Goal: Task Accomplishment & Management: Use online tool/utility

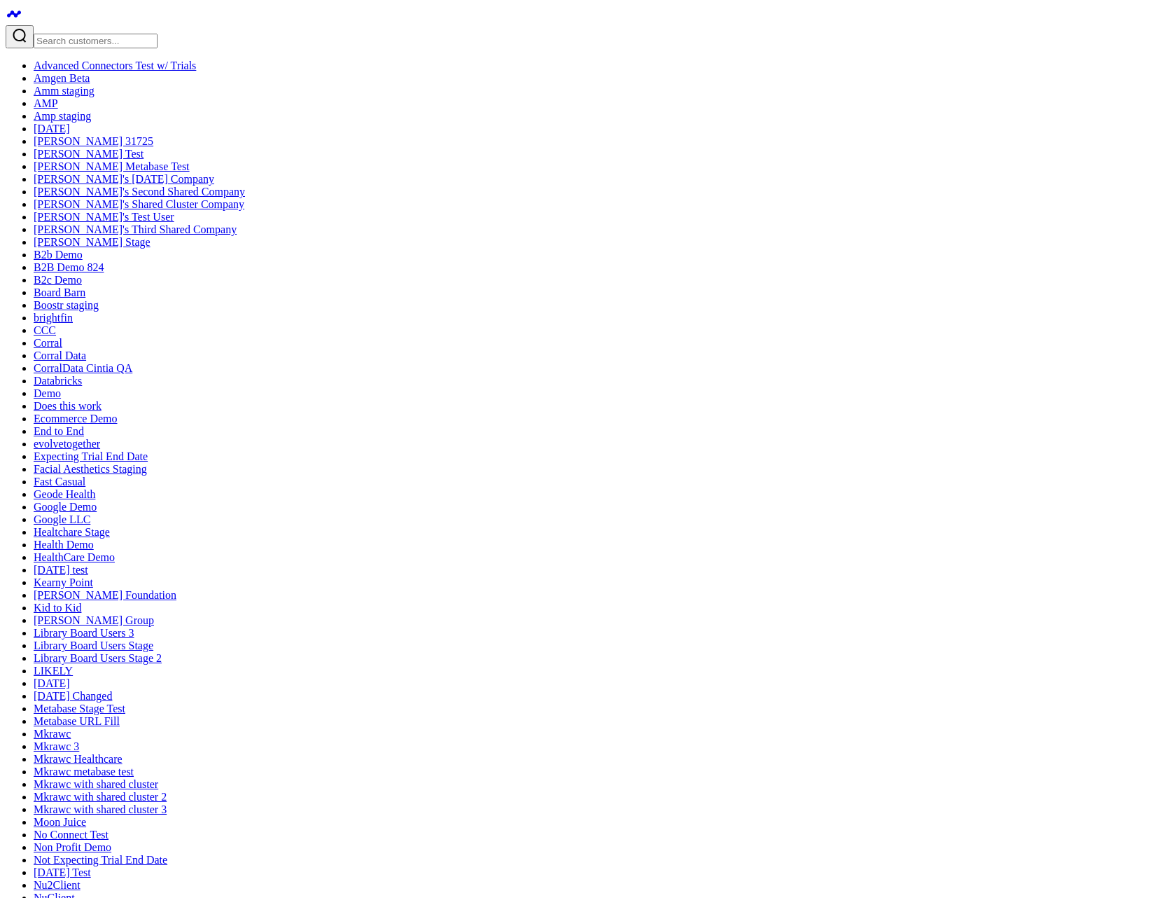
drag, startPoint x: 154, startPoint y: 119, endPoint x: 444, endPoint y: 146, distance: 291.2
drag, startPoint x: 434, startPoint y: 132, endPoint x: 179, endPoint y: 124, distance: 254.4
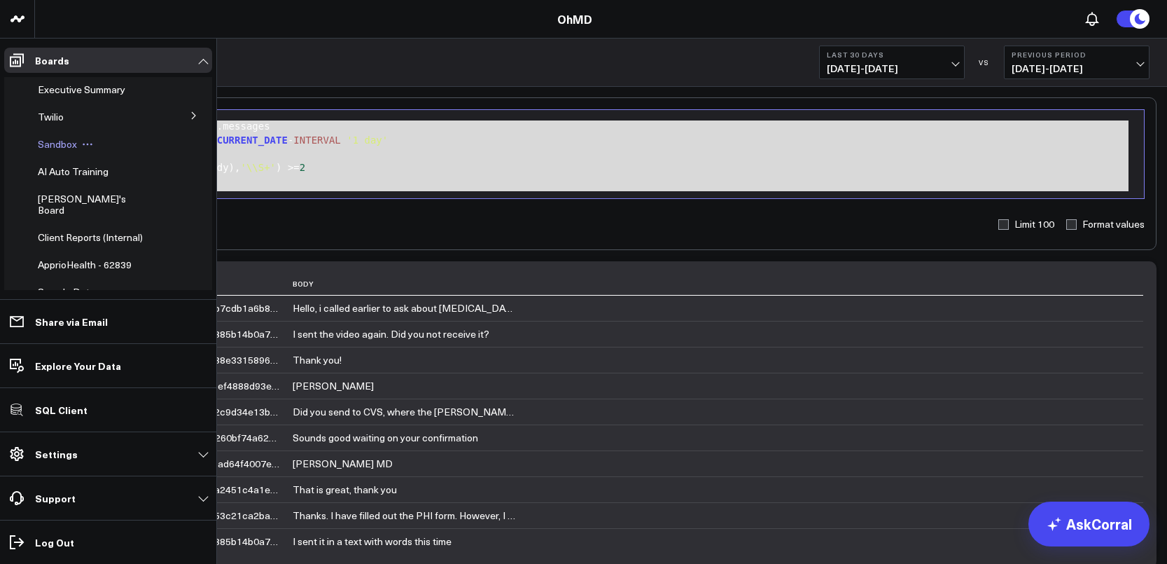
click at [63, 147] on span "Sandbox" at bounding box center [57, 143] width 39 height 13
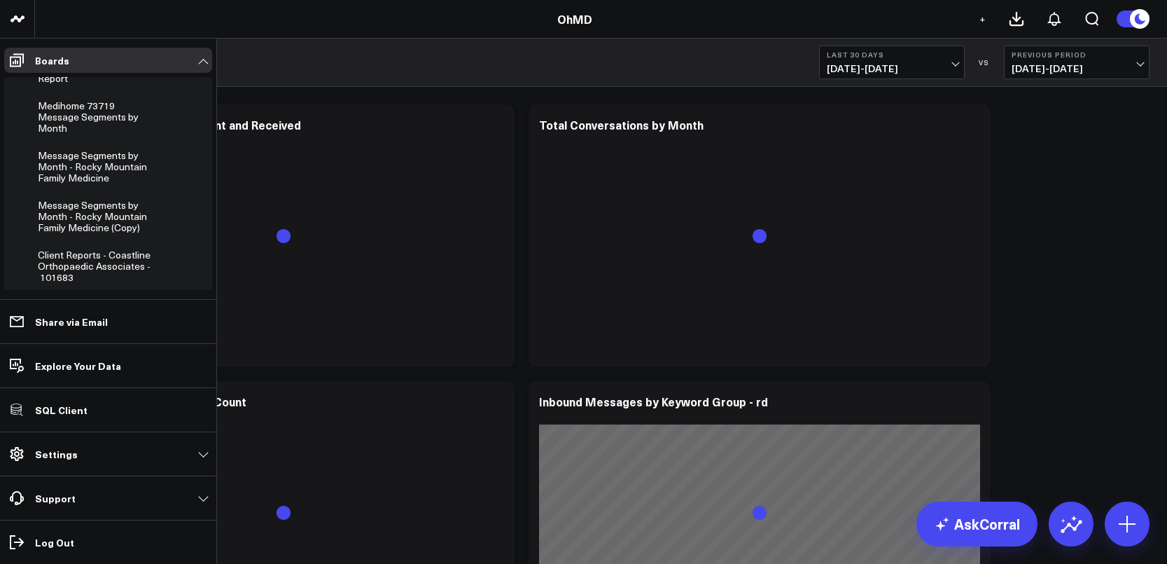
scroll to position [1242, 0]
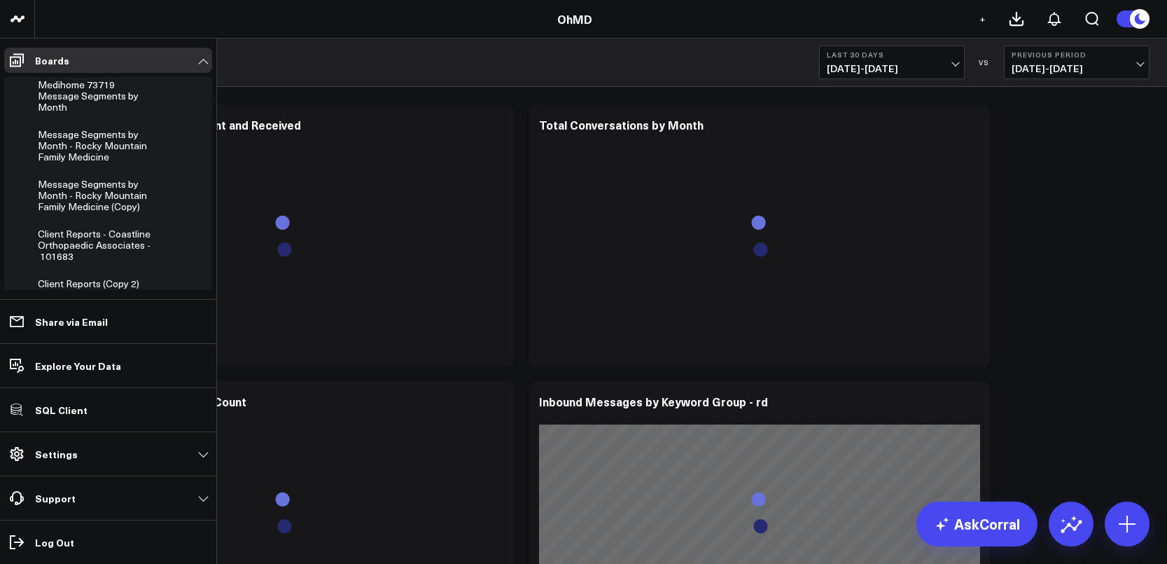
click at [78, 298] on button "Add Board" at bounding box center [67, 310] width 71 height 25
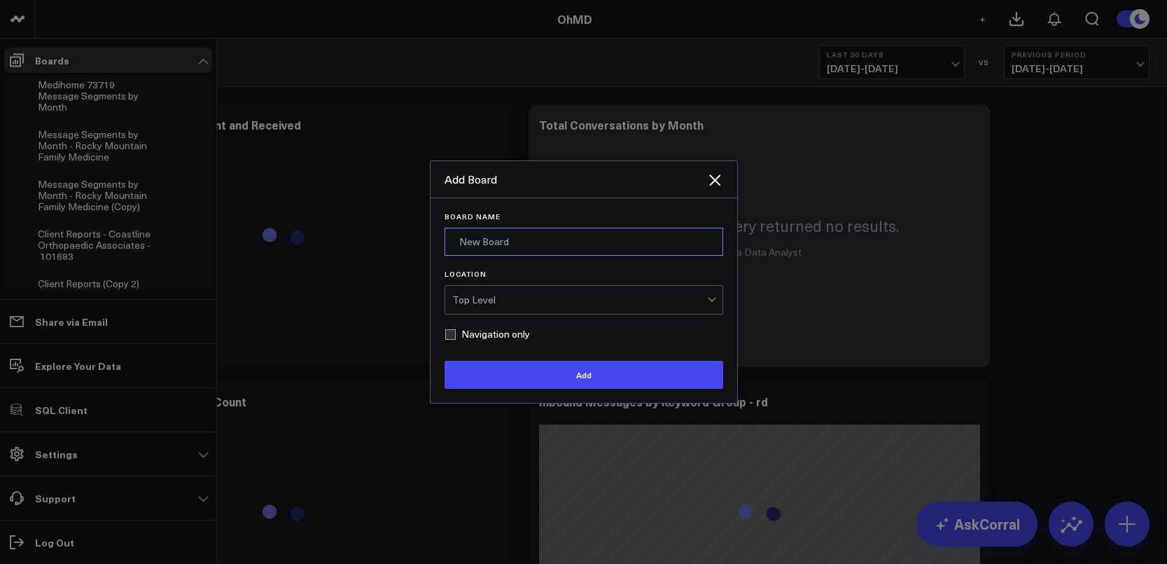
click at [478, 239] on input "Board Name" at bounding box center [584, 242] width 279 height 28
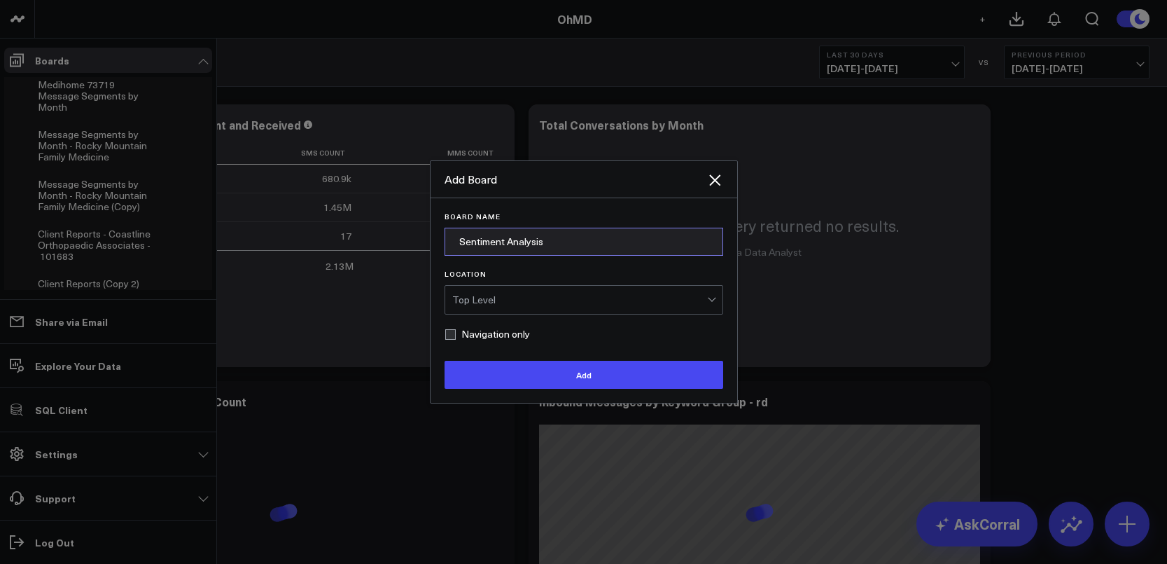
type input "Sentiment Analysis"
click at [602, 313] on div "Top Level" at bounding box center [579, 300] width 255 height 28
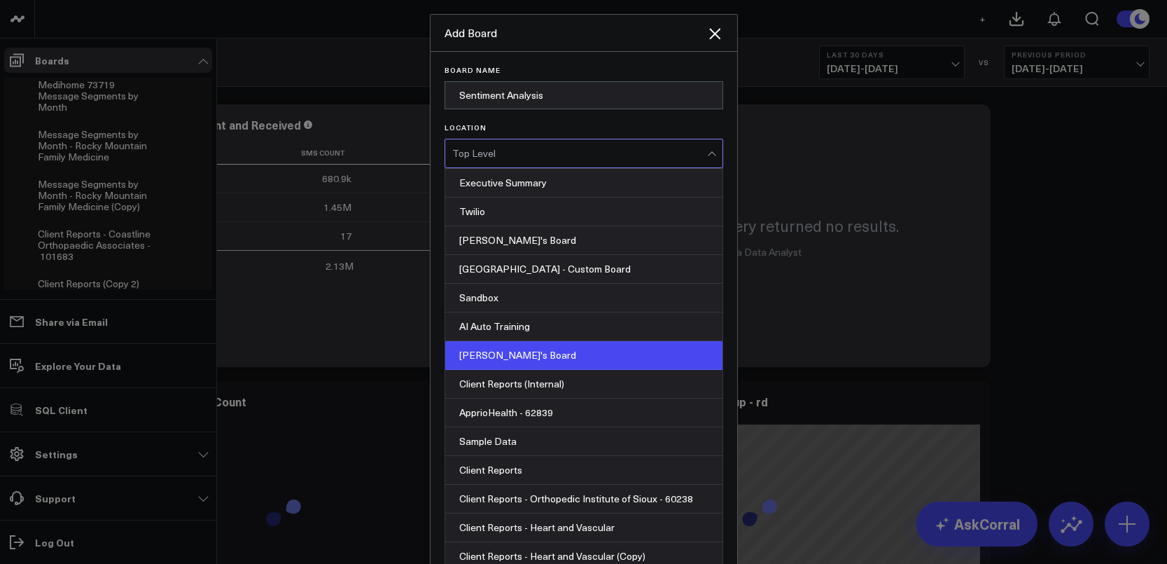
scroll to position [84, 0]
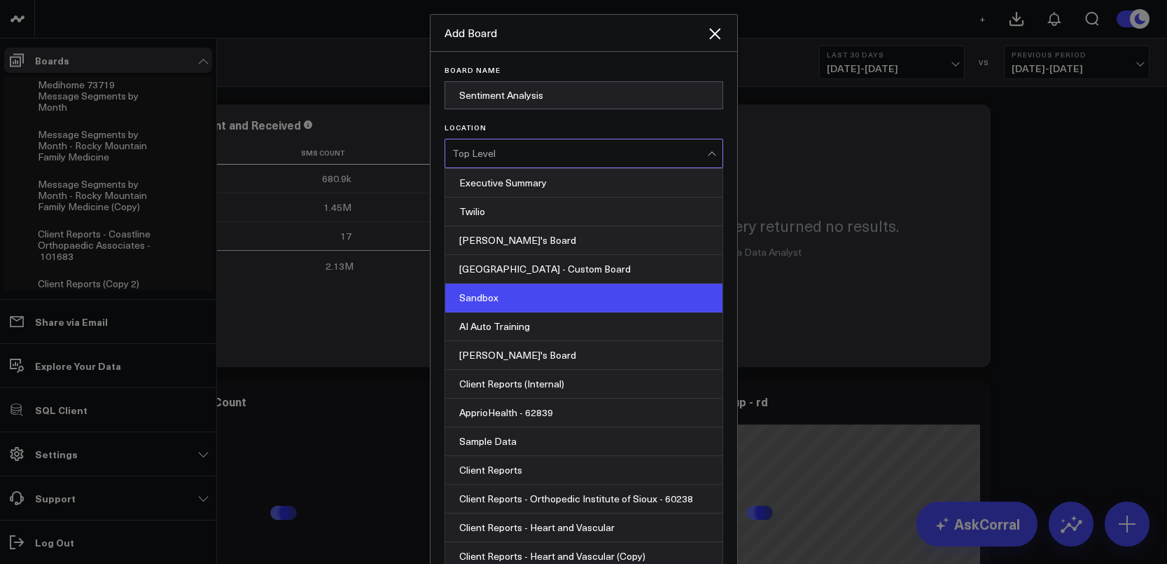
click at [492, 312] on div "Sandbox" at bounding box center [583, 298] width 277 height 29
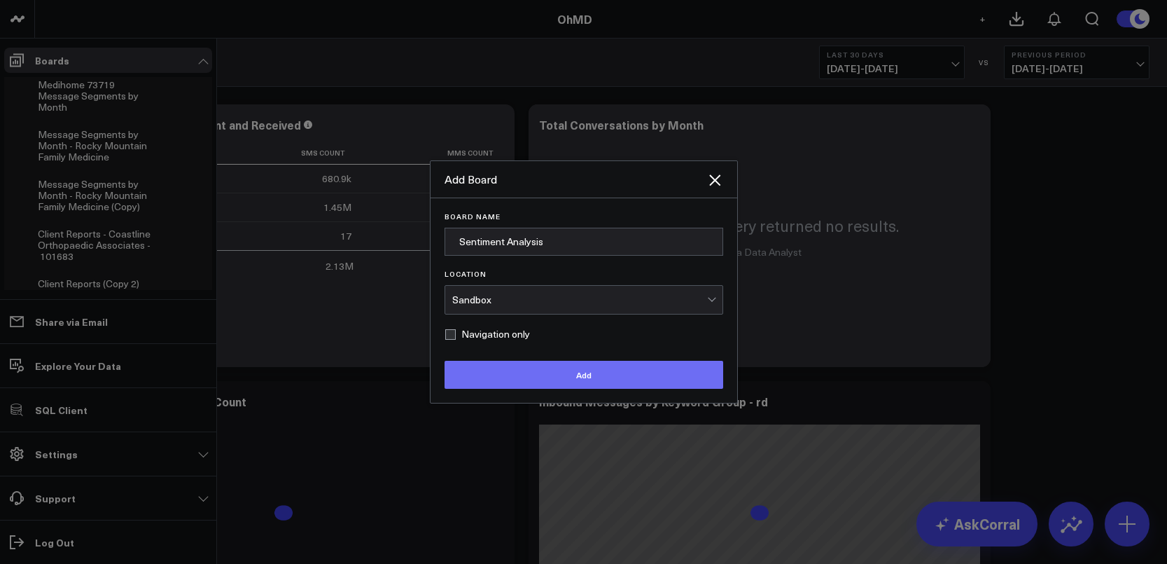
click at [608, 380] on button "Add" at bounding box center [584, 375] width 279 height 28
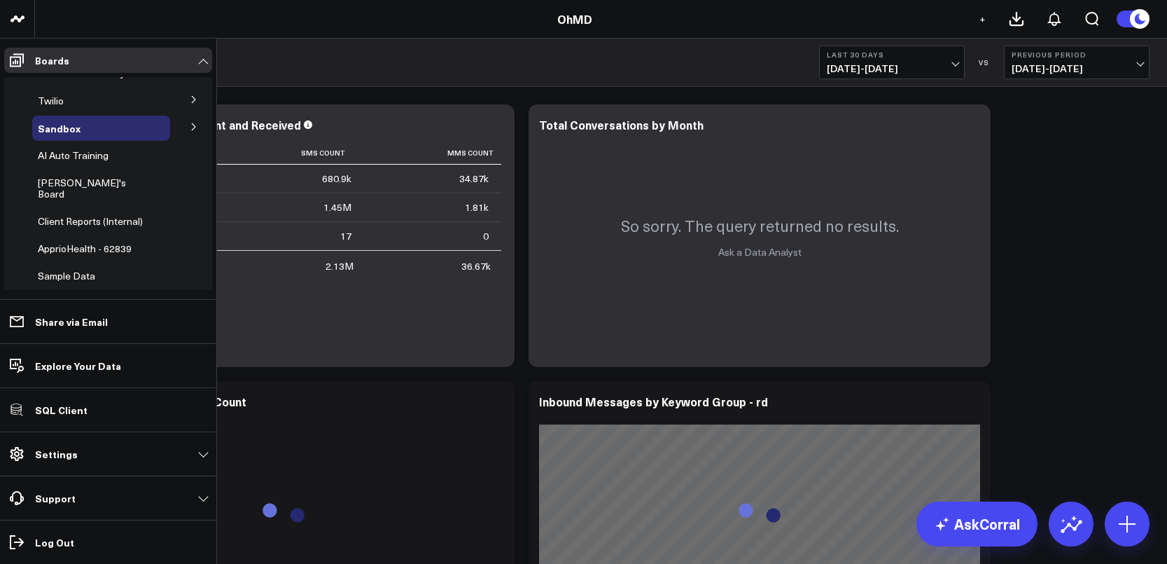
scroll to position [0, 0]
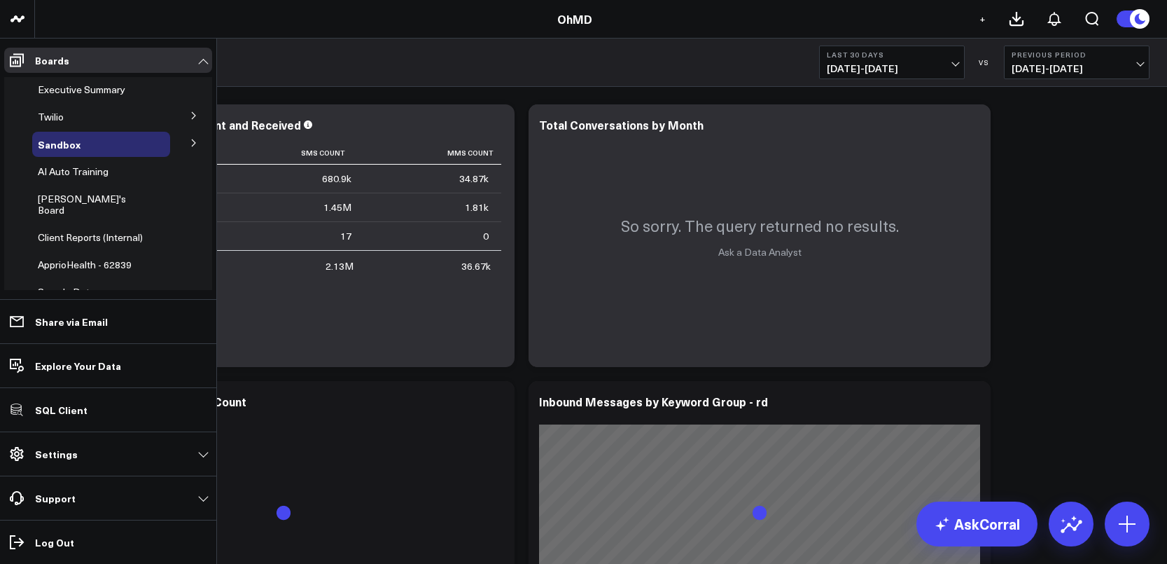
click at [191, 142] on button at bounding box center [194, 142] width 36 height 21
click at [115, 166] on span "Sentiment Analysis" at bounding box center [88, 168] width 84 height 13
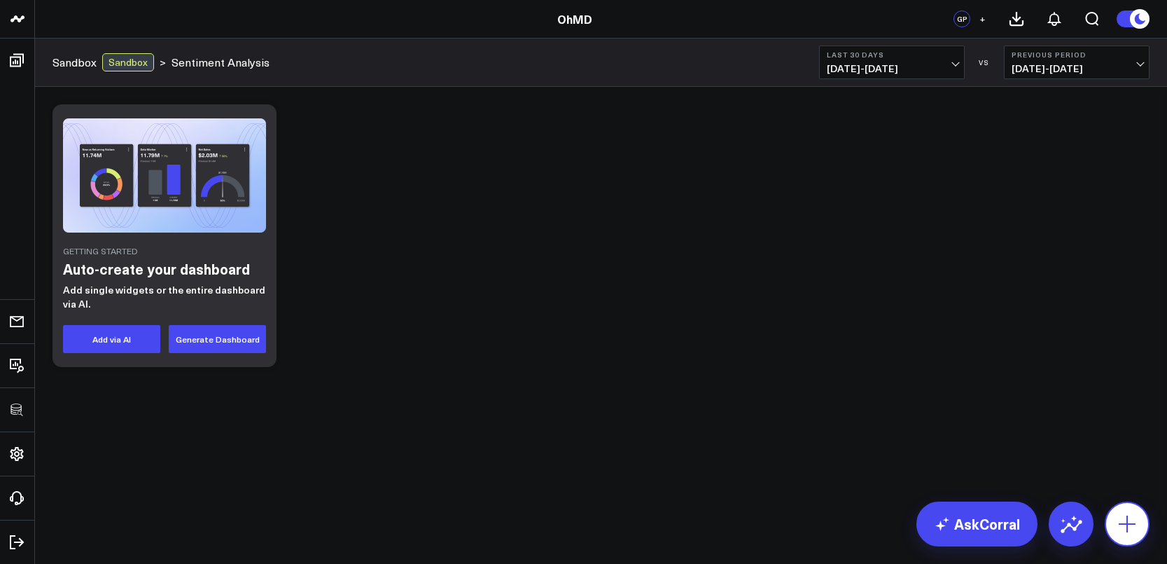
click at [1125, 525] on icon at bounding box center [1127, 524] width 22 height 22
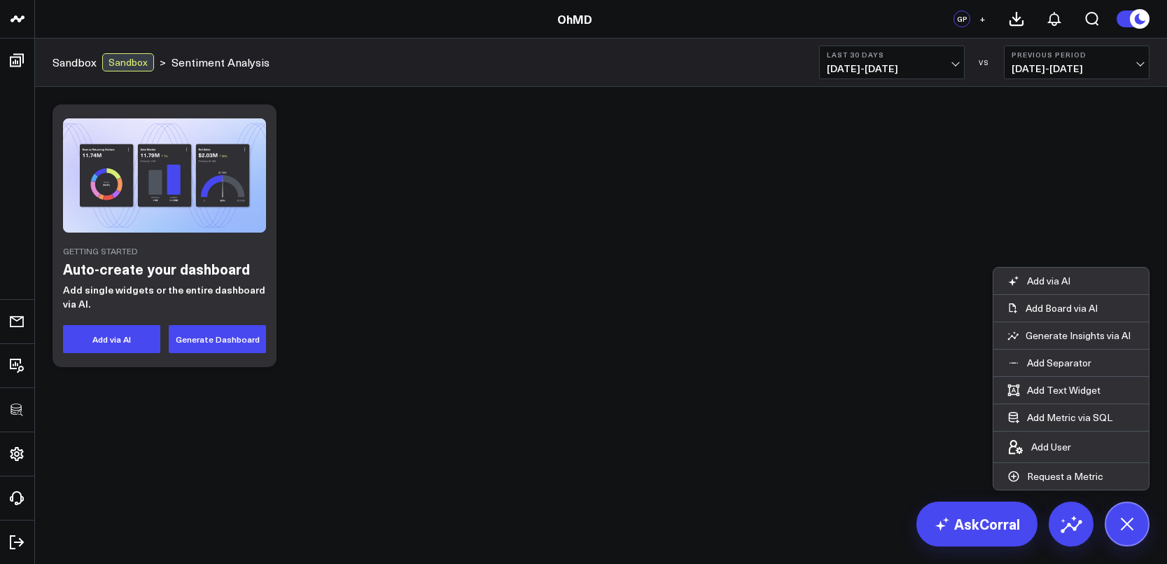
click at [469, 337] on div "Getting Started Auto-create your dashboard Add single widgets or the entire das…" at bounding box center [601, 235] width 1111 height 277
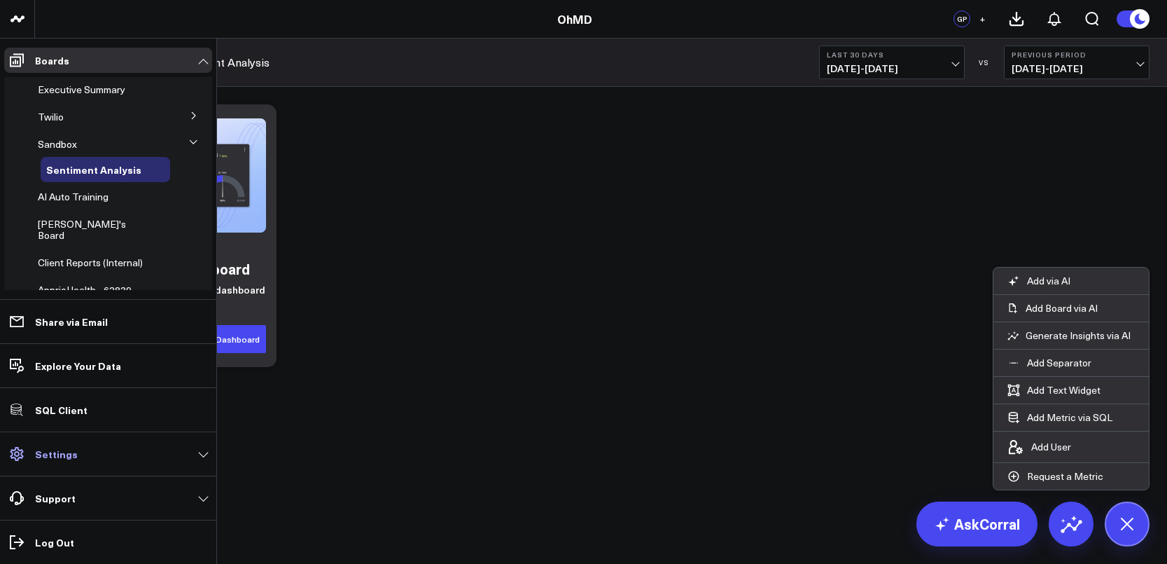
click at [66, 453] on p "Settings" at bounding box center [56, 453] width 43 height 11
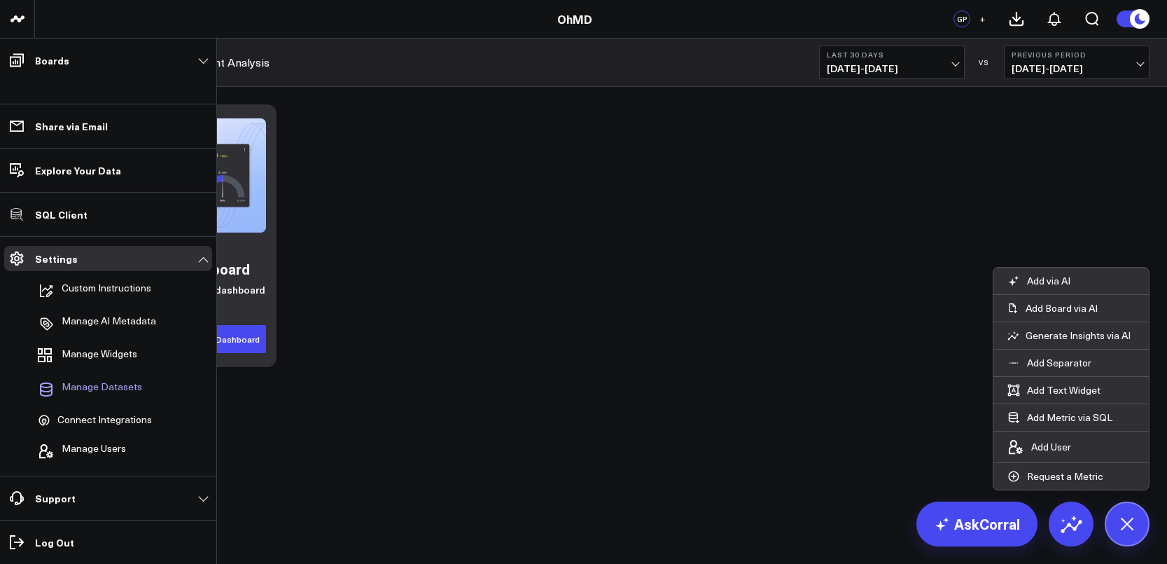
click at [104, 381] on span "Manage Datasets" at bounding box center [102, 389] width 81 height 17
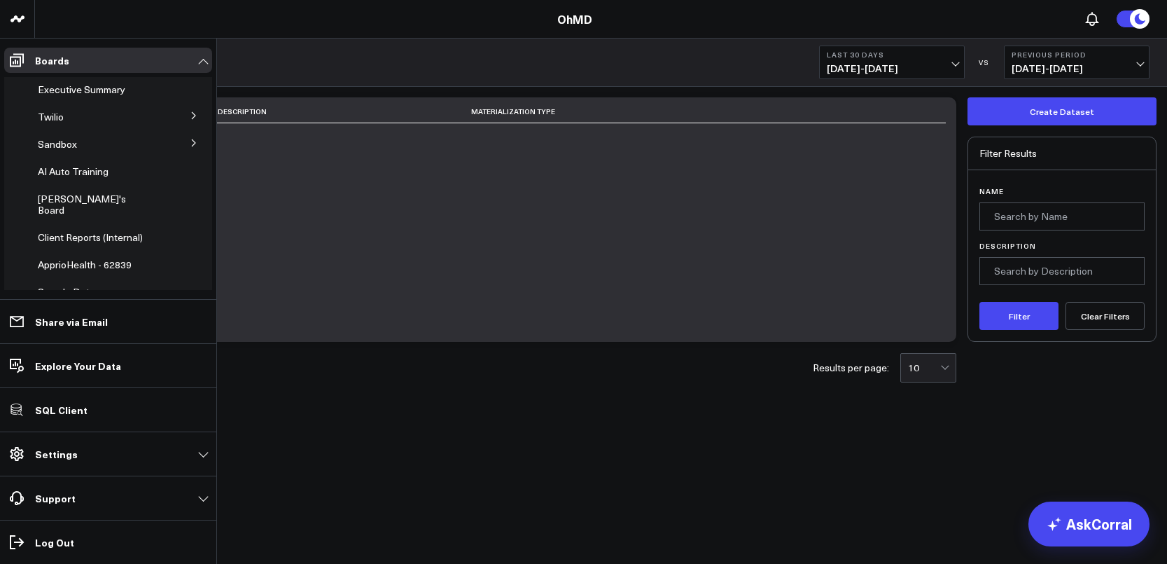
click at [190, 145] on icon at bounding box center [194, 143] width 8 height 8
click at [99, 168] on span "Sentiment Analysis" at bounding box center [88, 168] width 84 height 13
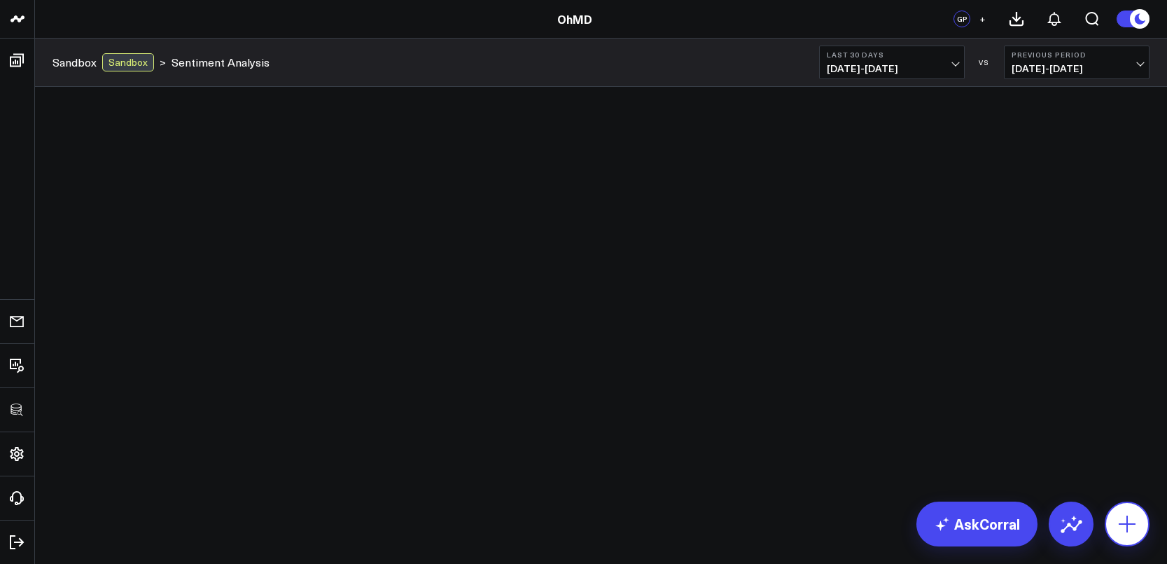
click at [1120, 520] on icon at bounding box center [1127, 524] width 22 height 22
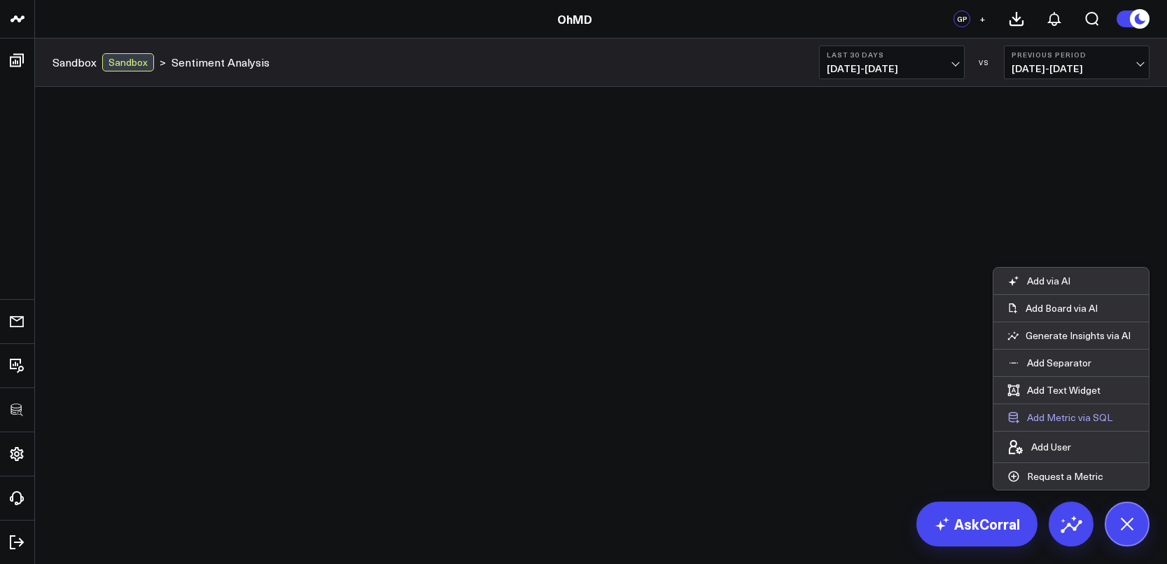
click at [1069, 422] on button "Add Metric via SQL" at bounding box center [1060, 417] width 133 height 27
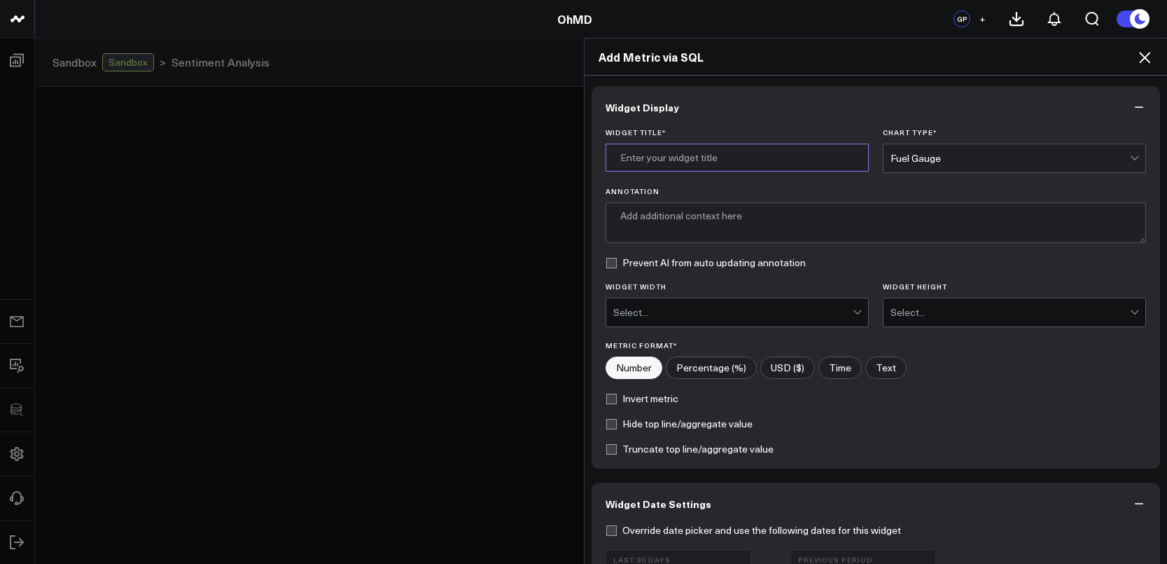
click at [730, 158] on input "Widget Title *" at bounding box center [737, 158] width 263 height 28
drag, startPoint x: 805, startPoint y: 163, endPoint x: 698, endPoint y: 160, distance: 107.2
click at [698, 160] on input "Sentiment Analysis by Day" at bounding box center [737, 158] width 263 height 28
type input "Sentiment Analysis Results"
click at [932, 160] on div "Fuel Gauge" at bounding box center [1011, 158] width 240 height 11
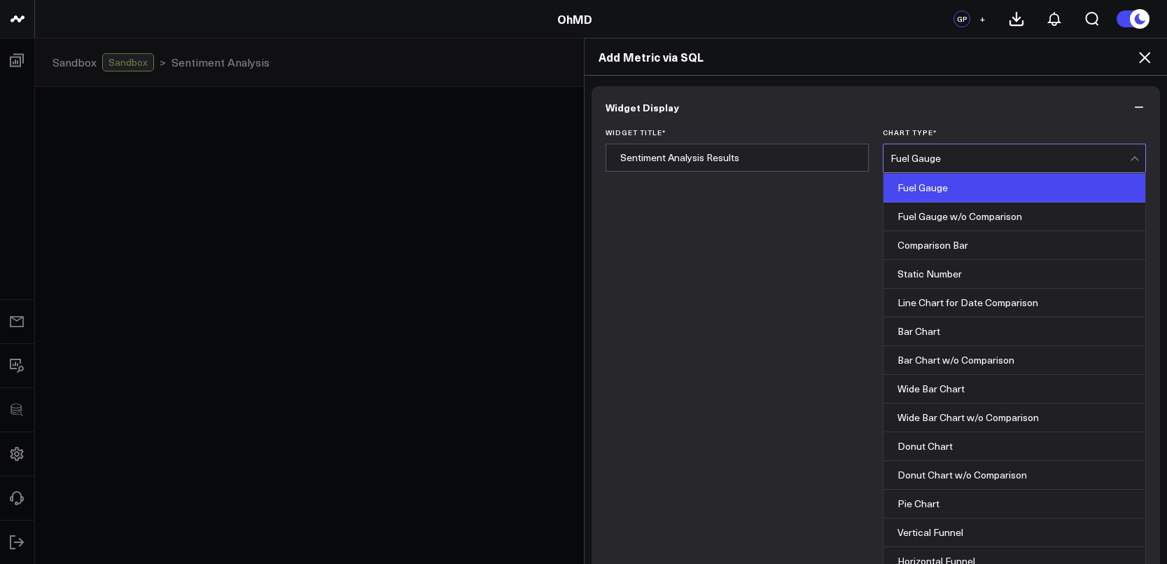
scroll to position [564, 0]
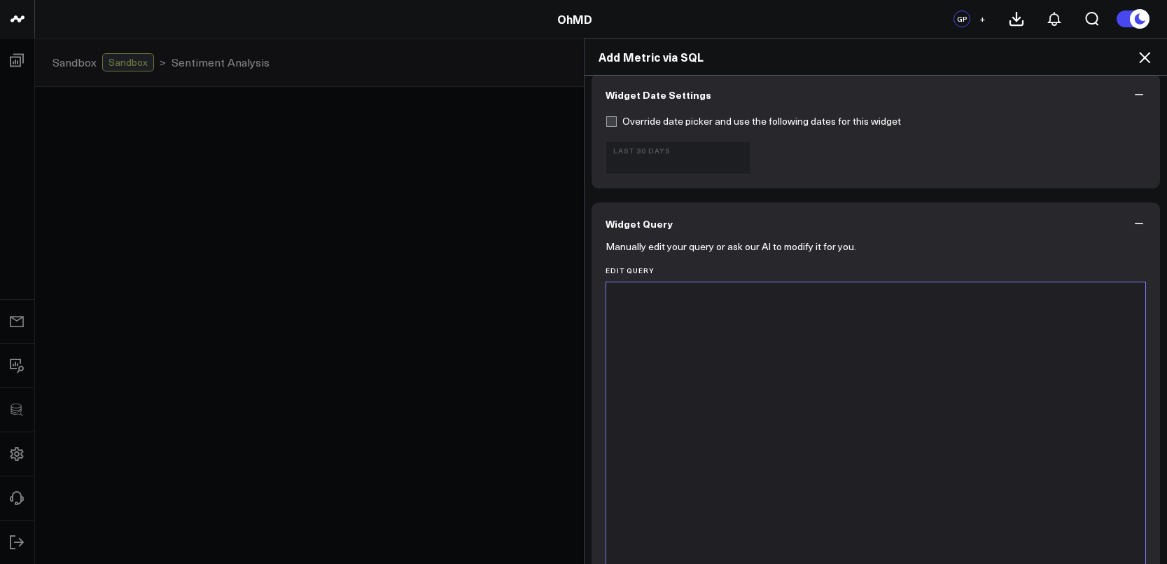
scroll to position [420, 0]
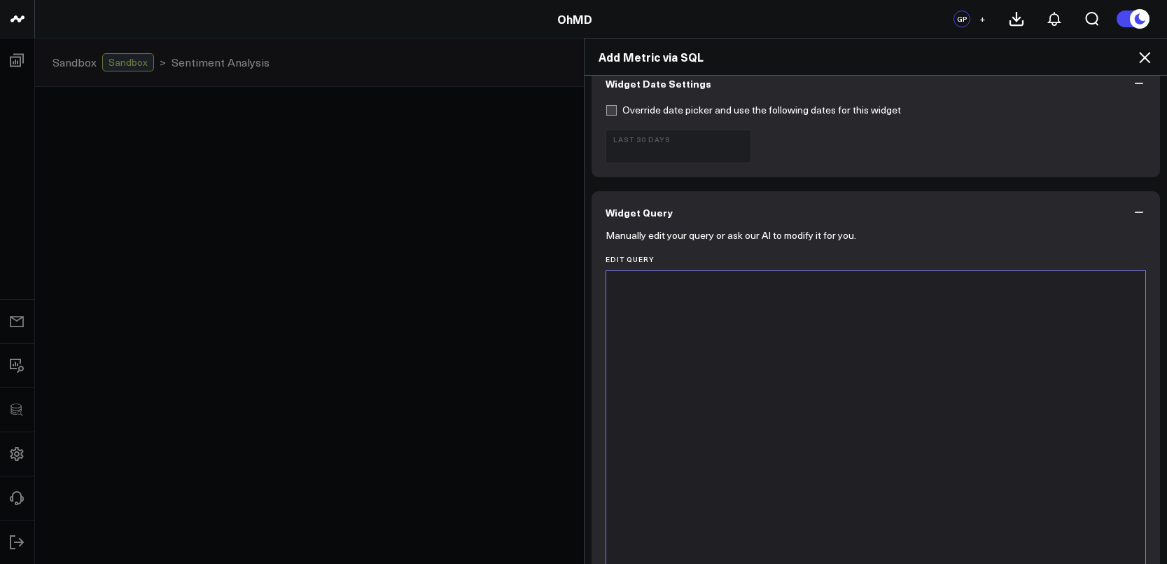
click at [957, 392] on div at bounding box center [876, 445] width 526 height 335
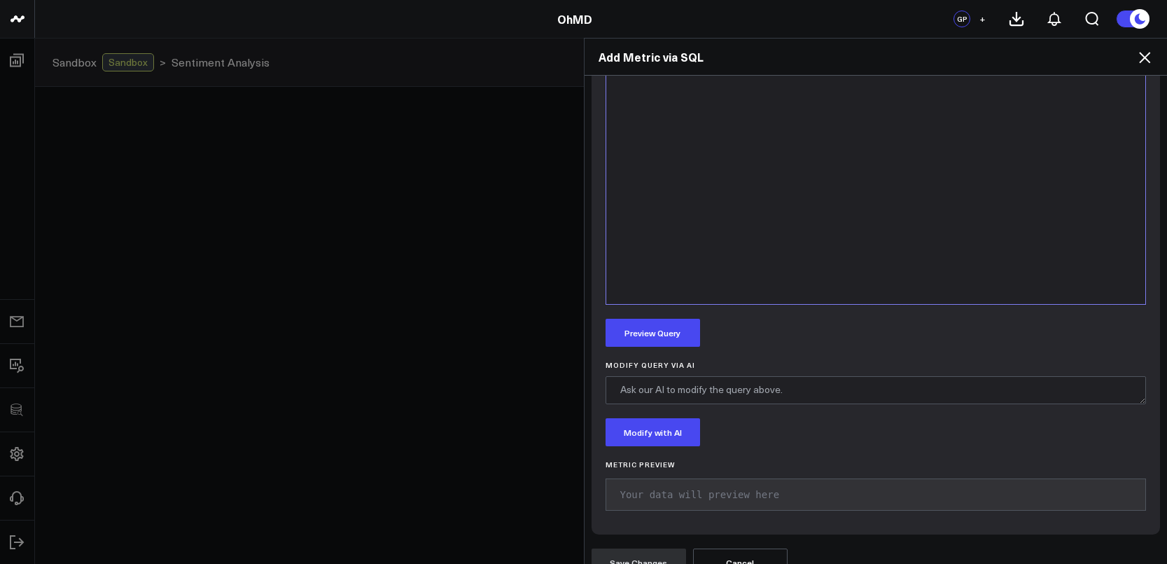
scroll to position [758, 0]
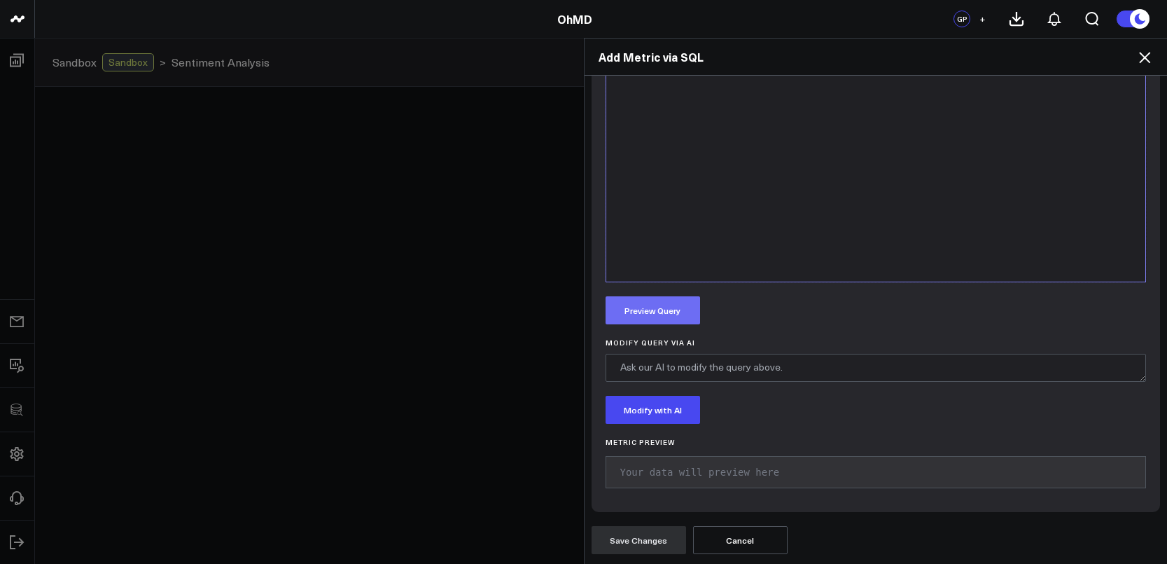
click at [667, 303] on button "Preview Query" at bounding box center [653, 310] width 95 height 28
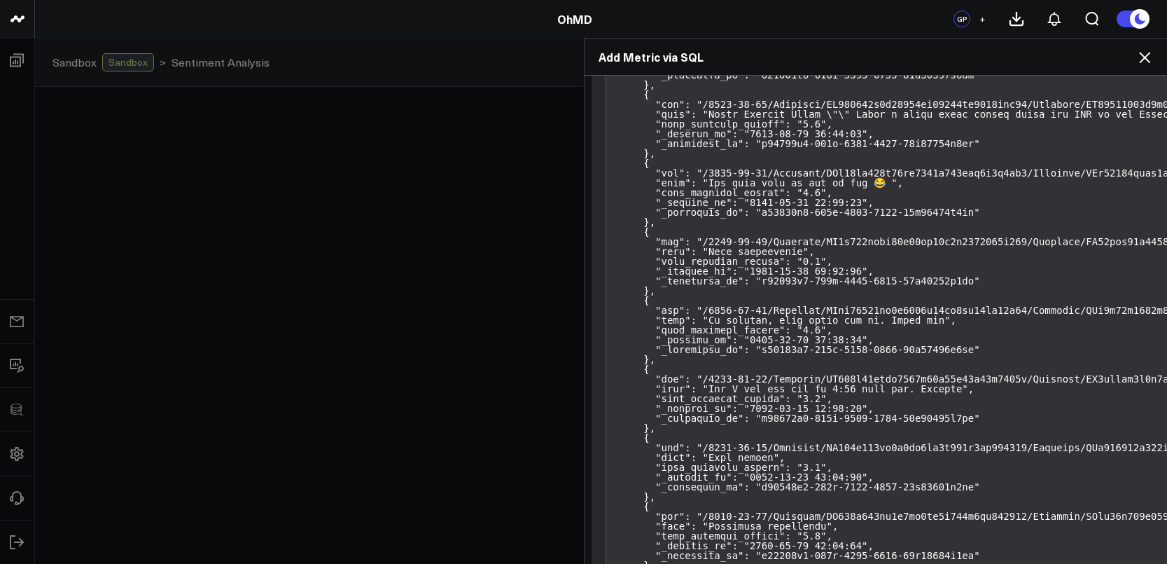
scroll to position [4227, 0]
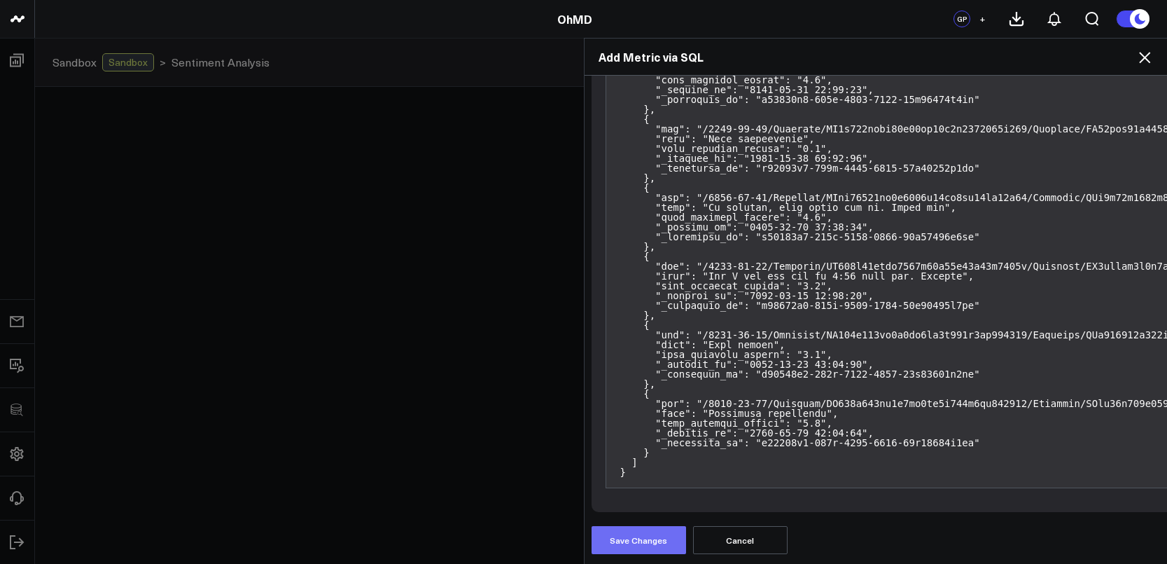
click at [632, 533] on button "Save Changes" at bounding box center [639, 540] width 95 height 28
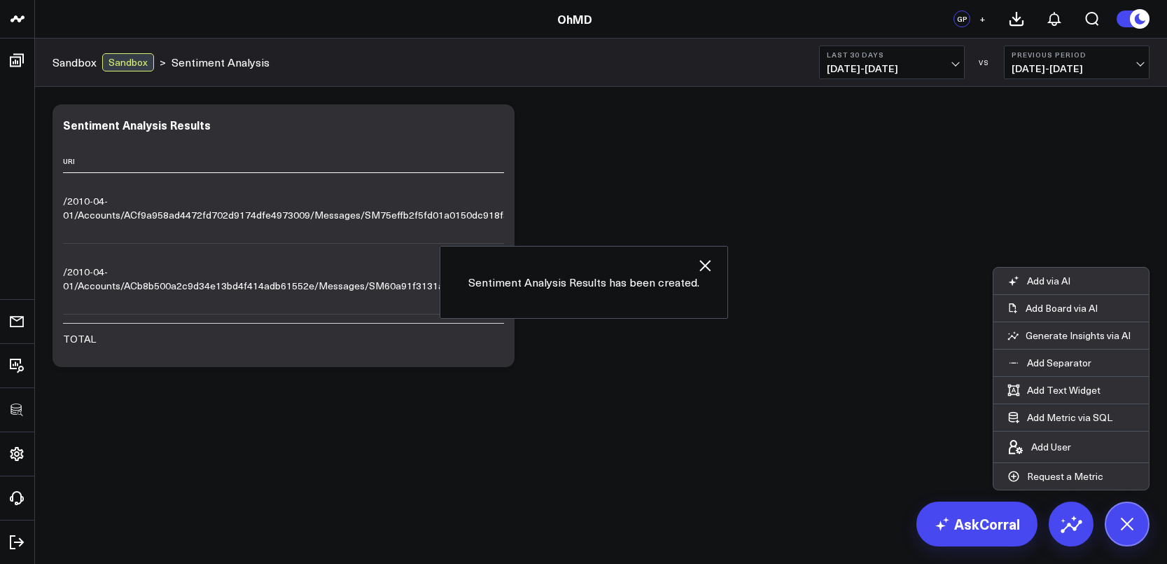
click at [706, 268] on icon "button" at bounding box center [705, 265] width 11 height 11
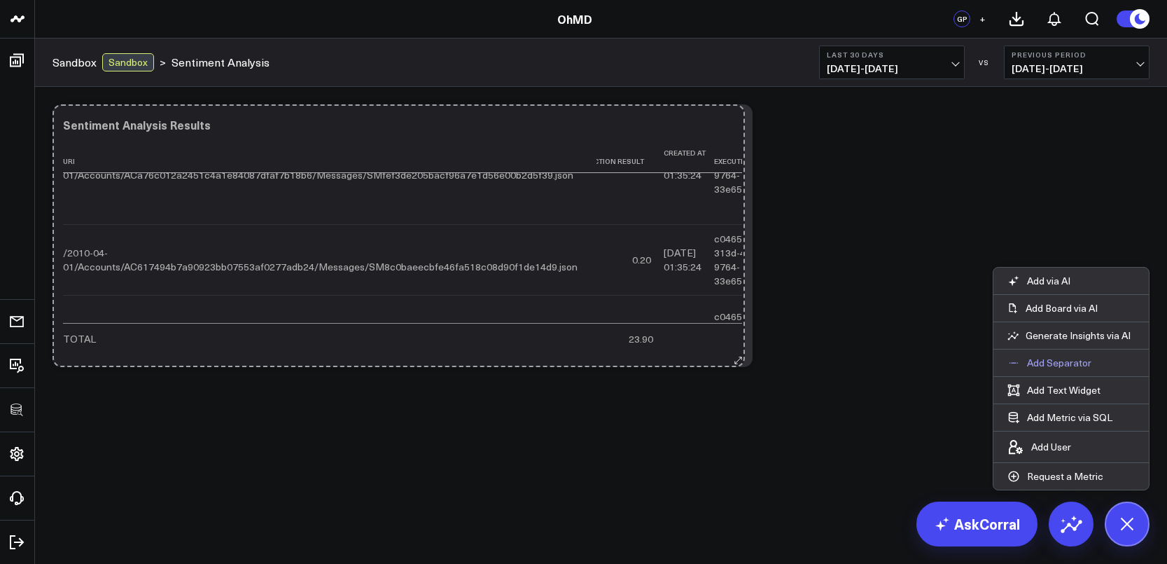
scroll to position [763, 0]
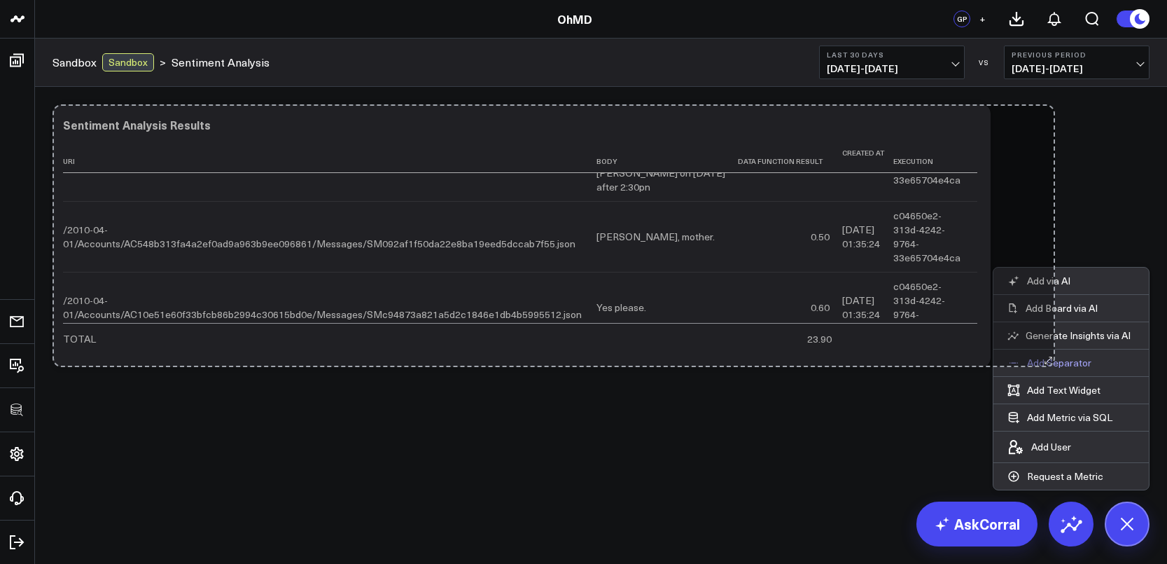
drag, startPoint x: 508, startPoint y: 363, endPoint x: 1062, endPoint y: 361, distance: 554.0
click at [1062, 361] on div "3725 Test 829 Studios Accenture Acme Industrial Activant Capital Agriculture & …" at bounding box center [583, 229] width 1167 height 458
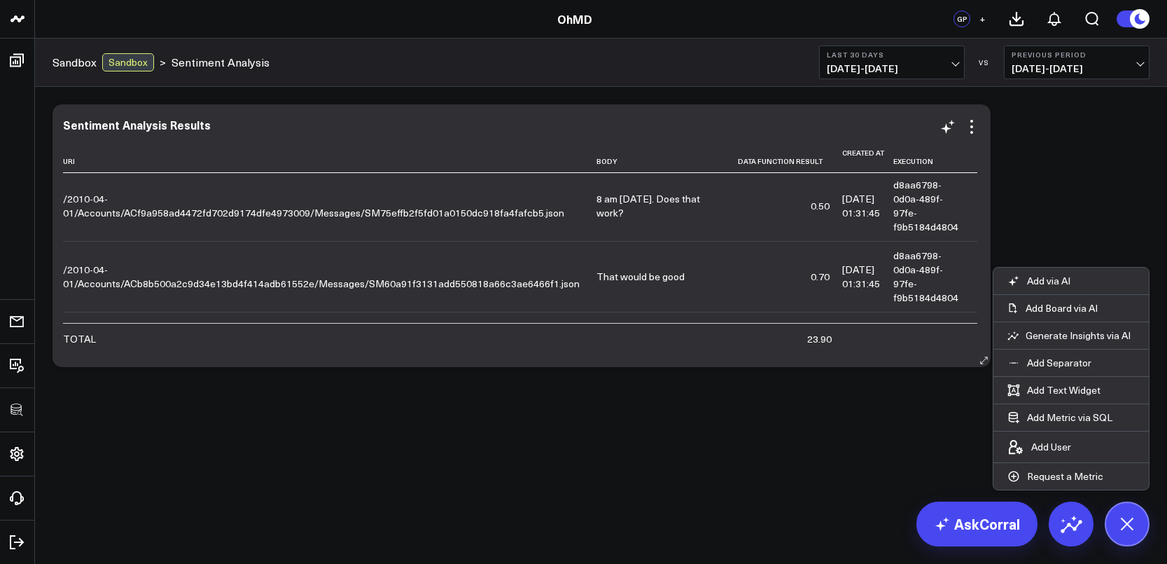
scroll to position [0, 0]
click at [1122, 226] on div "Modify via AI Copy link to widget Ask support Remove Create linked copy Executi…" at bounding box center [601, 235] width 1111 height 277
click at [1081, 419] on button "Add Metric via SQL" at bounding box center [1060, 417] width 133 height 27
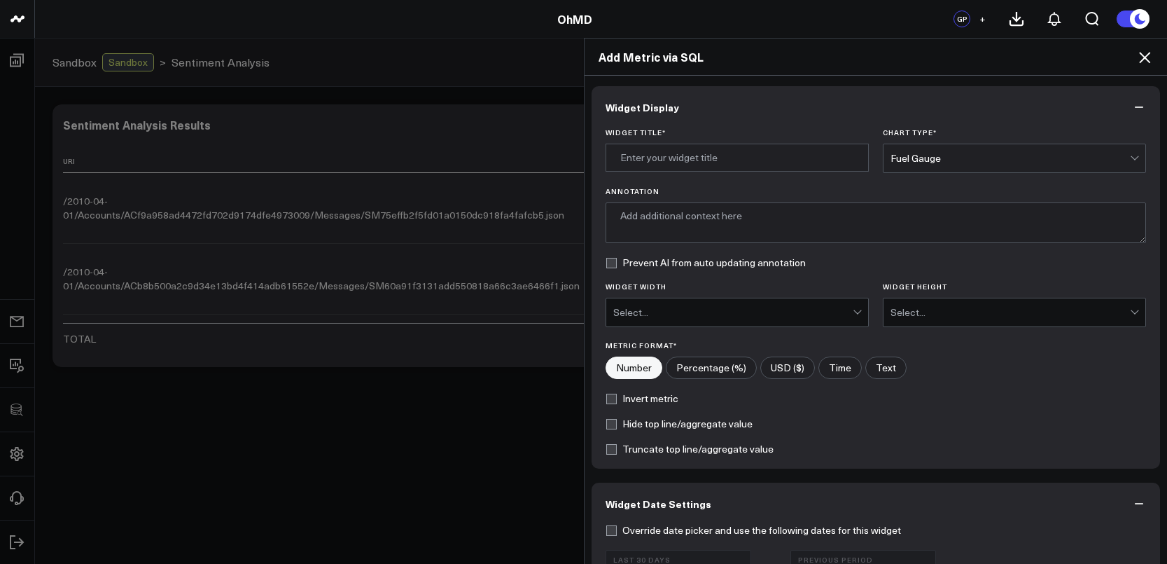
click at [897, 157] on div "Fuel Gauge" at bounding box center [1011, 158] width 240 height 11
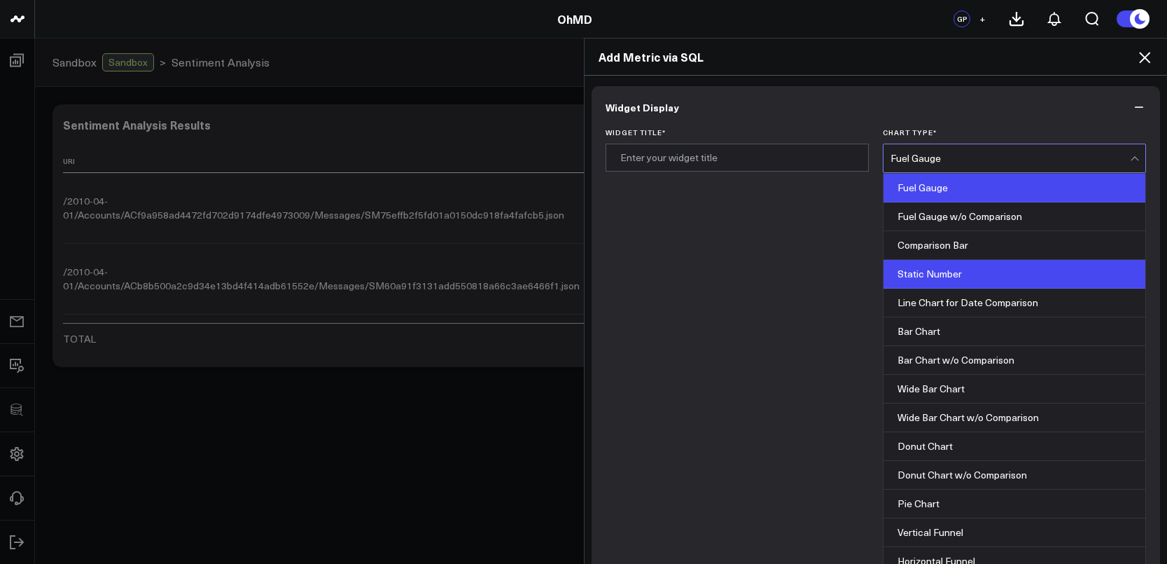
click at [954, 272] on div "Static Number" at bounding box center [1015, 274] width 262 height 29
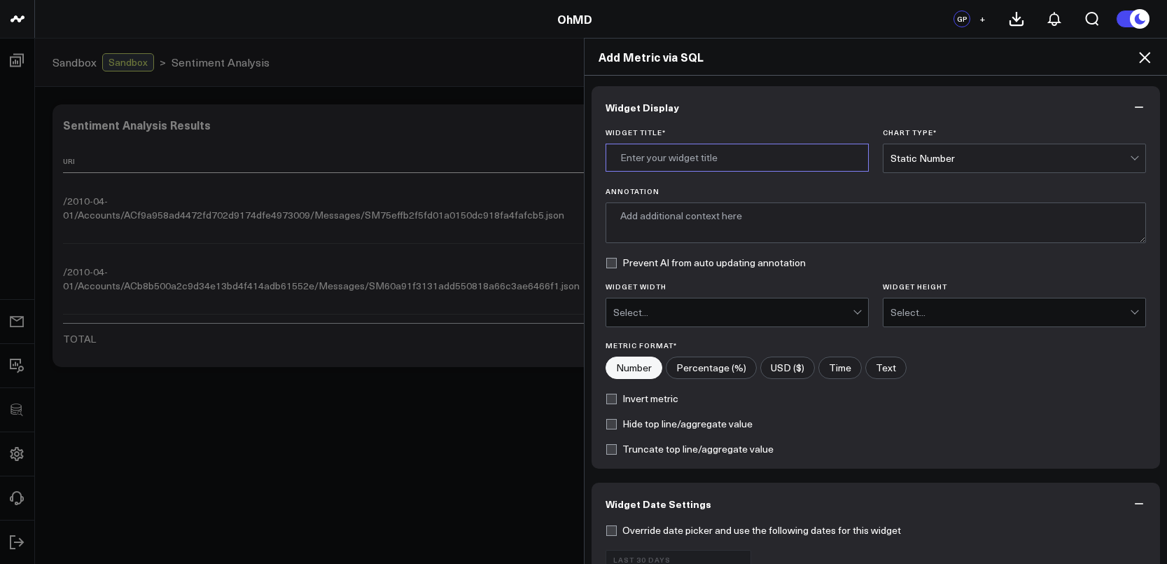
click at [773, 167] on input "Widget Title *" at bounding box center [737, 158] width 263 height 28
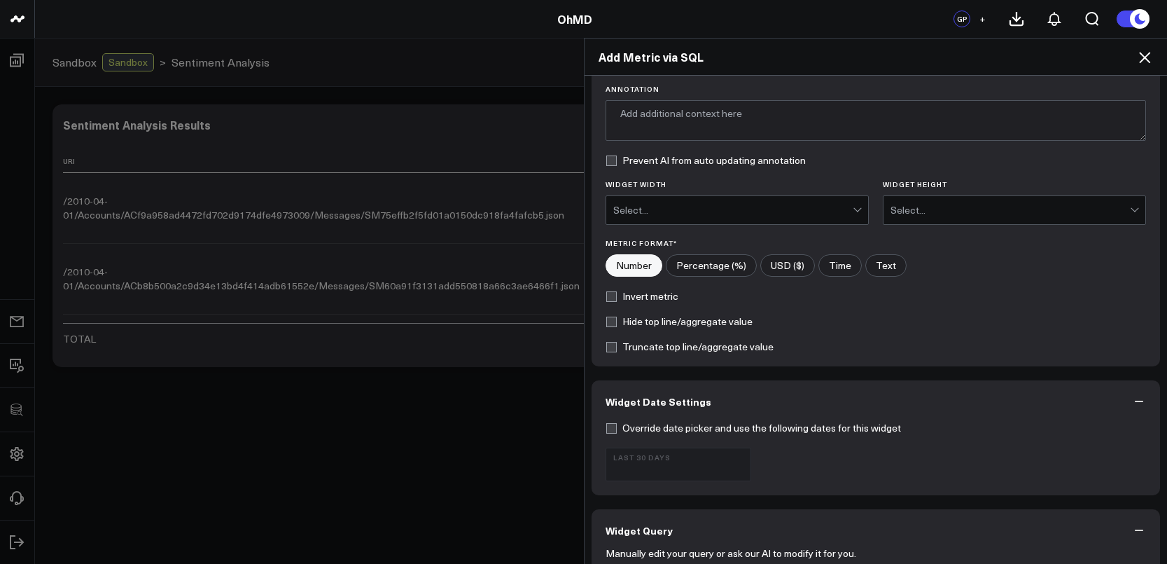
scroll to position [252, 0]
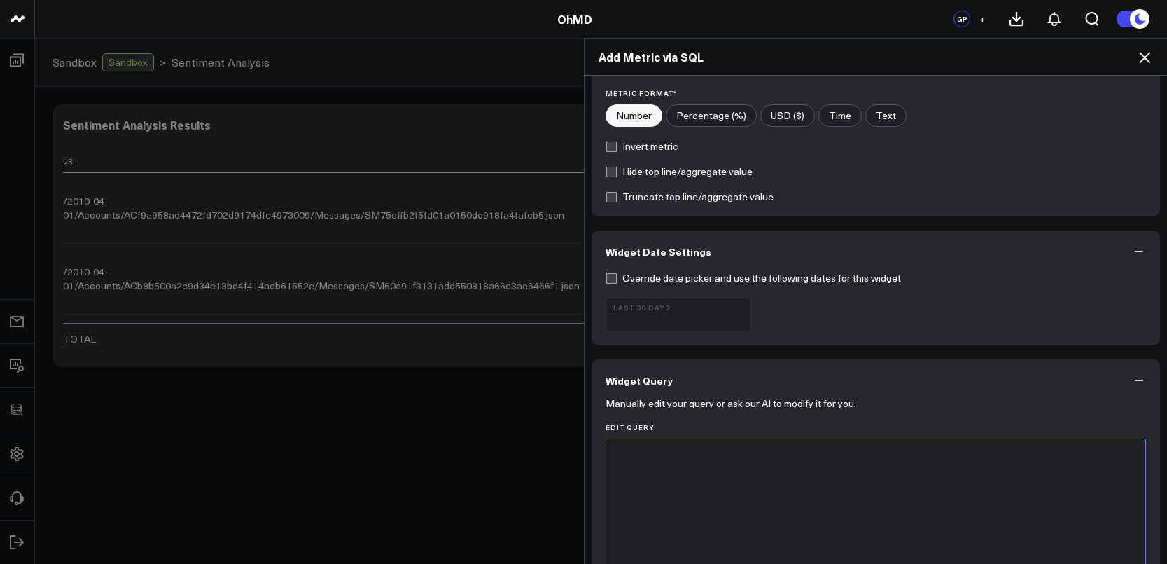
type input "Average Sentiment Score"
click at [845, 455] on div at bounding box center [876, 456] width 526 height 14
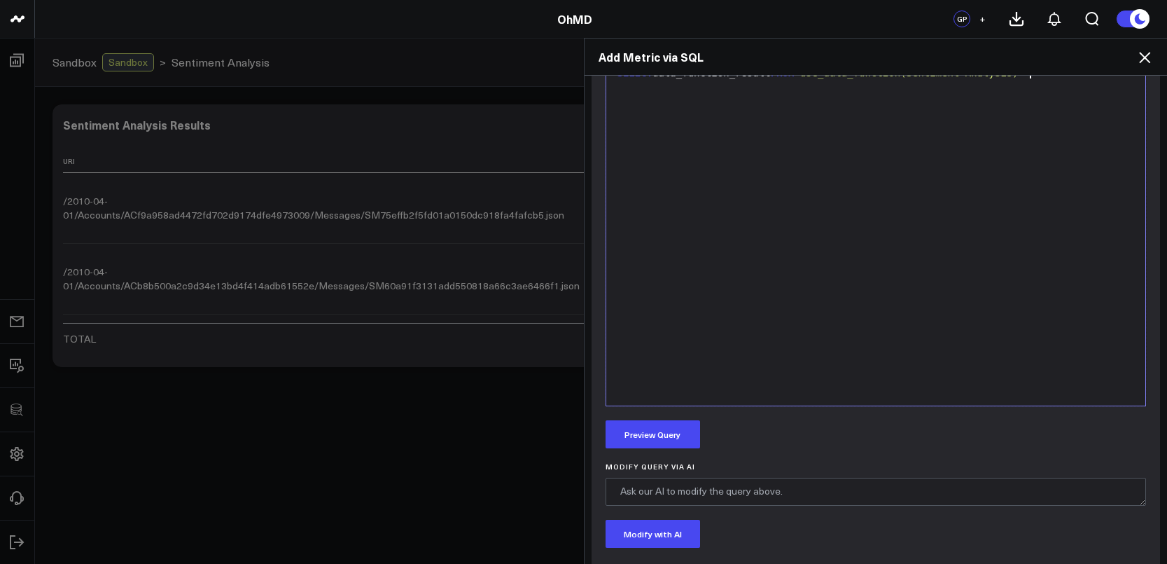
scroll to position [504, 0]
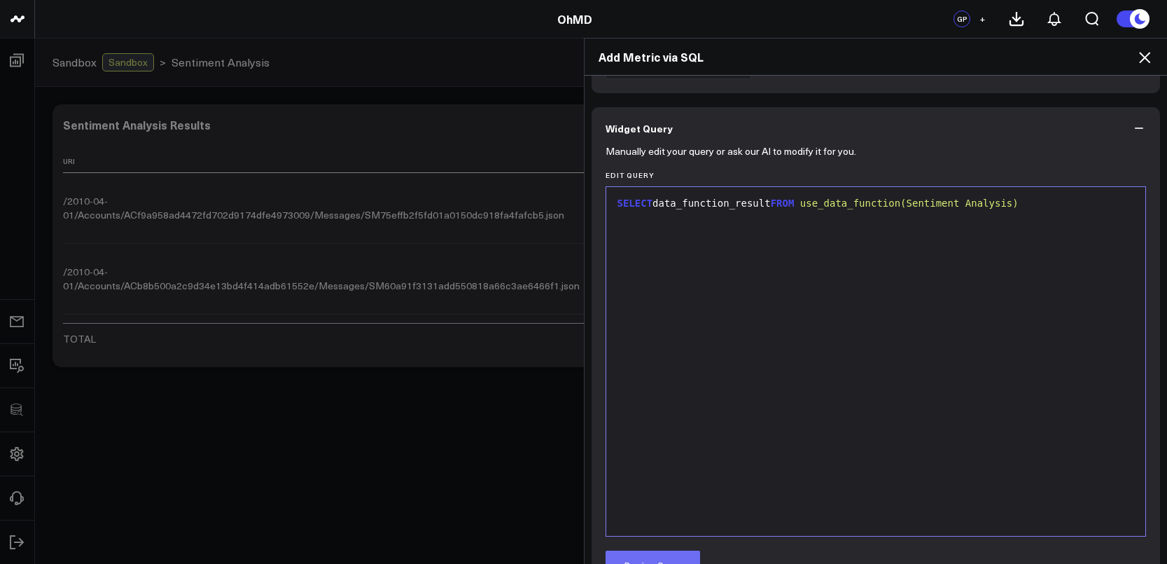
click at [664, 555] on button "Preview Query" at bounding box center [653, 564] width 95 height 28
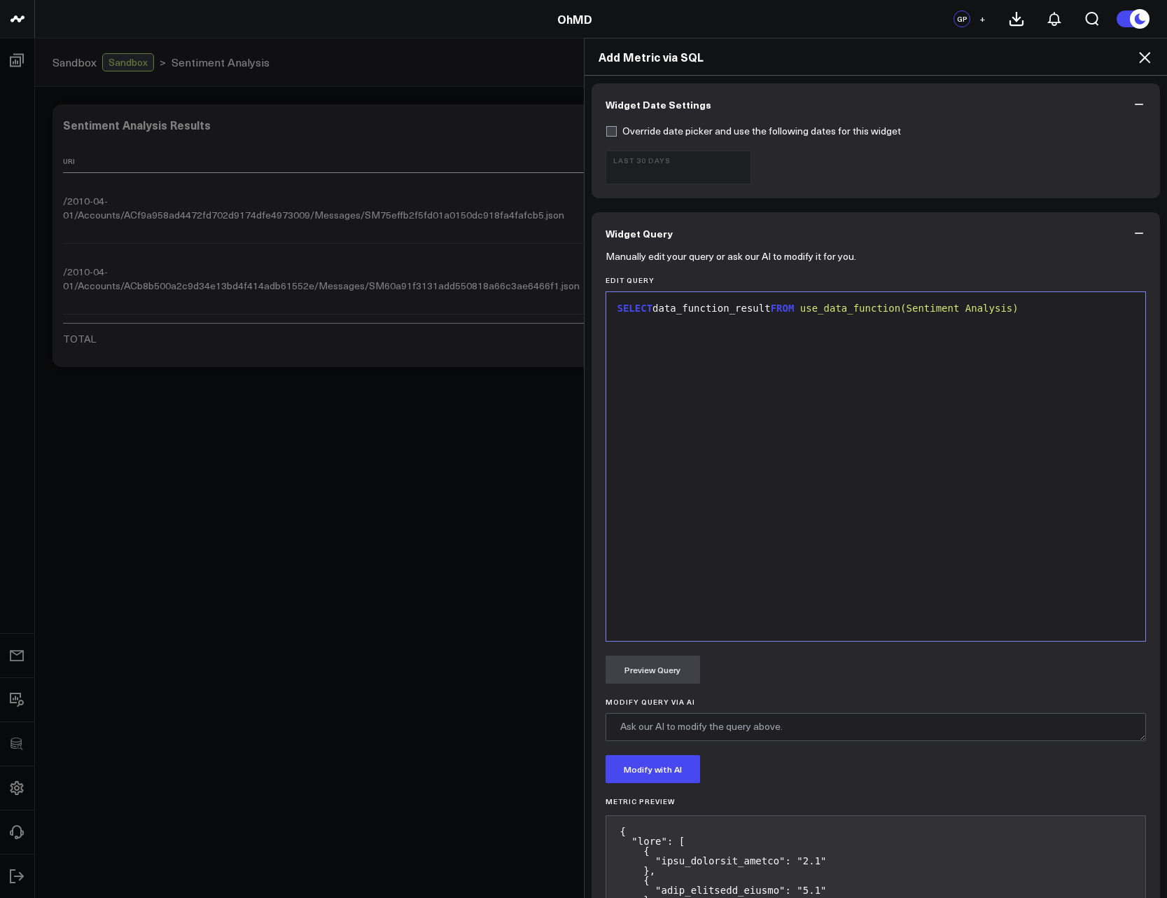
scroll to position [336, 0]
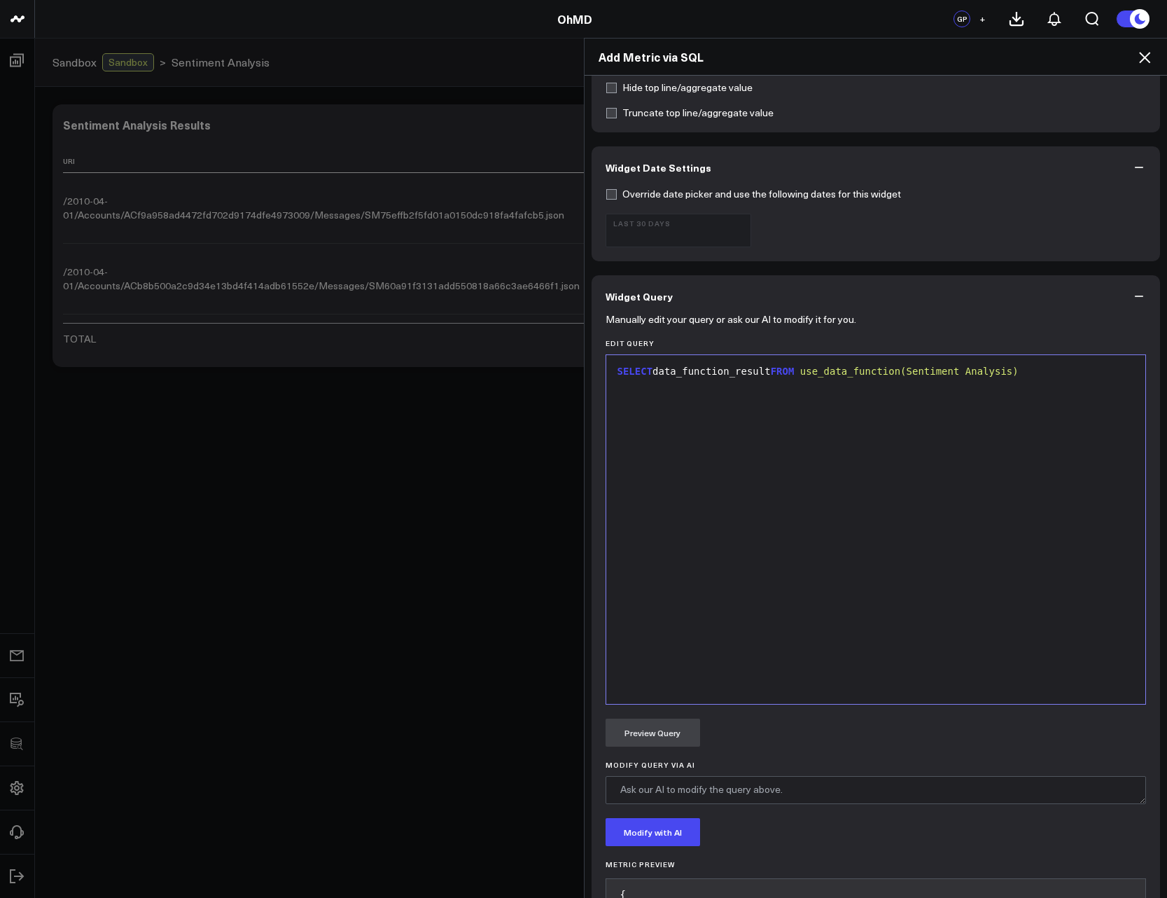
click at [660, 373] on div "SELECT data_function_result FROM use_data_function(Sentiment Analysis)" at bounding box center [876, 372] width 526 height 14
click at [793, 373] on div "SELECT AVG ( data_function_result FROM use_data_function(Sentiment Analysis)" at bounding box center [876, 372] width 526 height 14
click at [658, 563] on button "Preview Query" at bounding box center [653, 733] width 95 height 28
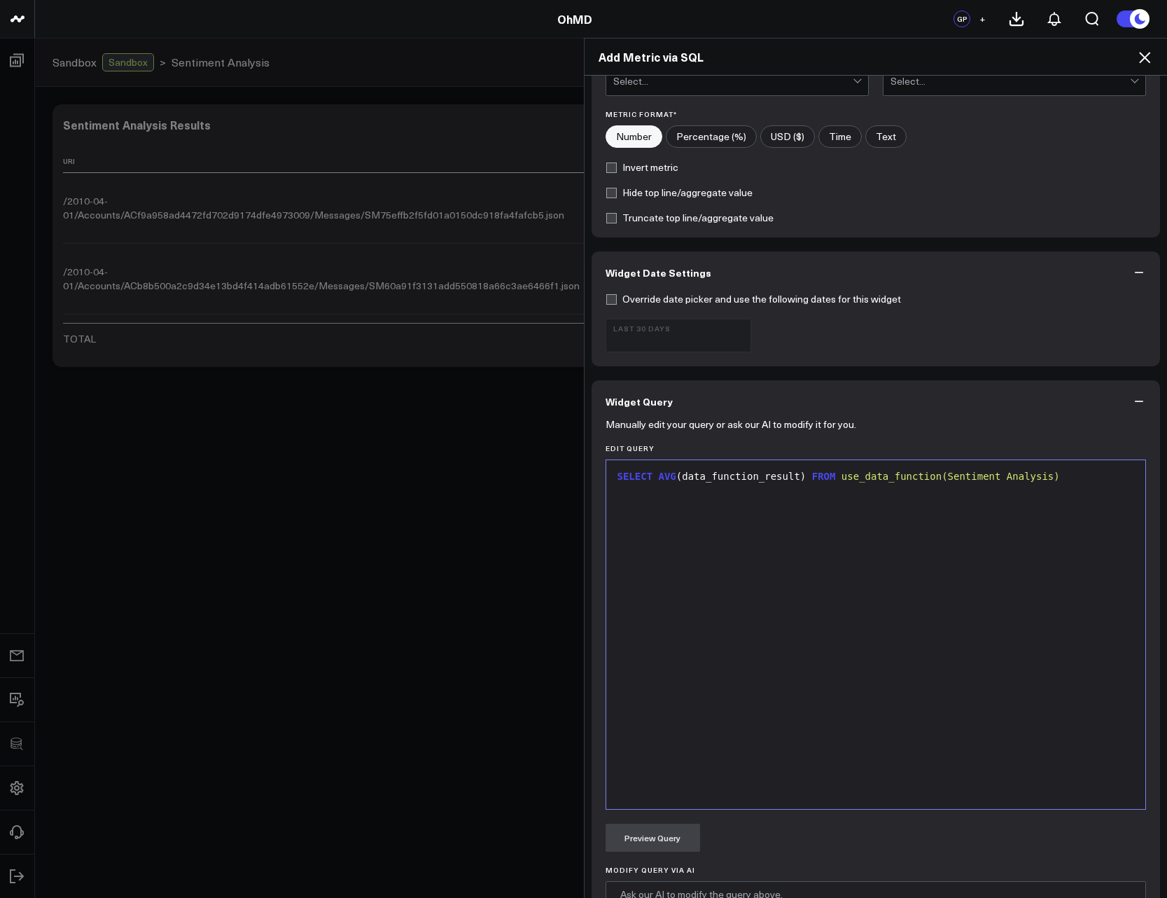
scroll to position [483, 0]
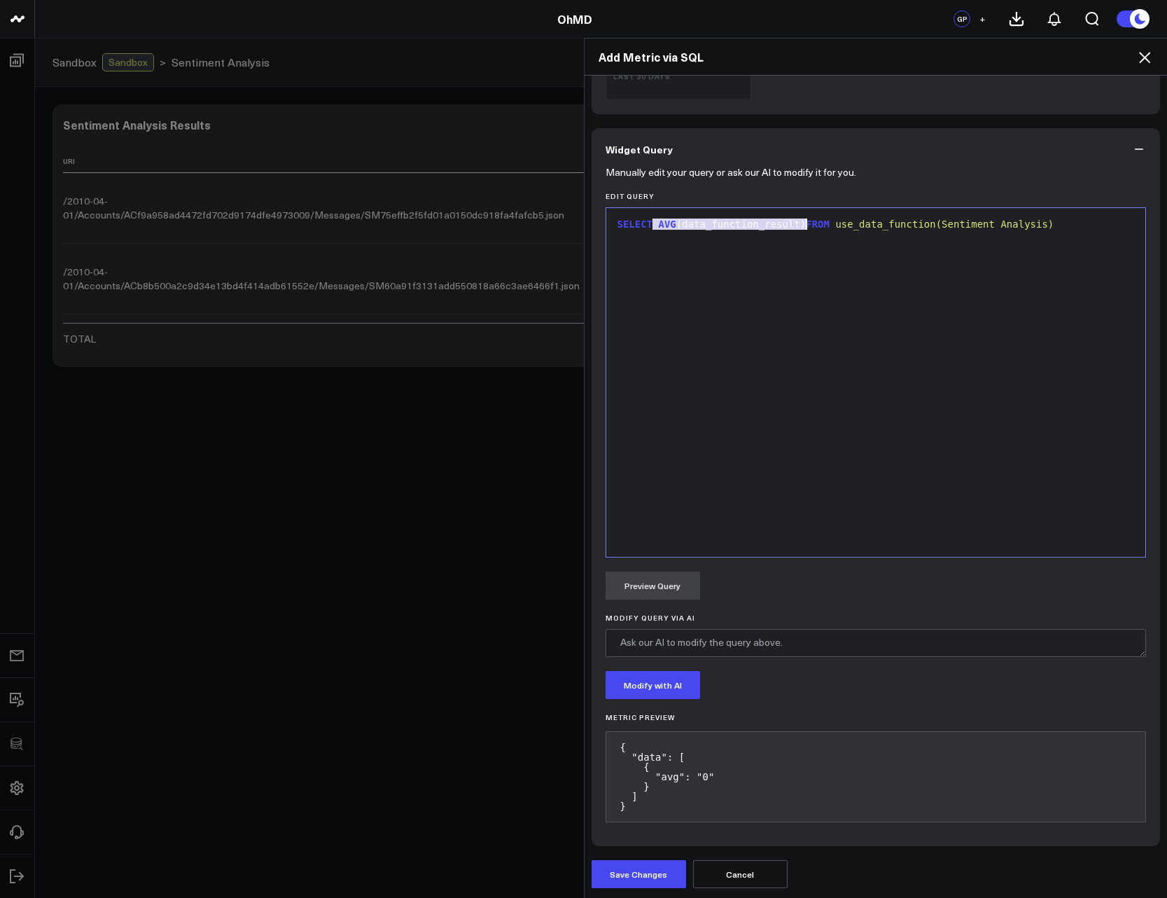
drag, startPoint x: 650, startPoint y: 226, endPoint x: 800, endPoint y: 218, distance: 150.1
click at [800, 218] on div "SELECT AVG (data_function_result) FROM use_data_function(Sentiment Analysis)" at bounding box center [876, 225] width 526 height 14
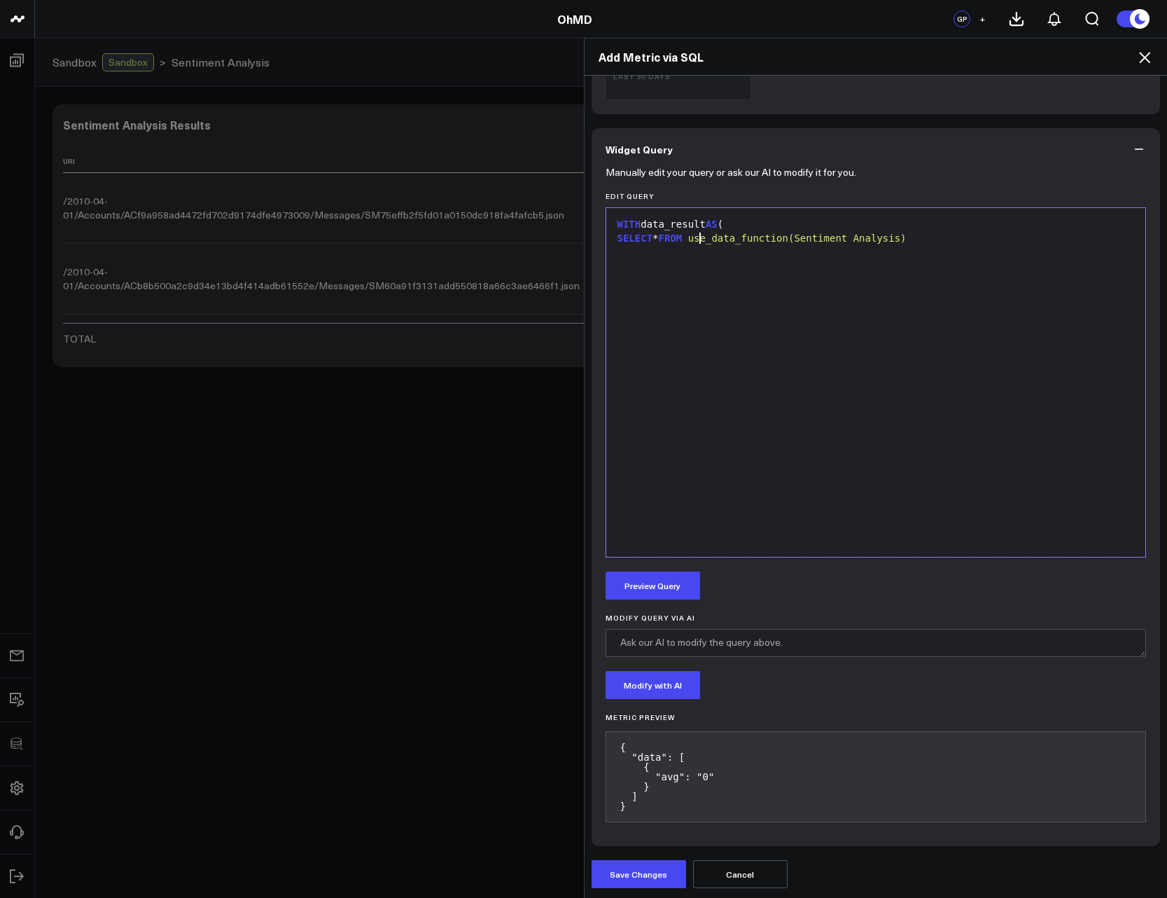
drag, startPoint x: 616, startPoint y: 240, endPoint x: 635, endPoint y: 255, distance: 24.0
click at [618, 244] on div "SELECT * FROM use_data_function(Sentiment Analysis)" at bounding box center [876, 239] width 526 height 14
click at [643, 563] on button "Preview Query" at bounding box center [653, 585] width 95 height 28
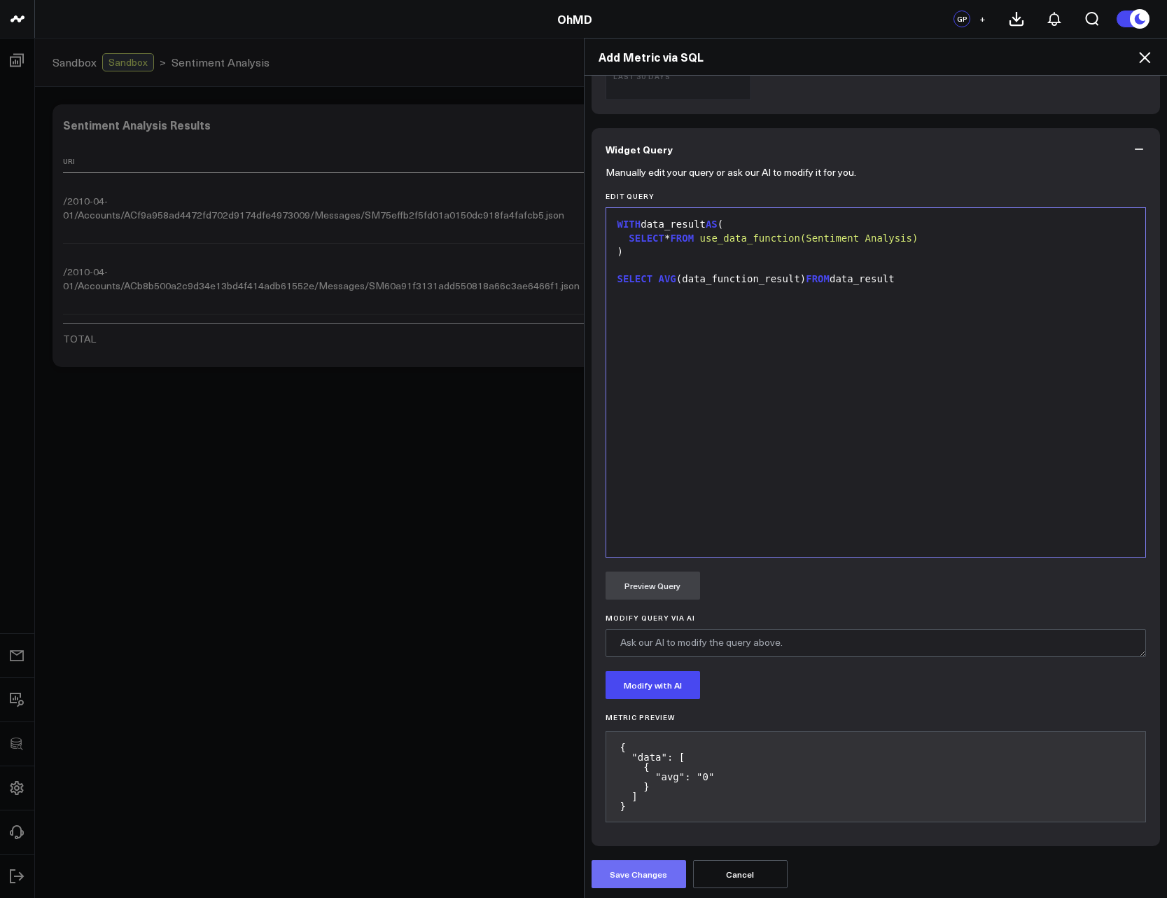
click at [633, 563] on button "Save Changes" at bounding box center [639, 874] width 95 height 28
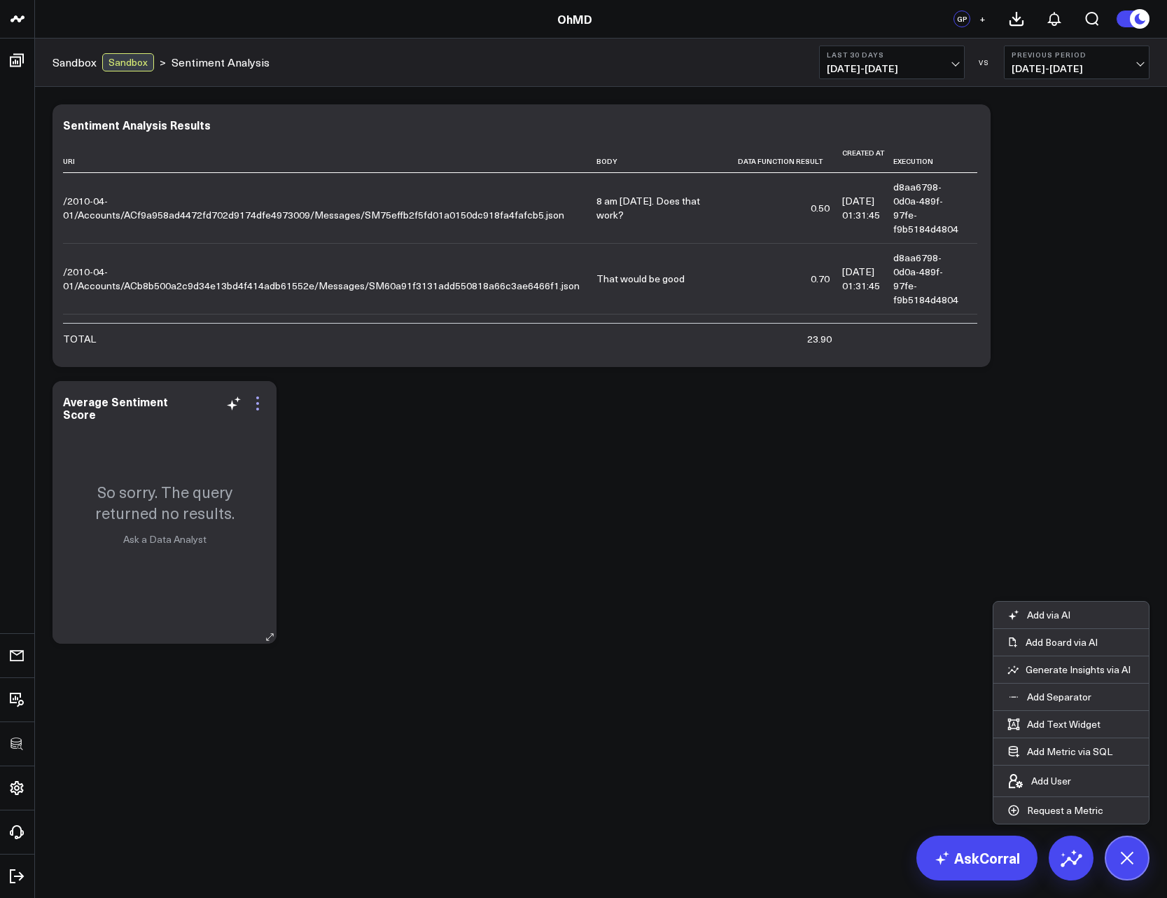
click at [259, 403] on icon at bounding box center [257, 403] width 17 height 17
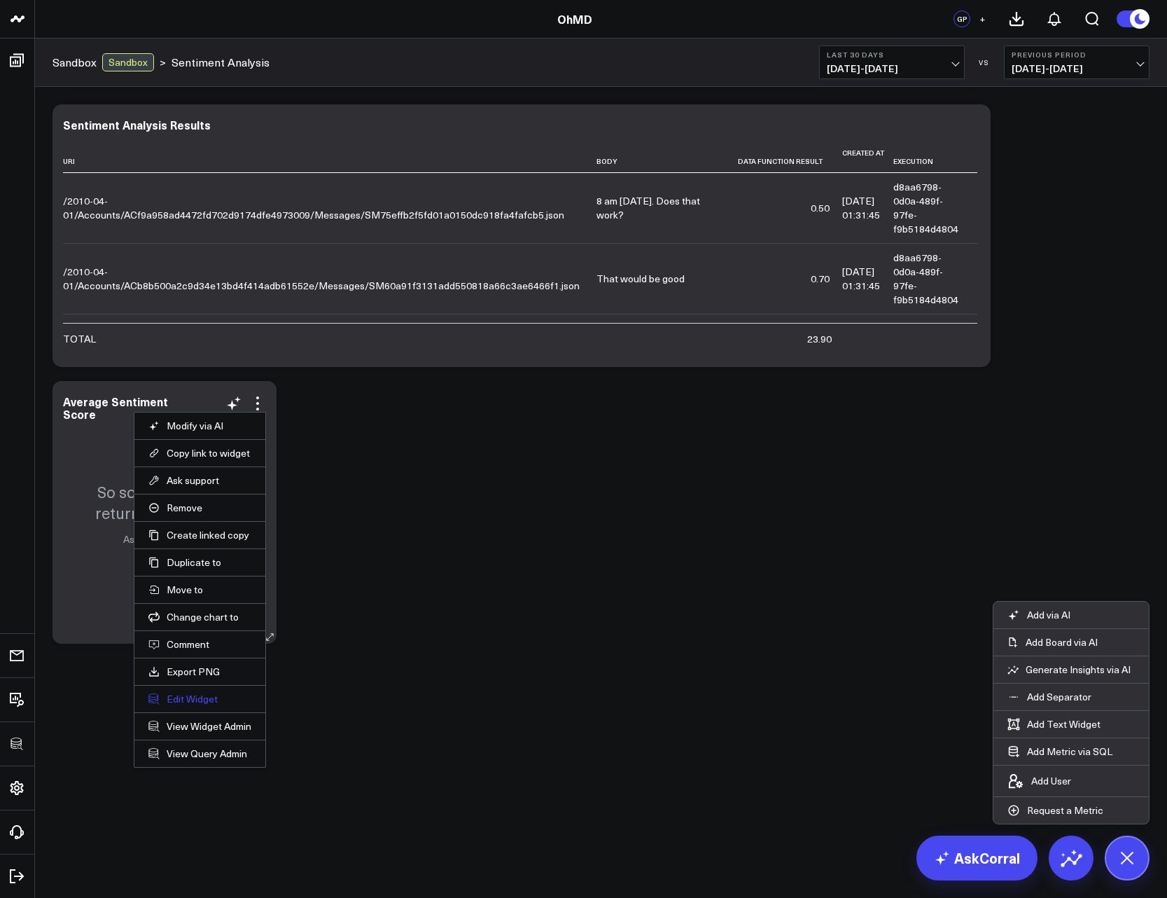
click at [190, 563] on button "Edit Widget" at bounding box center [199, 699] width 103 height 13
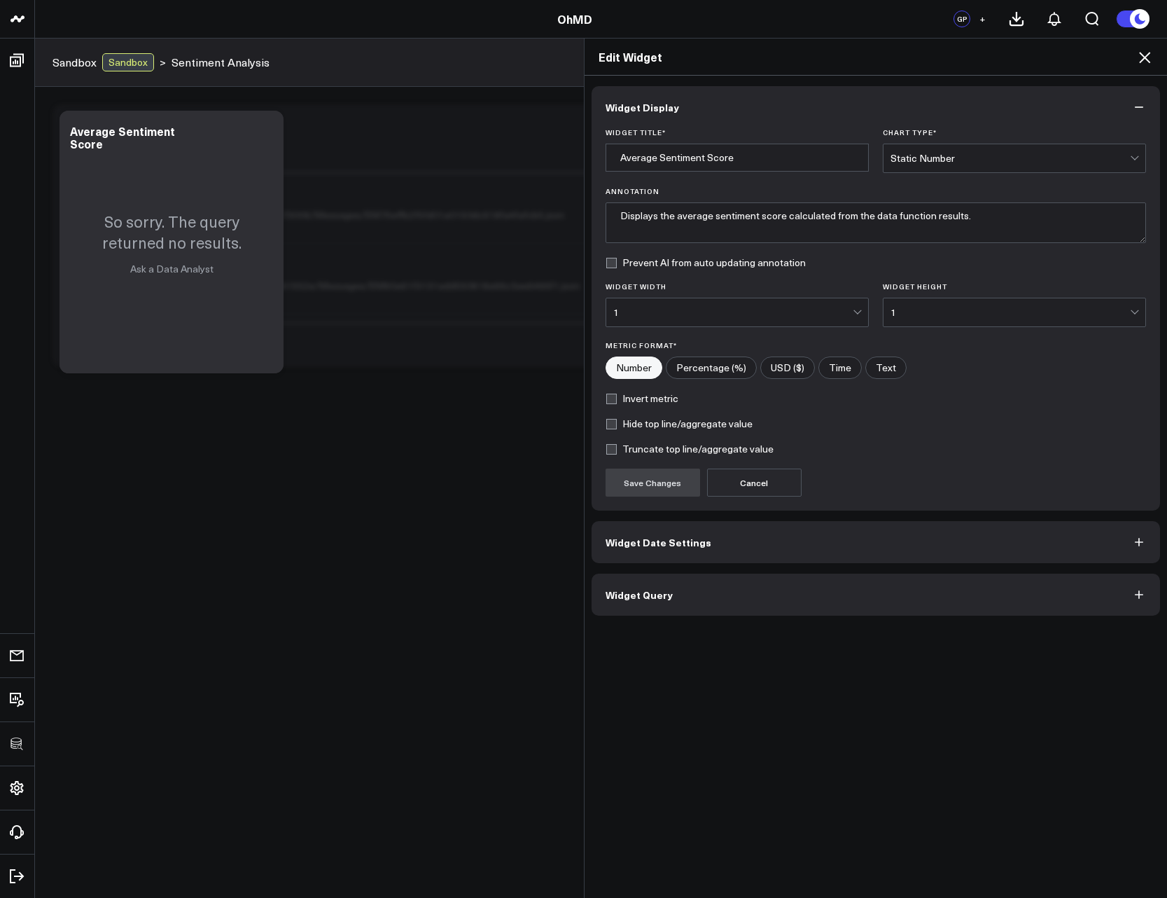
click at [655, 563] on span "Widget Query" at bounding box center [639, 594] width 67 height 11
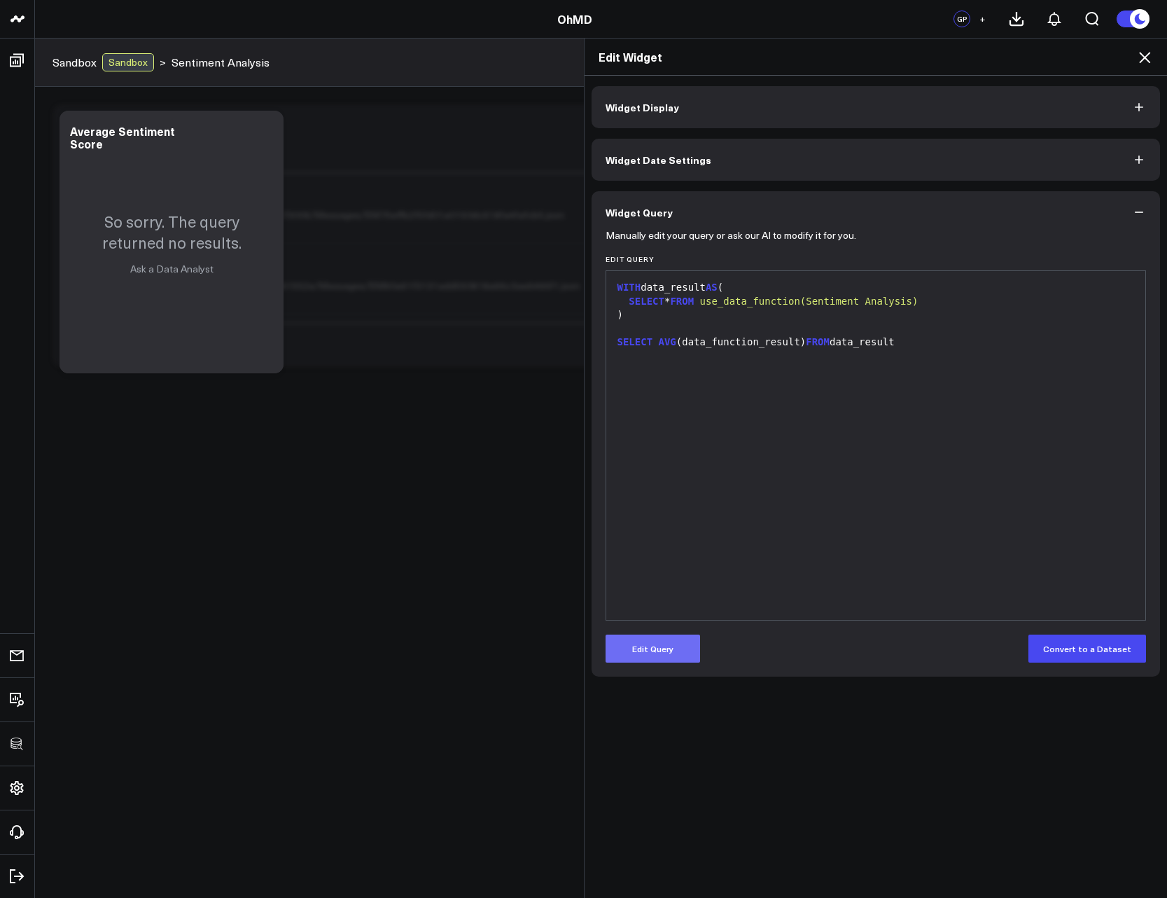
click at [653, 563] on button "Edit Query" at bounding box center [653, 649] width 95 height 28
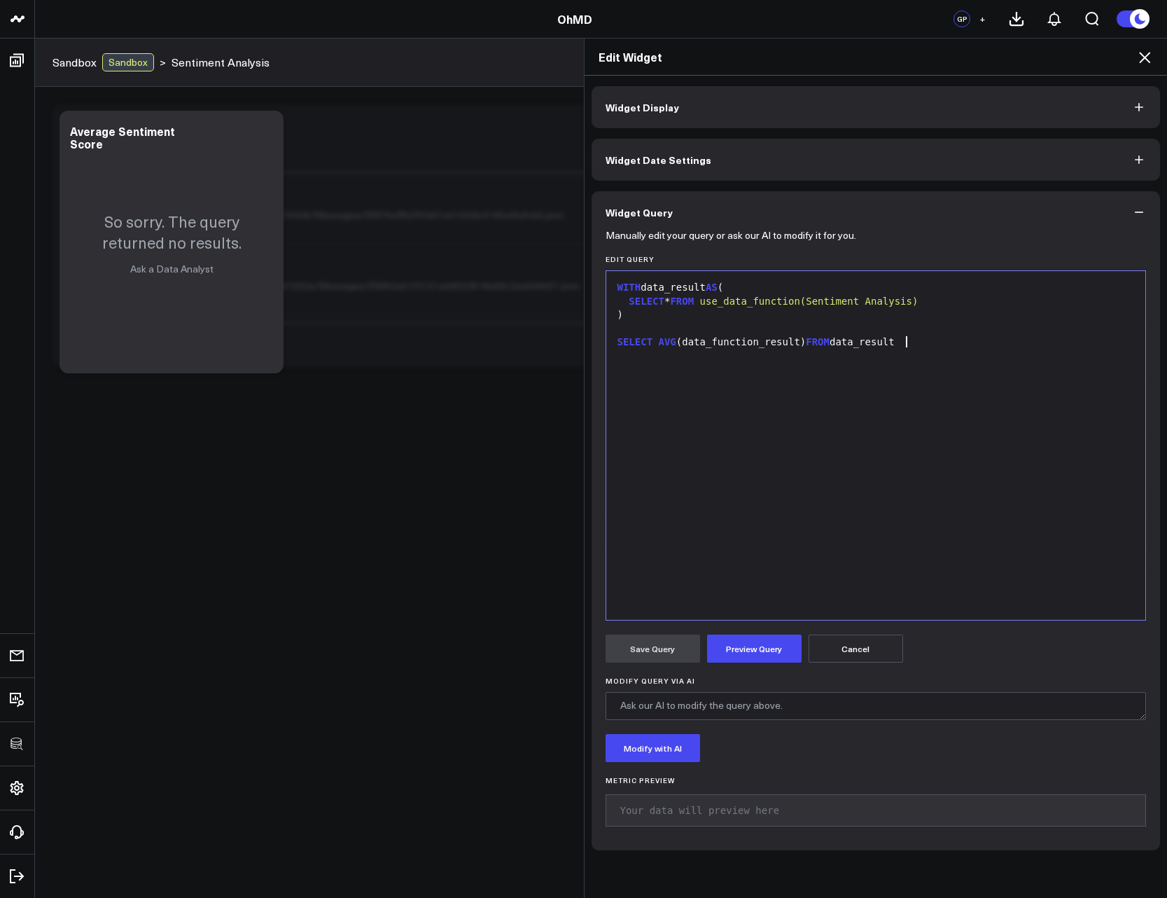
drag, startPoint x: 728, startPoint y: 408, endPoint x: 679, endPoint y: 362, distance: 66.4
click at [676, 363] on div "WITH data_result AS ( SELECT * FROM use_data_function(Sentiment Analysis) ) SEL…" at bounding box center [876, 445] width 526 height 335
drag, startPoint x: 654, startPoint y: 344, endPoint x: 677, endPoint y: 342, distance: 23.2
click at [677, 342] on div "SELECT AVG (data_function_result) FROM data_result" at bounding box center [876, 342] width 526 height 14
click at [775, 344] on div "SELECT data_function_result) FROM data_result" at bounding box center [876, 342] width 526 height 14
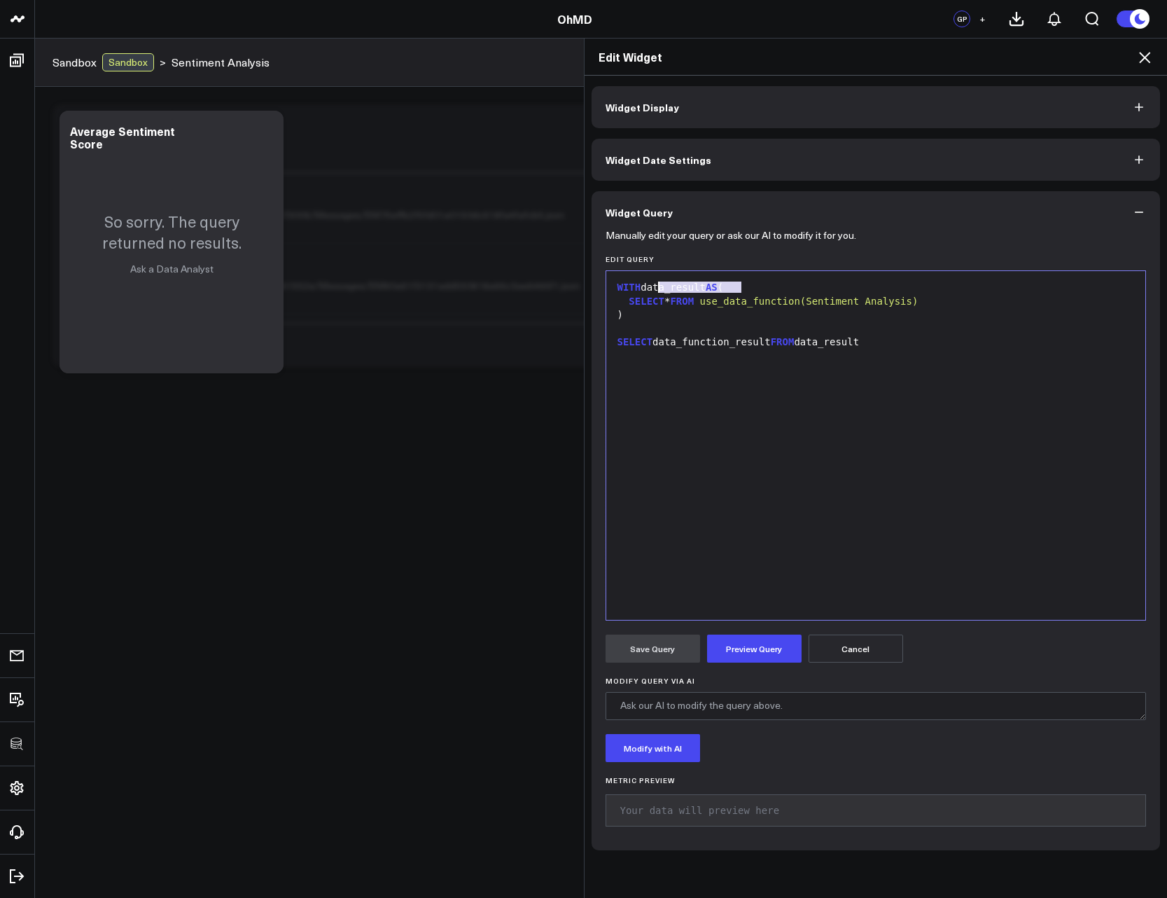
drag, startPoint x: 753, startPoint y: 289, endPoint x: 619, endPoint y: 281, distance: 134.0
click at [619, 281] on div "WITH data_result AS (" at bounding box center [876, 288] width 526 height 14
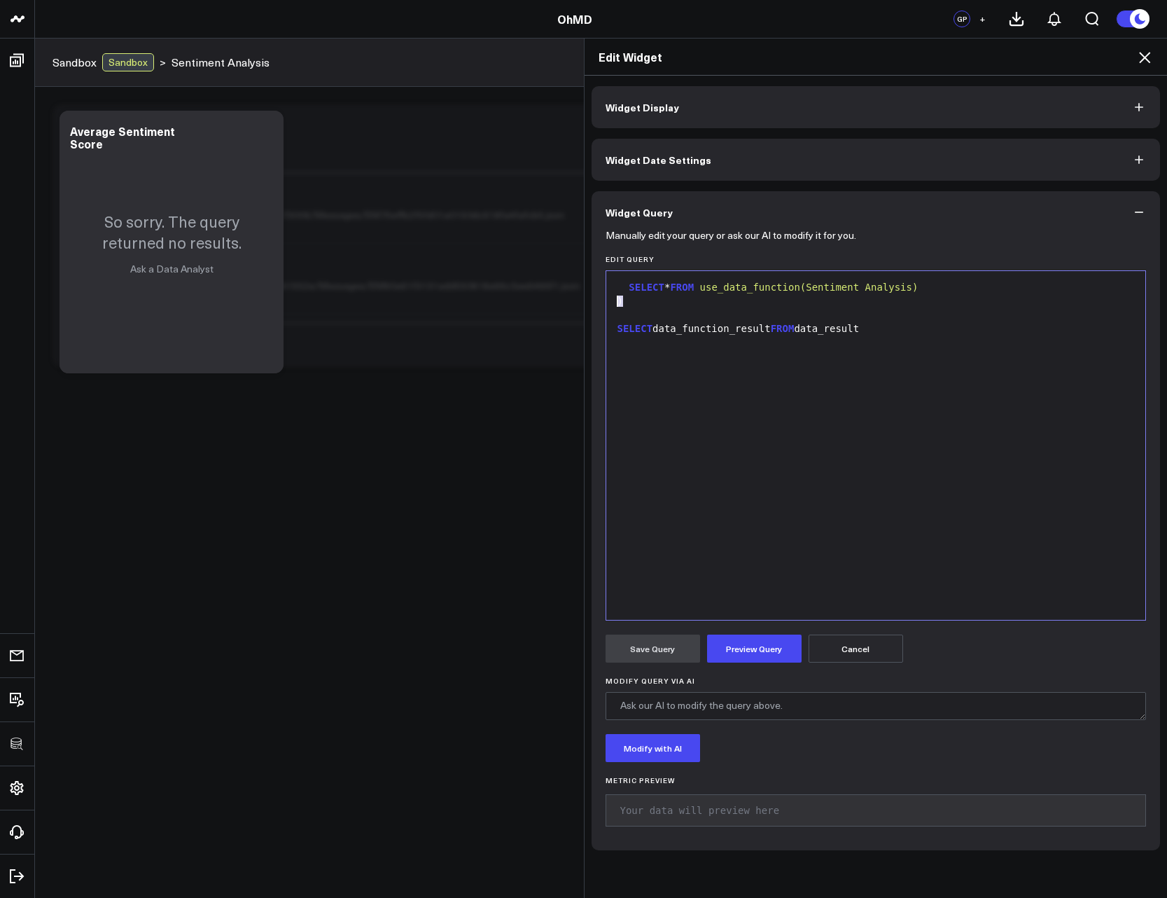
drag, startPoint x: 621, startPoint y: 298, endPoint x: 607, endPoint y: 296, distance: 14.3
click at [607, 296] on div "Selection deleted 9 1 2 3 4 › ⌄ SELECT * FROM use_data_function(Sentiment Analy…" at bounding box center [876, 445] width 541 height 350
click at [628, 300] on div ")" at bounding box center [876, 302] width 526 height 14
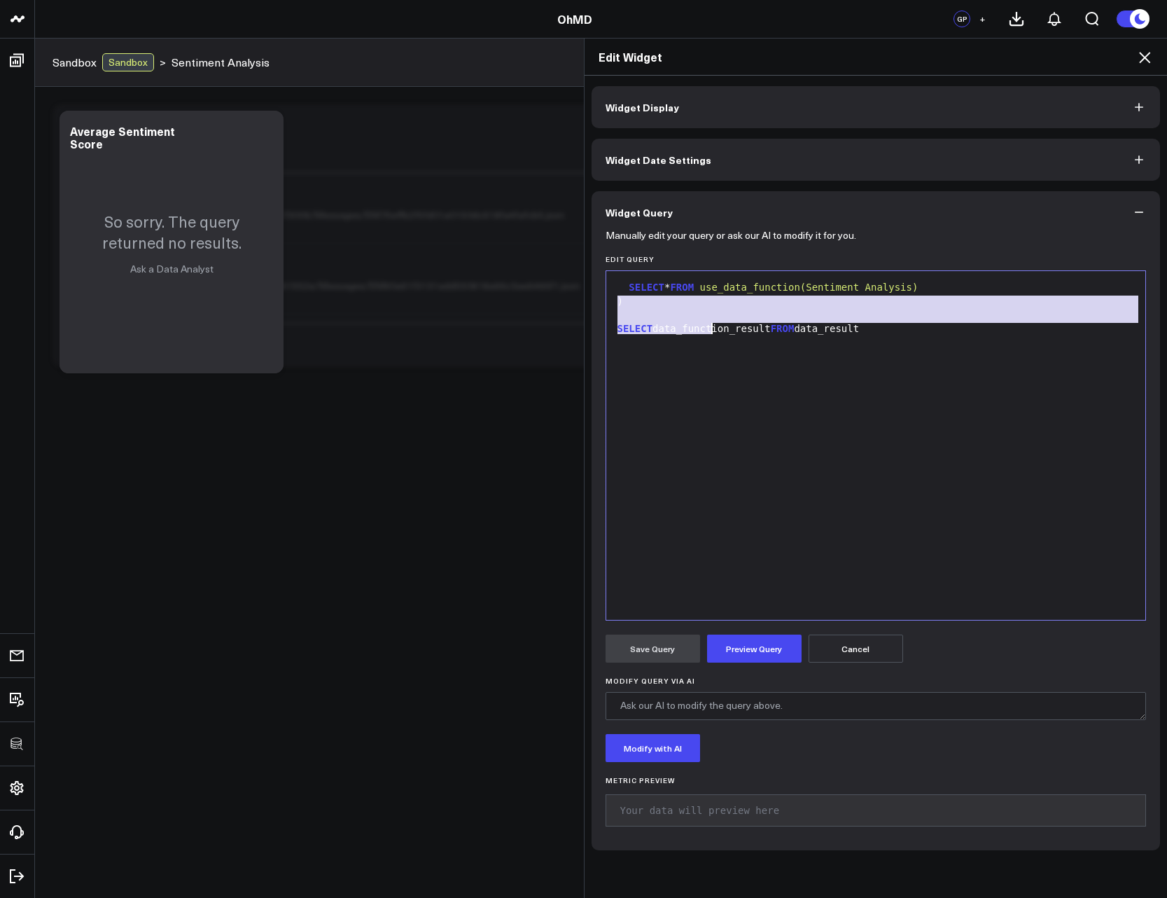
drag, startPoint x: 613, startPoint y: 301, endPoint x: 809, endPoint y: 392, distance: 215.6
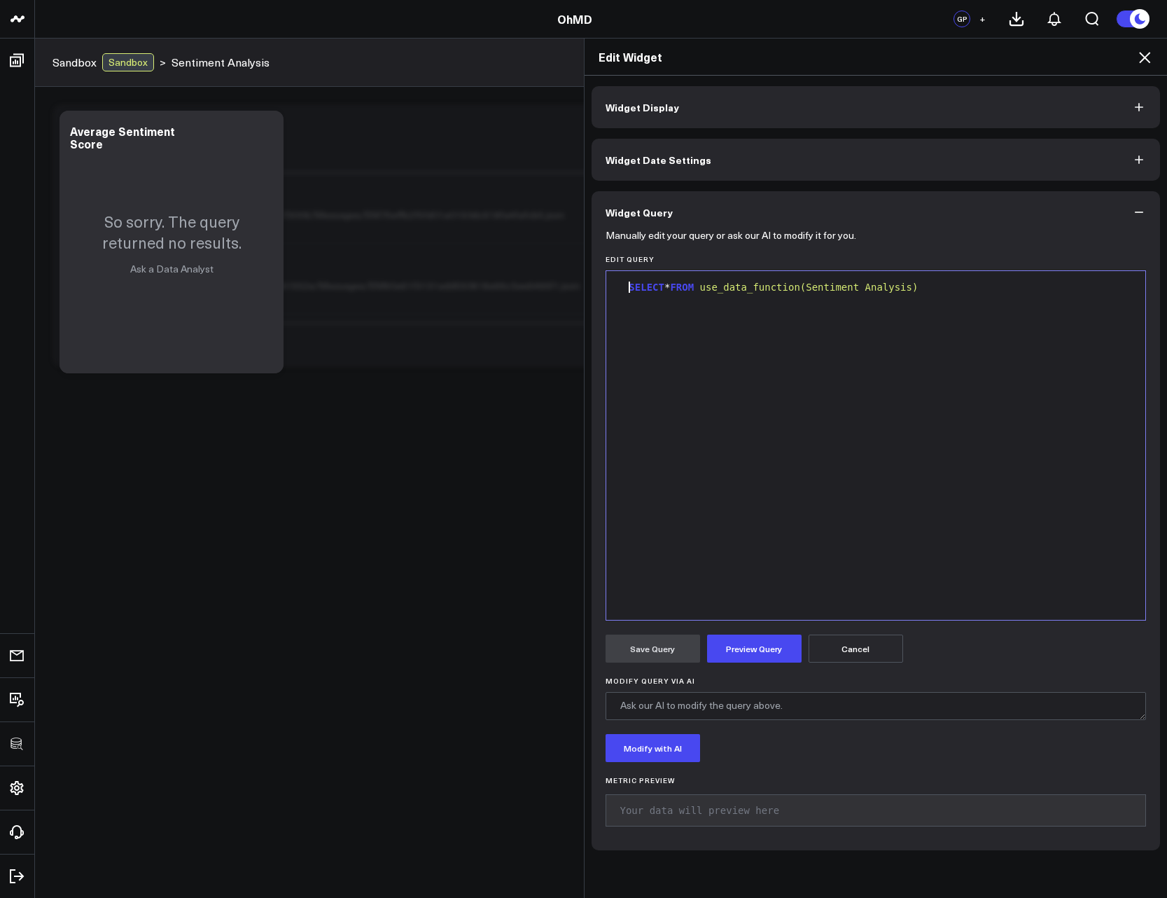
click at [629, 286] on span "SELECT" at bounding box center [647, 287] width 36 height 11
click at [775, 563] on button "Preview Query" at bounding box center [754, 649] width 95 height 28
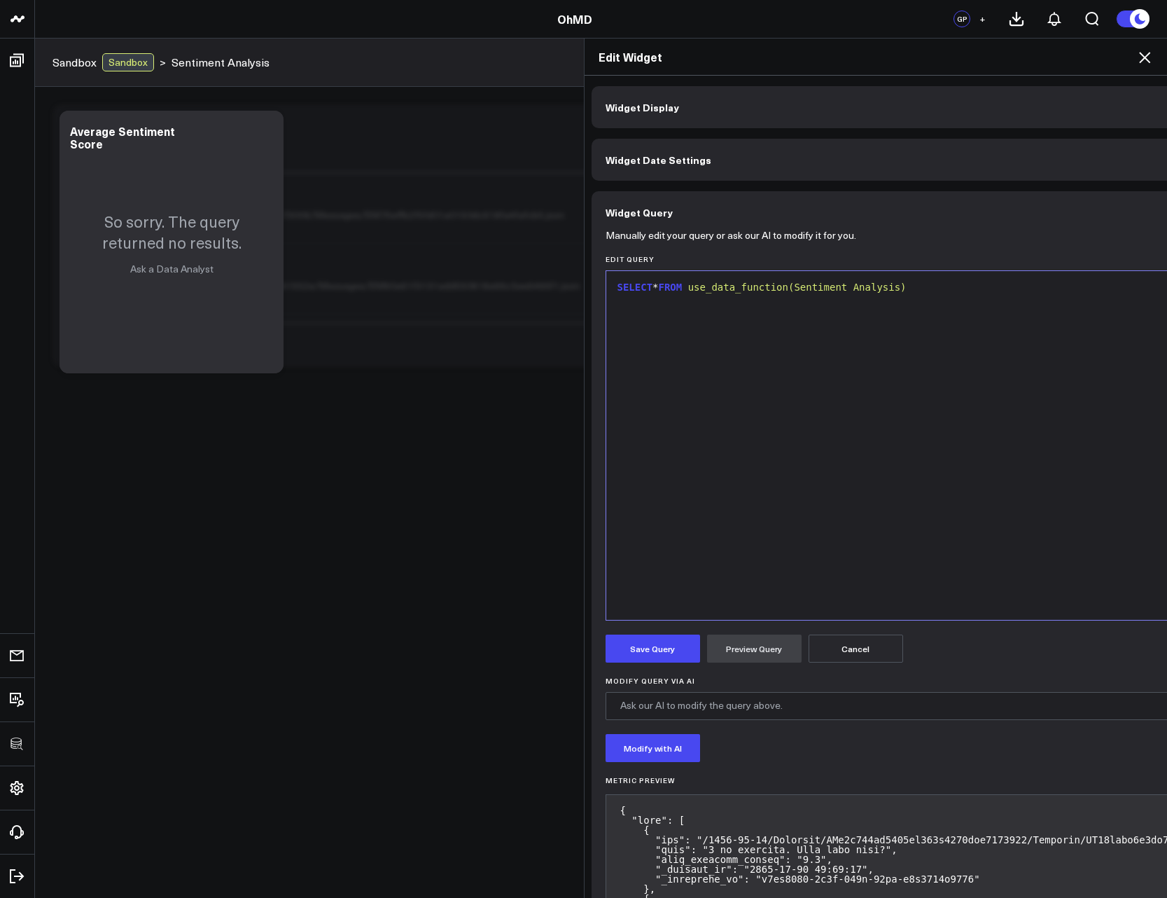
click at [651, 284] on div "SELECT * FROM use_data_function(Sentiment Analysis)" at bounding box center [1107, 288] width 988 height 14
click at [751, 563] on button "Preview Query" at bounding box center [754, 649] width 95 height 28
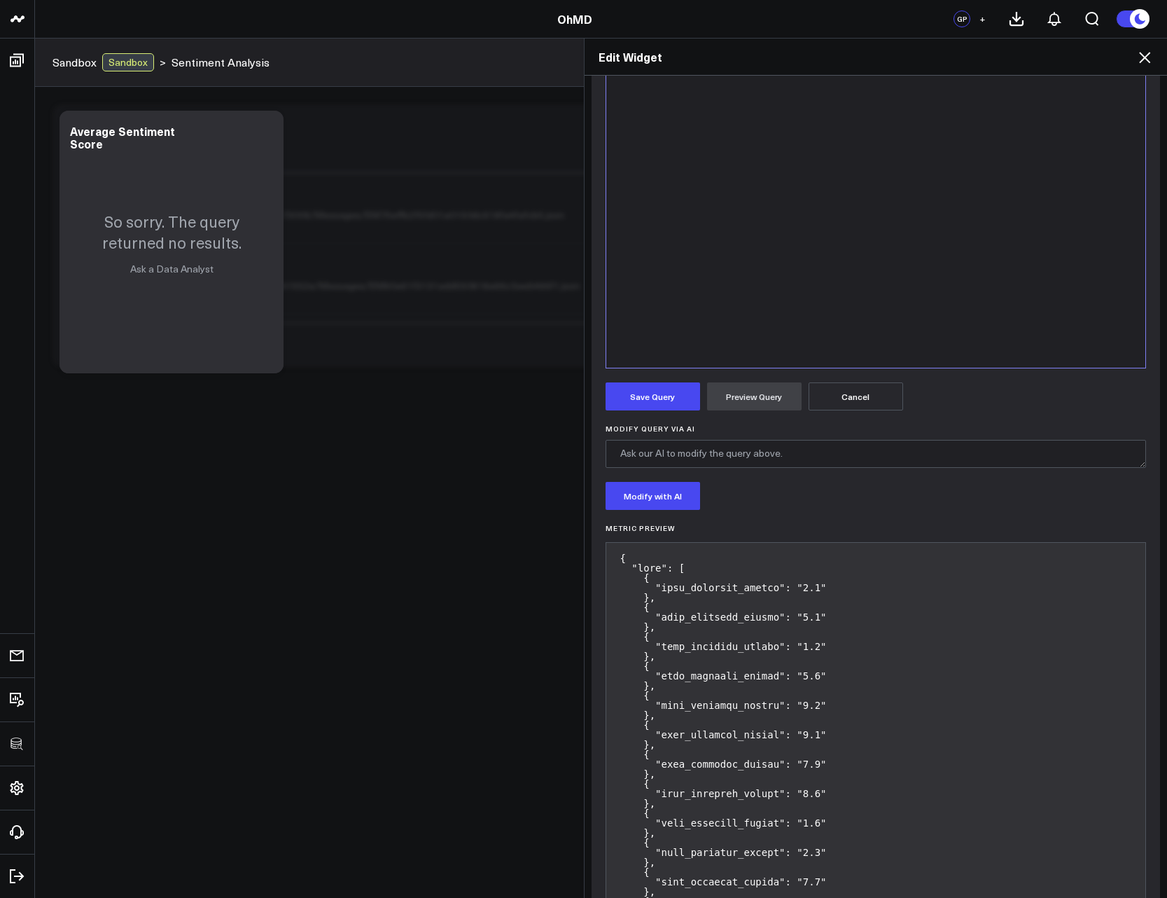
scroll to position [84, 0]
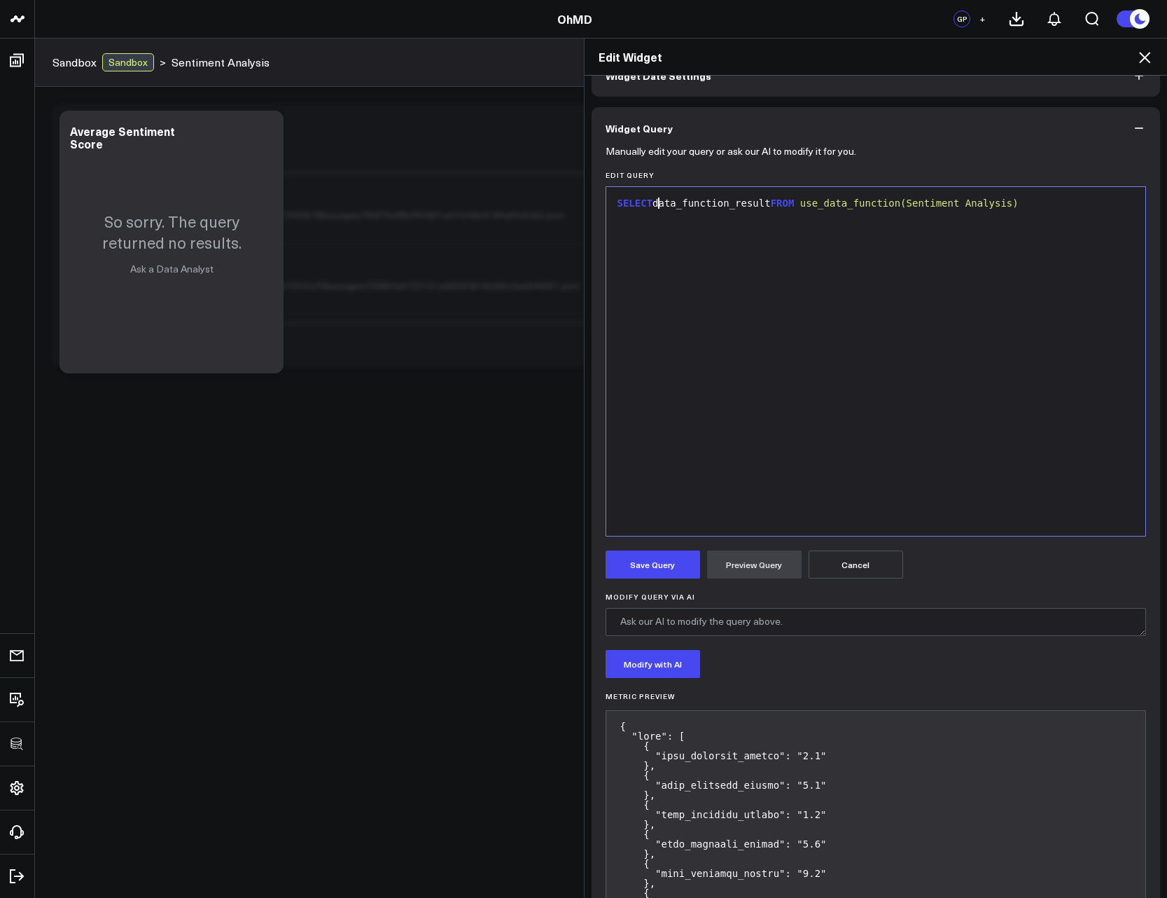
click at [653, 202] on div "SELECT data_function_result FROM use_data_function(Sentiment Analysis)" at bounding box center [876, 204] width 526 height 14
click at [751, 562] on button "Preview Query" at bounding box center [754, 564] width 95 height 28
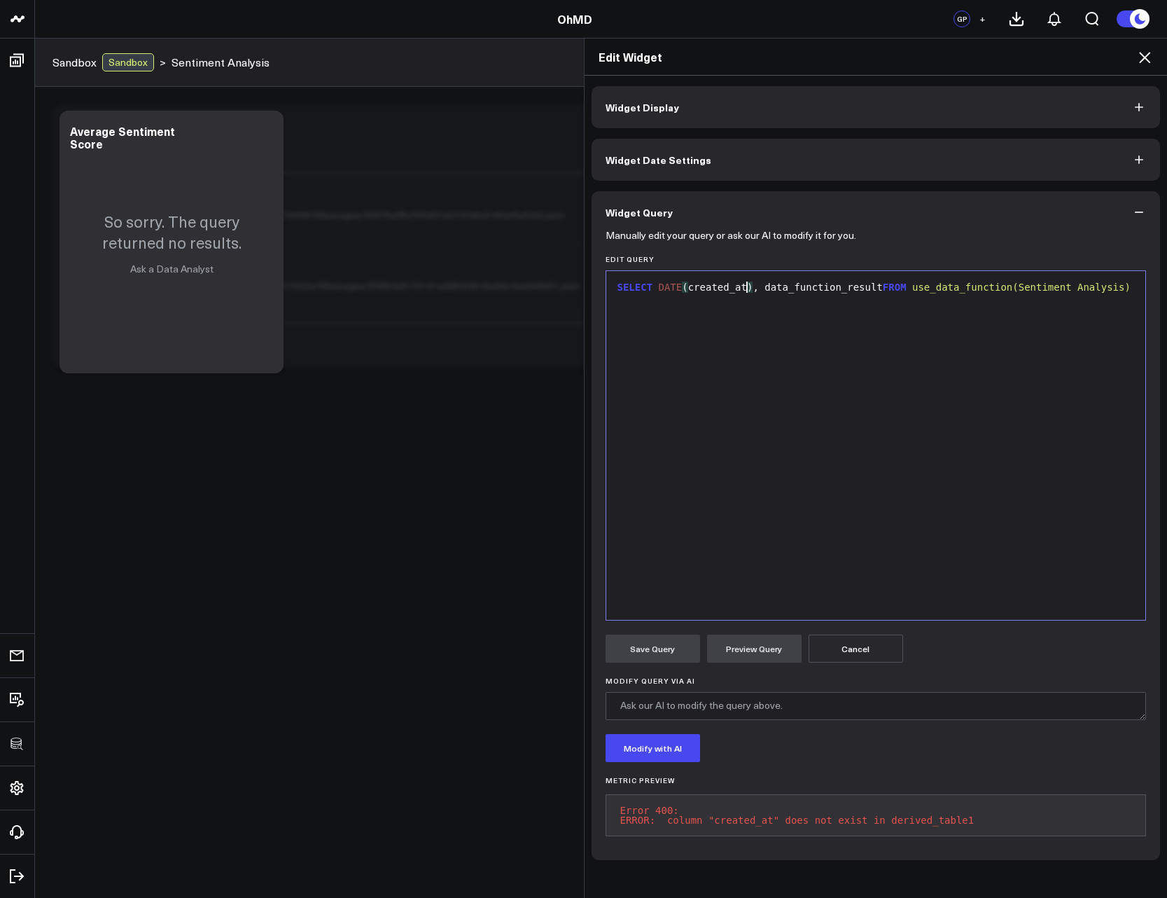
click at [742, 284] on div "SELECT DATE ( created_at ) , data_function_result FROM use_data_function(Sentim…" at bounding box center [876, 288] width 526 height 14
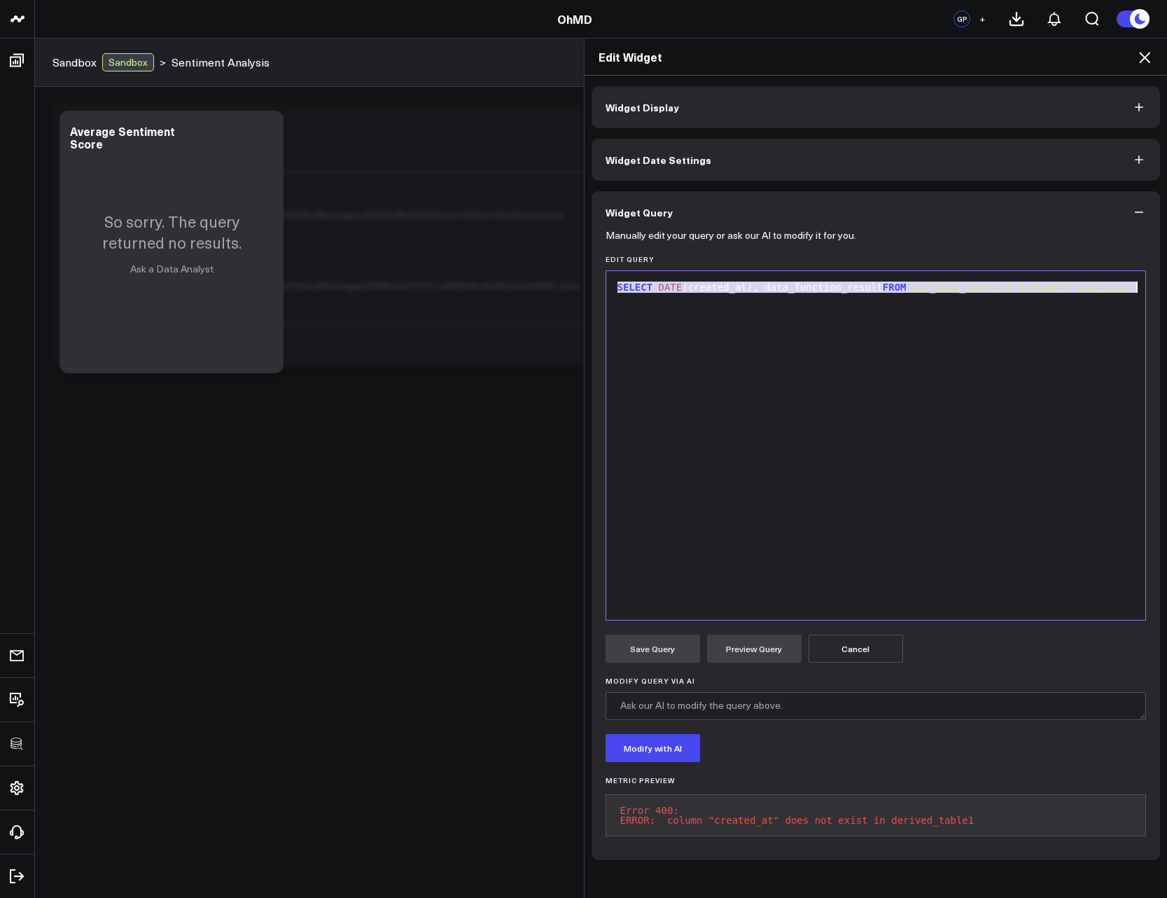
copy div "SELECT DATE (created_at), data_function_result FROM use_data_function(Sentiment…"
click at [868, 563] on button "Cancel" at bounding box center [856, 649] width 95 height 28
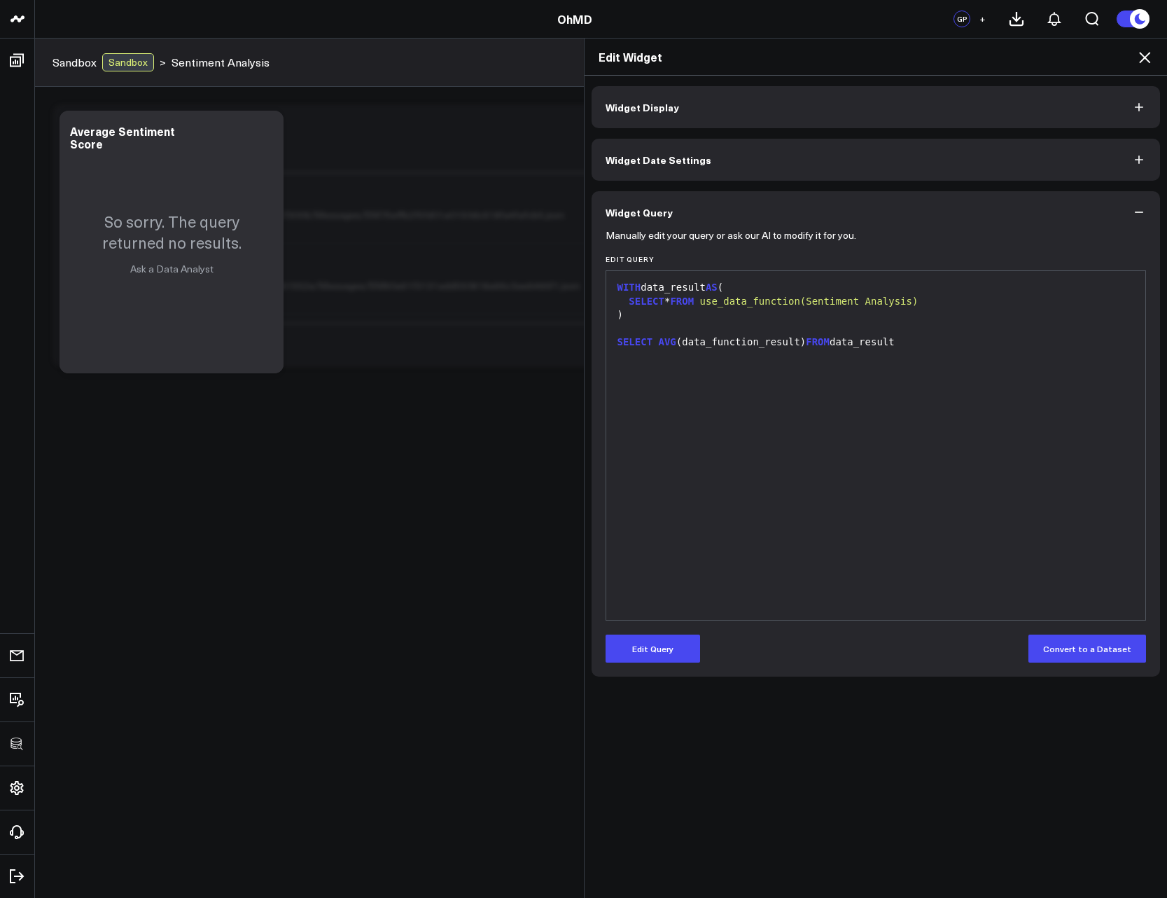
click at [1150, 57] on icon at bounding box center [1145, 57] width 17 height 17
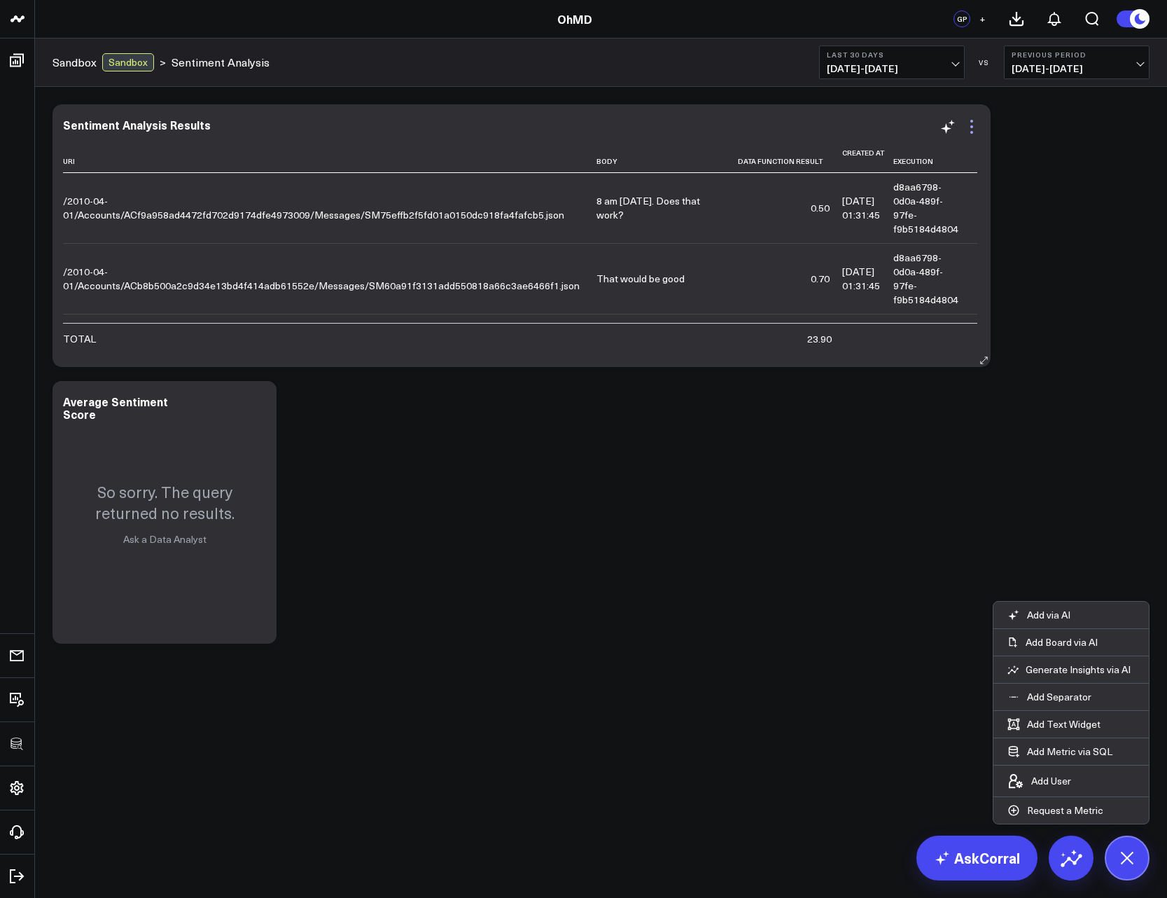
click at [973, 130] on icon at bounding box center [972, 126] width 17 height 17
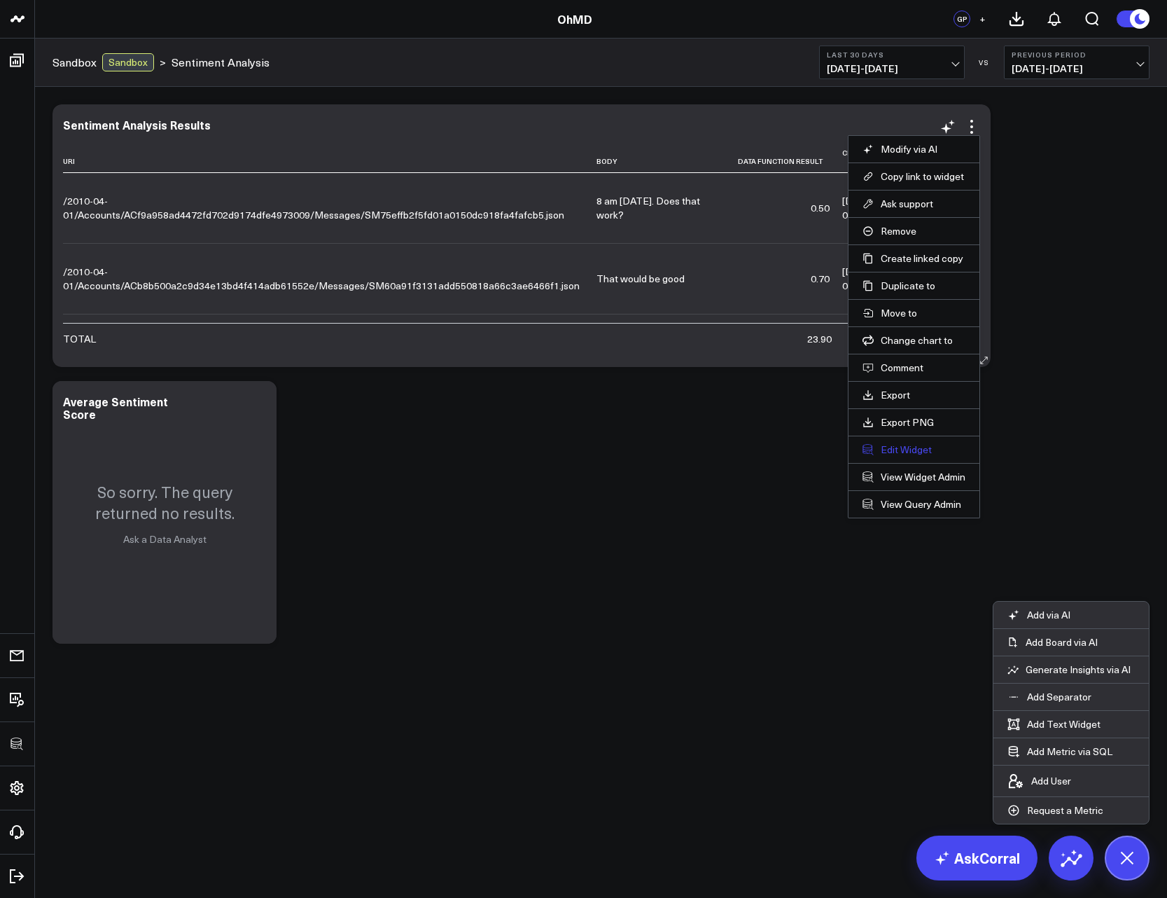
click at [899, 448] on button "Edit Widget" at bounding box center [914, 449] width 103 height 13
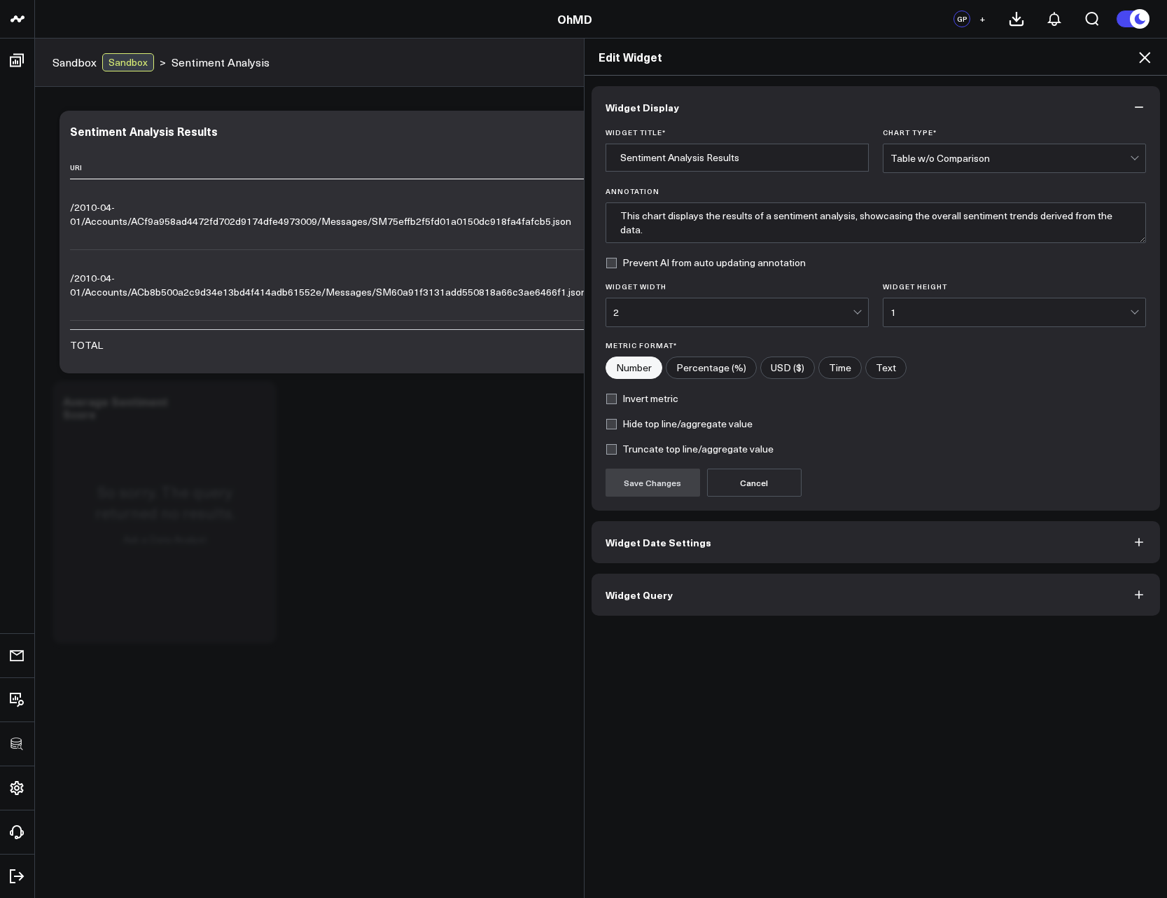
click at [670, 563] on button "Widget Query" at bounding box center [876, 595] width 569 height 42
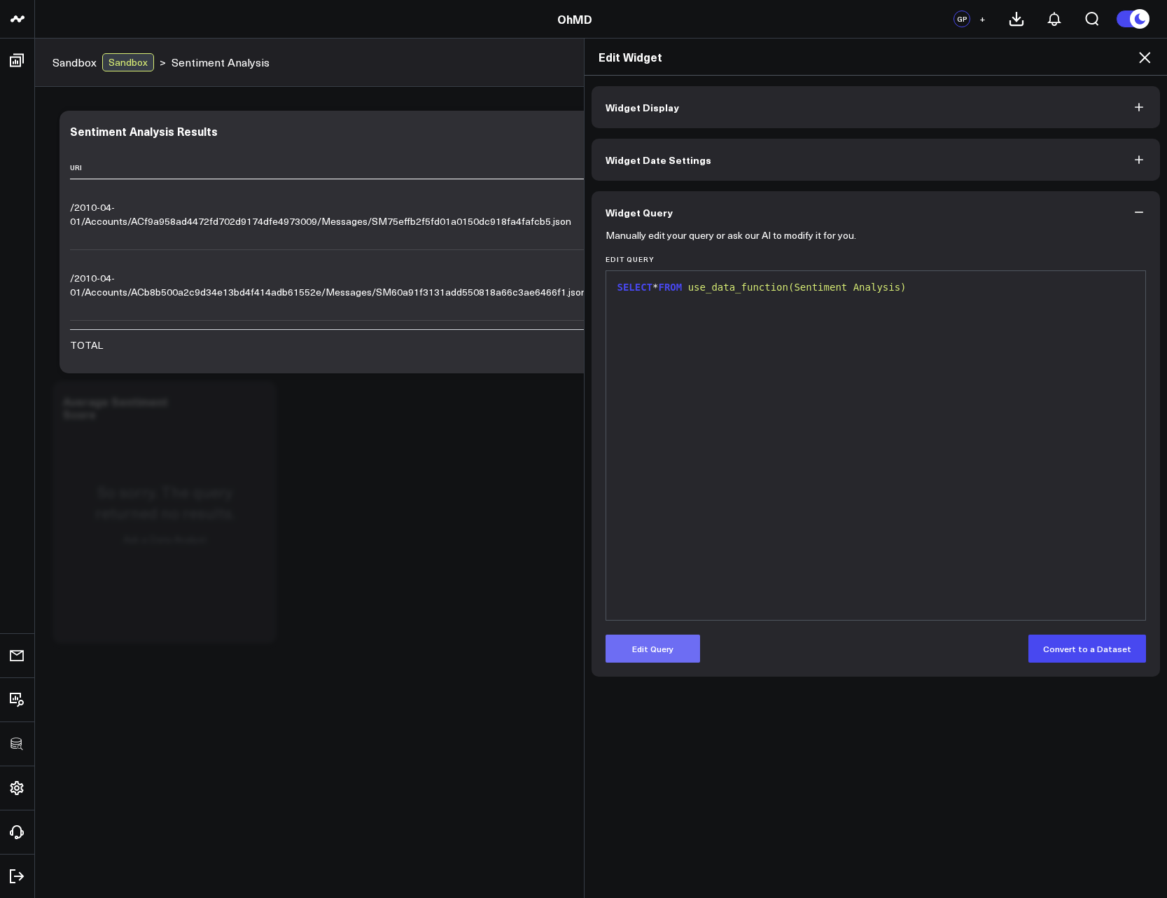
click at [684, 563] on button "Edit Query" at bounding box center [653, 649] width 95 height 28
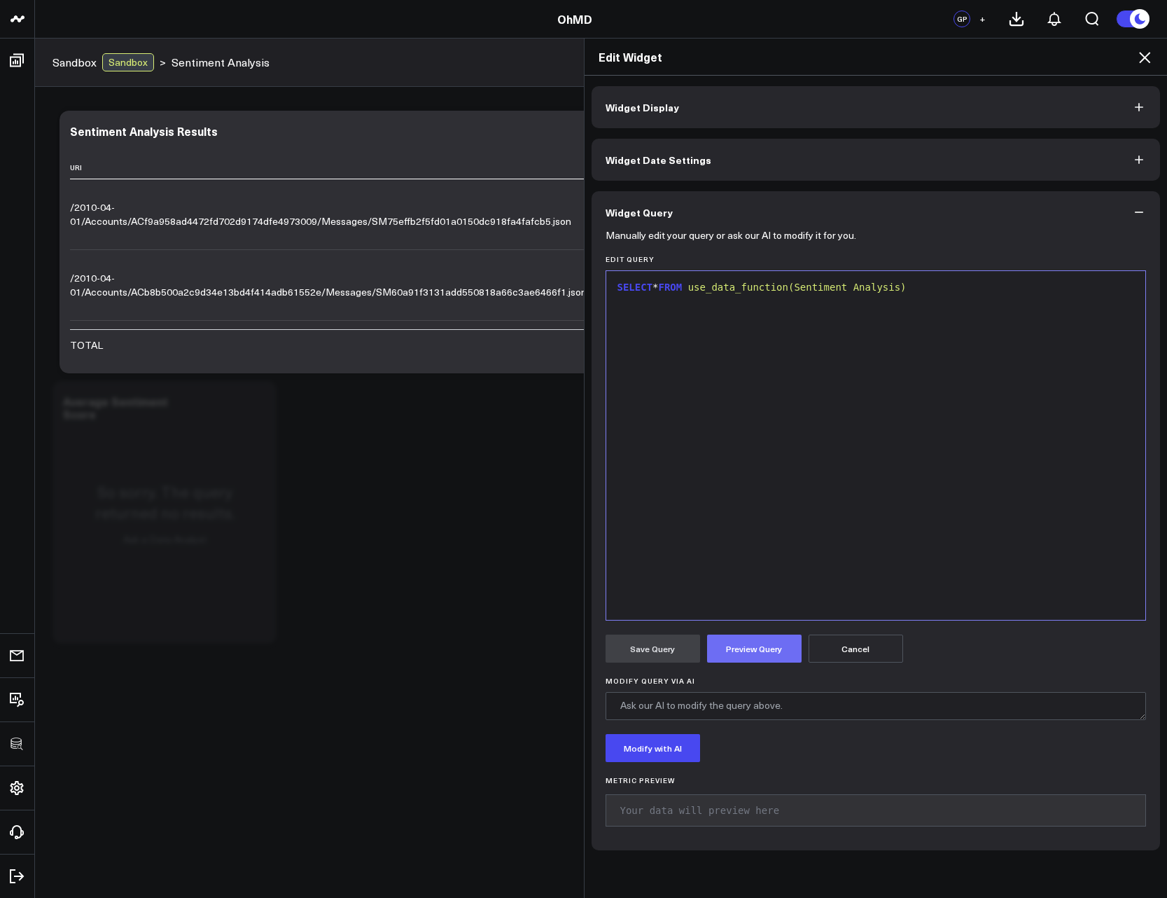
click at [758, 563] on button "Preview Query" at bounding box center [754, 649] width 95 height 28
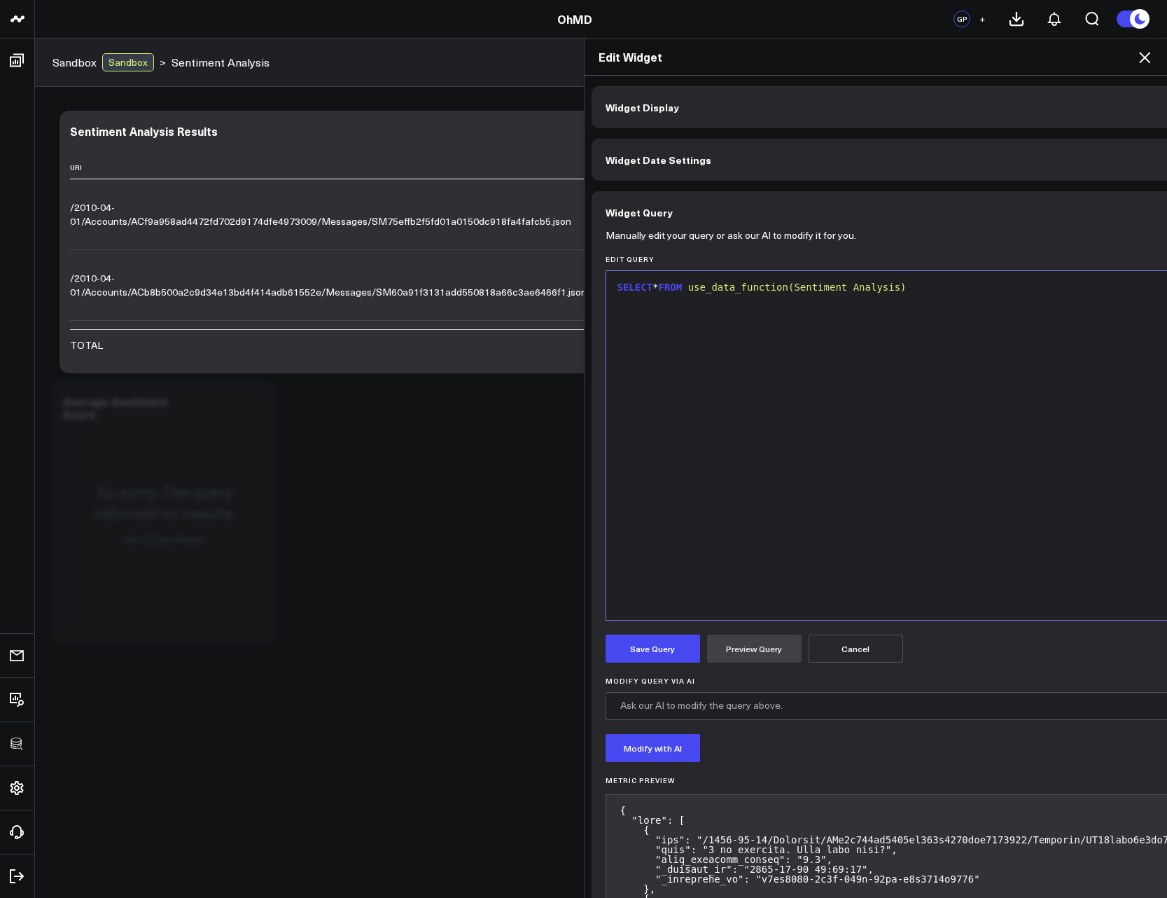
scroll to position [336, 0]
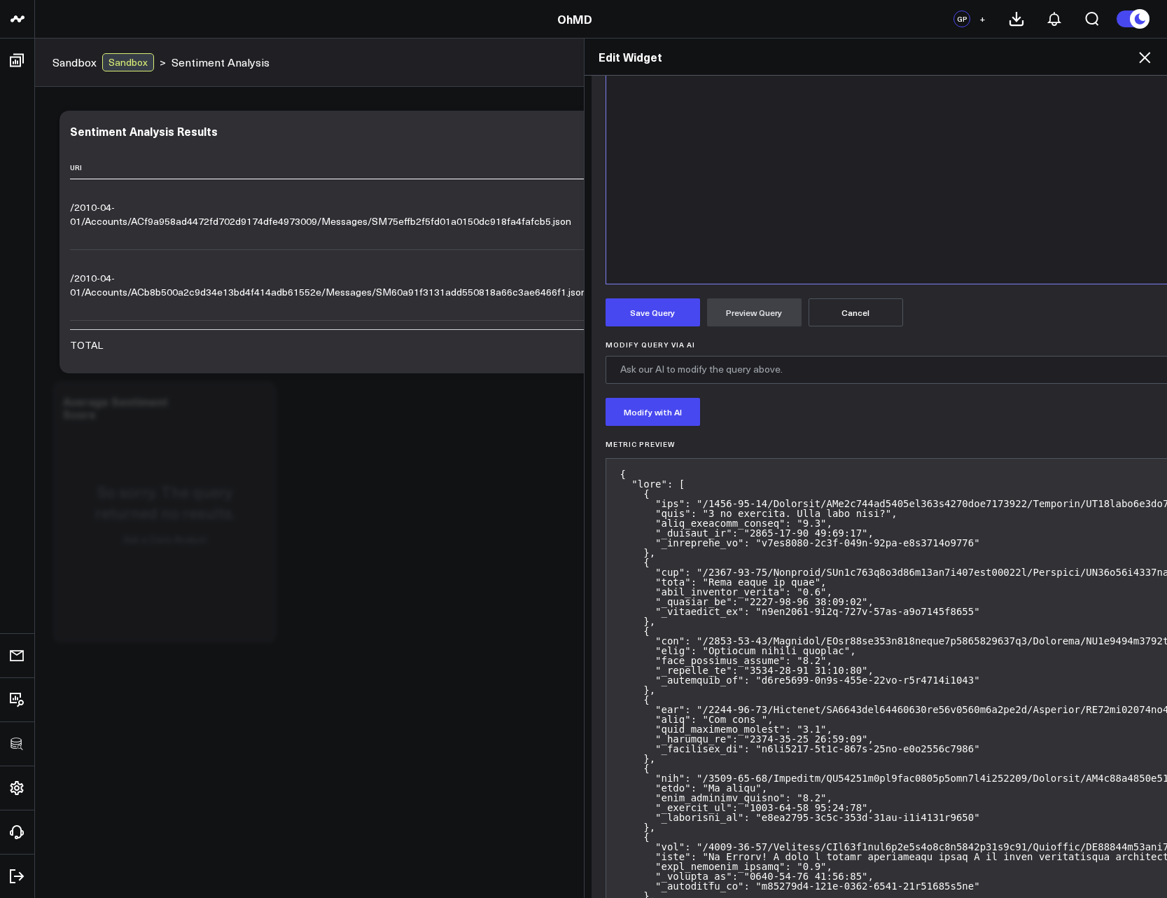
click at [1140, 57] on icon at bounding box center [1145, 57] width 17 height 17
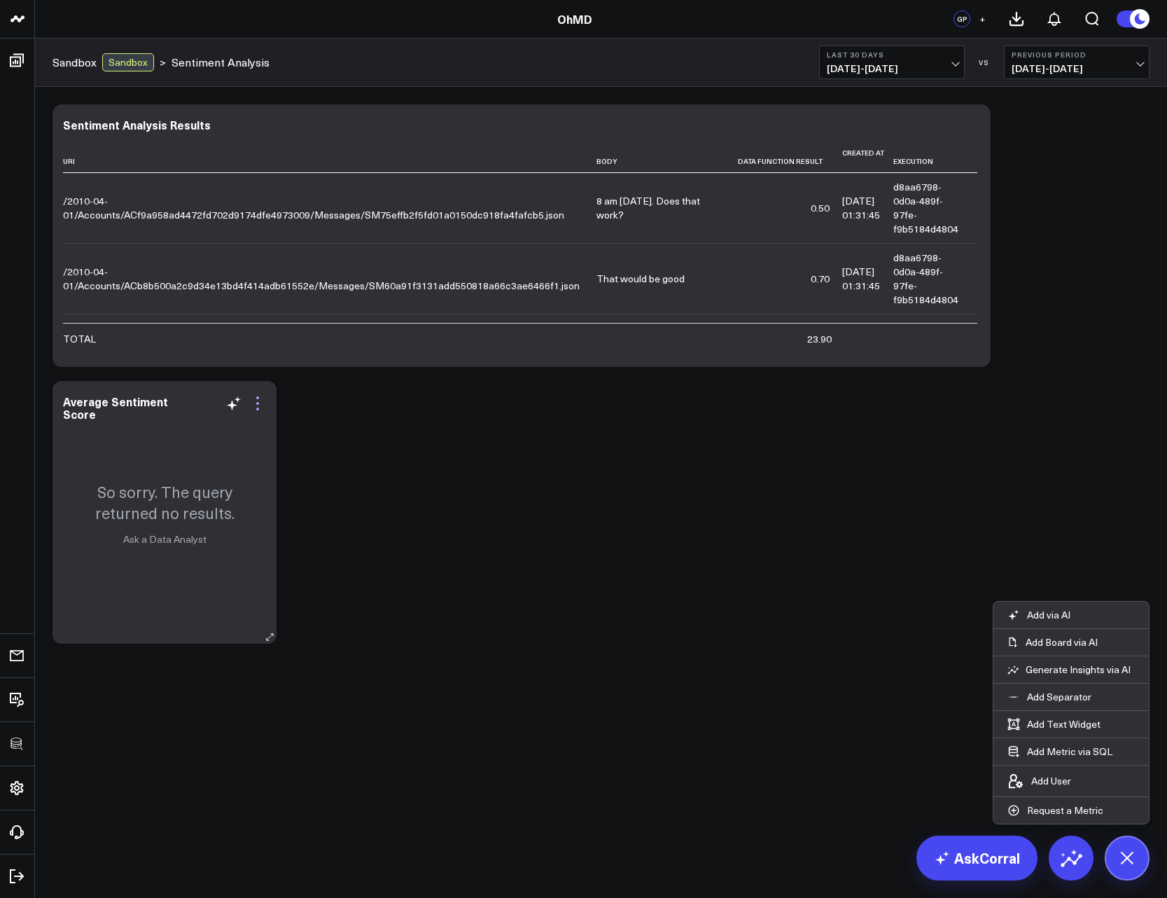
click at [256, 403] on icon at bounding box center [257, 403] width 17 height 17
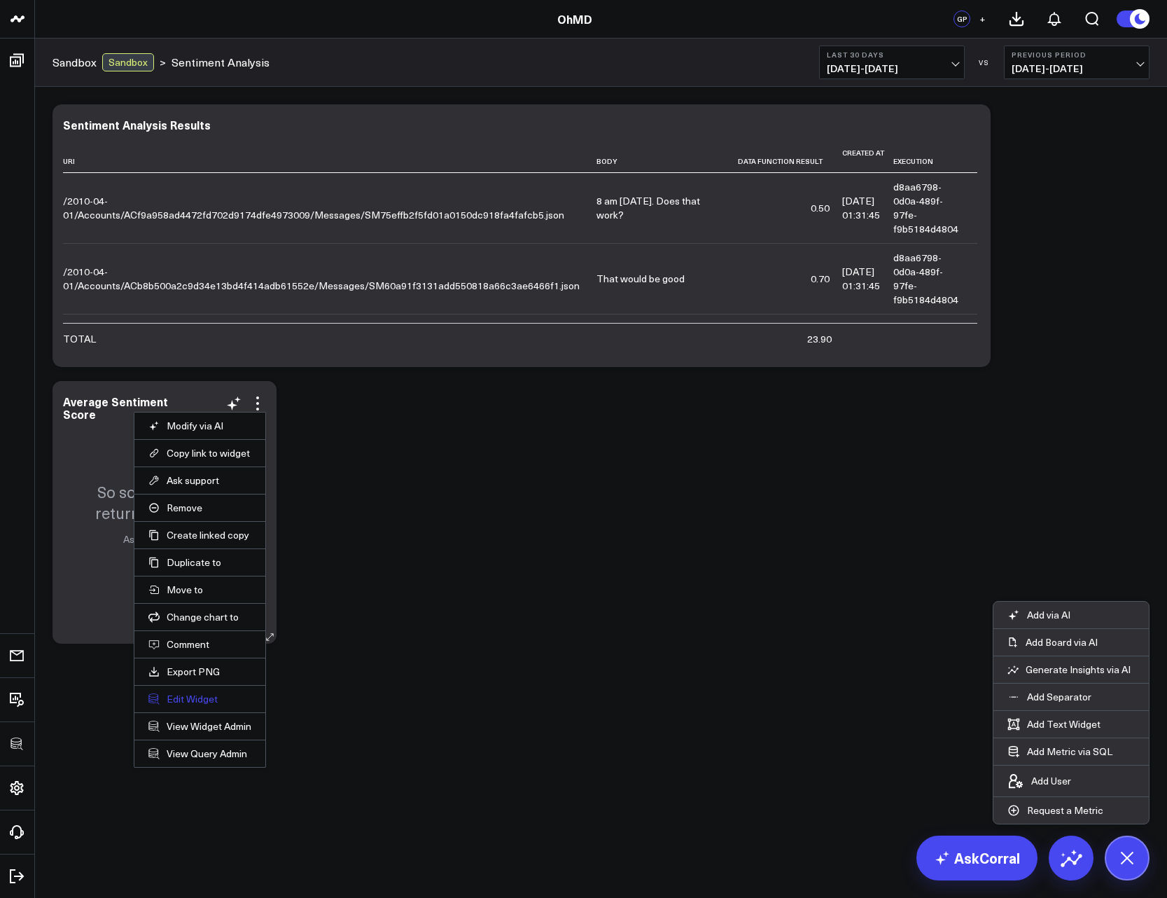
click at [209, 563] on button "Edit Widget" at bounding box center [199, 699] width 103 height 13
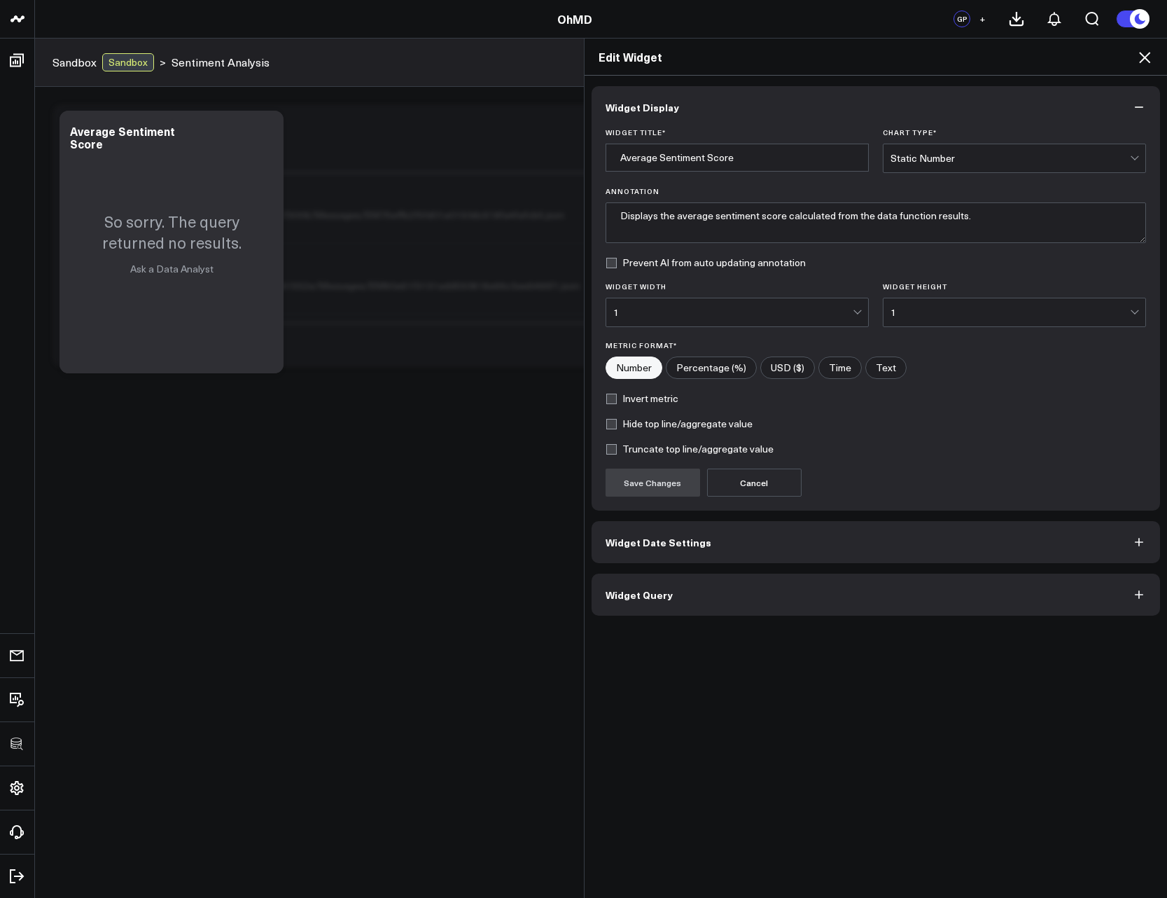
click at [618, 563] on button "Widget Query" at bounding box center [876, 595] width 569 height 42
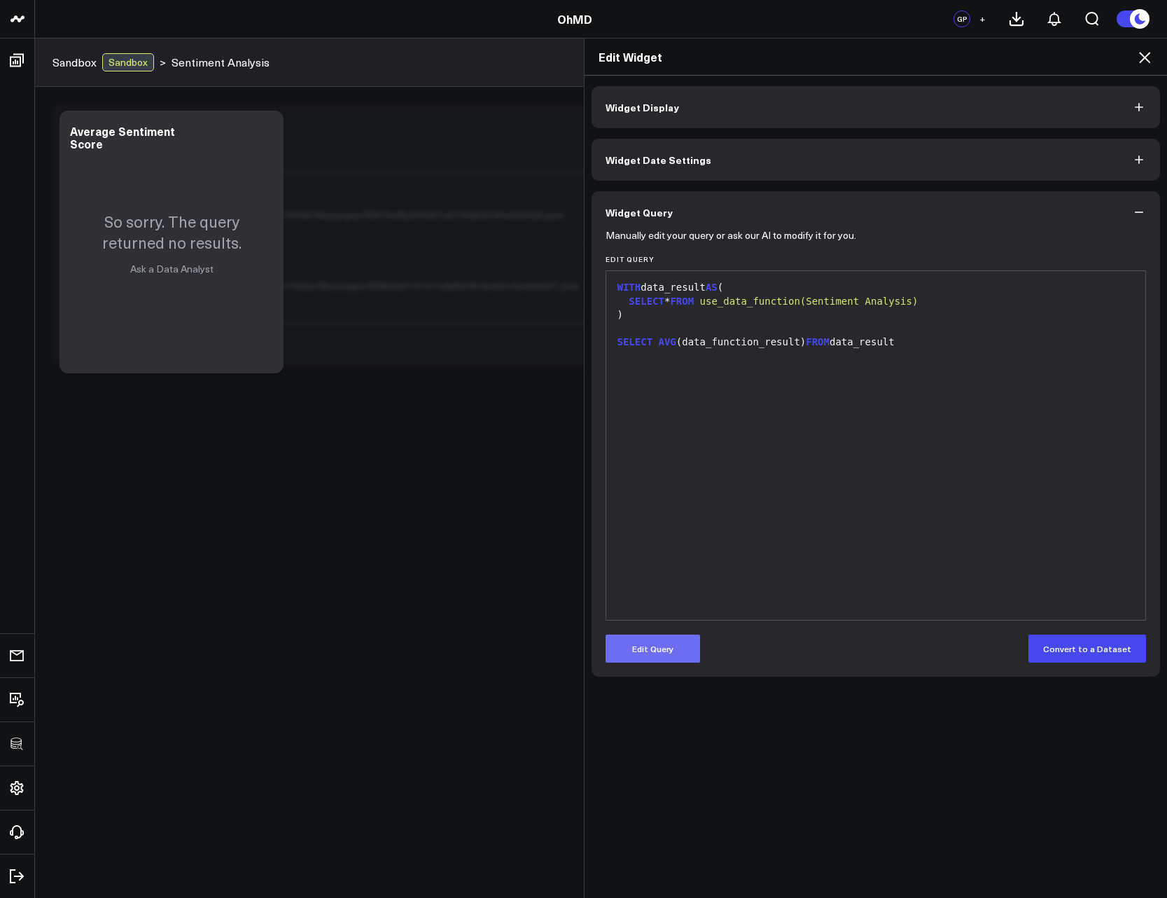
click at [653, 563] on button "Edit Query" at bounding box center [653, 649] width 95 height 28
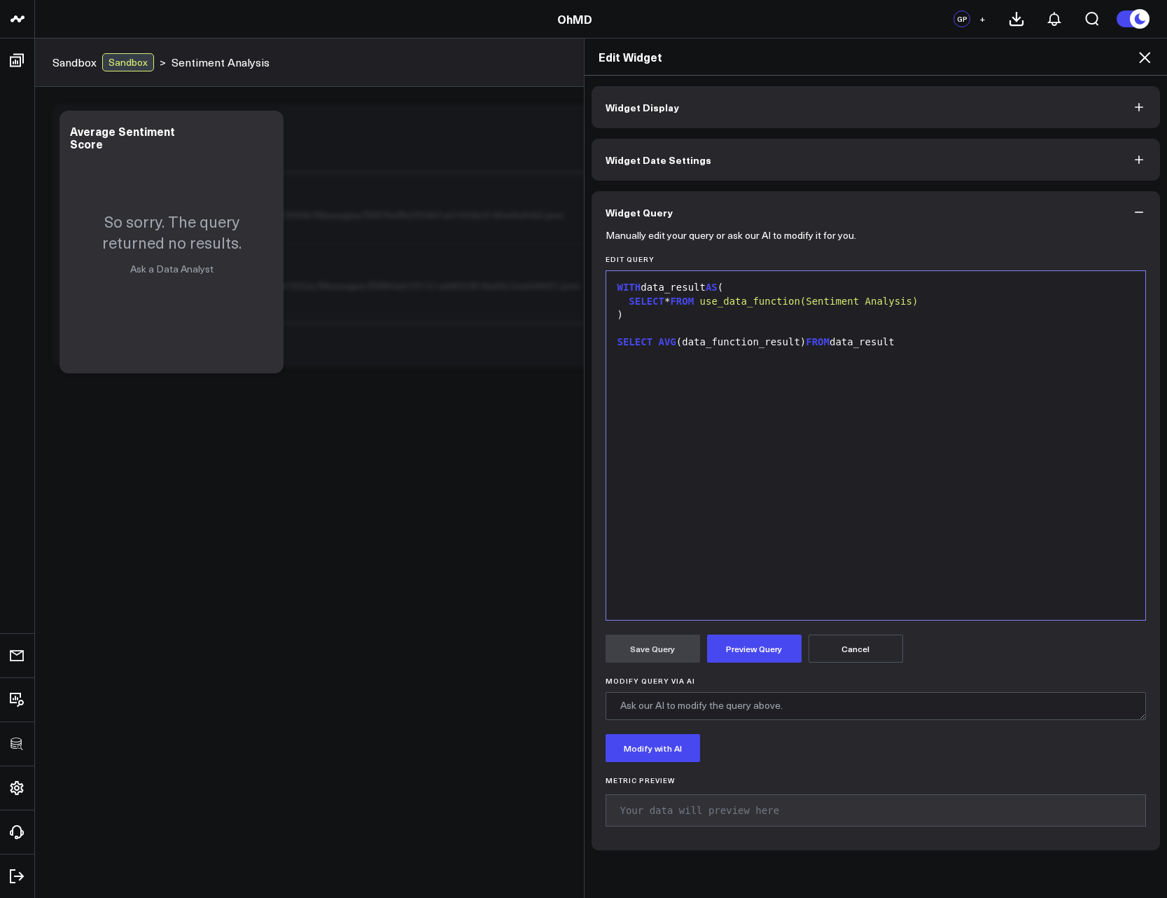
click at [659, 340] on span "AVG" at bounding box center [668, 341] width 18 height 11
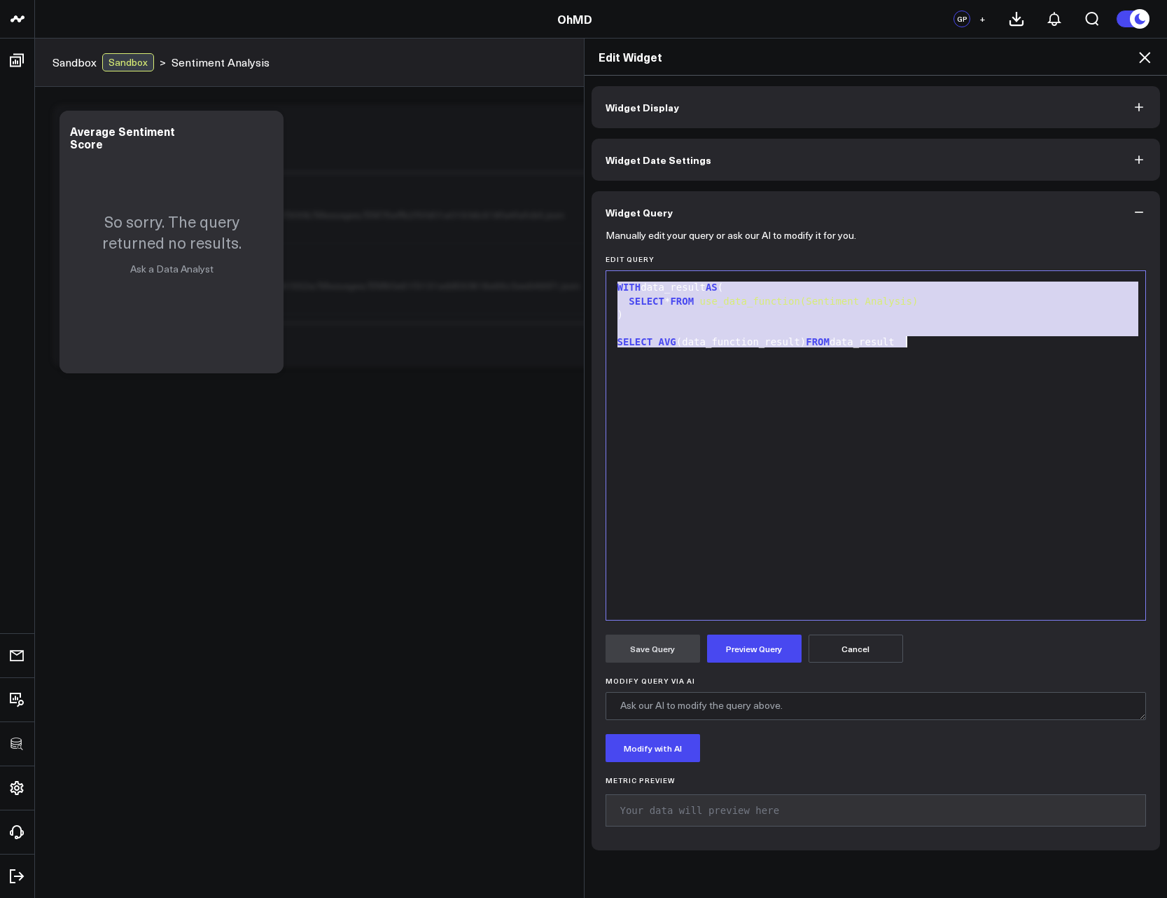
paste div
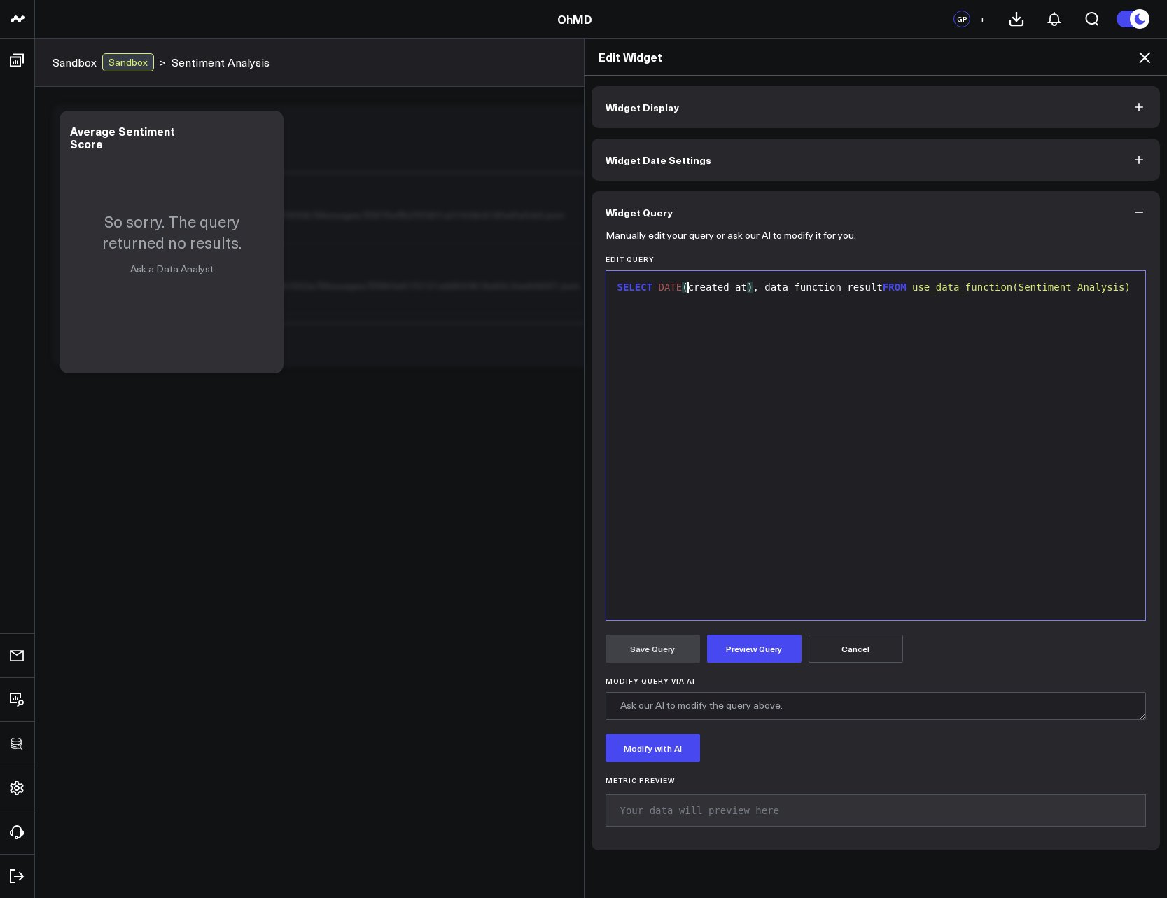
click at [680, 287] on div "SELECT DATE ( created_at ) , data_function_result FROM use_data_function(Sentim…" at bounding box center [876, 288] width 526 height 14
click at [770, 563] on button "Preview Query" at bounding box center [754, 649] width 95 height 28
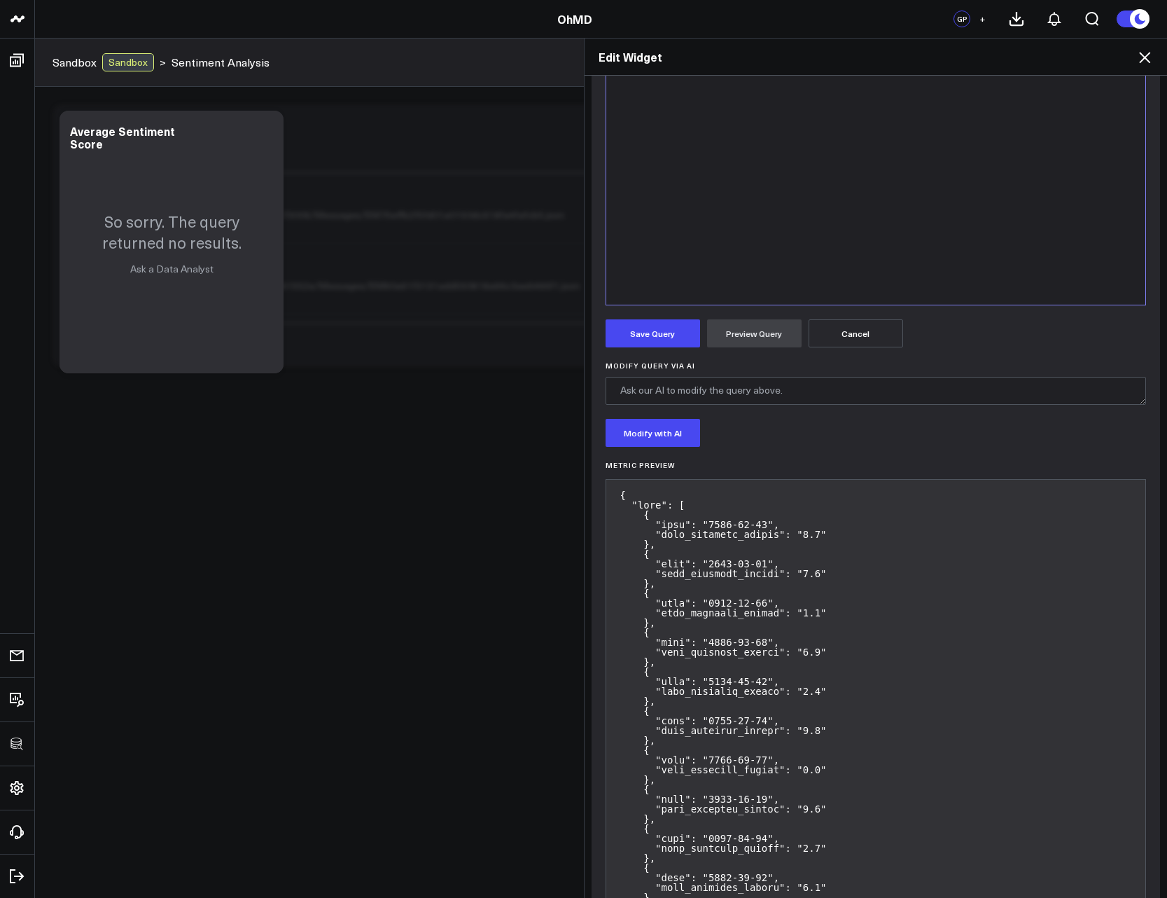
scroll to position [84, 0]
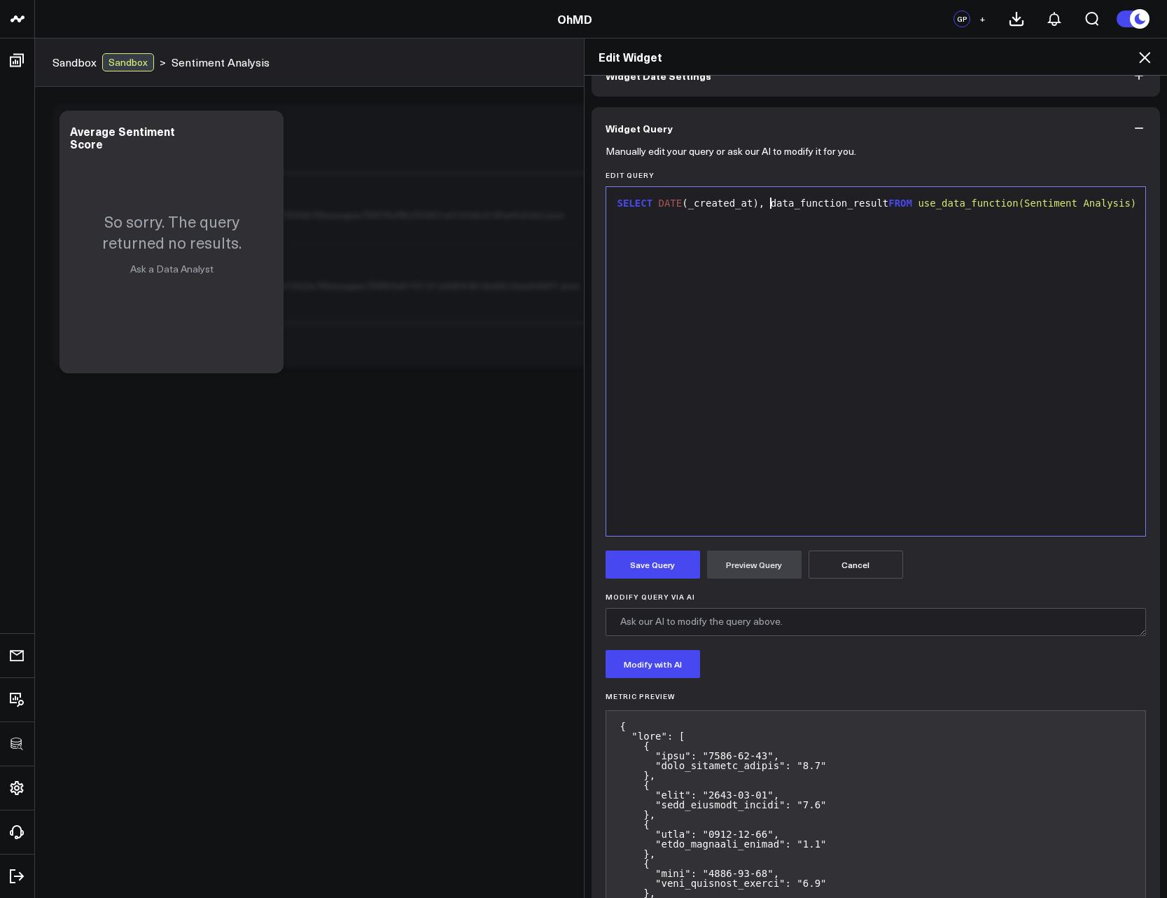
click at [765, 203] on div "SELECT DATE (_created_at), data_function_result FROM use_data_function(Sentimen…" at bounding box center [876, 204] width 526 height 14
click at [908, 207] on div "SELECT DATE (_created_at), AVG (data_function_result FROM use_data_function(Sen…" at bounding box center [876, 210] width 526 height 27
click at [761, 563] on button "Preview Query" at bounding box center [754, 564] width 95 height 28
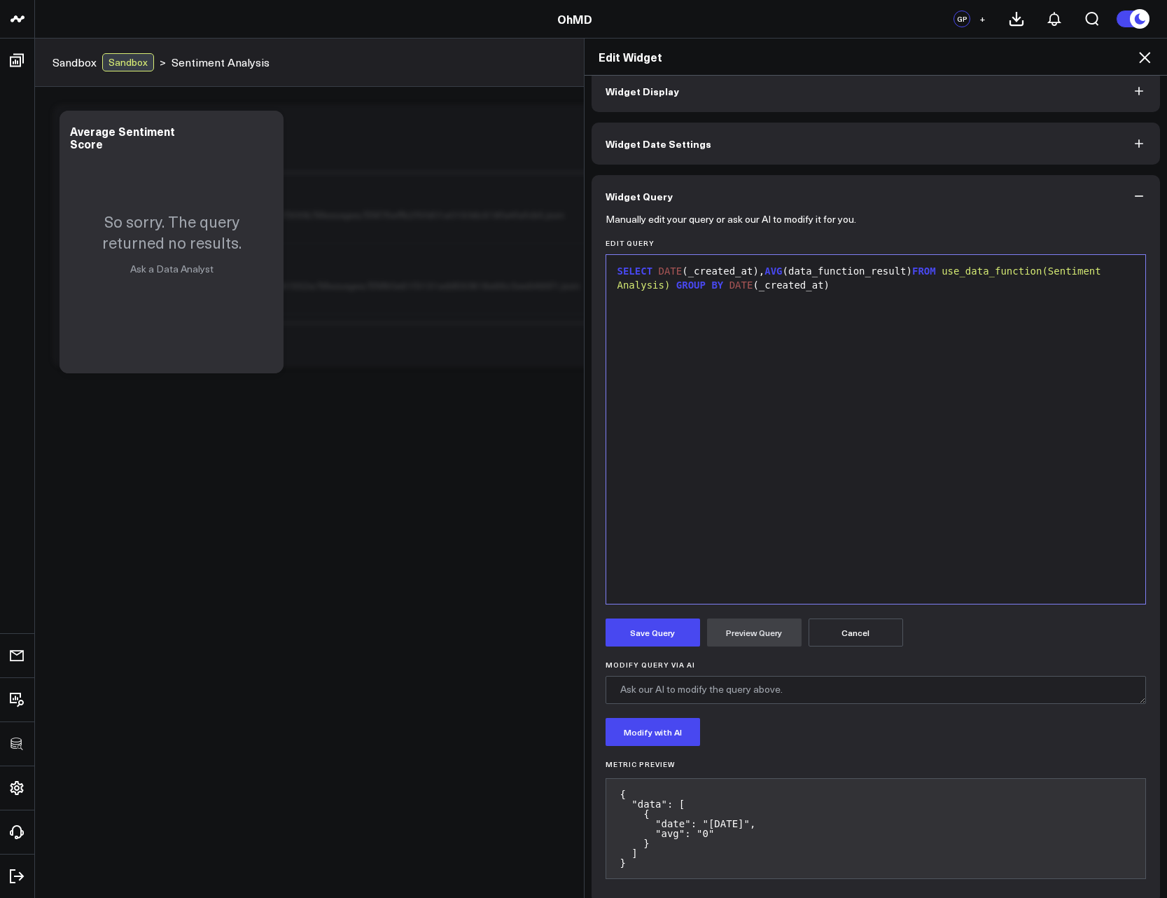
scroll to position [31, 0]
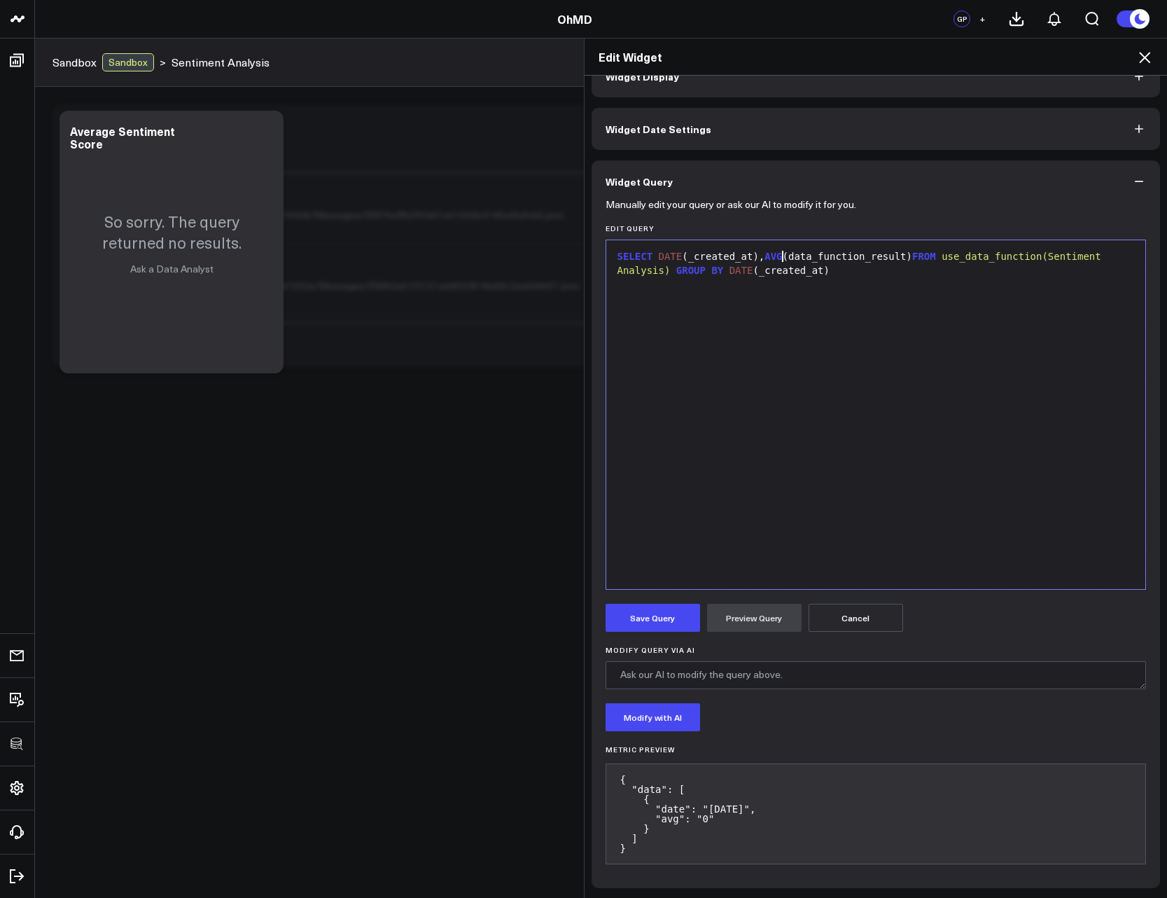
click at [779, 261] on span "AVG" at bounding box center [774, 256] width 18 height 11
click at [747, 563] on button "Preview Query" at bounding box center [754, 618] width 95 height 28
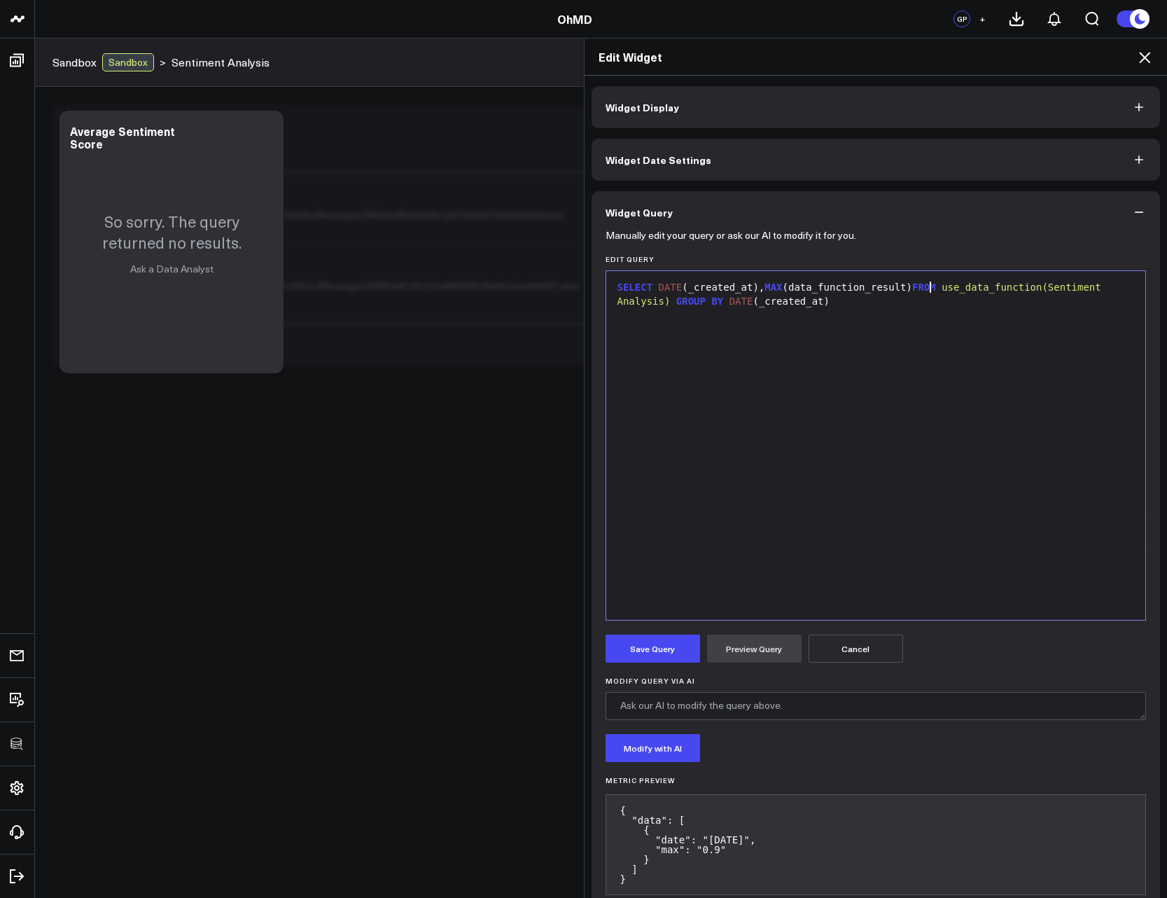
click at [923, 289] on span "FROM" at bounding box center [925, 287] width 24 height 11
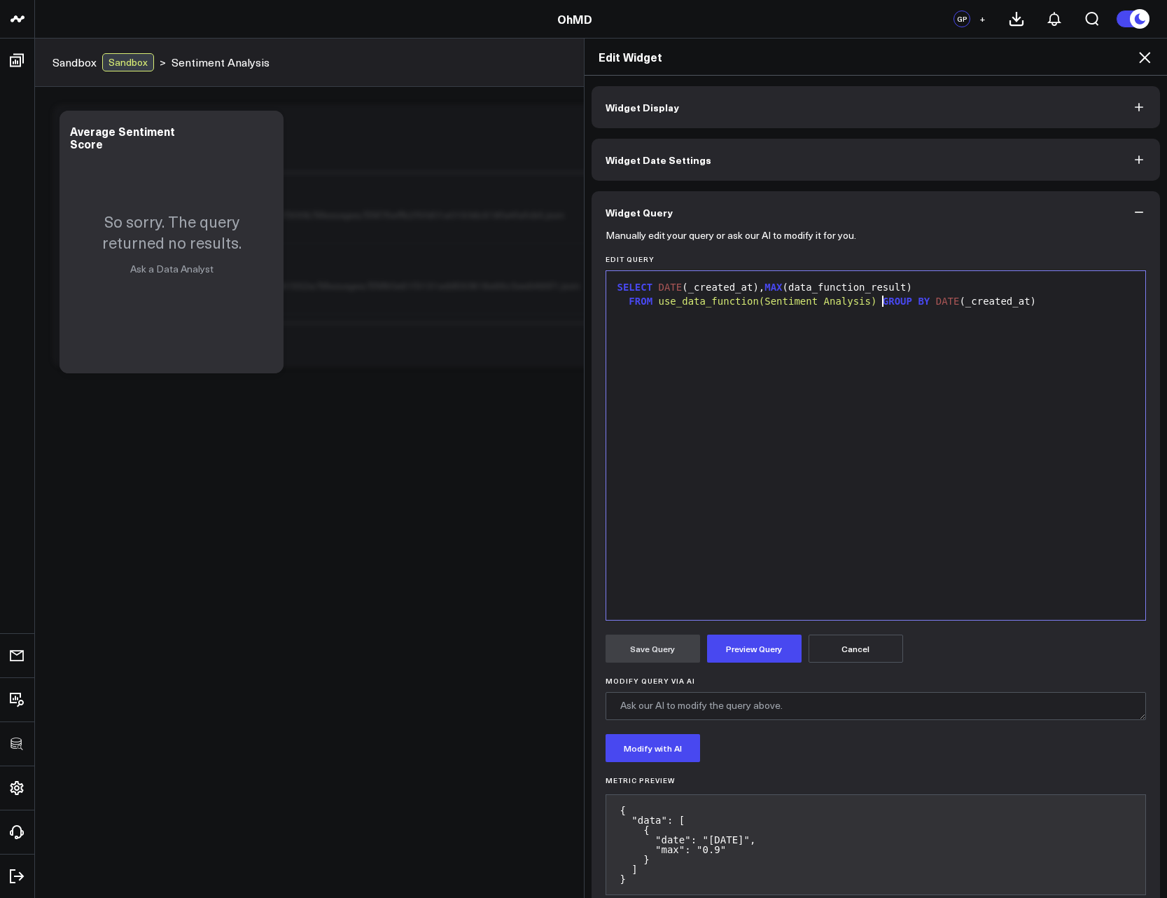
drag, startPoint x: 876, startPoint y: 299, endPoint x: 895, endPoint y: 312, distance: 23.1
click at [876, 301] on div "FROM use_data_function(Sentiment Analysis) GROUP BY DATE (_created_at)" at bounding box center [876, 302] width 526 height 14
click at [766, 285] on span "MAX" at bounding box center [774, 287] width 18 height 11
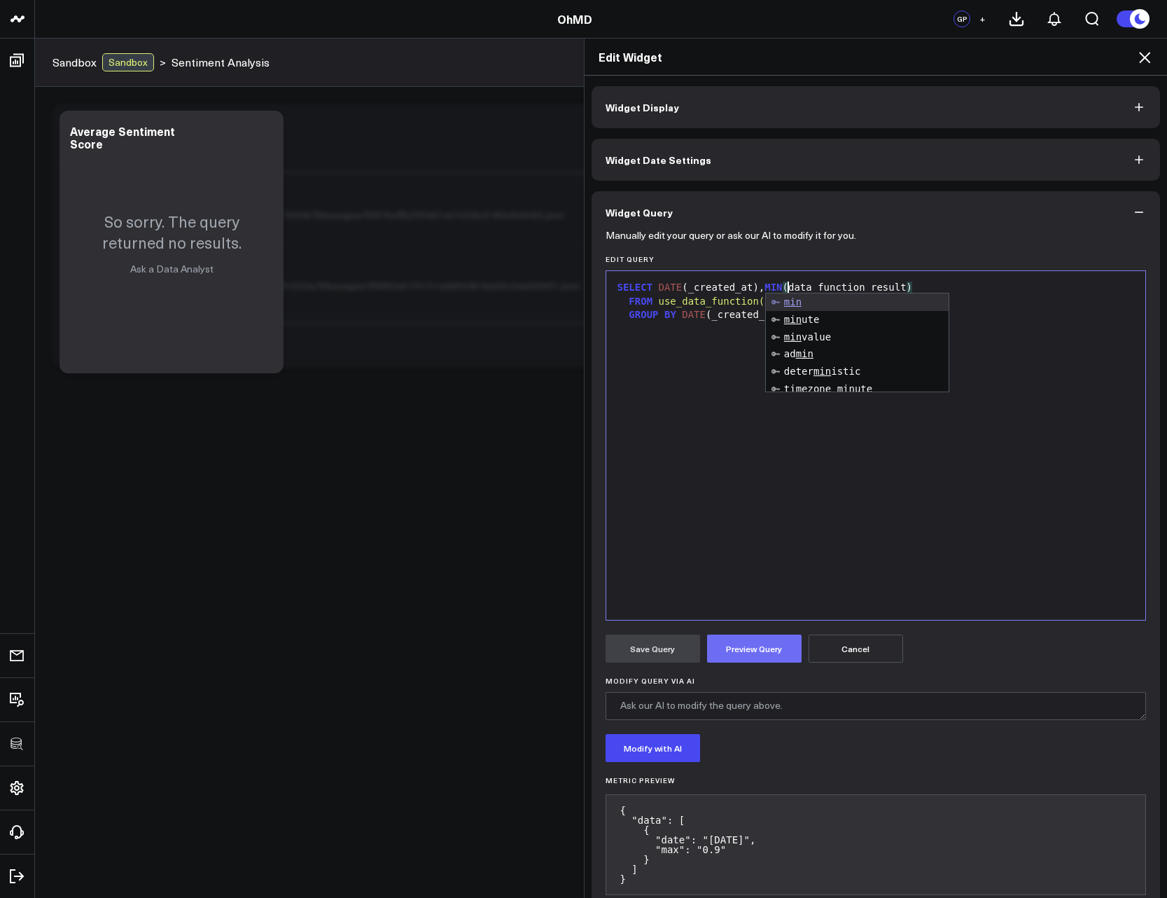
click at [728, 563] on button "Preview Query" at bounding box center [754, 649] width 95 height 28
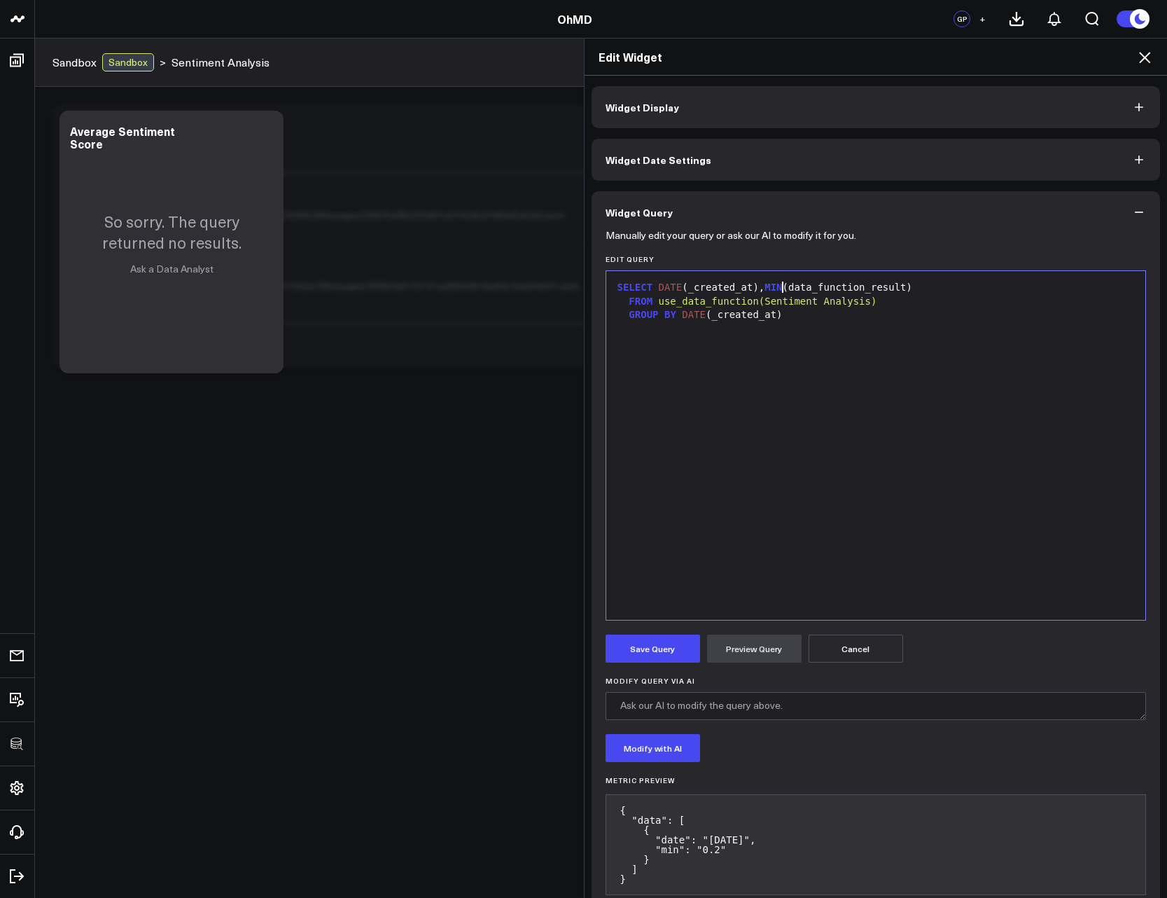
click at [778, 284] on span "MIN" at bounding box center [774, 287] width 18 height 11
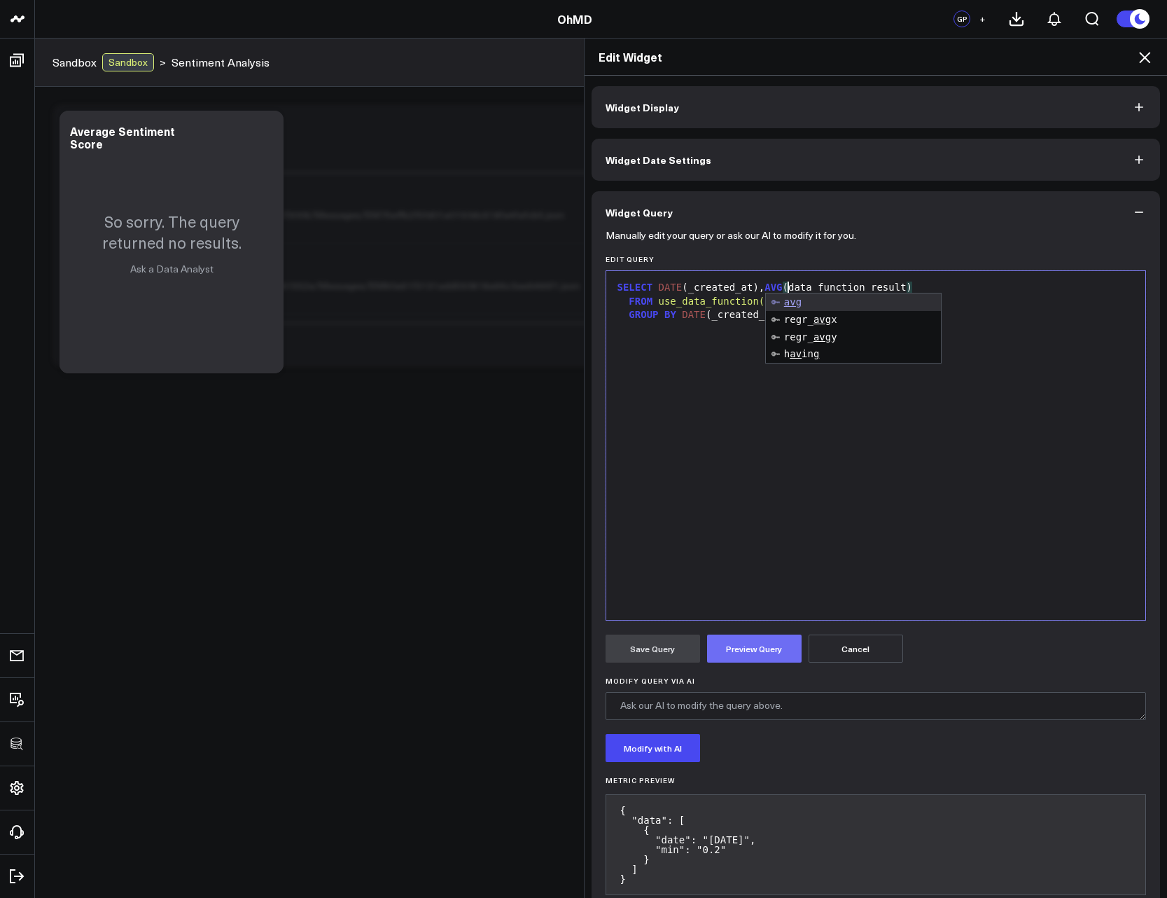
click at [754, 563] on button "Preview Query" at bounding box center [754, 649] width 95 height 28
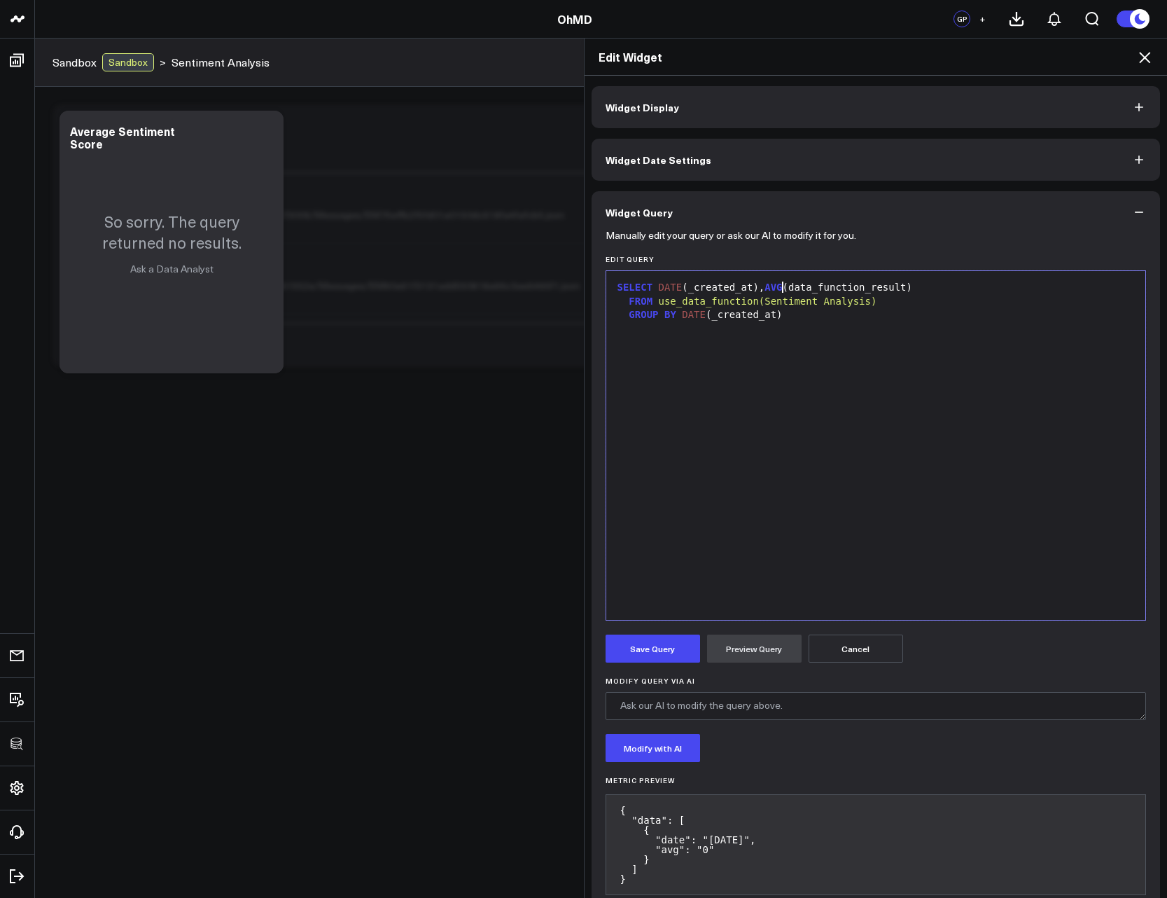
click at [775, 286] on span "AVG" at bounding box center [774, 287] width 18 height 11
click at [747, 563] on button "Preview Query" at bounding box center [754, 649] width 95 height 28
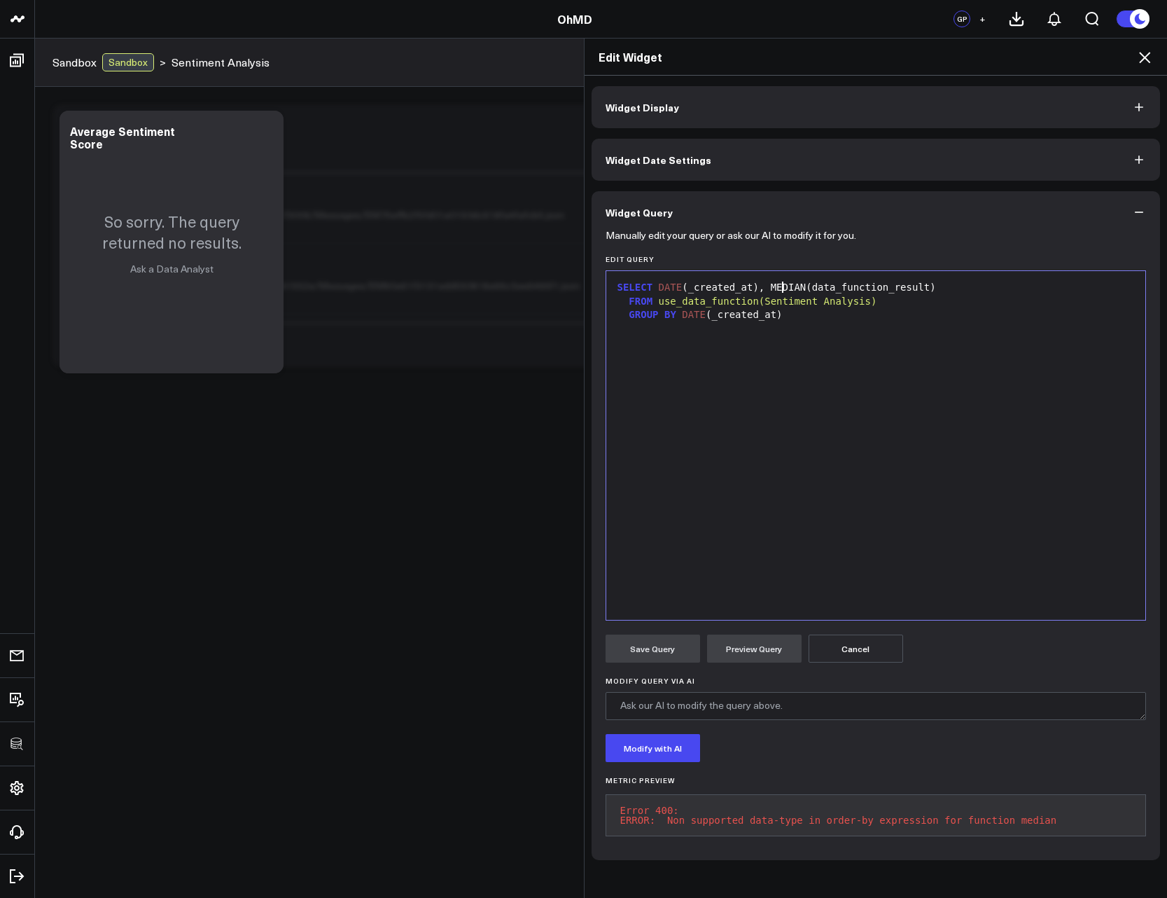
click at [780, 288] on div "SELECT DATE (_created_at), MEDIAN(data_function_result)" at bounding box center [876, 288] width 526 height 14
click at [814, 286] on div "SELECT DATE (_created_at), AVERAGE ( data_function_result )" at bounding box center [876, 288] width 526 height 14
click at [959, 287] on div "SELECT DATE (_created_at), AVERAGE( CAST ( data_function_result )" at bounding box center [876, 288] width 526 height 14
click at [751, 563] on button "Preview Query" at bounding box center [754, 649] width 95 height 28
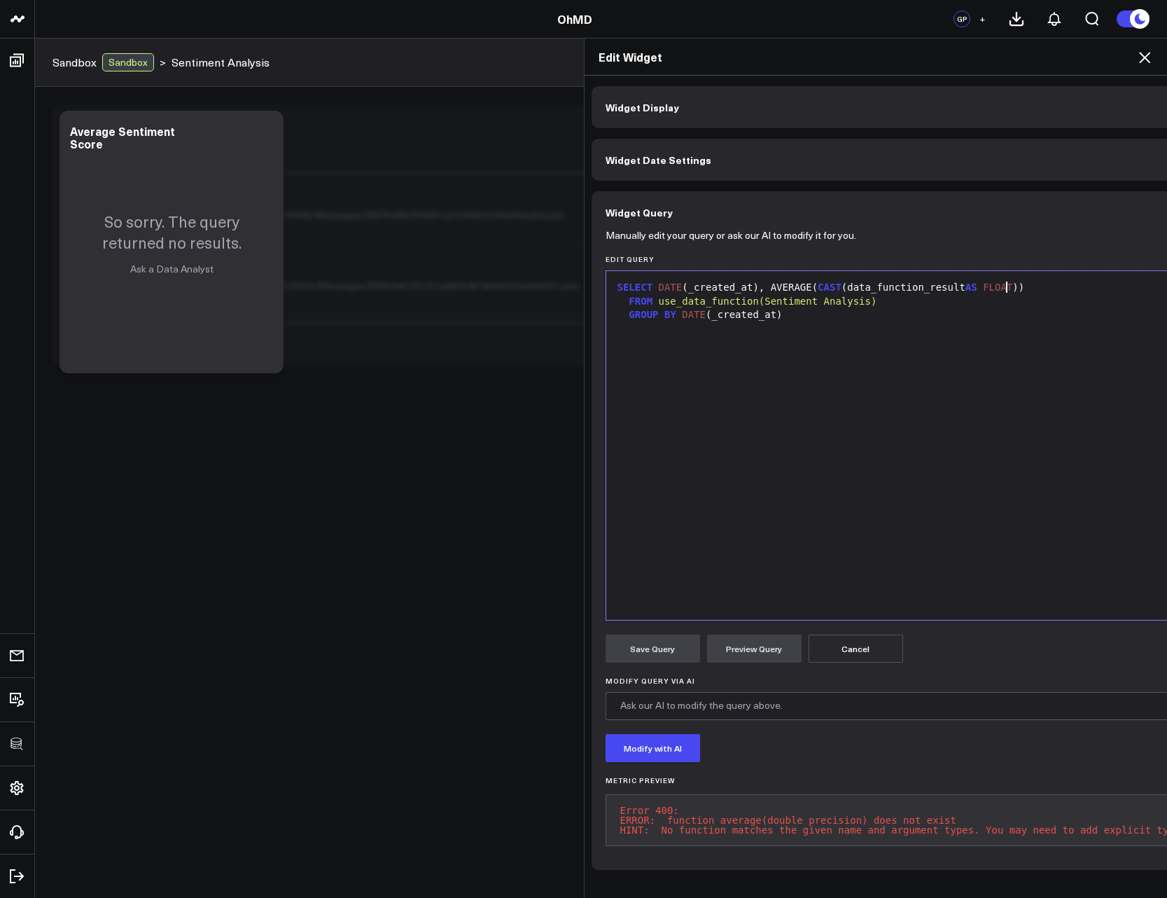
click at [1003, 286] on span "FLOAT" at bounding box center [997, 287] width 29 height 11
click at [786, 289] on div "SELECT DATE (_created_at), AVERAGE( CAST ( data_function_result AS DOUBLE ) )" at bounding box center [921, 288] width 616 height 14
click at [786, 289] on div "SELECT DATE (_created_at), AVERAGE( CAST (data_function_result AS DOUBLE ))" at bounding box center [921, 288] width 616 height 14
click at [742, 563] on button "Preview Query" at bounding box center [754, 649] width 95 height 28
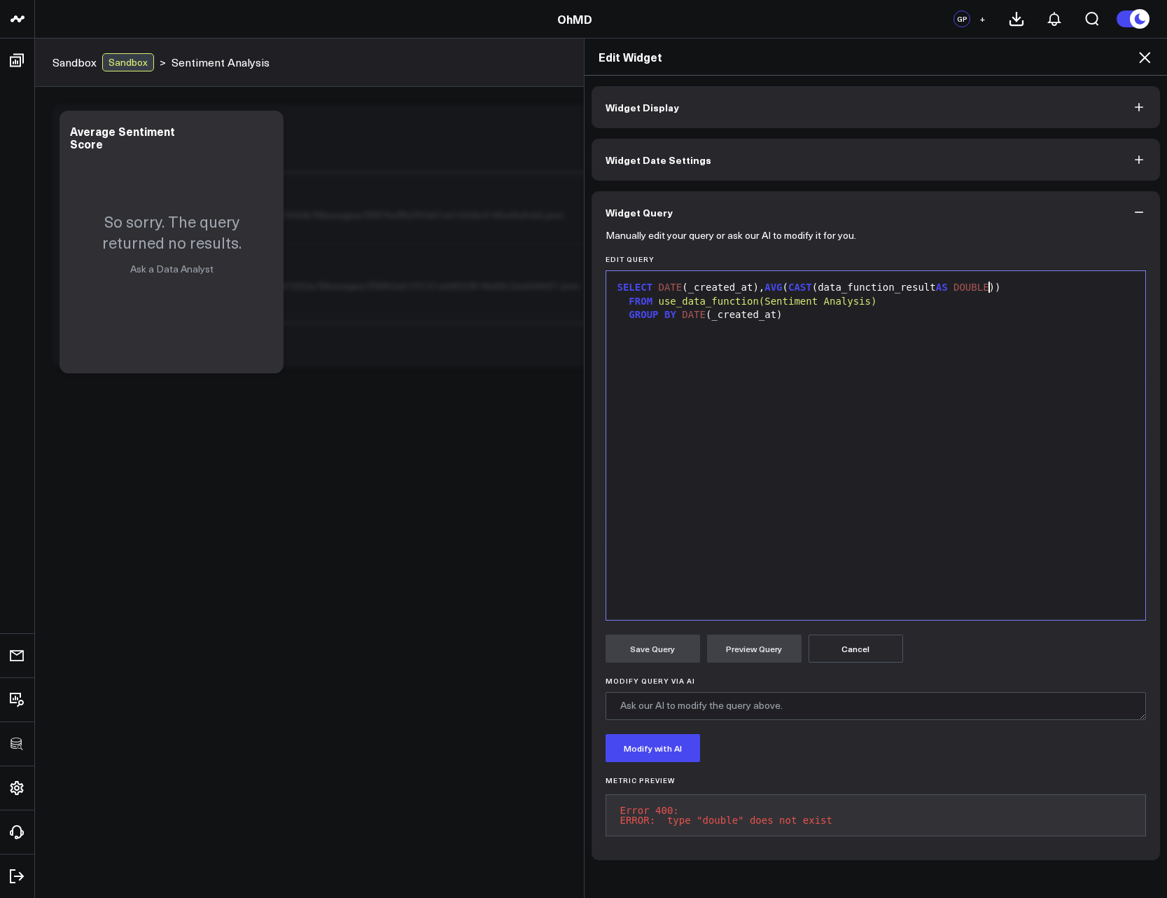
click at [981, 287] on span "DOUBLE" at bounding box center [972, 287] width 36 height 11
click at [749, 563] on button "Preview Query" at bounding box center [754, 649] width 95 height 28
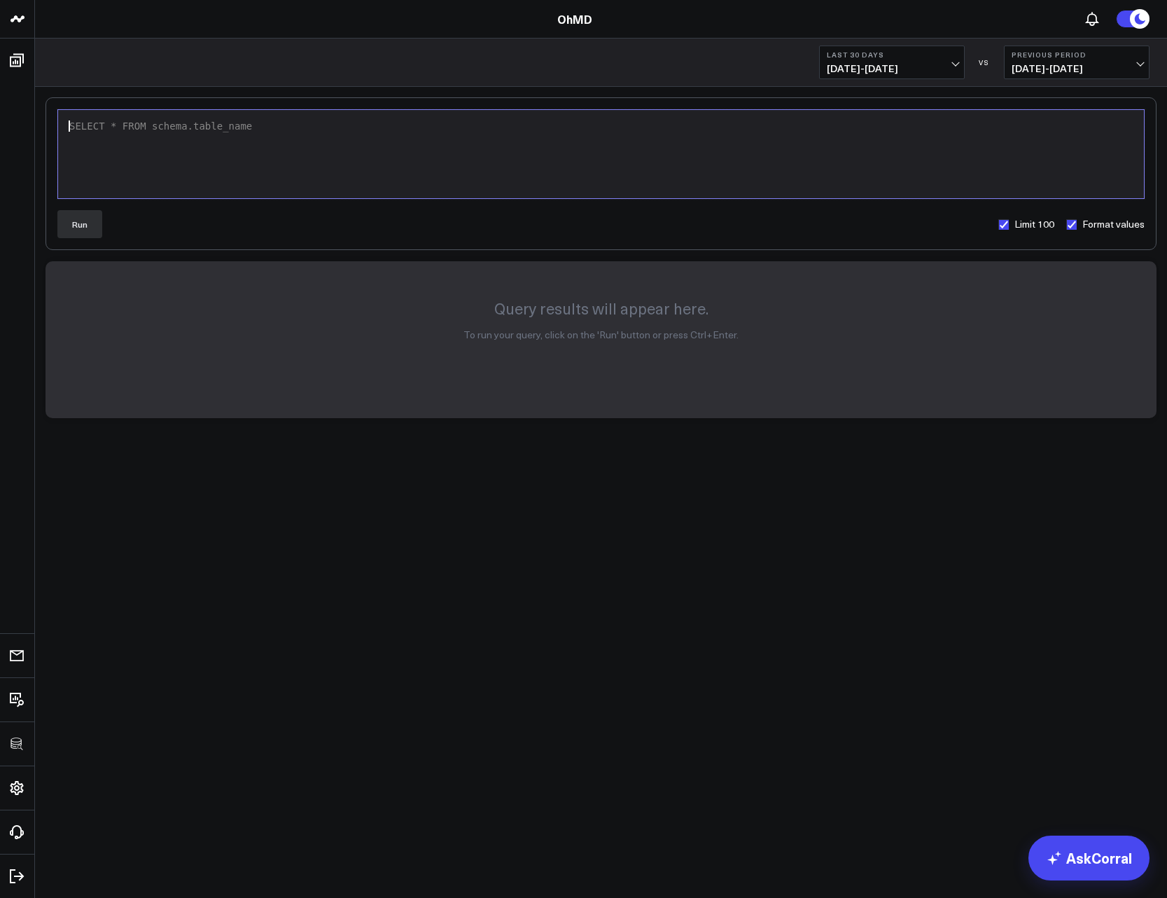
click at [362, 125] on div "SELECT * FROM schema.table_name" at bounding box center [601, 127] width 1072 height 14
click at [359, 125] on span "use_data_function(Sentiment Analysis)" at bounding box center [249, 125] width 219 height 11
click at [436, 137] on div "SELECT * FROM use_data_function(Sentiment Analysis)" at bounding box center [601, 154] width 1072 height 74
click at [83, 218] on button "Run" at bounding box center [79, 224] width 45 height 28
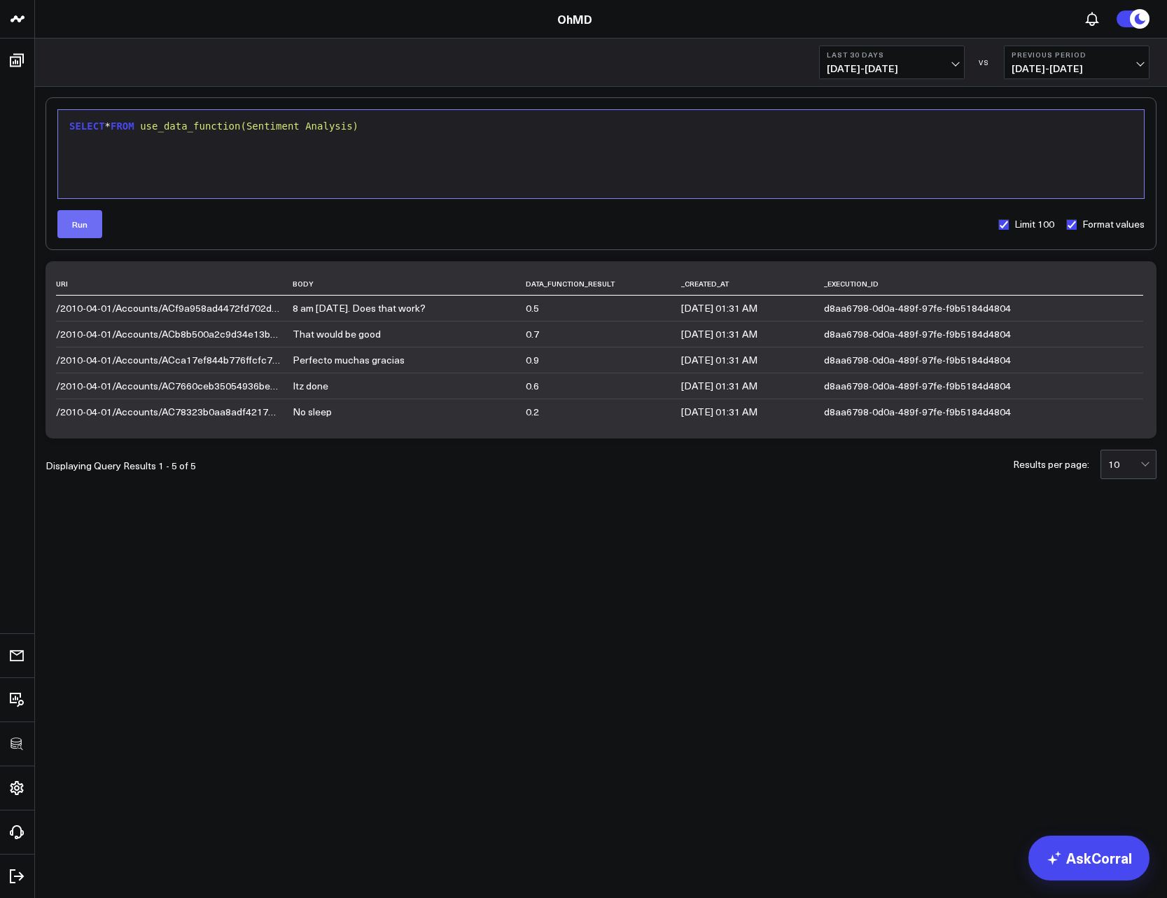
click at [83, 228] on button "Run" at bounding box center [79, 224] width 45 height 28
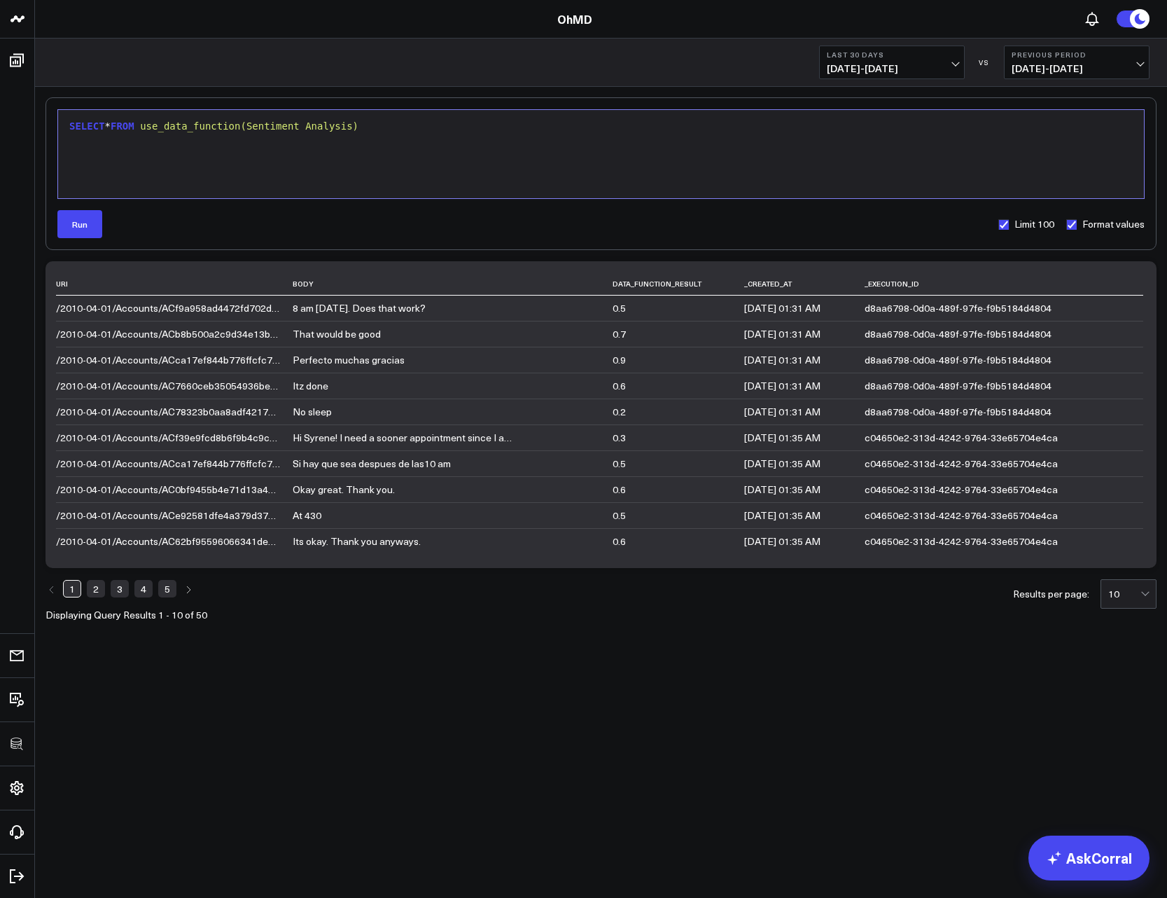
click at [113, 588] on link "3" at bounding box center [120, 588] width 18 height 17
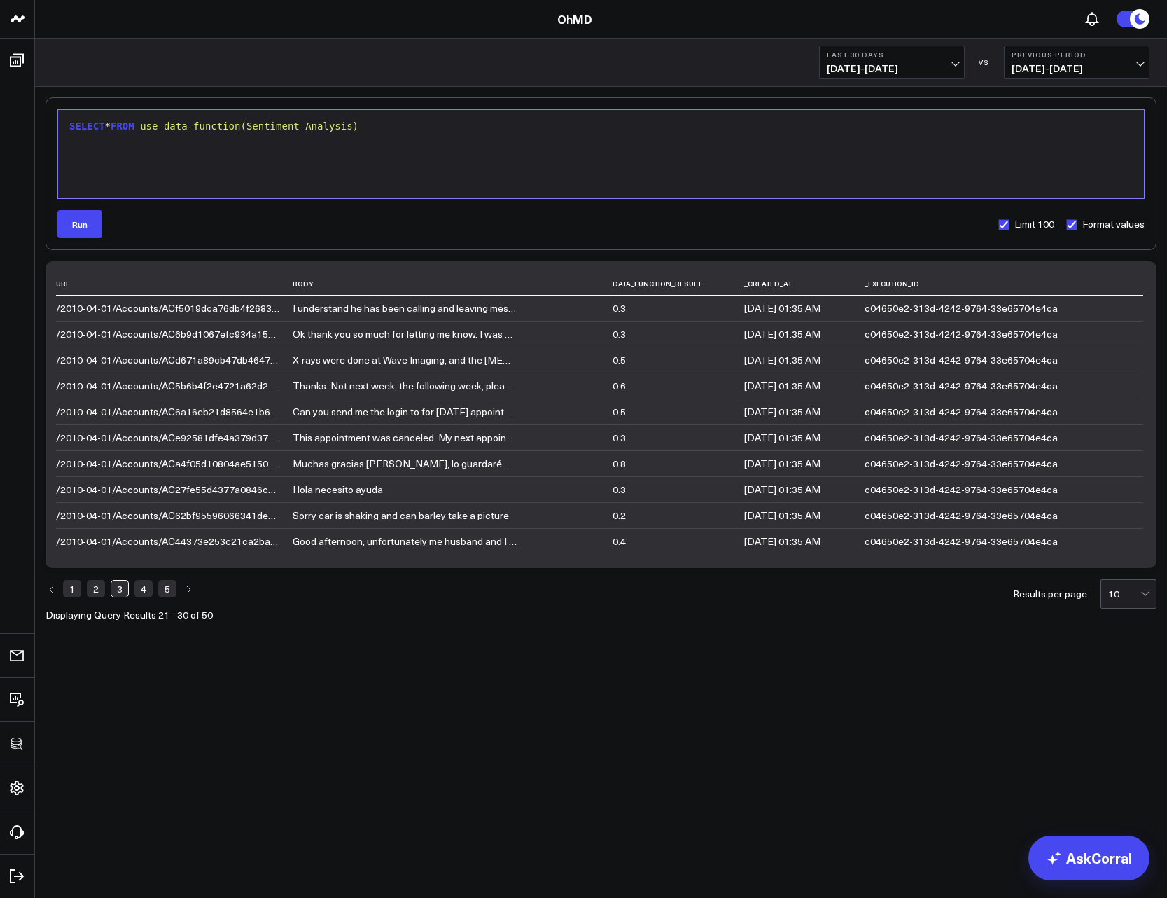
click at [149, 590] on link "4" at bounding box center [143, 588] width 18 height 17
click at [169, 590] on link "5" at bounding box center [167, 588] width 18 height 17
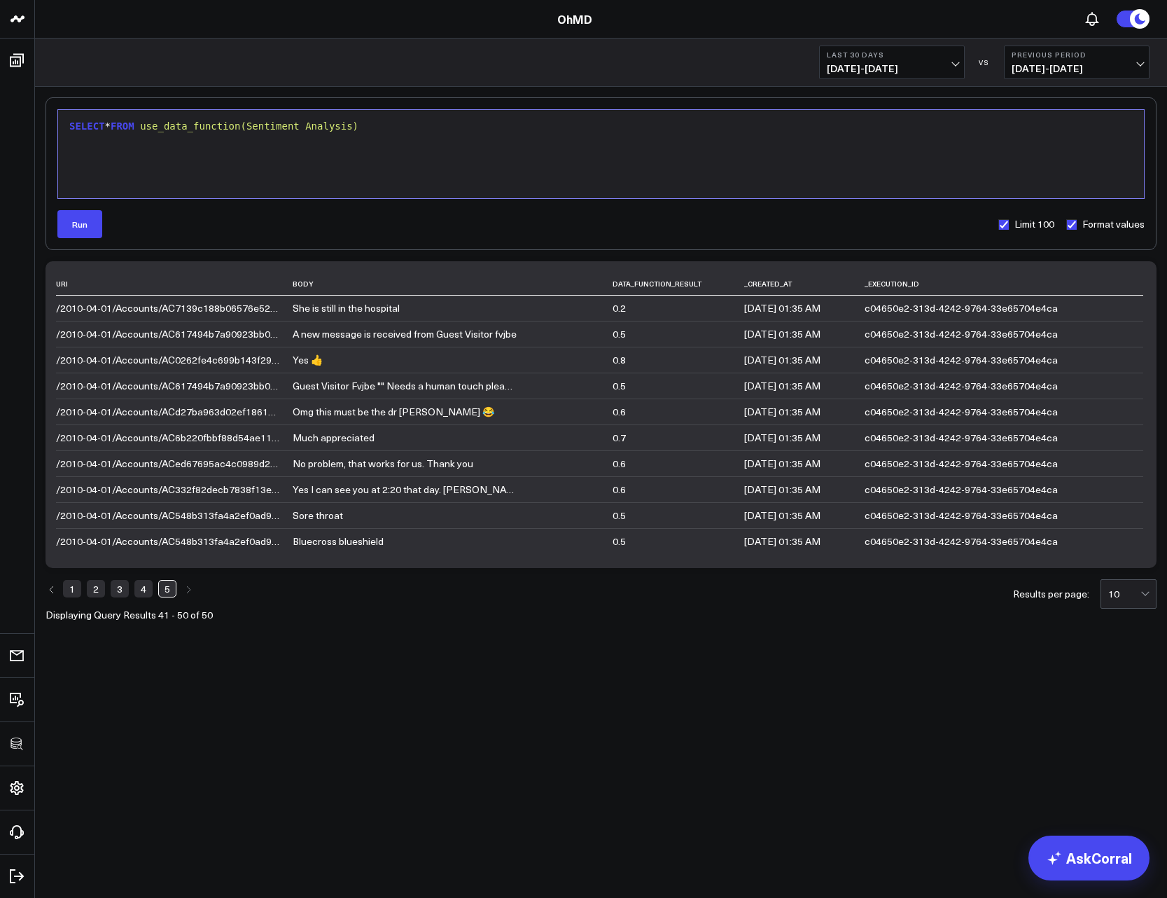
click at [139, 586] on link "4" at bounding box center [143, 588] width 18 height 17
click at [126, 588] on link "3" at bounding box center [120, 588] width 18 height 17
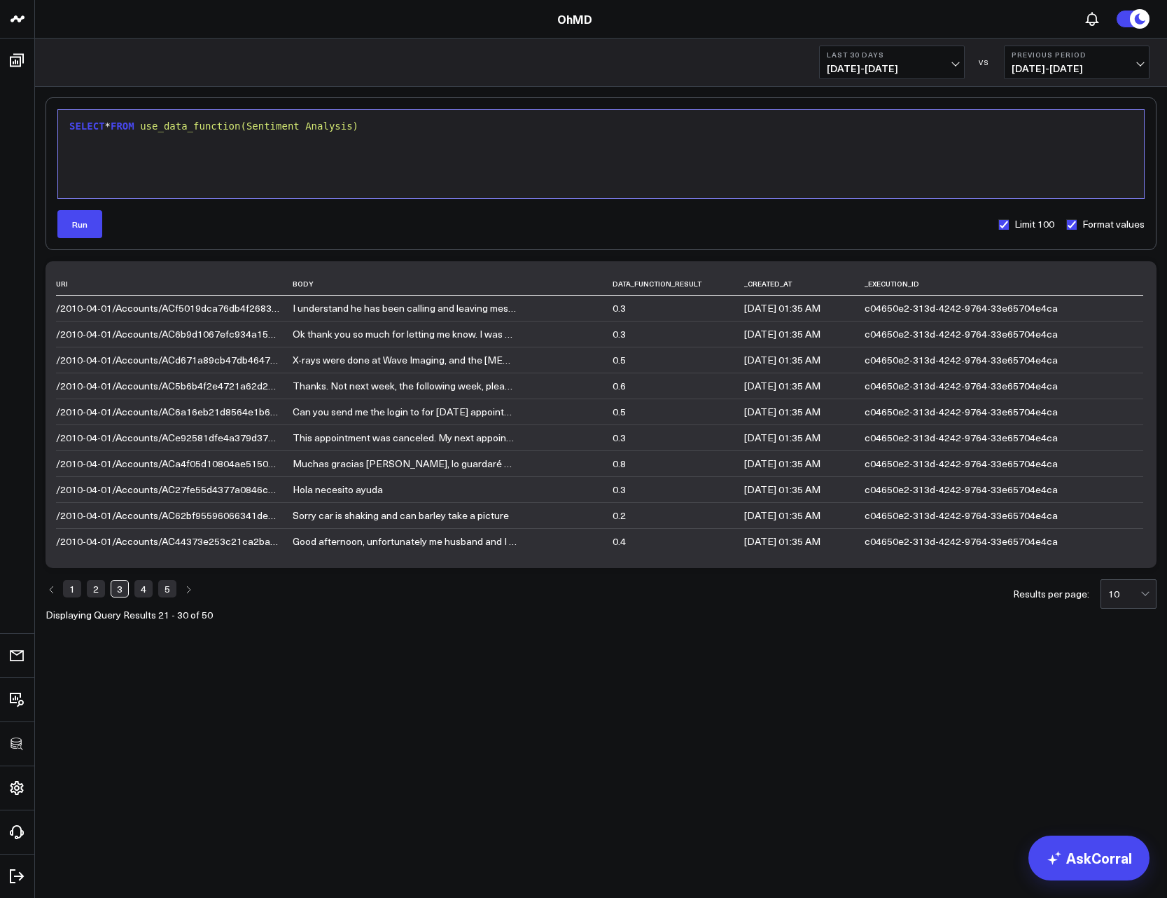
click at [462, 124] on div "SELECT * FROM use_data_function(Sentiment Analysis)" at bounding box center [601, 127] width 1072 height 14
click at [375, 184] on div "SELECT * FROM use_data_function(Sentiment Analysis)" at bounding box center [601, 154] width 1072 height 74
drag, startPoint x: 417, startPoint y: 155, endPoint x: 187, endPoint y: 179, distance: 230.9
click at [247, 140] on div "SELECT * FROM use_data_function(Sentiment Analysis)" at bounding box center [601, 154] width 1072 height 74
click at [80, 222] on button "Run" at bounding box center [79, 224] width 45 height 28
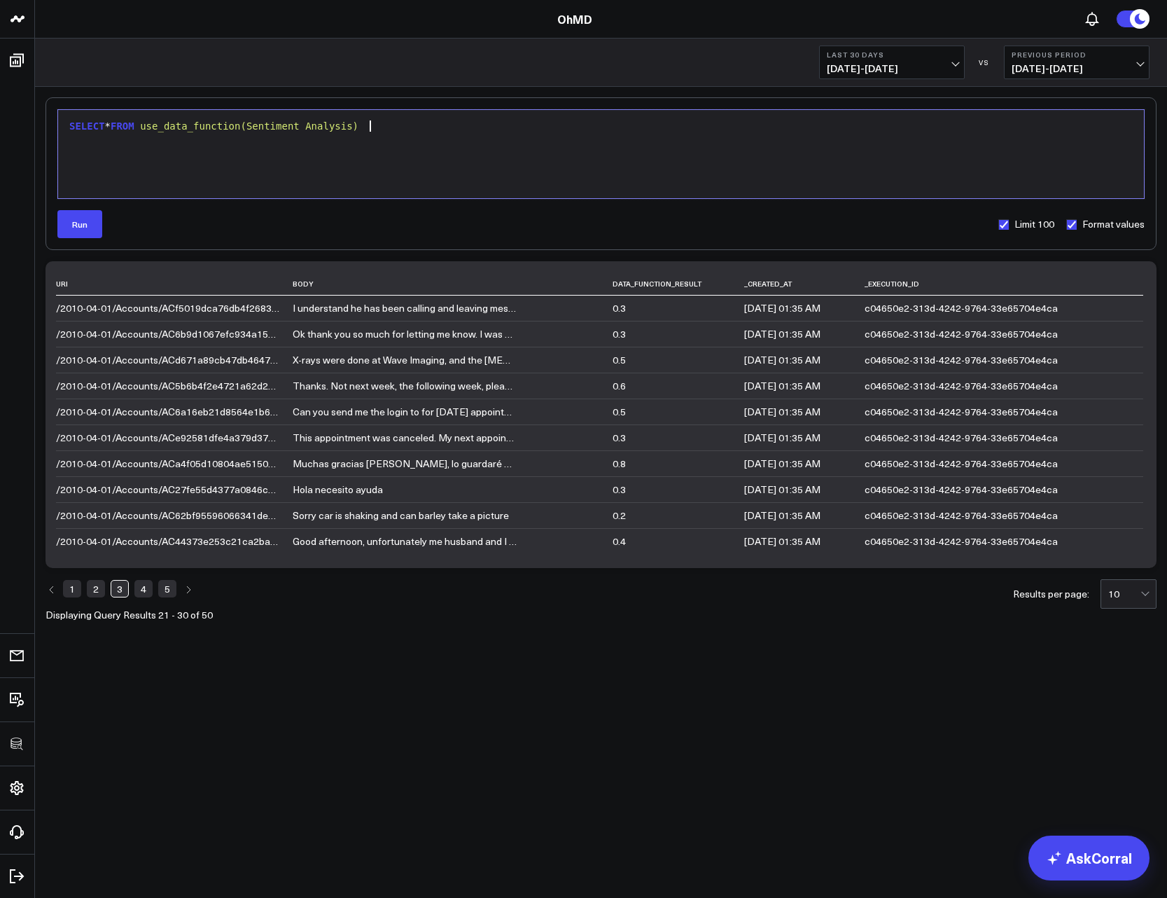
click at [265, 158] on div "SELECT * FROM use_data_function(Sentiment Analysis)" at bounding box center [601, 154] width 1072 height 74
click at [153, 131] on span "use_data_function(Sentiment Analysis)" at bounding box center [249, 125] width 219 height 11
click at [1006, 221] on label "Limit 100" at bounding box center [1026, 224] width 57 height 11
click at [1006, 221] on input "Limit 100" at bounding box center [1003, 224] width 11 height 11
click at [80, 225] on button "Run" at bounding box center [79, 224] width 45 height 28
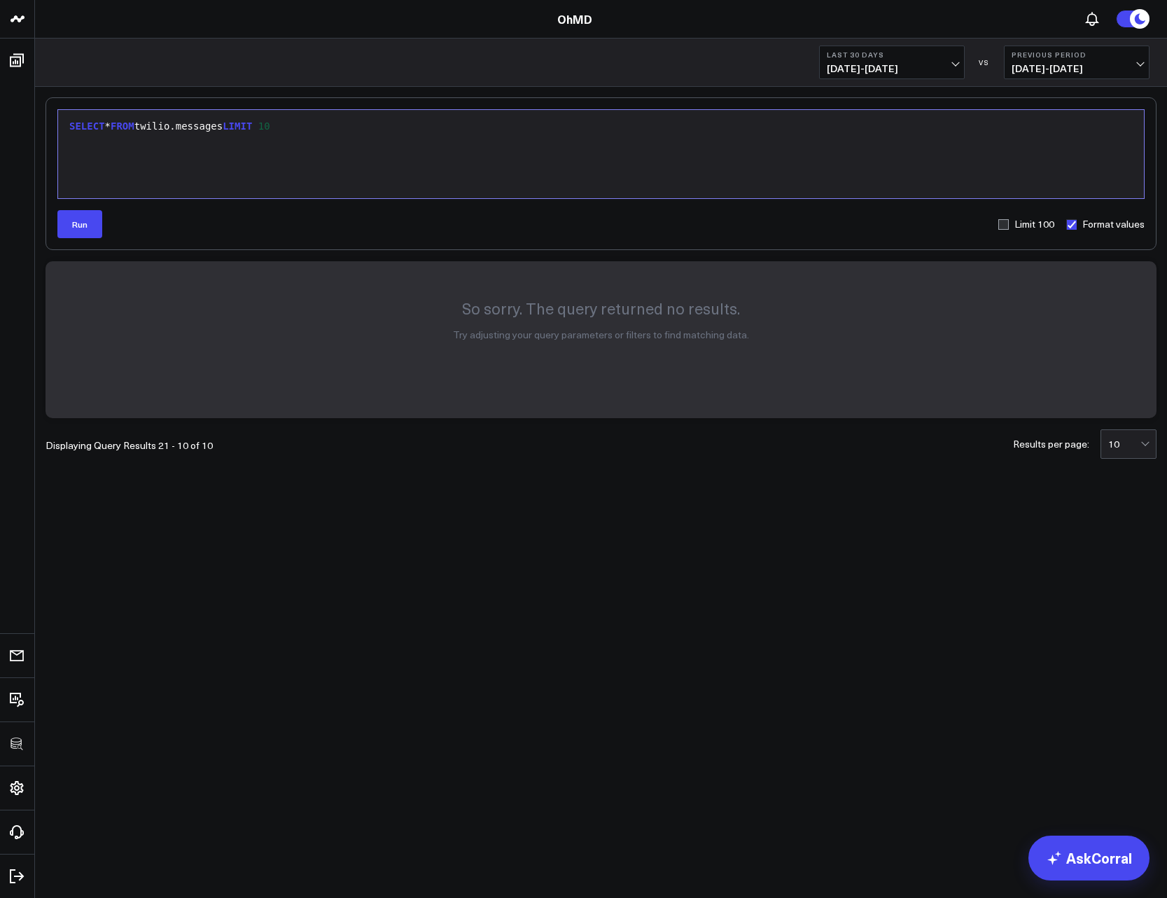
click at [188, 127] on div "SELECT * FROM twilio.messages LIMIT 10" at bounding box center [601, 127] width 1072 height 14
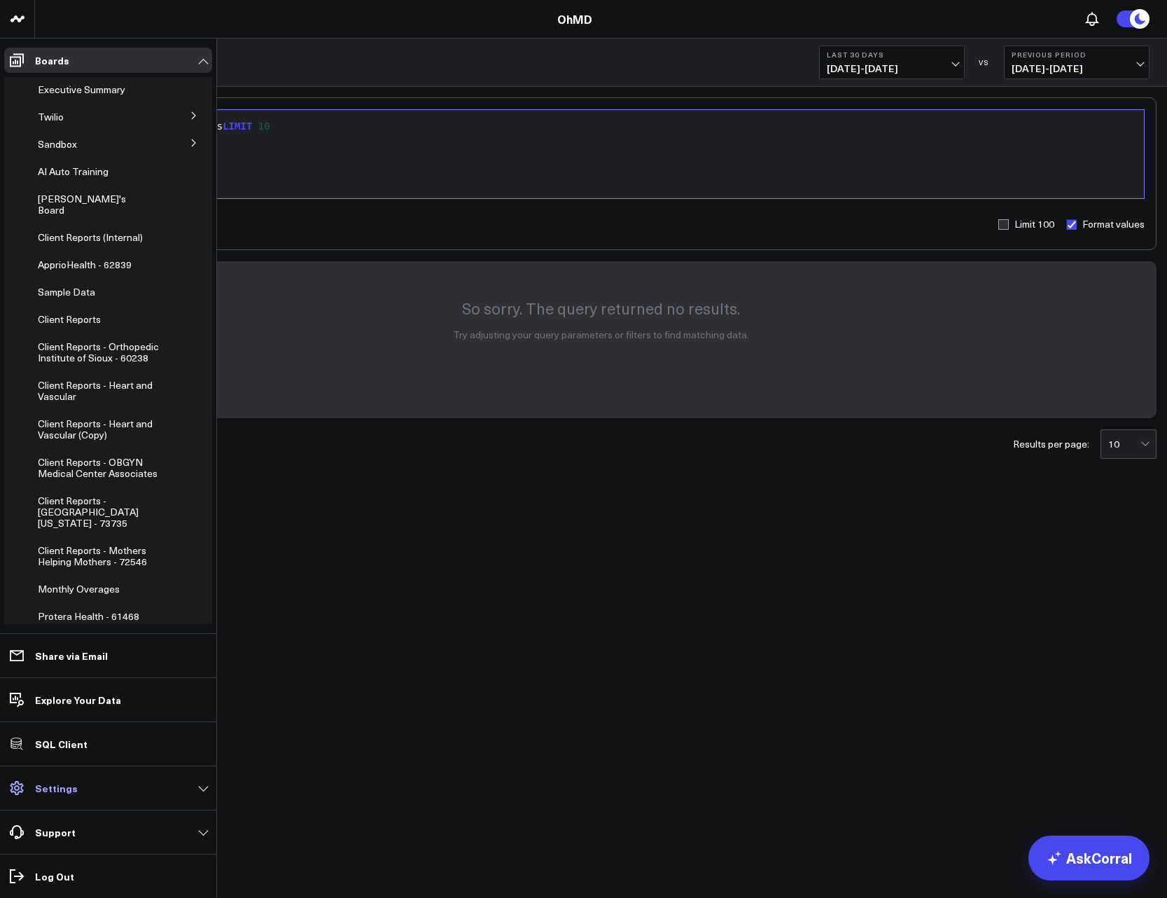
click at [74, 785] on link "Settings" at bounding box center [108, 787] width 208 height 25
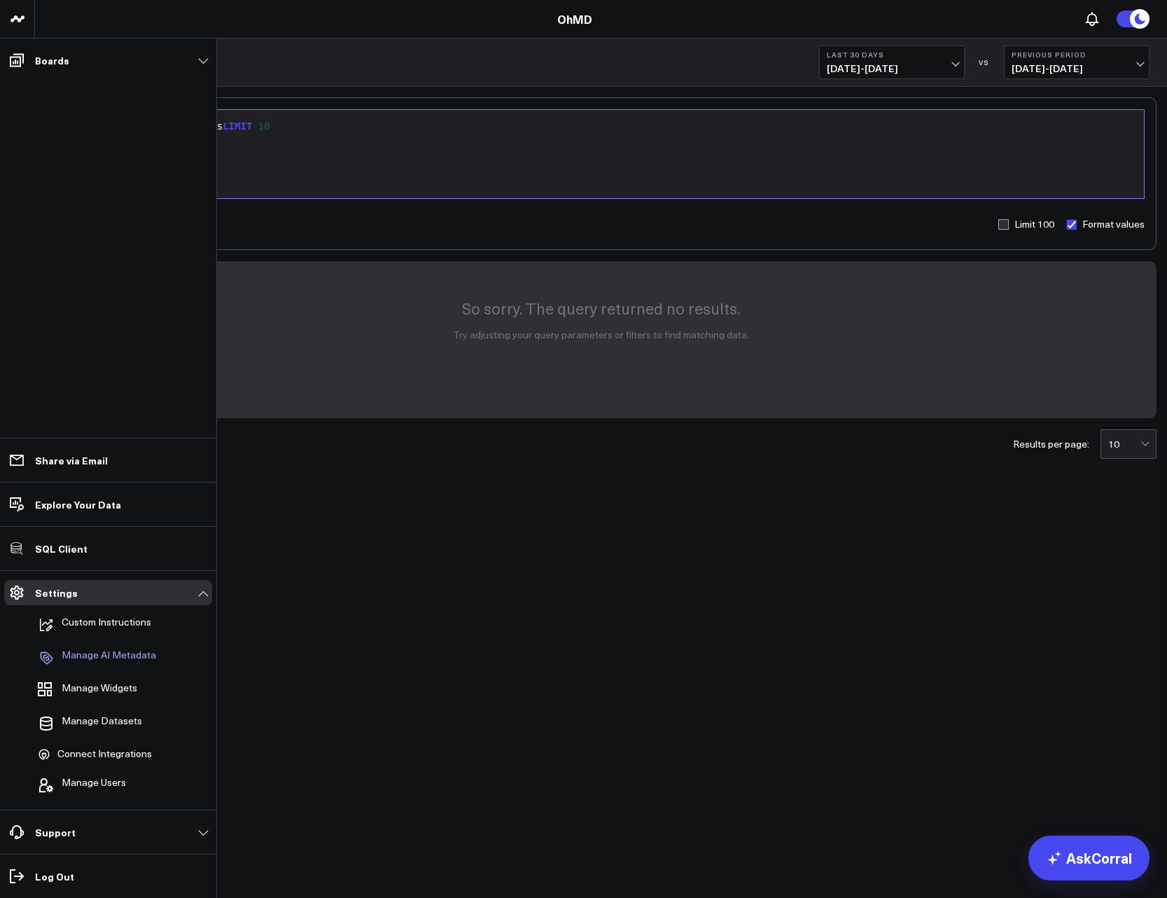
click at [102, 662] on p "Manage AI Metadata" at bounding box center [109, 657] width 95 height 17
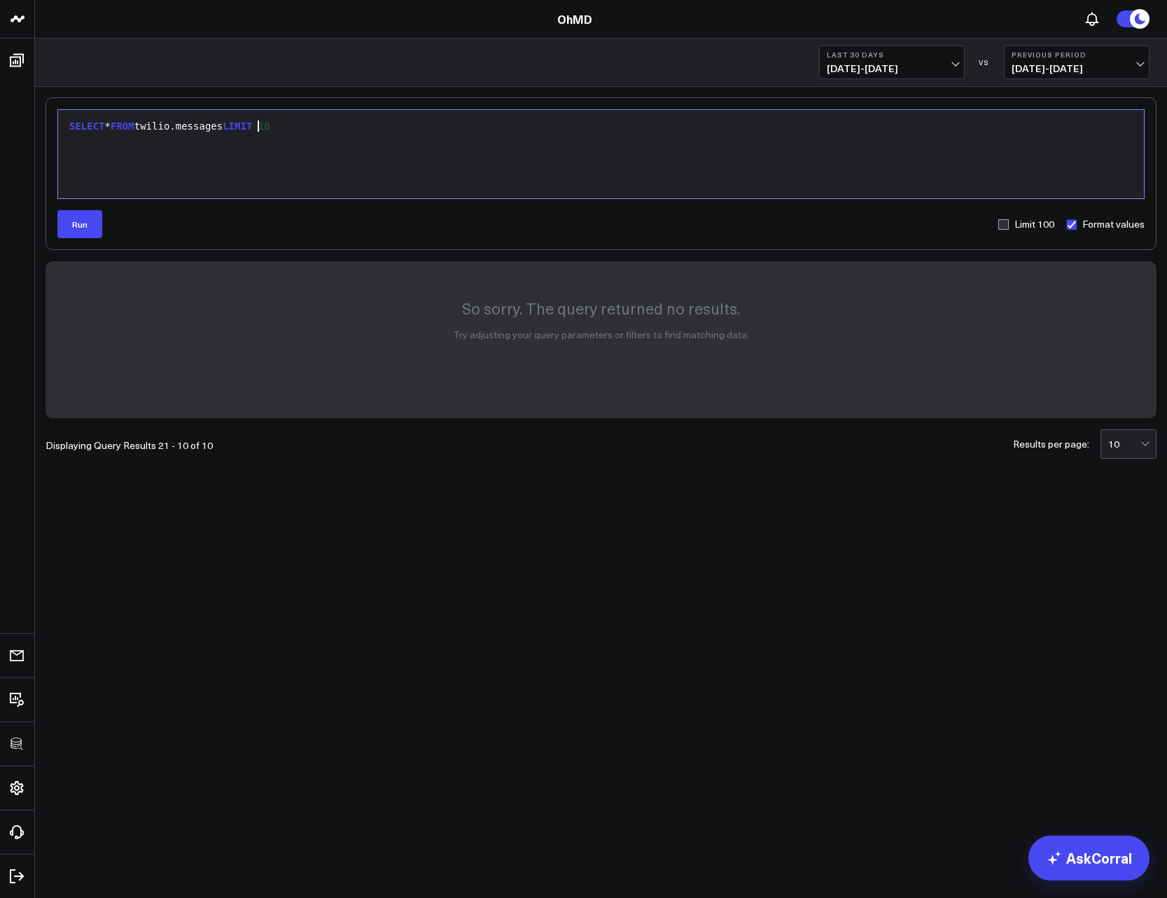
drag, startPoint x: 256, startPoint y: 127, endPoint x: 408, endPoint y: 144, distance: 152.1
click at [405, 144] on div "SELECT * FROM twilio.messages LIMIT 10" at bounding box center [601, 154] width 1072 height 74
click at [1042, 222] on label "Limit 100" at bounding box center [1026, 224] width 57 height 11
click at [1009, 222] on input "Limit 100" at bounding box center [1003, 224] width 11 height 11
checkbox input "true"
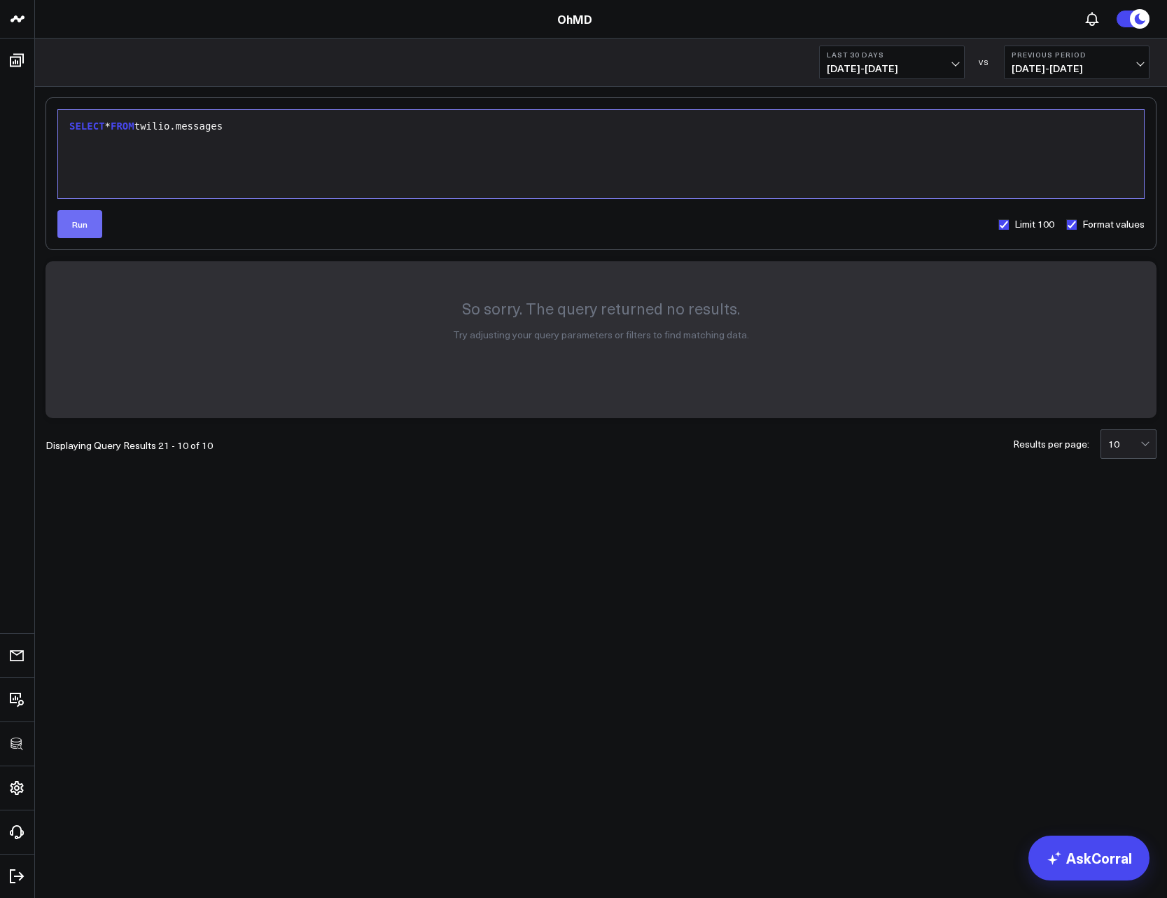
click at [82, 229] on button "Run" at bounding box center [79, 224] width 45 height 28
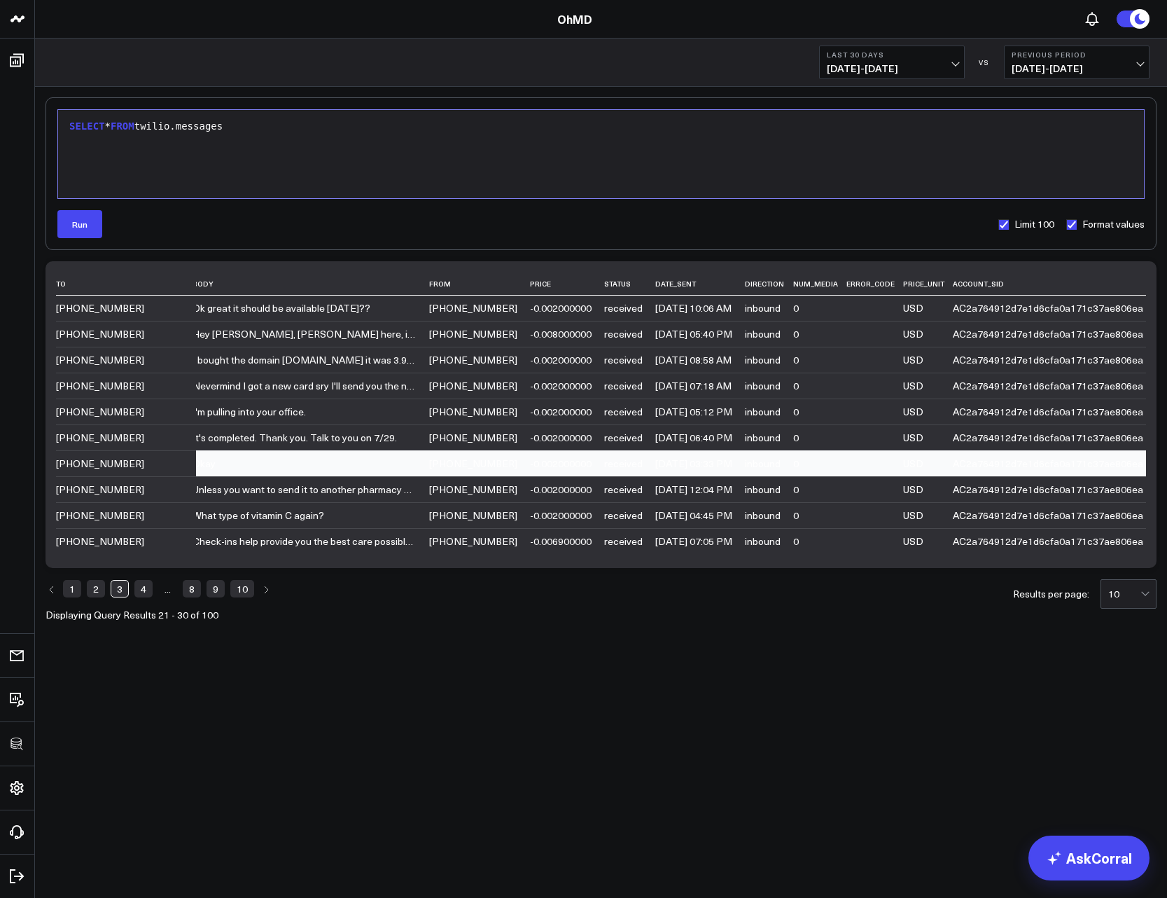
scroll to position [0, 420]
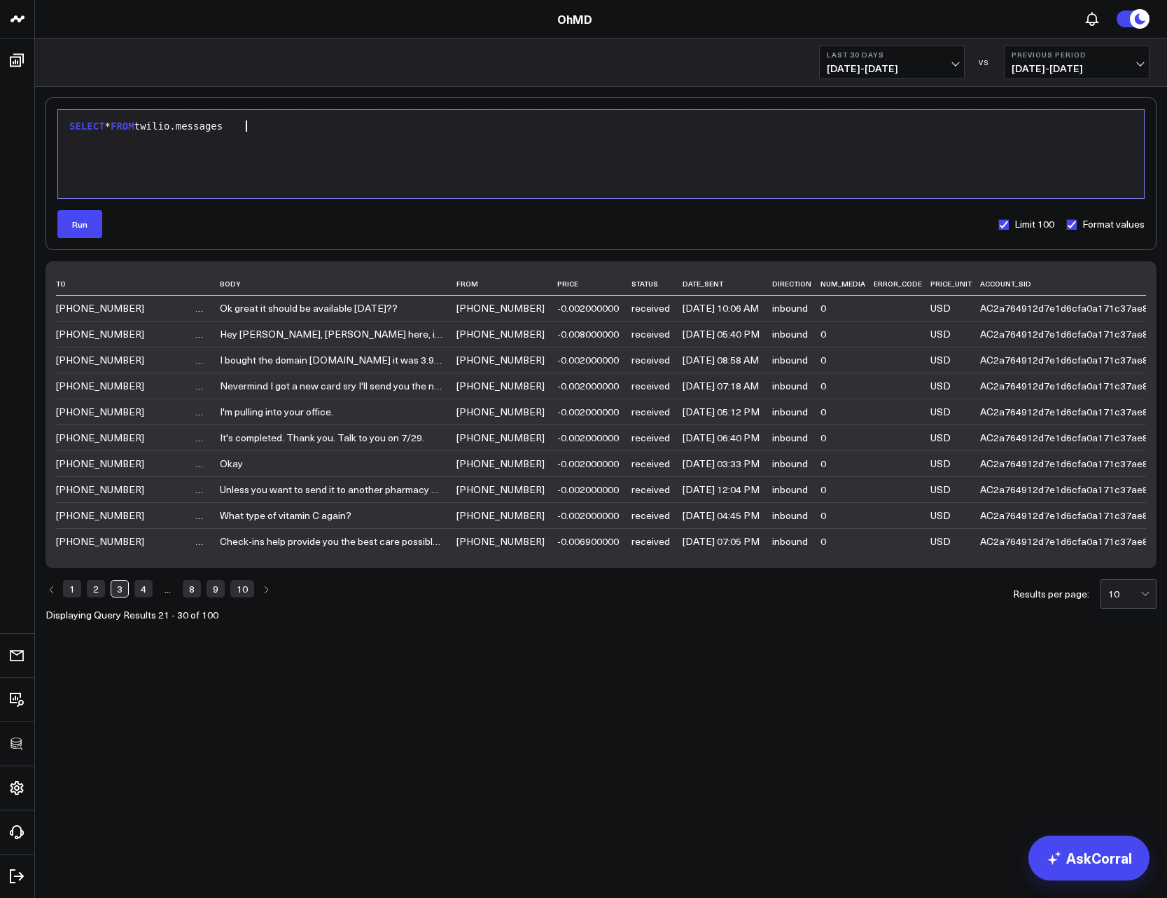
click at [332, 146] on div "SELECT * FROM twilio.messages" at bounding box center [601, 154] width 1072 height 74
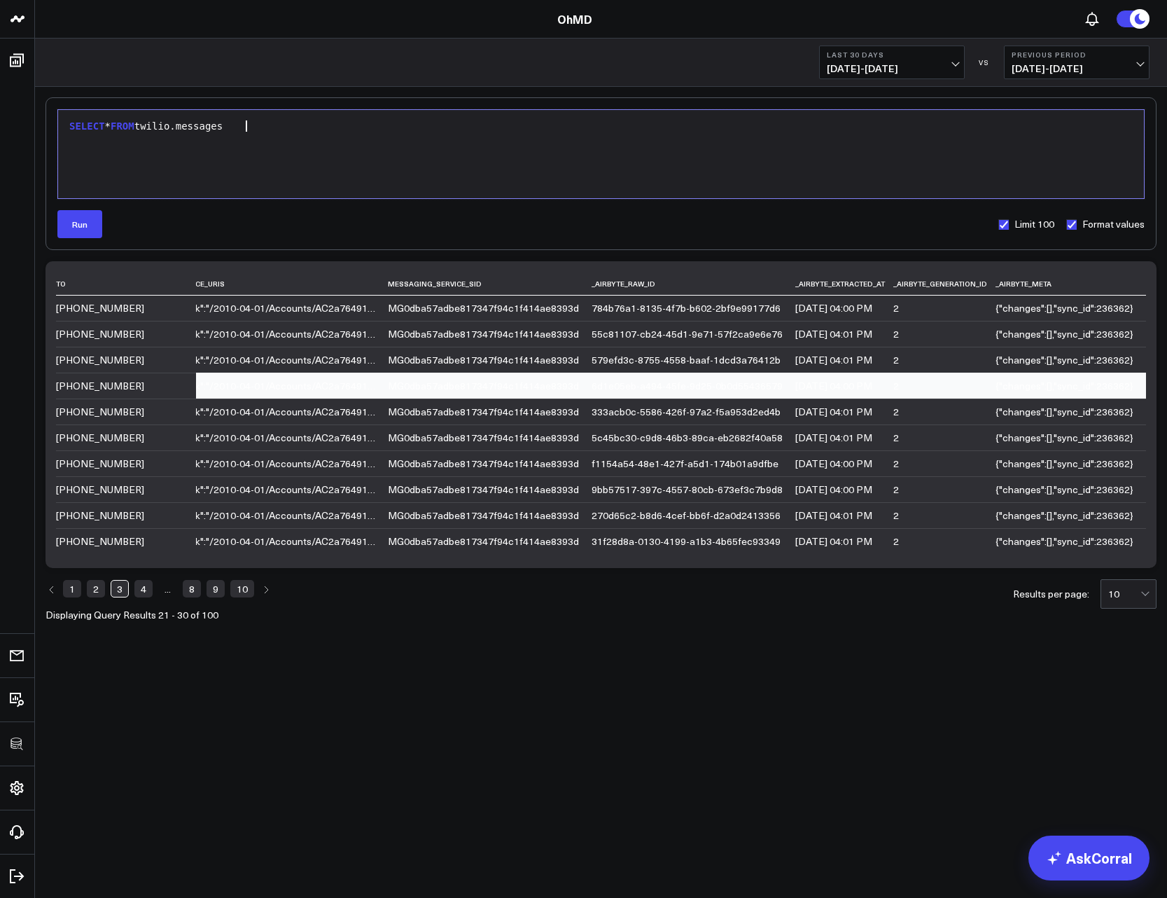
scroll to position [0, 1840]
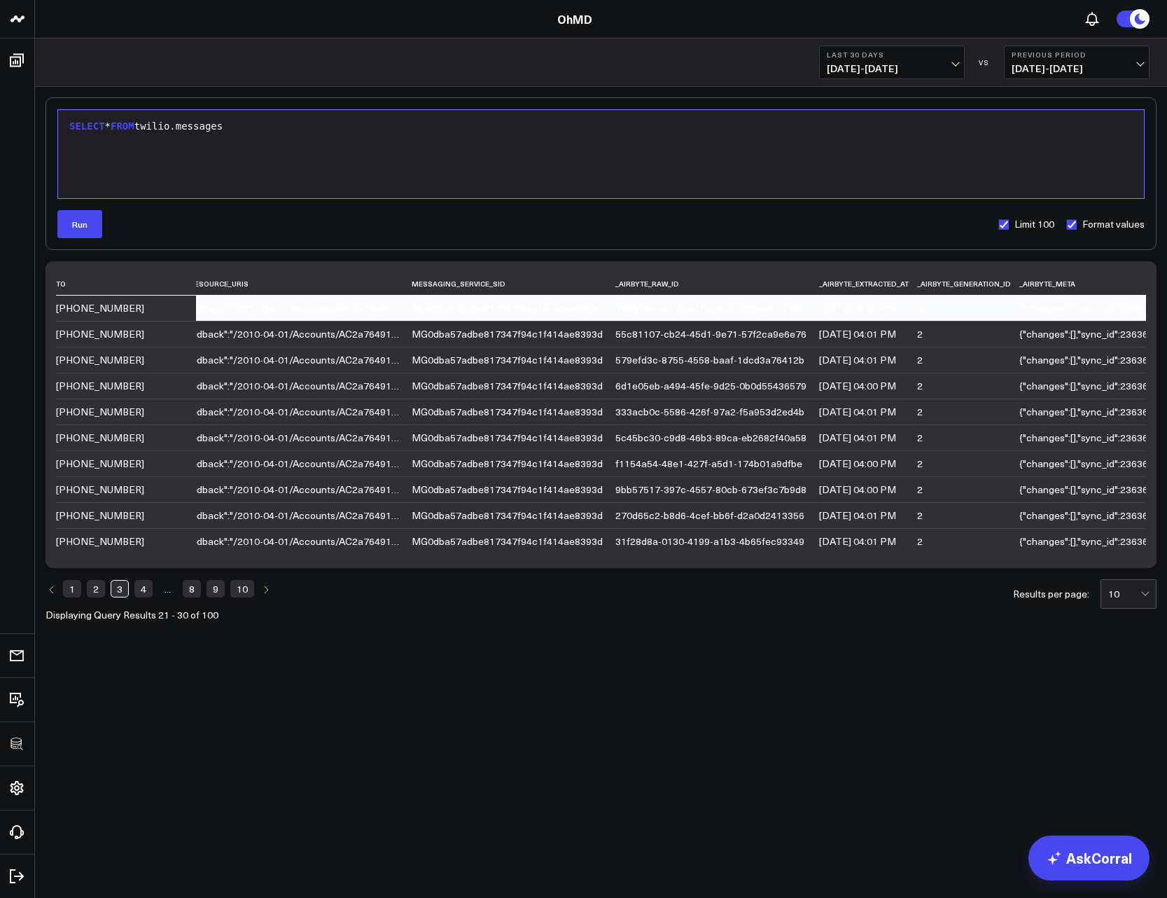
click at [692, 308] on div "784b76a1-8135-4f7b-b602-2bf9e99177d6" at bounding box center [711, 308] width 191 height 11
copy div "784b76a1-8135-4f7b-b602-2bf9e99177d6"
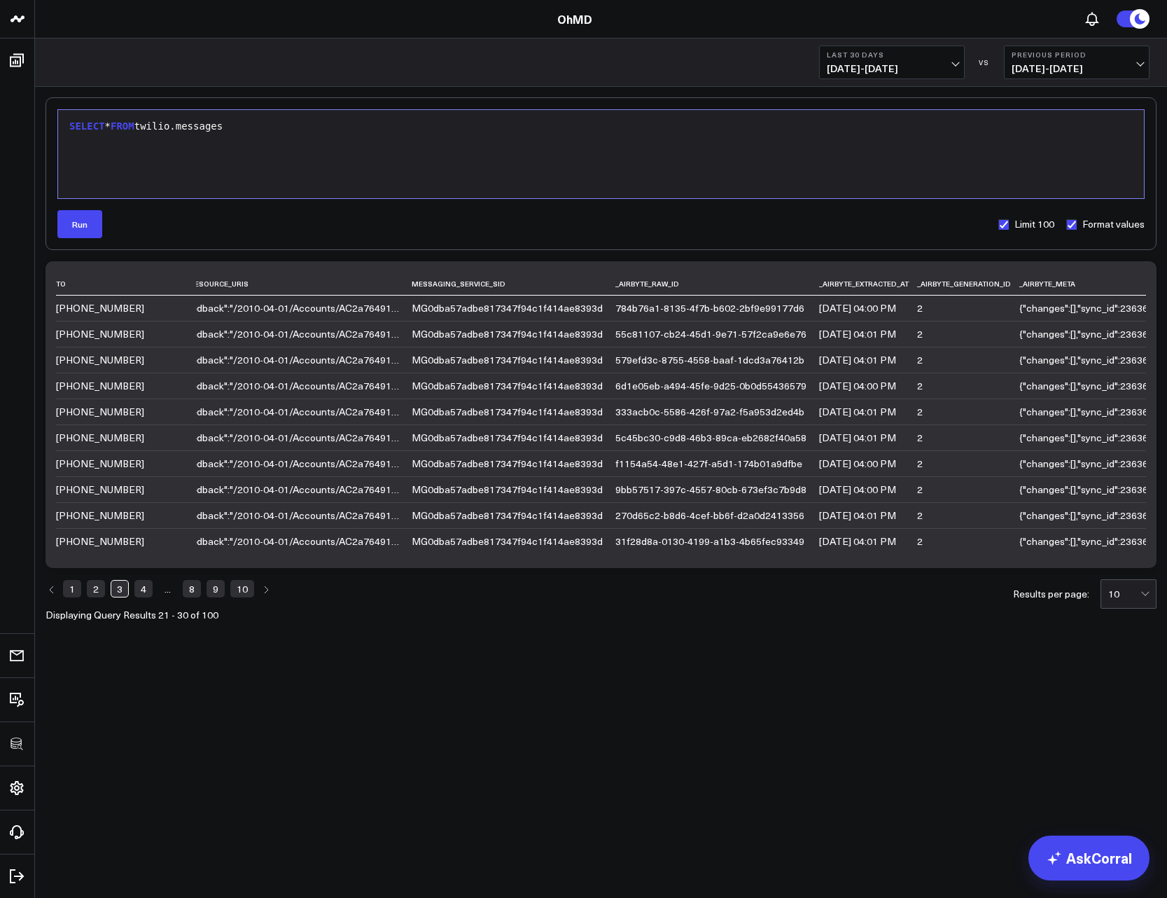
click at [821, 258] on div "Selection deleted 9 1 › SELECT * FROM twilio.messages Run Limit 100 Format valu…" at bounding box center [601, 358] width 1111 height 522
click at [694, 164] on div "SELECT * FROM twilio.messages" at bounding box center [601, 154] width 1072 height 74
click at [82, 120] on div "SELECT * FROM twilio.messages" at bounding box center [601, 127] width 1072 height 14
click at [76, 230] on button "Run" at bounding box center [79, 224] width 45 height 28
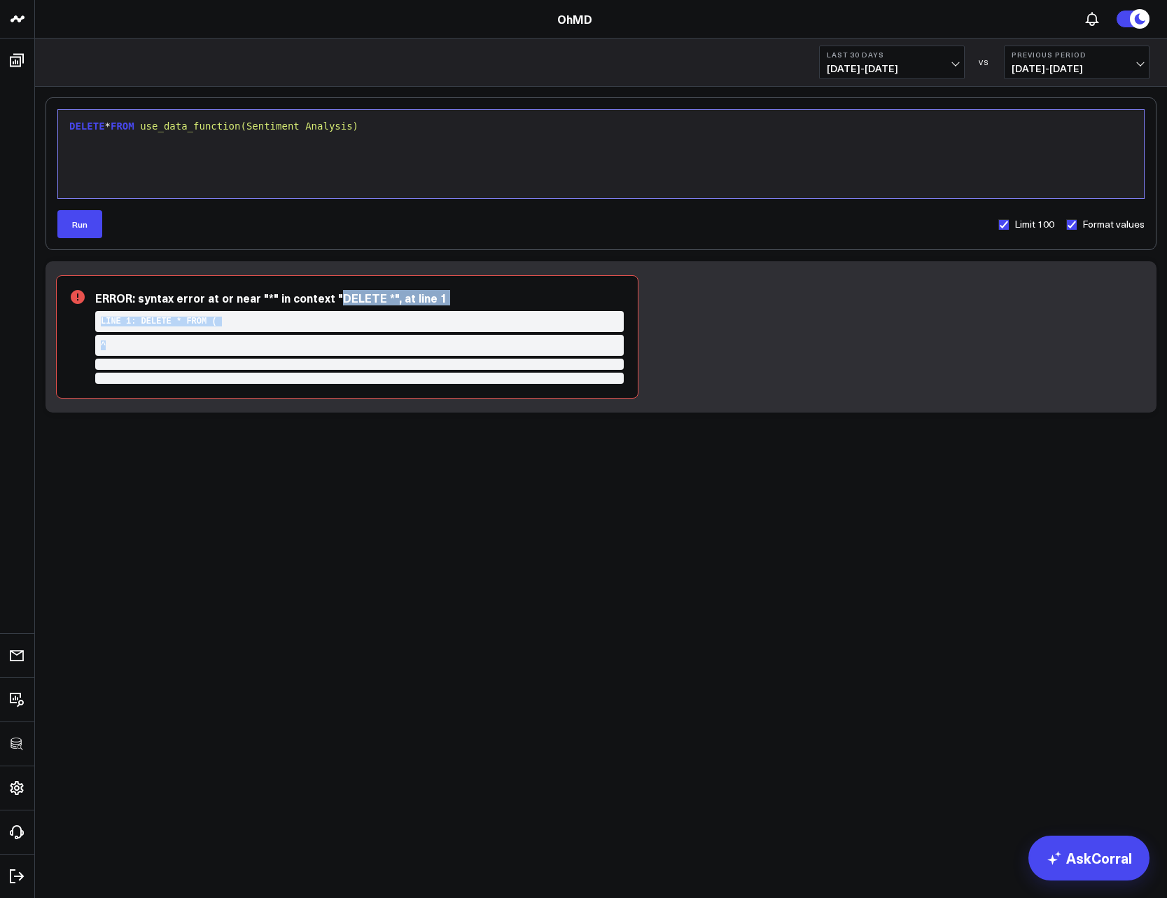
drag, startPoint x: 333, startPoint y: 296, endPoint x: 446, endPoint y: 423, distance: 169.7
click at [450, 422] on div "Selection deleted 9 1 › DELETE * FROM use_data_function(Sentiment Analysis) Run…" at bounding box center [601, 292] width 1132 height 410
click at [258, 148] on div "DELETE * FROM use_data_function(Sentiment Analysis)" at bounding box center [601, 154] width 1072 height 74
click at [114, 125] on div "DELETE * FROM use_data_function(Sentiment Analysis)" at bounding box center [601, 127] width 1072 height 14
drag, startPoint x: 94, startPoint y: 121, endPoint x: 36, endPoint y: 123, distance: 58.1
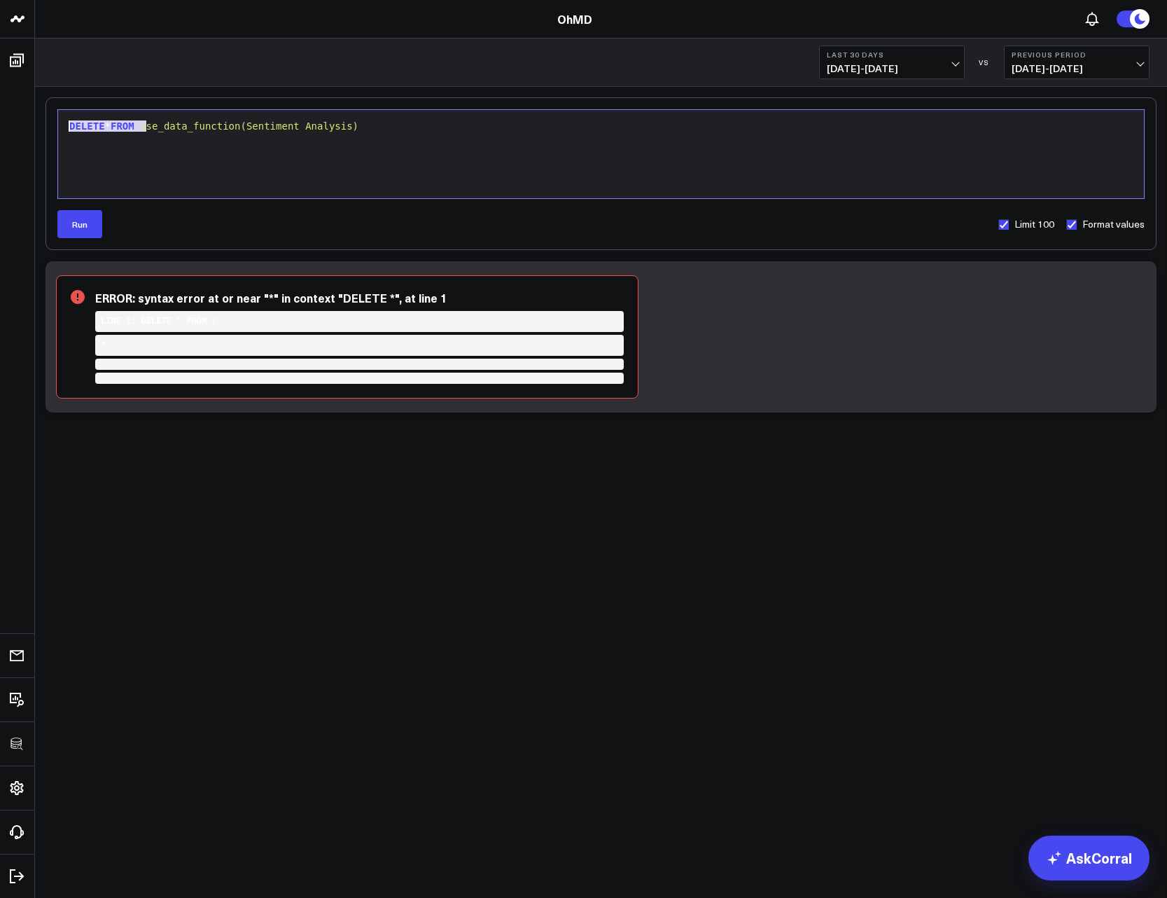
click at [36, 123] on div "Selection deleted 9 1 › DELETE * FROM use_data_function(Sentiment Analysis) Run…" at bounding box center [601, 292] width 1132 height 410
click at [576, 118] on div "TRUNCATE use_data_function(Sentiment Analysis)" at bounding box center [601, 154] width 1072 height 74
click at [438, 147] on div "TRUNCATE use_data_function(Sentiment Analysis)" at bounding box center [601, 154] width 1072 height 74
click at [86, 119] on div "TRUNCATE use_data_function(Sentiment Analysis)" at bounding box center [601, 154] width 1072 height 74
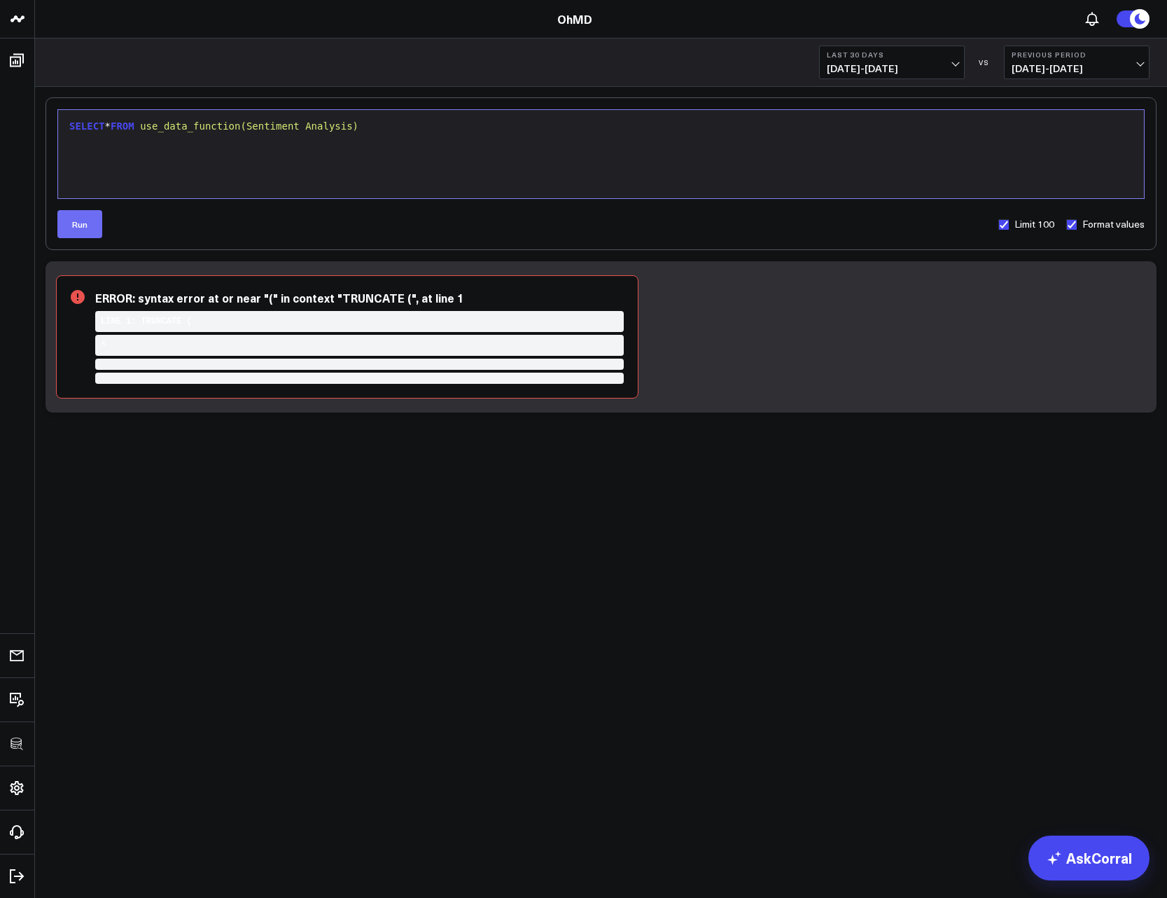
click at [77, 223] on button "Run" at bounding box center [79, 224] width 45 height 28
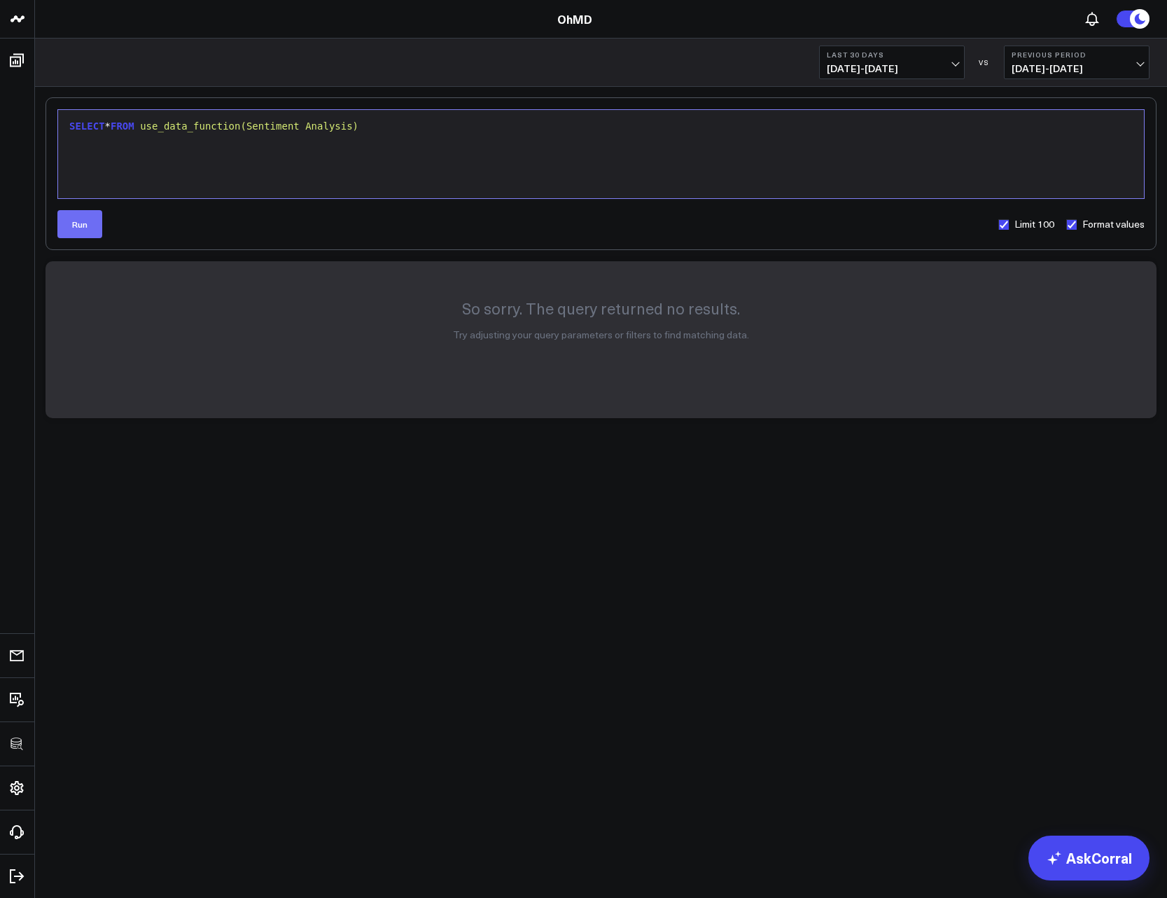
click at [87, 219] on button "Run" at bounding box center [79, 224] width 45 height 28
click at [417, 129] on div "SELECT * FROM use_data_function(Sentiment Analysis)" at bounding box center [601, 127] width 1072 height 14
click at [89, 220] on button "Run" at bounding box center [79, 224] width 45 height 28
click at [77, 228] on button "Run" at bounding box center [79, 224] width 45 height 28
click at [90, 224] on button "Run" at bounding box center [79, 224] width 45 height 28
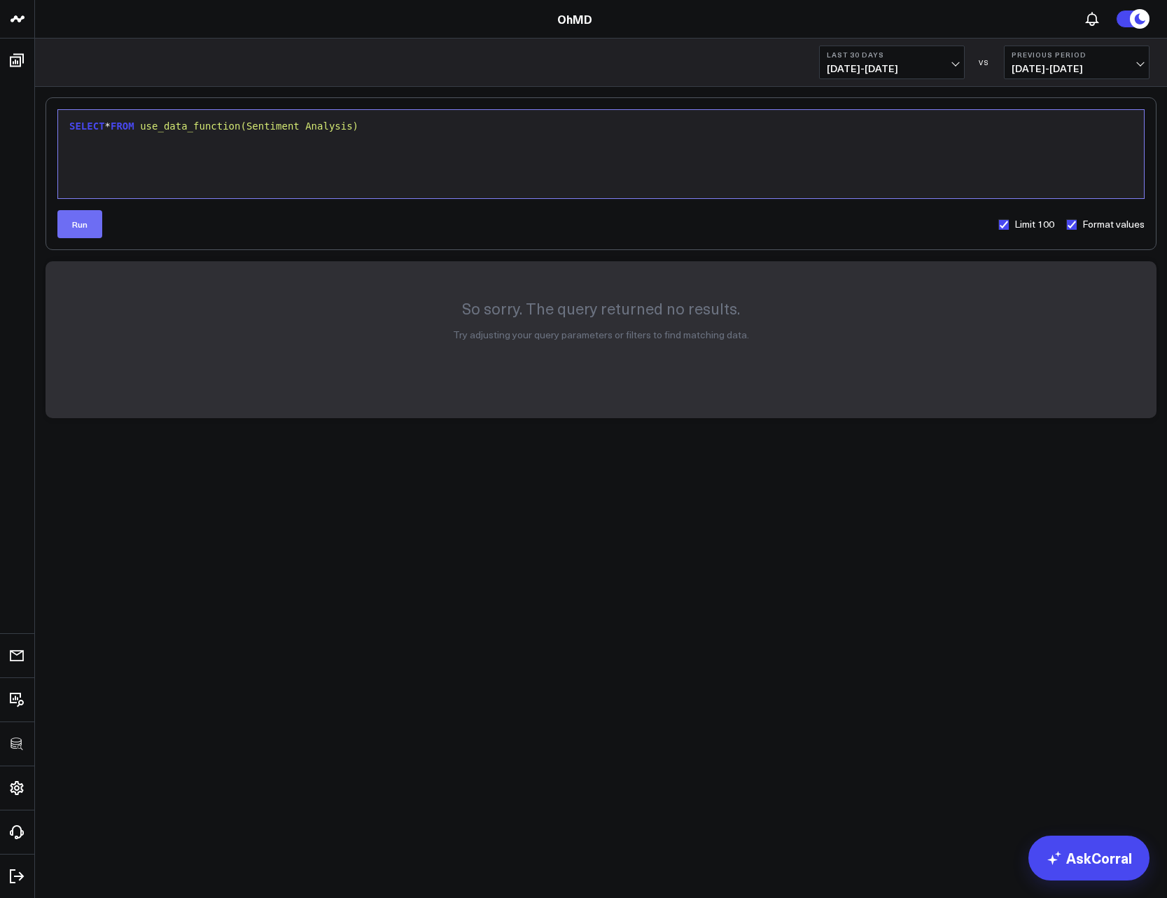
click at [69, 219] on button "Run" at bounding box center [79, 224] width 45 height 28
click at [1006, 224] on label "Limit 100" at bounding box center [1026, 224] width 57 height 11
click at [1006, 224] on input "Limit 100" at bounding box center [1003, 224] width 11 height 11
checkbox input "false"
click at [84, 228] on button "Run" at bounding box center [79, 224] width 45 height 28
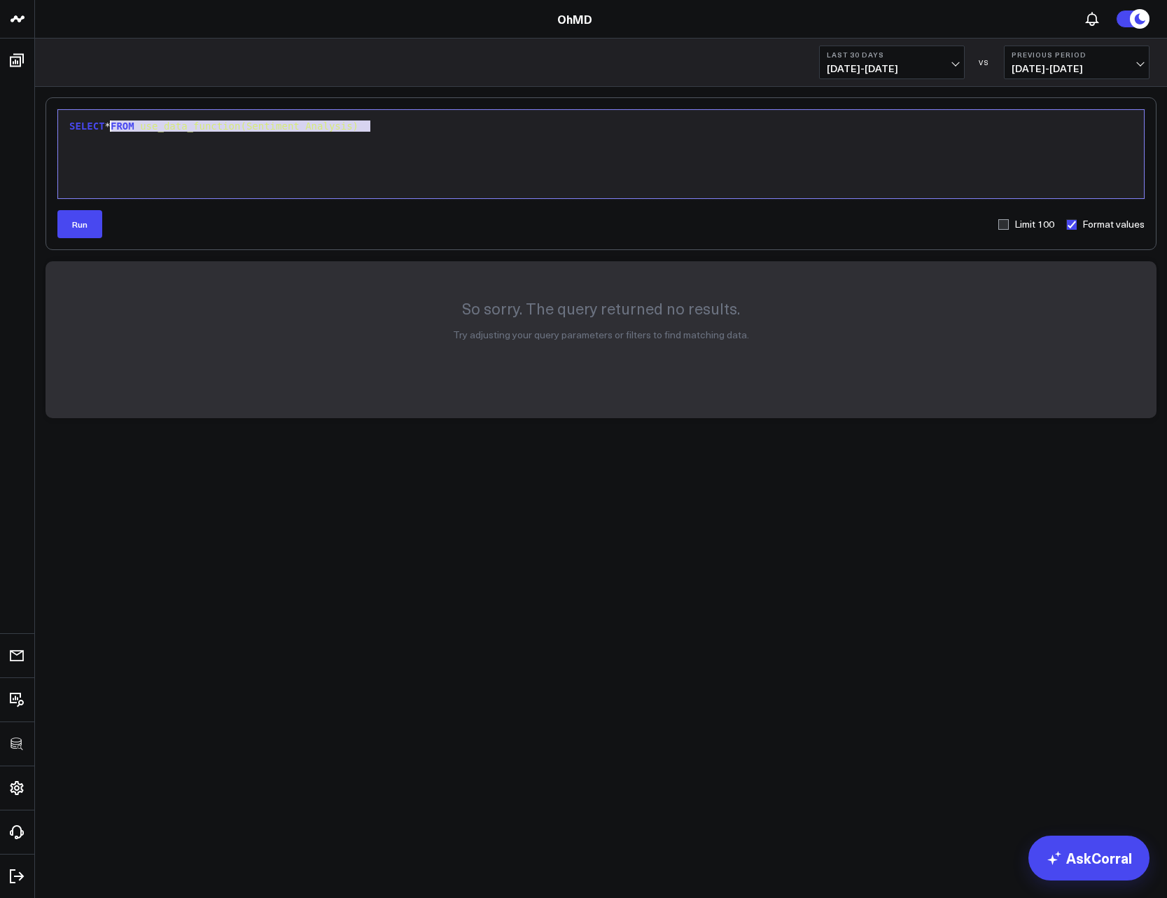
drag, startPoint x: 534, startPoint y: 120, endPoint x: 108, endPoint y: 125, distance: 425.8
click at [108, 125] on div "SELECT * FROM use_data_function(Sentiment Analysis)" at bounding box center [601, 127] width 1072 height 14
click at [88, 223] on button "Run" at bounding box center [79, 224] width 45 height 28
click at [95, 226] on button "Run" at bounding box center [79, 224] width 45 height 28
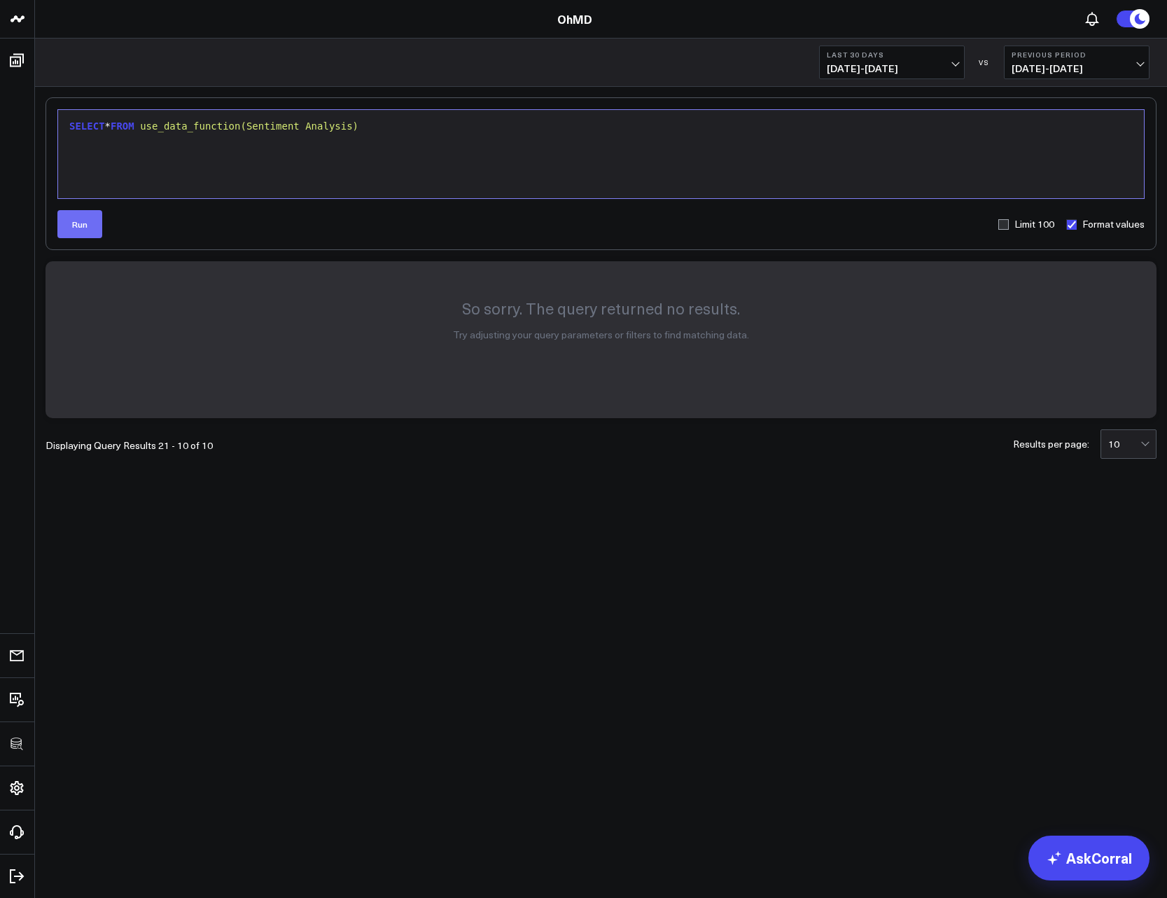
click at [79, 232] on button "Run" at bounding box center [79, 224] width 45 height 28
click at [231, 160] on div "SELECT * FROM use_data_function(Sentiment Analysis)" at bounding box center [601, 154] width 1072 height 74
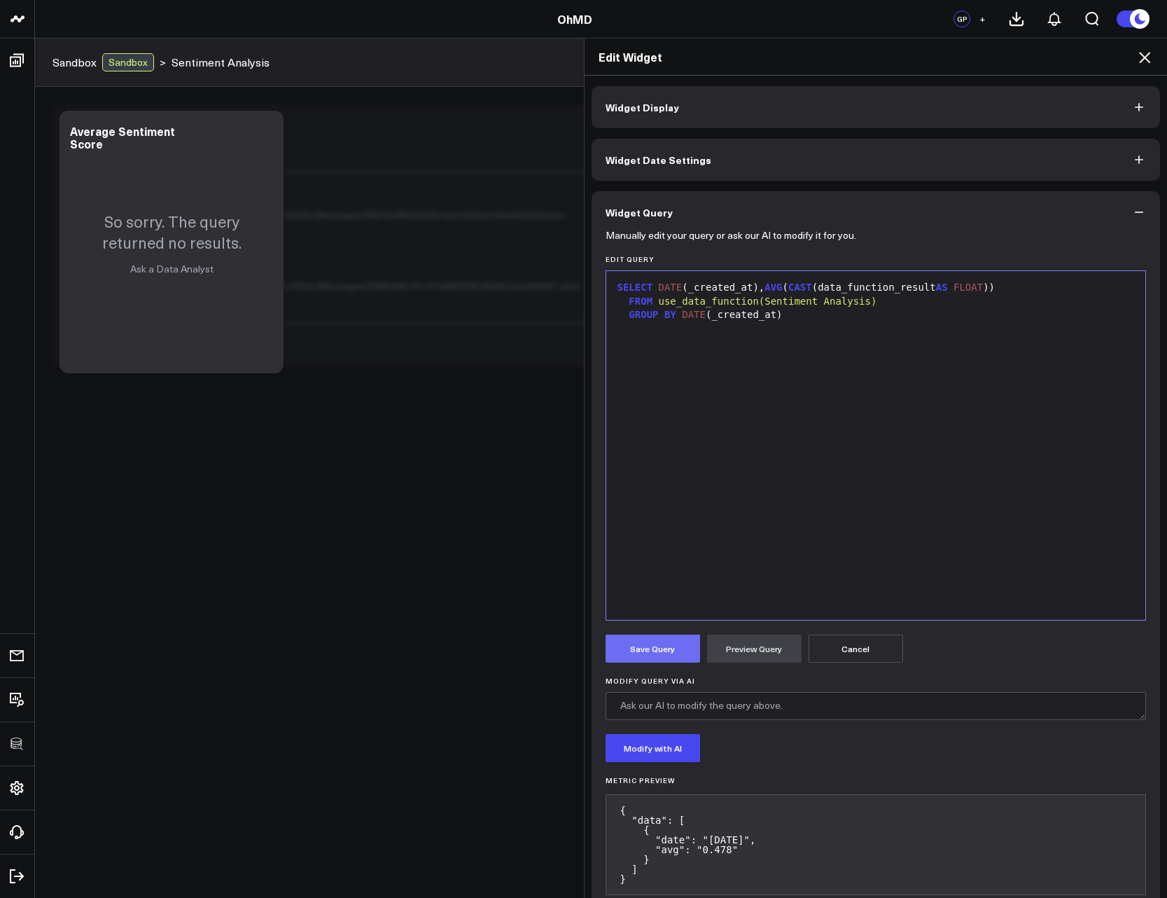
click at [652, 647] on button "Save Query" at bounding box center [653, 649] width 95 height 28
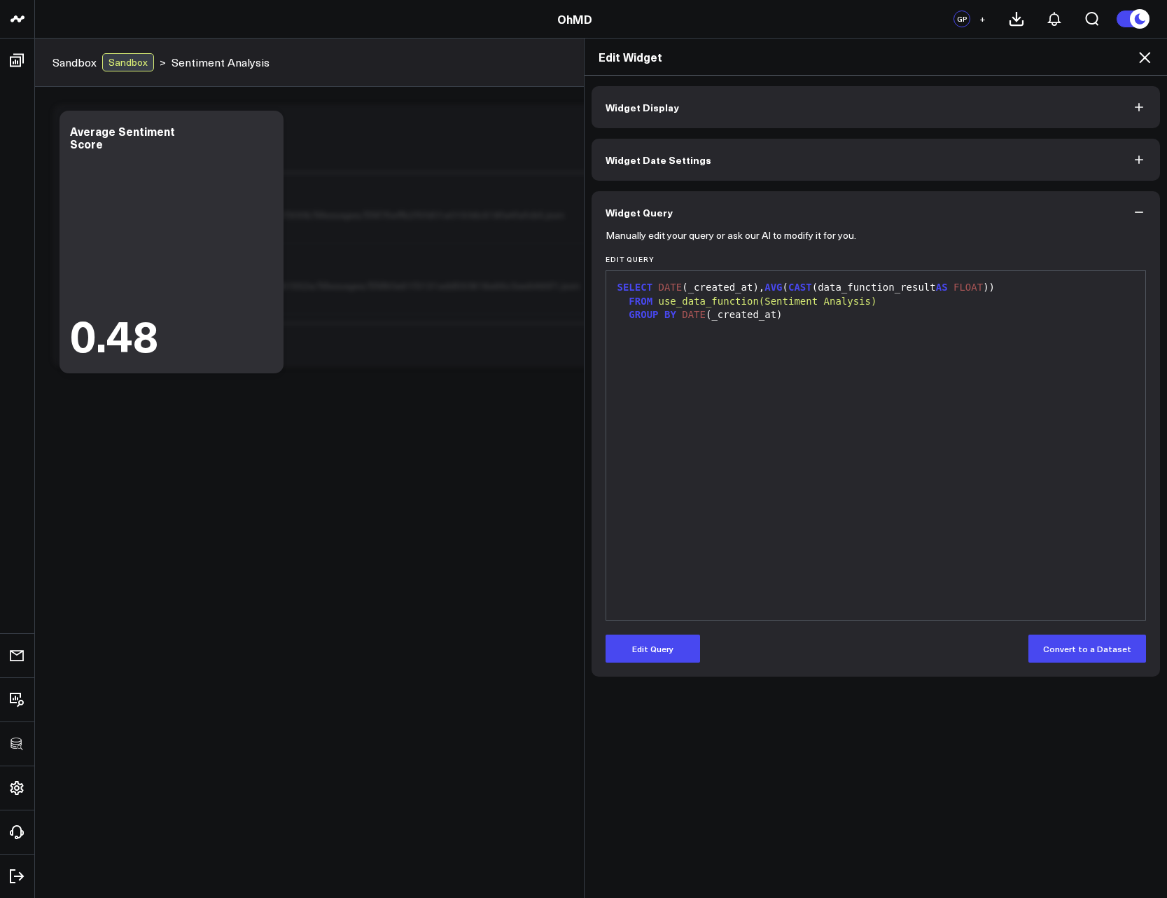
click at [656, 115] on button "Widget Display" at bounding box center [876, 107] width 569 height 42
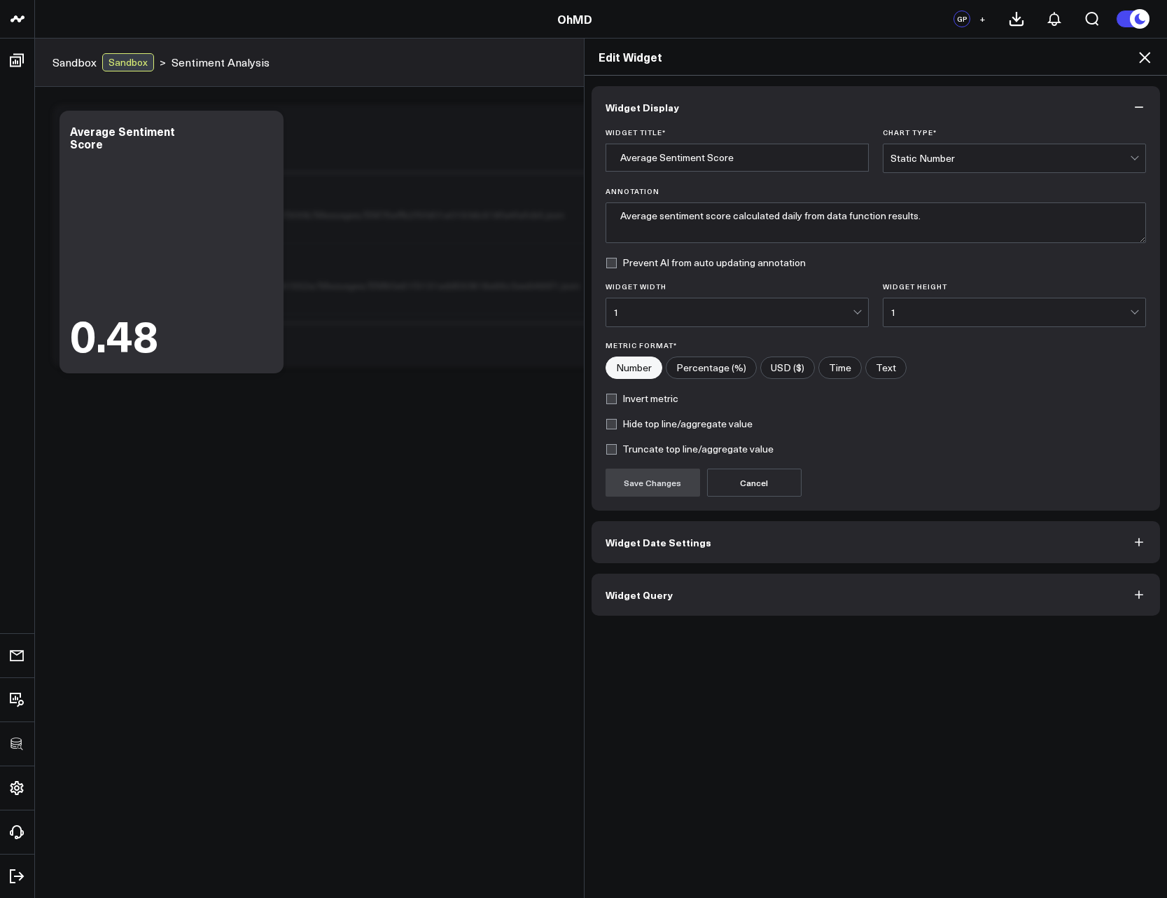
click at [718, 364] on input"] "Percentage (%)" at bounding box center [712, 367] width 90 height 21
radio input"] "true"
click at [652, 489] on button "Save Changes" at bounding box center [653, 483] width 95 height 28
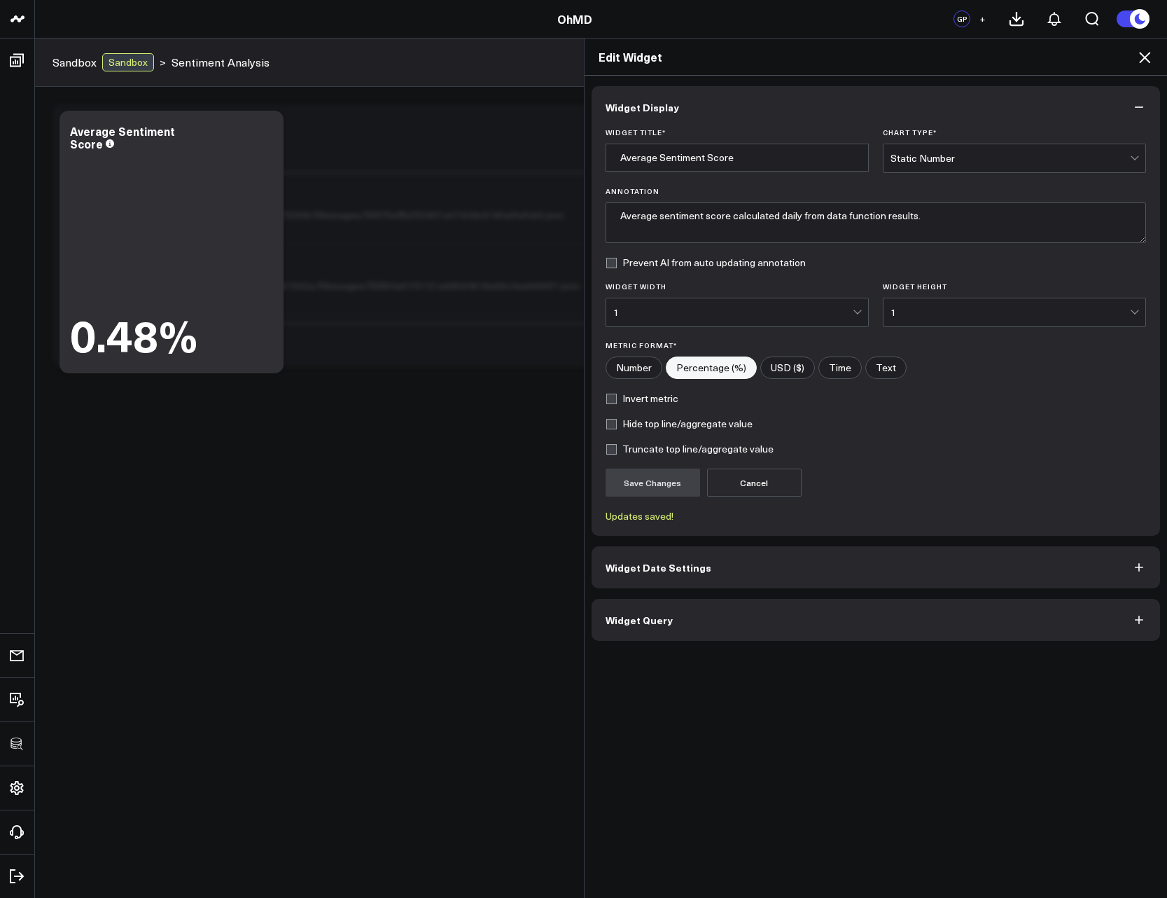
click at [642, 366] on input"] "Number" at bounding box center [633, 367] width 55 height 21
radio input"] "true"
click at [672, 477] on button "Save Changes" at bounding box center [653, 483] width 95 height 28
click at [713, 364] on input"] "Percentage (%)" at bounding box center [712, 367] width 90 height 21
radio input"] "true"
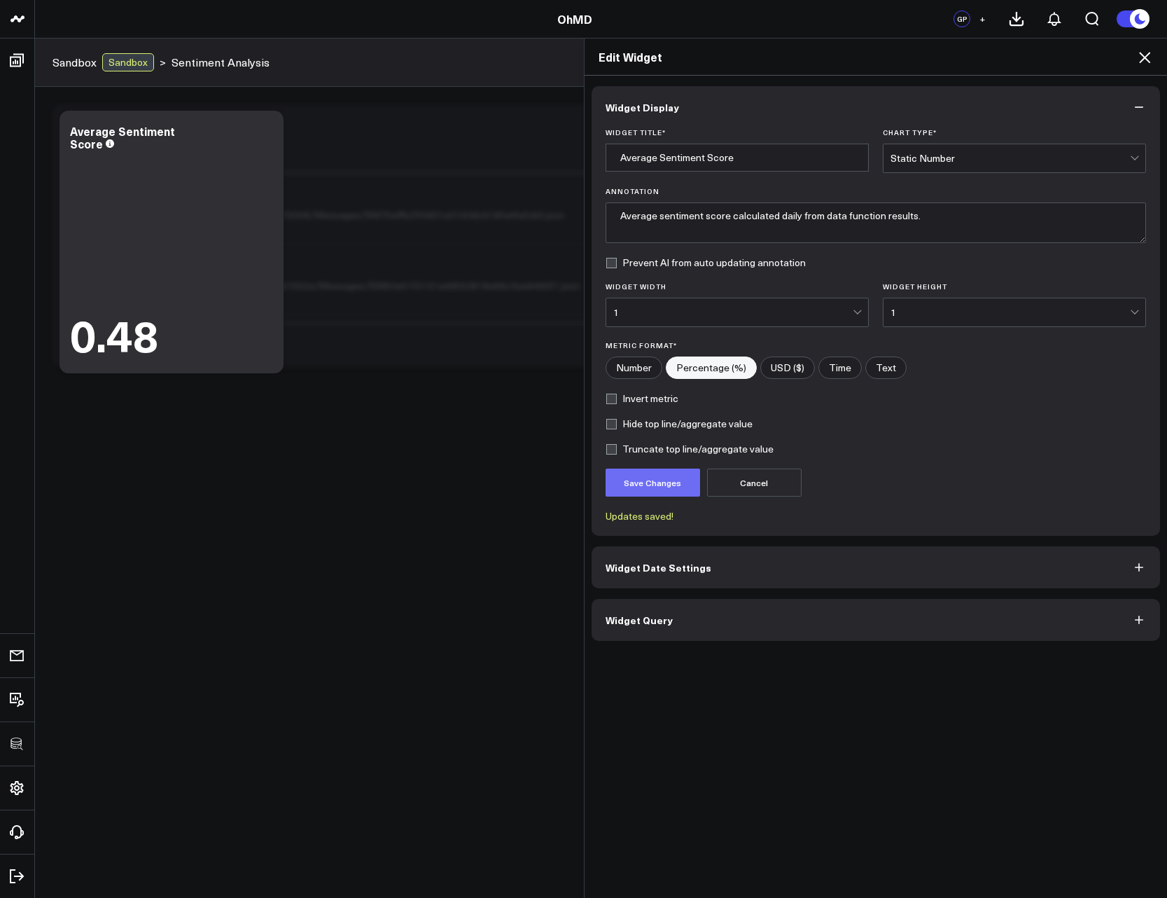
click at [644, 491] on button "Save Changes" at bounding box center [653, 483] width 95 height 28
click at [644, 632] on button "Widget Query" at bounding box center [876, 620] width 569 height 42
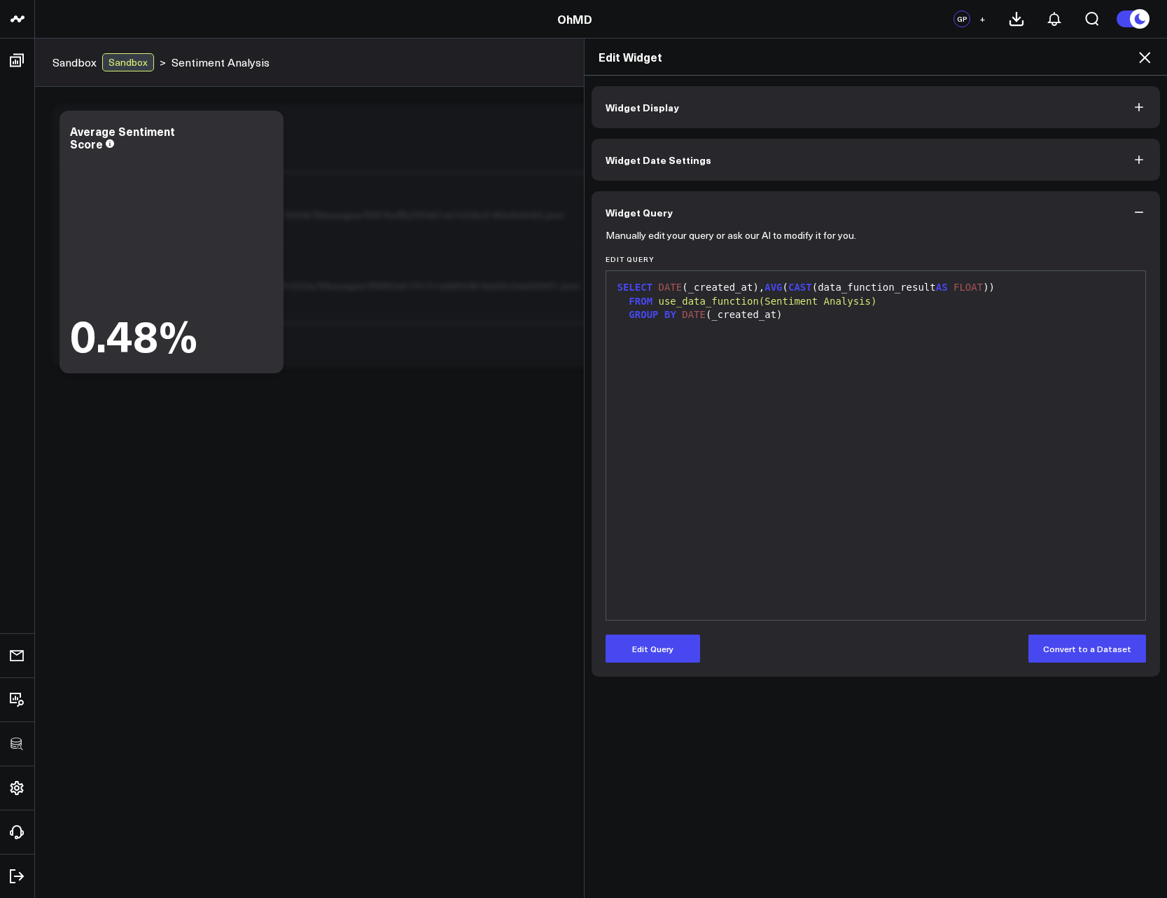
click at [1010, 289] on div "SELECT DATE (_created_at), AVG ( CAST (data_function_result AS FLOAT ))" at bounding box center [876, 288] width 526 height 14
click at [644, 645] on button "Edit Query" at bounding box center [653, 649] width 95 height 28
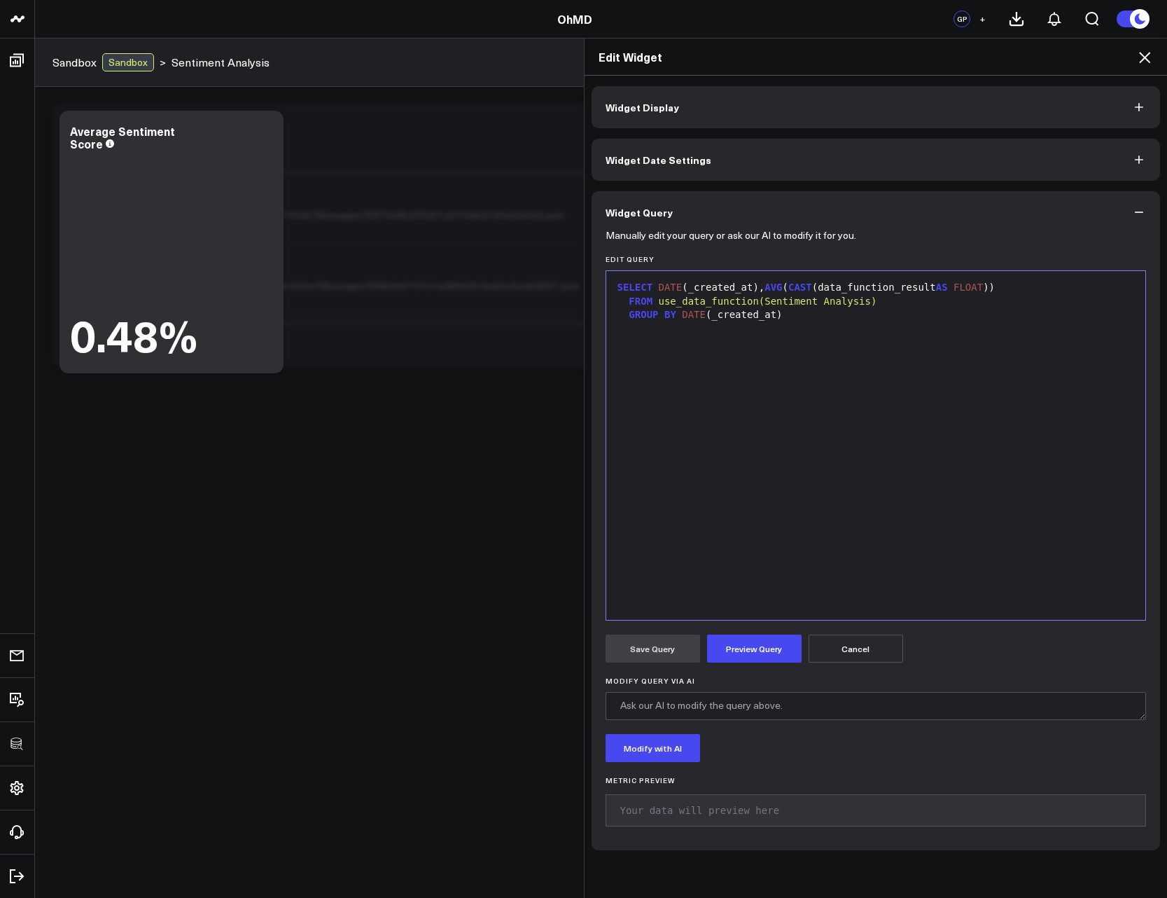
click at [1018, 291] on div "SELECT DATE (_created_at), AVG ( CAST (data_function_result AS FLOAT ) )" at bounding box center [876, 288] width 526 height 14
click at [765, 646] on button "Preview Query" at bounding box center [754, 649] width 95 height 28
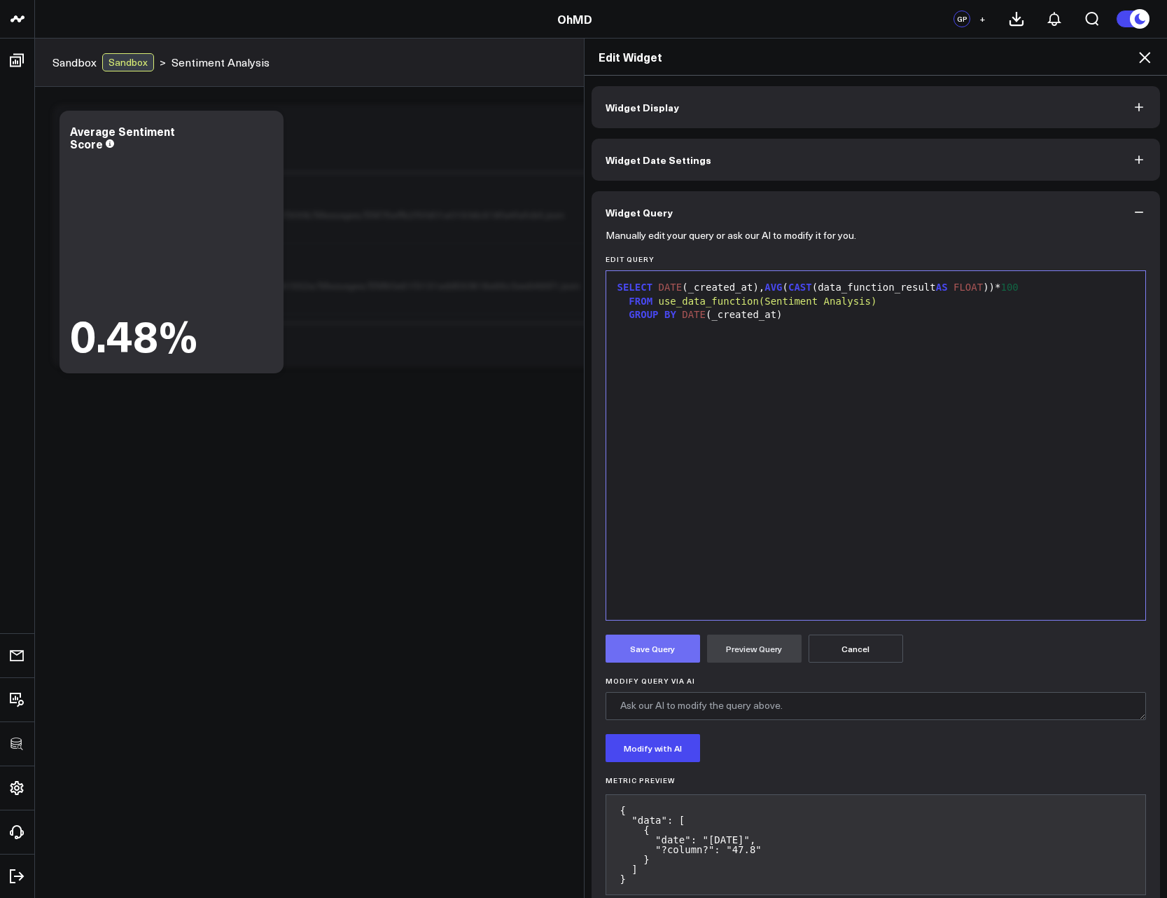
click at [643, 652] on button "Save Query" at bounding box center [653, 649] width 95 height 28
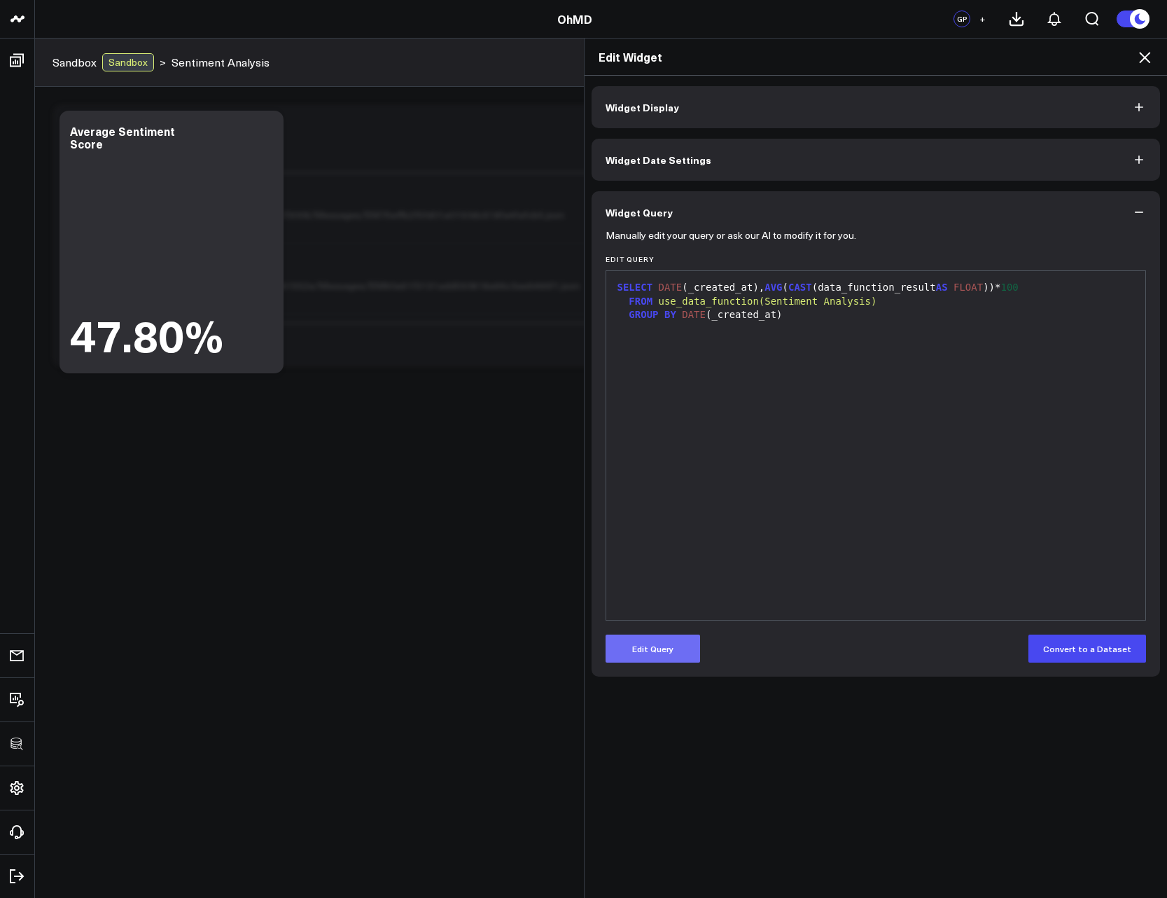
click at [670, 650] on button "Edit Query" at bounding box center [653, 649] width 95 height 28
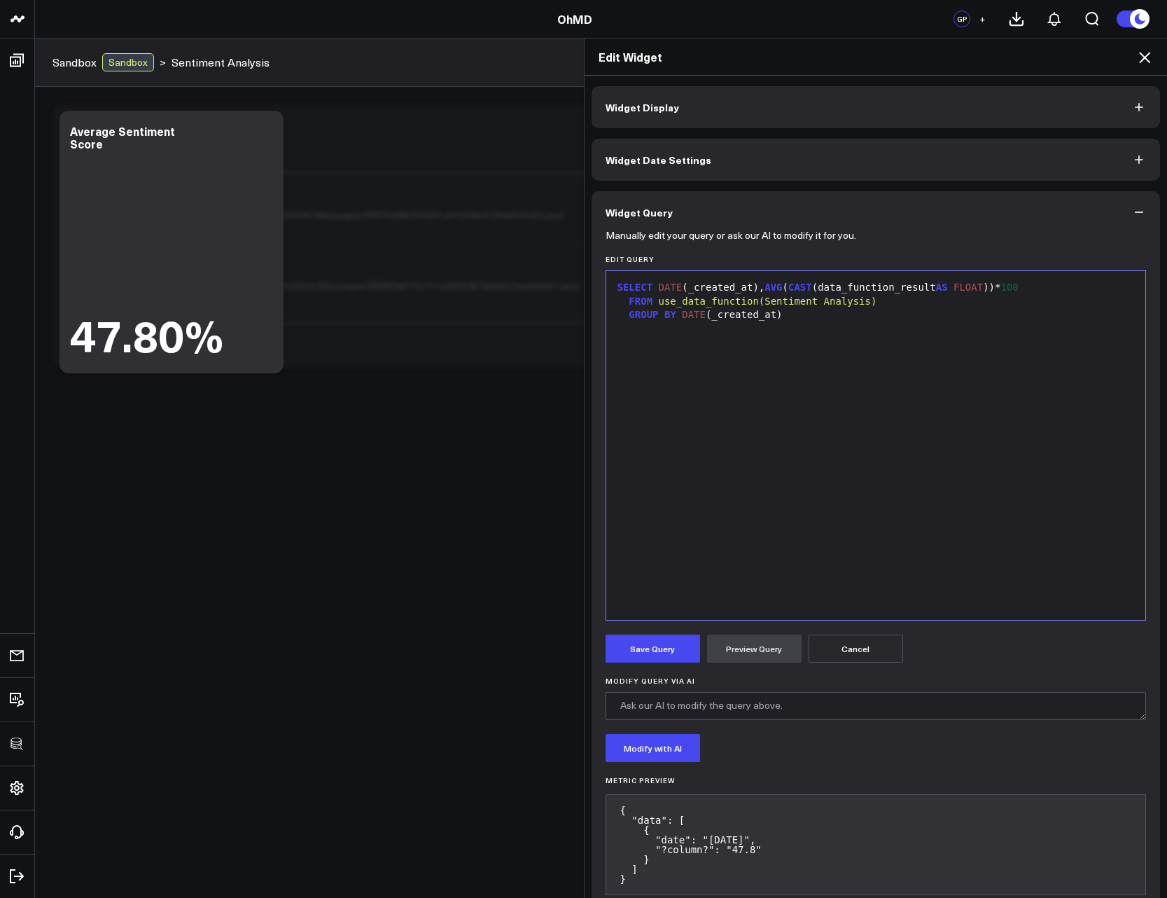
click at [1045, 287] on div "SELECT DATE (_created_at), AVG ( CAST (data_function_result AS FLOAT ))* 100" at bounding box center [876, 288] width 526 height 14
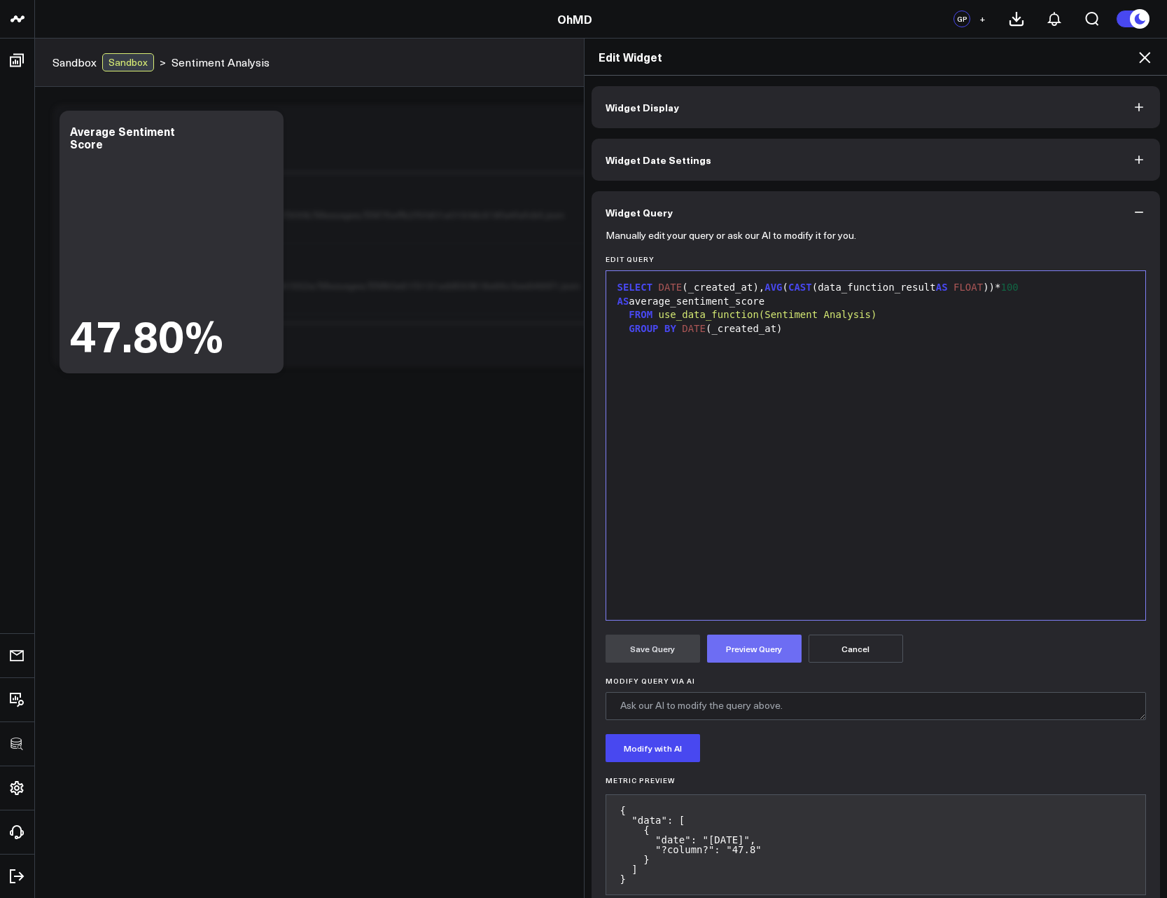
click at [745, 648] on button "Preview Query" at bounding box center [754, 649] width 95 height 28
click at [665, 653] on button "Save Query" at bounding box center [653, 649] width 95 height 28
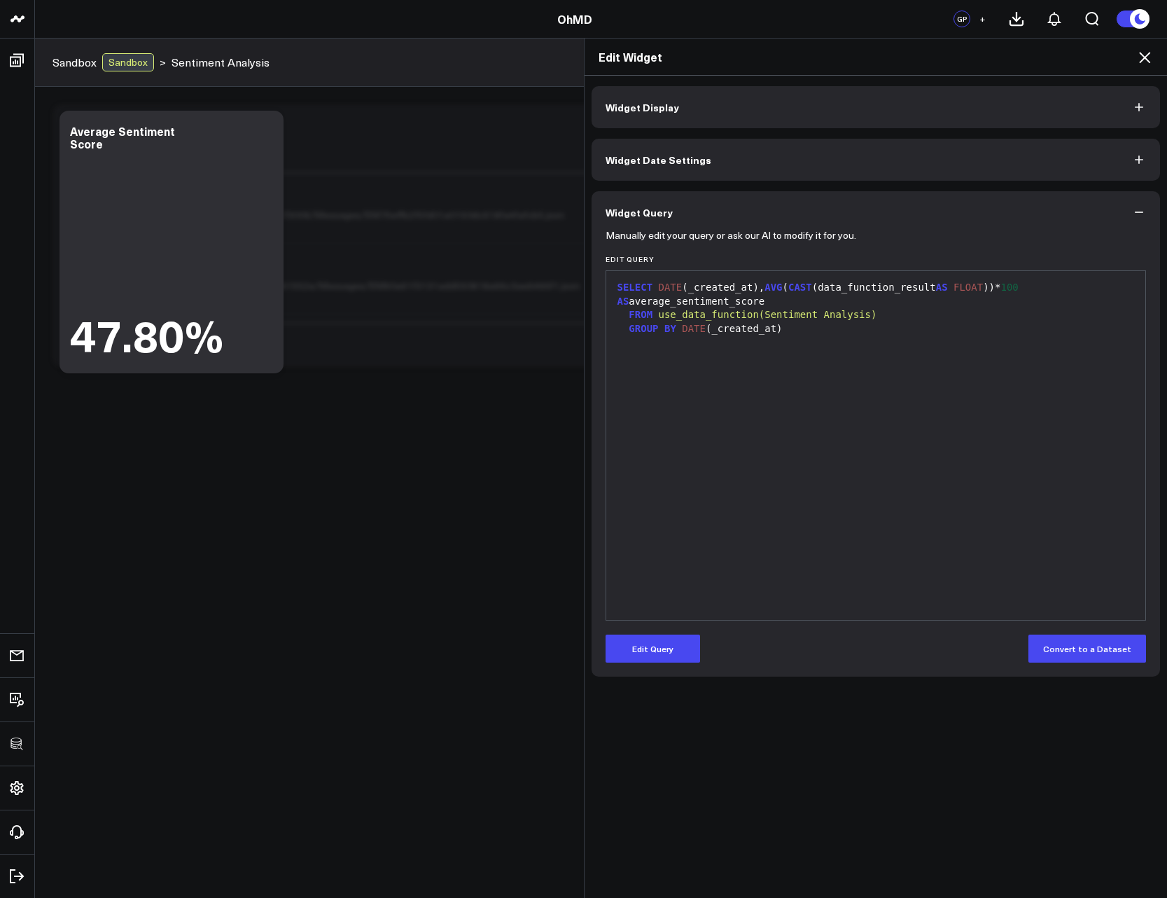
click at [1140, 52] on icon at bounding box center [1145, 57] width 17 height 17
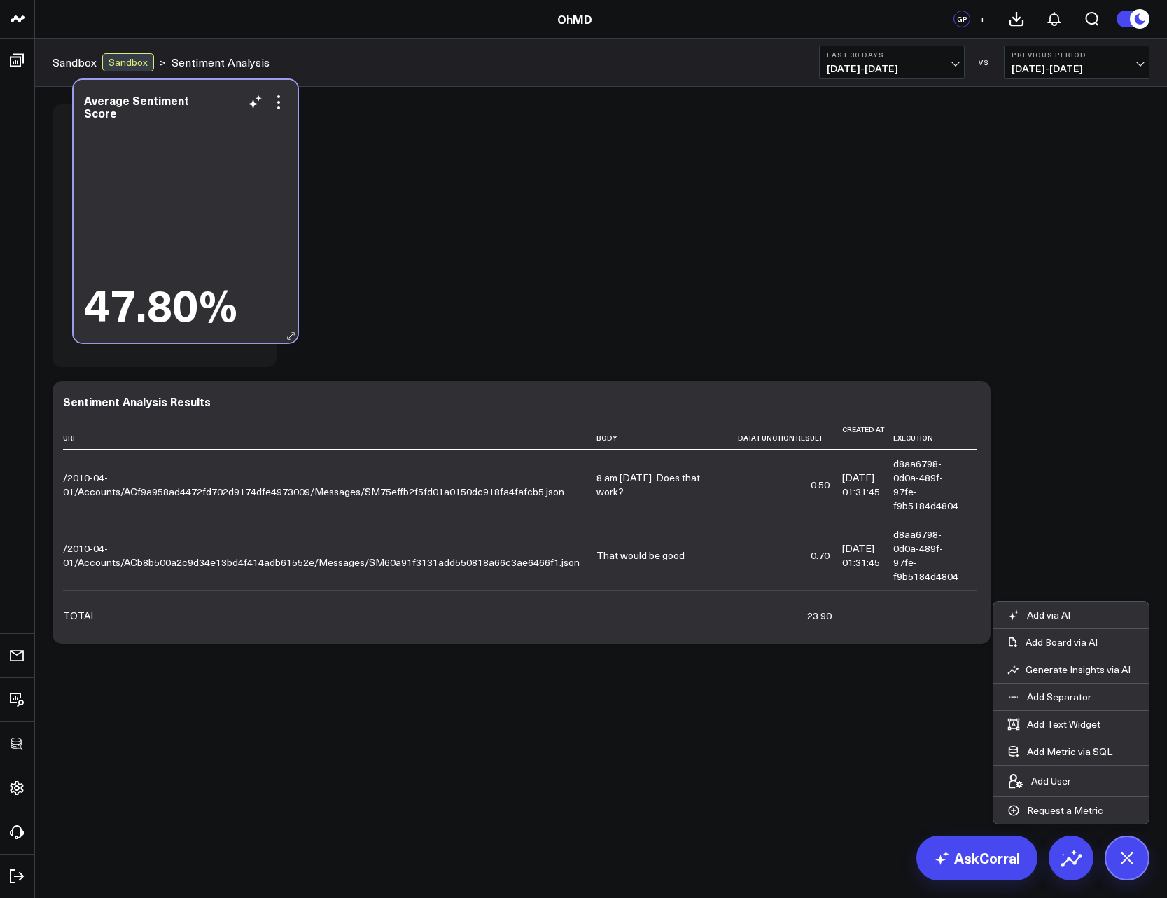
drag, startPoint x: 175, startPoint y: 413, endPoint x: 200, endPoint y: 123, distance: 291.7
click at [200, 119] on div "Average Sentiment Score" at bounding box center [185, 106] width 203 height 25
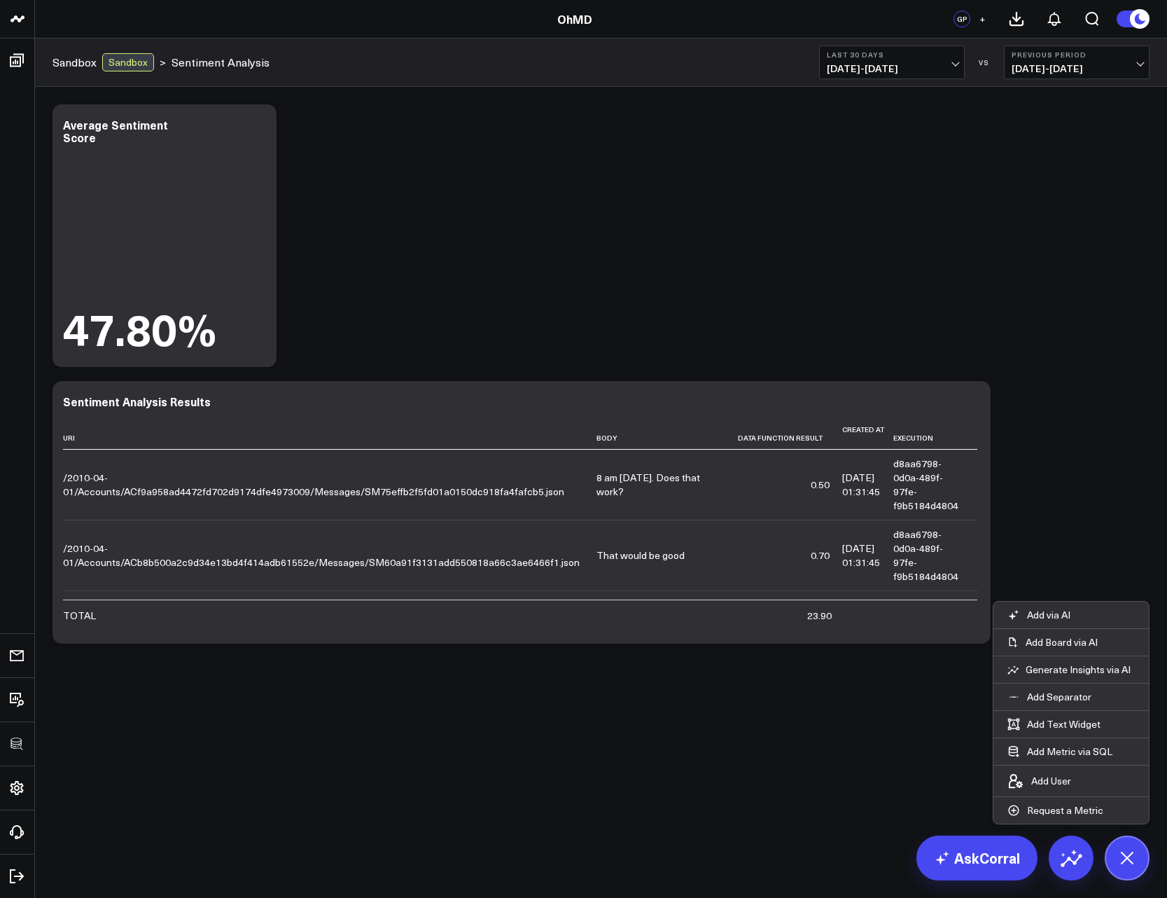
click at [453, 254] on div "Modify via AI Copy link to widget Ask support Remove Create linked copy Executi…" at bounding box center [601, 373] width 1111 height 553
click at [1035, 490] on div "Modify via AI Copy link to widget Ask support Remove Create linked copy Executi…" at bounding box center [601, 373] width 1111 height 553
click at [861, 812] on body "3725 Test 829 Studios Accenture Acme Industrial Activant Capital Agriculture & …" at bounding box center [583, 449] width 1167 height 898
click at [1119, 848] on button at bounding box center [1127, 858] width 45 height 45
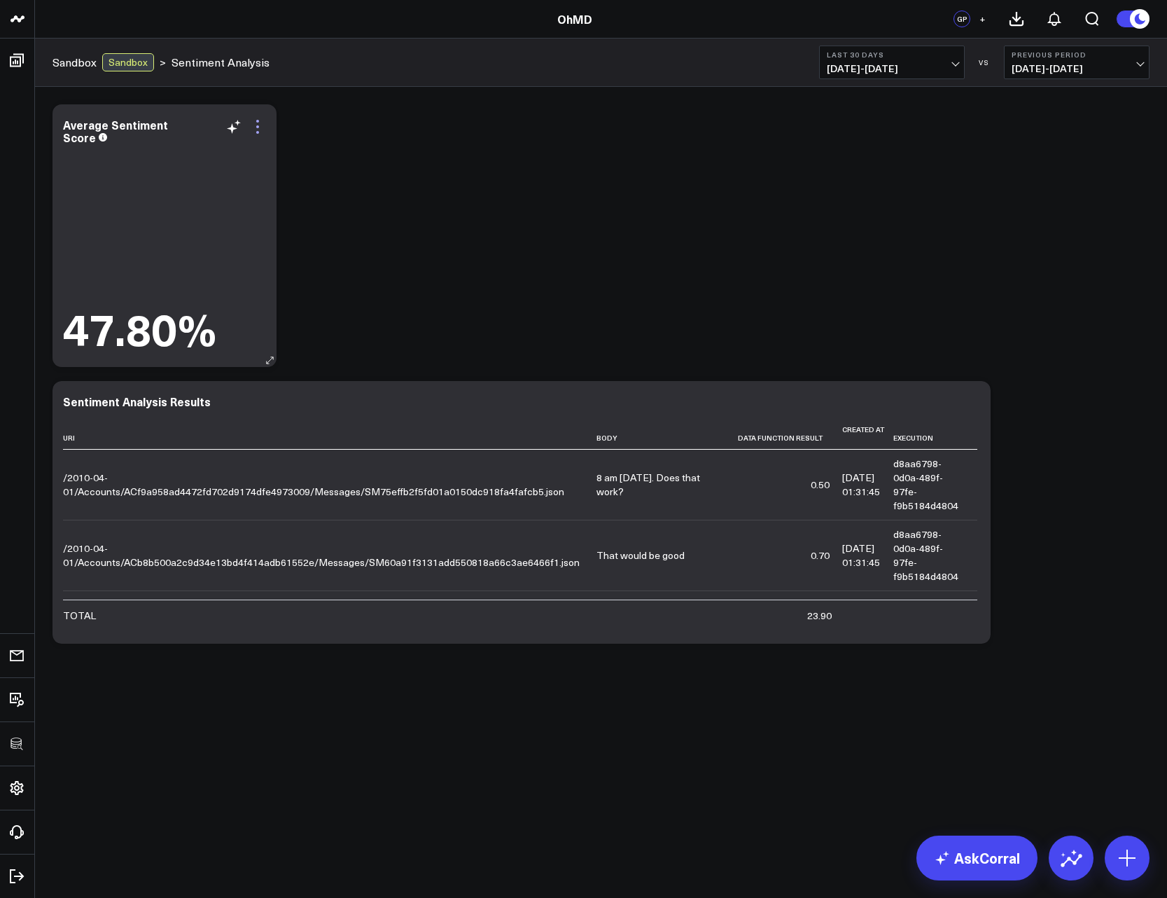
click at [256, 127] on icon at bounding box center [257, 126] width 17 height 17
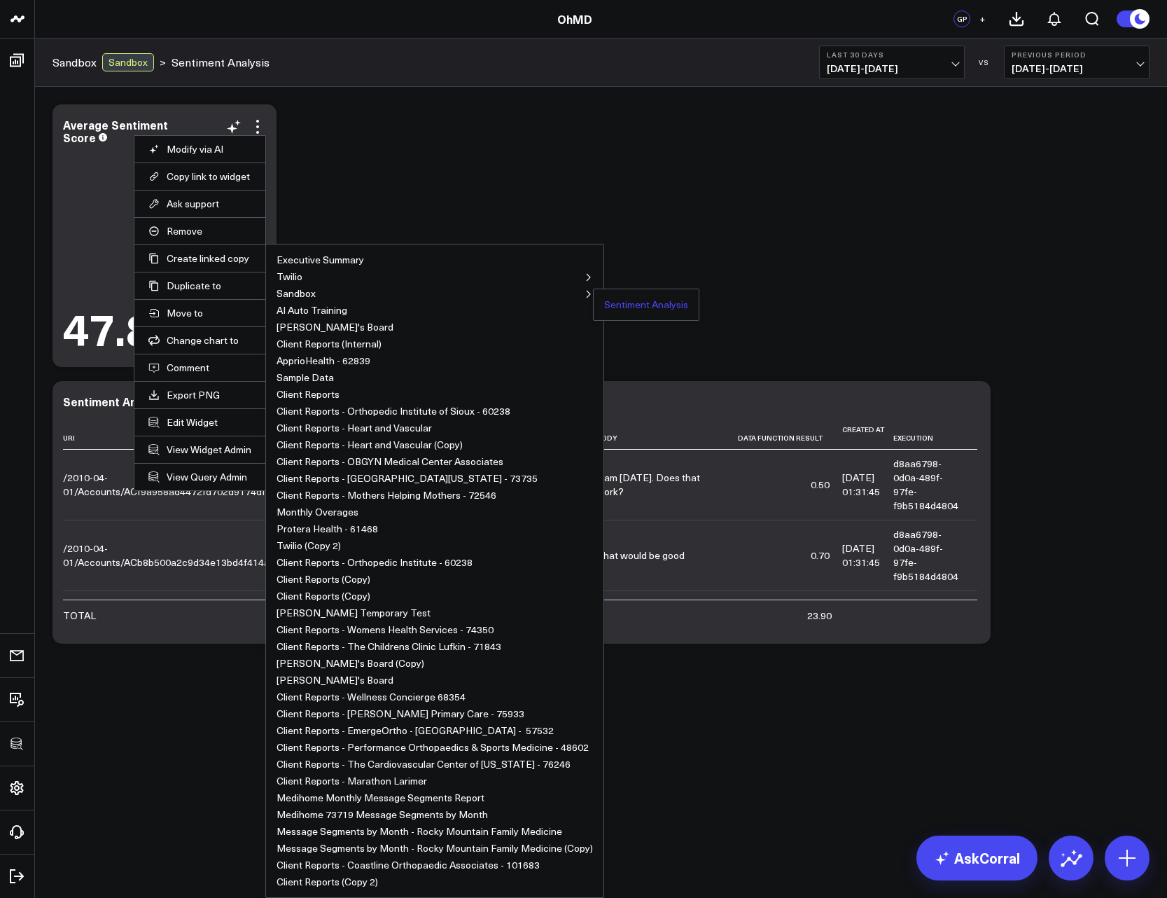
click at [611, 304] on button "Sentiment Analysis" at bounding box center [646, 305] width 84 height 10
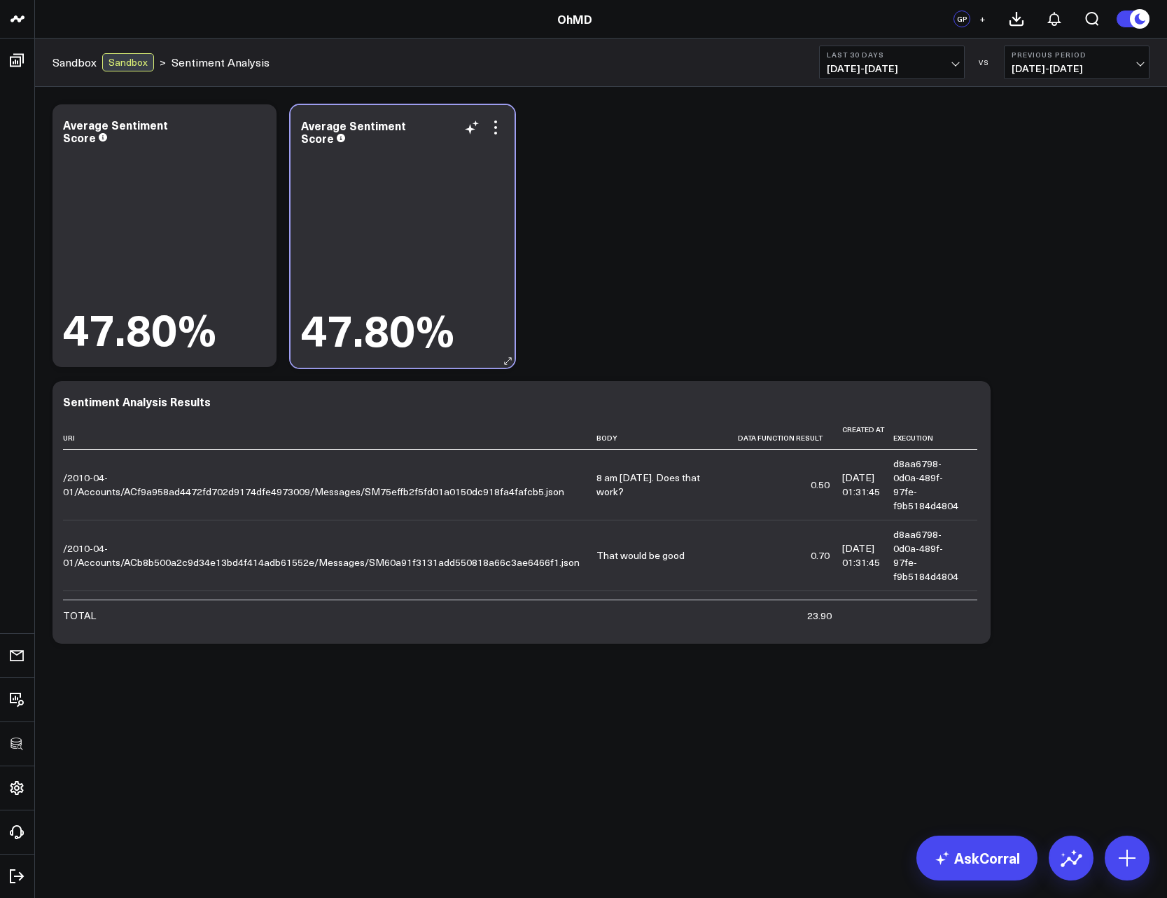
click at [505, 140] on div "Average Sentiment Score 47.80%" at bounding box center [403, 236] width 224 height 263
click at [499, 130] on icon at bounding box center [495, 126] width 17 height 17
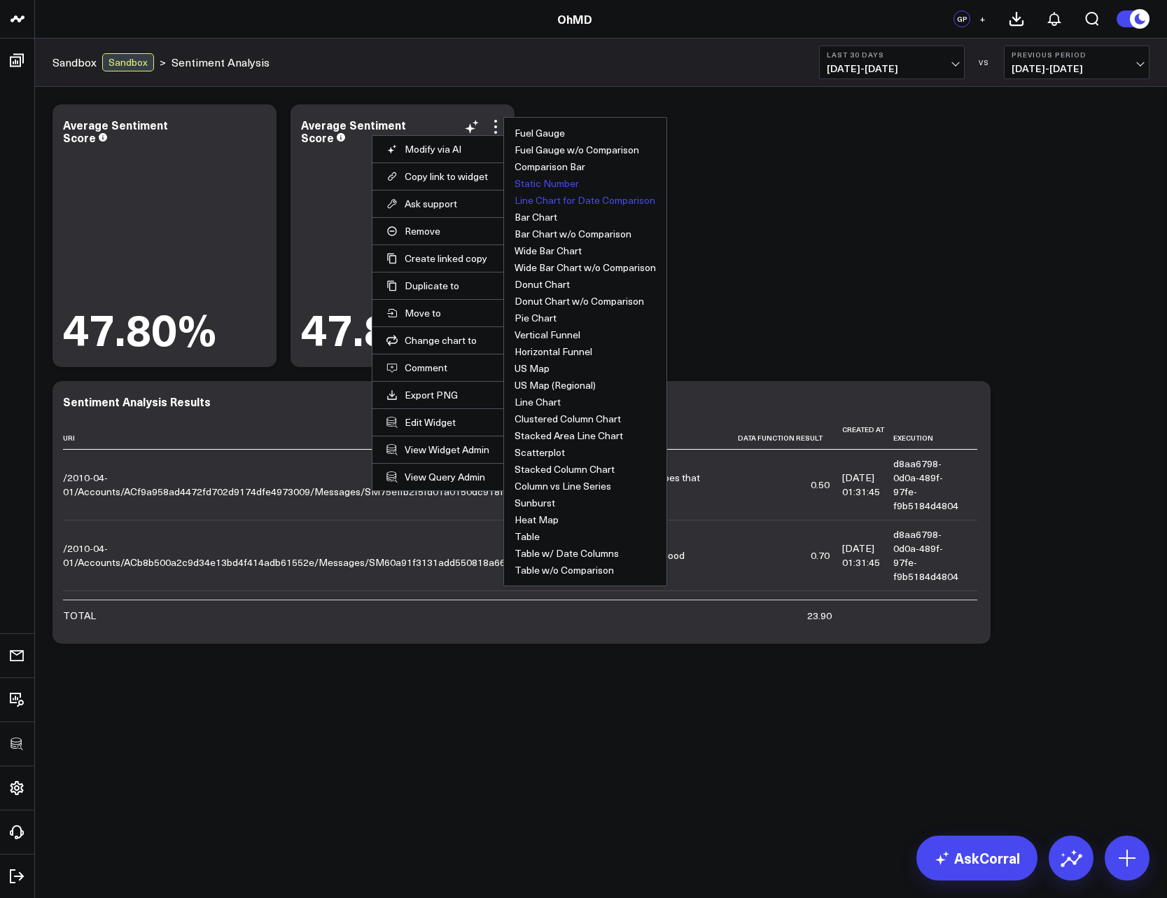
click at [571, 205] on button "Line Chart for Date Comparison" at bounding box center [585, 200] width 141 height 10
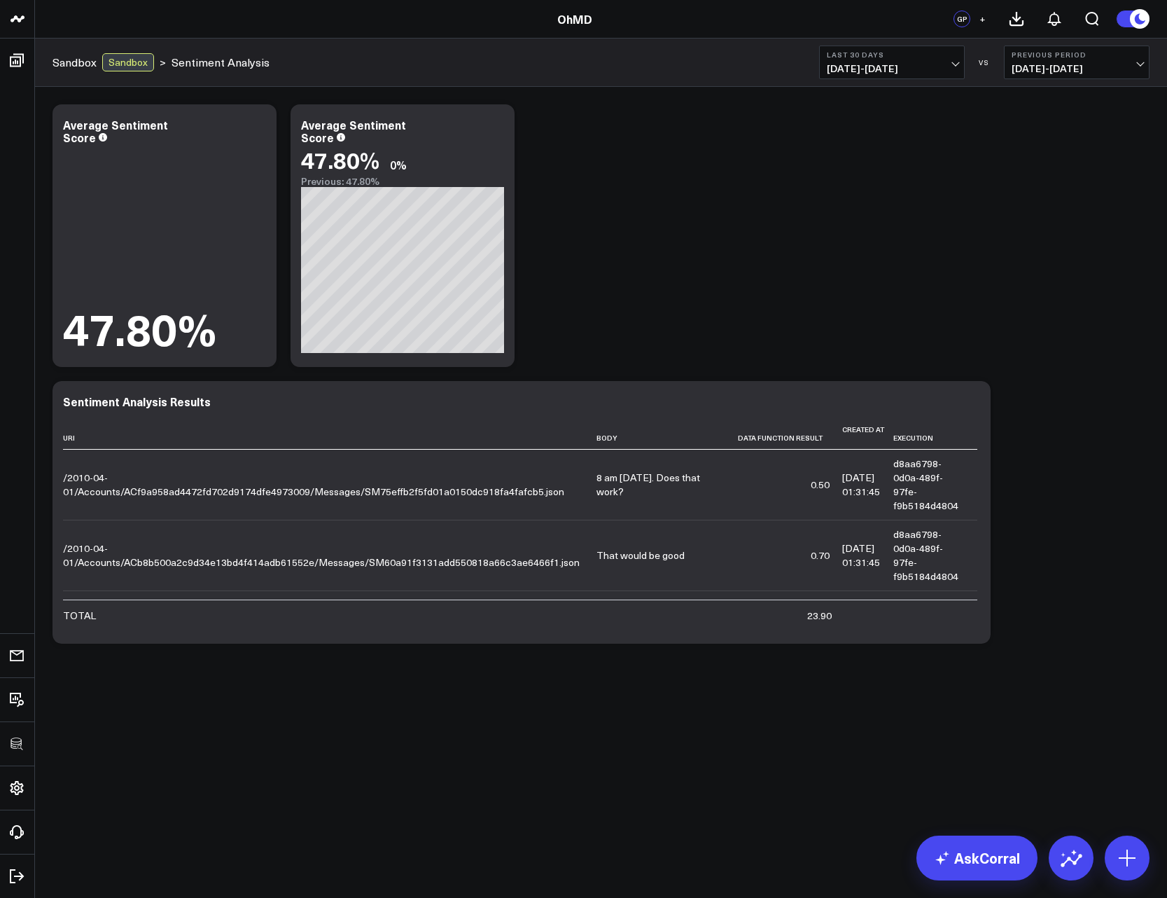
click at [522, 364] on div "Modify via AI Copy link to widget Ask support Remove Create linked copy Executi…" at bounding box center [601, 373] width 1111 height 553
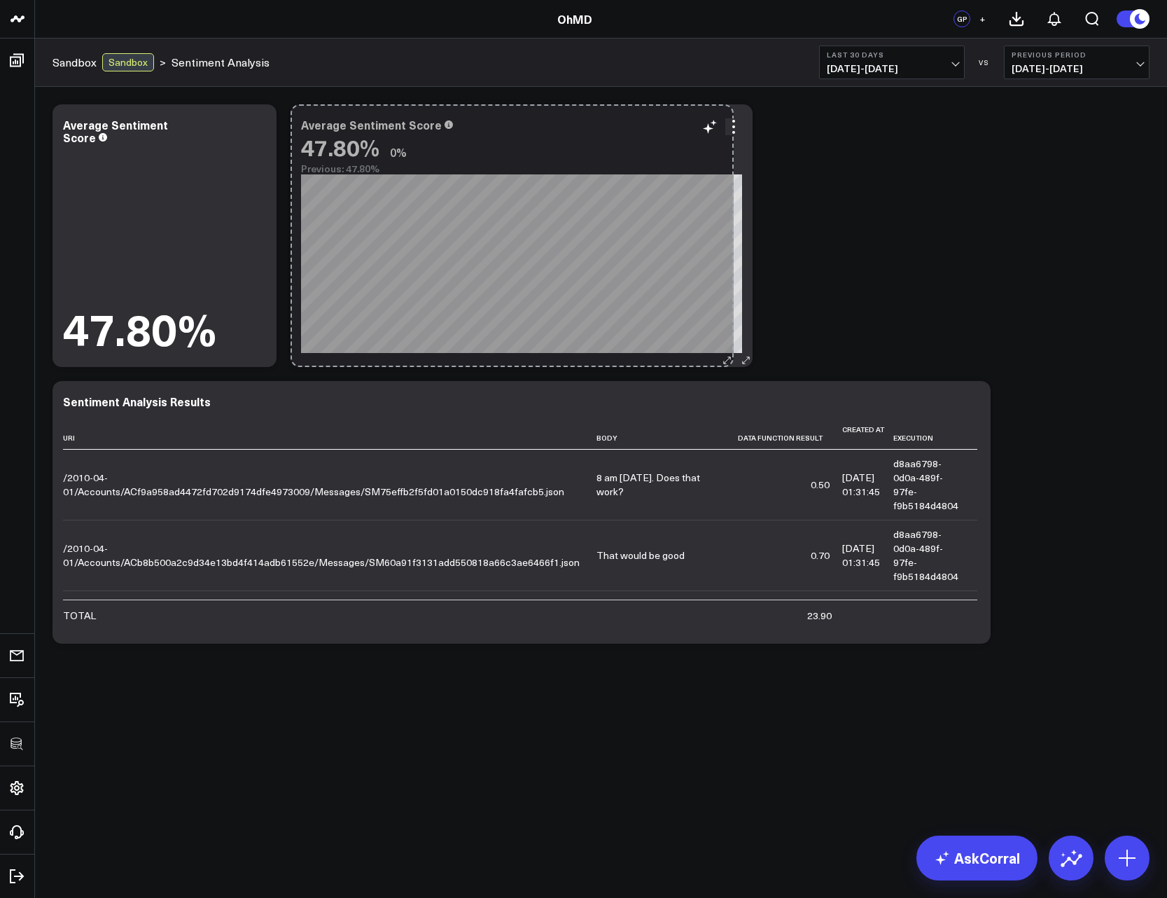
click at [742, 352] on div "Average Sentiment Score 47.80% 0% Previous: 47.80% [#fff fontSize:14px lineHeig…" at bounding box center [522, 235] width 462 height 263
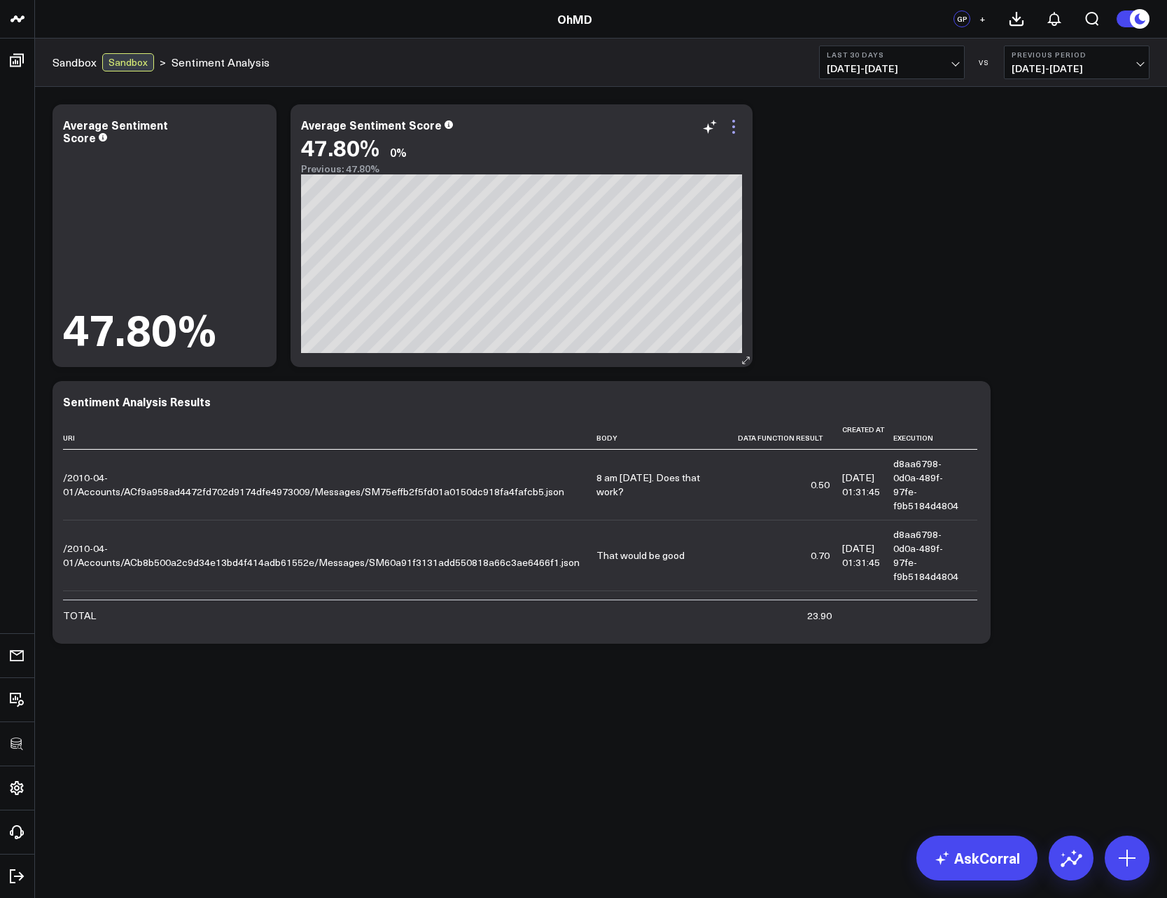
click at [737, 126] on icon at bounding box center [734, 126] width 17 height 17
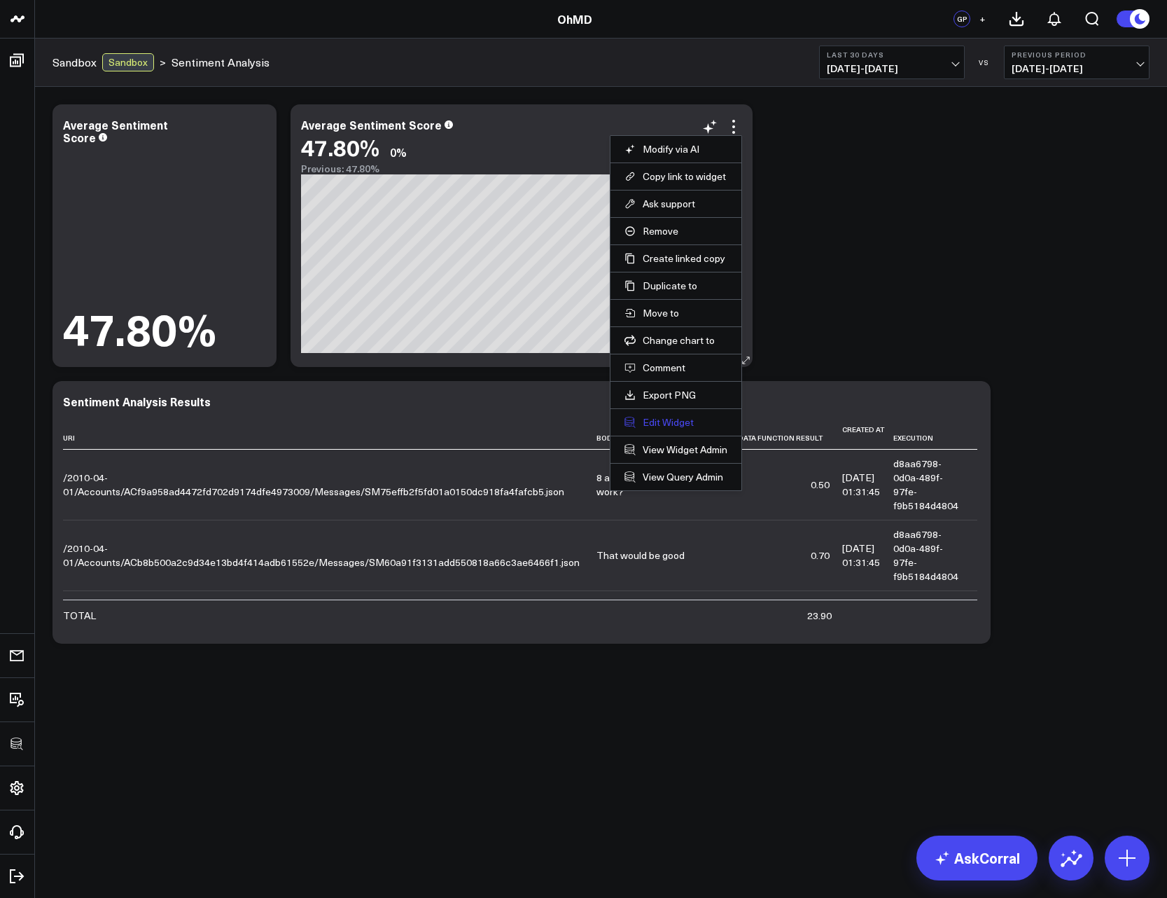
click at [670, 418] on button "Edit Widget" at bounding box center [676, 422] width 103 height 13
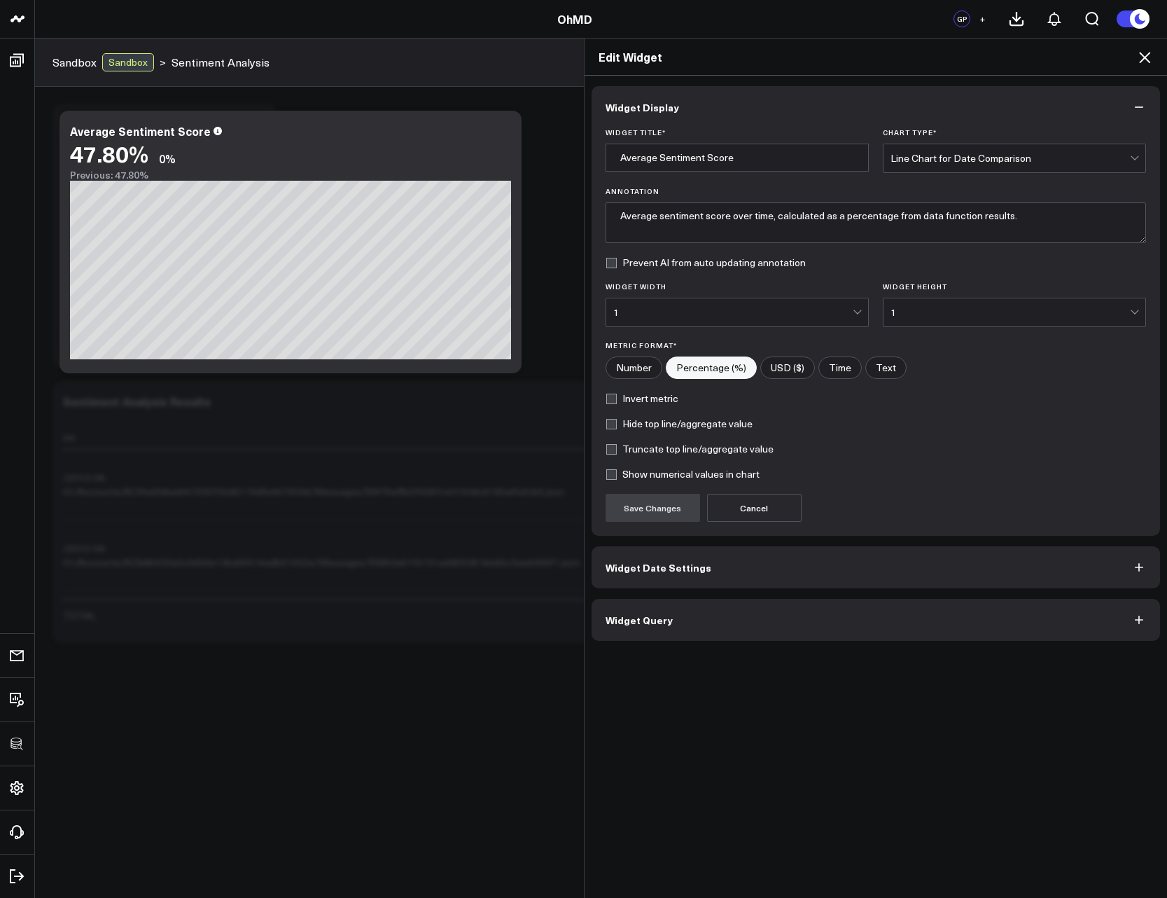
click at [696, 620] on button "Widget Query" at bounding box center [876, 620] width 569 height 42
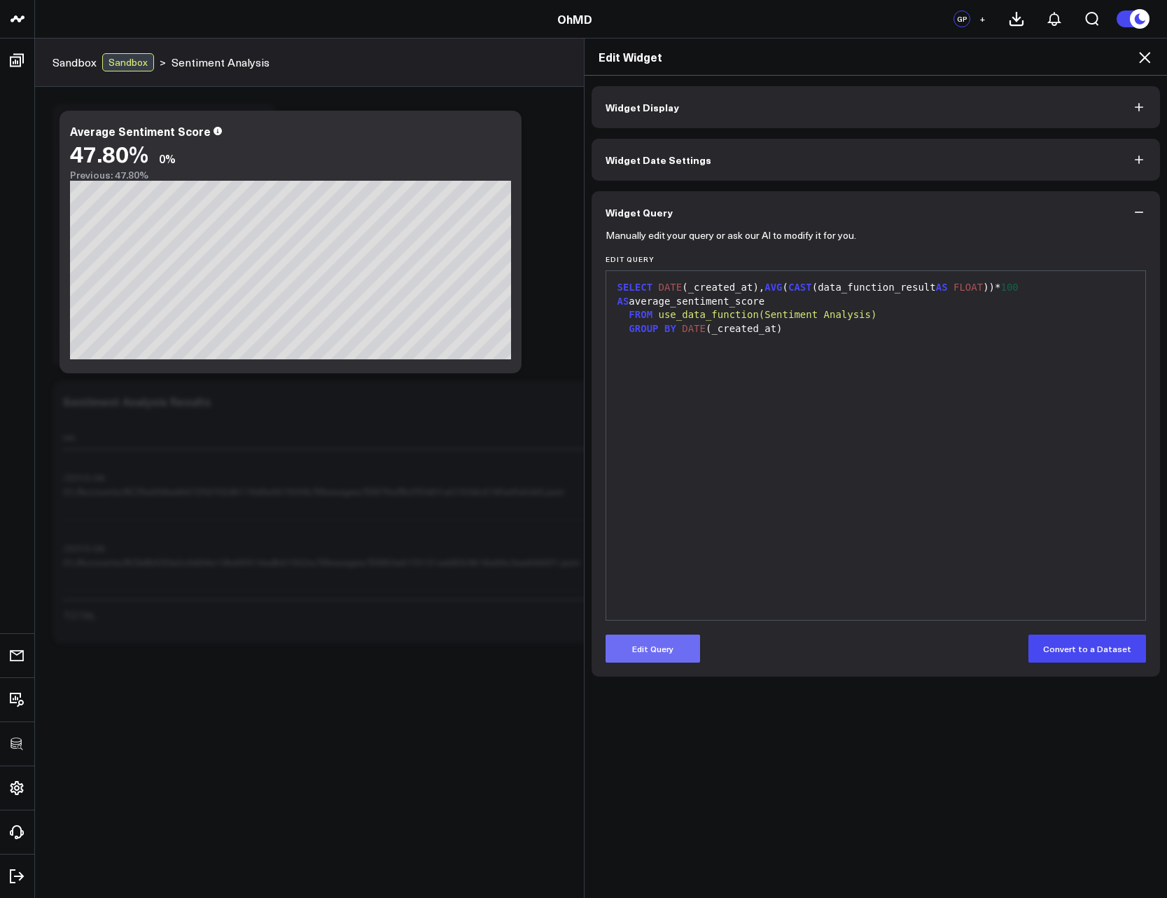
click at [672, 648] on button "Edit Query" at bounding box center [653, 649] width 95 height 28
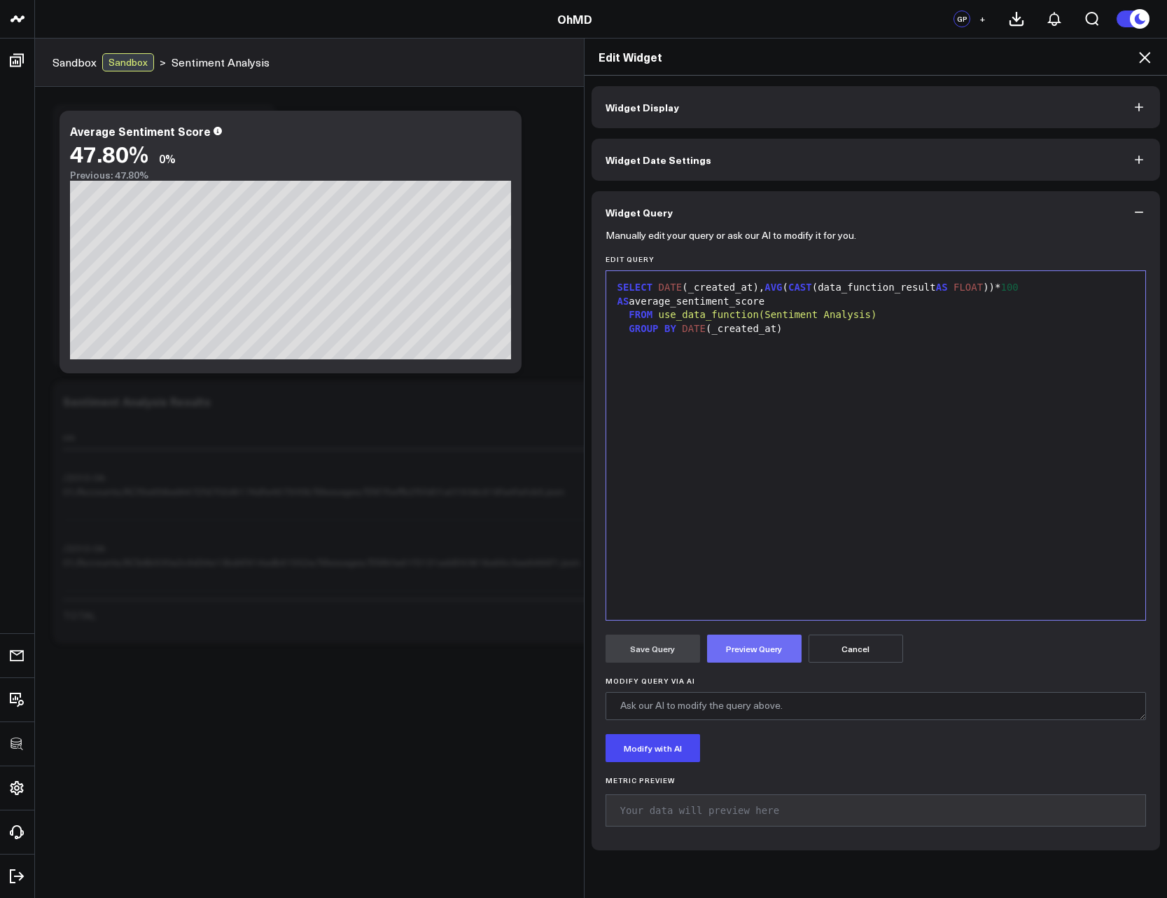
click at [744, 638] on button "Preview Query" at bounding box center [754, 649] width 95 height 28
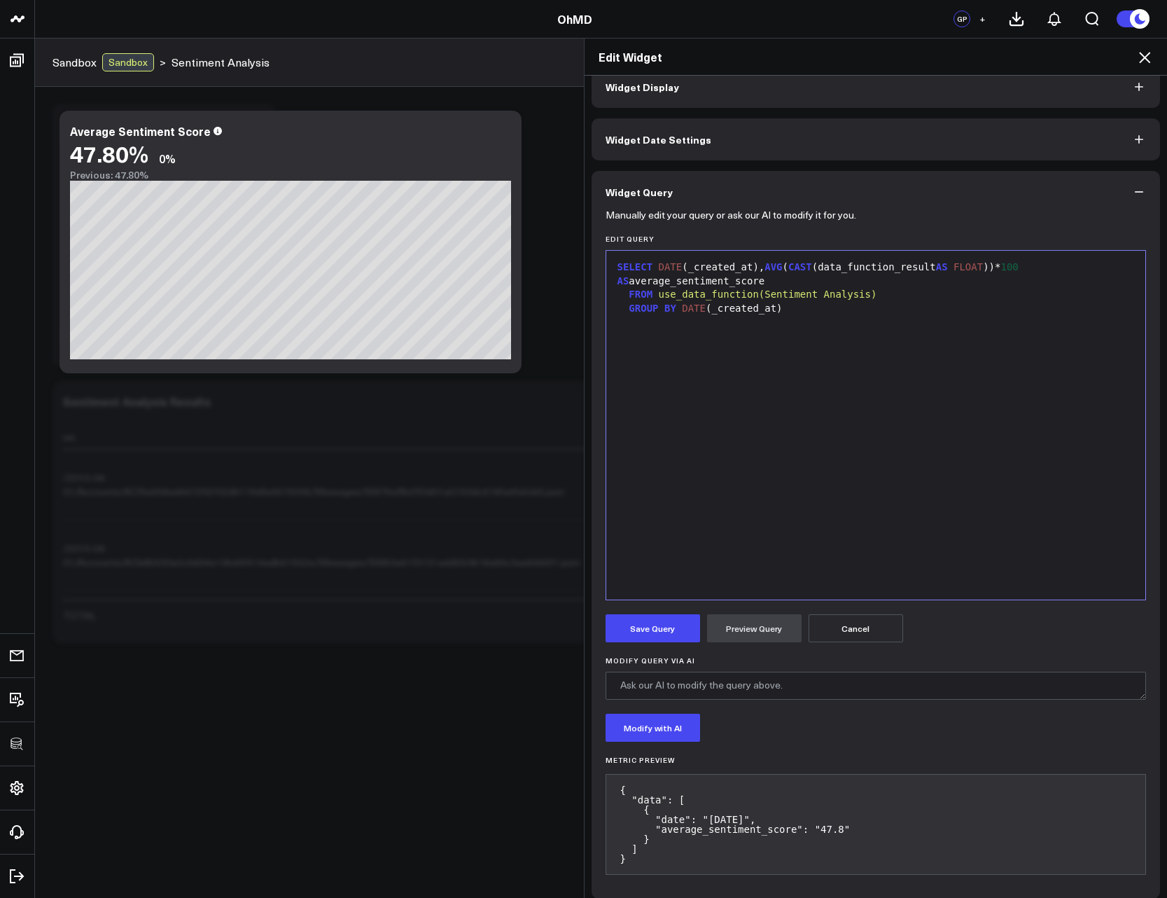
scroll to position [31, 0]
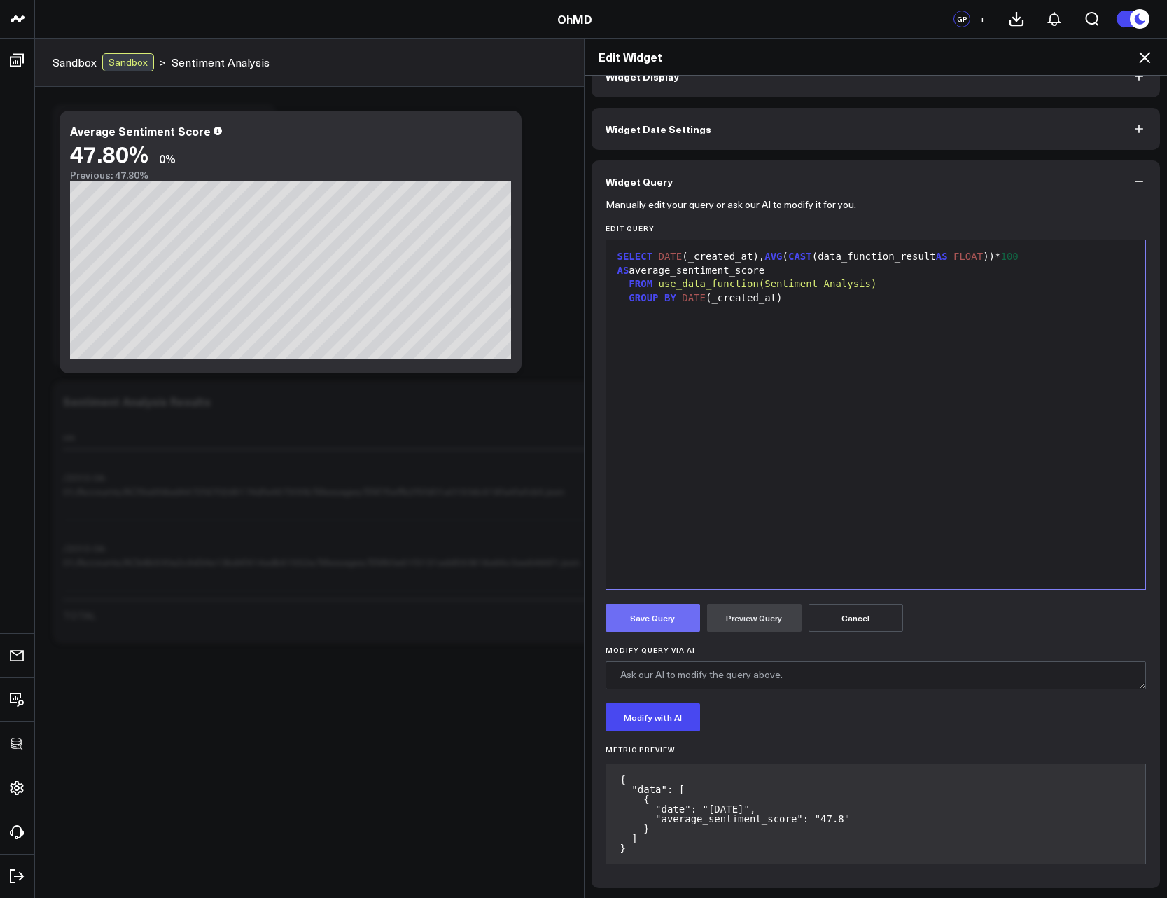
click at [655, 624] on button "Save Query" at bounding box center [653, 618] width 95 height 28
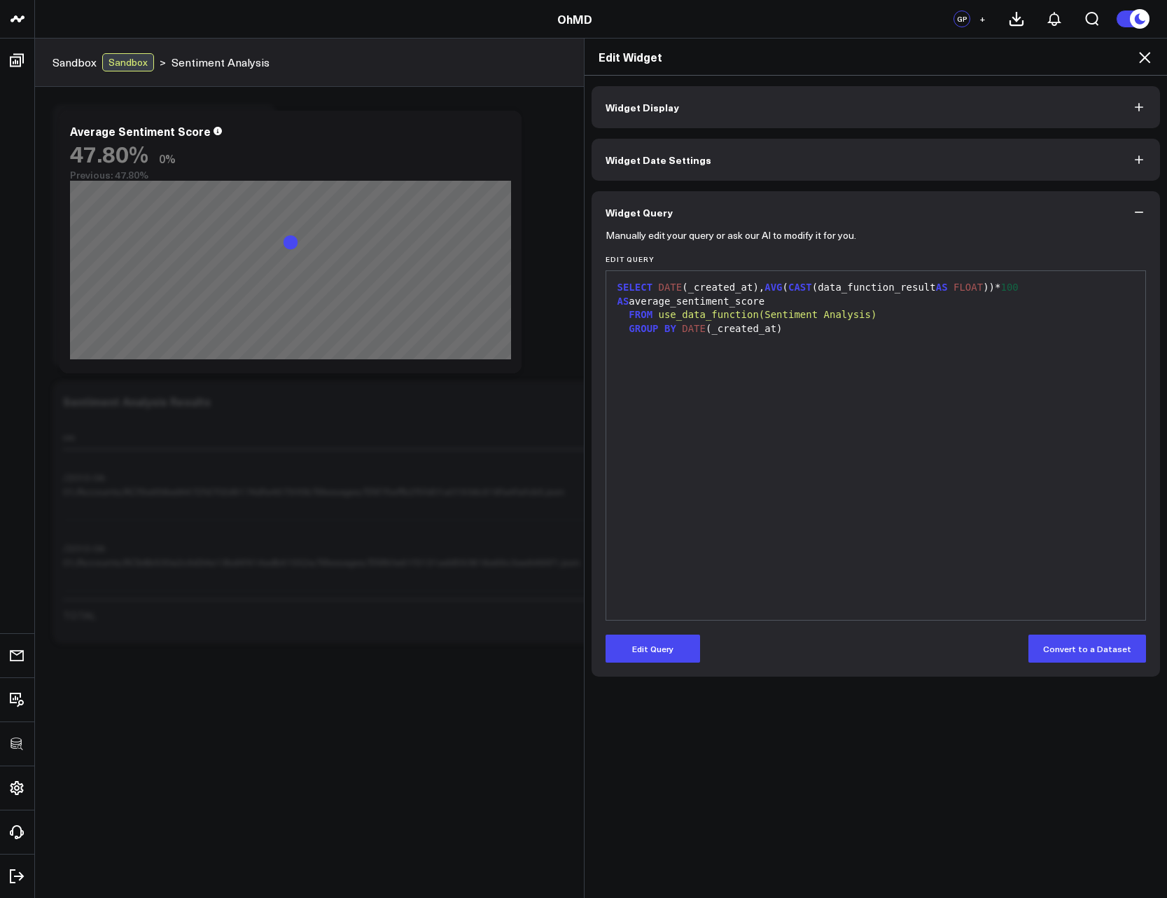
scroll to position [0, 0]
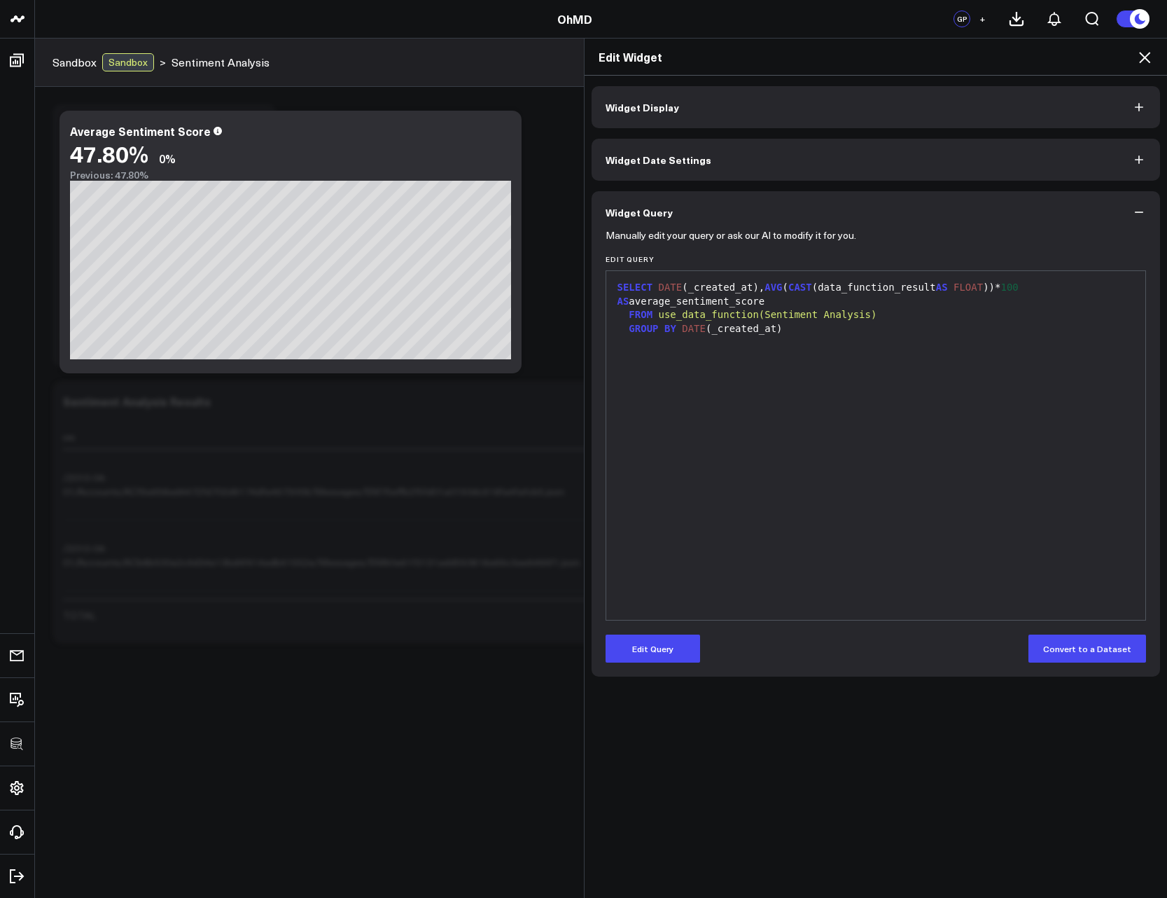
click at [1142, 54] on icon at bounding box center [1144, 57] width 11 height 11
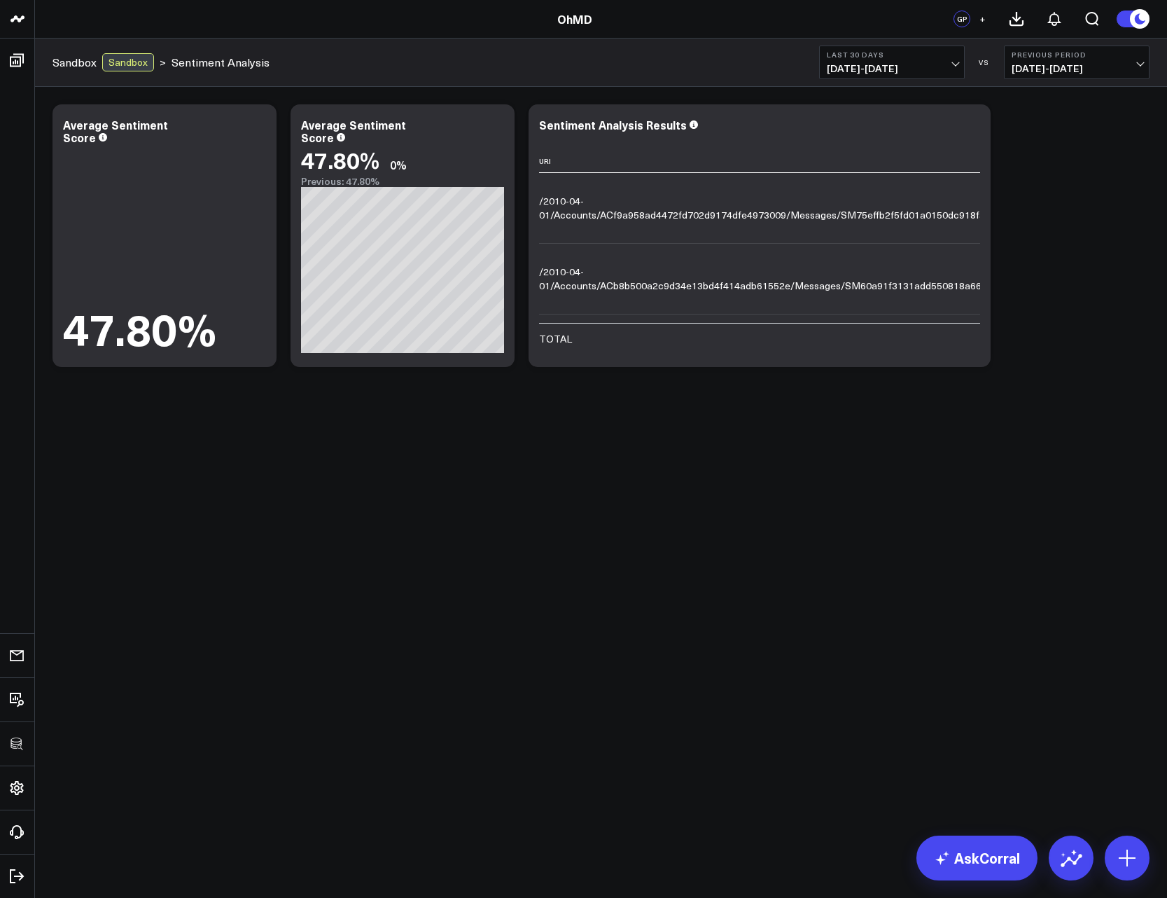
click at [915, 76] on button "Last 30 Days 08/11/25 - 09/09/25" at bounding box center [892, 63] width 146 height 34
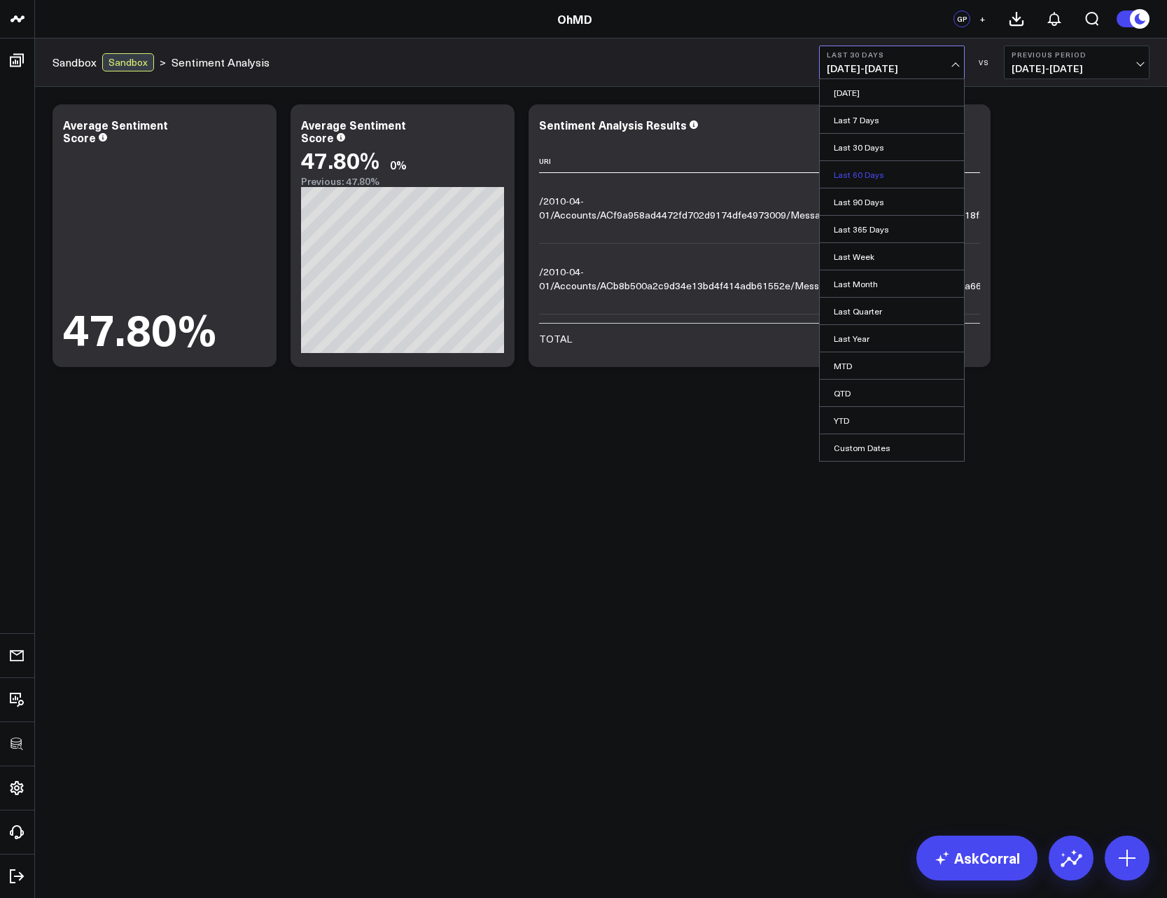
click at [866, 177] on link "Last 60 Days" at bounding box center [892, 174] width 144 height 27
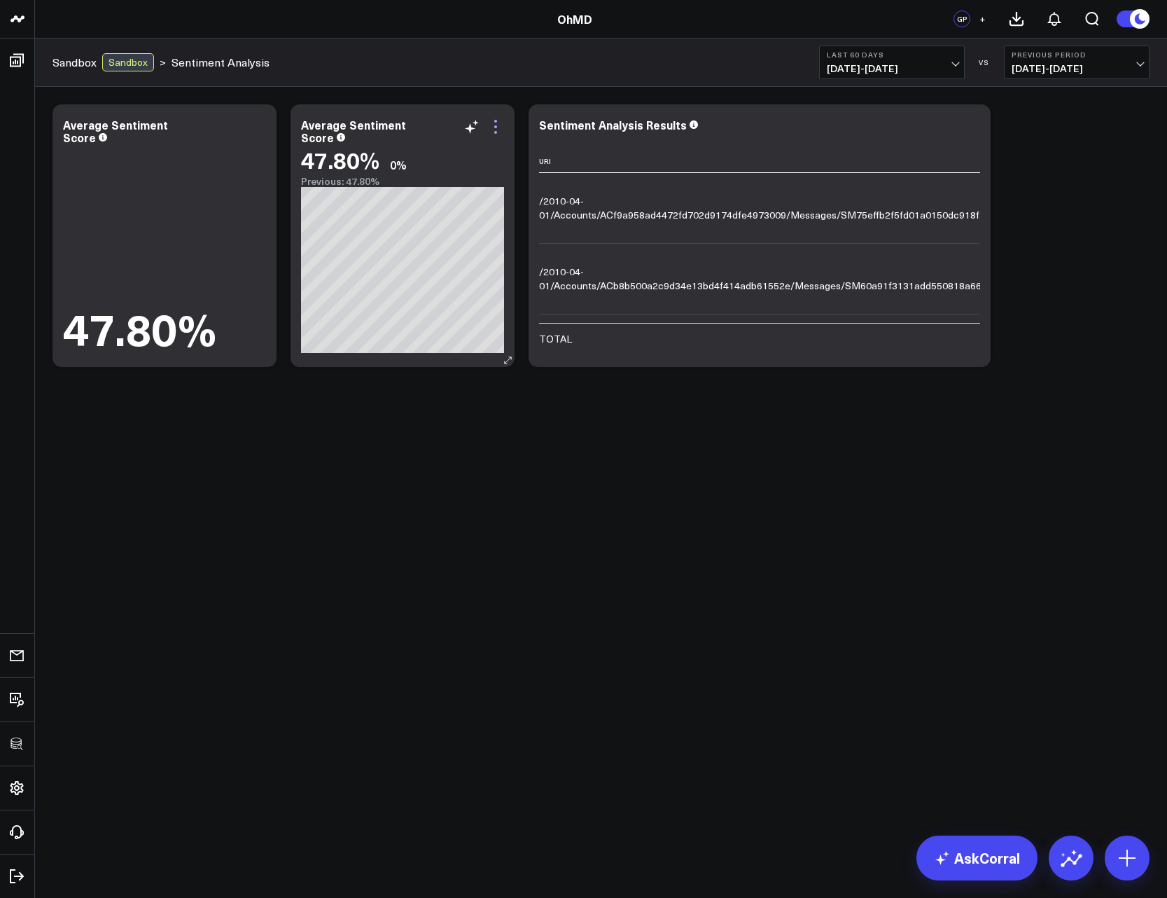
click at [499, 127] on icon at bounding box center [495, 126] width 17 height 17
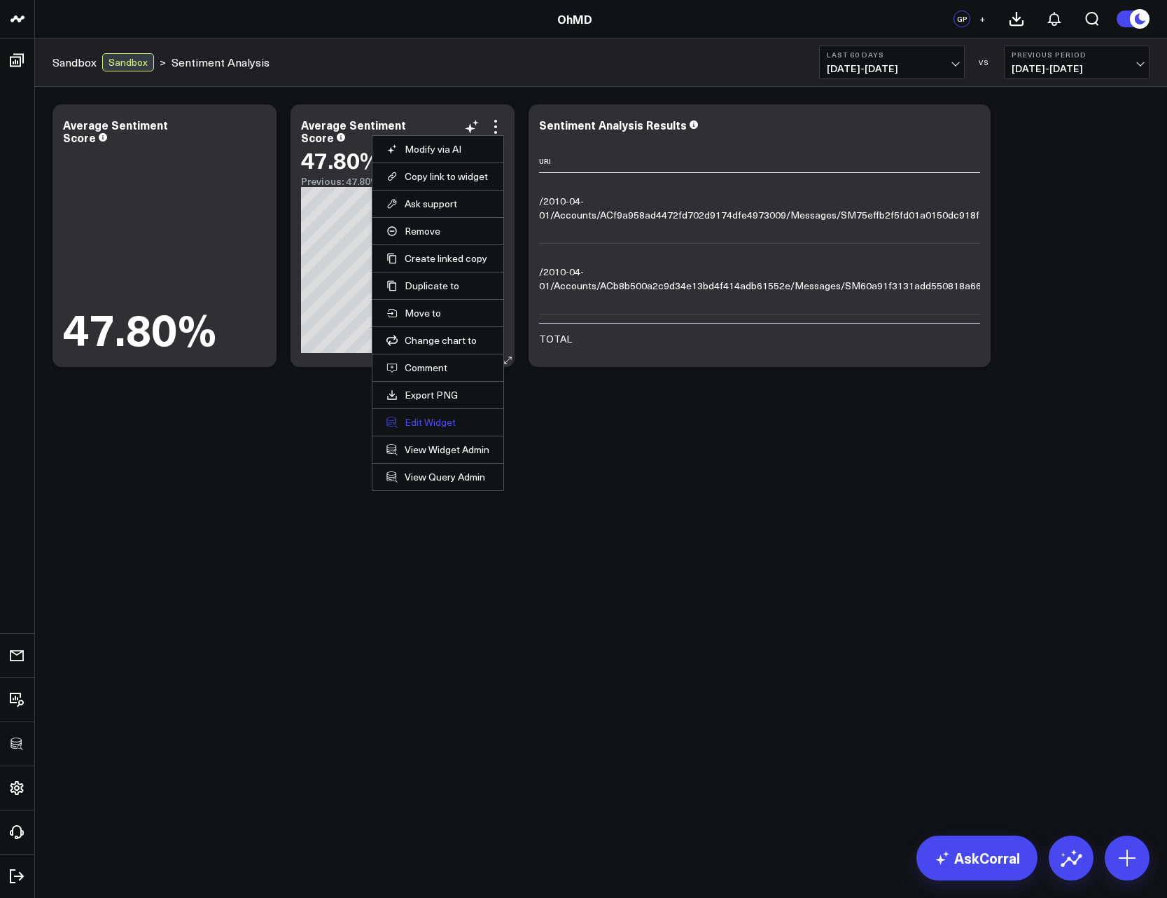
click at [448, 424] on button "Edit Widget" at bounding box center [438, 422] width 103 height 13
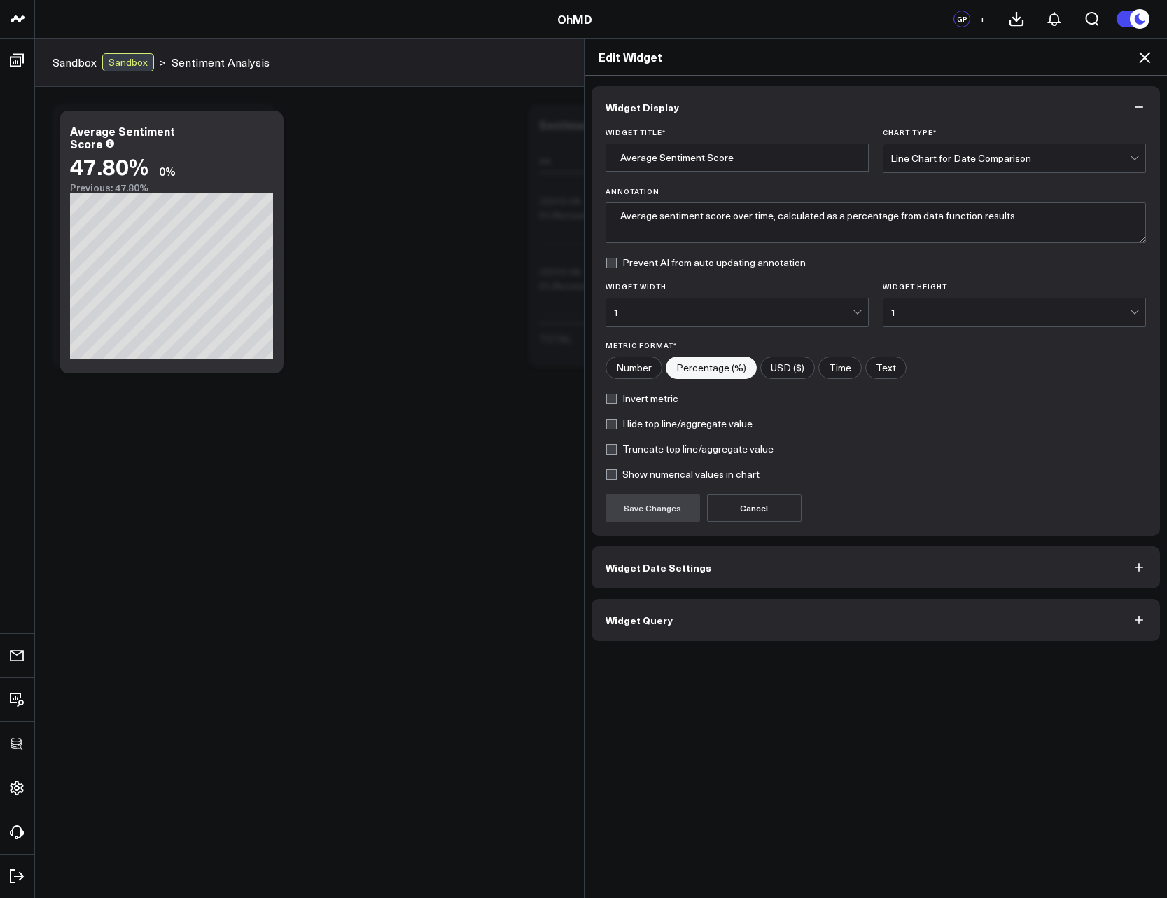
click at [674, 623] on button "Widget Query" at bounding box center [876, 620] width 569 height 42
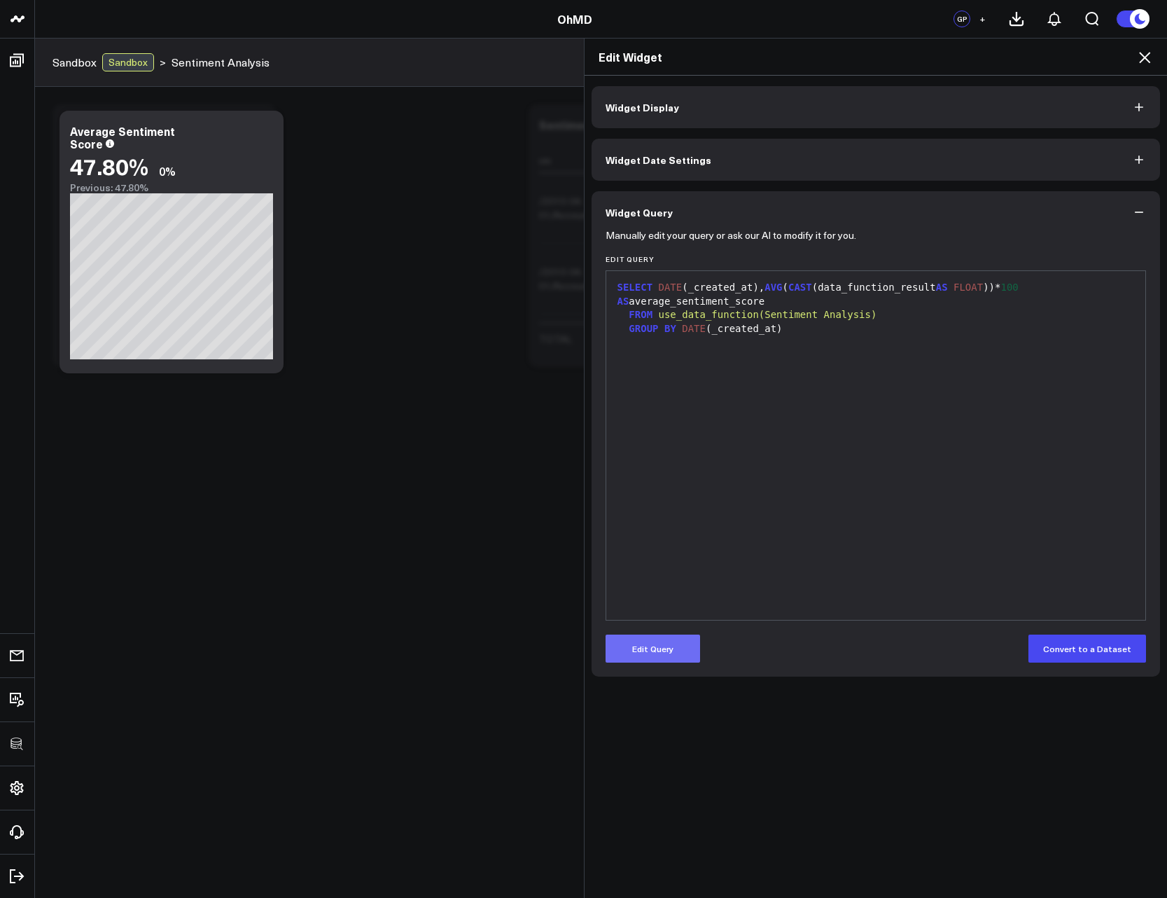
click at [659, 638] on button "Edit Query" at bounding box center [653, 649] width 95 height 28
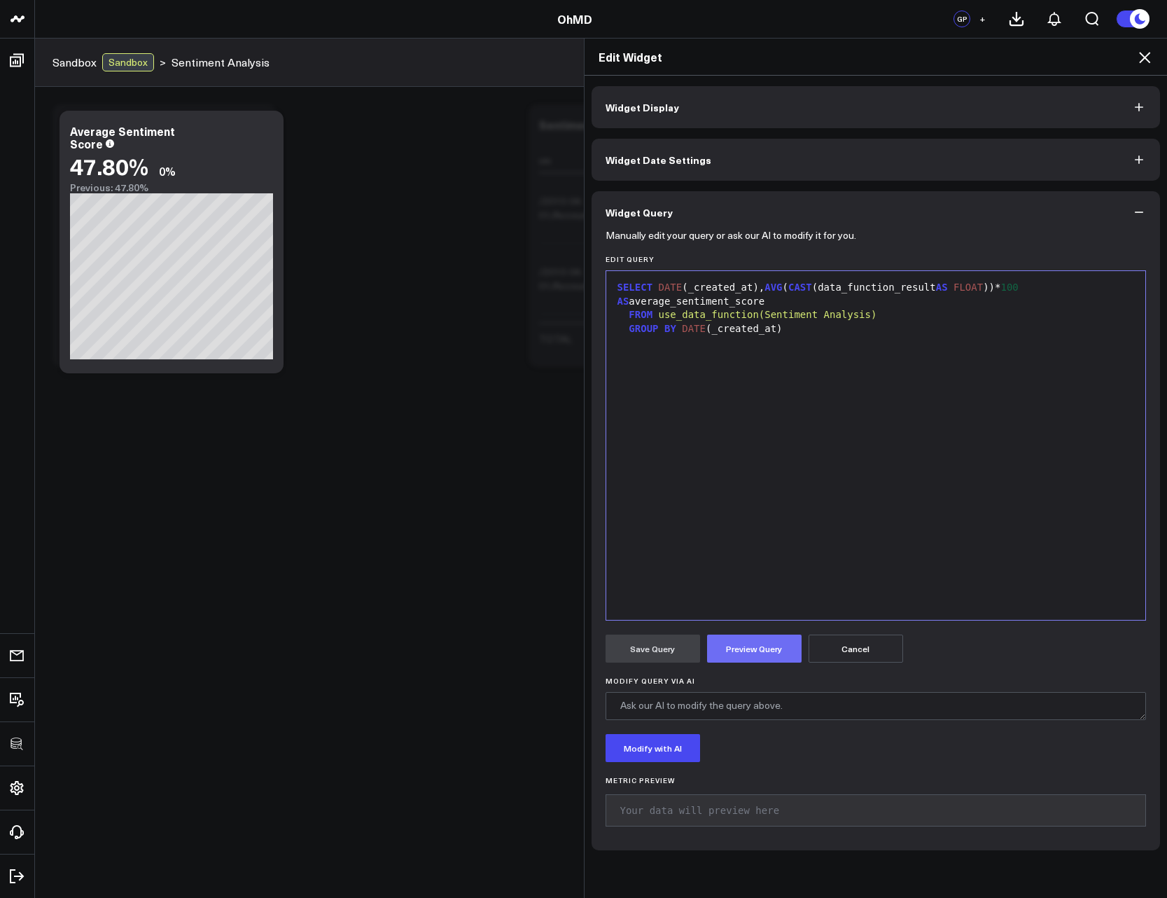
click at [738, 656] on button "Preview Query" at bounding box center [754, 649] width 95 height 28
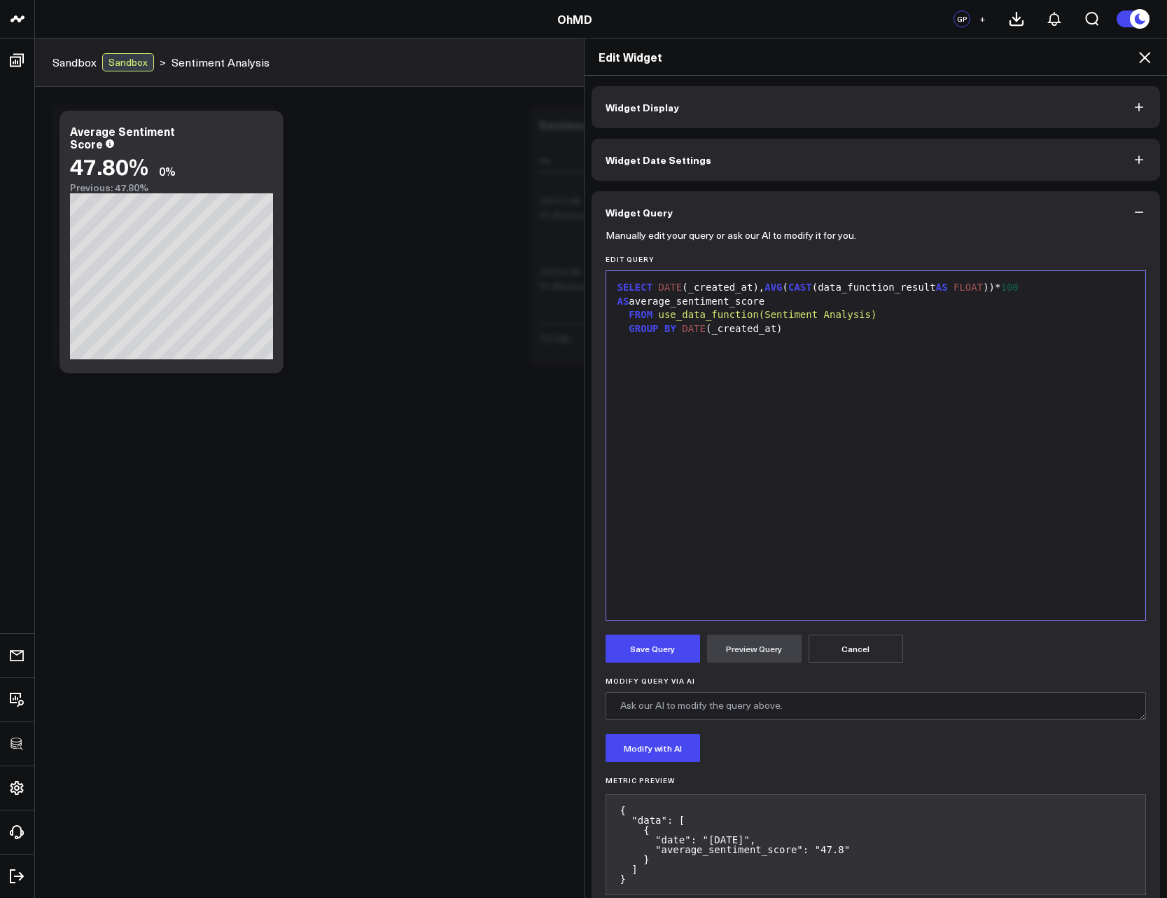
scroll to position [31, 0]
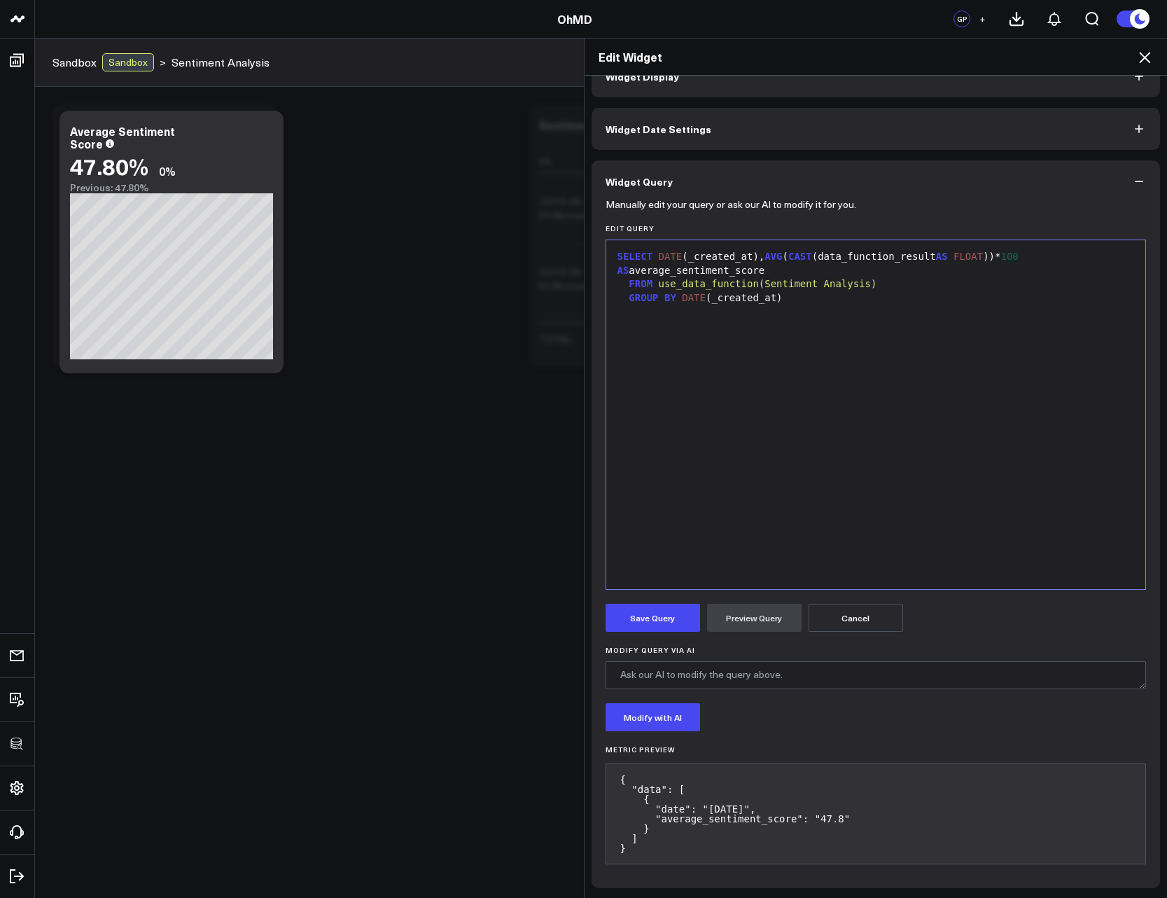
click at [1148, 67] on div "Edit Widget" at bounding box center [876, 57] width 583 height 37
click at [1147, 53] on icon at bounding box center [1145, 57] width 17 height 17
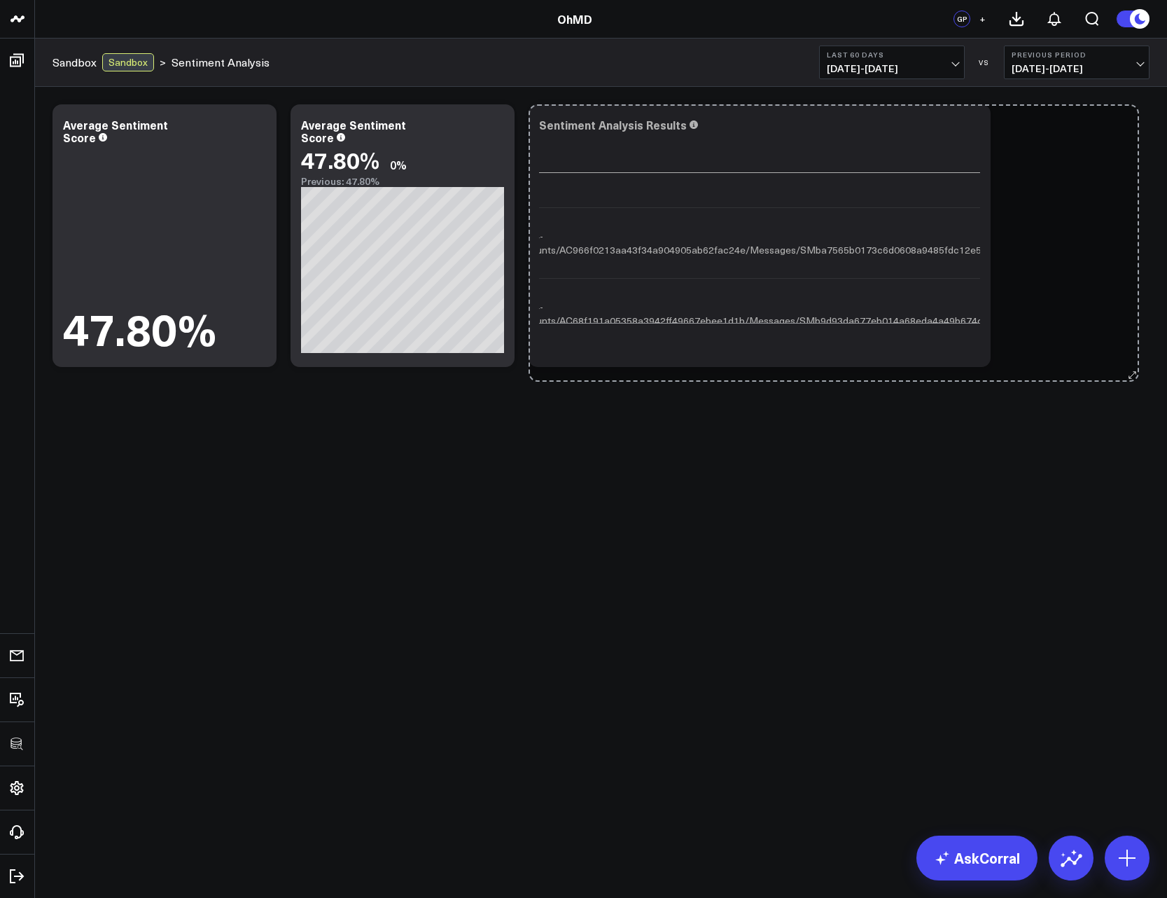
scroll to position [2269, 160]
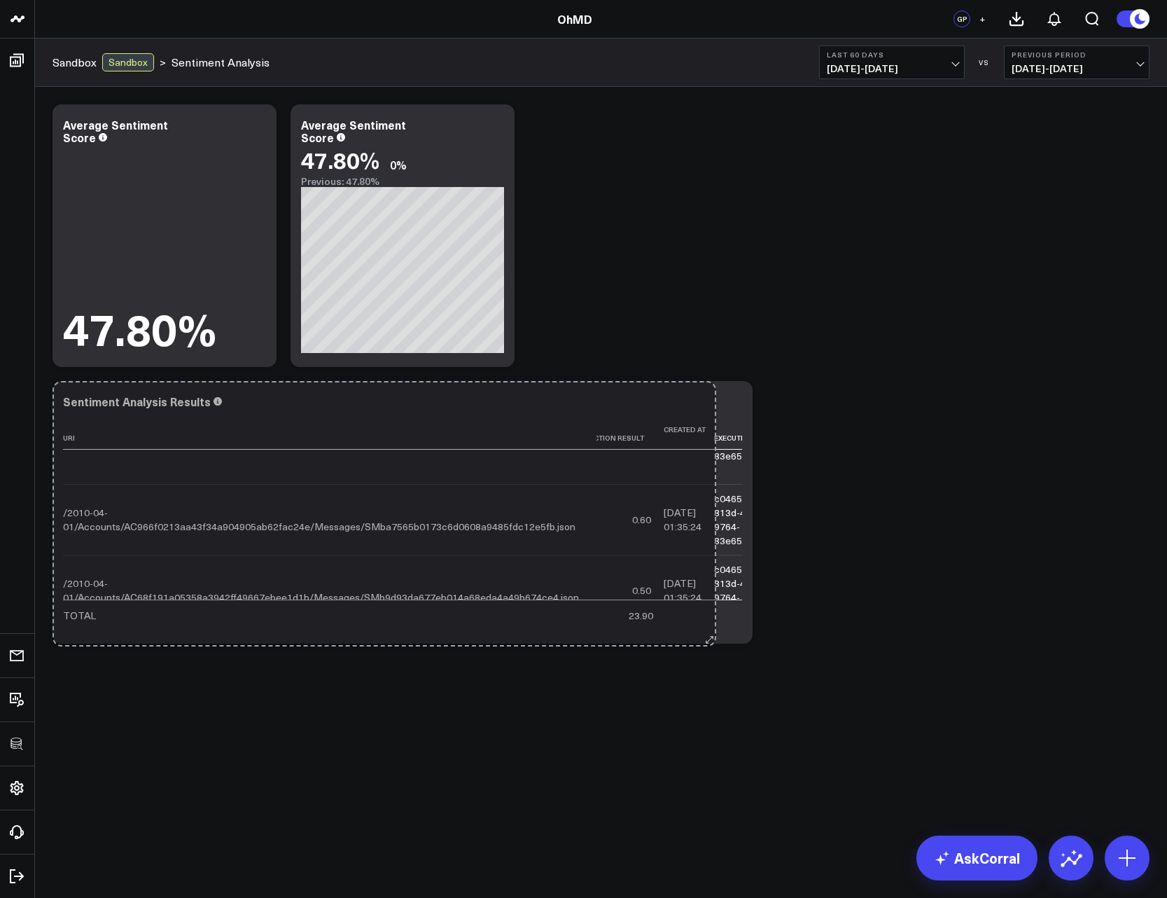
drag, startPoint x: 985, startPoint y: 356, endPoint x: 1186, endPoint y: 359, distance: 201.7
click at [1167, 359] on html "3725 Test 829 Studios Accenture Acme Industrial Activant Capital Agriculture & …" at bounding box center [583, 449] width 1167 height 898
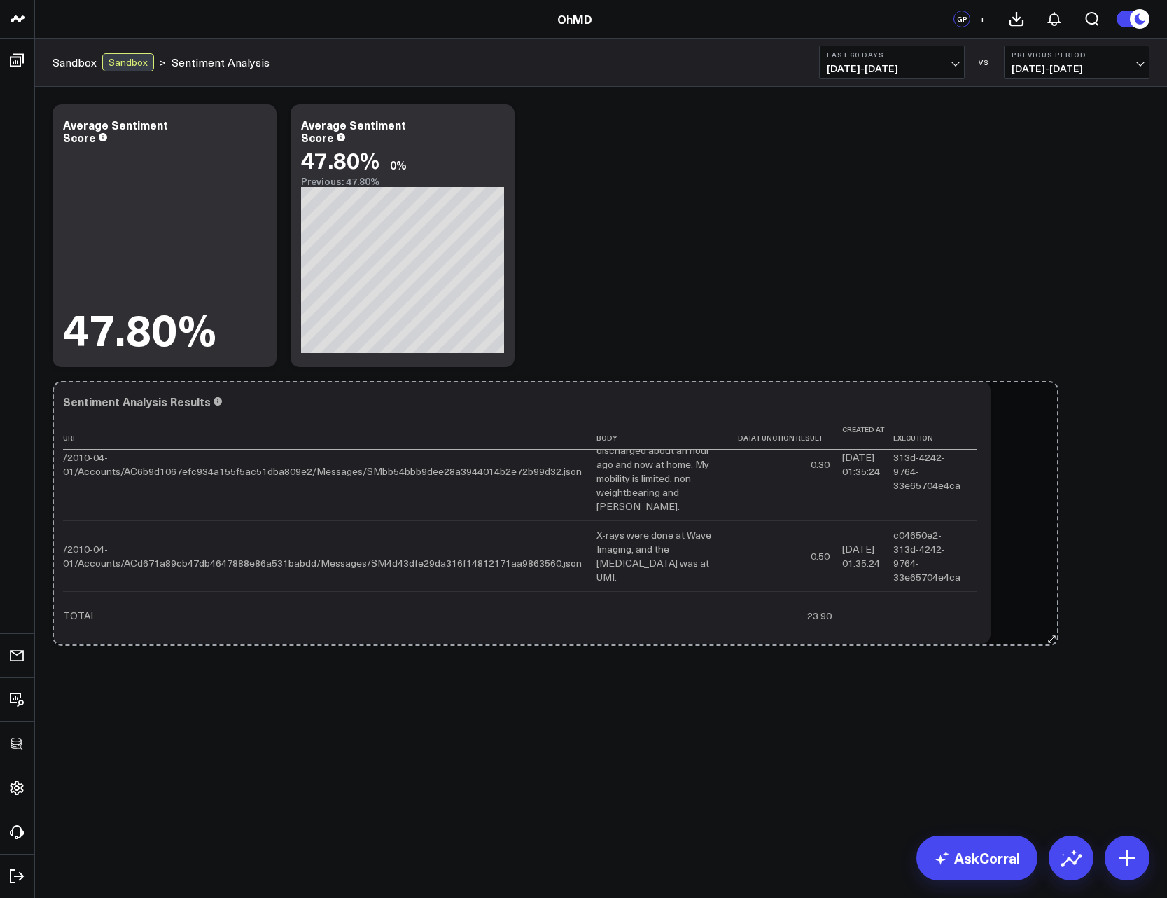
drag, startPoint x: 788, startPoint y: 639, endPoint x: 1051, endPoint y: 639, distance: 262.6
click at [1051, 639] on div "Modify via AI Copy link to widget Ask support Remove Create linked copy Executi…" at bounding box center [601, 373] width 1111 height 553
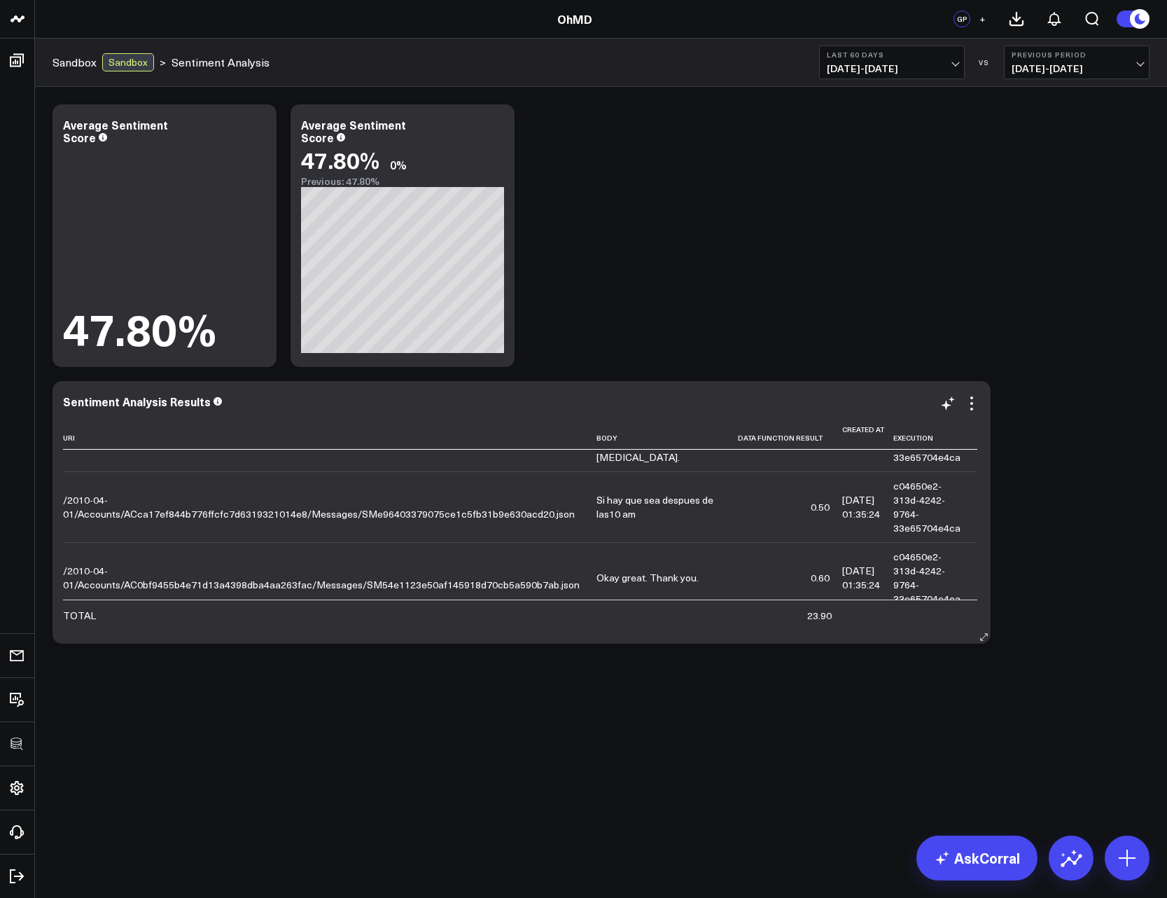
scroll to position [0, 0]
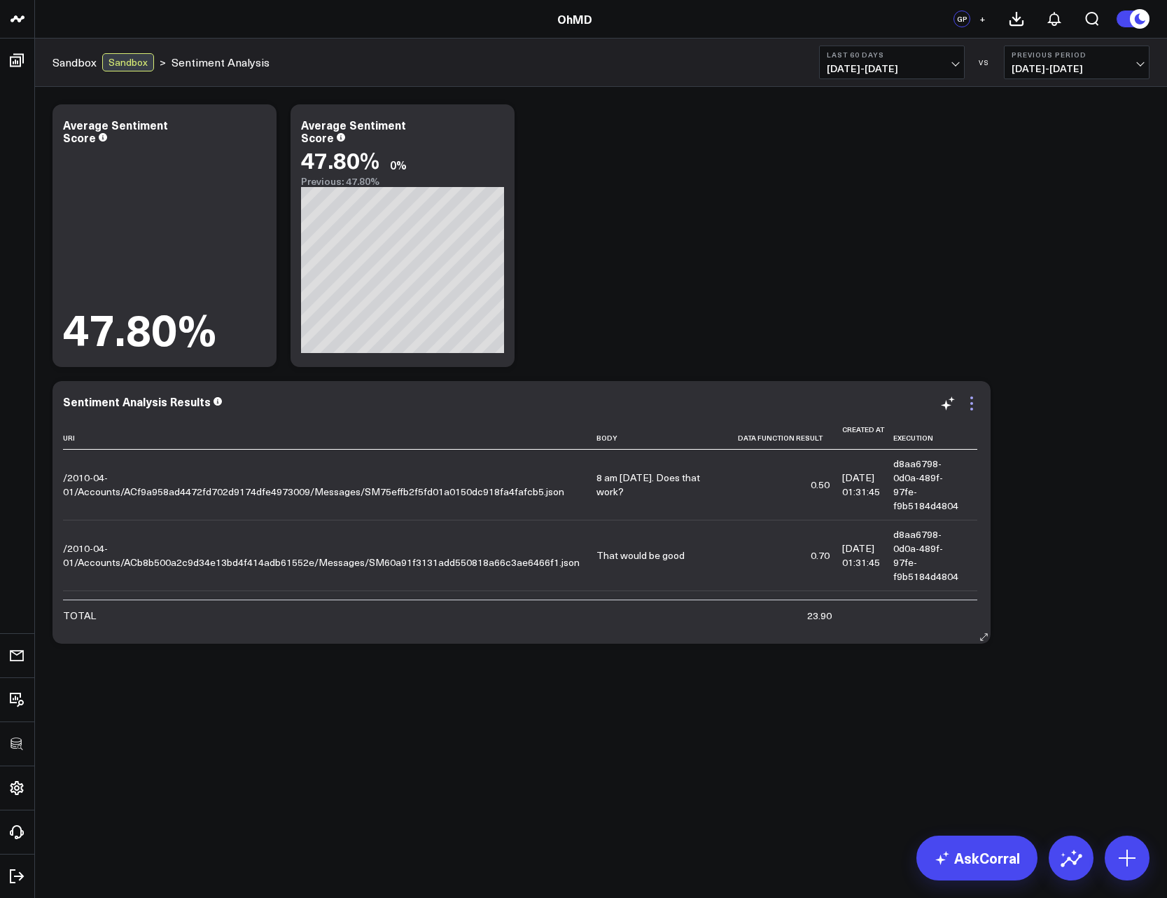
click at [973, 400] on icon at bounding box center [972, 403] width 17 height 17
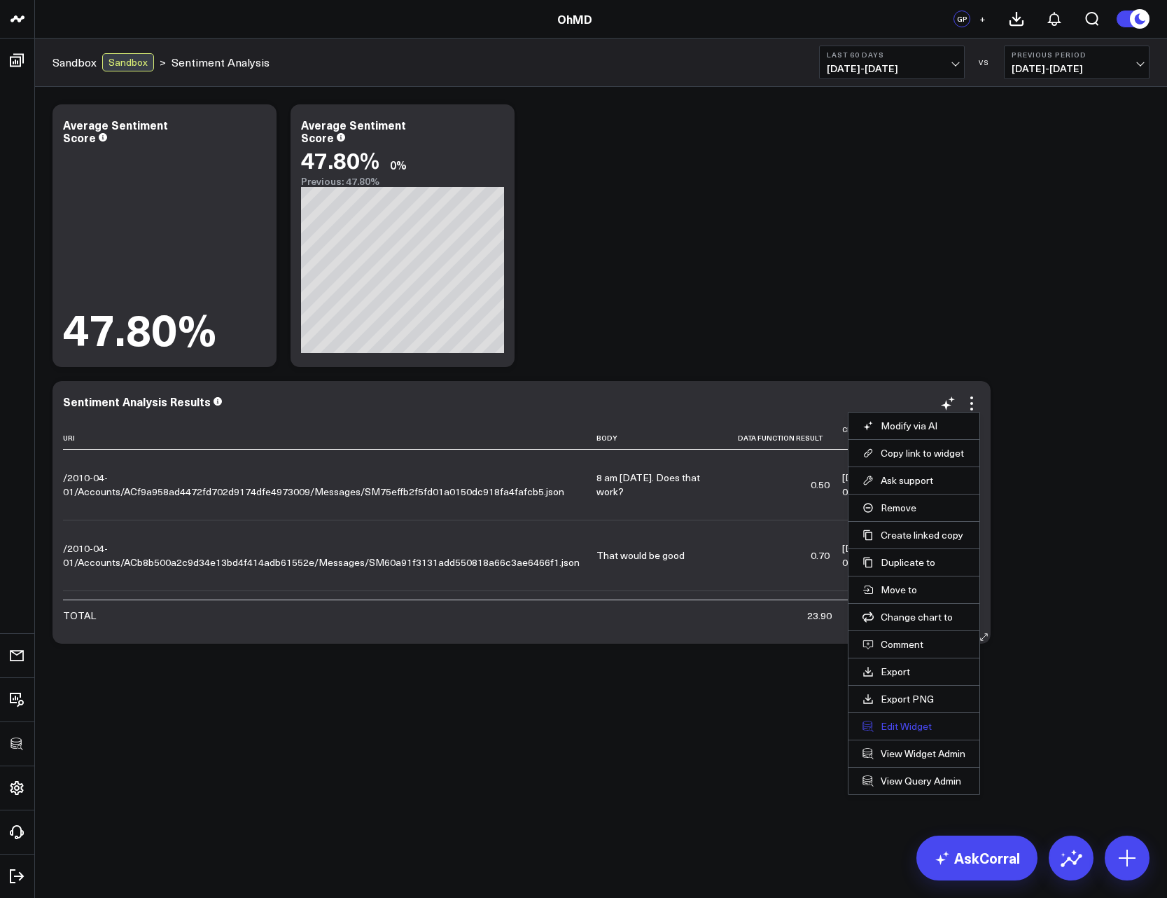
click at [907, 729] on button "Edit Widget" at bounding box center [914, 726] width 103 height 13
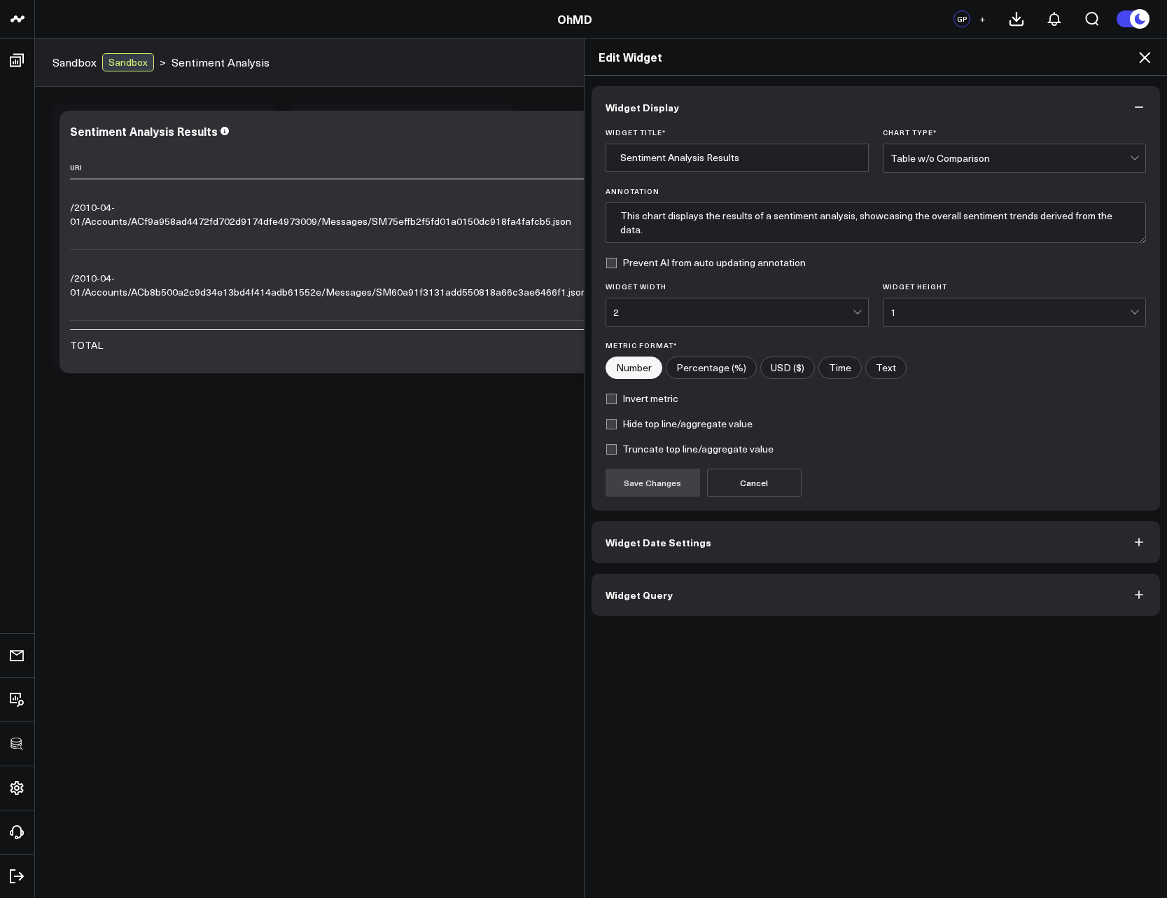
click at [643, 607] on button "Widget Query" at bounding box center [876, 595] width 569 height 42
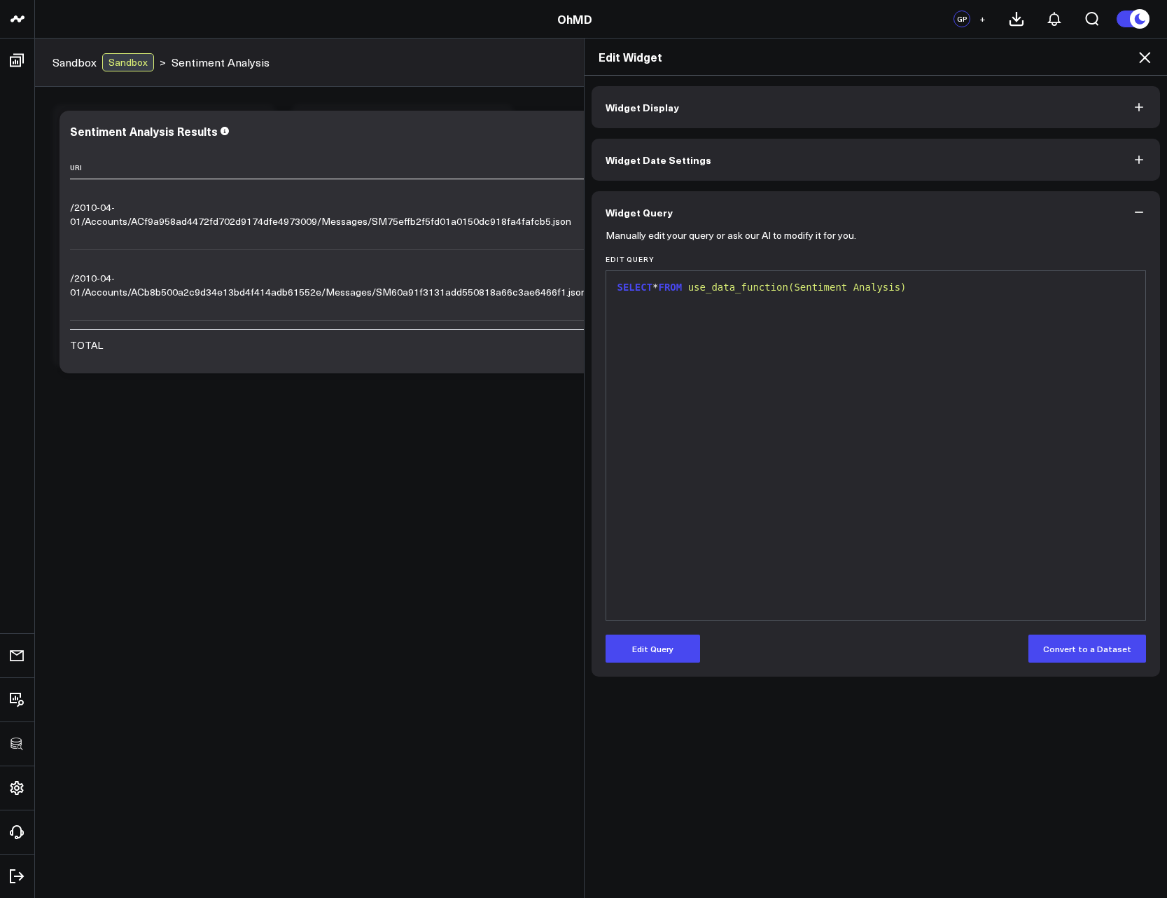
click at [778, 438] on div "SELECT * FROM use_data_function(Sentiment Analysis)" at bounding box center [876, 445] width 526 height 335
click at [657, 648] on button "Edit Query" at bounding box center [653, 649] width 95 height 28
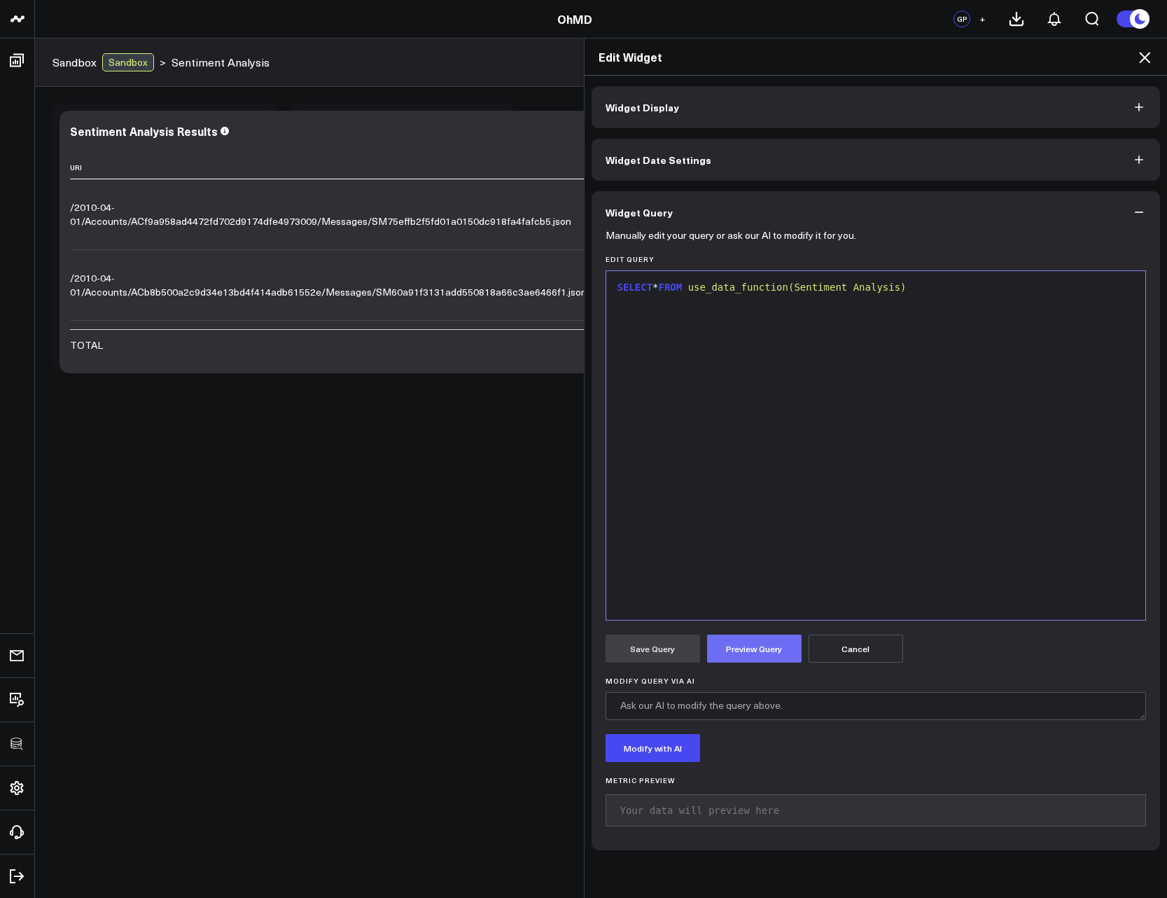
click at [741, 657] on button "Preview Query" at bounding box center [754, 649] width 95 height 28
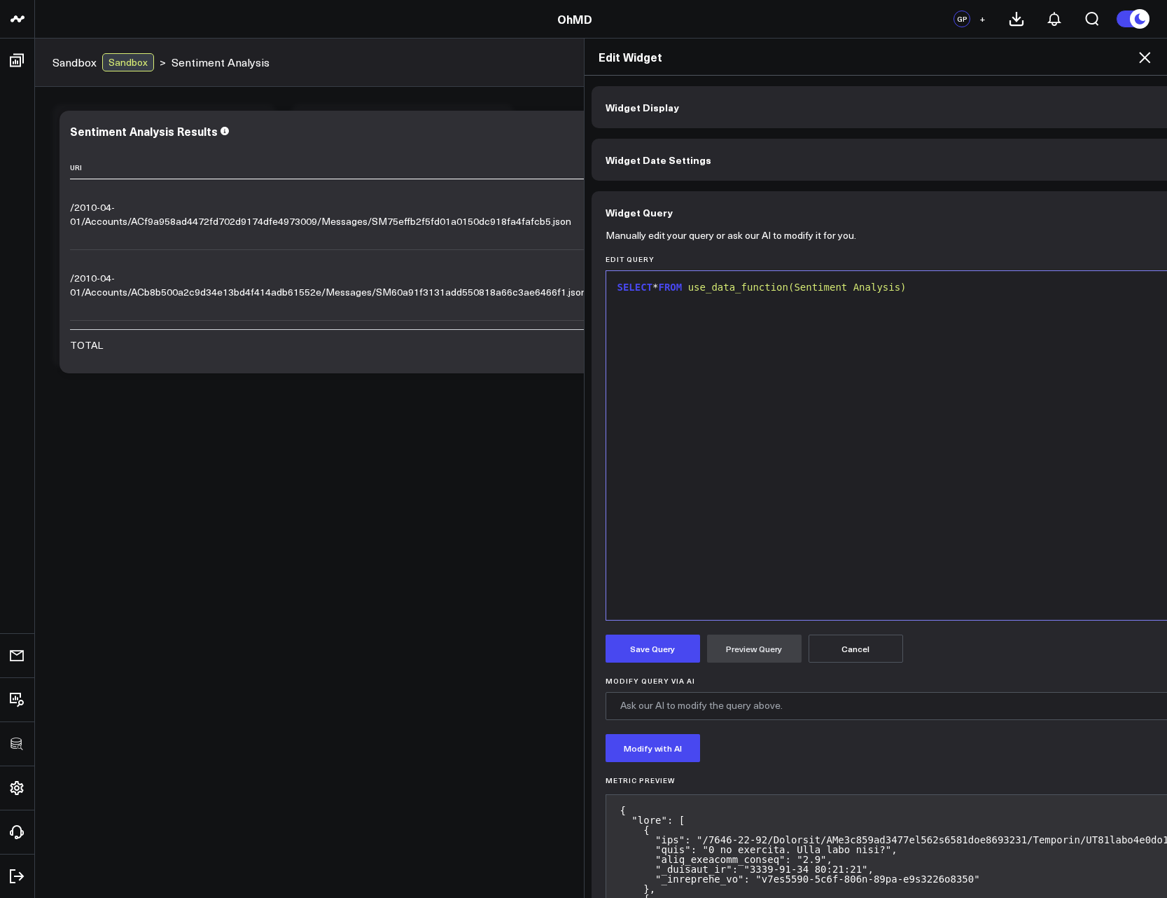
click at [894, 421] on div "SELECT * FROM use_data_function(Sentiment Analysis)" at bounding box center [1107, 445] width 988 height 335
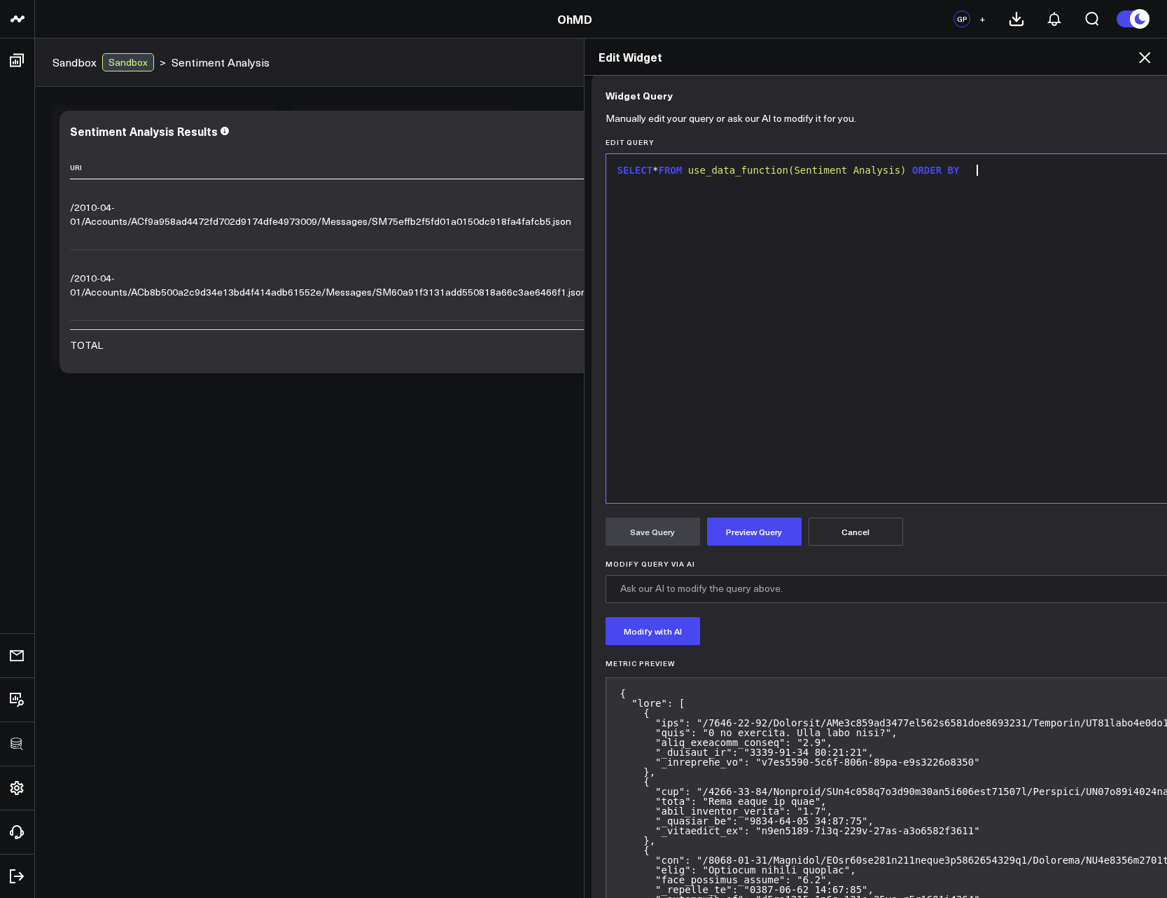
scroll to position [84, 0]
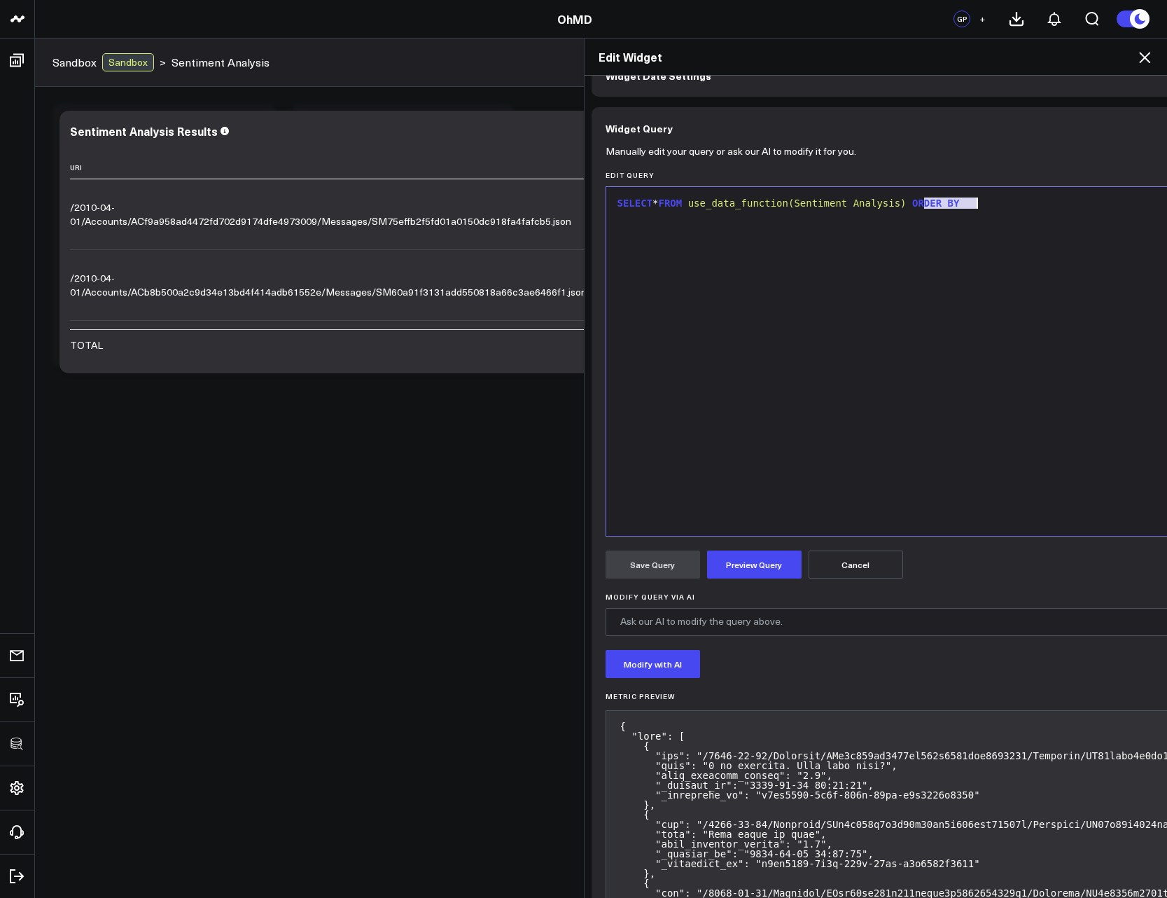
drag, startPoint x: 922, startPoint y: 202, endPoint x: 991, endPoint y: 197, distance: 69.6
click at [991, 197] on div "SELECT * FROM use_data_function(Sentiment Analysis) ORDER BY" at bounding box center [1107, 204] width 988 height 14
click at [987, 200] on div "SELECT * FROM use_data_function(Sentiment Analysis) a" at bounding box center [1107, 204] width 988 height 14
click at [769, 216] on div "INNER JOIN twilio.messages ON s.uri =" at bounding box center [1107, 218] width 988 height 14
click at [867, 217] on div "INNER JOIN twilio.messages m ON s.uri =" at bounding box center [1107, 218] width 988 height 14
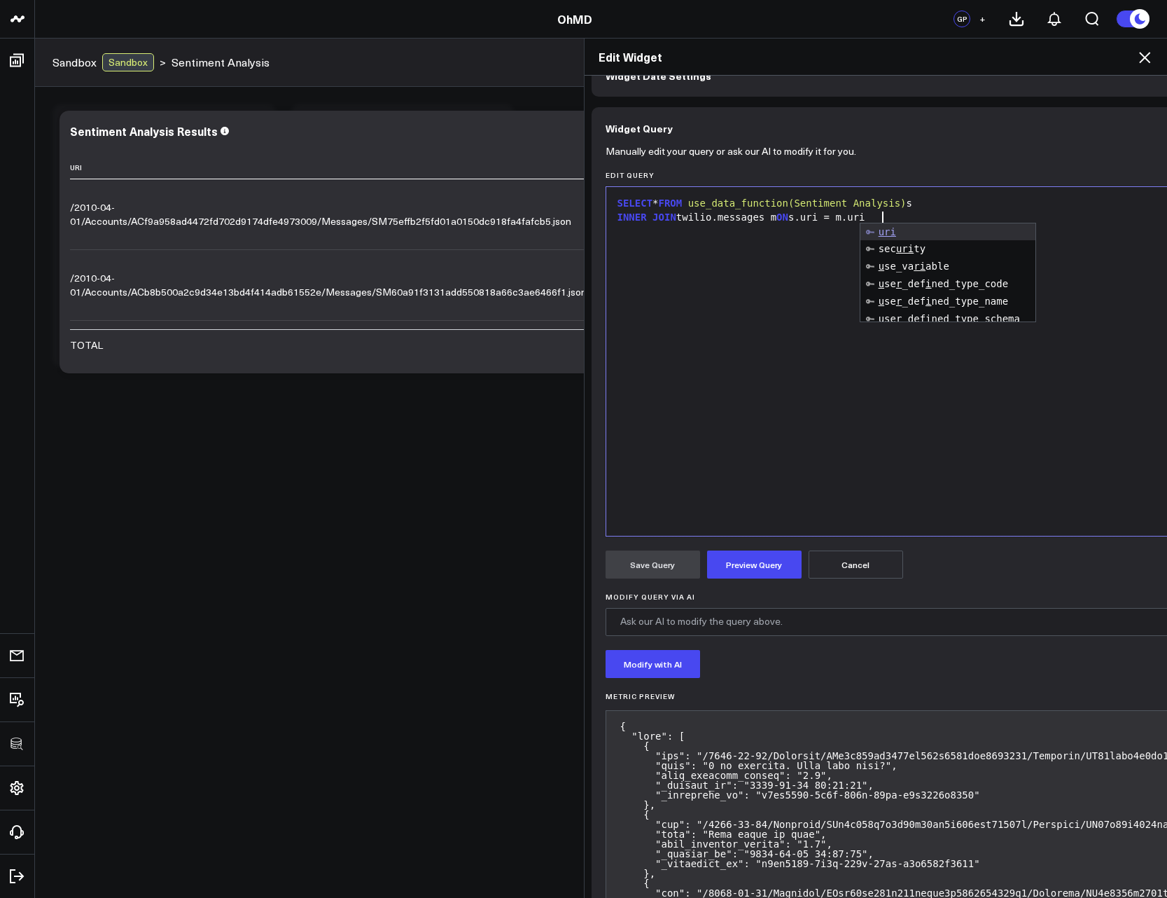
click at [660, 202] on div "SELECT * FROM use_data_function(Sentiment Analysis) s" at bounding box center [1107, 204] width 988 height 14
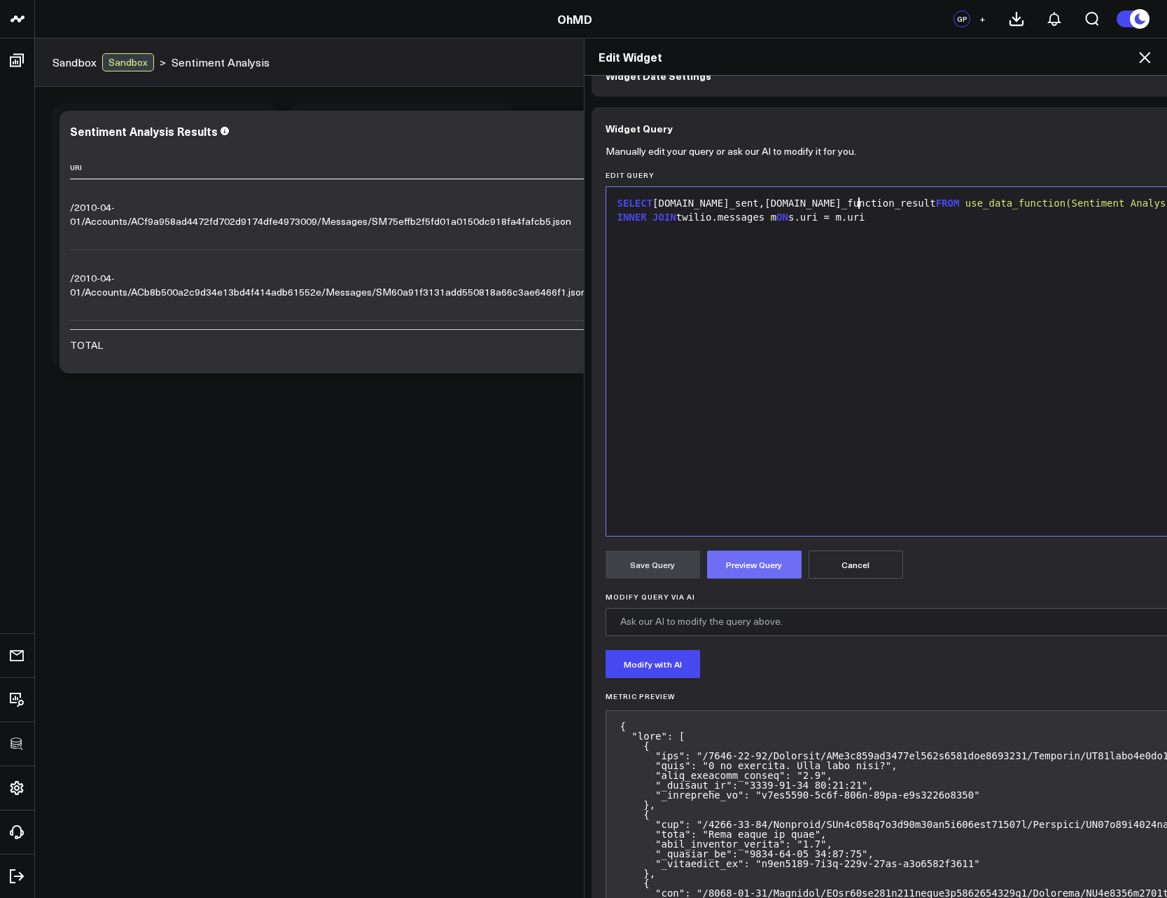
click at [765, 567] on button "Preview Query" at bounding box center [754, 564] width 95 height 28
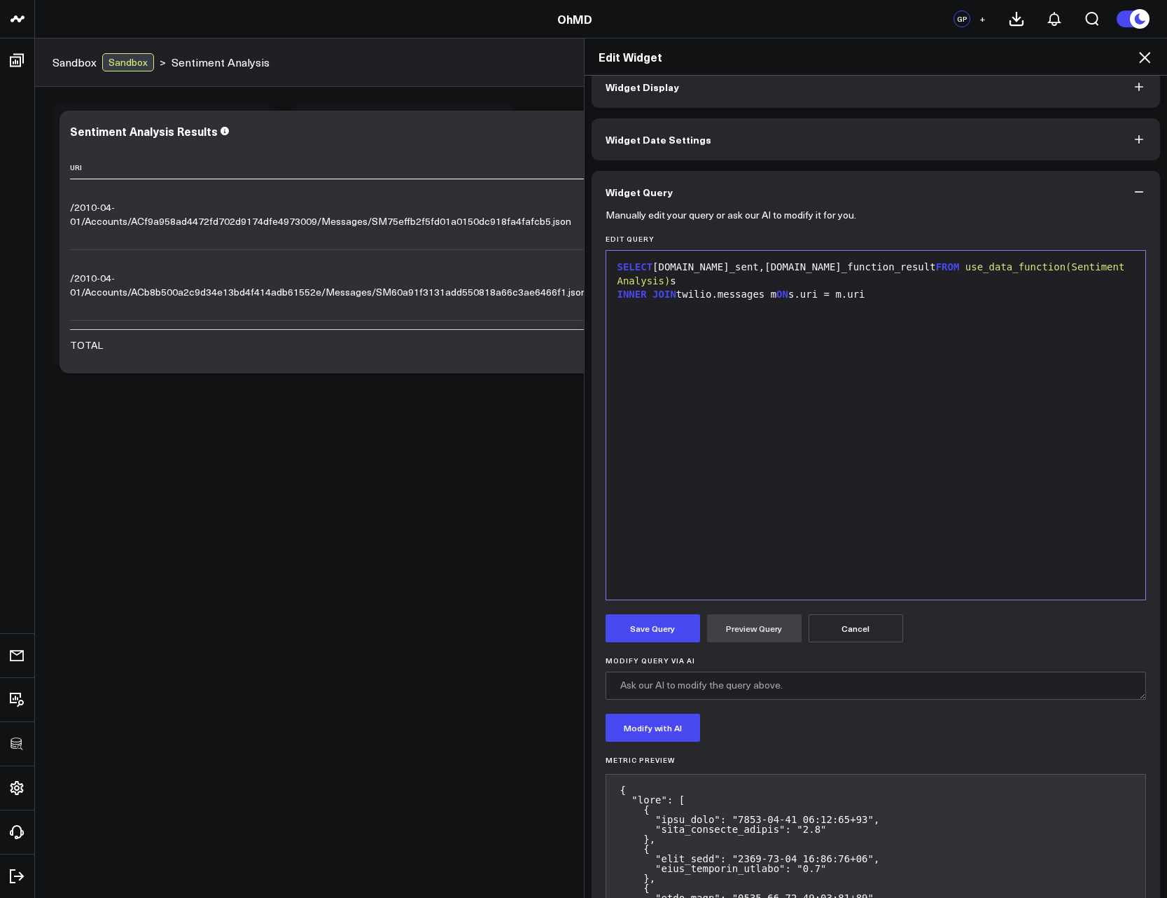
scroll to position [20, 0]
click at [928, 375] on div "SELECT m.date_sent,s.data_function_result FROM use_data_function(Sentiment Anal…" at bounding box center [876, 425] width 526 height 335
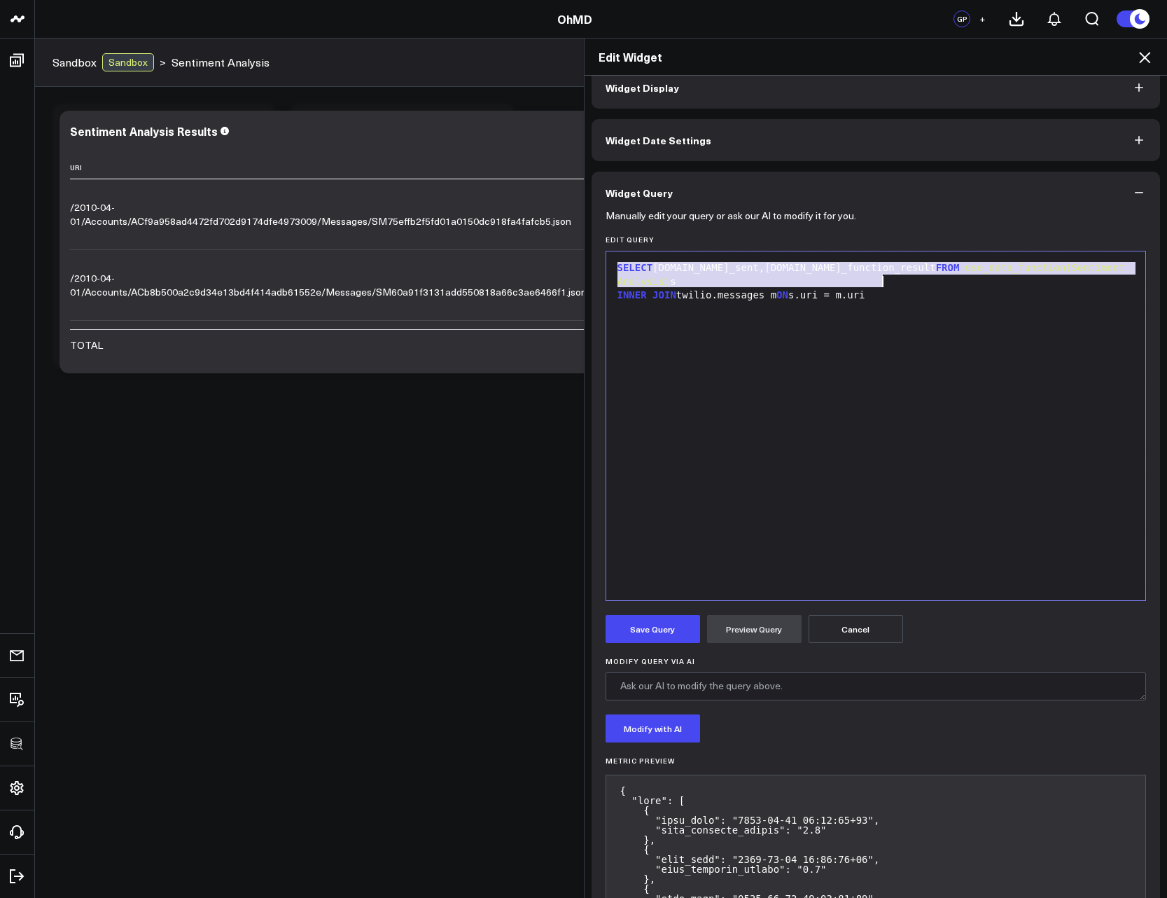
copy div "SELECT m.date_sent,s.data_function_result FROM use_data_function(Sentiment Anal…"
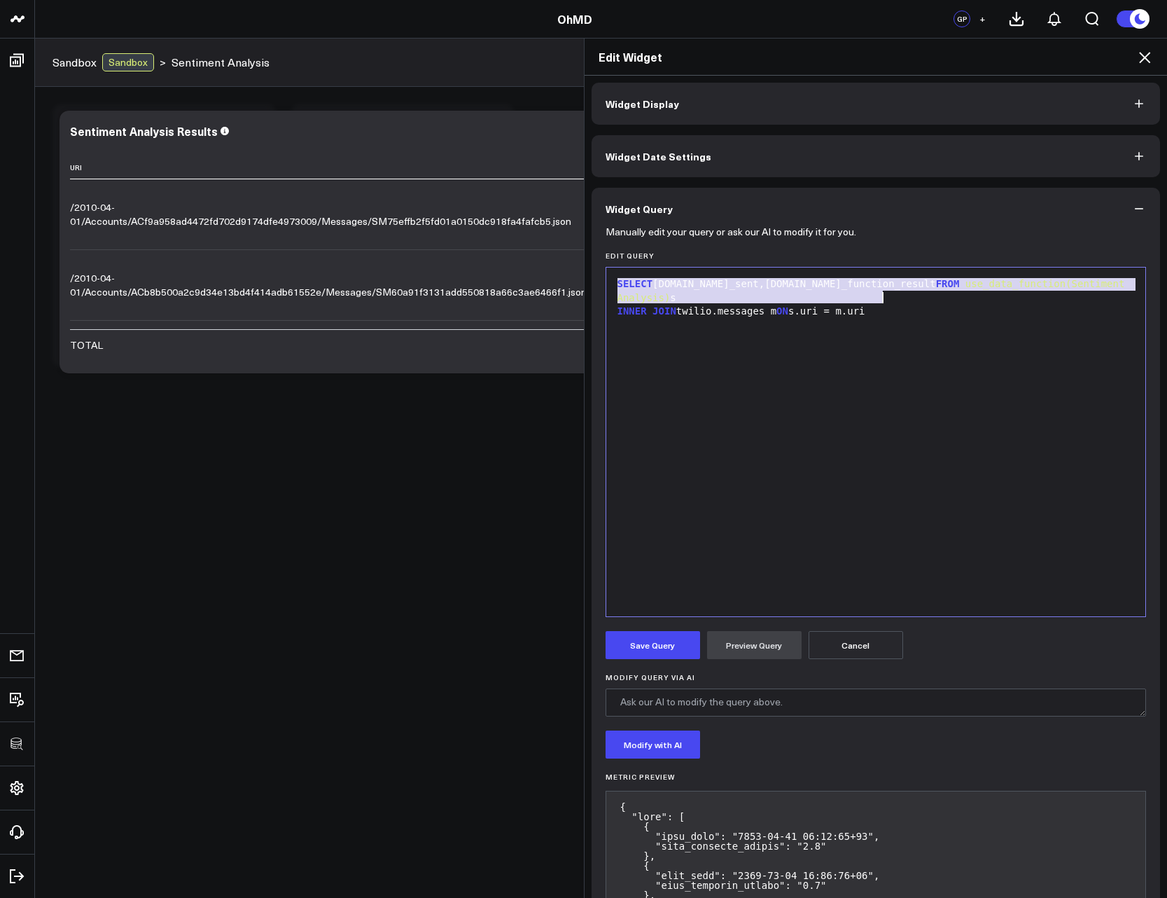
scroll to position [0, 0]
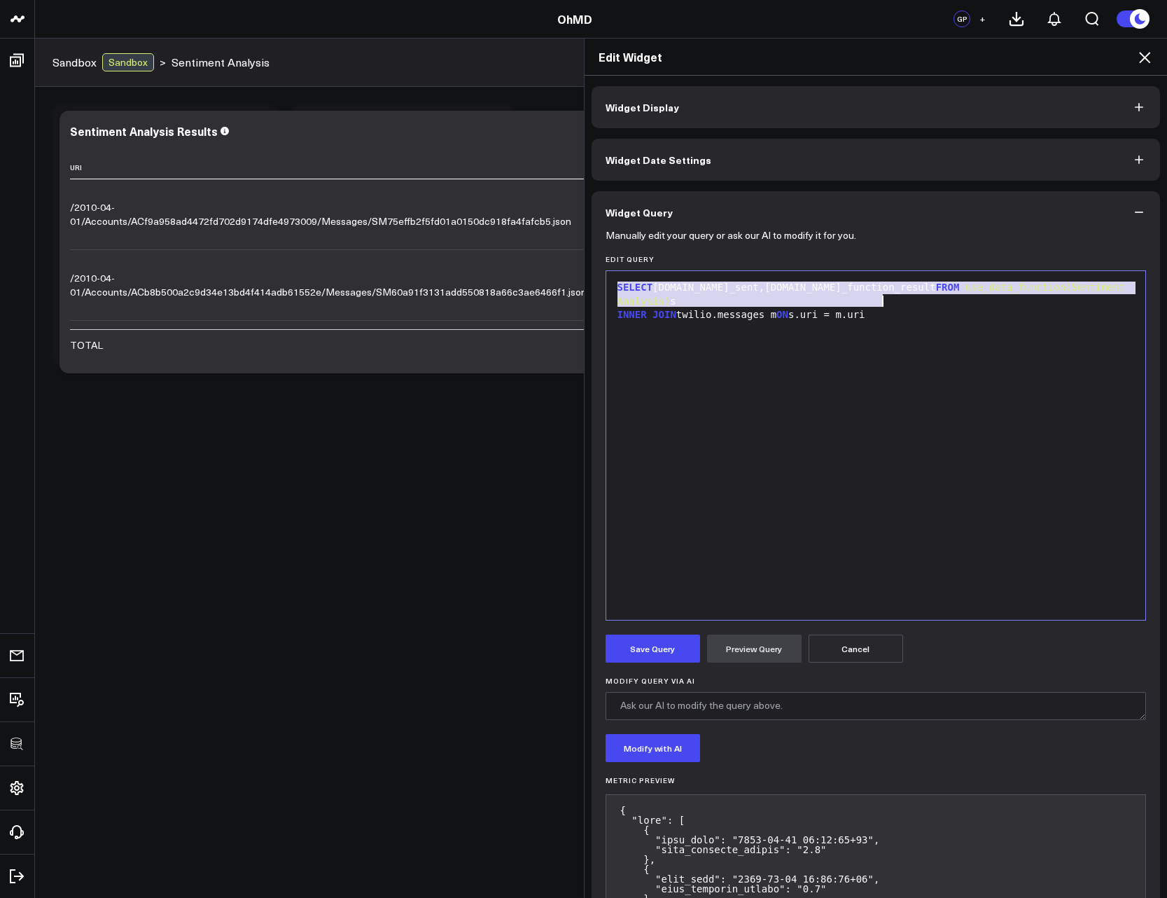
click at [942, 111] on button "Widget Display" at bounding box center [876, 107] width 569 height 42
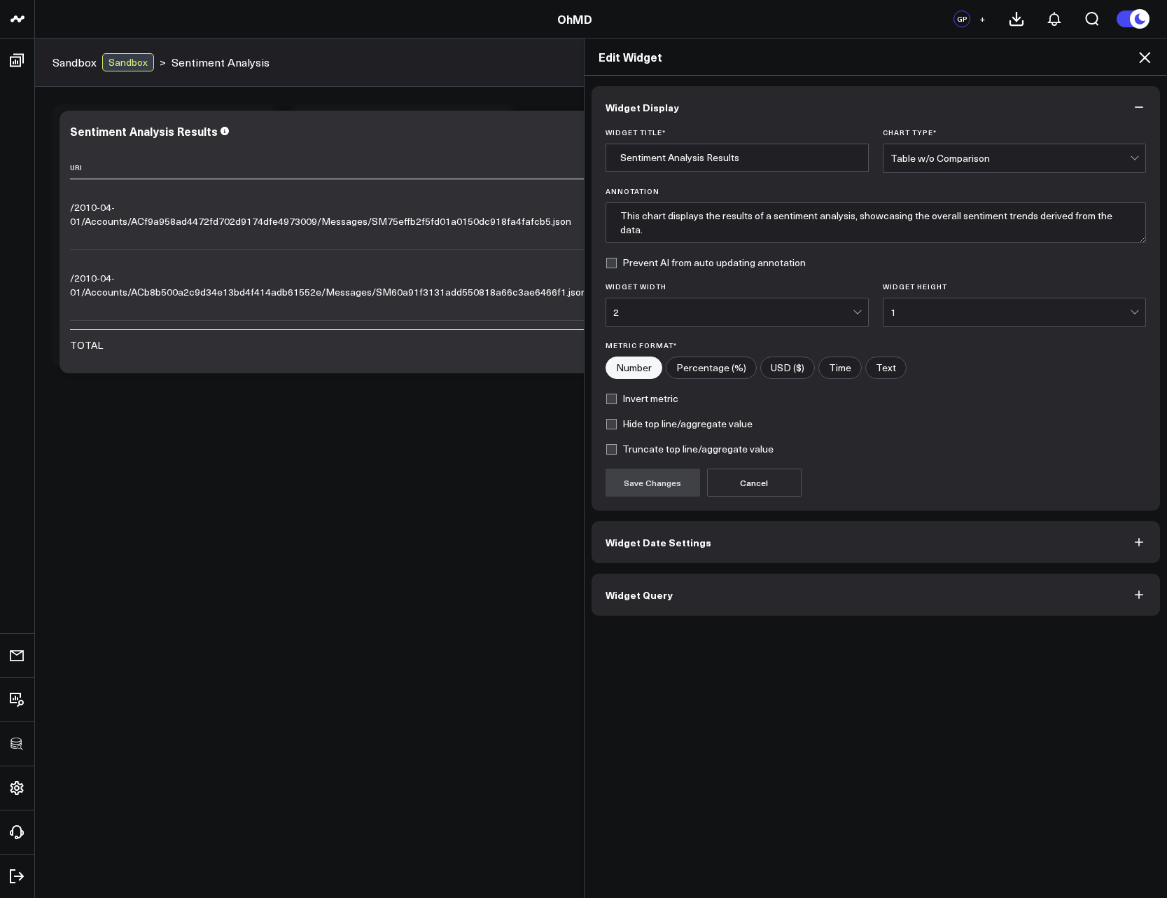
click at [1148, 55] on icon at bounding box center [1145, 57] width 17 height 17
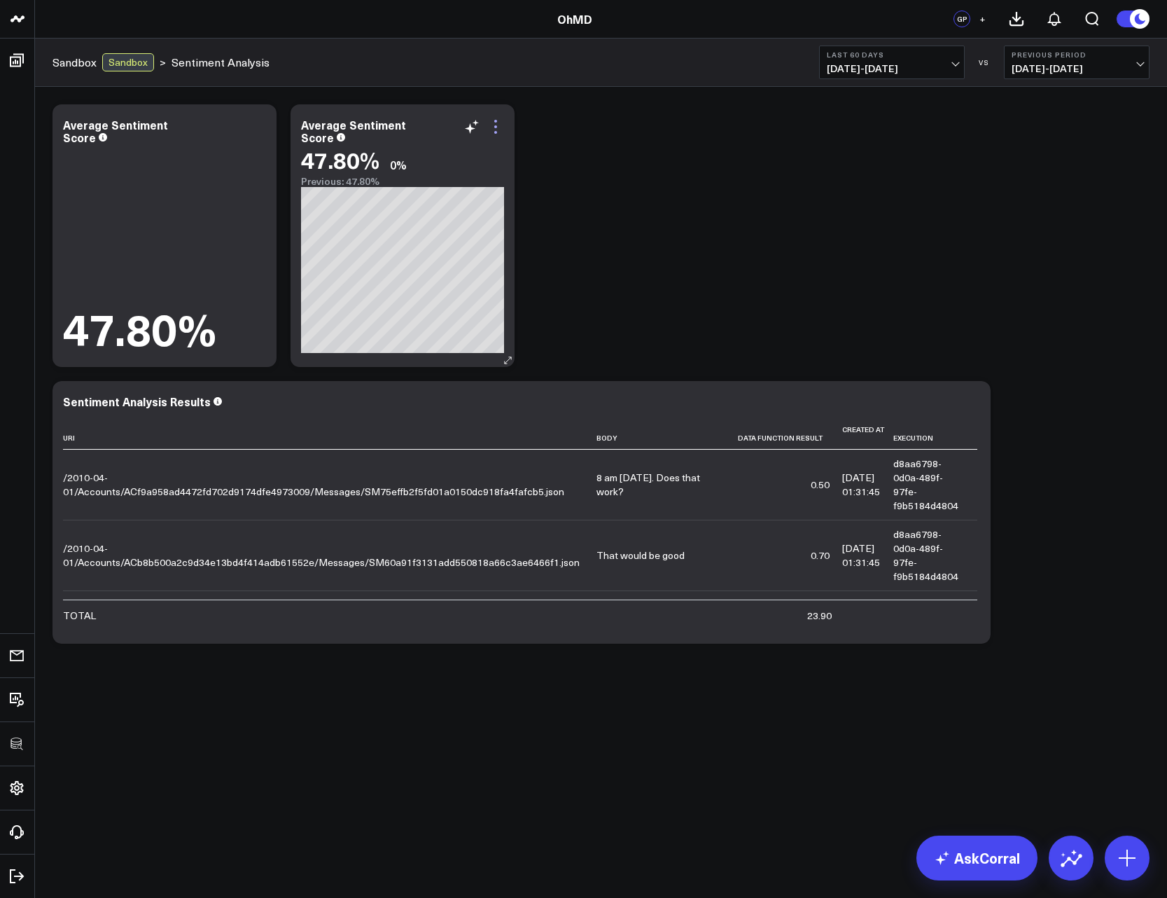
click at [501, 122] on icon at bounding box center [495, 126] width 17 height 17
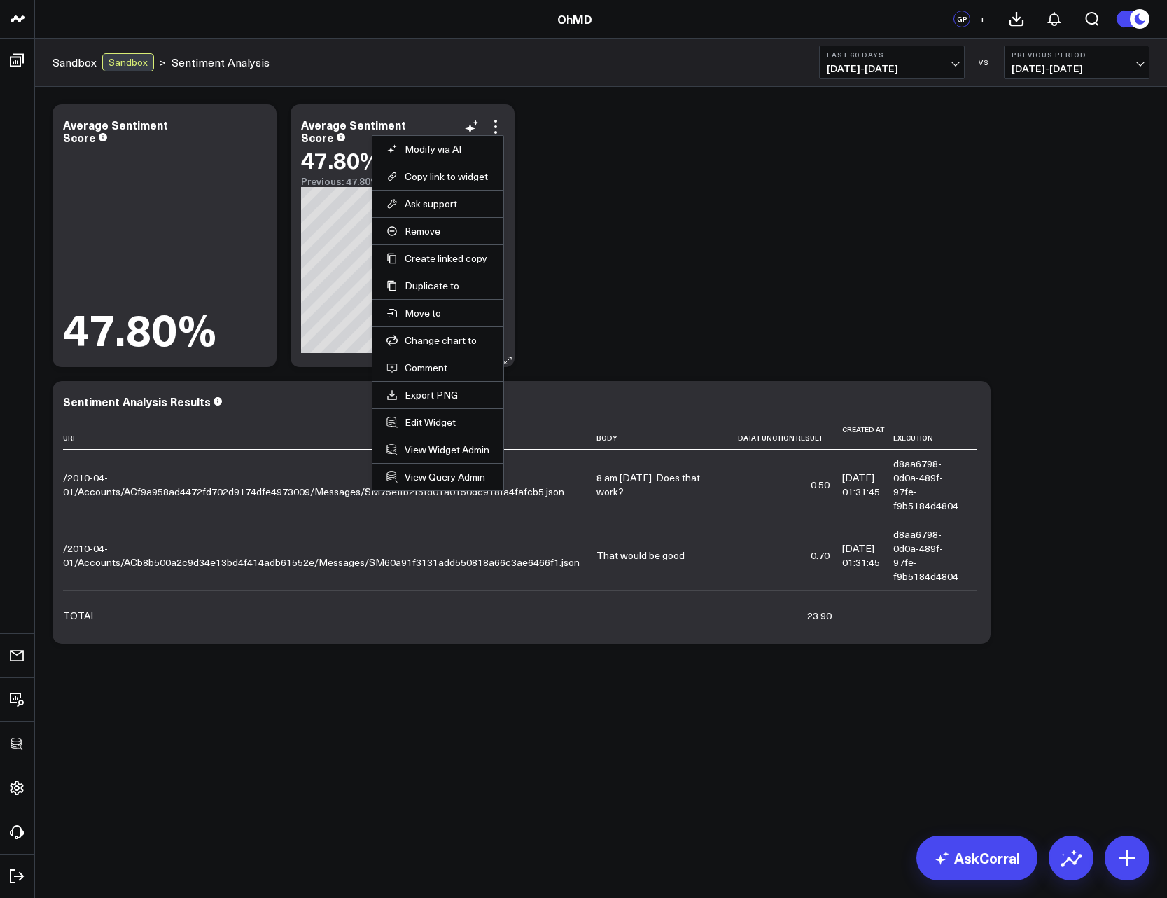
click at [440, 413] on li "Edit Widget" at bounding box center [438, 421] width 131 height 27
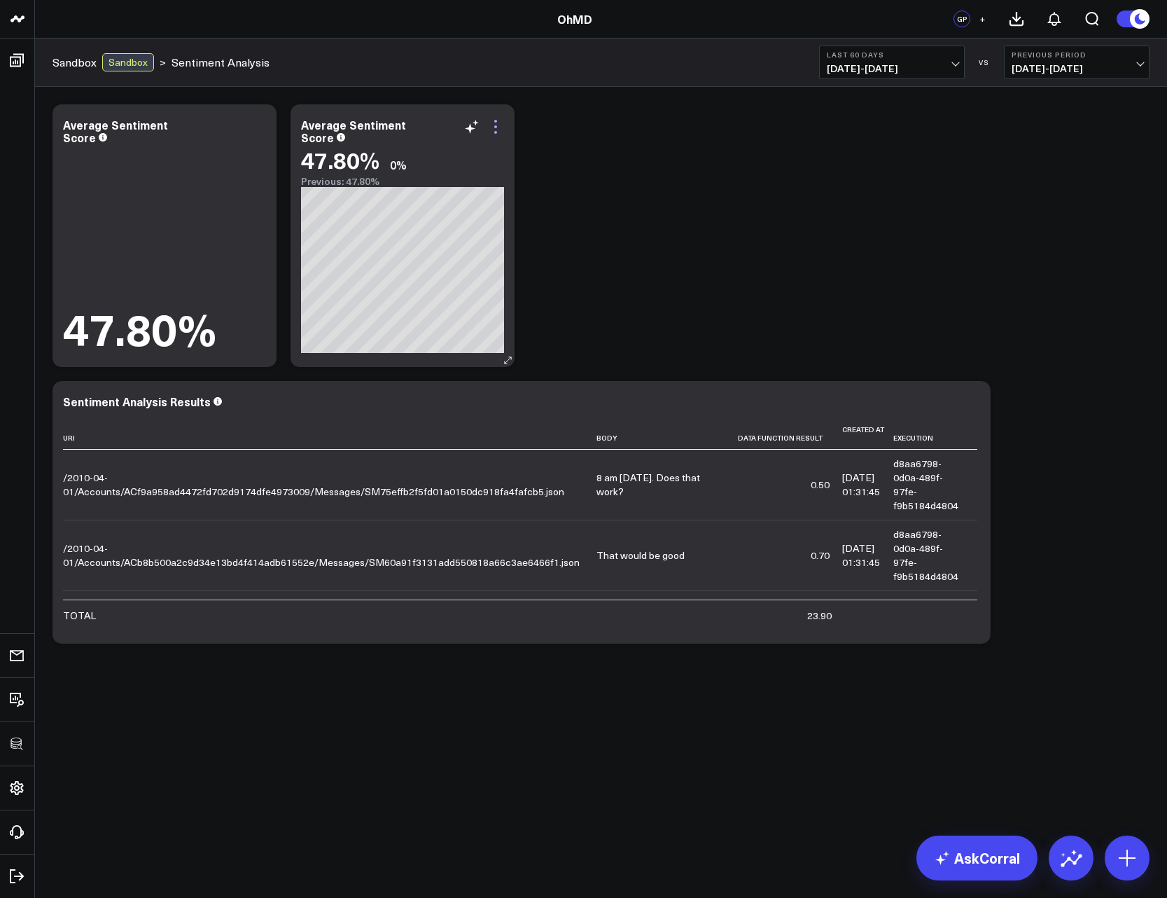
click at [494, 122] on icon at bounding box center [495, 126] width 17 height 17
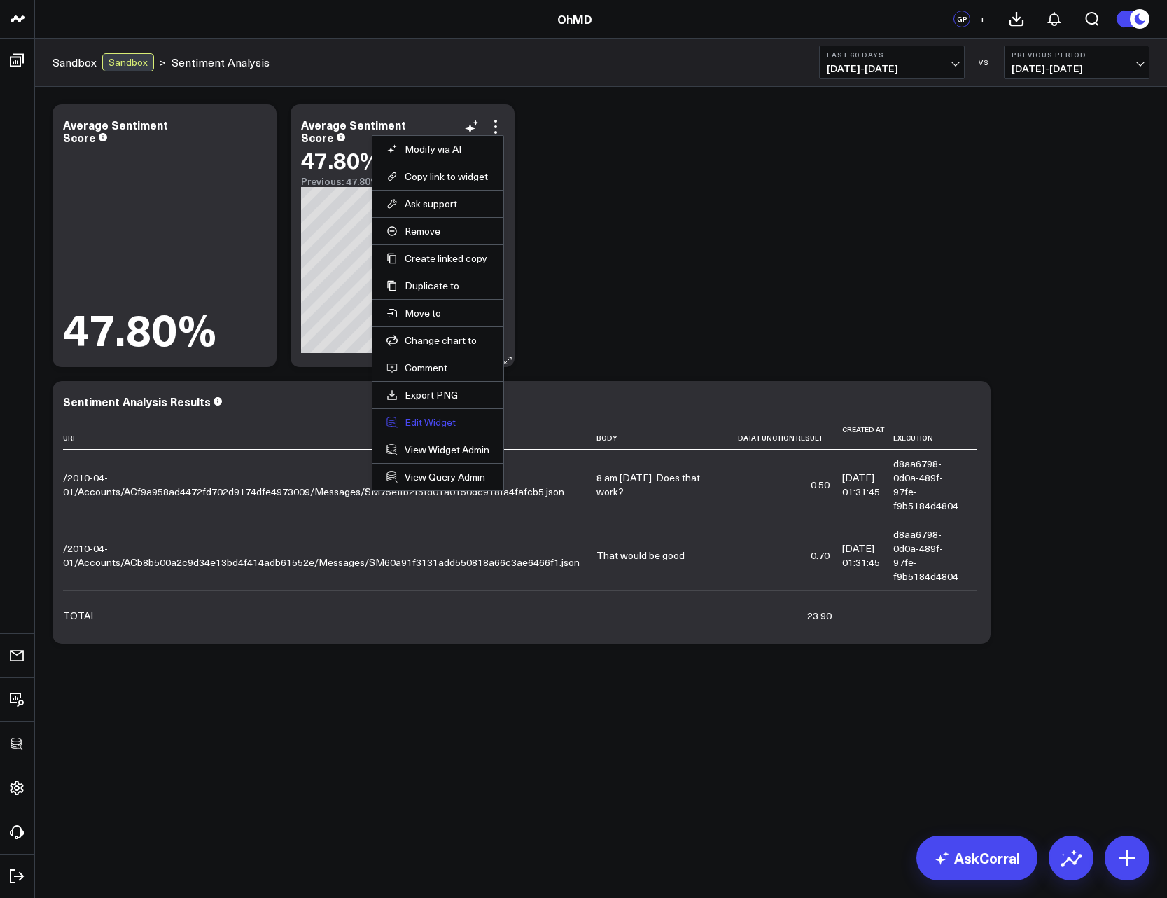
click at [418, 426] on button "Edit Widget" at bounding box center [438, 422] width 103 height 13
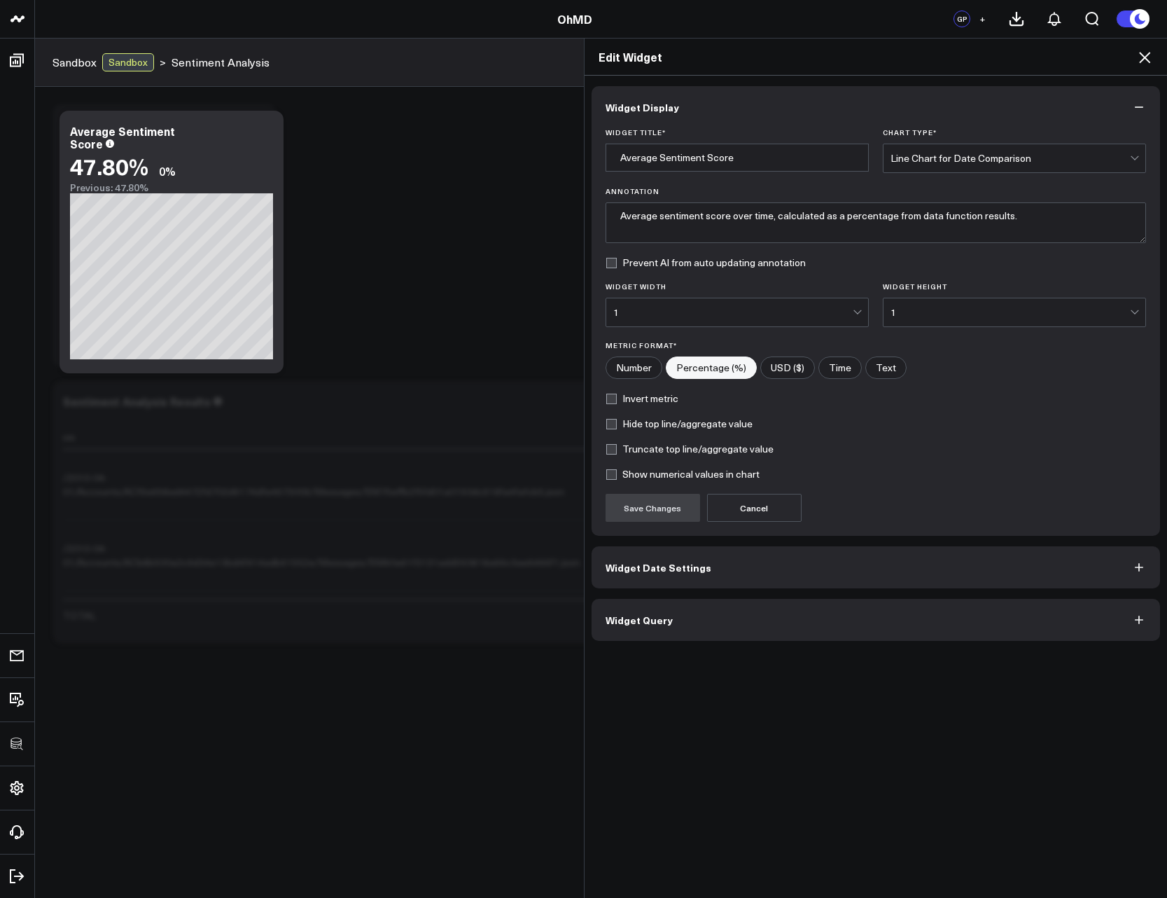
click at [685, 617] on button "Widget Query" at bounding box center [876, 620] width 569 height 42
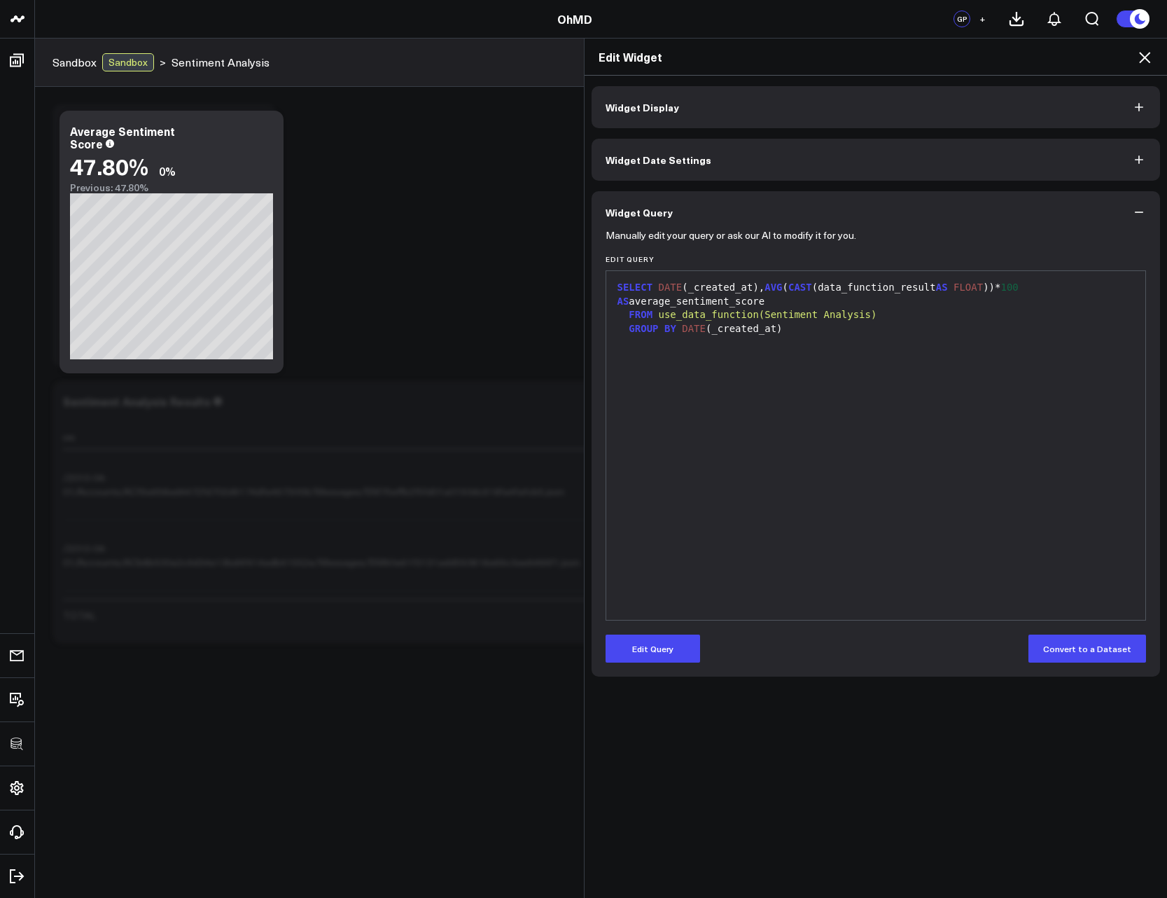
click at [707, 497] on div "SELECT DATE (_created_at), AVG ( CAST (data_function_result AS FLOAT ))* 100 AS…" at bounding box center [876, 445] width 526 height 335
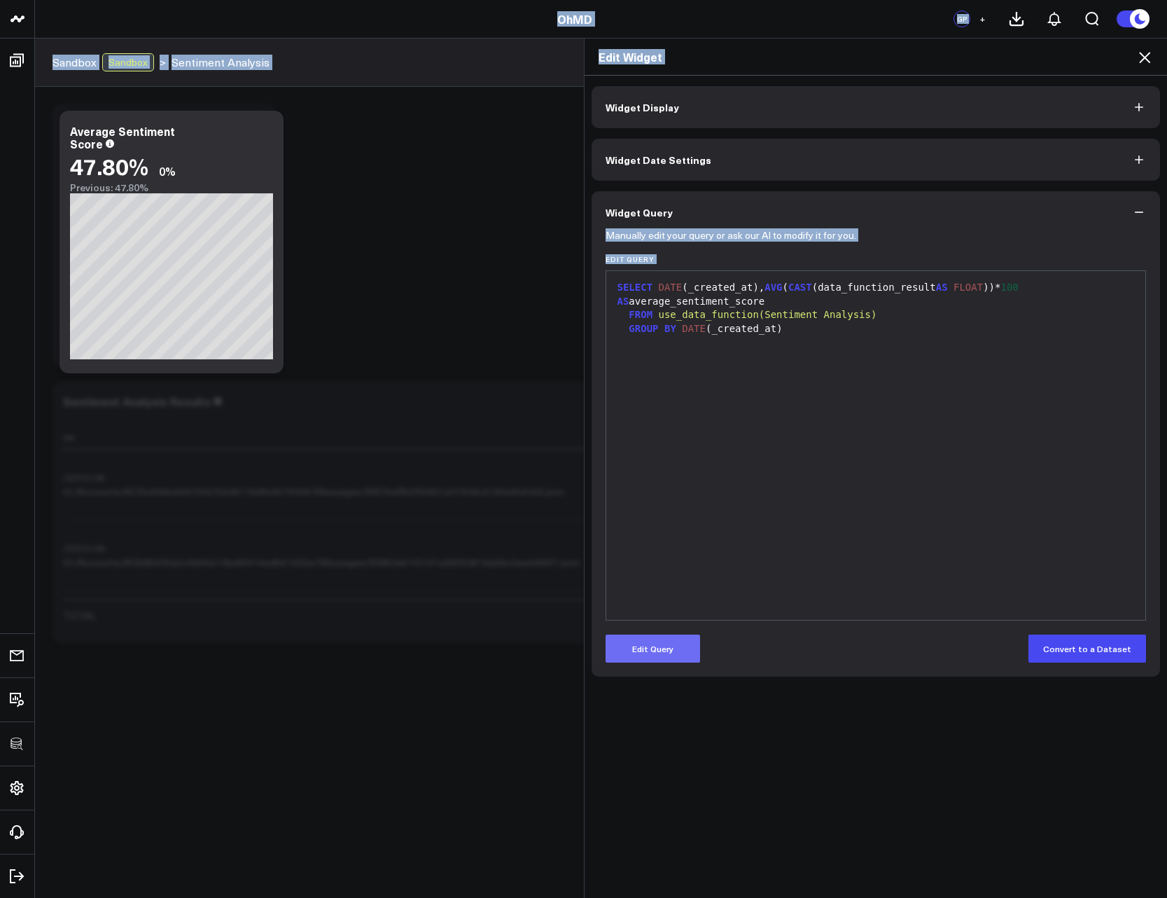
click at [635, 655] on button "Edit Query" at bounding box center [653, 649] width 95 height 28
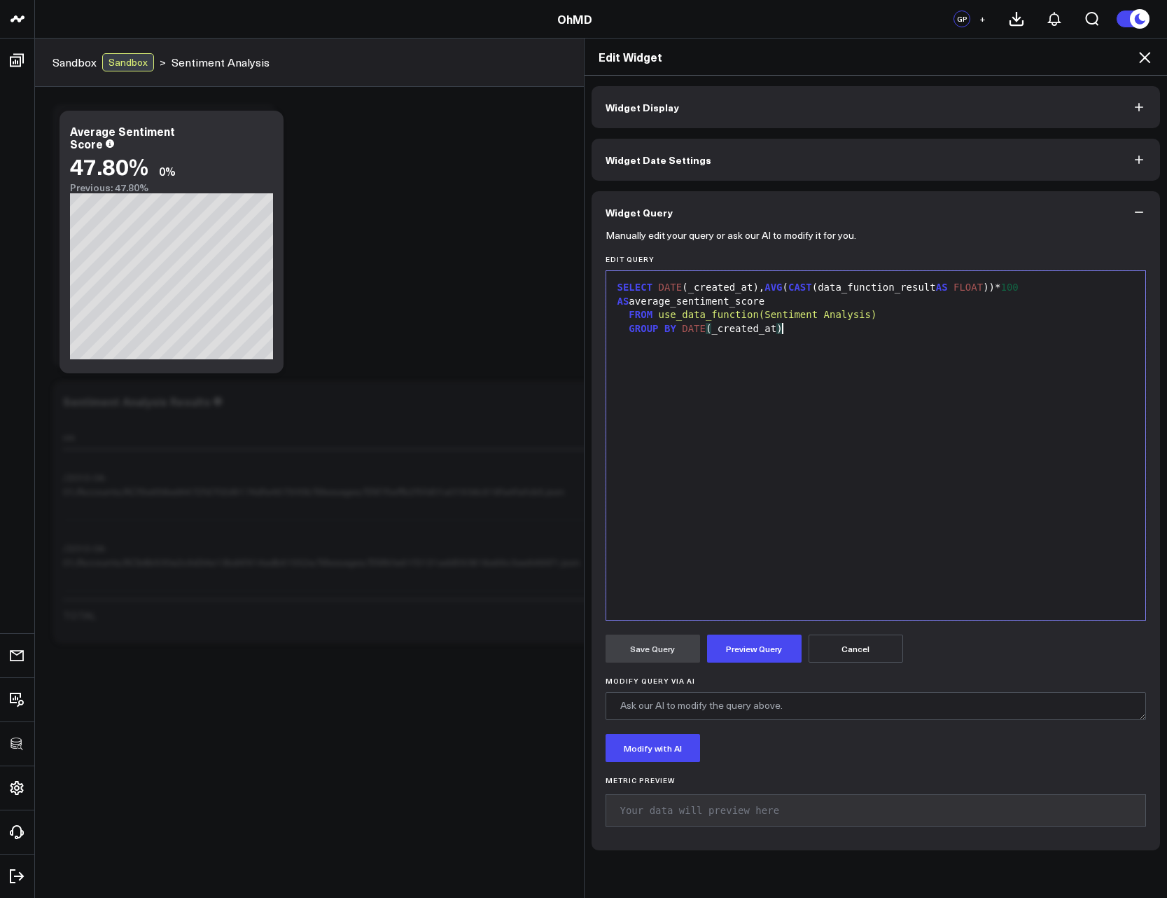
click at [777, 413] on div "SELECT DATE (_created_at), AVG ( CAST (data_function_result AS FLOAT ))* 100 AS…" at bounding box center [876, 445] width 526 height 335
click at [658, 355] on div "SELECT m.date_sent,s.data_function_result FROM use_data_function(Sentiment Anal…" at bounding box center [876, 362] width 526 height 27
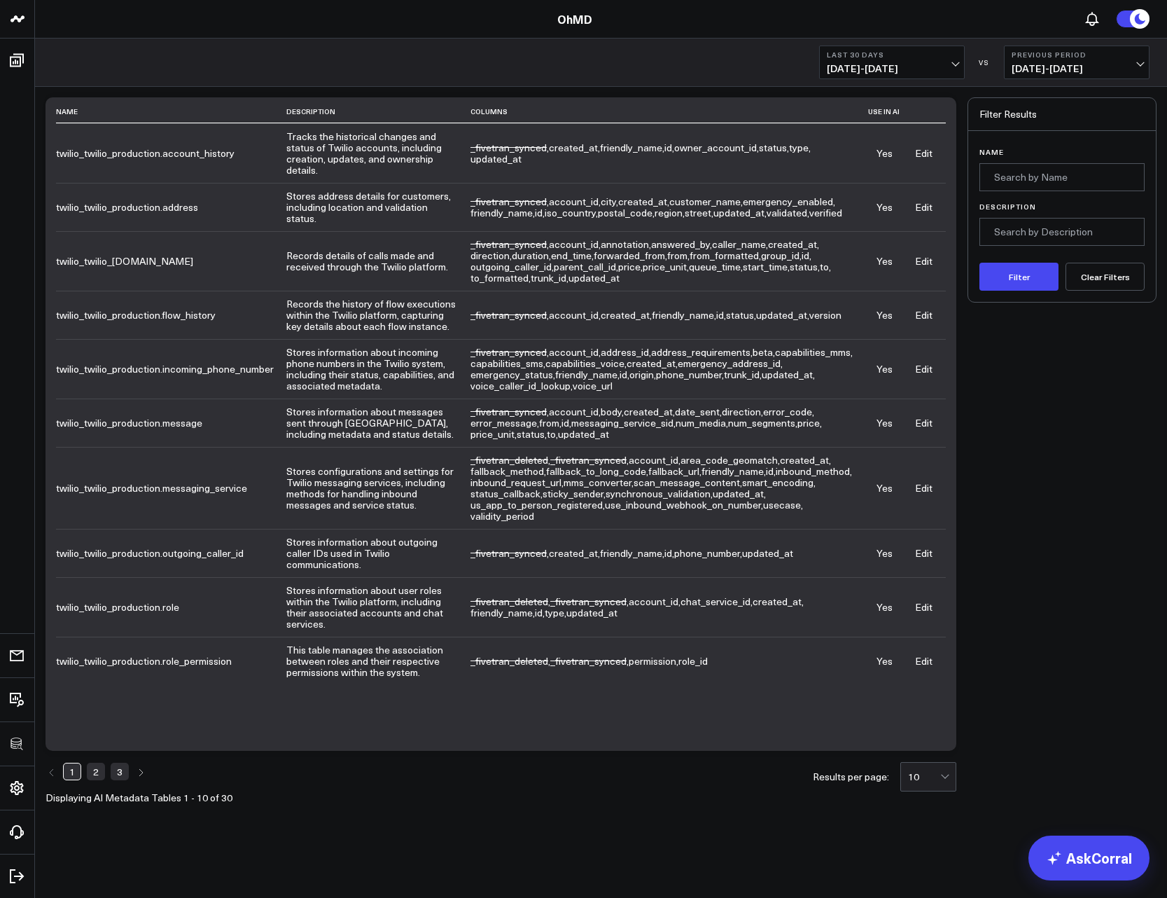
click at [116, 779] on link "3" at bounding box center [120, 771] width 18 height 17
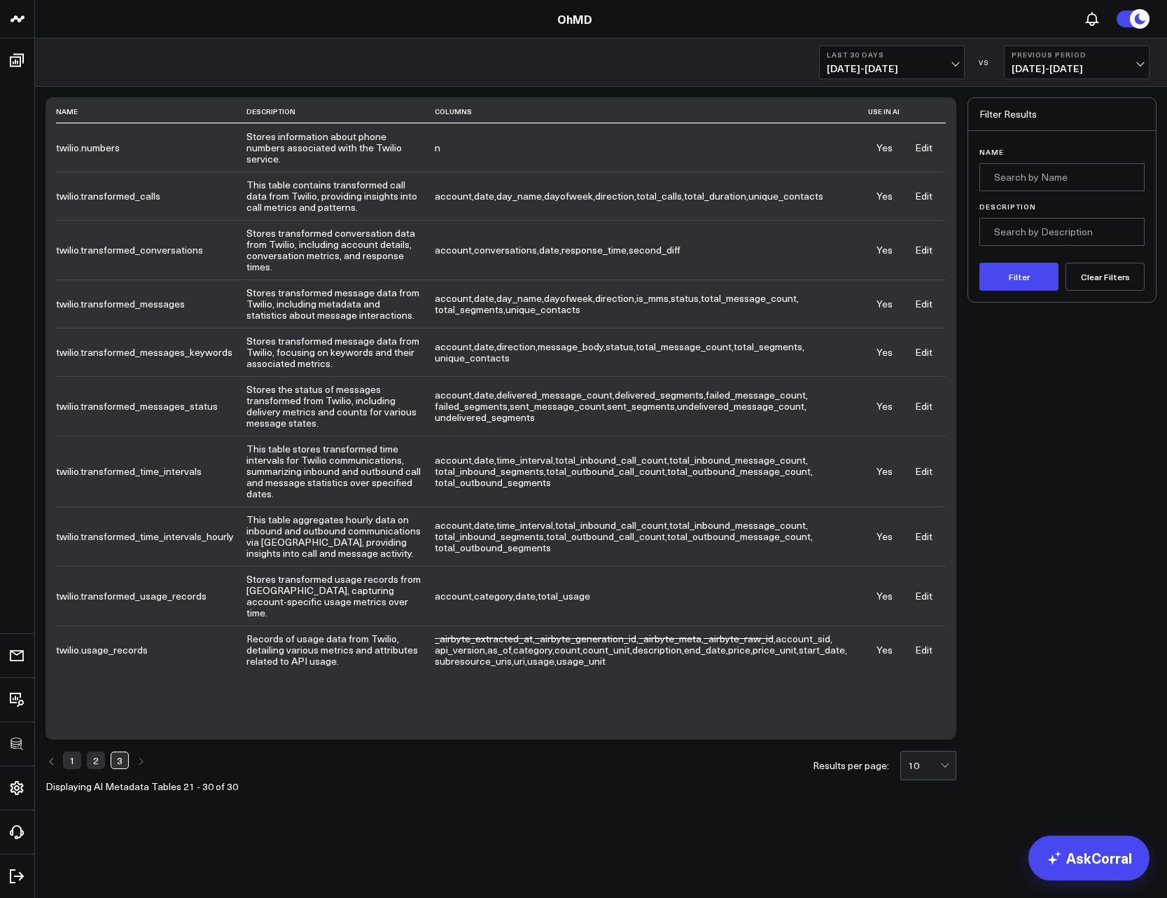
click at [94, 751] on link "2" at bounding box center [96, 759] width 18 height 17
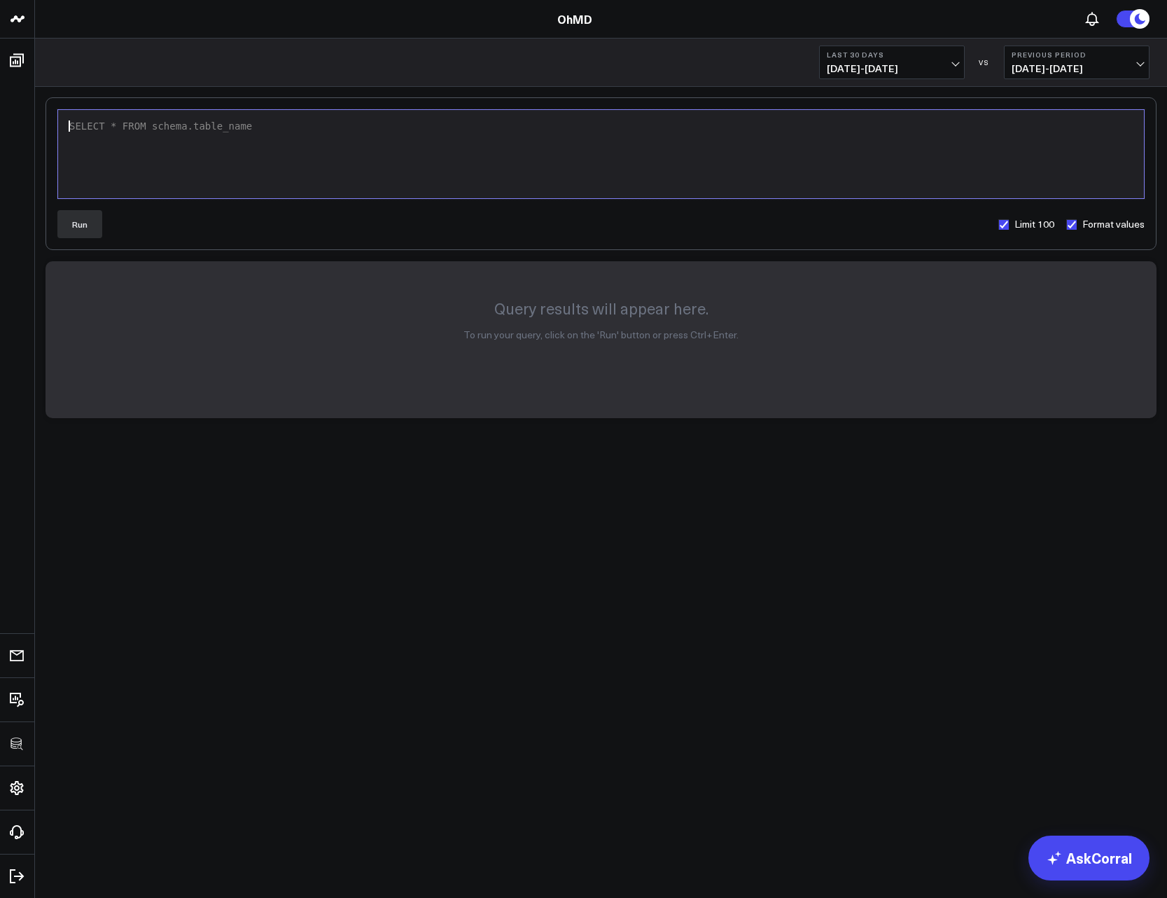
click at [246, 134] on div "SELECT * FROM schema.table_name" at bounding box center [601, 154] width 1072 height 74
click at [82, 220] on button "Run" at bounding box center [79, 224] width 45 height 28
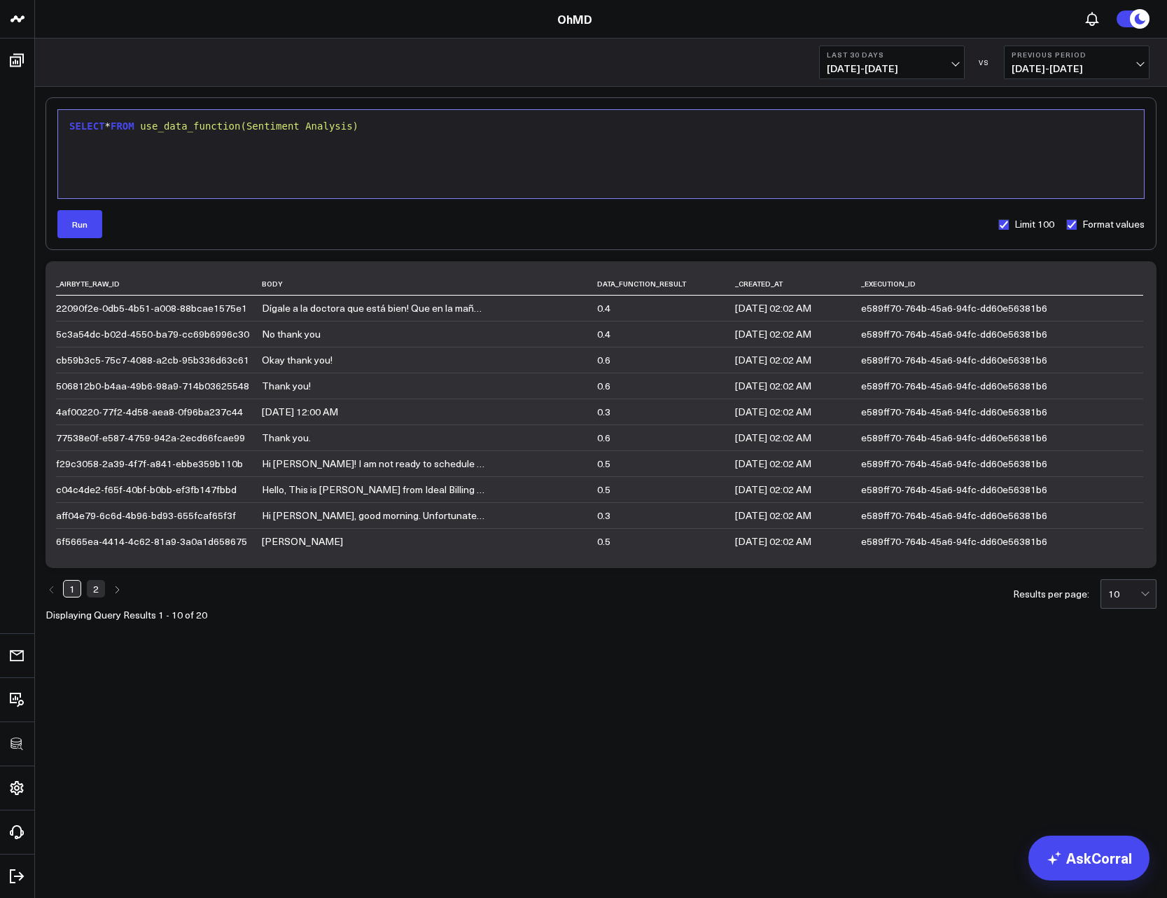
click at [97, 590] on link "2" at bounding box center [96, 588] width 18 height 17
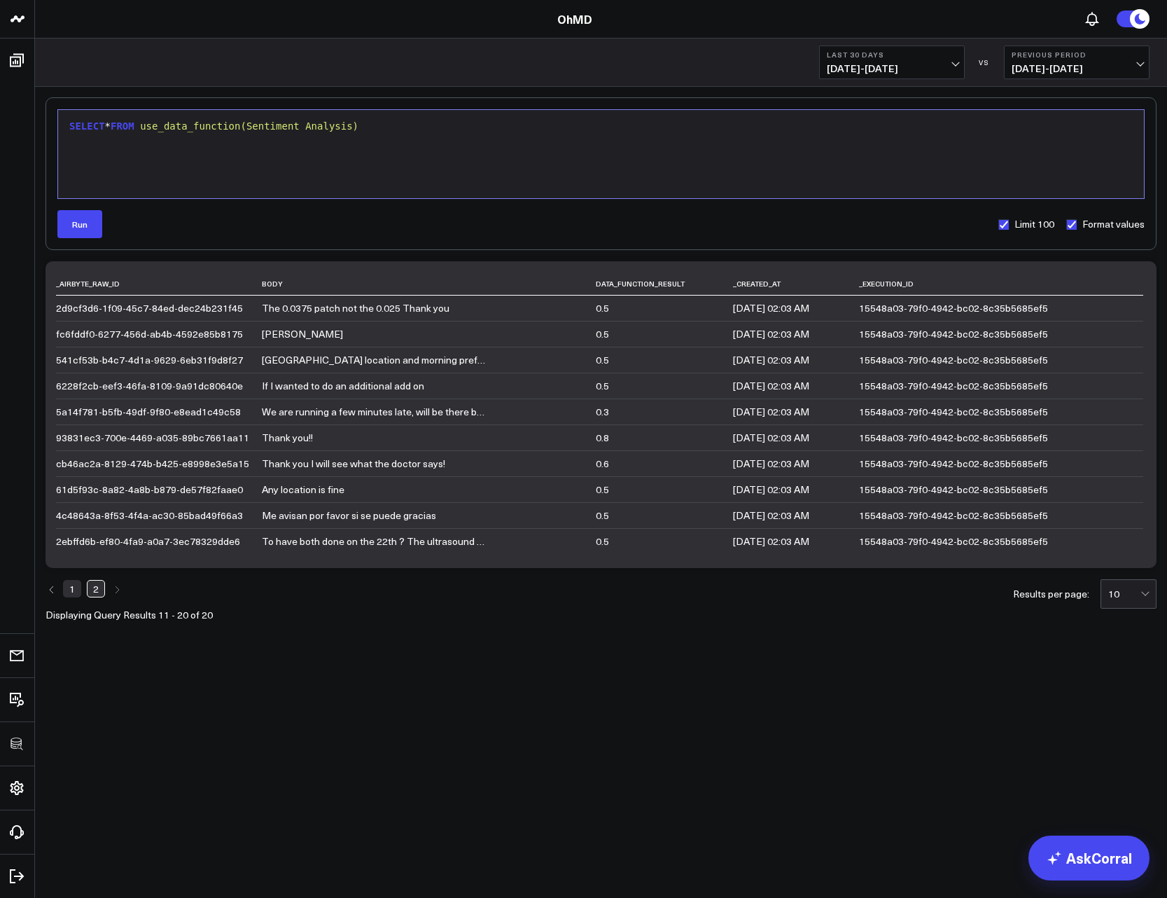
click at [78, 595] on link "1" at bounding box center [72, 588] width 18 height 17
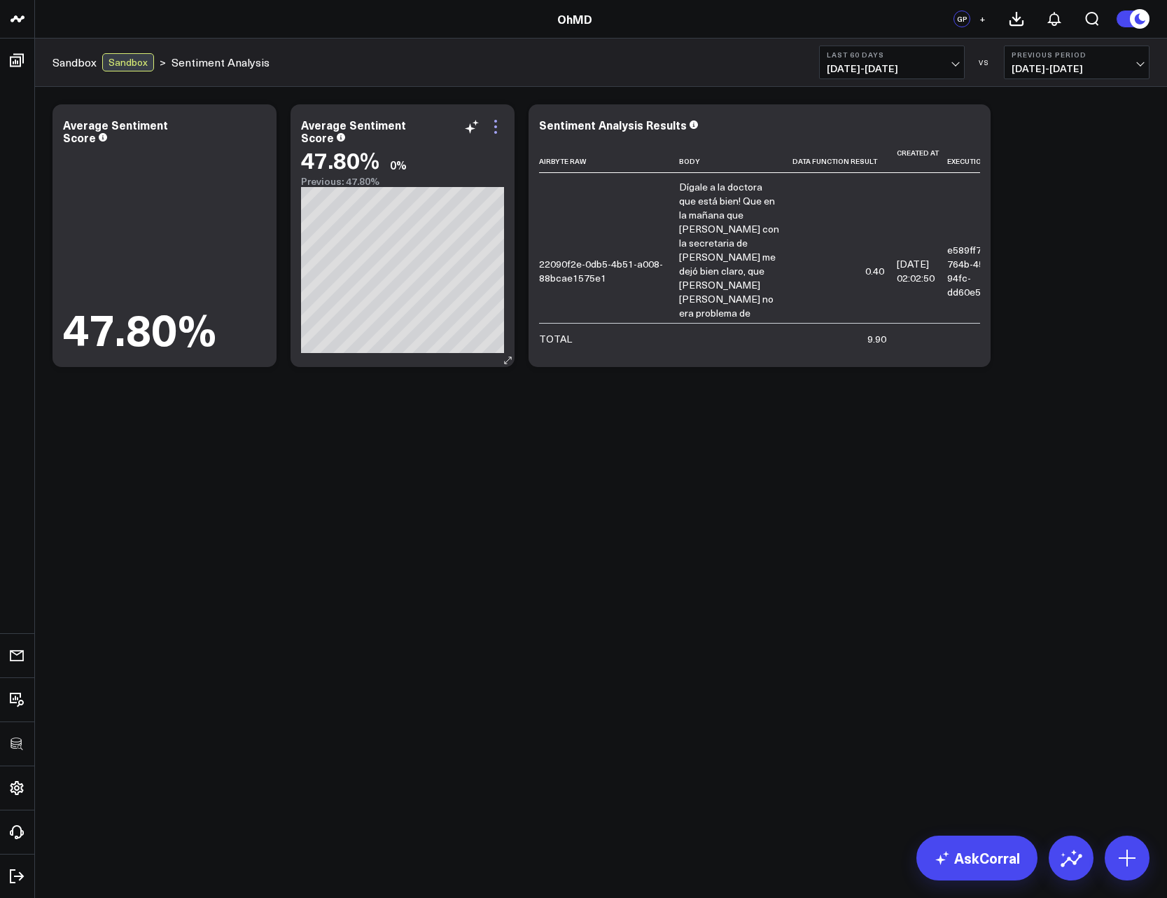
click at [497, 130] on icon at bounding box center [495, 126] width 17 height 17
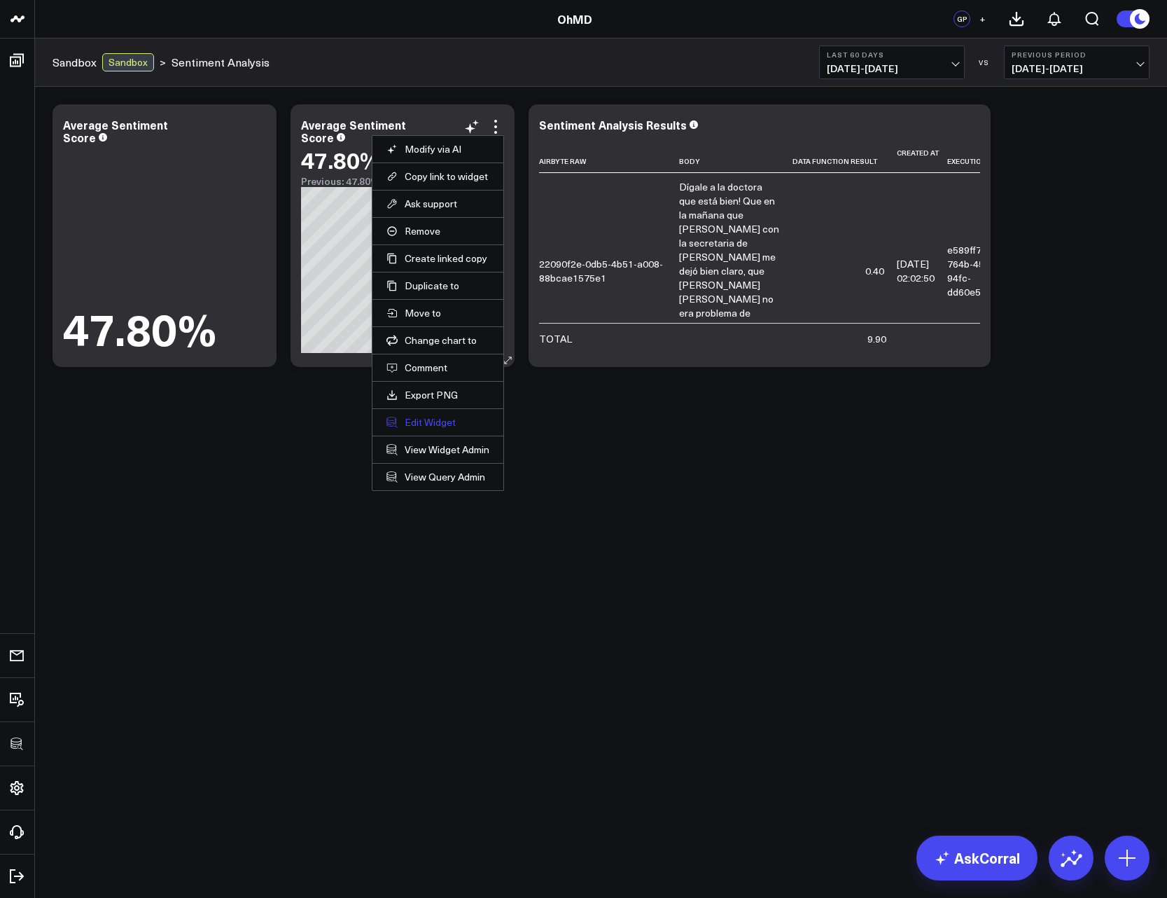
click at [423, 417] on button "Edit Widget" at bounding box center [438, 422] width 103 height 13
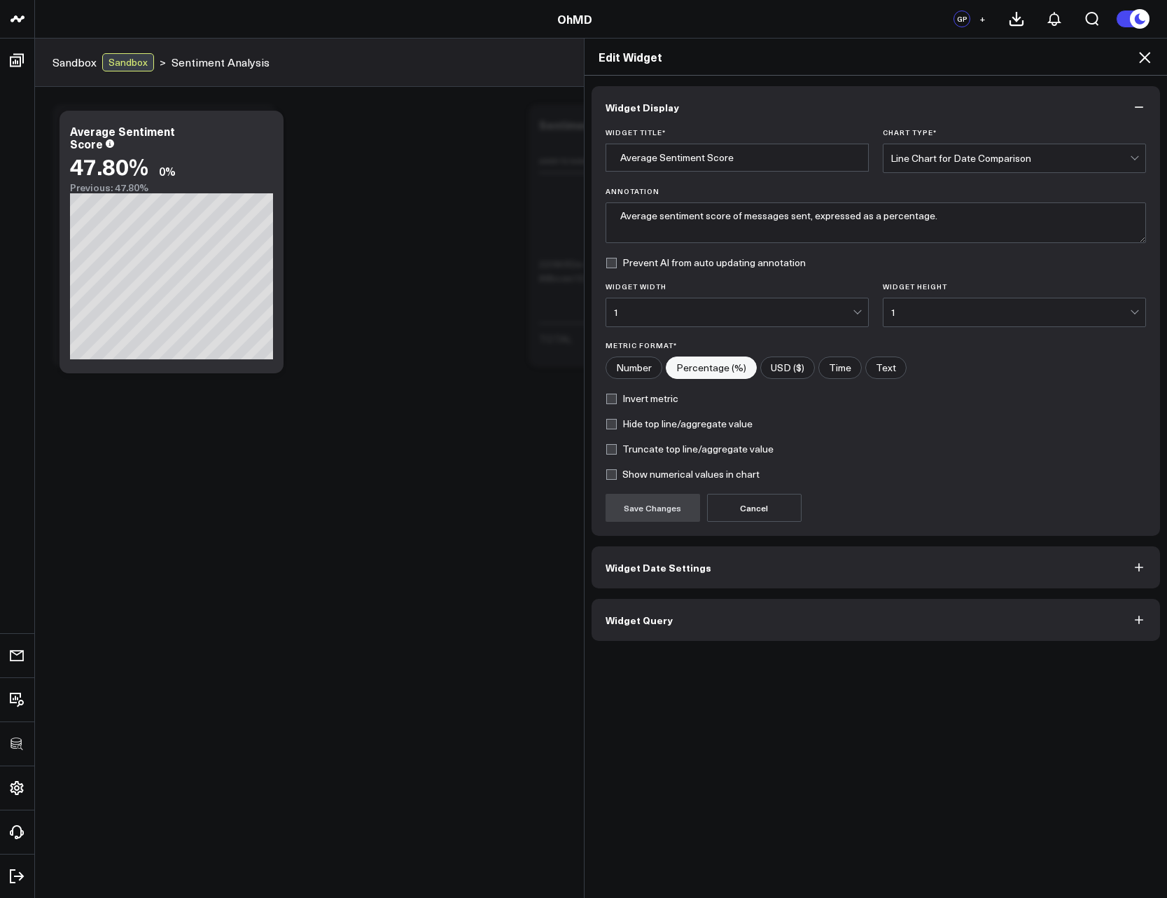
click at [642, 614] on span "Widget Query" at bounding box center [639, 619] width 67 height 11
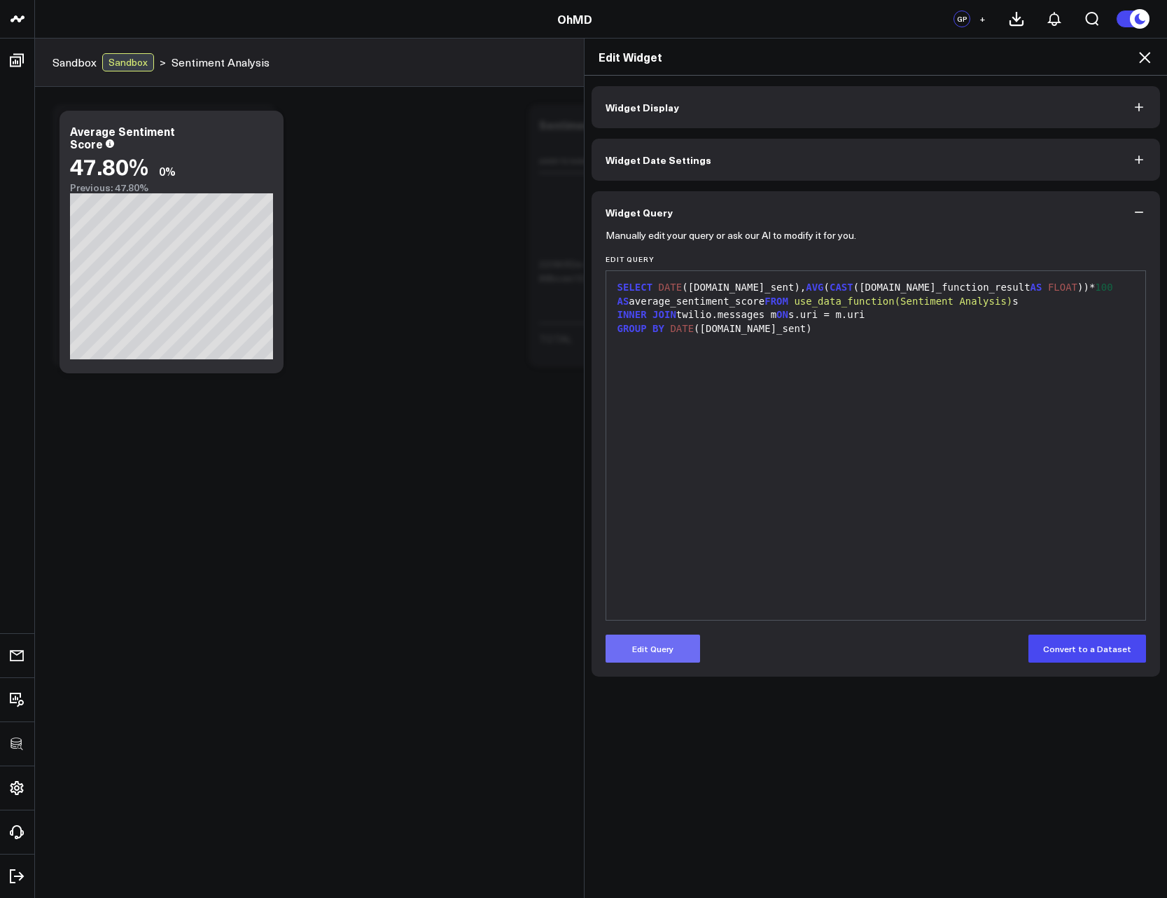
click at [659, 649] on button "Edit Query" at bounding box center [653, 649] width 95 height 28
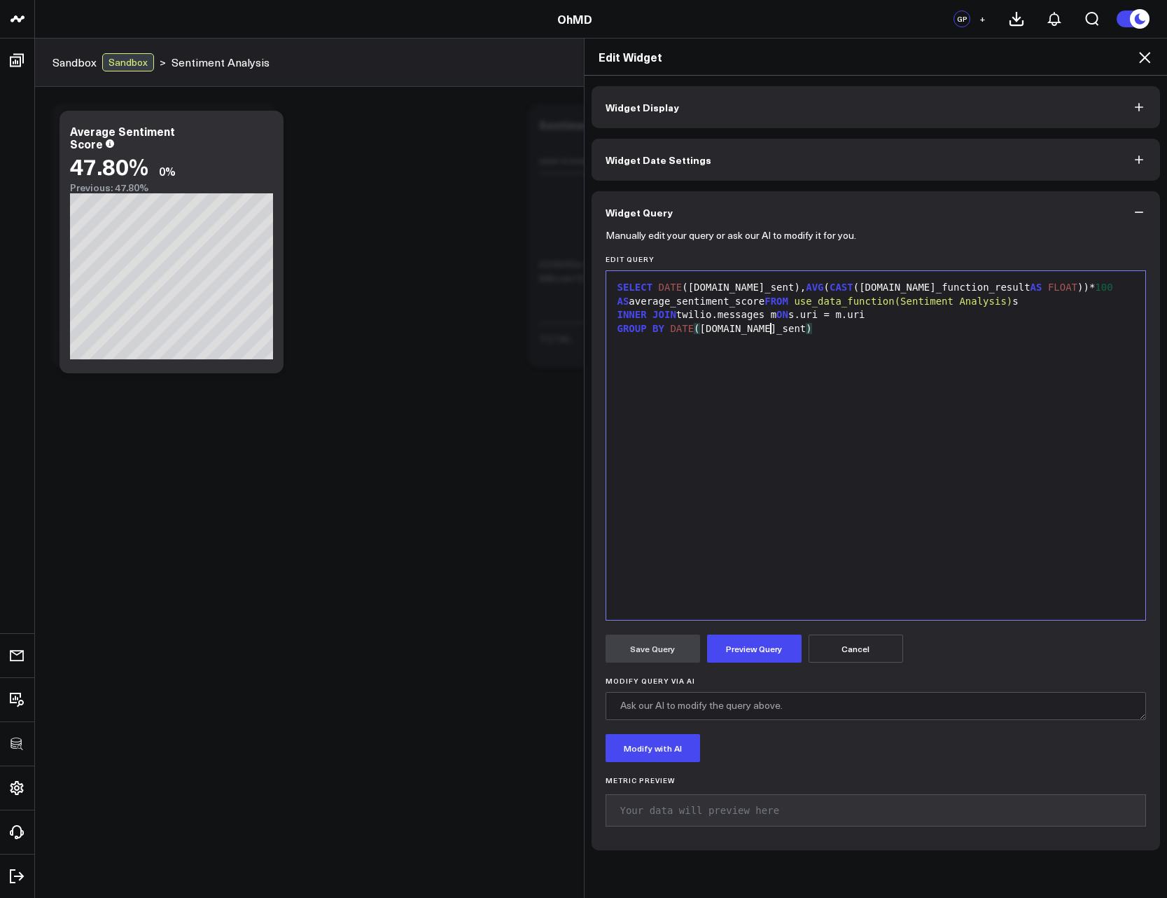
click at [817, 445] on div "SELECT DATE ([DOMAIN_NAME]_sent), AVG ( CAST ([DOMAIN_NAME]_function_result AS …" at bounding box center [876, 445] width 526 height 335
click at [761, 652] on button "Preview Query" at bounding box center [754, 649] width 95 height 28
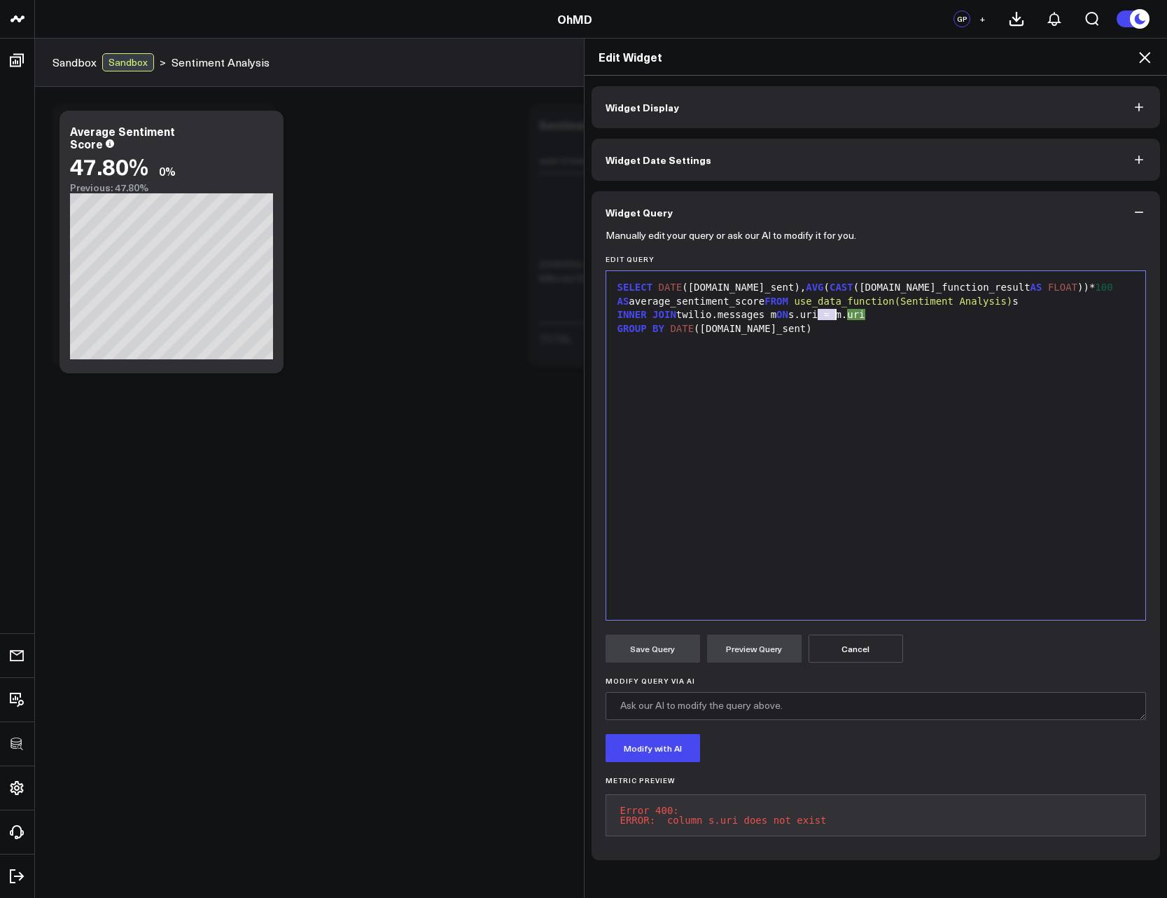
drag, startPoint x: 813, startPoint y: 315, endPoint x: 830, endPoint y: 317, distance: 16.9
click at [830, 317] on div "INNER JOIN twilio.messages m ON s.uri = m. uri" at bounding box center [876, 315] width 526 height 14
click at [757, 639] on button "Preview Query" at bounding box center [754, 649] width 95 height 28
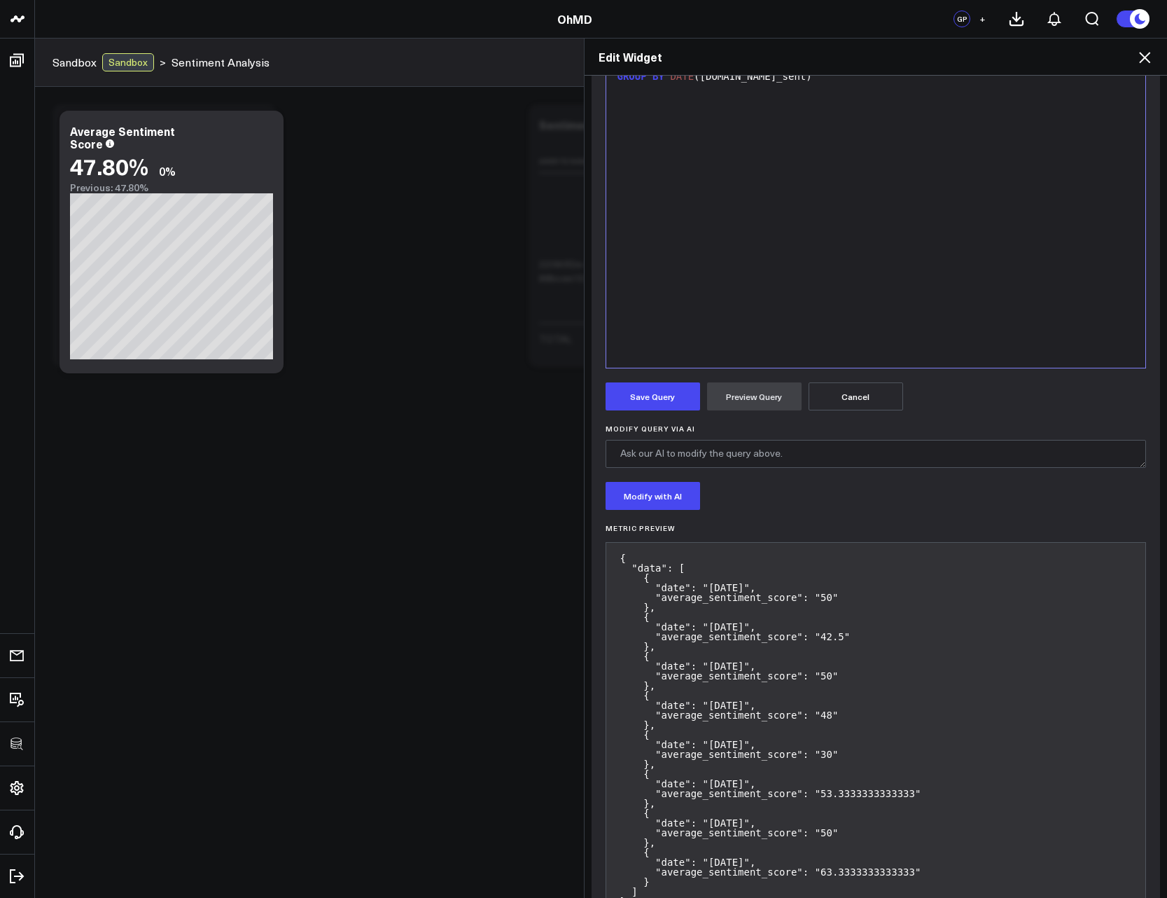
scroll to position [305, 0]
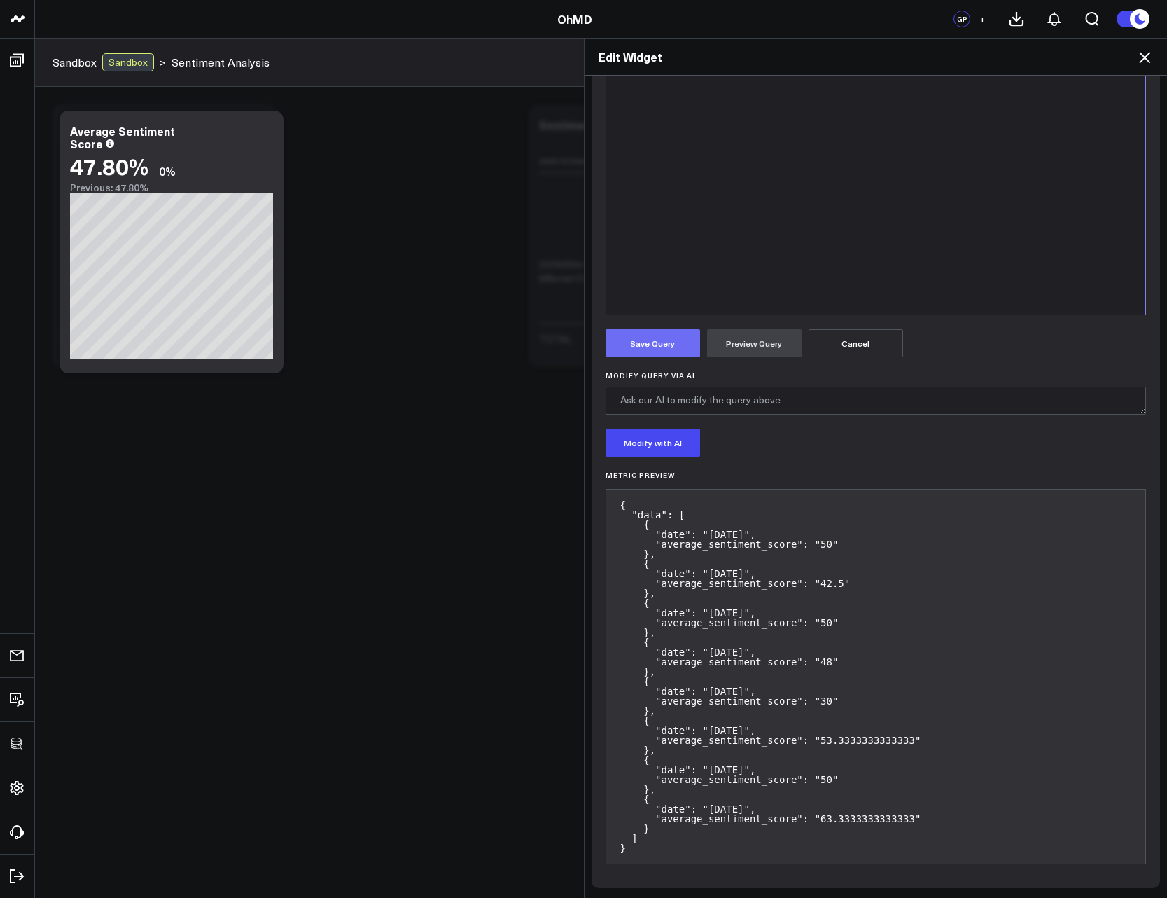
click at [656, 347] on button "Save Query" at bounding box center [653, 343] width 95 height 28
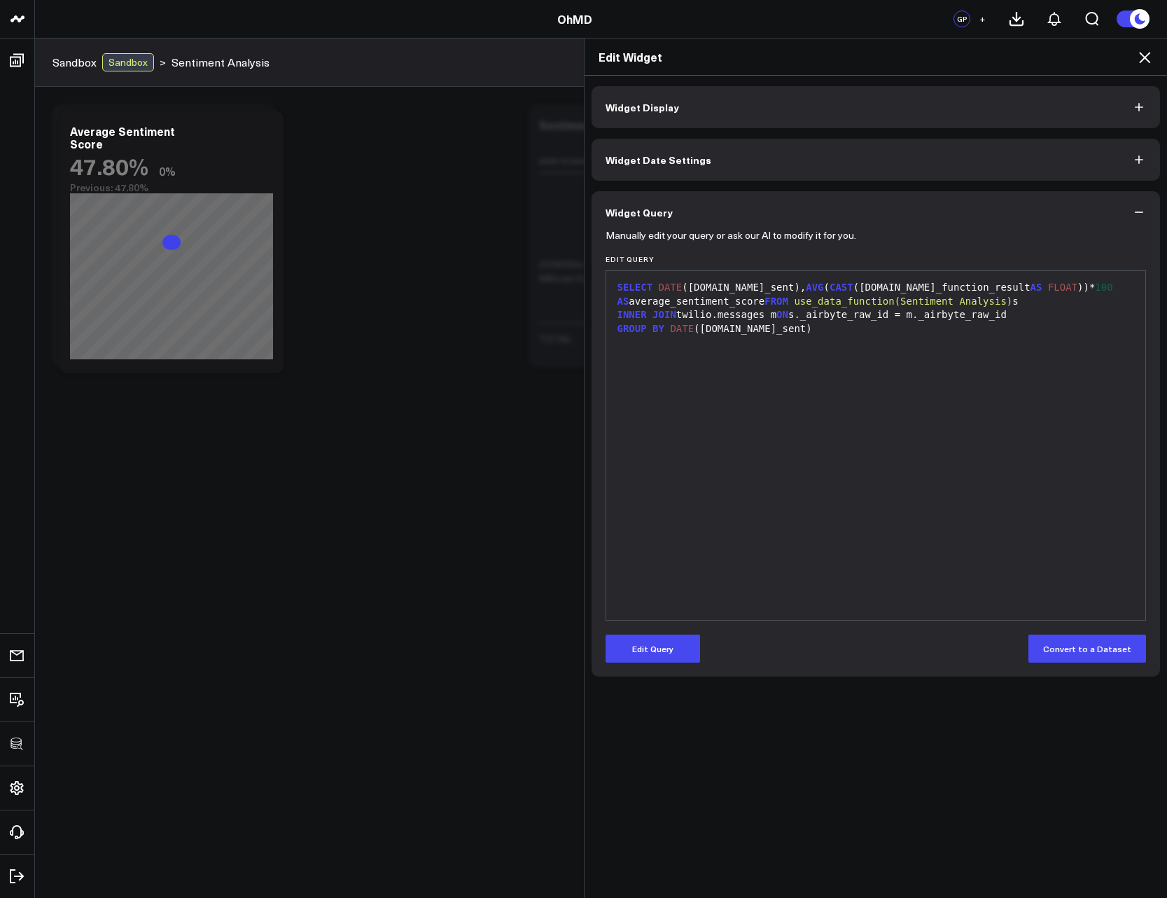
click at [1149, 58] on icon at bounding box center [1145, 57] width 17 height 17
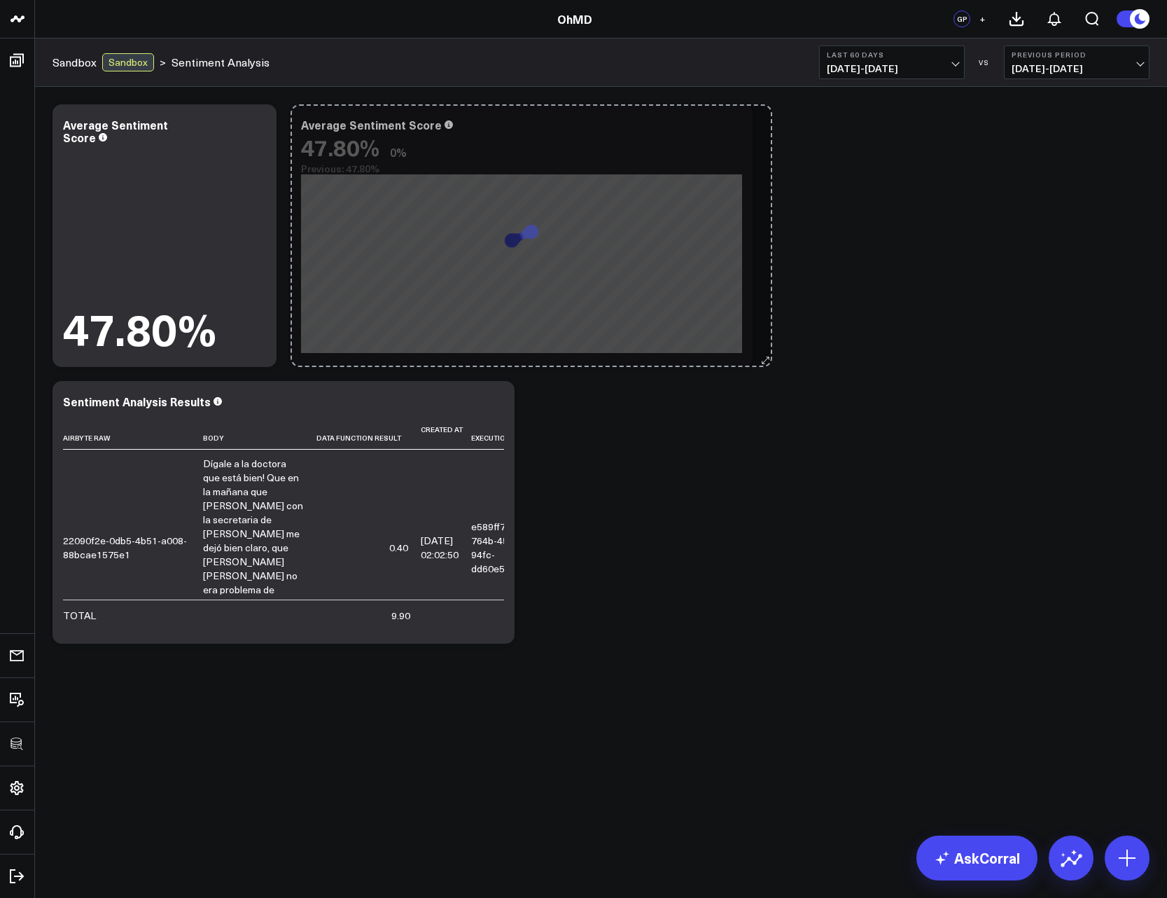
drag, startPoint x: 505, startPoint y: 363, endPoint x: 763, endPoint y: 363, distance: 258.4
click at [763, 363] on div "Modify via AI Copy link to widget Ask support Remove Create linked copy Executi…" at bounding box center [601, 373] width 1111 height 553
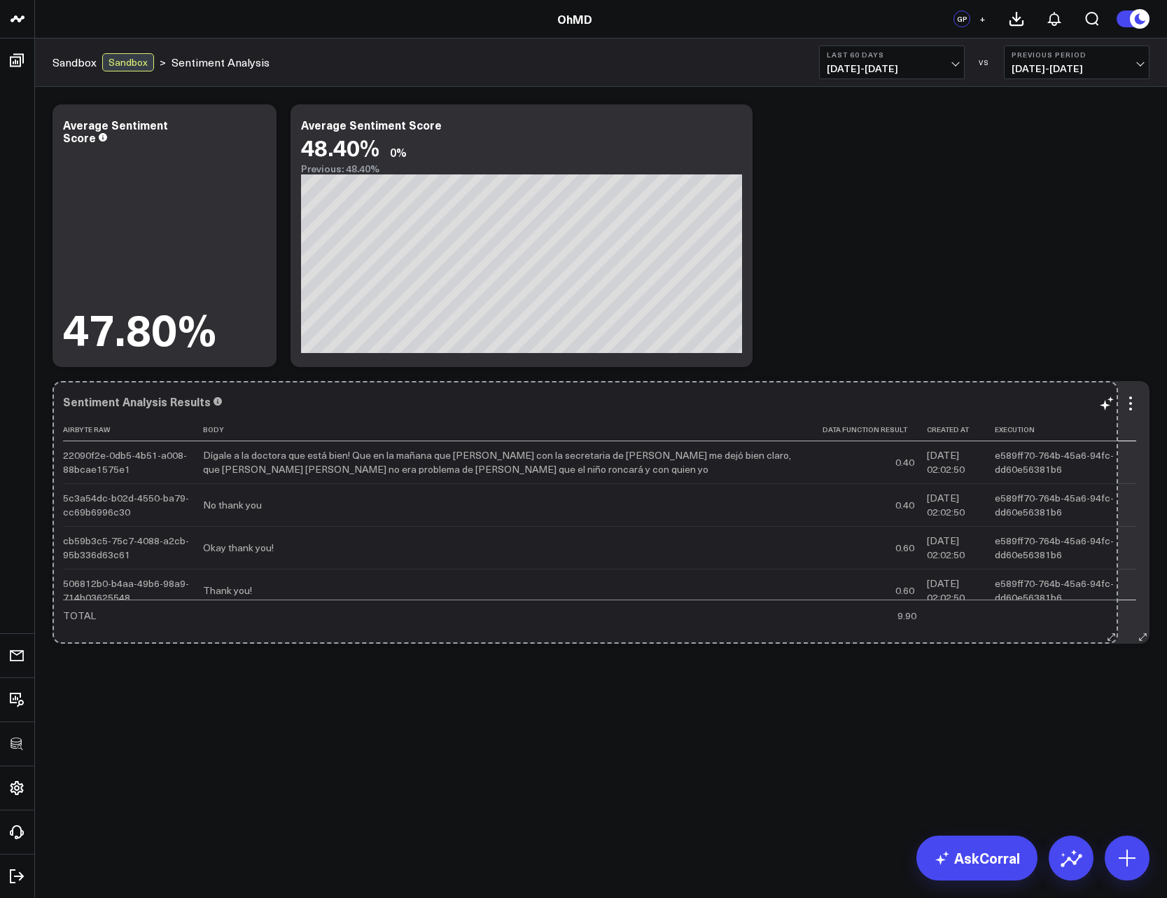
drag, startPoint x: 509, startPoint y: 639, endPoint x: 1113, endPoint y: 639, distance: 603.7
click at [1113, 639] on div "Sentiment Analysis Results Airbyte Raw Body Data Function Result Created At Exe…" at bounding box center [601, 512] width 1097 height 263
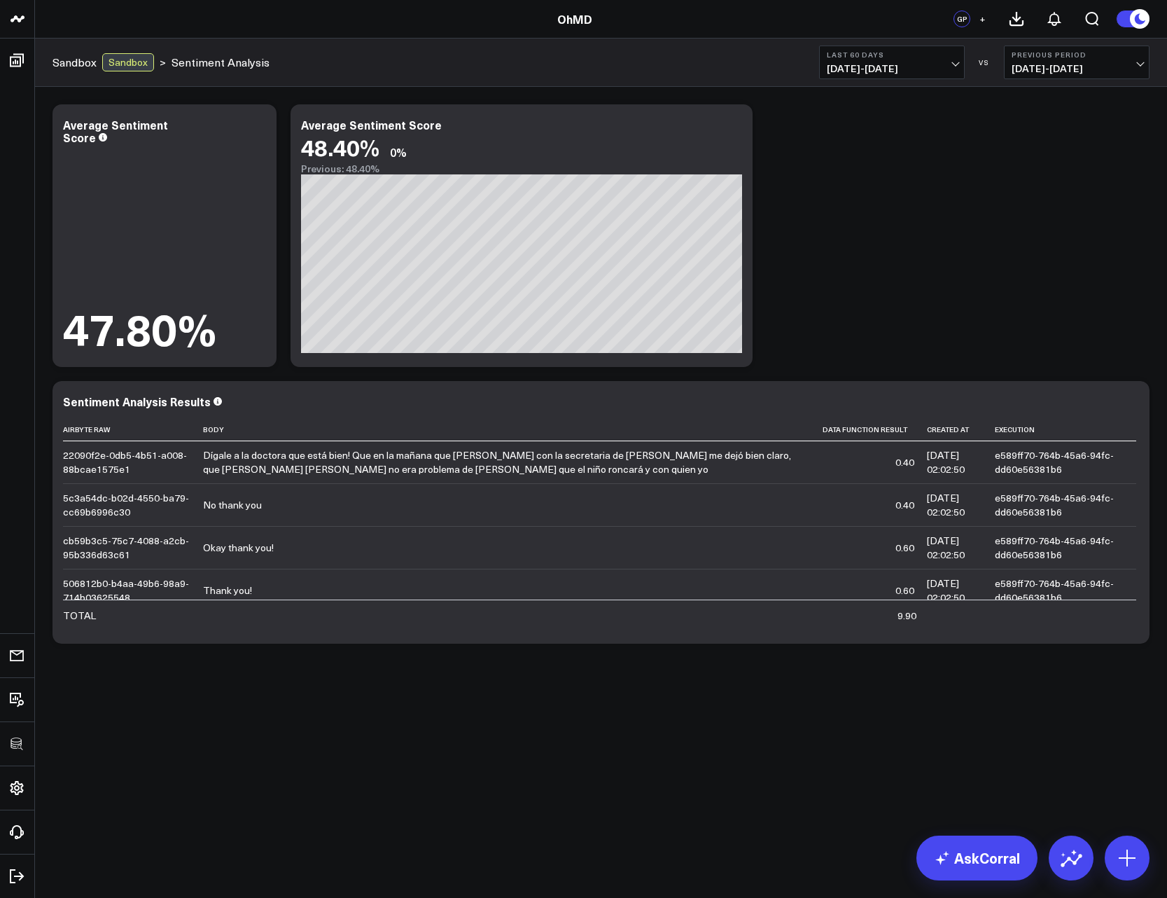
click at [761, 772] on body "3725 Test 829 Studios Accenture Acme Industrial Activant Capital Agriculture & …" at bounding box center [583, 449] width 1167 height 898
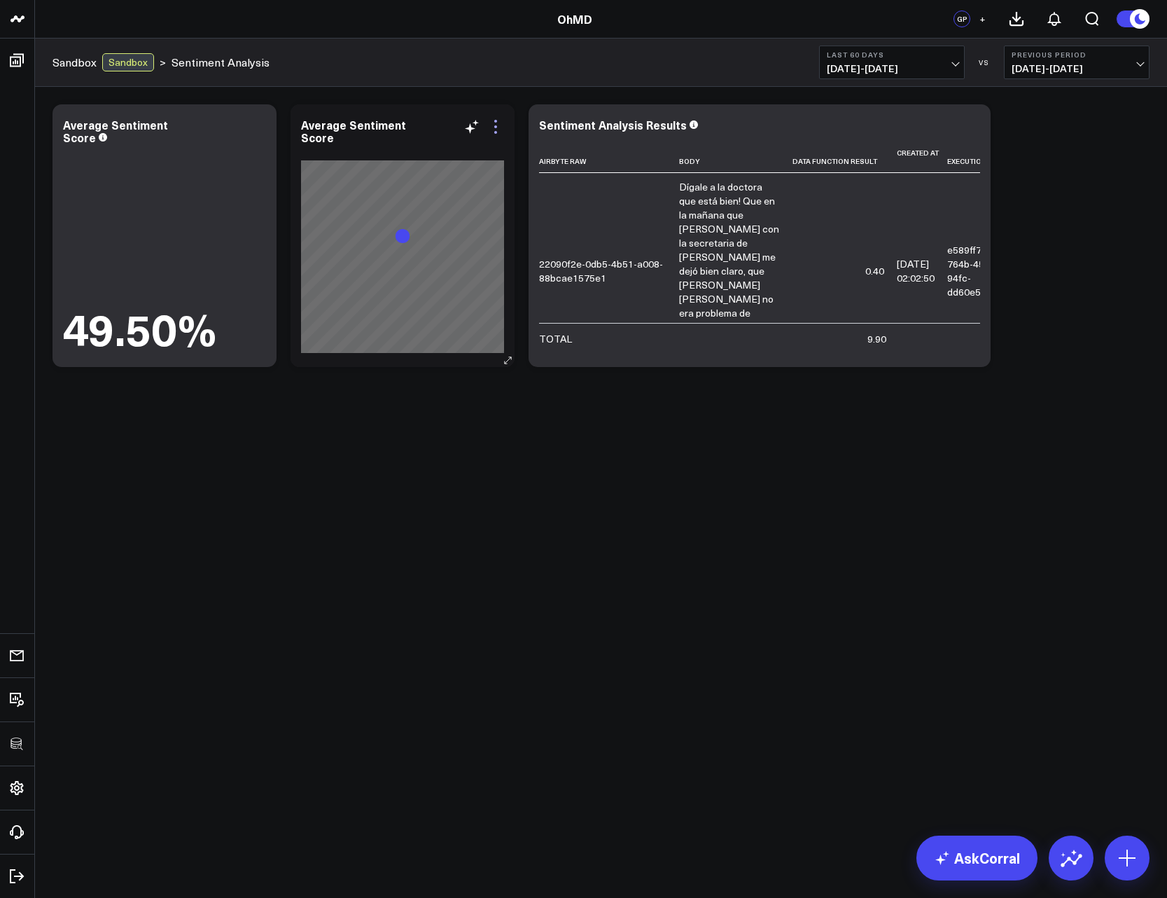
click at [490, 134] on icon at bounding box center [495, 126] width 17 height 17
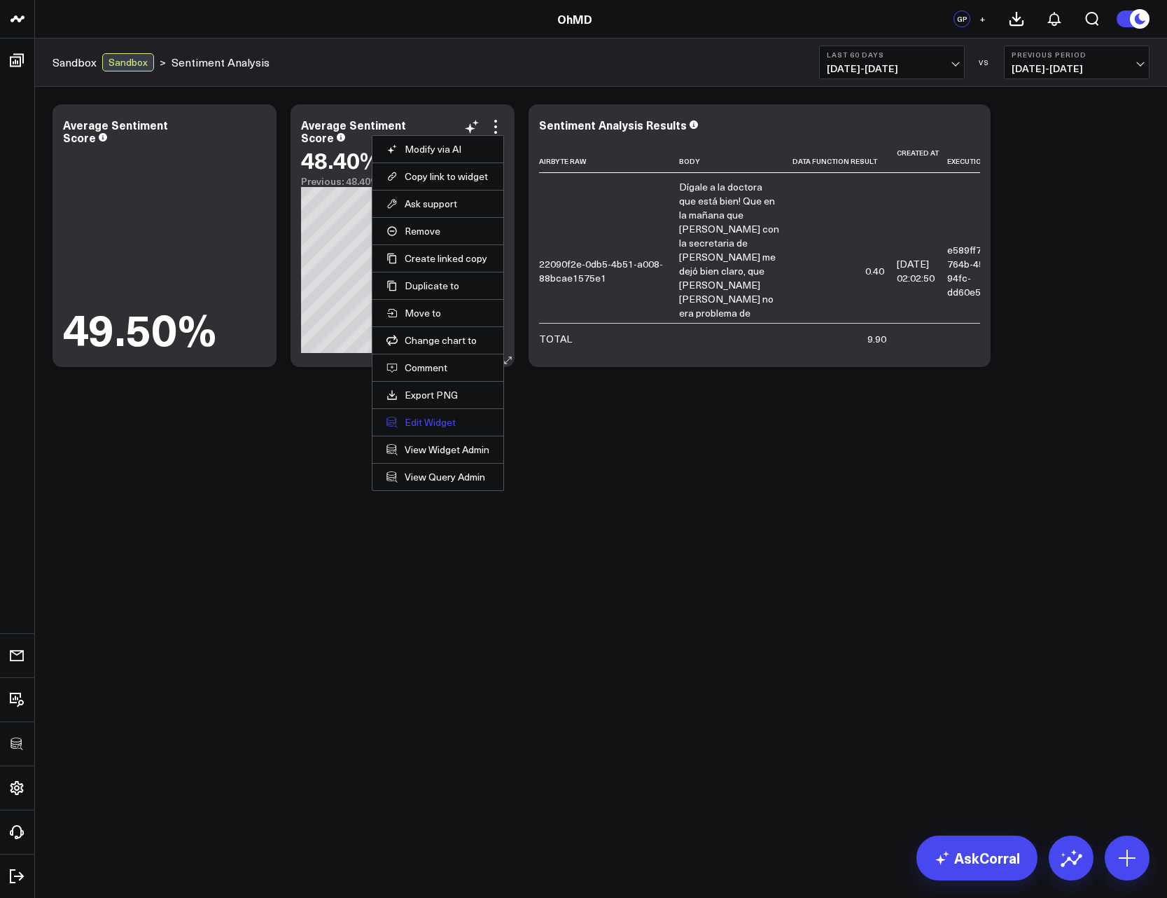
click at [431, 427] on button "Edit Widget" at bounding box center [438, 422] width 103 height 13
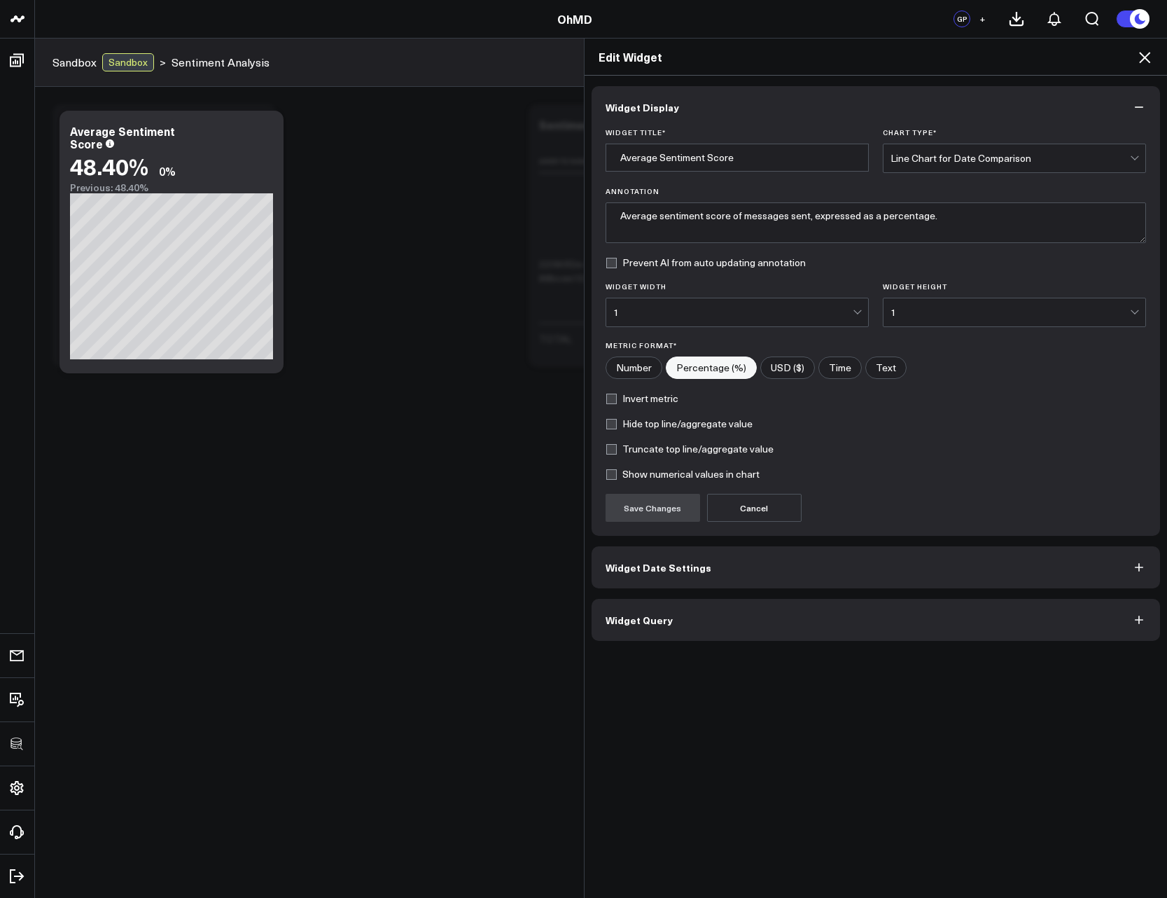
click at [821, 313] on div "1" at bounding box center [733, 312] width 240 height 11
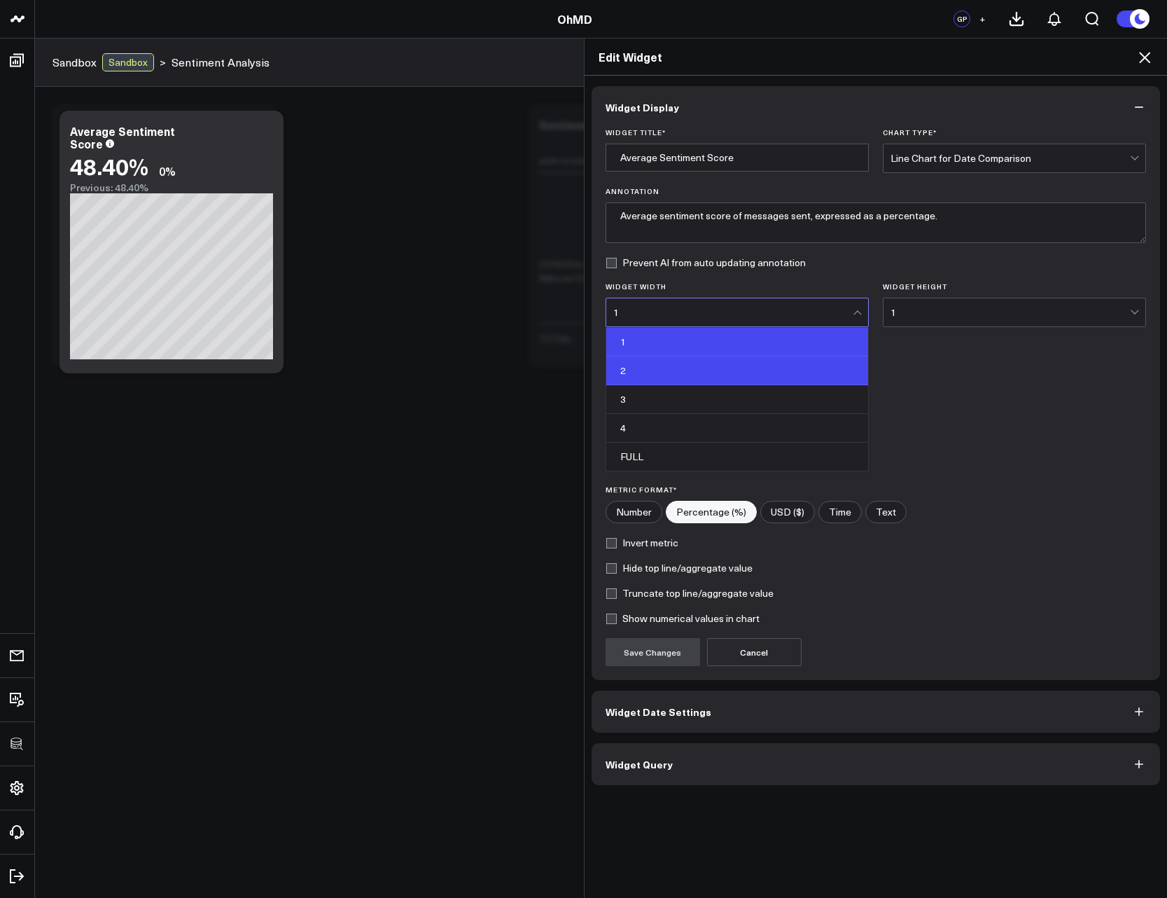
click at [738, 380] on div "2" at bounding box center [737, 370] width 262 height 29
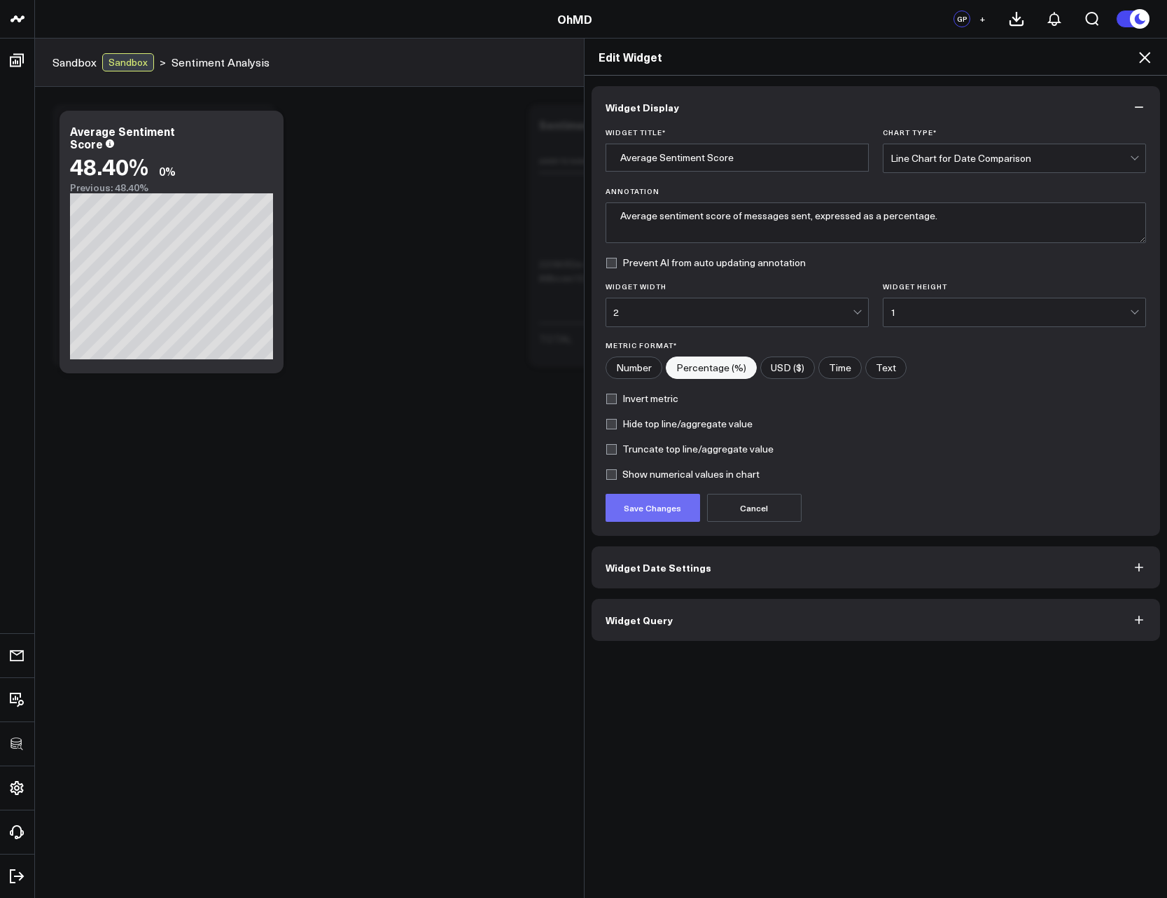
click at [669, 507] on button "Save Changes" at bounding box center [653, 508] width 95 height 28
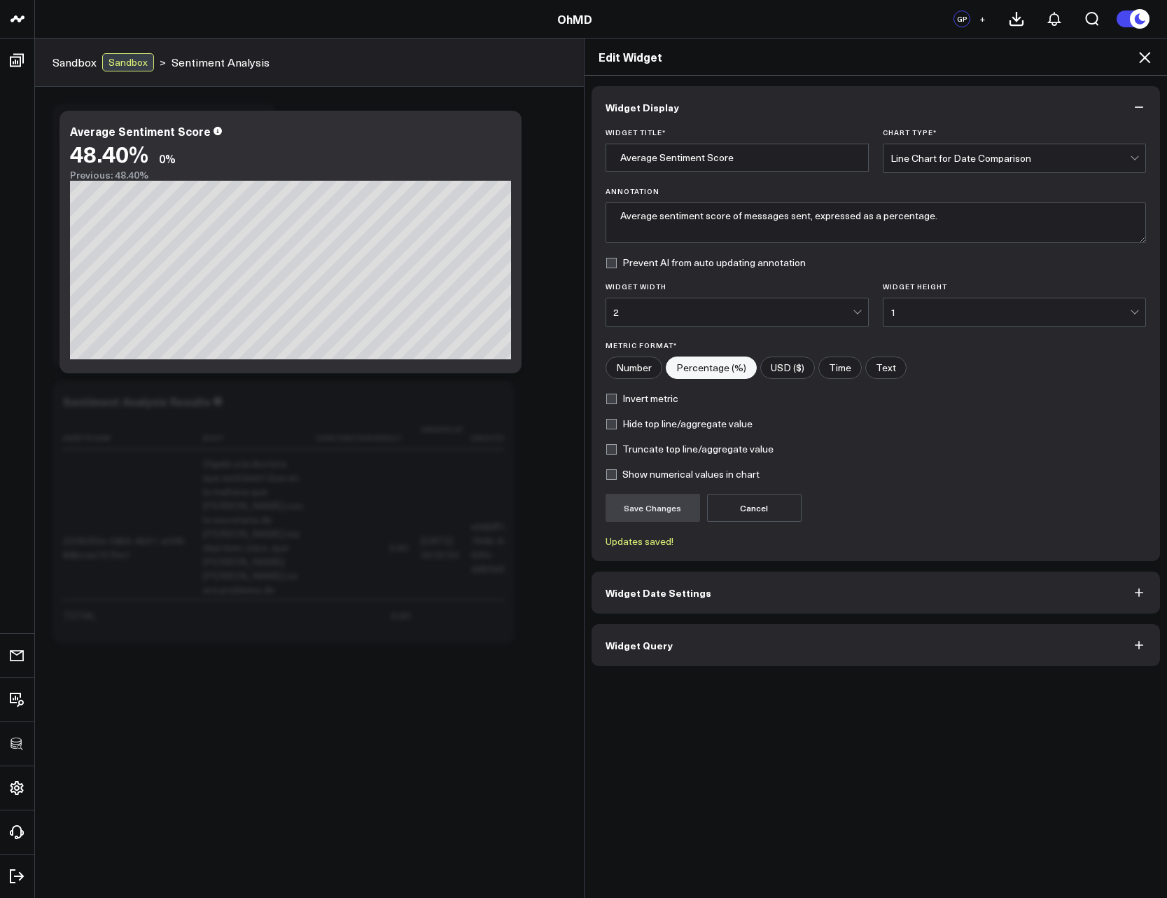
click at [1142, 62] on icon at bounding box center [1145, 57] width 17 height 17
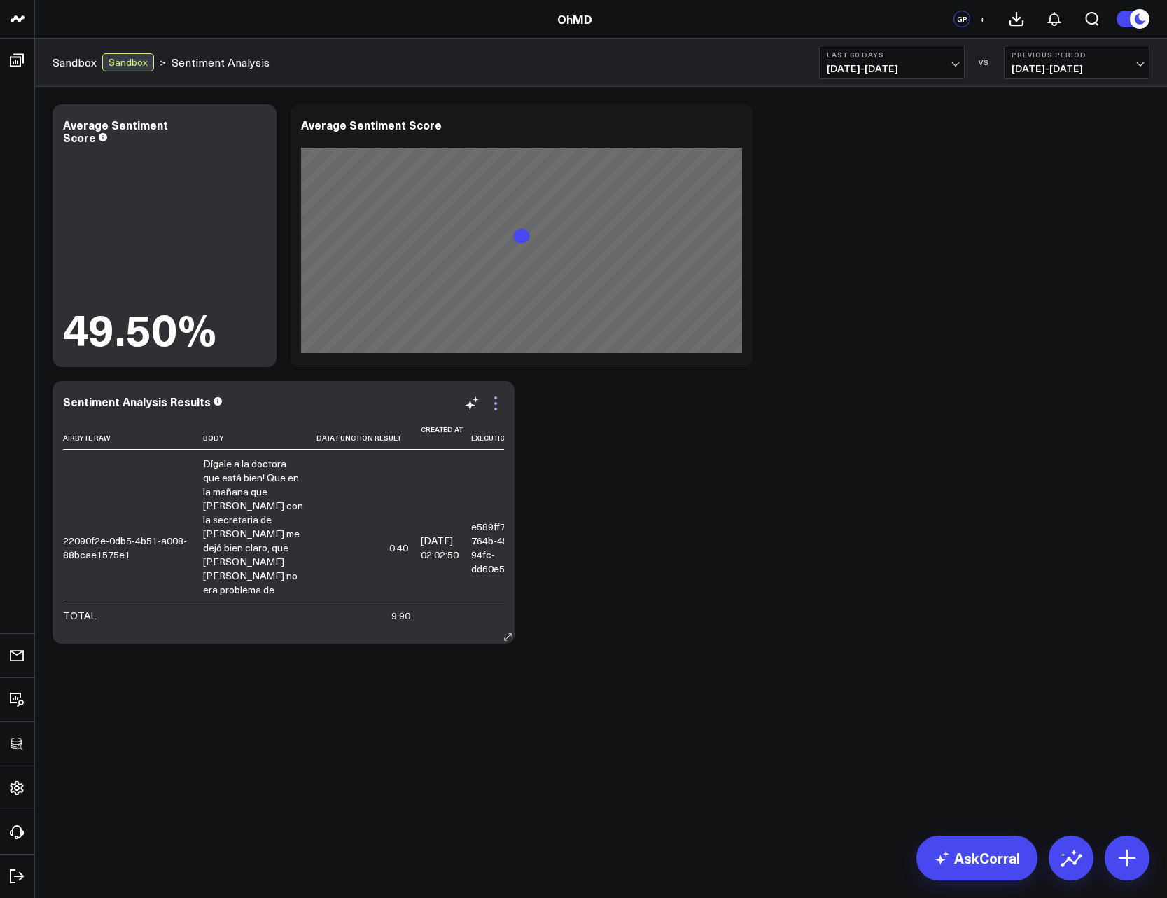
click at [494, 400] on icon at bounding box center [495, 403] width 17 height 17
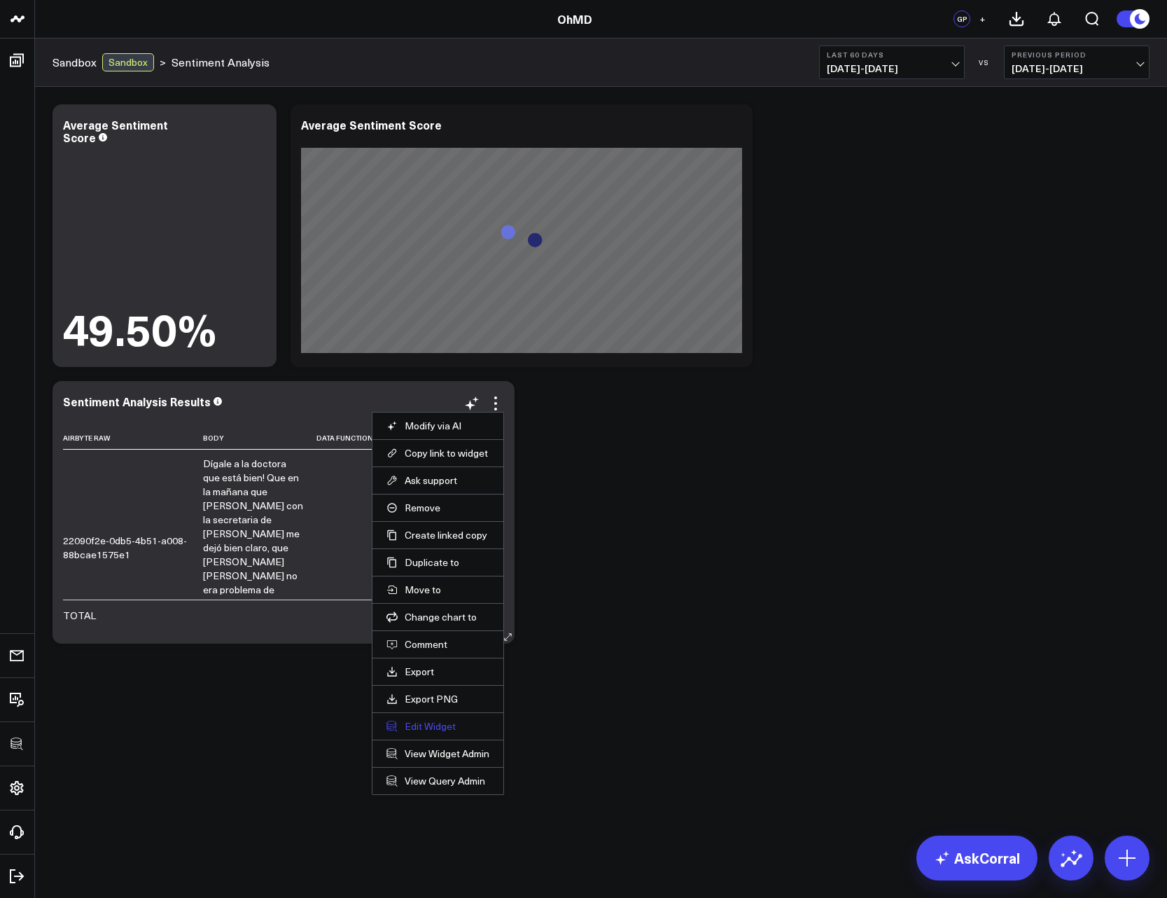
click at [426, 723] on button "Edit Widget" at bounding box center [438, 726] width 103 height 13
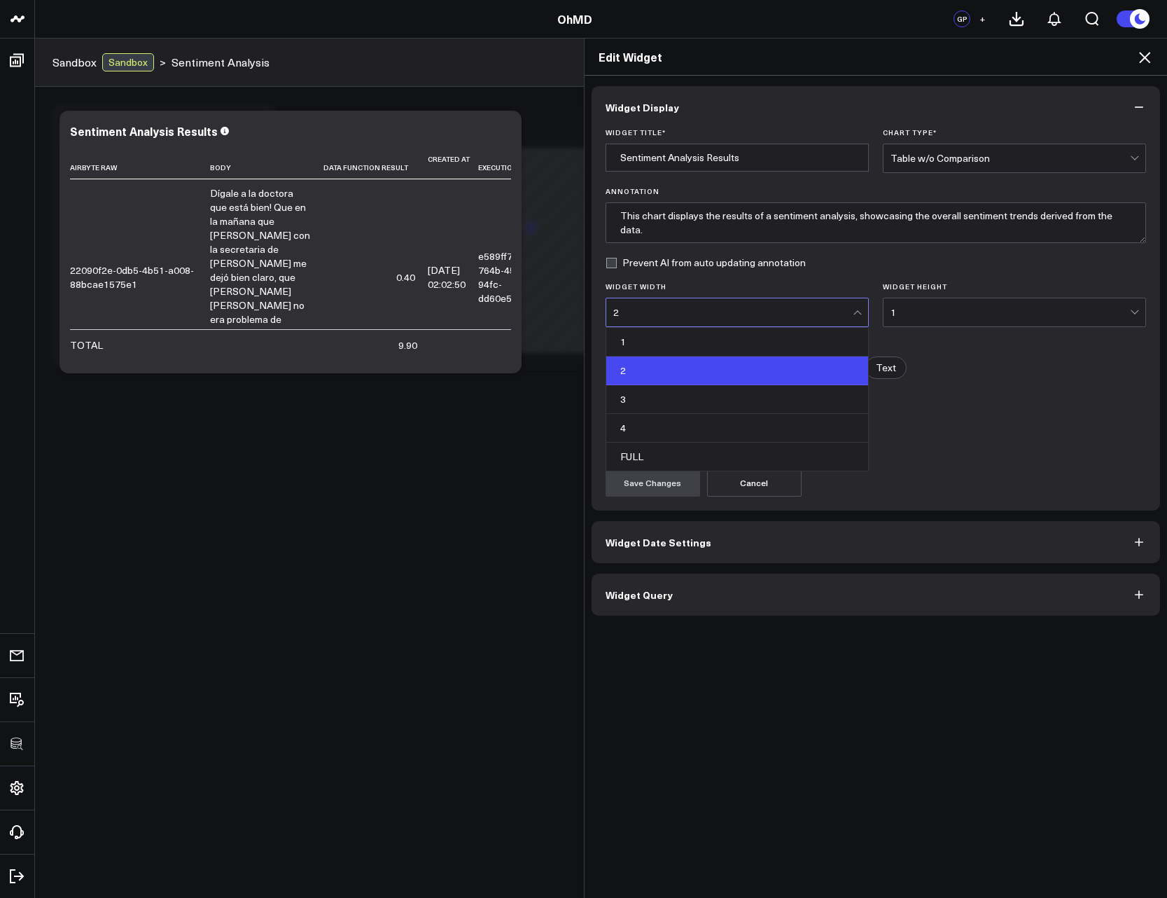
click at [713, 316] on div "2" at bounding box center [733, 312] width 240 height 11
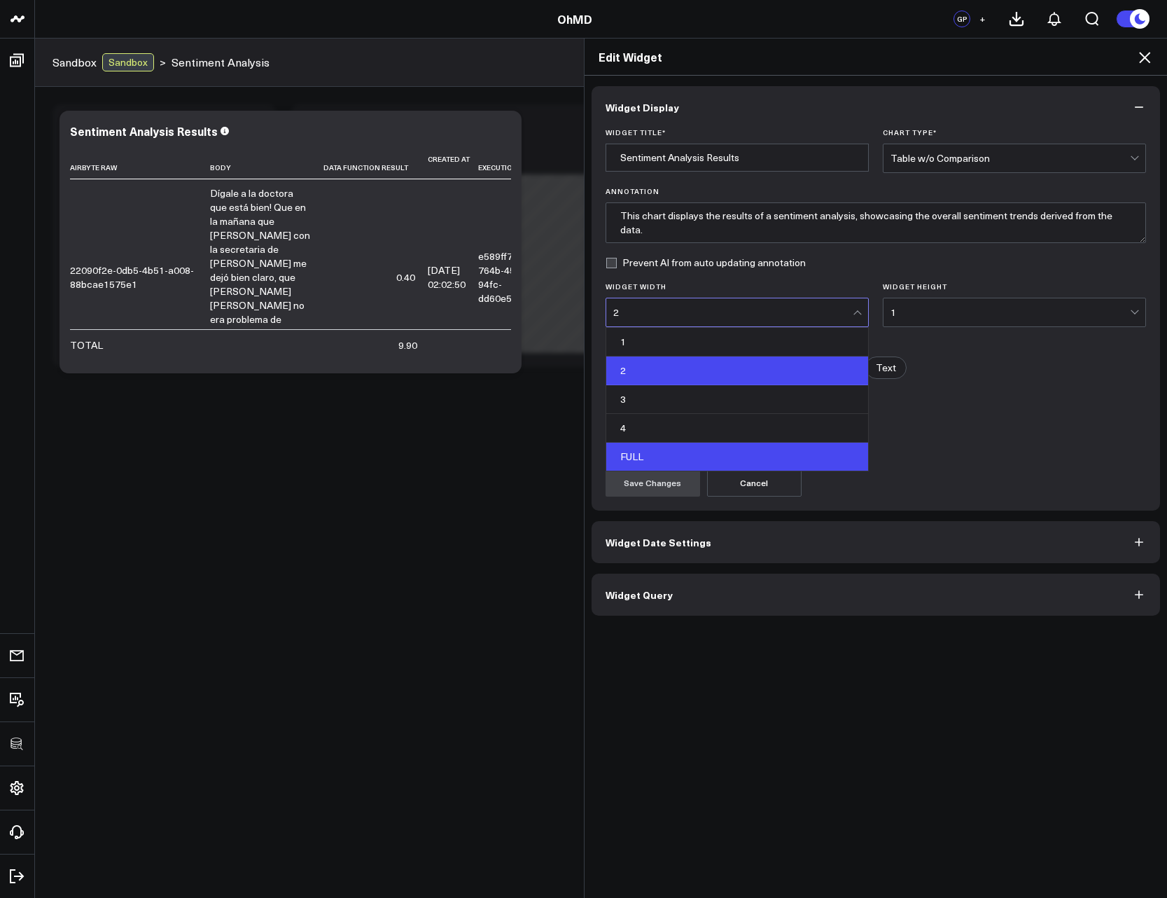
click at [665, 456] on div "FULL" at bounding box center [737, 457] width 262 height 28
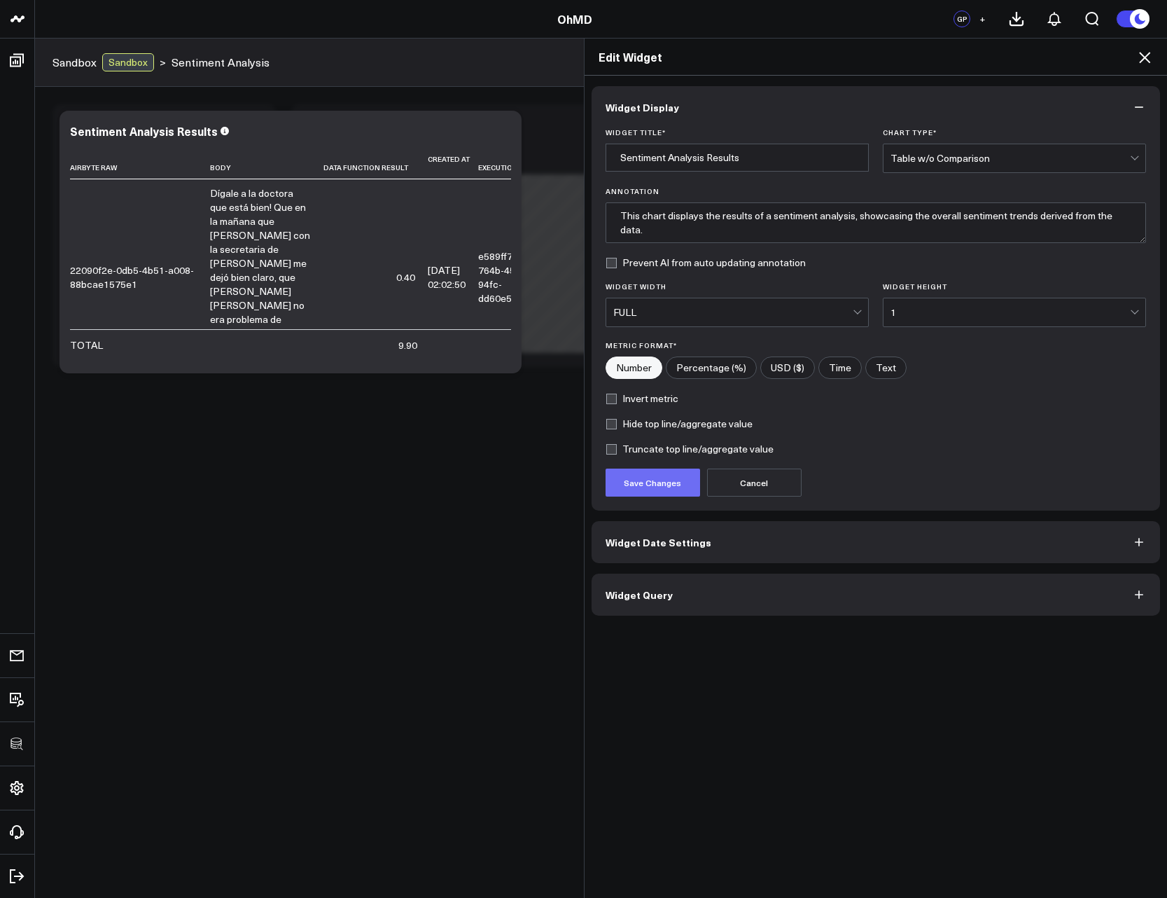
click at [654, 476] on button "Save Changes" at bounding box center [653, 483] width 95 height 28
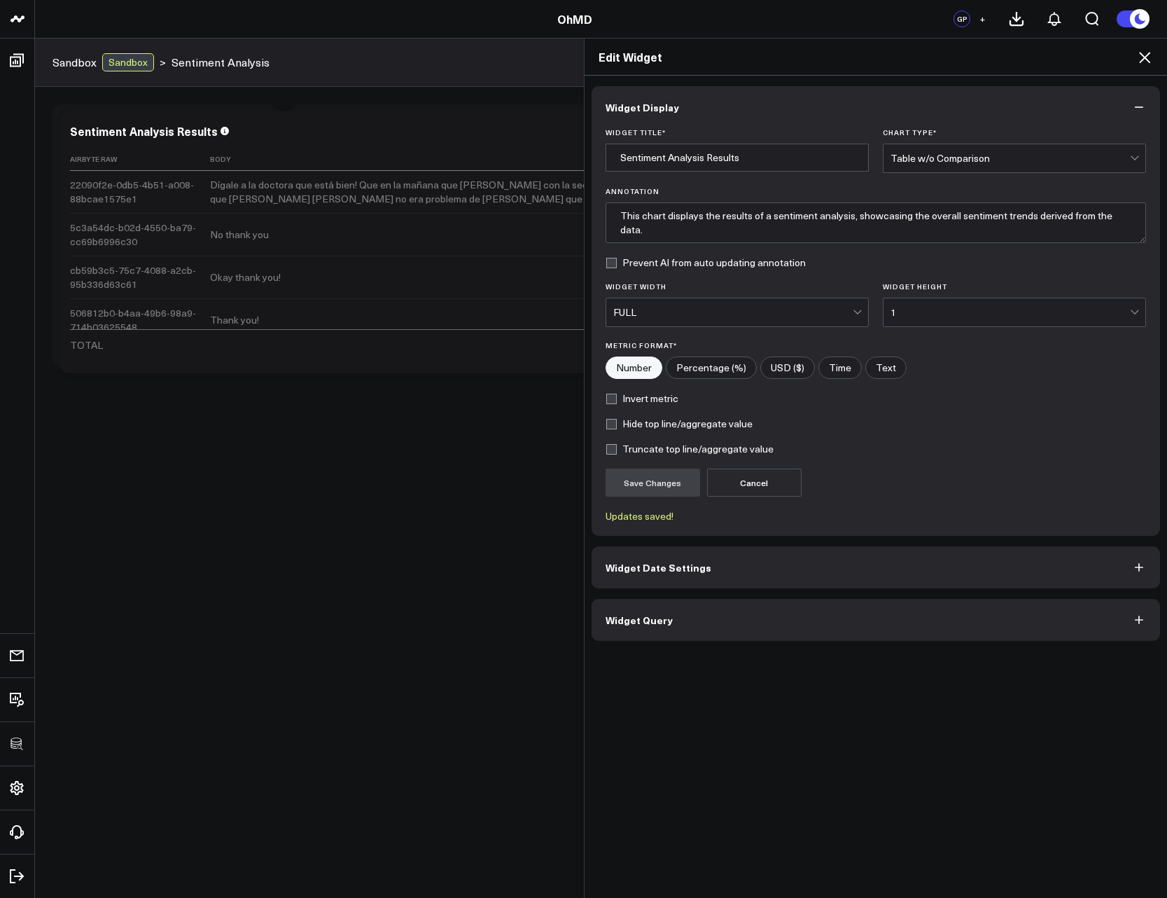
click at [1143, 61] on icon at bounding box center [1144, 57] width 11 height 11
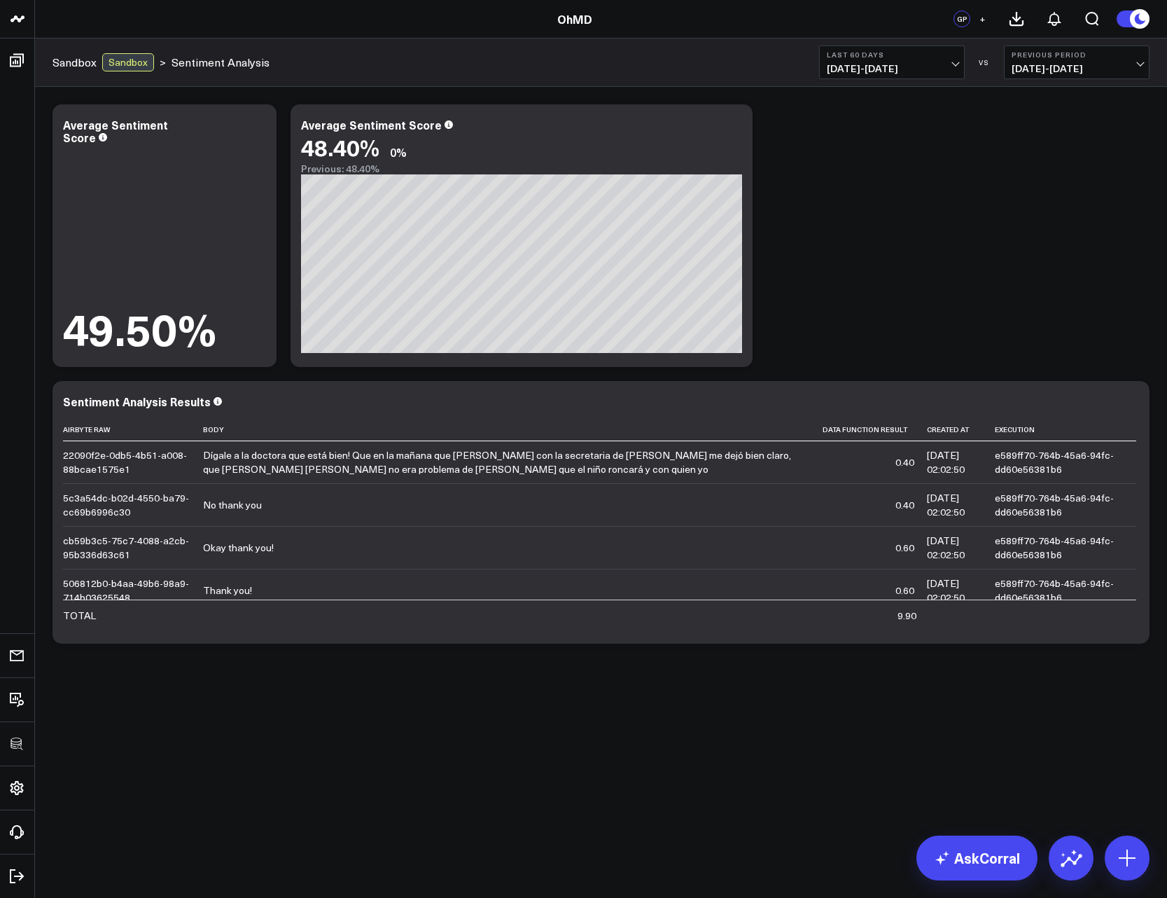
click at [870, 236] on div "Modify via AI Copy link to widget Ask support Remove Create linked copy Executi…" at bounding box center [601, 373] width 1111 height 553
click at [915, 60] on button "Last 60 Days [DATE] - [DATE]" at bounding box center [892, 63] width 146 height 34
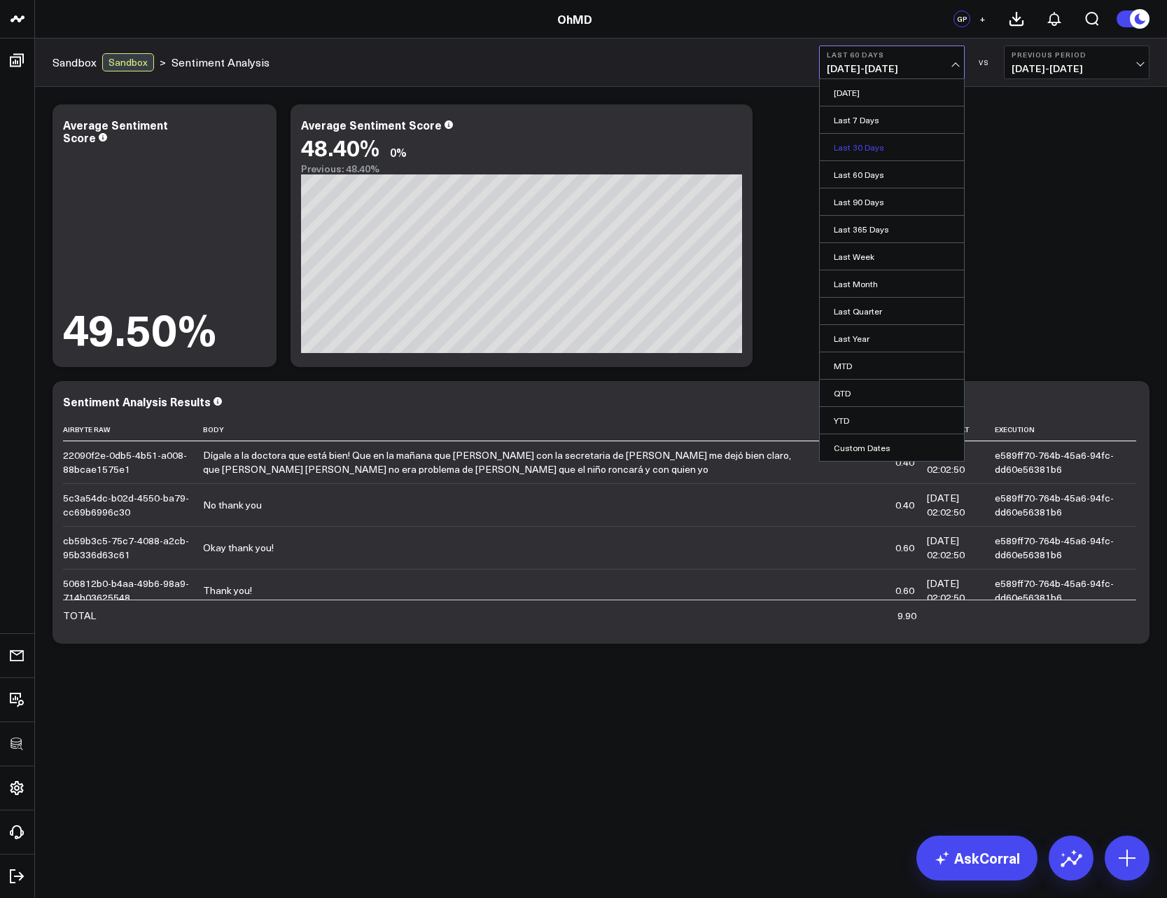
click at [875, 152] on link "Last 30 Days" at bounding box center [892, 147] width 144 height 27
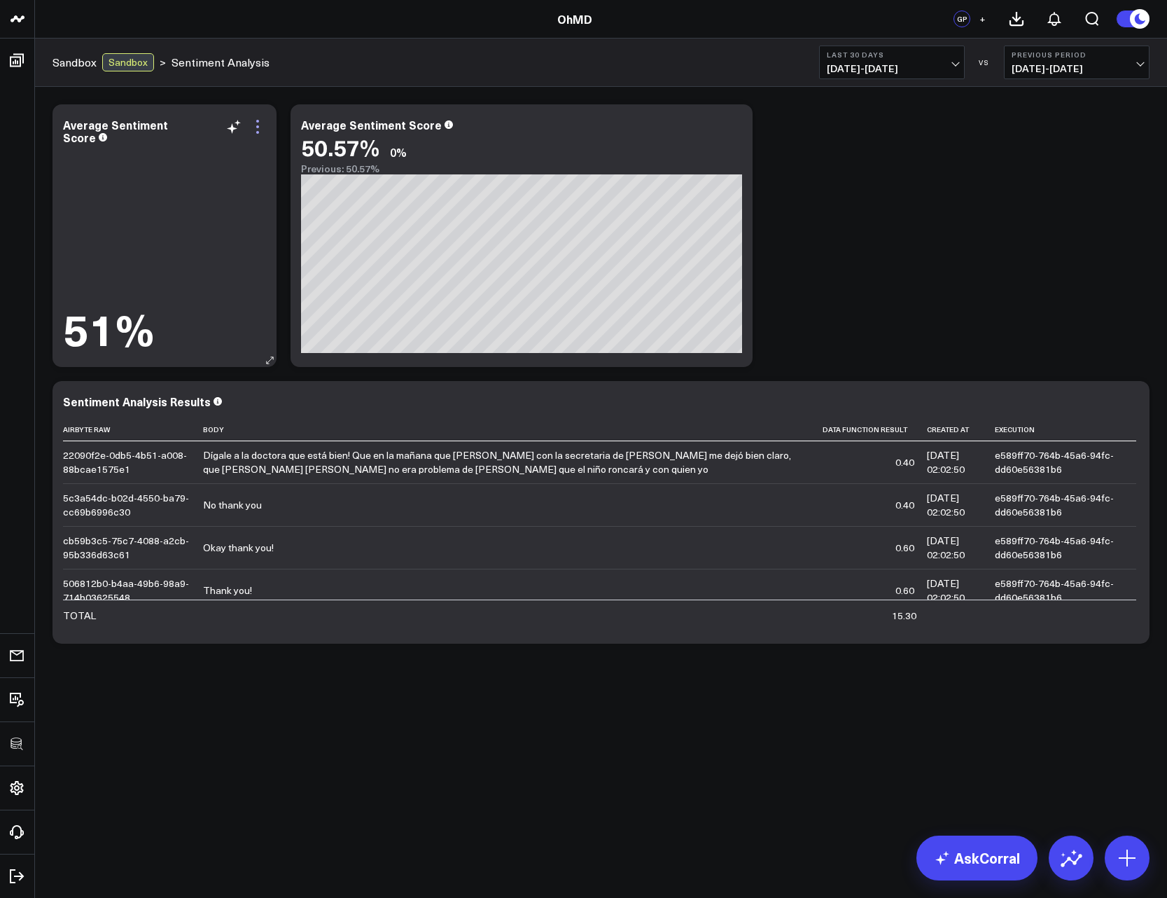
click at [252, 129] on icon at bounding box center [257, 126] width 17 height 17
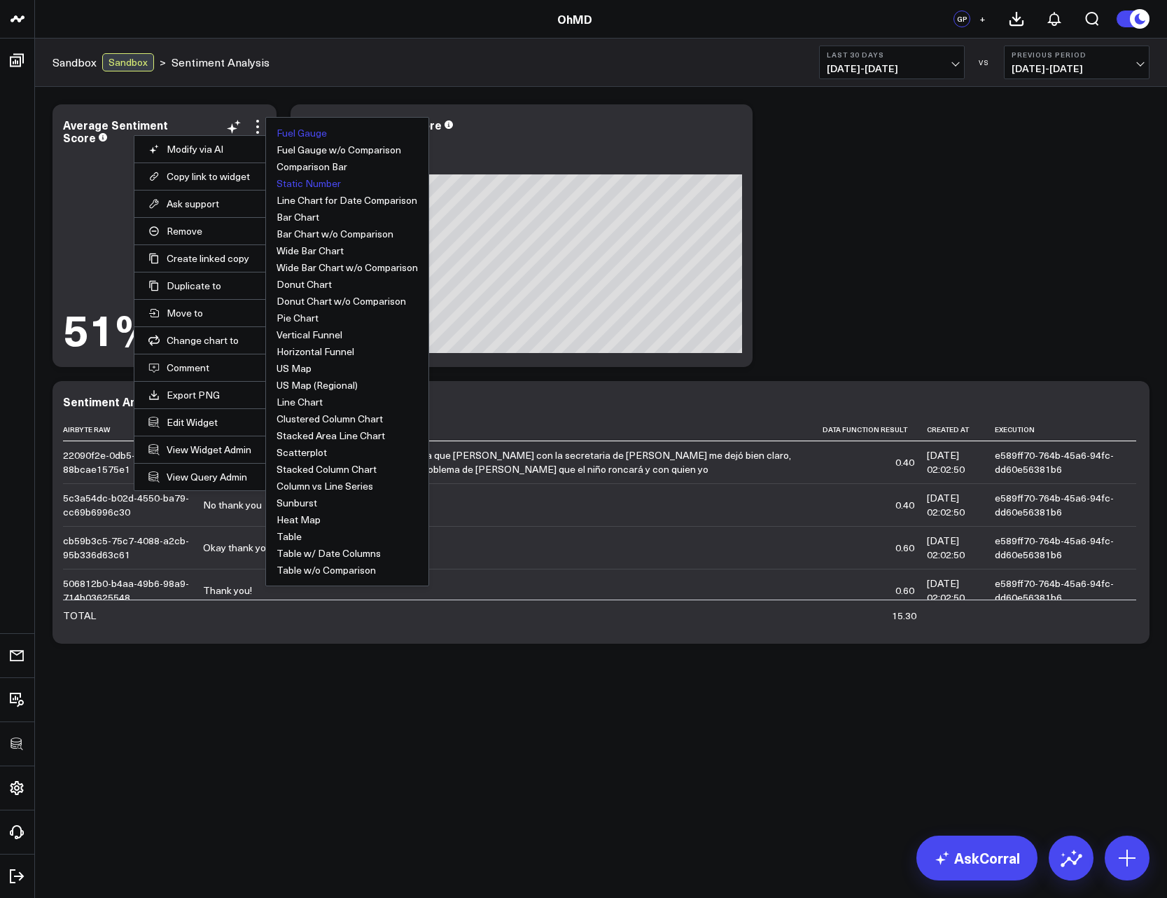
click at [303, 132] on button "Fuel Gauge" at bounding box center [302, 133] width 50 height 10
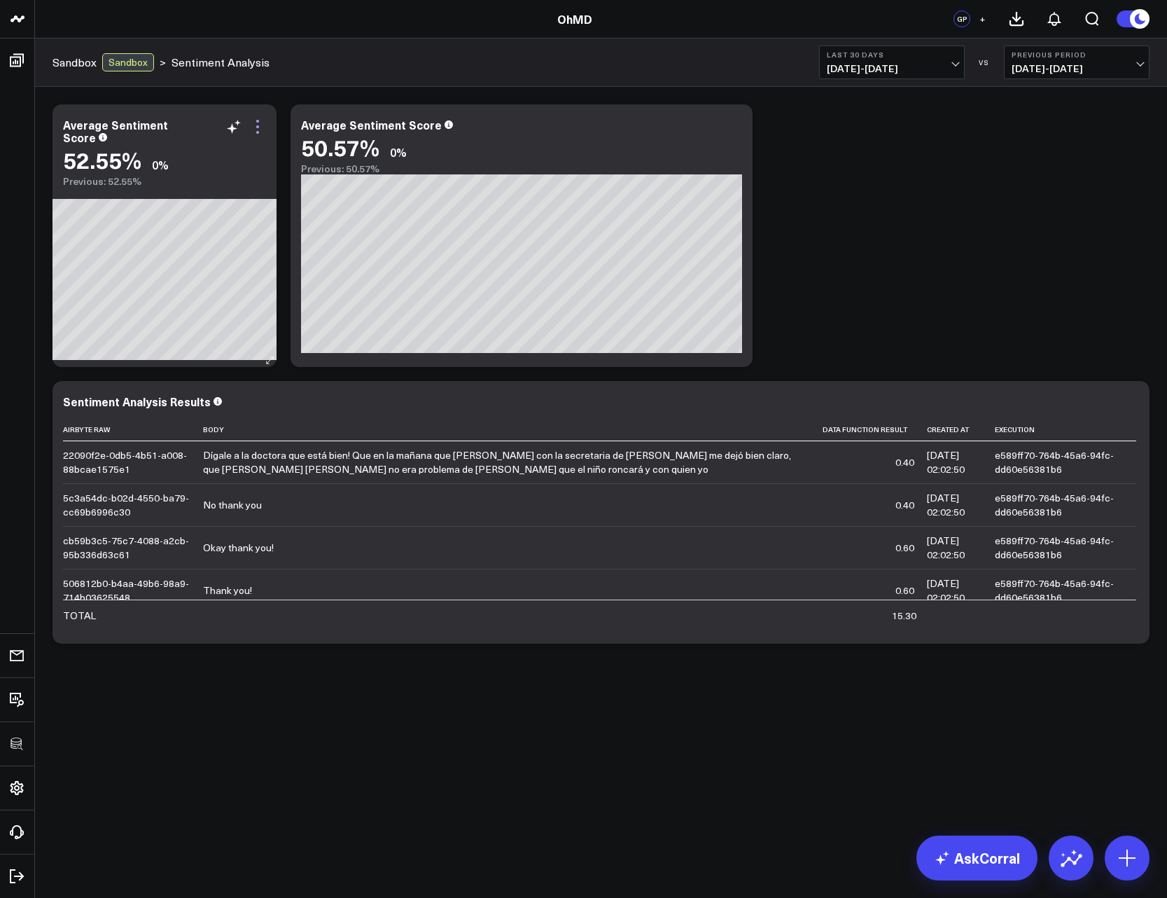
click at [256, 128] on icon at bounding box center [257, 126] width 17 height 17
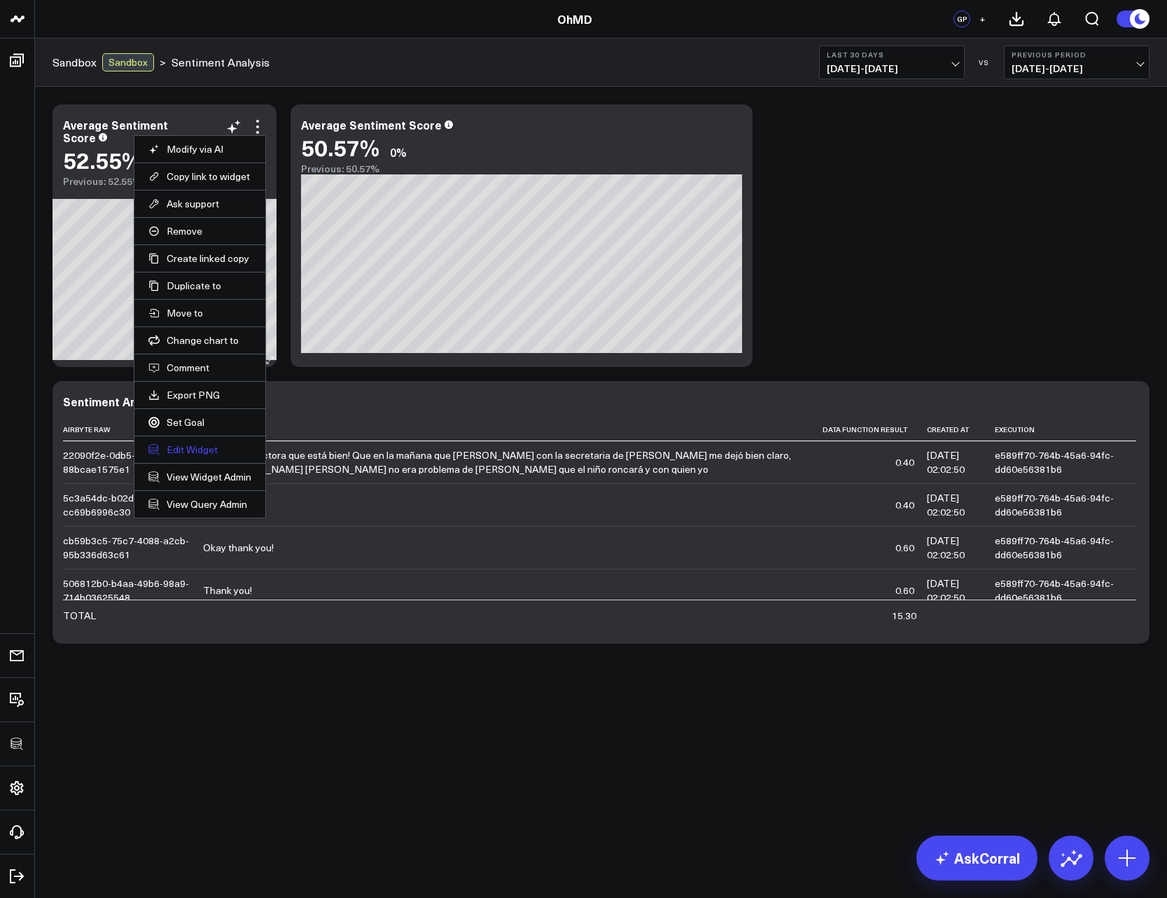
click at [191, 448] on button "Edit Widget" at bounding box center [199, 449] width 103 height 13
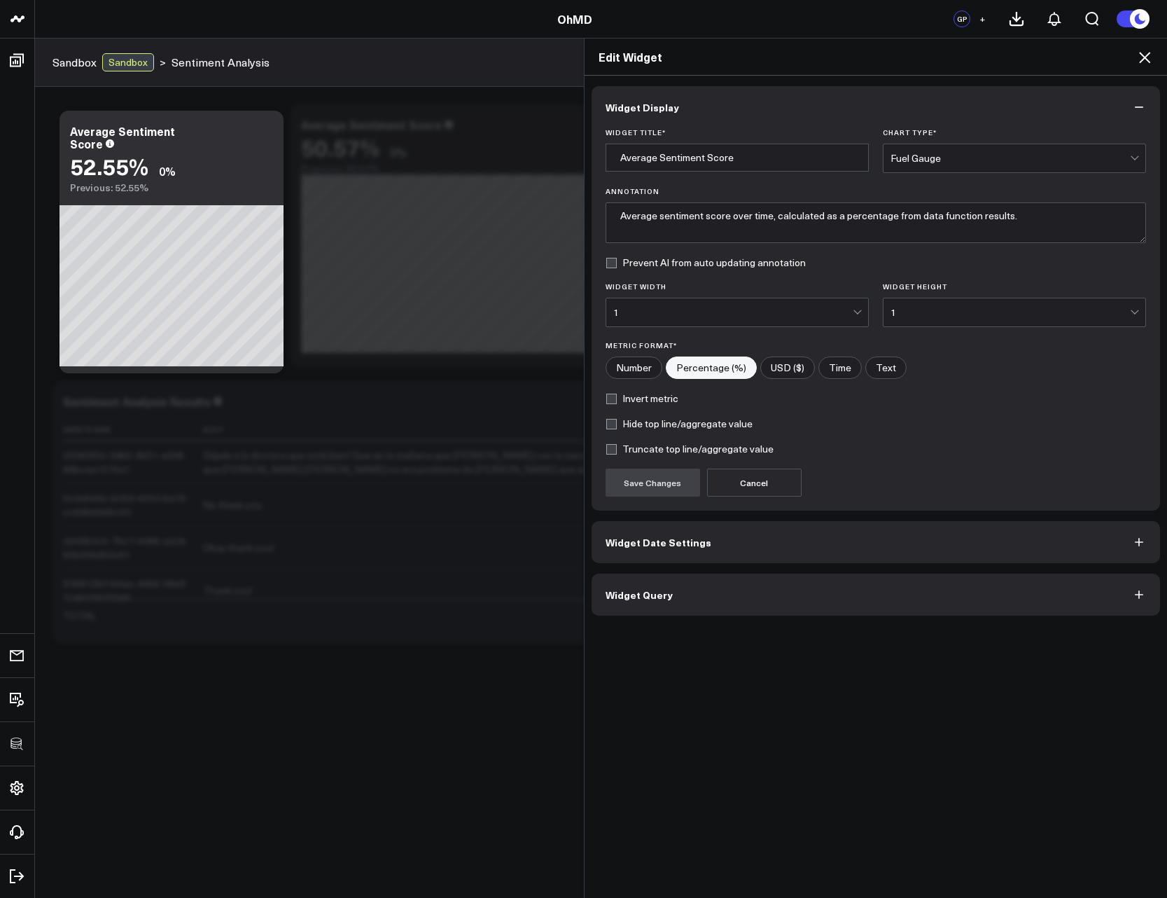
click at [653, 602] on button "Widget Query" at bounding box center [876, 595] width 569 height 42
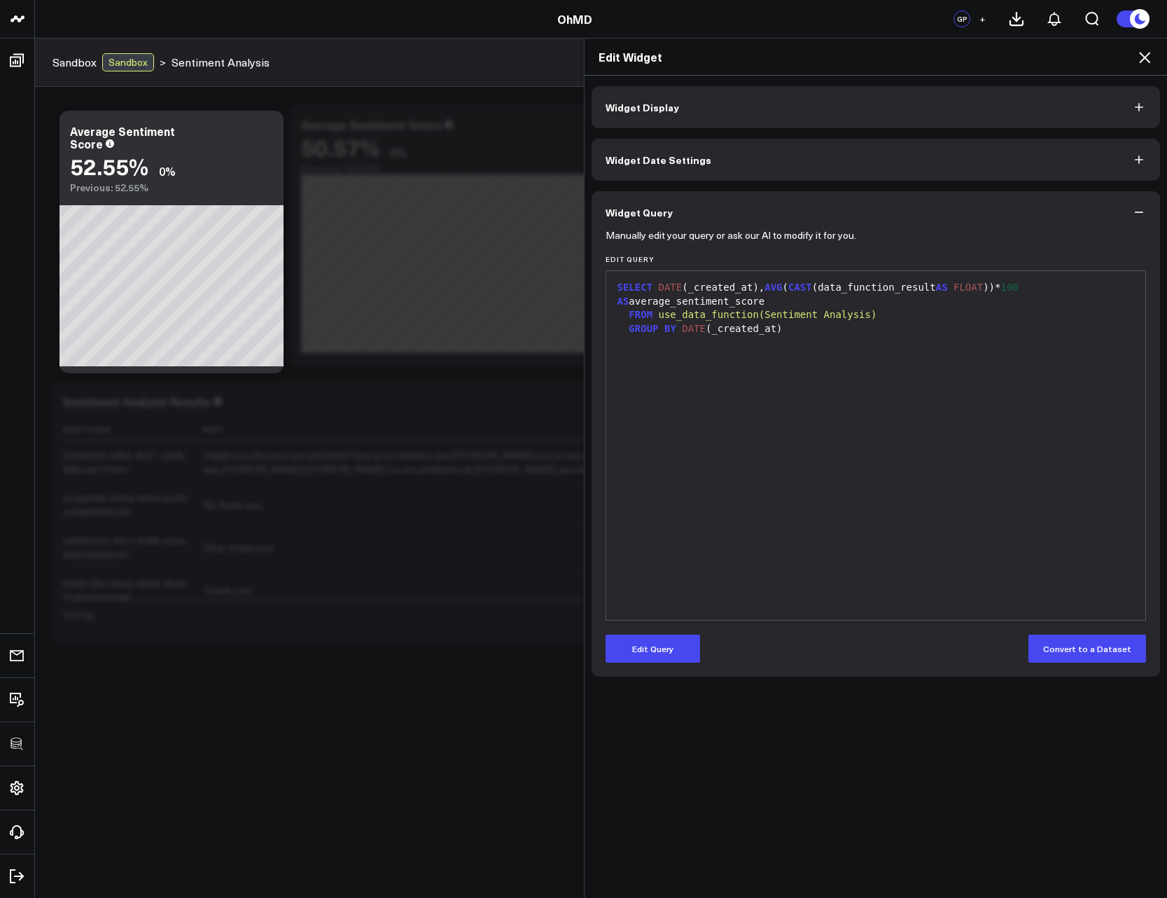
click at [1144, 63] on icon at bounding box center [1145, 57] width 17 height 17
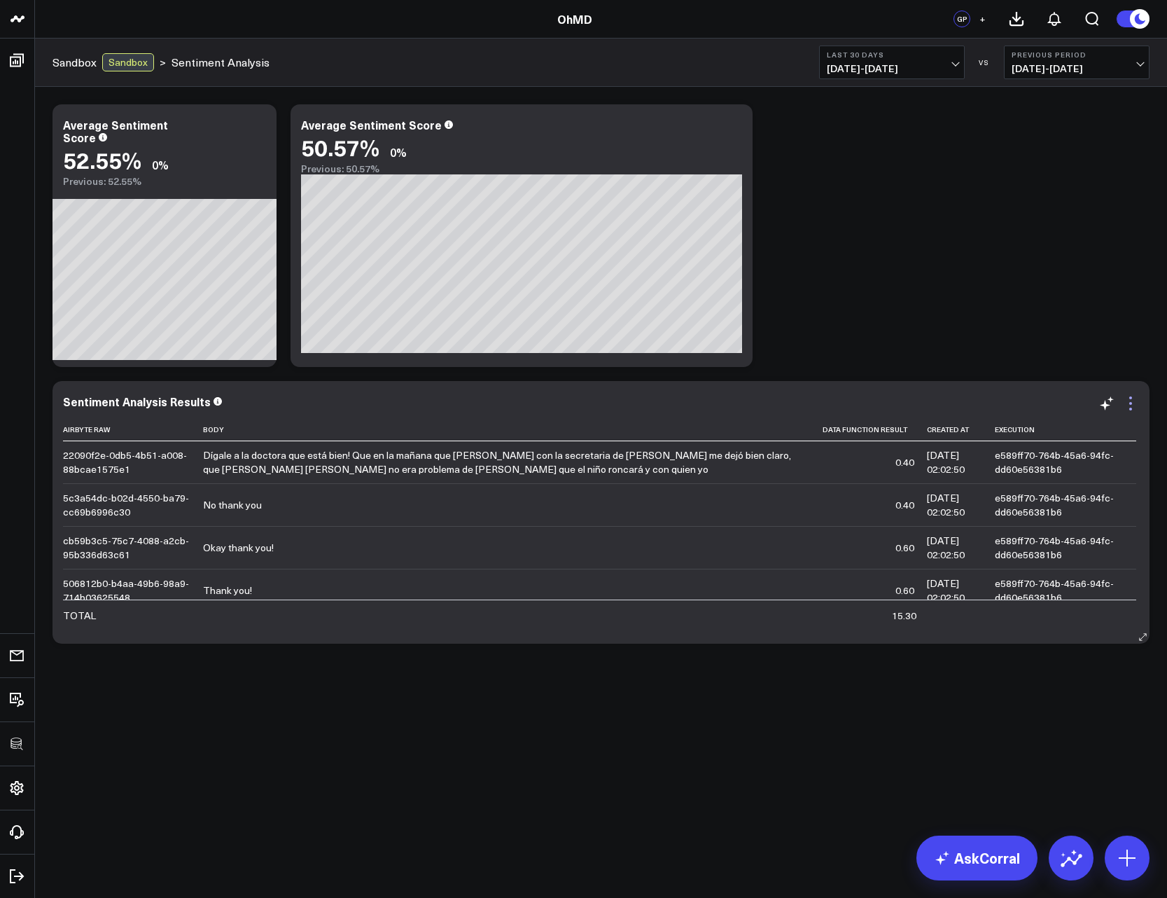
click at [1129, 401] on icon at bounding box center [1131, 403] width 17 height 17
click at [956, 248] on div "Modify via AI Copy link to widget Ask support Remove Create linked copy Executi…" at bounding box center [601, 373] width 1111 height 553
click at [742, 130] on icon at bounding box center [734, 126] width 17 height 17
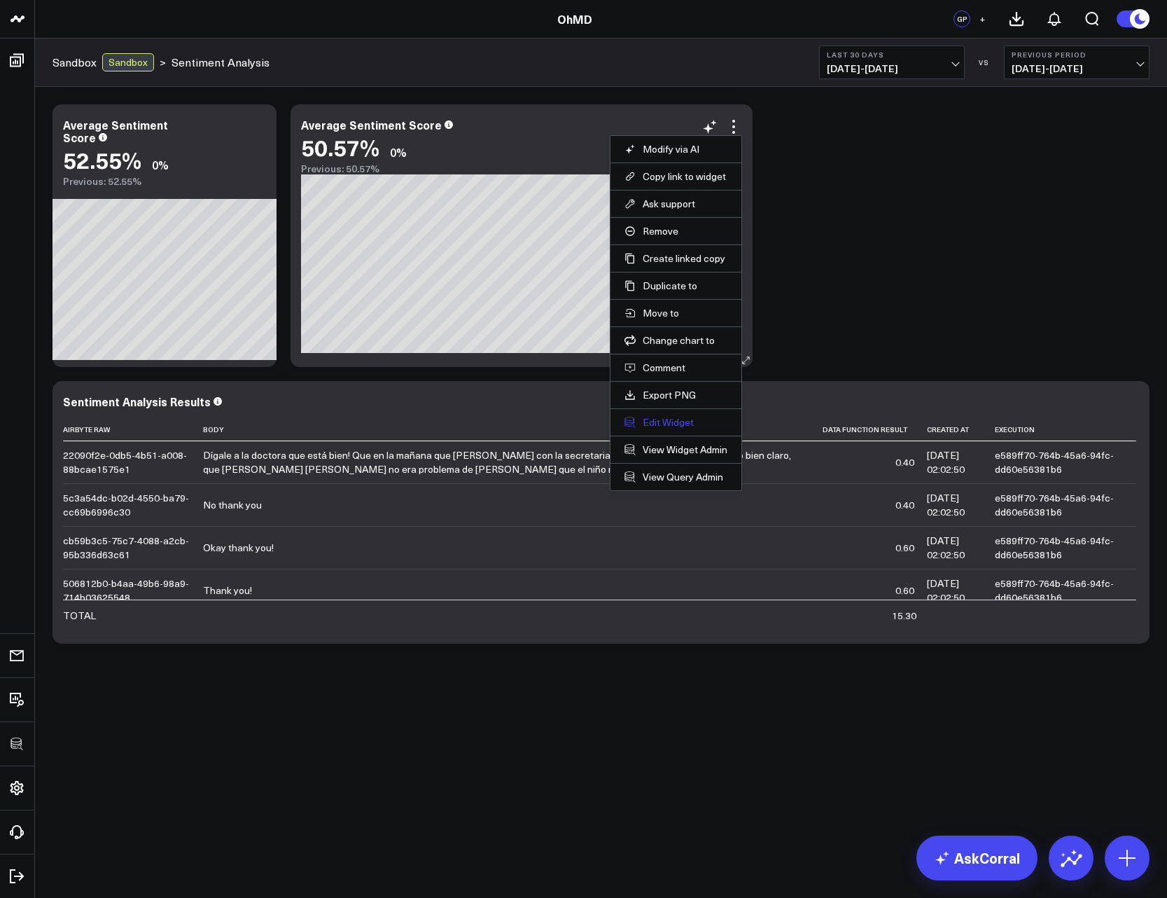
click at [665, 420] on button "Edit Widget" at bounding box center [676, 422] width 103 height 13
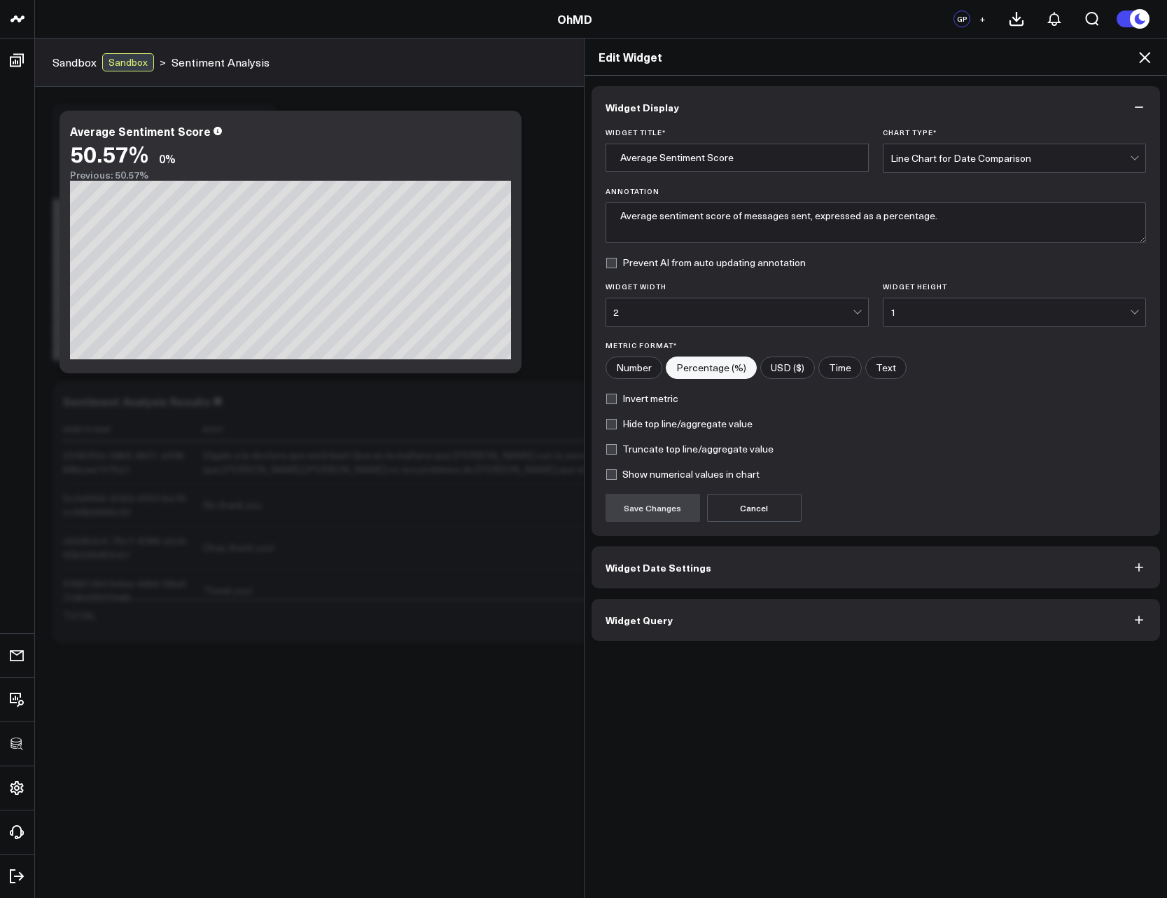
click at [695, 610] on button "Widget Query" at bounding box center [876, 620] width 569 height 42
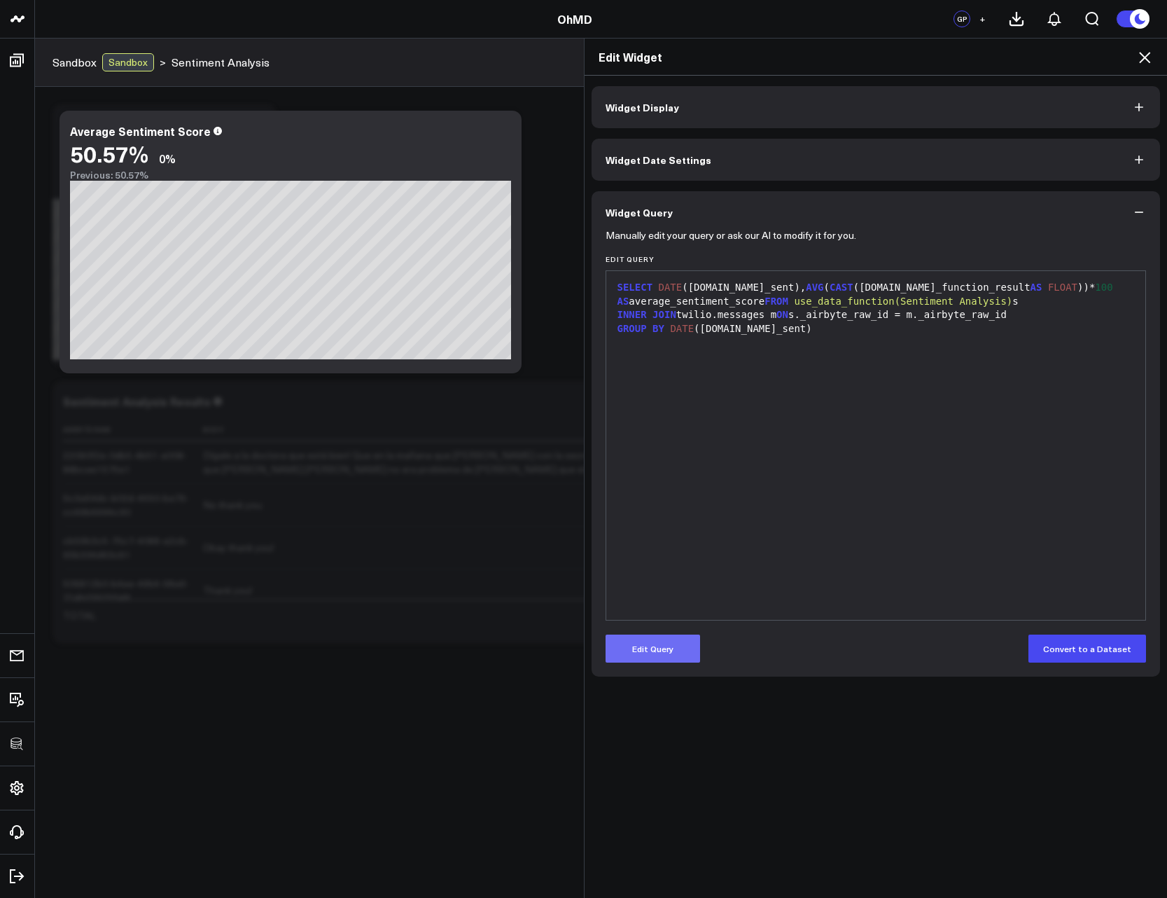
click at [667, 644] on button "Edit Query" at bounding box center [653, 649] width 95 height 28
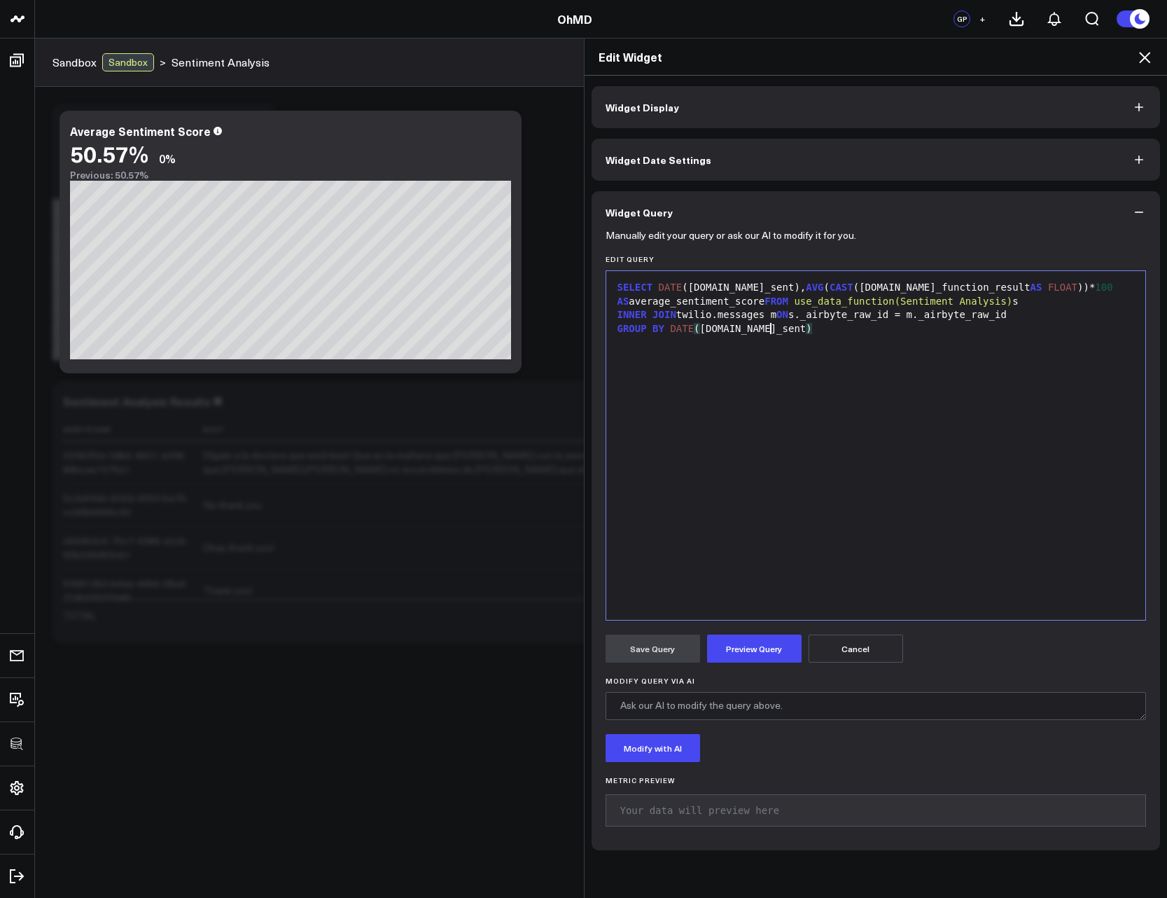
click at [728, 488] on div "SELECT DATE (m.date_sent), AVG ( CAST (s.data_function_result AS FLOAT ))* 100 …" at bounding box center [876, 445] width 526 height 335
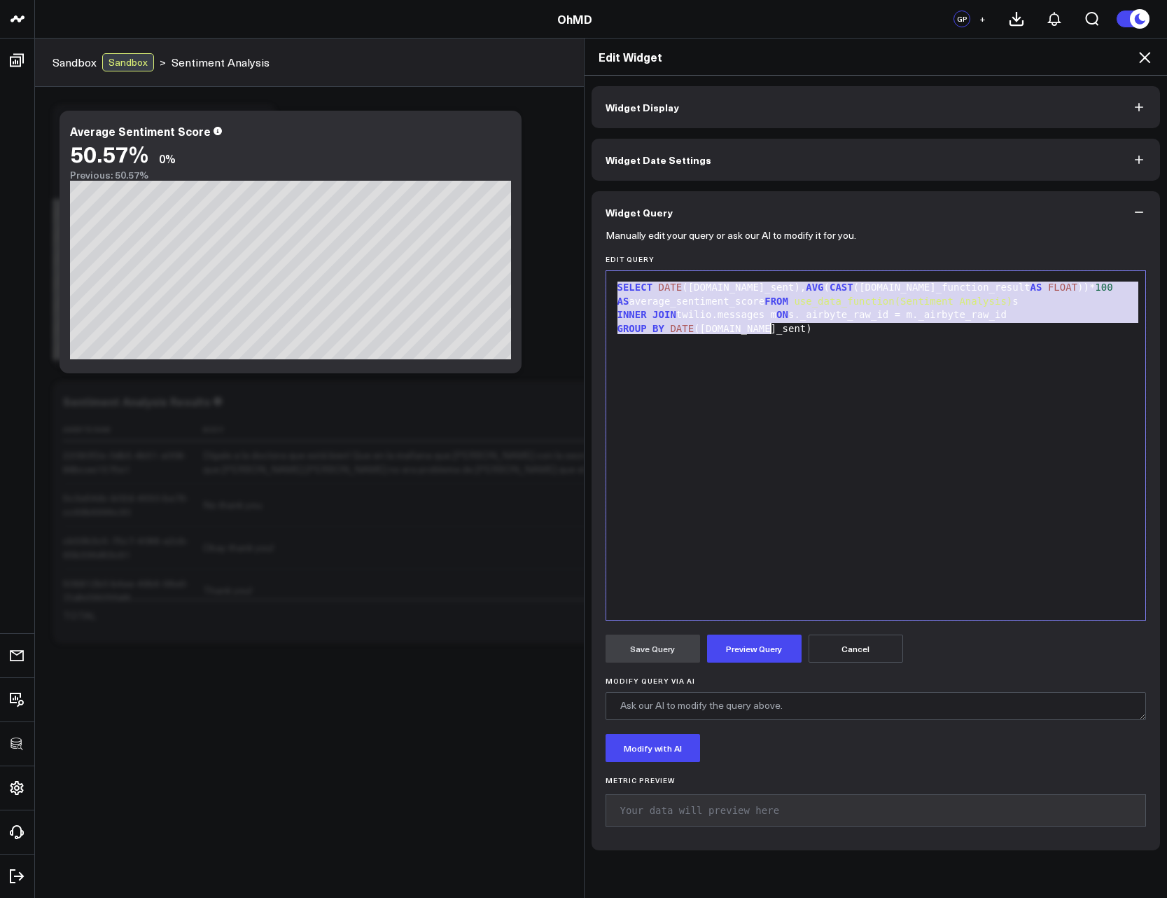
click at [1144, 62] on icon at bounding box center [1145, 57] width 17 height 17
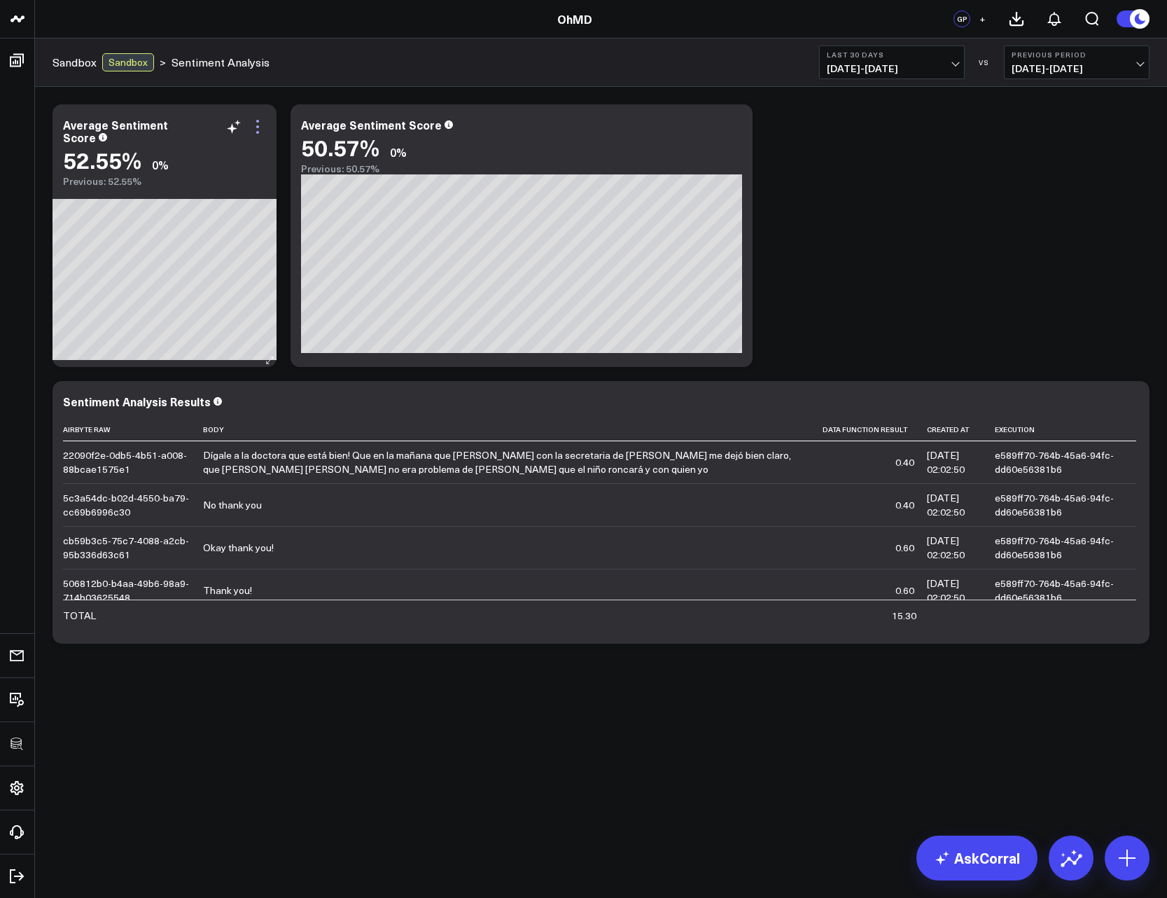
click at [253, 132] on icon at bounding box center [257, 126] width 17 height 17
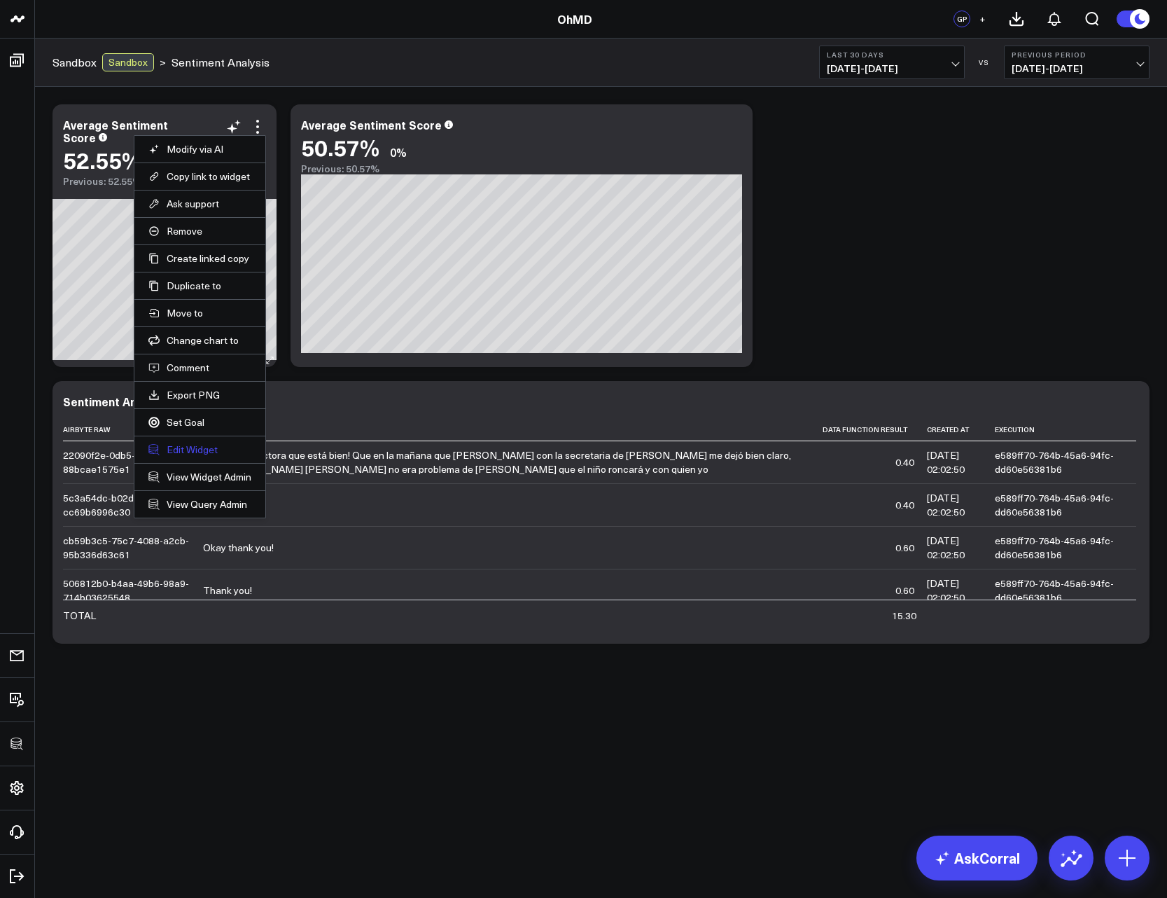
click at [192, 445] on button "Edit Widget" at bounding box center [199, 449] width 103 height 13
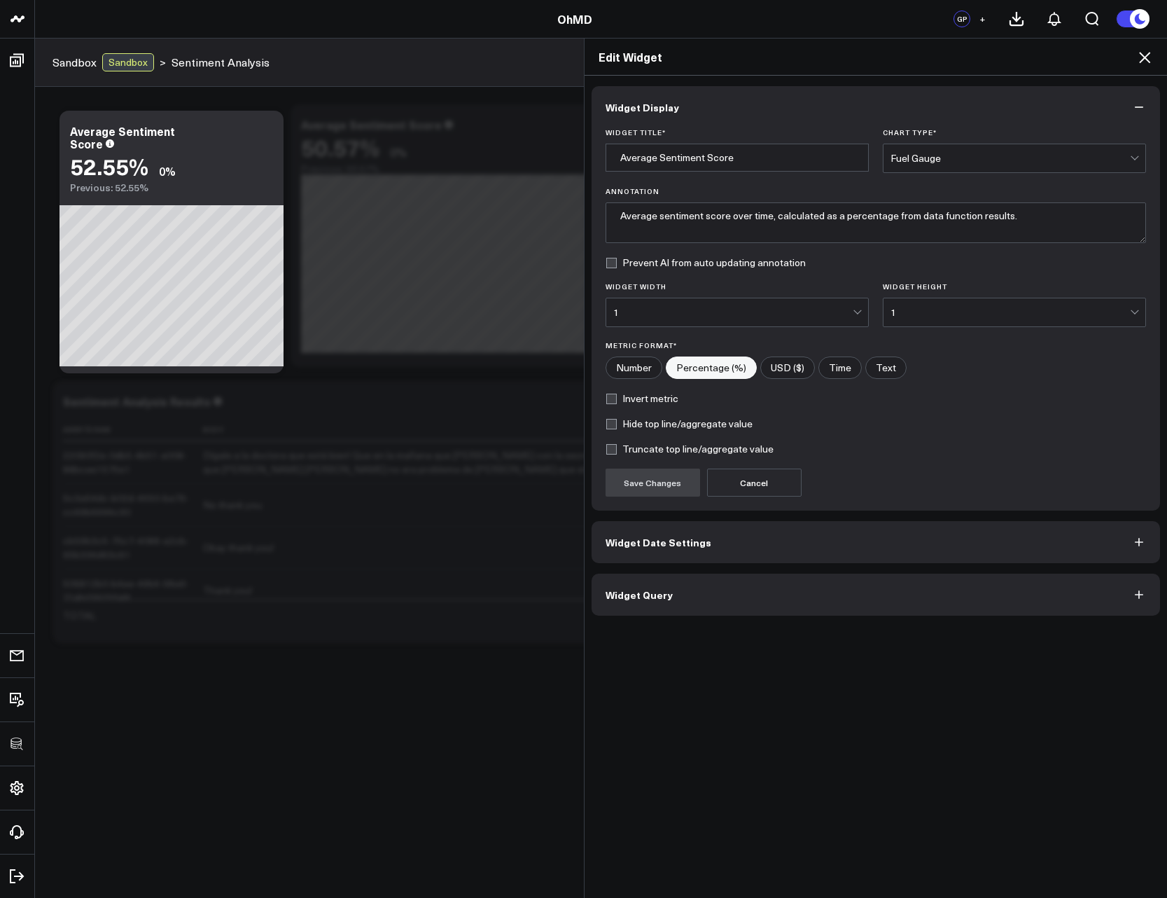
click at [620, 599] on span "Widget Query" at bounding box center [639, 594] width 67 height 11
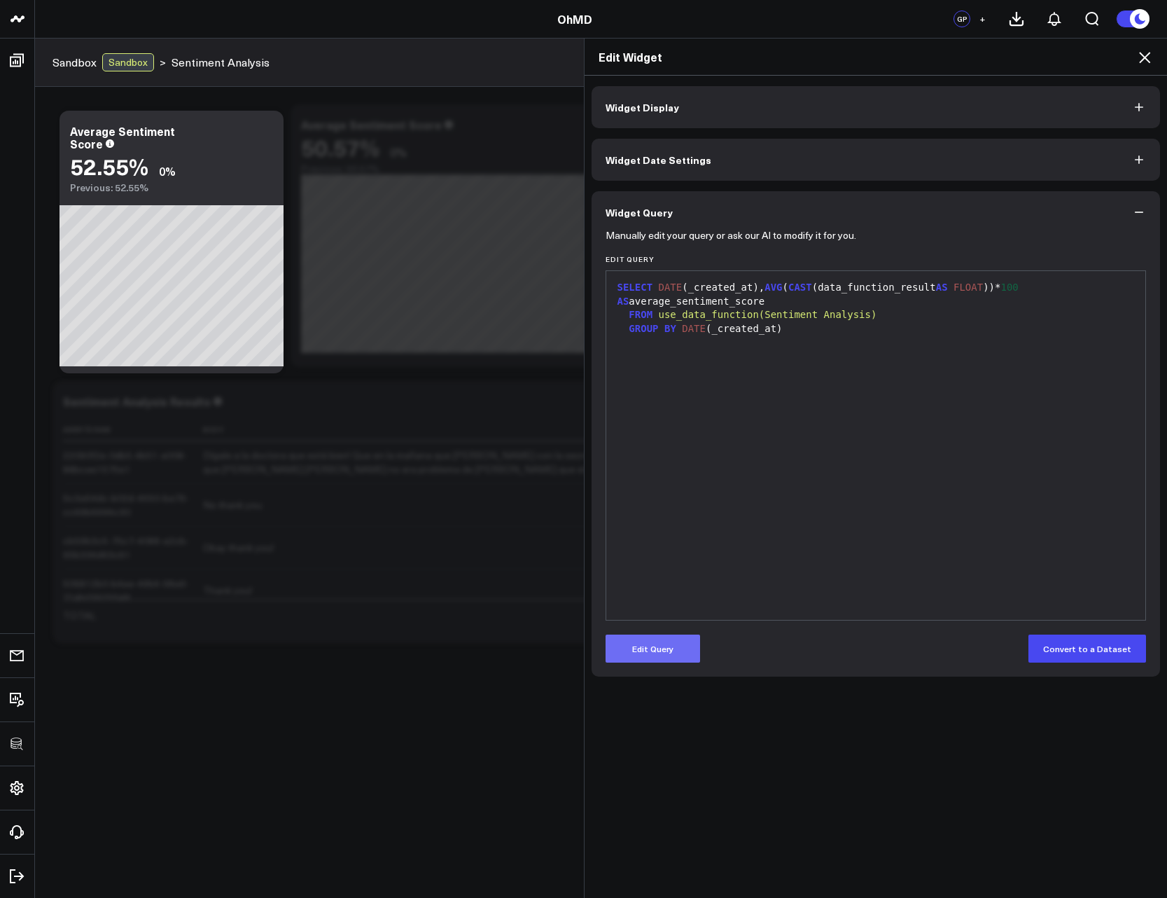
click at [669, 638] on button "Edit Query" at bounding box center [653, 649] width 95 height 28
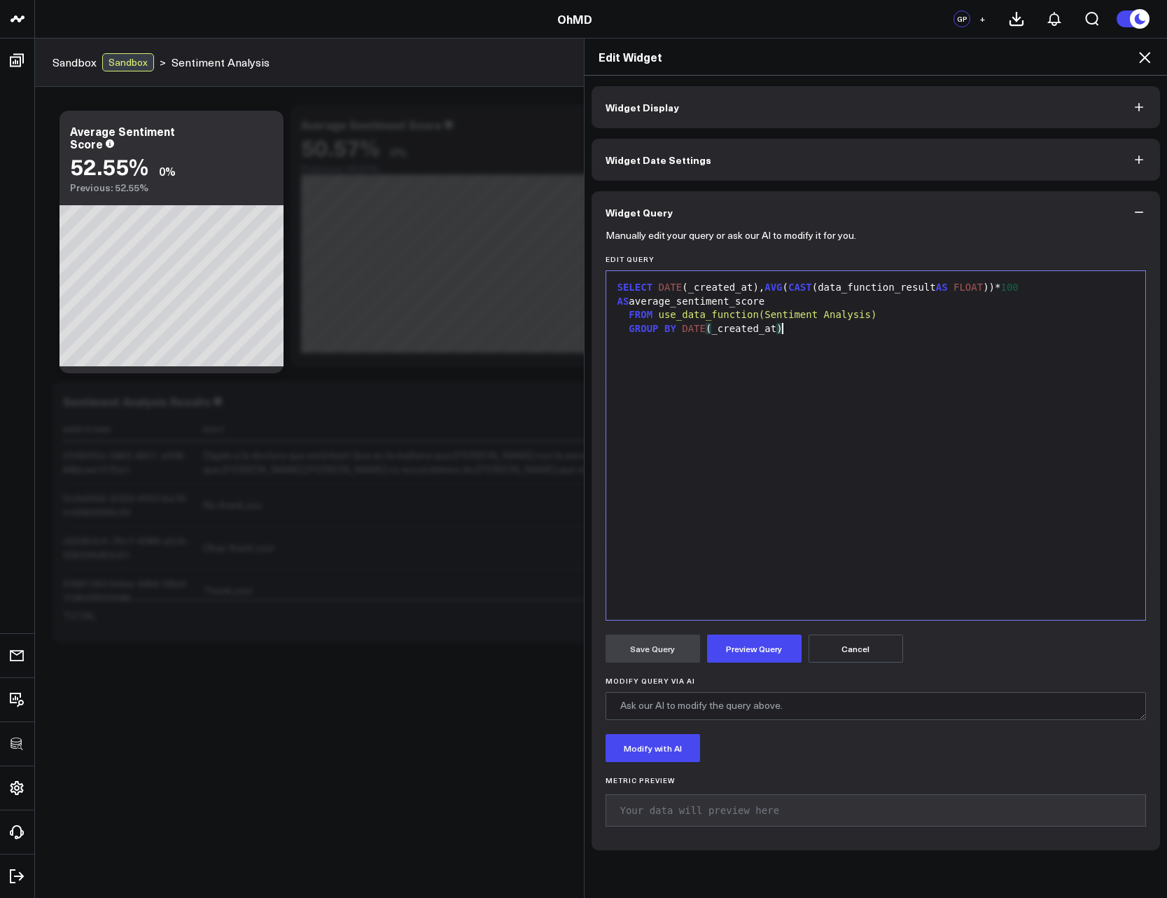
click at [747, 525] on div "SELECT DATE (_created_at), AVG ( CAST (data_function_result AS FLOAT ))* 100 AS…" at bounding box center [876, 445] width 526 height 335
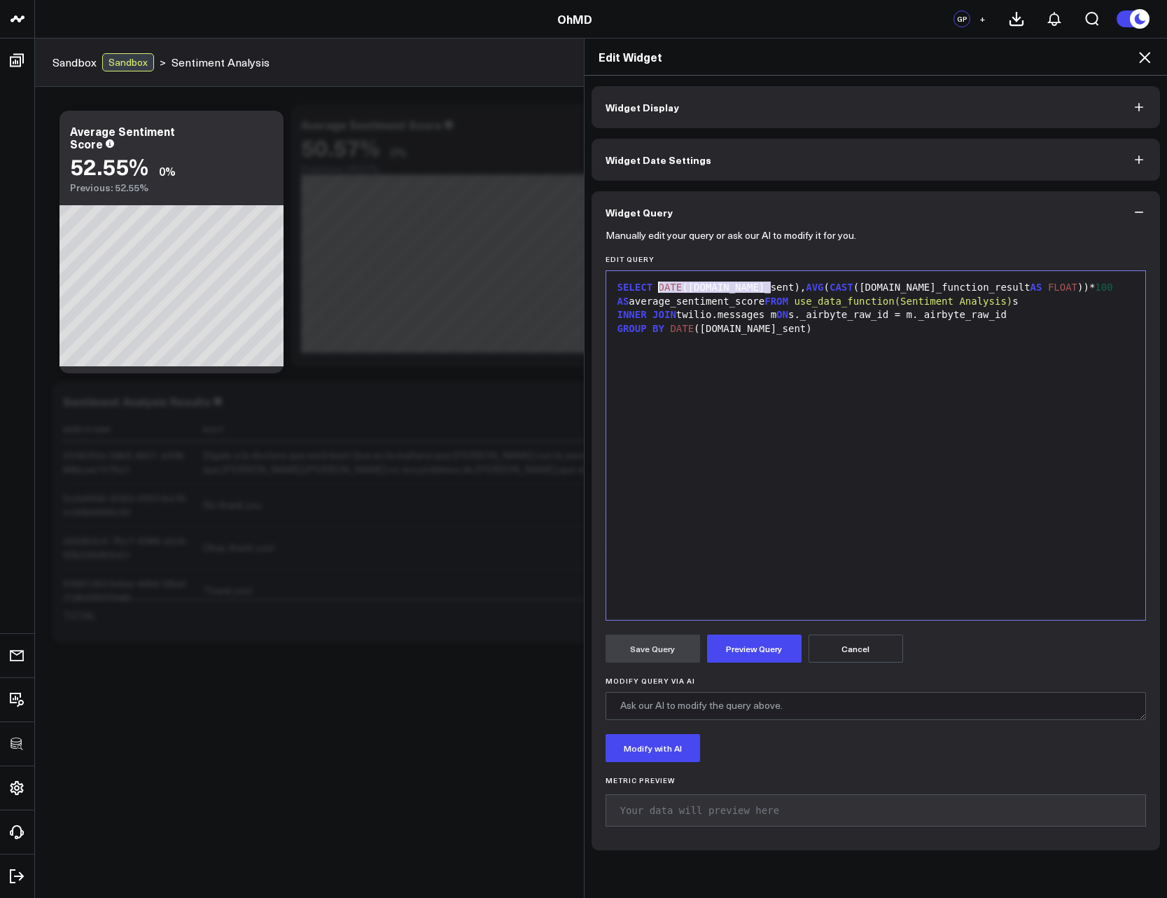
drag, startPoint x: 763, startPoint y: 291, endPoint x: 651, endPoint y: 291, distance: 112.1
click at [651, 291] on div "SELECT DATE (m.date_sent), AVG ( CAST (s.data_function_result AS FLOAT ))* 100 …" at bounding box center [876, 294] width 526 height 27
click at [779, 335] on div "GROUP BY DATE ( m.date_sent )" at bounding box center [876, 329] width 526 height 14
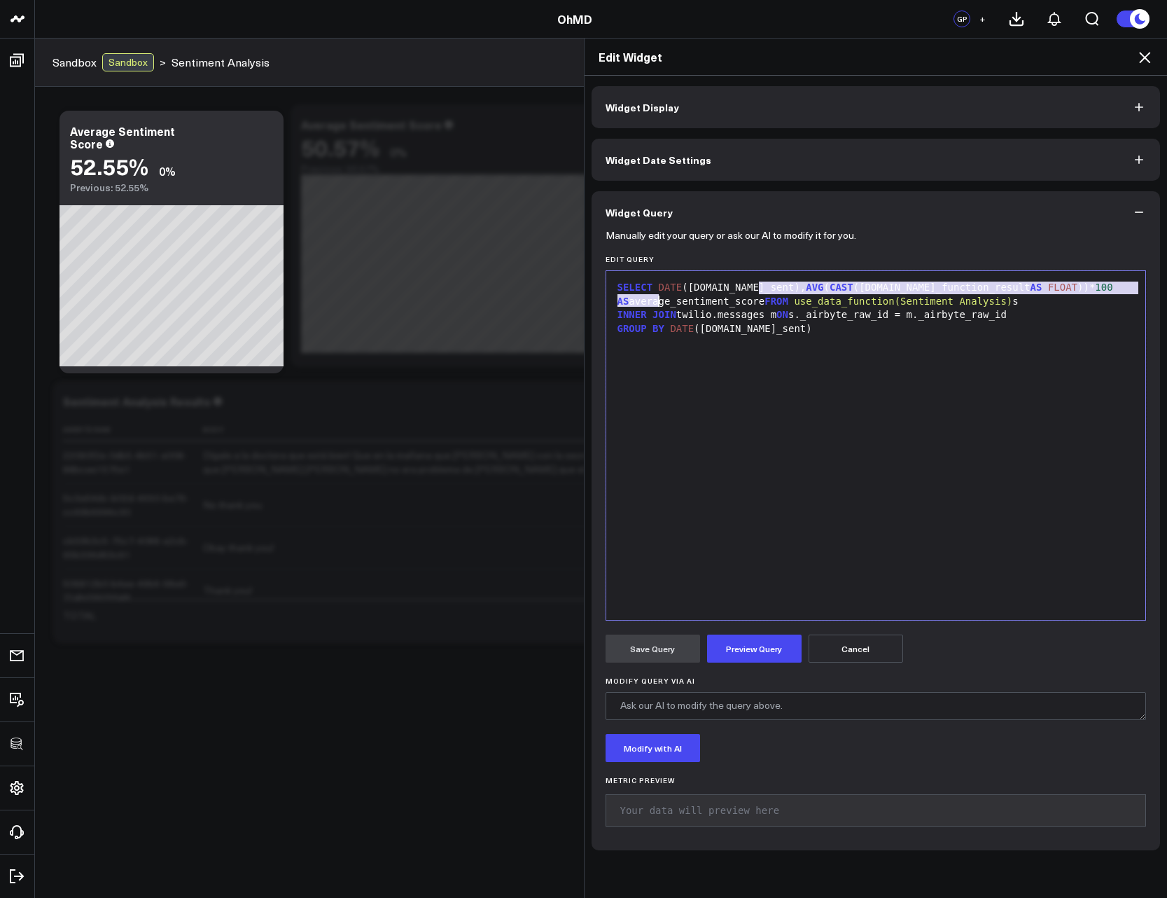
drag, startPoint x: 755, startPoint y: 288, endPoint x: 653, endPoint y: 295, distance: 101.8
click at [653, 295] on div "SELECT DATE (m.date_sent), AVG ( CAST (s.data_function_result AS FLOAT ))* 100 …" at bounding box center [876, 294] width 526 height 27
click at [659, 290] on span "DATE" at bounding box center [671, 287] width 24 height 11
click at [758, 287] on div "SELECT DATE (m.date_sent), AVG ( CAST (s.data_function_result AS FLOAT ))* 100 …" at bounding box center [876, 294] width 526 height 27
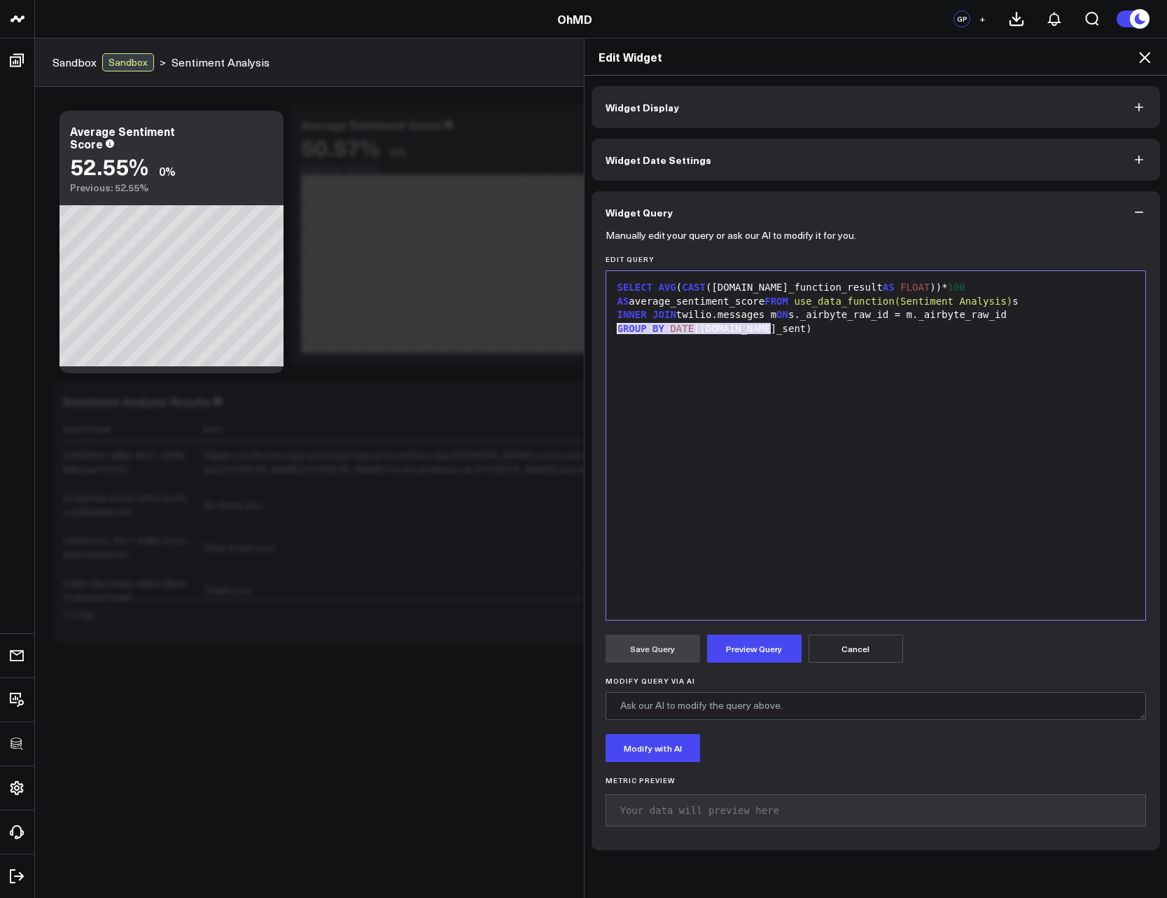
drag, startPoint x: 773, startPoint y: 328, endPoint x: 602, endPoint y: 325, distance: 170.9
click at [606, 325] on div "Selection deleted 9 1 2 3 › ⌄ SELECT AVG ( CAST (s.data_function_result AS FLOA…" at bounding box center [876, 445] width 541 height 350
click at [760, 652] on button "Preview Query" at bounding box center [754, 649] width 95 height 28
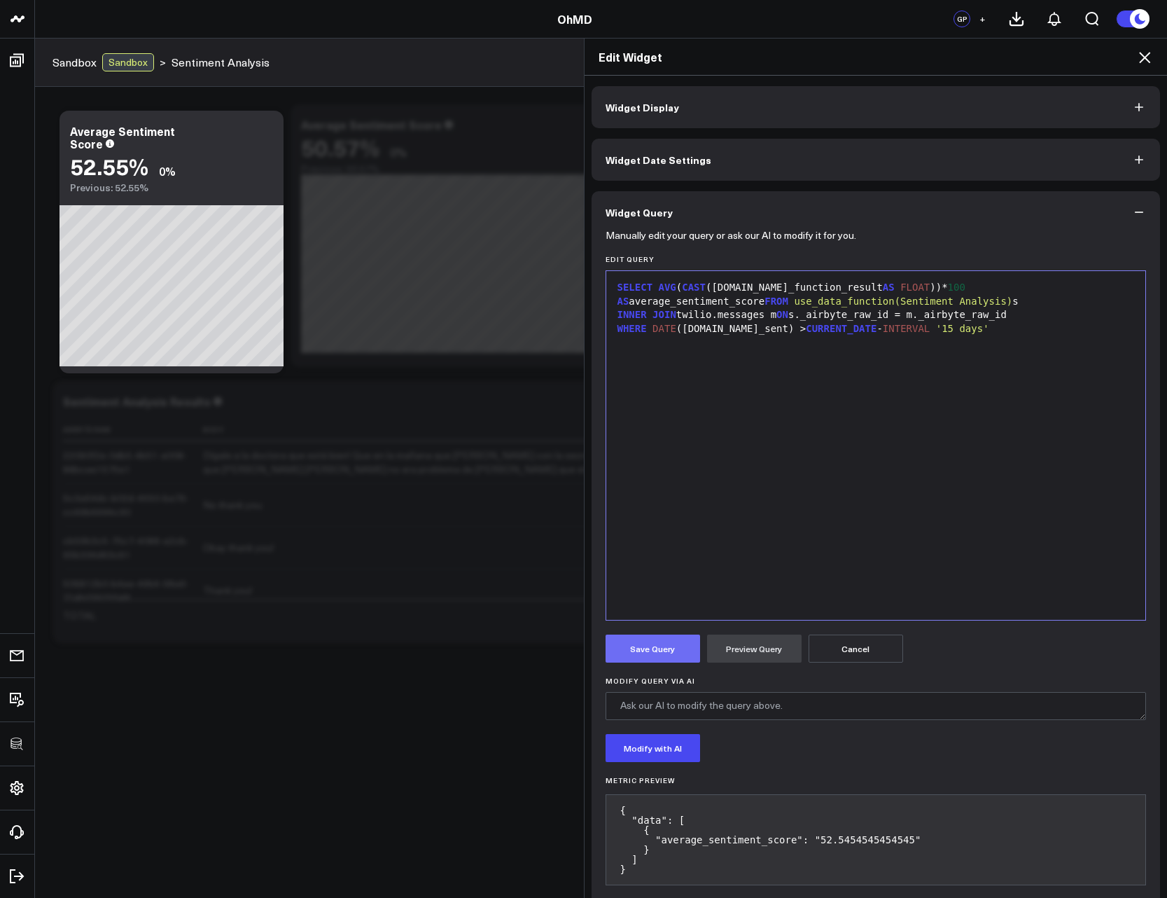
click at [649, 652] on button "Save Query" at bounding box center [653, 649] width 95 height 28
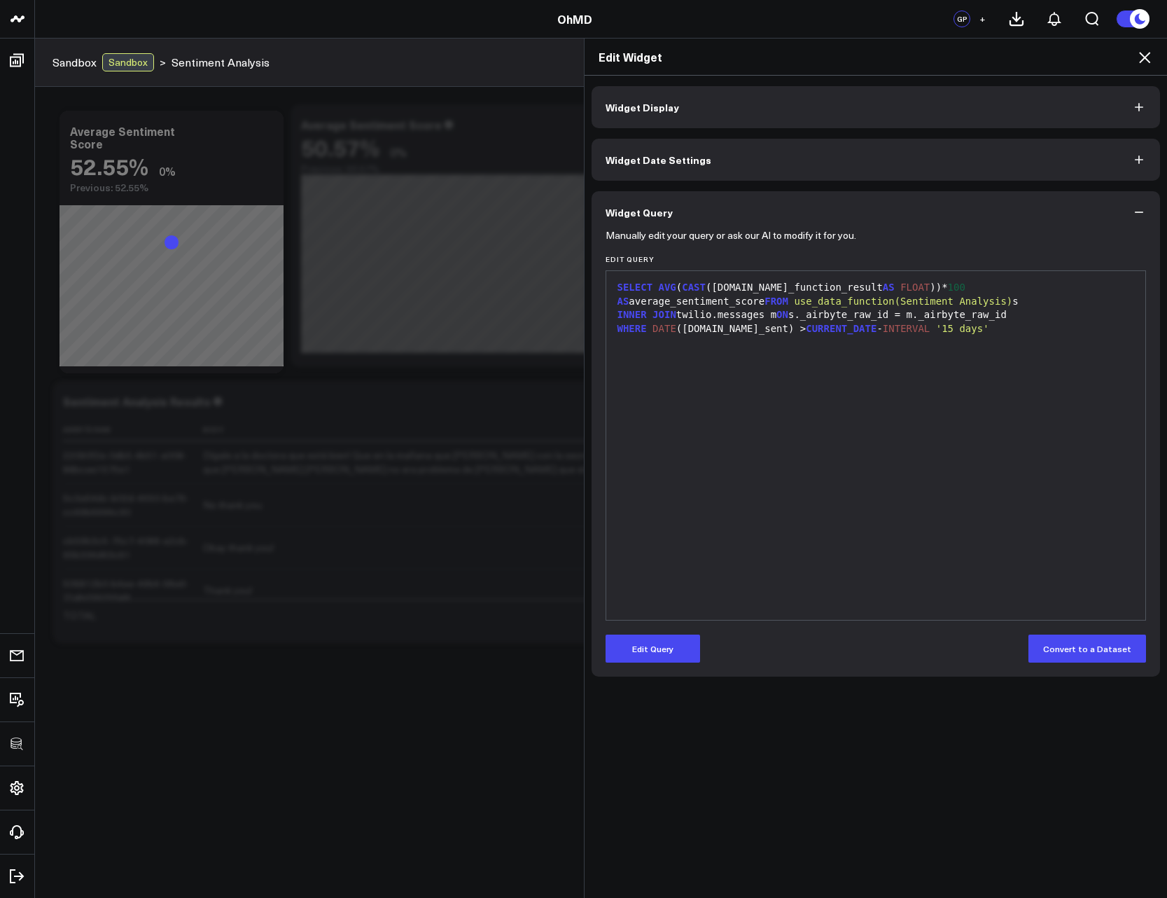
click at [1146, 59] on icon at bounding box center [1144, 57] width 11 height 11
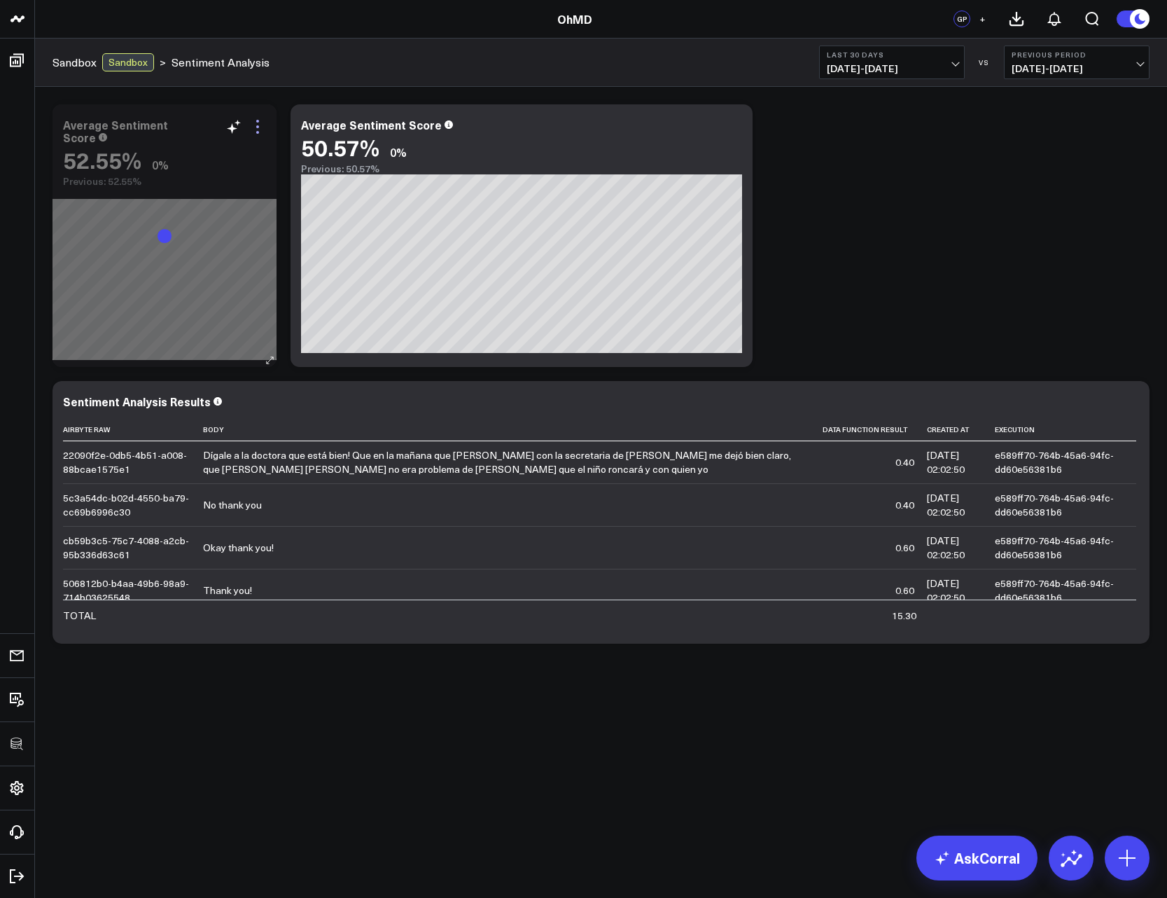
click at [260, 131] on icon at bounding box center [257, 126] width 17 height 17
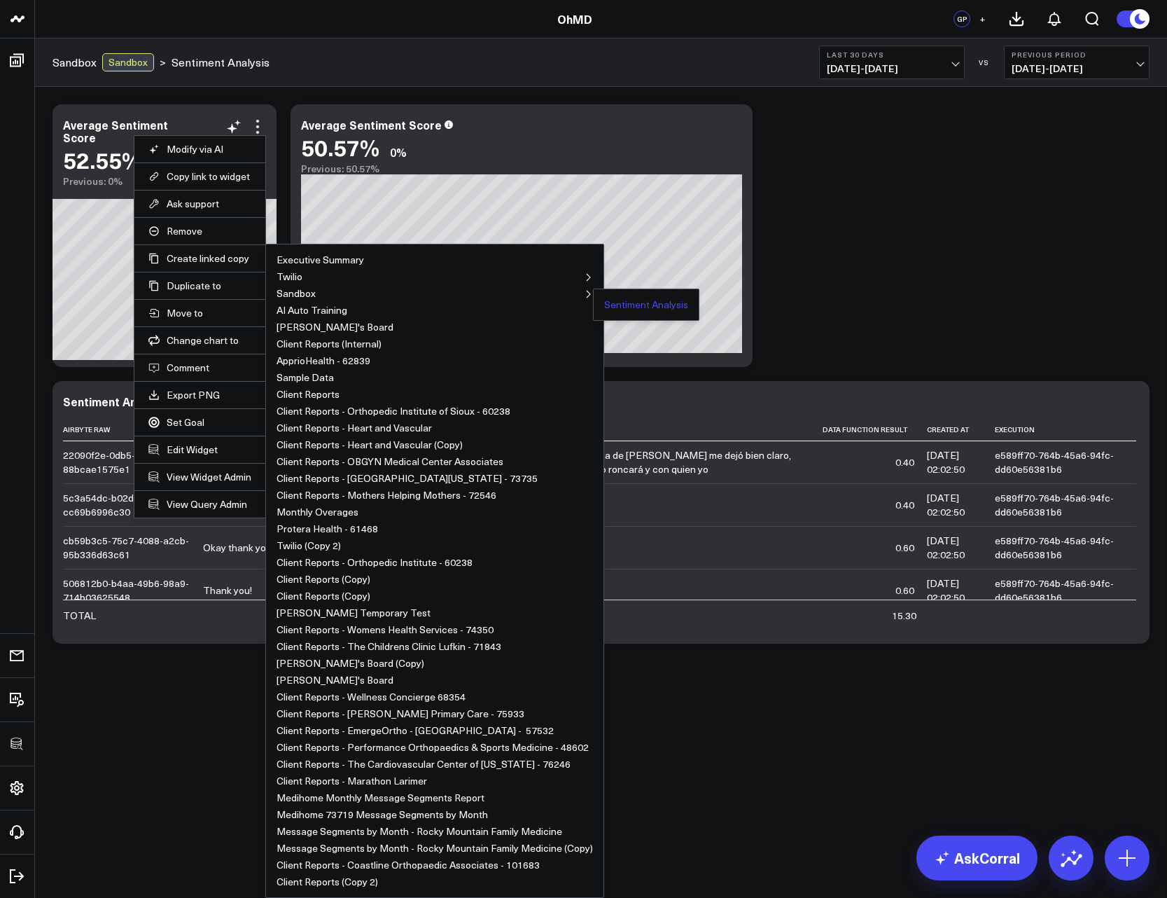
click at [632, 303] on button "Sentiment Analysis" at bounding box center [646, 305] width 84 height 10
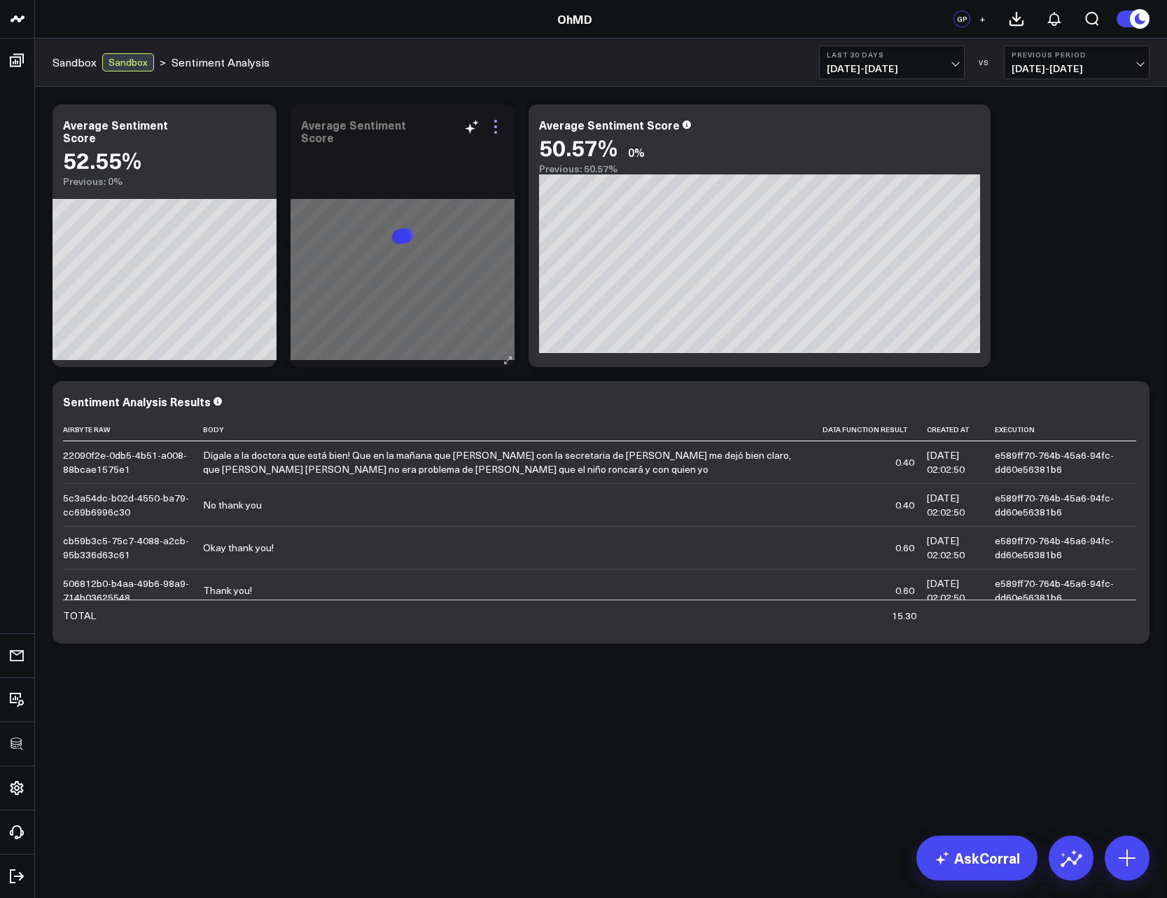
click at [501, 133] on icon at bounding box center [495, 126] width 17 height 17
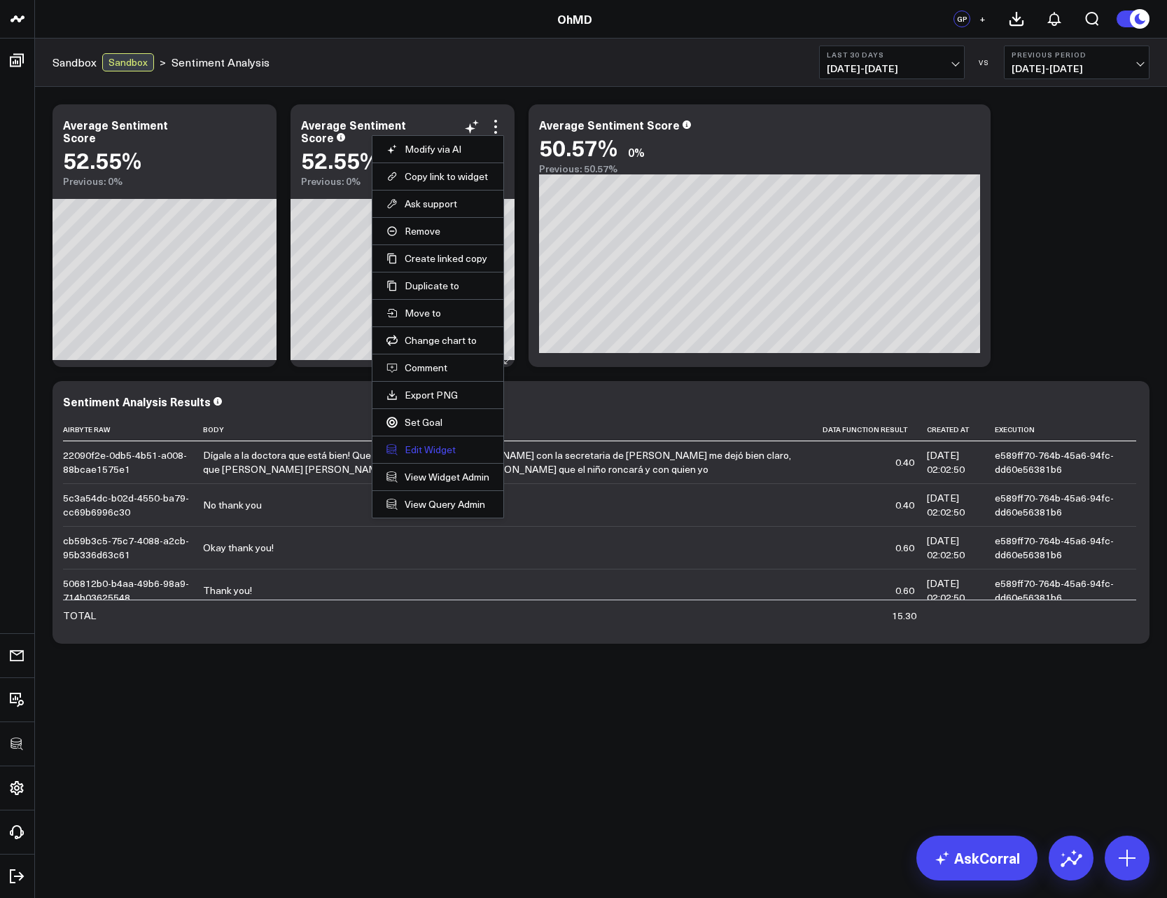
click at [443, 452] on button "Edit Widget" at bounding box center [438, 449] width 103 height 13
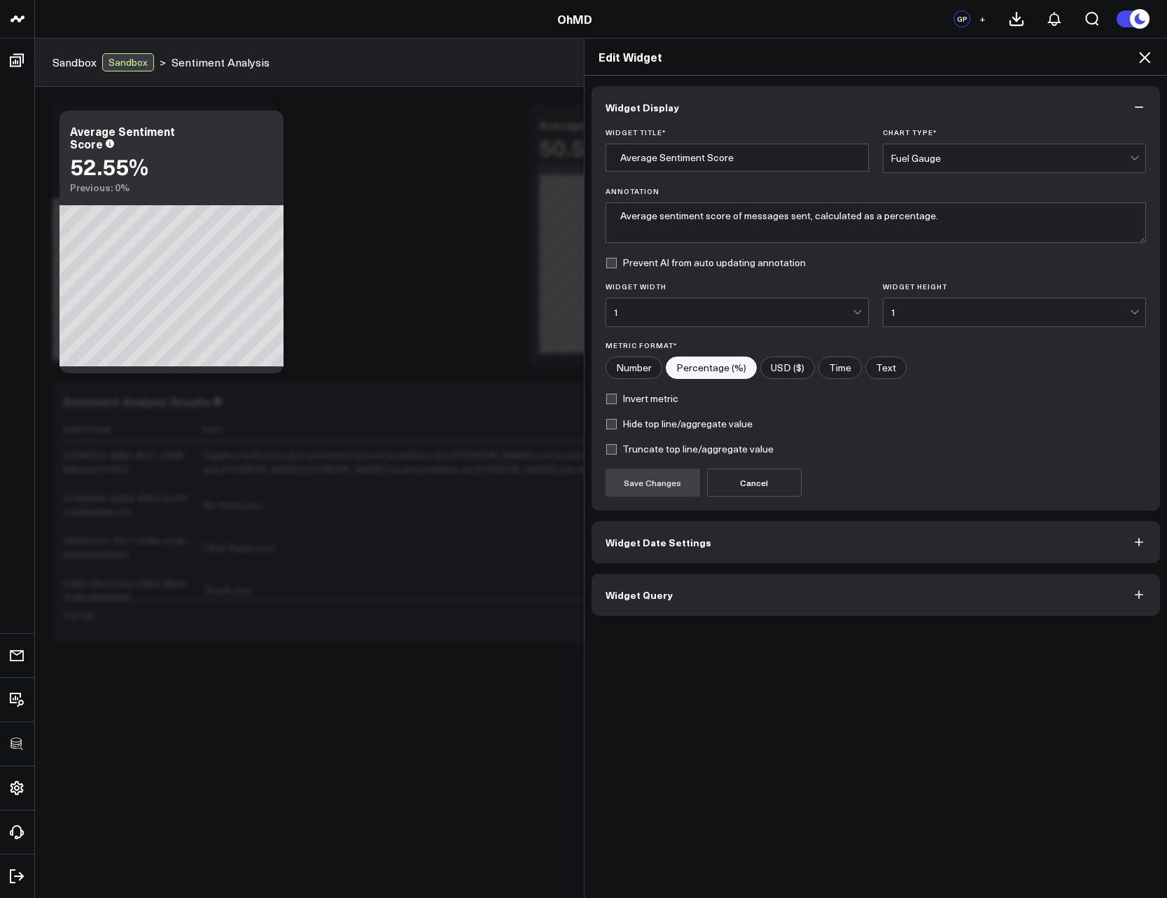
click at [707, 592] on button "Widget Query" at bounding box center [876, 595] width 569 height 42
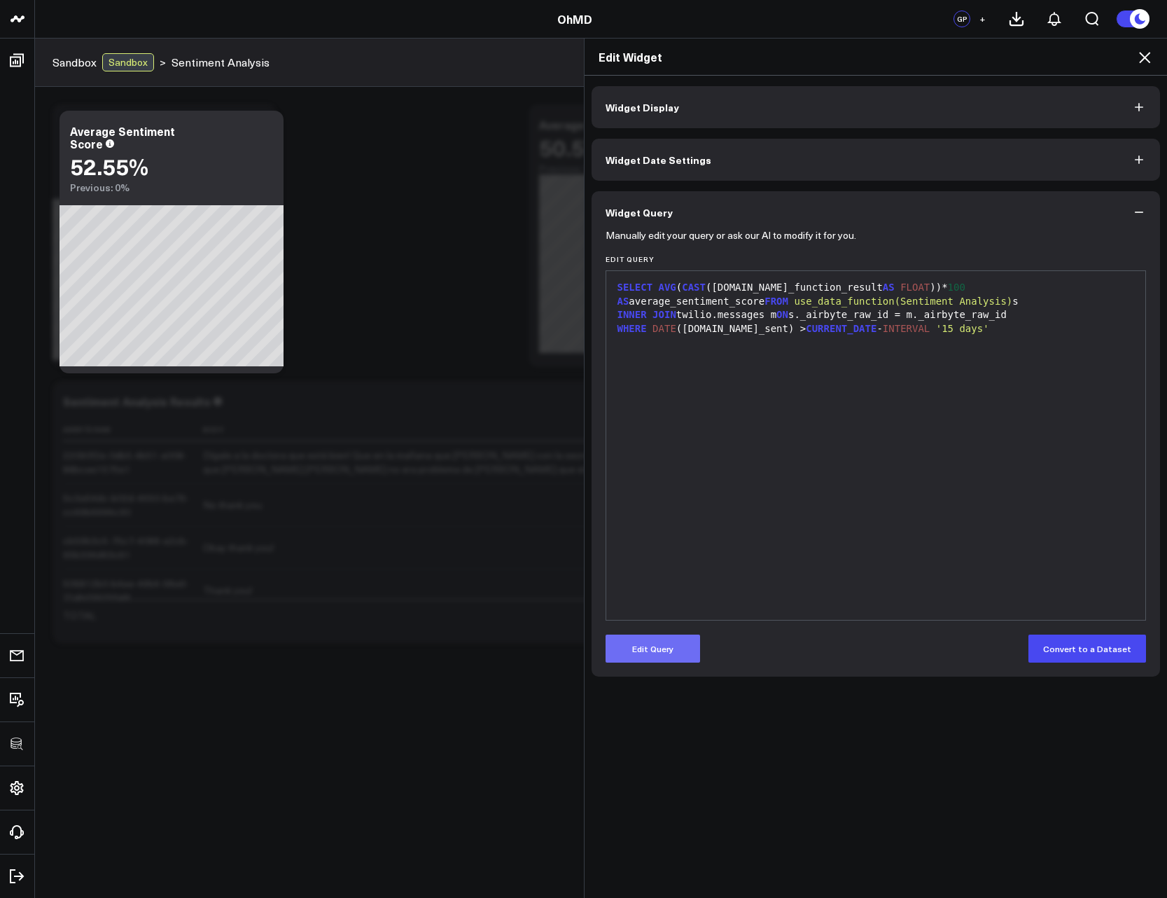
click at [663, 648] on button "Edit Query" at bounding box center [653, 649] width 95 height 28
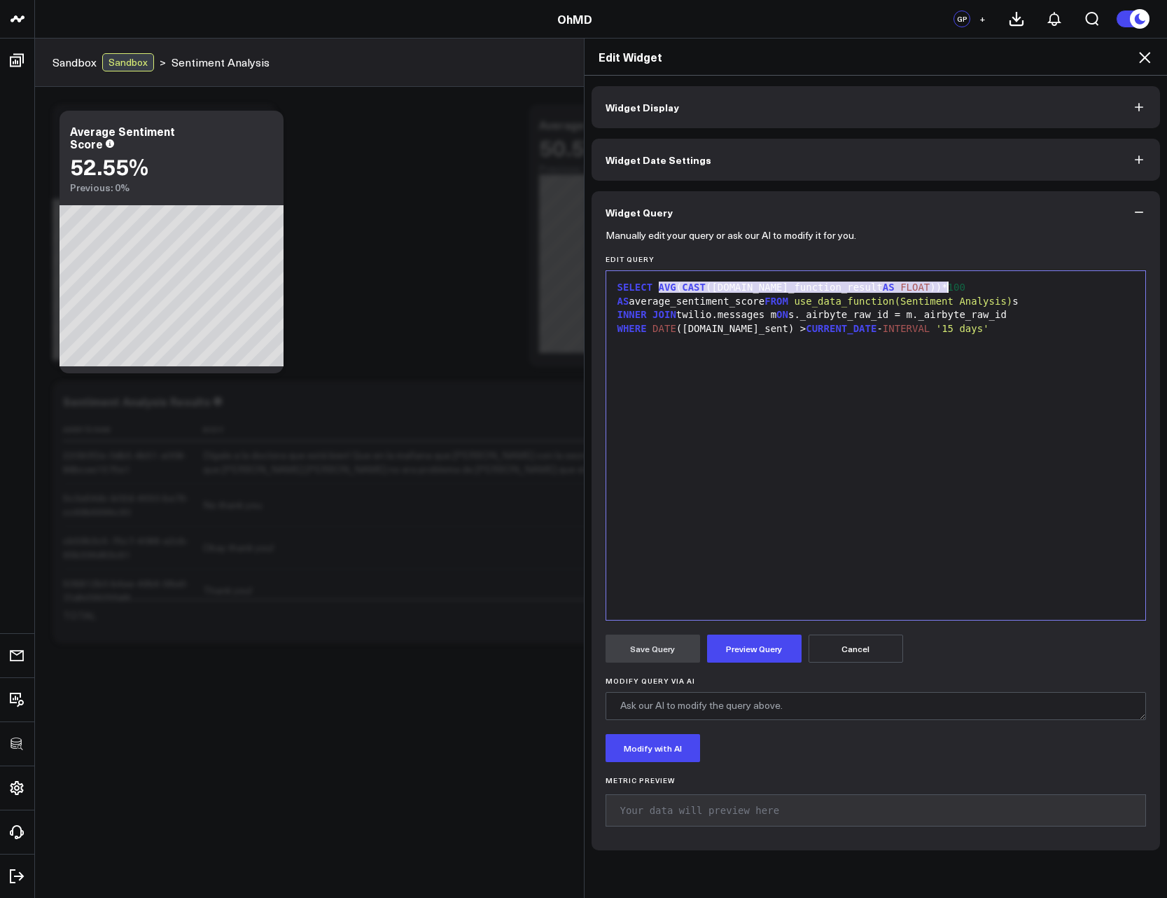
drag, startPoint x: 653, startPoint y: 286, endPoint x: 941, endPoint y: 291, distance: 287.9
click at [941, 291] on div "SELECT AVG ( CAST (s.data_function_result AS FLOAT ))* 100 AS average_sentiment…" at bounding box center [876, 294] width 526 height 27
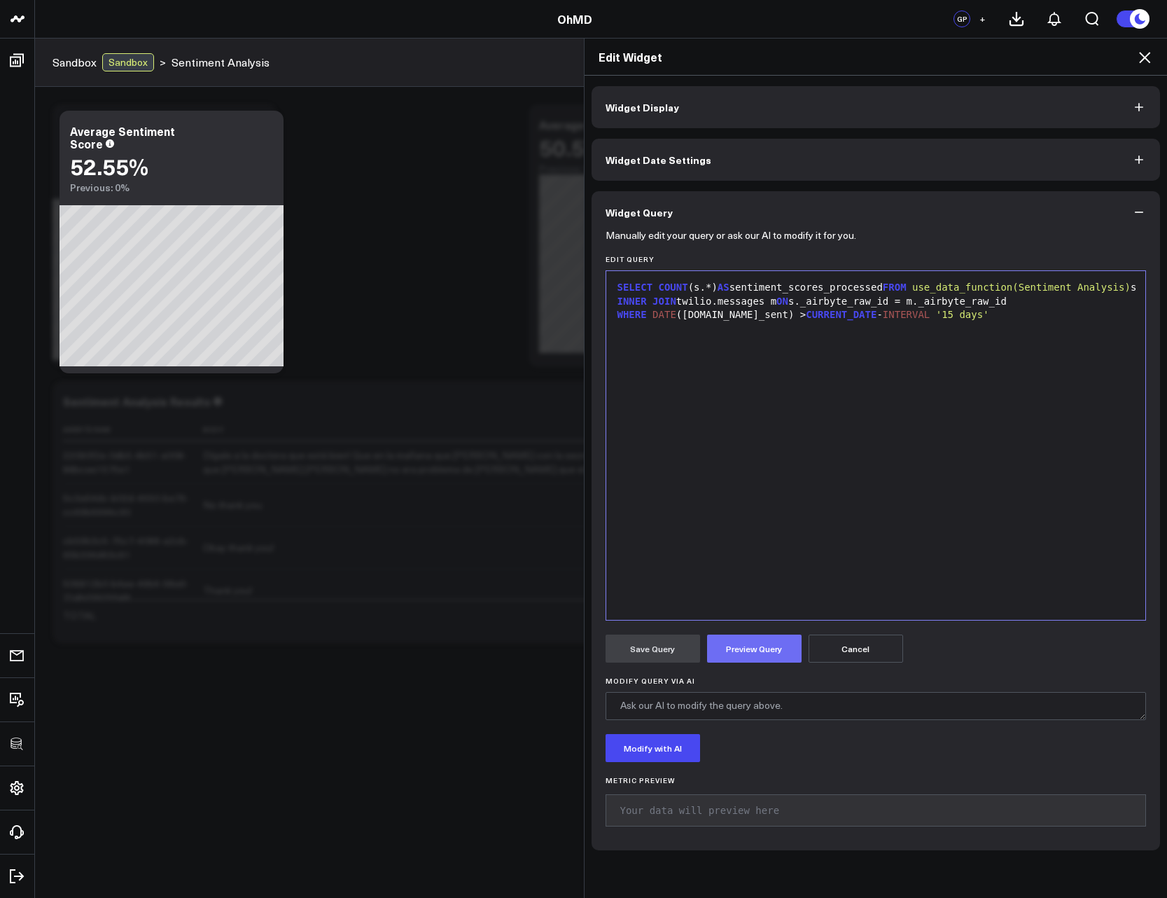
click at [759, 657] on button "Preview Query" at bounding box center [754, 649] width 95 height 28
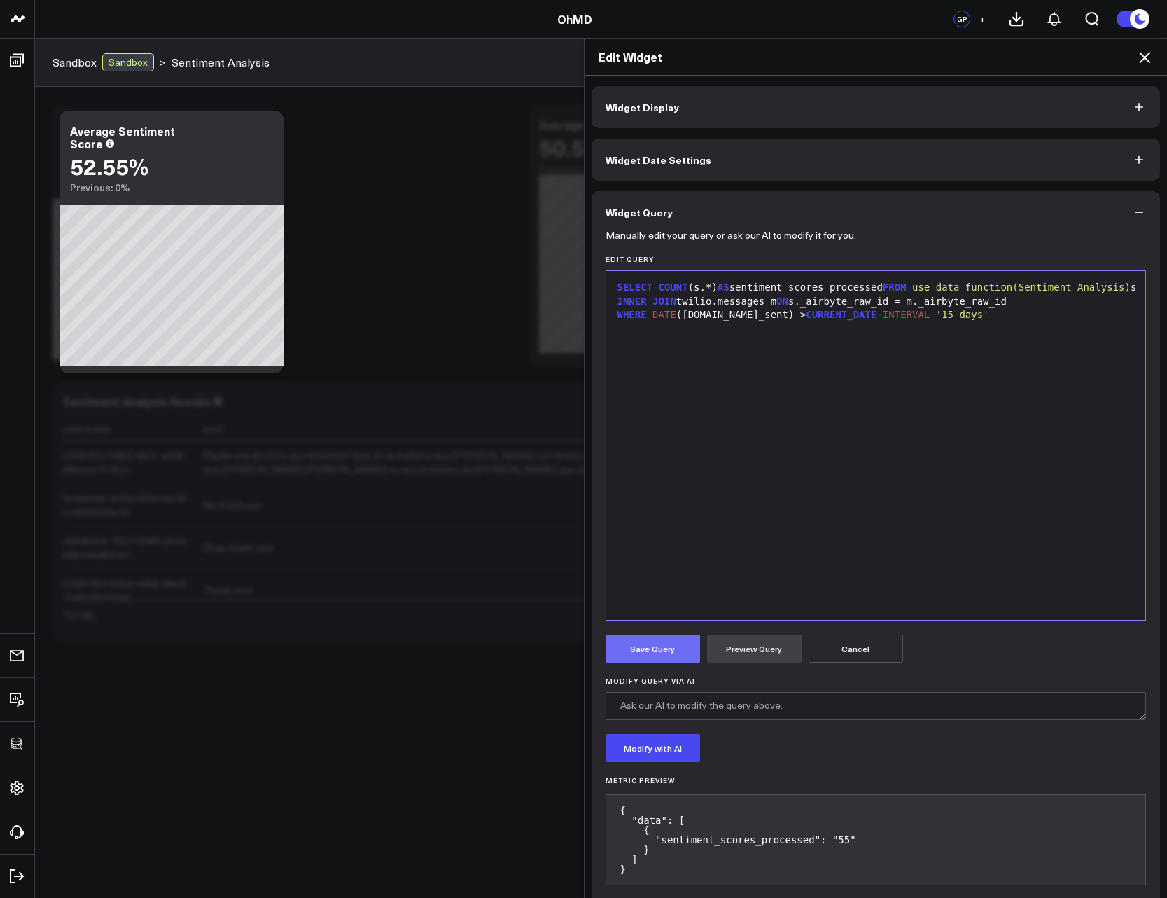
click at [654, 646] on button "Save Query" at bounding box center [653, 649] width 95 height 28
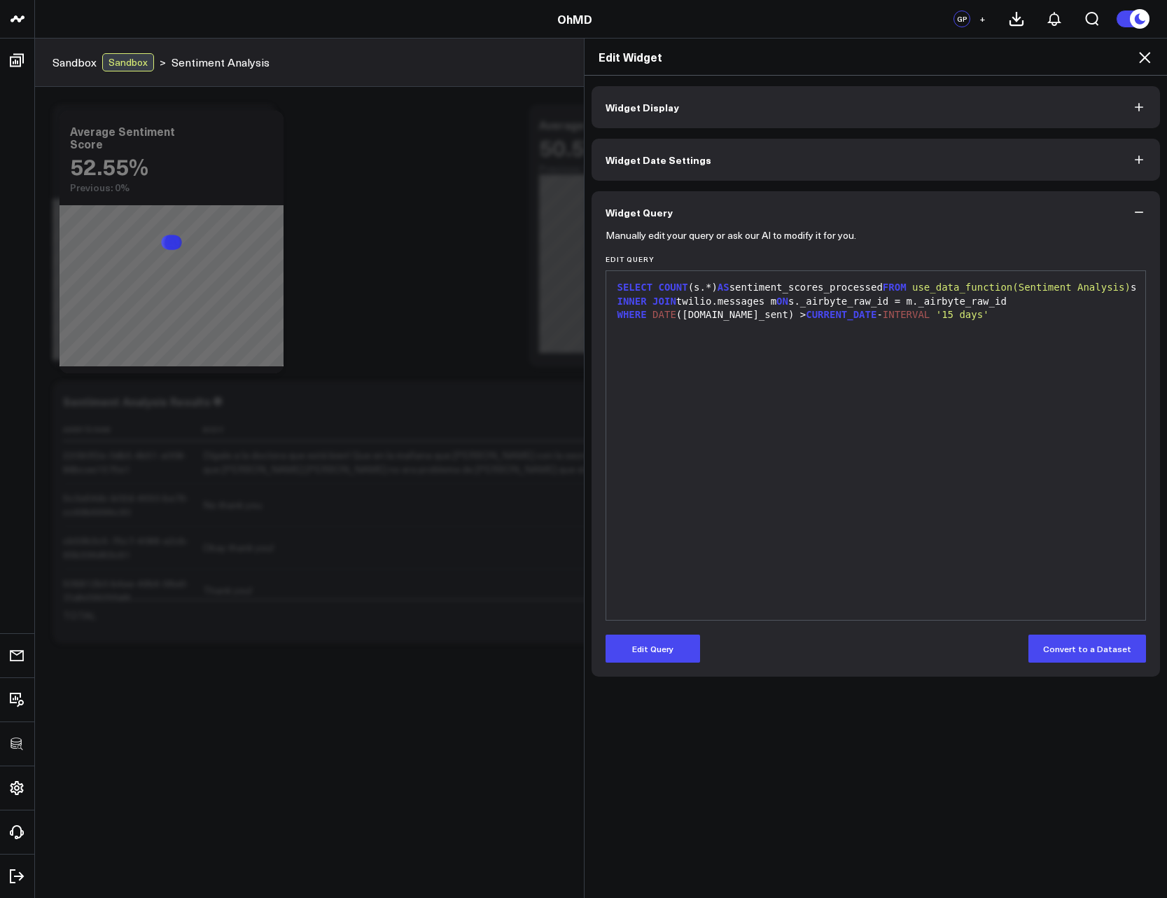
click at [674, 107] on button "Widget Display" at bounding box center [876, 107] width 569 height 42
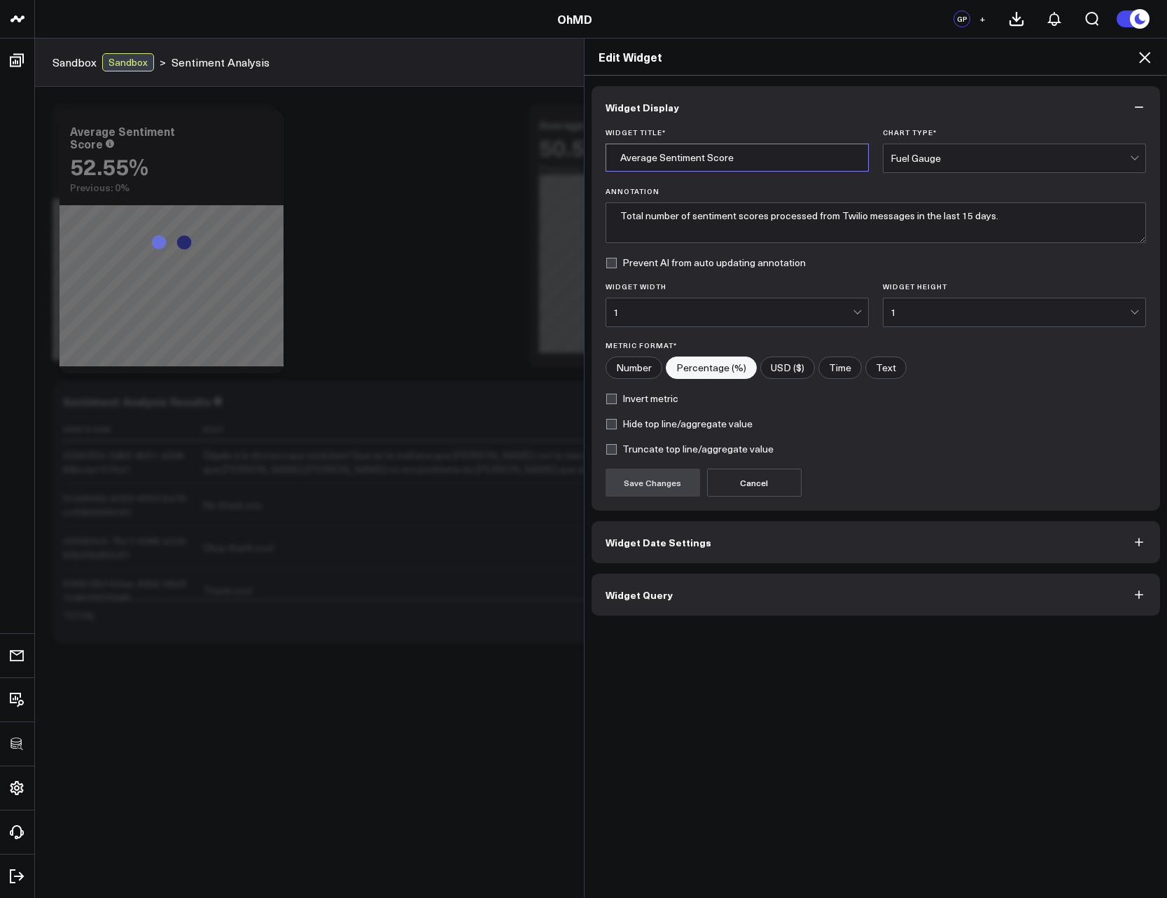
click at [752, 154] on input "Average Sentiment Score" at bounding box center [737, 158] width 263 height 28
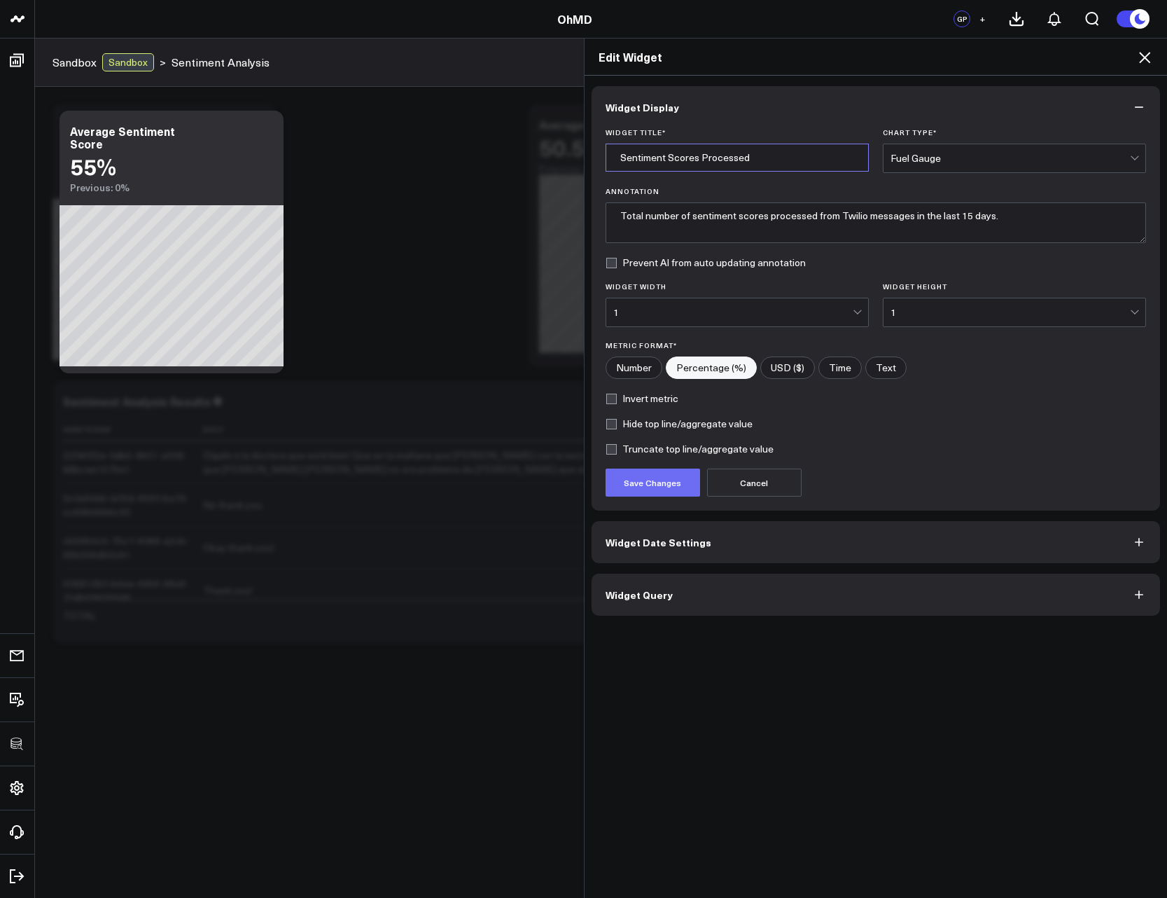
type input "Sentiment Scores Processed"
click at [651, 490] on button "Save Changes" at bounding box center [653, 483] width 95 height 28
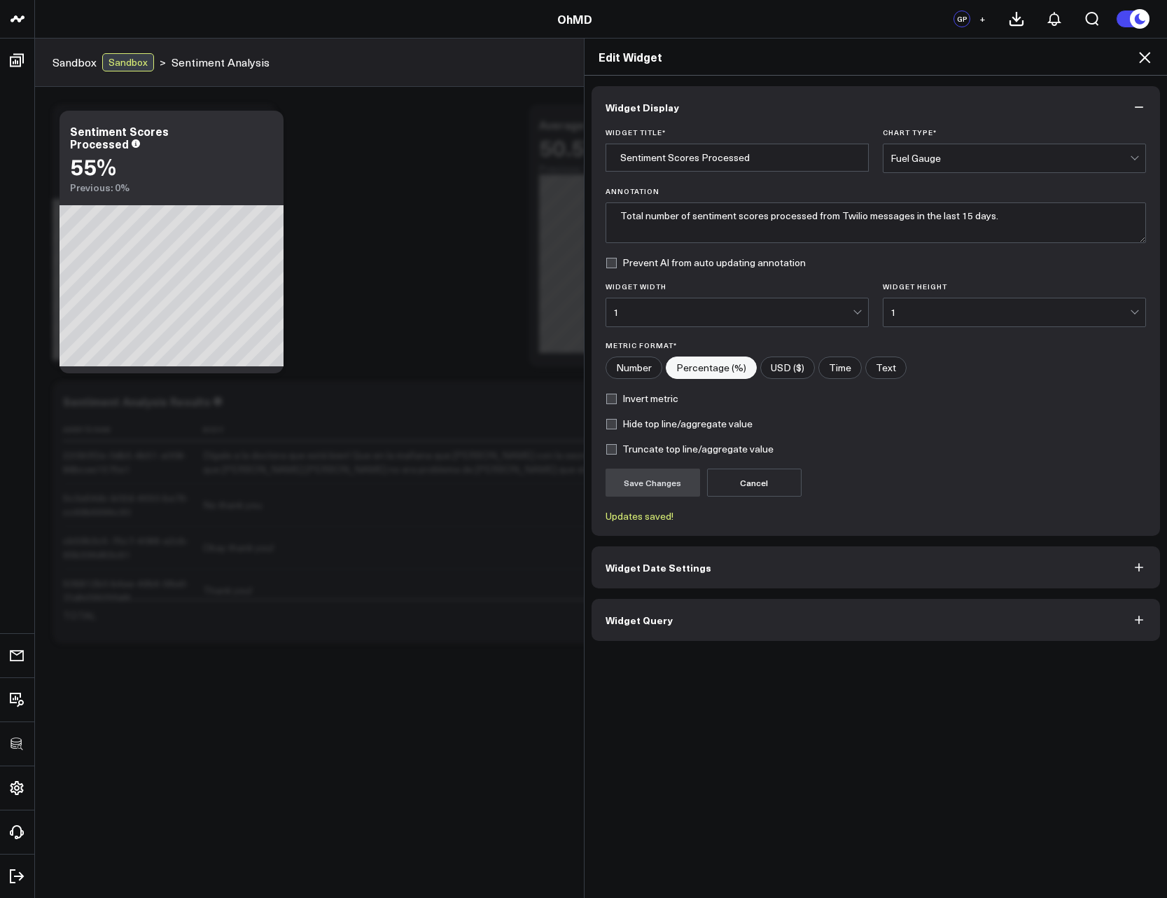
click at [609, 370] on input"] "Number" at bounding box center [633, 367] width 55 height 21
radio input"] "true"
click at [646, 492] on button "Save Changes" at bounding box center [653, 483] width 95 height 28
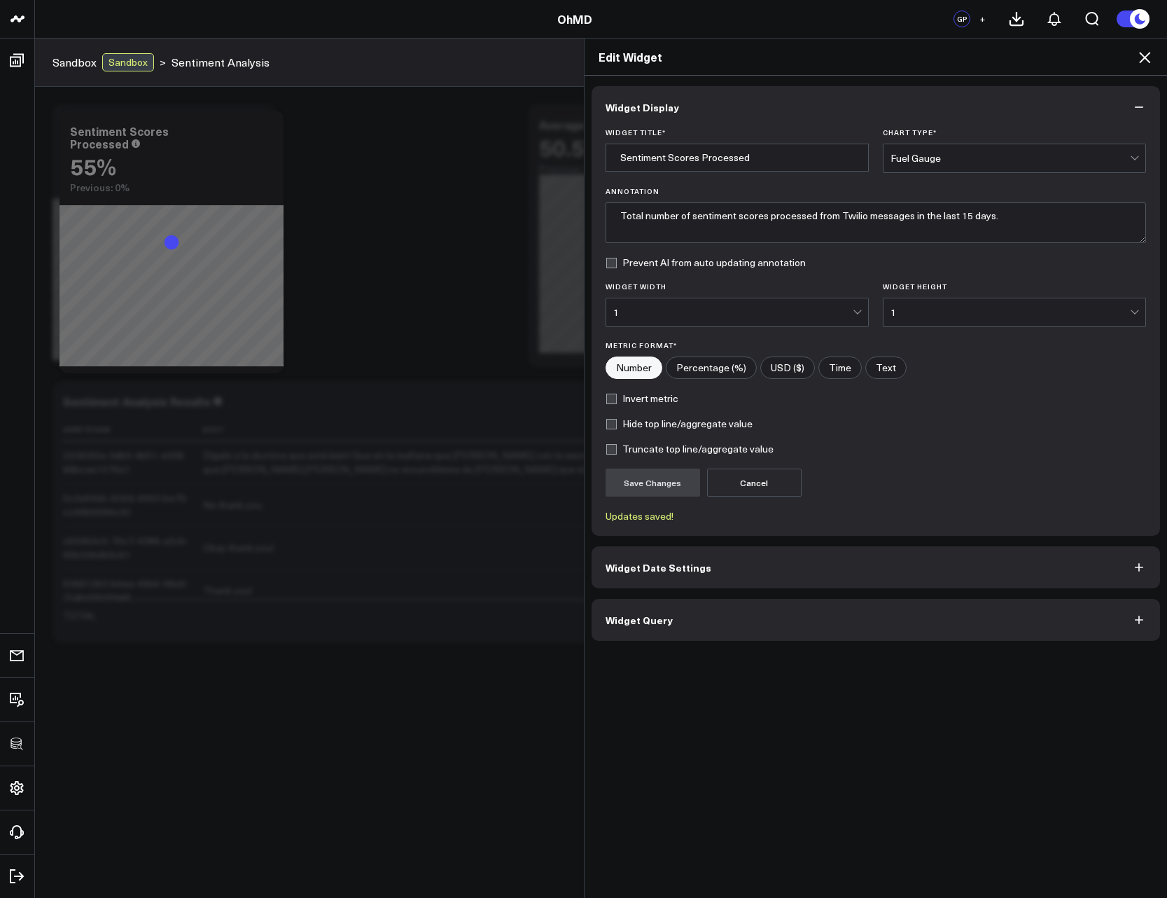
click at [1147, 57] on icon at bounding box center [1145, 57] width 17 height 17
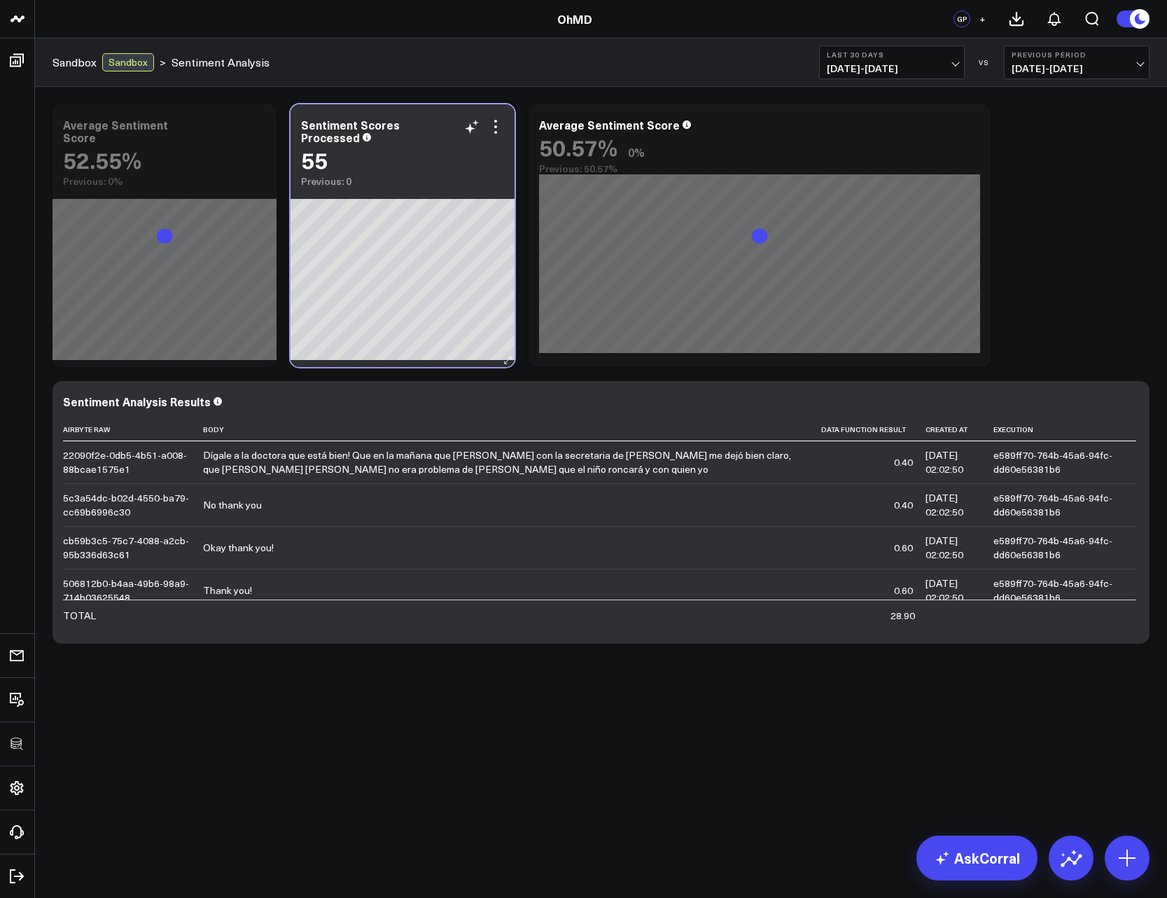
click at [315, 147] on div "55" at bounding box center [314, 159] width 27 height 25
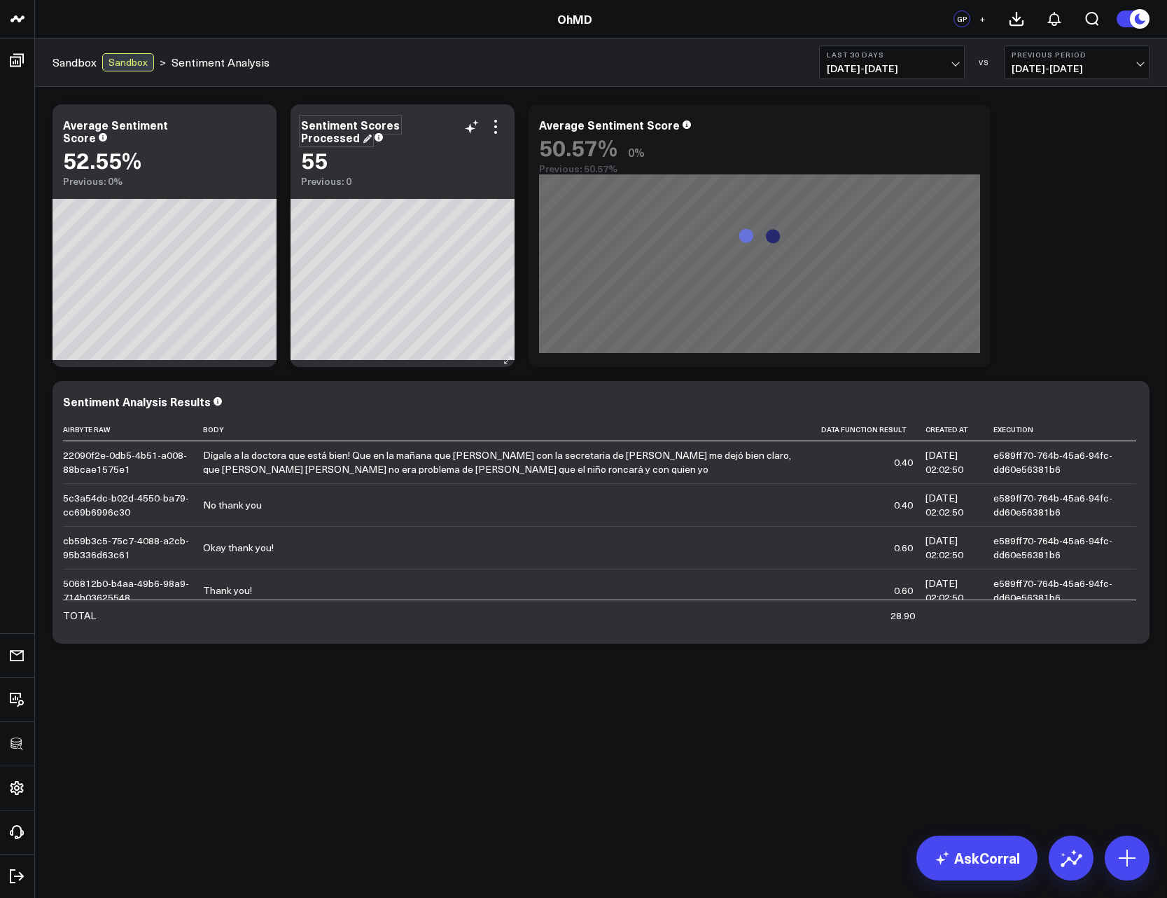
click at [324, 134] on div "Sentiment Scores Processed" at bounding box center [350, 131] width 99 height 28
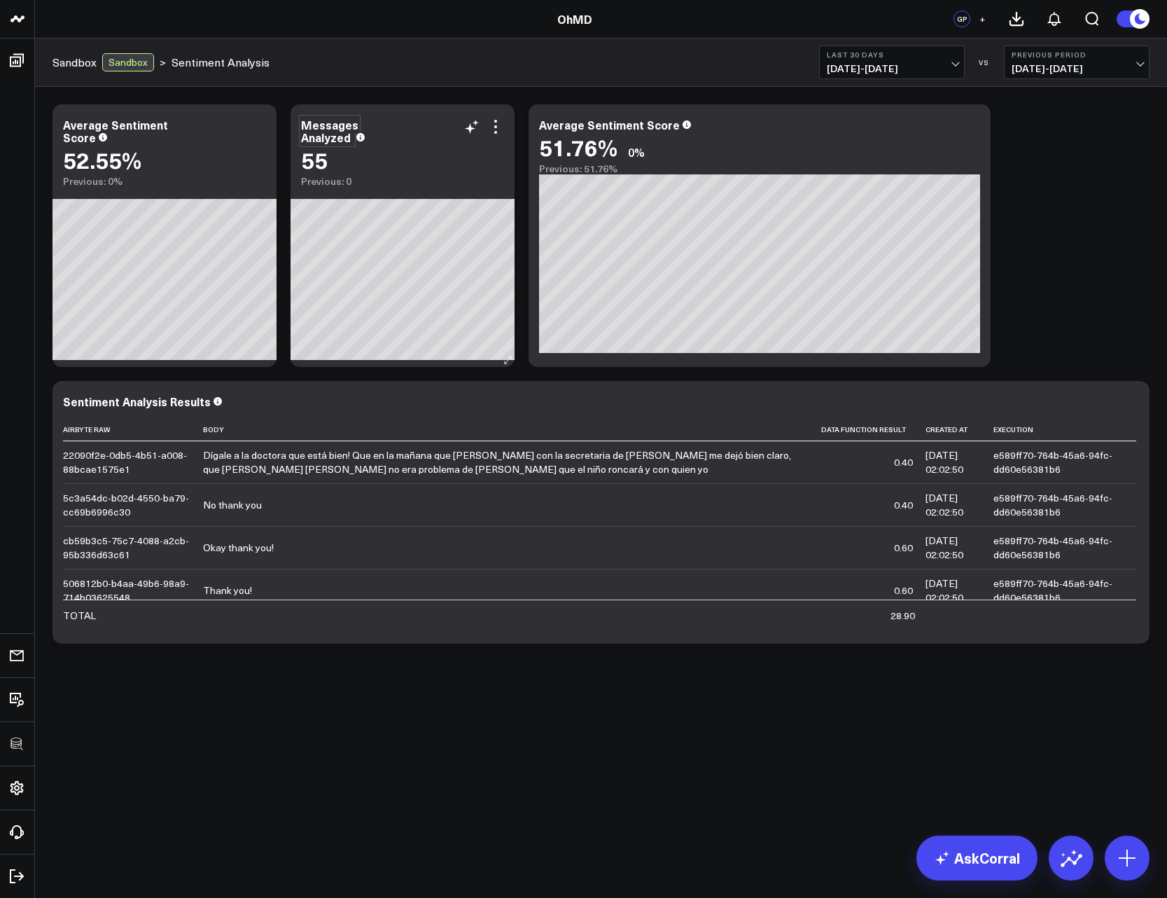
click at [1086, 228] on div "Modify via AI Copy link to widget Ask support Remove Create linked copy Executi…" at bounding box center [601, 373] width 1111 height 553
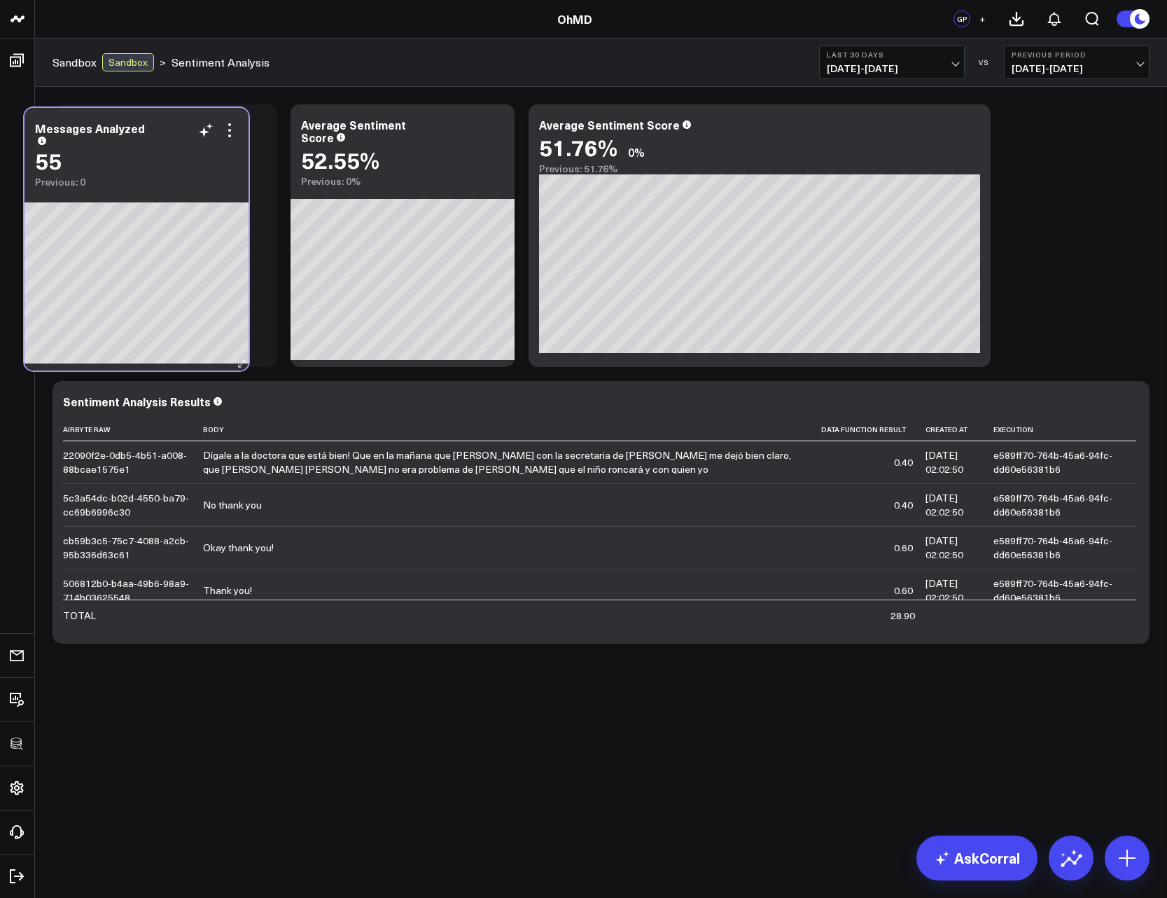
drag, startPoint x: 447, startPoint y: 121, endPoint x: 195, endPoint y: 125, distance: 251.4
click at [184, 125] on div "Messages Analyzed" at bounding box center [136, 133] width 203 height 22
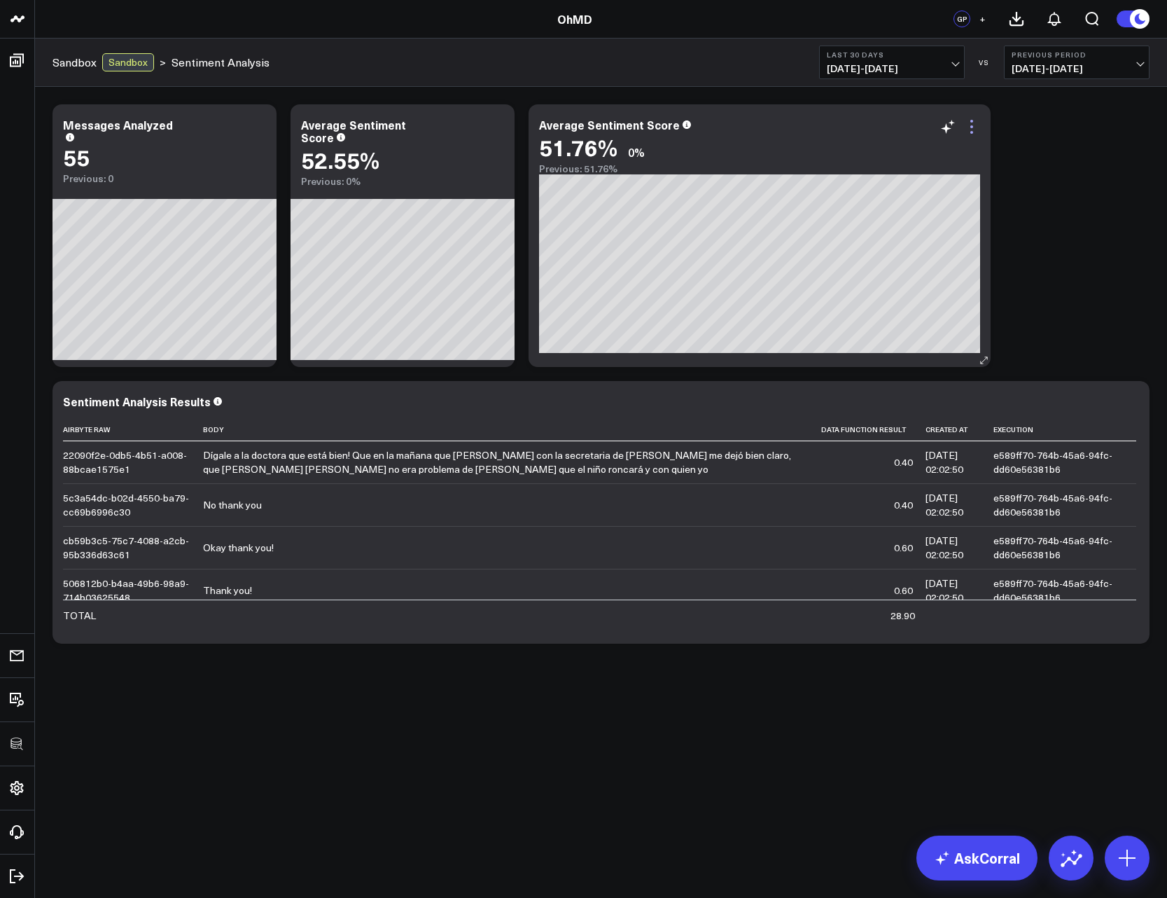
click at [976, 128] on icon at bounding box center [972, 126] width 17 height 17
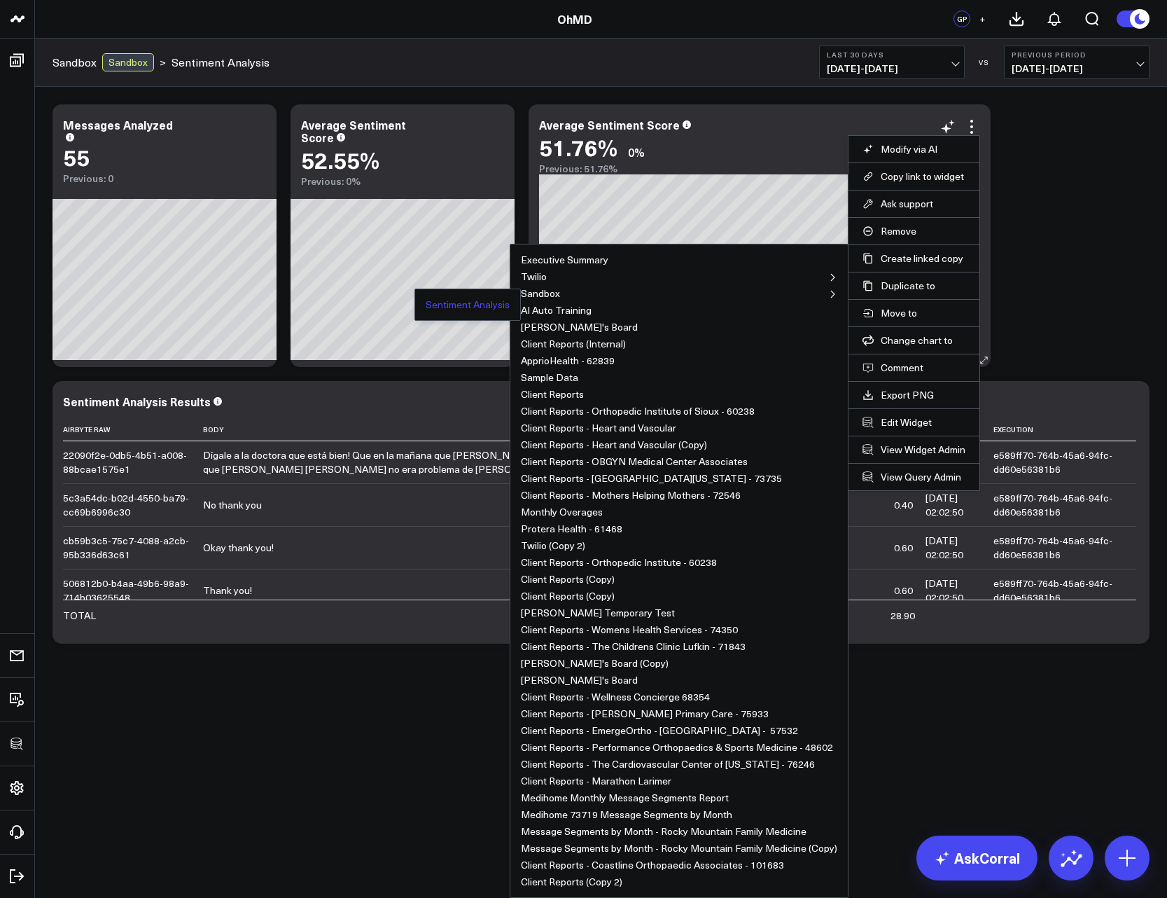
click at [470, 304] on button "Sentiment Analysis" at bounding box center [468, 305] width 84 height 10
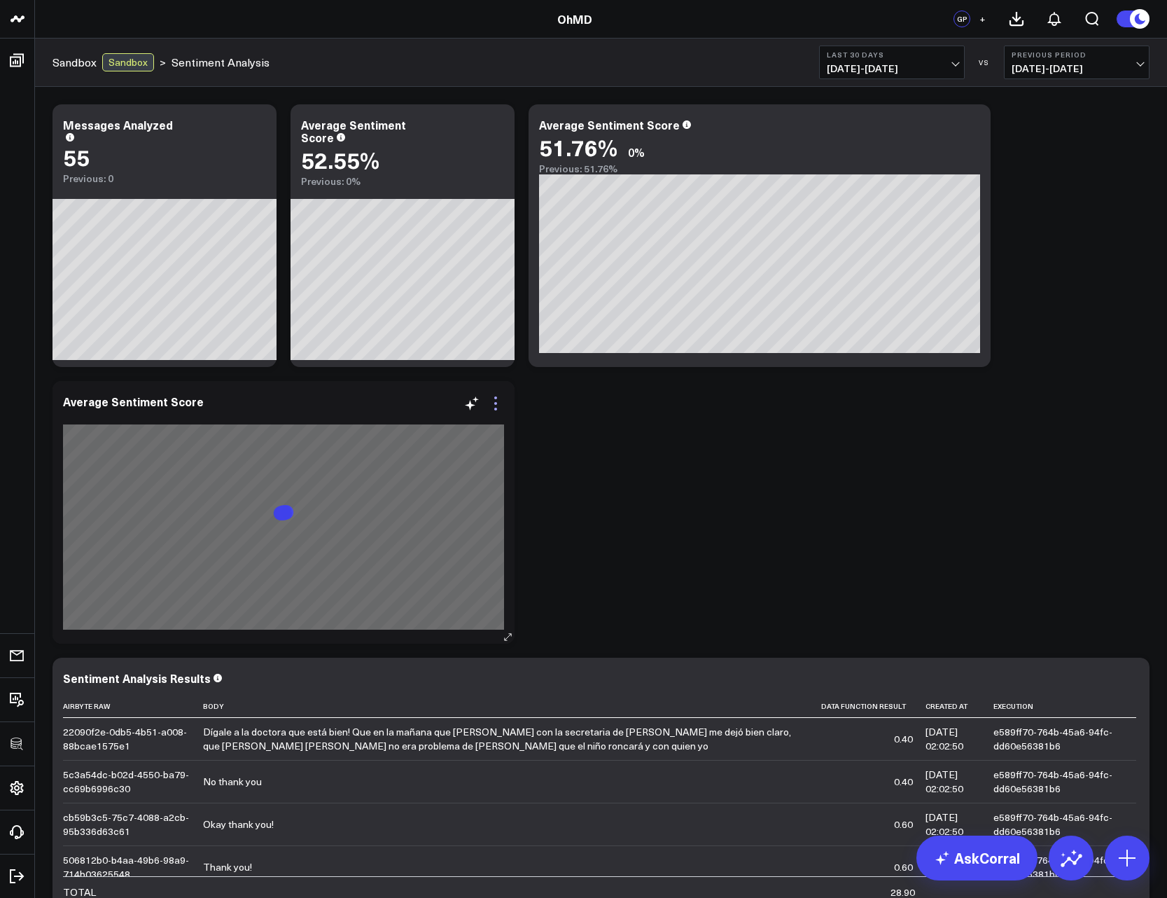
click at [493, 405] on icon at bounding box center [495, 403] width 17 height 17
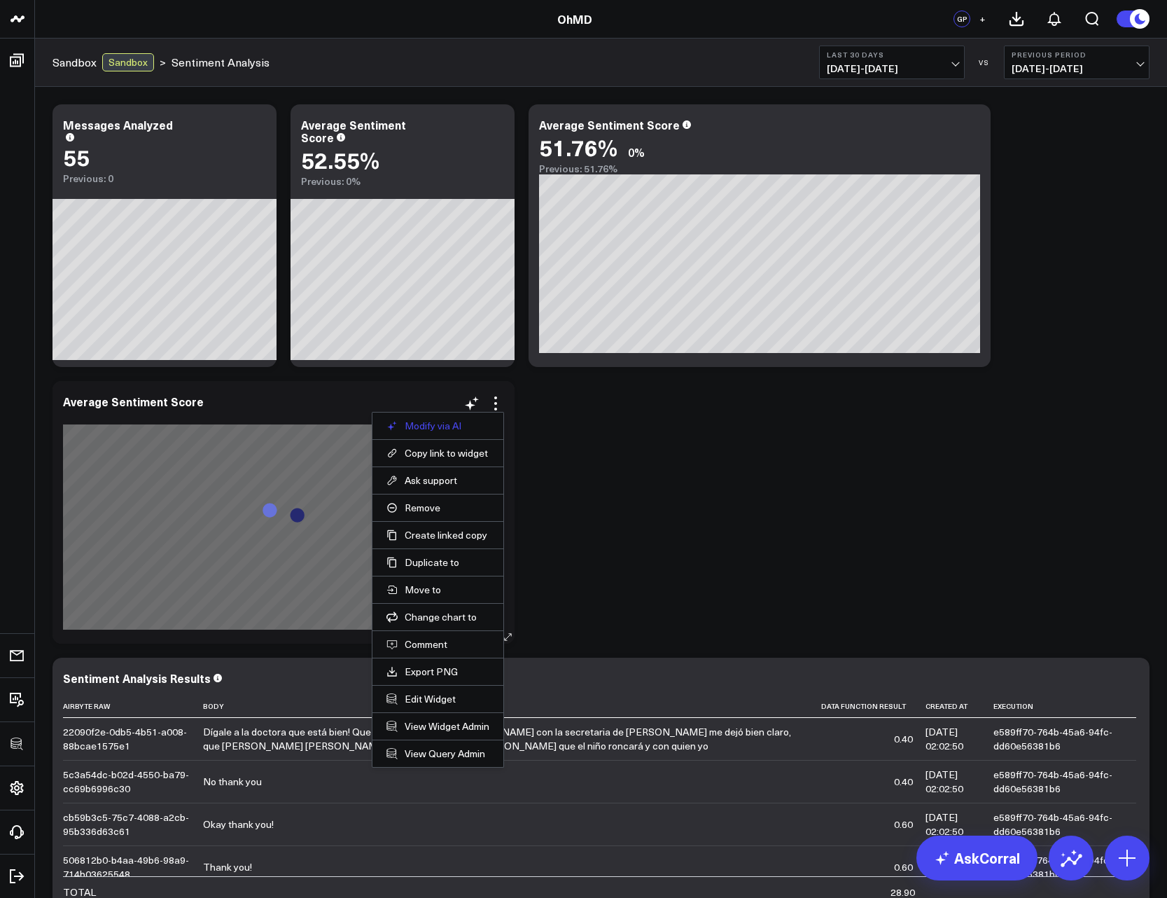
click at [443, 425] on button "Modify via AI" at bounding box center [438, 426] width 103 height 13
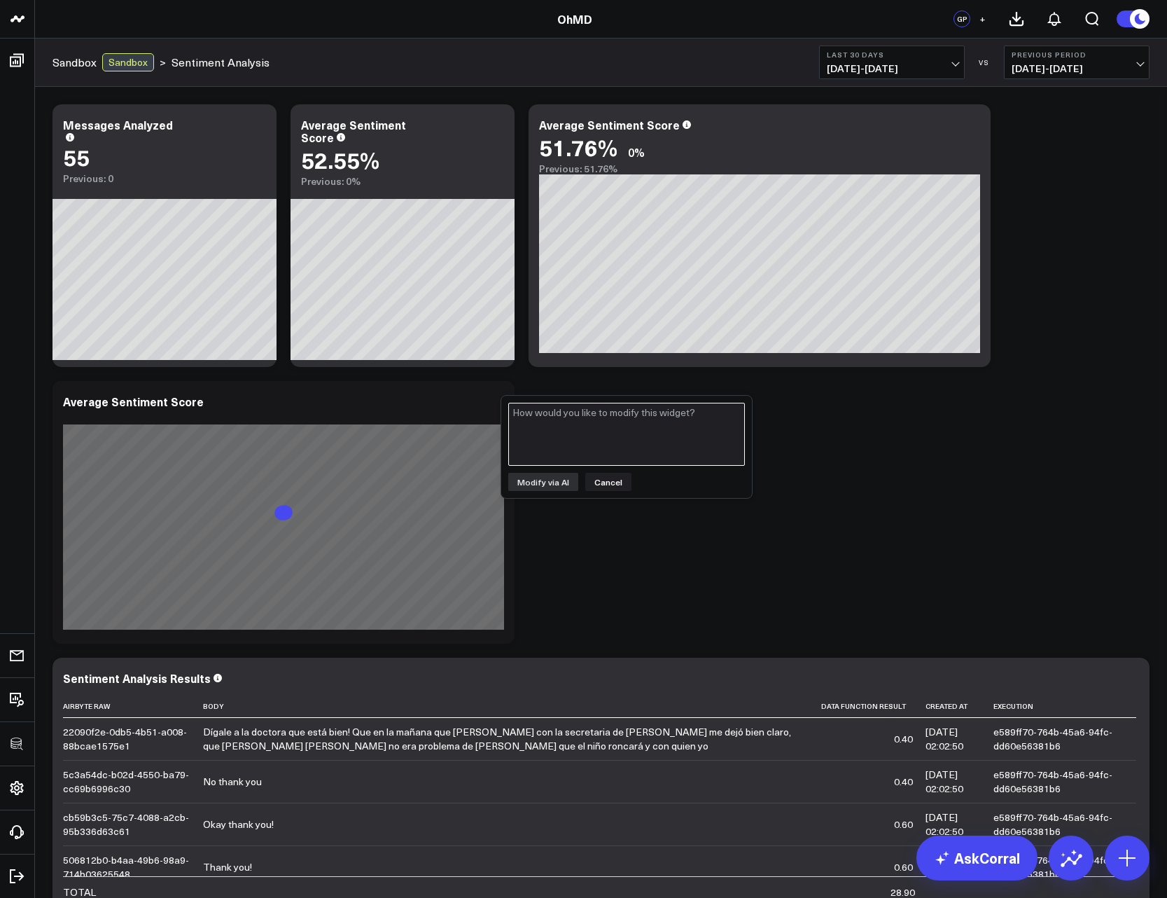
click at [585, 439] on textarea at bounding box center [626, 434] width 237 height 63
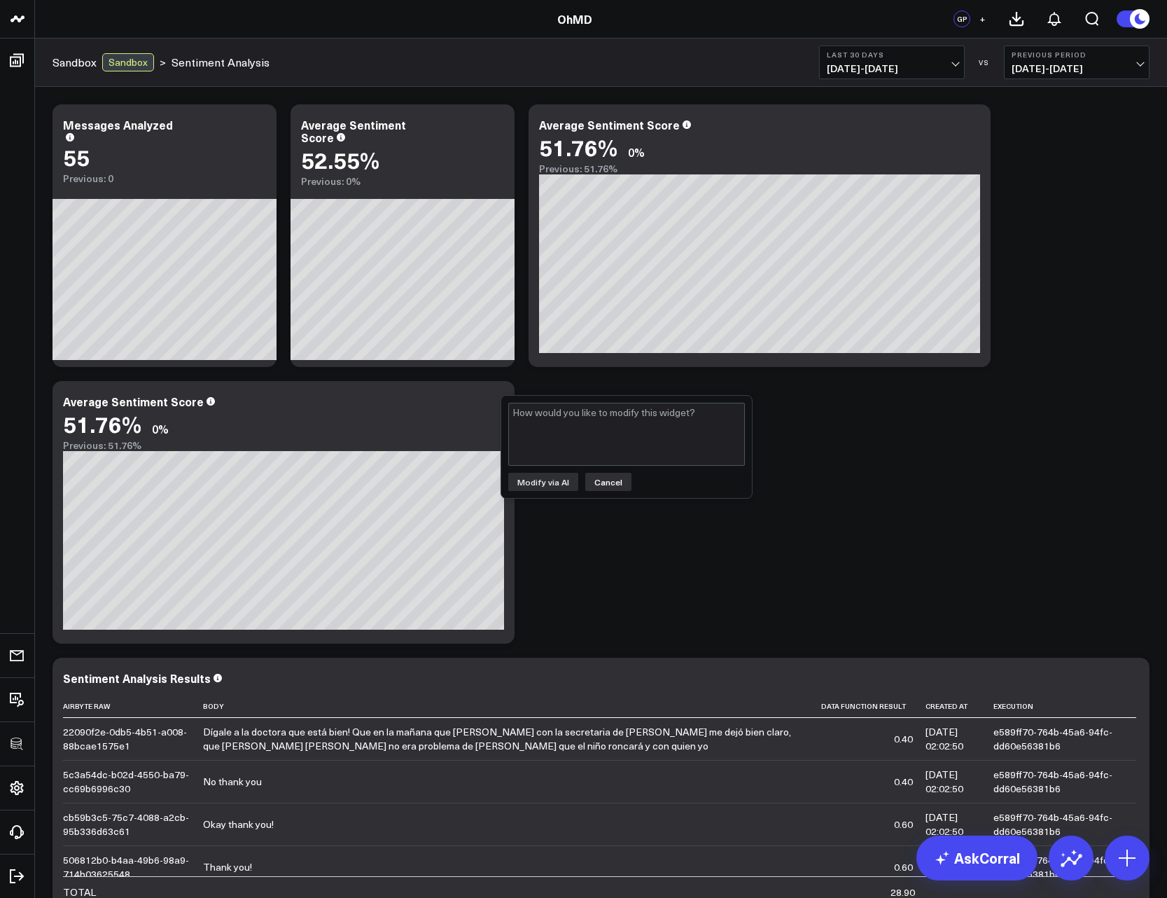
click at [612, 480] on button "Cancel" at bounding box center [608, 482] width 46 height 18
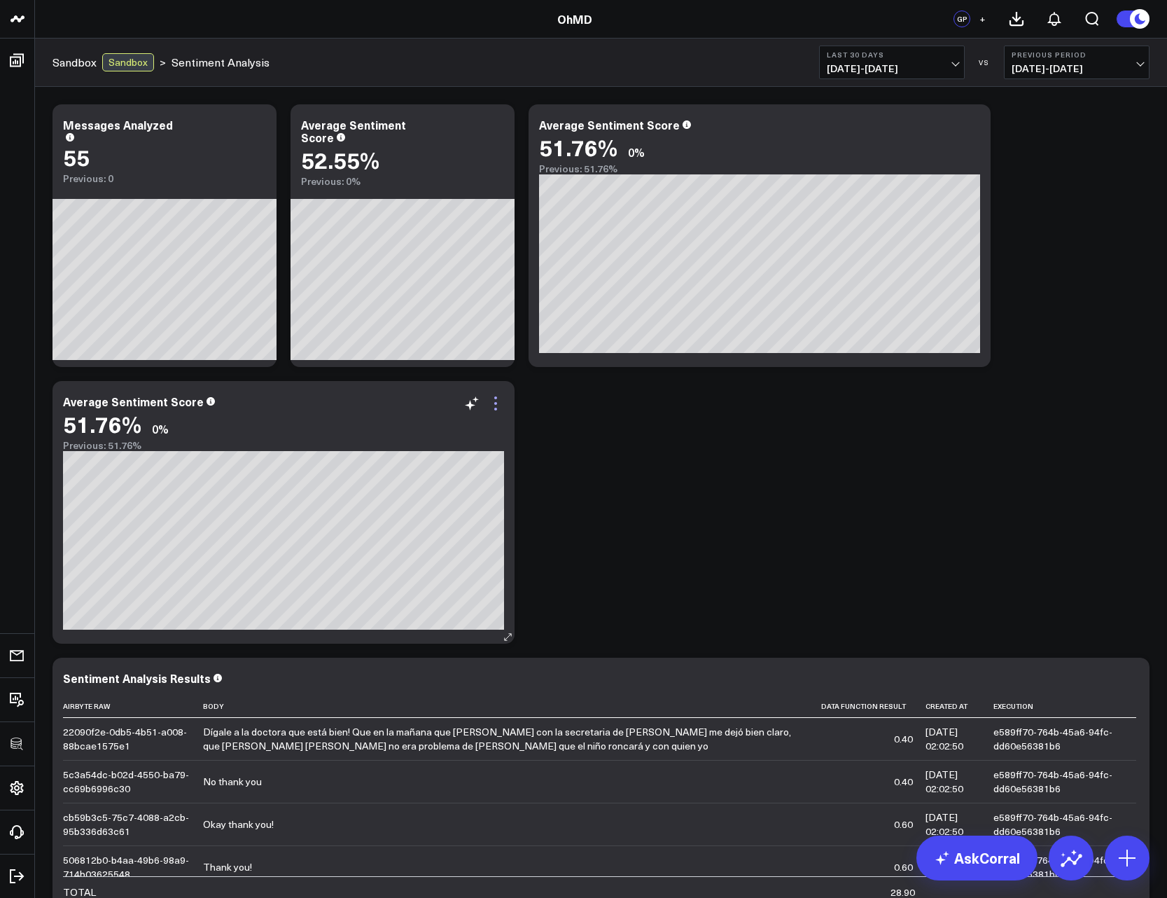
click at [496, 398] on icon at bounding box center [495, 397] width 3 height 3
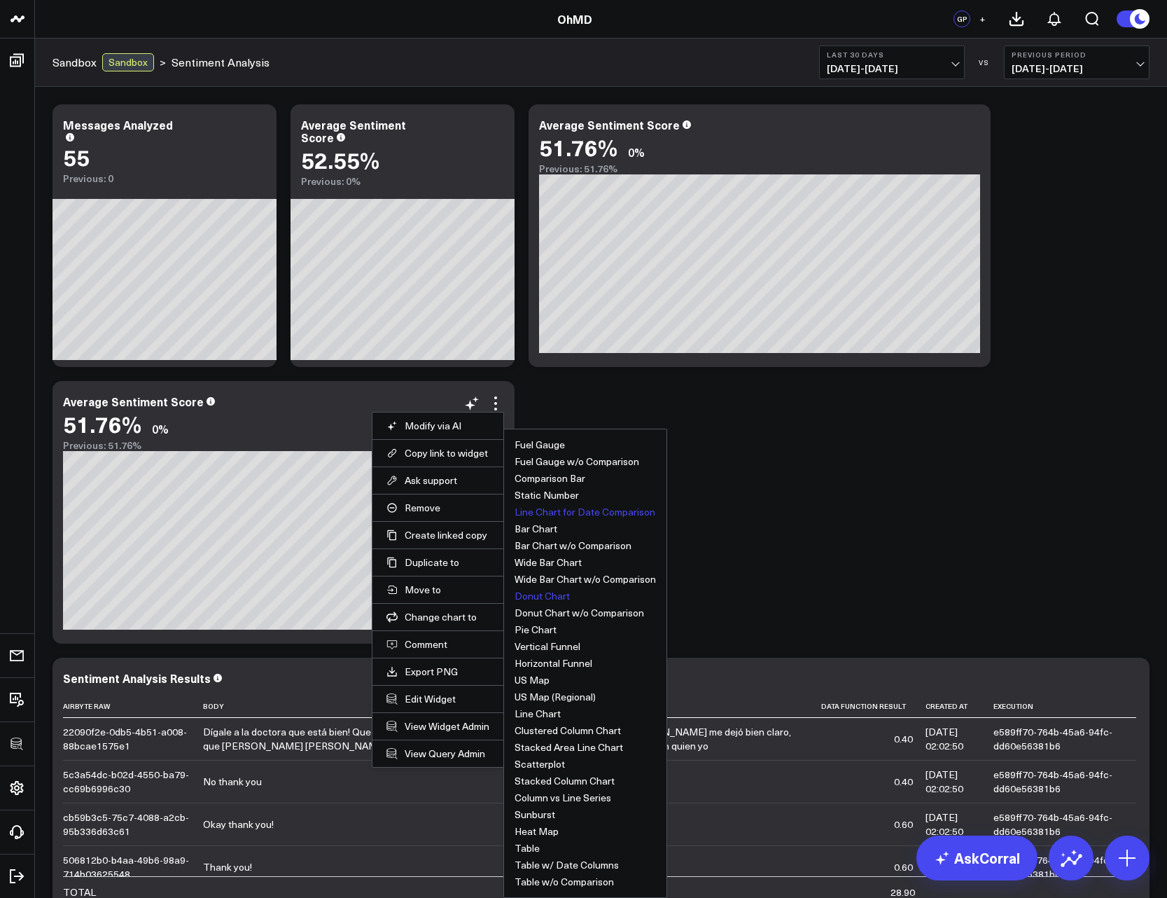
click at [548, 592] on button "Donut Chart" at bounding box center [542, 596] width 55 height 10
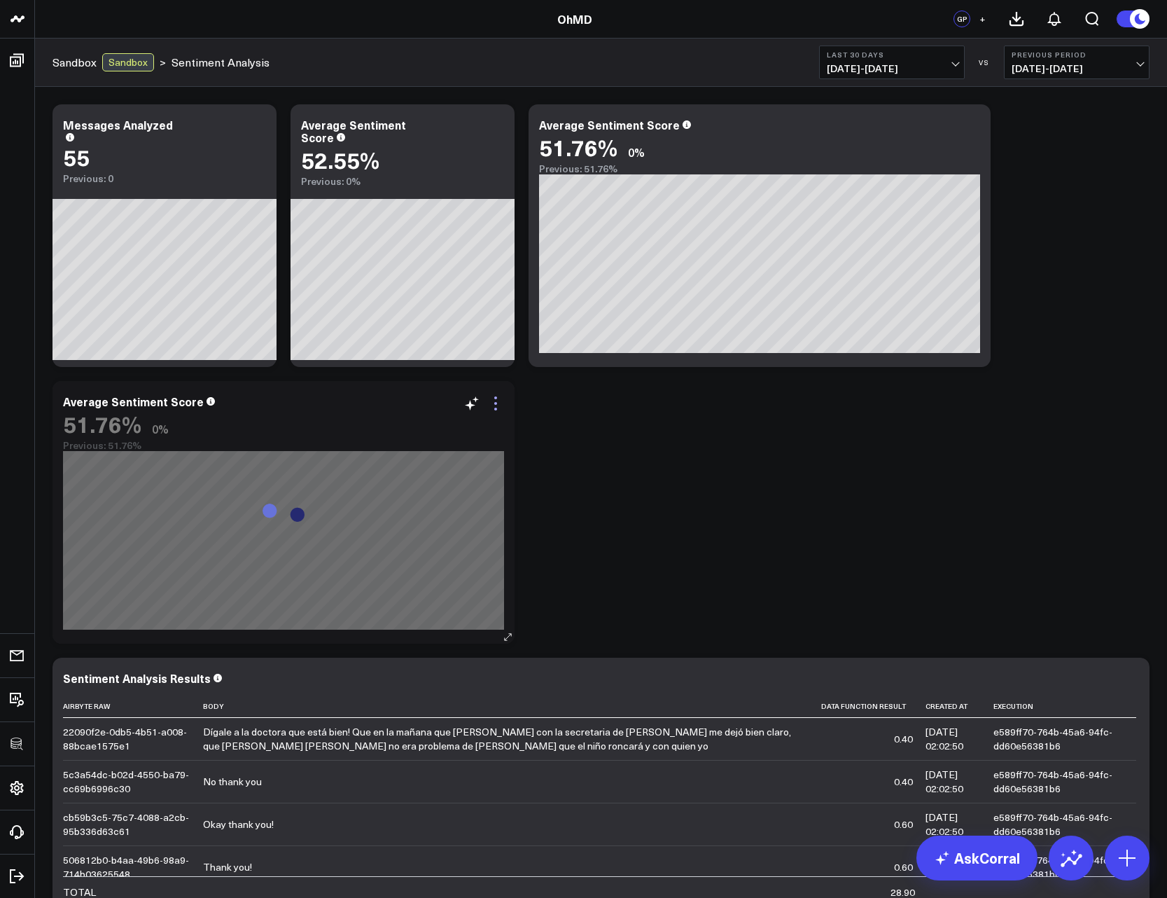
click at [495, 403] on icon at bounding box center [495, 403] width 3 height 3
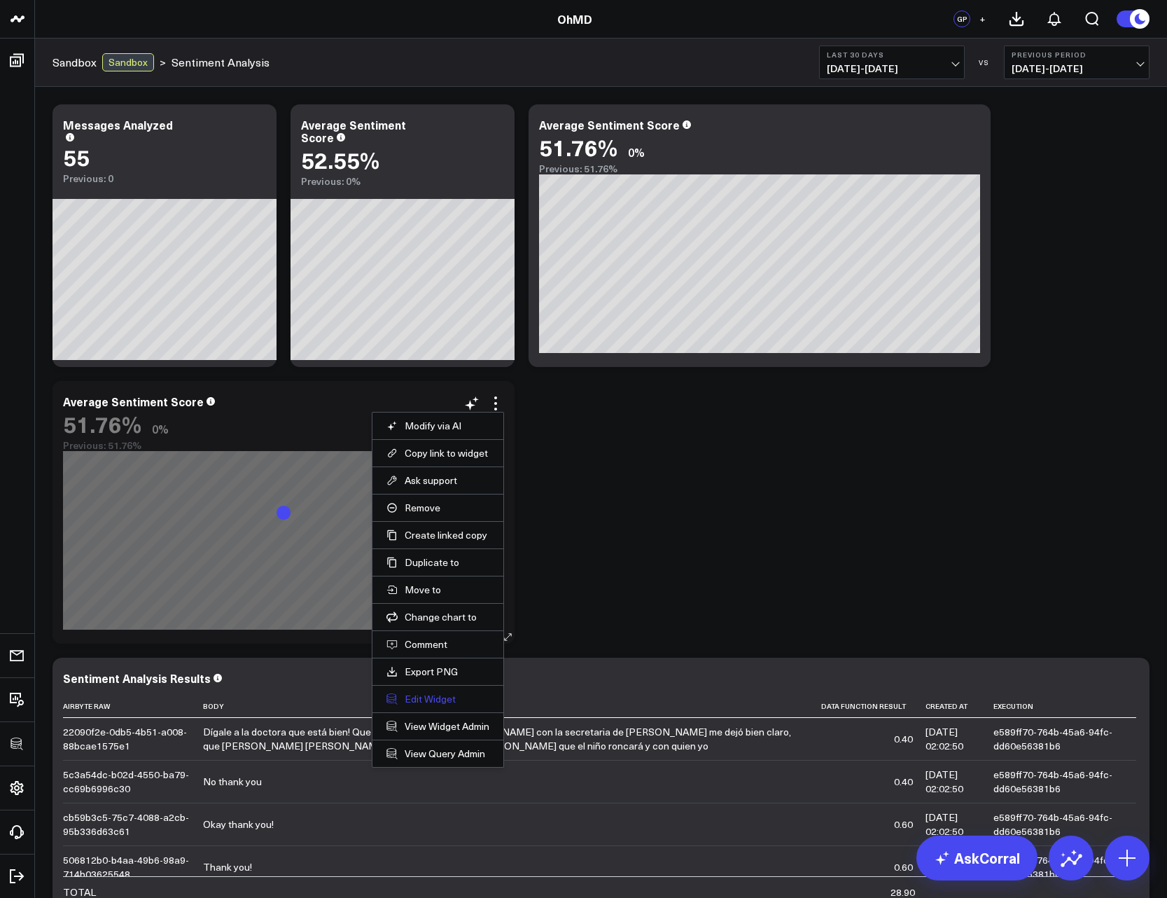
click at [433, 697] on button "Edit Widget" at bounding box center [438, 699] width 103 height 13
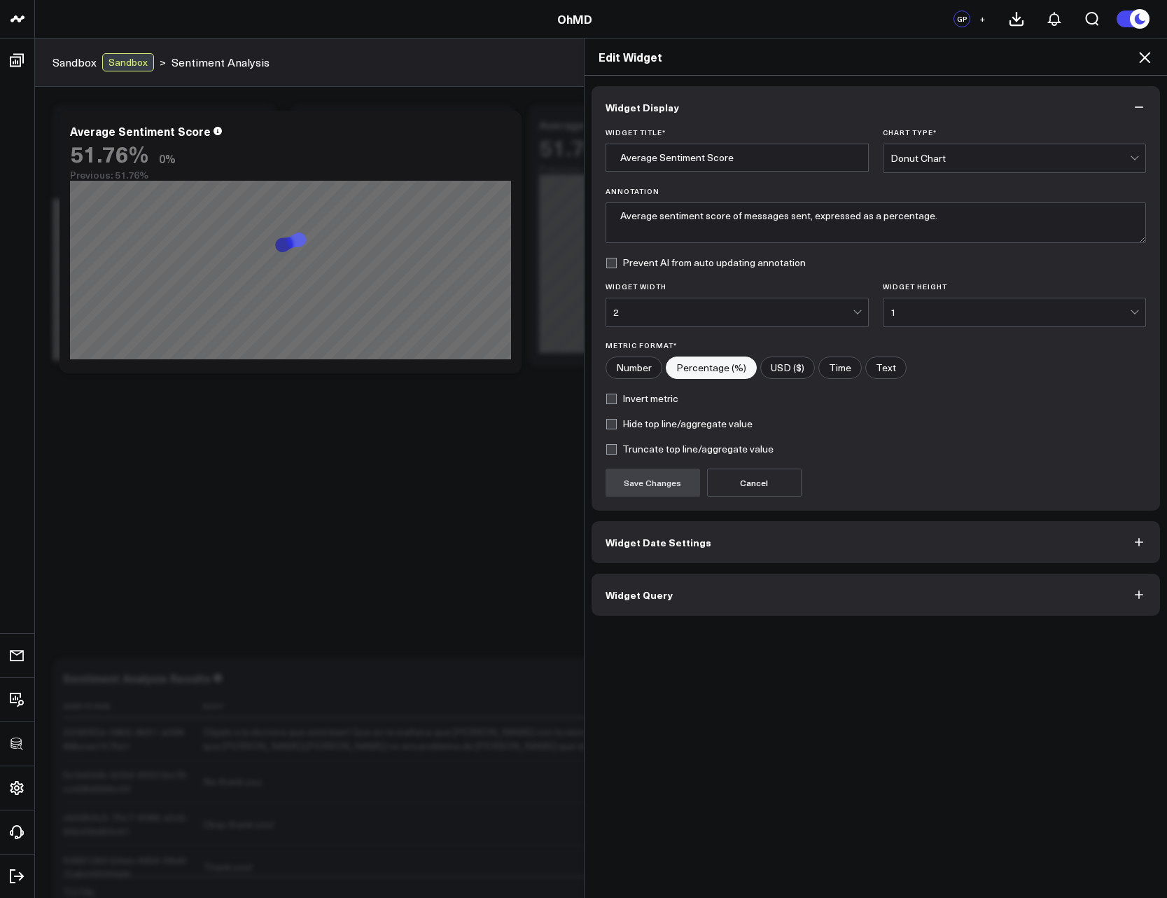
click at [686, 597] on button "Widget Query" at bounding box center [876, 595] width 569 height 42
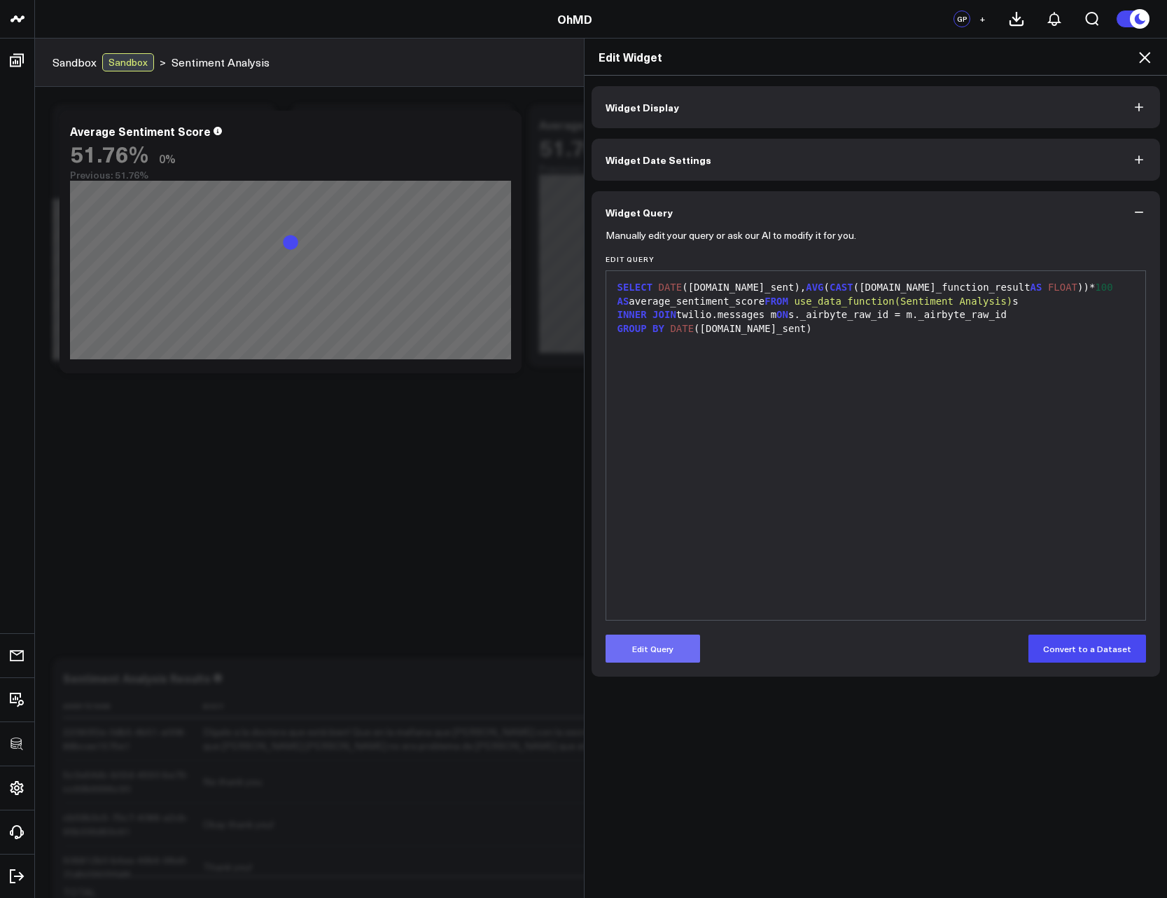
click at [682, 660] on button "Edit Query" at bounding box center [653, 649] width 95 height 28
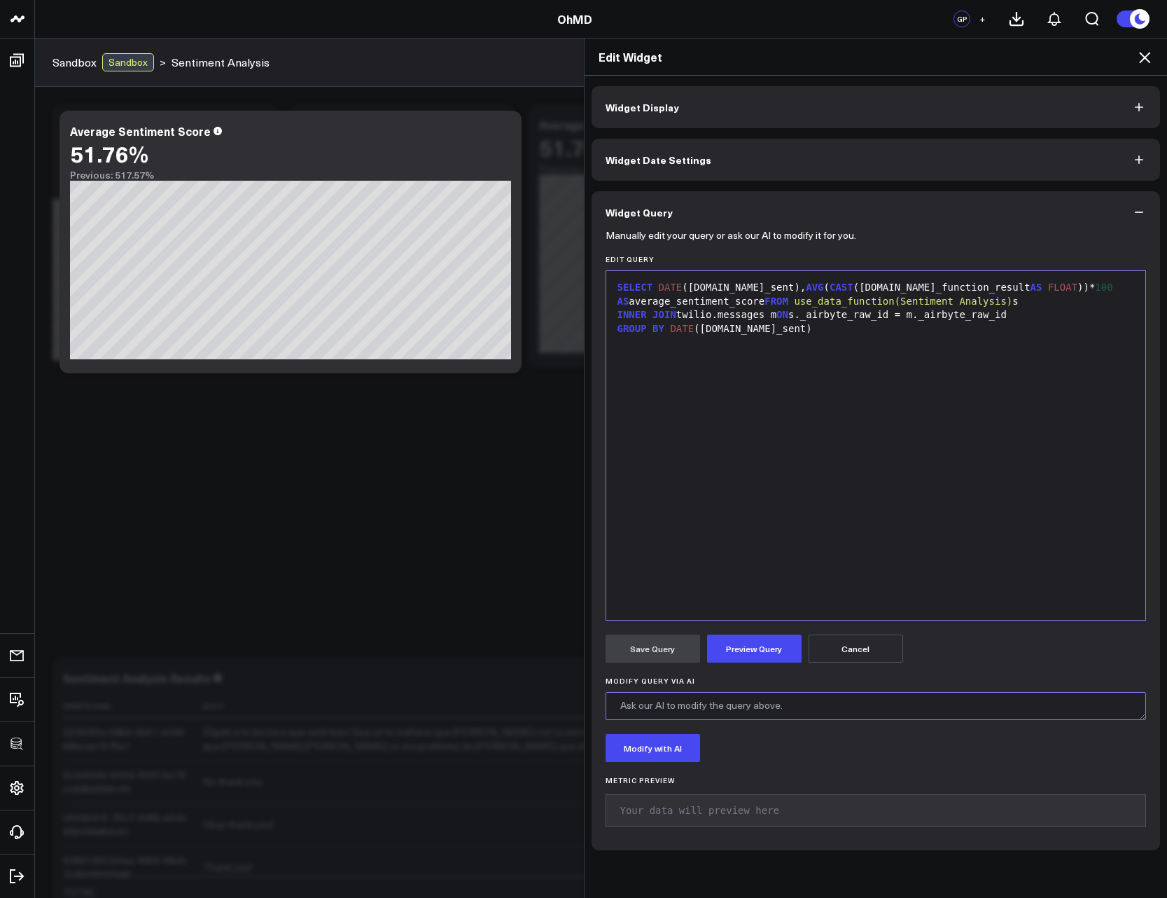
click at [698, 705] on textarea "Modify Query via AI" at bounding box center [876, 706] width 541 height 28
paste textarea "Donut Chart - Sentiment Categories Widget: donut Query: Group messages into sen…"
type textarea "Donut Chart - Sentiment Categories Widget: donut Query: Group messages into sen…"
click at [659, 751] on button "Modify with AI" at bounding box center [653, 748] width 95 height 28
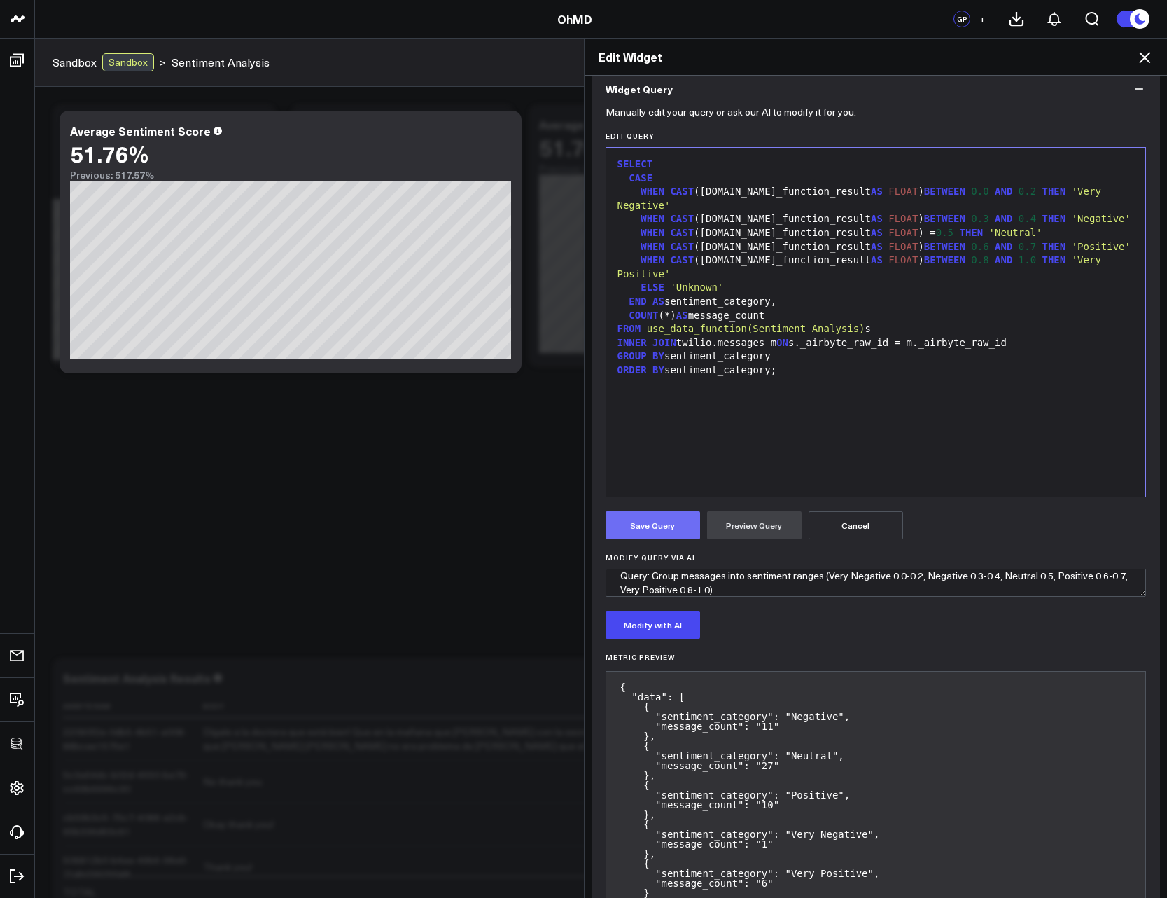
scroll to position [168, 0]
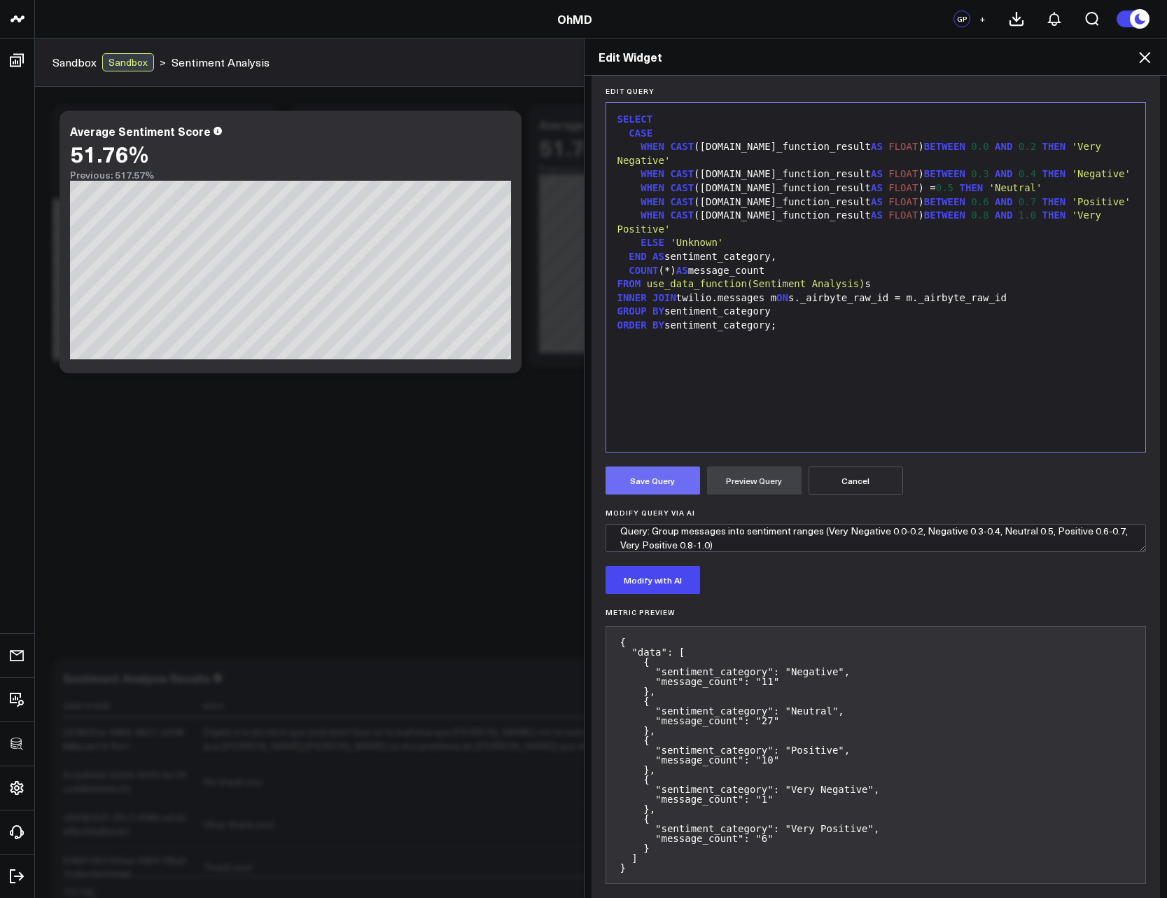
click at [656, 475] on button "Save Query" at bounding box center [653, 480] width 95 height 28
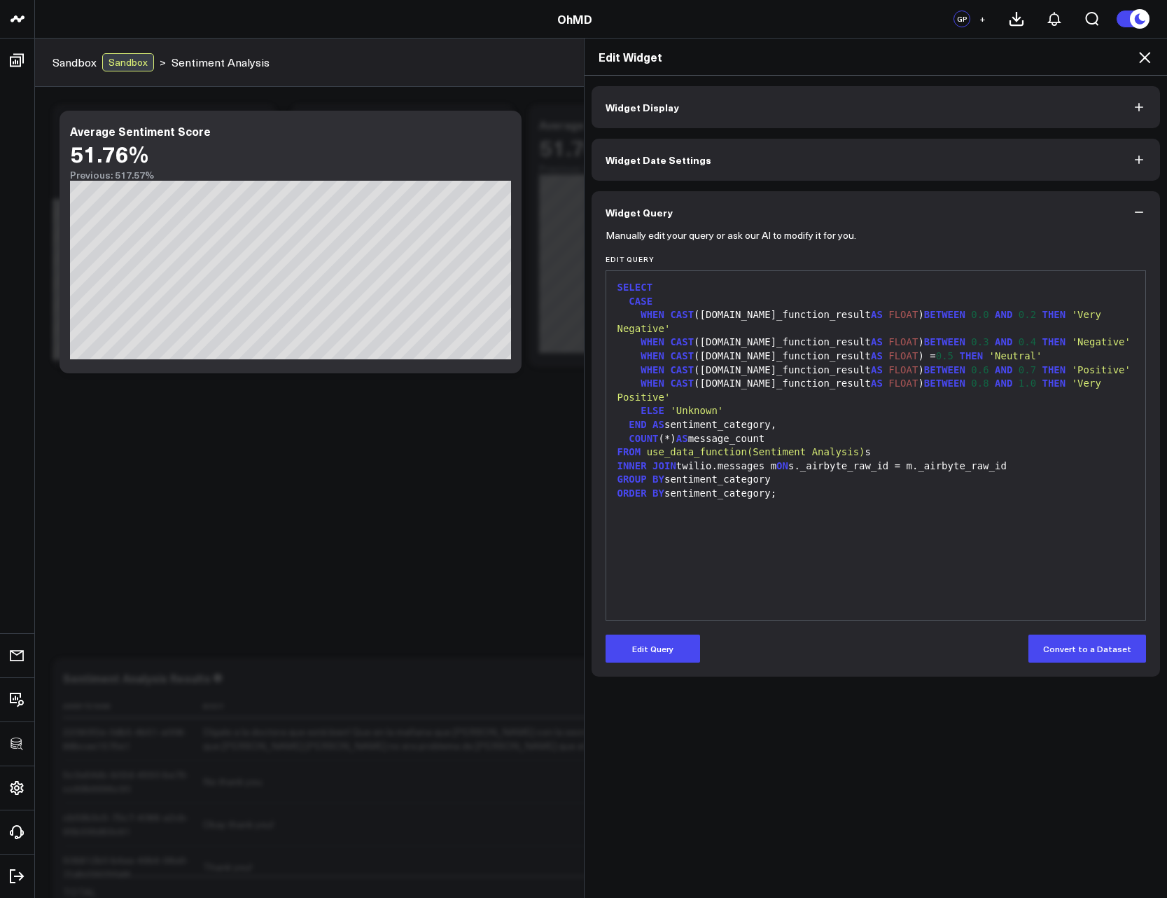
scroll to position [0, 0]
click at [1144, 64] on icon at bounding box center [1145, 57] width 17 height 17
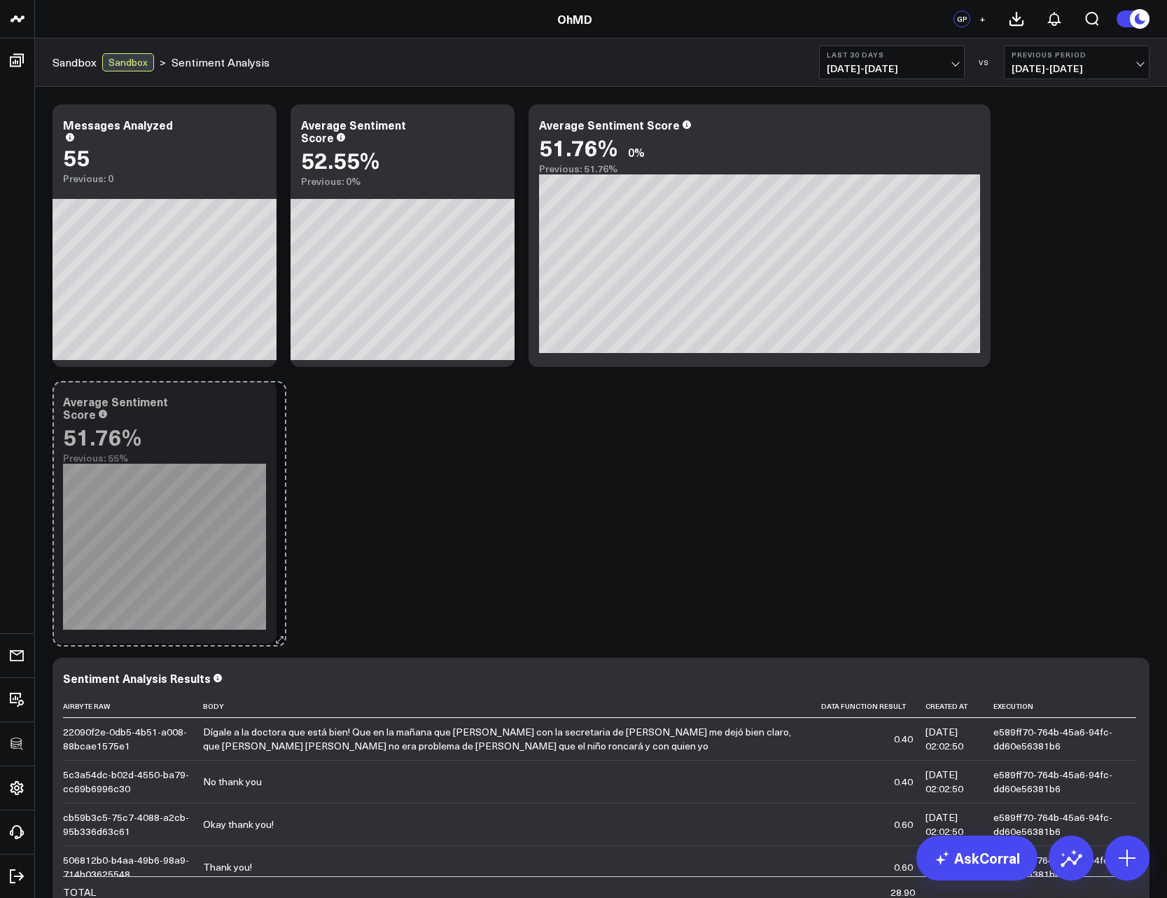
drag, startPoint x: 506, startPoint y: 638, endPoint x: 277, endPoint y: 641, distance: 229.0
click at [277, 641] on div "Modify via AI Copy link to widget Ask support Remove Create linked copy Executi…" at bounding box center [601, 512] width 1111 height 830
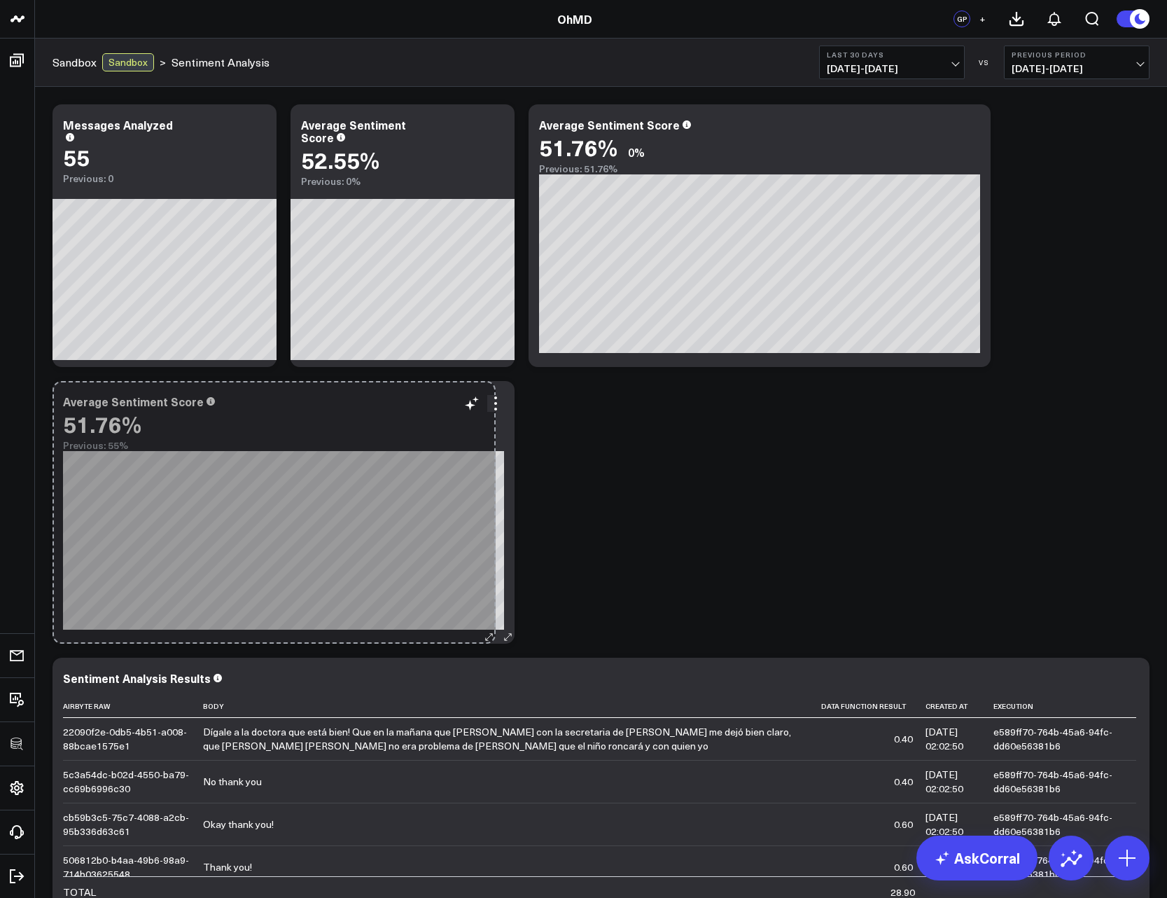
click at [486, 629] on div "Average Sentiment Score 51.76% Previous: 55% [fontSize:14px lineHeight:16px]Pos…" at bounding box center [284, 512] width 462 height 263
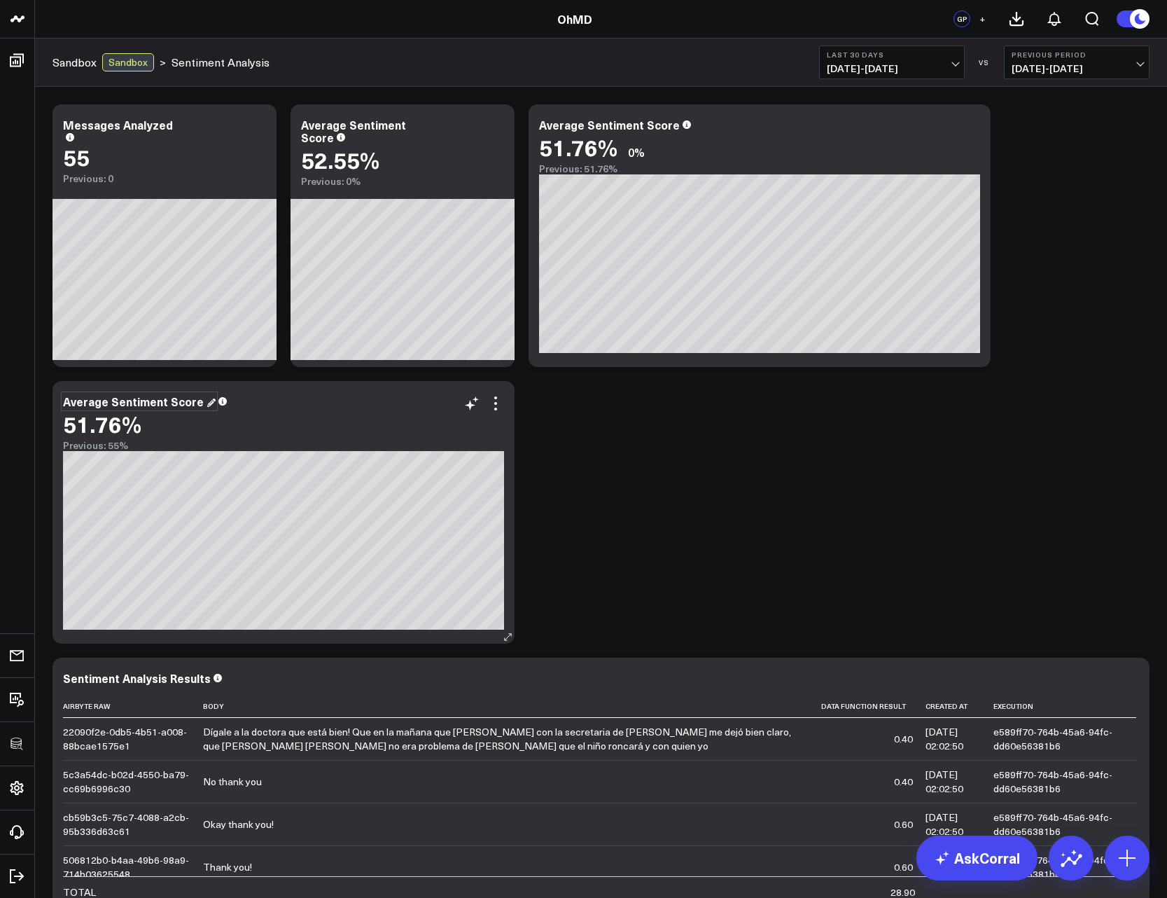
click at [151, 405] on div "Average Sentiment Score" at bounding box center [139, 401] width 153 height 15
click at [726, 500] on div "Modify via AI Copy link to widget Ask support Remove Create linked copy Executi…" at bounding box center [601, 512] width 1111 height 830
click at [497, 405] on icon at bounding box center [495, 403] width 17 height 17
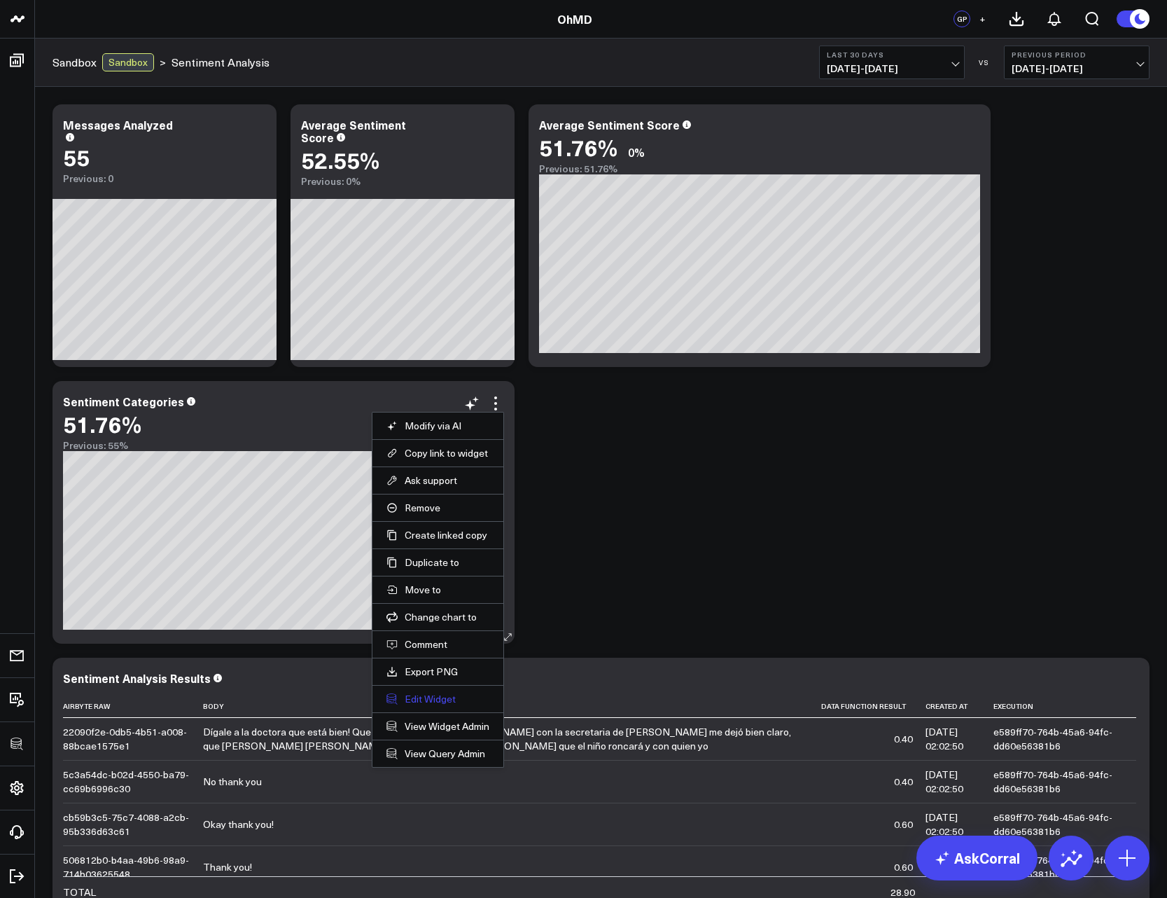
click at [453, 701] on button "Edit Widget" at bounding box center [438, 699] width 103 height 13
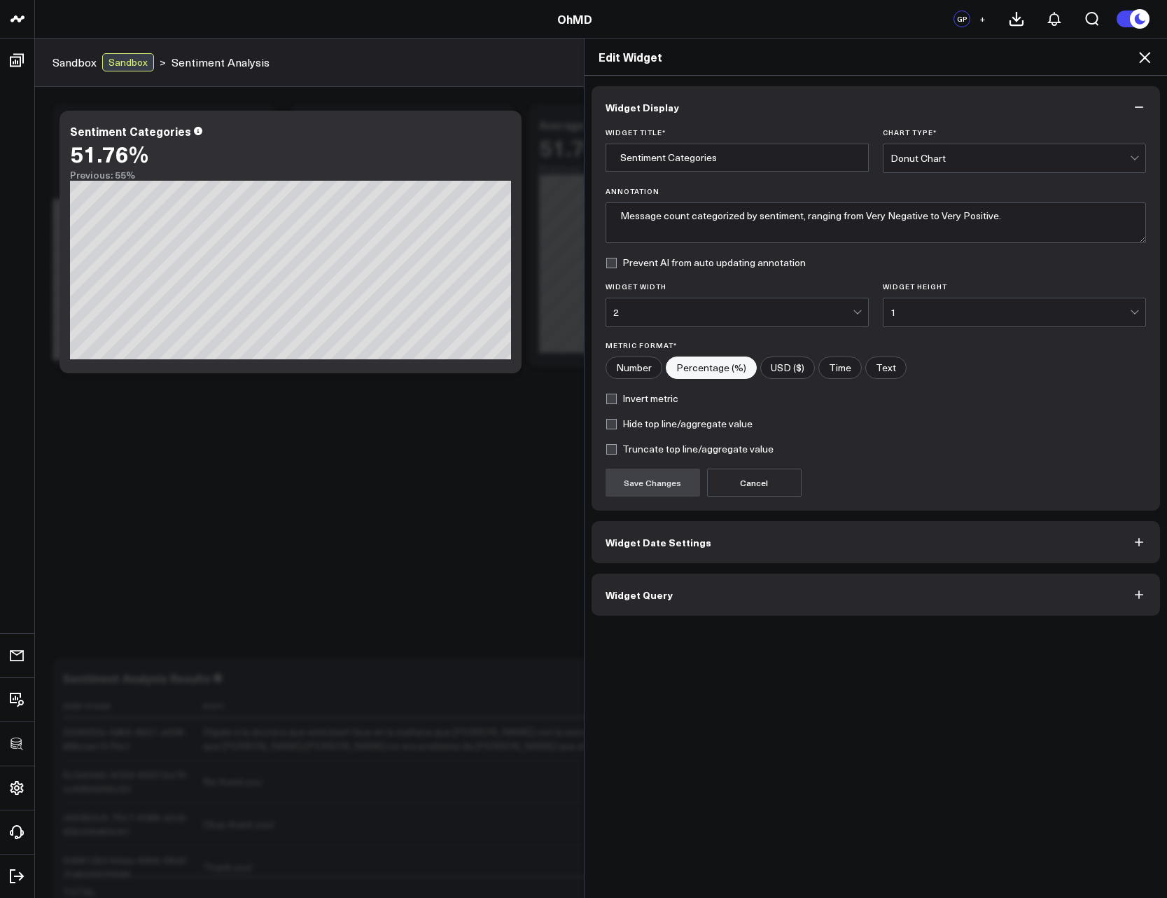
click at [651, 431] on form "Widget Title * Sentiment Categories Chart Type * Donut Chart Annotation Message…" at bounding box center [876, 312] width 541 height 368
click at [632, 423] on label "Hide top line/aggregate value" at bounding box center [679, 423] width 147 height 11
click at [617, 423] on input "Hide top line/aggregate value" at bounding box center [611, 423] width 11 height 11
checkbox input "true"
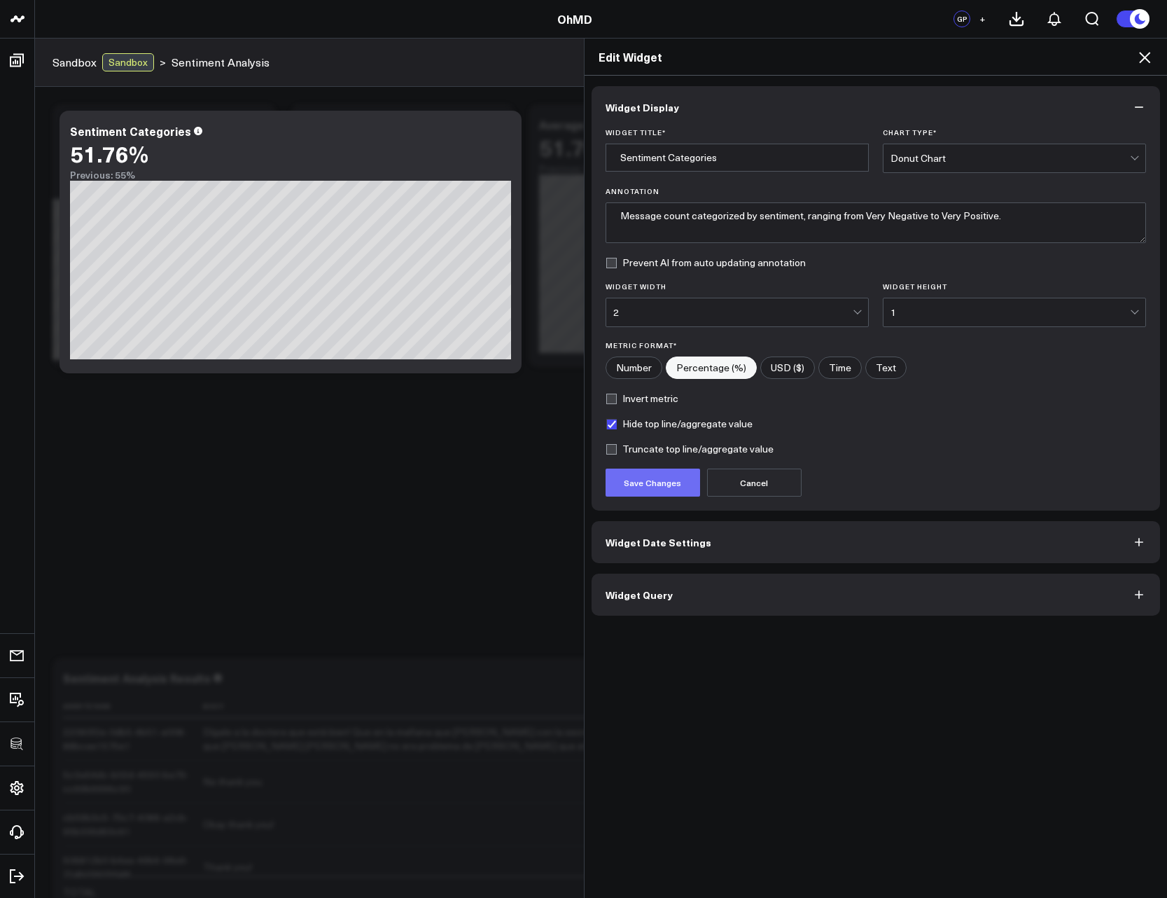
click at [653, 494] on button "Save Changes" at bounding box center [653, 483] width 95 height 28
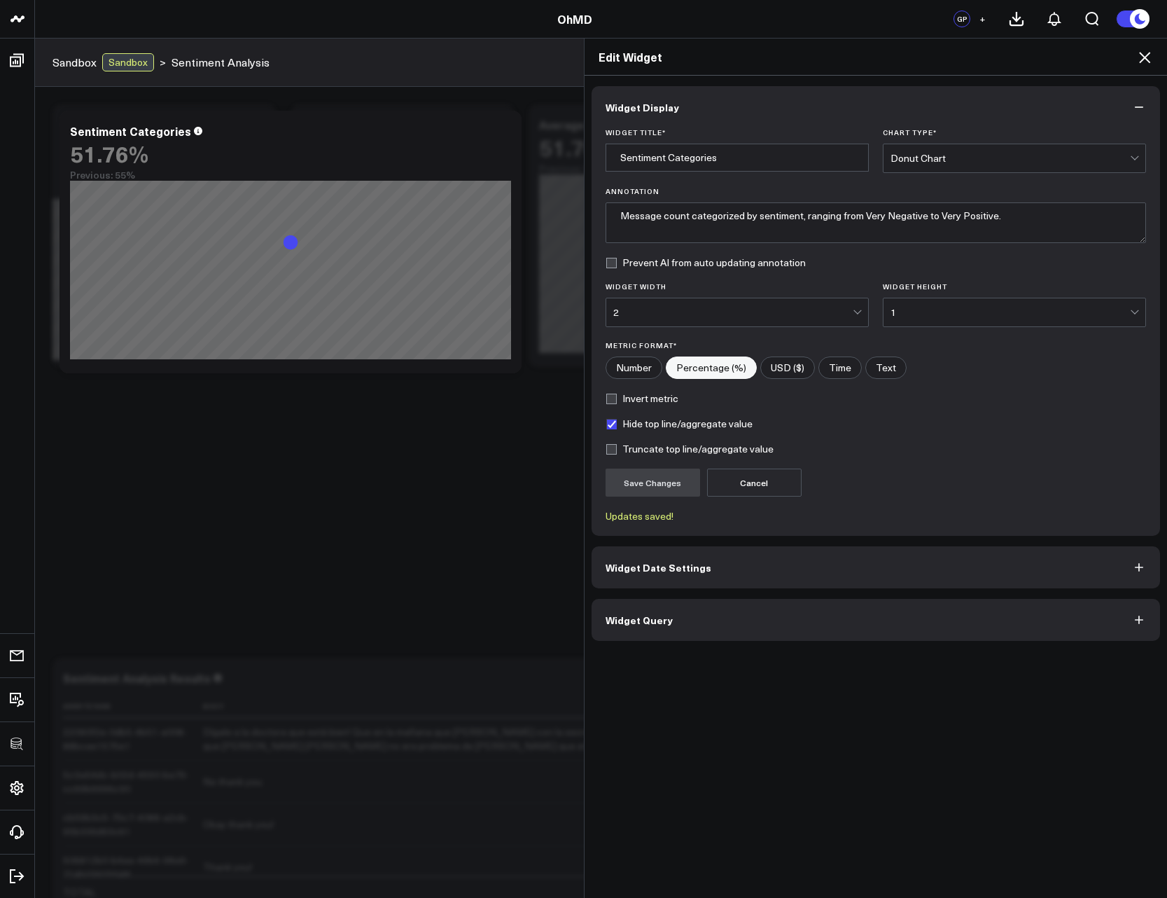
click at [1140, 59] on icon at bounding box center [1145, 57] width 17 height 17
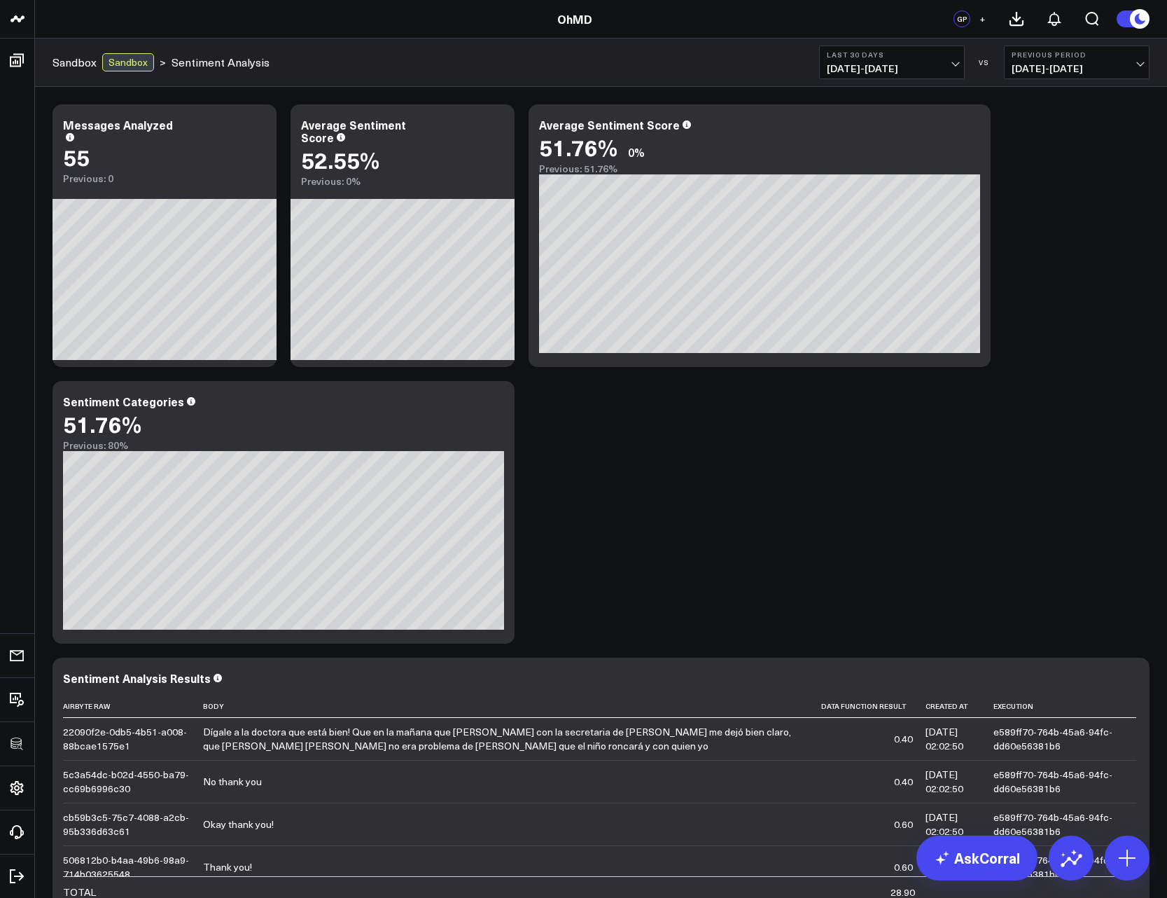
click at [679, 479] on div "Modify via AI Copy link to widget Ask support Remove Create linked copy Executi…" at bounding box center [601, 512] width 1111 height 830
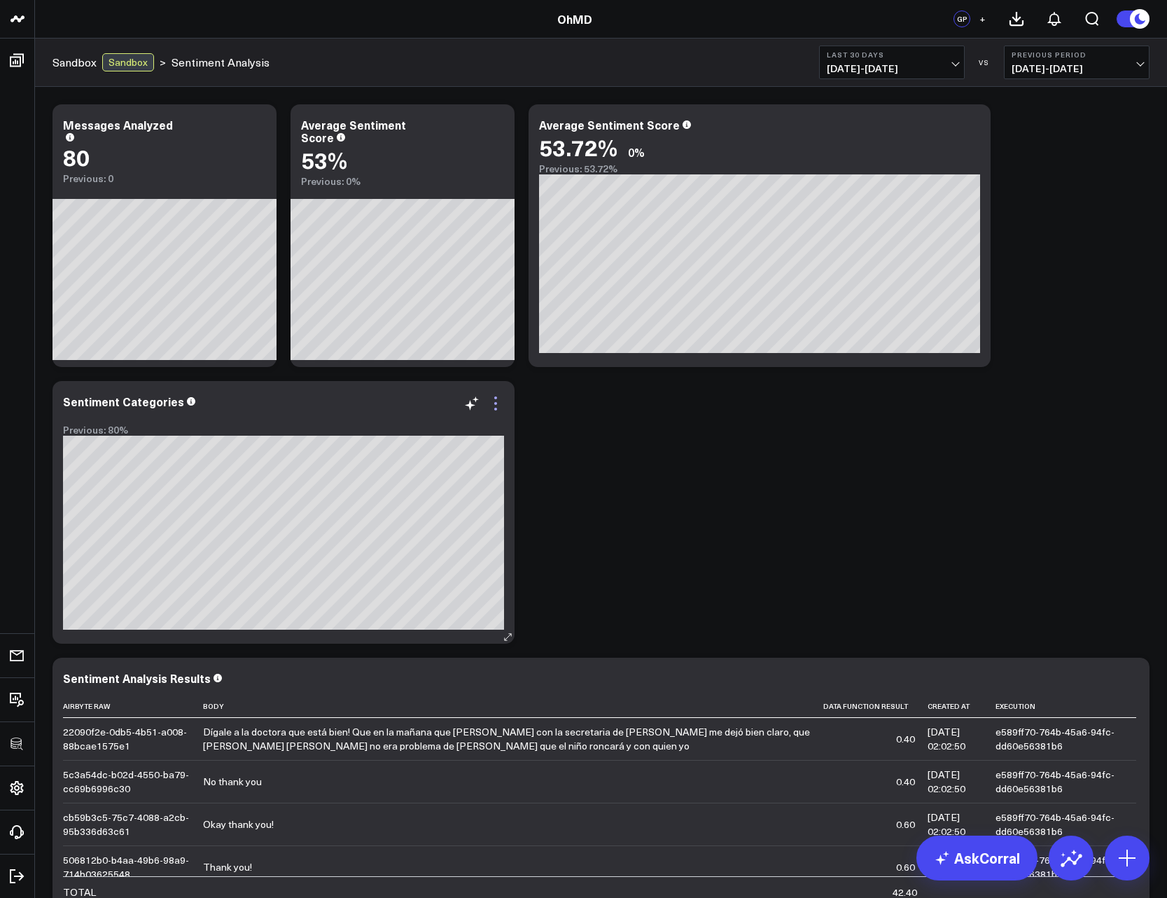
click at [496, 404] on icon at bounding box center [495, 403] width 3 height 3
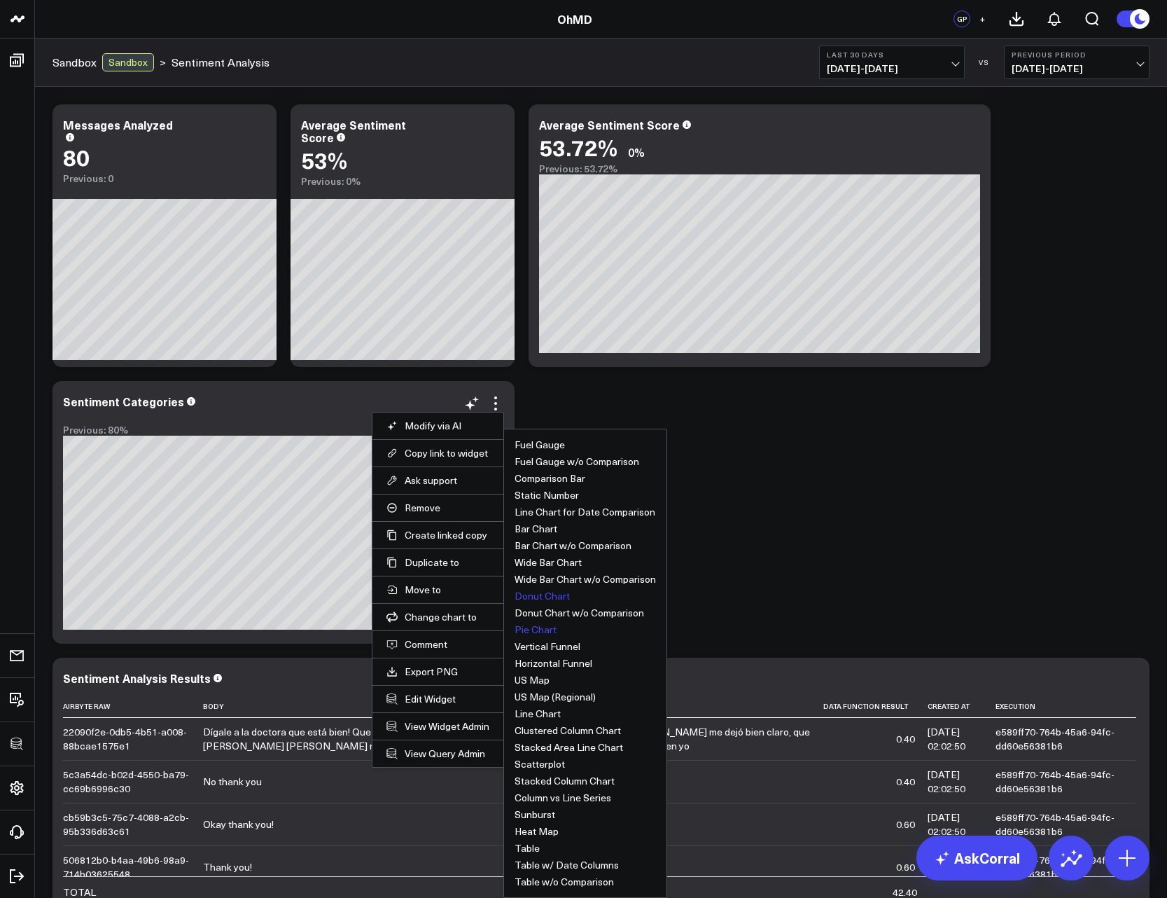
click at [541, 629] on button "Pie Chart" at bounding box center [536, 630] width 42 height 10
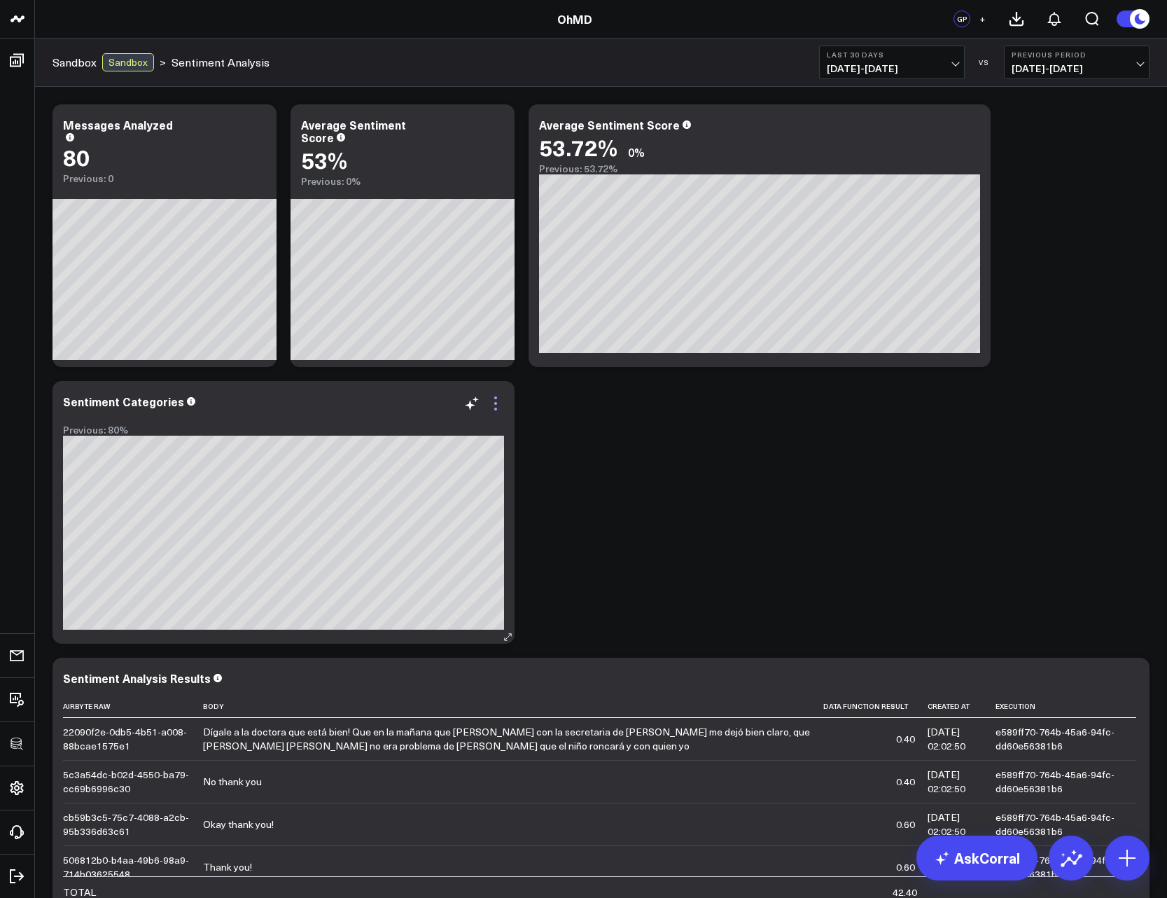
click at [499, 401] on icon at bounding box center [495, 403] width 17 height 17
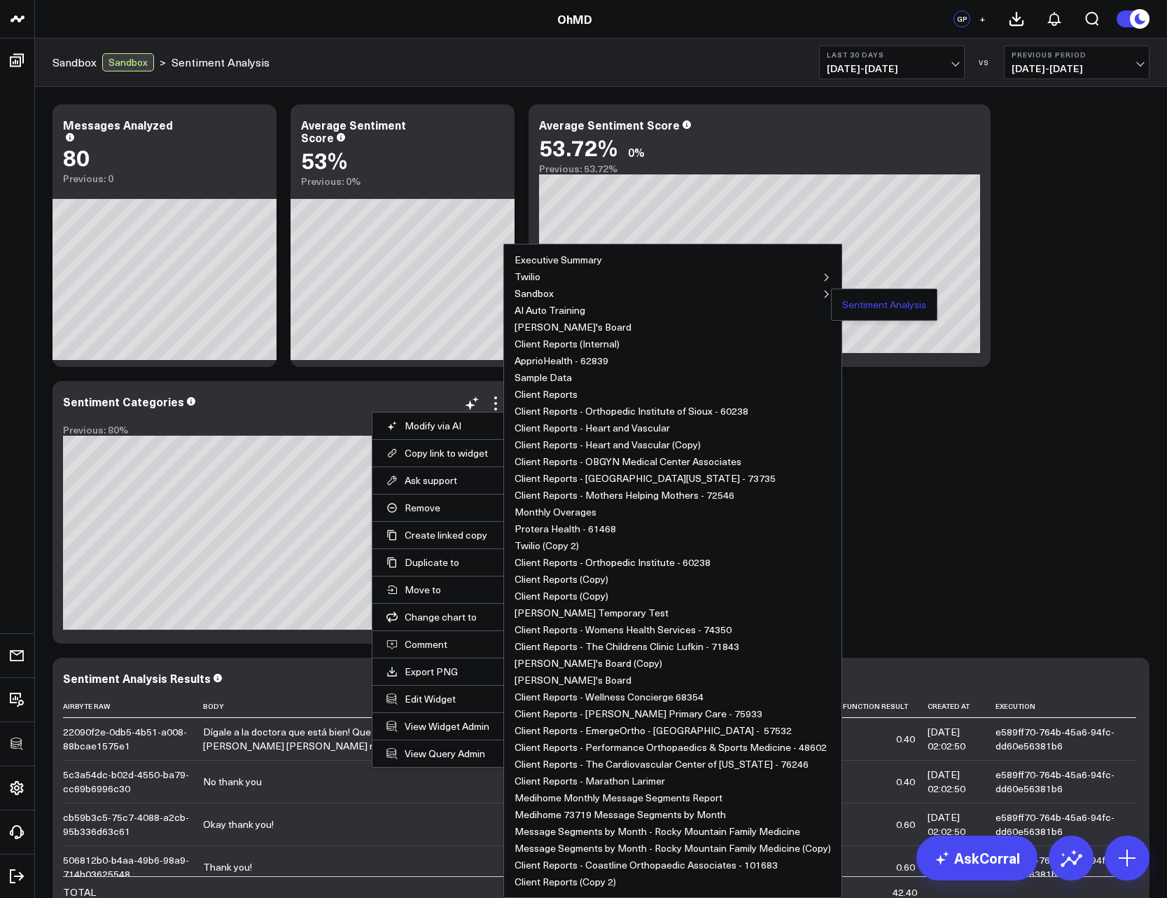
click at [863, 309] on button "Sentiment Analysis" at bounding box center [885, 305] width 84 height 10
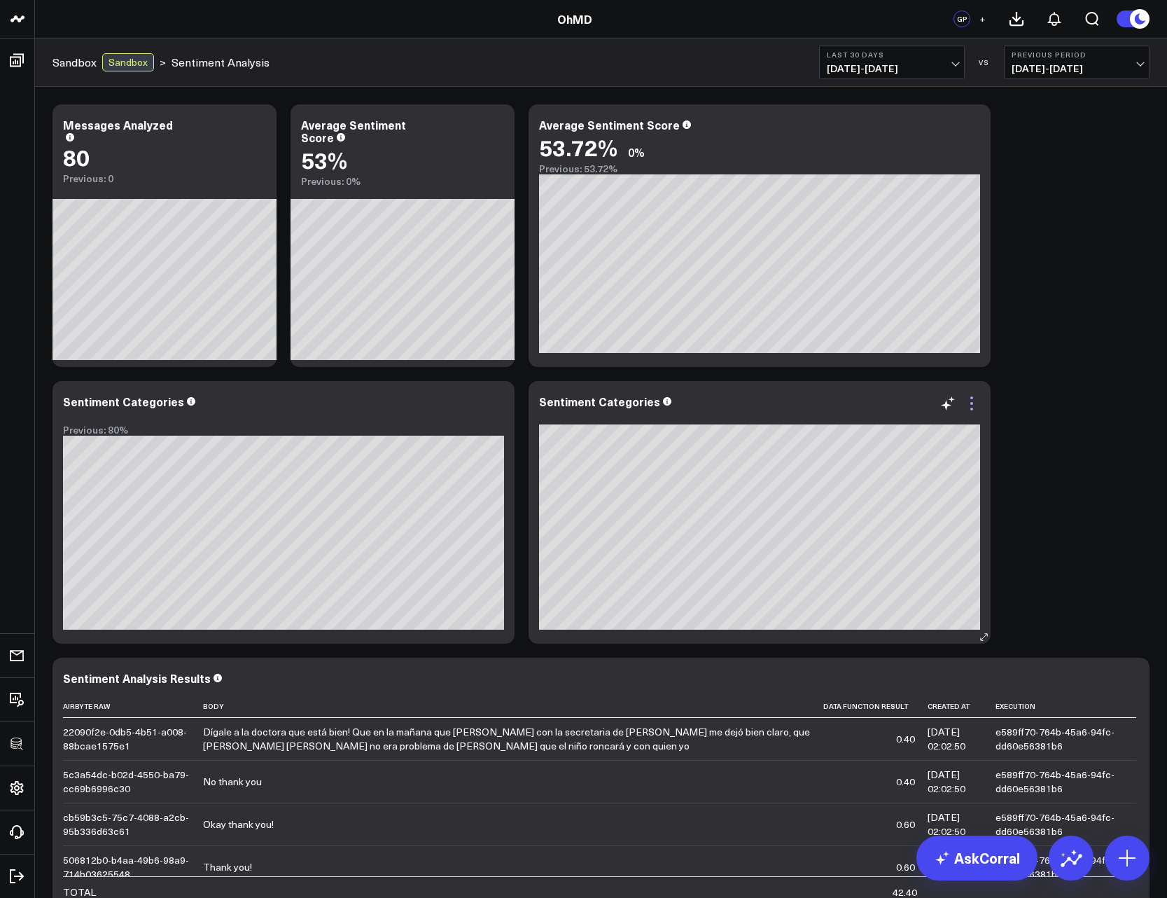
click at [978, 404] on icon at bounding box center [972, 403] width 17 height 17
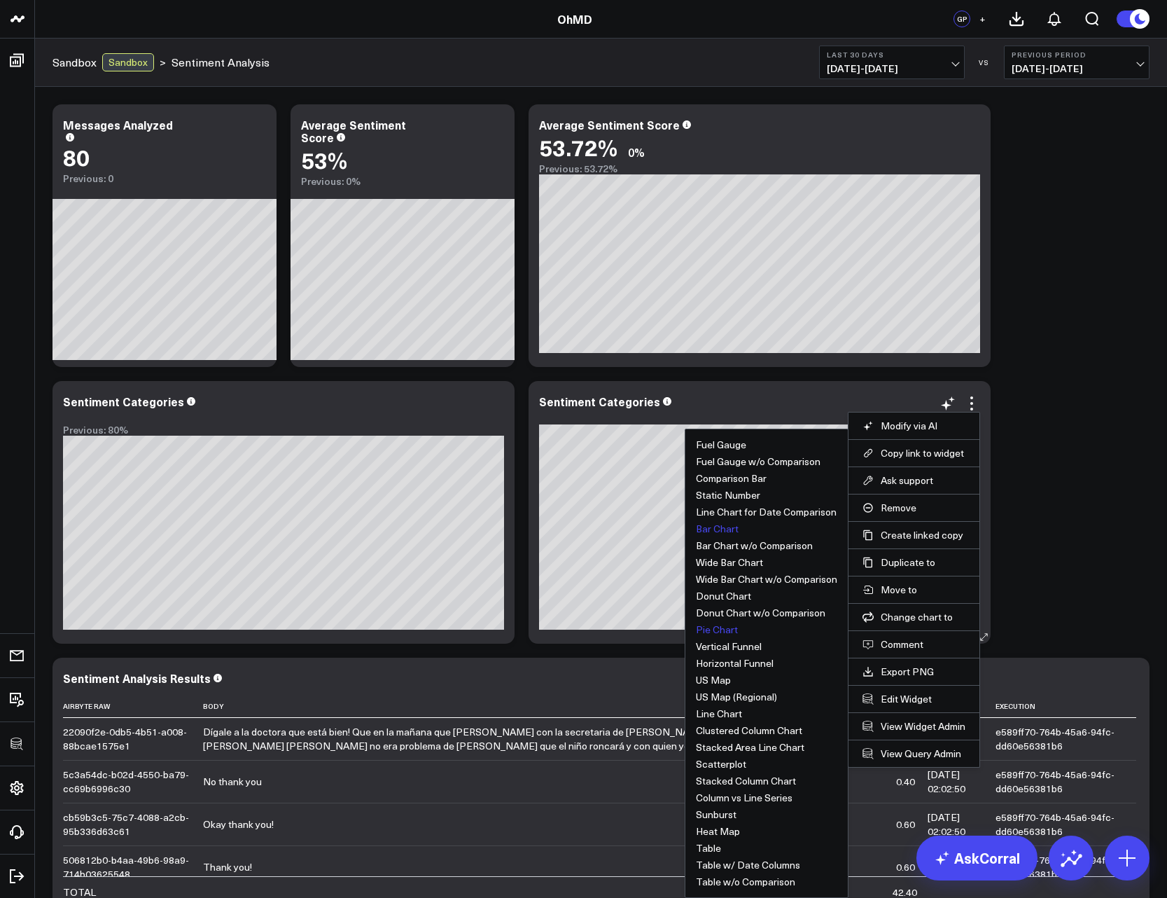
click at [721, 533] on button "Bar Chart" at bounding box center [717, 529] width 43 height 10
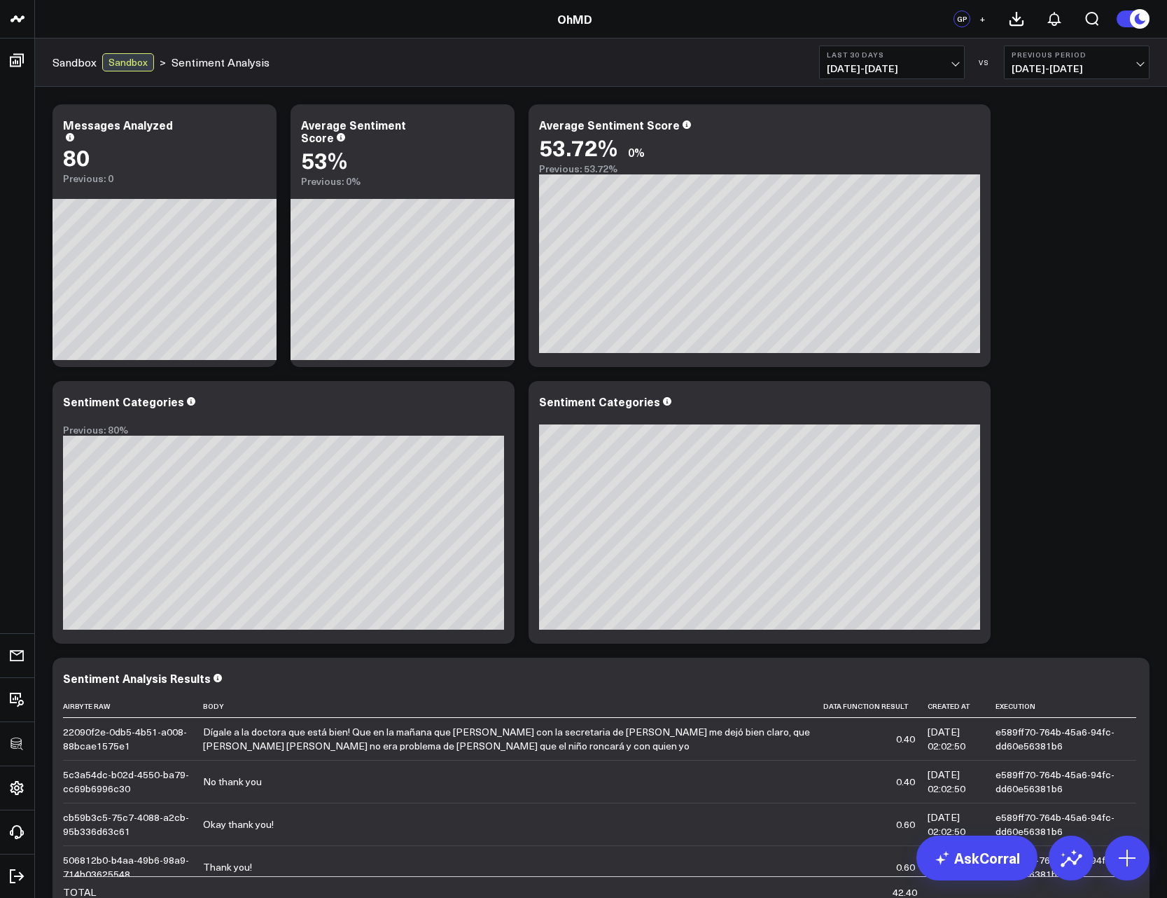
scroll to position [84, 0]
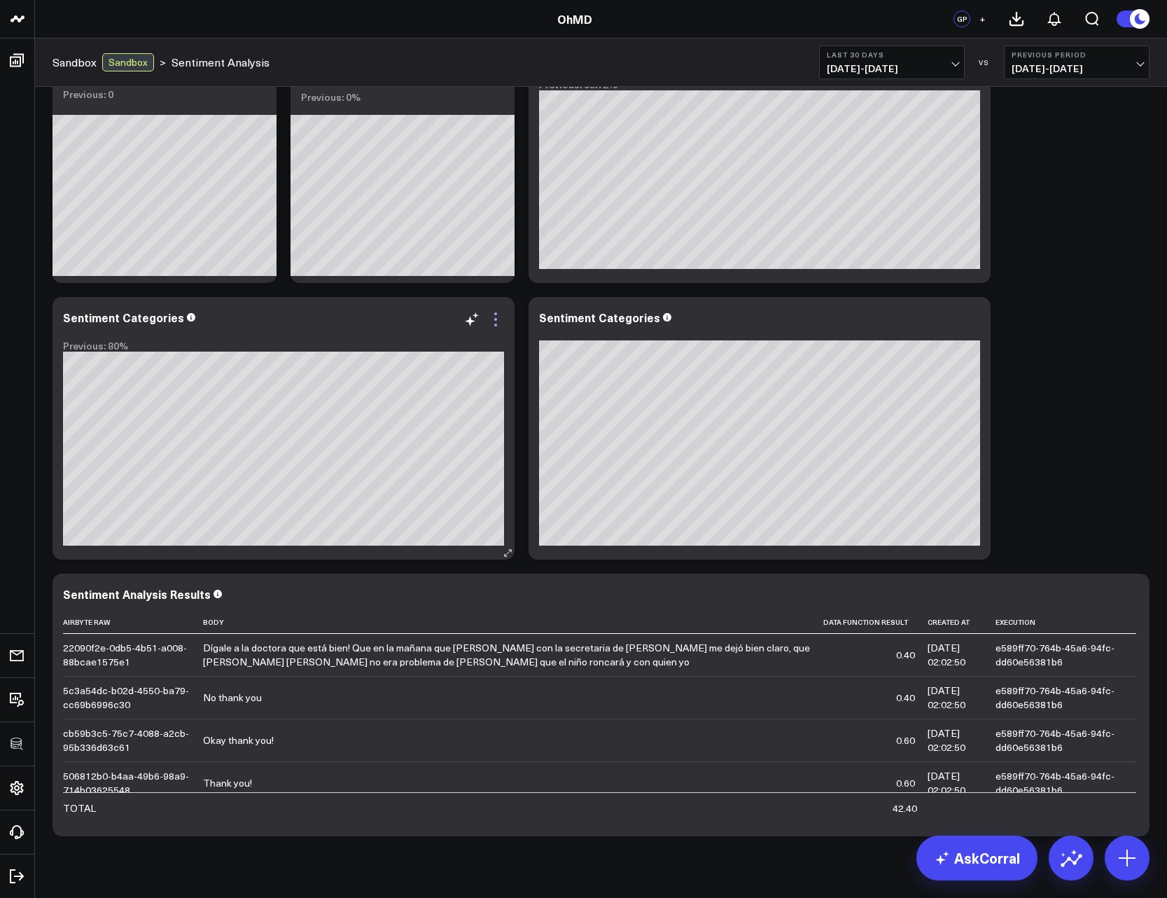
click at [488, 320] on icon at bounding box center [495, 319] width 17 height 17
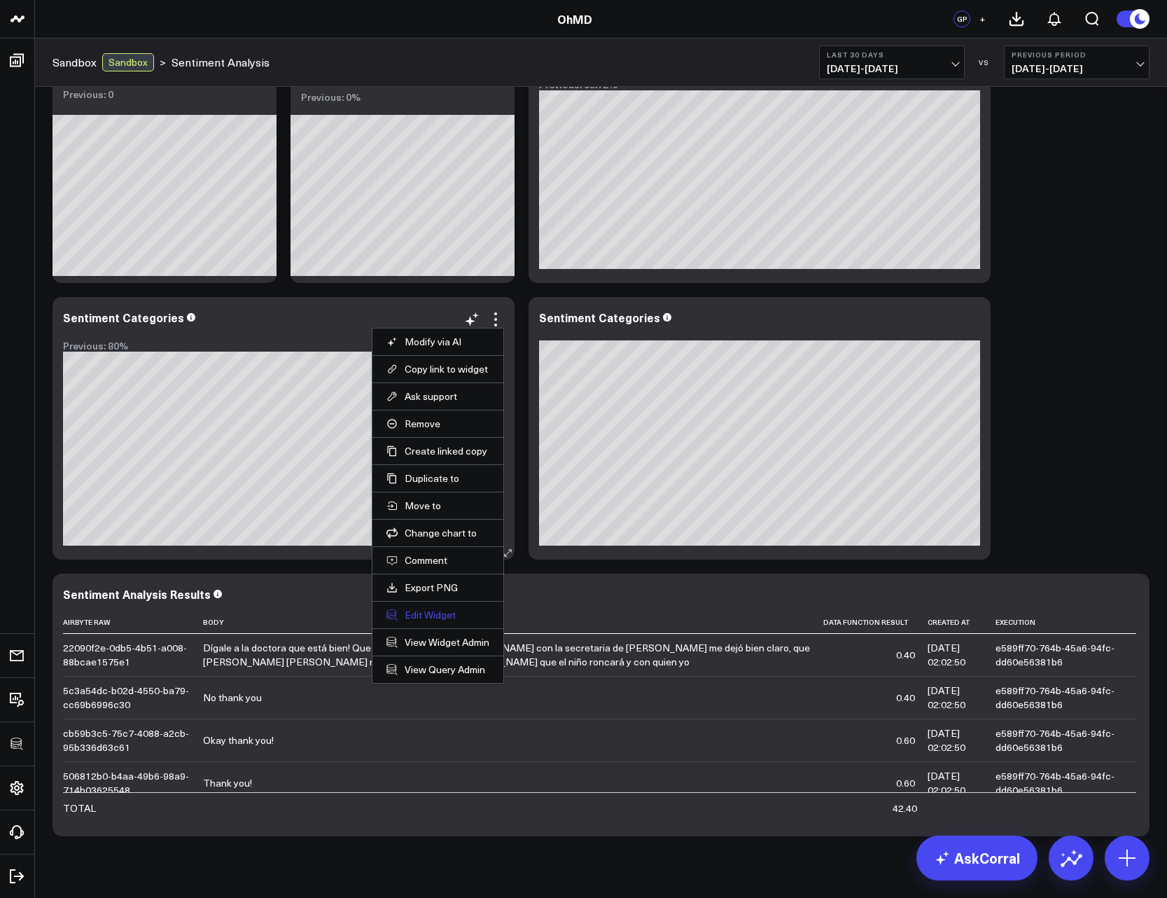
click at [447, 616] on button "Edit Widget" at bounding box center [438, 615] width 103 height 13
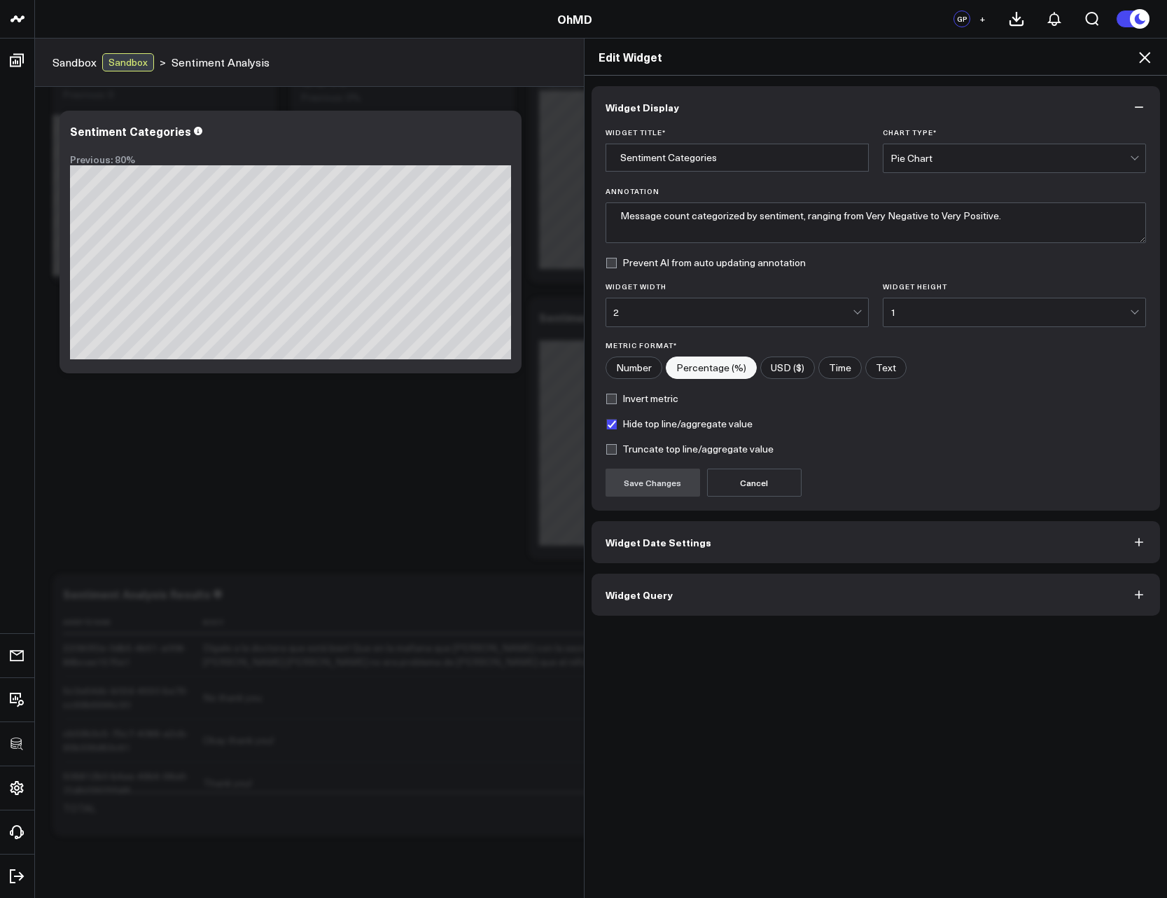
click at [691, 585] on button "Widget Query" at bounding box center [876, 595] width 569 height 42
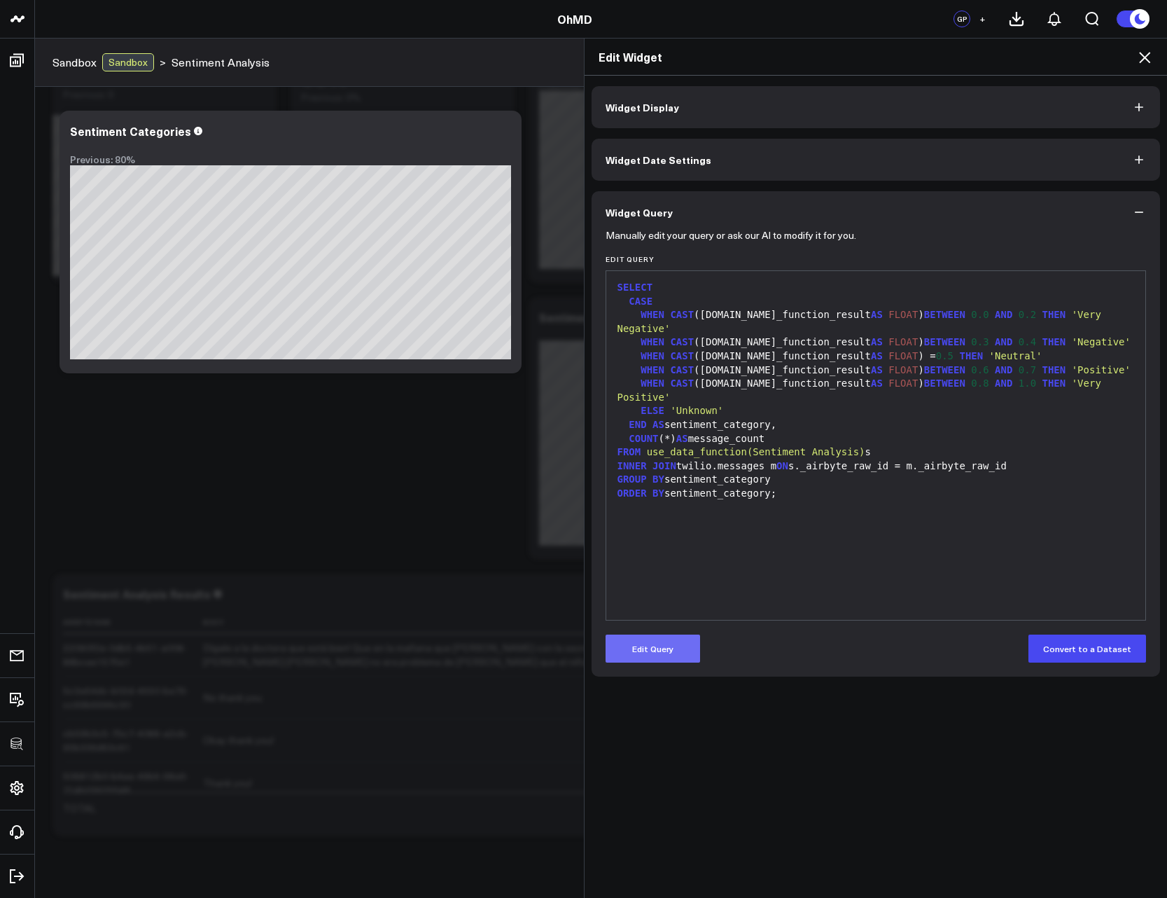
click at [651, 650] on button "Edit Query" at bounding box center [653, 649] width 95 height 28
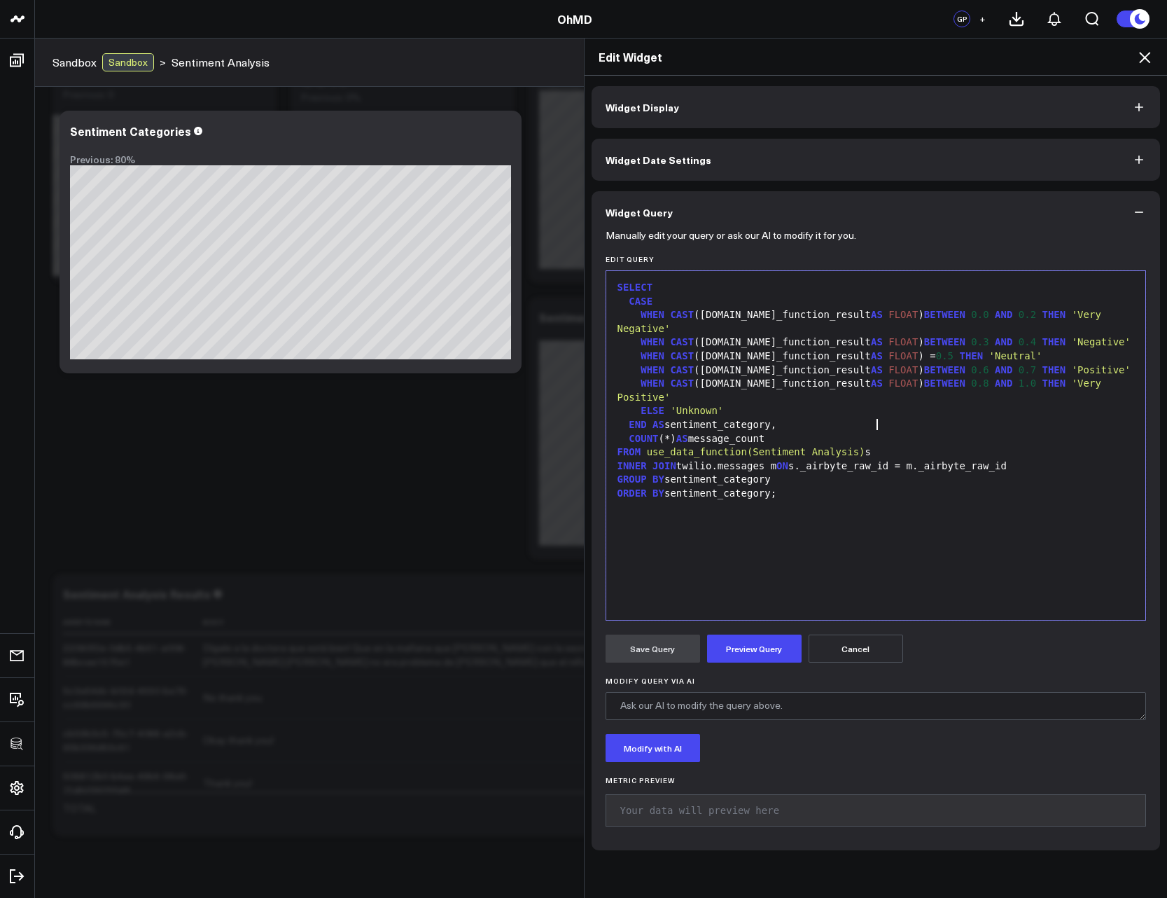
click at [890, 445] on div "FROM use_data_function(Sentiment Analysis) s" at bounding box center [876, 452] width 526 height 14
click at [750, 646] on button "Preview Query" at bounding box center [754, 649] width 95 height 28
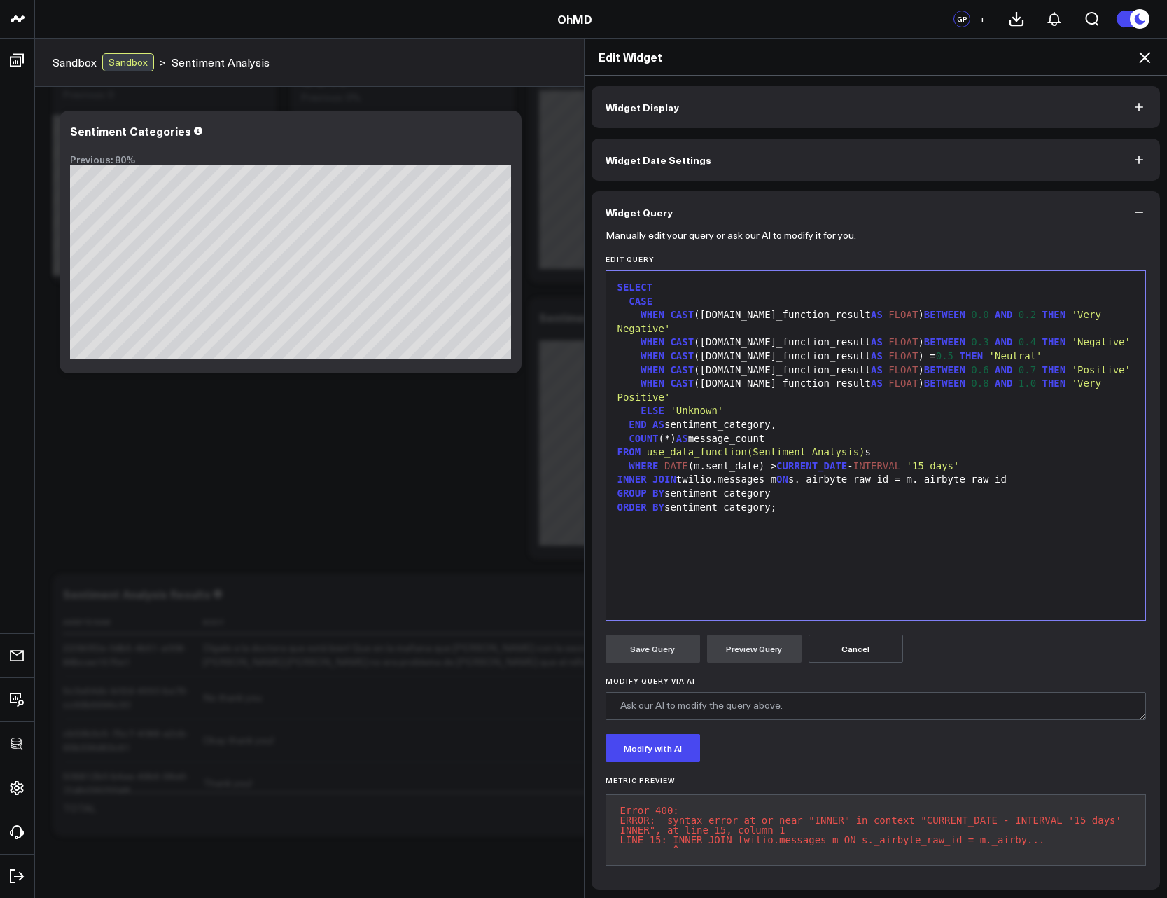
click at [648, 460] on span "WHERE" at bounding box center [643, 465] width 29 height 11
click at [744, 648] on button "Preview Query" at bounding box center [754, 649] width 95 height 28
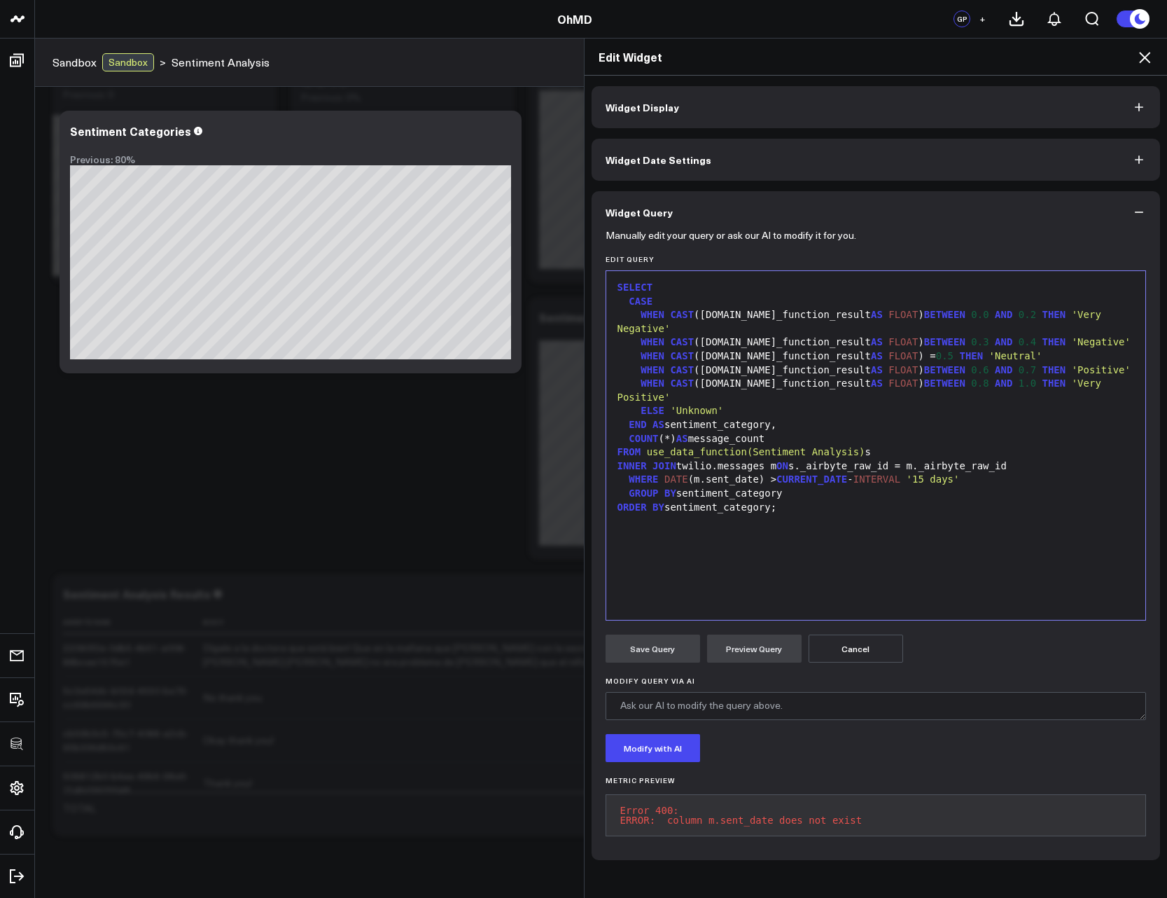
click at [710, 473] on div "WHERE DATE (m.sent_date) > CURRENT_DATE - INTERVAL '15 days'" at bounding box center [876, 480] width 526 height 14
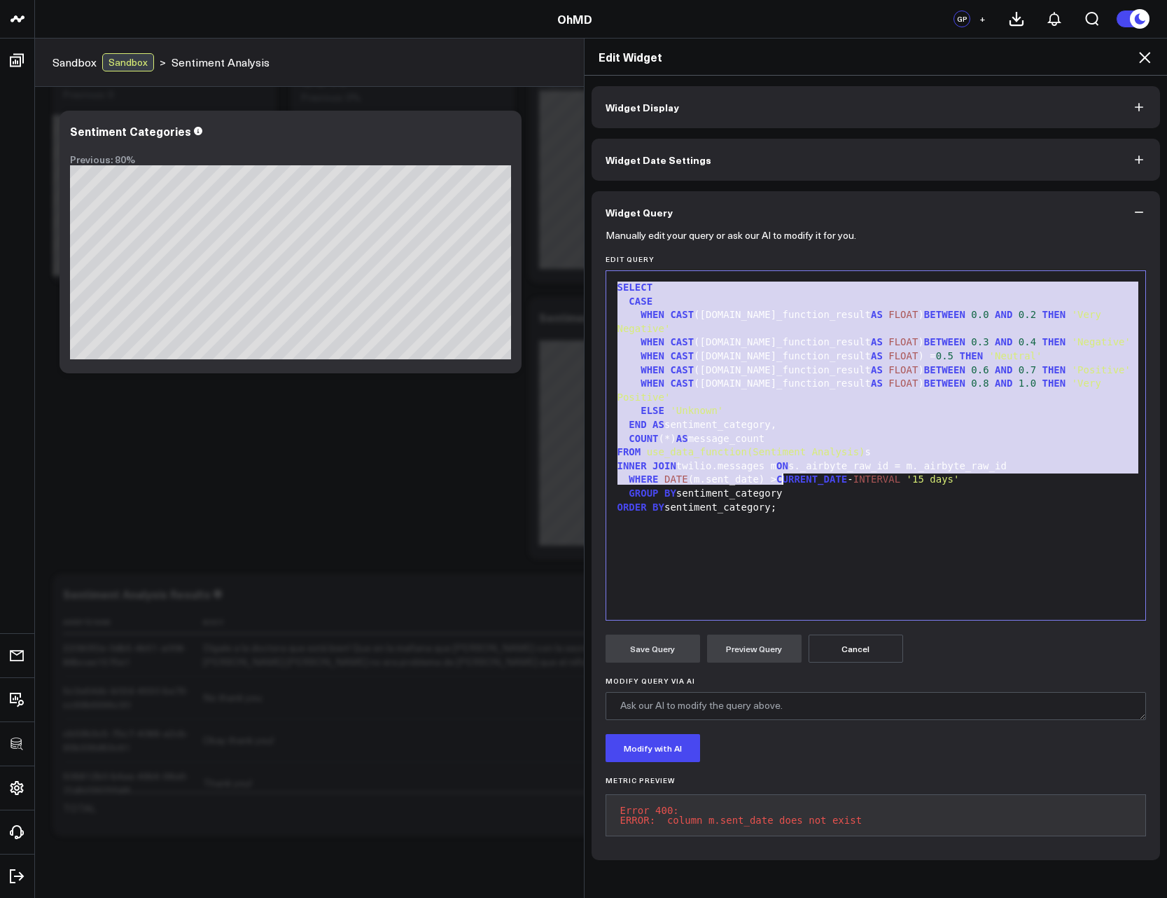
copy div "SELECT CASE WHEN CAST (s.data_function_result AS FLOAT ) BETWEEN 0.0 AND 0.2 TH…"
click at [756, 445] on div "FROM use_data_function(Sentiment Analysis) s" at bounding box center [876, 452] width 526 height 14
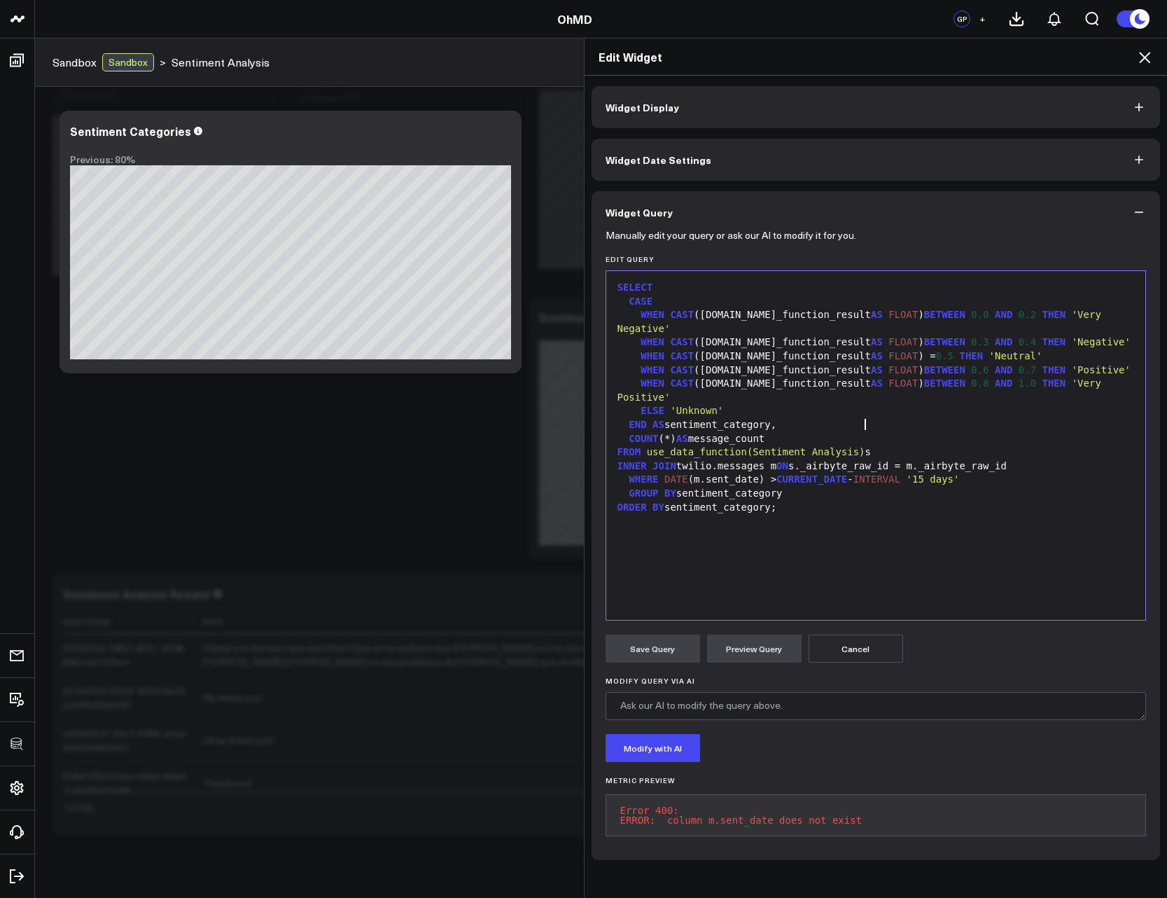
click at [715, 473] on div "WHERE DATE (m.sent_date) > CURRENT_DATE - INTERVAL '15 days'" at bounding box center [876, 480] width 526 height 14
click at [761, 635] on button "Preview Query" at bounding box center [754, 649] width 95 height 28
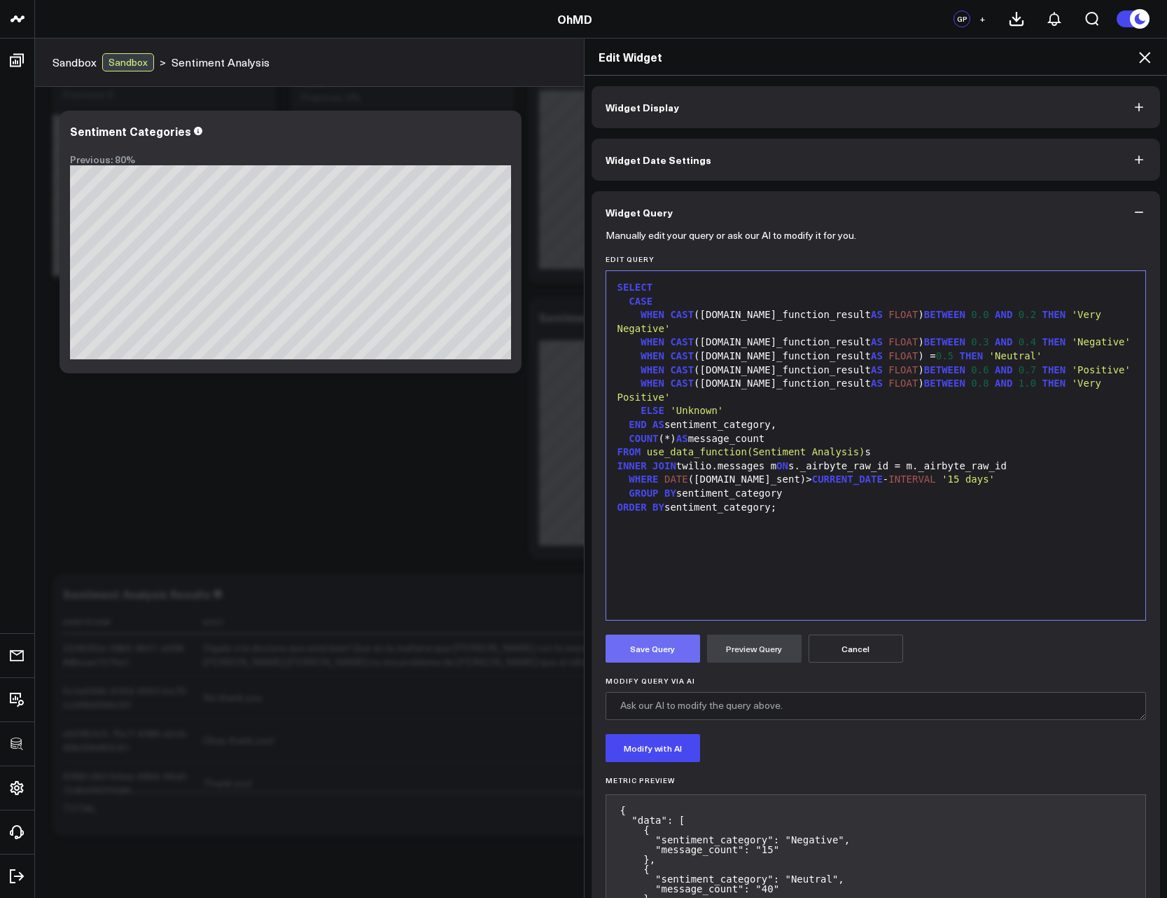
click at [649, 649] on button "Save Query" at bounding box center [653, 649] width 95 height 28
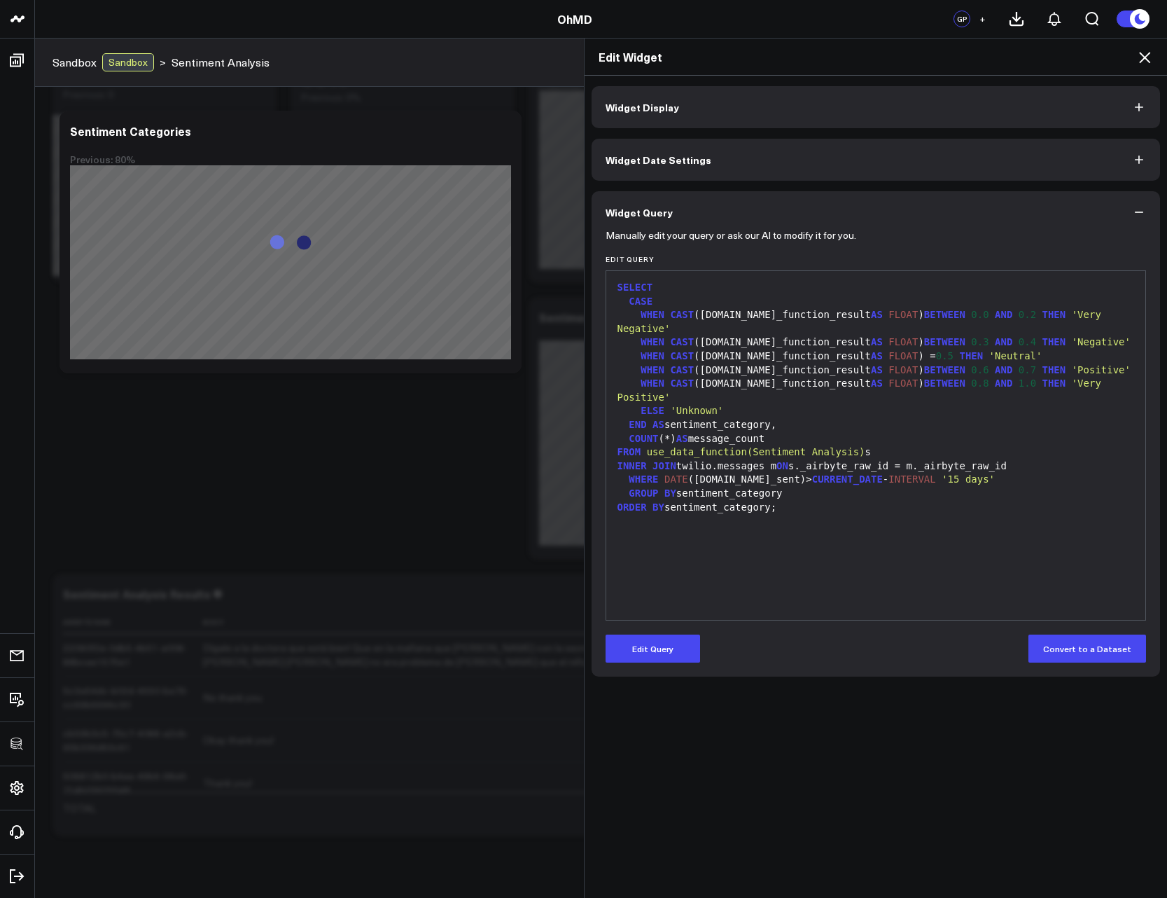
click at [1147, 62] on icon at bounding box center [1145, 57] width 17 height 17
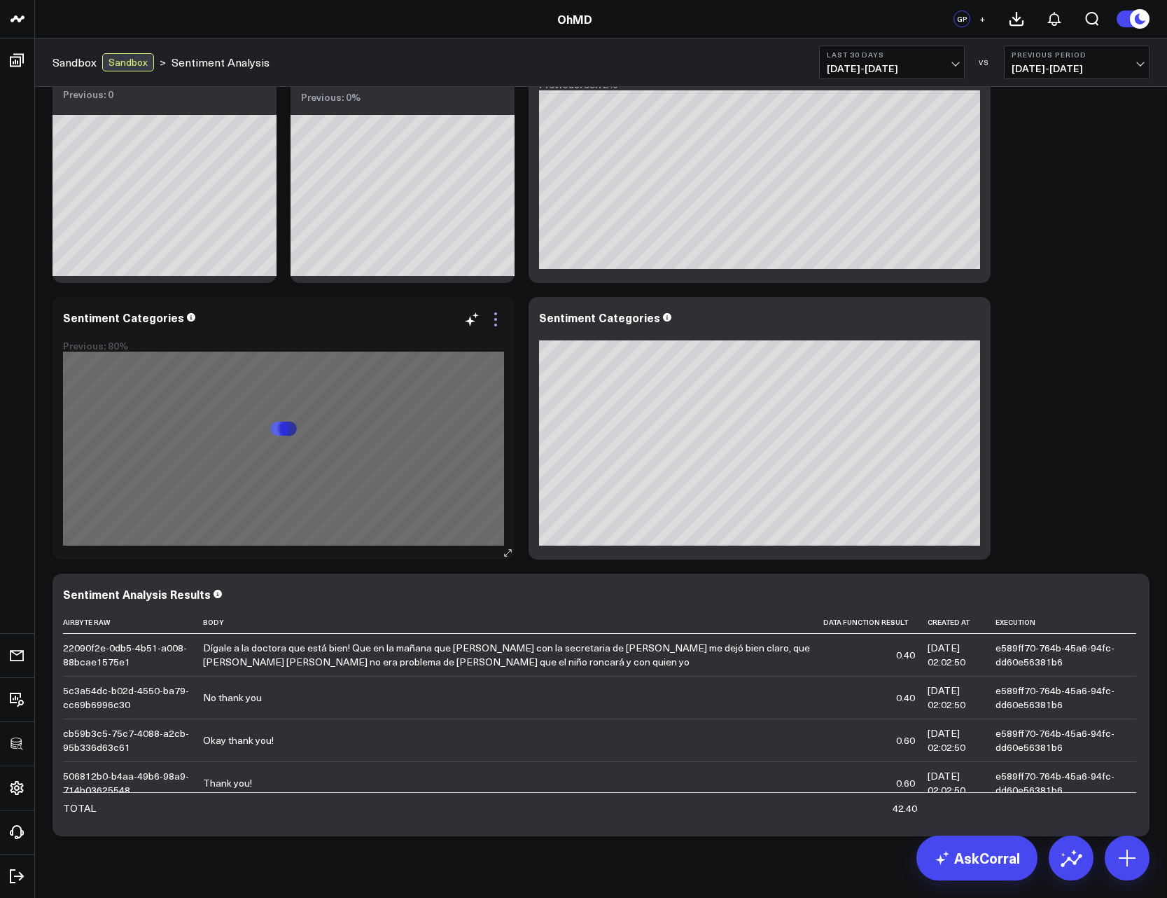
click at [501, 321] on icon at bounding box center [495, 319] width 17 height 17
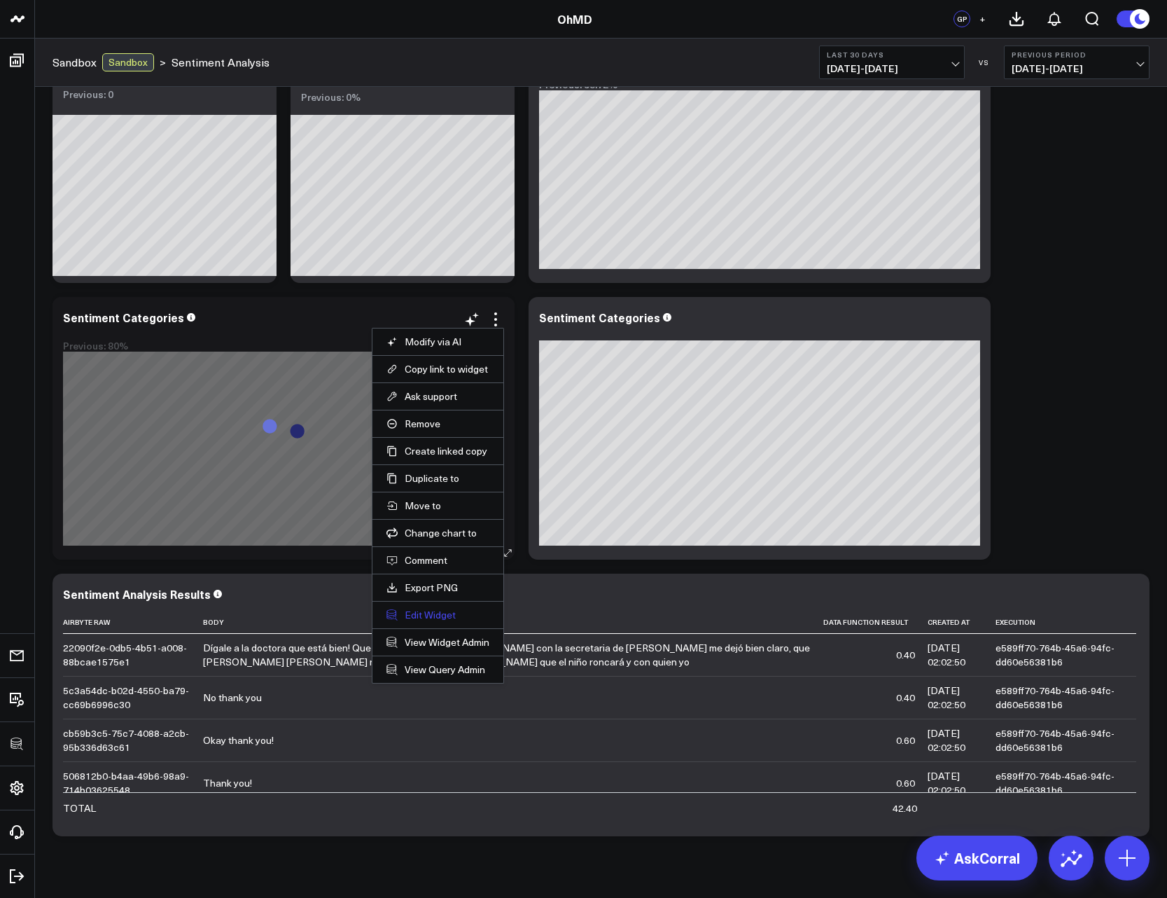
click at [441, 614] on button "Edit Widget" at bounding box center [438, 615] width 103 height 13
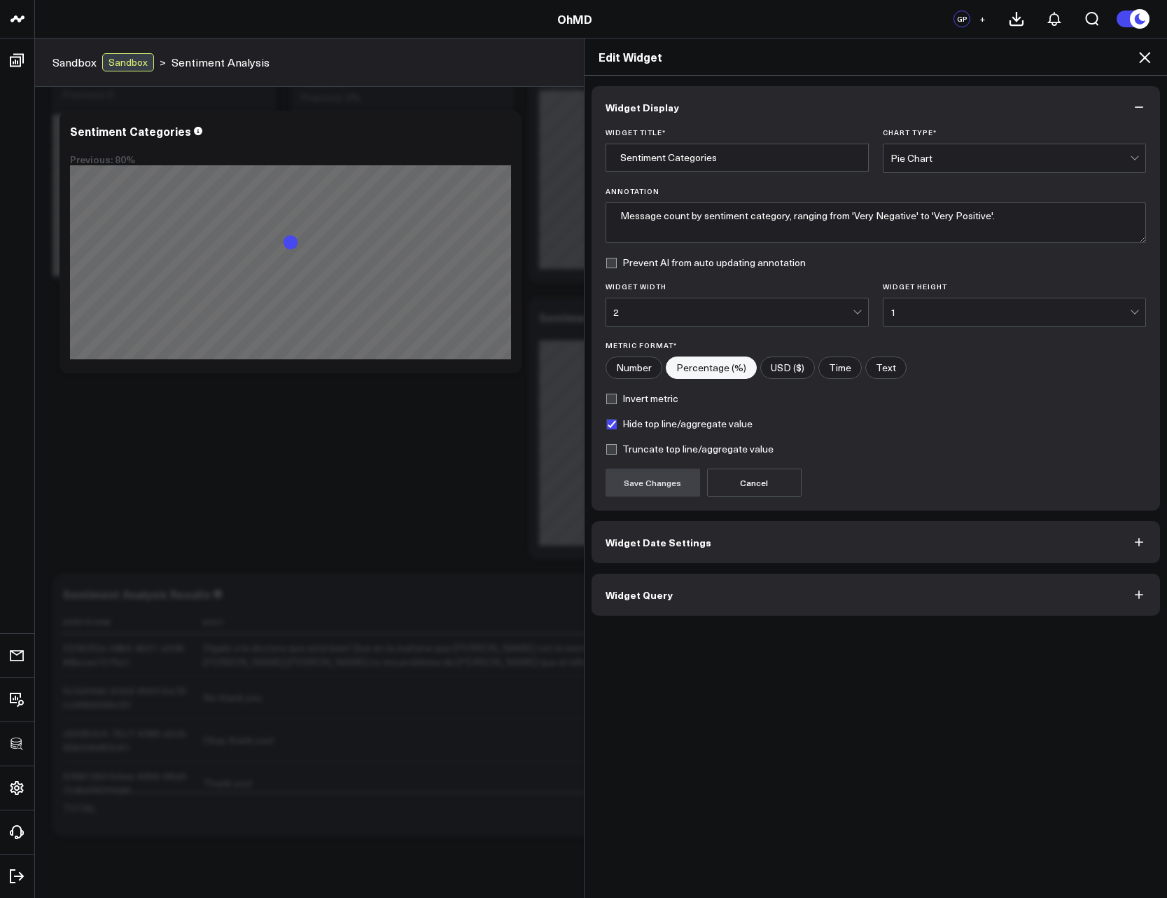
click at [731, 581] on button "Widget Query" at bounding box center [876, 595] width 569 height 42
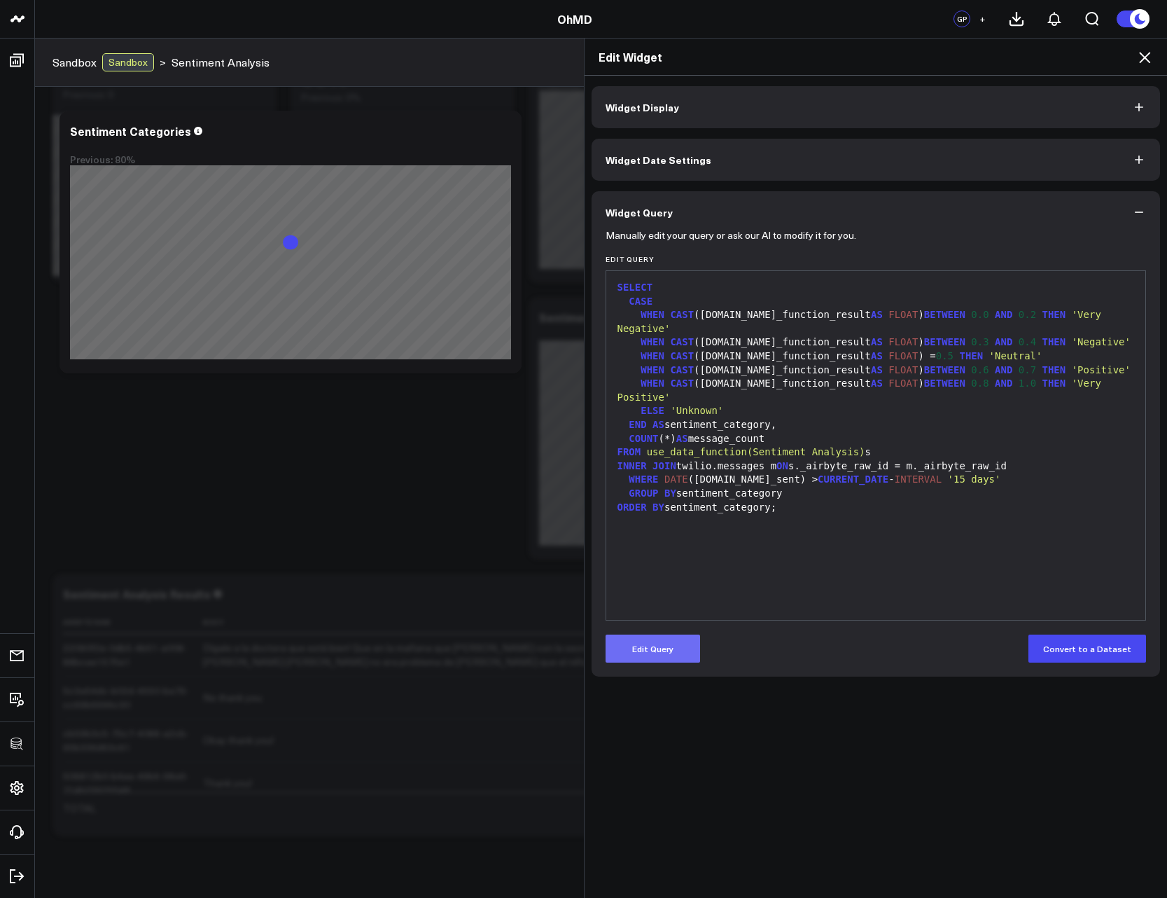
click at [691, 645] on button "Edit Query" at bounding box center [653, 649] width 95 height 28
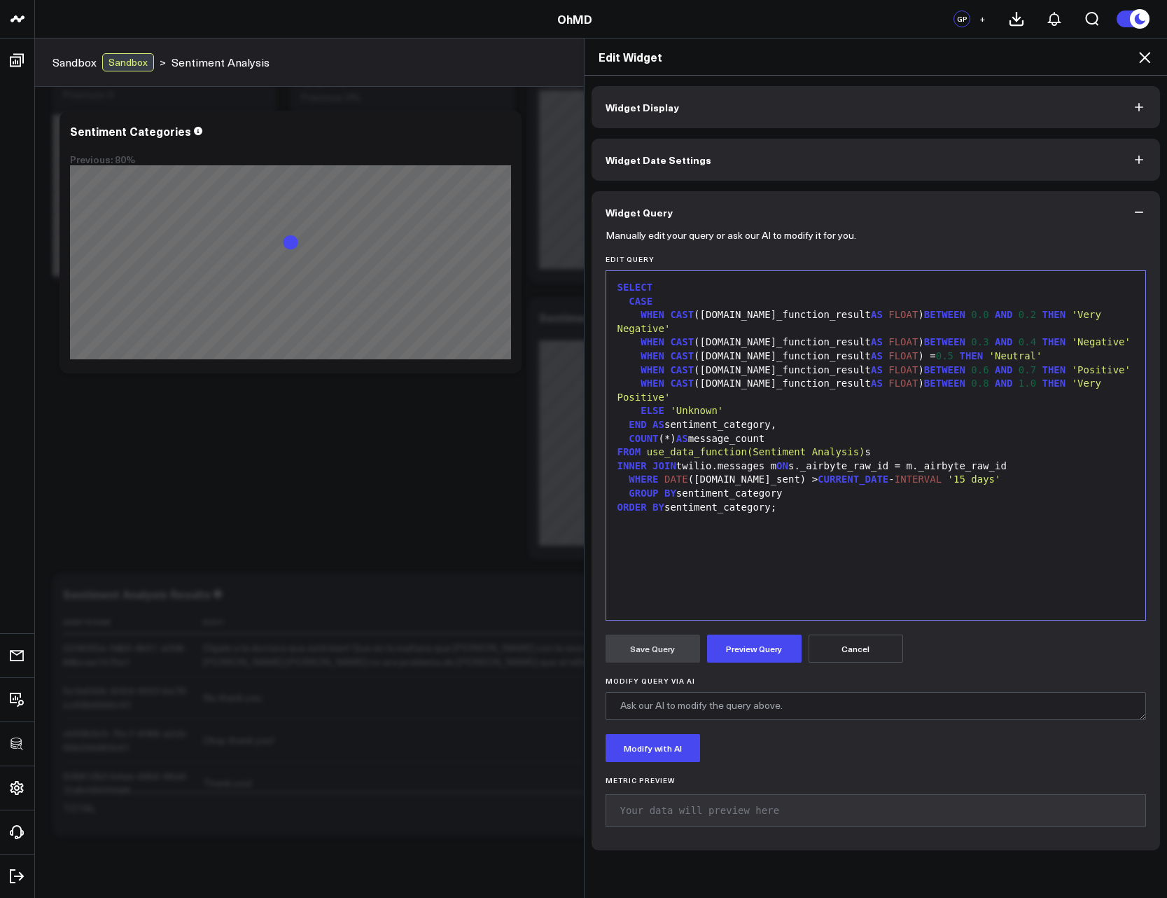
click at [713, 591] on div "SELECT CASE WHEN CAST (s.data_function_result AS FLOAT ) BETWEEN 0.0 AND 0.2 TH…" at bounding box center [876, 445] width 526 height 335
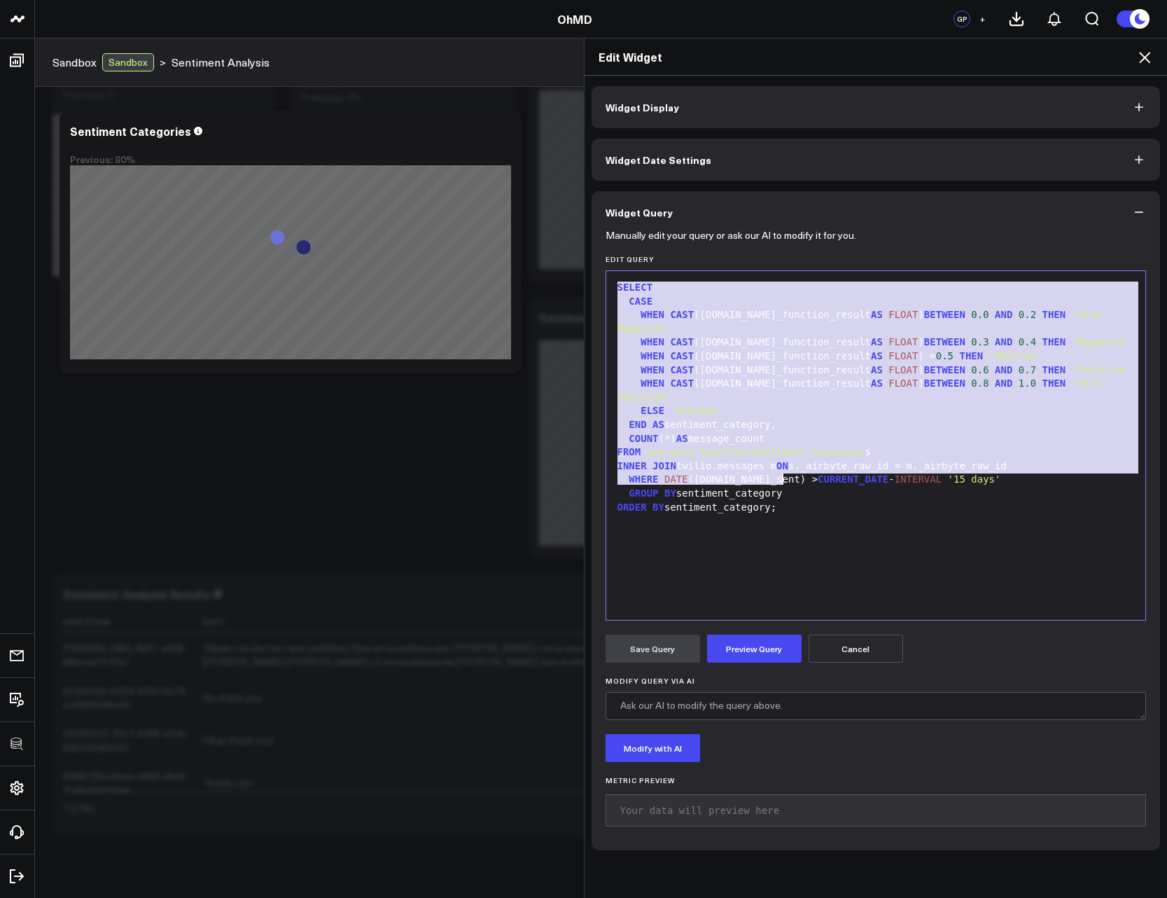
copy div "SELECT CASE WHEN CAST (s.data_function_result AS FLOAT ) BETWEEN 0.0 AND 0.2 TH…"
click at [1146, 60] on icon at bounding box center [1145, 57] width 17 height 17
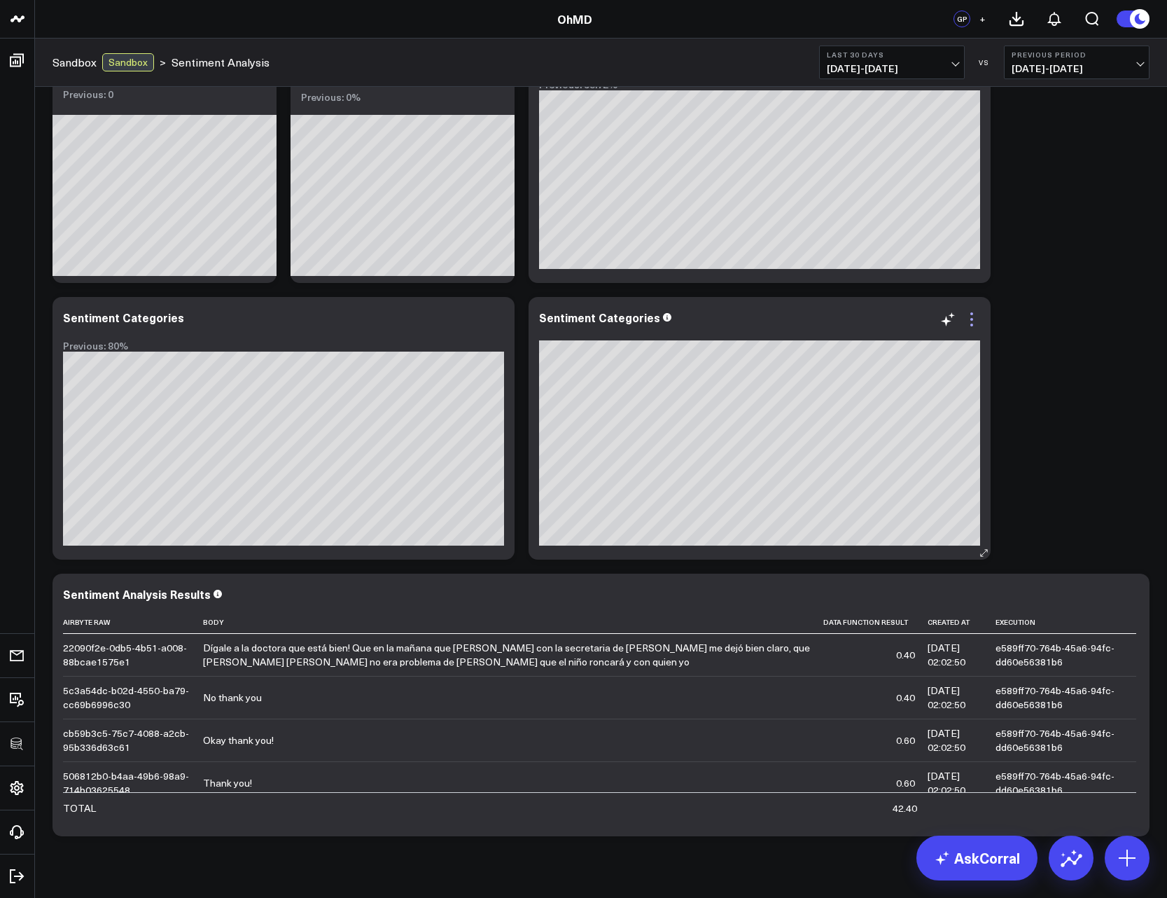
click at [976, 315] on icon at bounding box center [972, 319] width 17 height 17
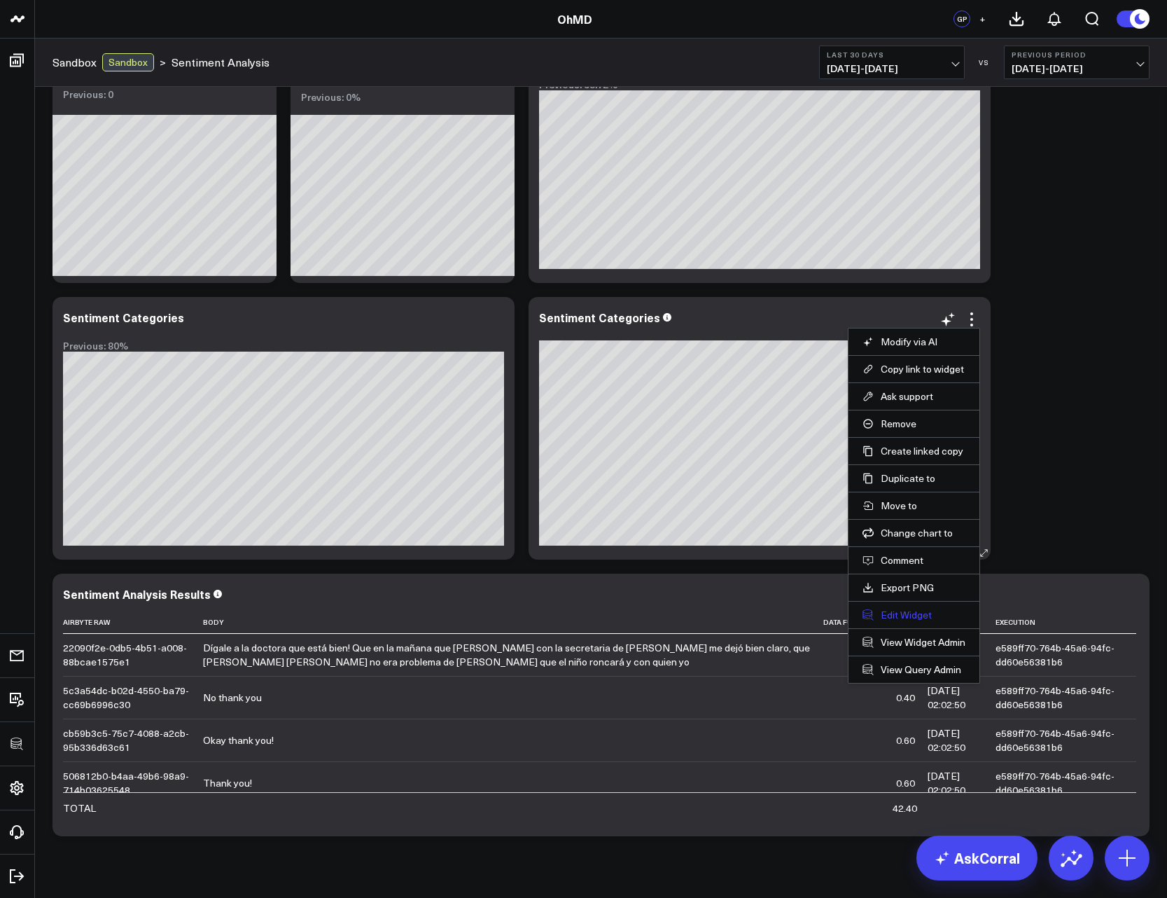
click at [892, 619] on button "Edit Widget" at bounding box center [914, 615] width 103 height 13
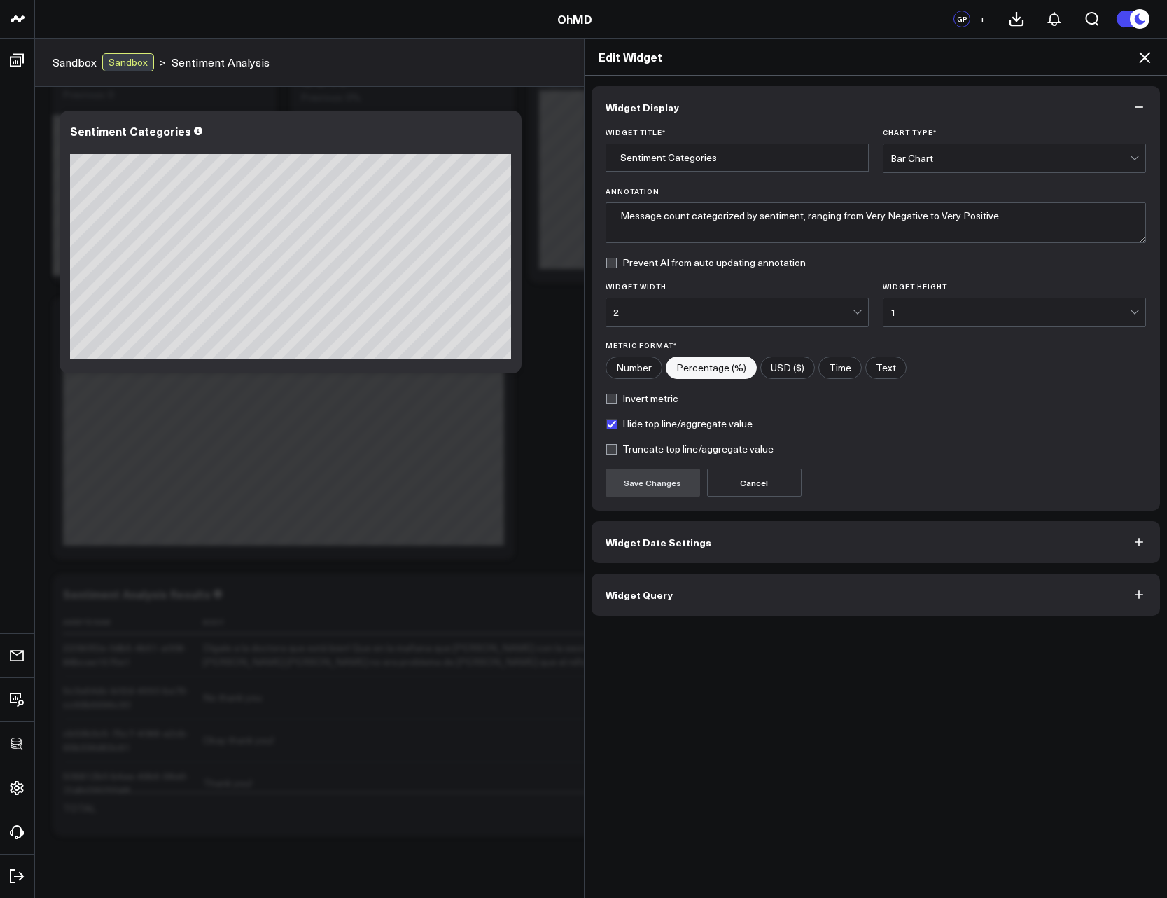
click at [665, 595] on button "Widget Query" at bounding box center [876, 595] width 569 height 42
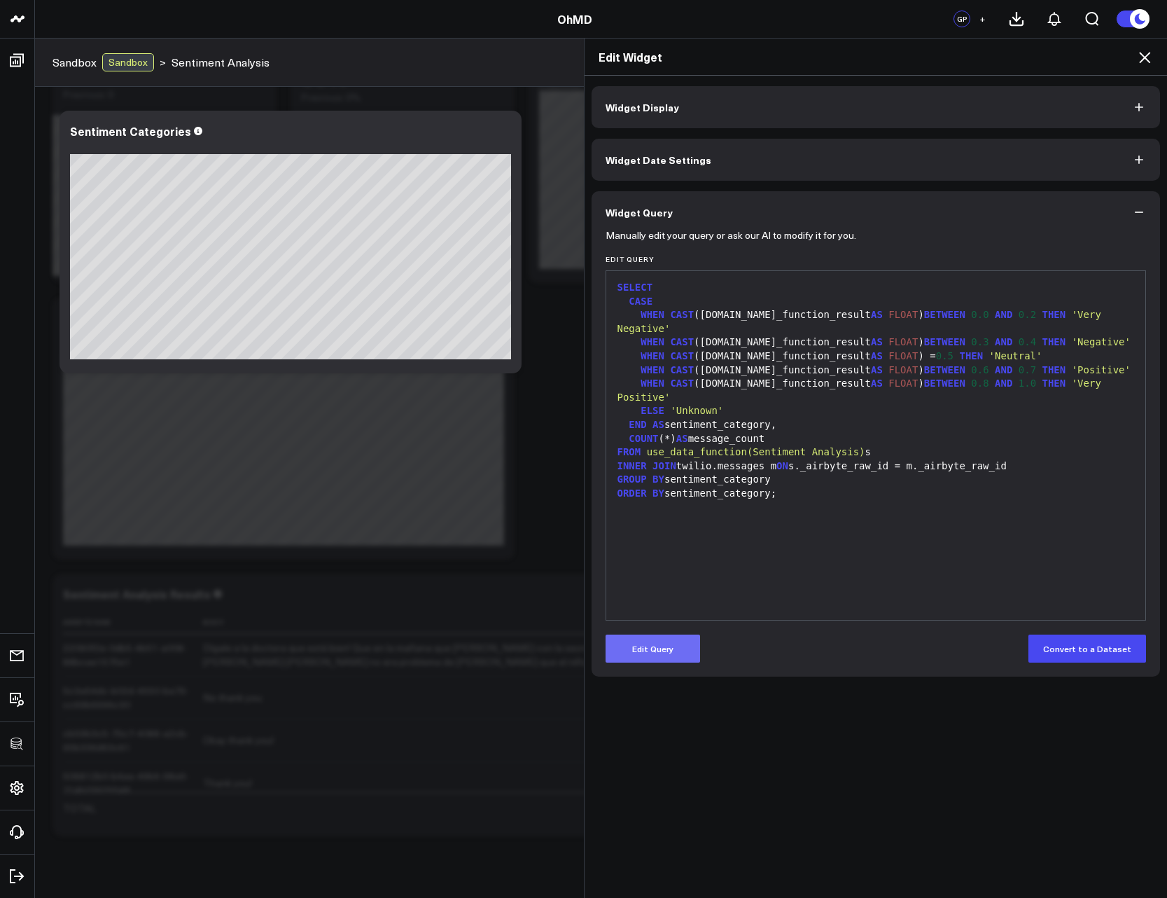
click at [664, 647] on button "Edit Query" at bounding box center [653, 649] width 95 height 28
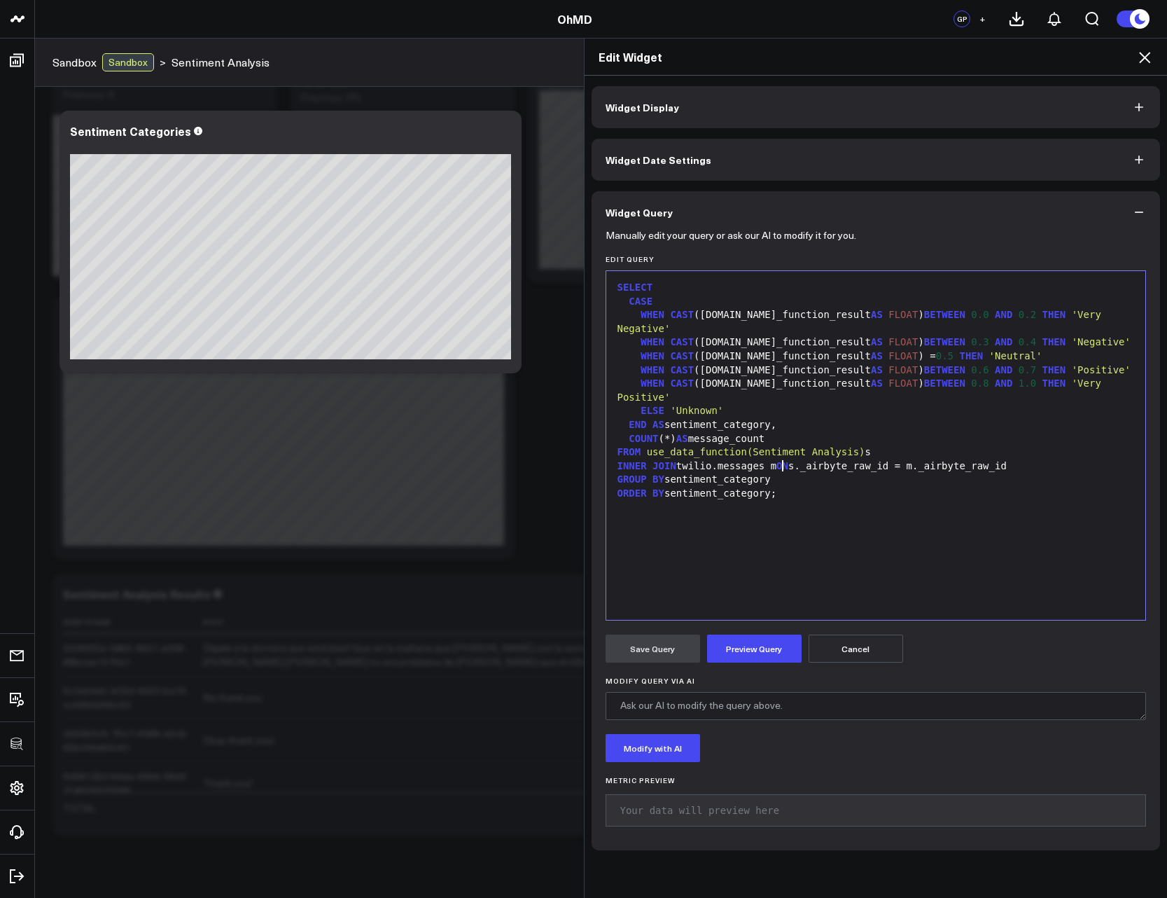
click at [721, 569] on div "SELECT CASE WHEN CAST (s.data_function_result AS FLOAT ) BETWEEN 0.0 AND 0.2 TH…" at bounding box center [876, 445] width 526 height 335
click at [745, 651] on button "Preview Query" at bounding box center [754, 649] width 95 height 28
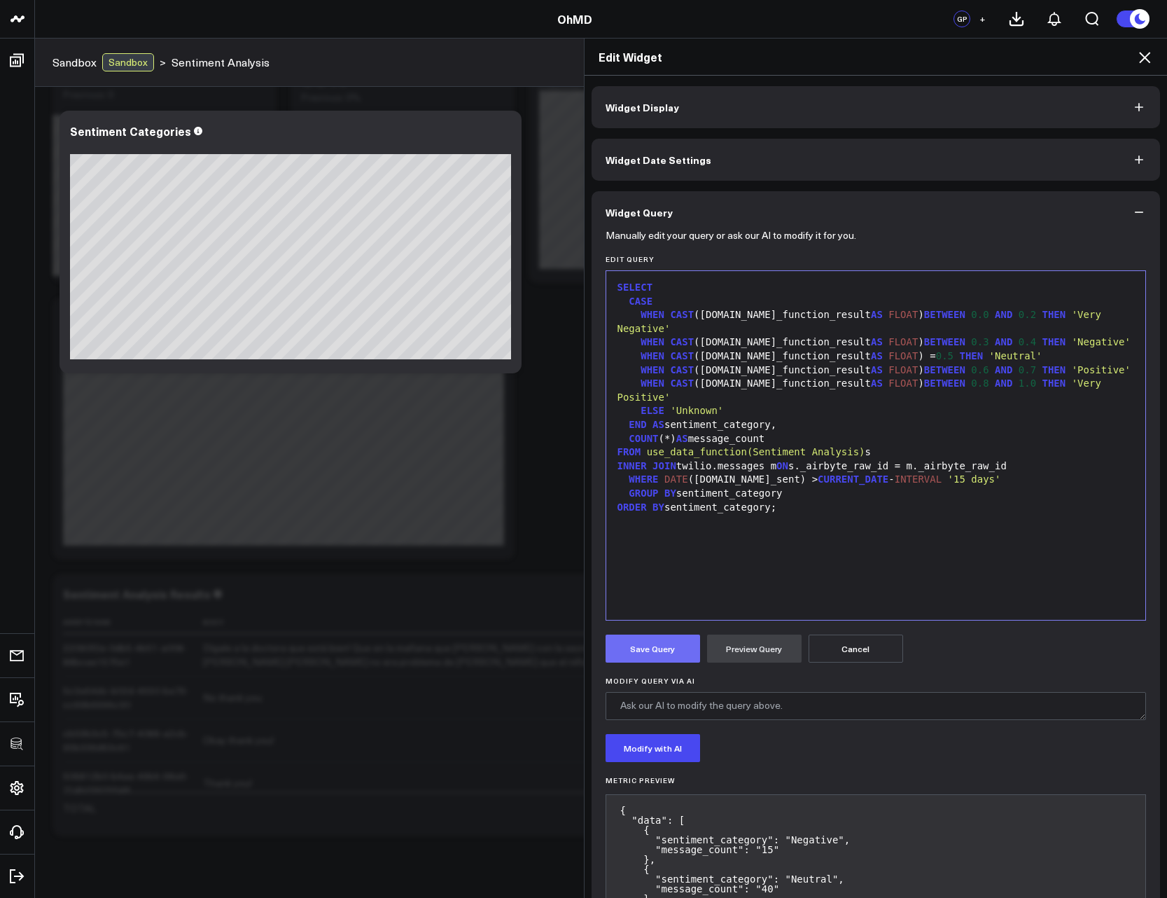
click at [643, 654] on button "Save Query" at bounding box center [653, 649] width 95 height 28
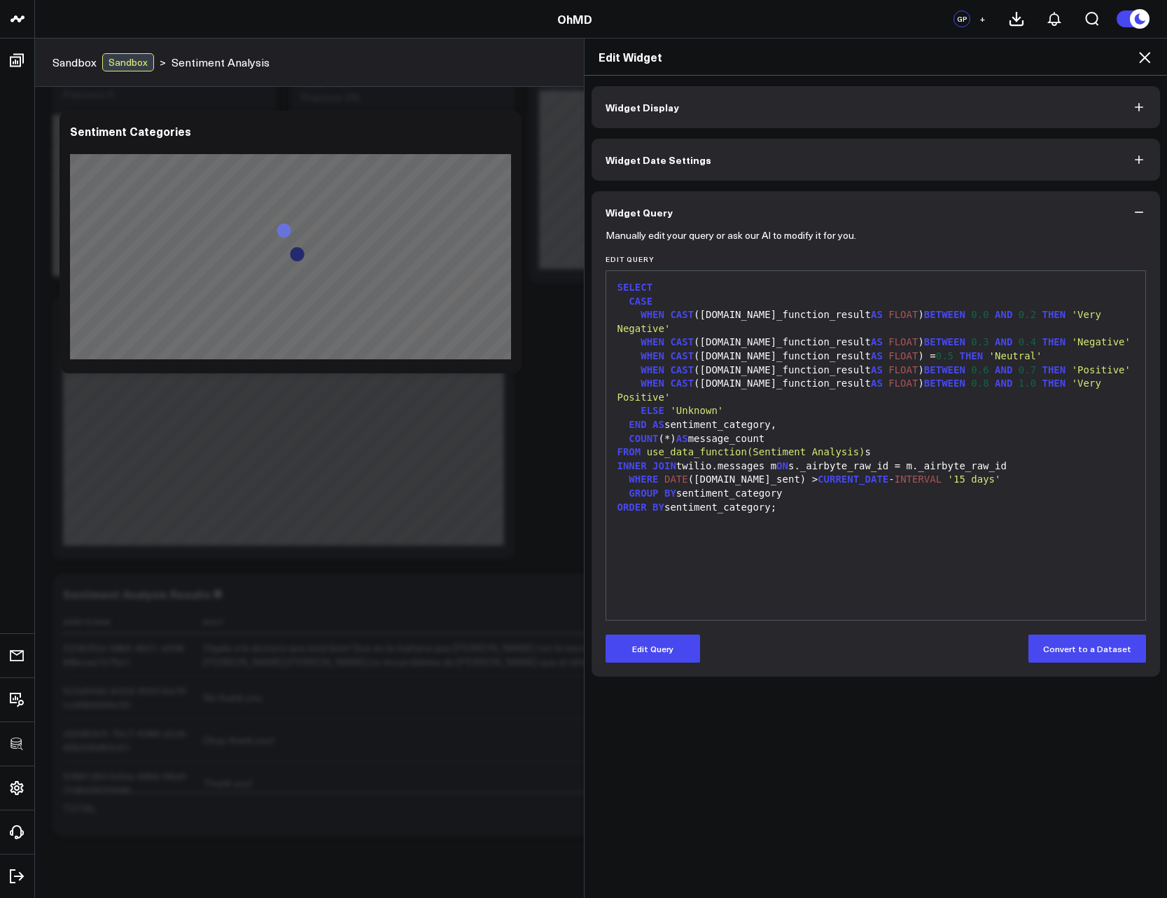
click at [1143, 54] on icon at bounding box center [1145, 57] width 17 height 17
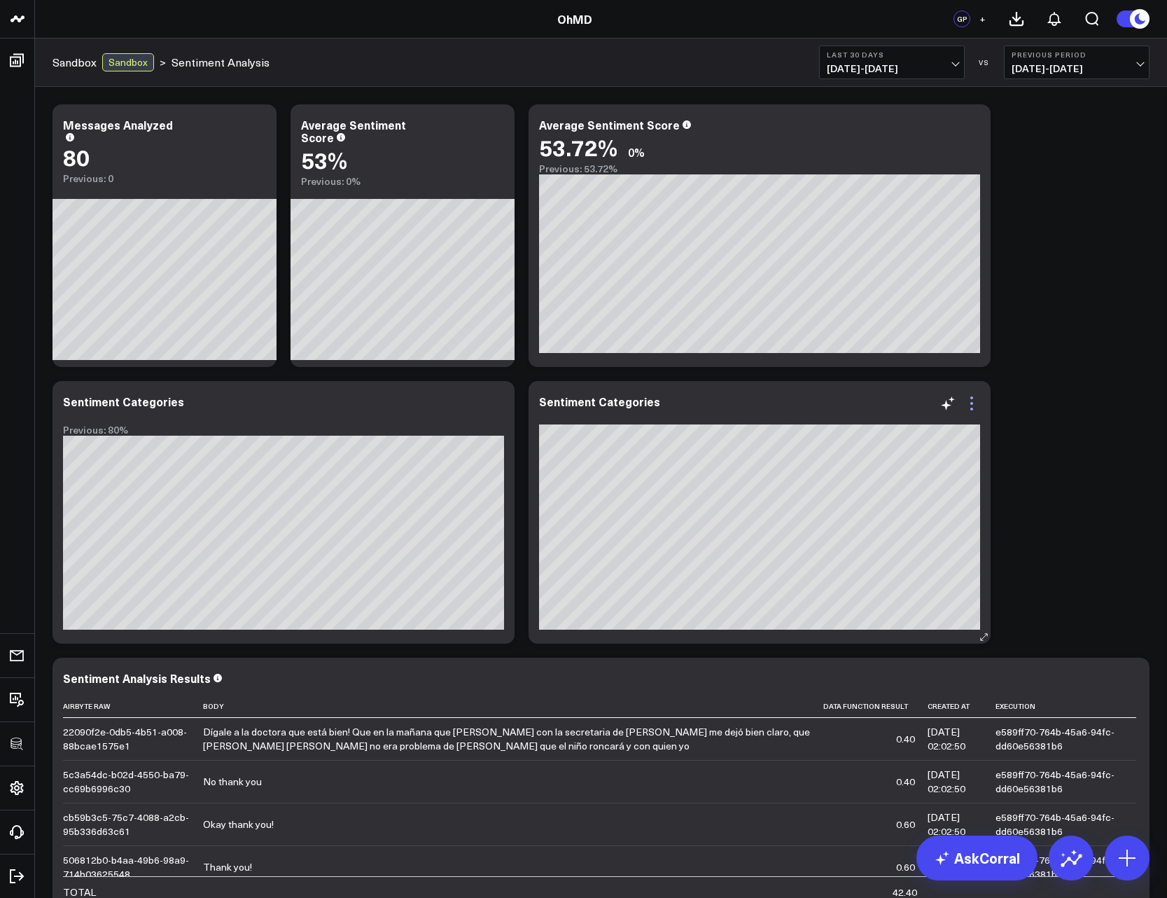
click at [969, 410] on icon at bounding box center [972, 403] width 17 height 17
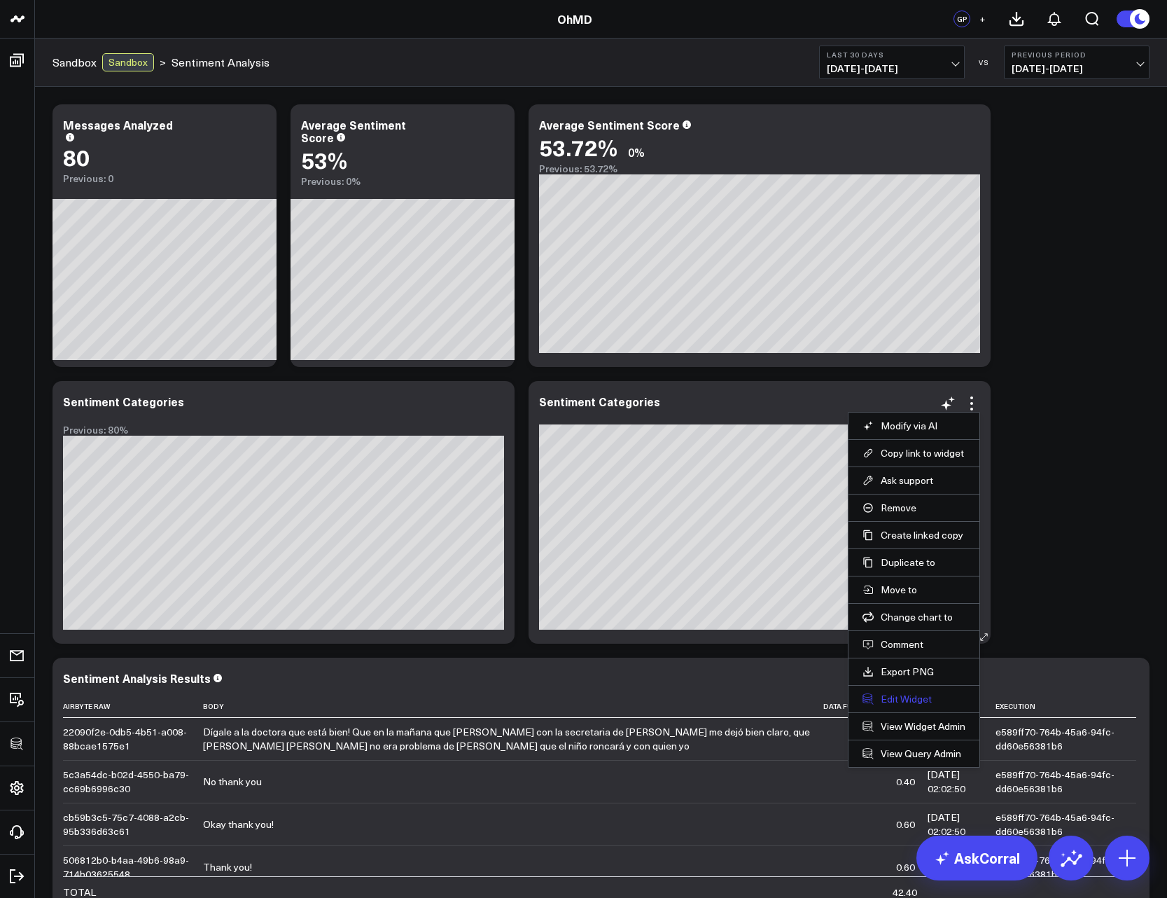
click at [896, 700] on button "Edit Widget" at bounding box center [914, 699] width 103 height 13
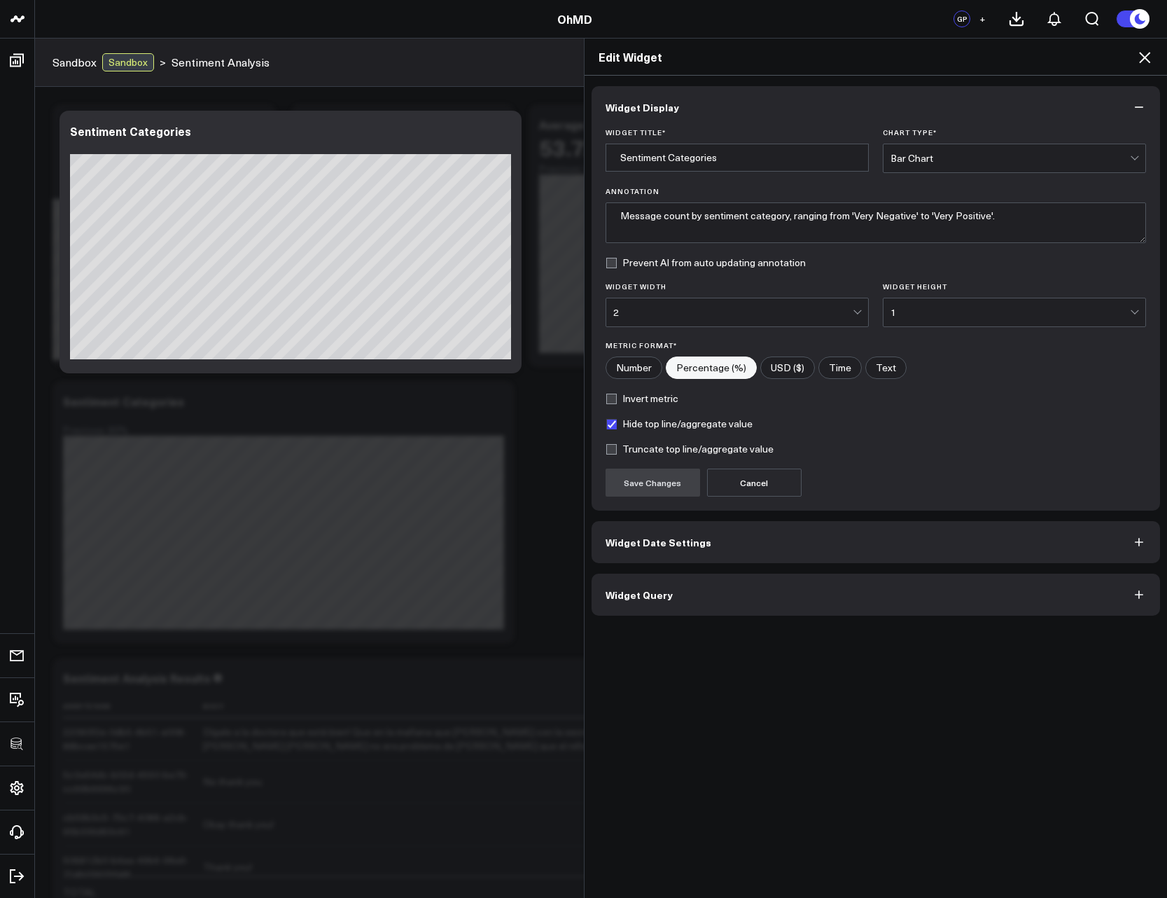
click at [712, 611] on button "Widget Query" at bounding box center [876, 595] width 569 height 42
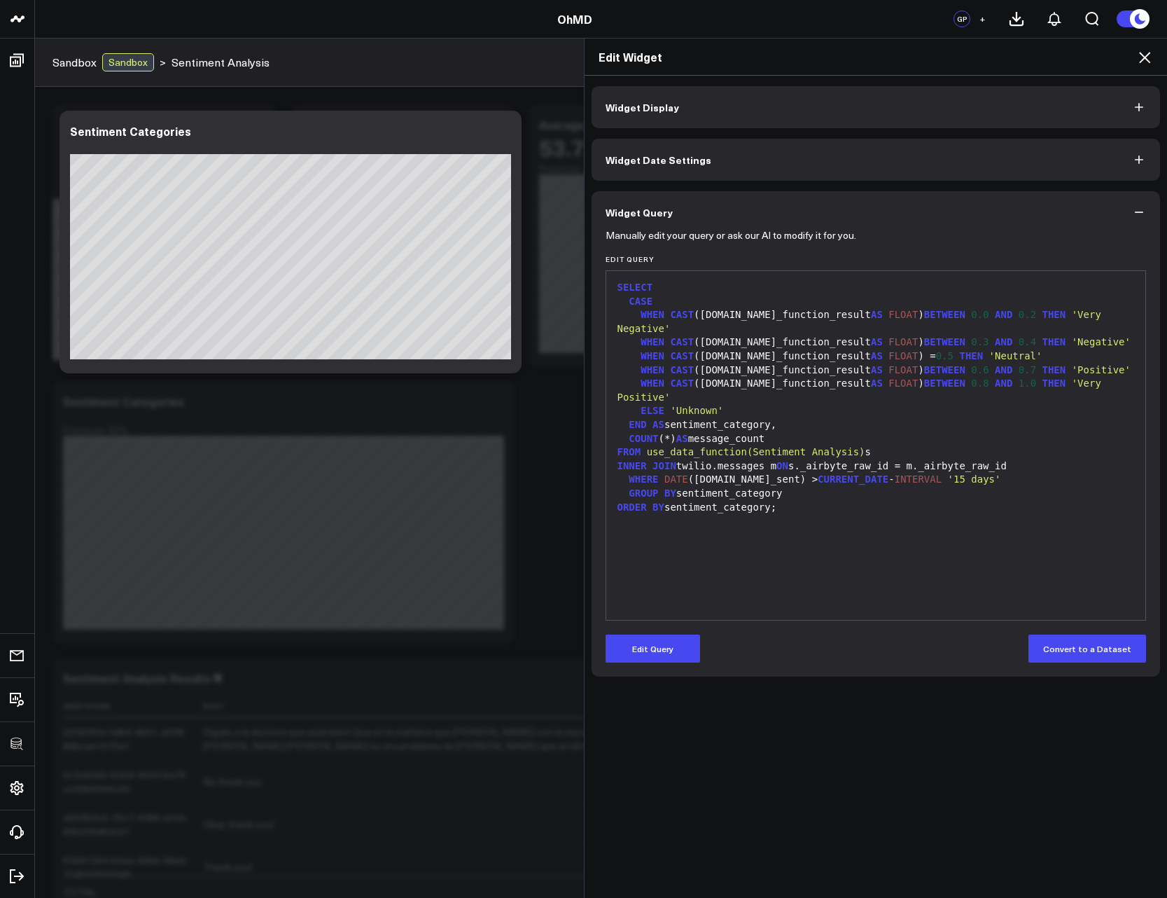
click at [1146, 59] on icon at bounding box center [1144, 57] width 11 height 11
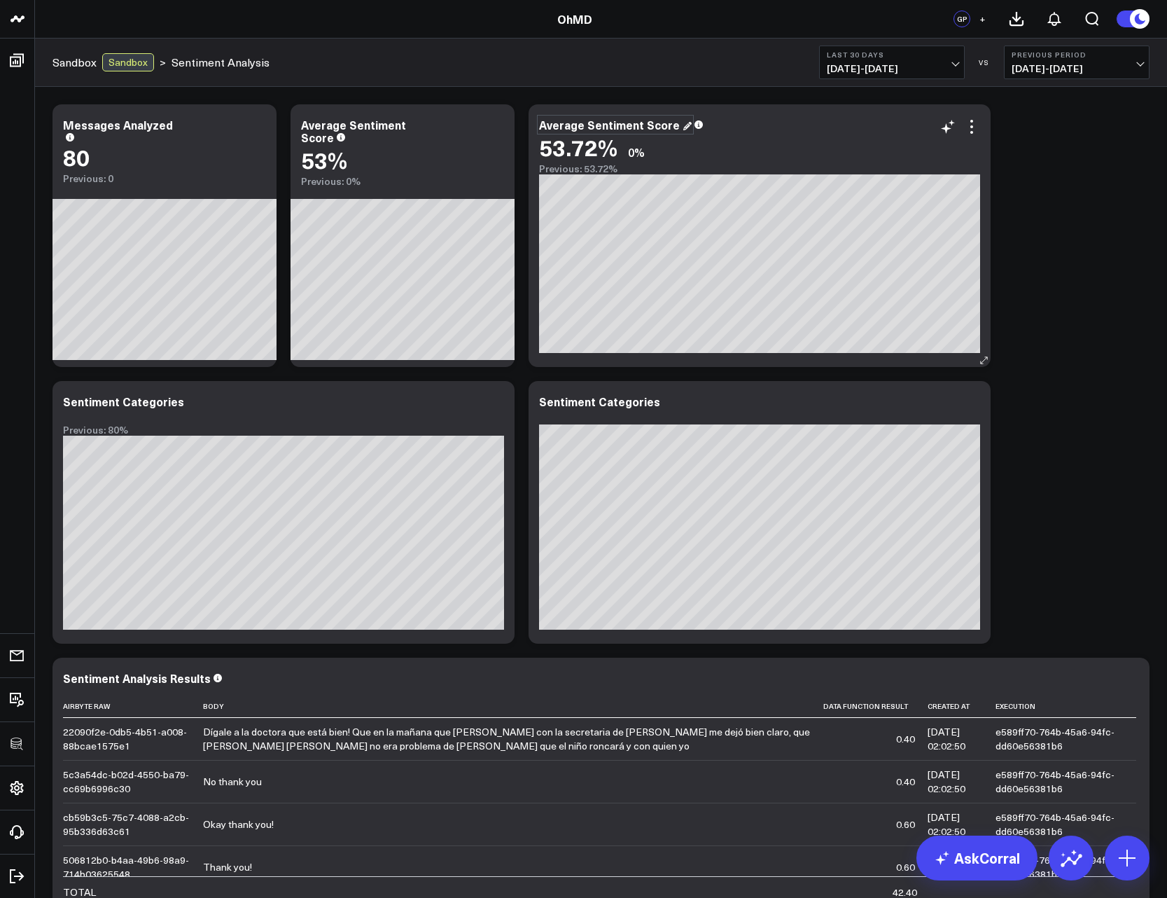
click at [578, 127] on div "Average Sentiment Score" at bounding box center [615, 124] width 153 height 15
click at [1063, 177] on div "Modify via AI Copy link to widget Ask support Remove Create linked copy Executi…" at bounding box center [601, 512] width 1111 height 830
click at [971, 403] on icon at bounding box center [972, 403] width 3 height 3
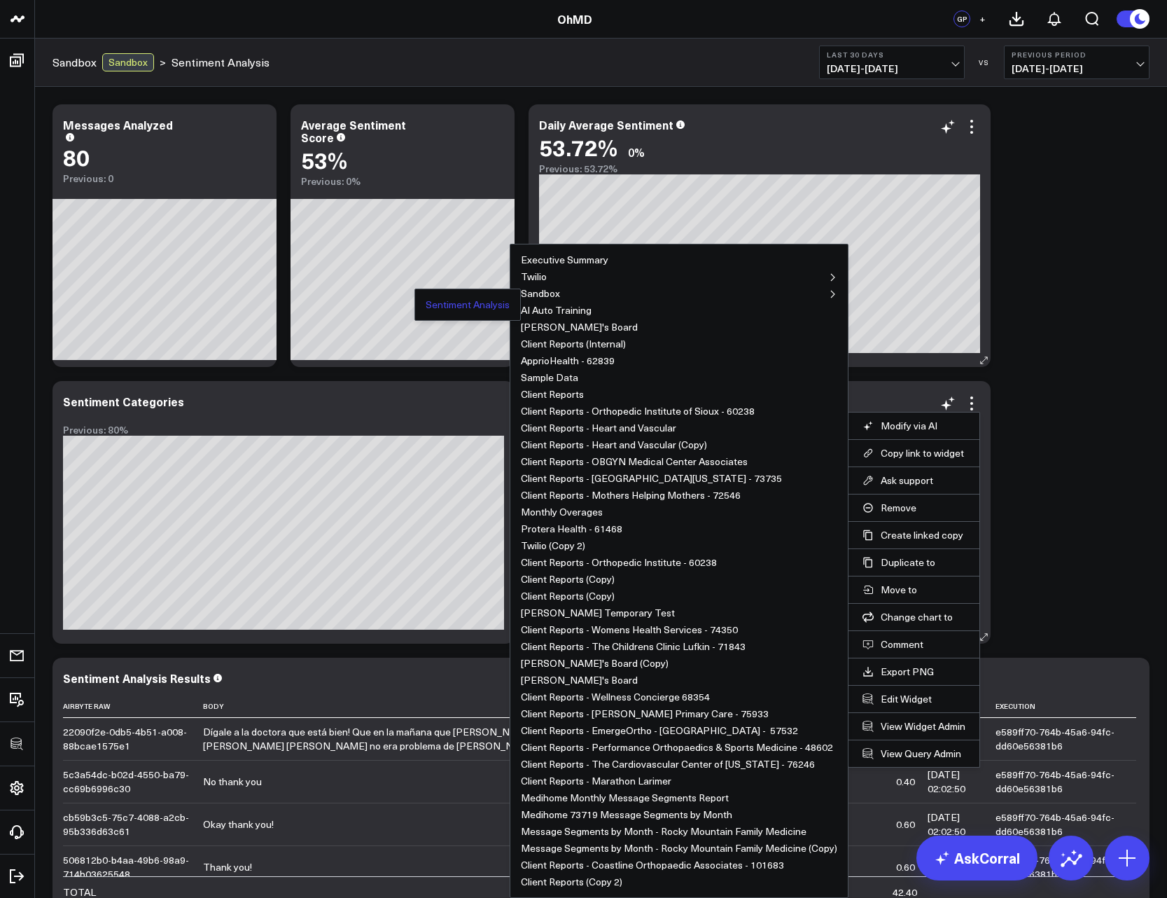
click at [491, 301] on button "Sentiment Analysis" at bounding box center [468, 305] width 84 height 10
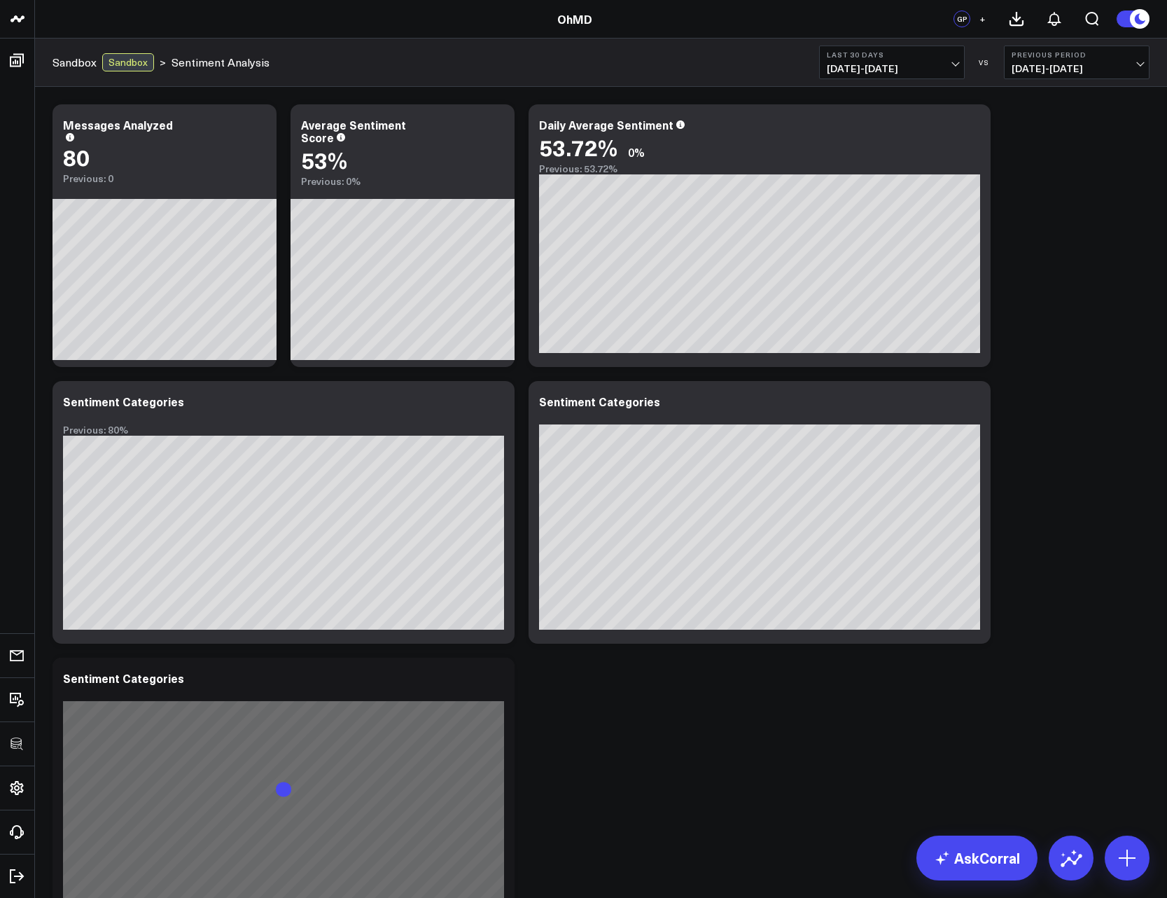
scroll to position [336, 0]
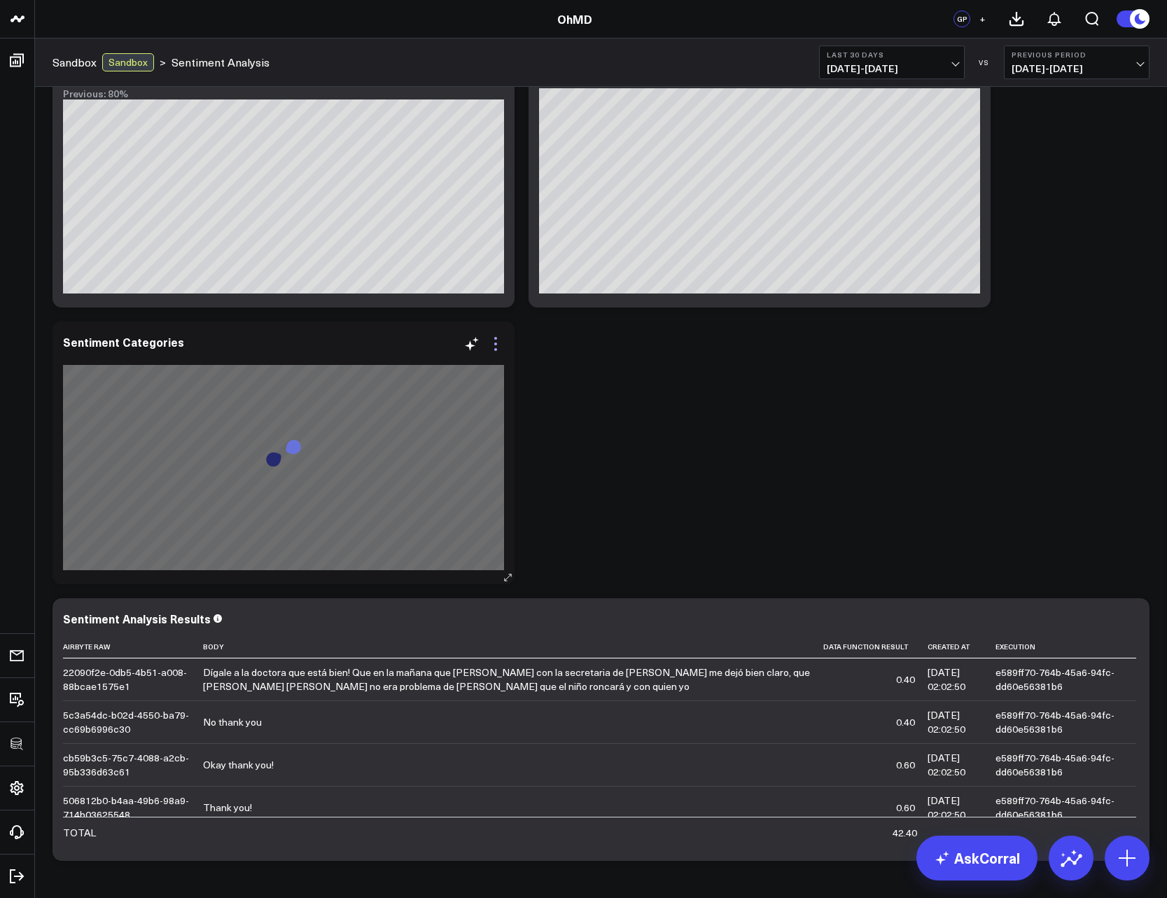
click at [494, 346] on icon at bounding box center [495, 343] width 17 height 17
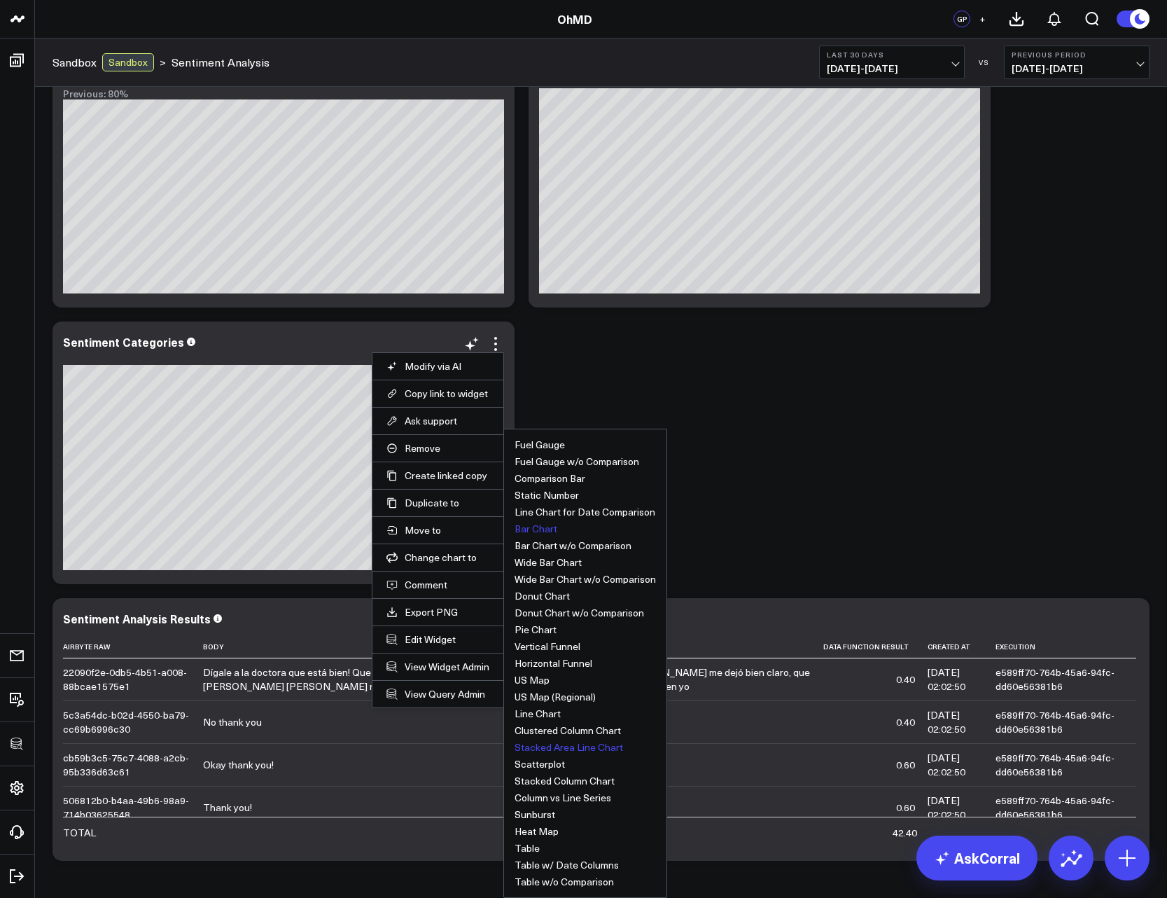
click at [571, 748] on button "Stacked Area Line Chart" at bounding box center [569, 747] width 109 height 10
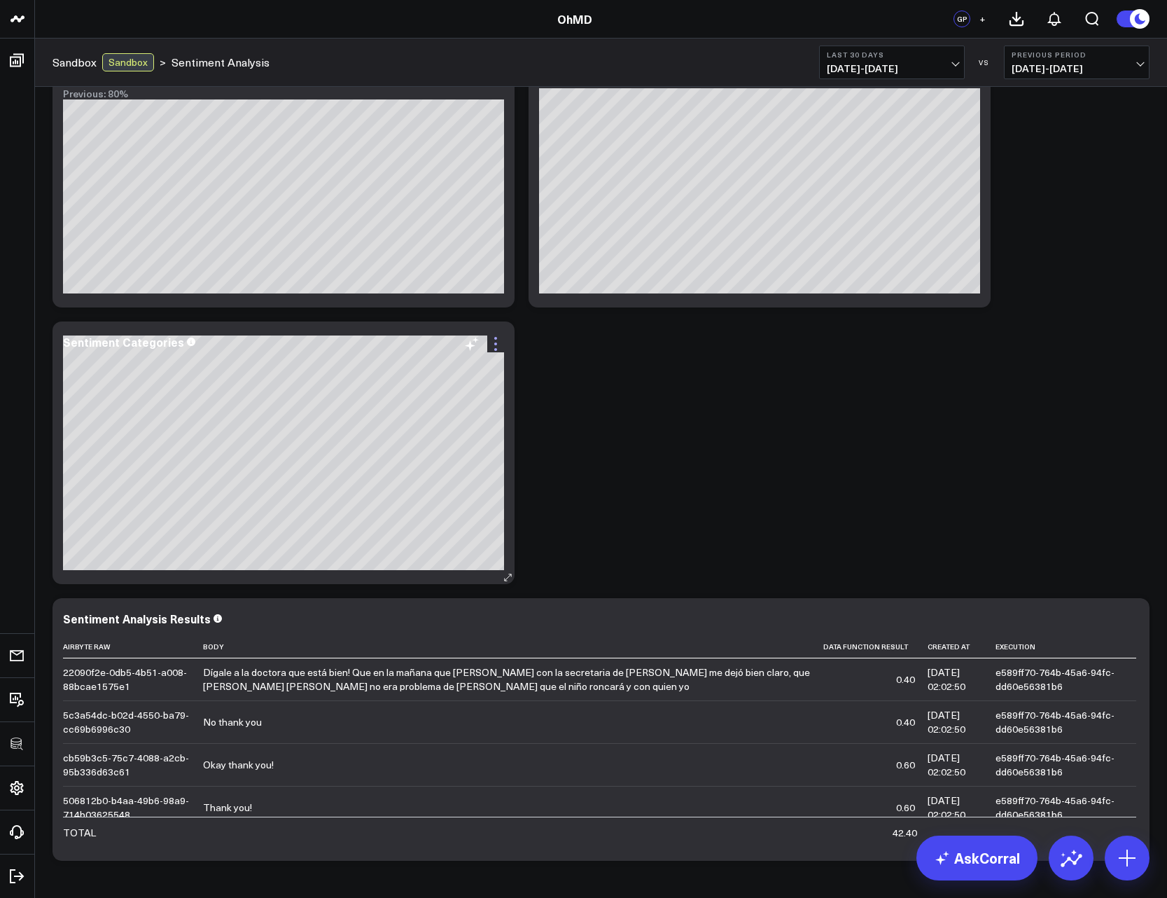
click at [497, 342] on icon at bounding box center [495, 343] width 17 height 17
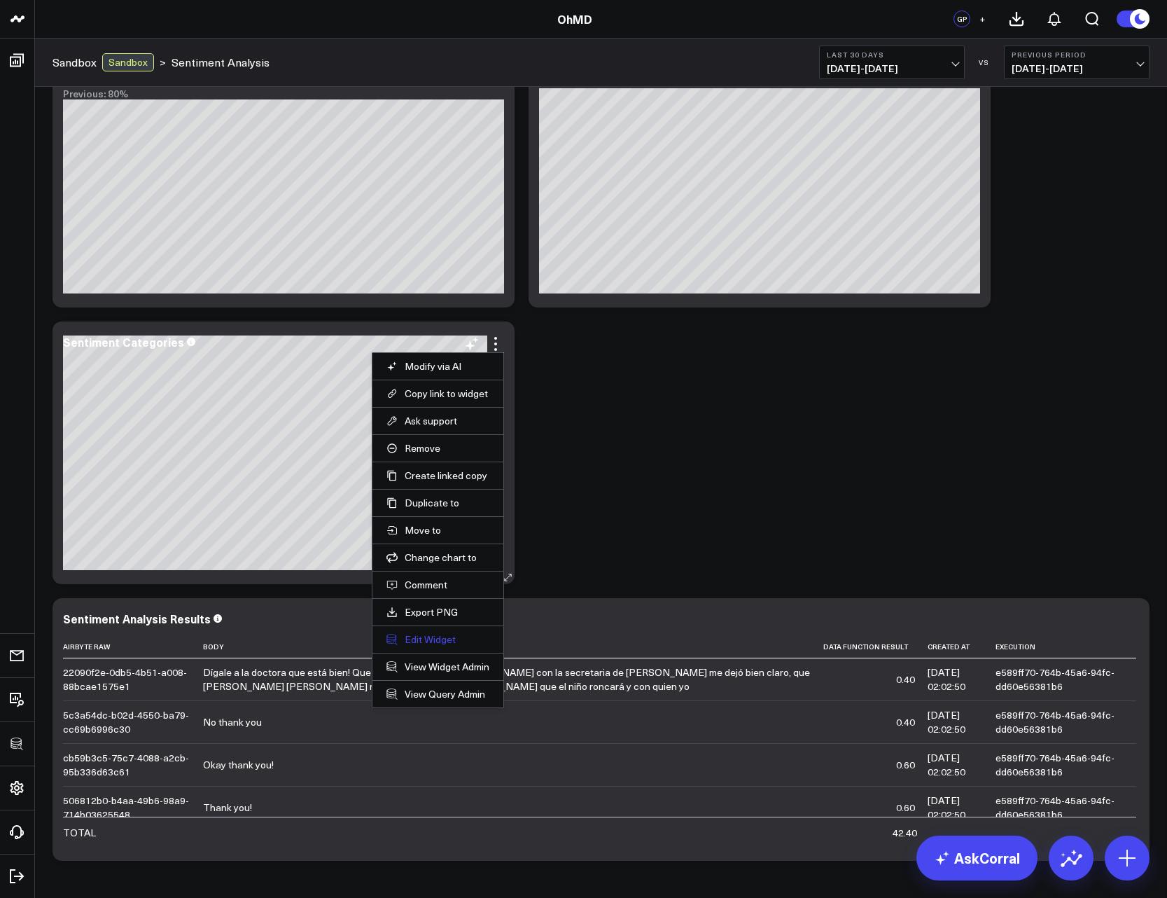
click at [424, 640] on button "Edit Widget" at bounding box center [438, 639] width 103 height 13
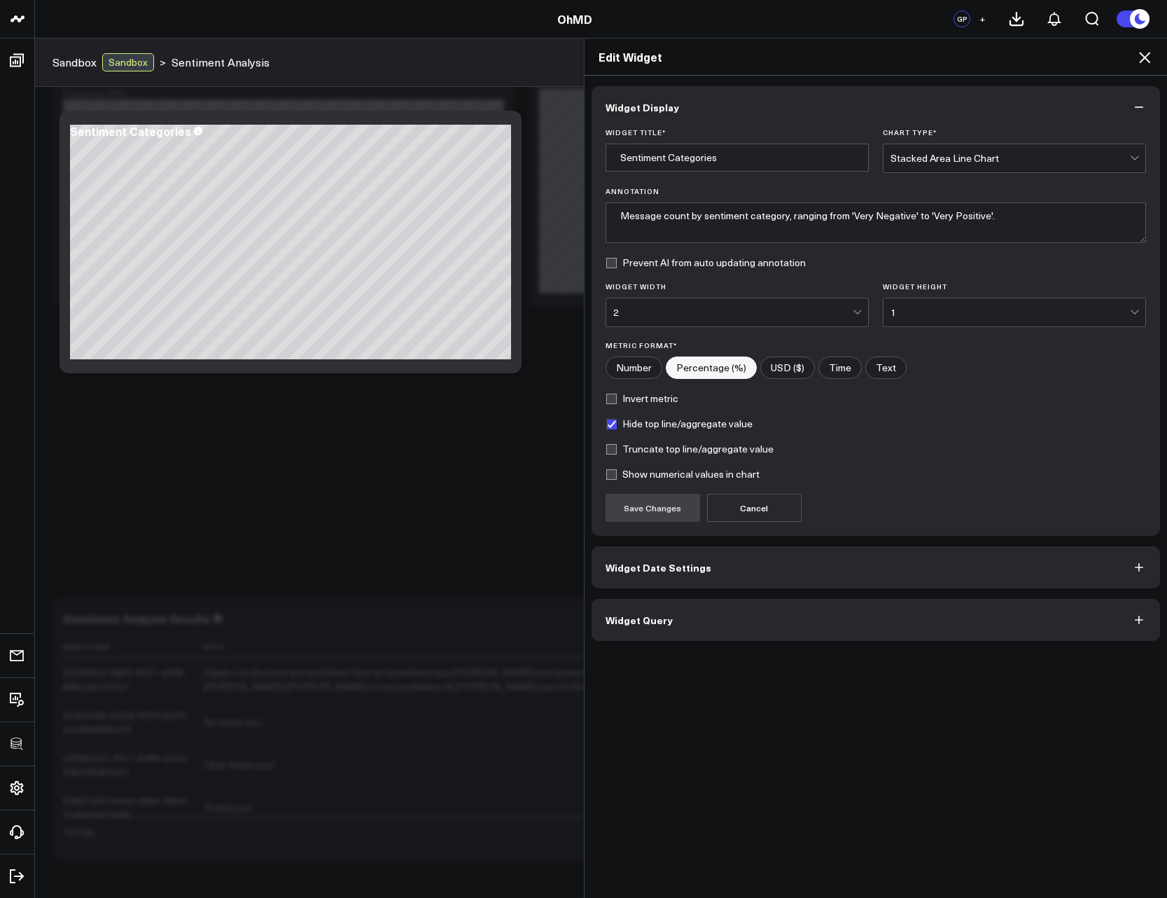
click at [649, 625] on span "Widget Query" at bounding box center [639, 619] width 67 height 11
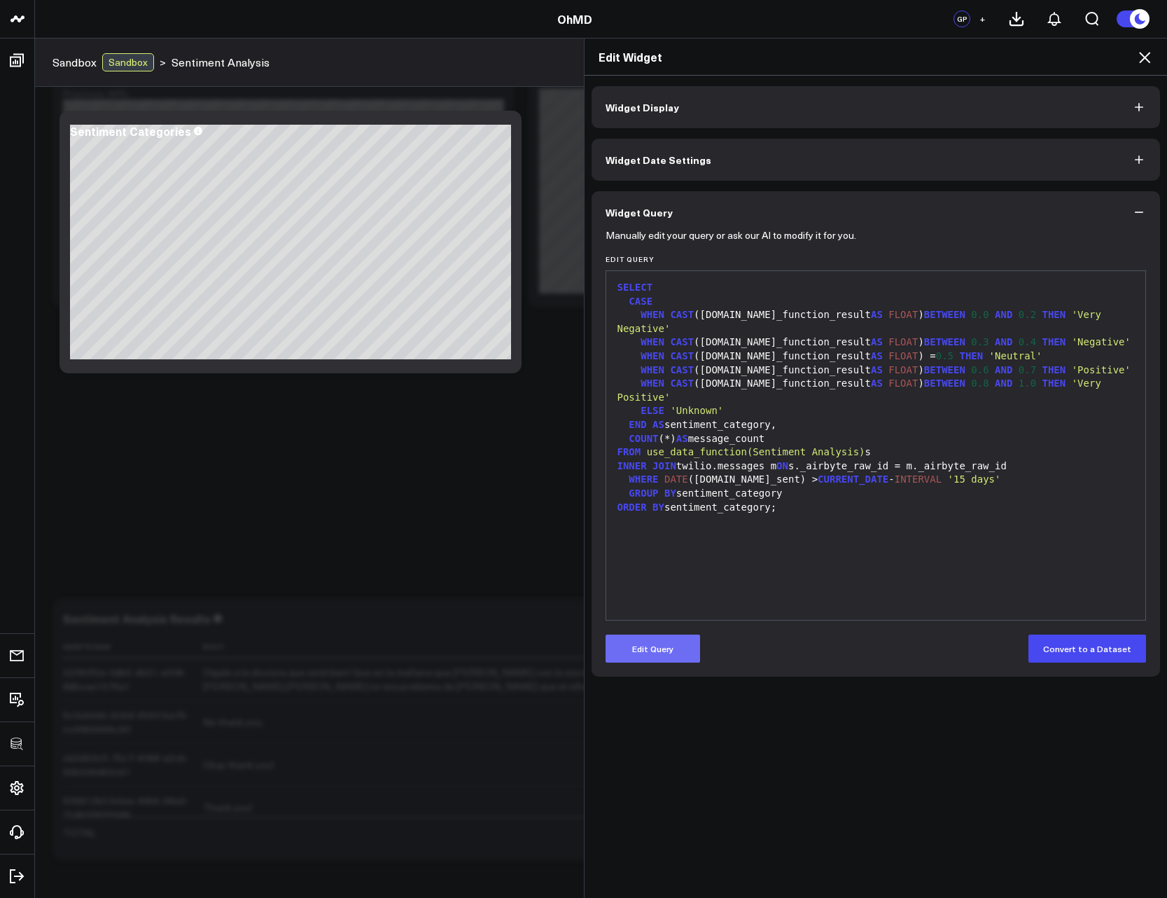
click at [663, 647] on button "Edit Query" at bounding box center [653, 649] width 95 height 28
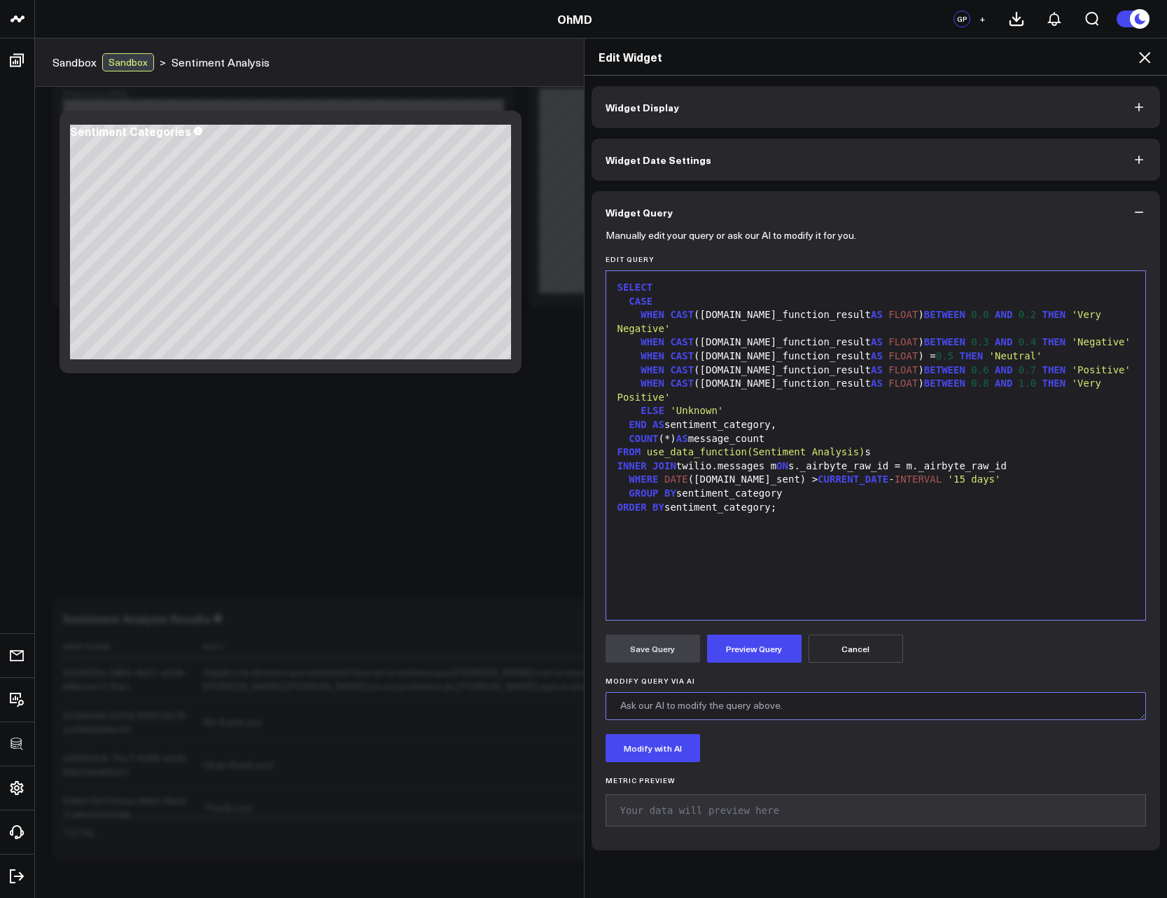
click at [724, 693] on textarea "Modify Query via AI" at bounding box center [876, 706] width 541 height 28
type textarea "Break out by daily trend for each of the segments"
click at [670, 749] on button "Modify with AI" at bounding box center [653, 748] width 95 height 28
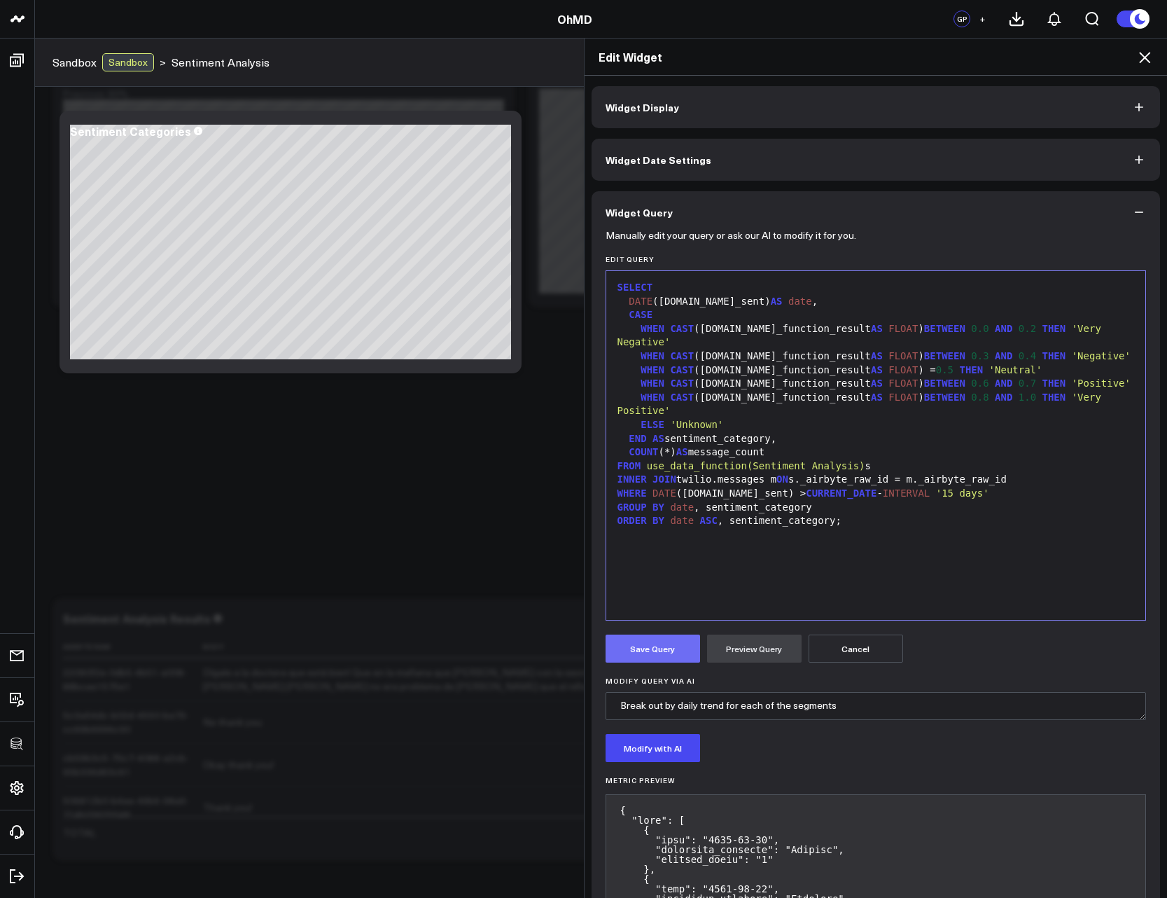
click at [658, 651] on button "Save Query" at bounding box center [653, 649] width 95 height 28
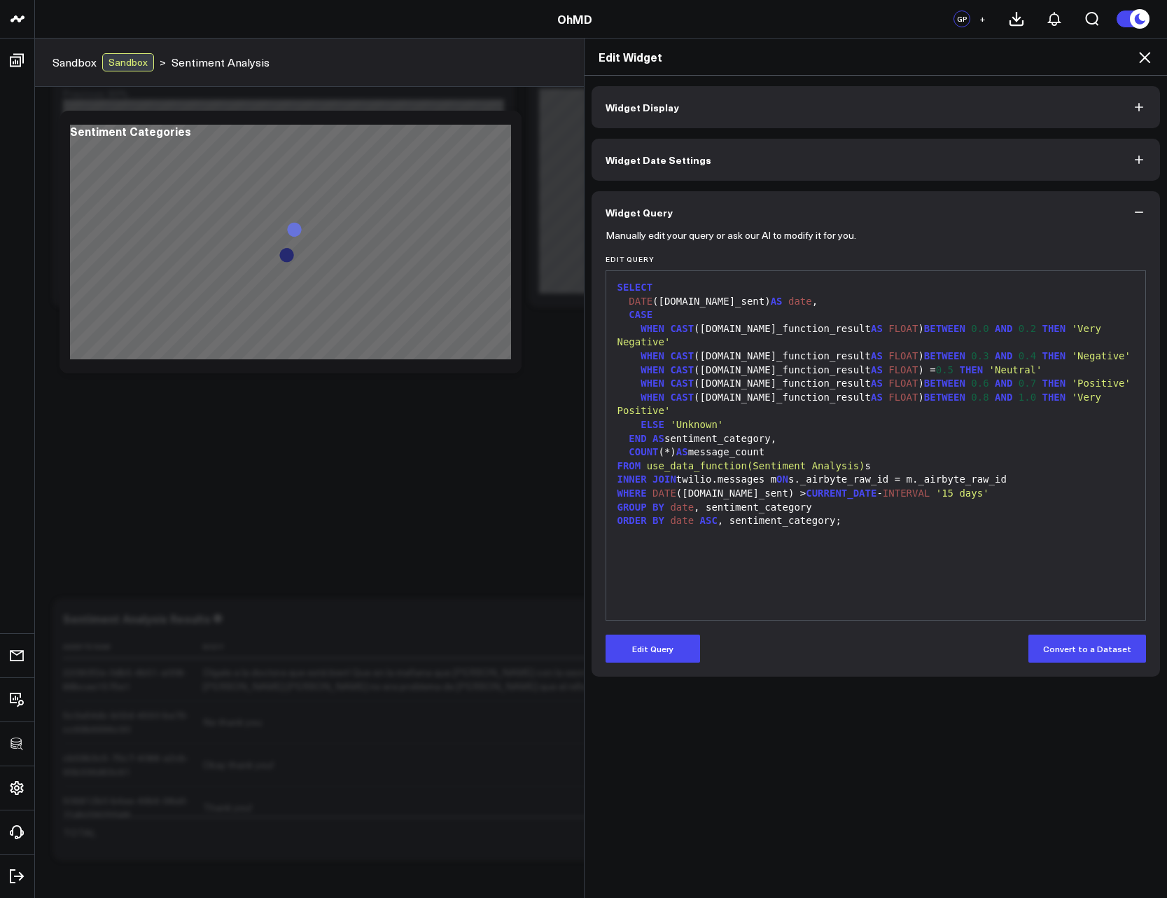
click at [1149, 58] on icon at bounding box center [1145, 57] width 17 height 17
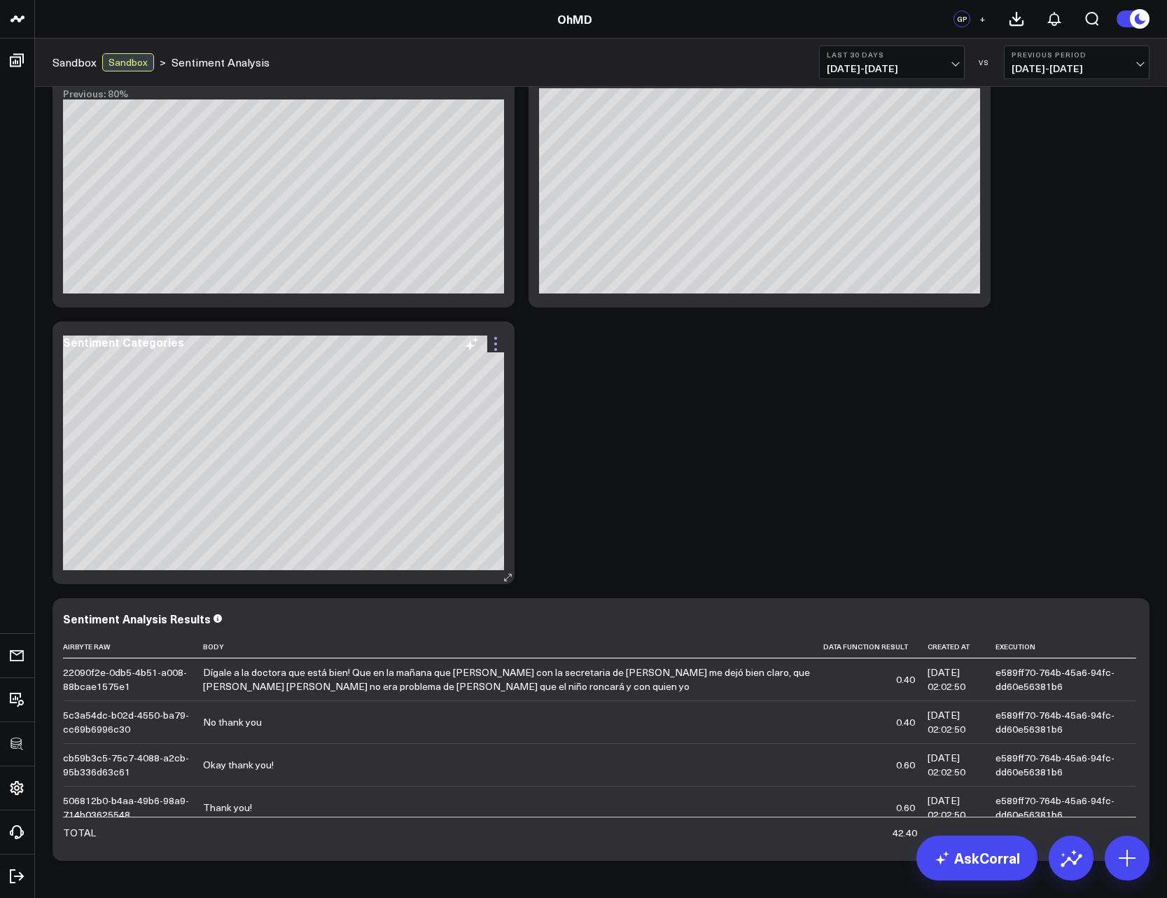
click at [497, 344] on icon at bounding box center [495, 343] width 17 height 17
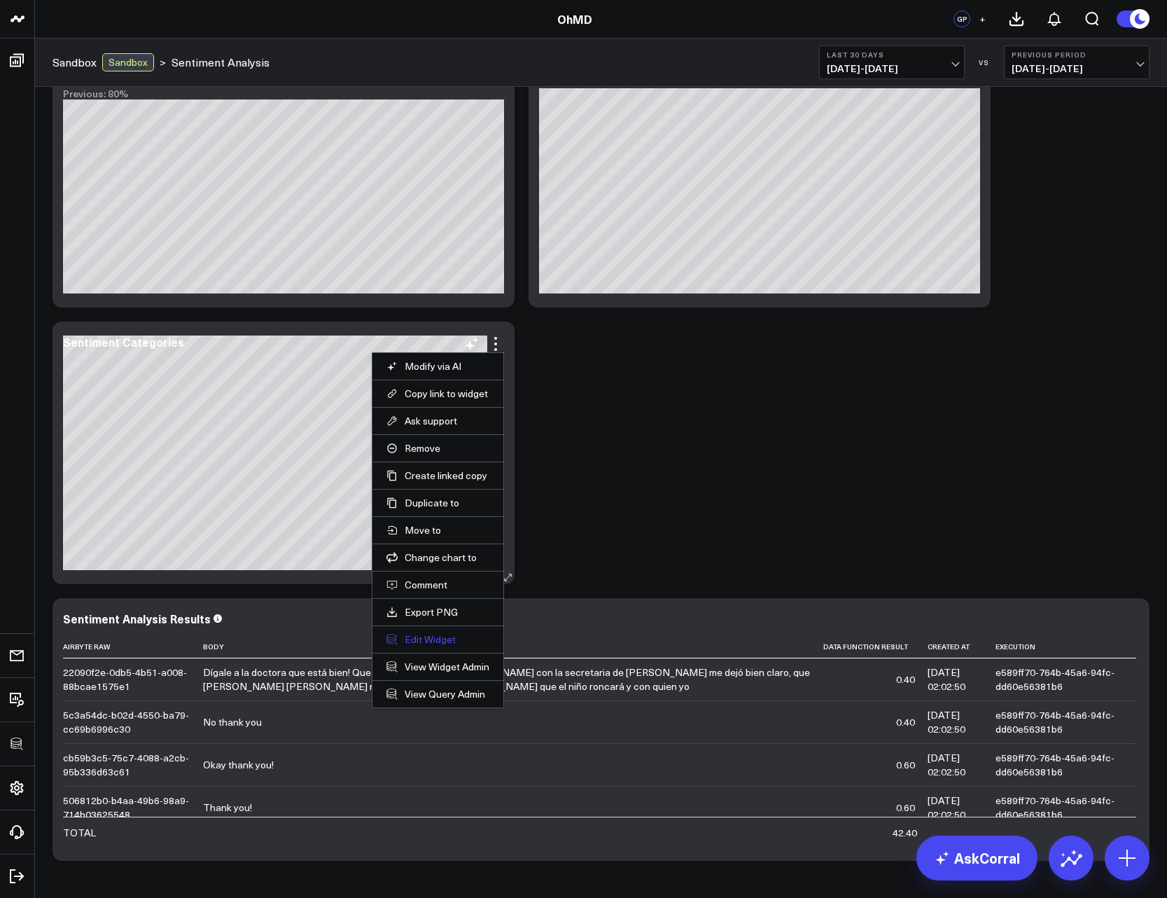
click at [432, 639] on button "Edit Widget" at bounding box center [438, 639] width 103 height 13
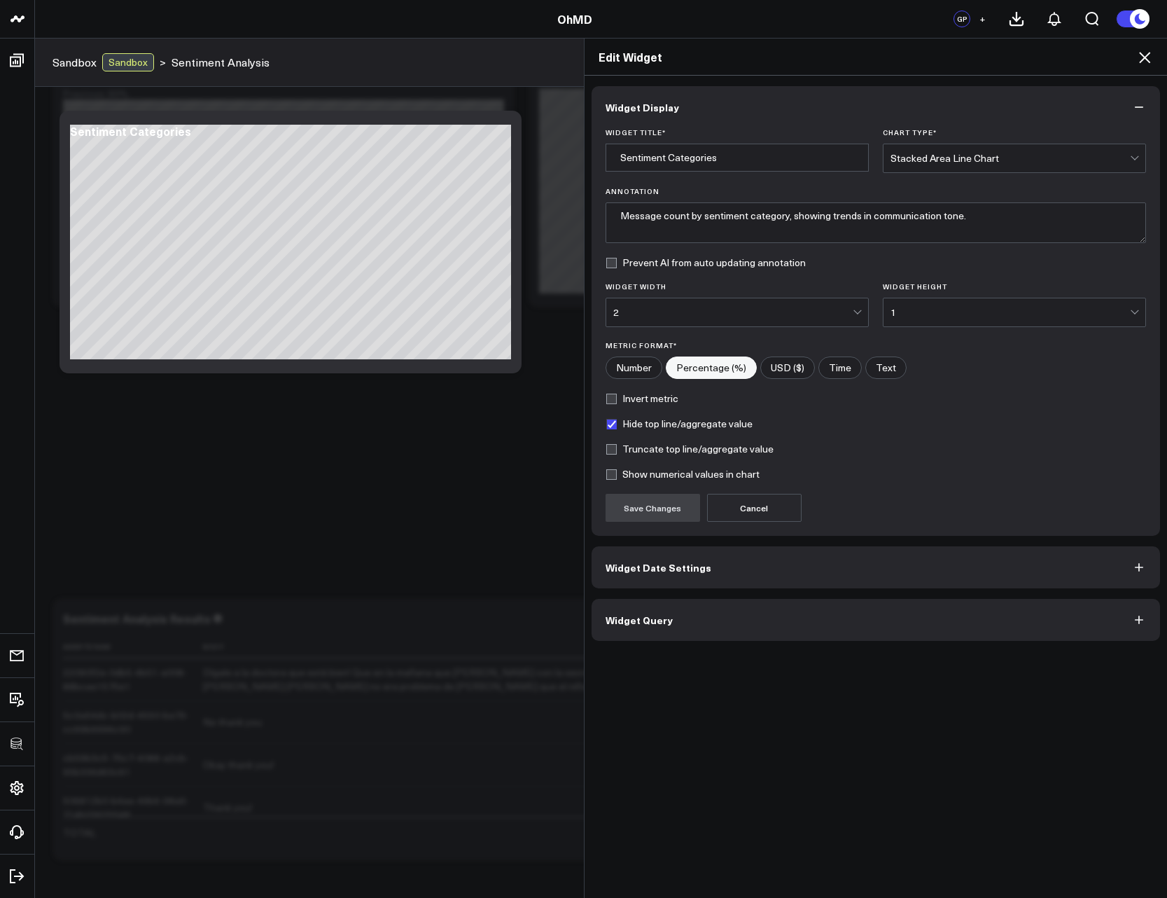
click at [650, 623] on span "Widget Query" at bounding box center [639, 619] width 67 height 11
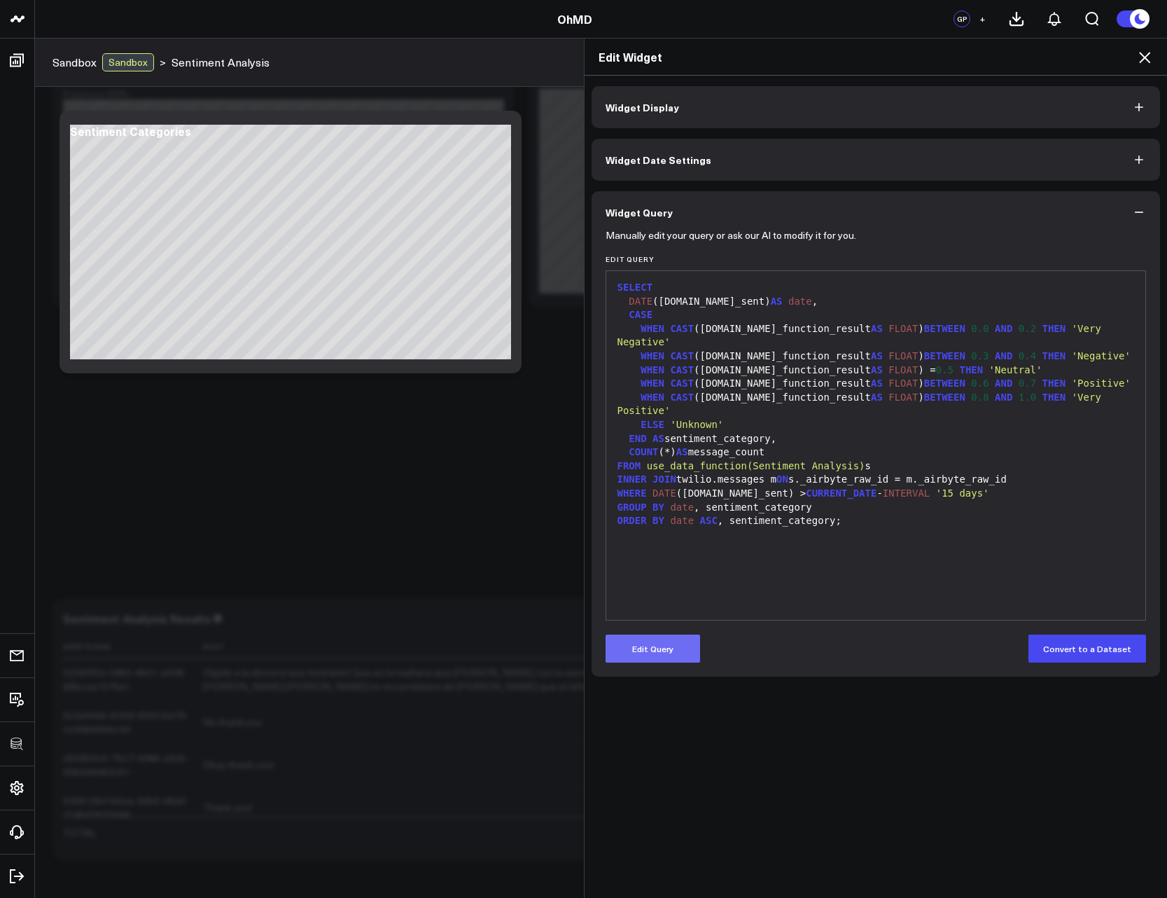
click at [658, 660] on button "Edit Query" at bounding box center [653, 649] width 95 height 28
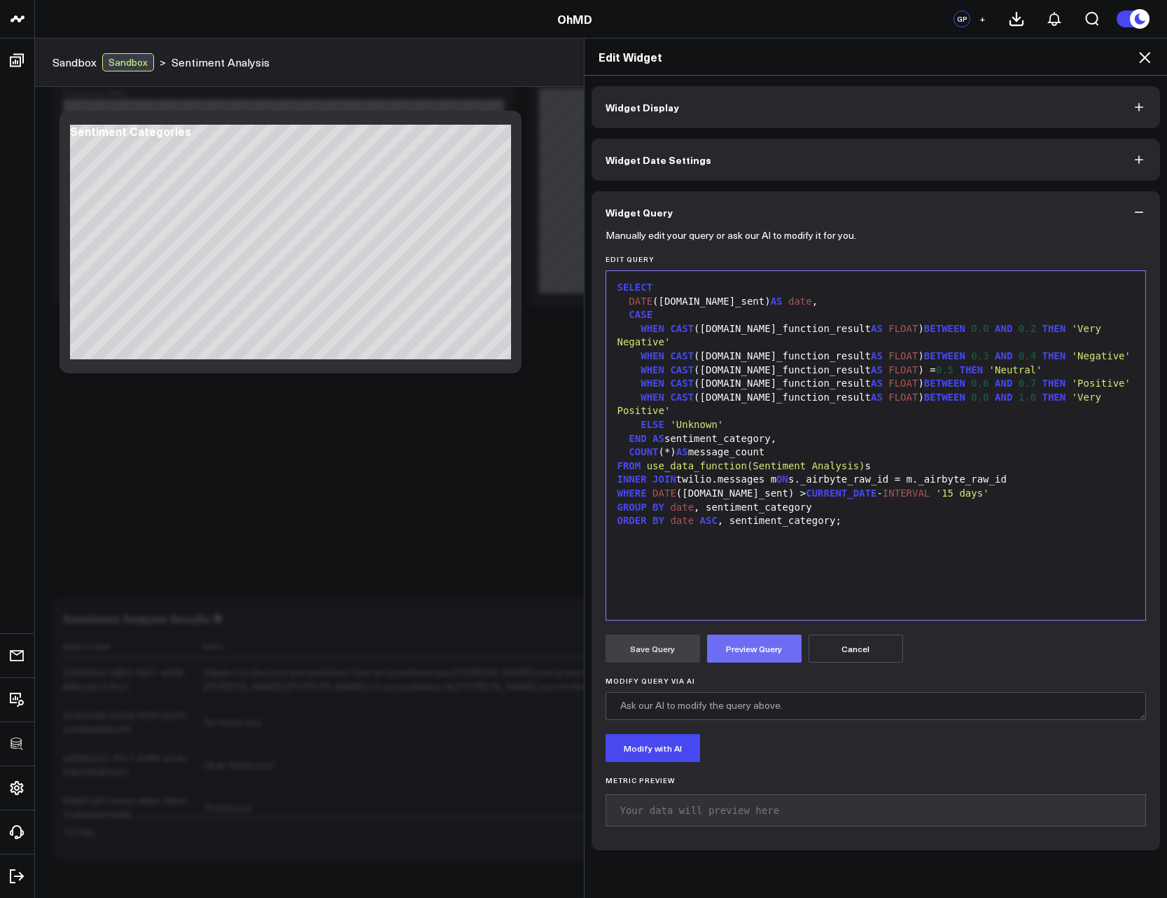
click at [747, 651] on button "Preview Query" at bounding box center [754, 649] width 95 height 28
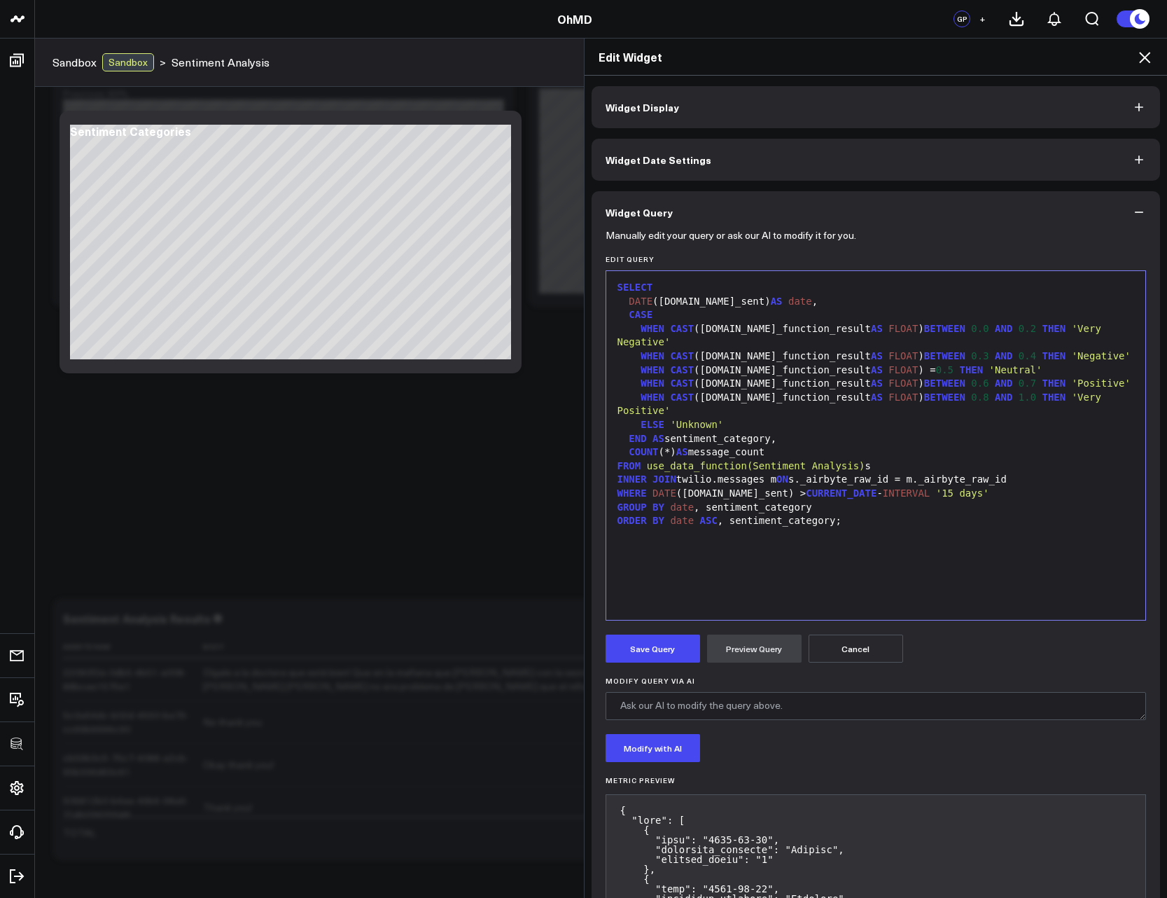
click at [719, 104] on button "Widget Display" at bounding box center [876, 107] width 569 height 42
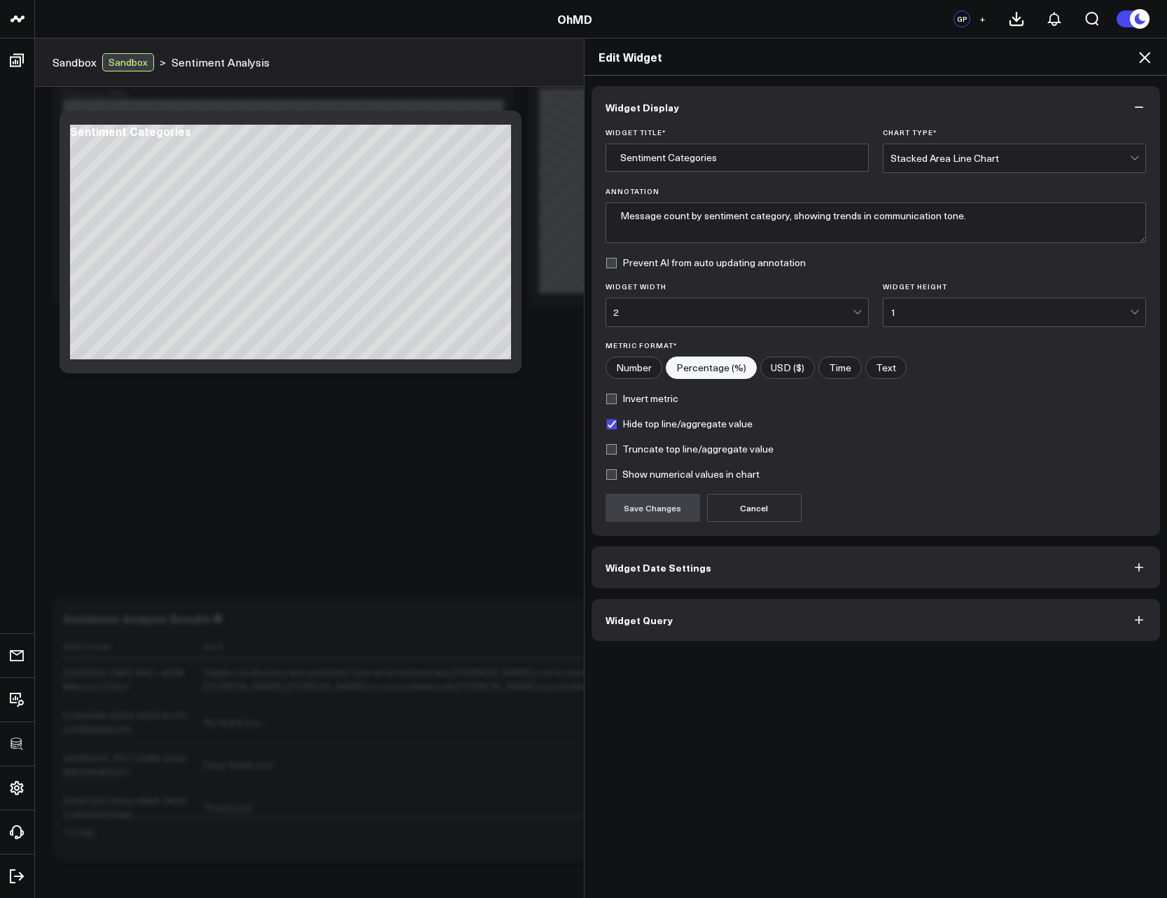
click at [639, 369] on input"] "Number" at bounding box center [633, 367] width 55 height 21
radio input"] "true"
click at [660, 511] on button "Save Changes" at bounding box center [653, 508] width 95 height 28
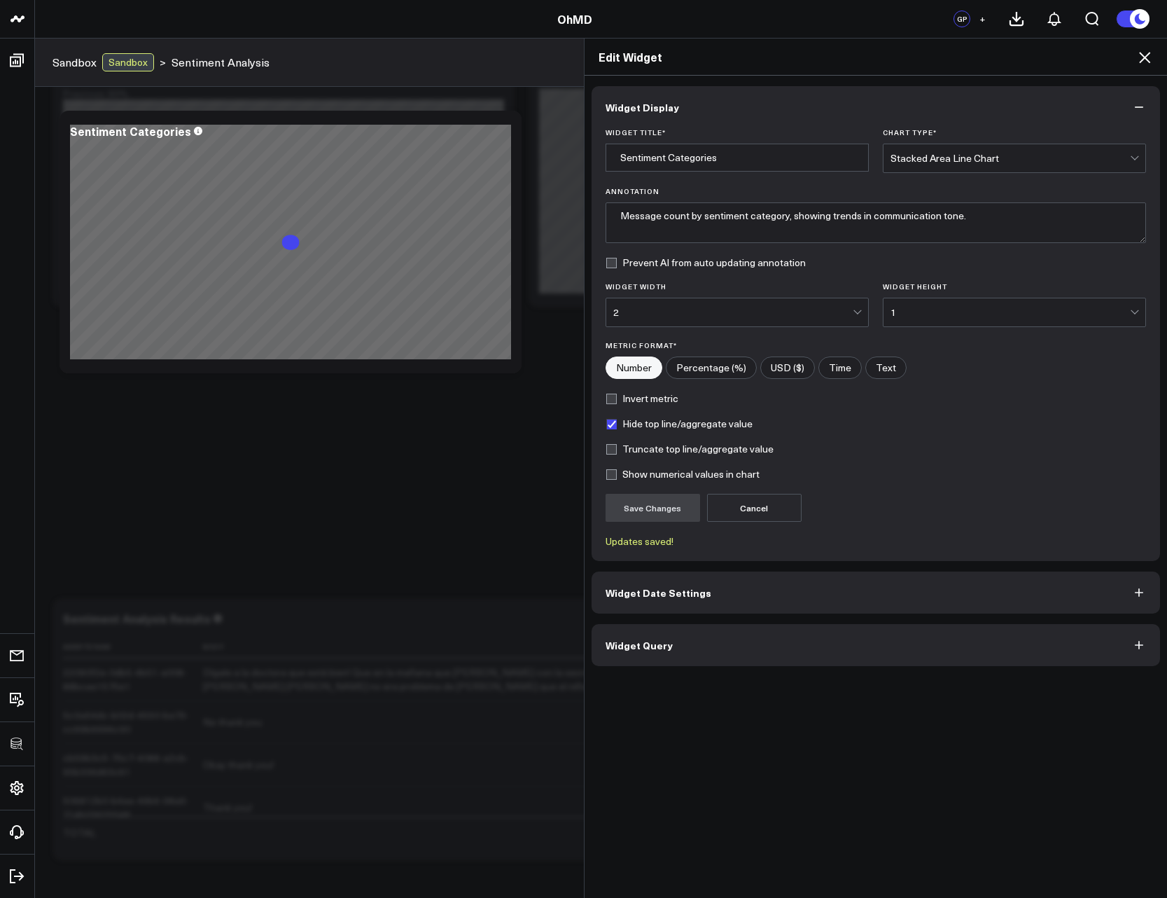
click at [1149, 60] on icon at bounding box center [1145, 57] width 17 height 17
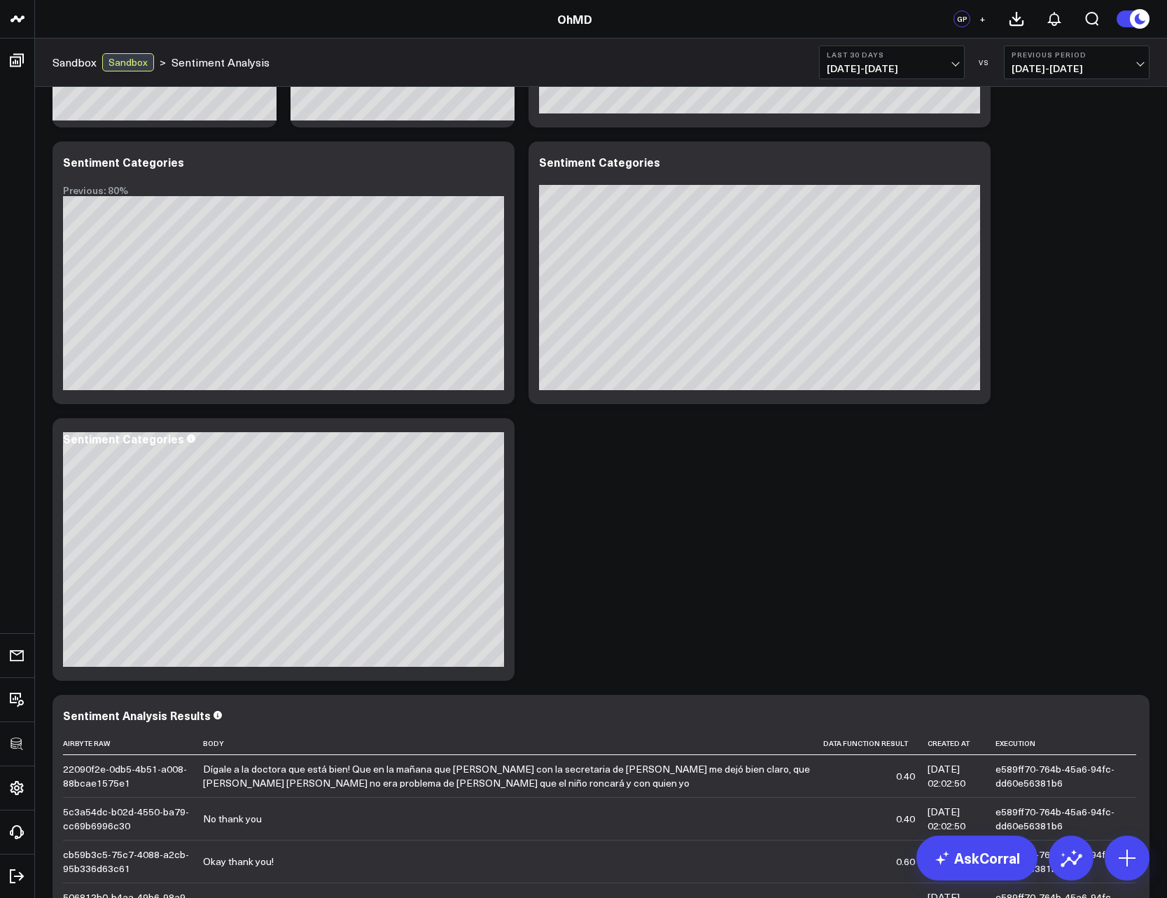
scroll to position [168, 0]
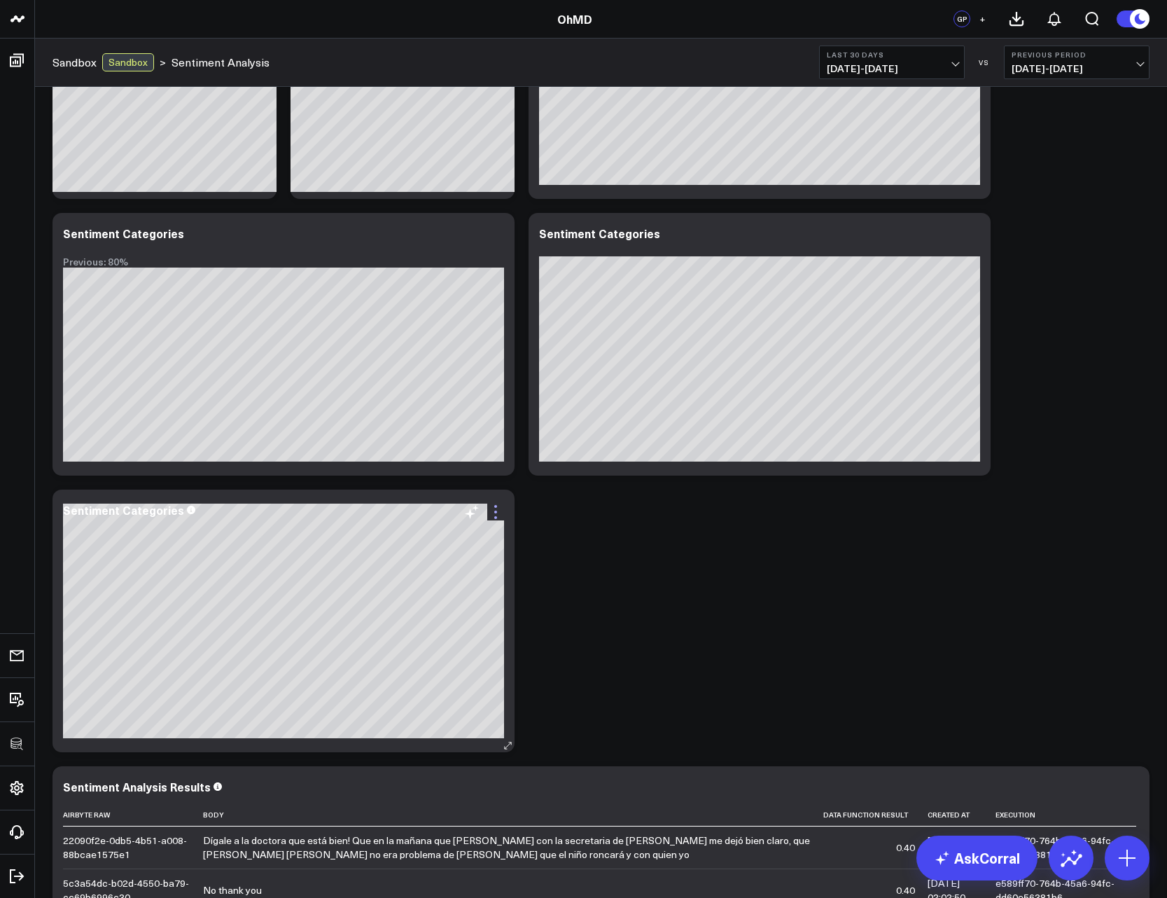
click at [496, 513] on icon at bounding box center [495, 512] width 3 height 3
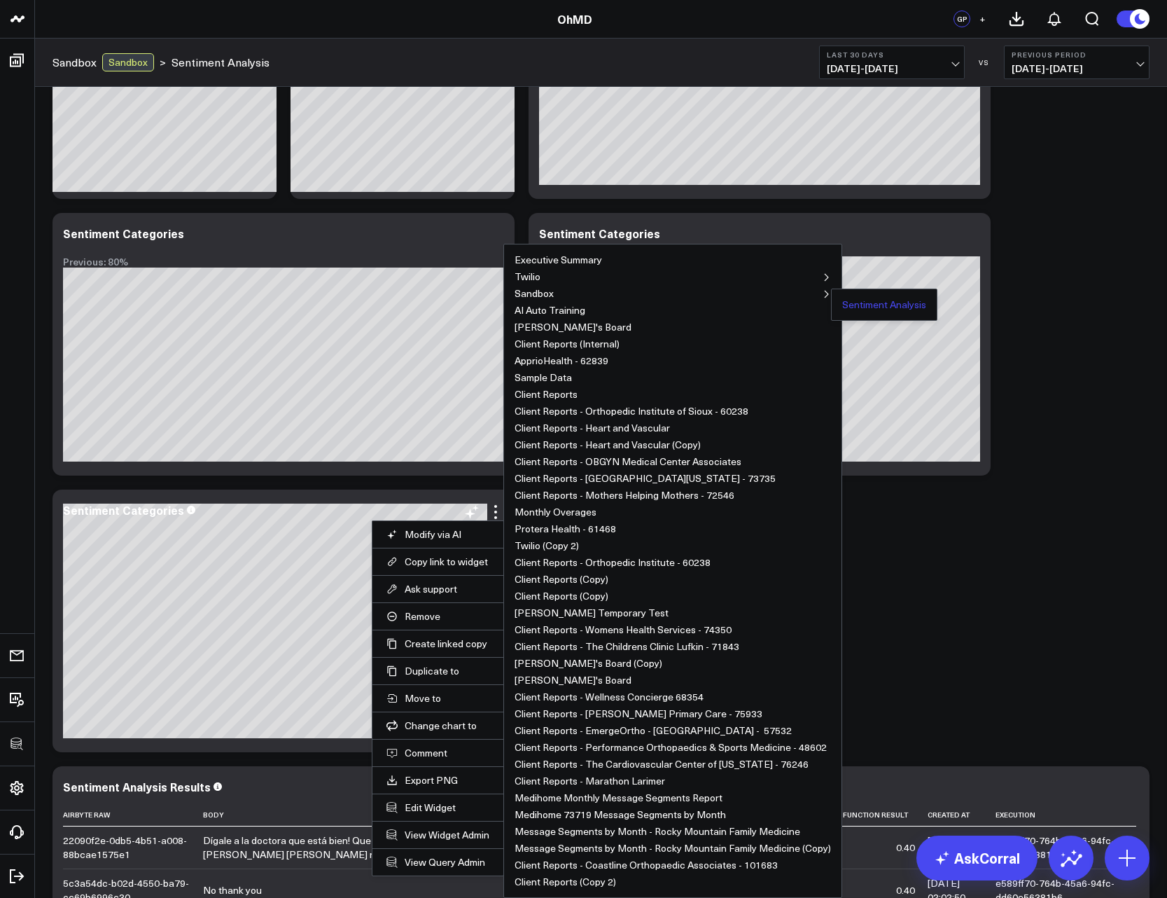
click at [858, 305] on button "Sentiment Analysis" at bounding box center [885, 305] width 84 height 10
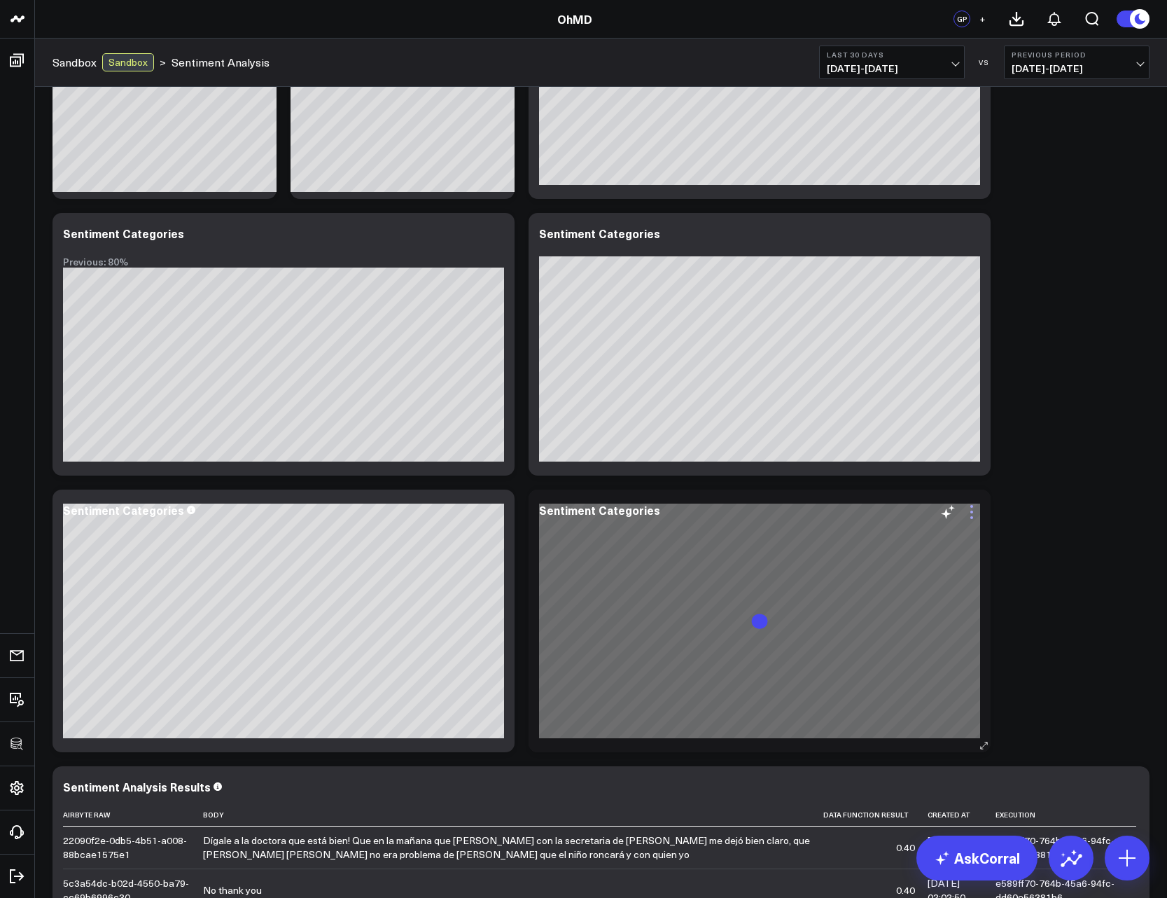
click at [971, 513] on icon at bounding box center [972, 512] width 17 height 17
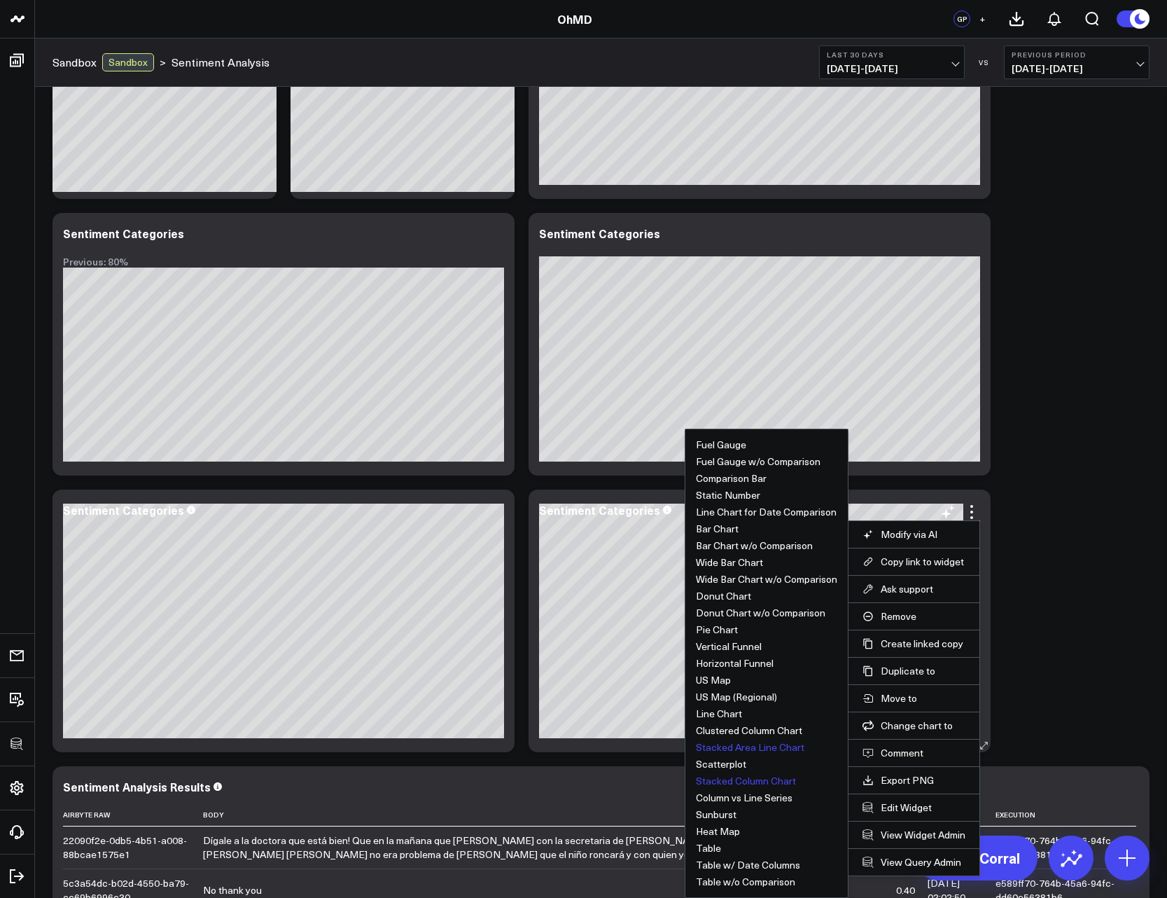
click at [754, 781] on button "Stacked Column Chart" at bounding box center [746, 781] width 100 height 10
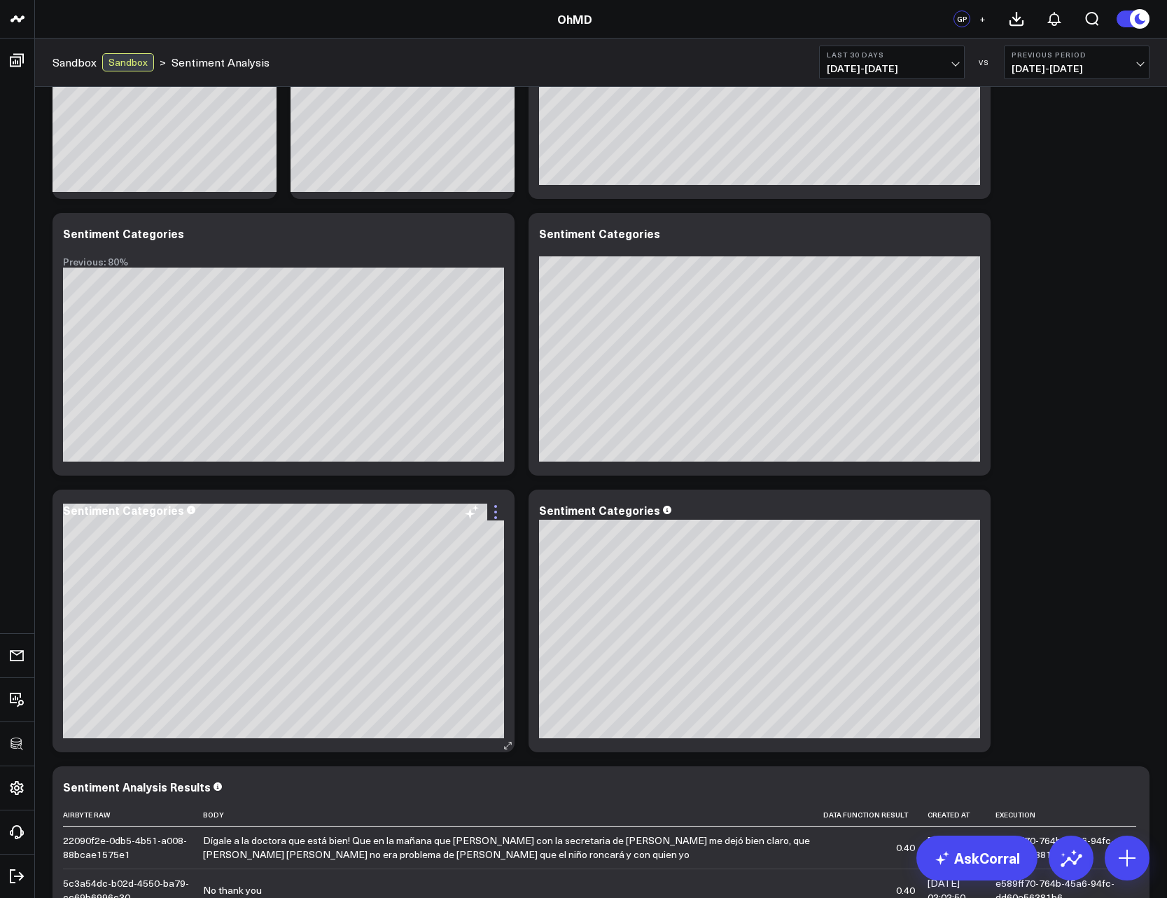
click at [496, 513] on icon at bounding box center [495, 512] width 3 height 3
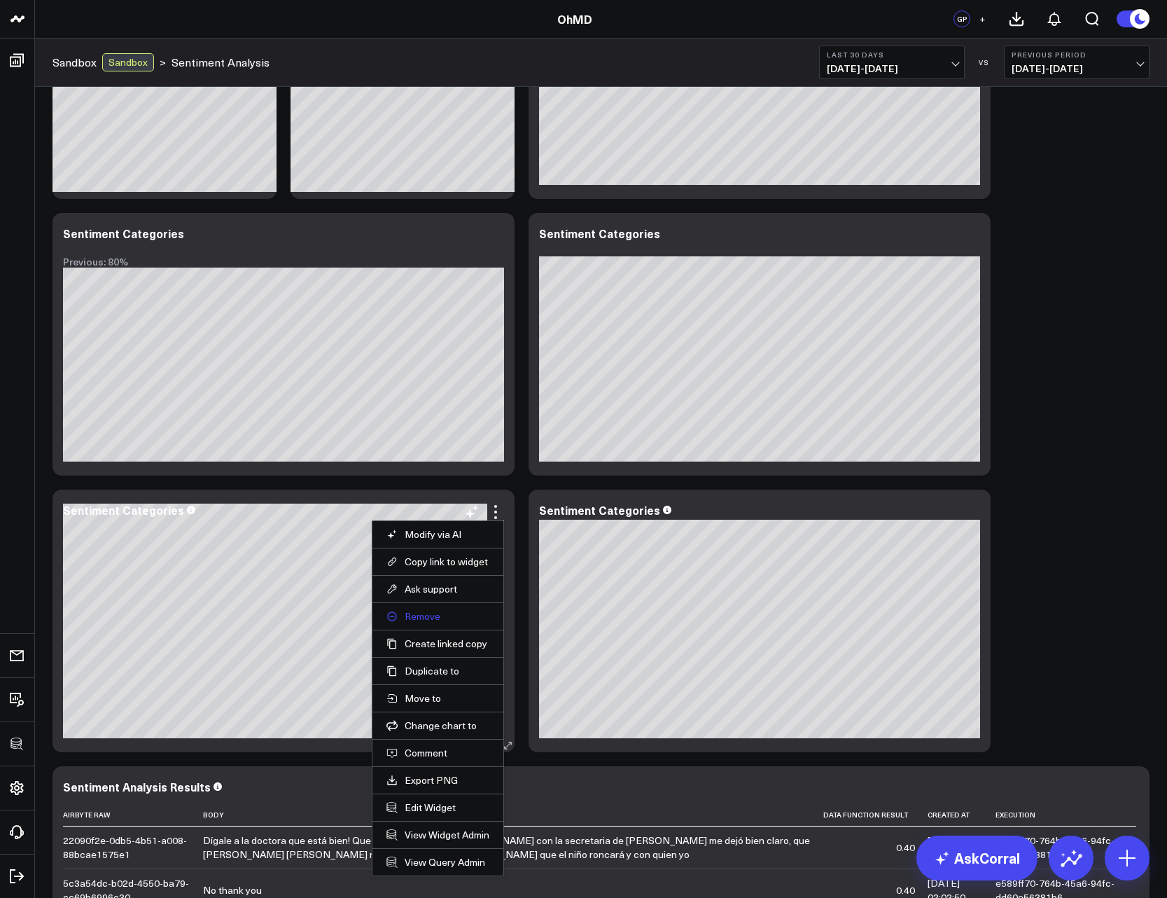
click at [420, 618] on button "Remove" at bounding box center [438, 616] width 103 height 13
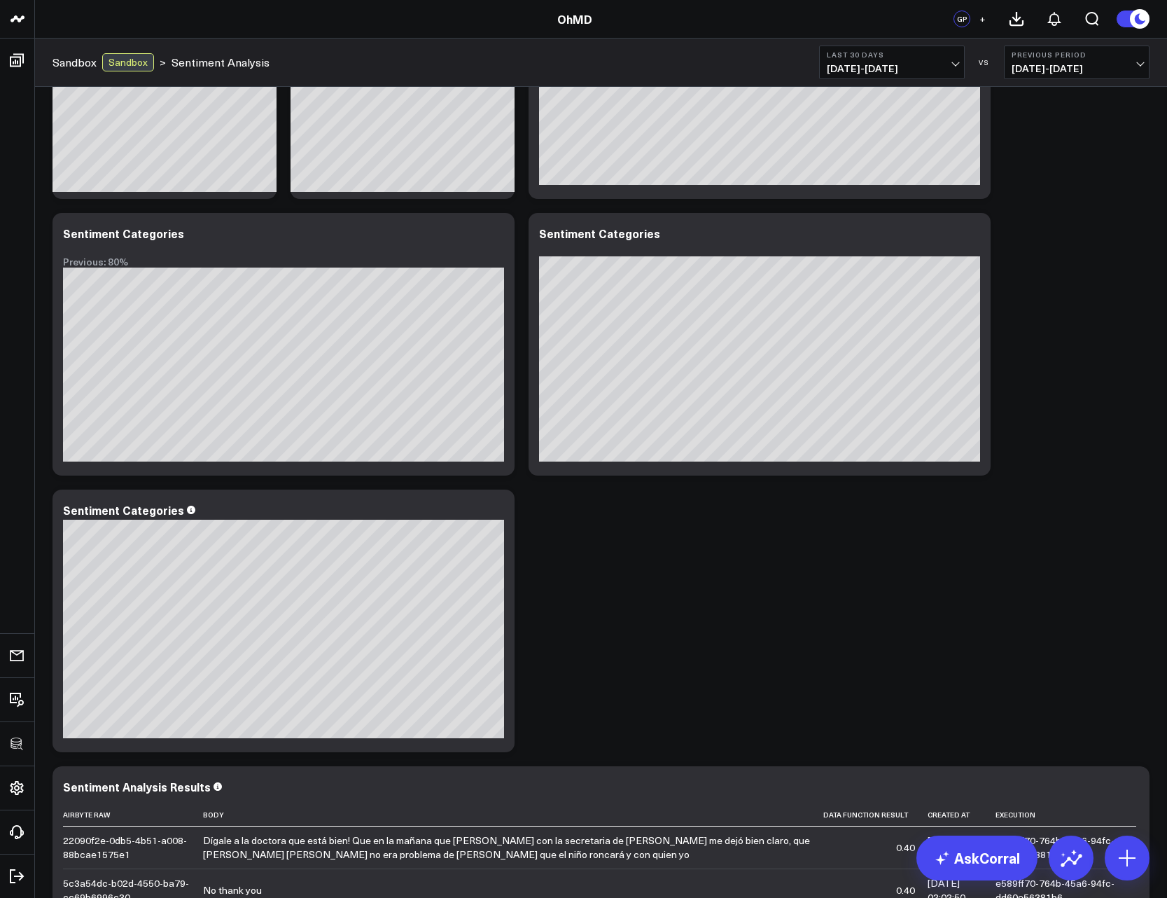
scroll to position [0, 0]
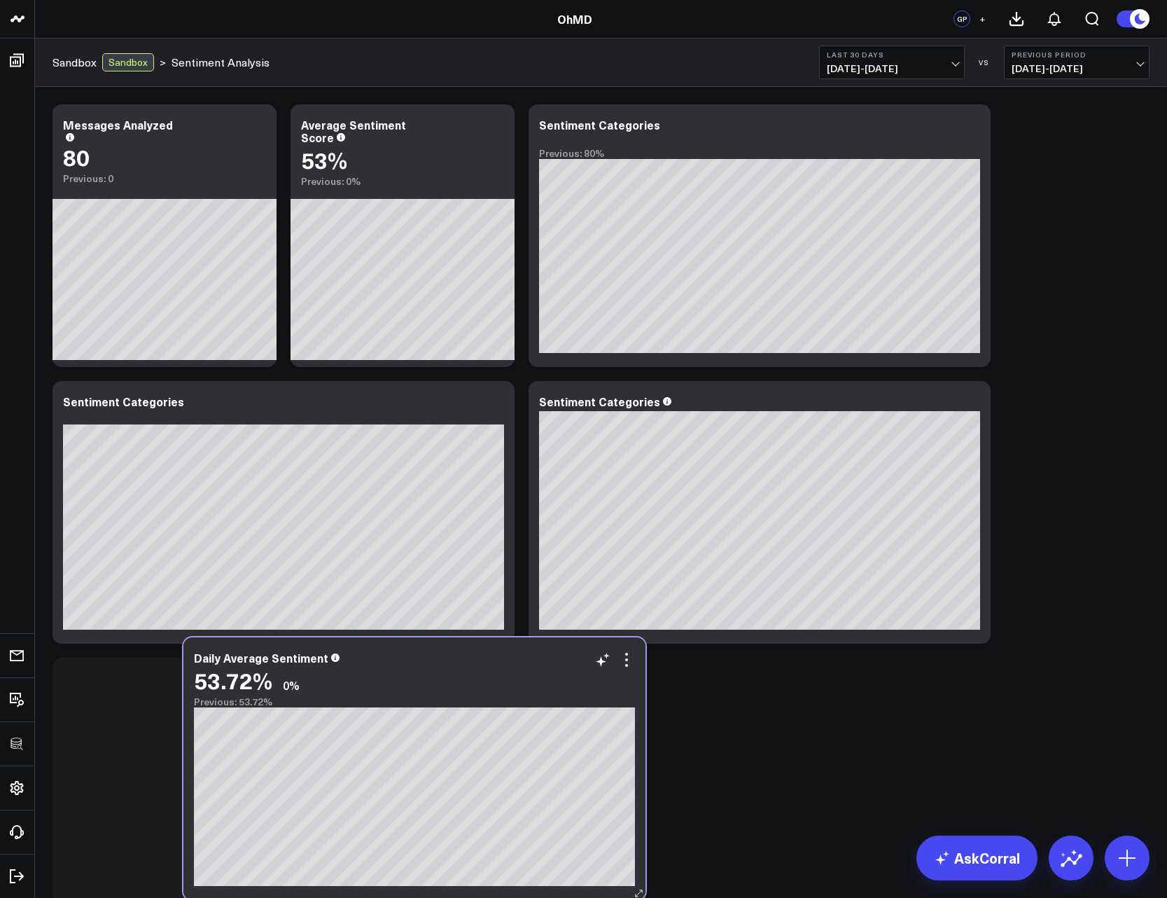
drag, startPoint x: 749, startPoint y: 132, endPoint x: 352, endPoint y: 713, distance: 703.6
click at [352, 707] on div "Daily Average Sentiment 53.72% 0% Previous: 53.72%" at bounding box center [414, 679] width 441 height 56
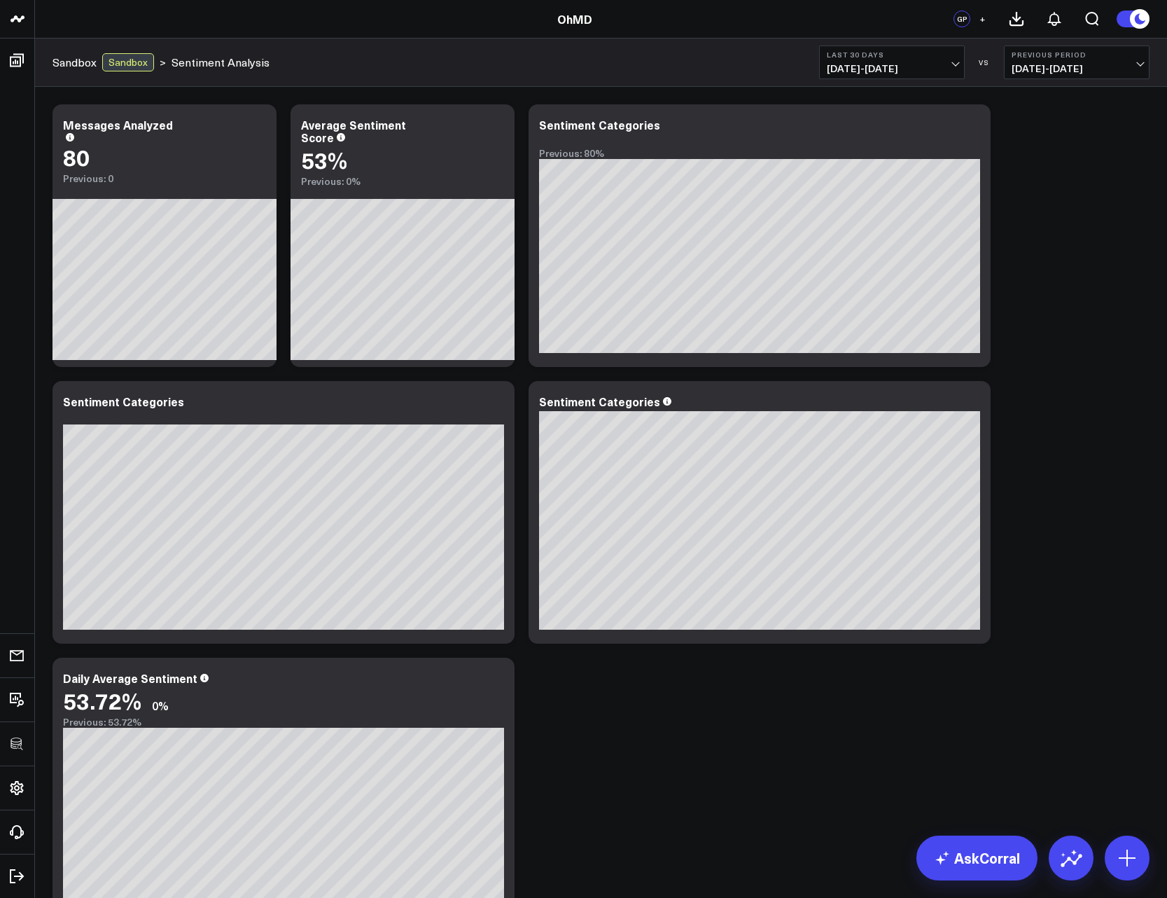
scroll to position [84, 0]
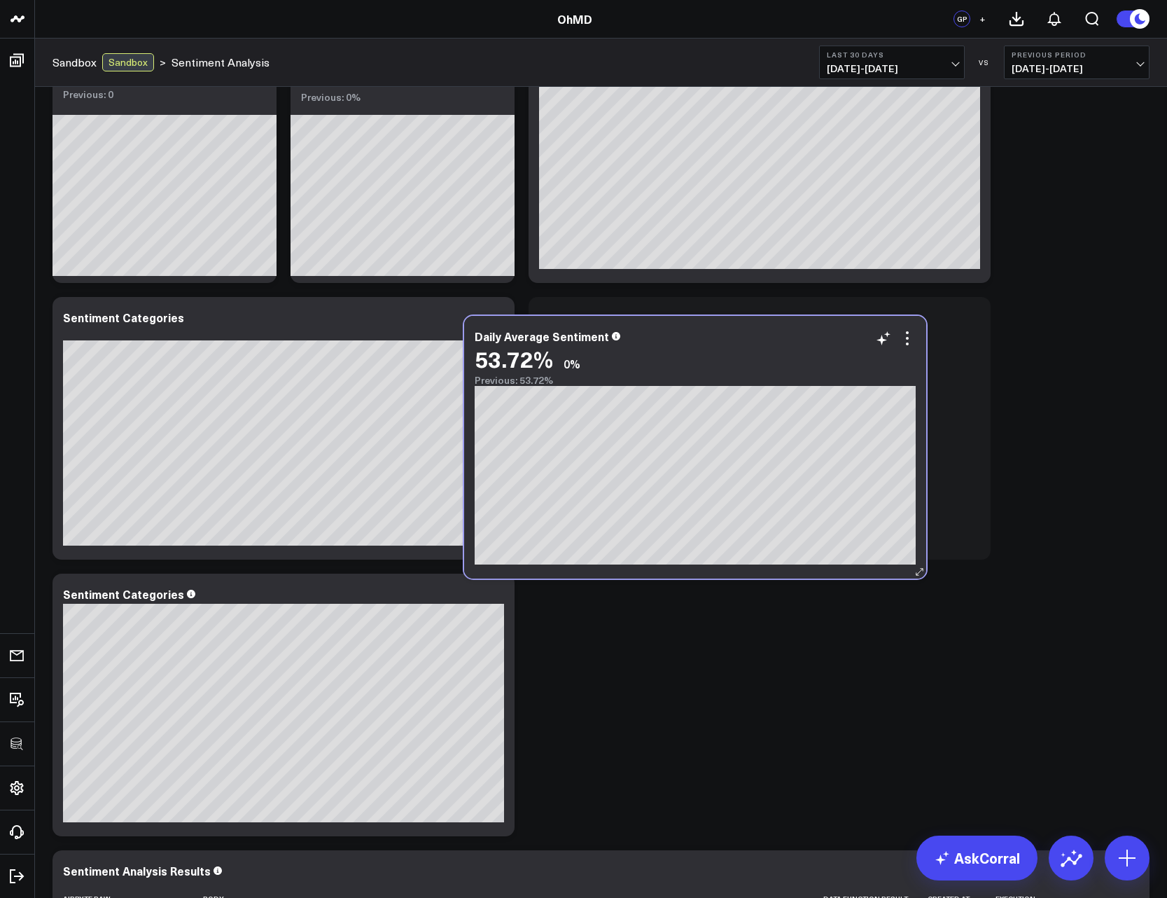
drag, startPoint x: 277, startPoint y: 595, endPoint x: 691, endPoint y: 337, distance: 488.0
click at [691, 337] on div "Daily Average Sentiment" at bounding box center [695, 336] width 441 height 13
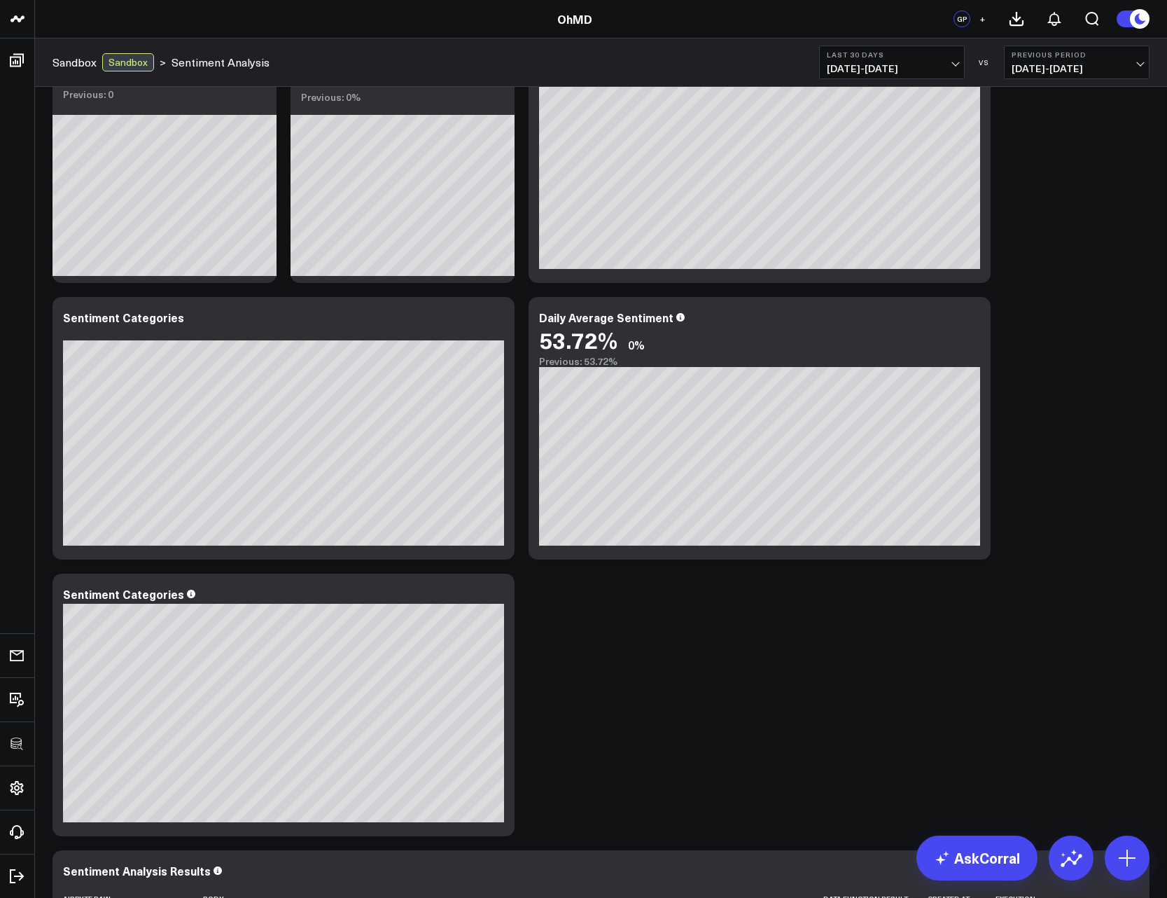
scroll to position [252, 0]
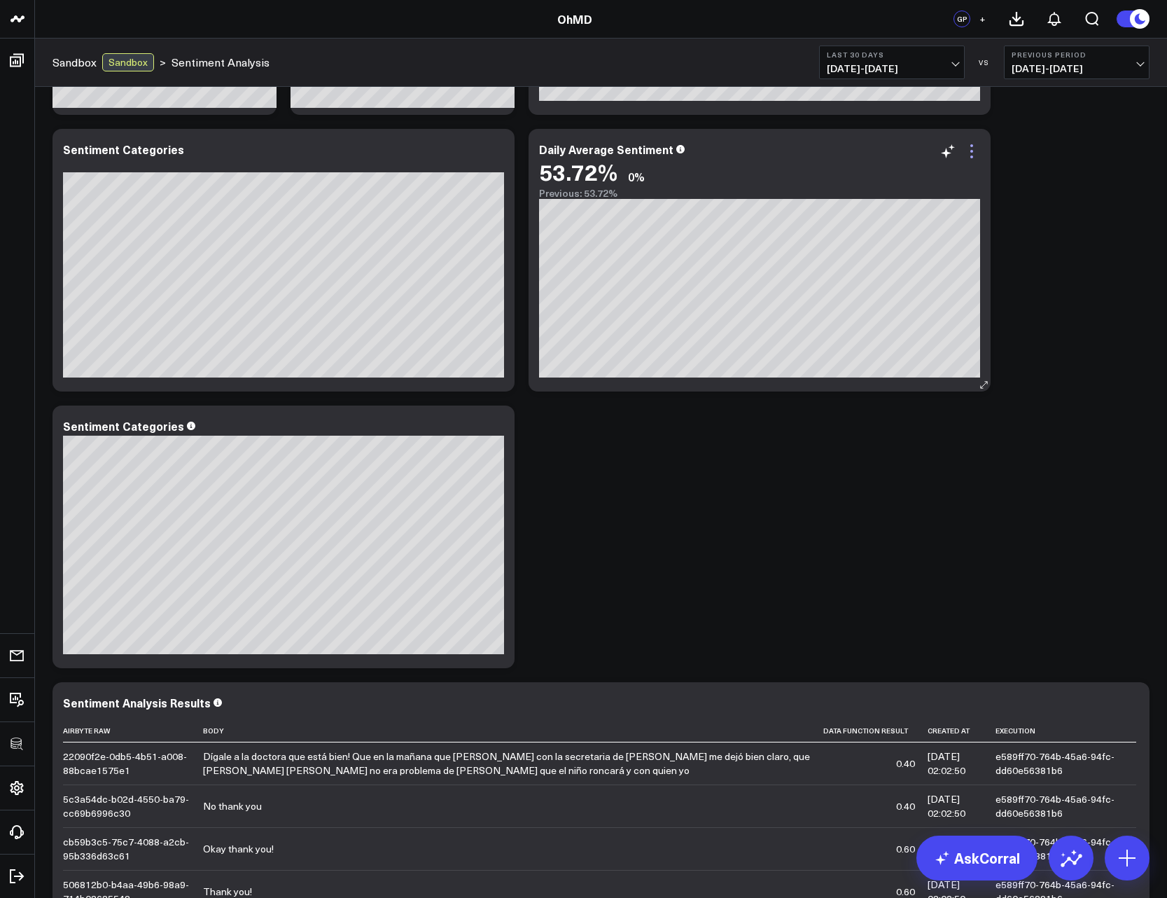
click at [967, 153] on icon at bounding box center [972, 151] width 17 height 17
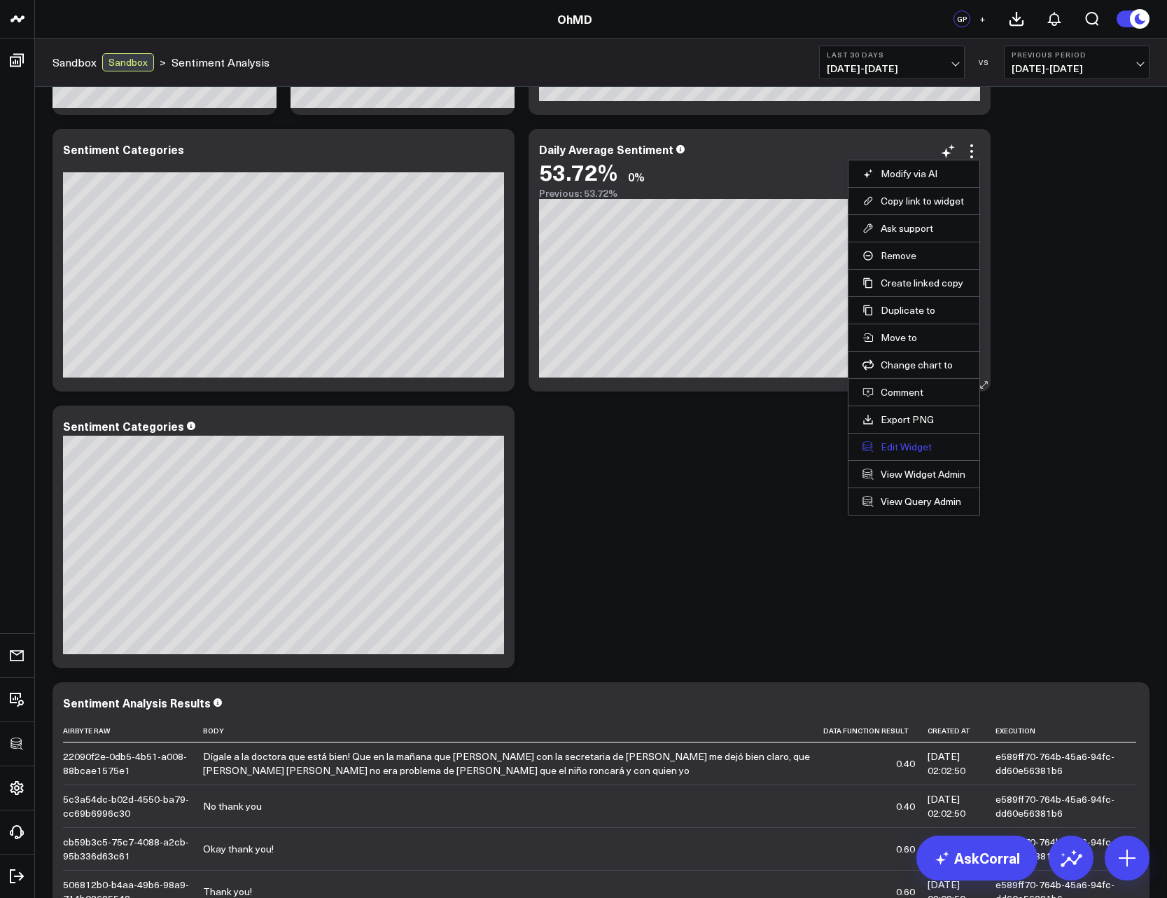
click at [901, 441] on button "Edit Widget" at bounding box center [914, 447] width 103 height 13
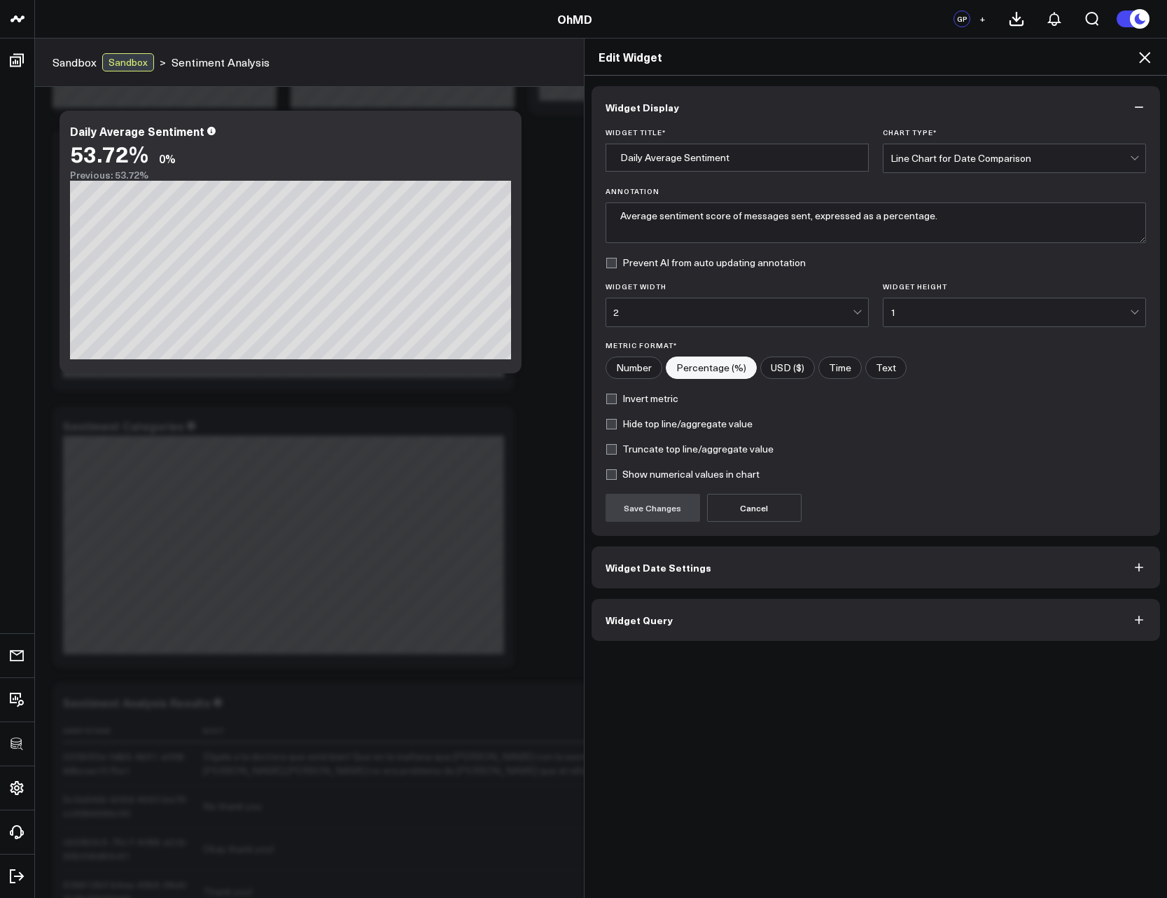
click at [725, 624] on button "Widget Query" at bounding box center [876, 620] width 569 height 42
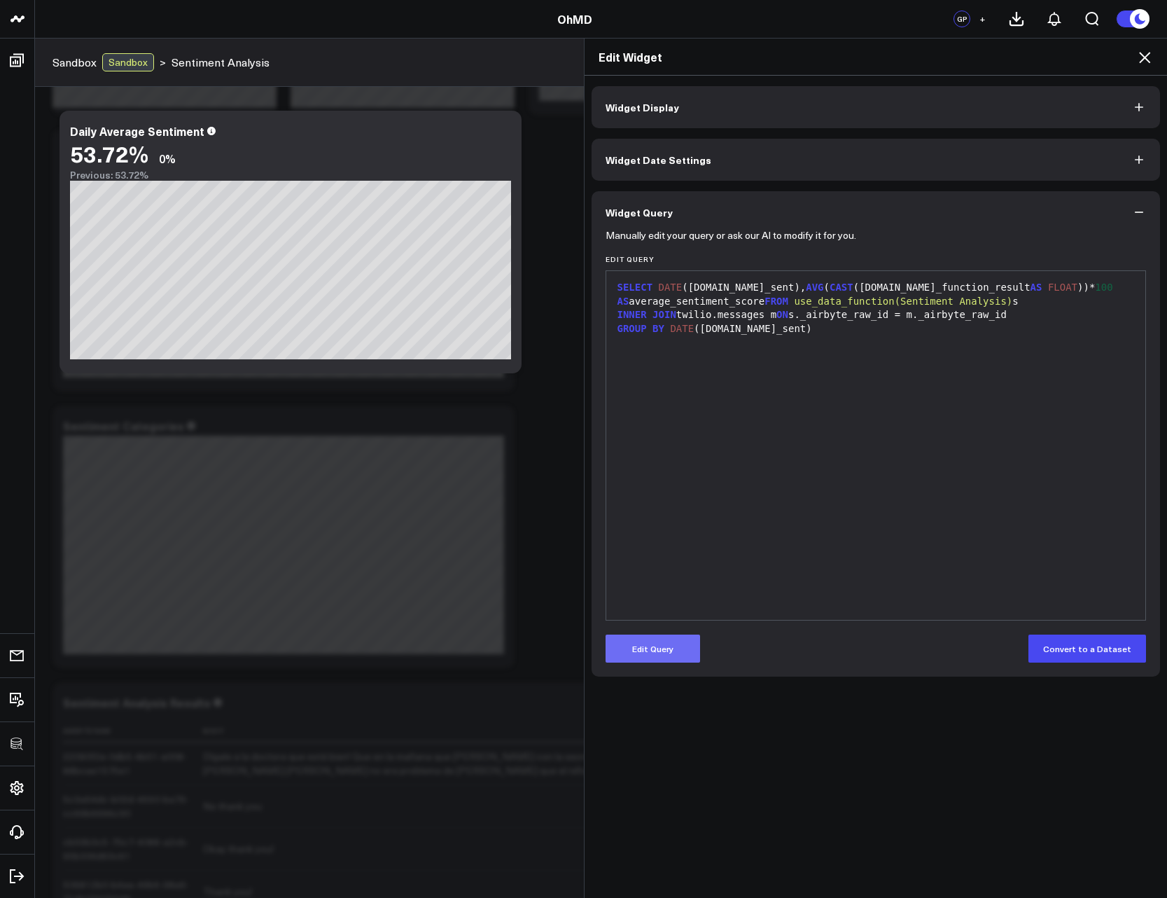
click at [668, 646] on button "Edit Query" at bounding box center [653, 649] width 95 height 28
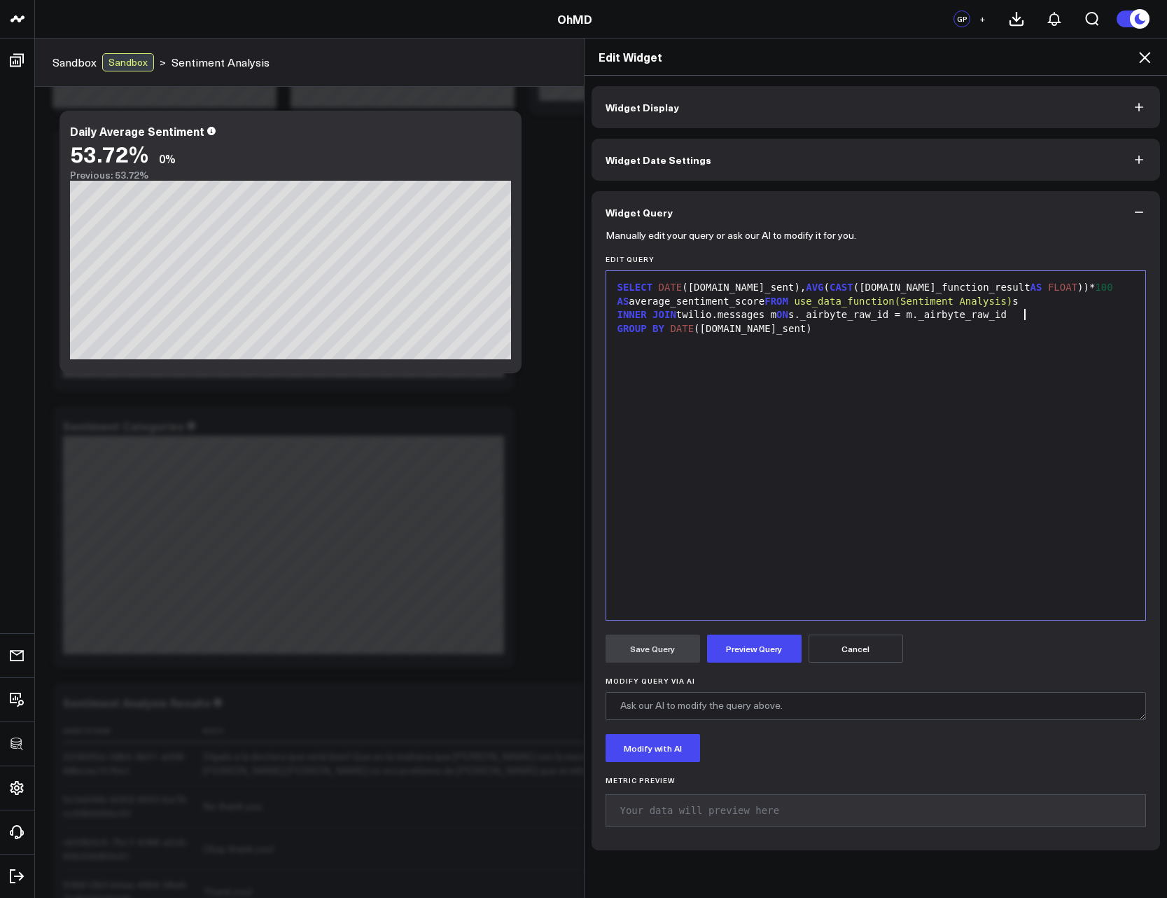
click at [1034, 312] on div "INNER JOIN twilio.messages m ON s._airbyte_raw_id = m._airbyte_raw_id" at bounding box center [876, 315] width 526 height 14
click at [733, 649] on button "Preview Query" at bounding box center [754, 649] width 95 height 28
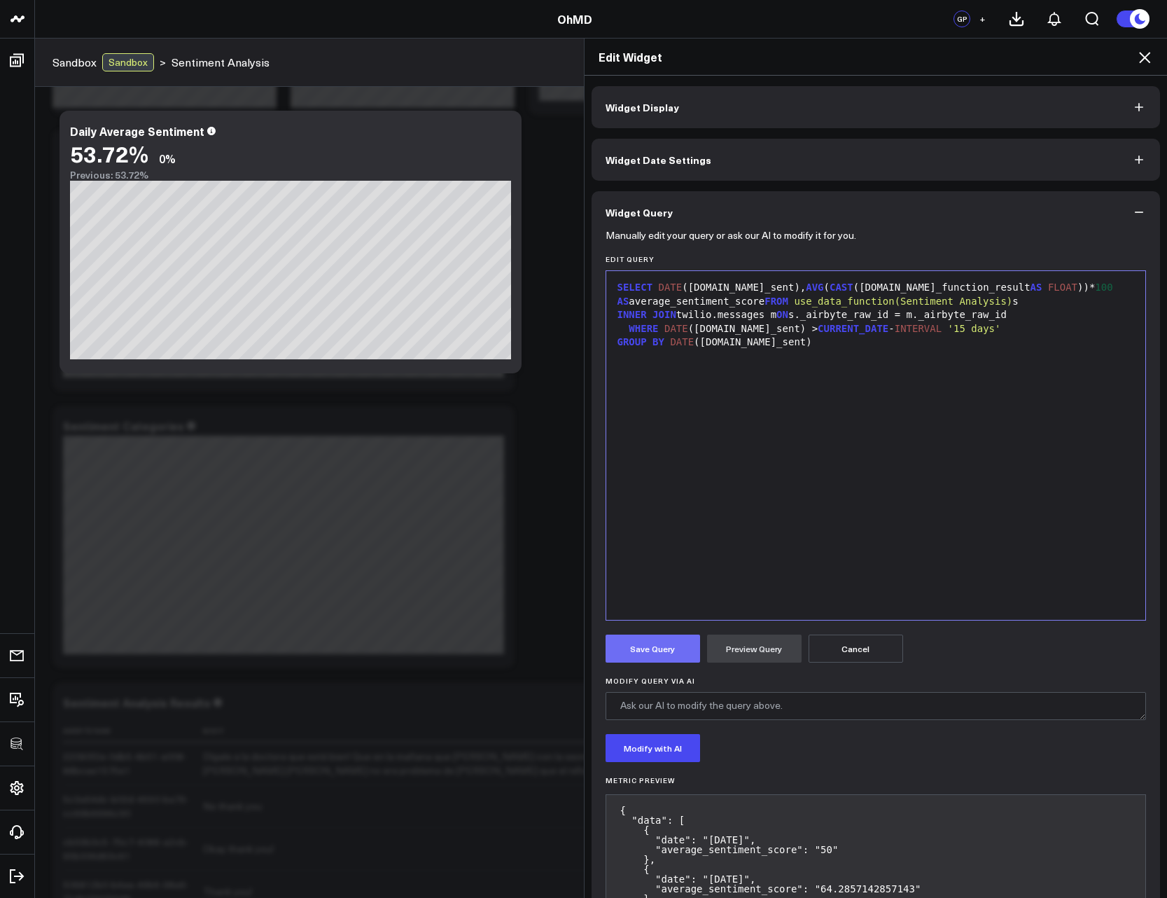
click at [650, 644] on button "Save Query" at bounding box center [653, 649] width 95 height 28
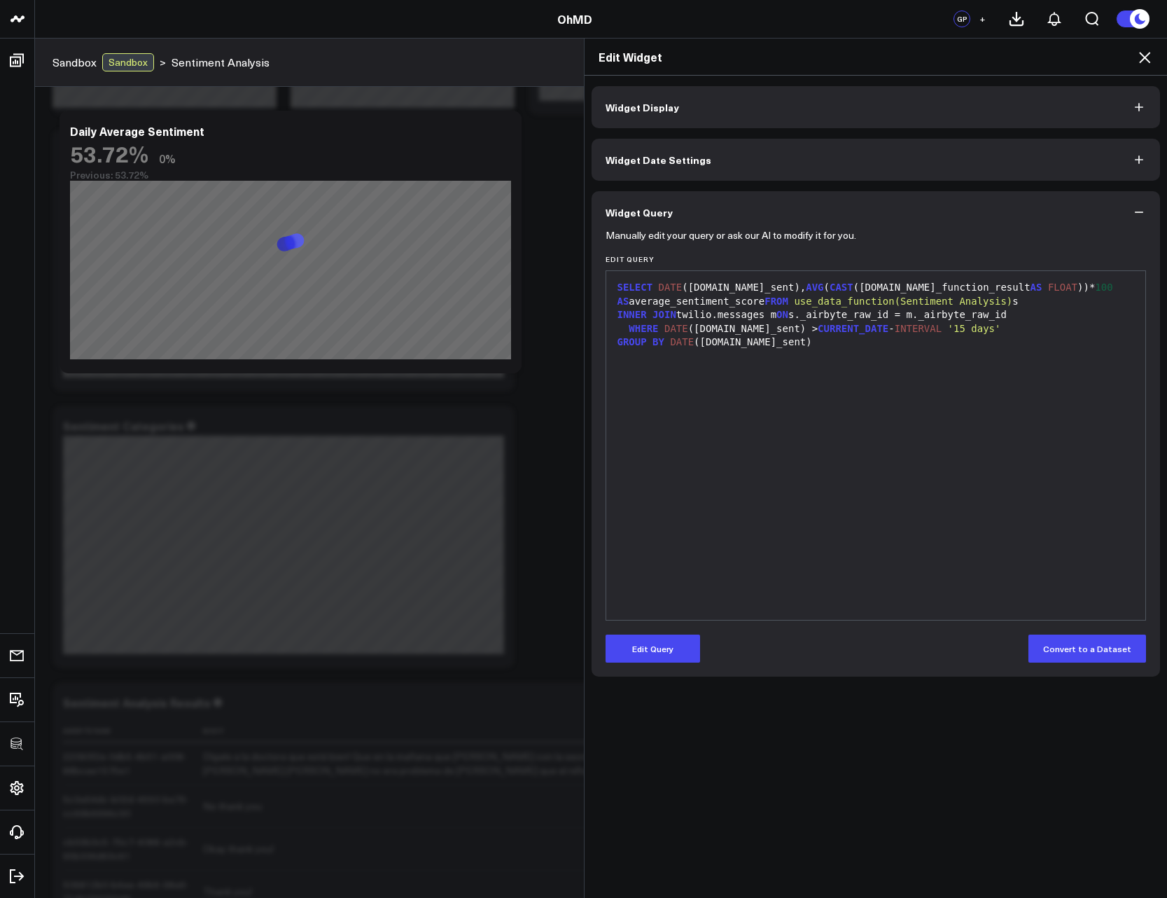
click at [1144, 64] on icon at bounding box center [1145, 57] width 17 height 17
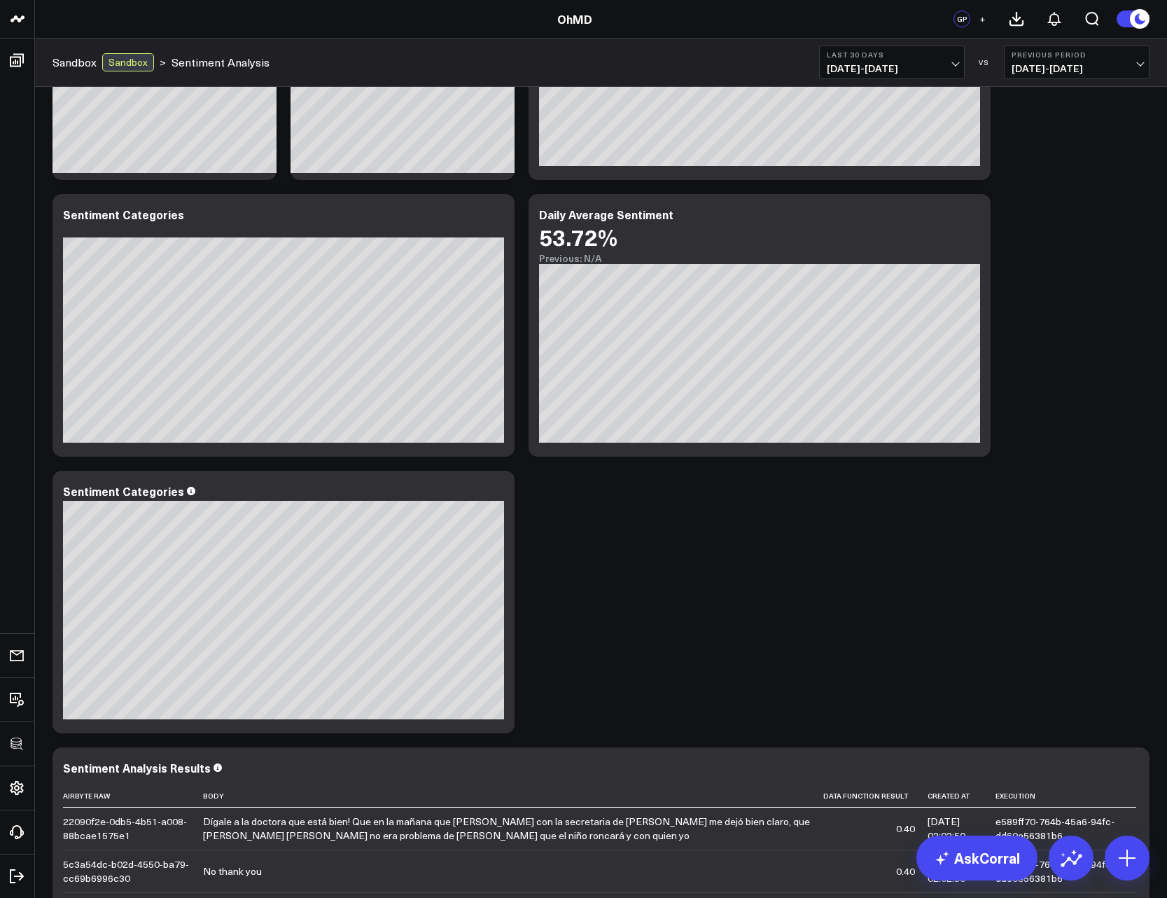
scroll to position [84, 0]
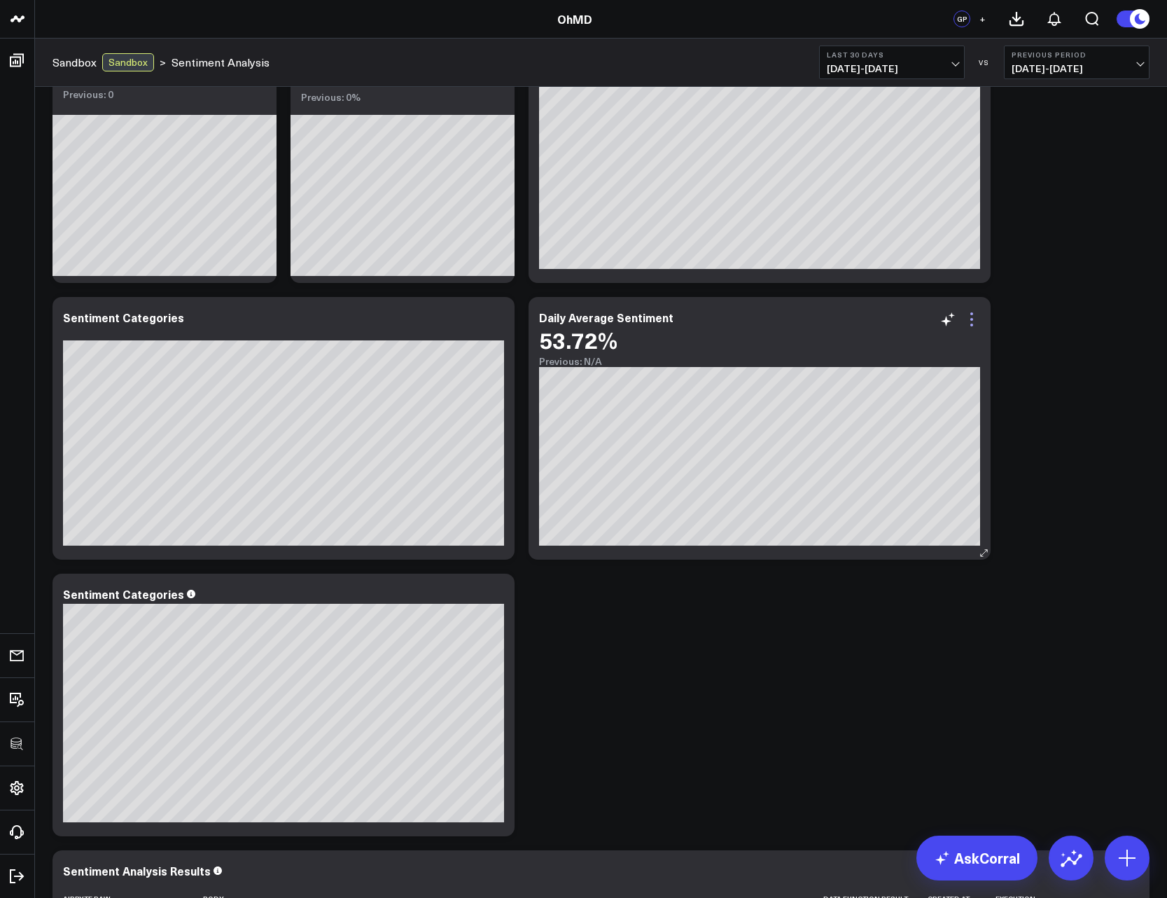
click at [978, 322] on icon at bounding box center [972, 319] width 17 height 17
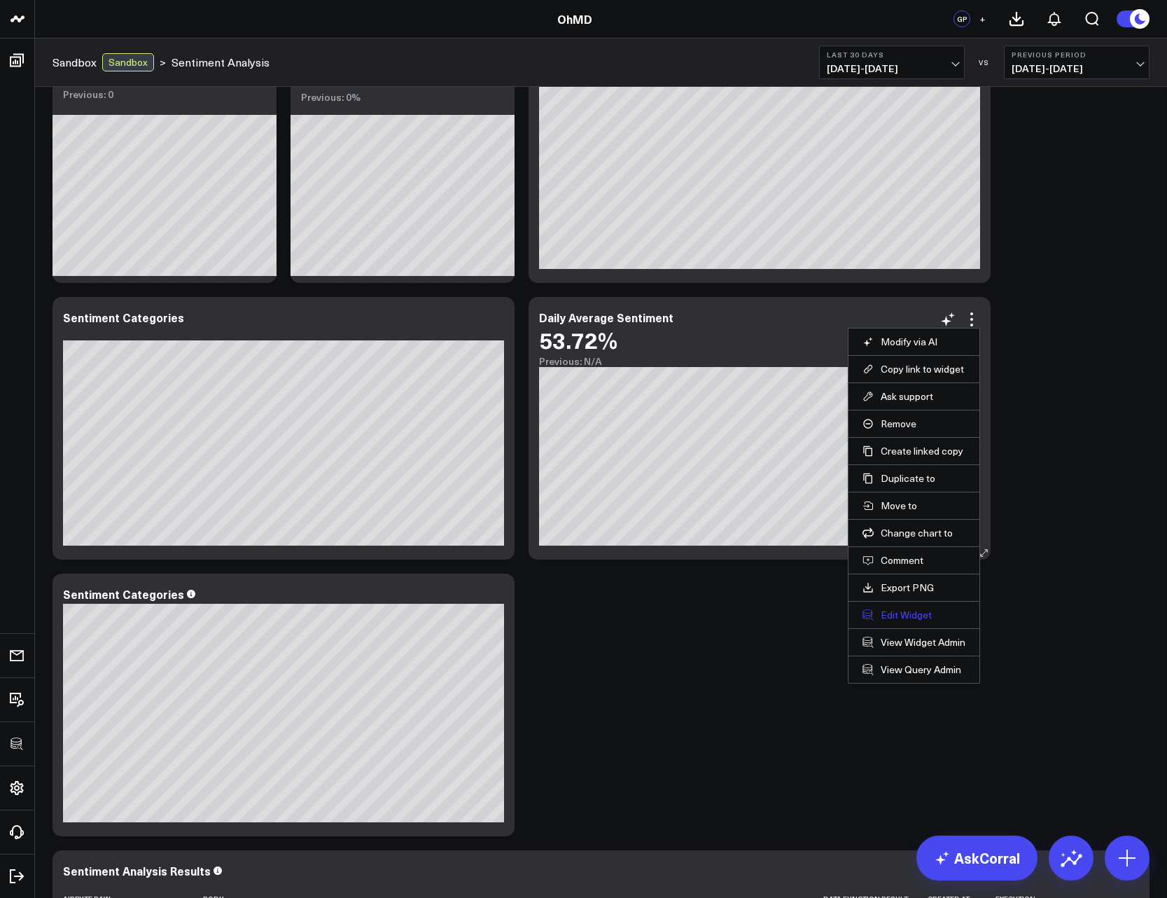
click at [896, 609] on button "Edit Widget" at bounding box center [914, 615] width 103 height 13
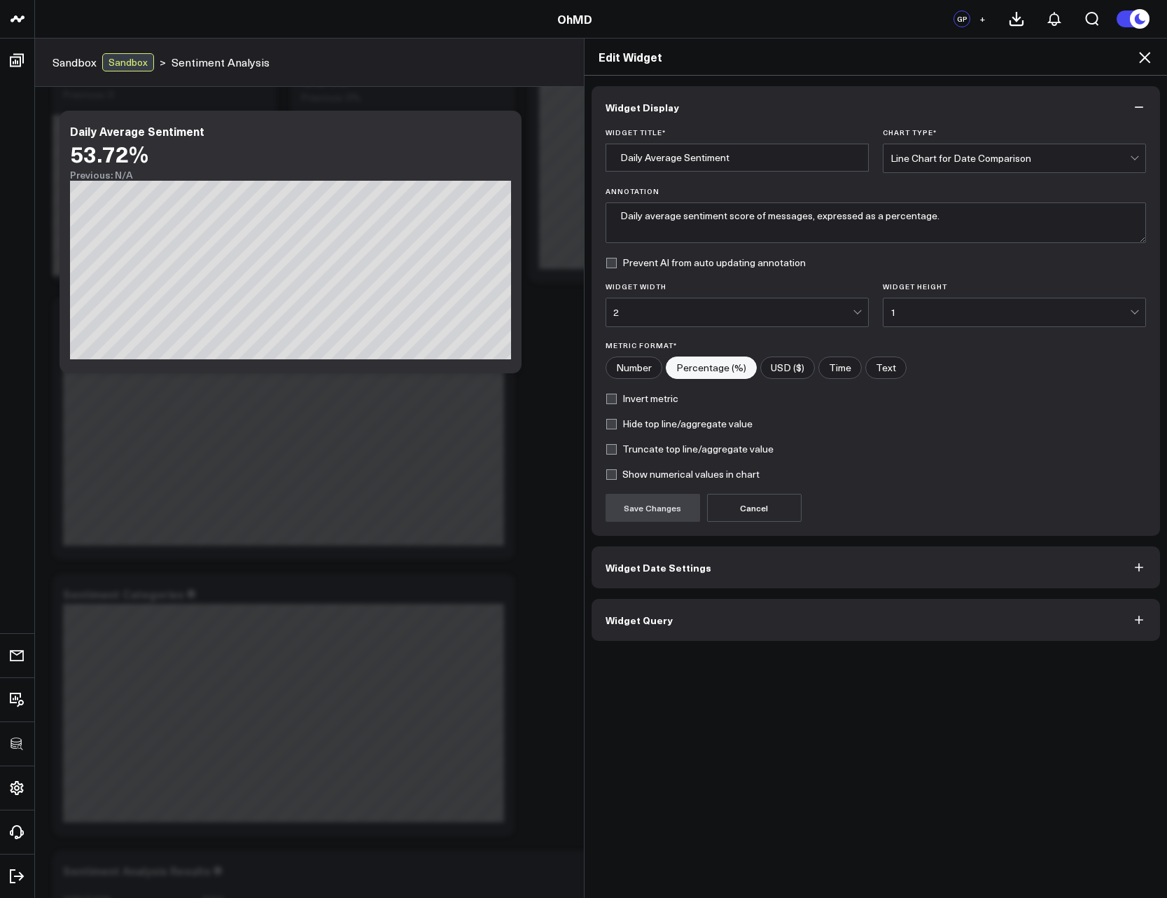
click at [780, 624] on button "Widget Query" at bounding box center [876, 620] width 569 height 42
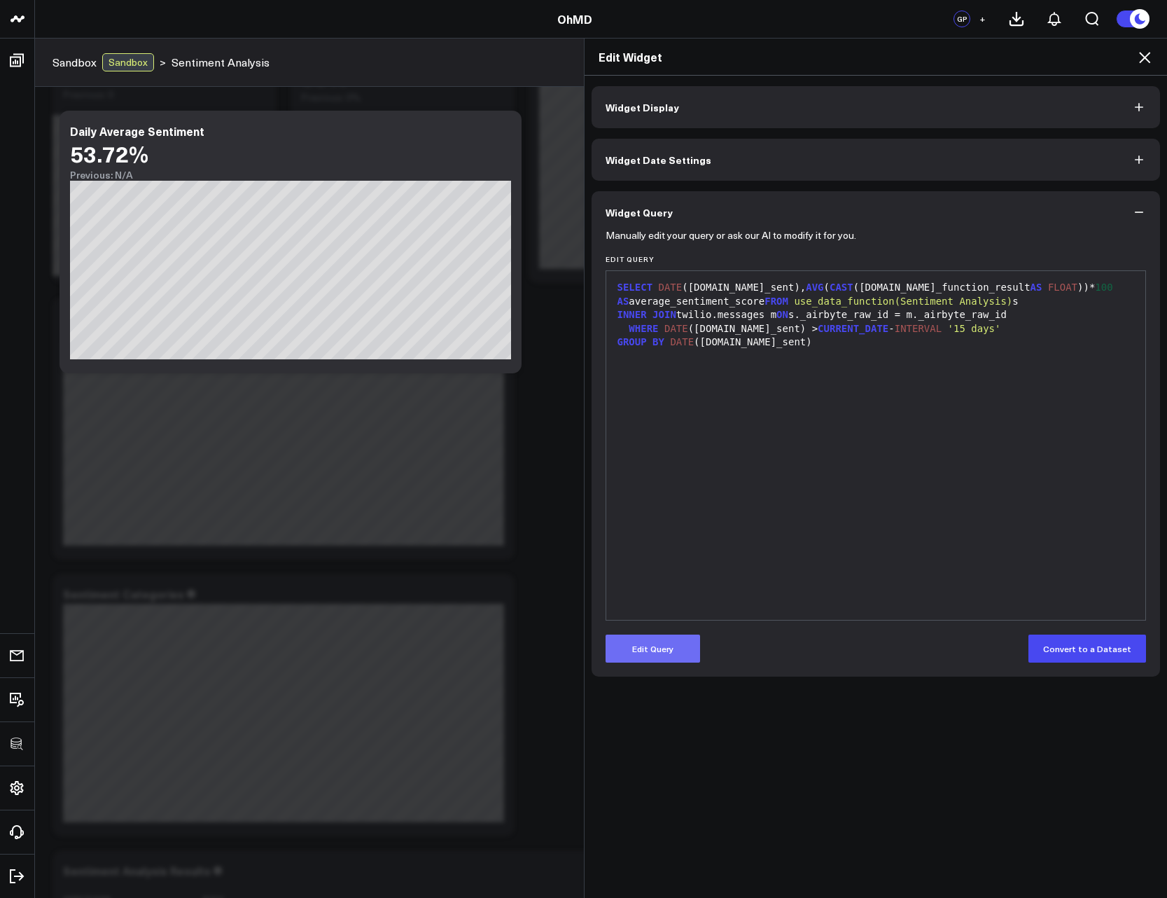
click at [673, 660] on button "Edit Query" at bounding box center [653, 649] width 95 height 28
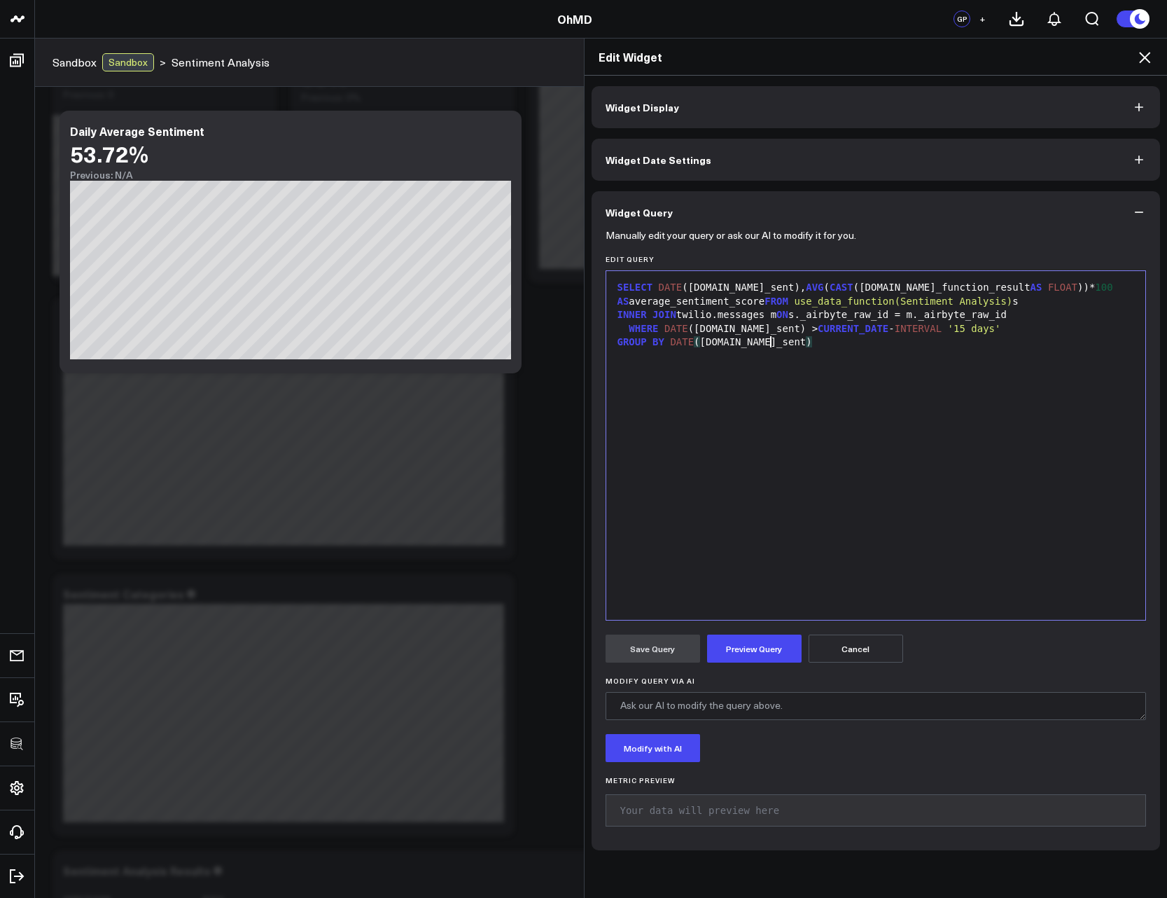
click at [813, 442] on div "SELECT DATE (m.date_sent), AVG ( CAST (s.data_function_result AS FLOAT ))* 100 …" at bounding box center [876, 445] width 526 height 335
click at [737, 653] on button "Preview Query" at bounding box center [754, 649] width 95 height 28
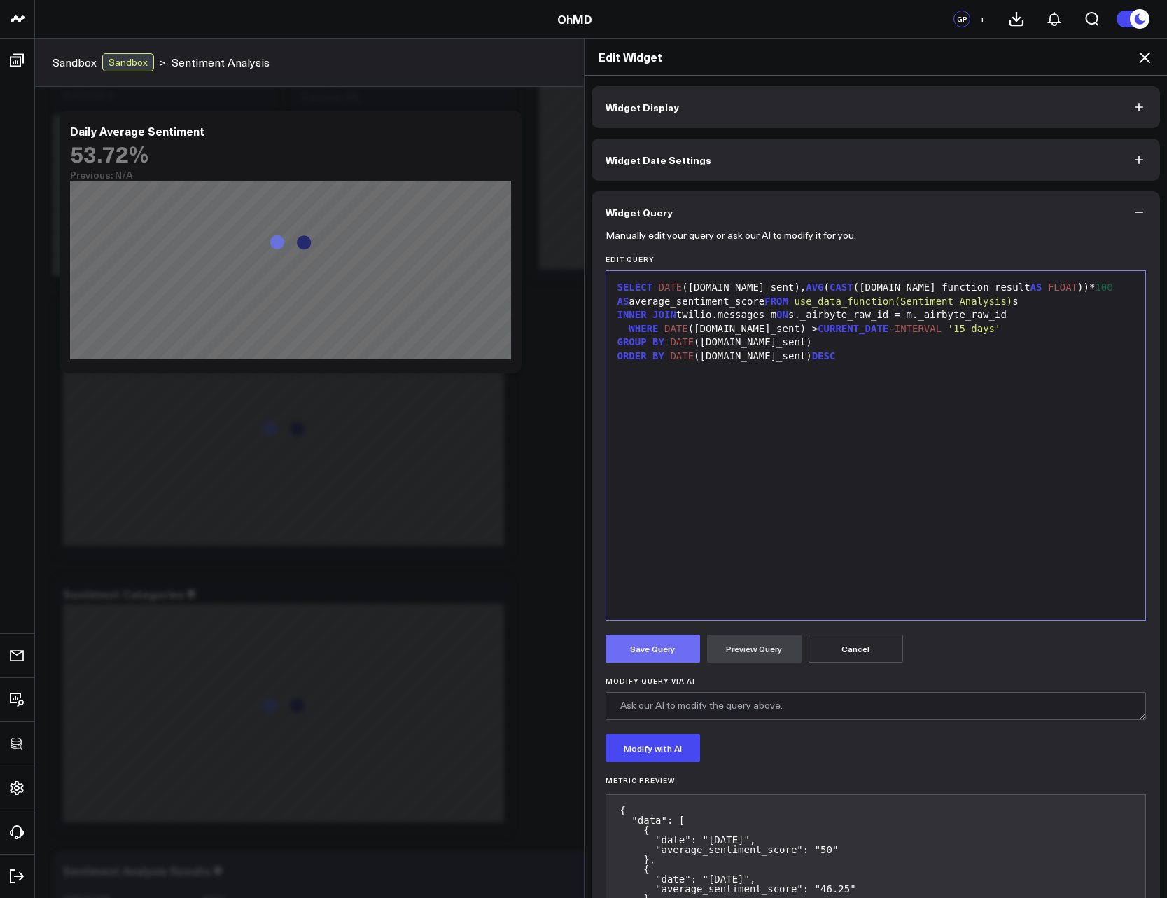
click at [664, 654] on button "Save Query" at bounding box center [653, 649] width 95 height 28
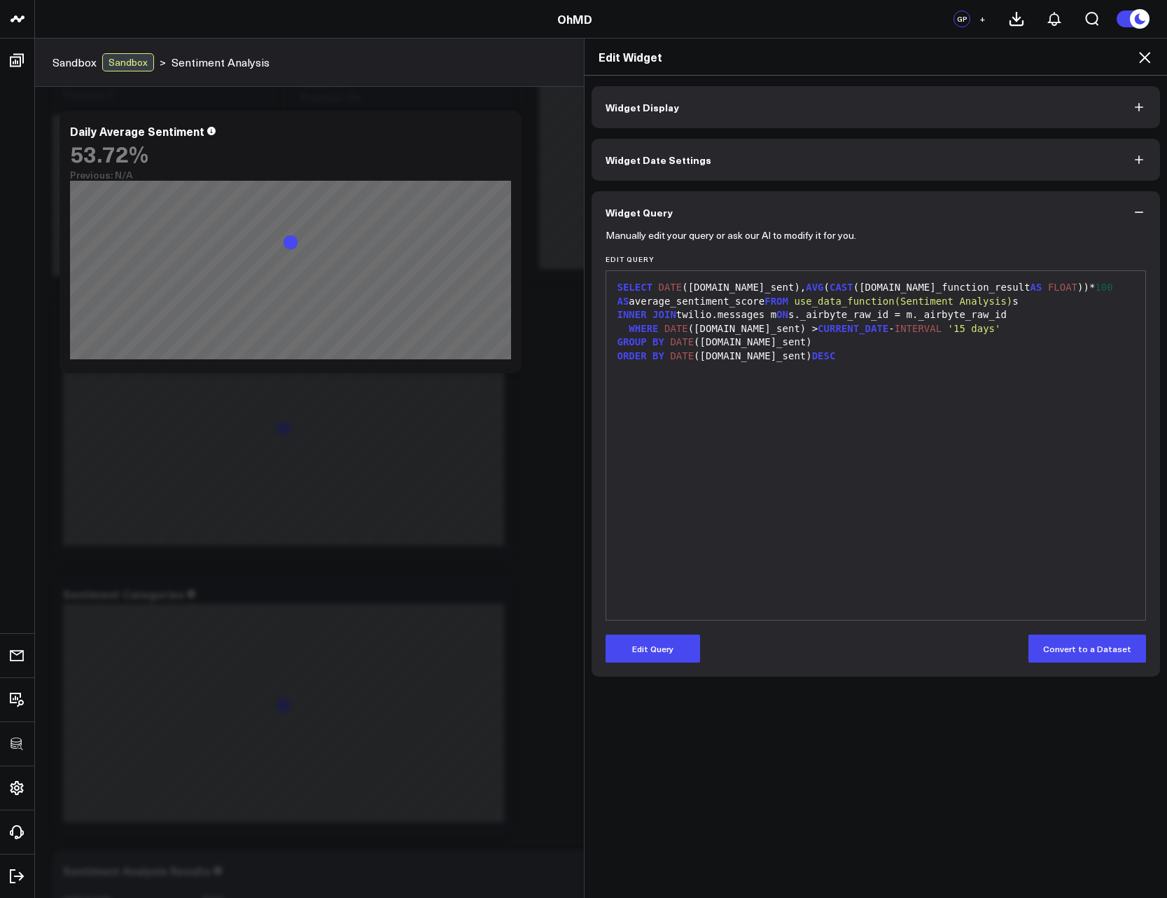
click at [1146, 54] on icon at bounding box center [1145, 57] width 17 height 17
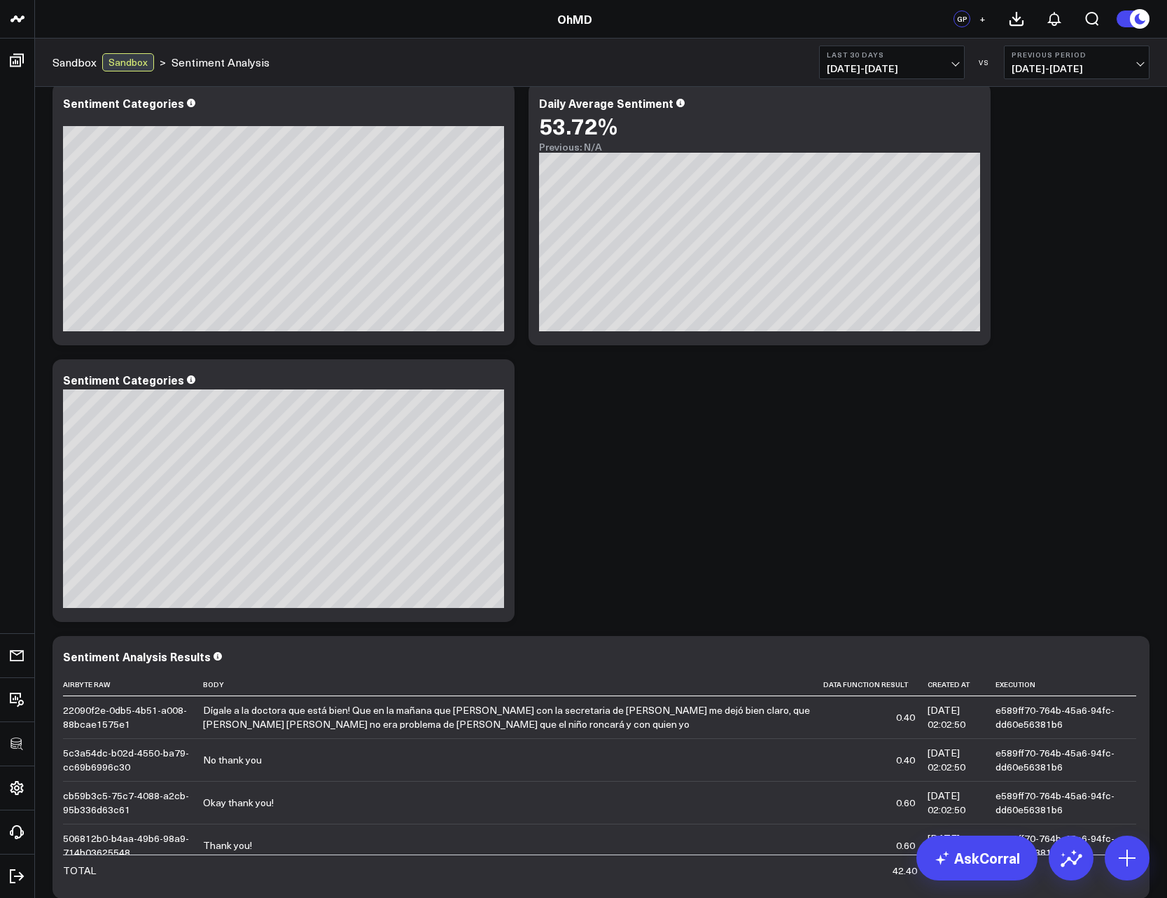
scroll to position [336, 0]
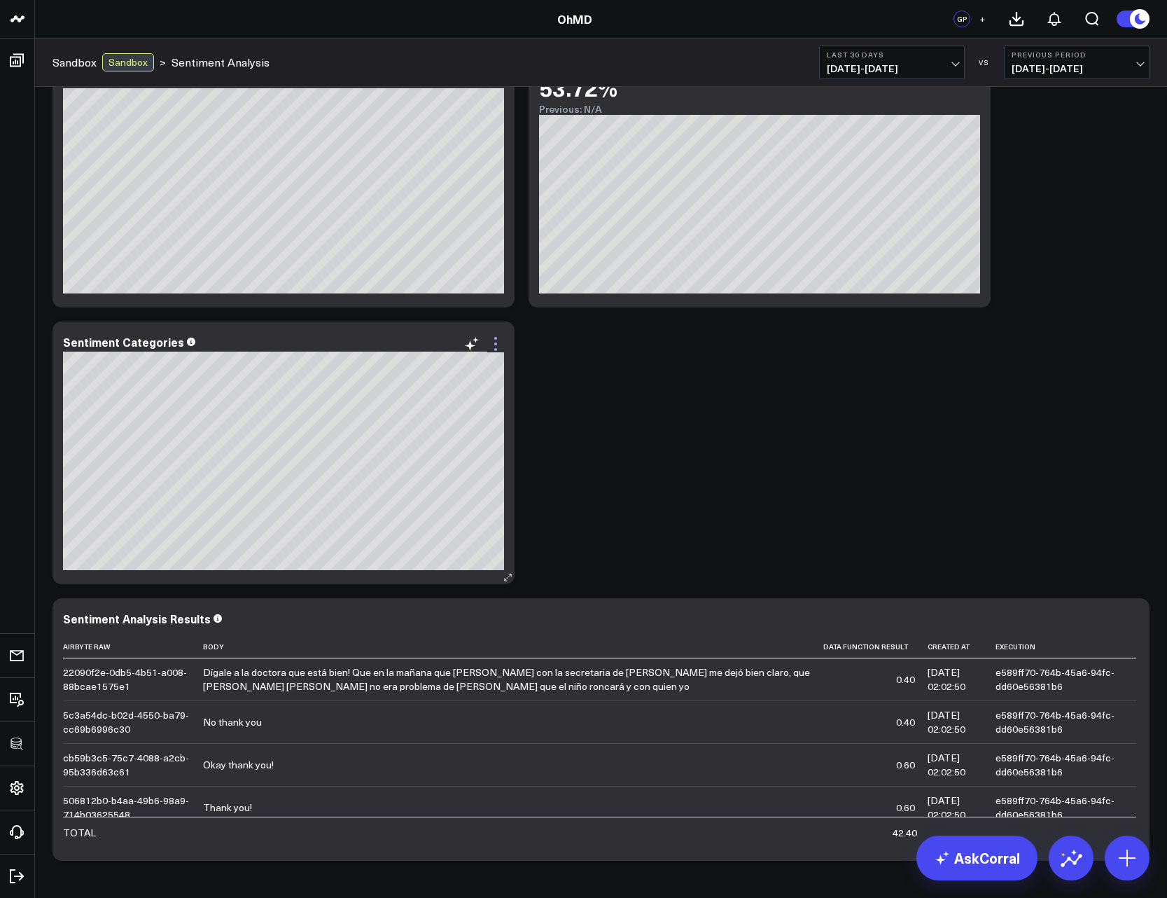
click at [495, 342] on icon at bounding box center [495, 343] width 17 height 17
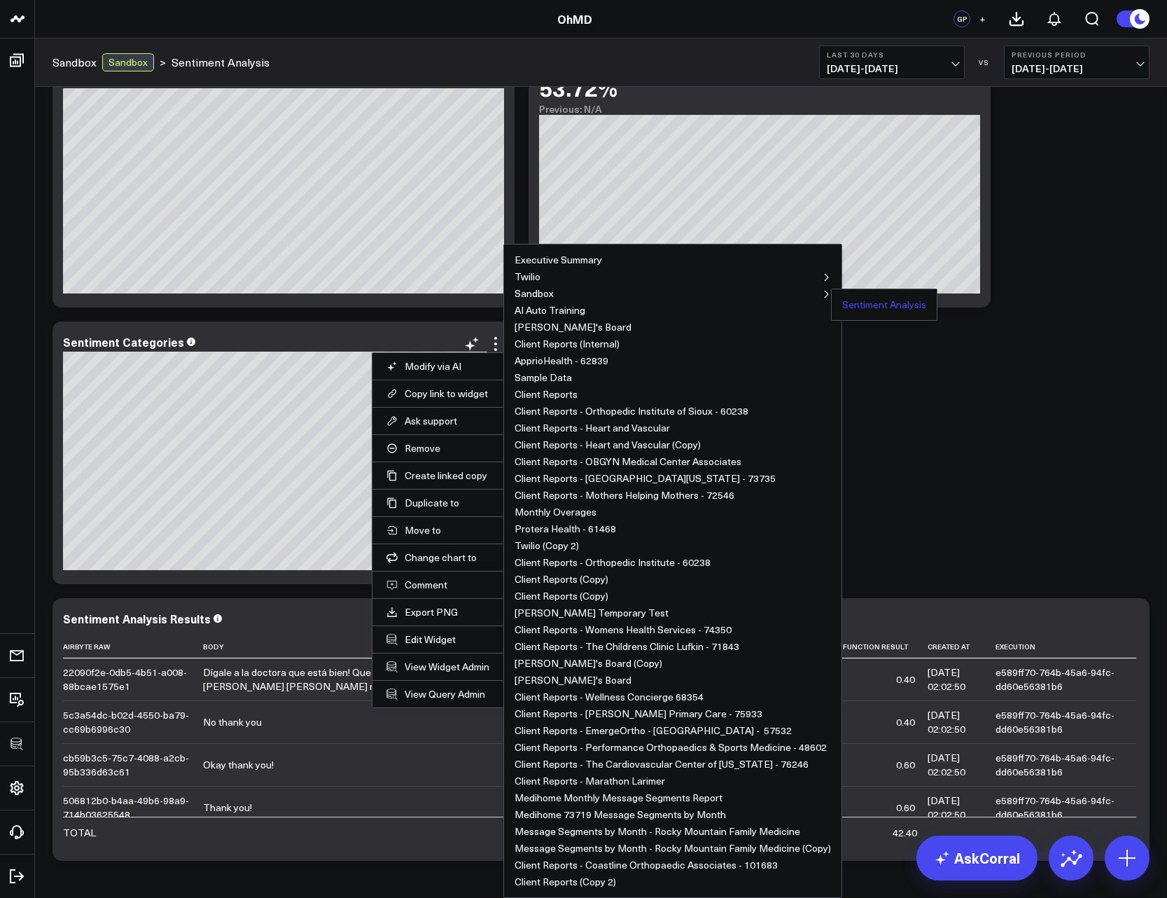
click at [856, 303] on button "Sentiment Analysis" at bounding box center [885, 305] width 84 height 10
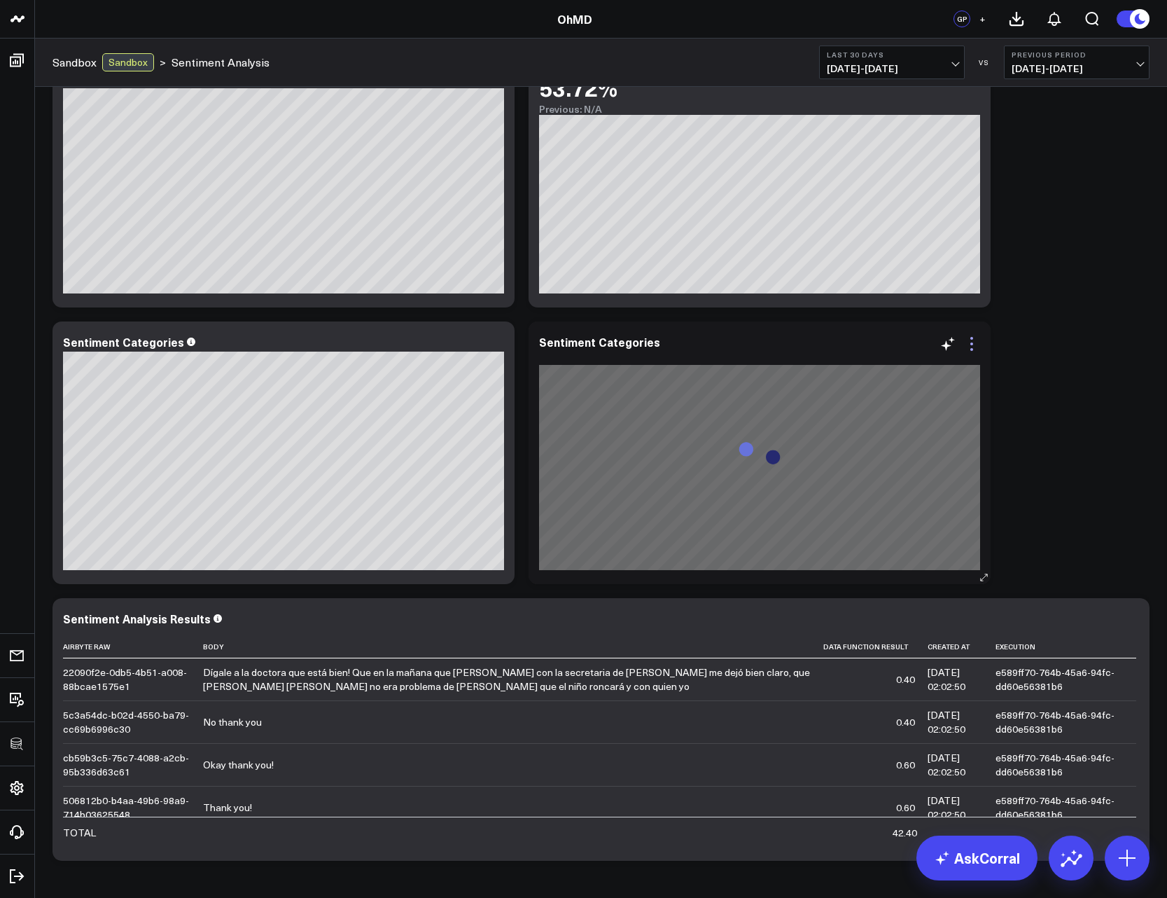
click at [971, 347] on icon at bounding box center [972, 343] width 17 height 17
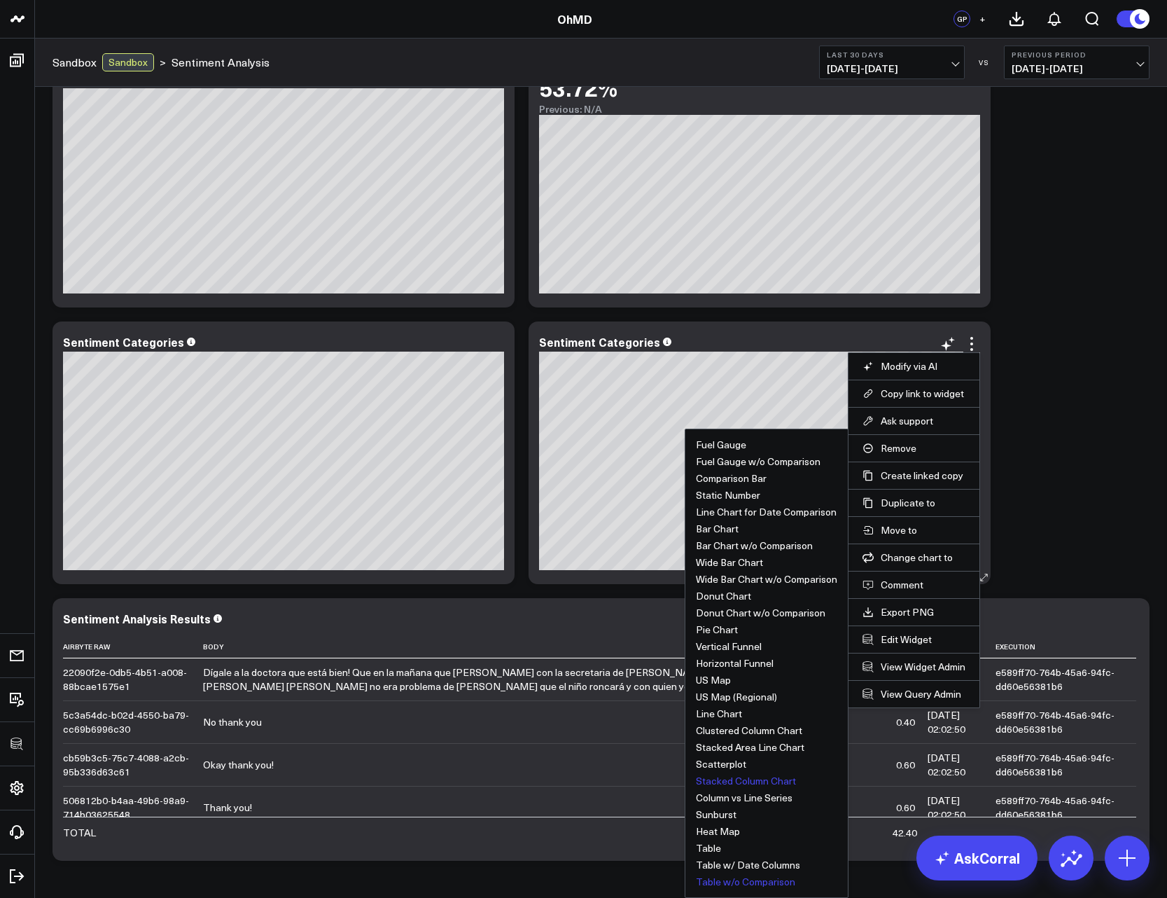
click at [716, 877] on button "Table w/o Comparison" at bounding box center [745, 882] width 99 height 10
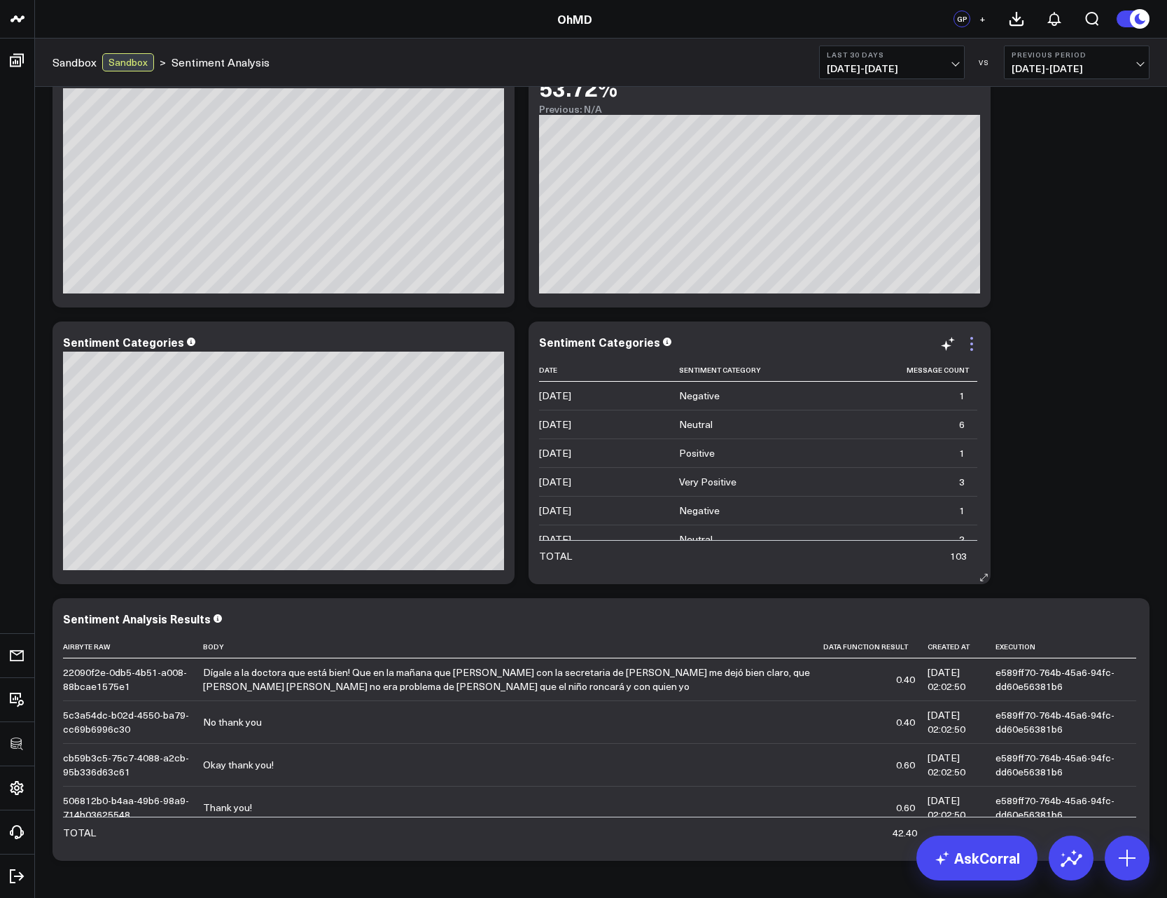
click at [970, 342] on icon at bounding box center [972, 343] width 17 height 17
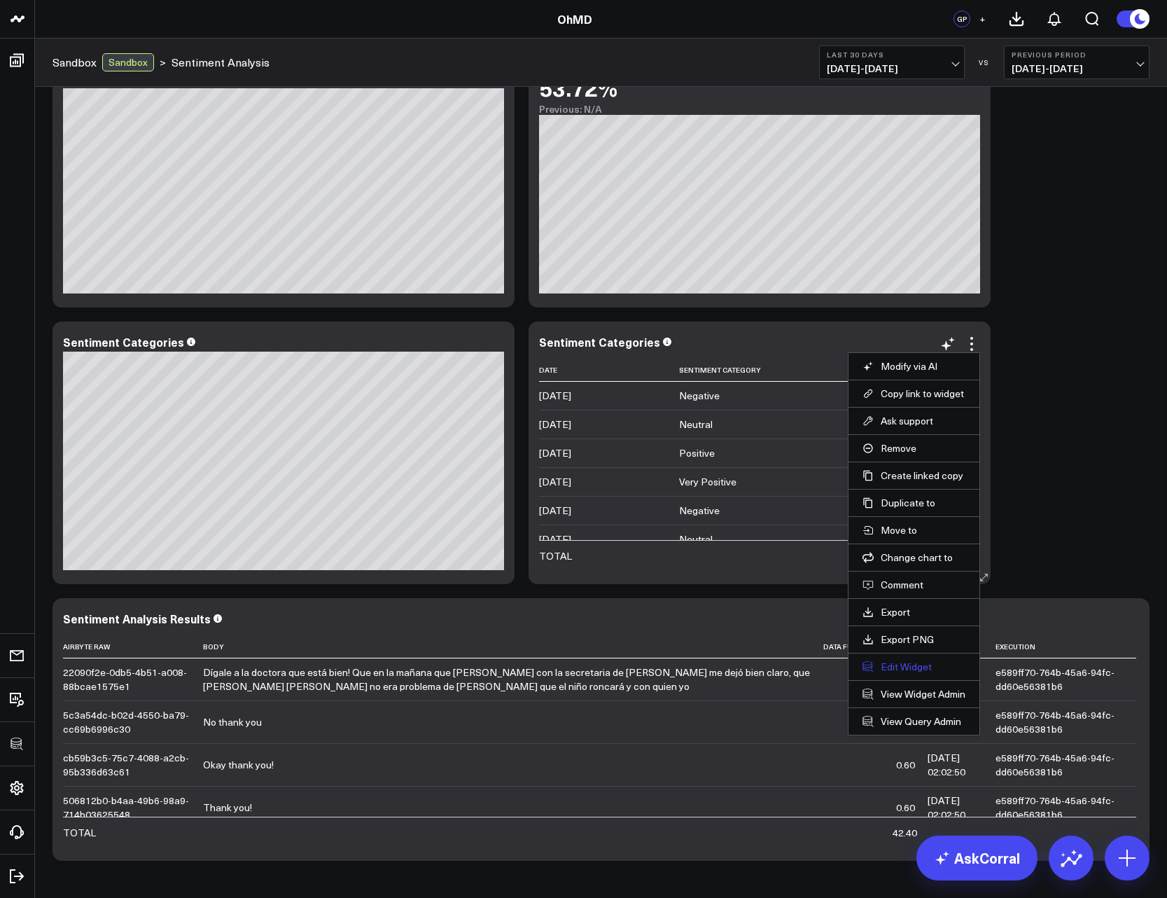
click at [888, 667] on button "Edit Widget" at bounding box center [914, 666] width 103 height 13
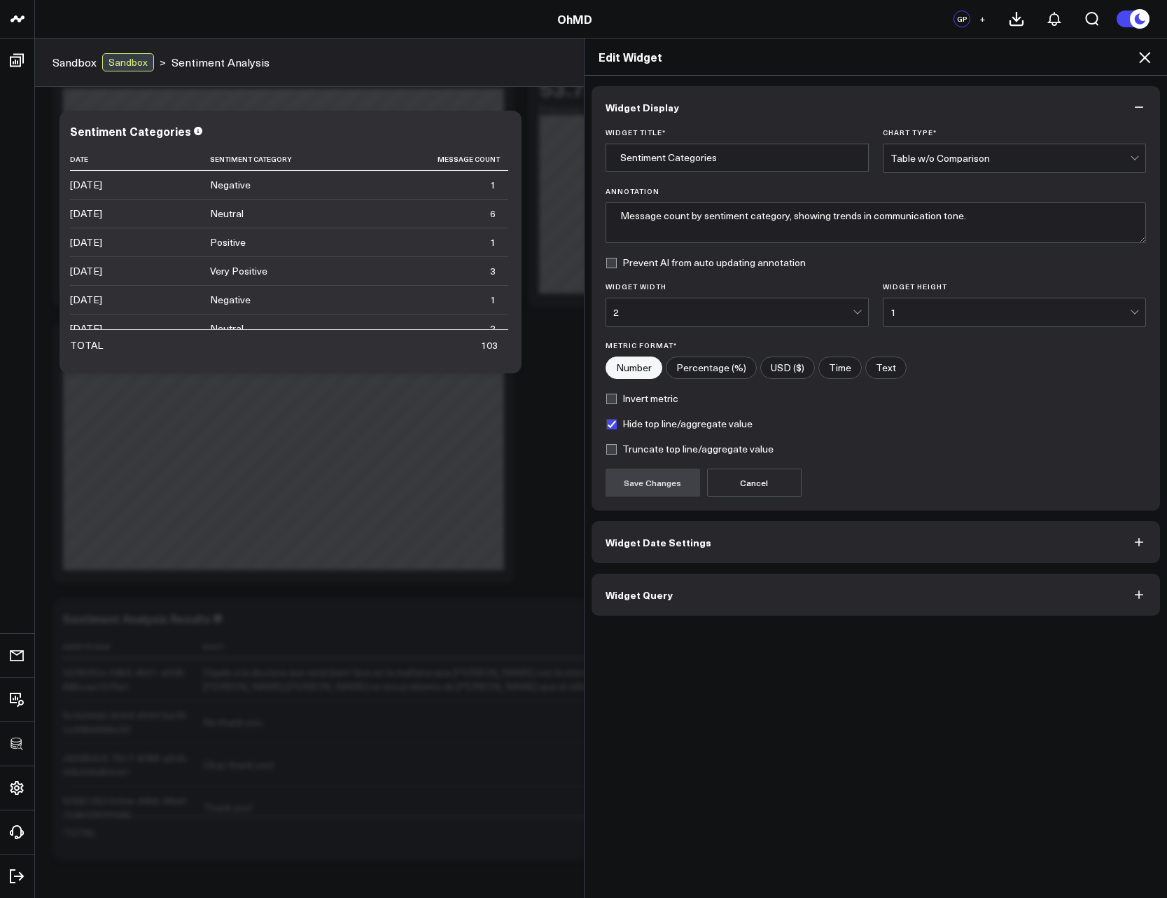
click at [668, 611] on button "Widget Query" at bounding box center [876, 595] width 569 height 42
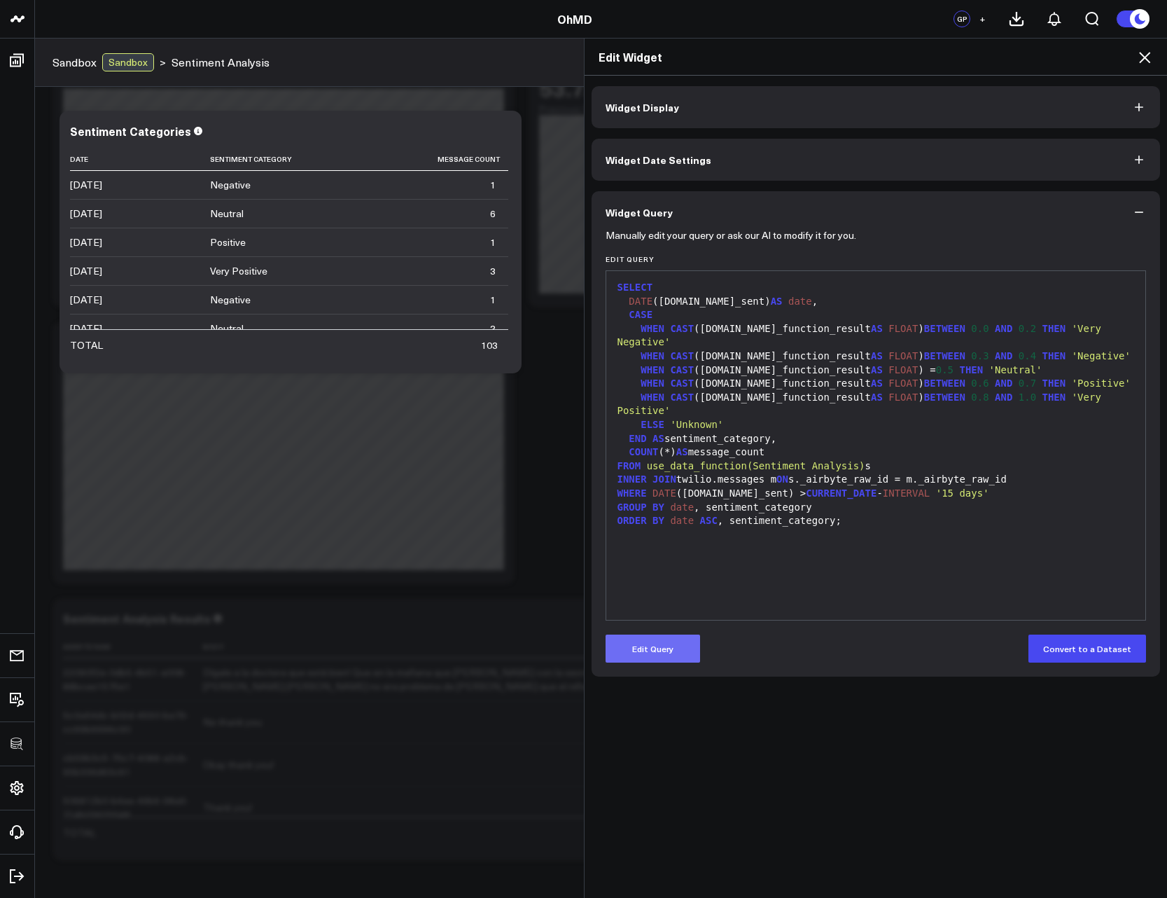
click at [679, 645] on button "Edit Query" at bounding box center [653, 649] width 95 height 28
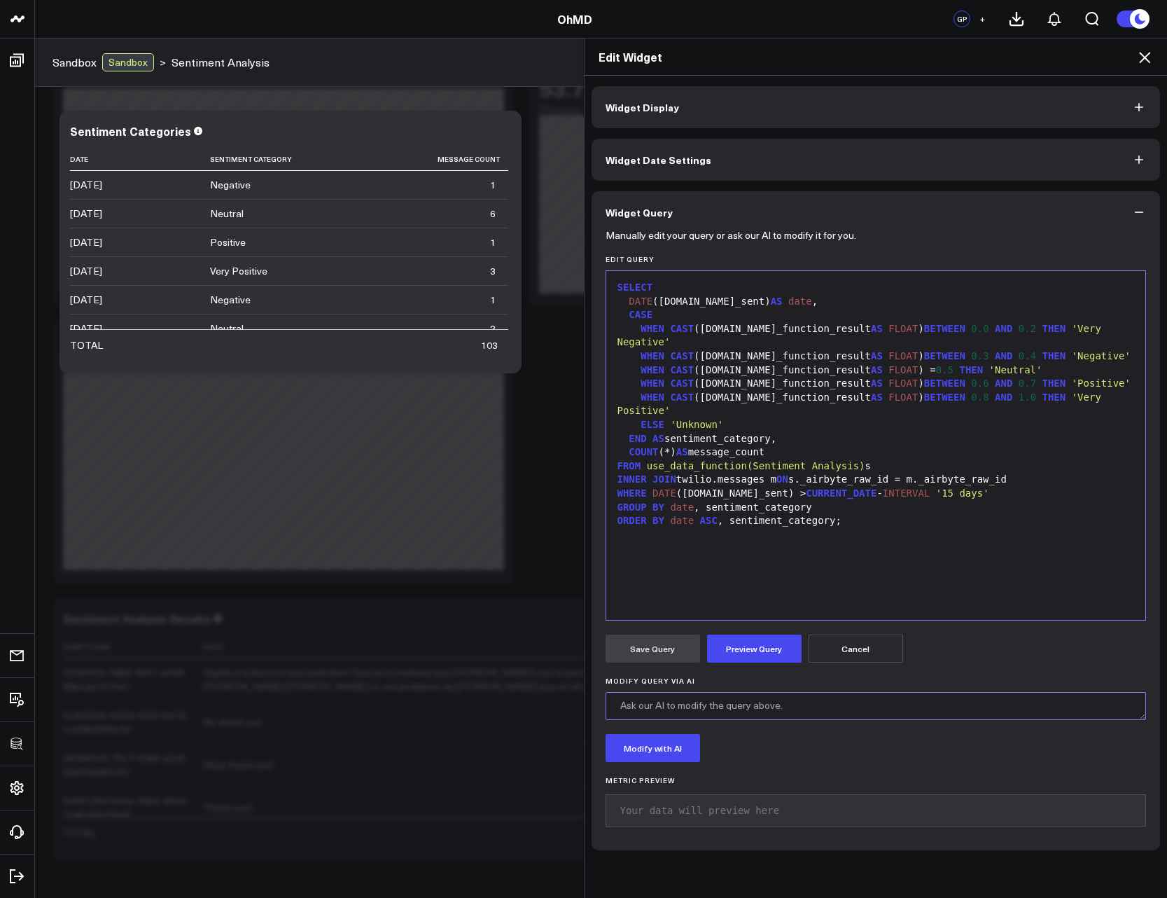
click at [776, 712] on textarea "Modify Query via AI" at bounding box center [876, 706] width 541 height 28
type textarea "Show as a table of the 100 most recent messages by date_sent with a sentiment s…"
click at [650, 749] on button "Modify with AI" at bounding box center [653, 748] width 95 height 28
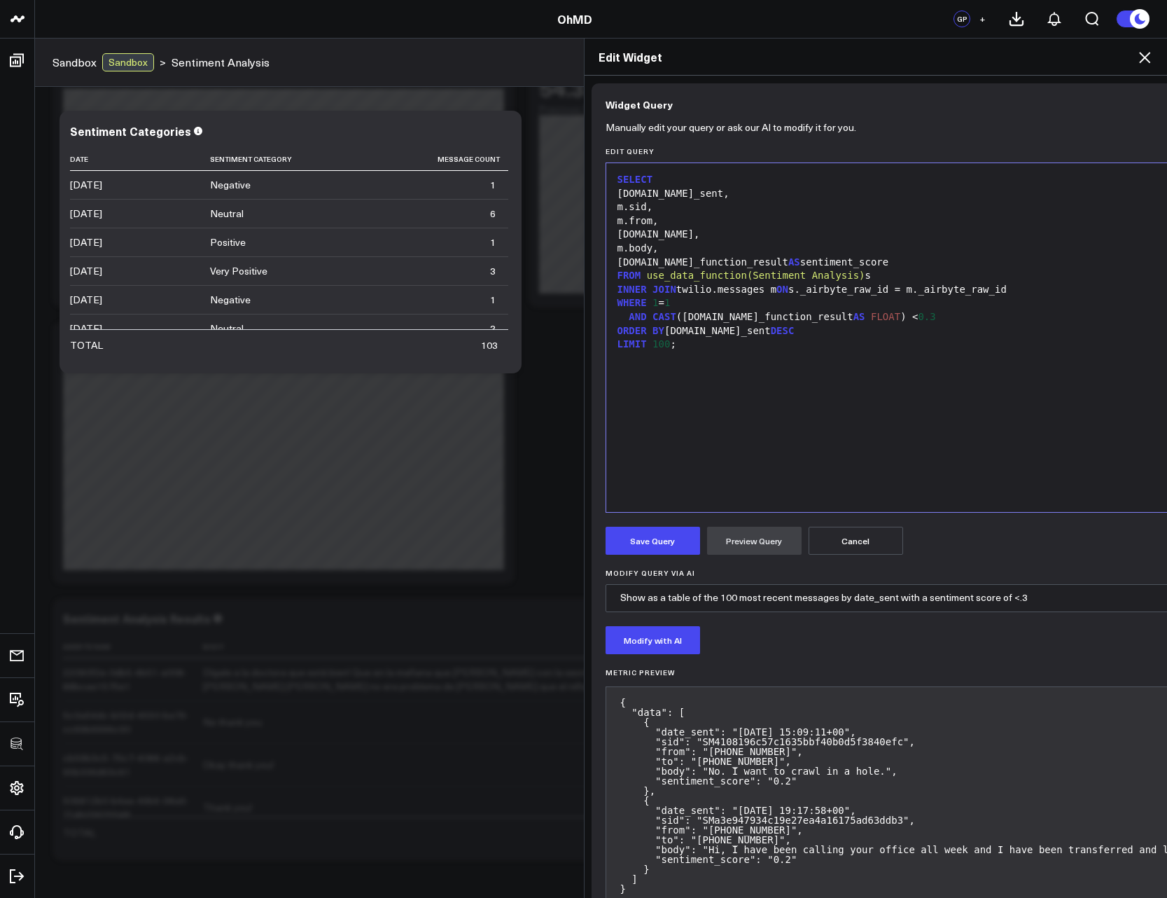
scroll to position [71, 0]
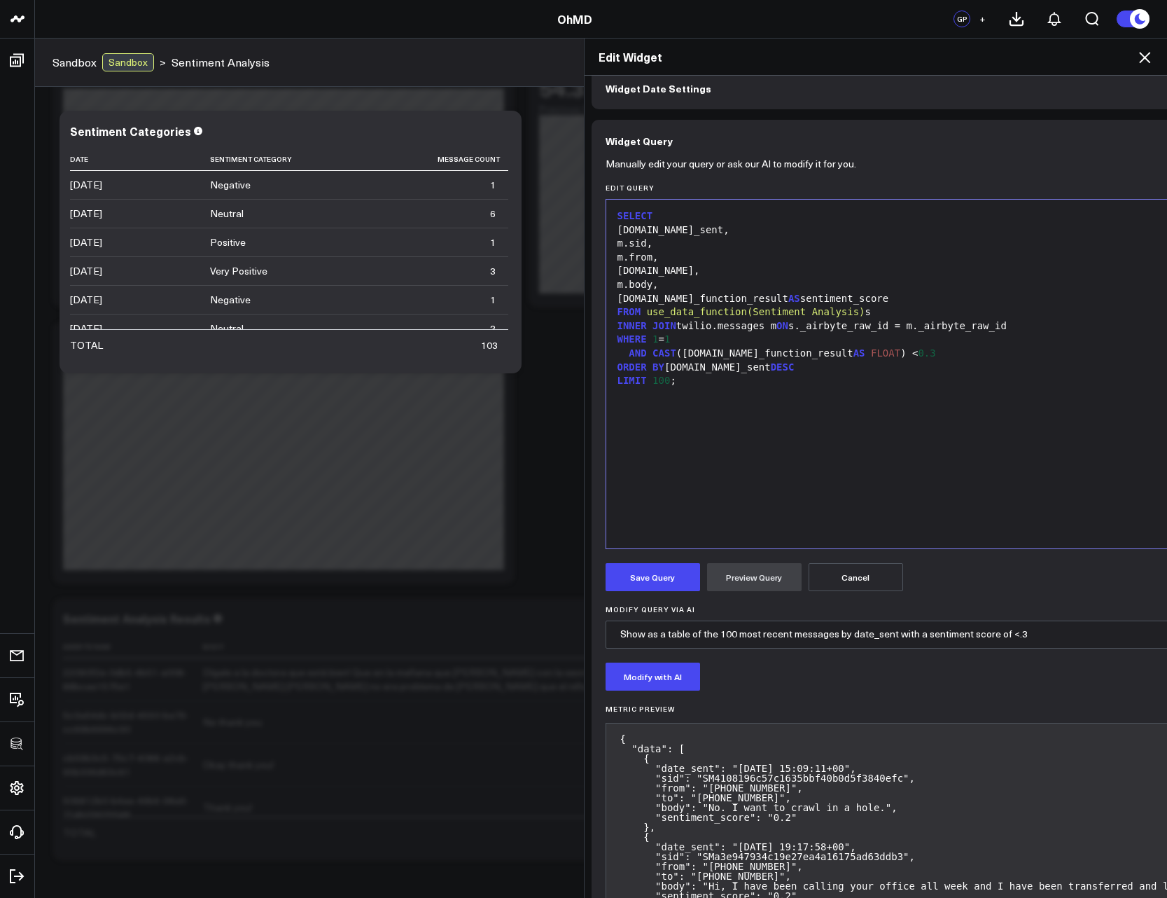
drag, startPoint x: 666, startPoint y: 273, endPoint x: 630, endPoint y: 275, distance: 36.4
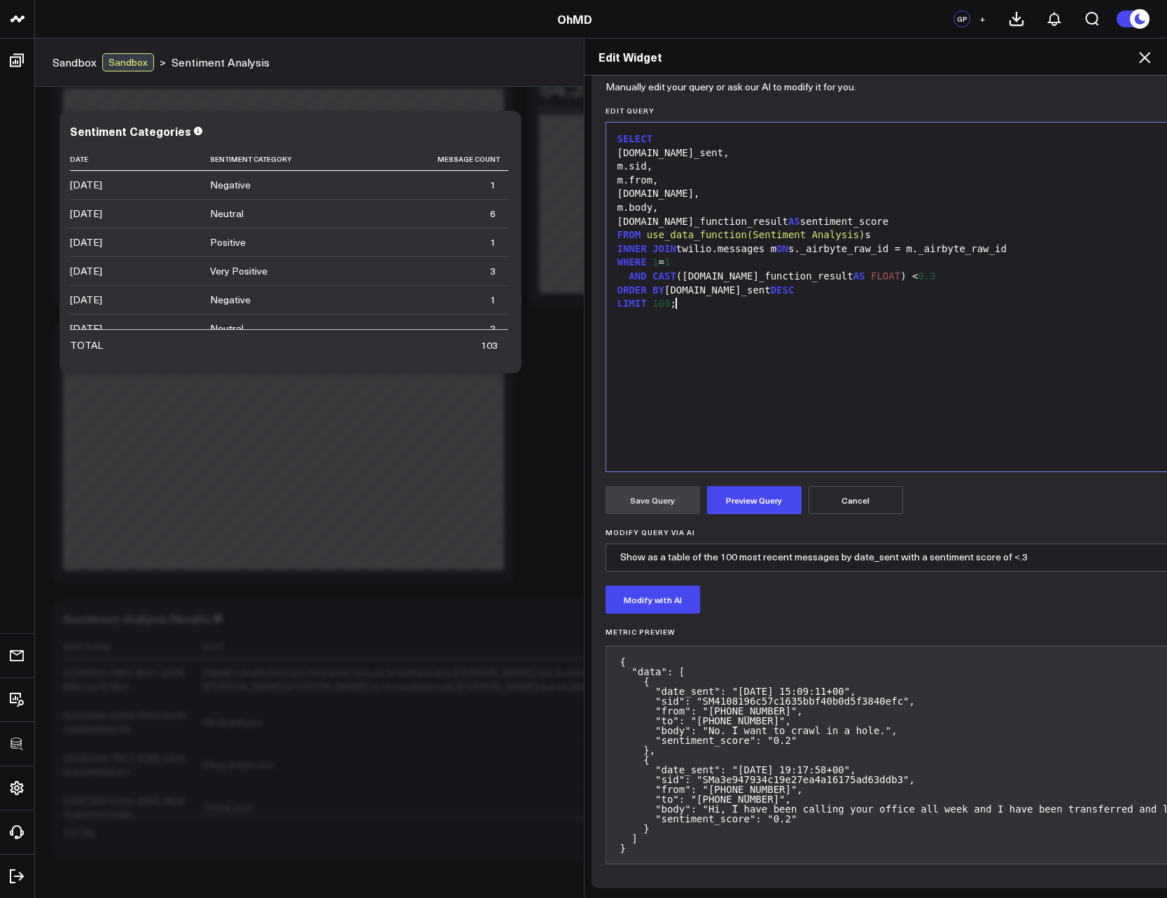
click at [761, 492] on button "Preview Query" at bounding box center [754, 500] width 95 height 28
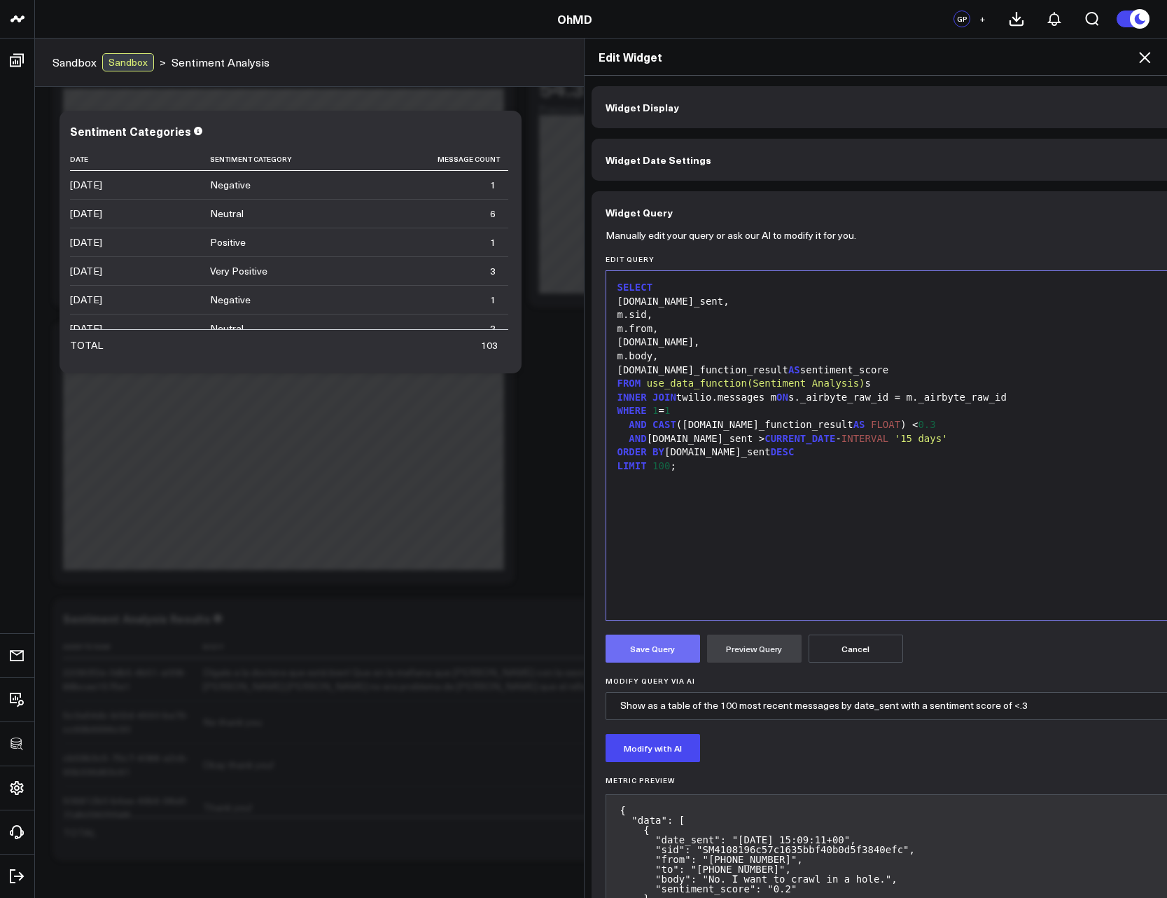
click at [656, 653] on button "Save Query" at bounding box center [653, 649] width 95 height 28
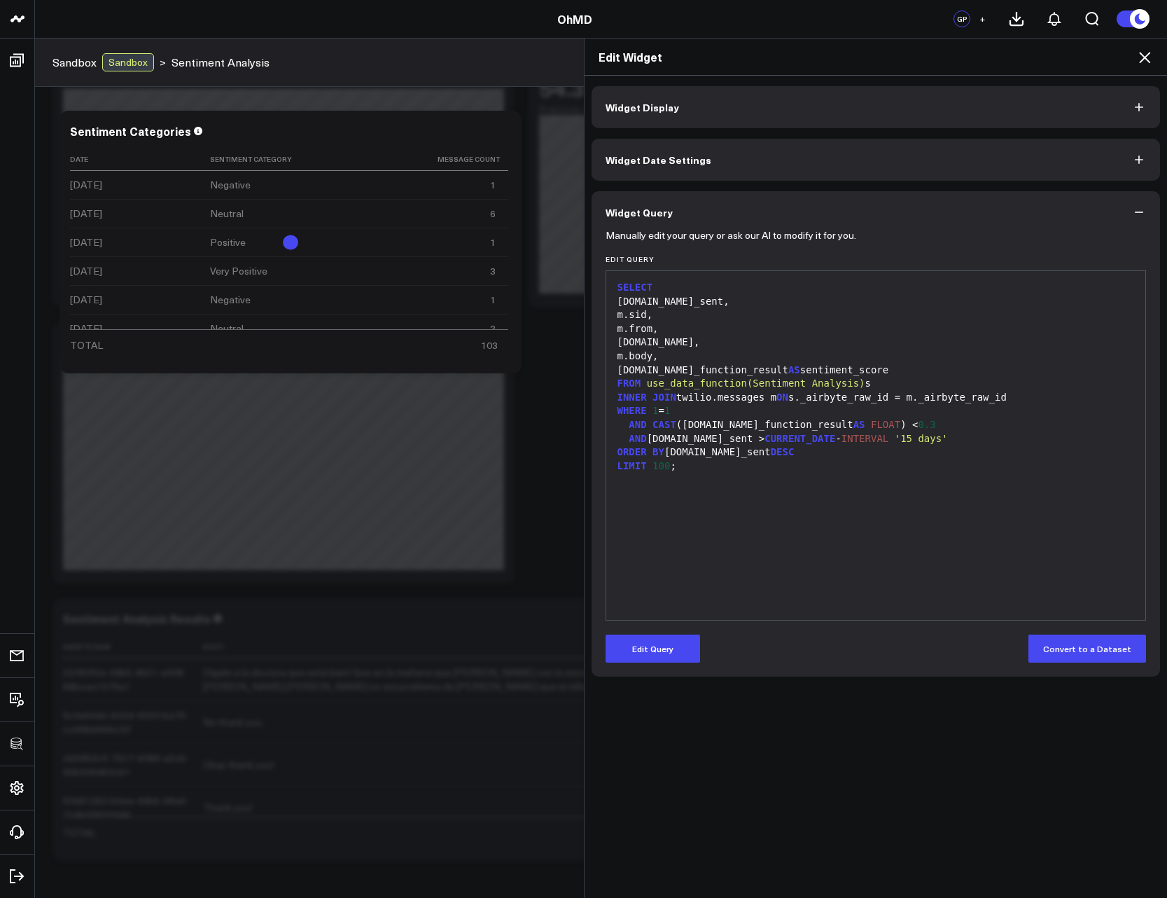
click at [1149, 54] on icon at bounding box center [1144, 57] width 11 height 11
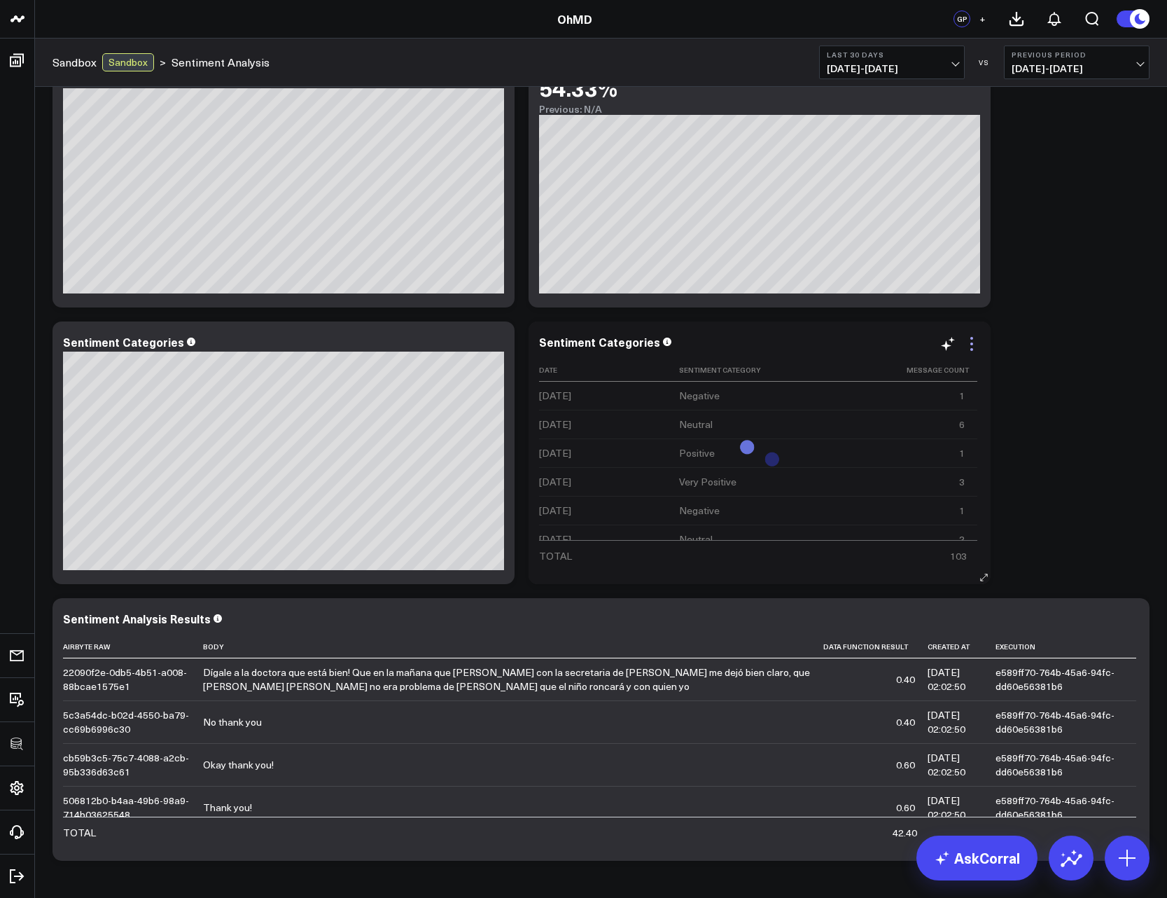
click at [971, 342] on icon at bounding box center [972, 343] width 17 height 17
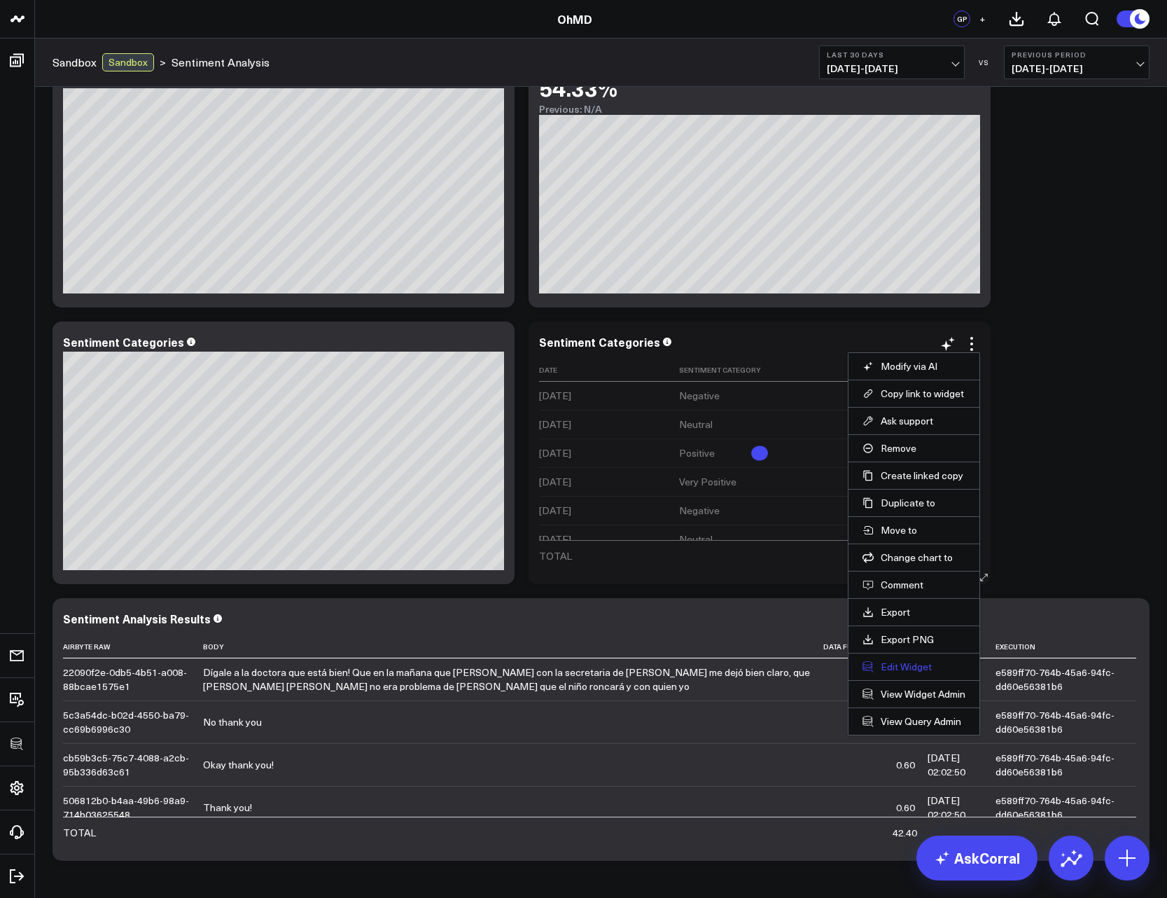
click at [903, 664] on button "Edit Widget" at bounding box center [914, 666] width 103 height 13
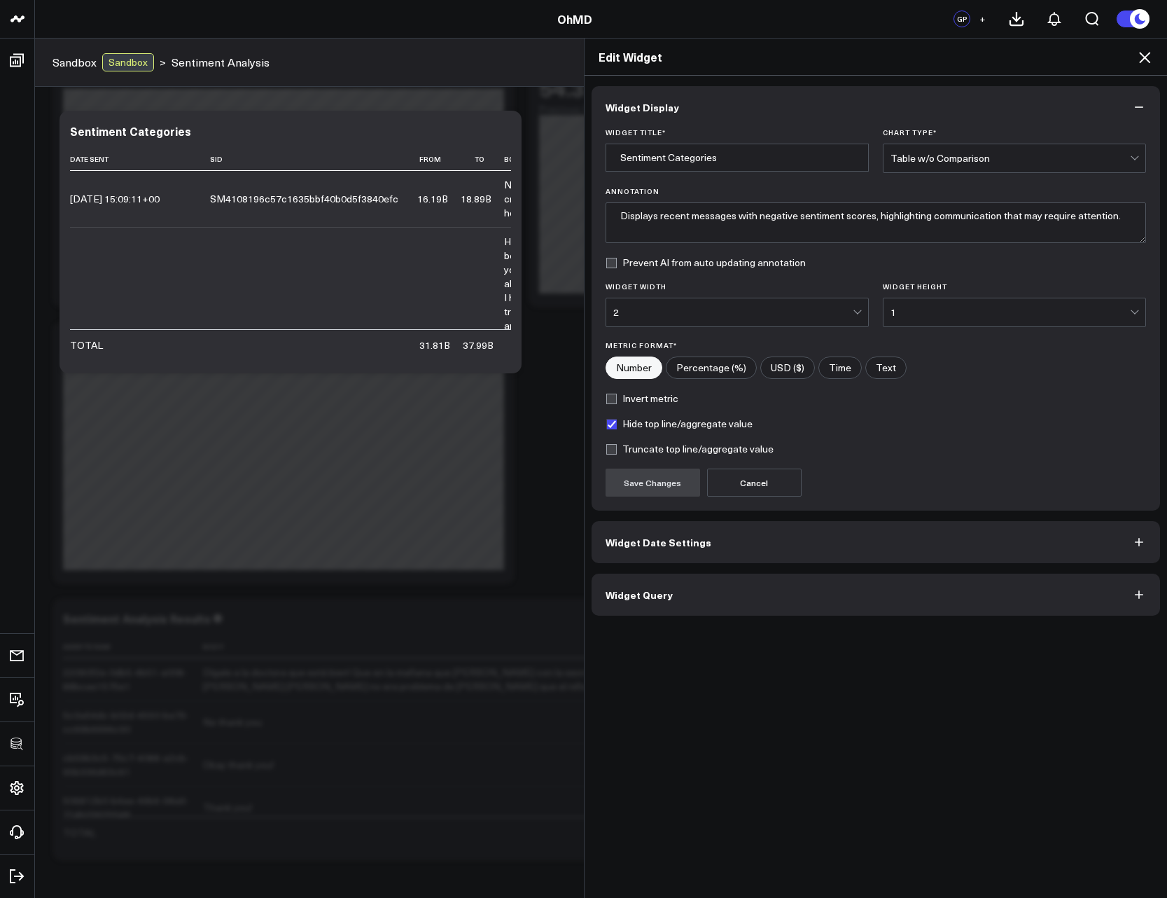
click at [826, 311] on div "2" at bounding box center [733, 312] width 240 height 11
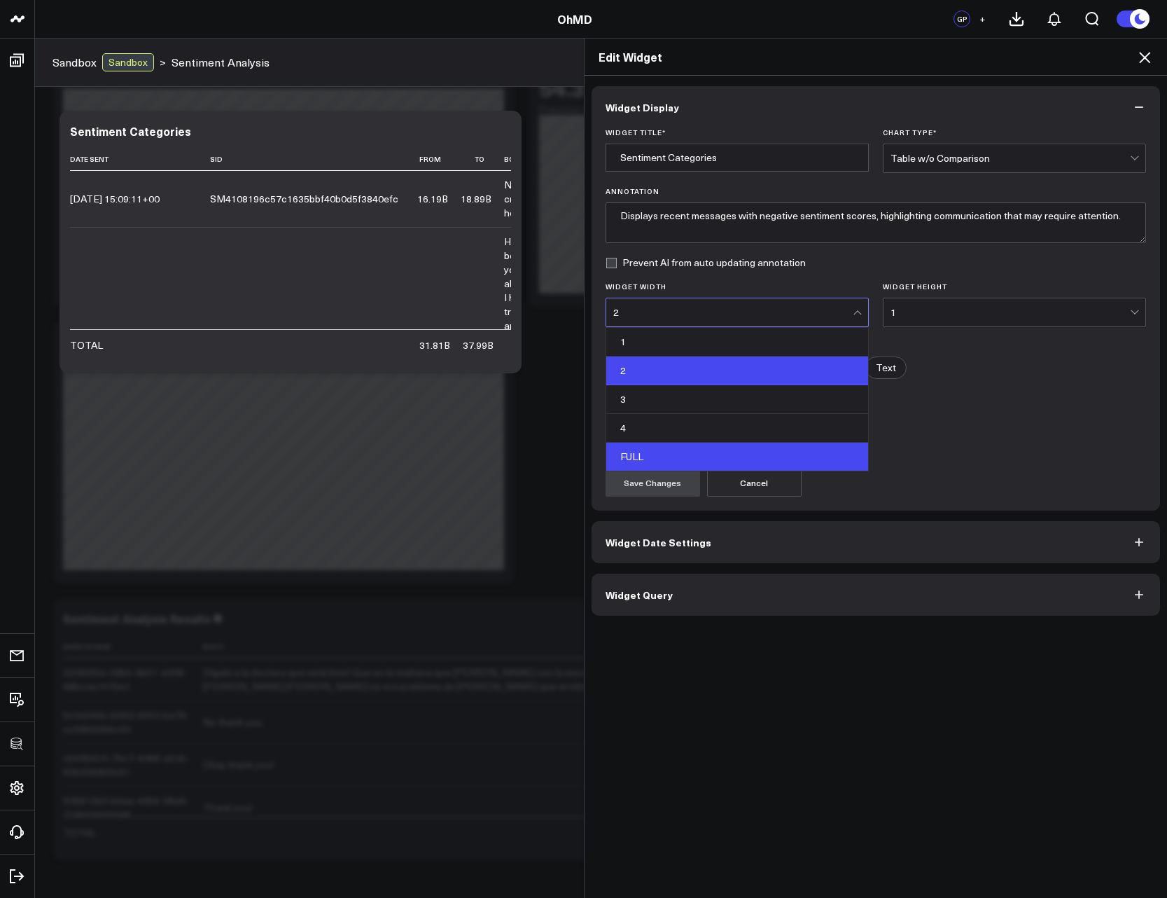
click at [730, 452] on div "FULL" at bounding box center [737, 457] width 262 height 28
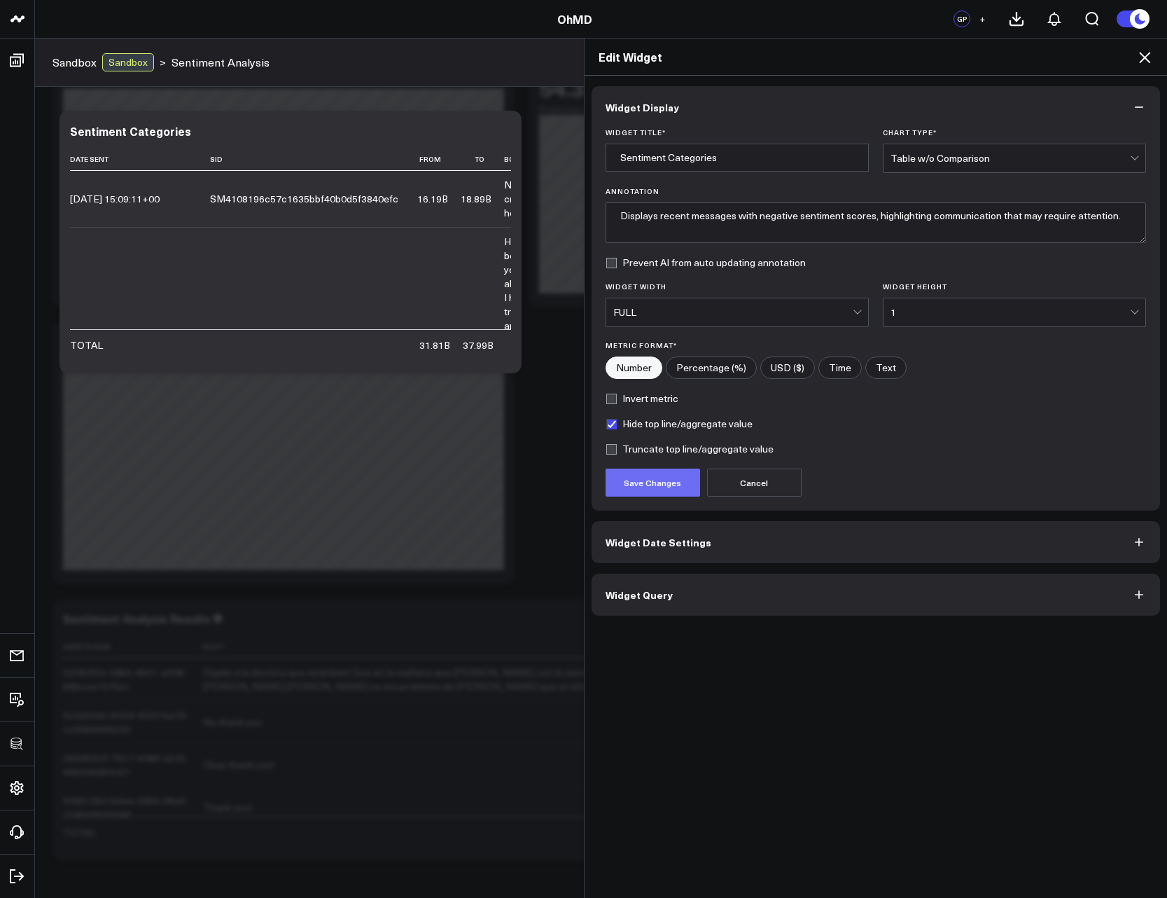
click at [666, 483] on button "Save Changes" at bounding box center [653, 483] width 95 height 28
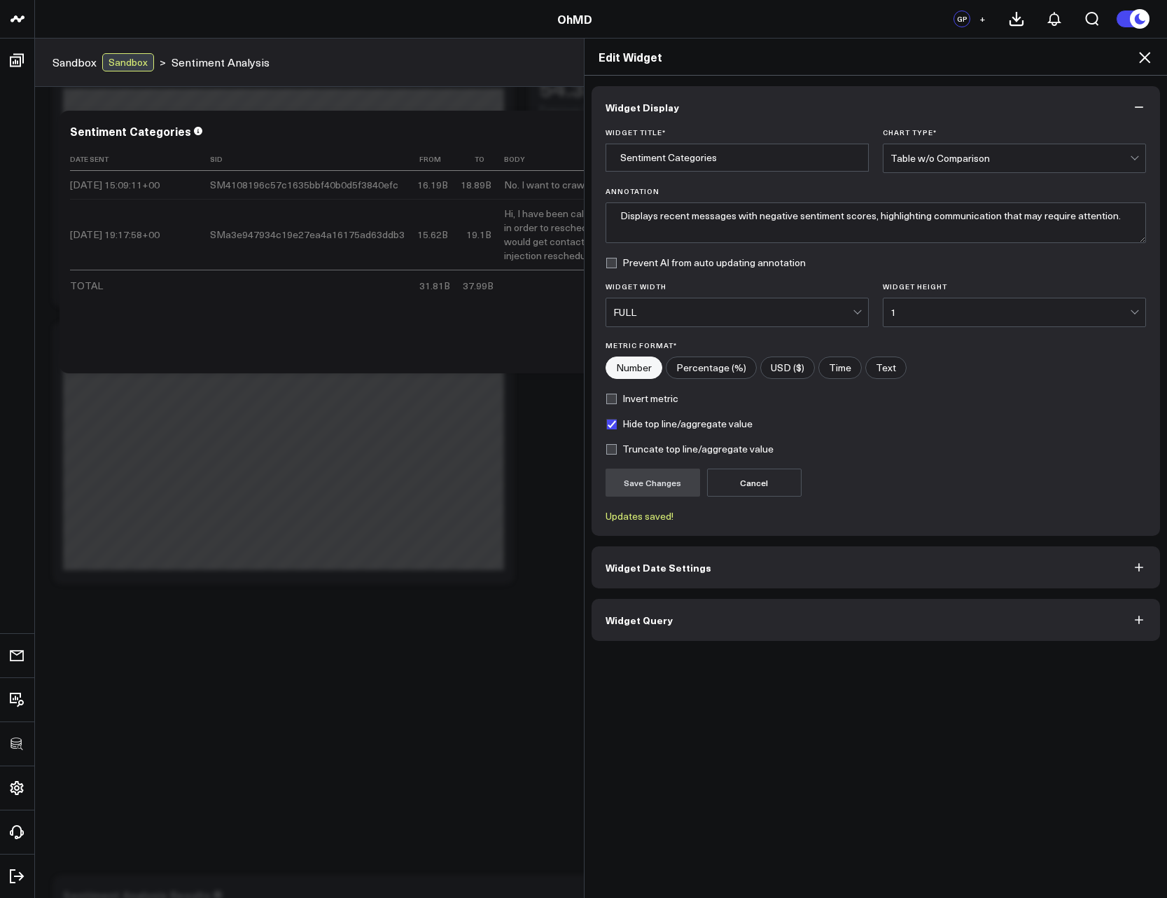
click at [1150, 62] on icon at bounding box center [1144, 57] width 11 height 11
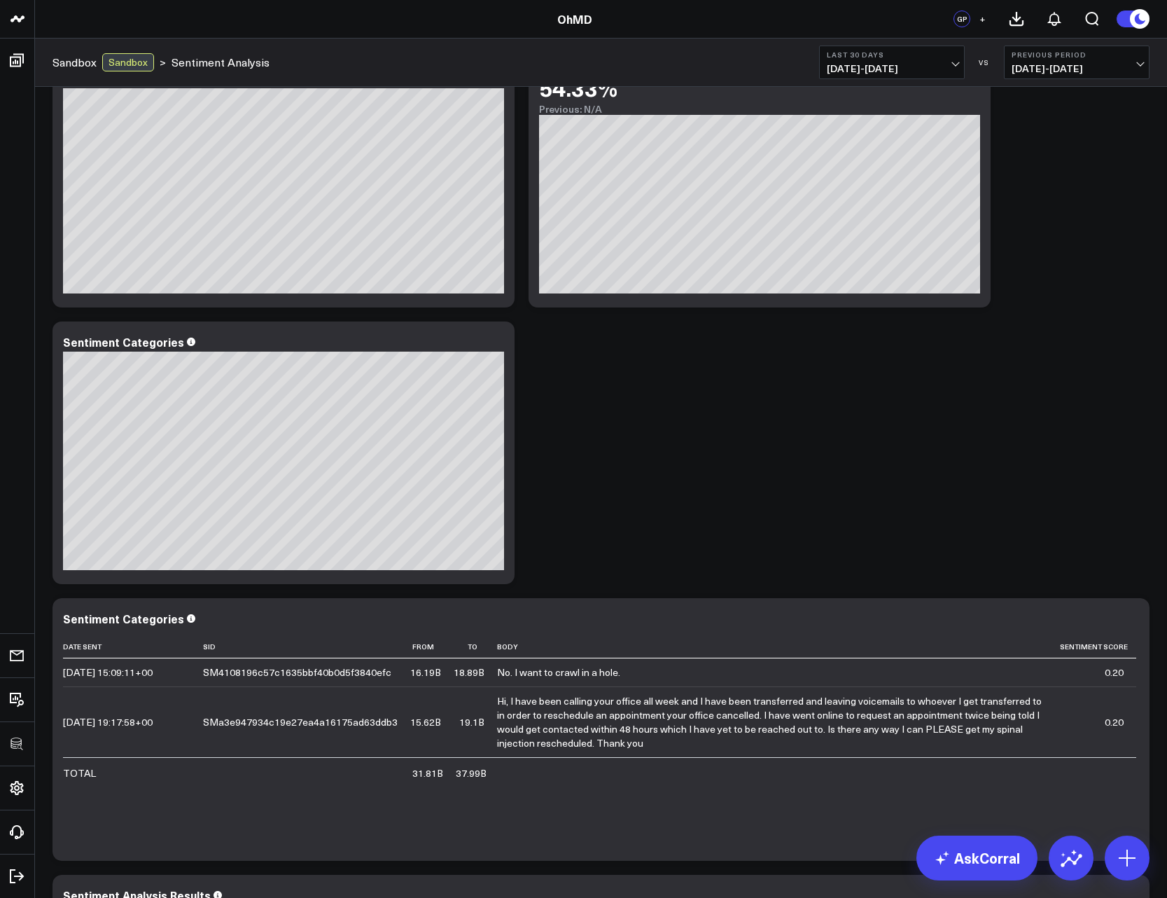
scroll to position [588, 0]
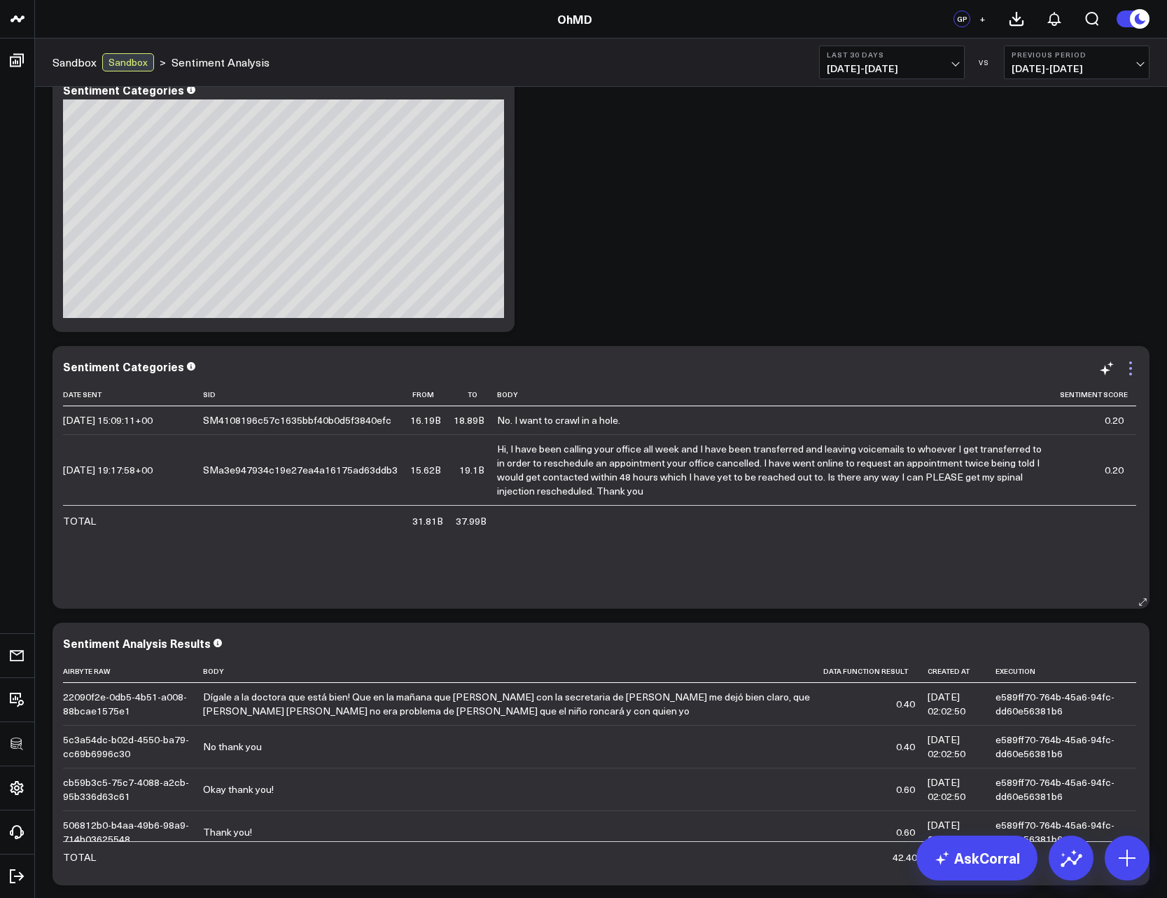
click at [1134, 362] on icon at bounding box center [1131, 368] width 17 height 17
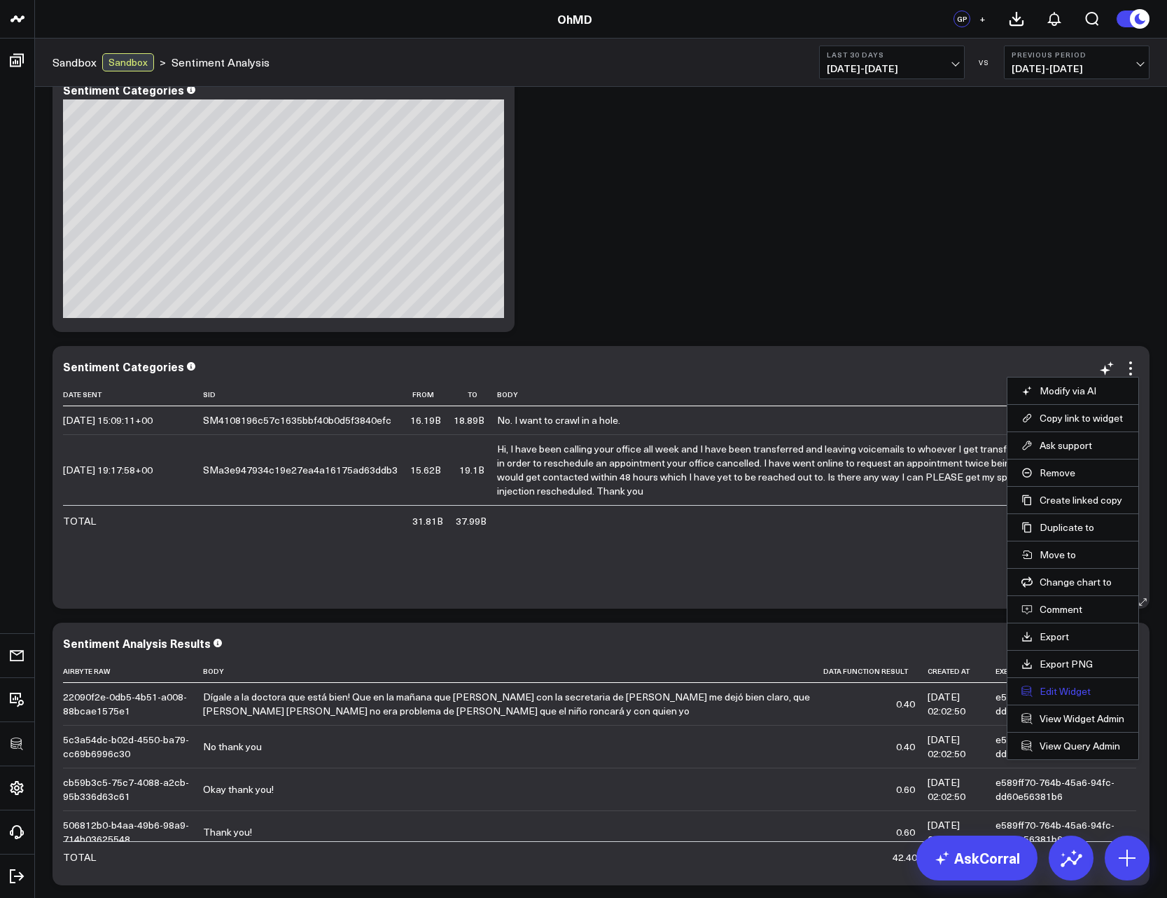
click at [1066, 690] on button "Edit Widget" at bounding box center [1073, 691] width 103 height 13
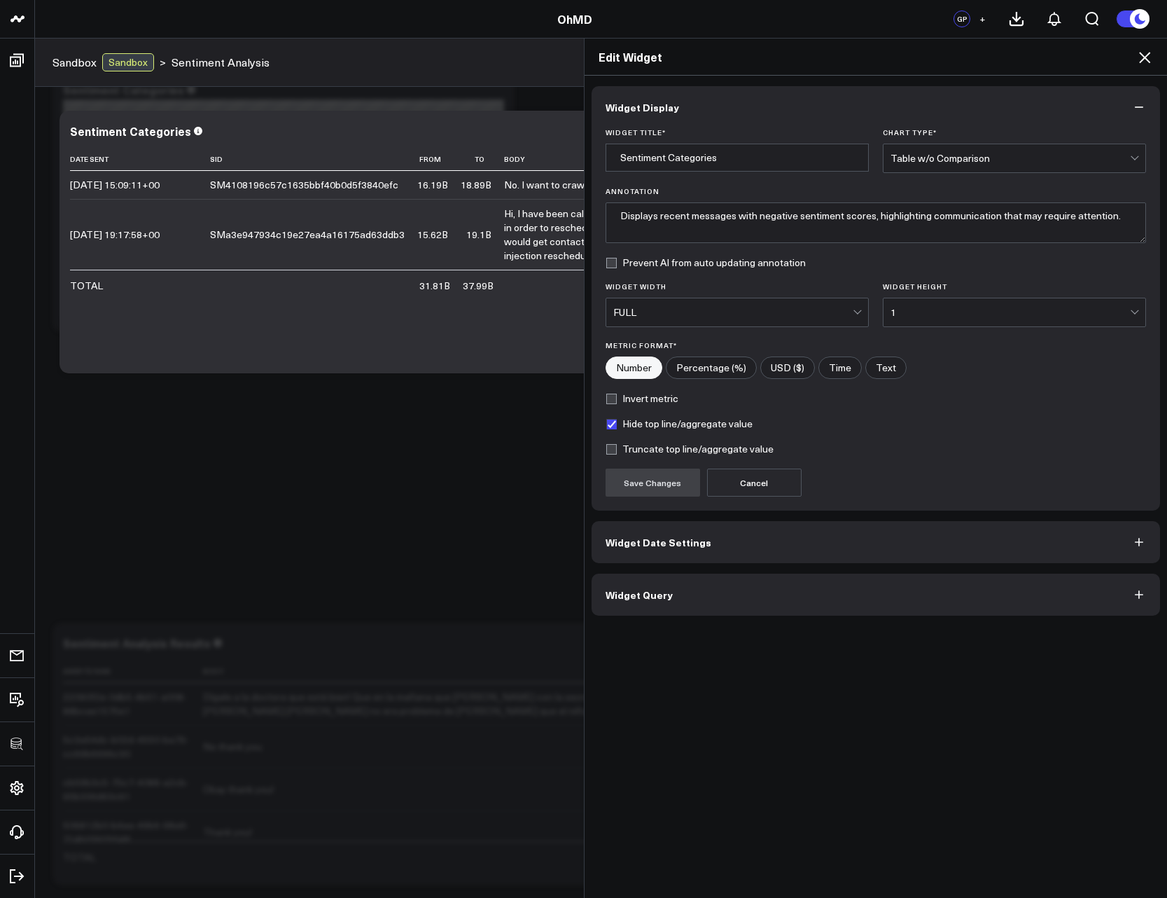
click at [662, 615] on div "Widget Display Widget Title * Sentiment Categories Chart Type * Table w/o Compa…" at bounding box center [876, 487] width 583 height 823
click at [661, 602] on button "Widget Query" at bounding box center [876, 595] width 569 height 42
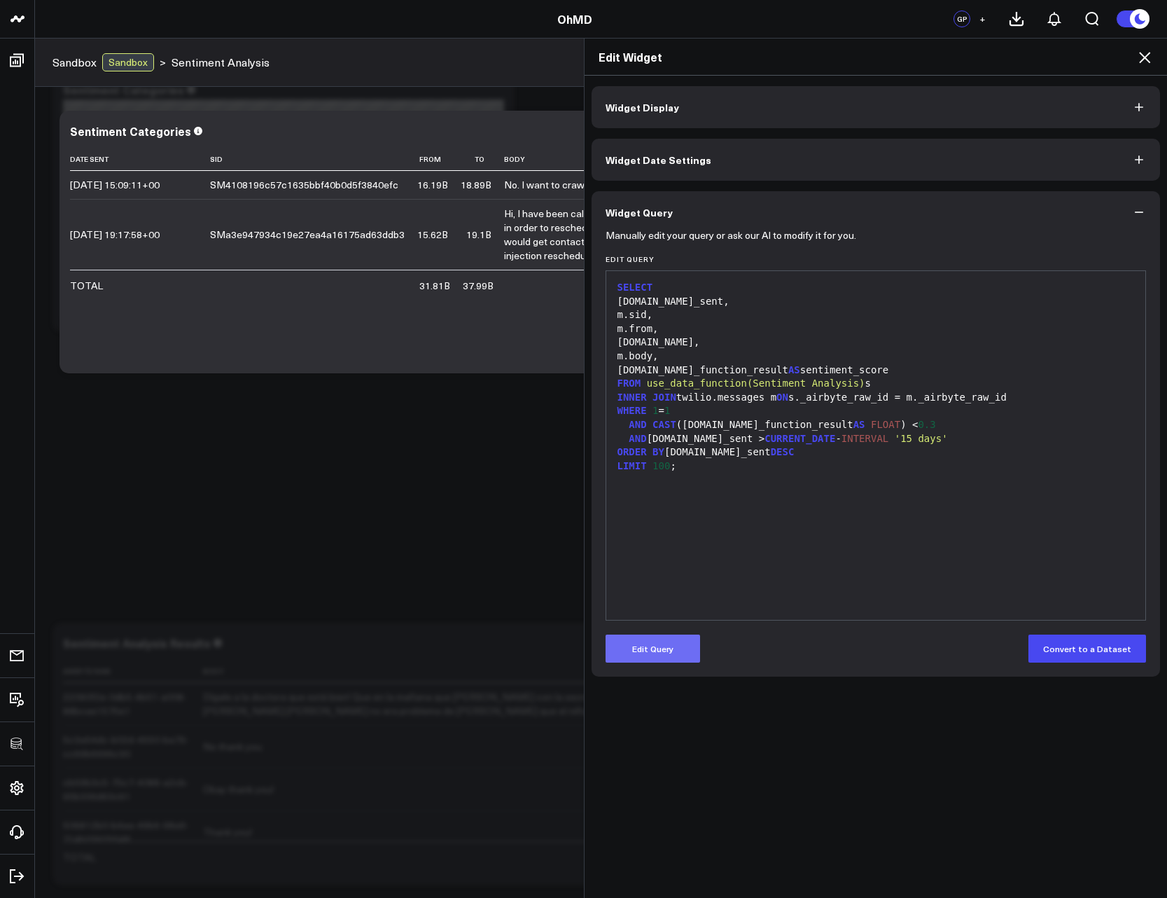
click at [656, 648] on button "Edit Query" at bounding box center [653, 649] width 95 height 28
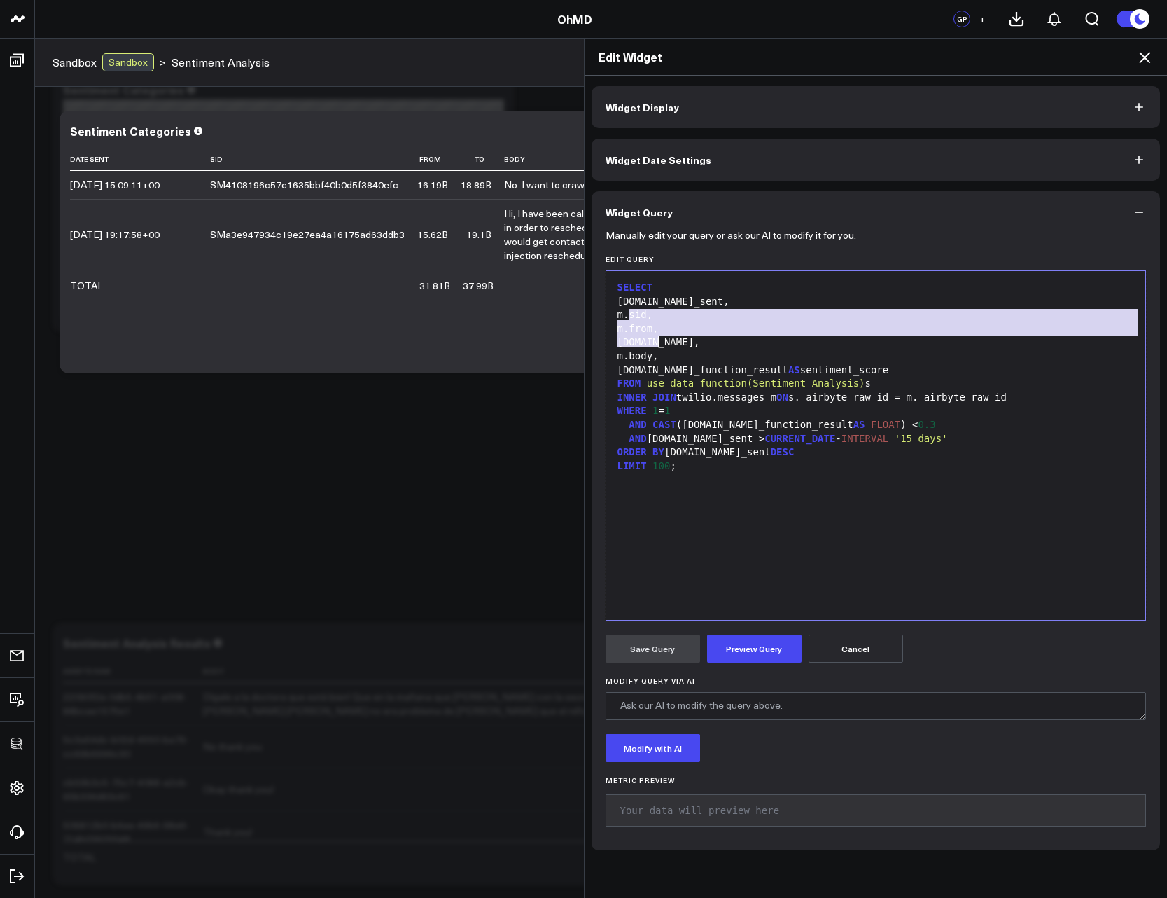
drag, startPoint x: 625, startPoint y: 314, endPoint x: 684, endPoint y: 347, distance: 67.4
click at [684, 347] on div "SELECT m.date_sent, m.sid, m.from, m.to, m.body, s.data_function_result AS sent…" at bounding box center [876, 445] width 526 height 335
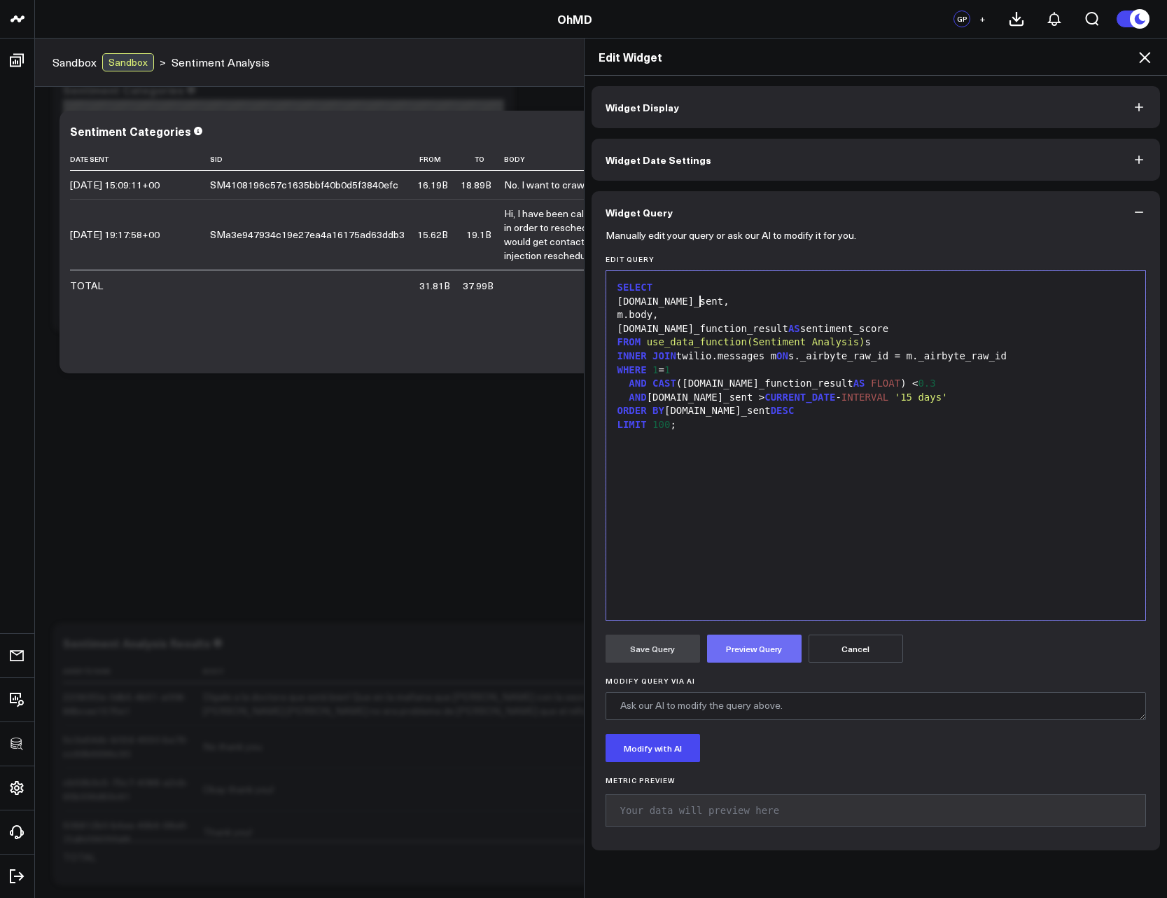
click at [754, 647] on button "Preview Query" at bounding box center [754, 649] width 95 height 28
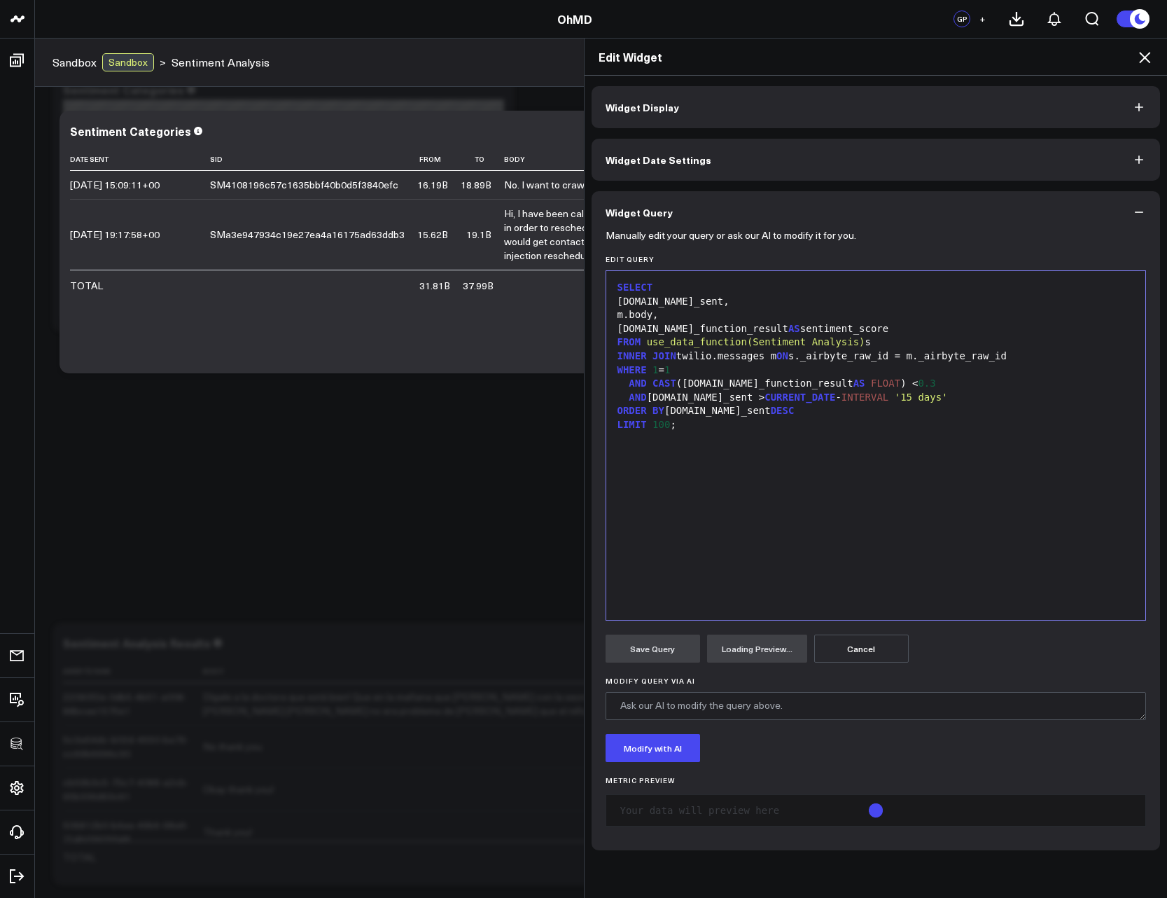
click at [646, 401] on div "AND m.date_sent > CURRENT_DATE - INTERVAL '15 days'" at bounding box center [876, 398] width 526 height 14
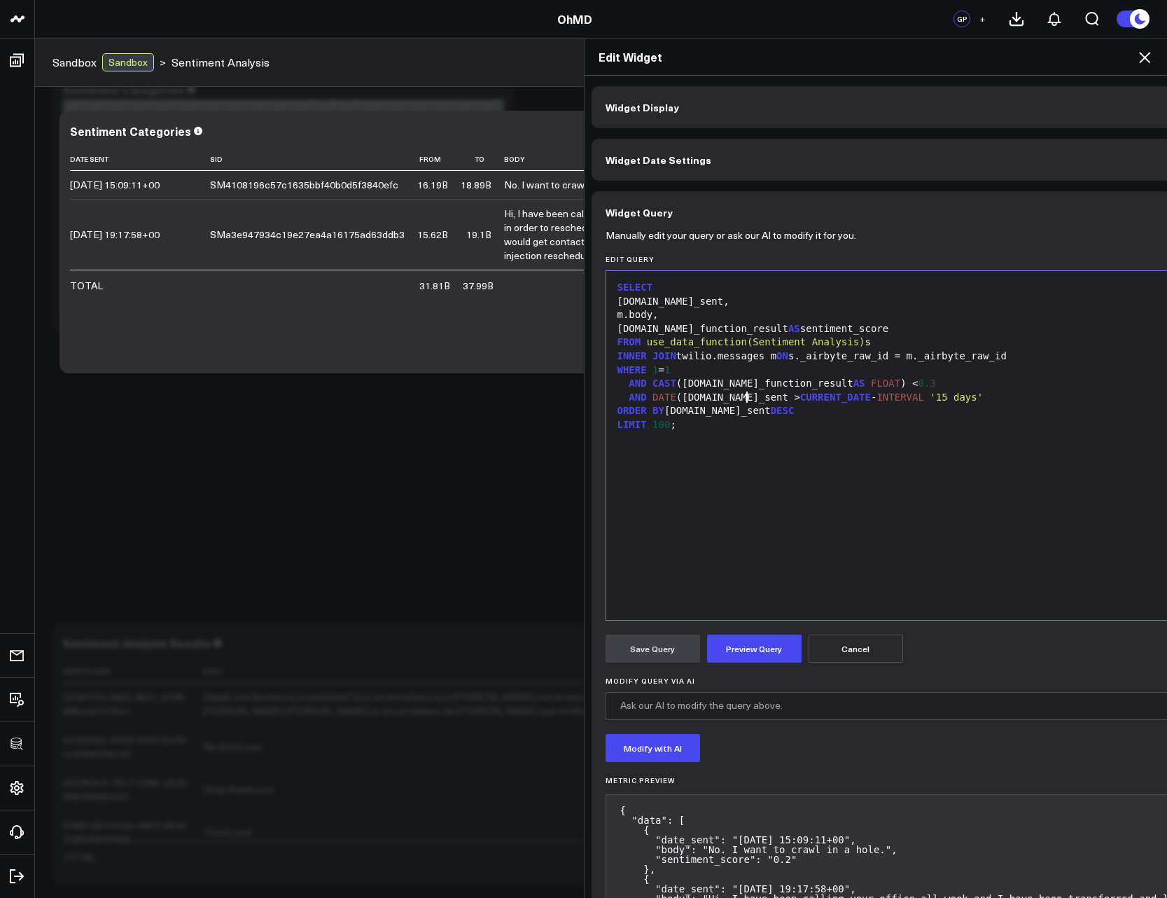
click at [751, 642] on button "Preview Query" at bounding box center [754, 649] width 95 height 28
drag, startPoint x: 623, startPoint y: 302, endPoint x: 717, endPoint y: 303, distance: 94.5
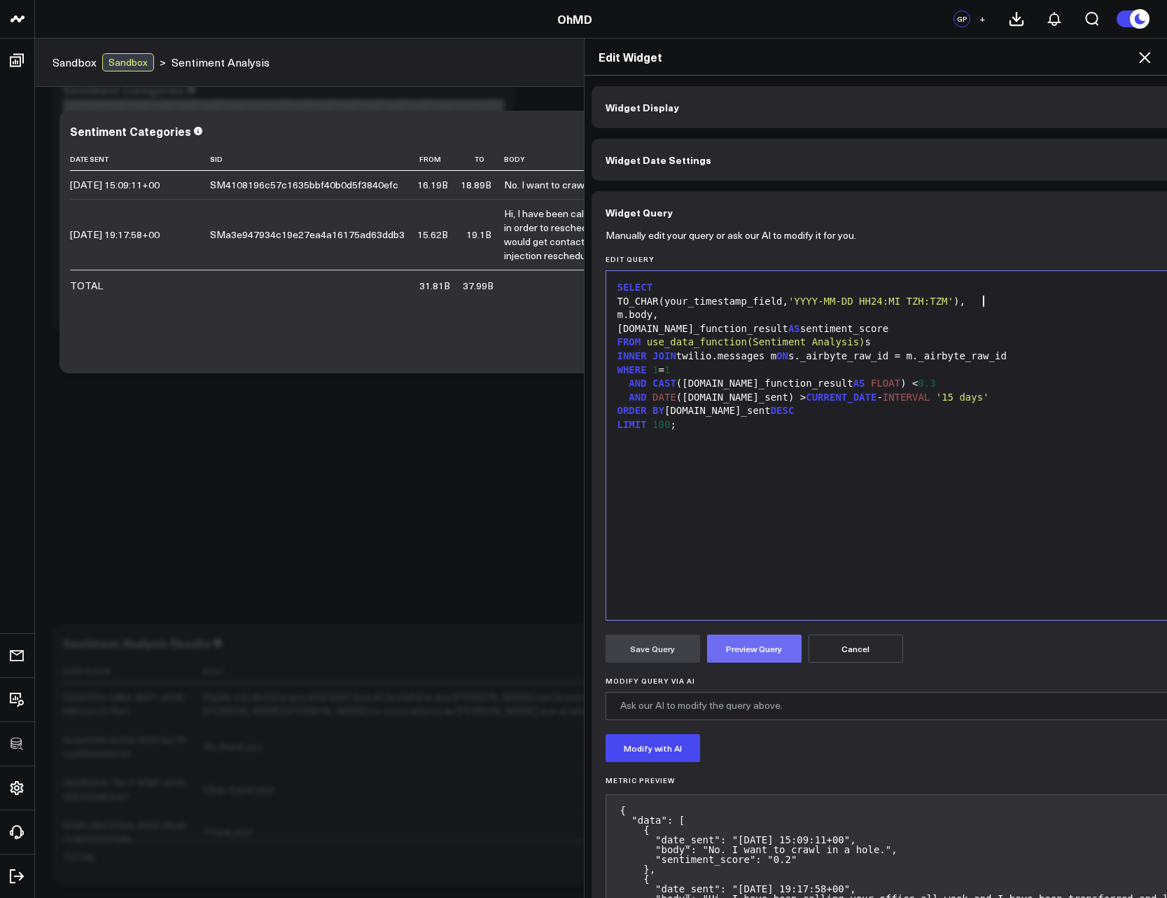
click at [743, 660] on button "Preview Query" at bounding box center [754, 649] width 95 height 28
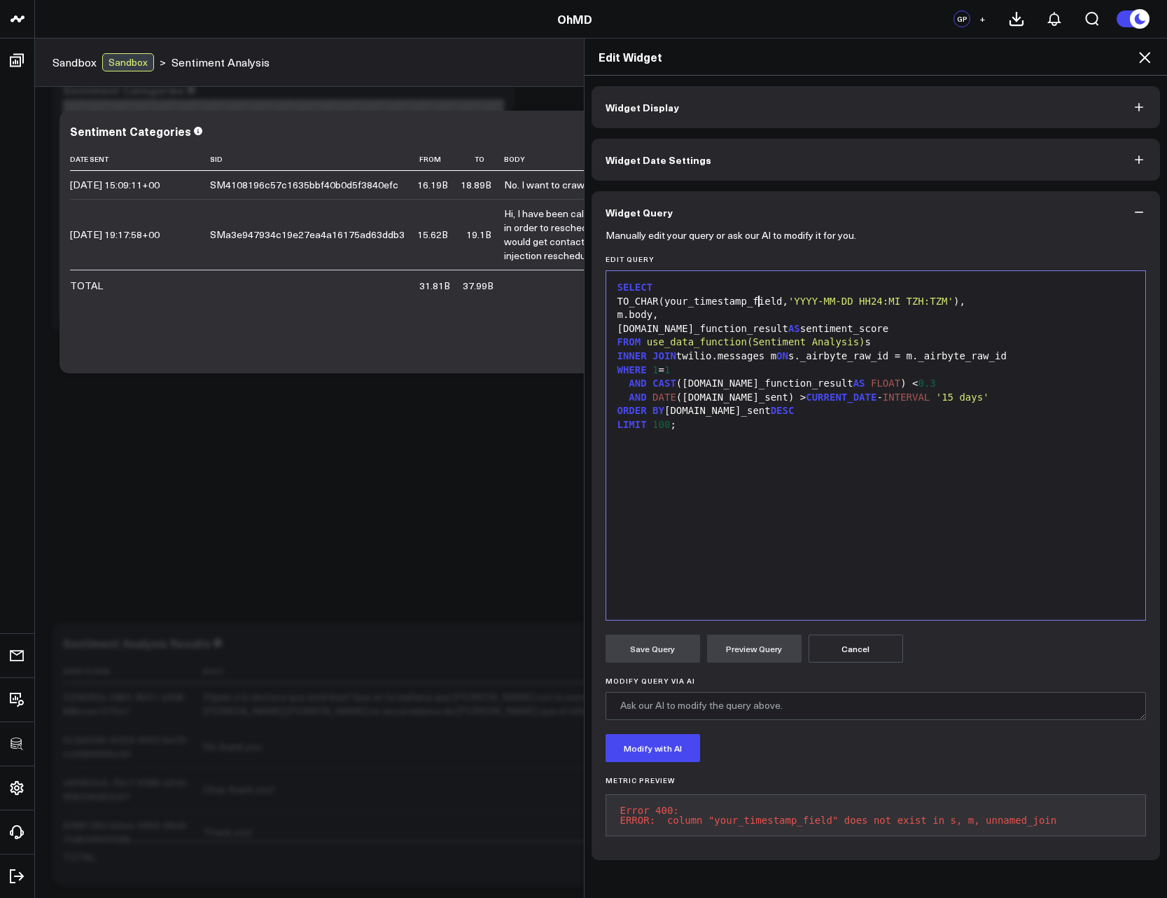
click at [752, 297] on div "TO_CHAR(your_timestamp_field, 'YYYY-MM-DD HH24:MI TZH:TZM' )," at bounding box center [876, 302] width 526 height 14
click at [764, 650] on button "Preview Query" at bounding box center [754, 649] width 95 height 28
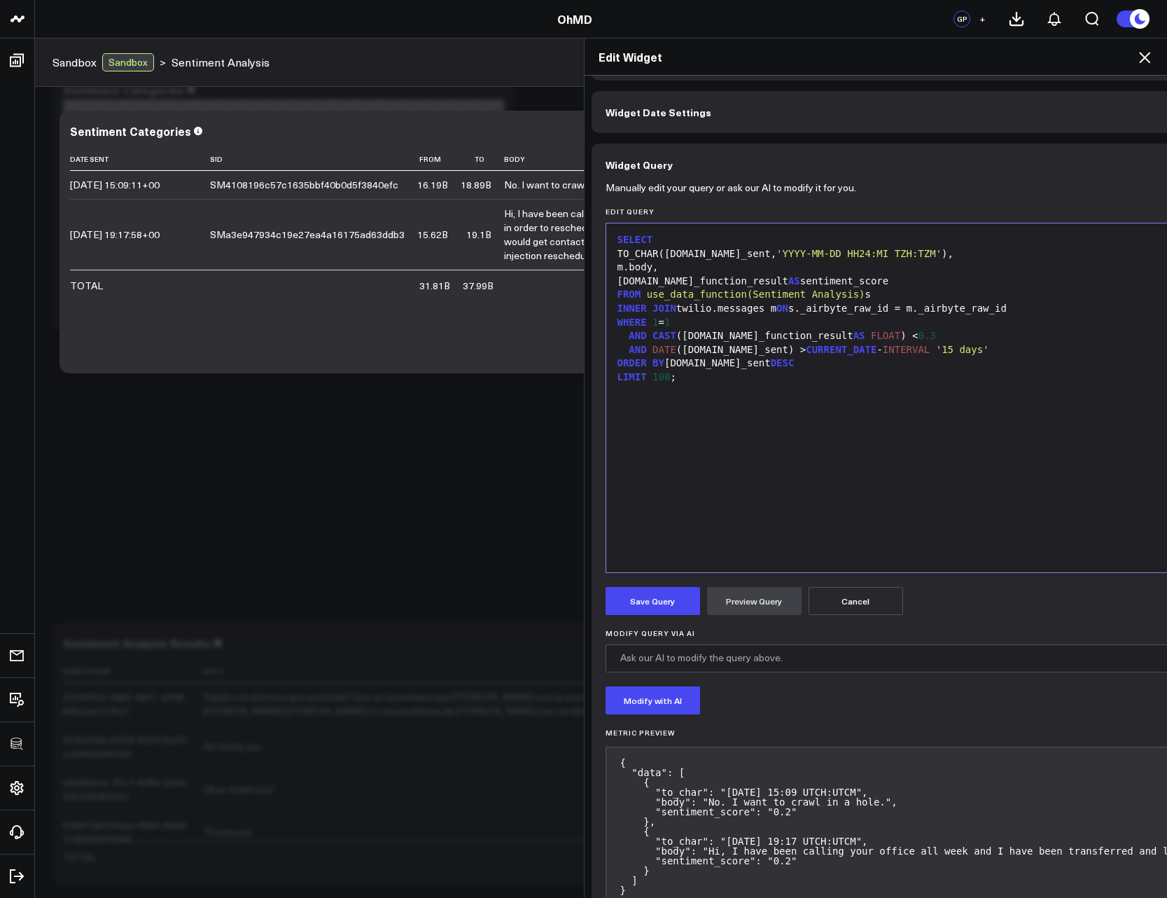
scroll to position [84, 0]
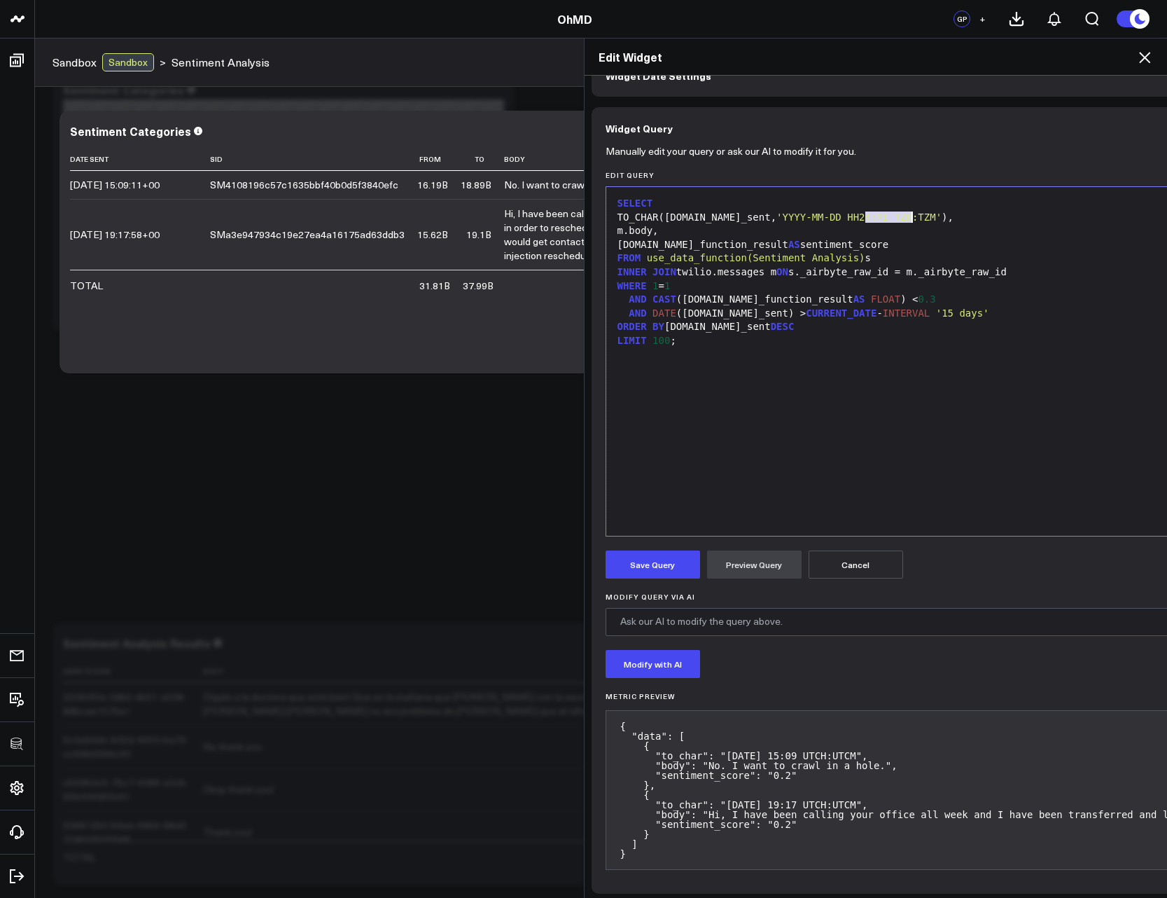
drag, startPoint x: 862, startPoint y: 213, endPoint x: 908, endPoint y: 216, distance: 45.6
click at [908, 216] on span "'YYYY-MM-DD HH24:MI TZH:TZM'" at bounding box center [859, 217] width 165 height 11
click at [756, 565] on button "Preview Query" at bounding box center [754, 564] width 95 height 28
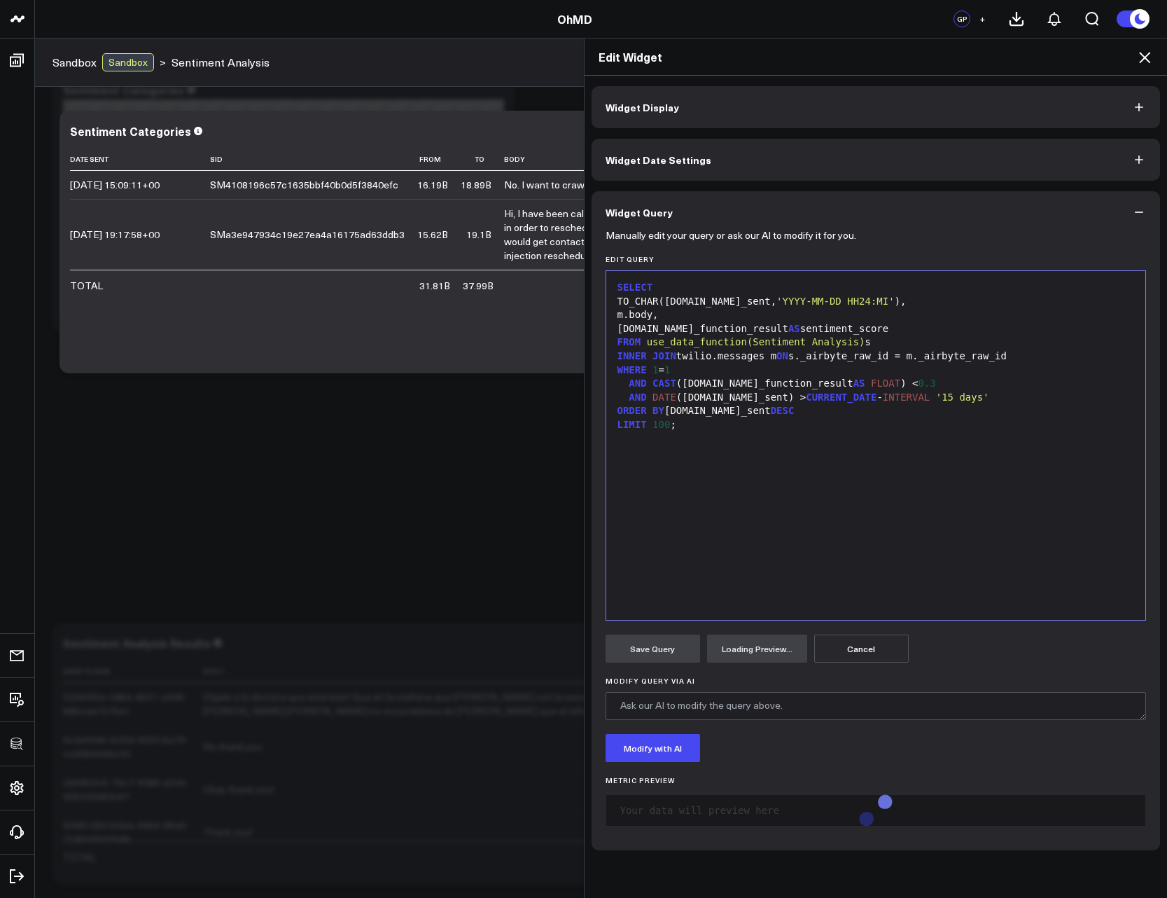
scroll to position [667, 0]
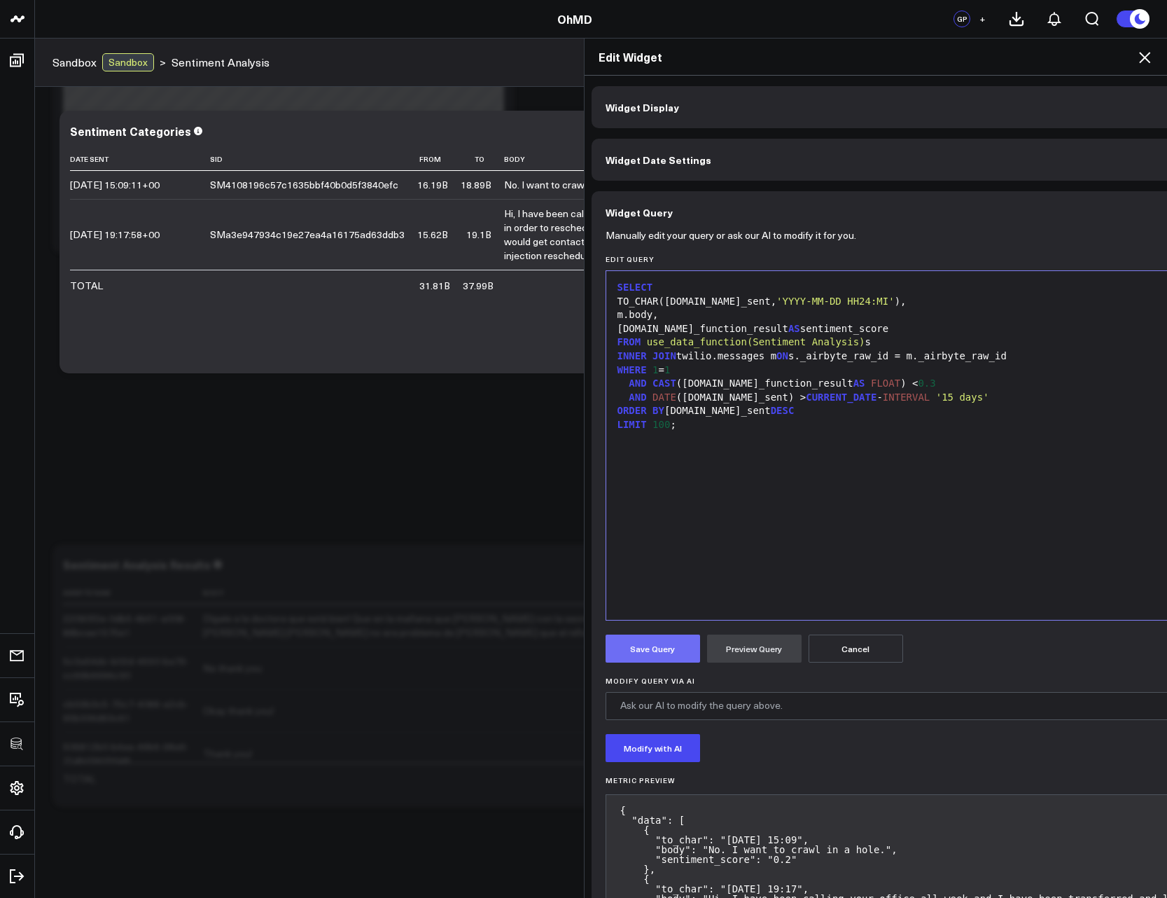
click at [649, 649] on button "Save Query" at bounding box center [653, 649] width 95 height 28
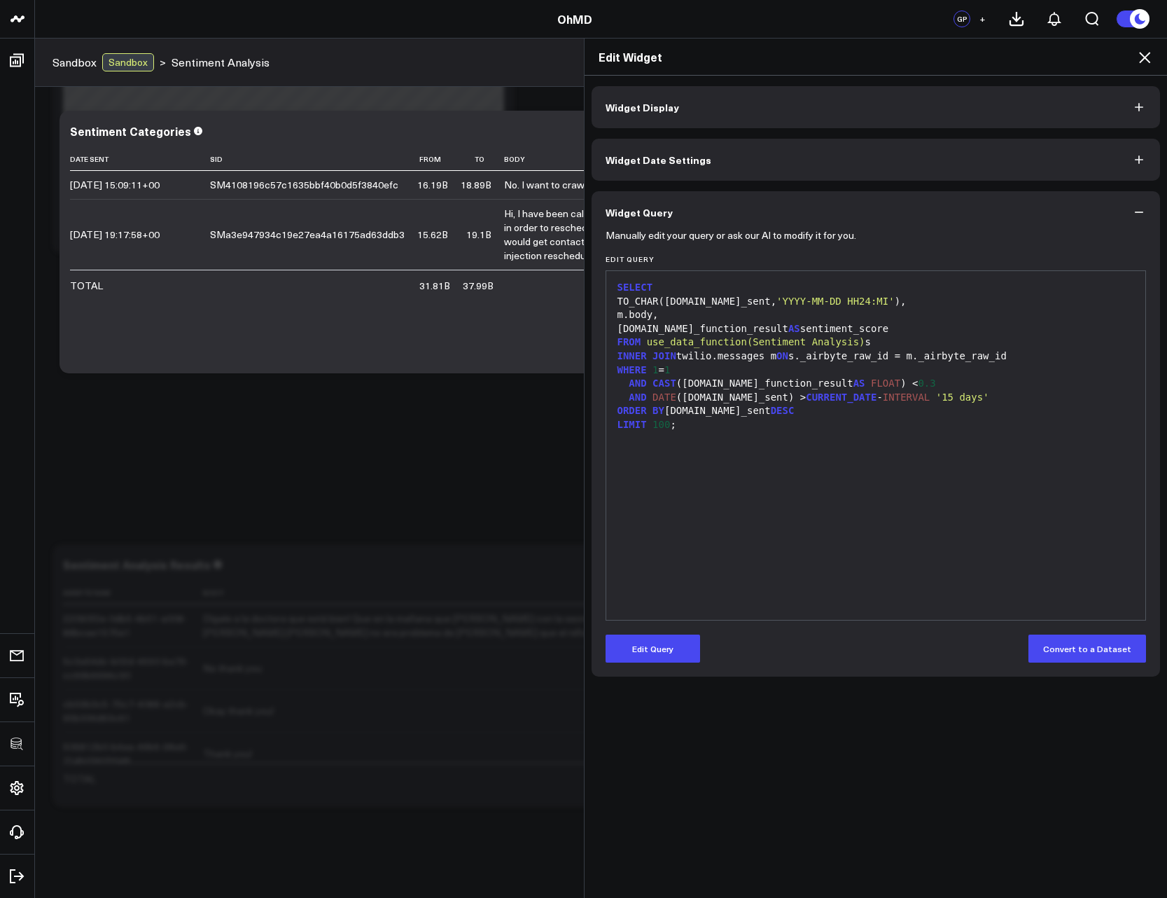
click at [1145, 64] on icon at bounding box center [1145, 57] width 17 height 17
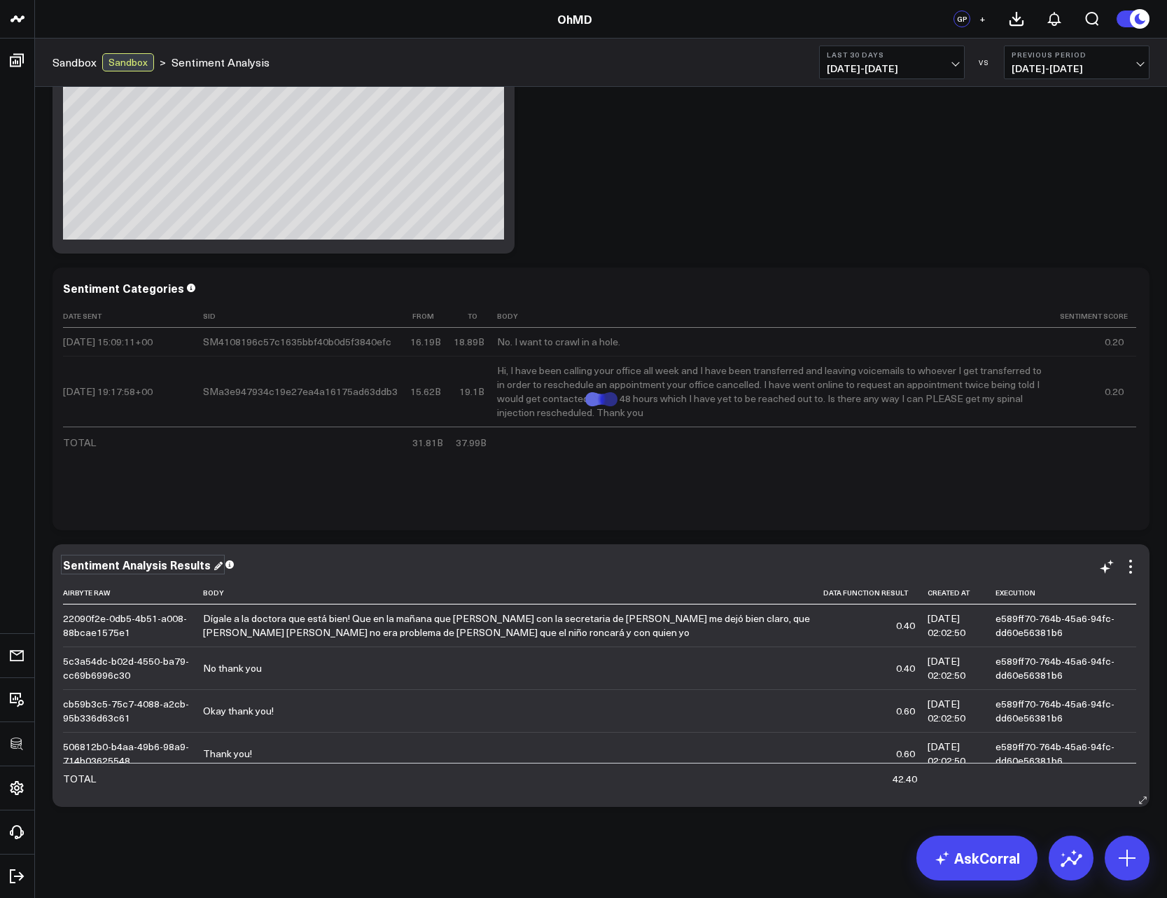
click at [138, 566] on div "Sentiment Analysis Results" at bounding box center [143, 564] width 160 height 15
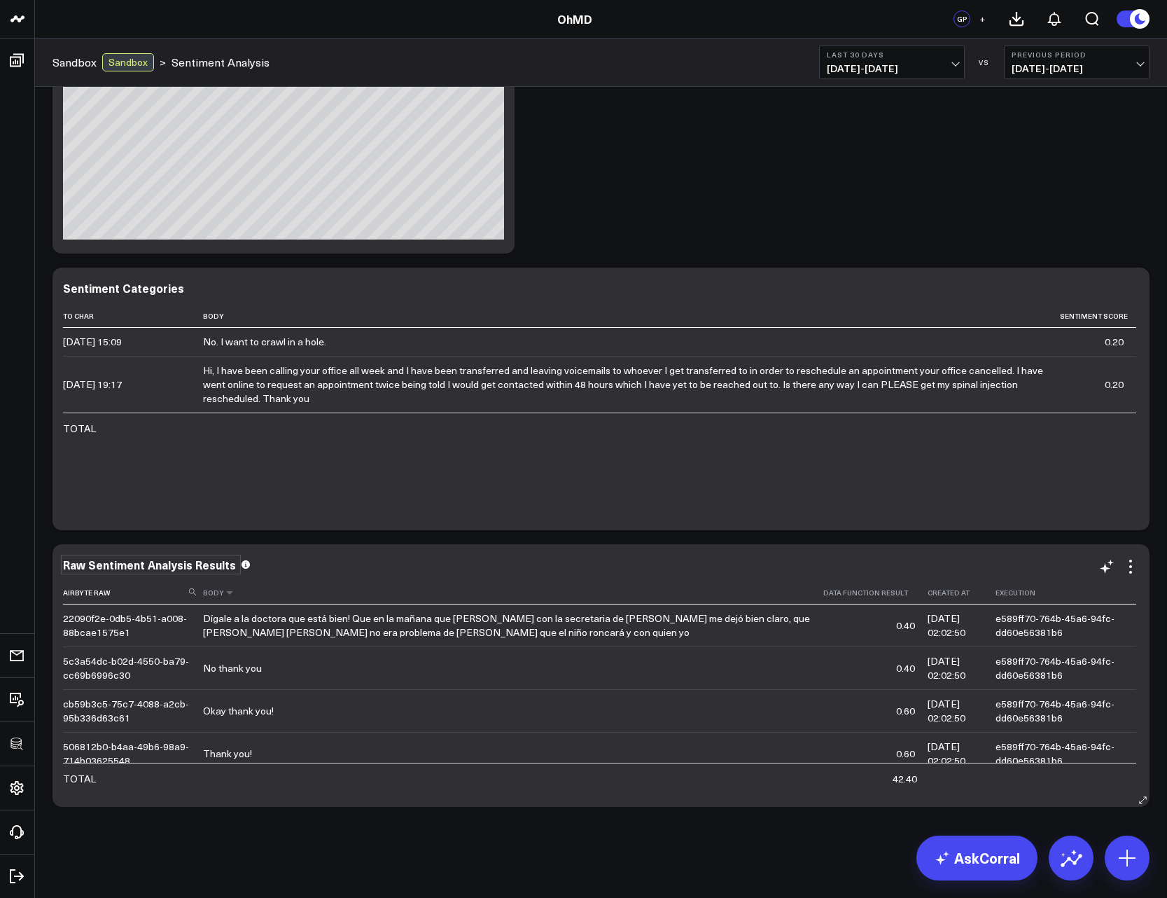
click at [472, 582] on th "Body" at bounding box center [513, 592] width 620 height 23
click at [116, 293] on div "Sentiment Categories" at bounding box center [129, 287] width 133 height 15
click at [734, 226] on div "Modify via AI Copy link to widget Ask support Remove Create linked copy Executi…" at bounding box center [601, 122] width 1111 height 1383
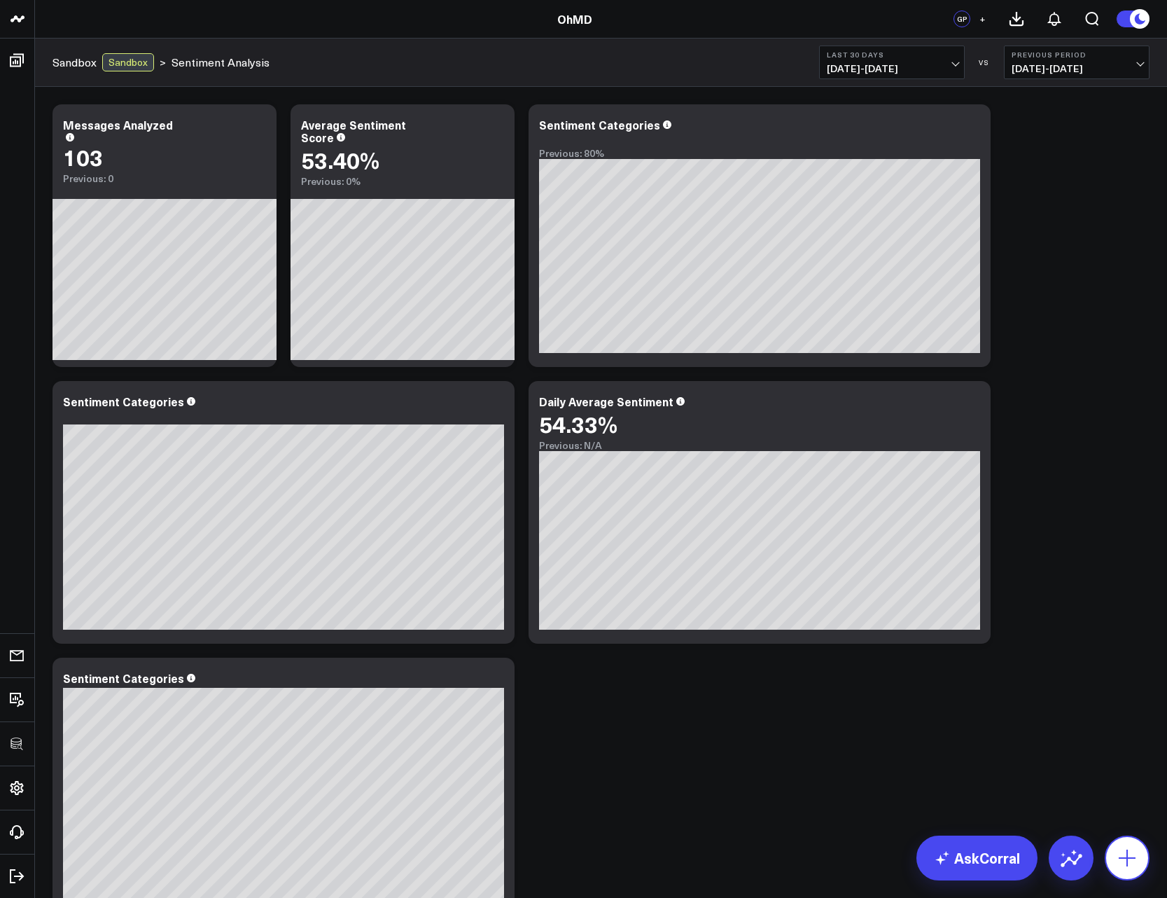
click at [1137, 868] on icon at bounding box center [1127, 858] width 22 height 22
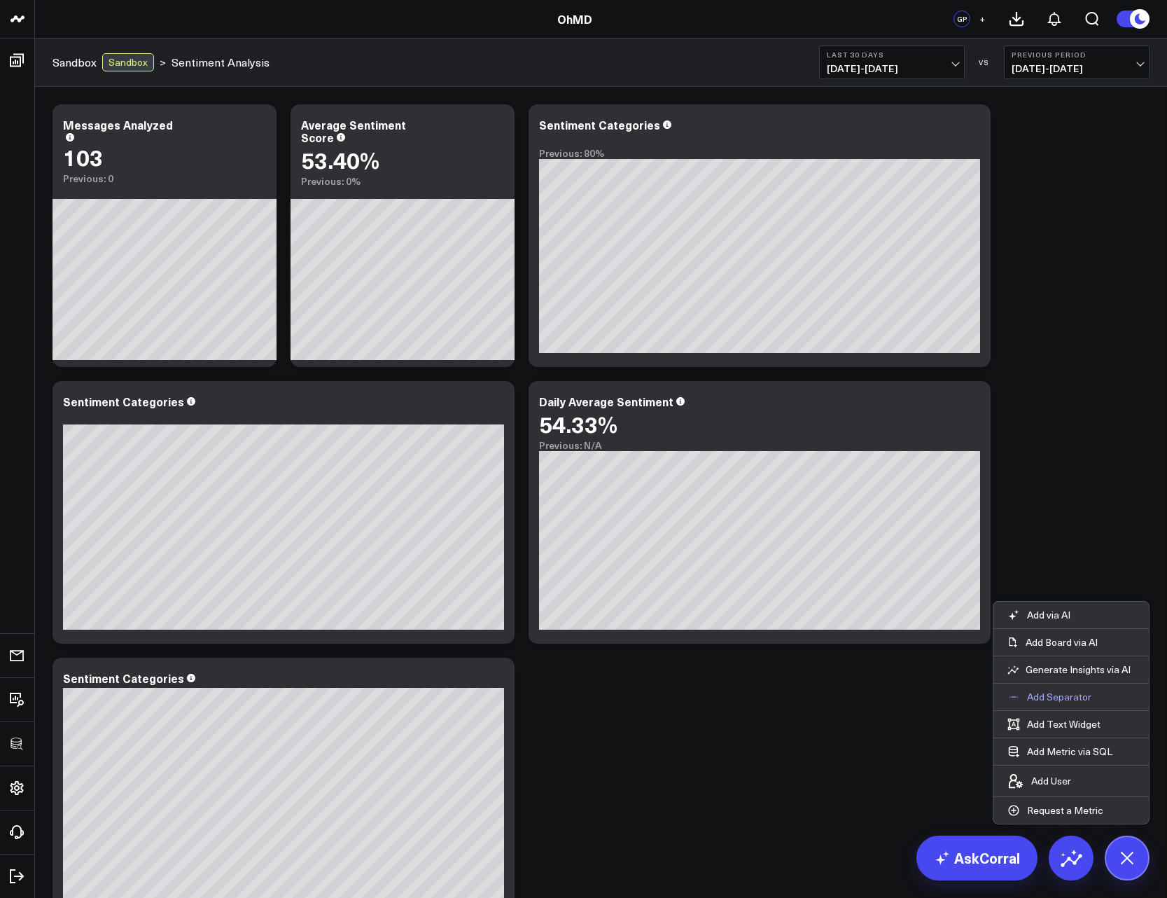
click at [1057, 703] on button "Add Separator" at bounding box center [1050, 697] width 112 height 27
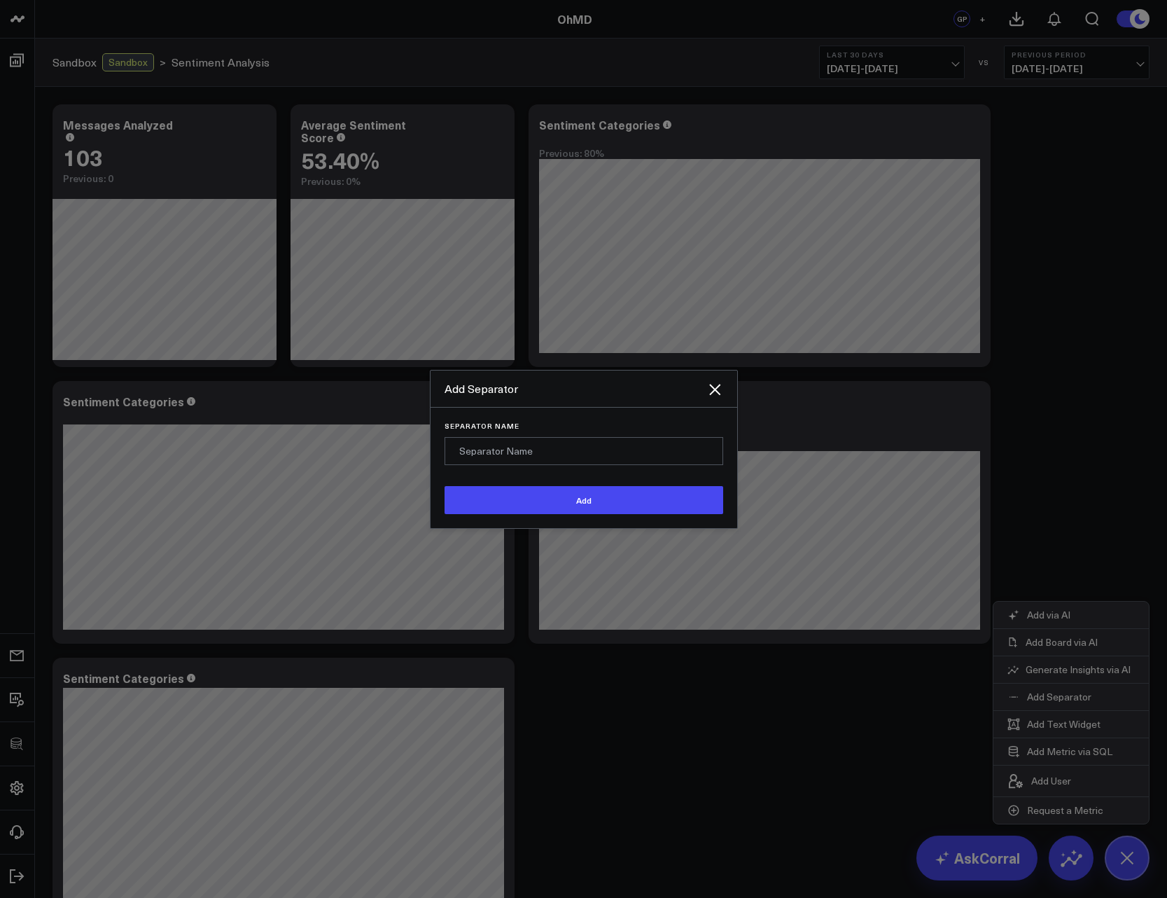
click at [653, 457] on input "Separator Name" at bounding box center [584, 451] width 279 height 28
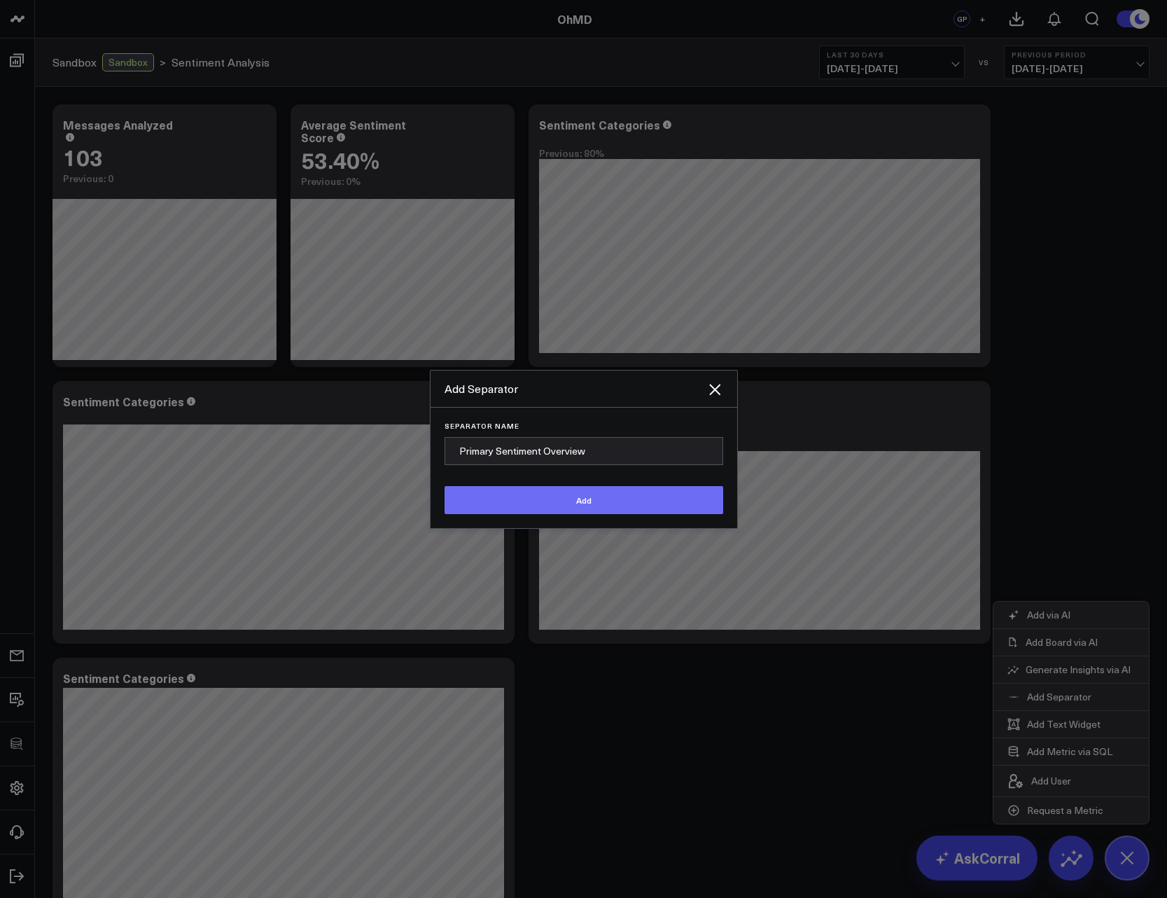
type input "Primary Sentiment Overview"
click at [614, 497] on button "Add" at bounding box center [584, 500] width 279 height 28
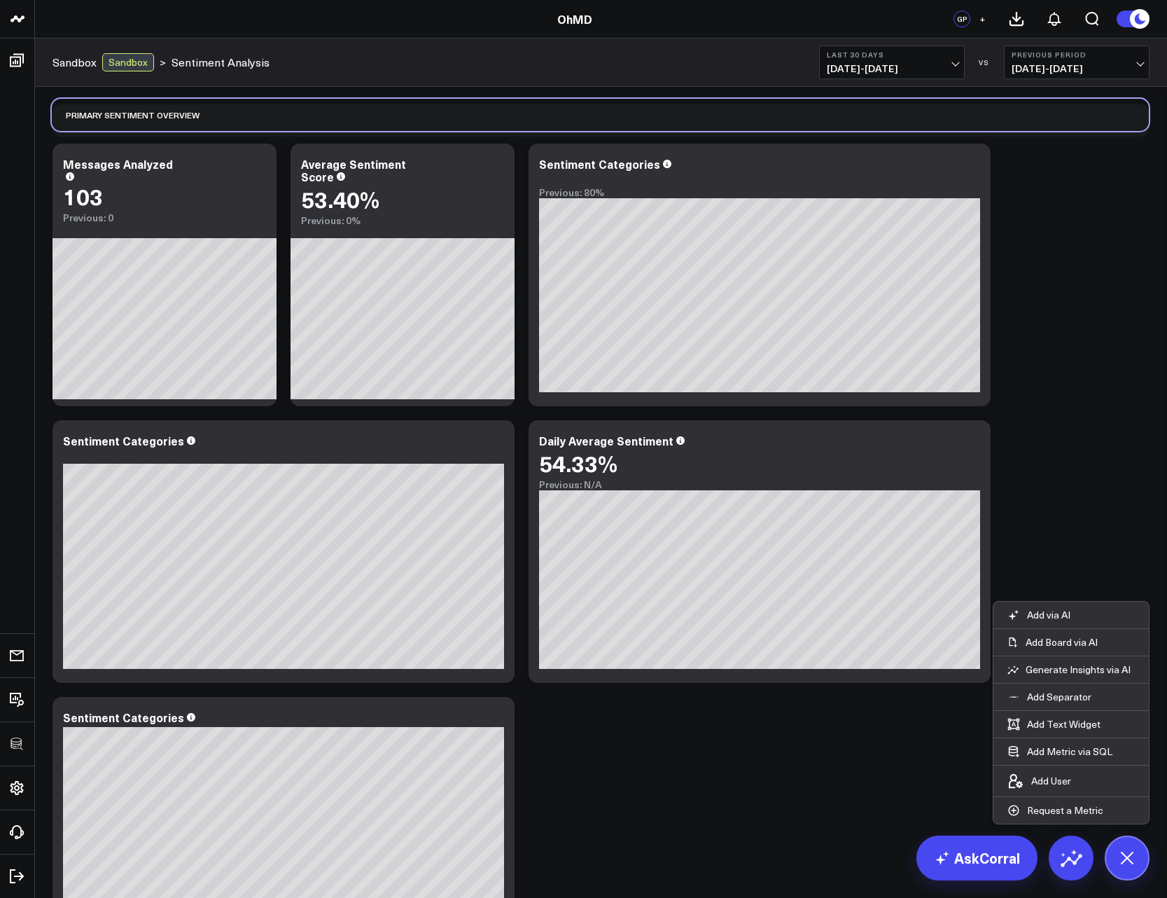
drag, startPoint x: 128, startPoint y: 841, endPoint x: 133, endPoint y: 132, distance: 709.5
click at [133, 132] on div "Modify via AI Copy link to widget Ask support Remove Create linked copy Executi…" at bounding box center [601, 808] width 1111 height 1422
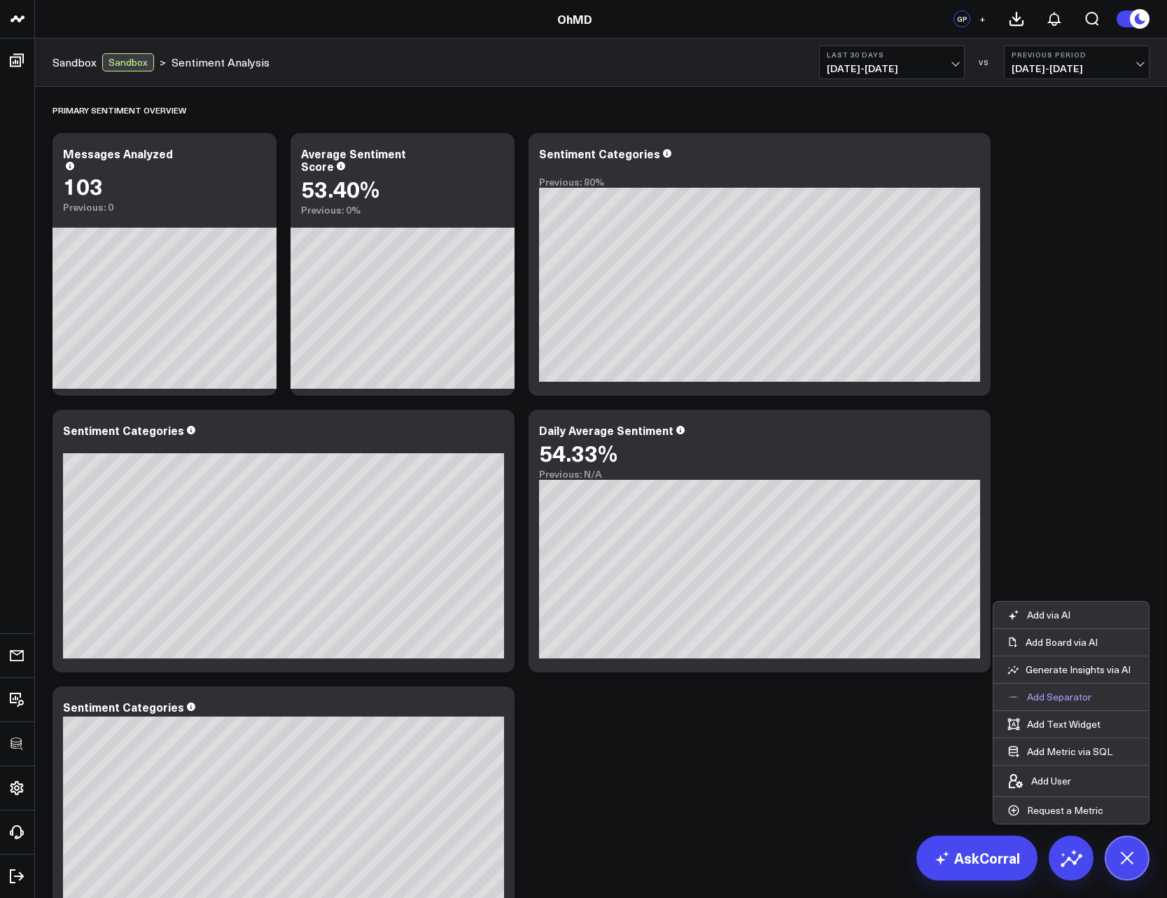
click at [1049, 699] on p "Add Separator" at bounding box center [1059, 697] width 64 height 13
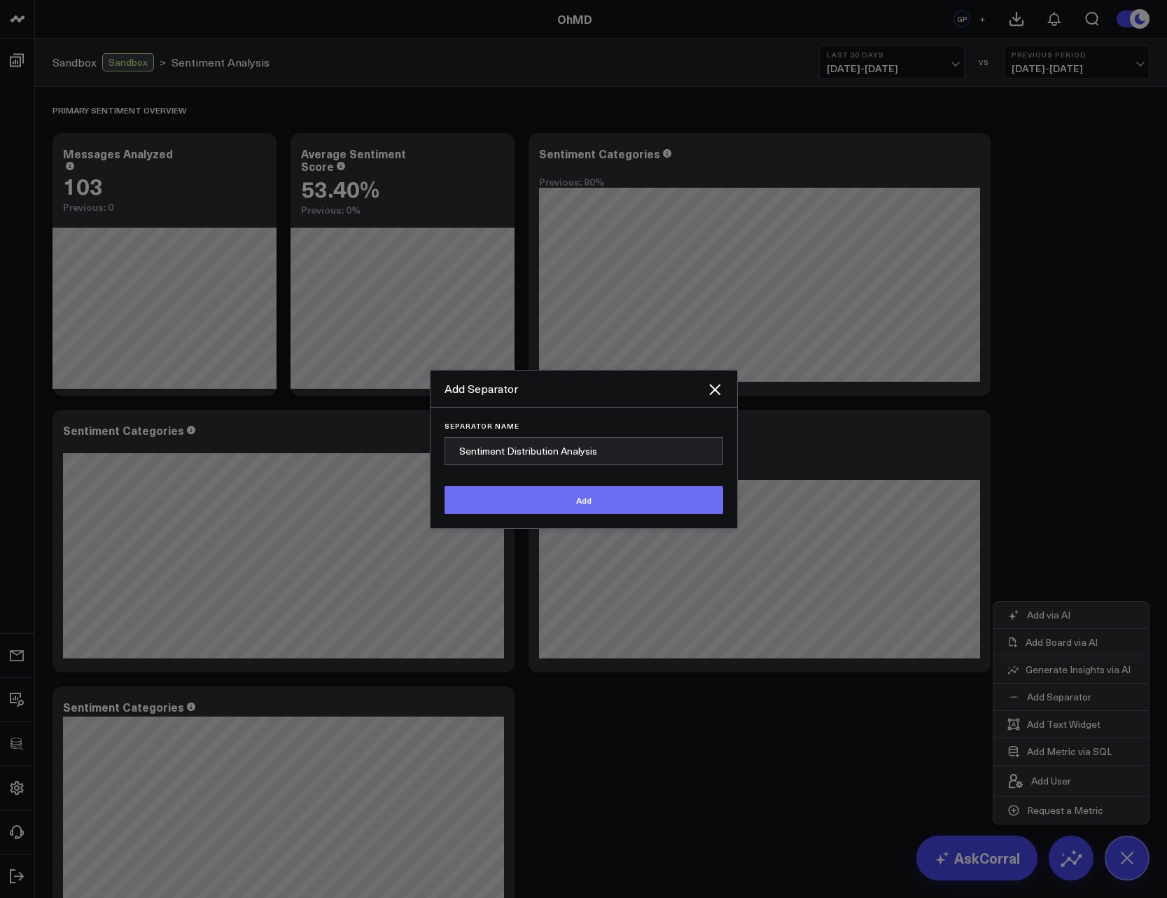
type input "Sentiment Distribution Analysis"
click at [562, 493] on button "Add" at bounding box center [584, 500] width 279 height 28
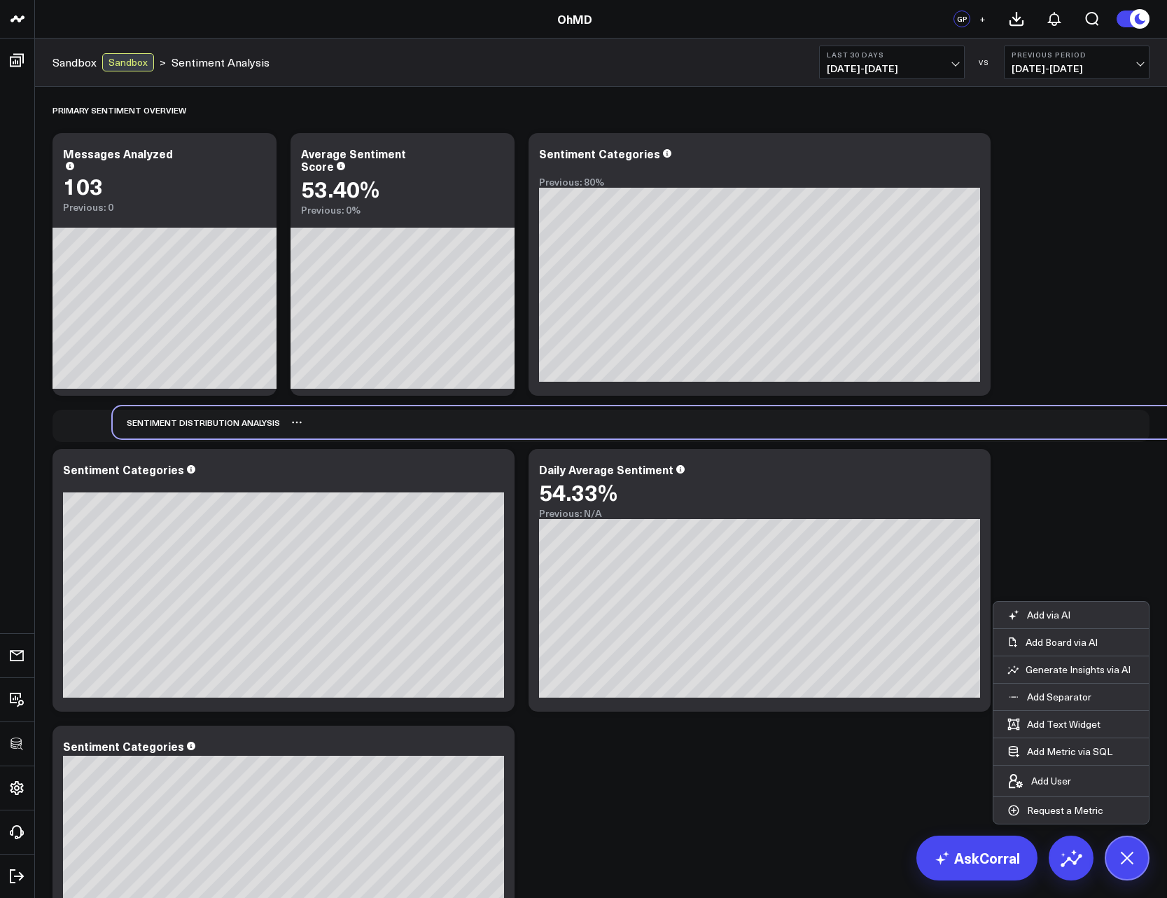
drag, startPoint x: 116, startPoint y: 836, endPoint x: 169, endPoint y: 422, distance: 418.1
click at [169, 422] on div "Sentiment Distribution Analysis" at bounding box center [196, 422] width 167 height 32
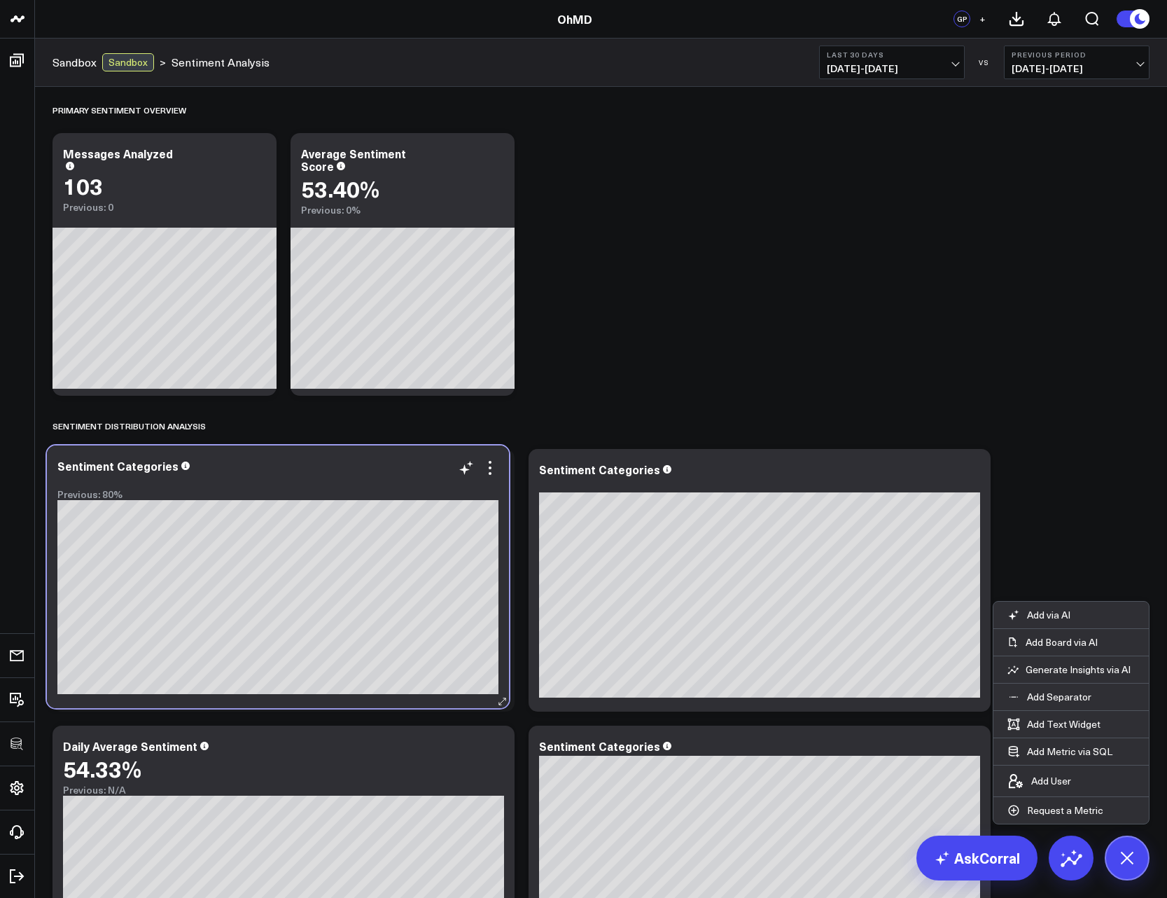
drag, startPoint x: 730, startPoint y: 161, endPoint x: 248, endPoint y: 473, distance: 574.2
click at [248, 473] on div "Sentiment Categories Previous: 80%" at bounding box center [277, 479] width 441 height 41
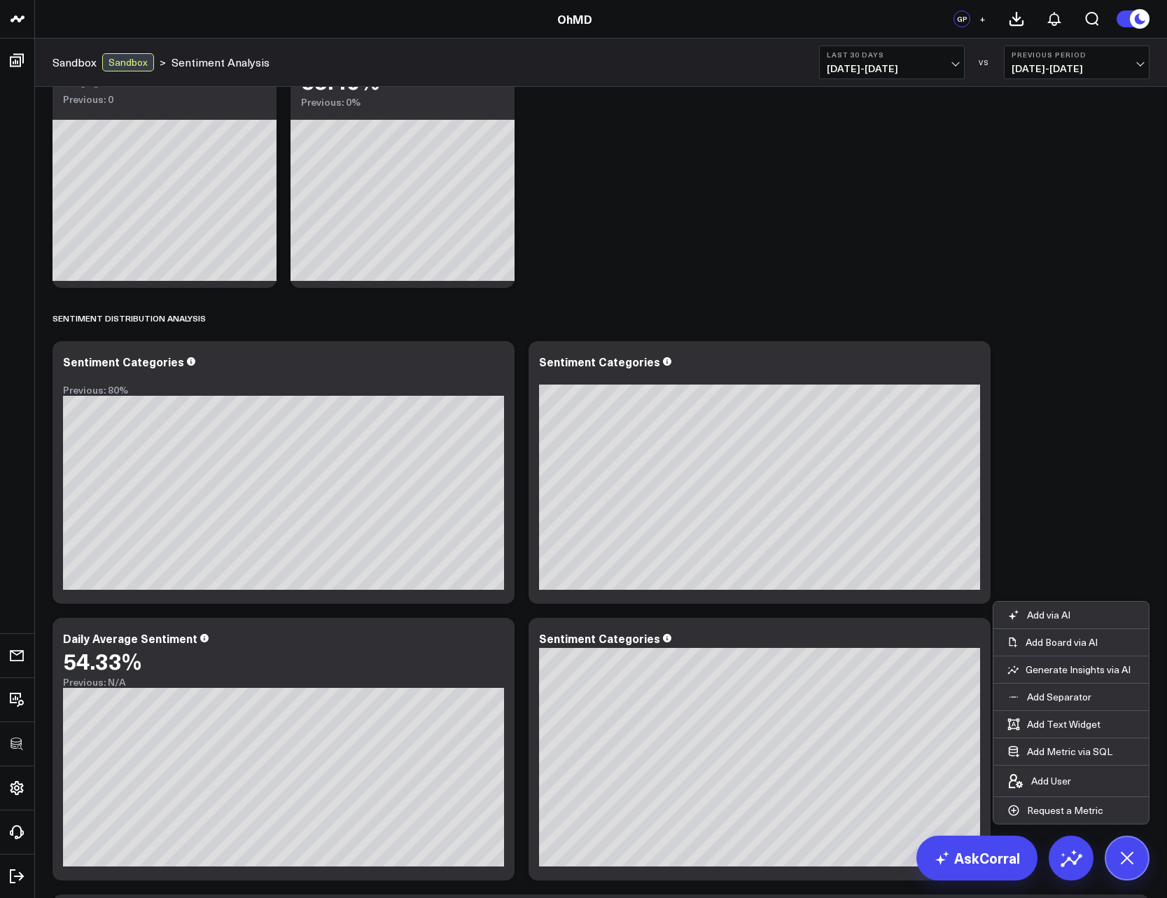
scroll to position [168, 0]
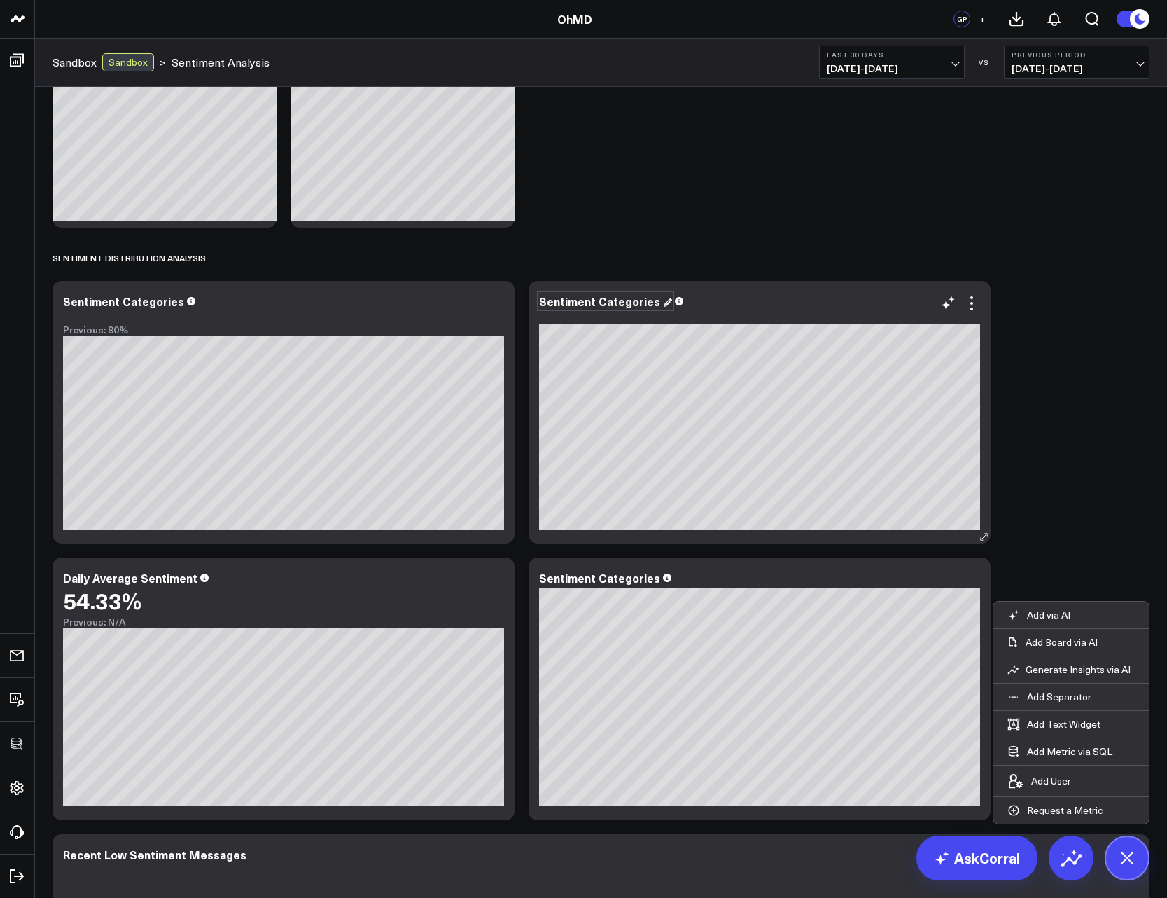
click at [614, 299] on div "Sentiment Categories" at bounding box center [605, 300] width 133 height 15
click at [940, 159] on div "Primary Sentiment Overview Modify via AI Copy link to widget Ask support Remove…" at bounding box center [601, 650] width 1111 height 1462
click at [971, 303] on icon at bounding box center [972, 303] width 3 height 3
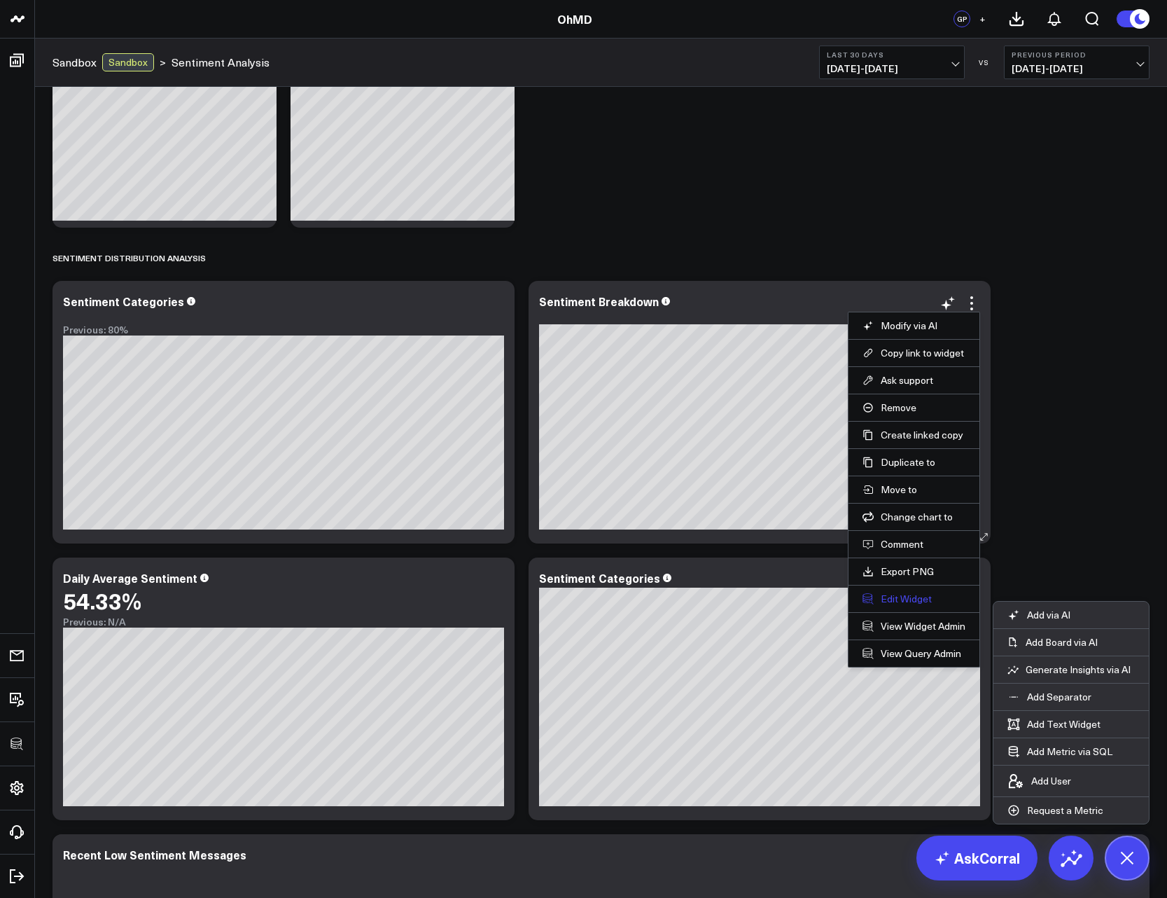
click at [908, 593] on button "Edit Widget" at bounding box center [914, 598] width 103 height 13
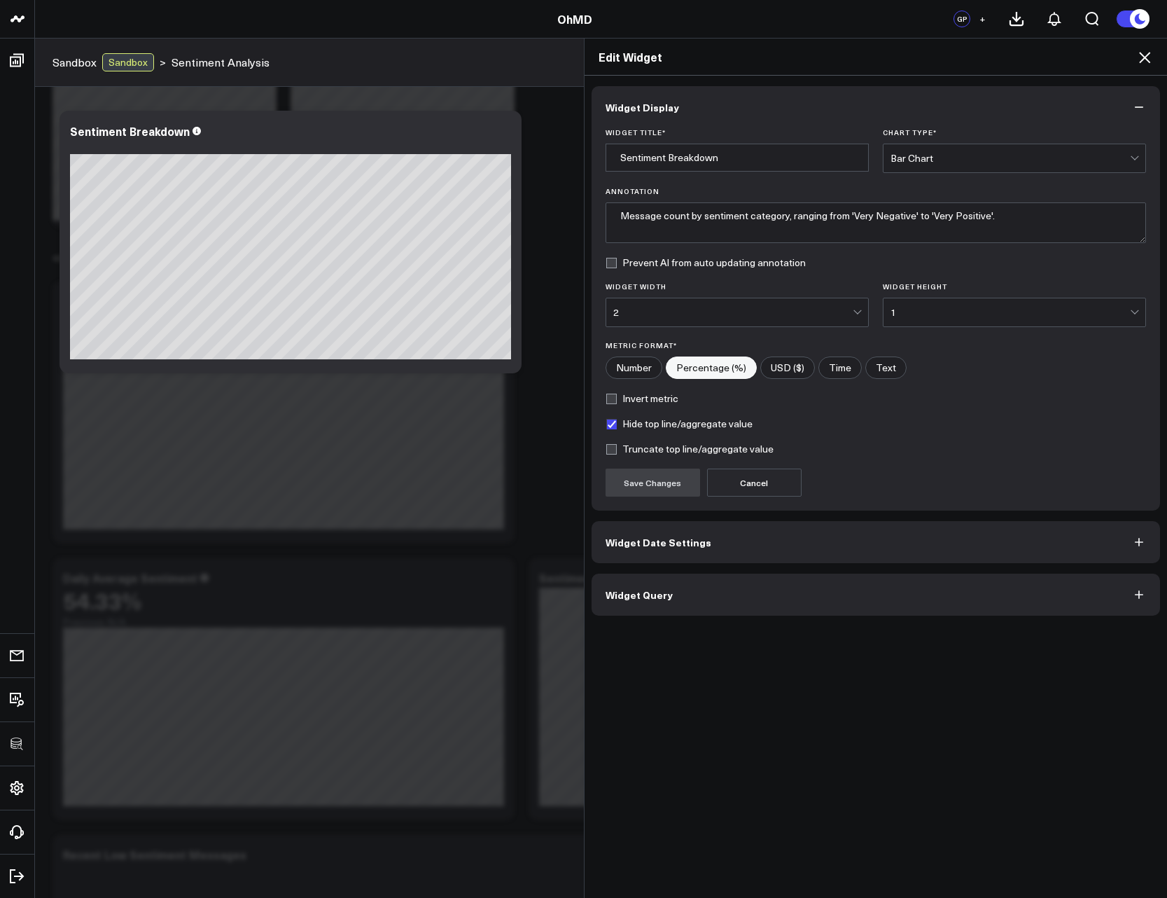
click at [784, 596] on button "Widget Query" at bounding box center [876, 595] width 569 height 42
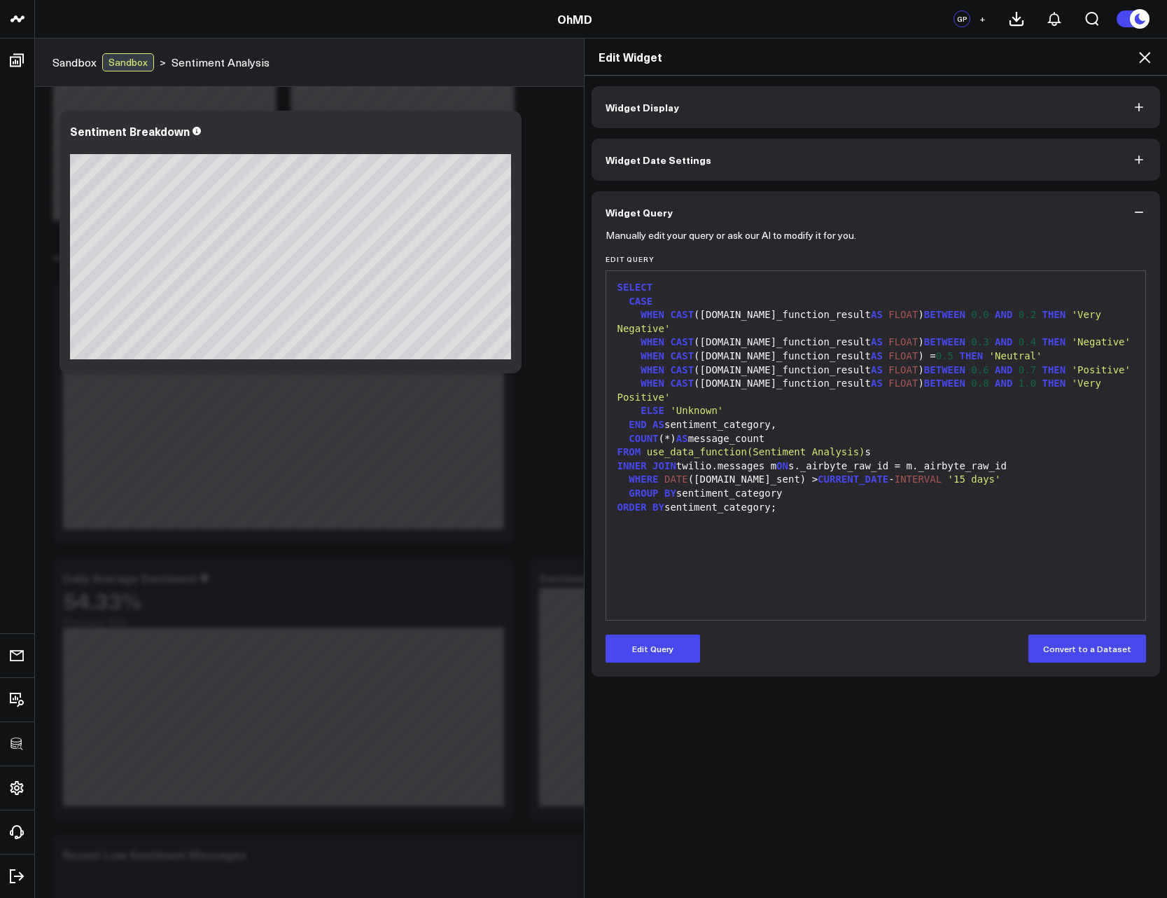
click at [1145, 57] on icon at bounding box center [1144, 57] width 11 height 11
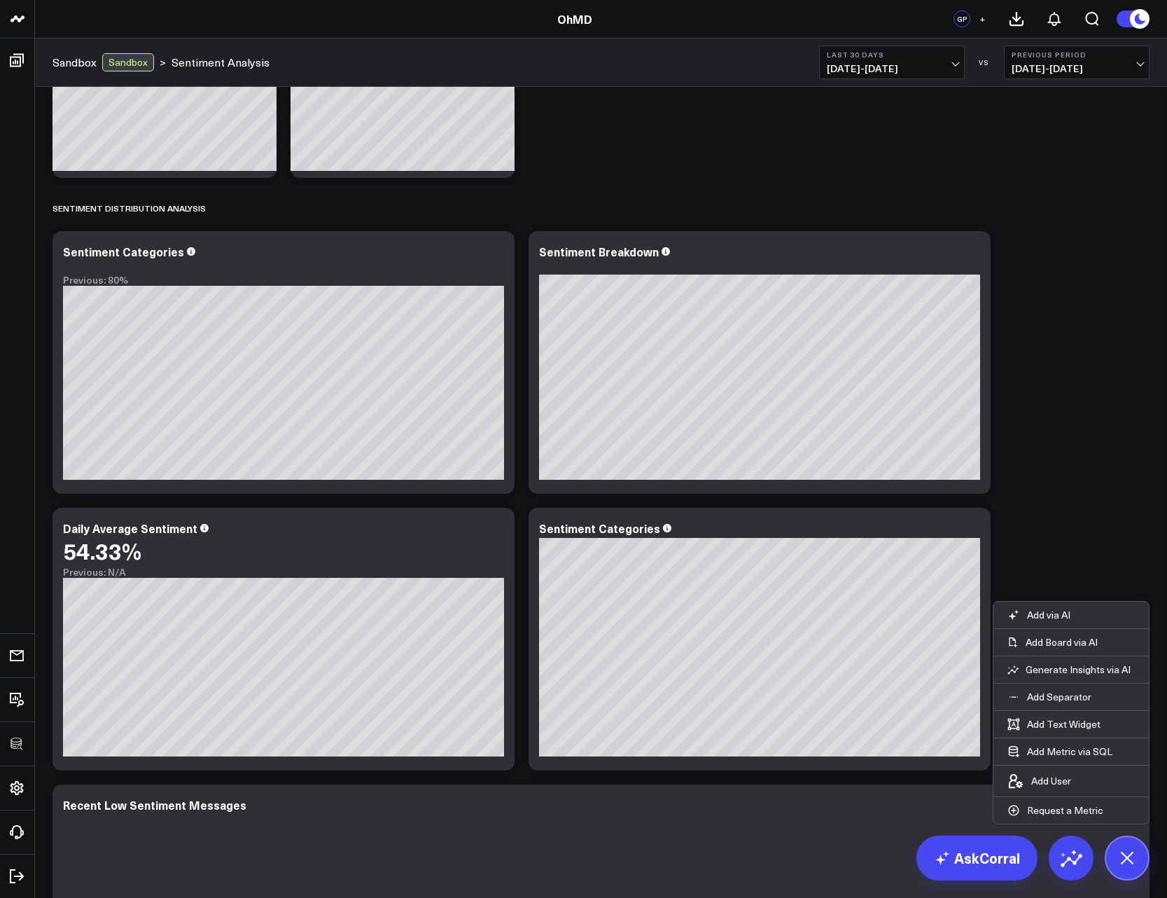
scroll to position [252, 0]
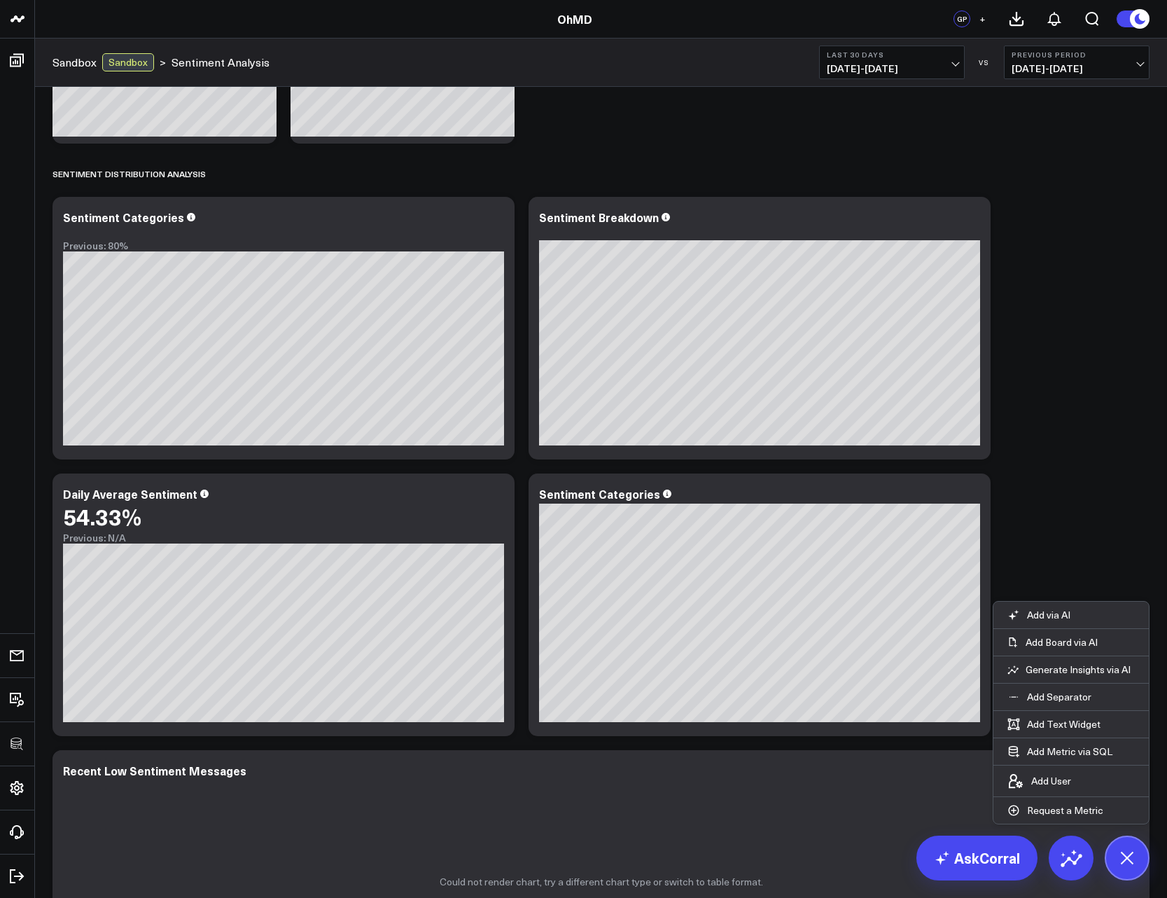
click at [0, 0] on div "Modify via AI Copy link to widget Ask support Remove Create linked copy Executi…" at bounding box center [0, 0] width 0 height 0
click at [0, 0] on icon at bounding box center [0, 0] width 0 height 0
click at [0, 0] on button "Bar Chart w/o Comparison" at bounding box center [0, 0] width 0 height 0
click at [976, 498] on icon at bounding box center [972, 495] width 17 height 17
click at [1067, 462] on div "Primary Sentiment Overview Modify via AI Copy link to widget Ask support Remove…" at bounding box center [601, 566] width 1111 height 1462
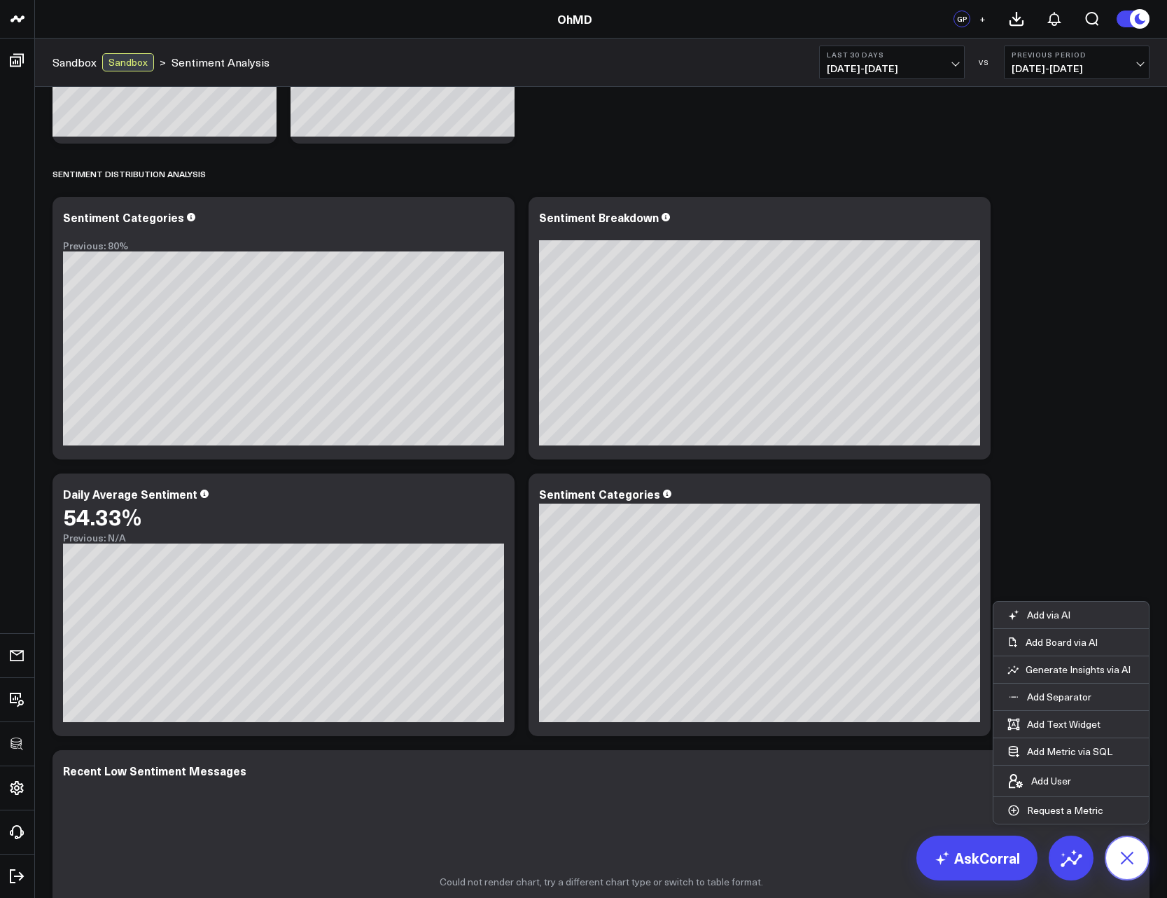
click at [1128, 871] on icon at bounding box center [1127, 858] width 32 height 32
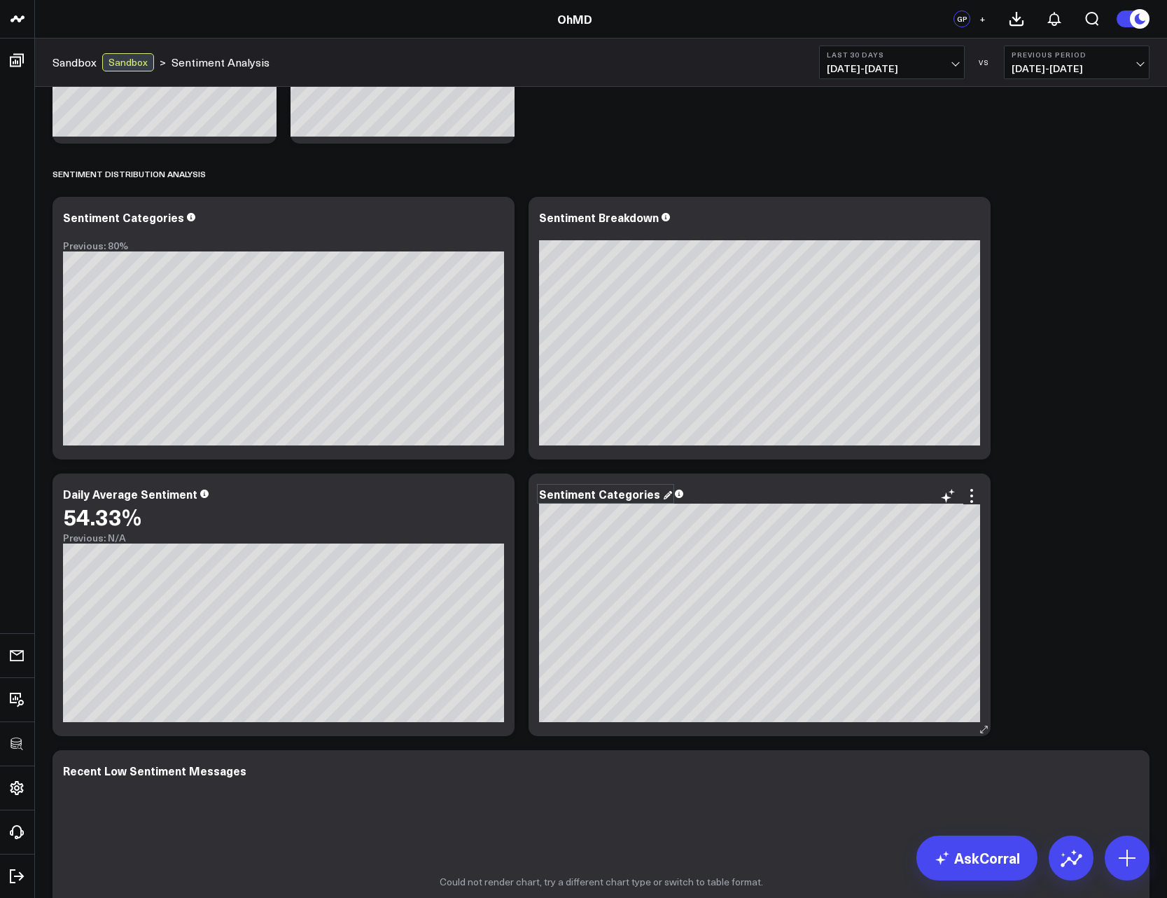
click at [630, 499] on div "Sentiment Categories" at bounding box center [605, 493] width 133 height 15
click at [1046, 415] on div "Primary Sentiment Overview Modify via AI Copy link to widget Ask support Remove…" at bounding box center [601, 566] width 1111 height 1462
click at [965, 225] on icon at bounding box center [972, 219] width 17 height 17
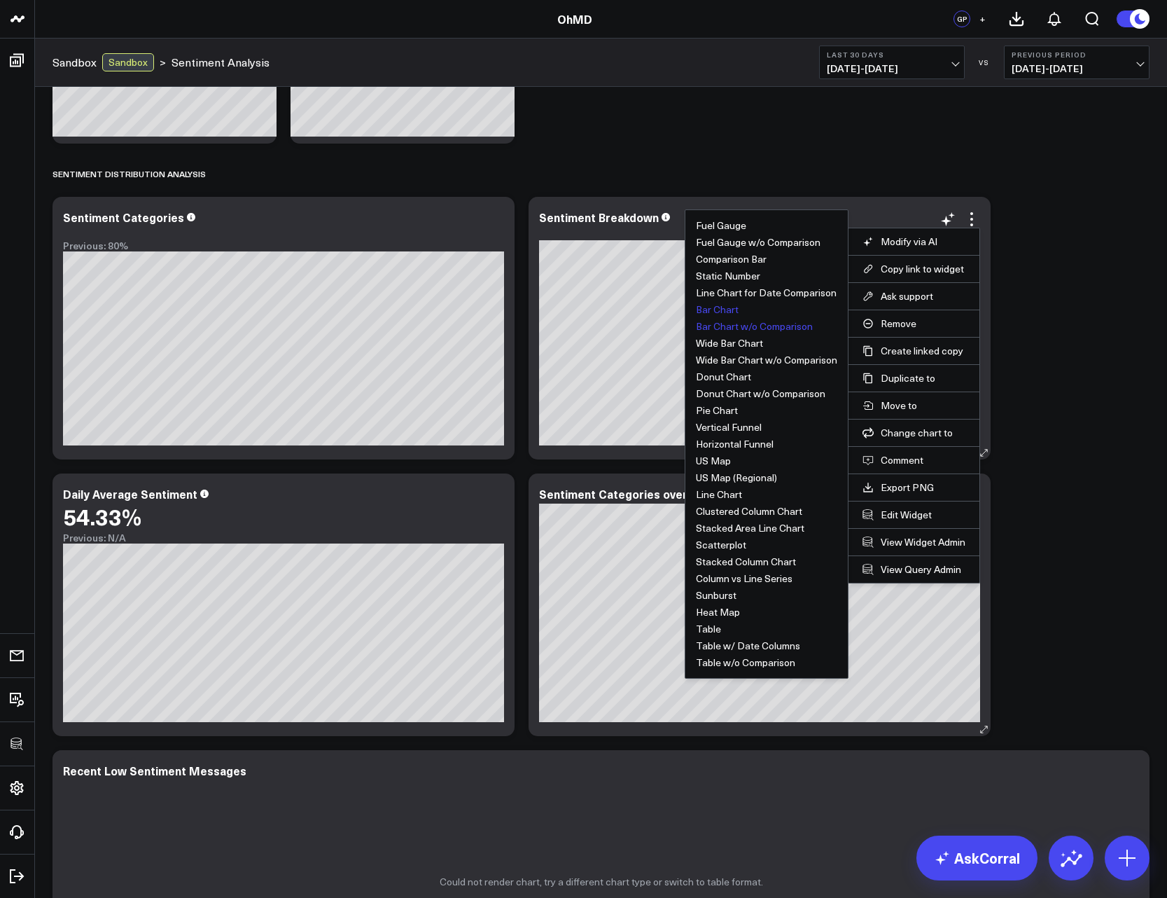
click at [716, 313] on button "Bar Chart" at bounding box center [717, 310] width 43 height 10
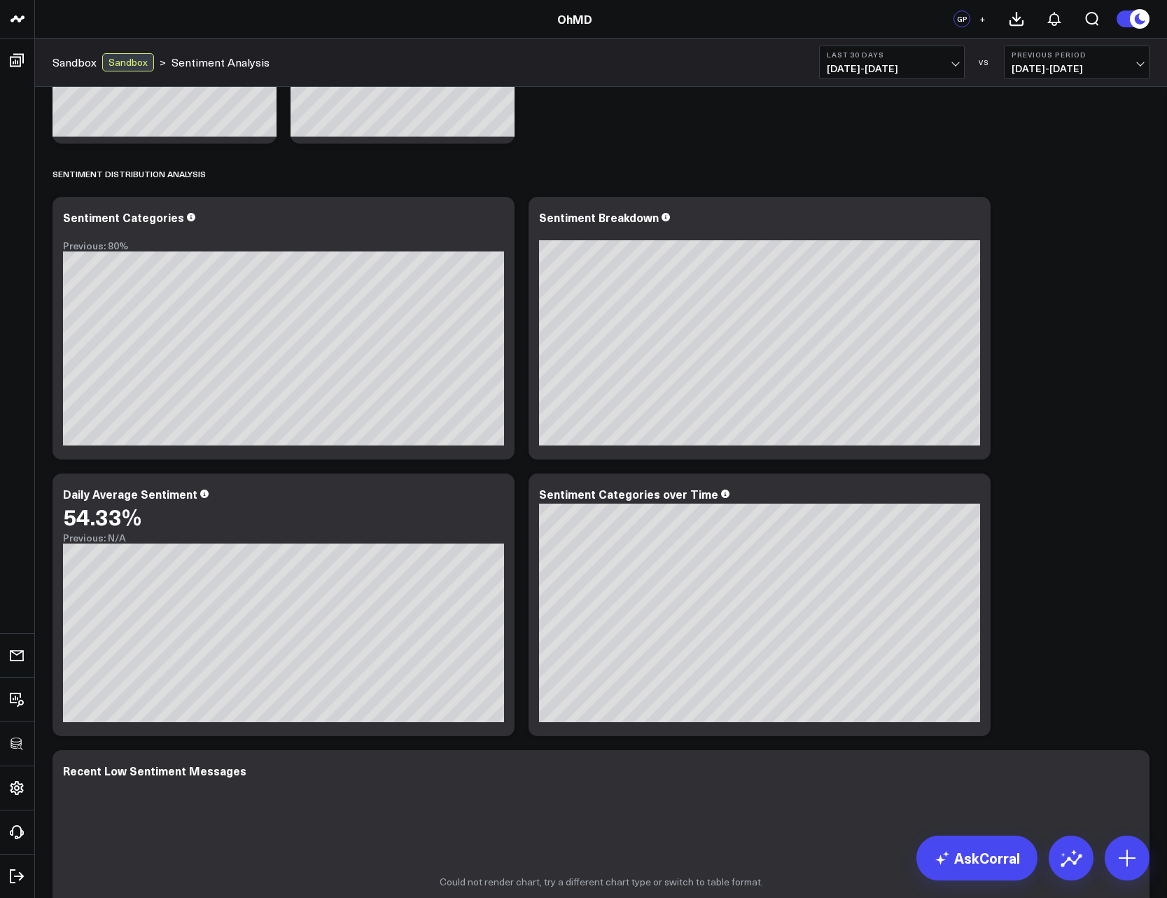
scroll to position [735, 0]
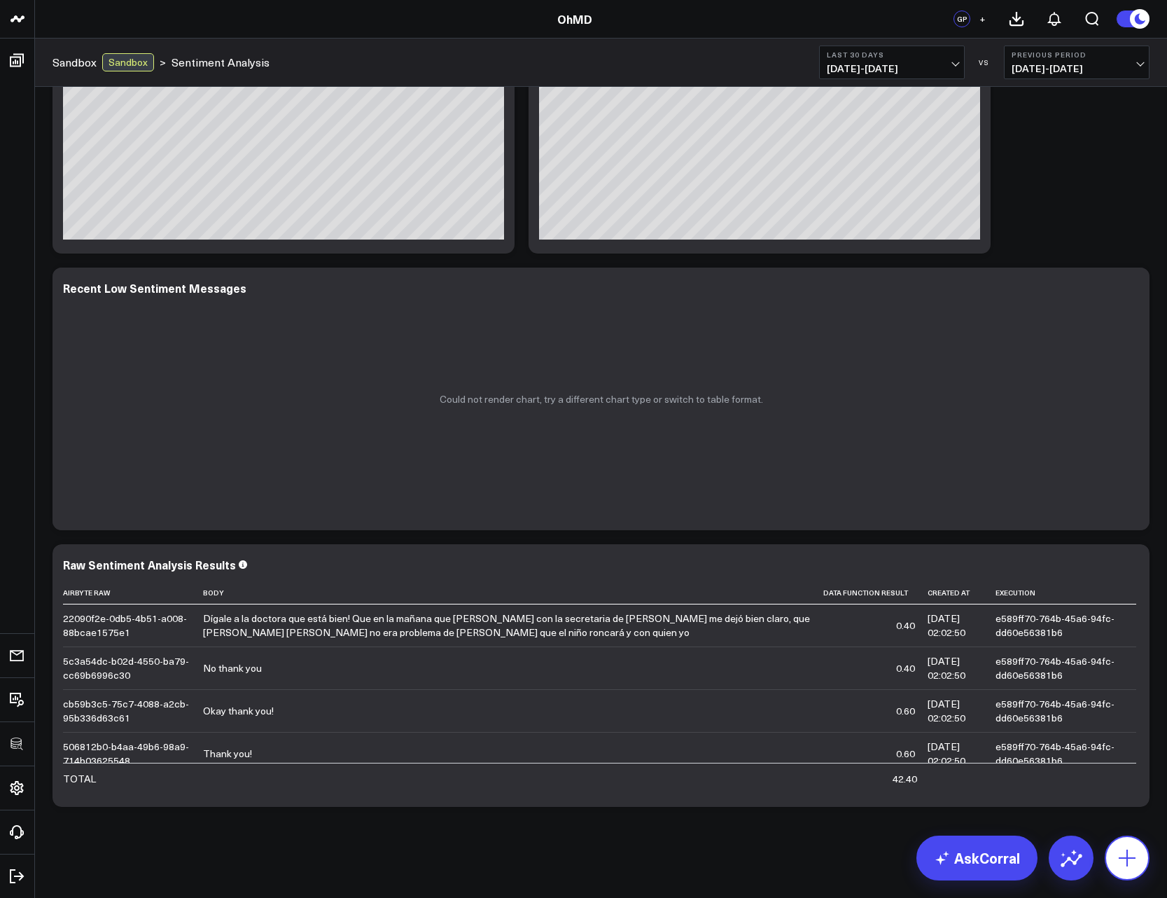
click at [1128, 843] on button at bounding box center [1127, 858] width 45 height 45
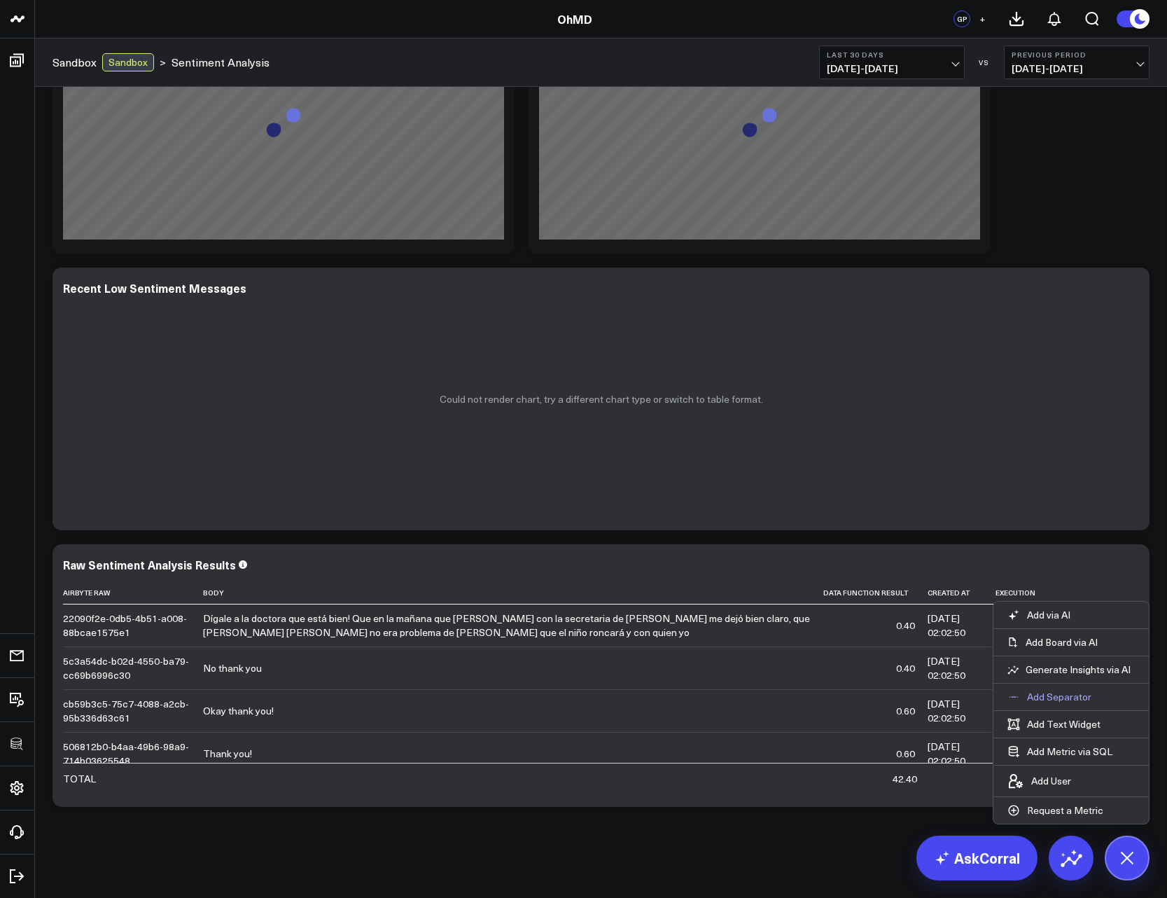
click at [1051, 703] on button "Add Separator" at bounding box center [1050, 697] width 112 height 27
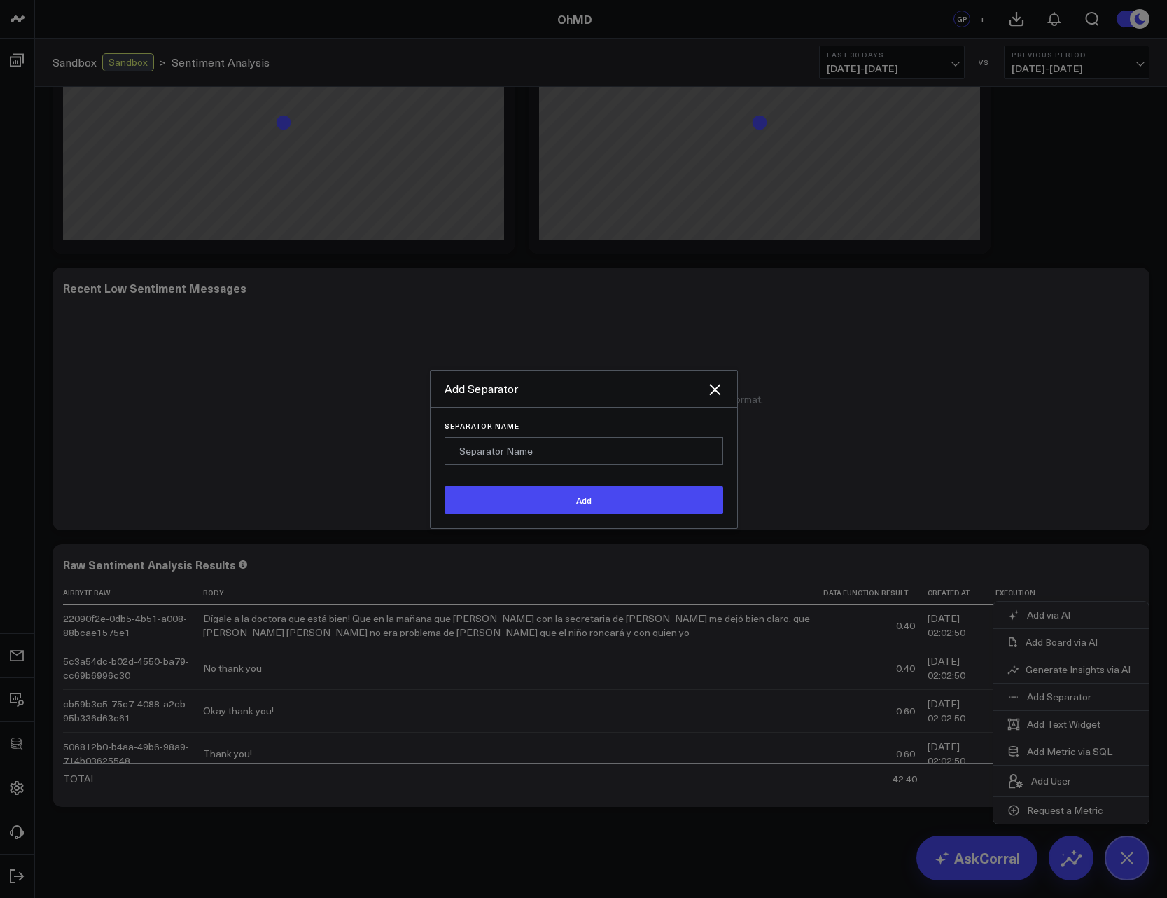
click at [622, 454] on input "Separator Name" at bounding box center [584, 451] width 279 height 28
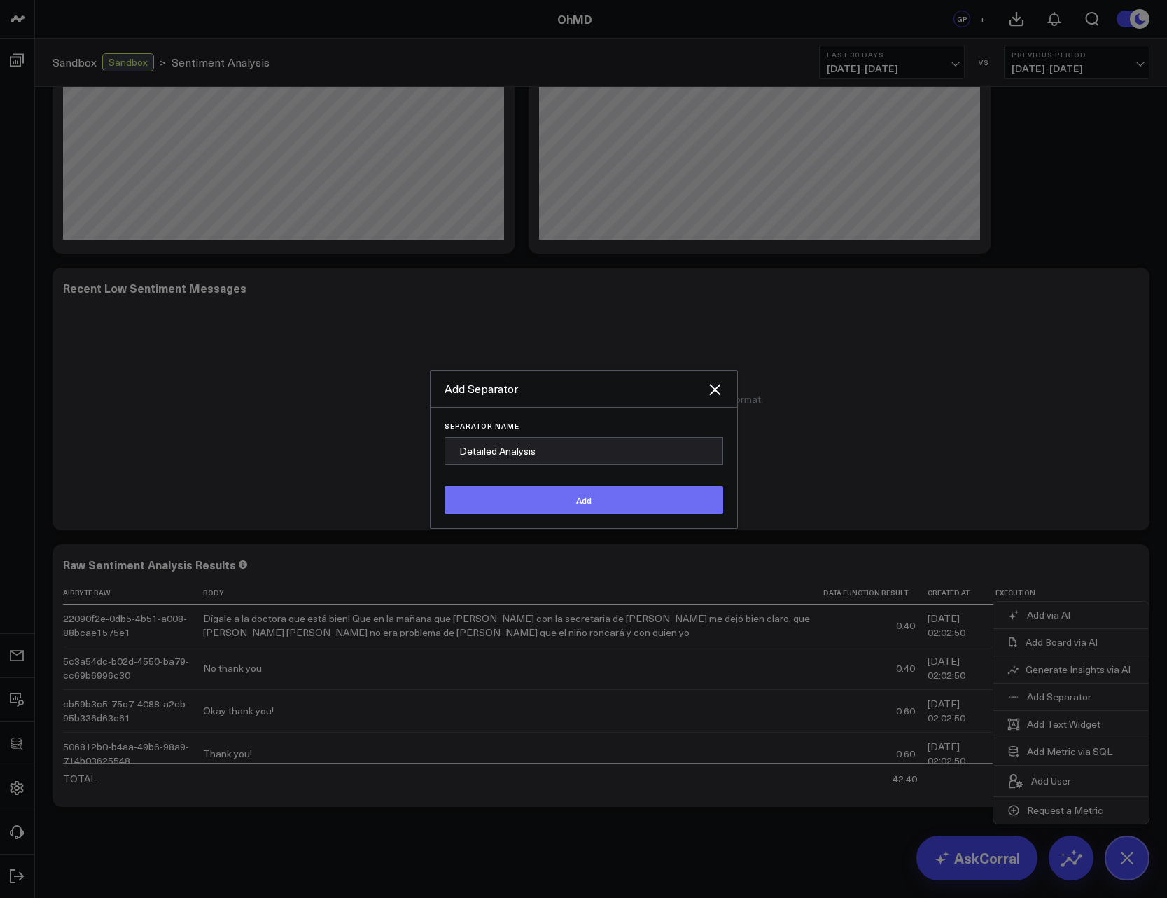
type input "Detailed Analysis"
click at [611, 497] on button "Add" at bounding box center [584, 500] width 279 height 28
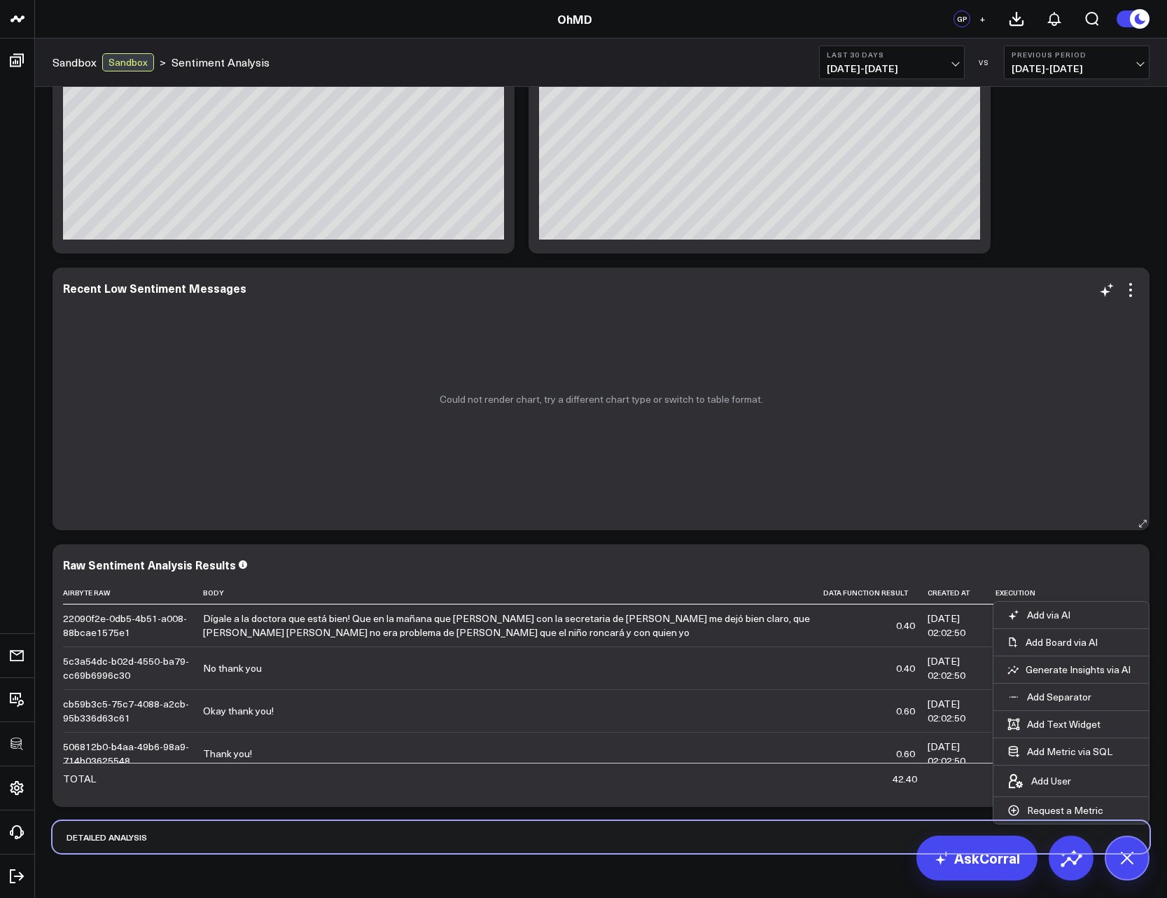
scroll to position [739, 0]
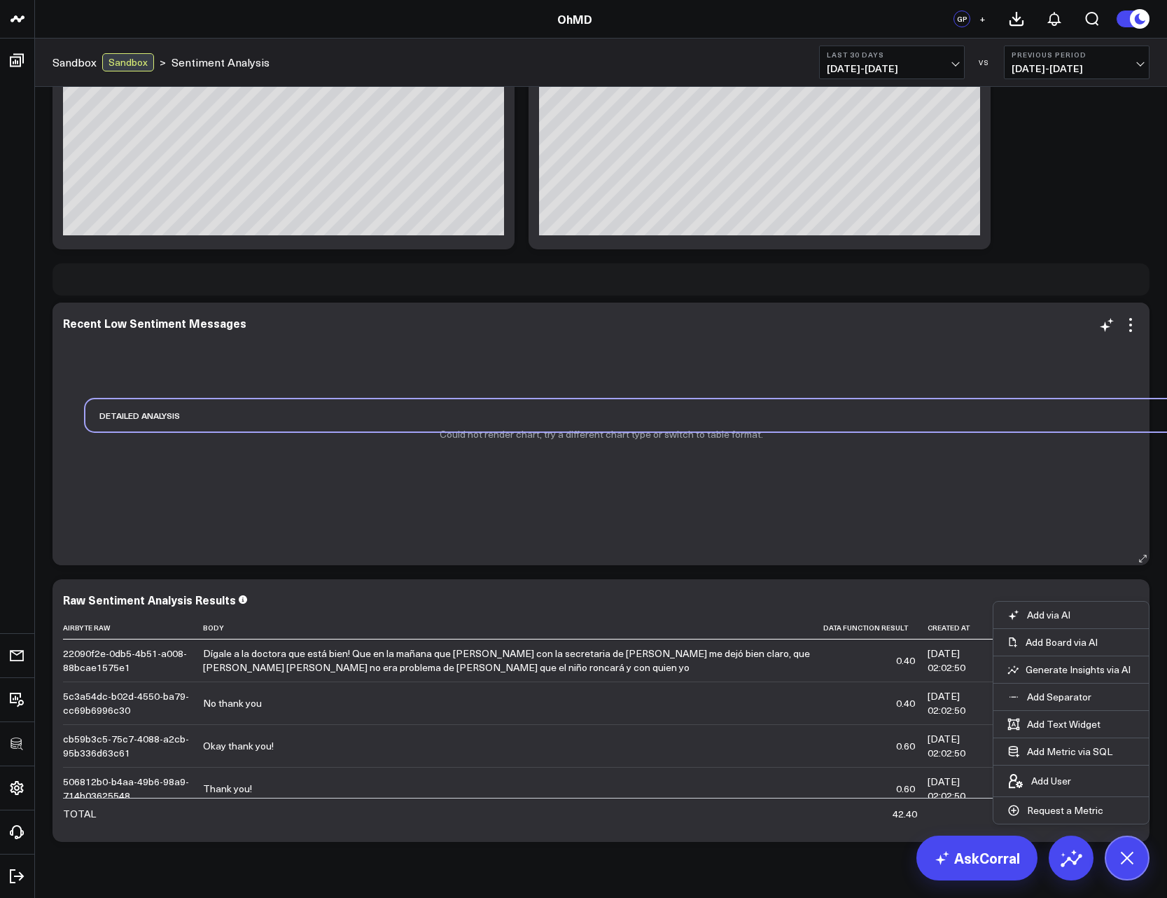
drag, startPoint x: 95, startPoint y: 836, endPoint x: 102, endPoint y: 471, distance: 364.2
click at [102, 471] on div "Primary Sentiment Overview Modify via AI Copy link to widget Ask support Remove…" at bounding box center [601, 98] width 1111 height 1501
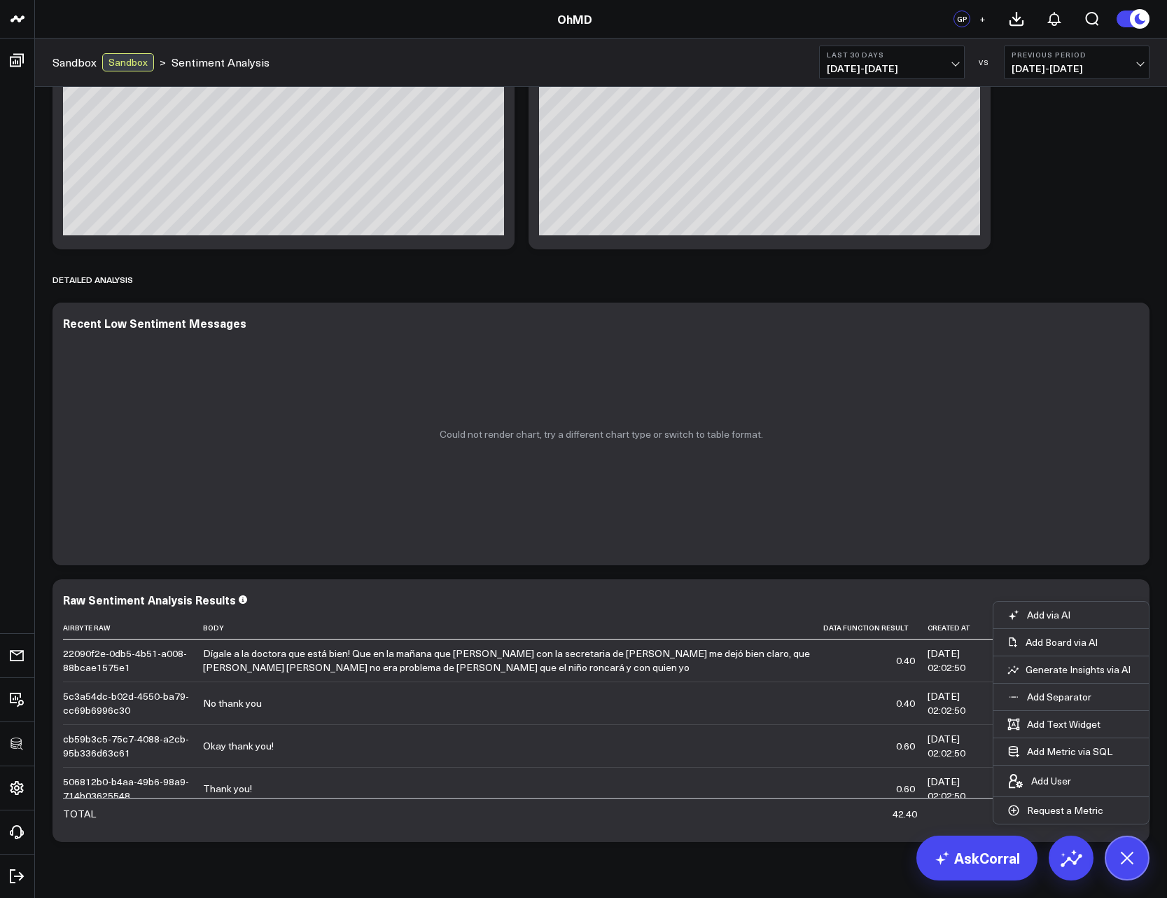
click at [1061, 251] on div "Primary Sentiment Overview Modify via AI Copy link to widget Ask support Remove…" at bounding box center [601, 98] width 1111 height 1501
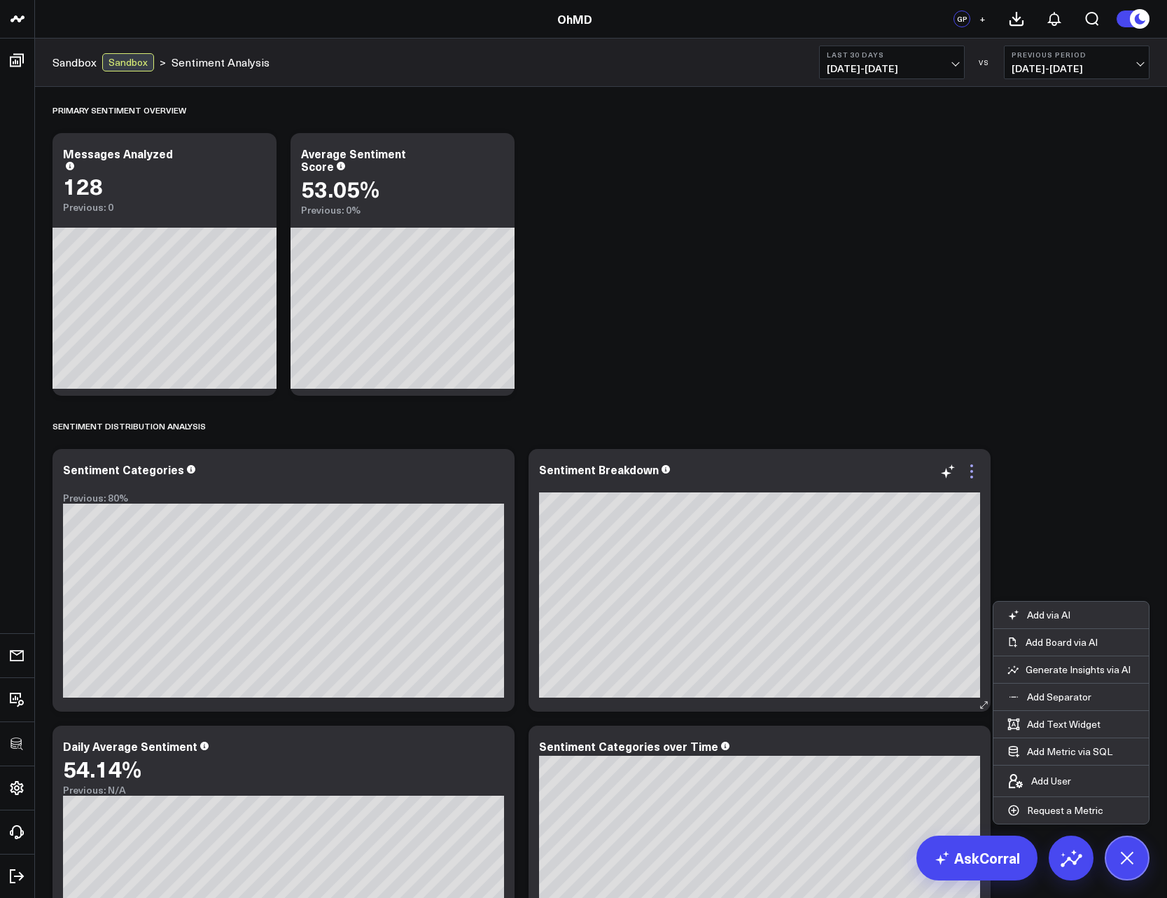
scroll to position [168, 0]
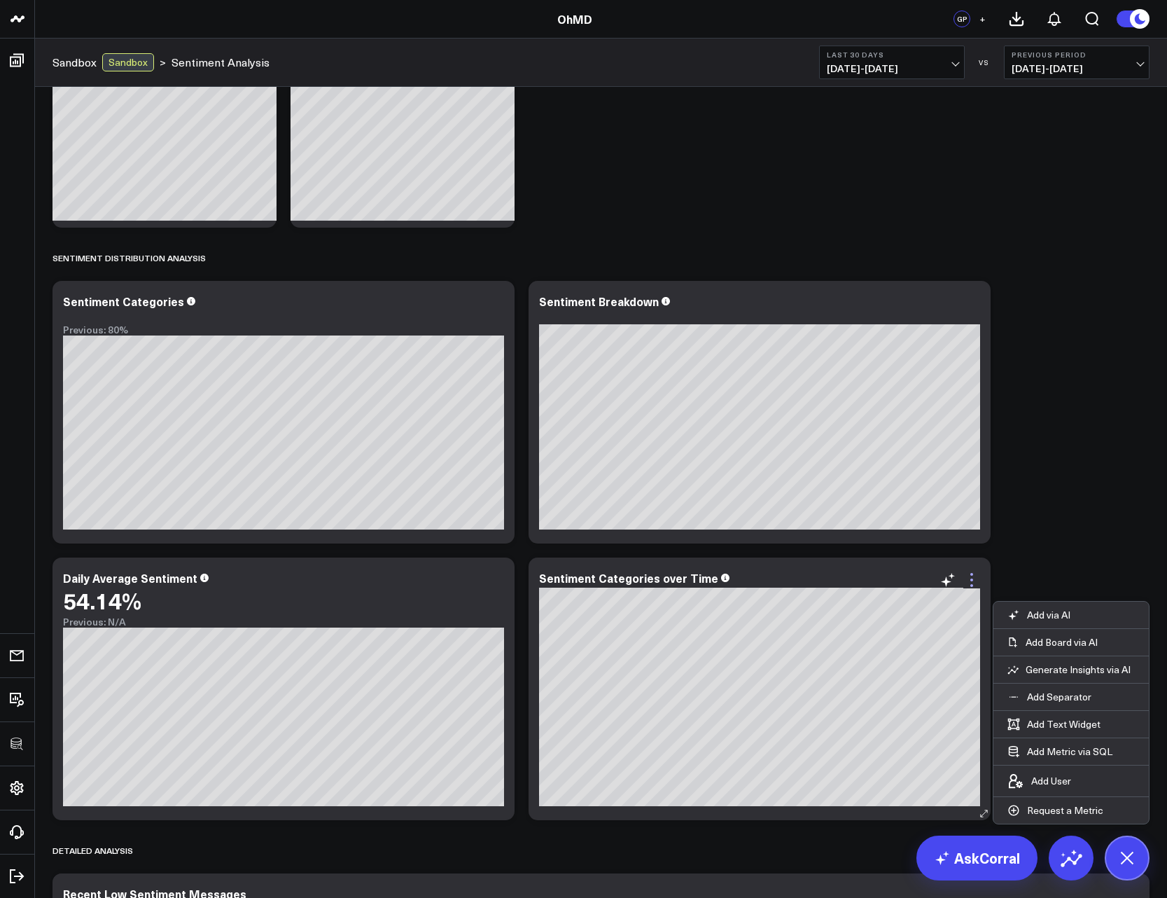
click at [977, 578] on icon at bounding box center [972, 579] width 17 height 17
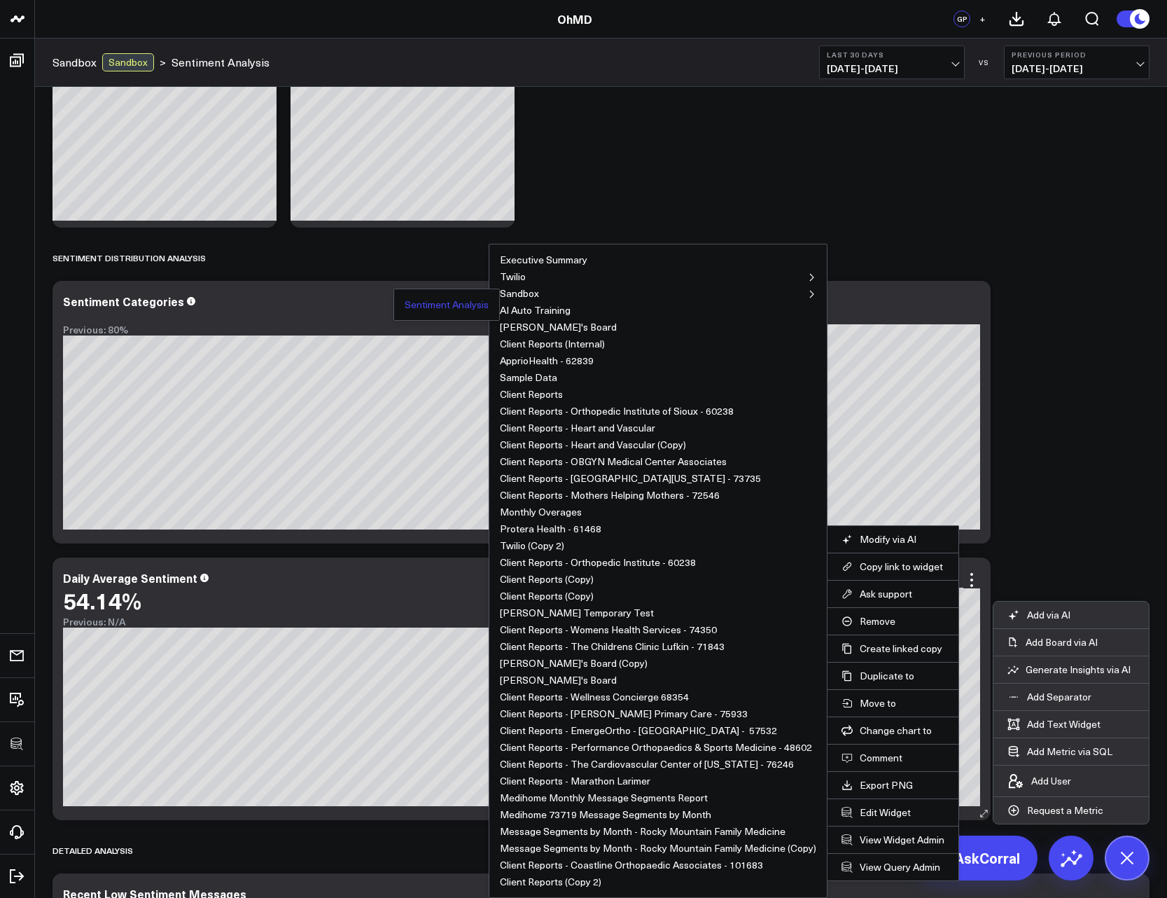
click at [469, 305] on button "Sentiment Analysis" at bounding box center [447, 305] width 84 height 10
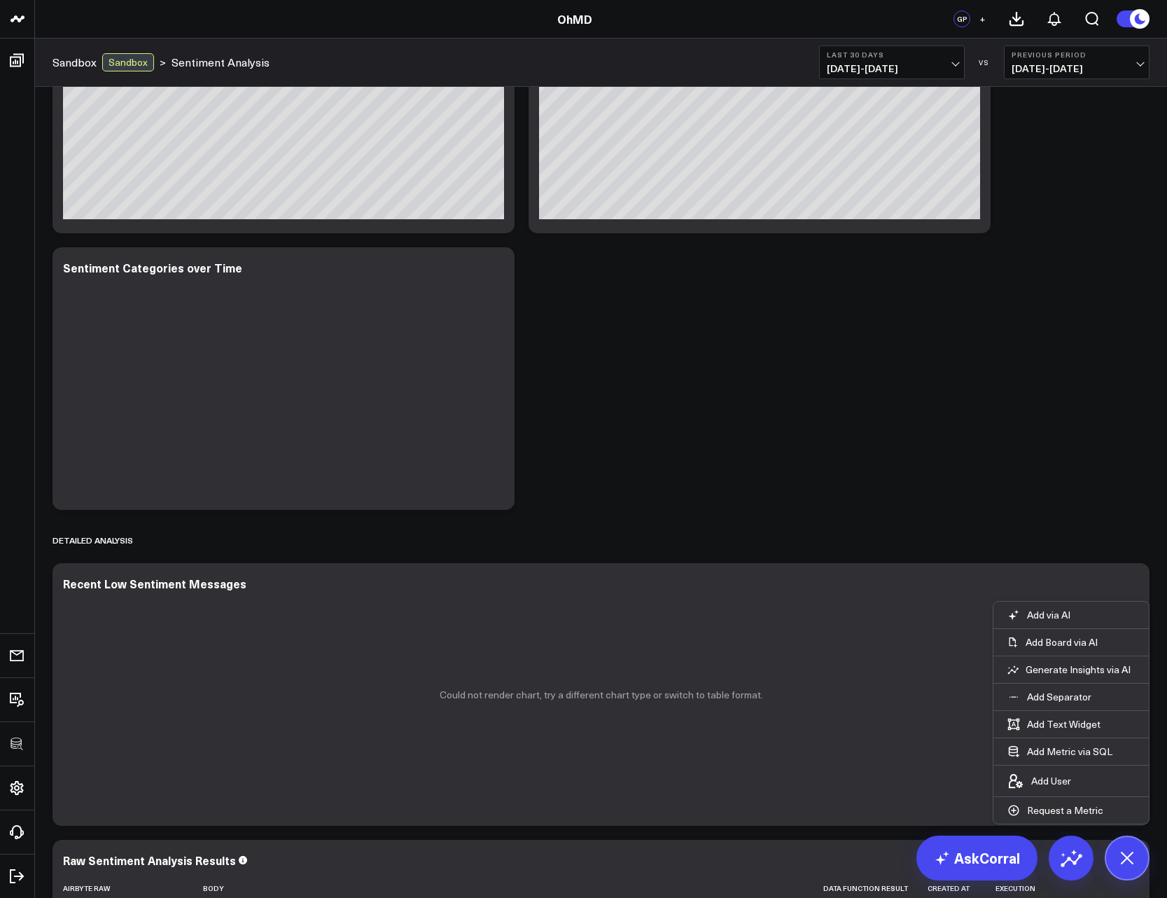
scroll to position [756, 0]
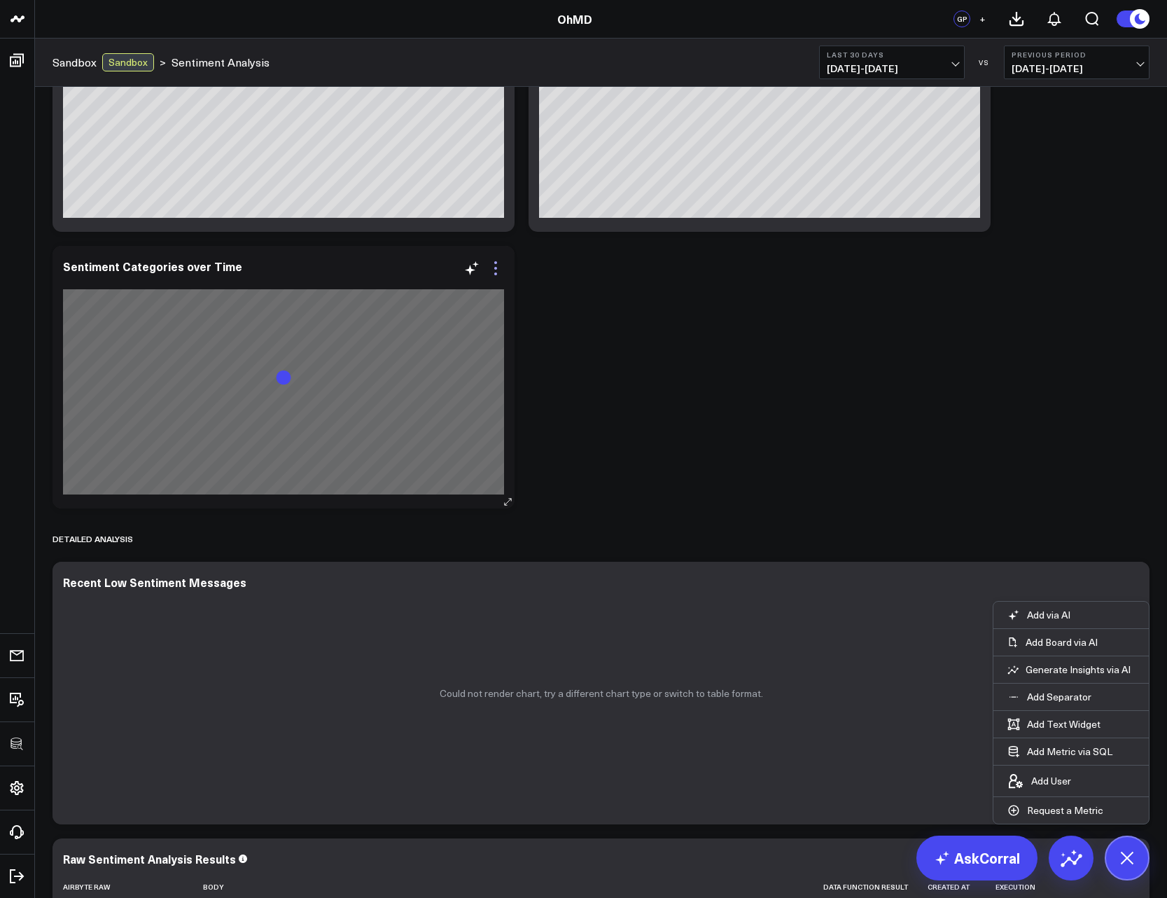
click at [495, 268] on icon at bounding box center [495, 268] width 3 height 3
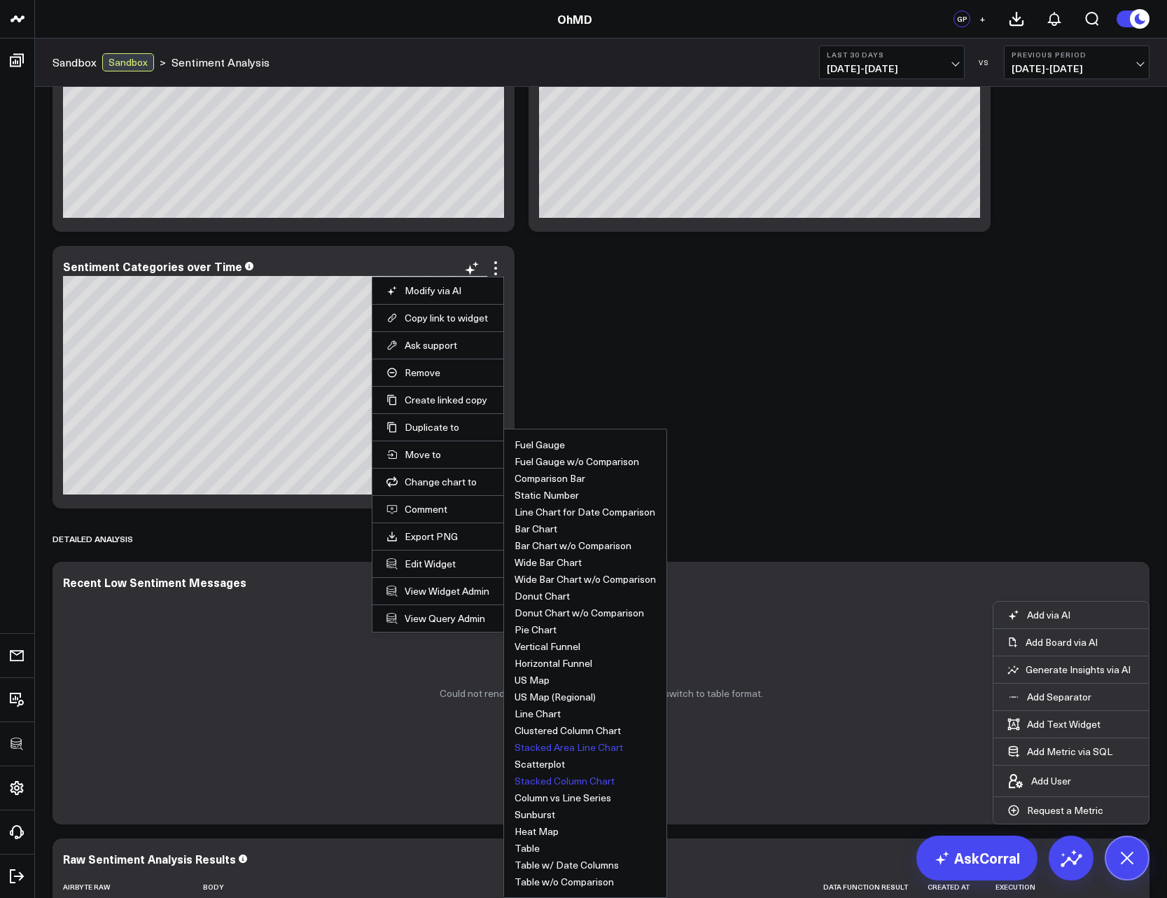
click at [583, 744] on button "Stacked Area Line Chart" at bounding box center [569, 747] width 109 height 10
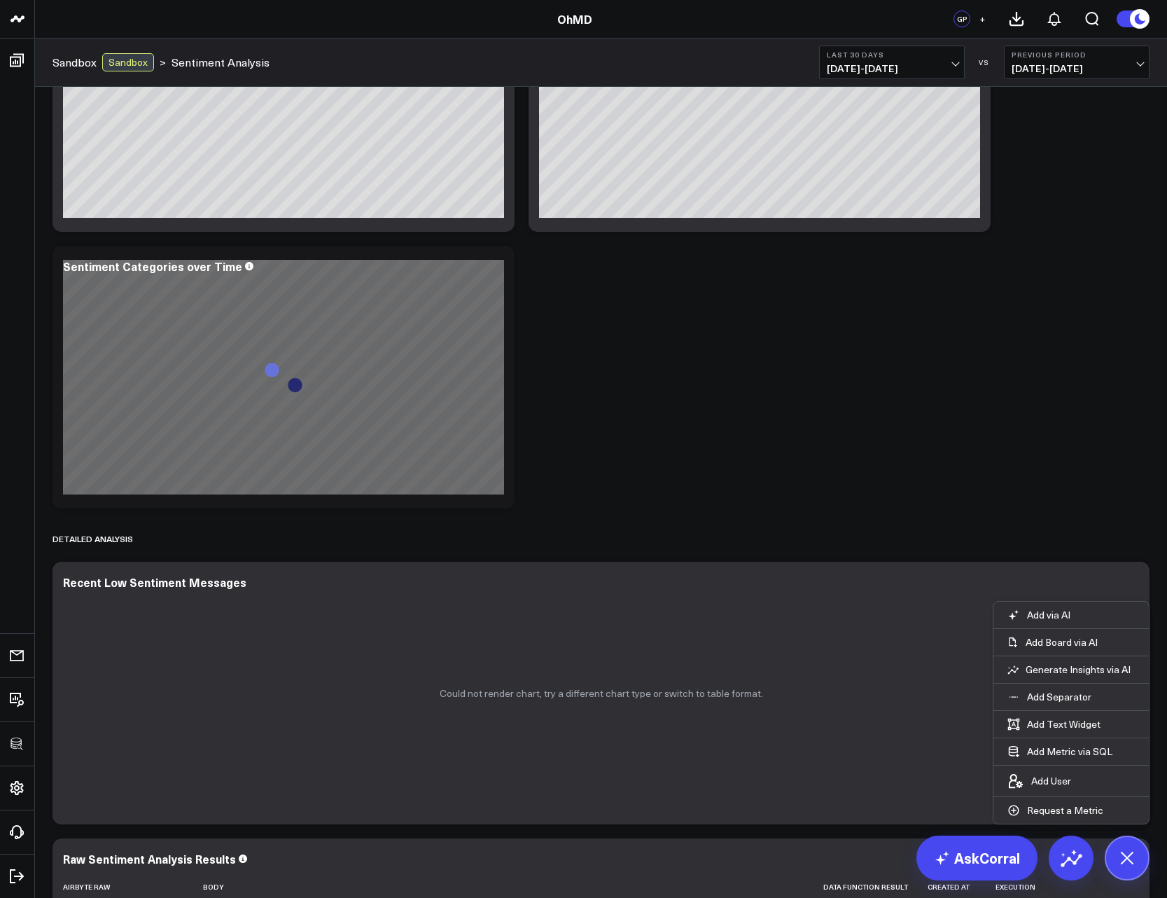
scroll to position [588, 0]
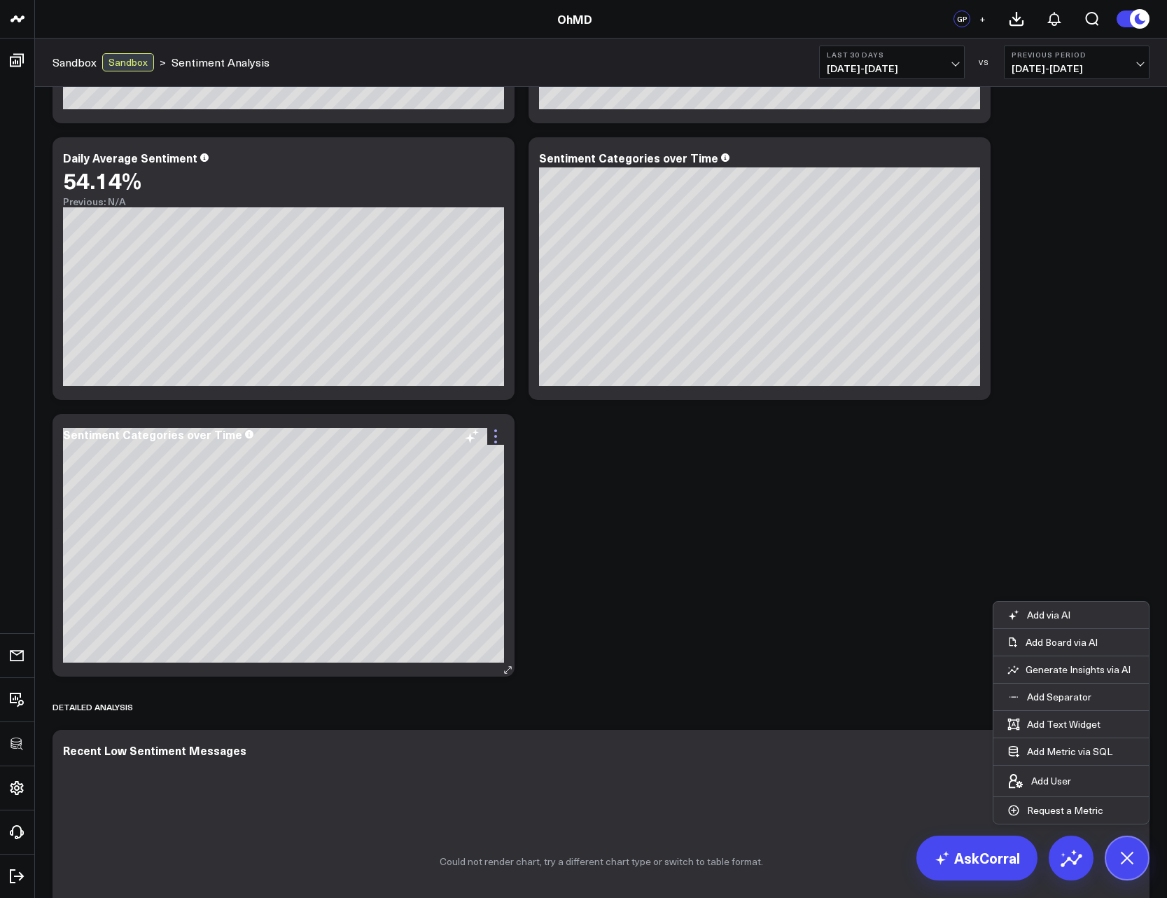
click at [497, 429] on icon at bounding box center [495, 436] width 17 height 17
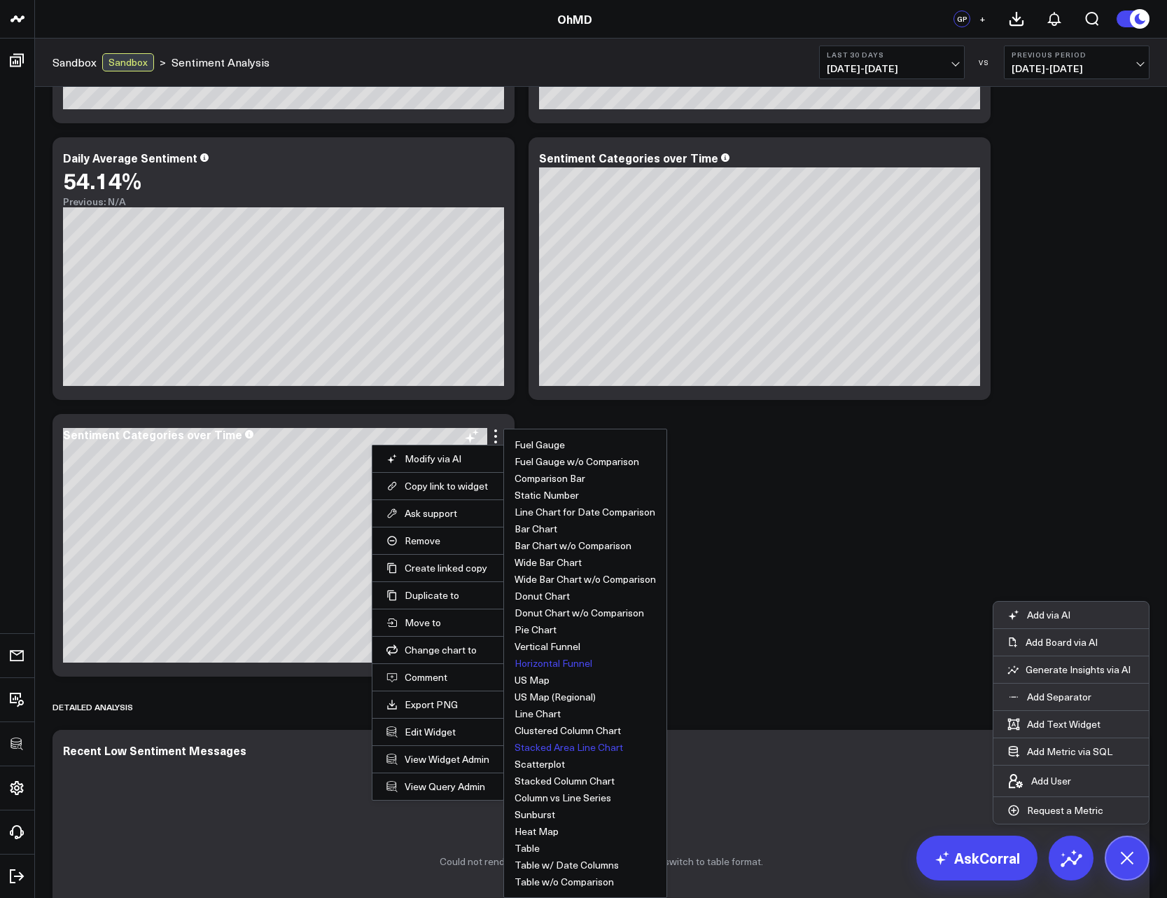
scroll to position [672, 0]
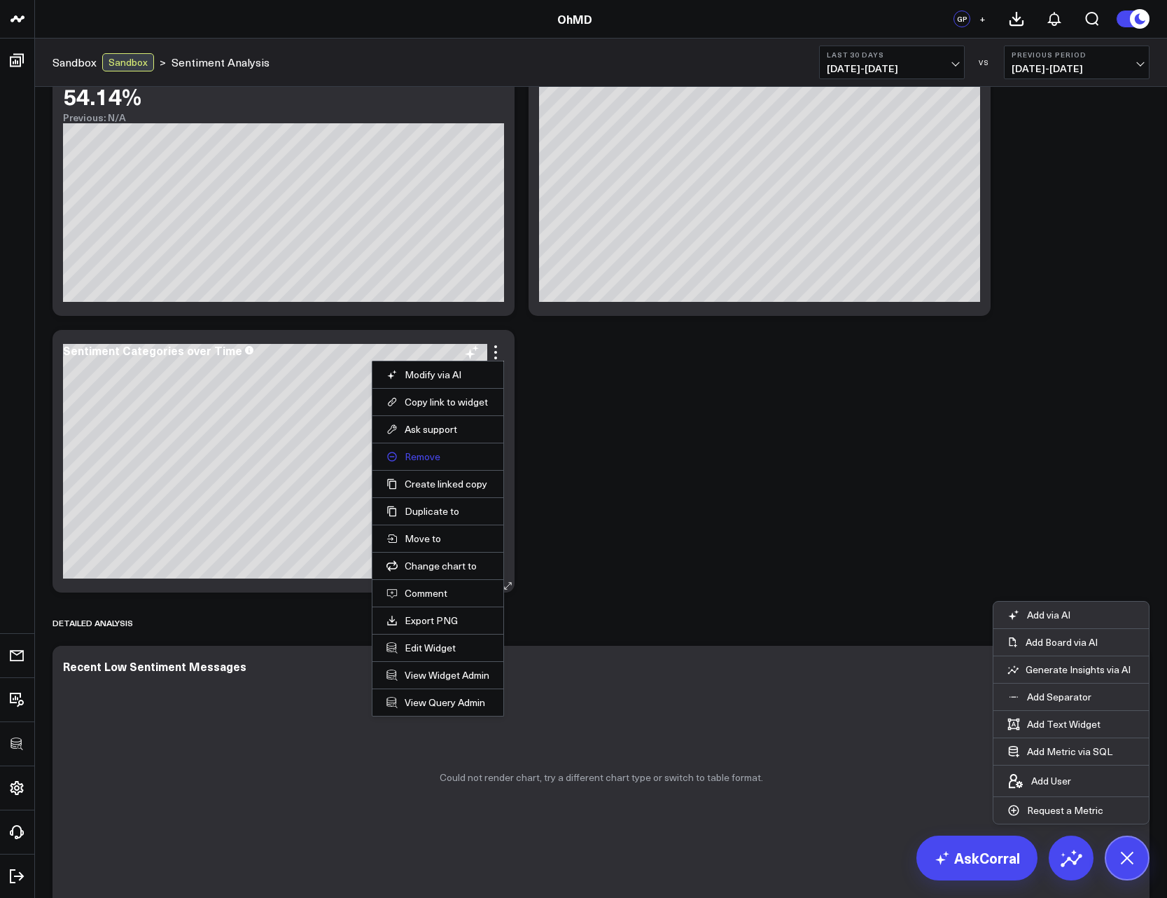
click at [422, 456] on button "Remove" at bounding box center [438, 456] width 103 height 13
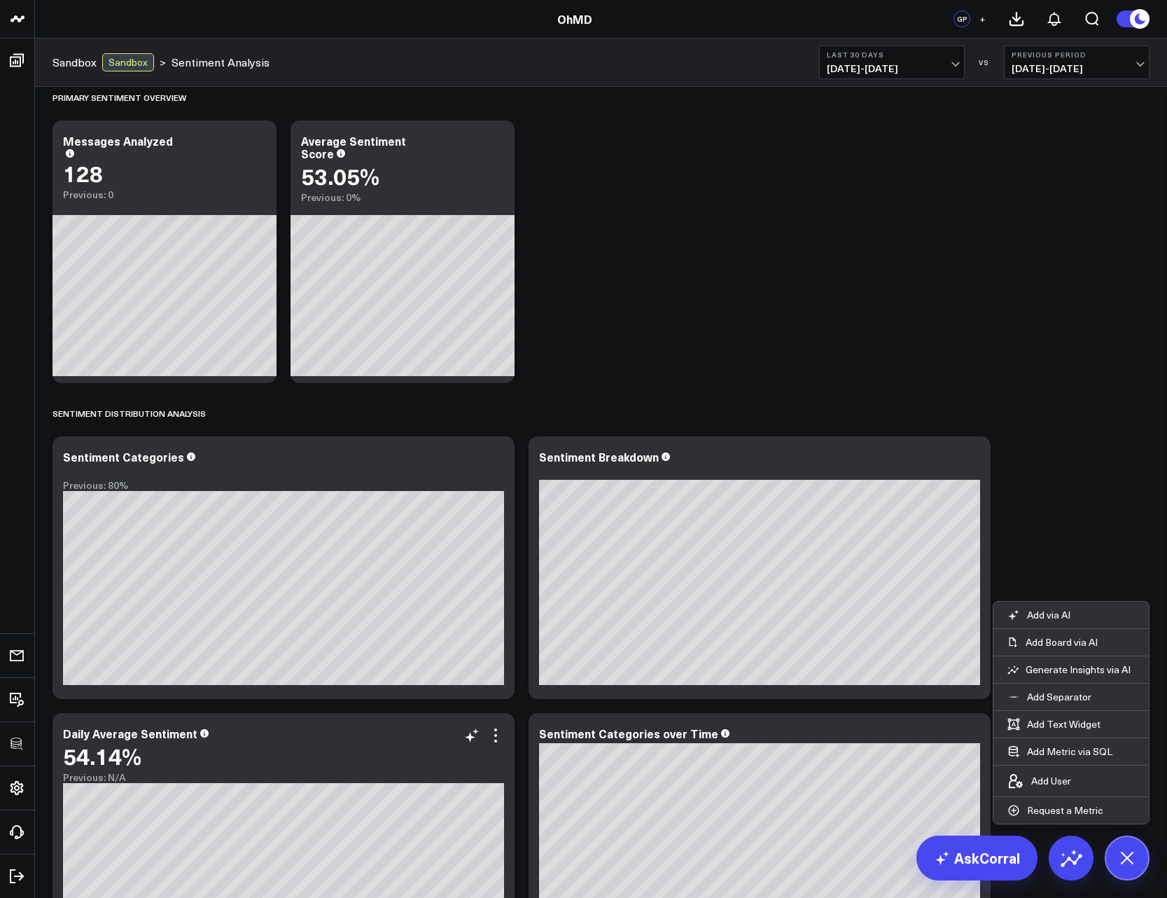
scroll to position [0, 0]
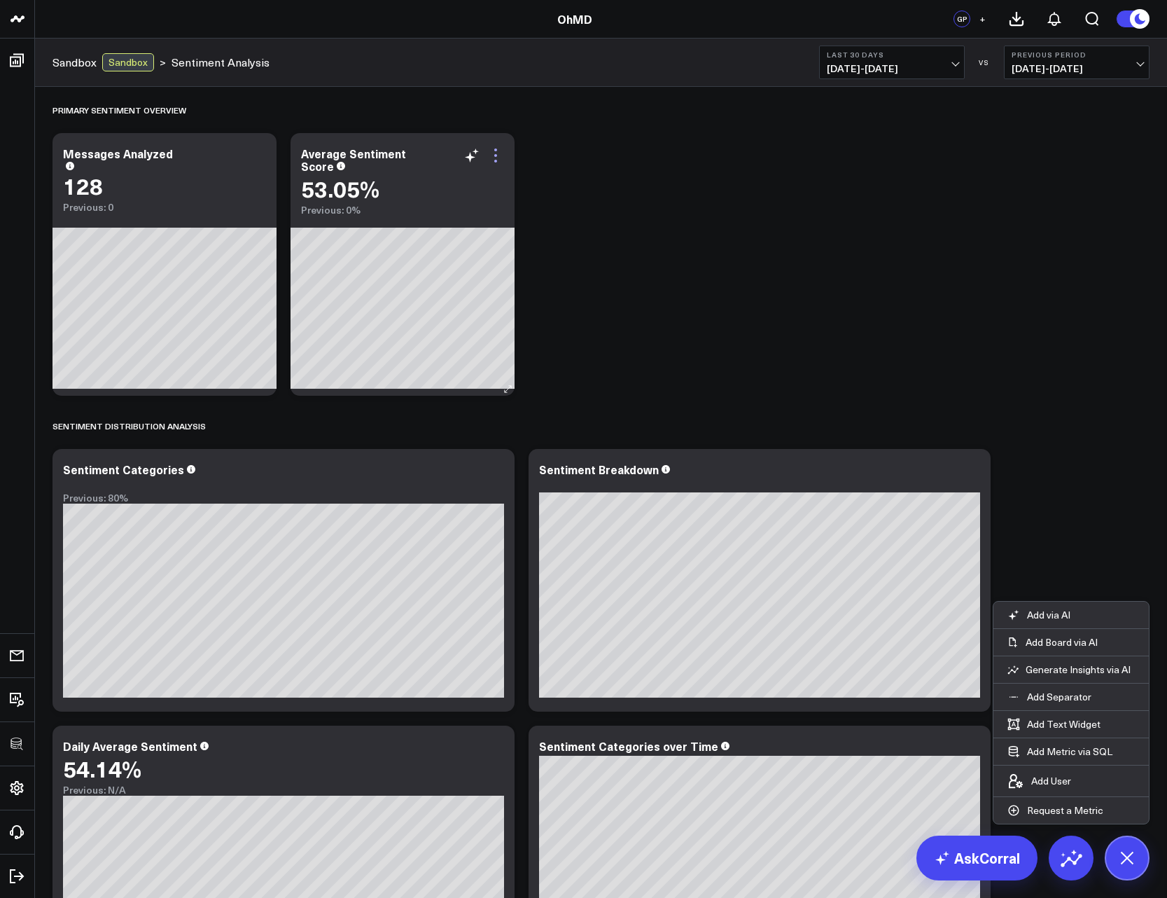
click at [501, 159] on icon at bounding box center [495, 155] width 17 height 17
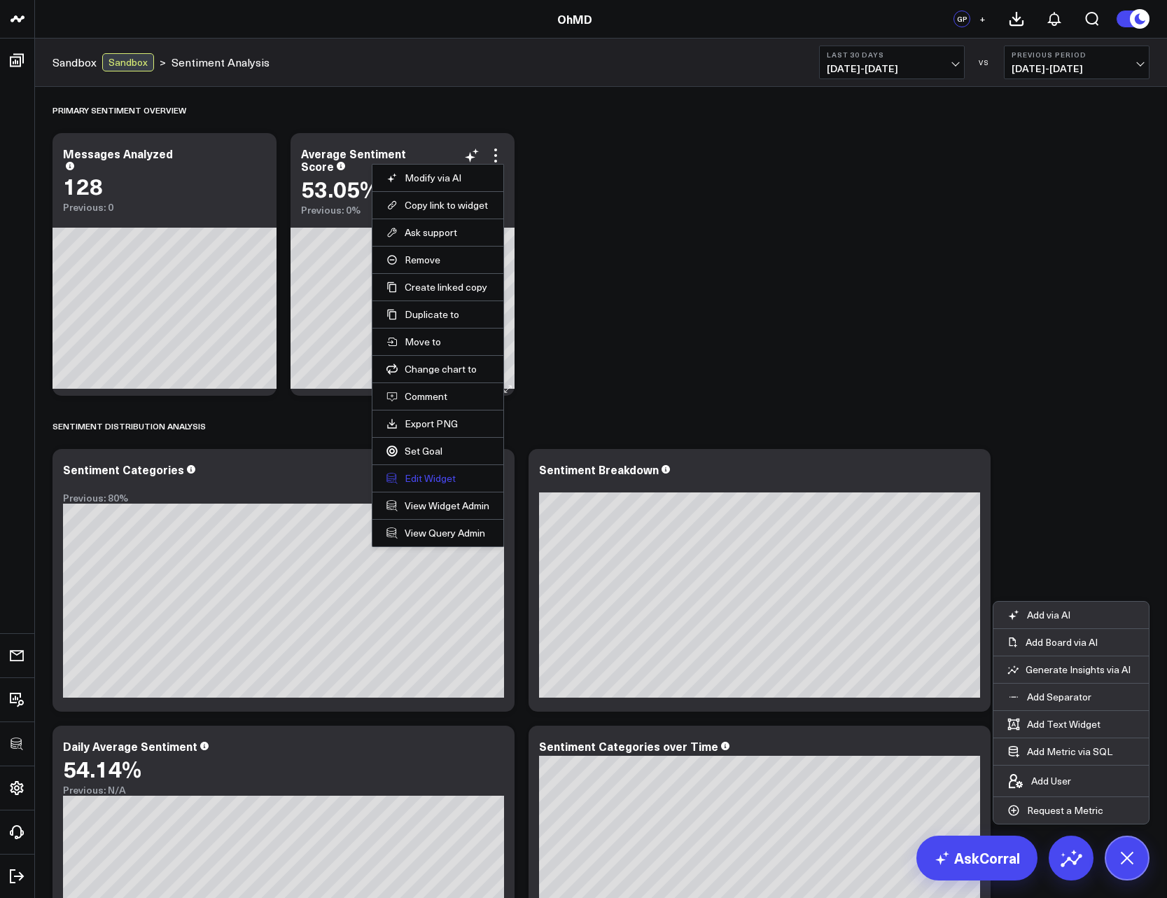
click at [409, 482] on button "Edit Widget" at bounding box center [438, 478] width 103 height 13
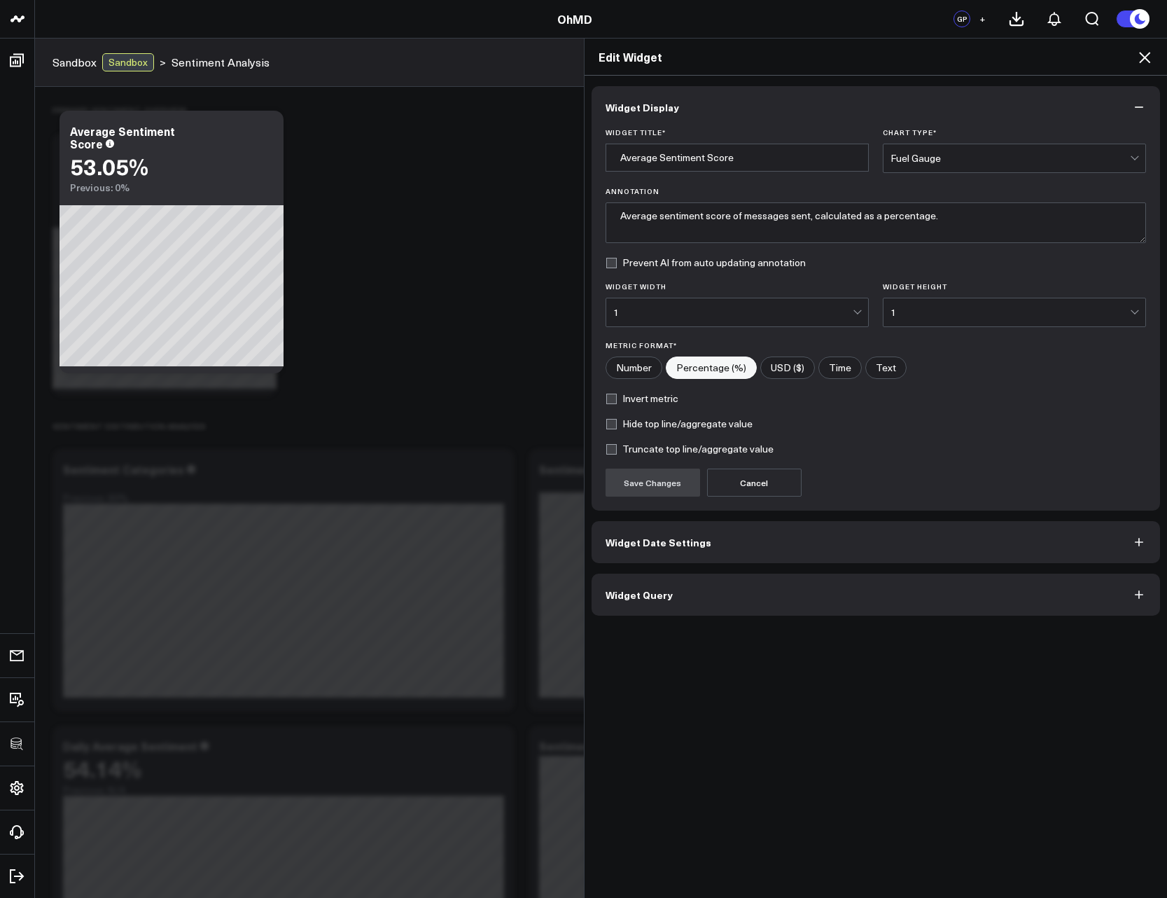
click at [625, 586] on button "Widget Query" at bounding box center [876, 595] width 569 height 42
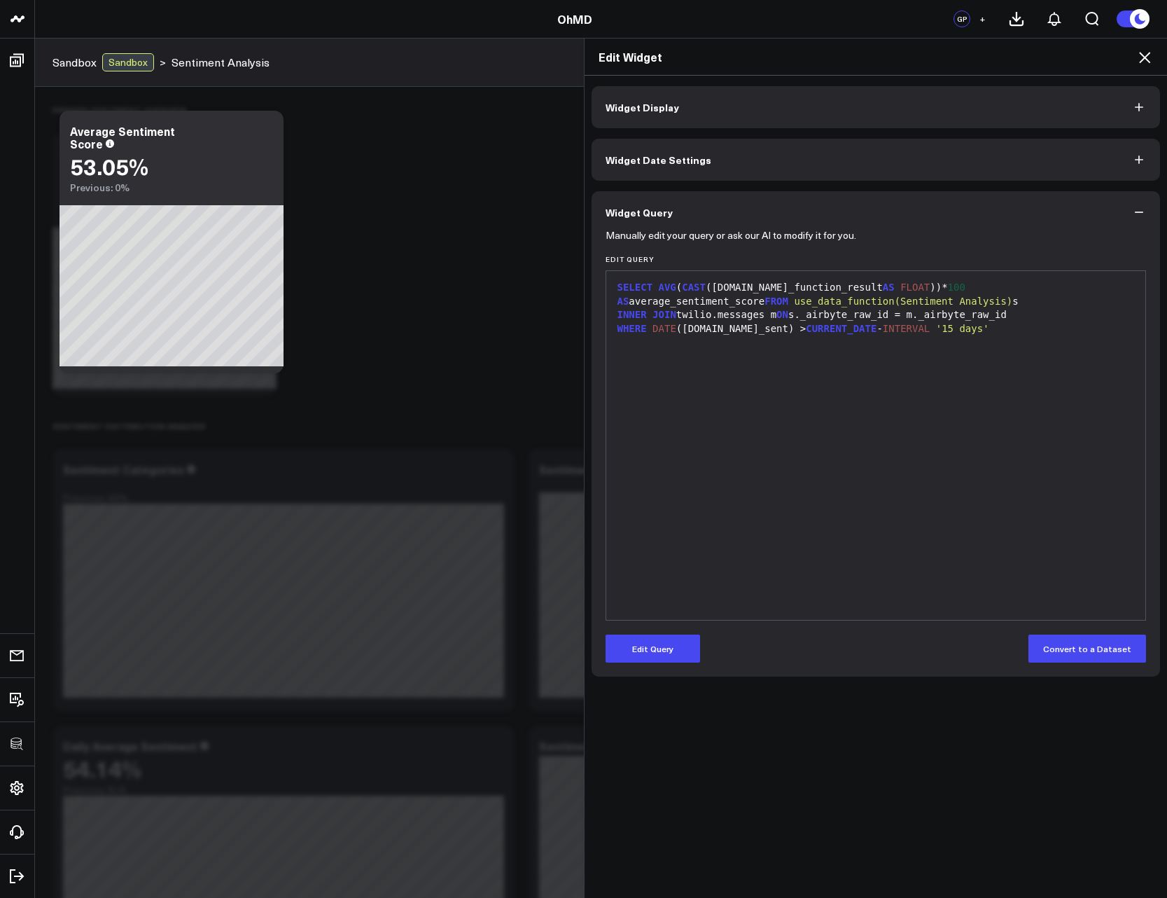
click at [1151, 65] on icon at bounding box center [1145, 57] width 17 height 17
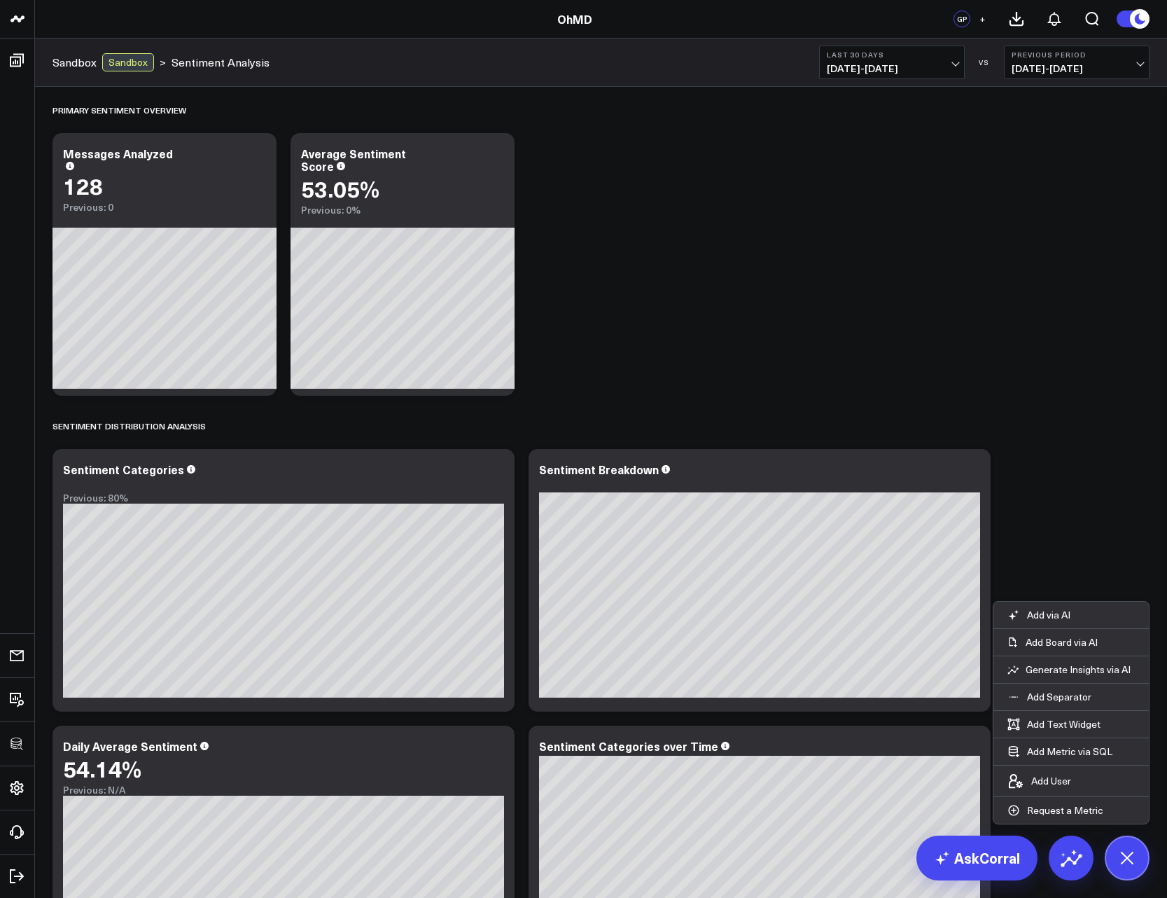
click at [807, 276] on div "Primary Sentiment Overview Modify via AI Copy link to widget Ask support Remove…" at bounding box center [601, 837] width 1111 height 1501
click at [882, 59] on button "Last 30 Days 08/11/25 - 09/09/25" at bounding box center [892, 63] width 146 height 34
click at [853, 172] on link "Last 60 Days" at bounding box center [892, 174] width 144 height 27
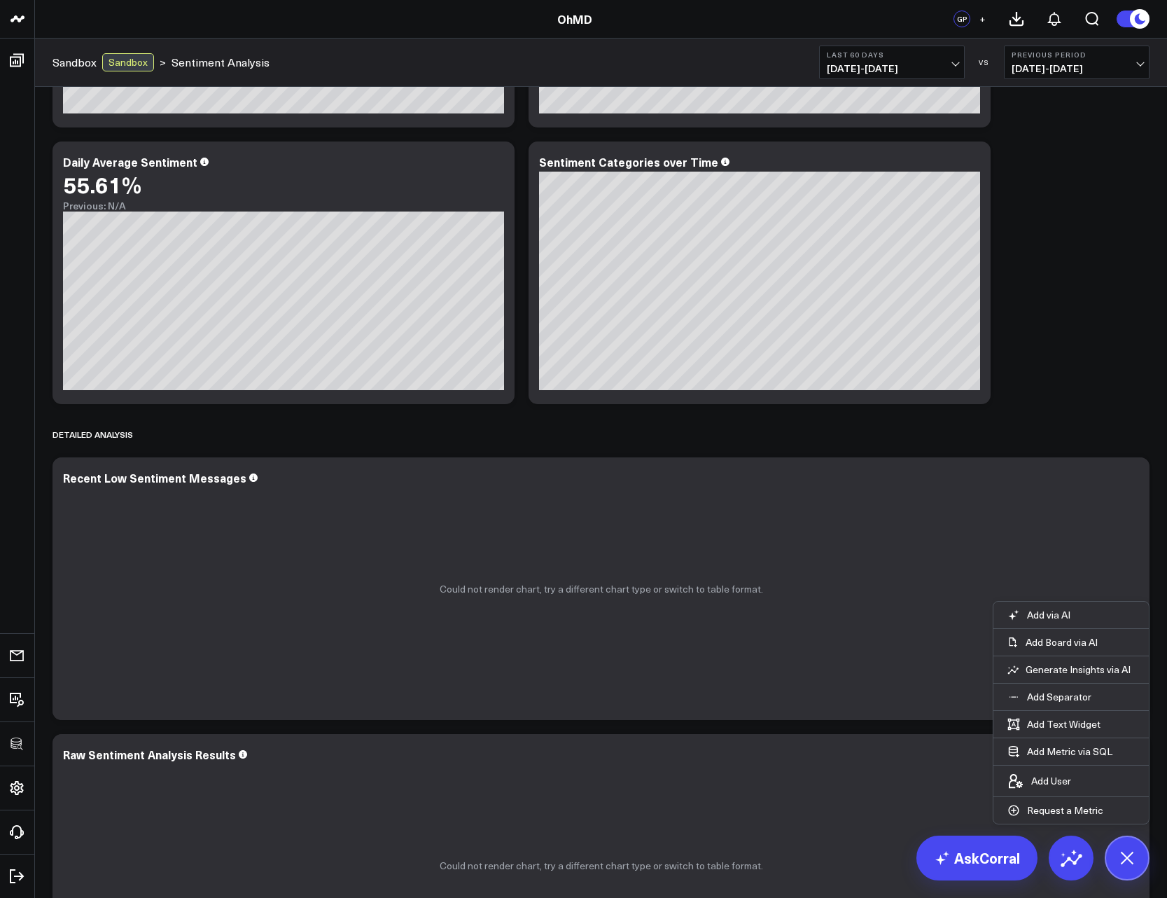
scroll to position [588, 0]
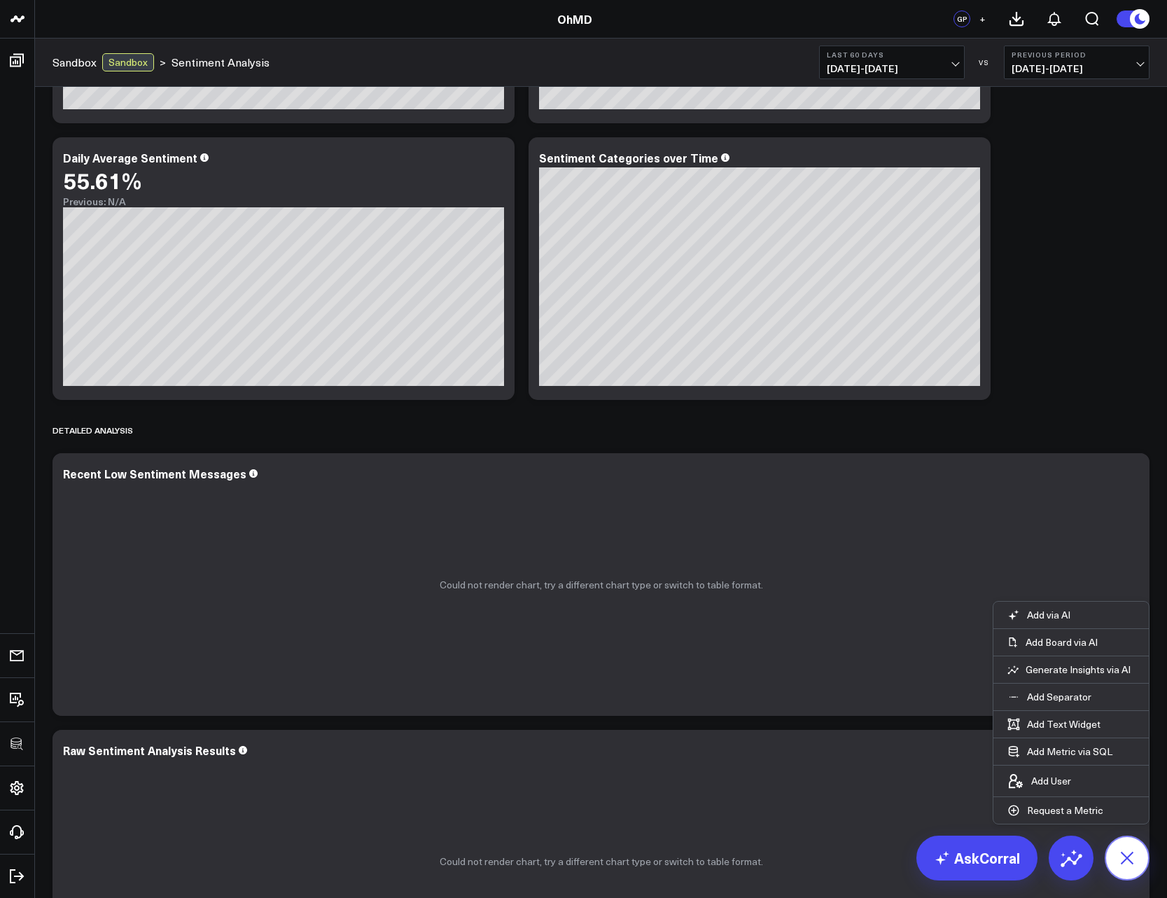
click at [1137, 868] on button at bounding box center [1127, 858] width 45 height 45
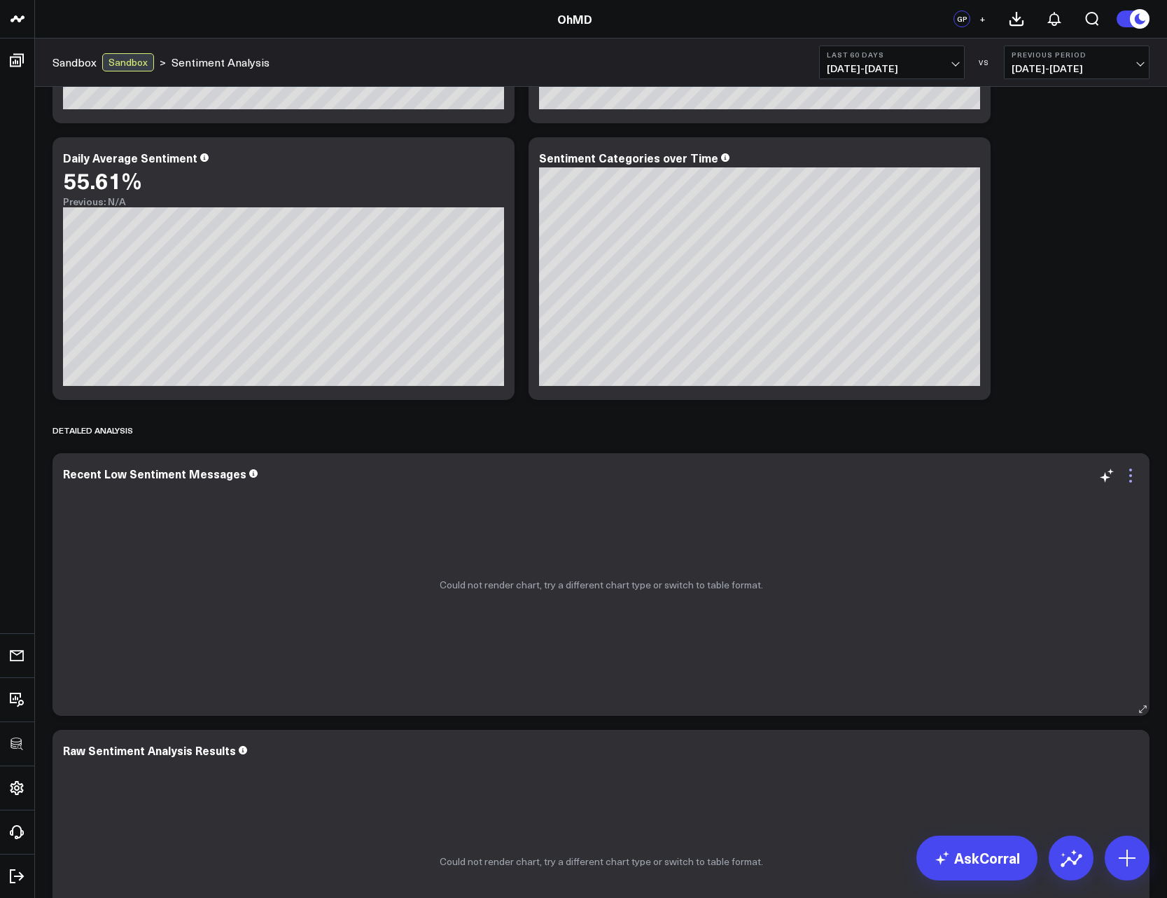
click at [1132, 477] on icon at bounding box center [1131, 475] width 17 height 17
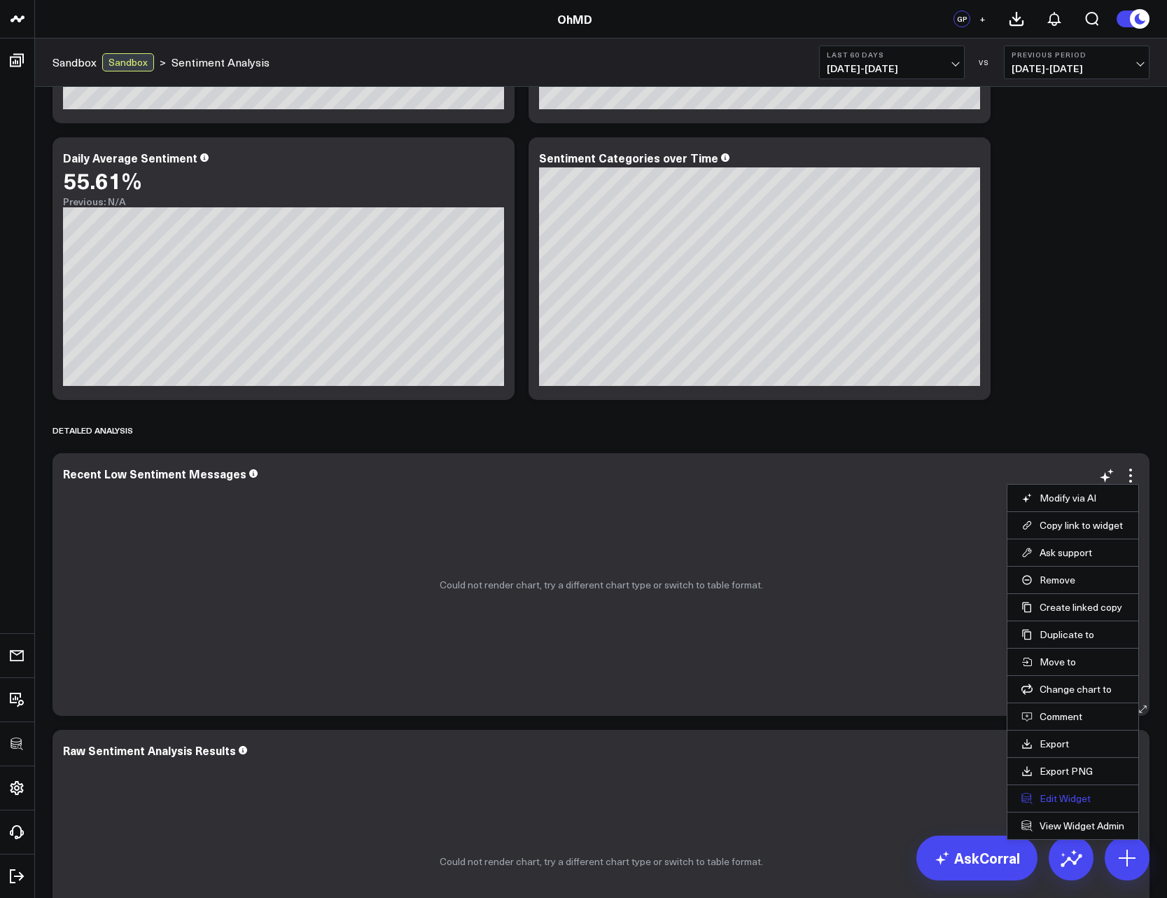
click at [1072, 792] on button "Edit Widget" at bounding box center [1073, 798] width 103 height 13
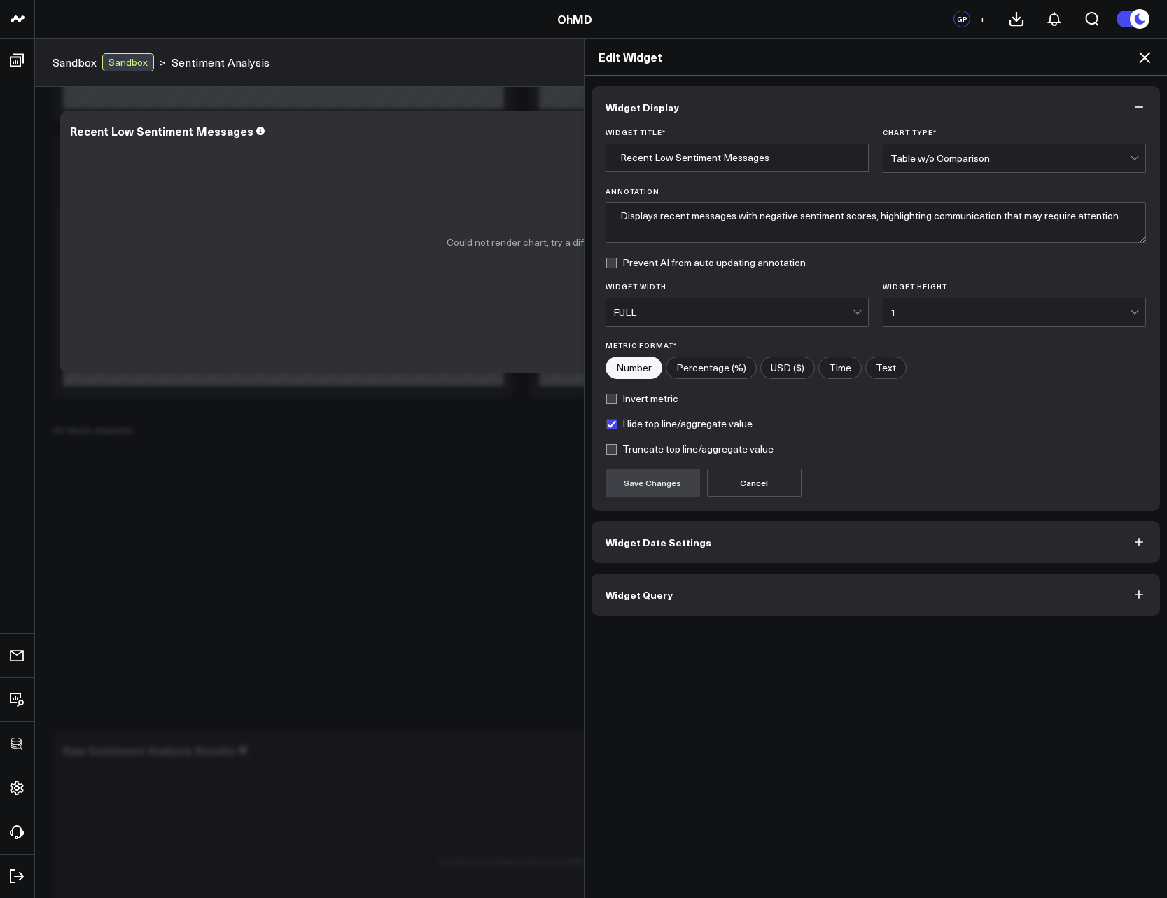
click at [664, 608] on button "Widget Query" at bounding box center [876, 595] width 569 height 42
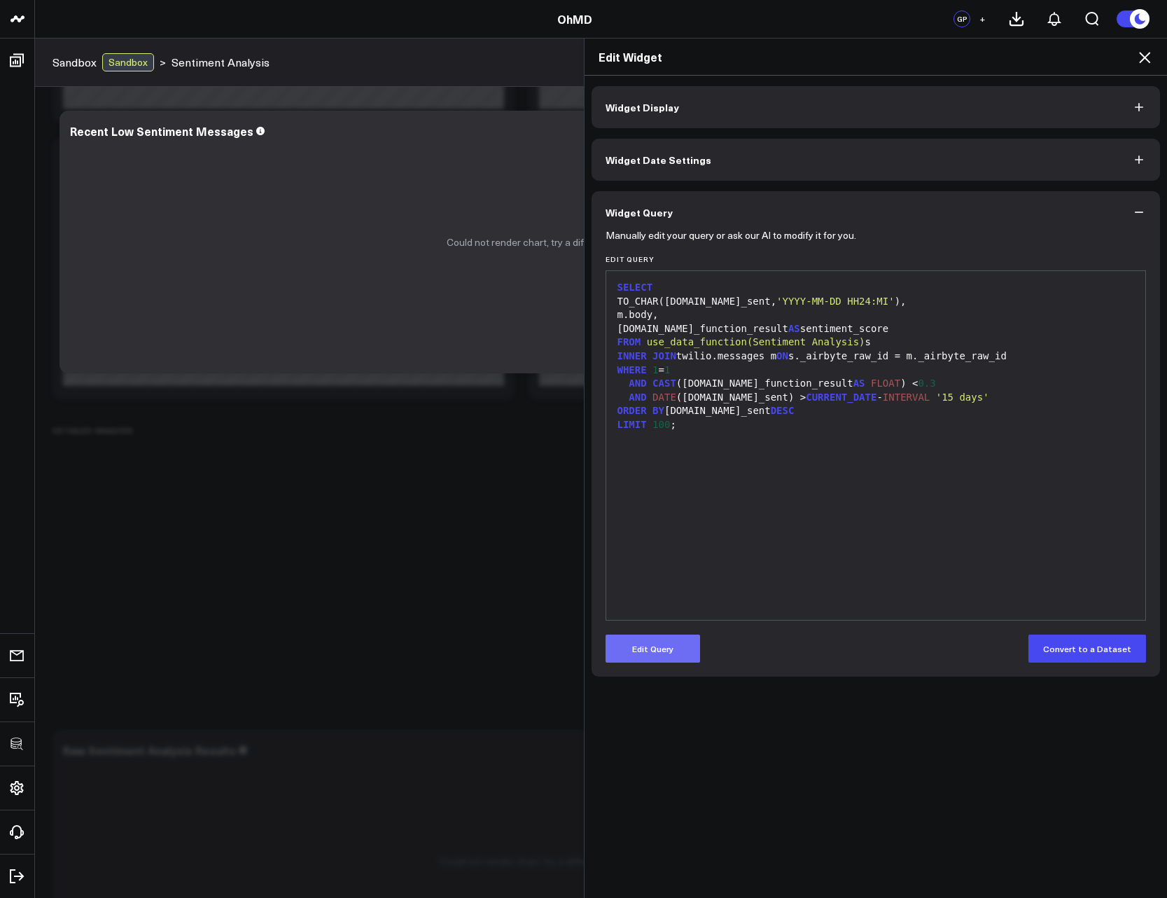
click at [665, 646] on button "Edit Query" at bounding box center [653, 649] width 95 height 28
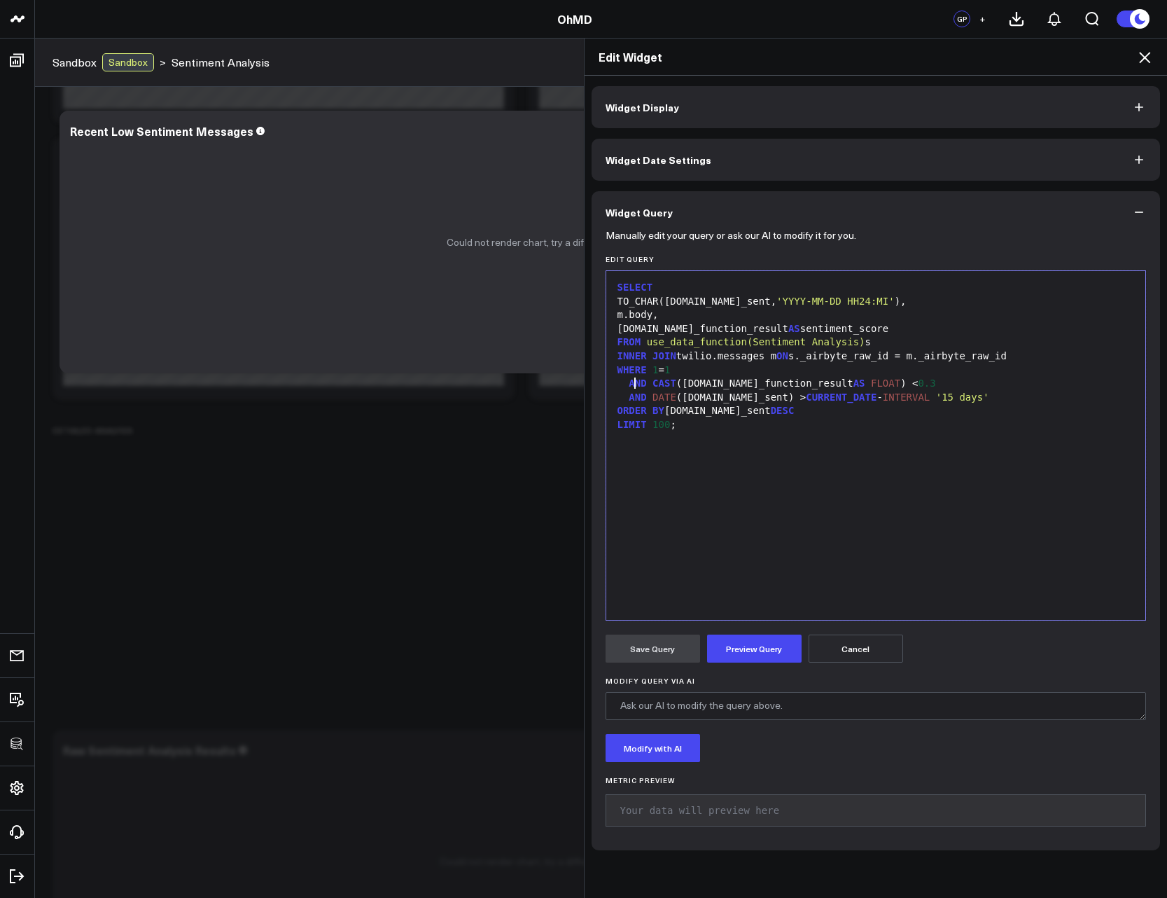
click at [629, 383] on span "AND" at bounding box center [638, 382] width 18 height 11
click at [775, 650] on button "Preview Query" at bounding box center [754, 649] width 95 height 28
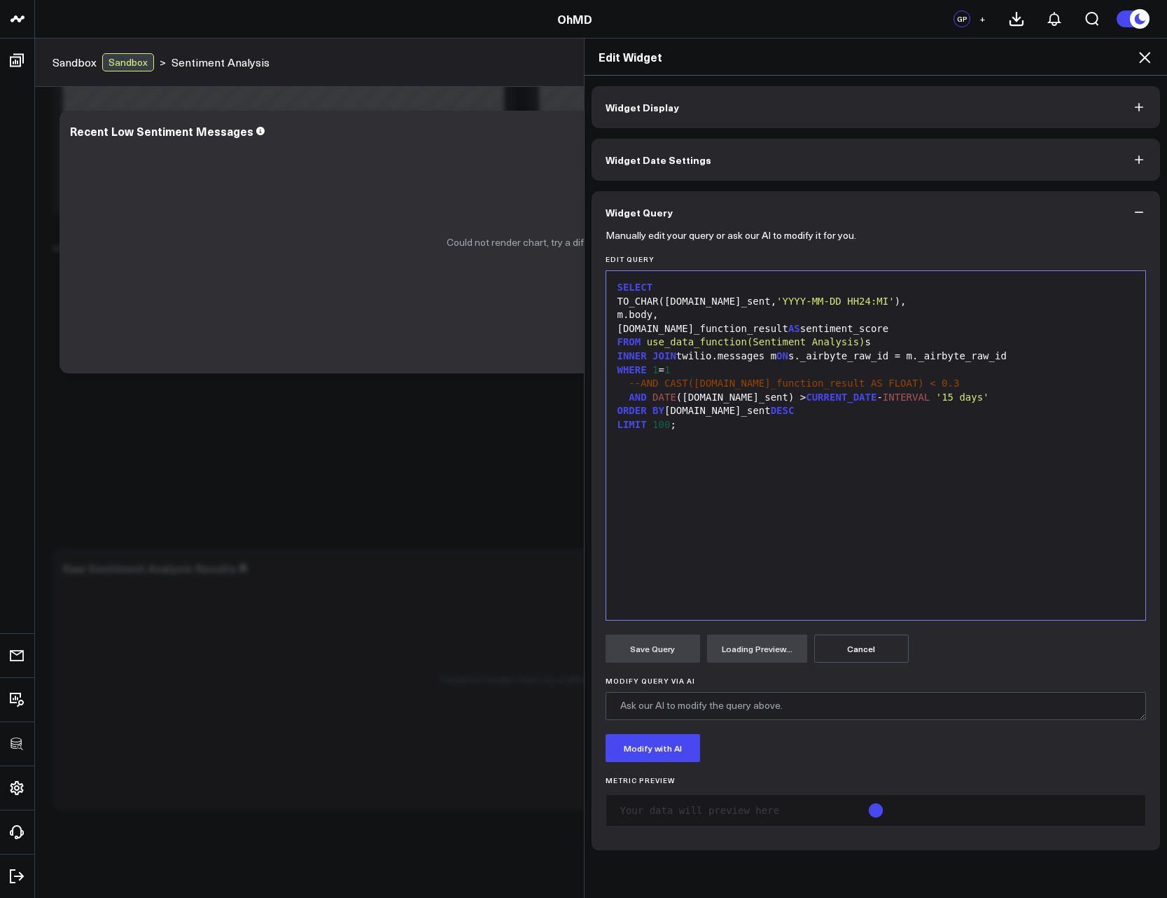
scroll to position [774, 0]
click at [636, 383] on span "--AND CAST(s.data_function_result AS FLOAT) < 0.3" at bounding box center [794, 382] width 331 height 11
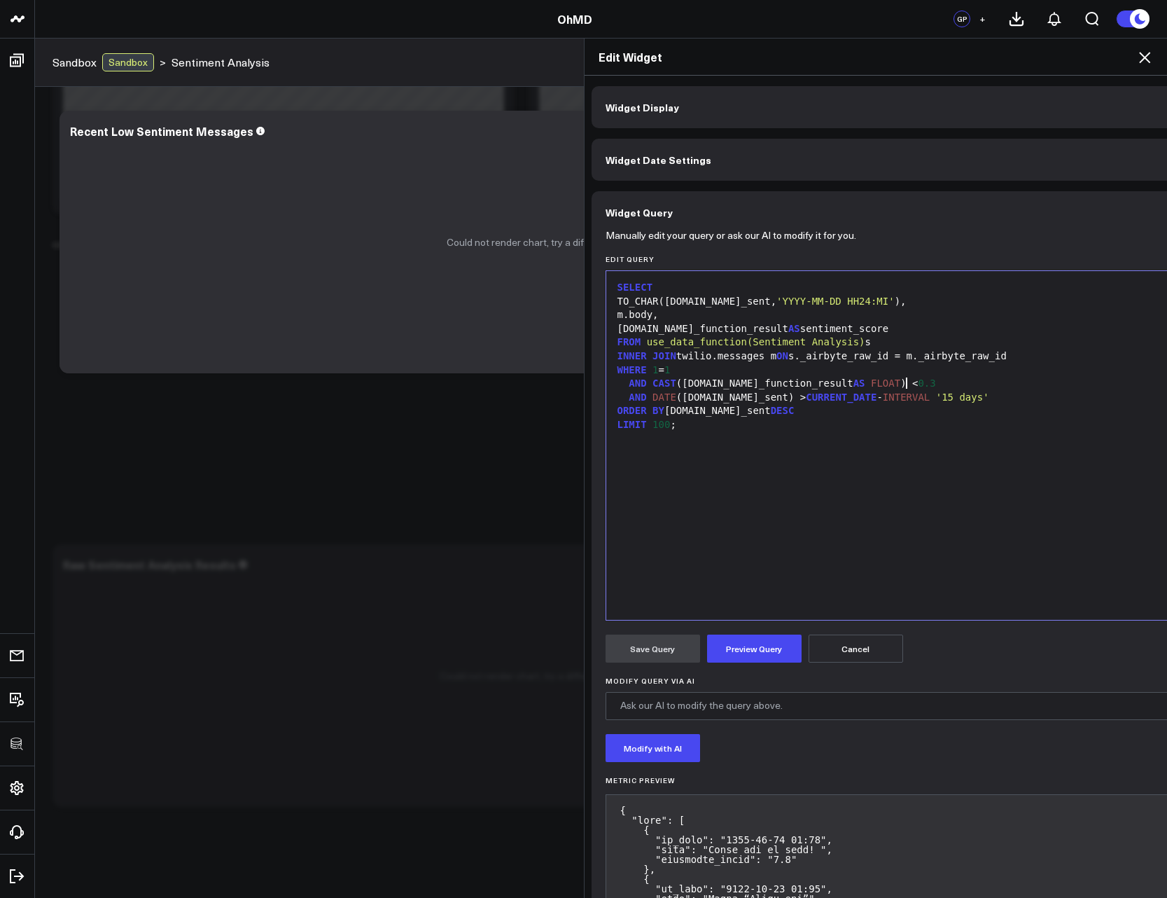
click at [786, 654] on button "Preview Query" at bounding box center [754, 649] width 95 height 28
click at [646, 646] on button "Save Query" at bounding box center [653, 649] width 95 height 28
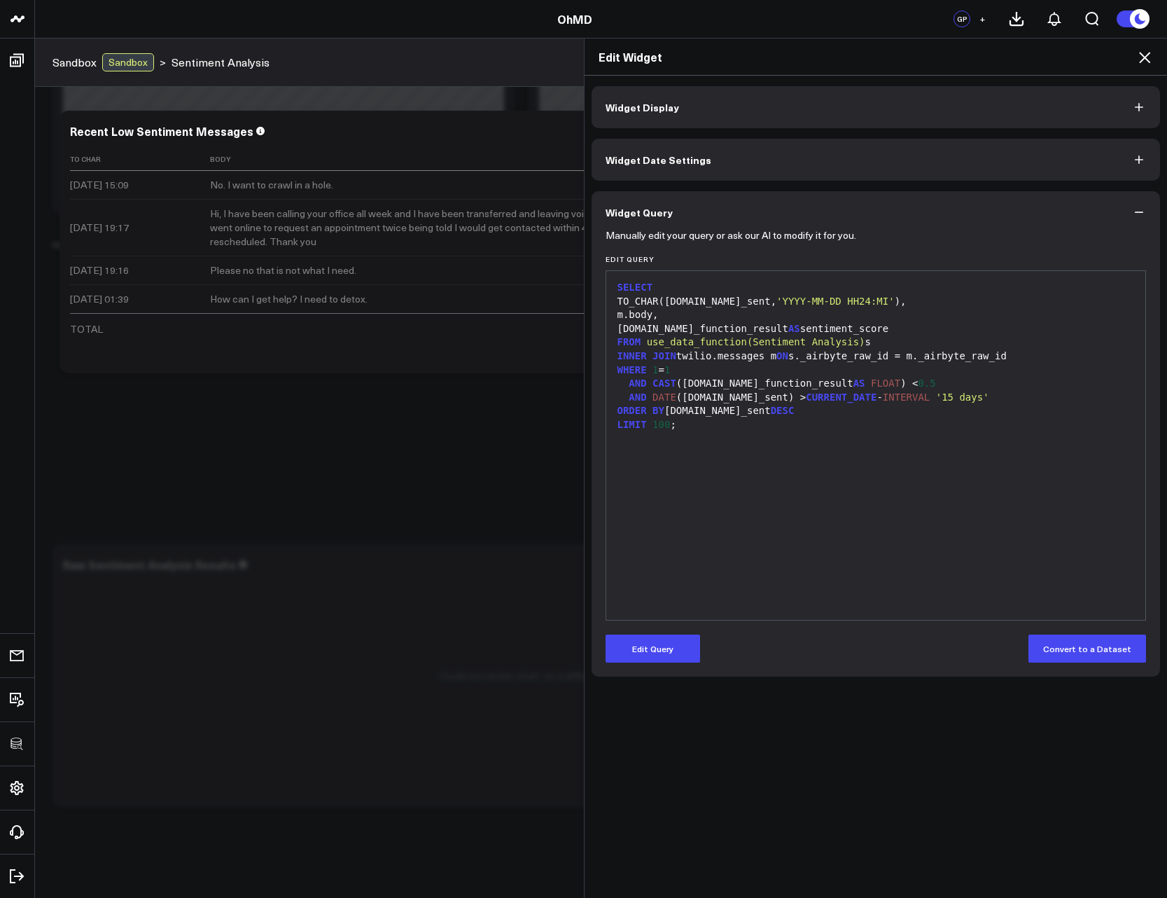
click at [1153, 60] on icon at bounding box center [1145, 57] width 17 height 17
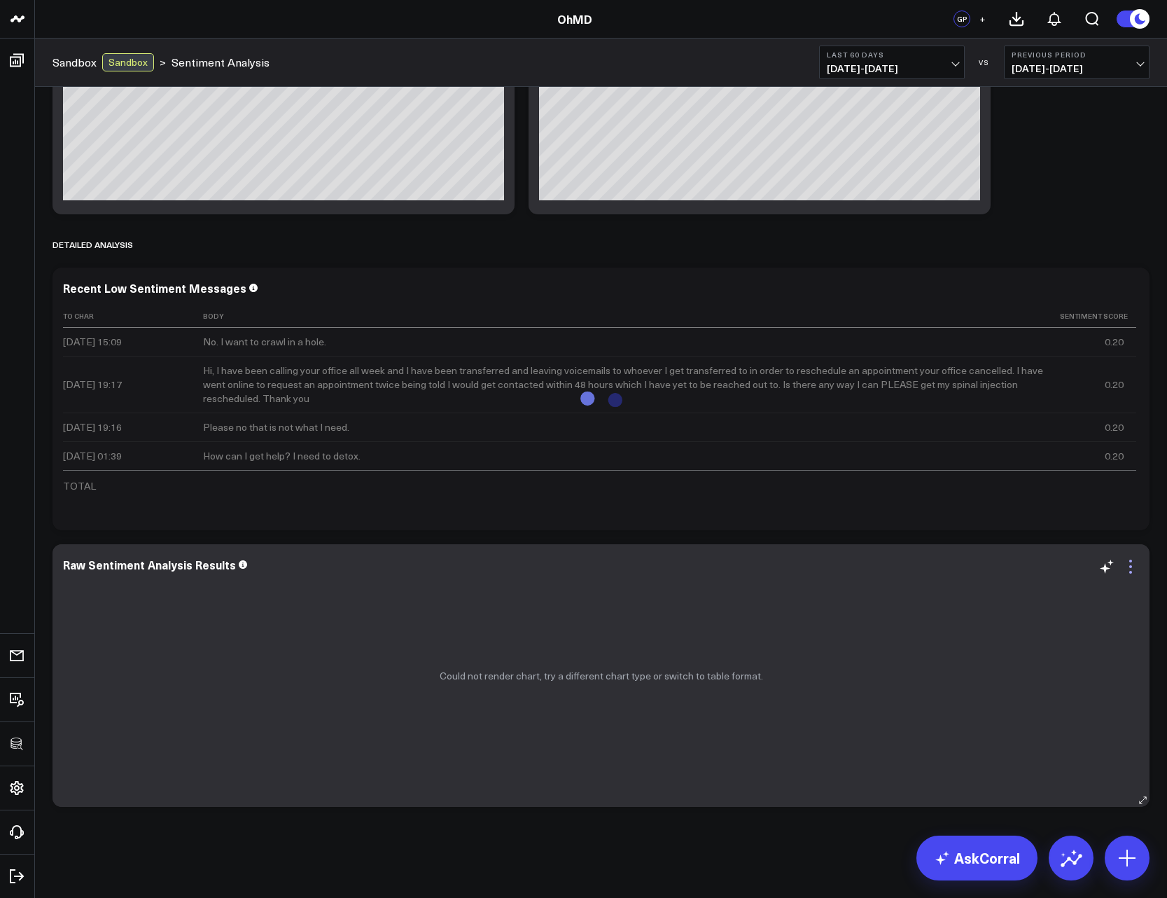
click at [1128, 569] on icon at bounding box center [1131, 566] width 17 height 17
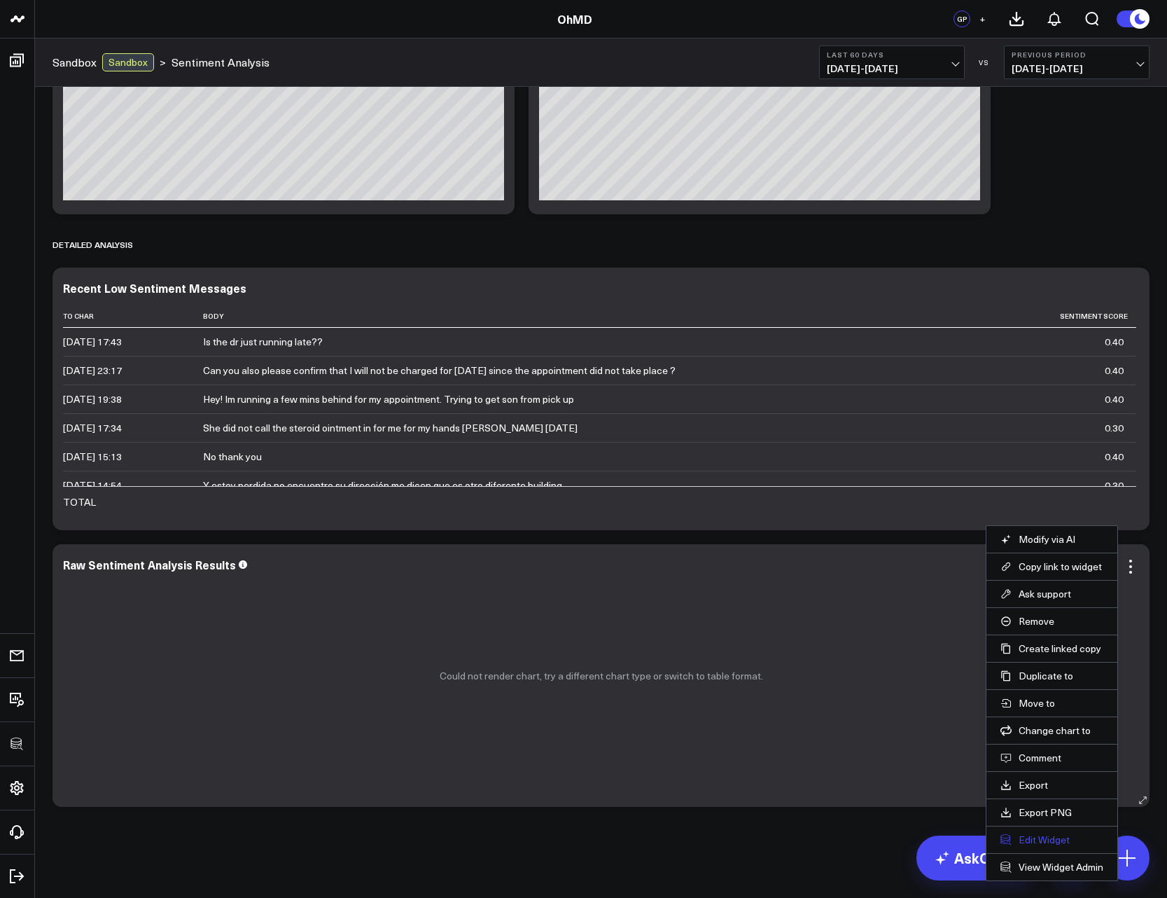
click at [1044, 834] on button "Edit Widget" at bounding box center [1052, 839] width 103 height 13
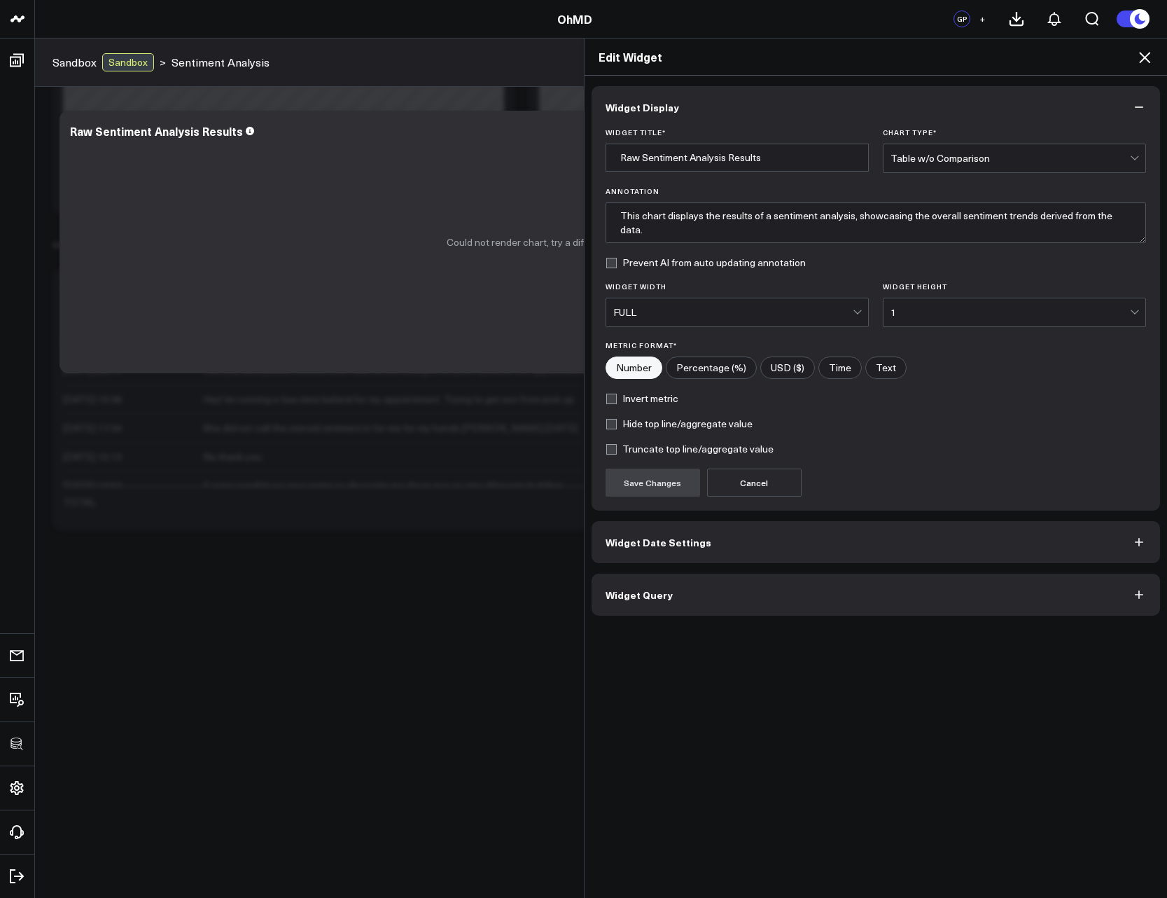
click at [706, 611] on button "Widget Query" at bounding box center [876, 595] width 569 height 42
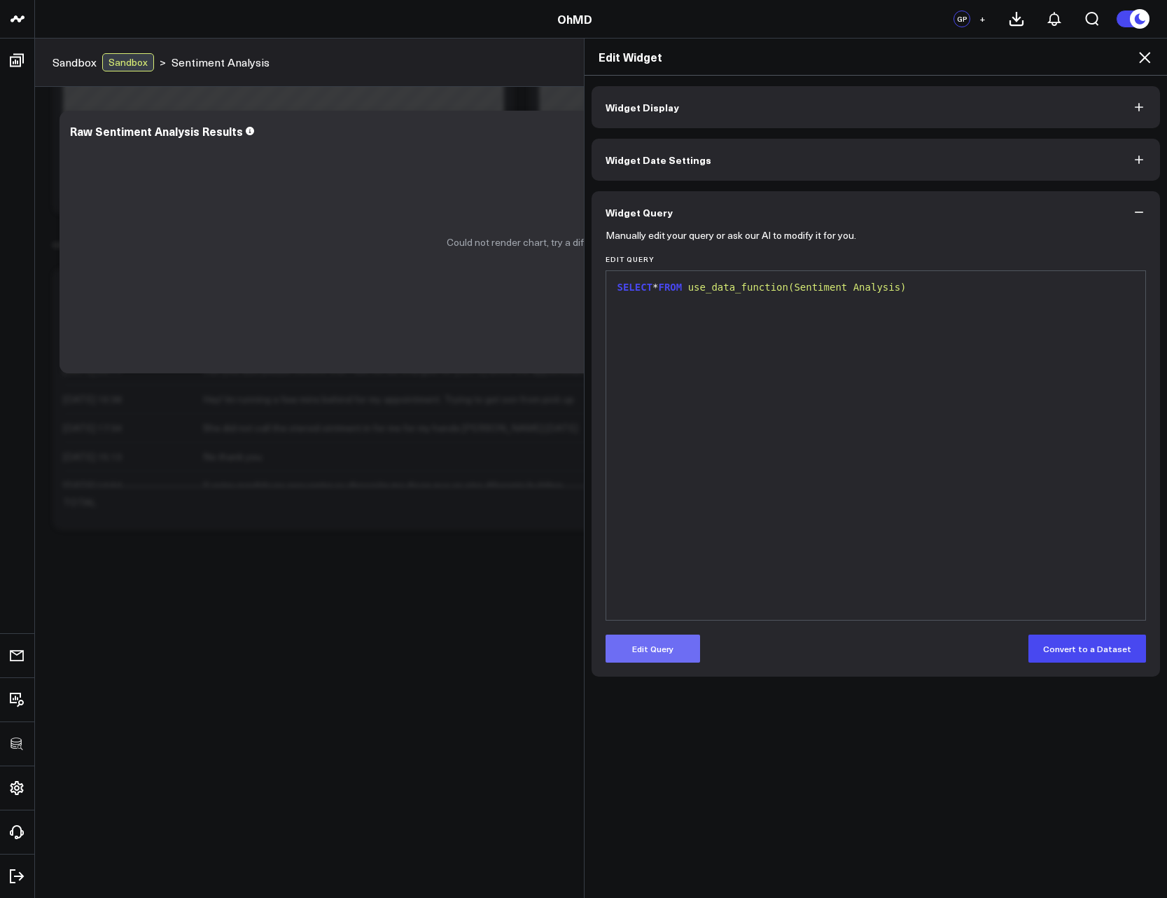
click at [640, 653] on button "Edit Query" at bounding box center [653, 649] width 95 height 28
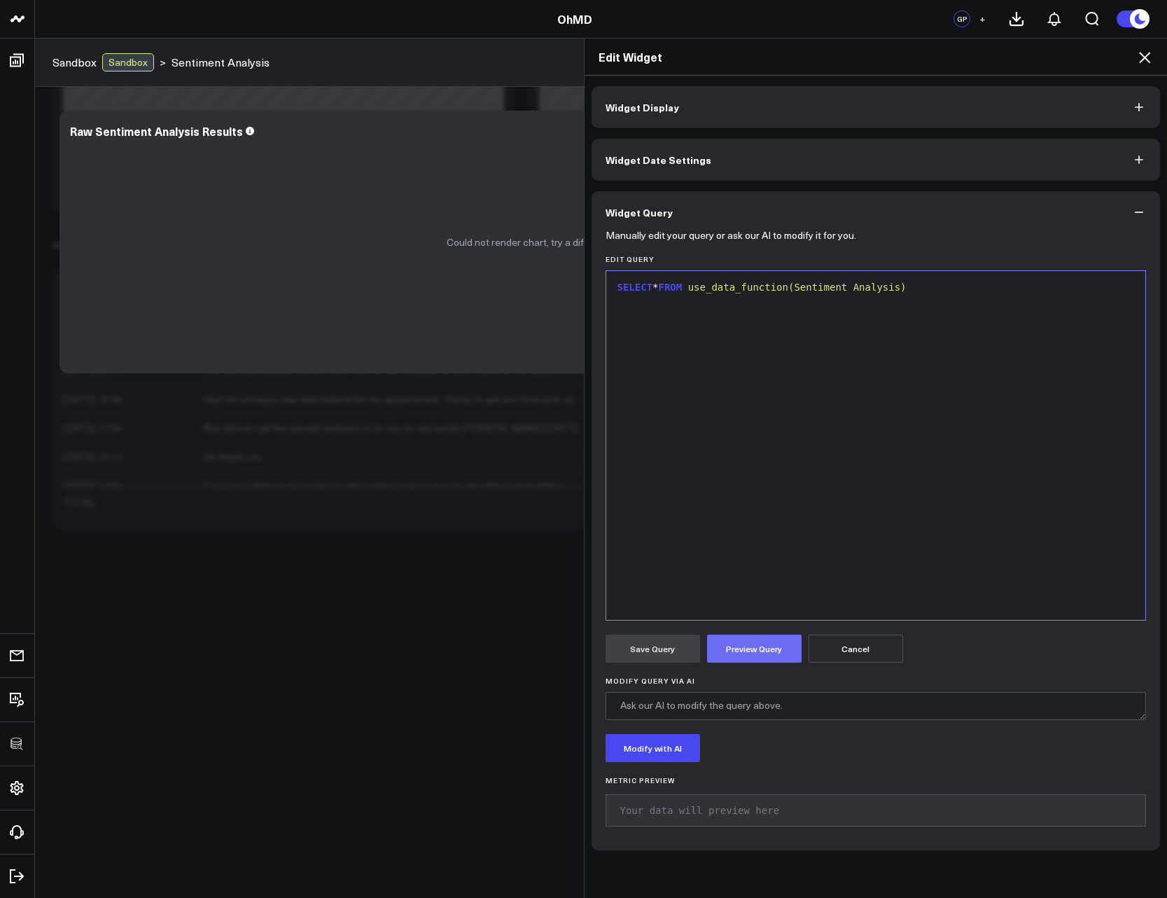
click at [753, 658] on button "Preview Query" at bounding box center [754, 649] width 95 height 28
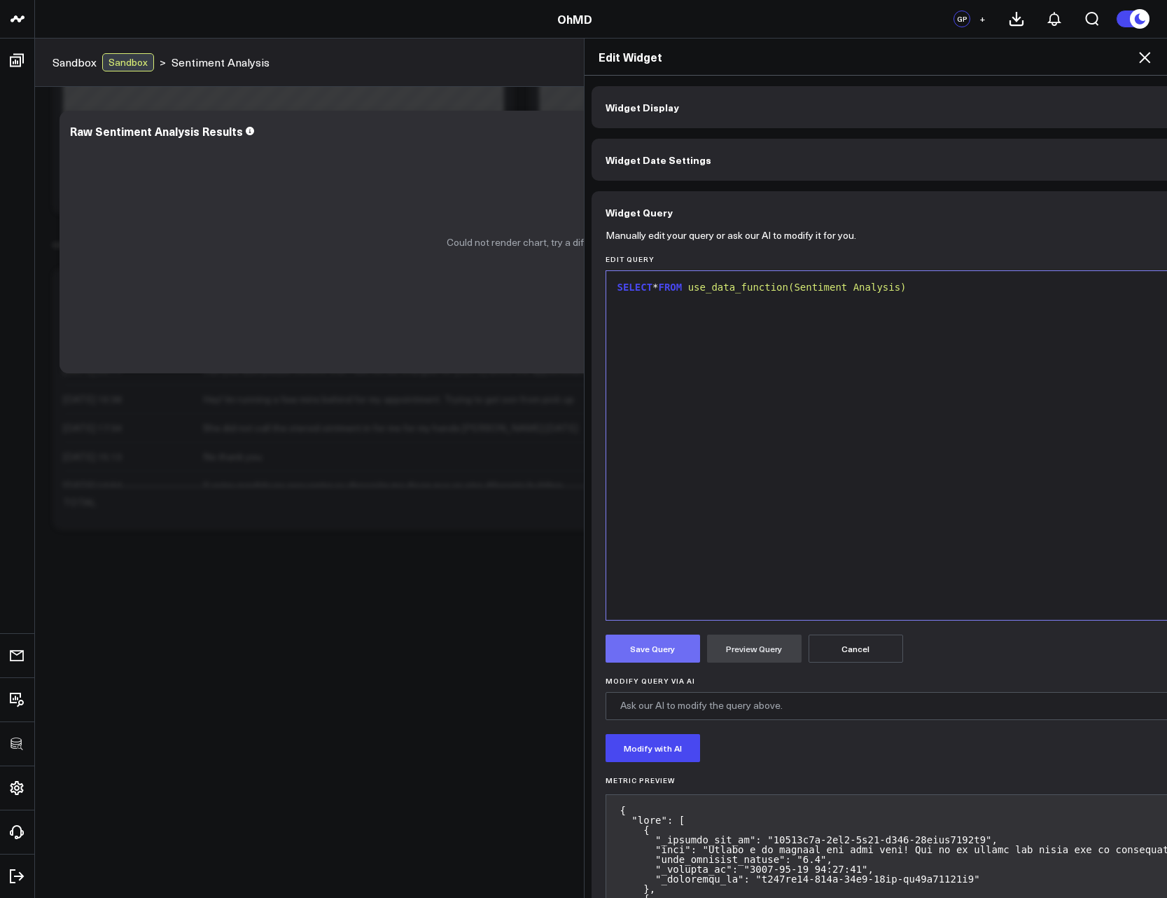
click at [664, 656] on button "Save Query" at bounding box center [653, 649] width 95 height 28
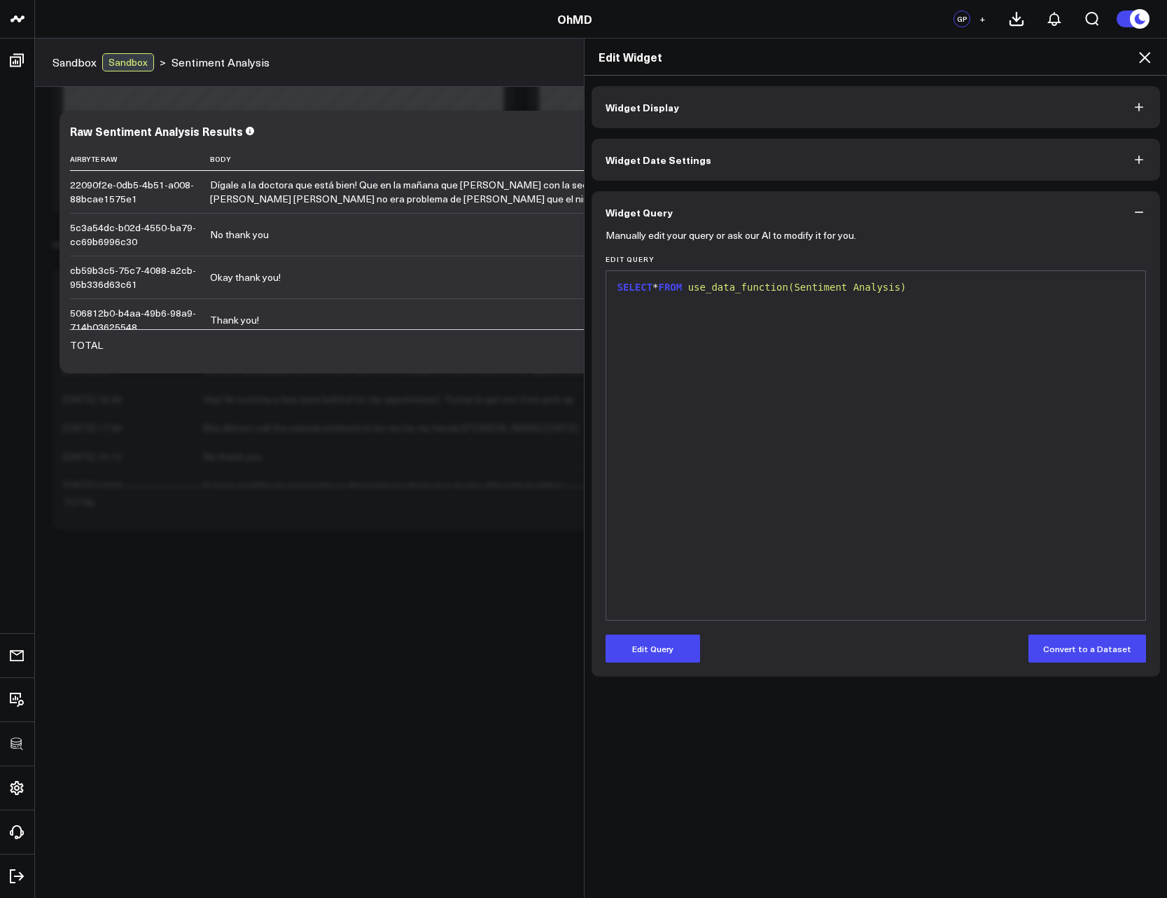
click at [1146, 62] on icon at bounding box center [1145, 57] width 17 height 17
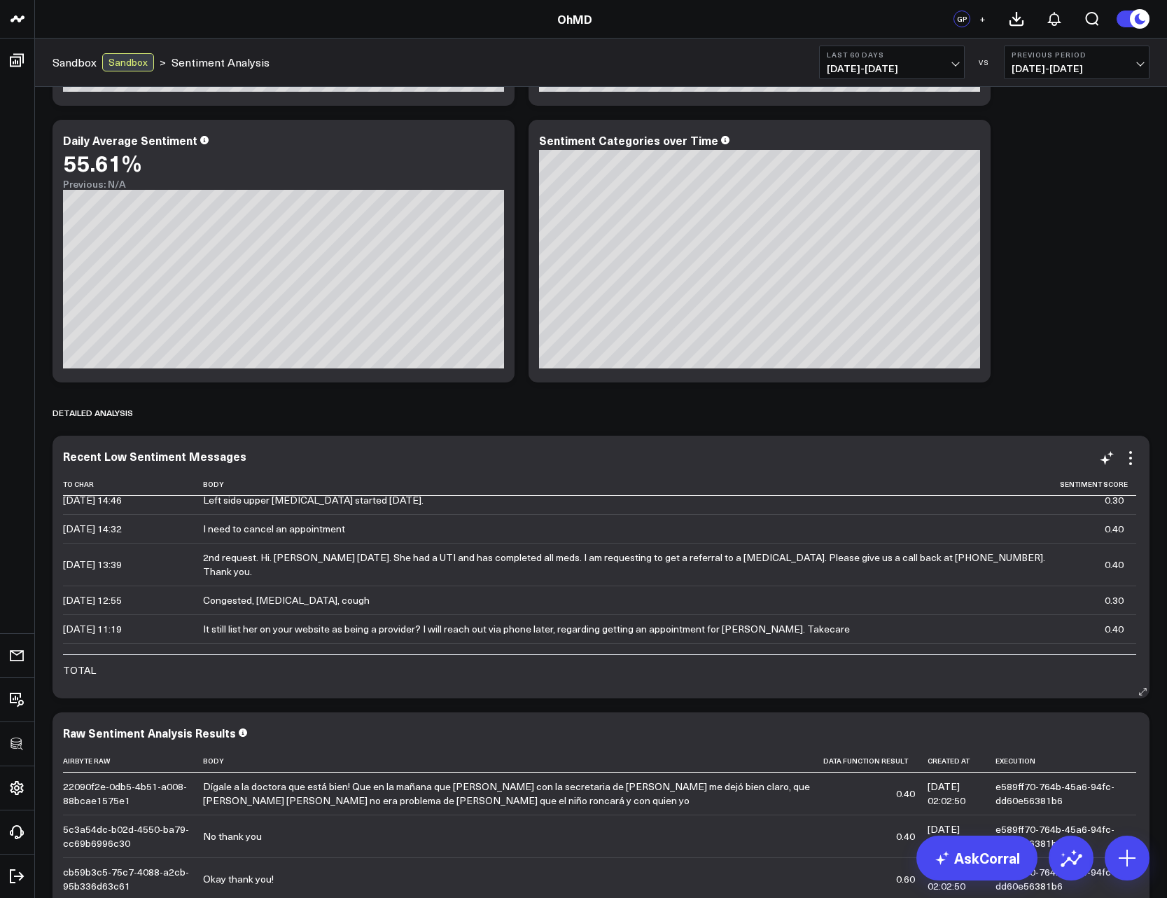
scroll to position [924, 0]
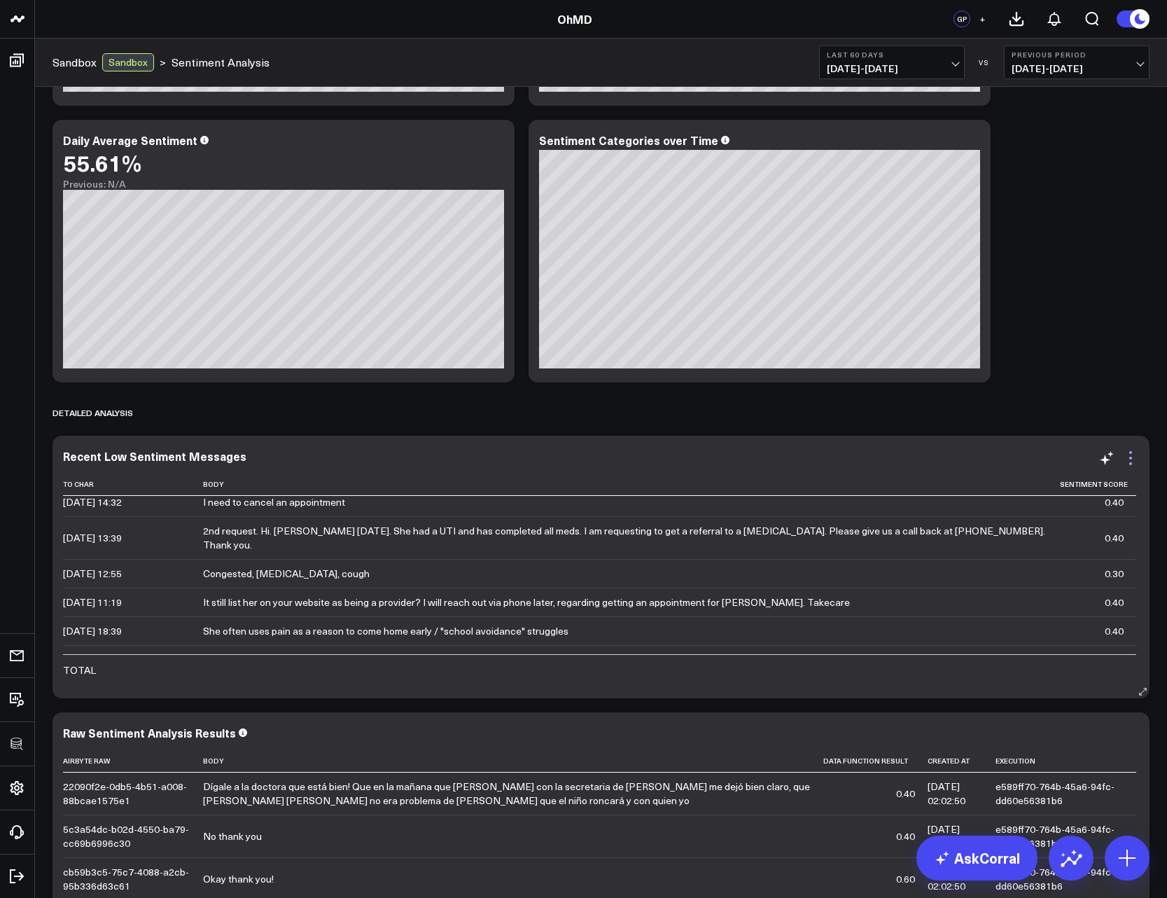
click at [1128, 455] on icon at bounding box center [1131, 458] width 17 height 17
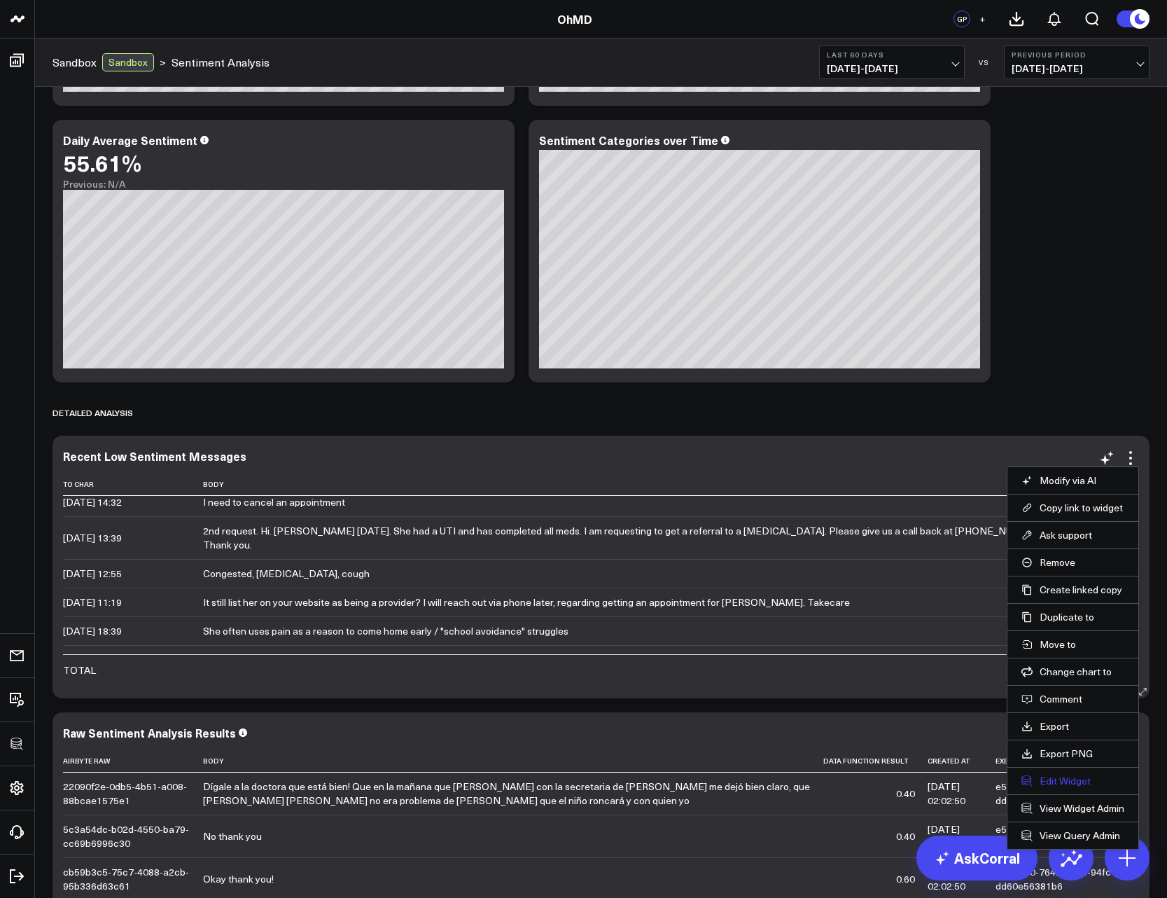
click at [1062, 775] on button "Edit Widget" at bounding box center [1073, 781] width 103 height 13
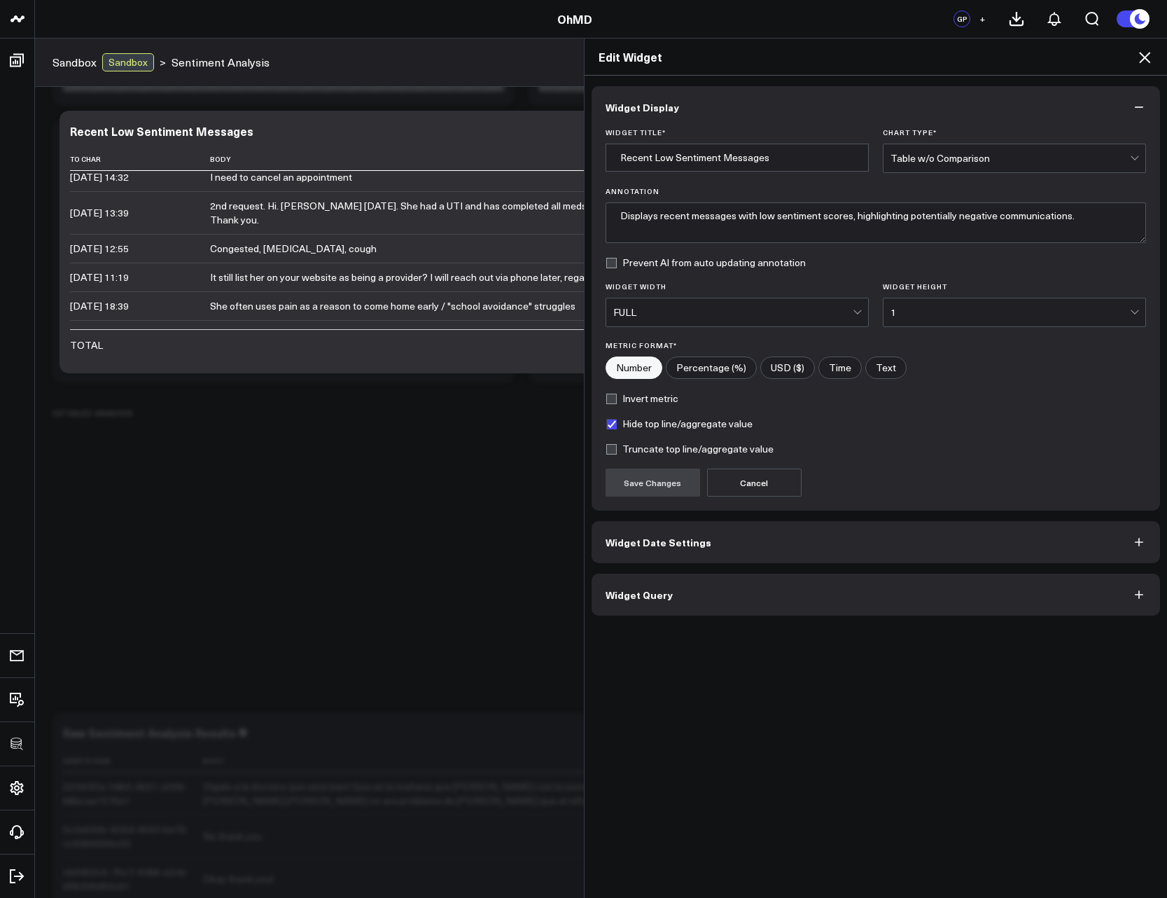
click at [696, 609] on button "Widget Query" at bounding box center [876, 595] width 569 height 42
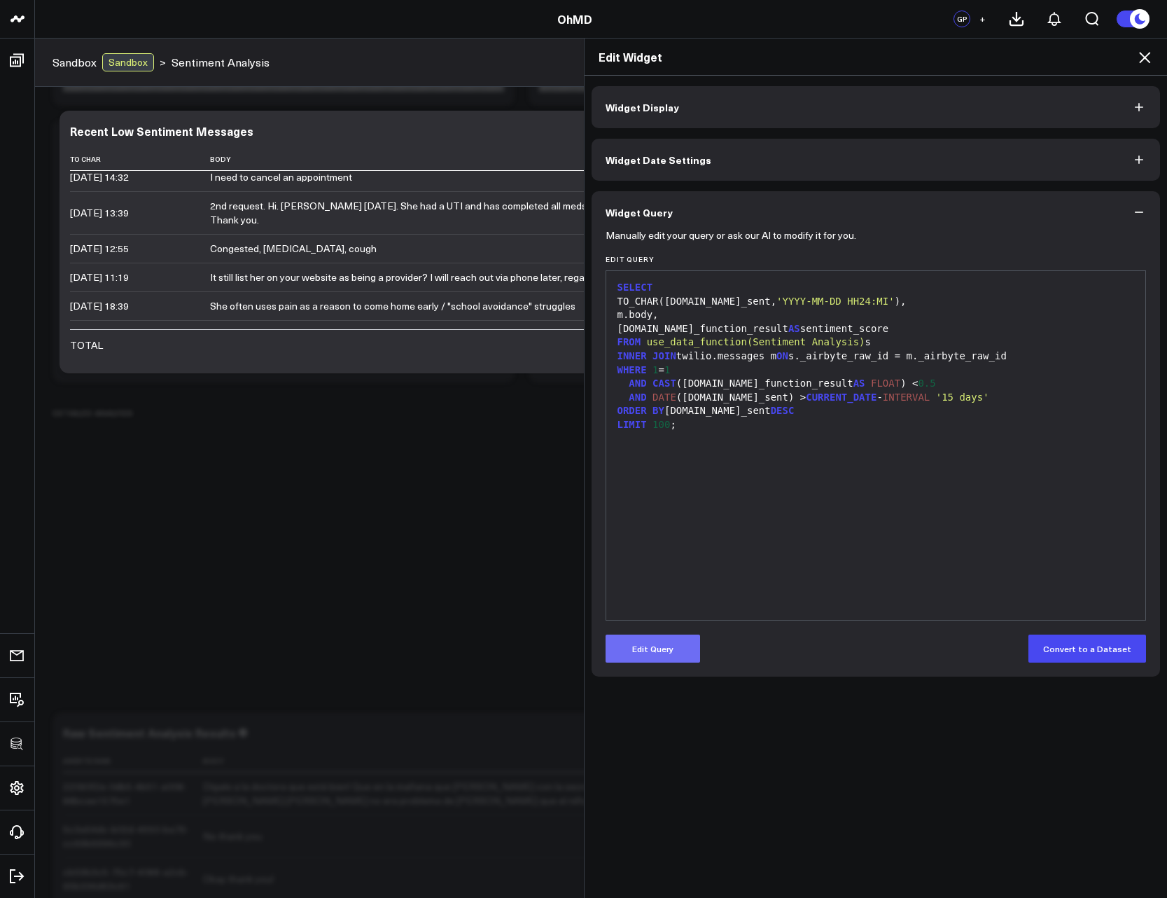
click at [645, 658] on button "Edit Query" at bounding box center [653, 649] width 95 height 28
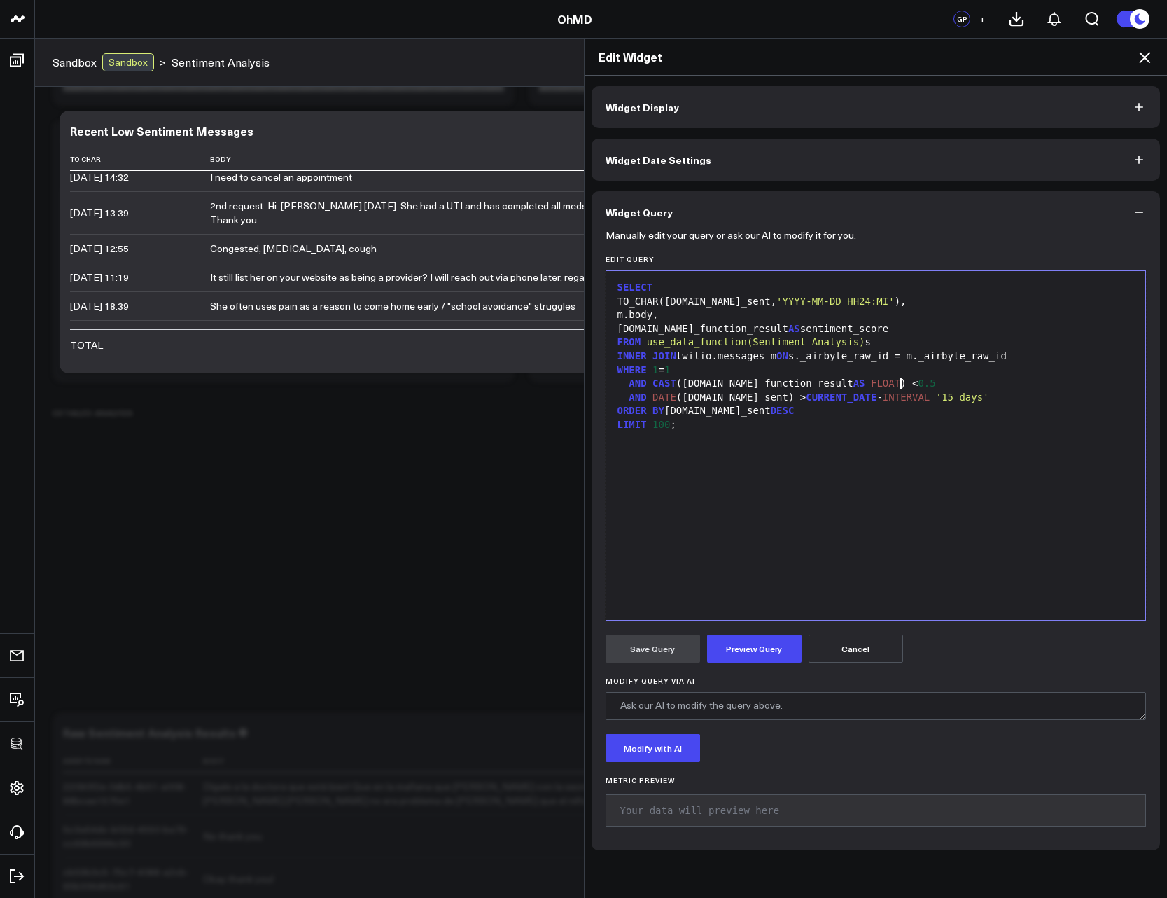
click at [918, 387] on span "0.5" at bounding box center [927, 382] width 18 height 11
click at [744, 646] on button "Preview Query" at bounding box center [754, 649] width 95 height 28
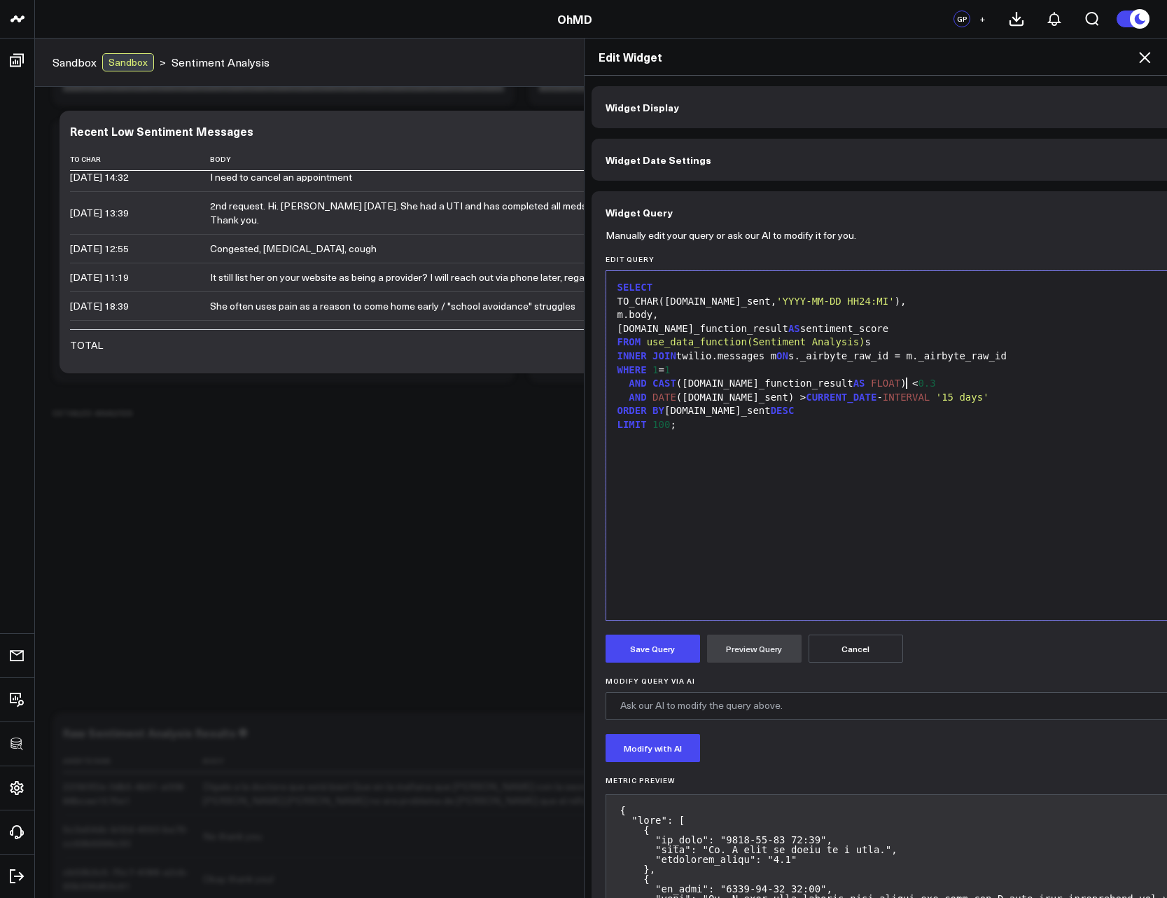
click at [770, 646] on button "Preview Query" at bounding box center [754, 649] width 95 height 28
click at [653, 652] on button "Save Query" at bounding box center [653, 649] width 95 height 28
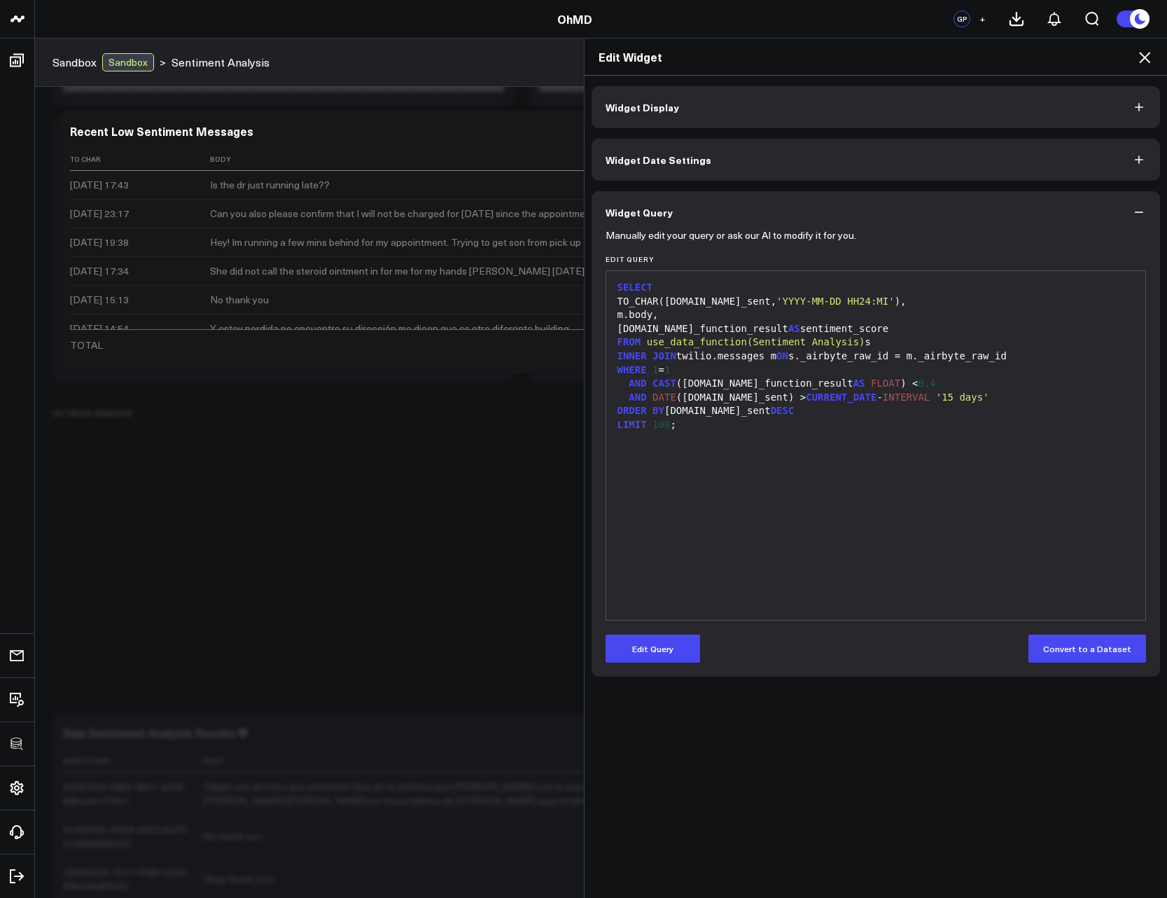
click at [1144, 62] on icon at bounding box center [1145, 57] width 17 height 17
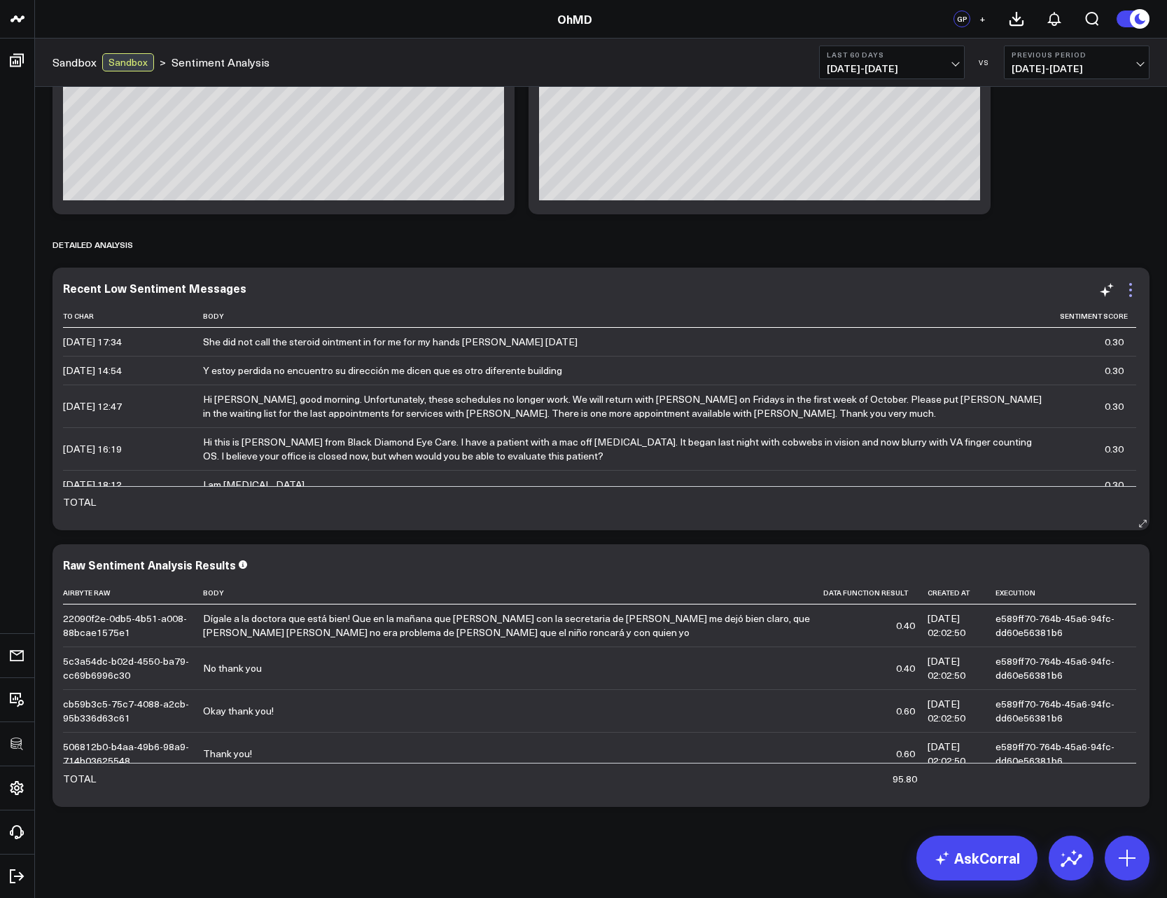
click at [1138, 285] on icon at bounding box center [1131, 290] width 17 height 17
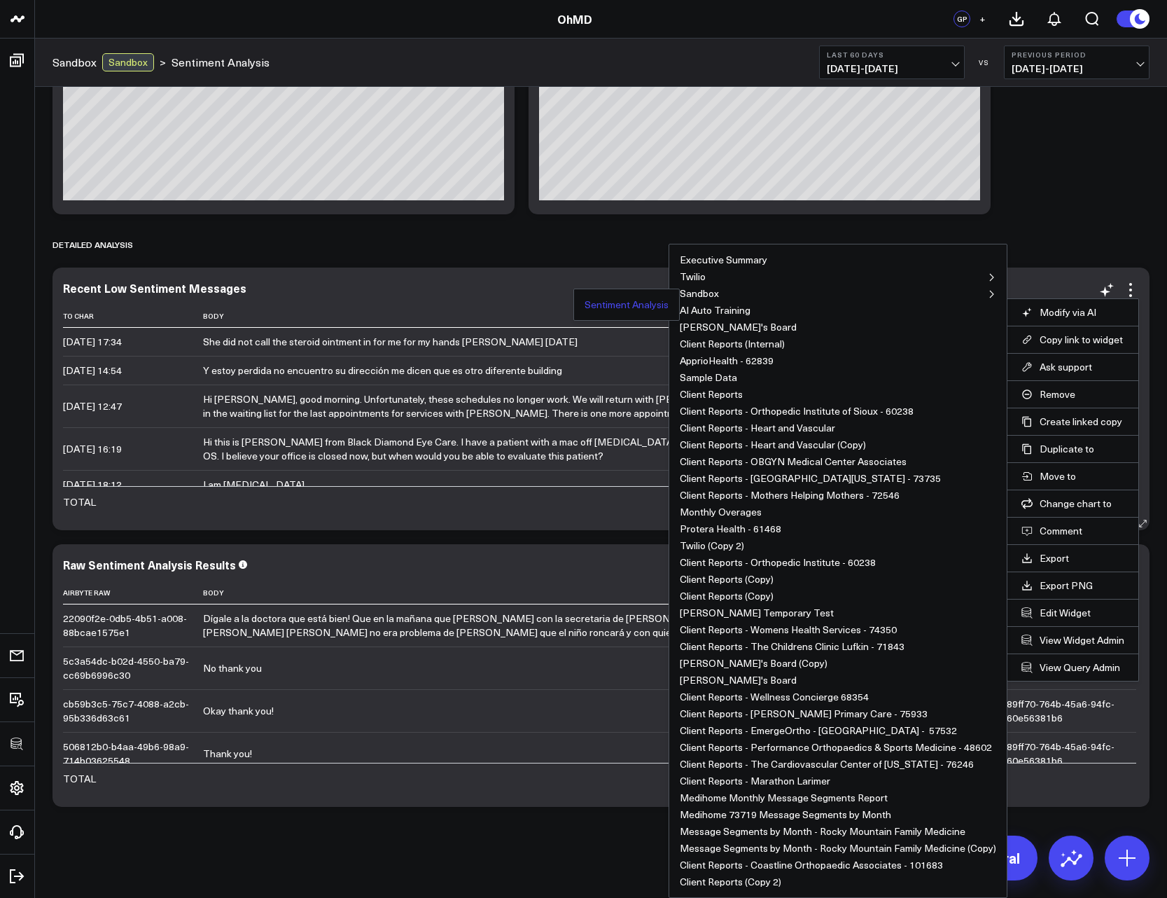
click at [599, 302] on button "Sentiment Analysis" at bounding box center [627, 305] width 84 height 10
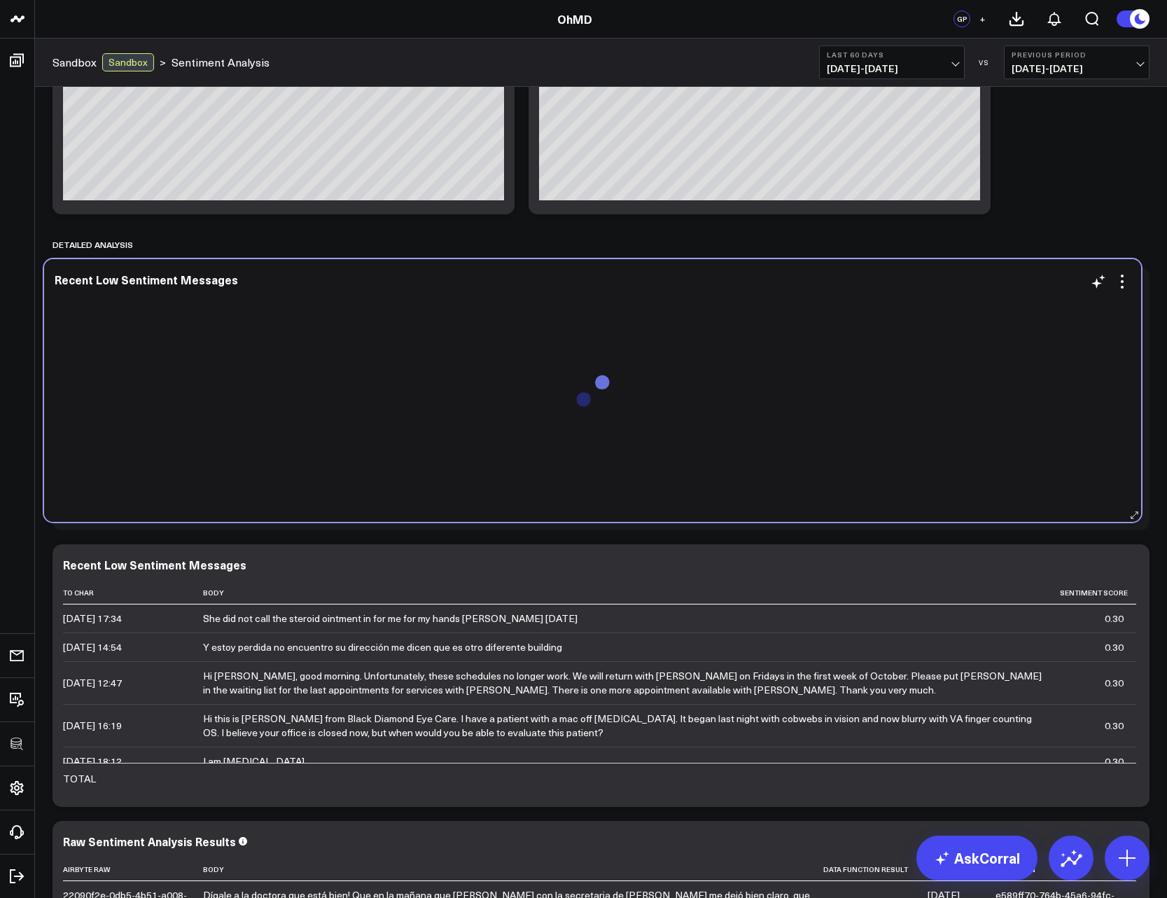
drag, startPoint x: 344, startPoint y: 562, endPoint x: 343, endPoint y: 283, distance: 278.7
click at [335, 278] on div "Recent Low Sentiment Messages" at bounding box center [593, 279] width 1076 height 13
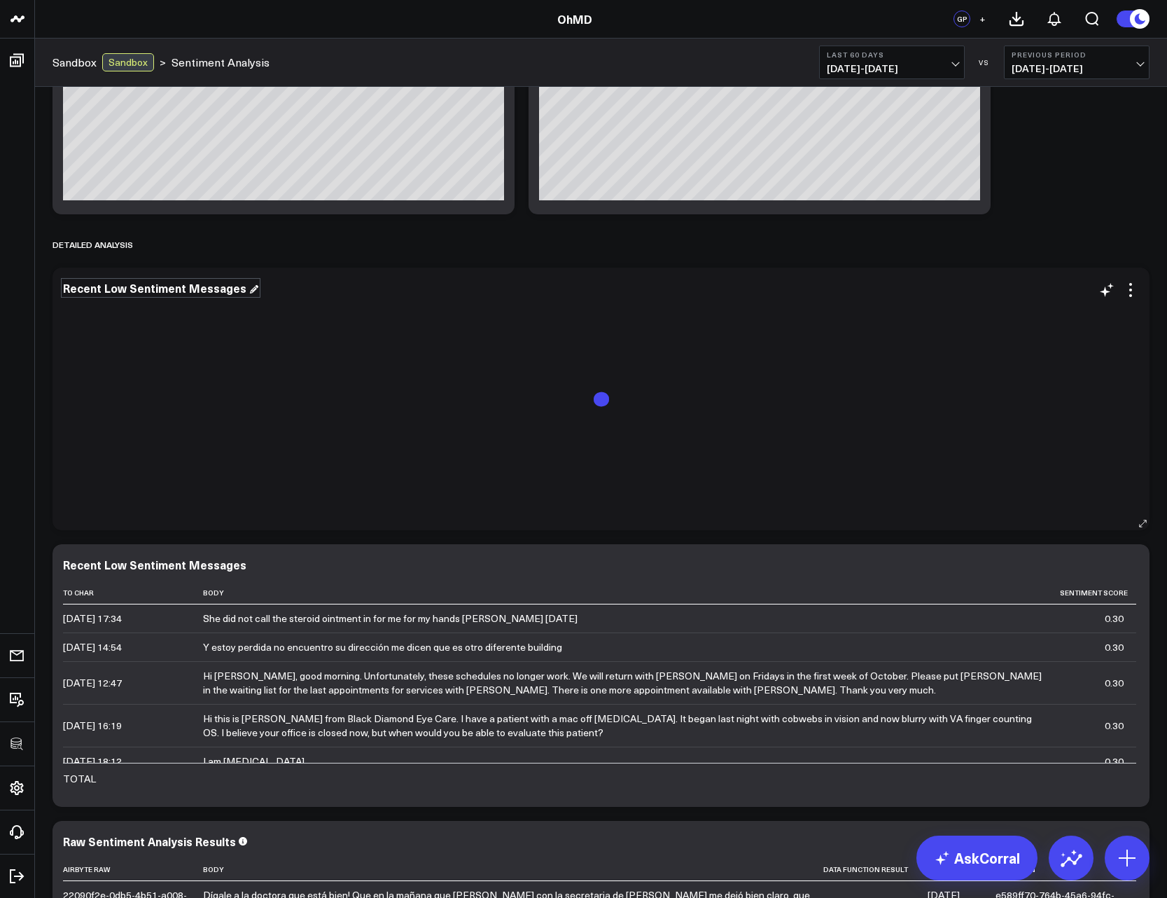
click at [144, 289] on div "Recent Low Sentiment Messages" at bounding box center [160, 287] width 195 height 15
click at [127, 290] on div "Recent Low Sentiment Messages" at bounding box center [156, 287] width 186 height 15
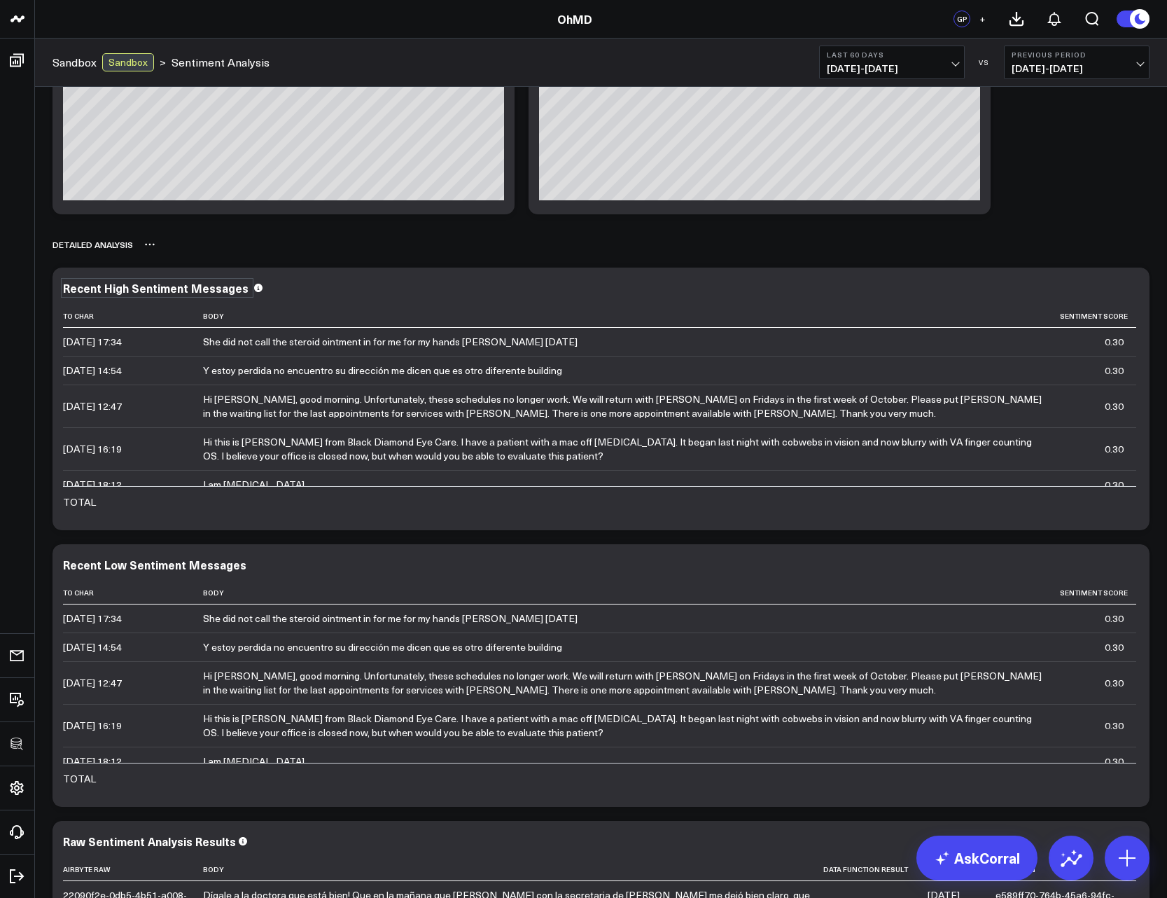
click at [279, 237] on div "Detailed Analysis" at bounding box center [601, 244] width 1097 height 32
click at [1128, 284] on icon at bounding box center [1131, 290] width 17 height 17
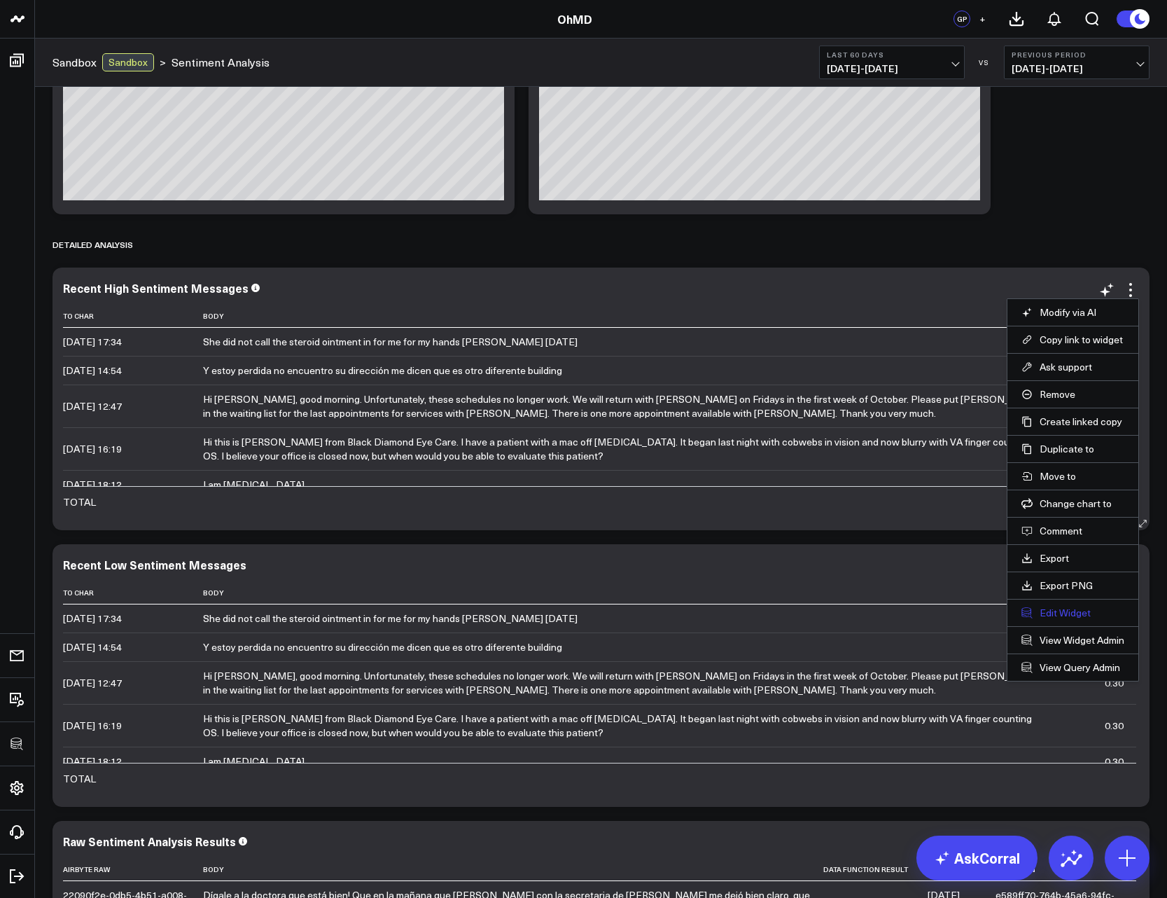
click at [1073, 613] on button "Edit Widget" at bounding box center [1073, 612] width 103 height 13
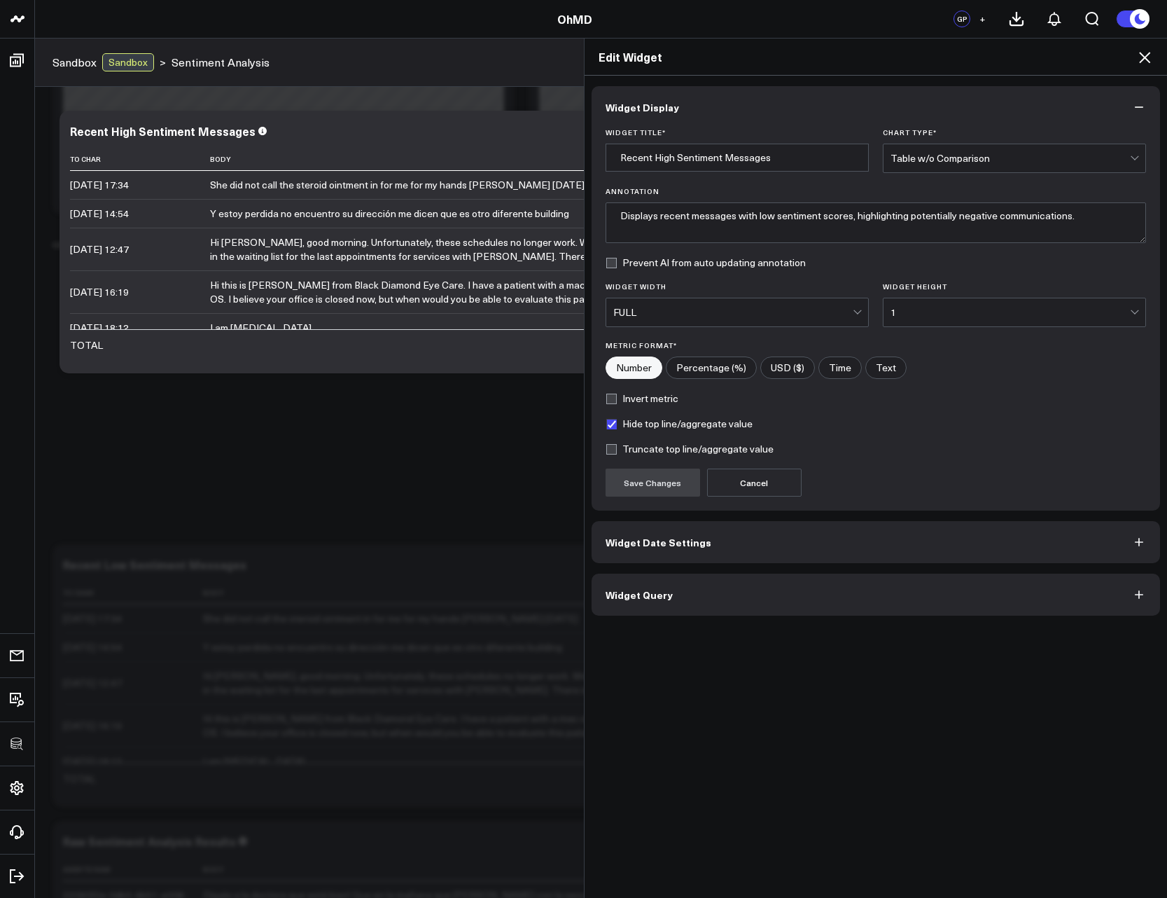
click at [681, 607] on button "Widget Query" at bounding box center [876, 595] width 569 height 42
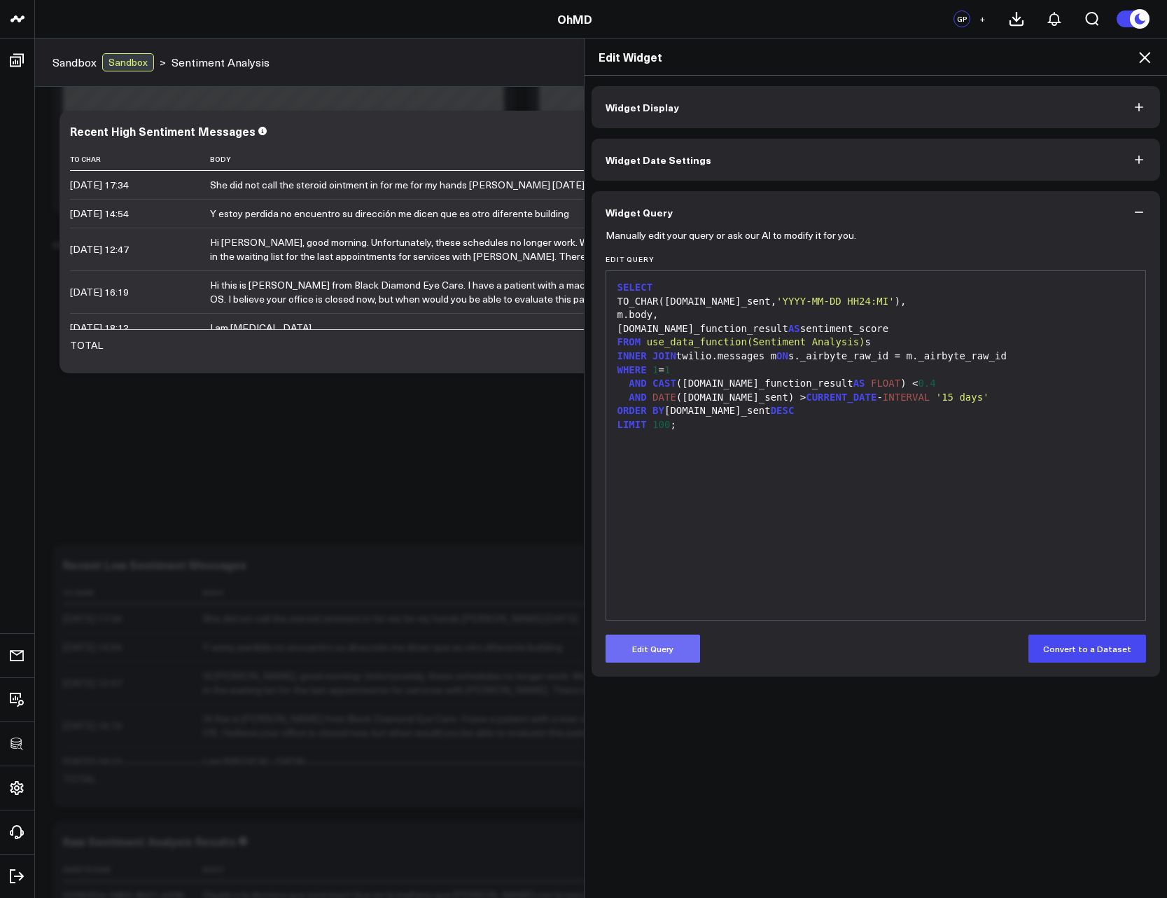
click at [651, 658] on button "Edit Query" at bounding box center [653, 649] width 95 height 28
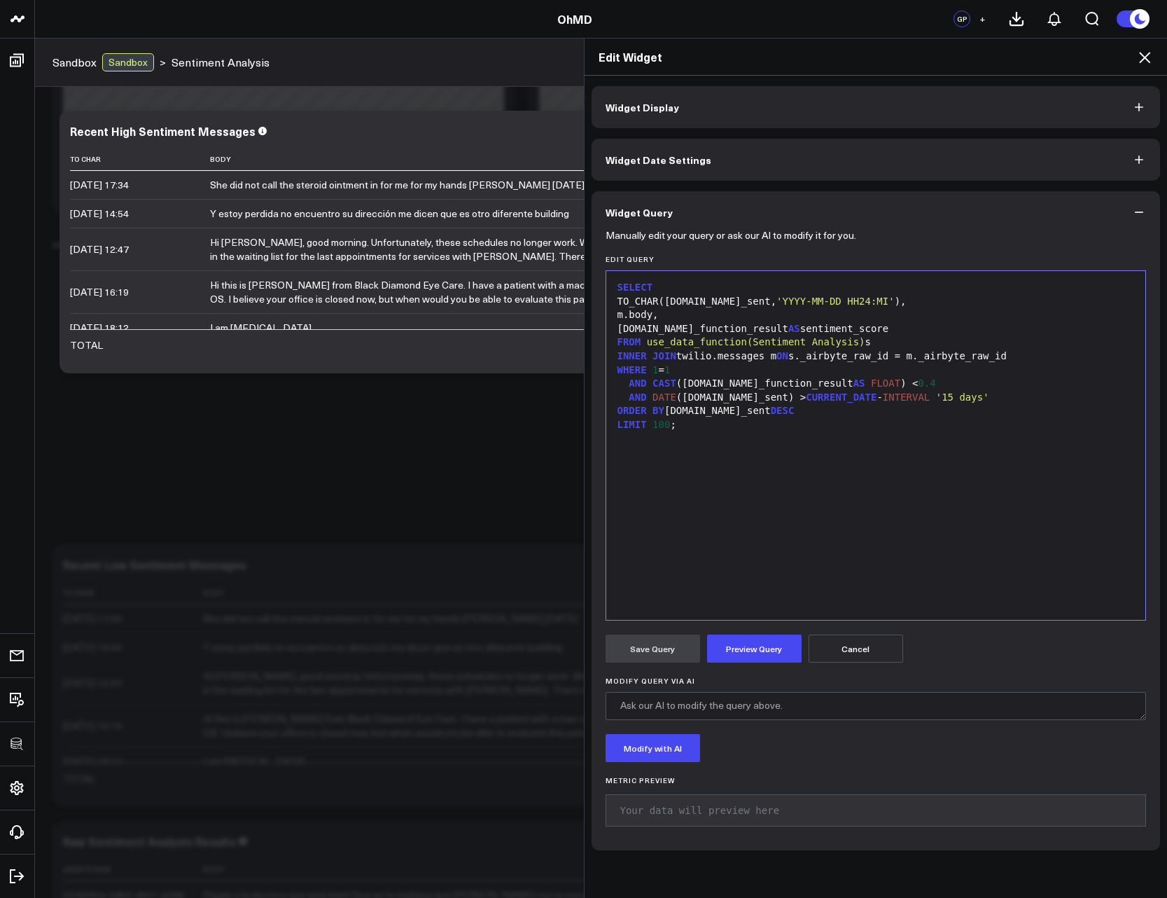
click at [902, 386] on div "AND CAST (s.data_function_result AS FLOAT ) < 0.4" at bounding box center [876, 384] width 526 height 14
click at [760, 649] on button "Preview Query" at bounding box center [754, 649] width 95 height 28
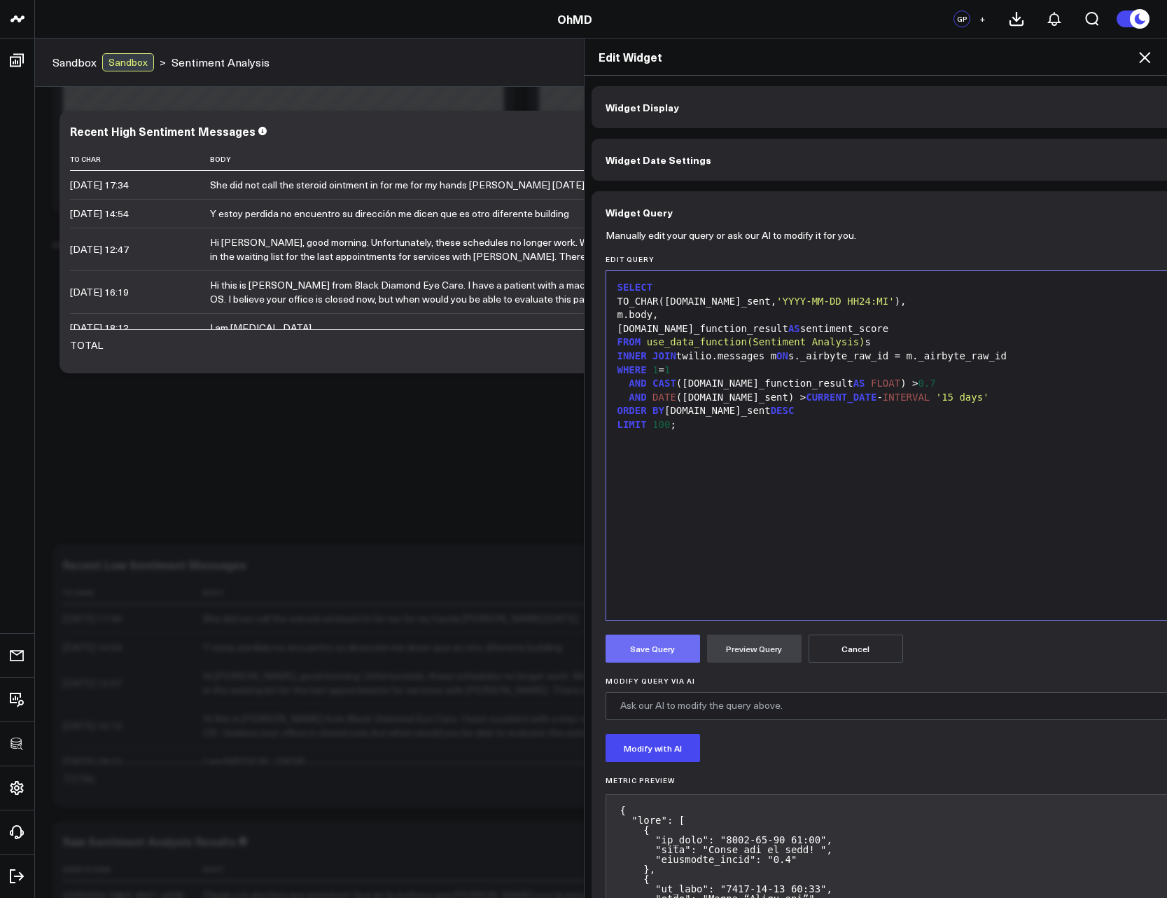
click at [643, 650] on button "Save Query" at bounding box center [653, 649] width 95 height 28
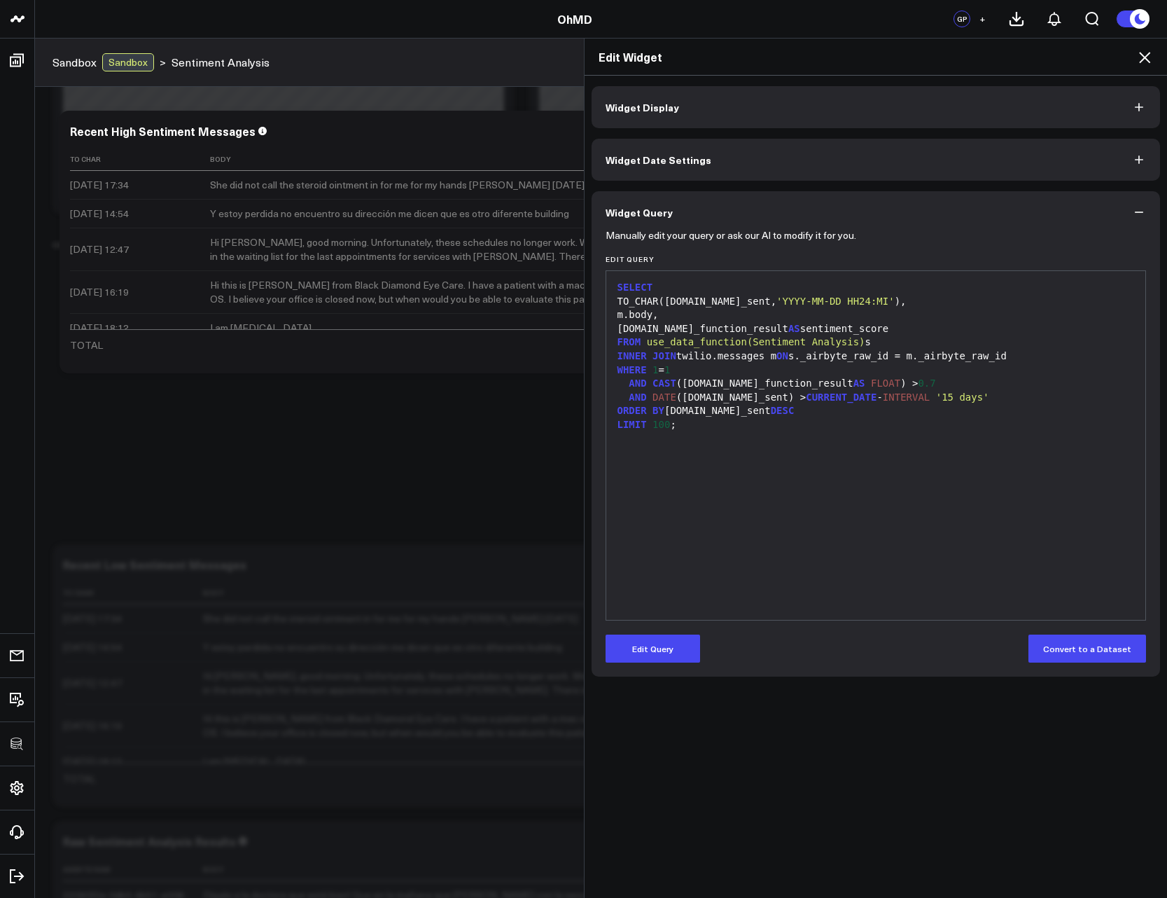
click at [1142, 66] on div "Edit Widget" at bounding box center [876, 57] width 583 height 37
click at [1151, 64] on icon at bounding box center [1145, 57] width 17 height 17
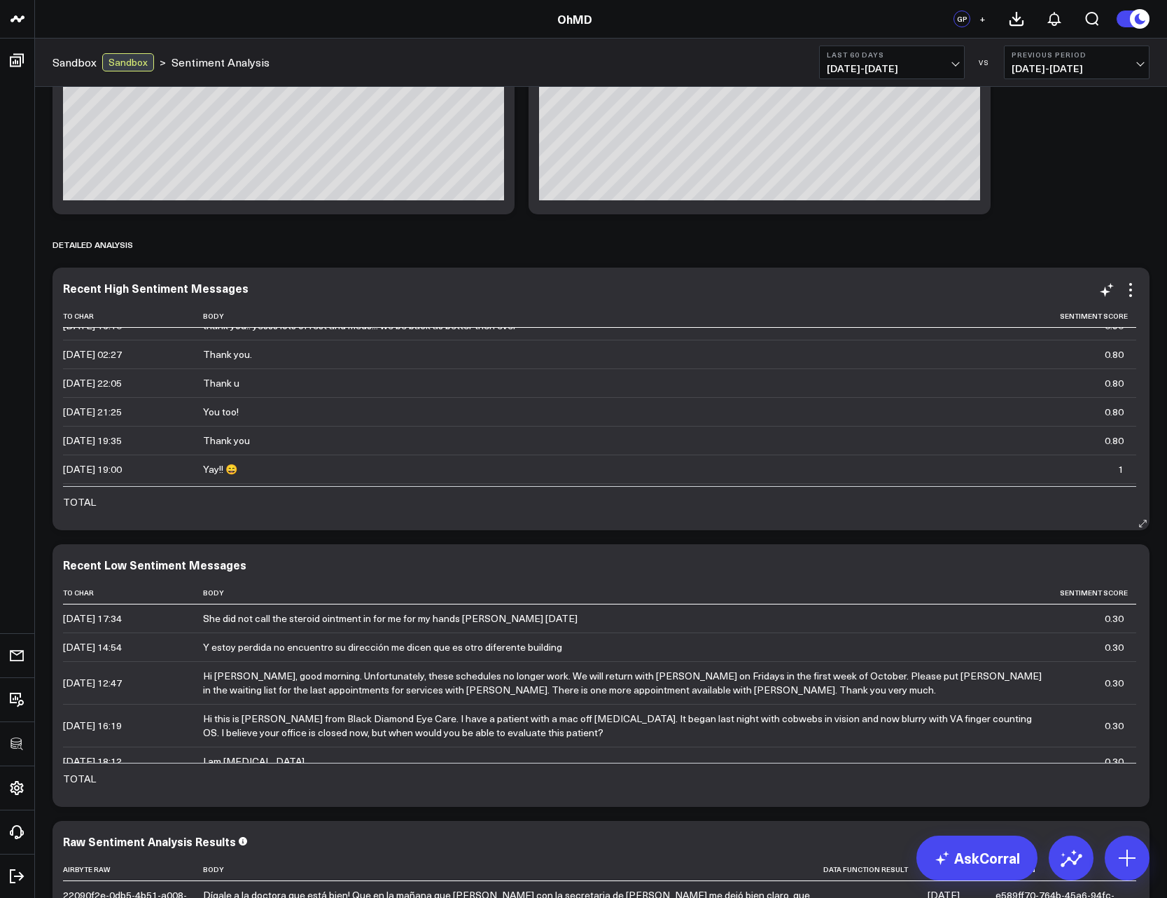
scroll to position [530, 0]
click at [1125, 289] on icon at bounding box center [1131, 290] width 17 height 17
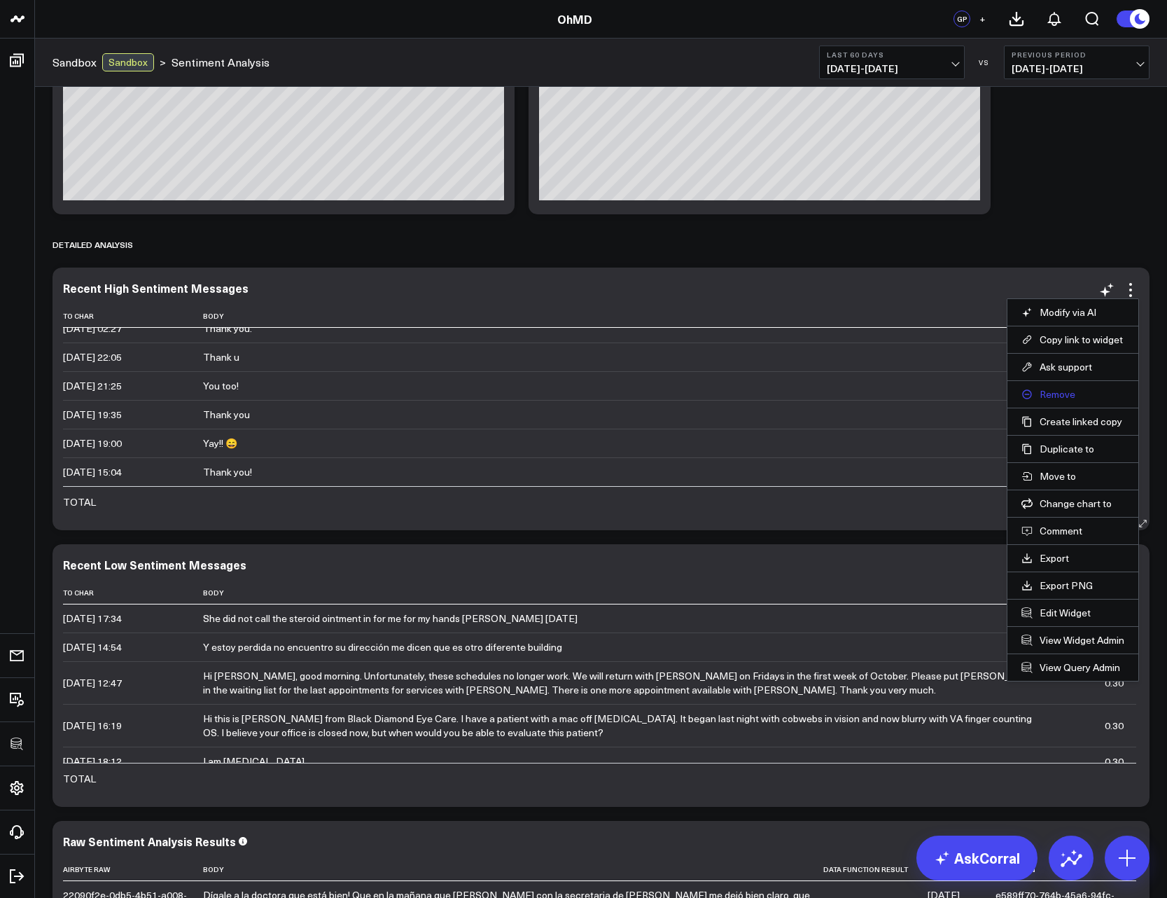
click at [1053, 397] on button "Remove" at bounding box center [1073, 394] width 103 height 13
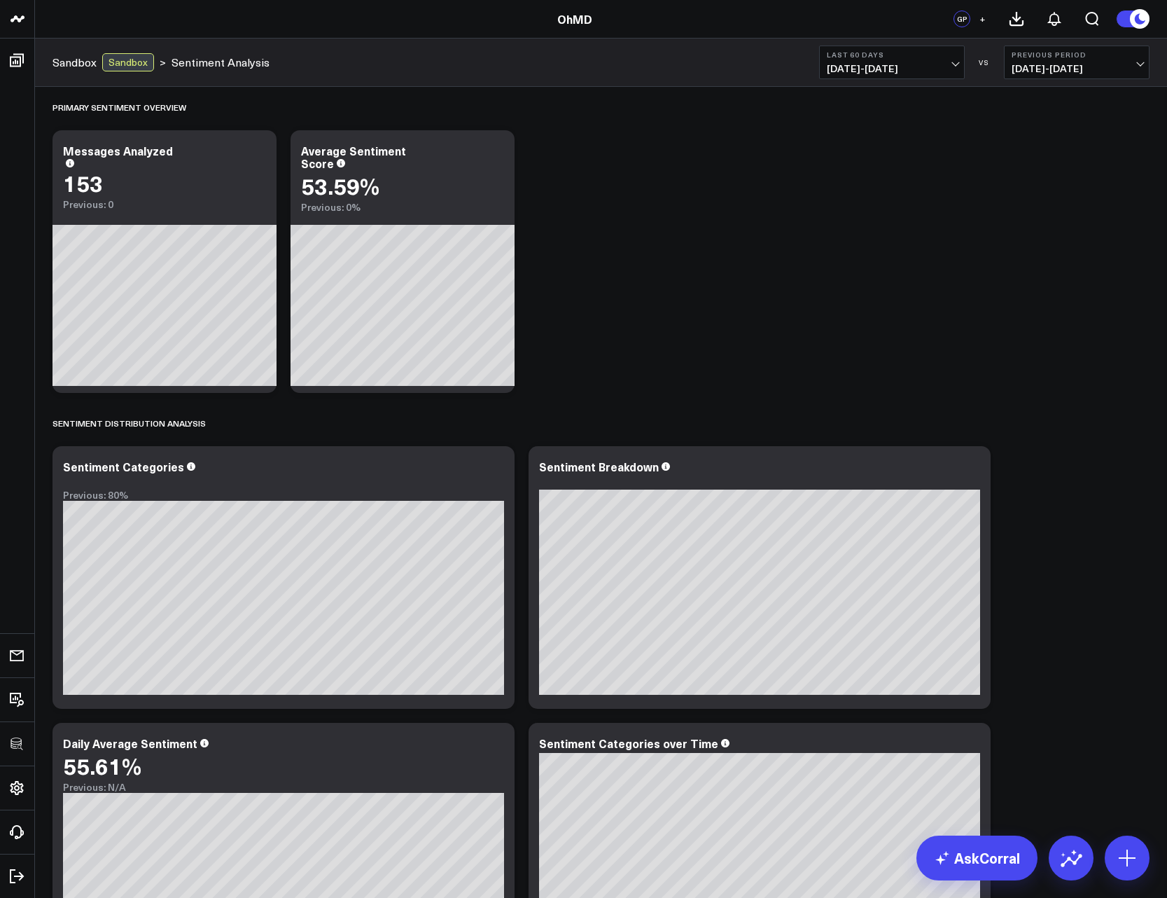
scroll to position [0, 0]
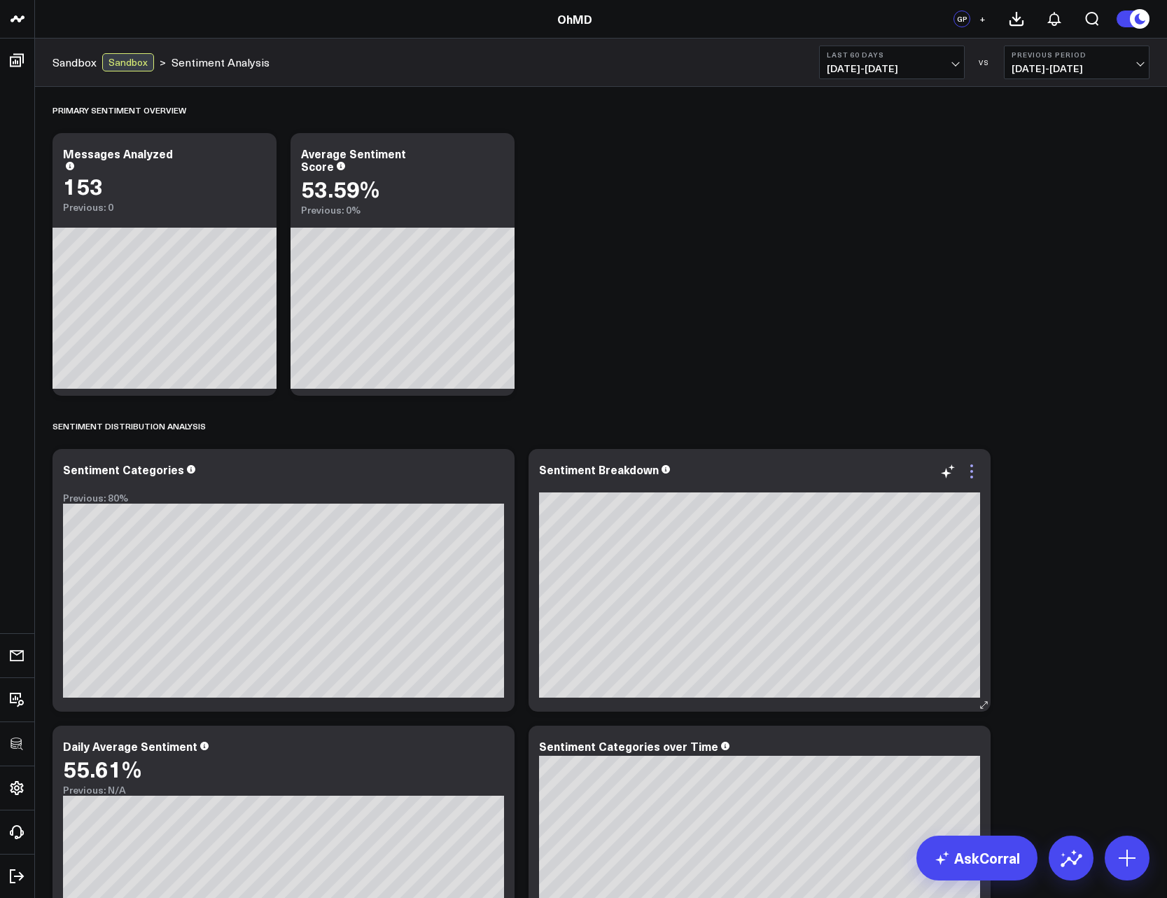
click at [973, 466] on icon at bounding box center [972, 465] width 3 height 3
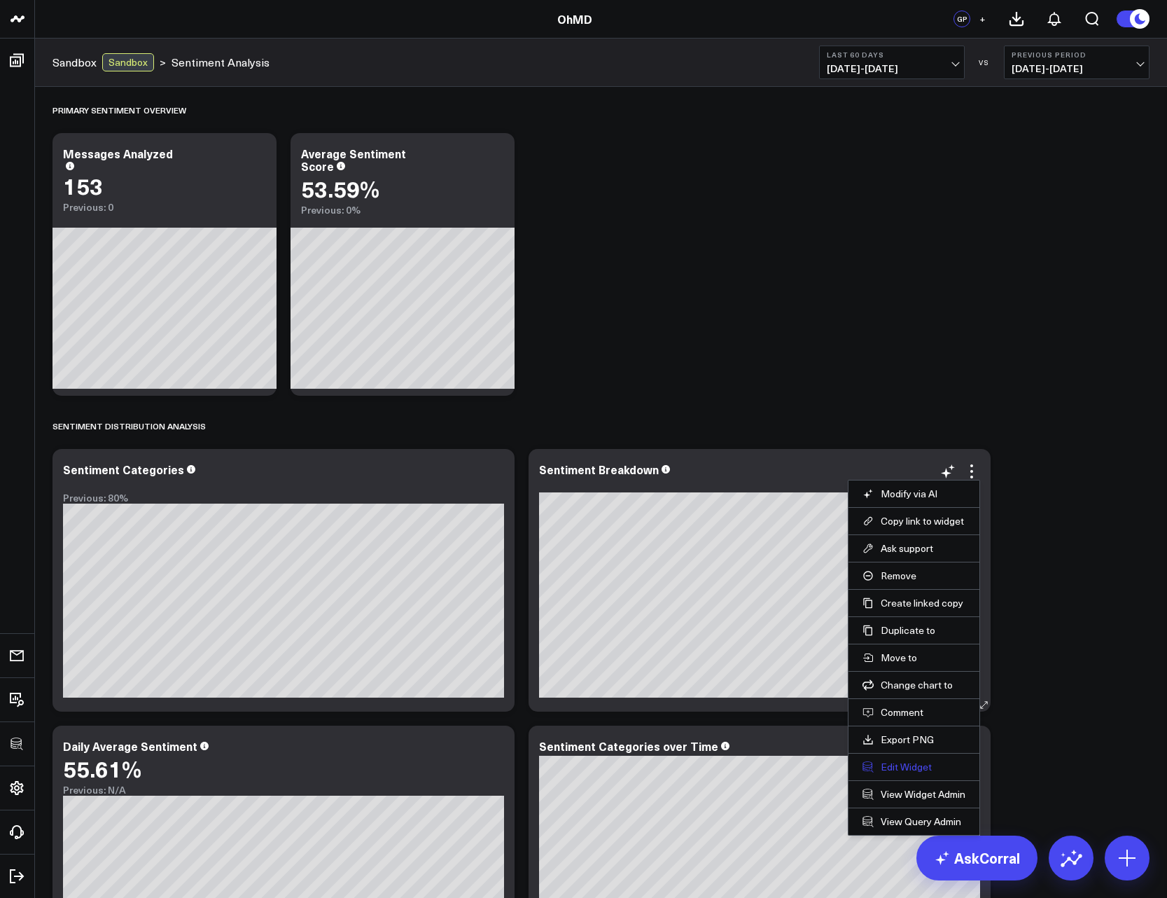
click at [924, 767] on button "Edit Widget" at bounding box center [914, 767] width 103 height 13
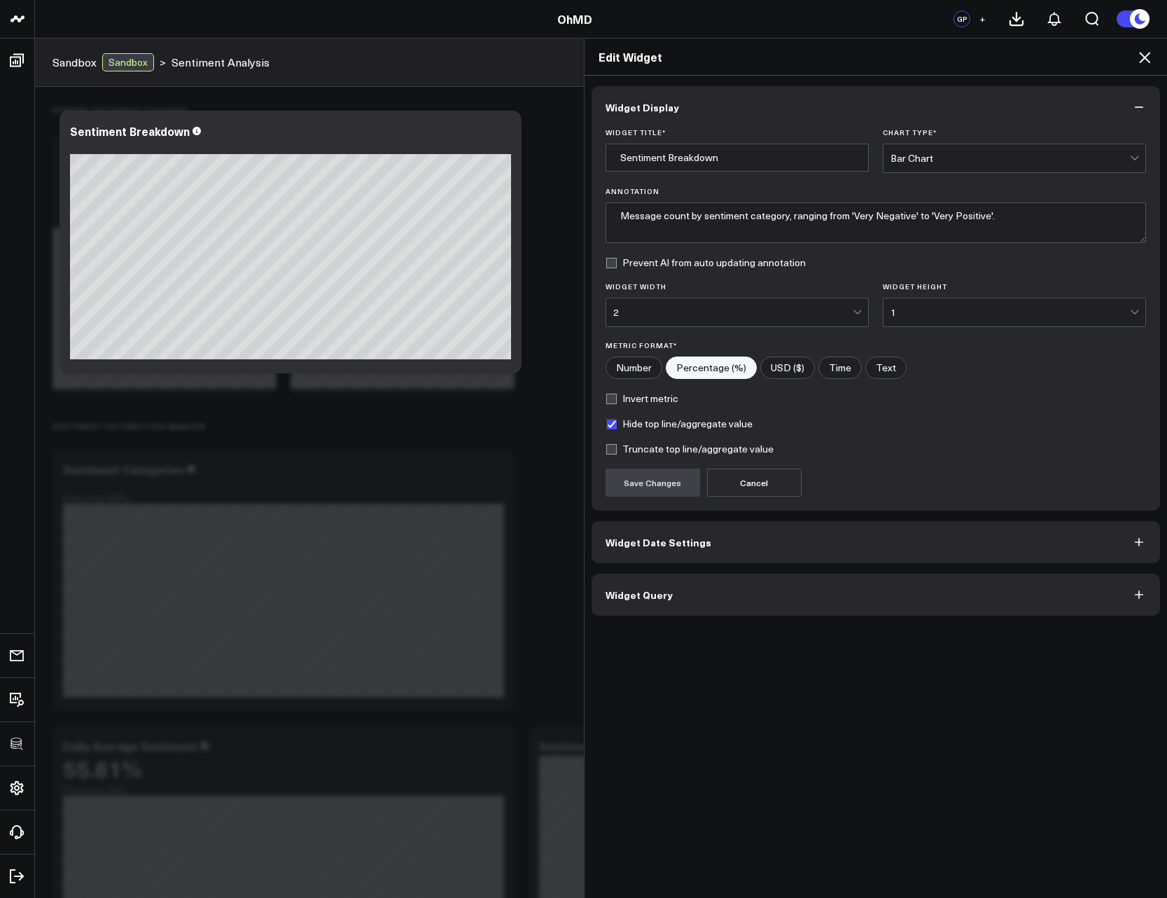
click at [639, 373] on input"] "Number" at bounding box center [633, 367] width 55 height 21
radio input"] "true"
click at [667, 478] on button "Save Changes" at bounding box center [653, 483] width 95 height 28
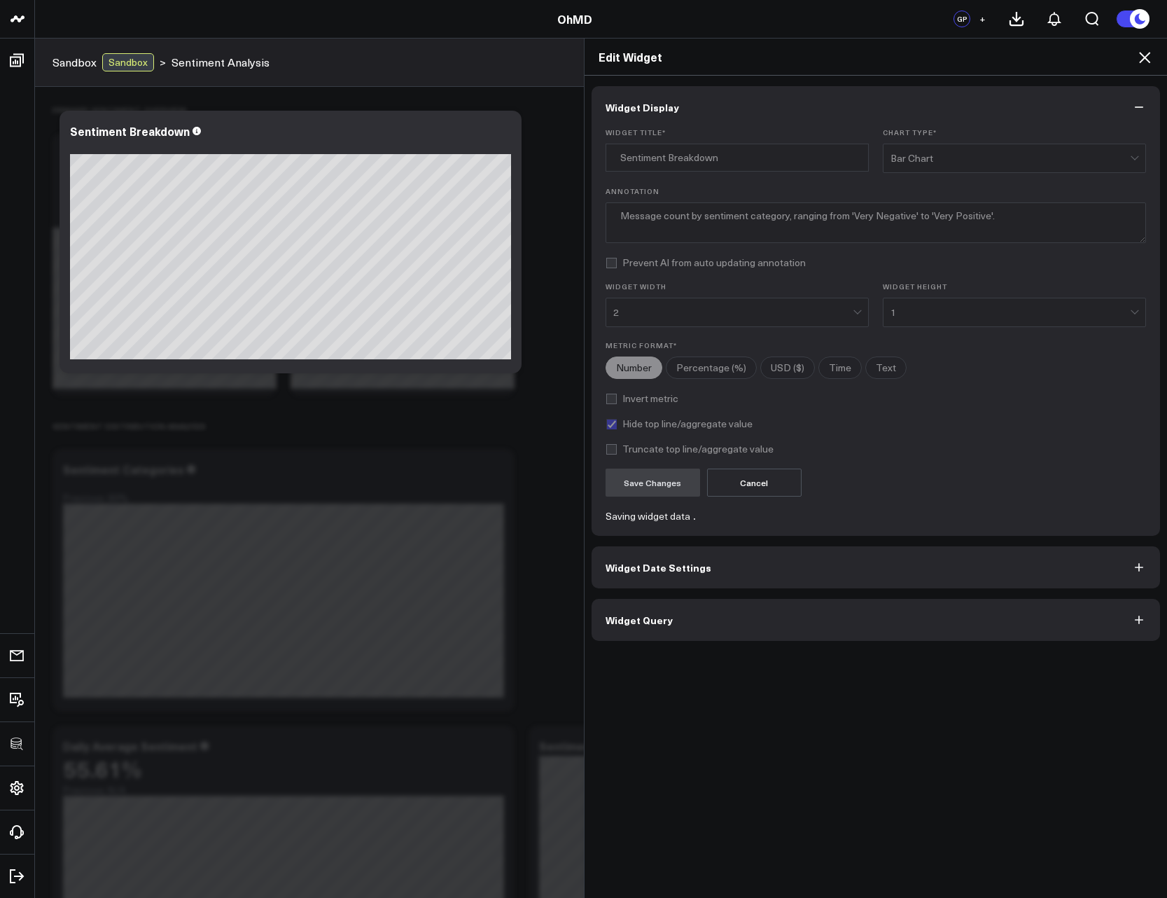
click at [1141, 56] on icon at bounding box center [1145, 57] width 17 height 17
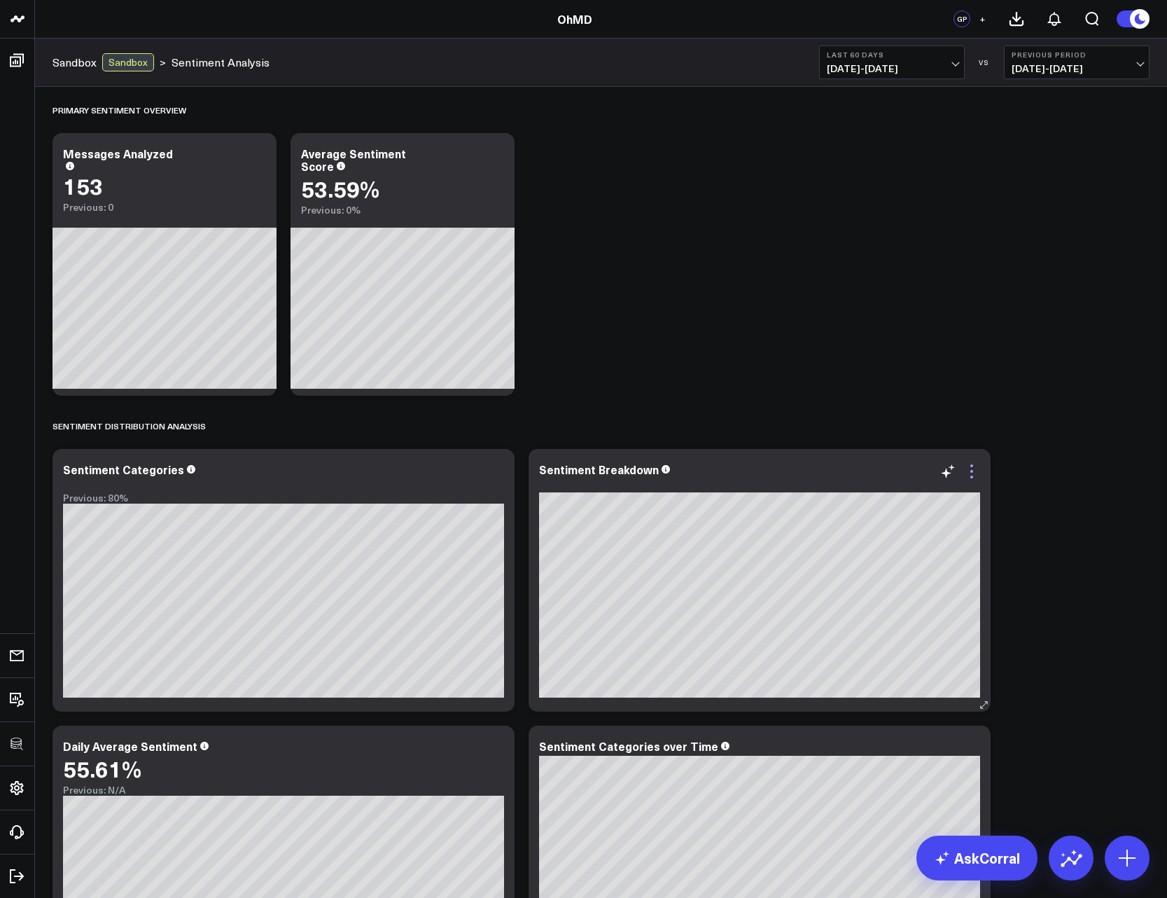
click at [978, 464] on icon at bounding box center [972, 471] width 17 height 17
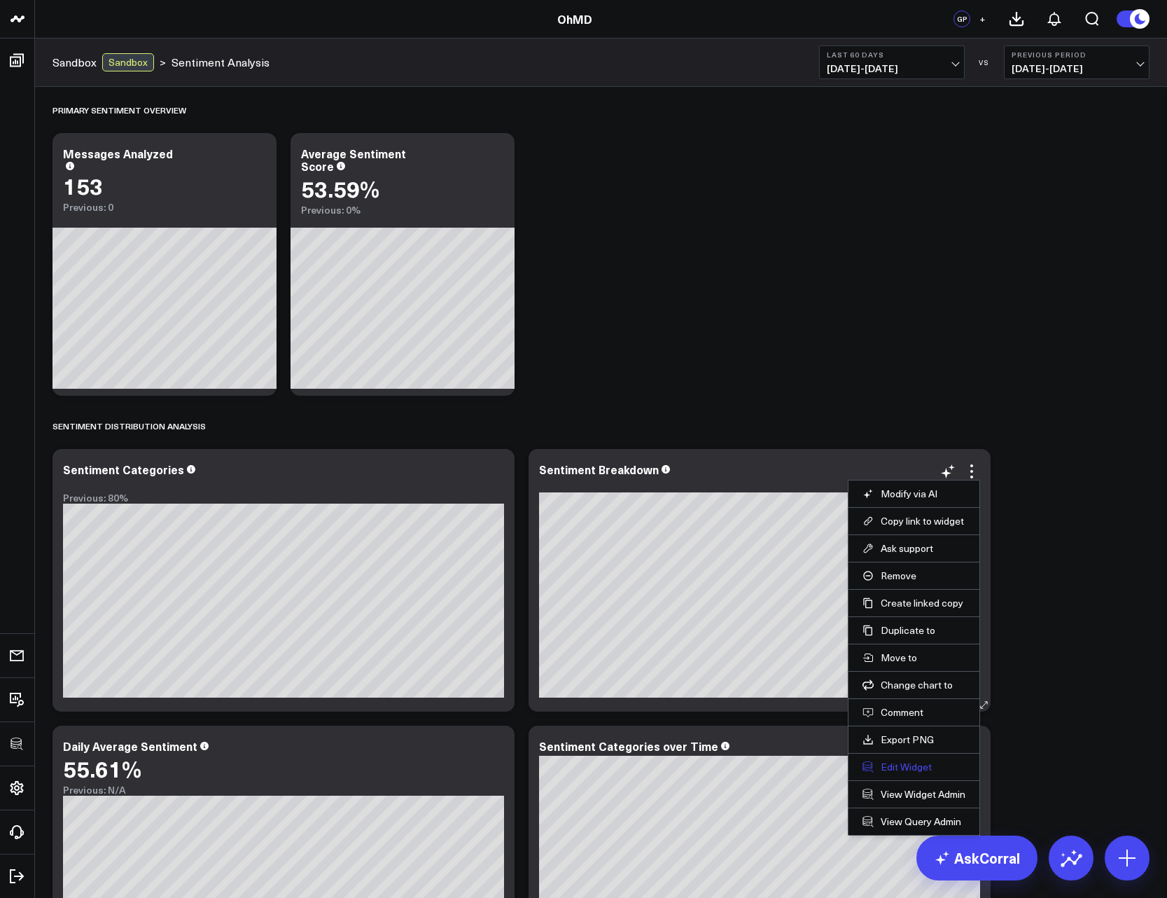
click at [902, 770] on button "Edit Widget" at bounding box center [914, 767] width 103 height 13
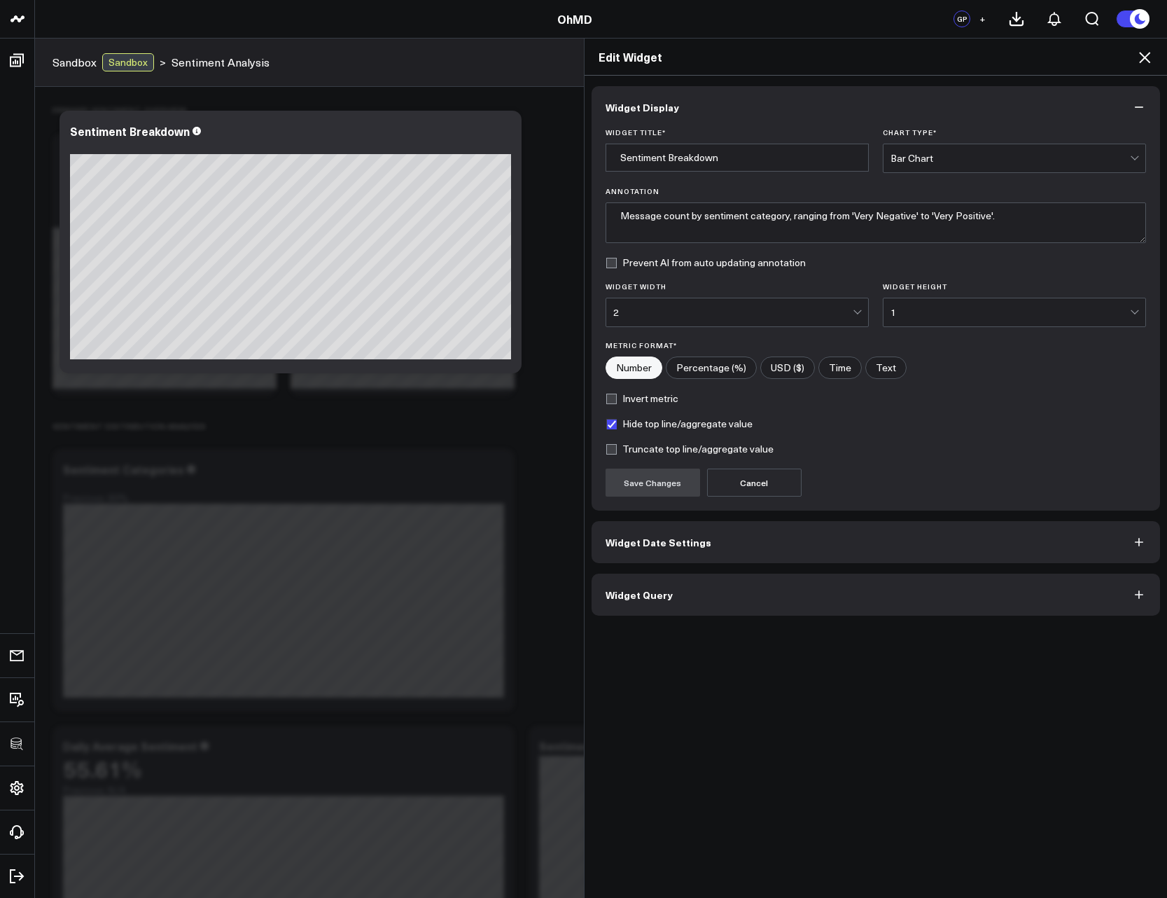
click at [698, 601] on button "Widget Query" at bounding box center [876, 595] width 569 height 42
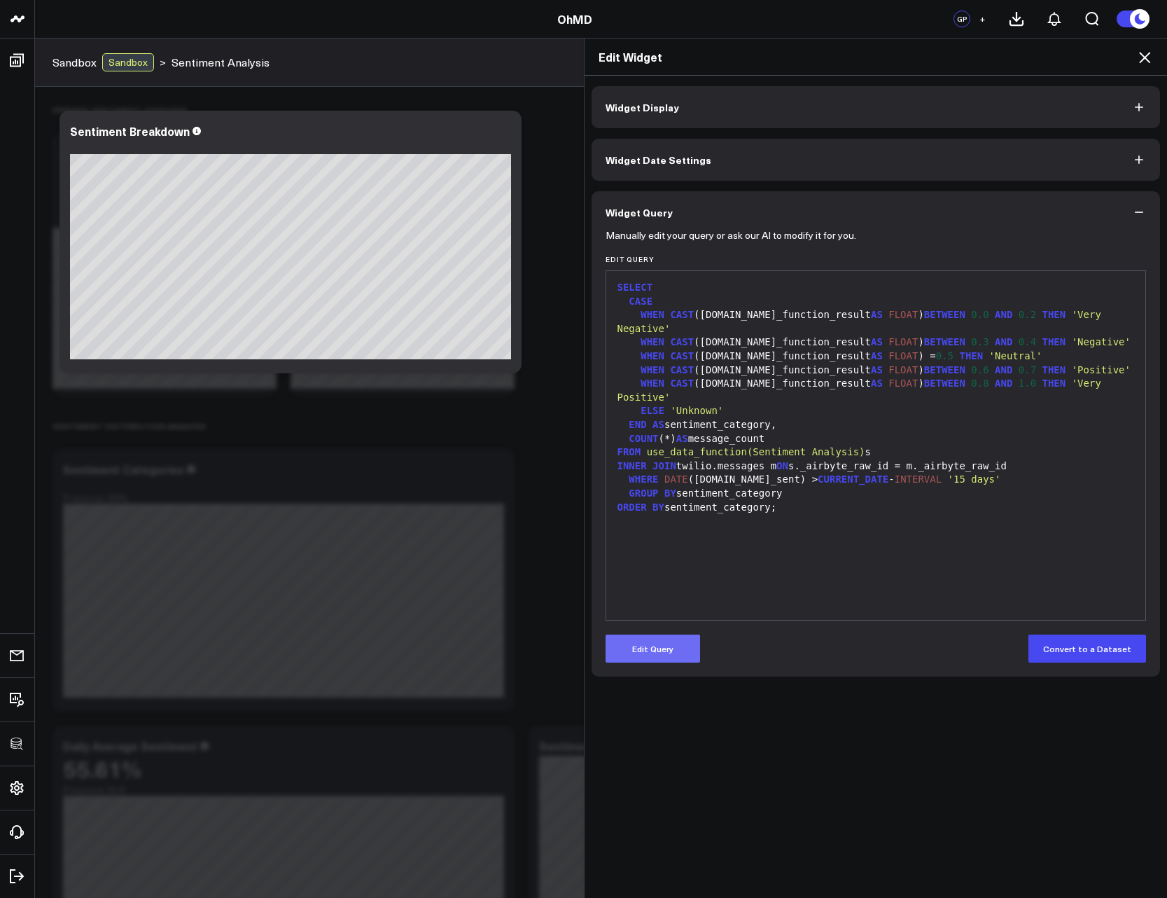
click at [656, 655] on button "Edit Query" at bounding box center [653, 649] width 95 height 28
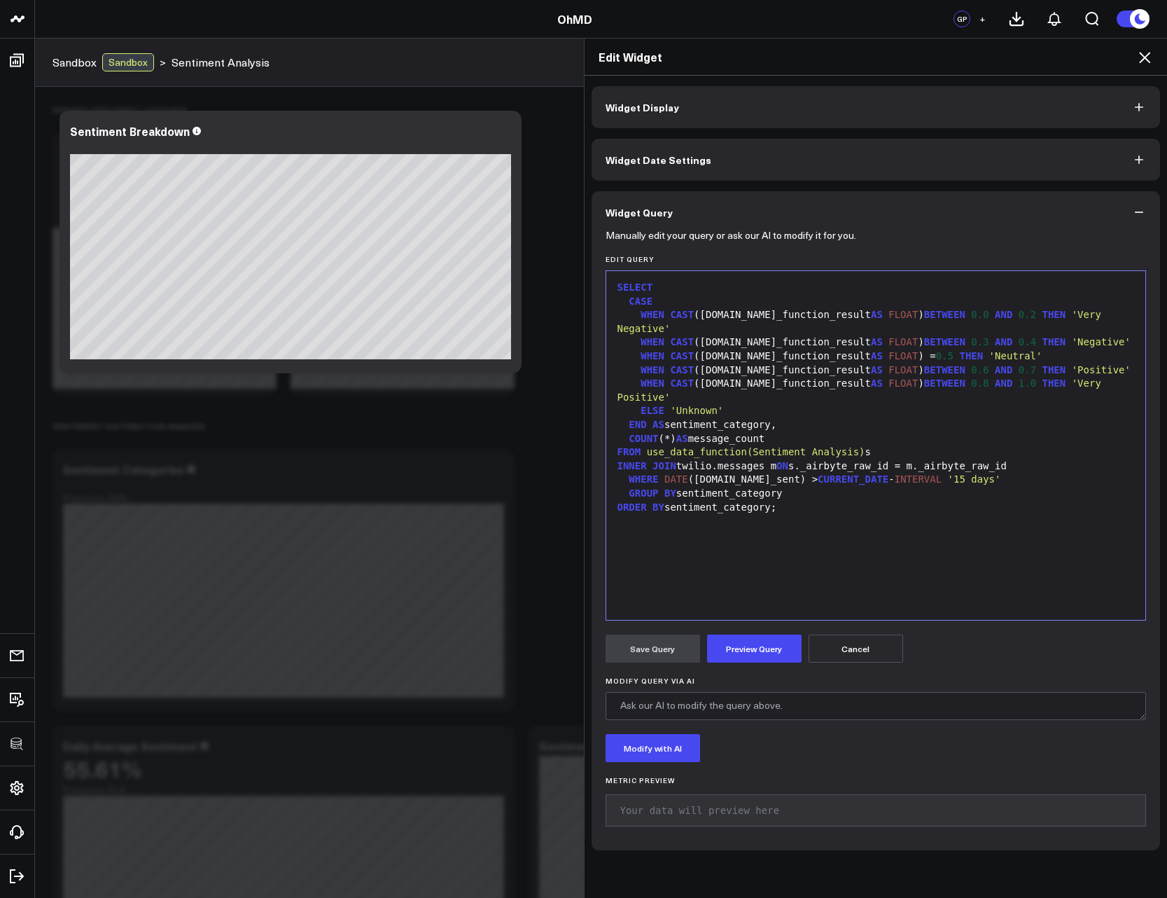
click at [1146, 53] on icon at bounding box center [1145, 57] width 17 height 17
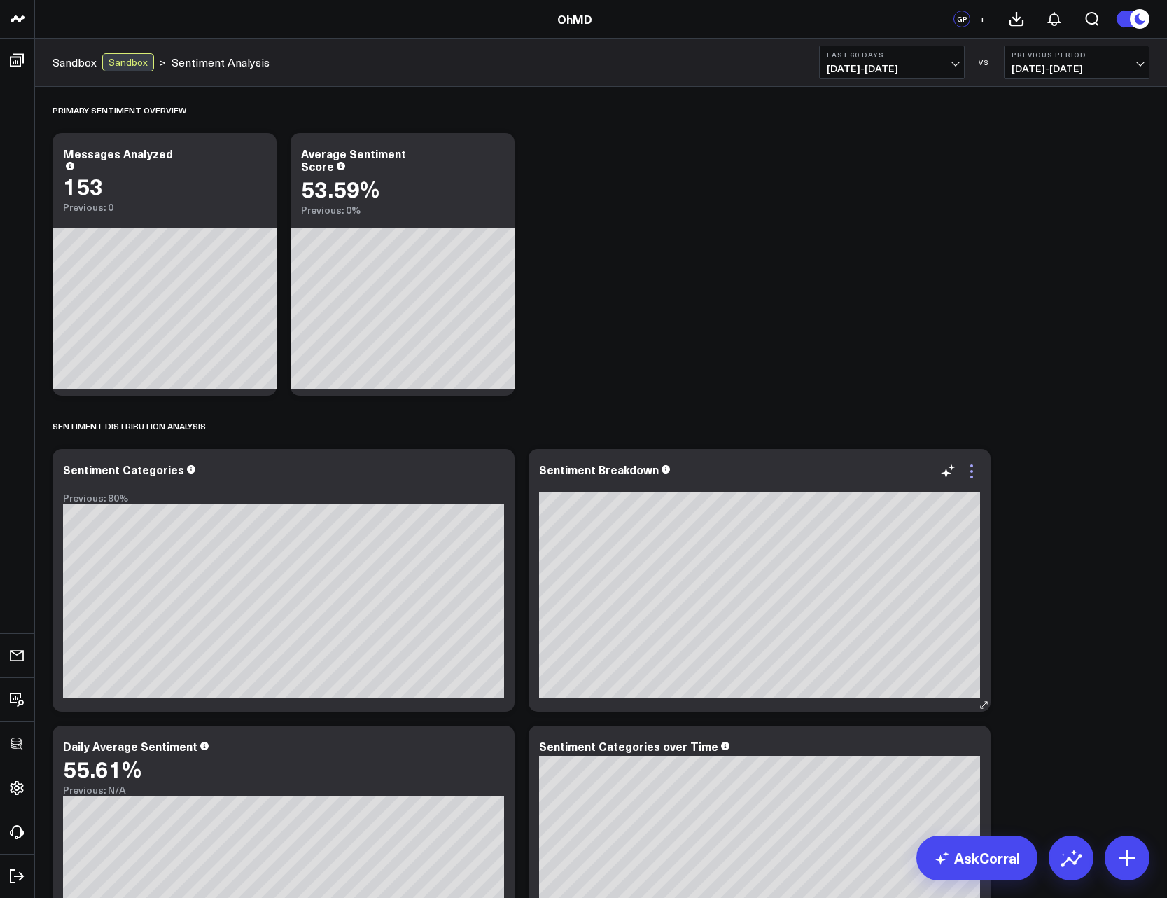
click at [968, 476] on icon at bounding box center [972, 471] width 17 height 17
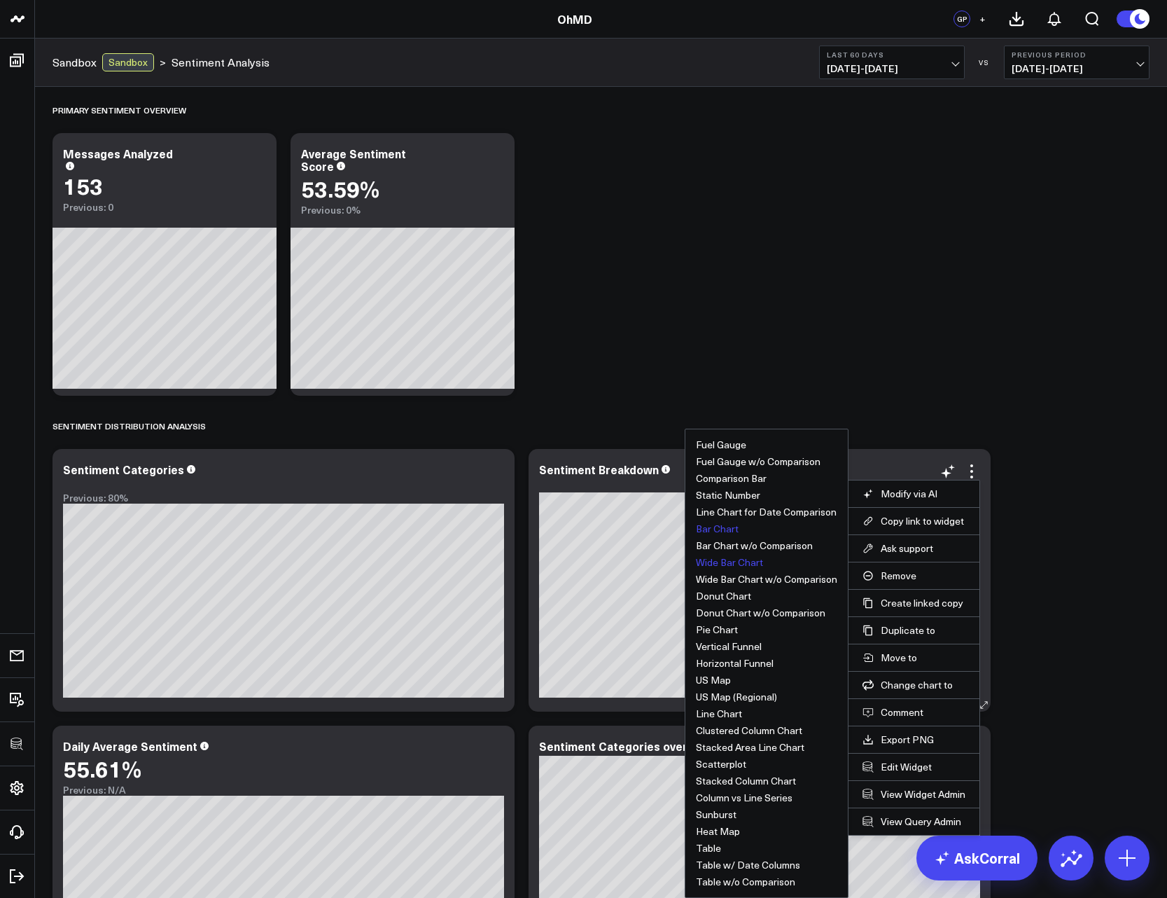
click at [735, 560] on button "Wide Bar Chart" at bounding box center [729, 562] width 67 height 10
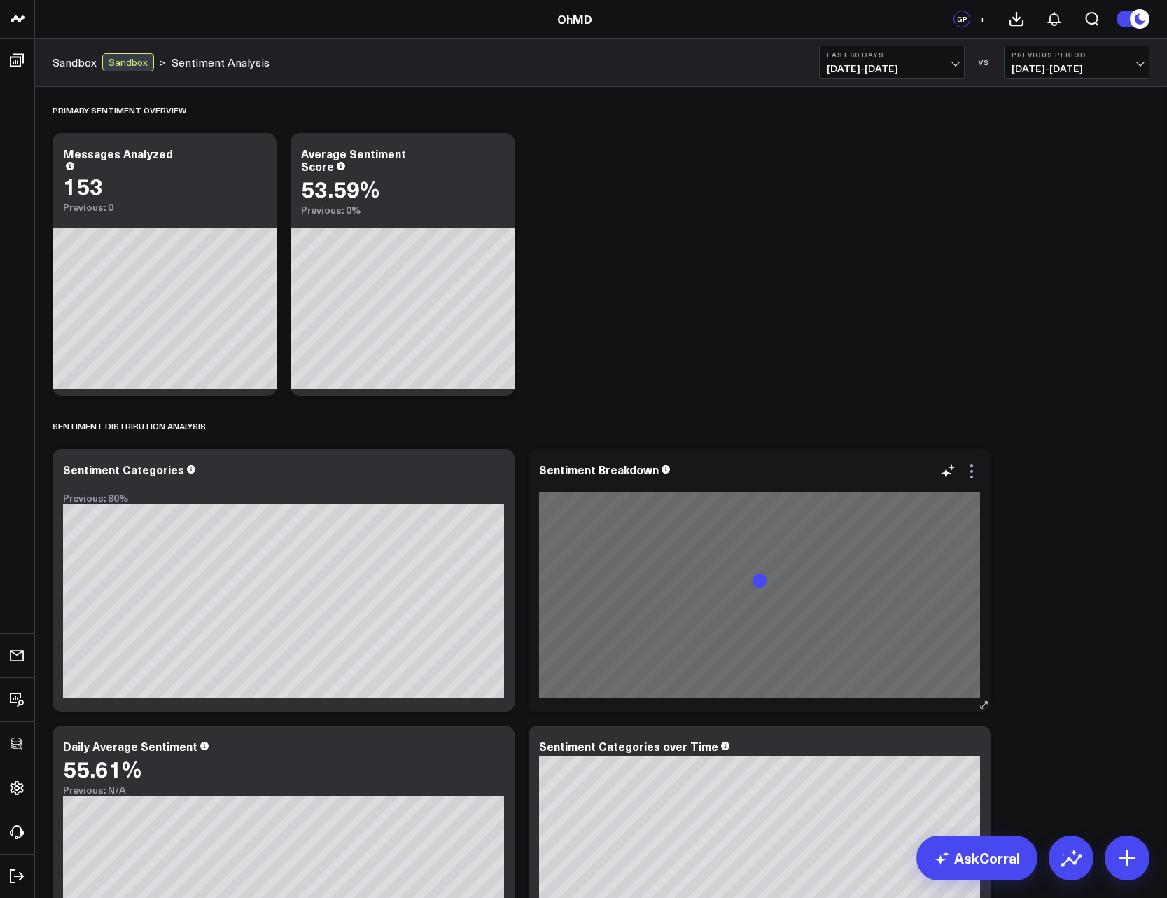
click at [974, 469] on icon at bounding box center [972, 471] width 17 height 17
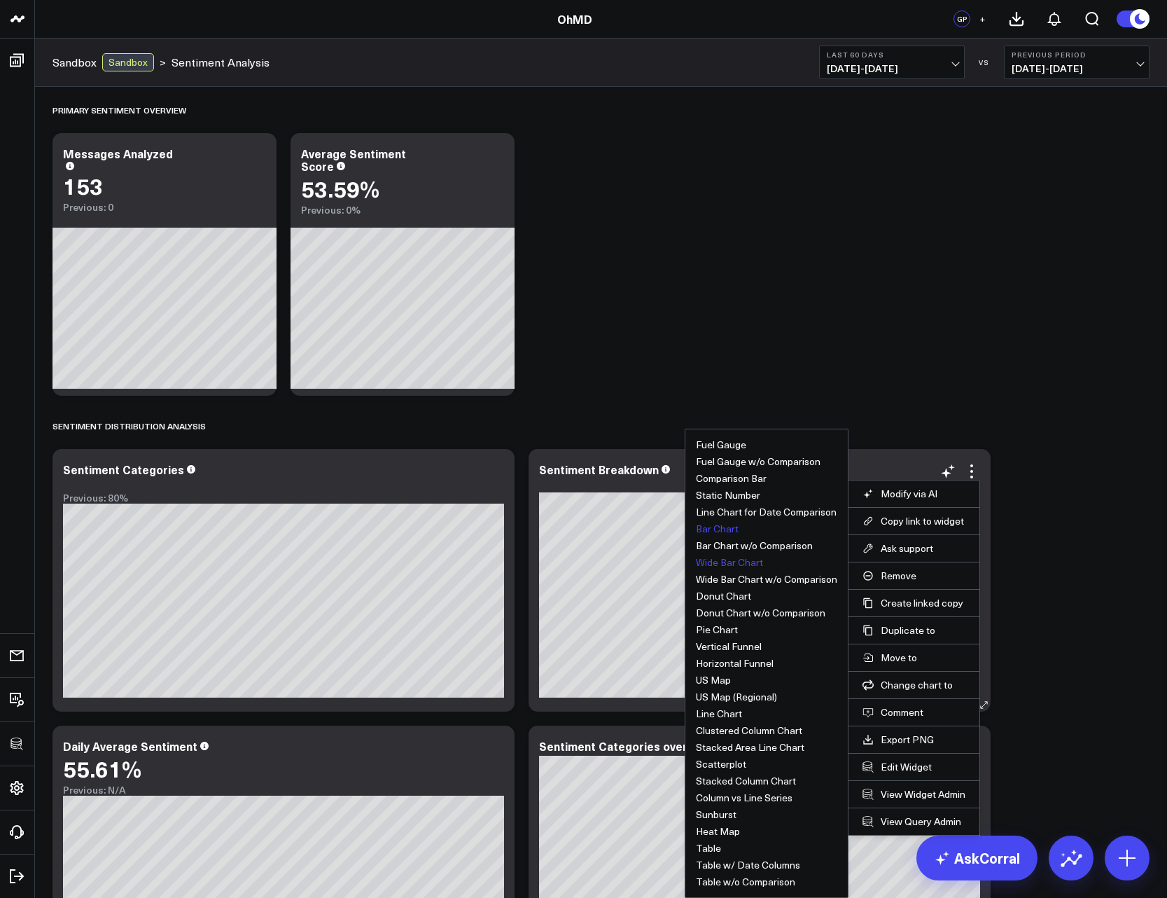
click at [723, 532] on button "Bar Chart" at bounding box center [717, 529] width 43 height 10
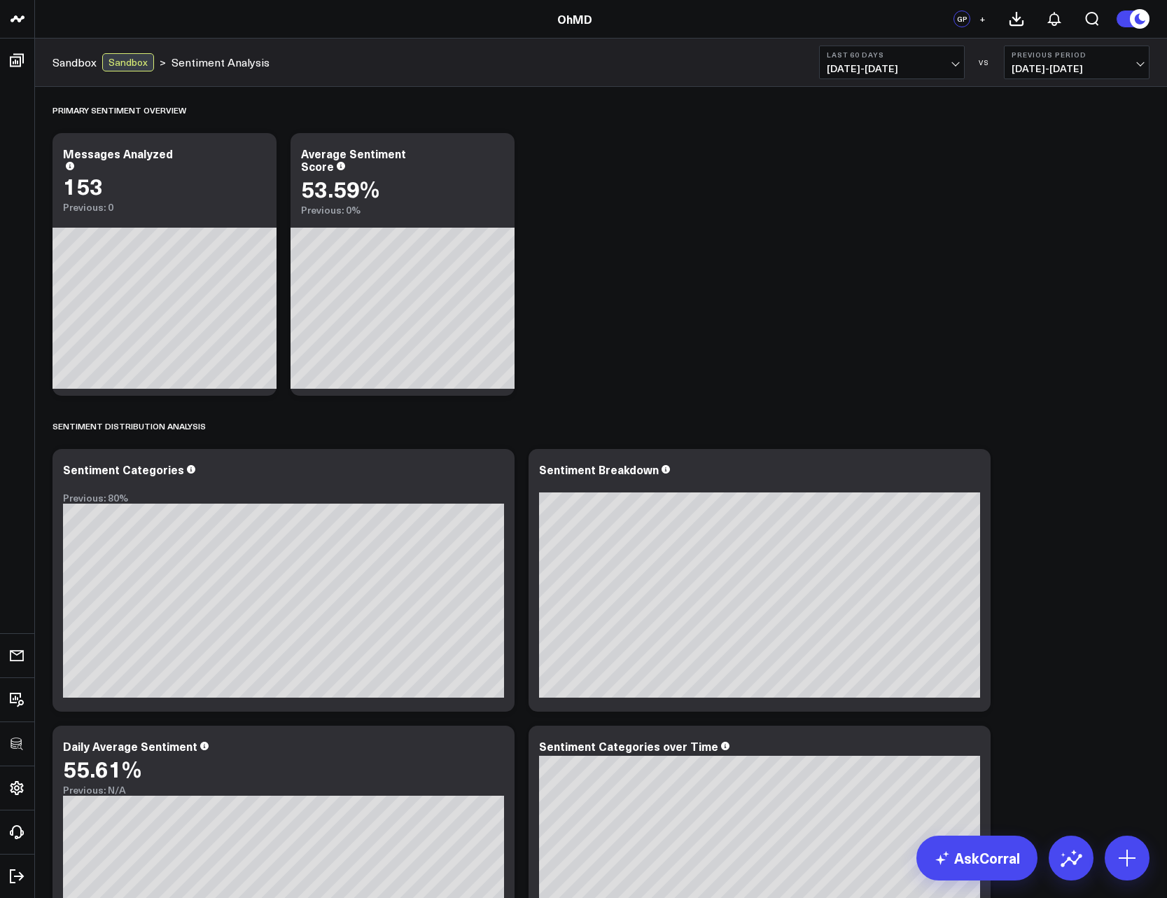
click at [824, 188] on div "Primary Sentiment Overview Modify via AI Copy link to widget Ask support Remove…" at bounding box center [601, 837] width 1111 height 1501
click at [255, 155] on icon at bounding box center [257, 155] width 17 height 17
click at [817, 261] on div "Primary Sentiment Overview Modify via AI Copy link to widget Ask support Remove…" at bounding box center [601, 837] width 1111 height 1501
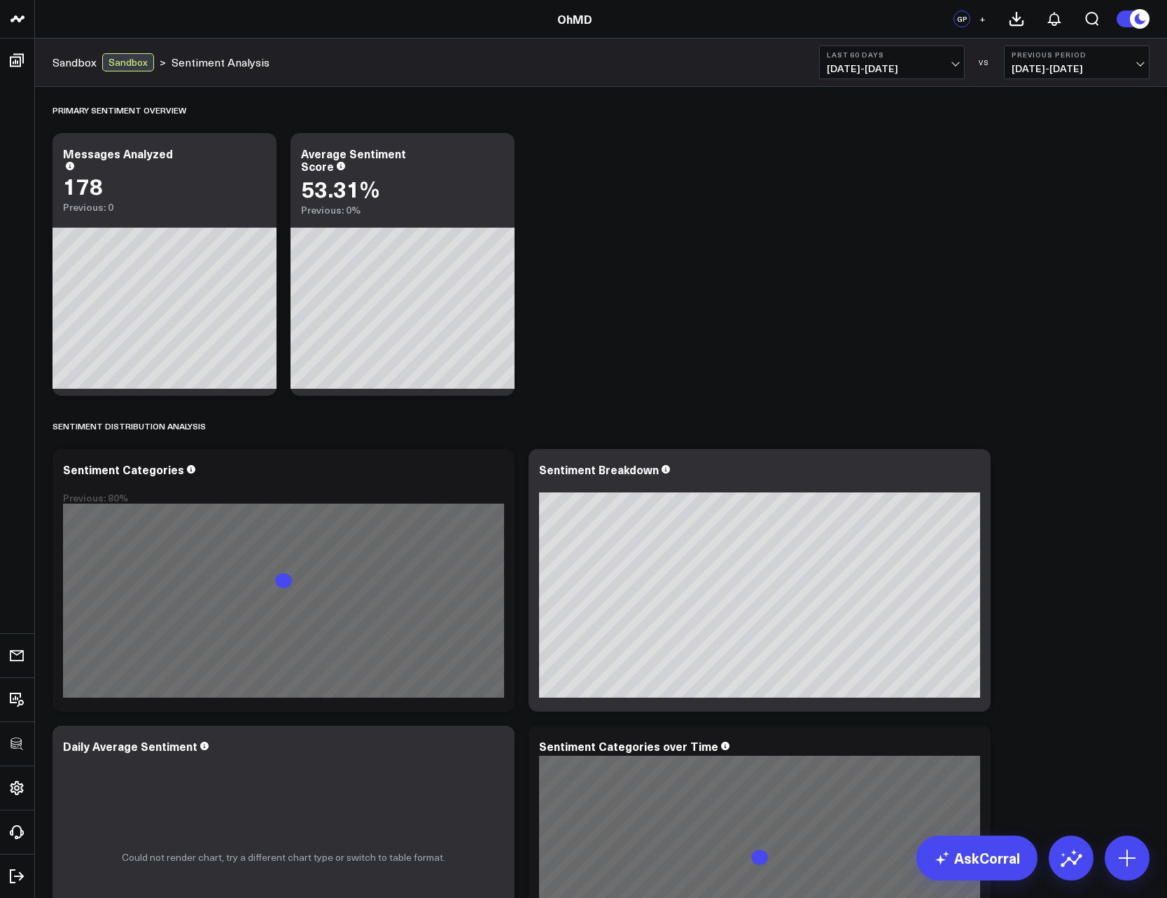
click at [681, 309] on div "Primary Sentiment Overview Modify via AI Copy link to widget Ask support Remove…" at bounding box center [601, 837] width 1111 height 1501
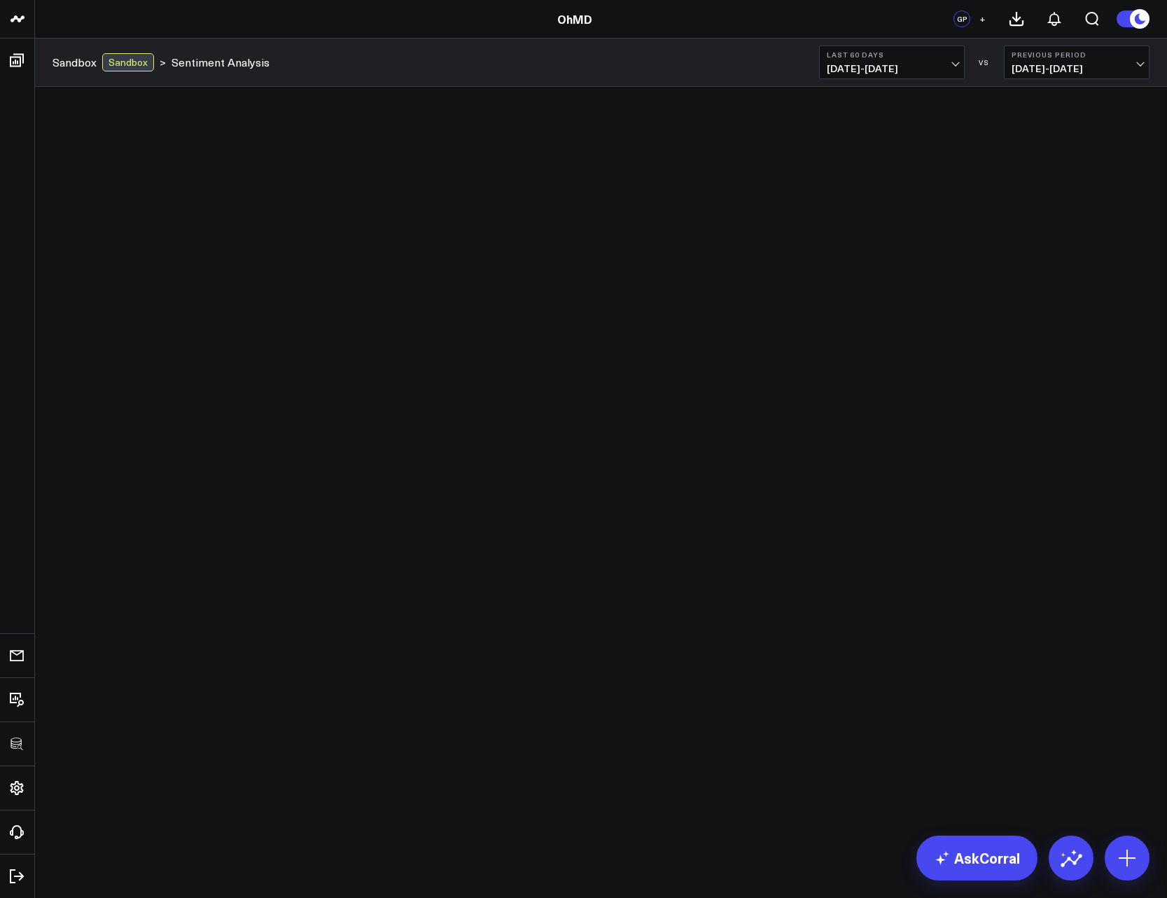
click at [930, 68] on span "[DATE] - [DATE]" at bounding box center [892, 68] width 130 height 11
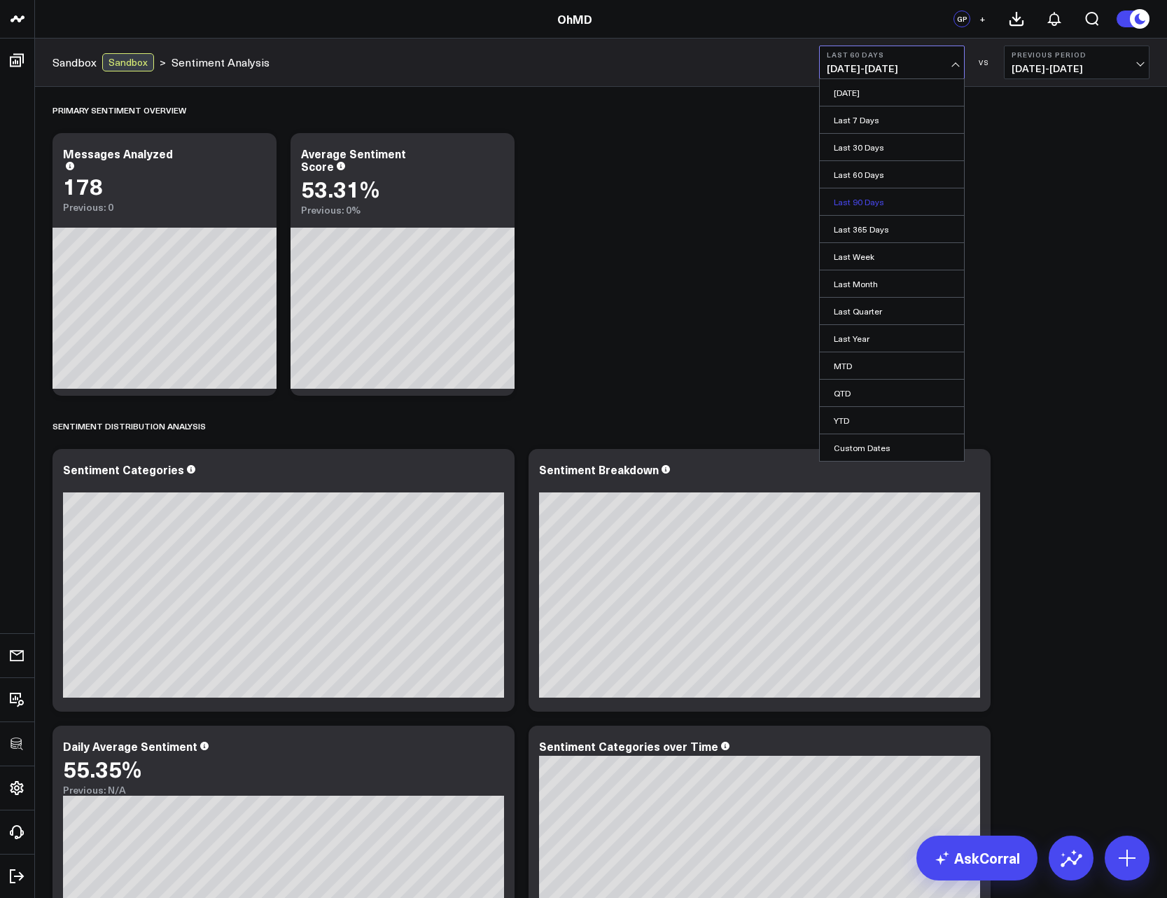
click at [871, 208] on link "Last 90 Days" at bounding box center [892, 201] width 144 height 27
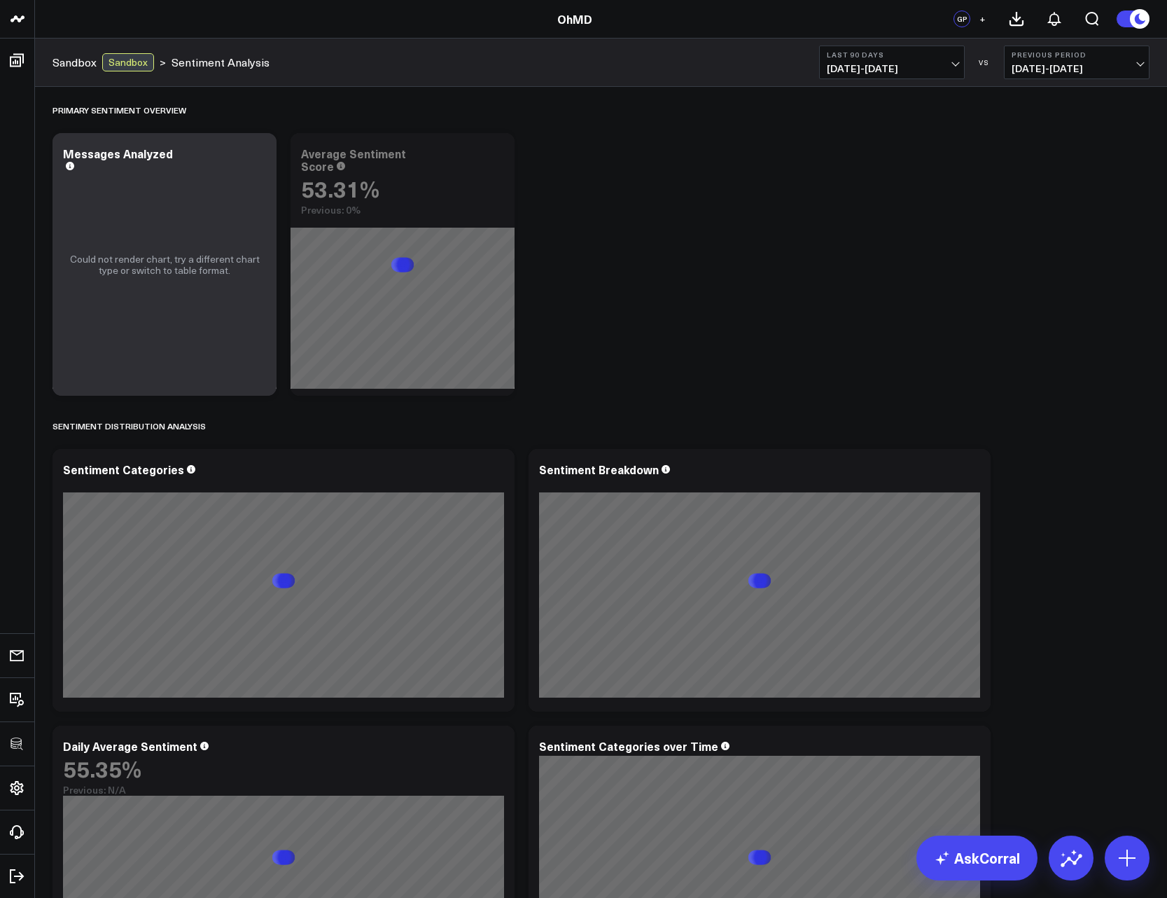
click at [709, 256] on div "Primary Sentiment Overview Modify via AI Copy link to widget Ask support Remove…" at bounding box center [601, 837] width 1111 height 1501
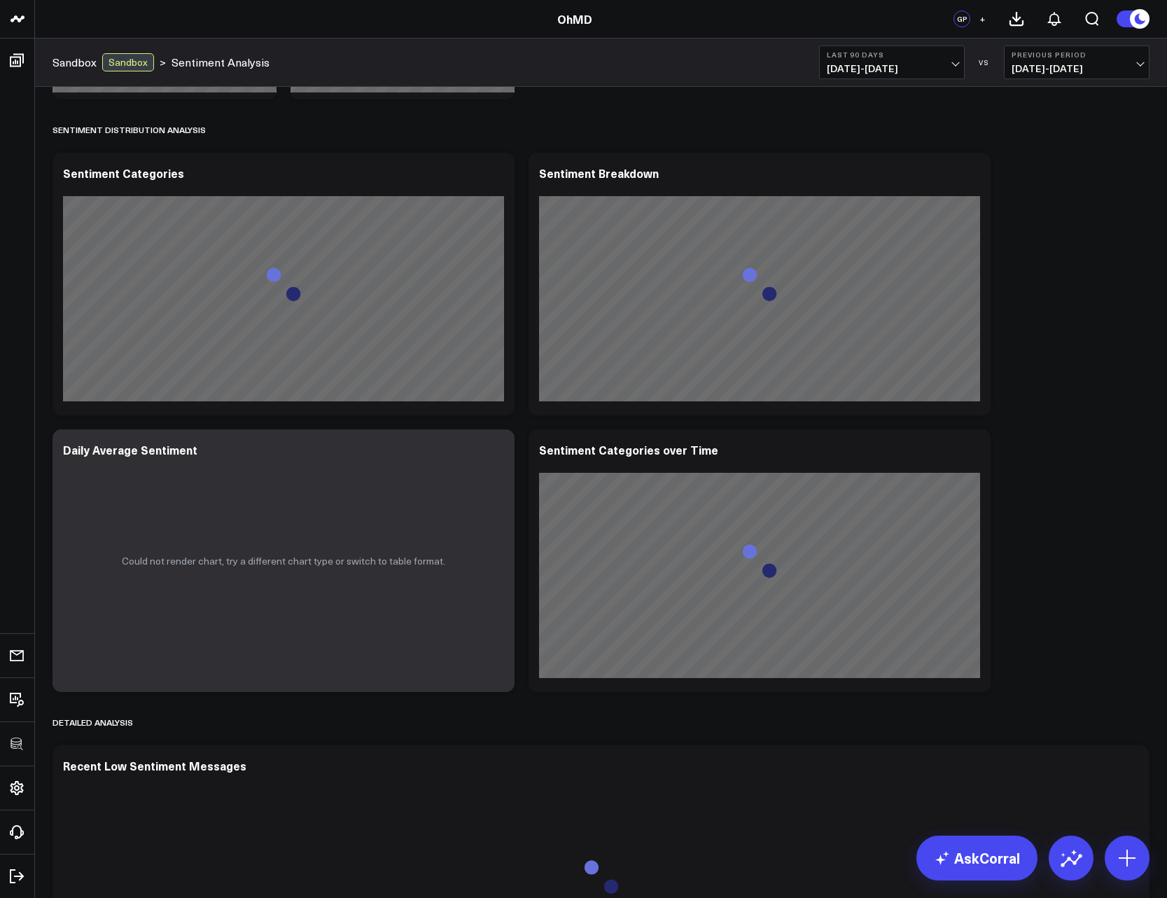
scroll to position [420, 0]
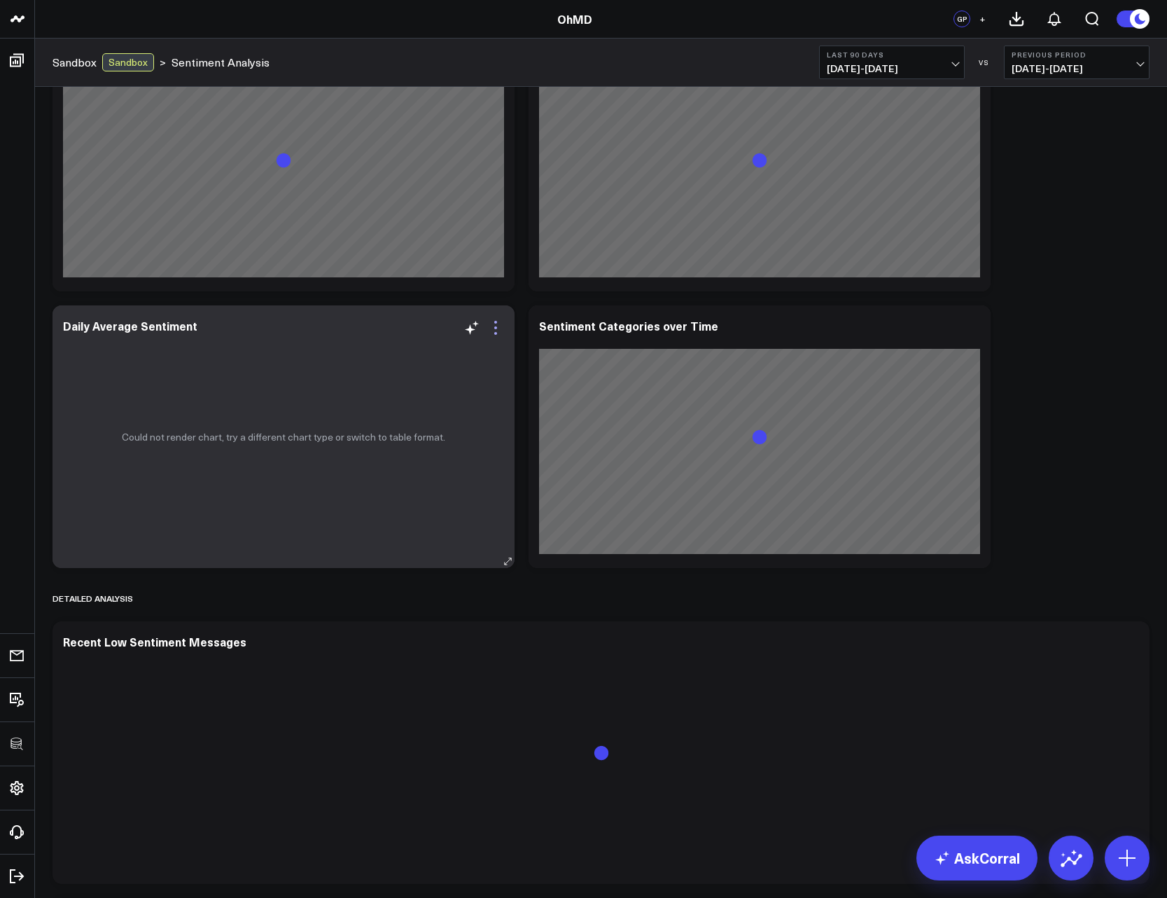
click at [493, 330] on icon at bounding box center [495, 327] width 17 height 17
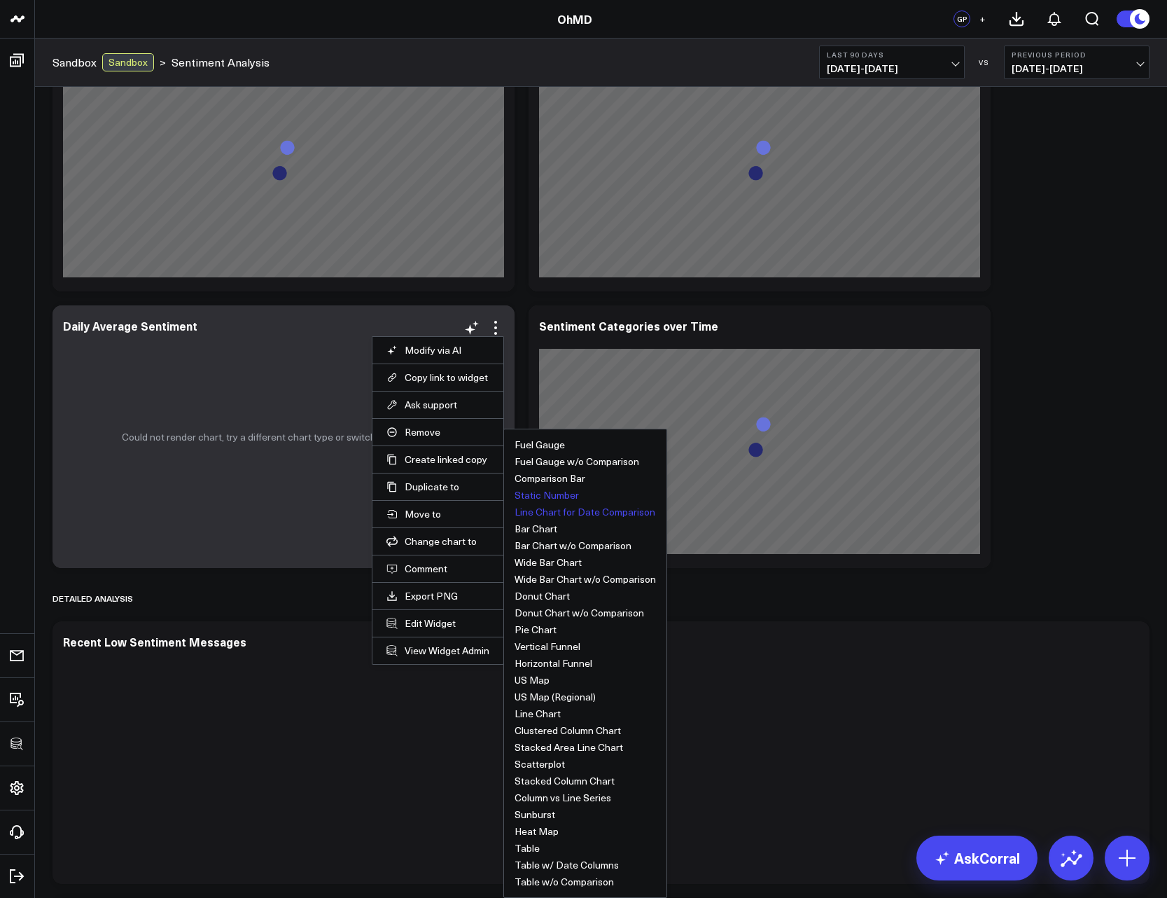
click at [555, 497] on button "Static Number" at bounding box center [547, 495] width 64 height 10
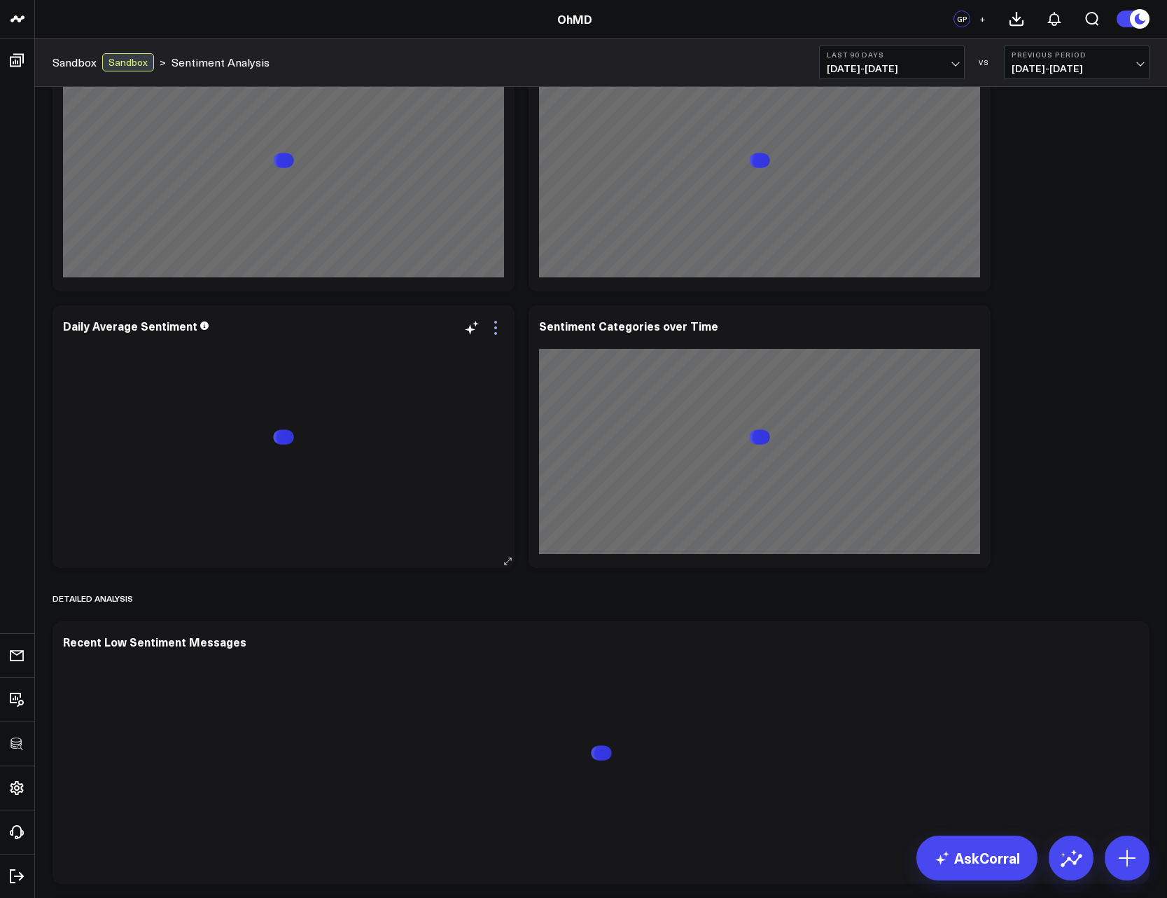
click at [498, 324] on icon at bounding box center [495, 327] width 17 height 17
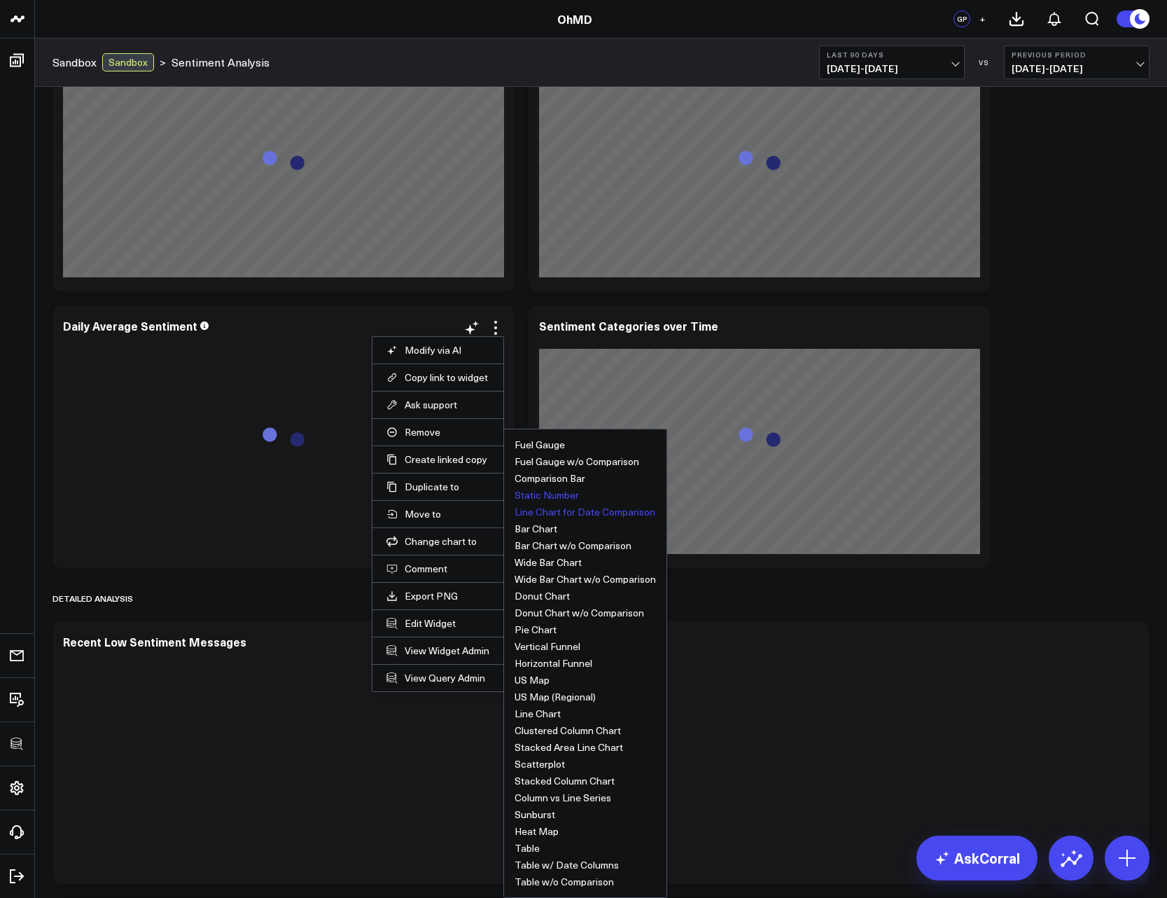
click at [531, 515] on button "Line Chart for Date Comparison" at bounding box center [585, 512] width 141 height 10
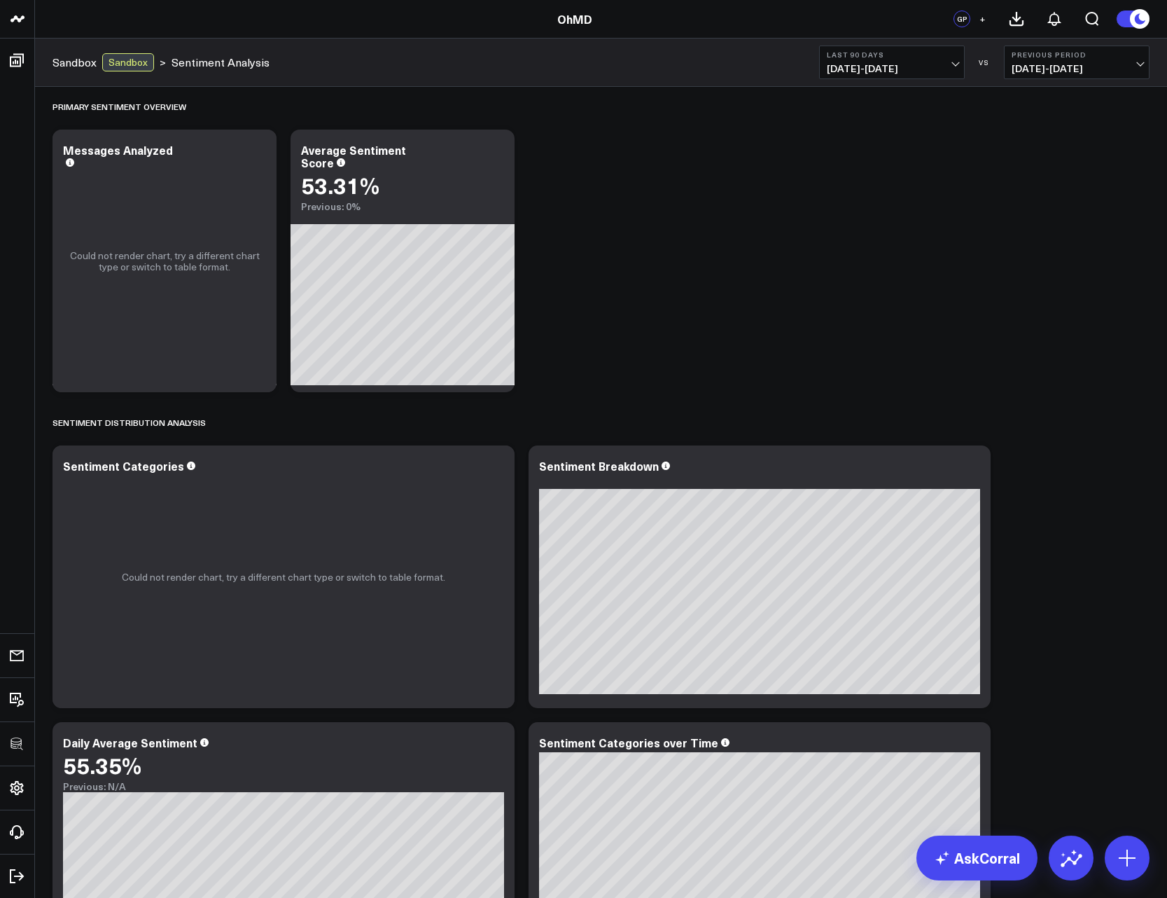
scroll to position [0, 0]
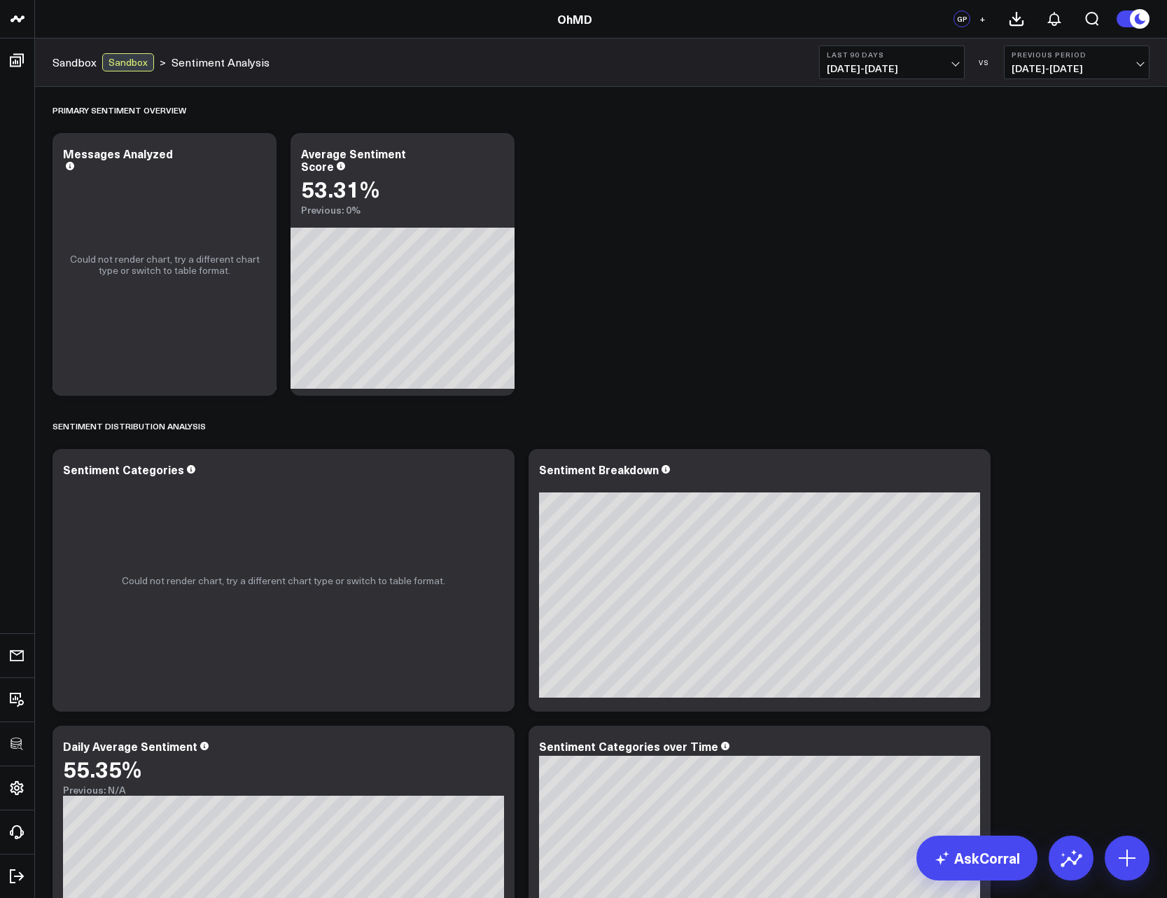
click at [912, 56] on b "Last 90 Days" at bounding box center [892, 54] width 130 height 8
click at [870, 181] on link "Last 60 Days" at bounding box center [892, 174] width 144 height 27
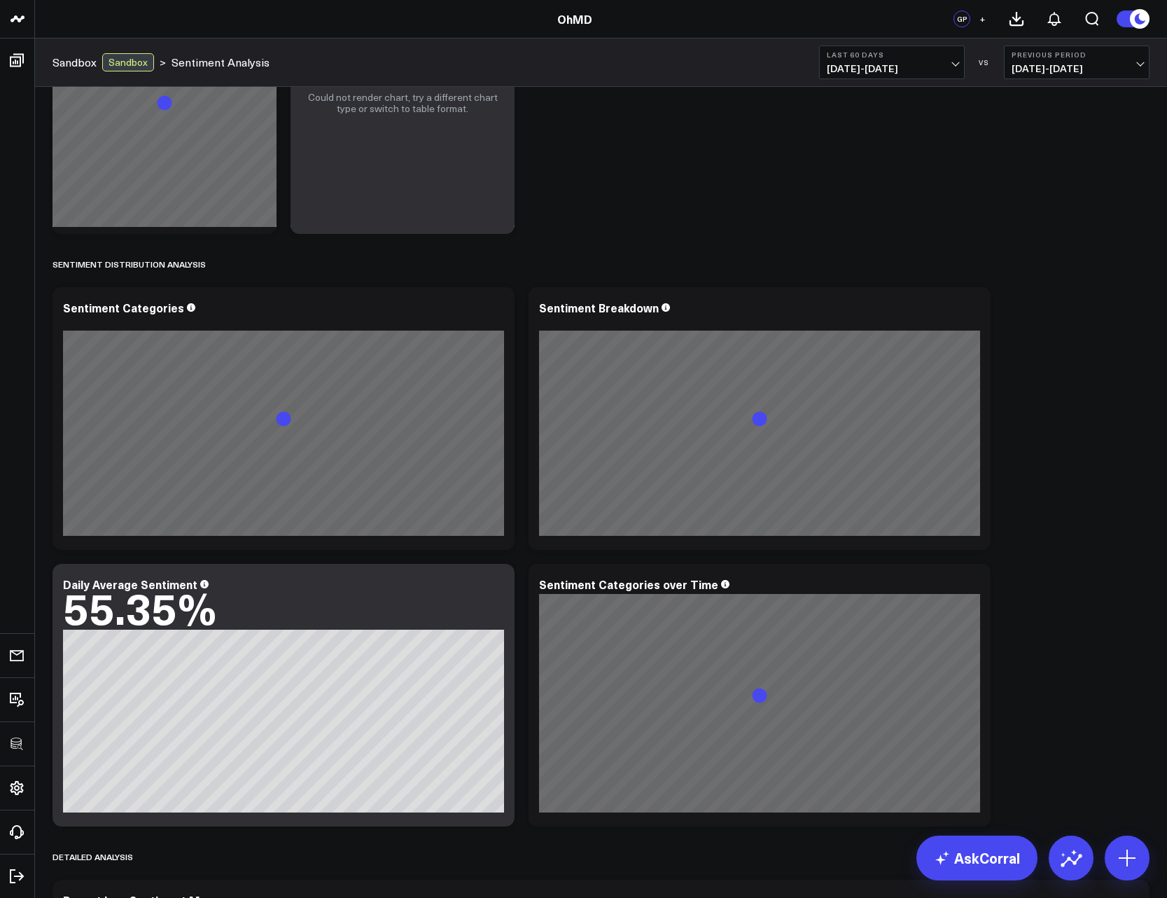
scroll to position [420, 0]
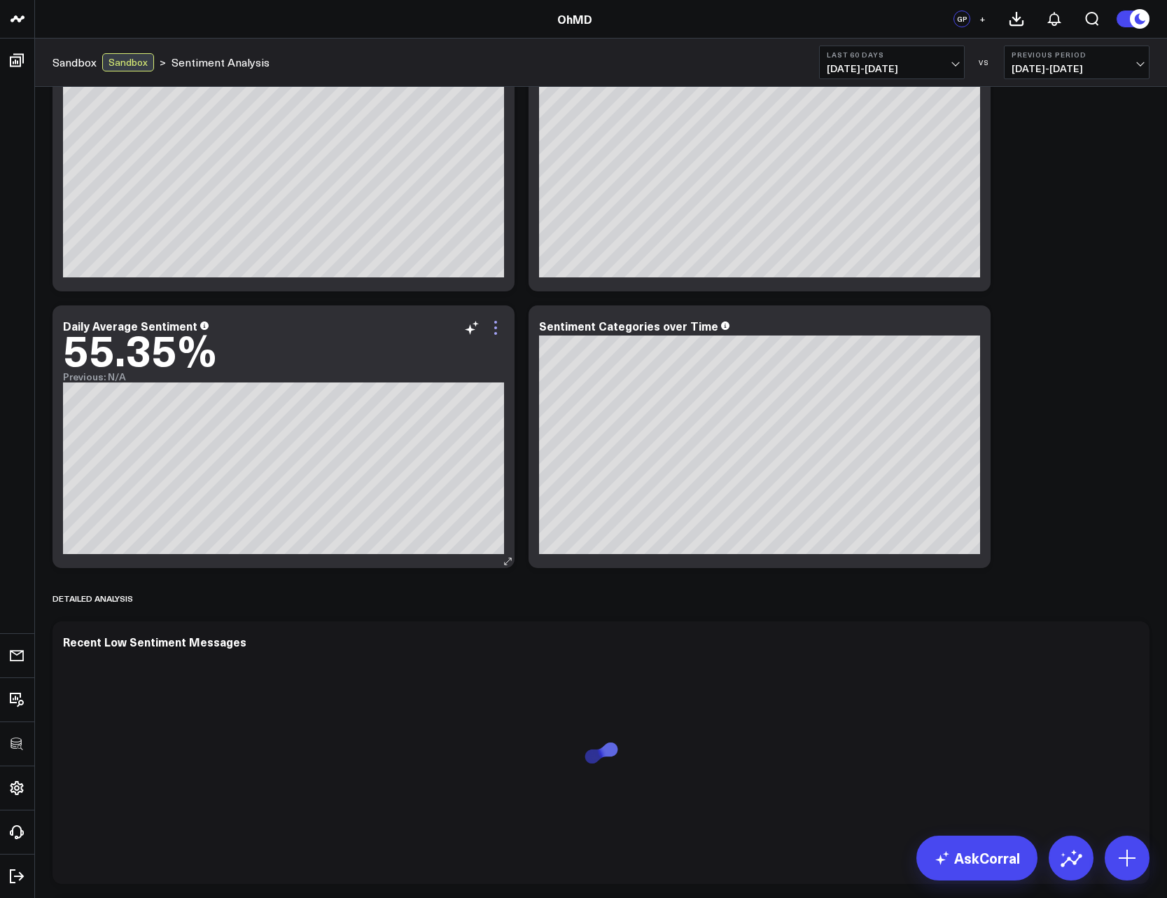
click at [497, 328] on icon at bounding box center [495, 327] width 17 height 17
click at [1048, 300] on div "Primary Sentiment Overview Modify via AI Copy link to widget Ask support Remove…" at bounding box center [601, 417] width 1111 height 1501
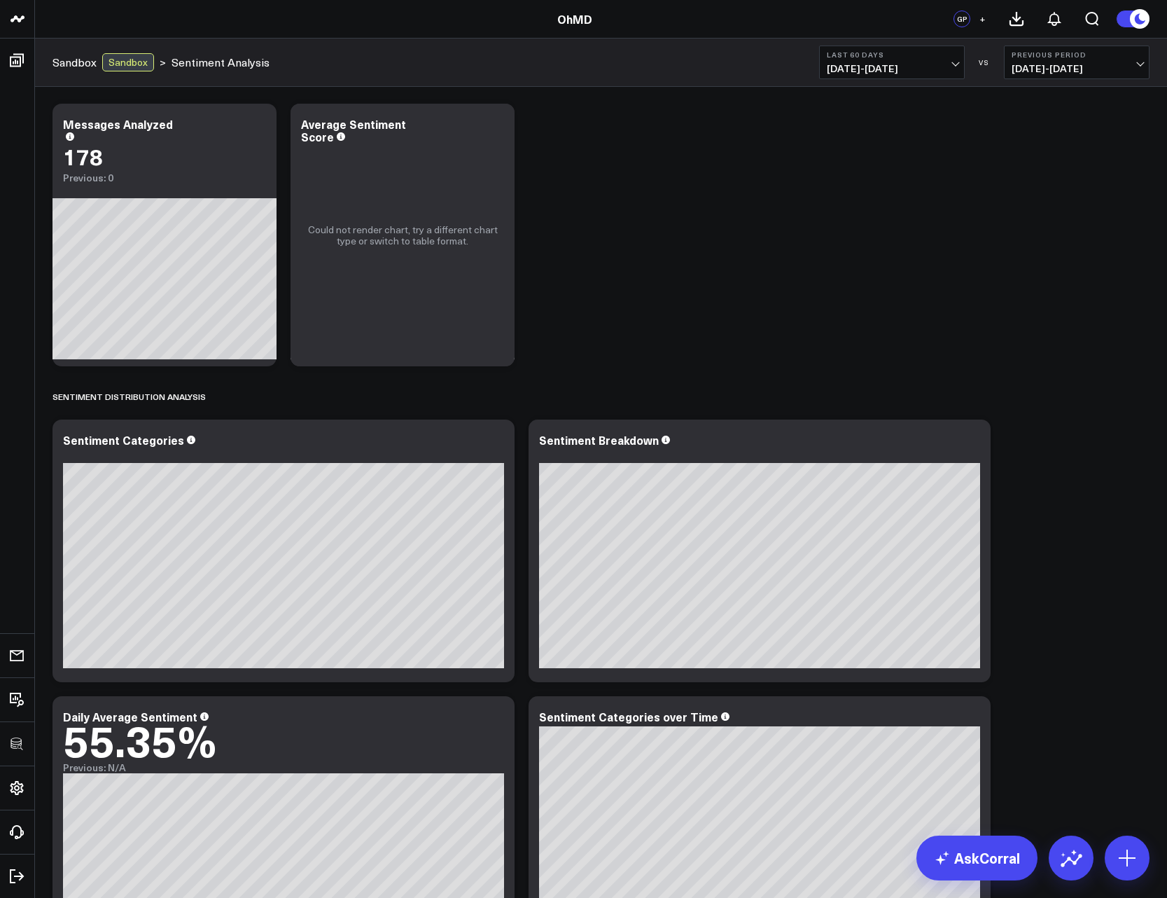
scroll to position [0, 0]
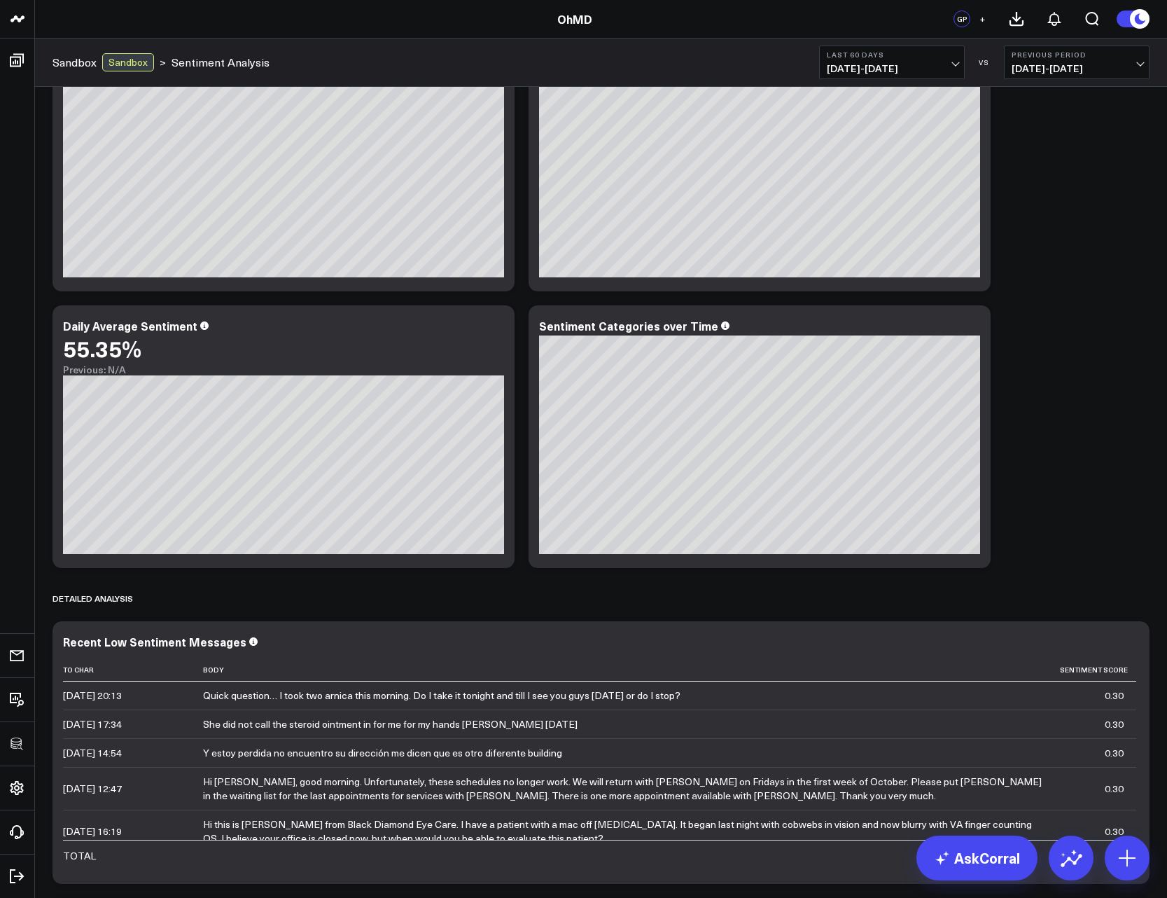
scroll to position [252, 0]
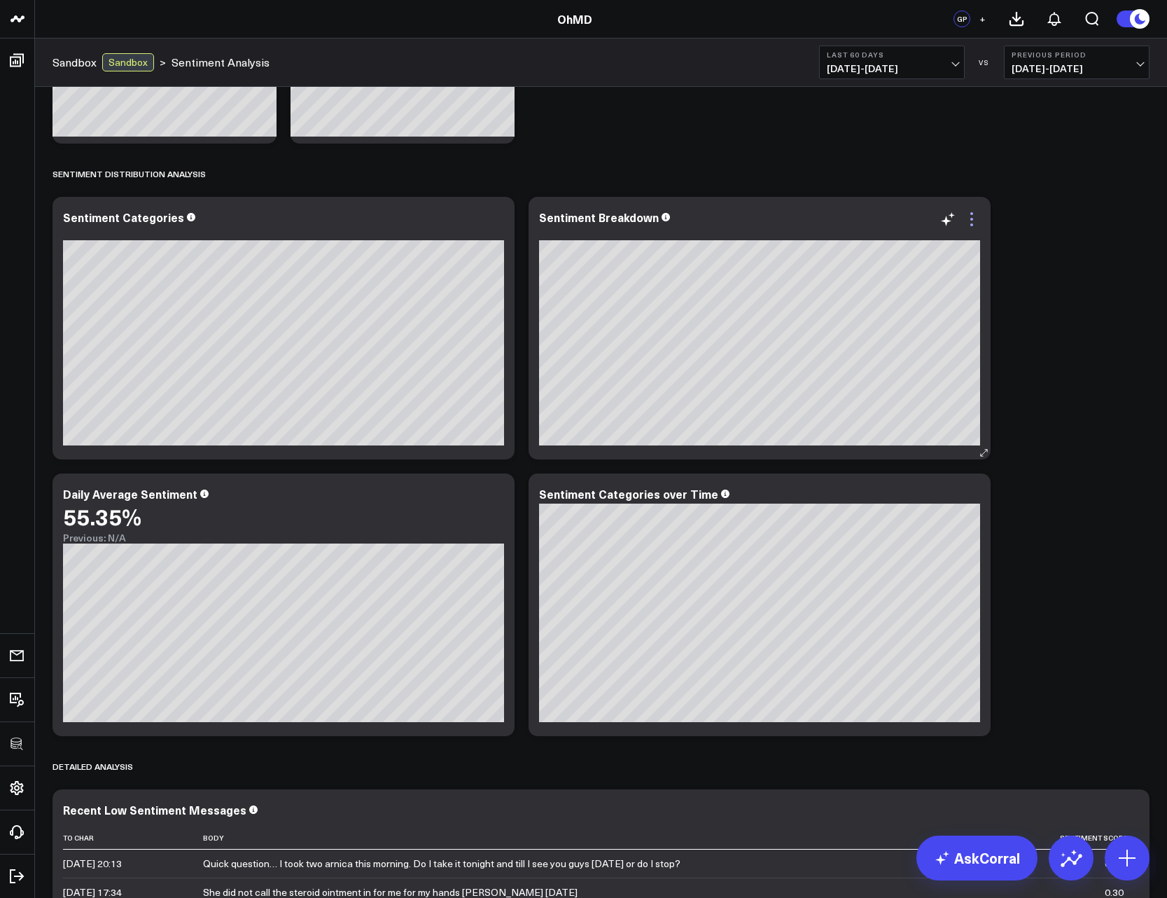
click at [975, 219] on icon at bounding box center [972, 219] width 17 height 17
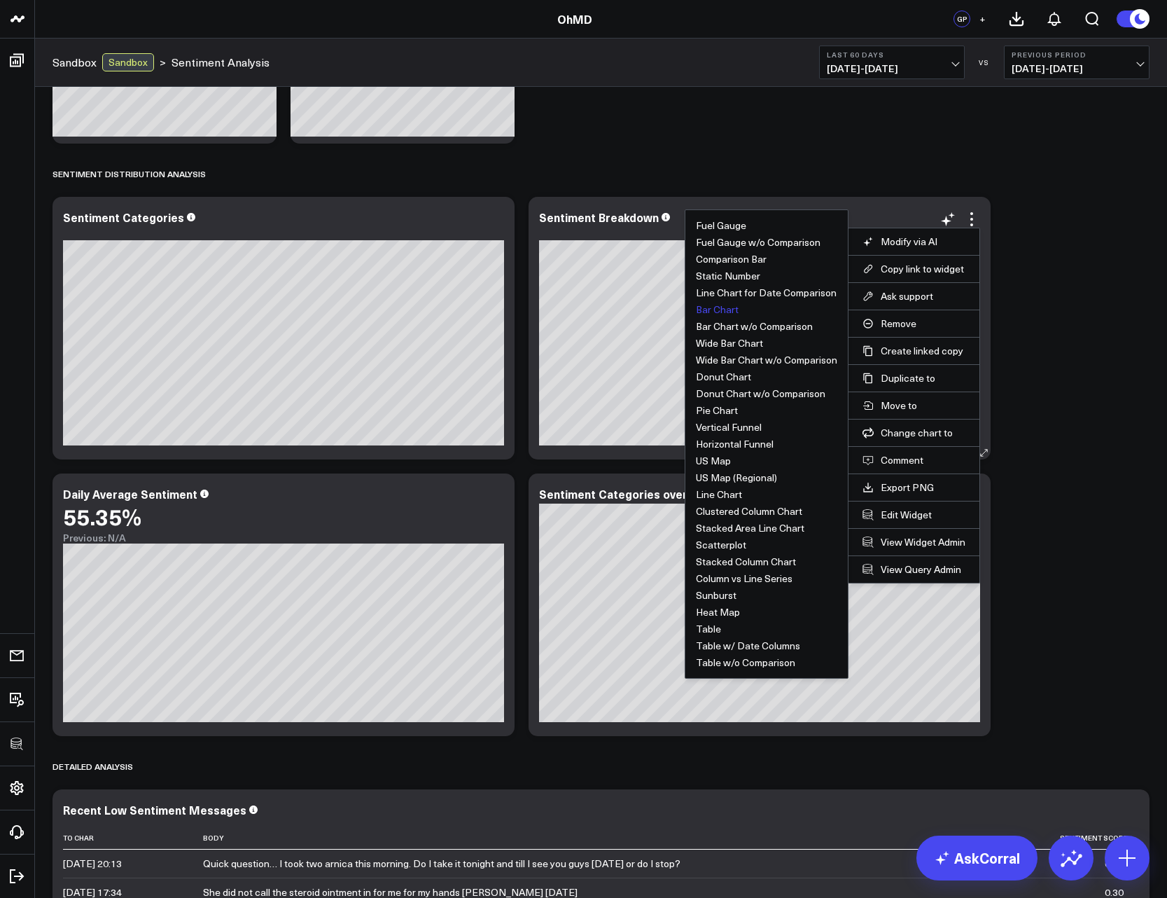
click at [734, 308] on button "Bar Chart" at bounding box center [717, 310] width 43 height 10
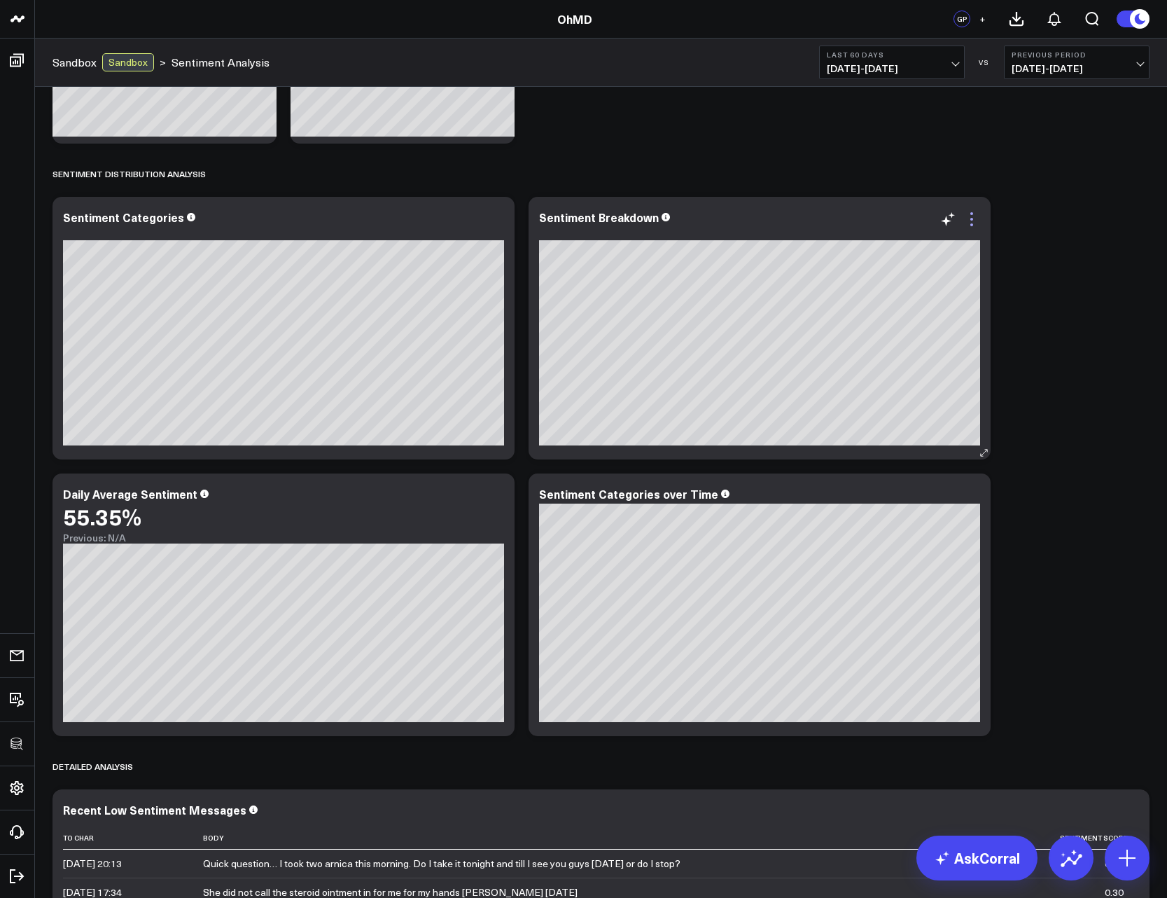
click at [969, 220] on icon at bounding box center [972, 219] width 17 height 17
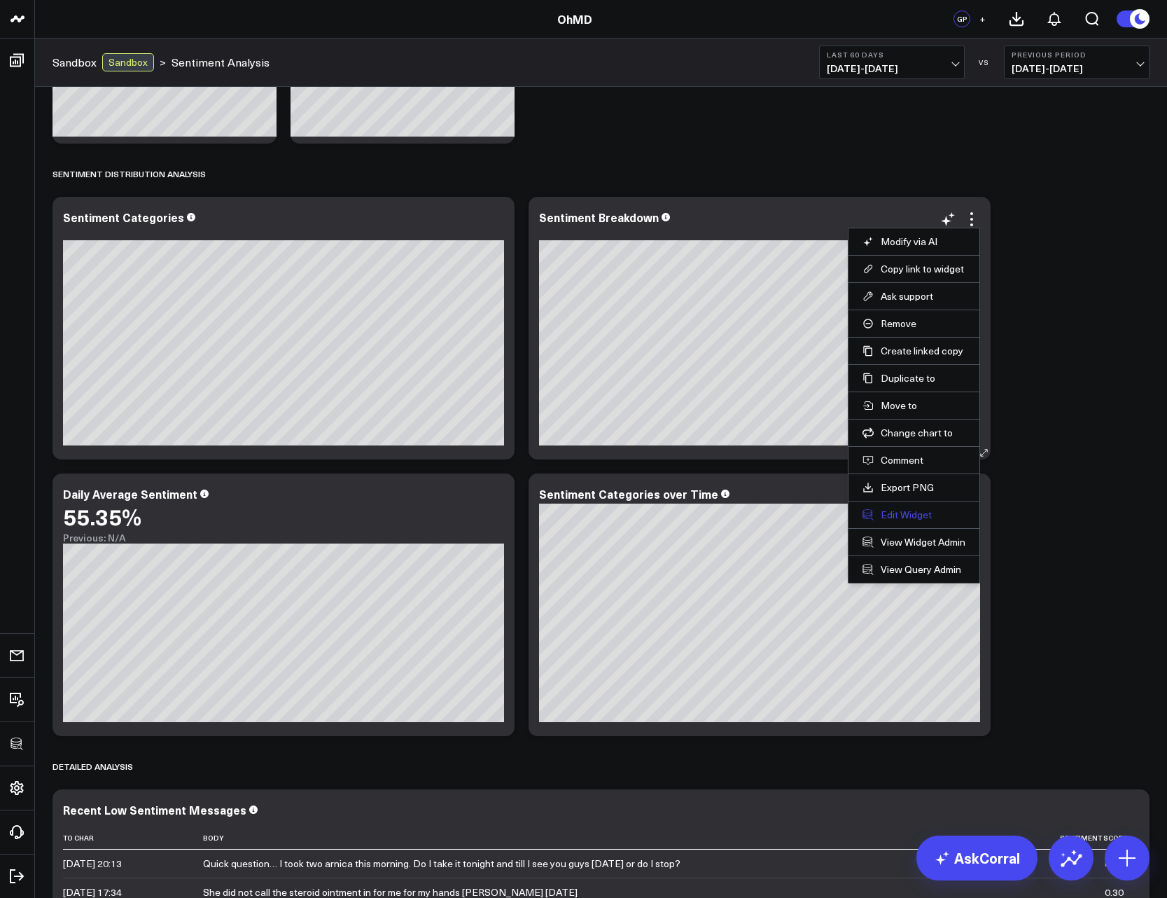
click at [894, 514] on button "Edit Widget" at bounding box center [914, 514] width 103 height 13
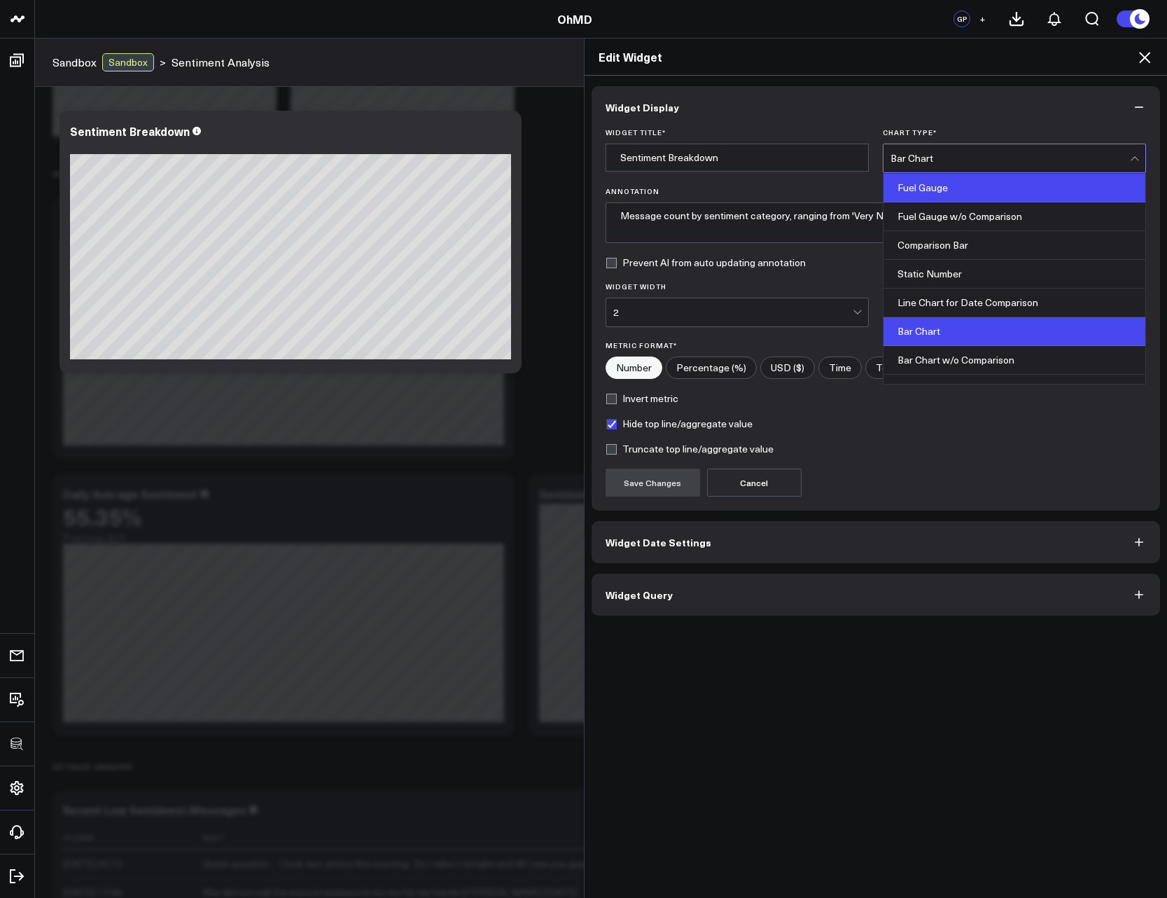
drag, startPoint x: 909, startPoint y: 155, endPoint x: 913, endPoint y: 179, distance: 23.5
click at [910, 155] on div "Bar Chart" at bounding box center [1011, 158] width 240 height 11
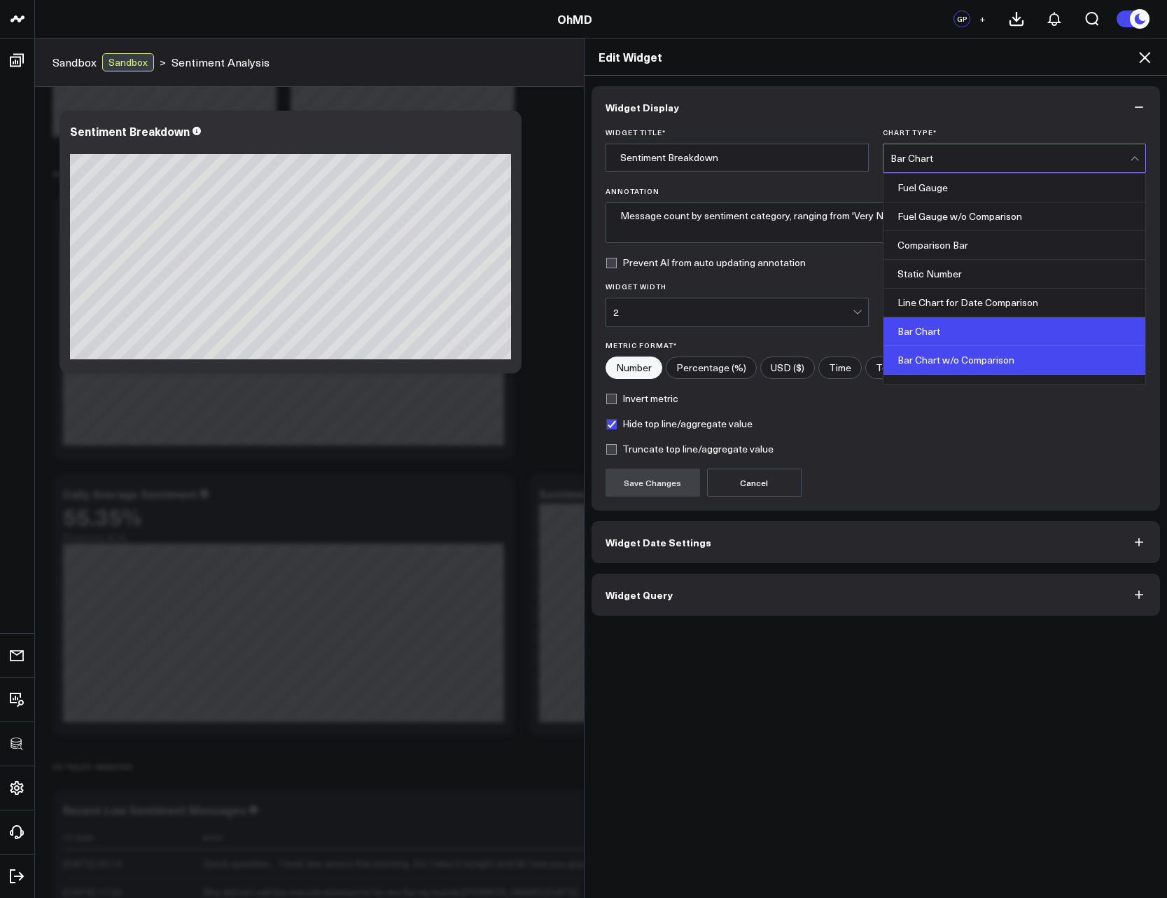
click at [950, 357] on div "Bar Chart w/o Comparison" at bounding box center [1015, 360] width 262 height 29
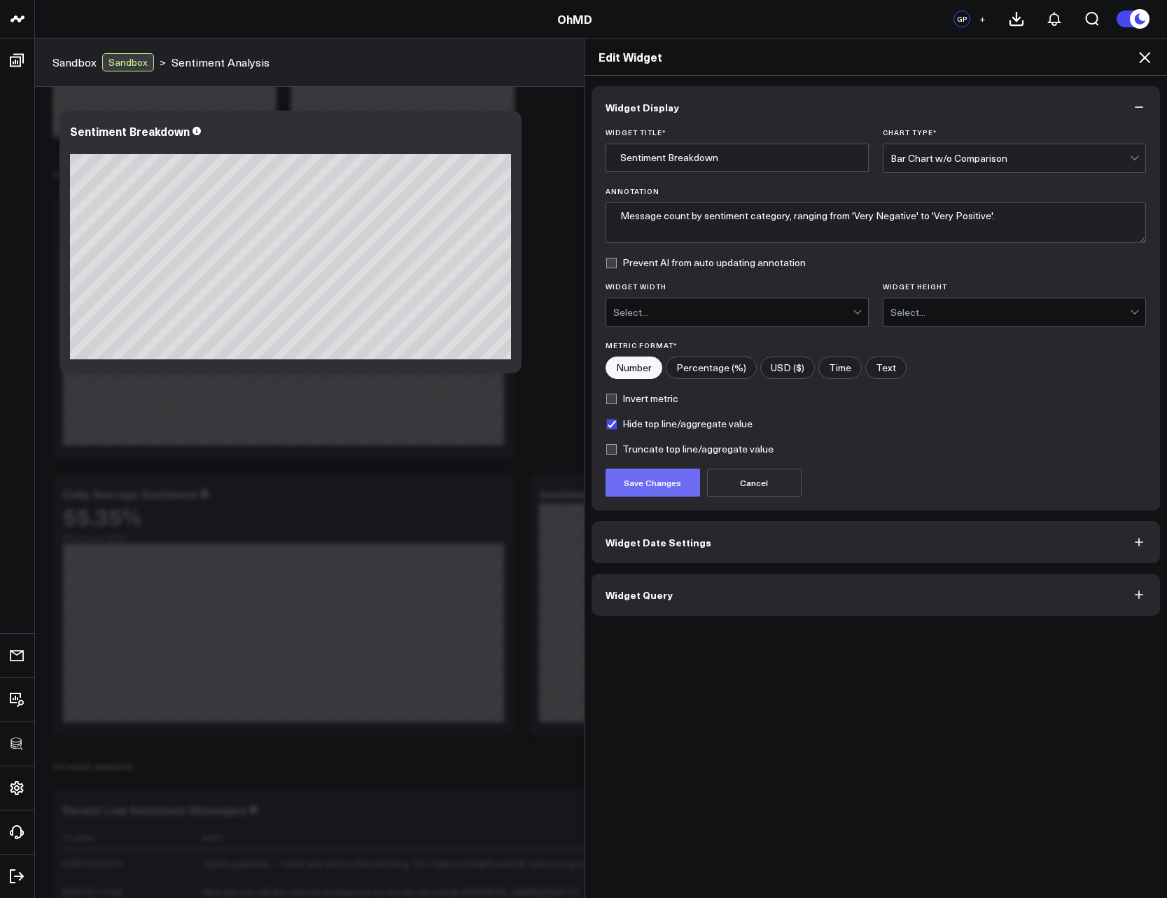
click at [646, 482] on button "Save Changes" at bounding box center [653, 483] width 95 height 28
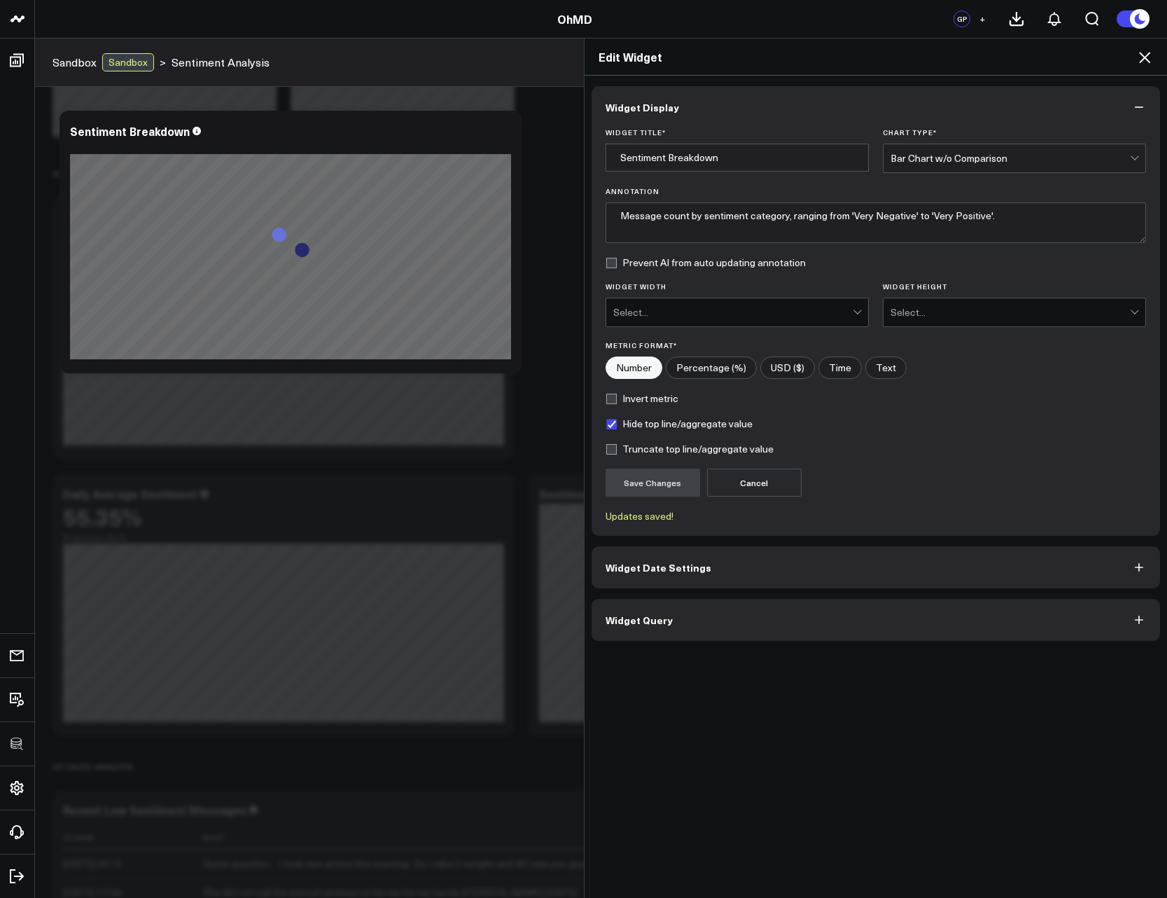
click at [1141, 58] on icon at bounding box center [1145, 57] width 17 height 17
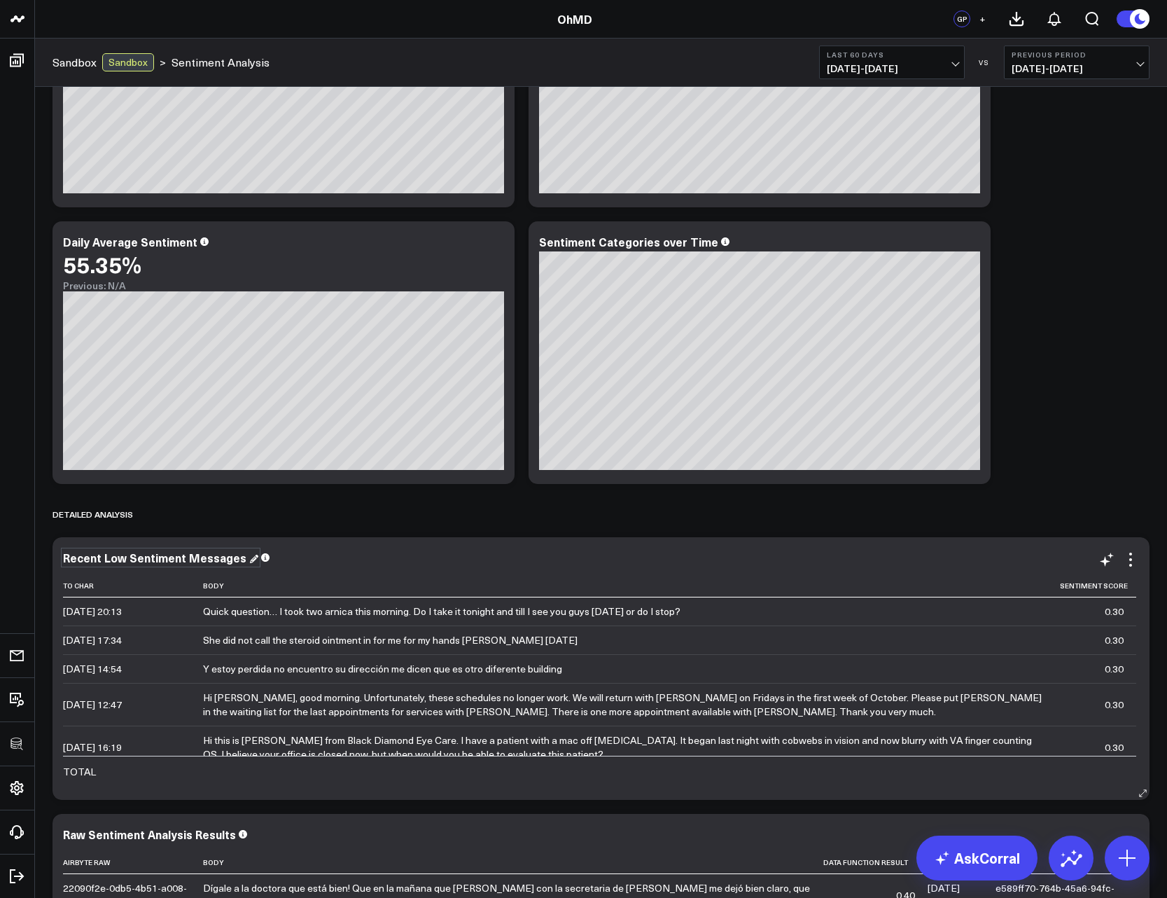
scroll to position [336, 0]
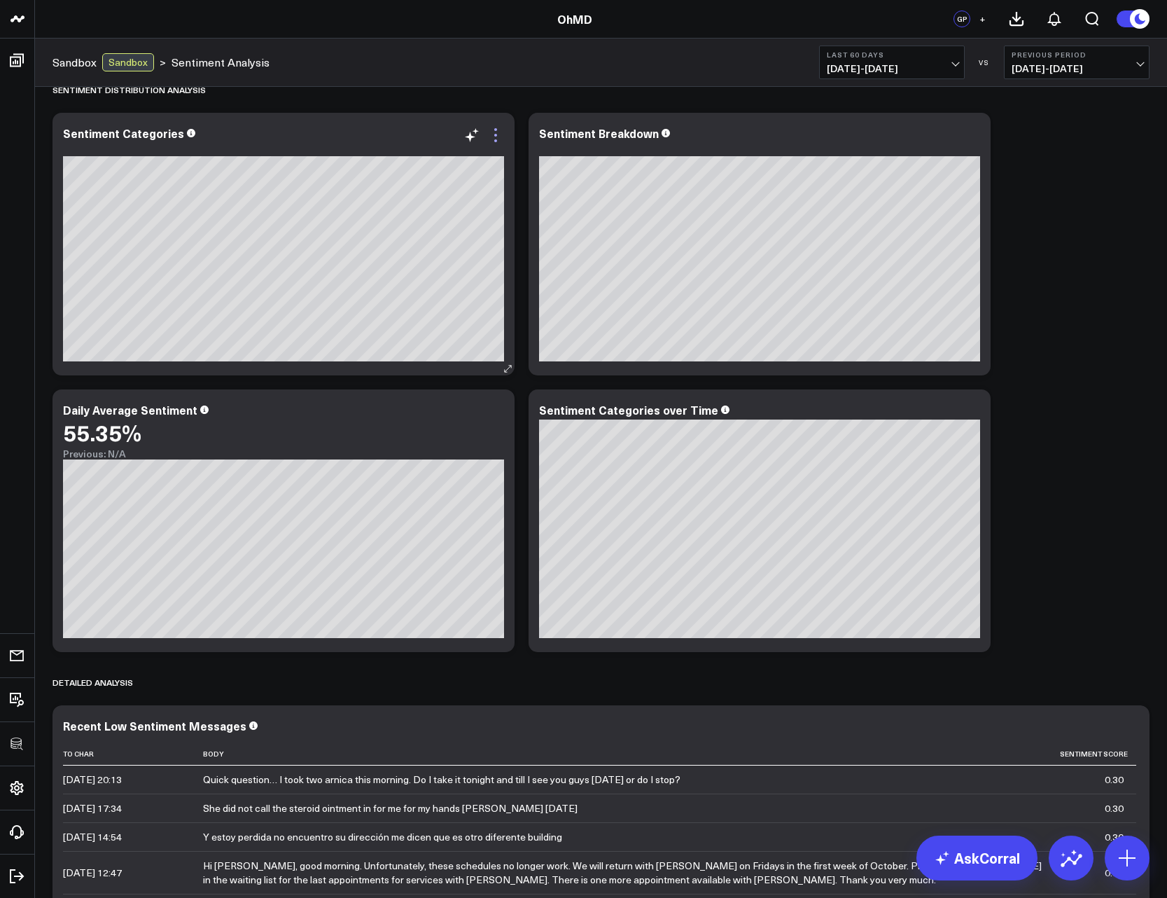
click at [495, 142] on icon at bounding box center [495, 135] width 17 height 17
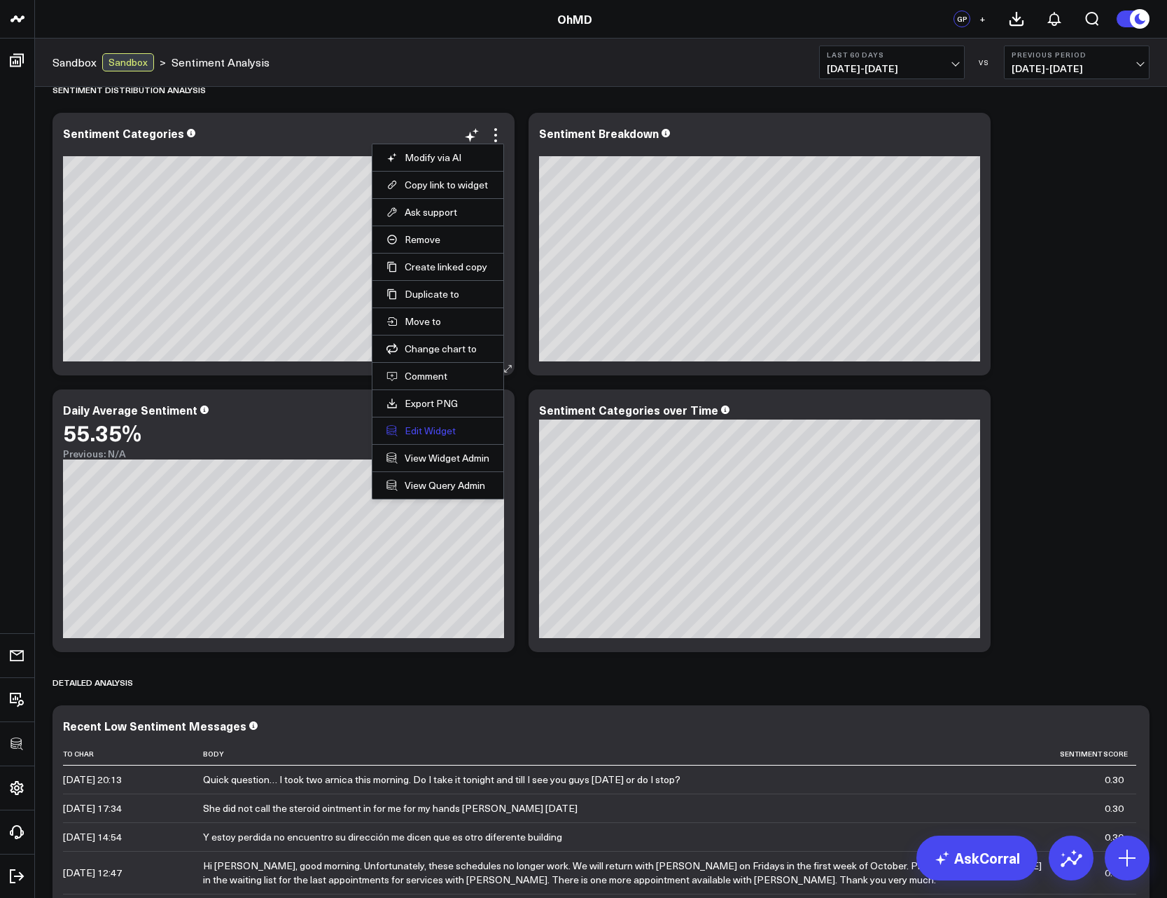
click at [443, 436] on button "Edit Widget" at bounding box center [438, 430] width 103 height 13
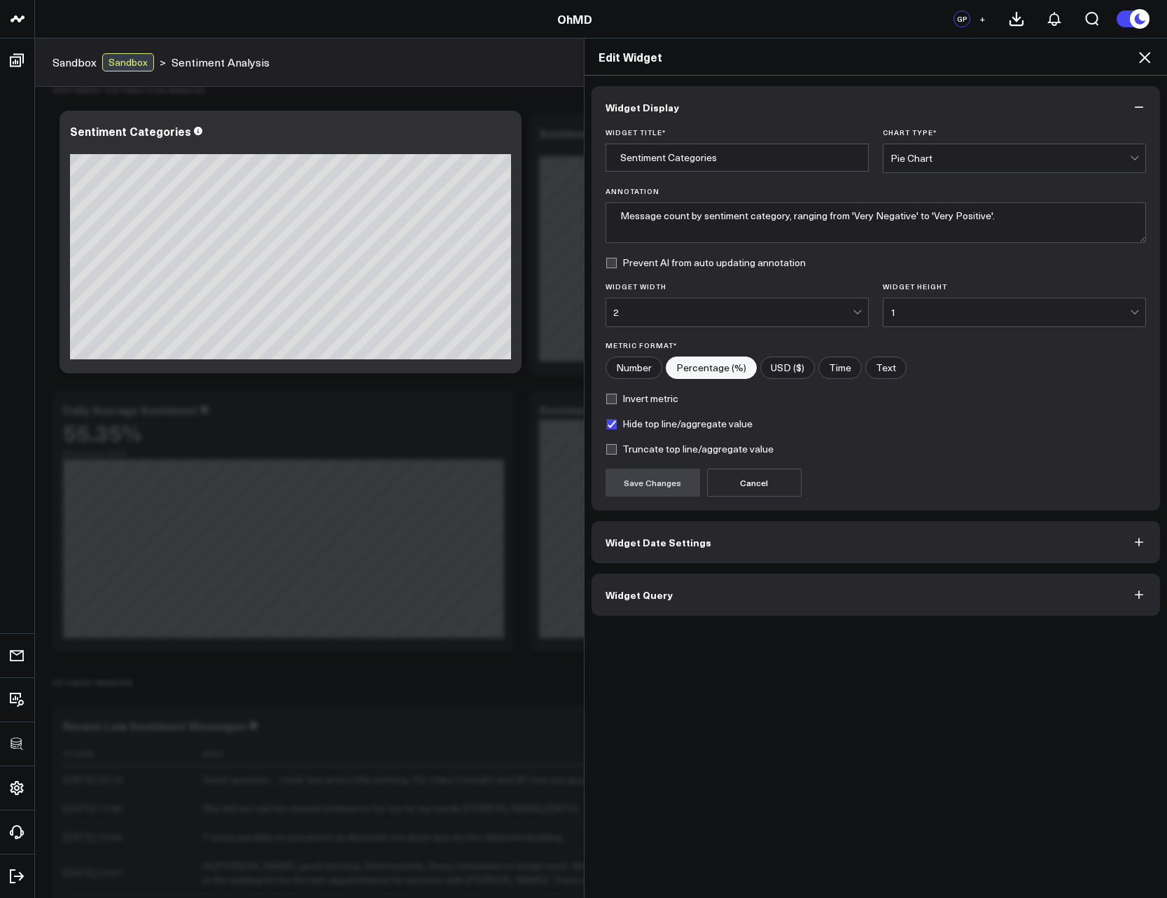
click at [670, 588] on button "Widget Query" at bounding box center [876, 595] width 569 height 42
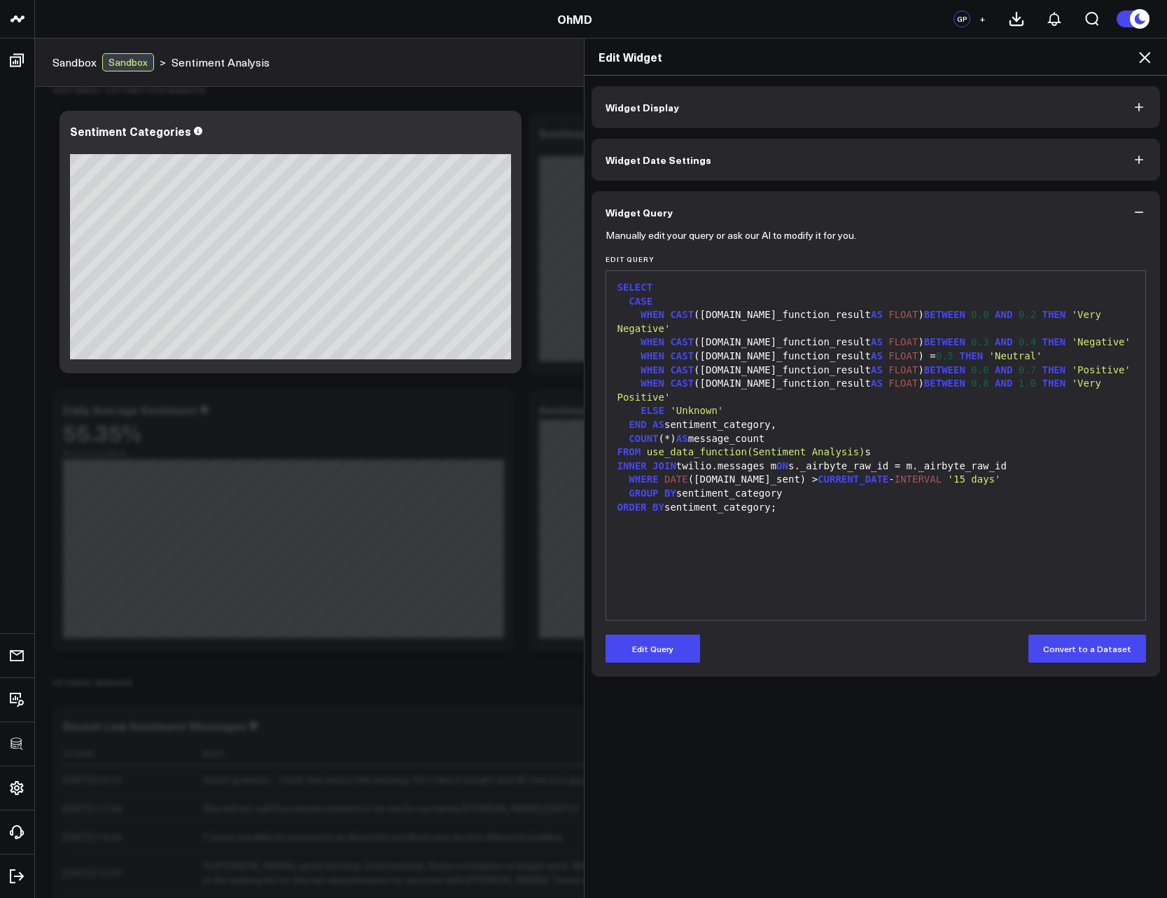
click at [1146, 56] on icon at bounding box center [1145, 57] width 17 height 17
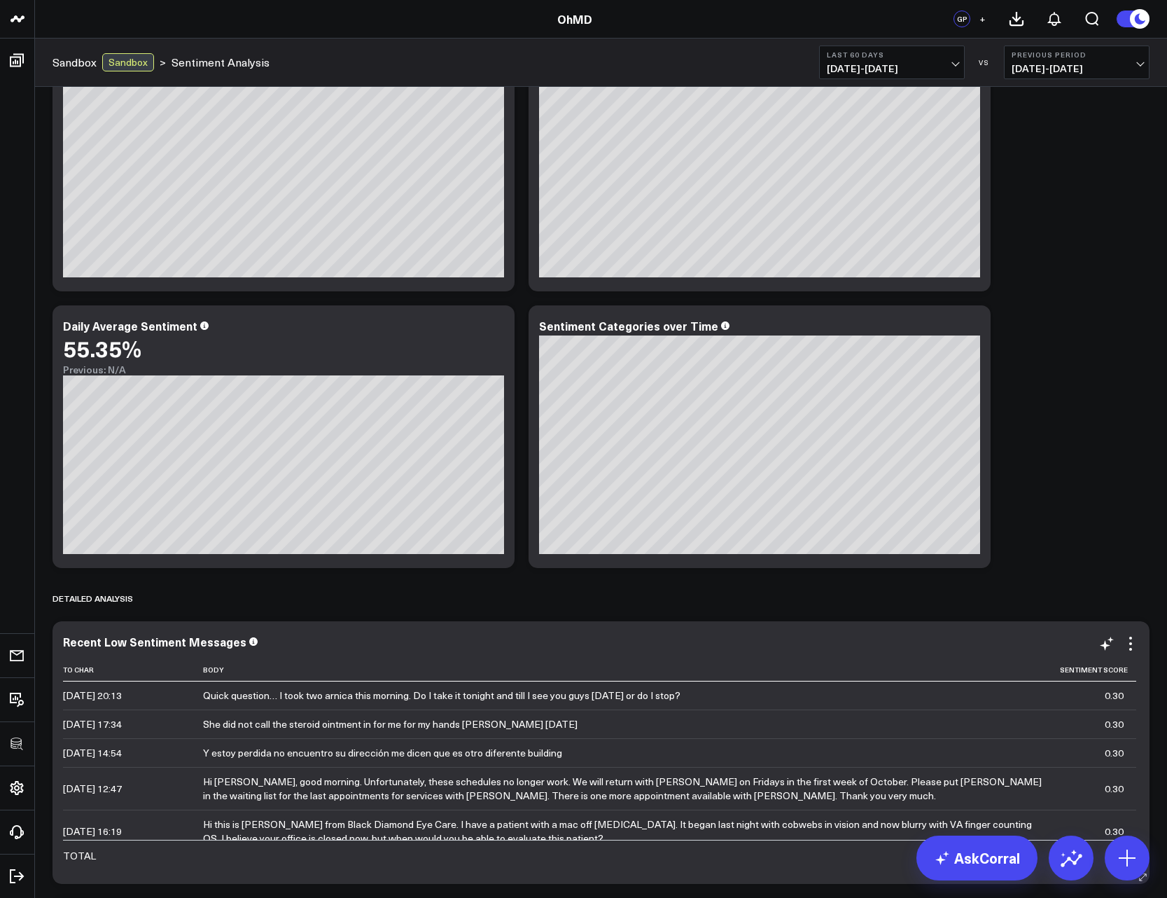
scroll to position [672, 0]
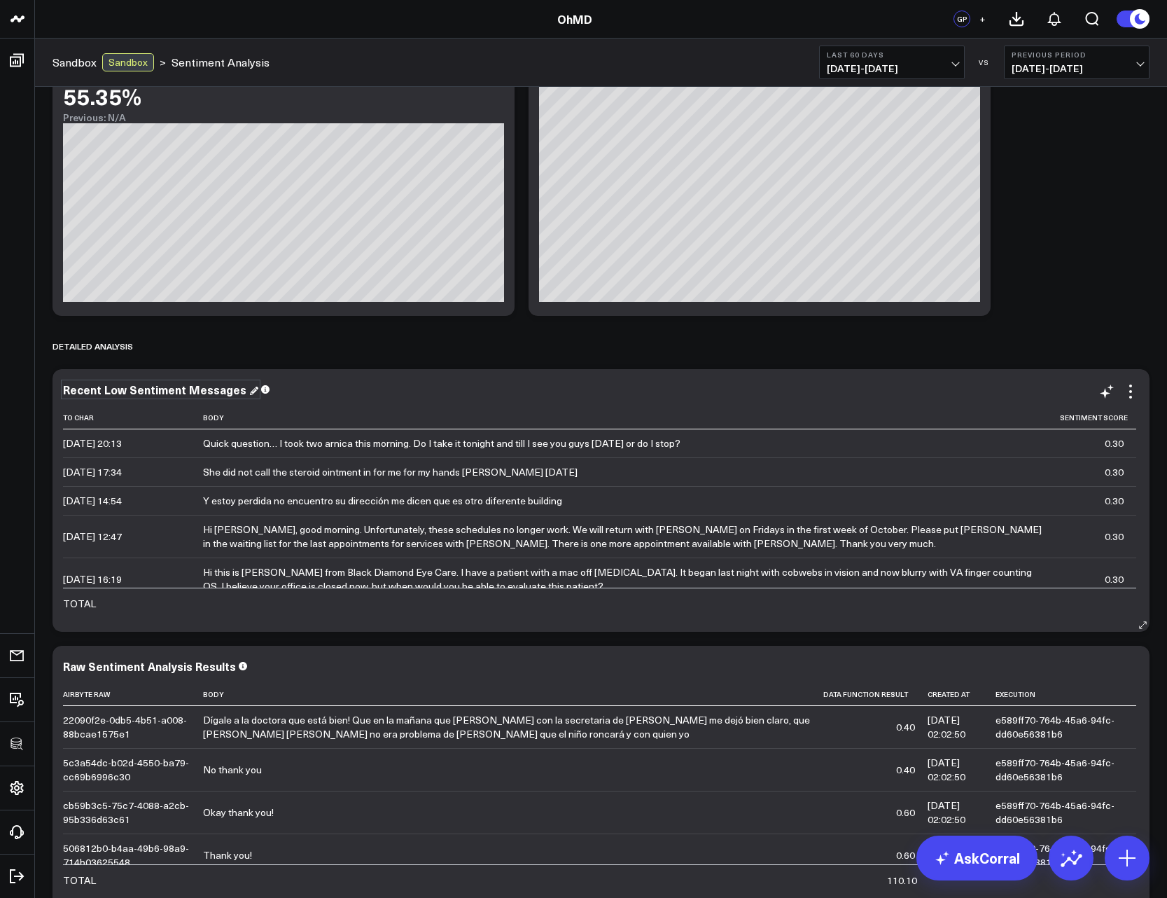
click at [125, 394] on div "Recent Low Sentiment Messages" at bounding box center [160, 389] width 195 height 15
click at [127, 394] on div "Recent Low Sentiment Messages" at bounding box center [156, 389] width 186 height 15
click at [379, 340] on div "Detailed Analysis" at bounding box center [601, 346] width 1097 height 32
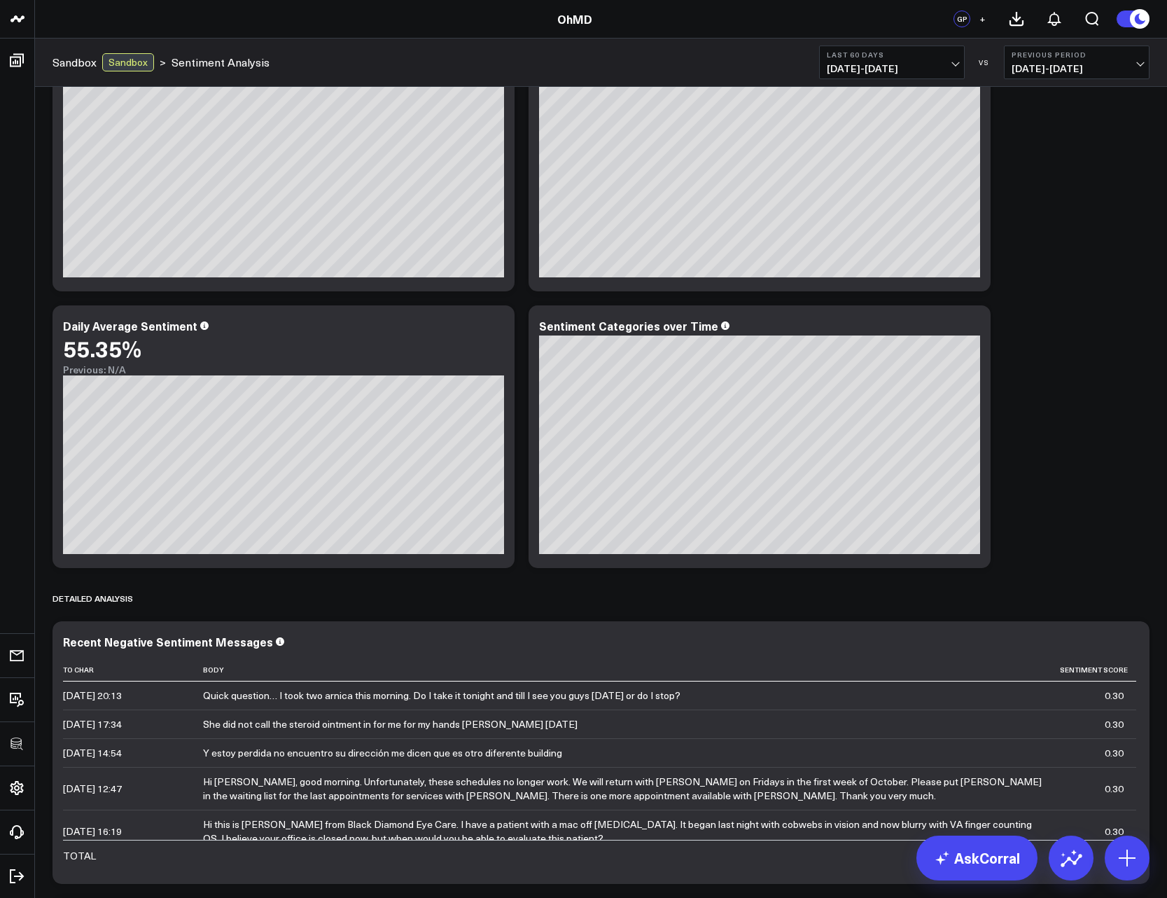
scroll to position [0, 0]
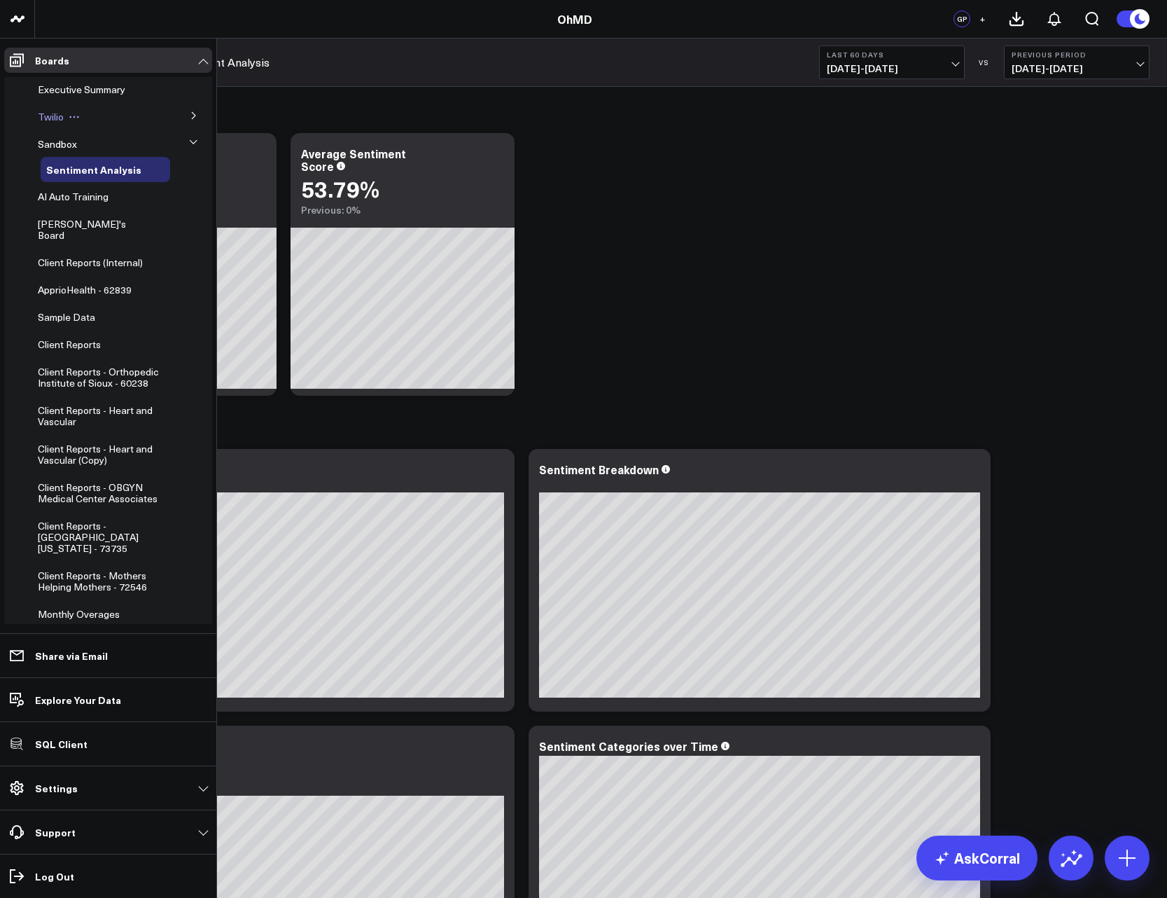
click at [55, 115] on span "Twilio" at bounding box center [51, 116] width 26 height 13
click at [190, 116] on icon at bounding box center [194, 115] width 8 height 8
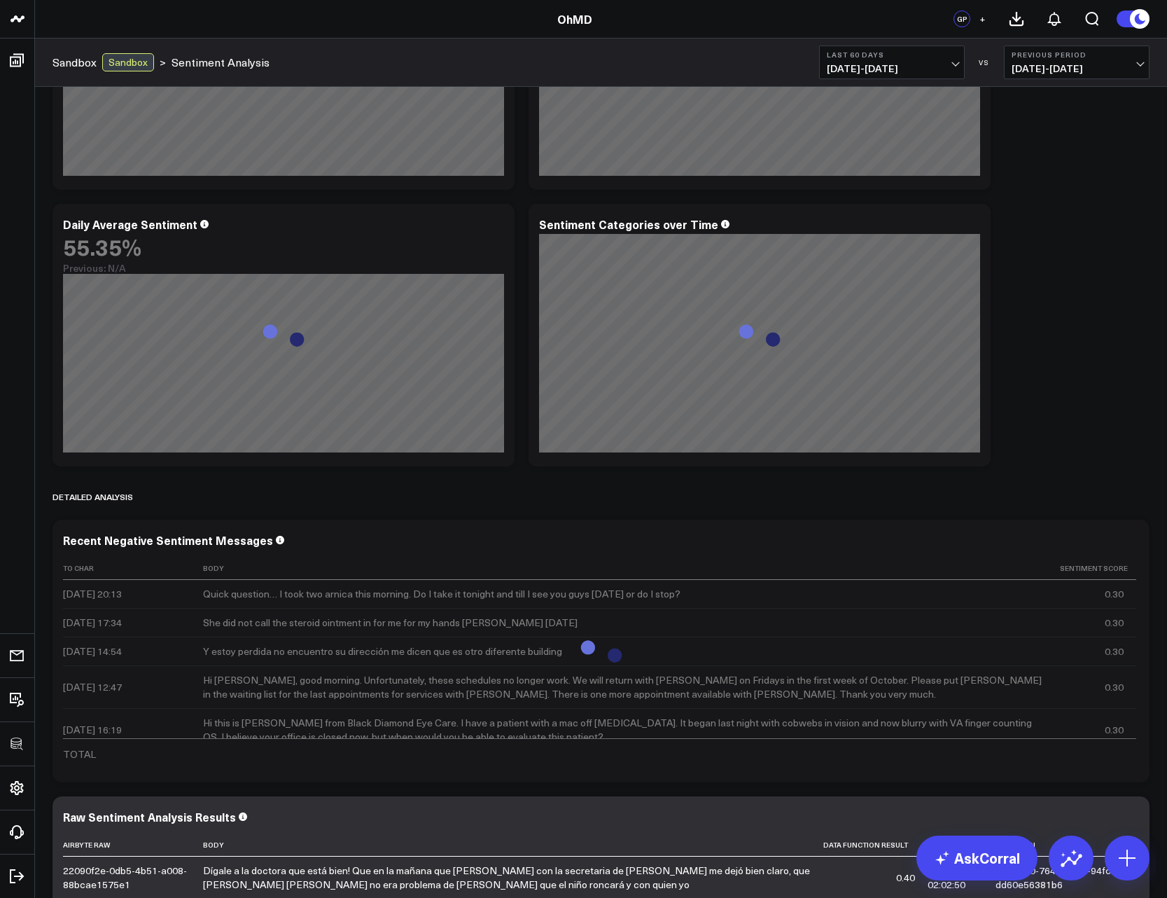
scroll to position [588, 0]
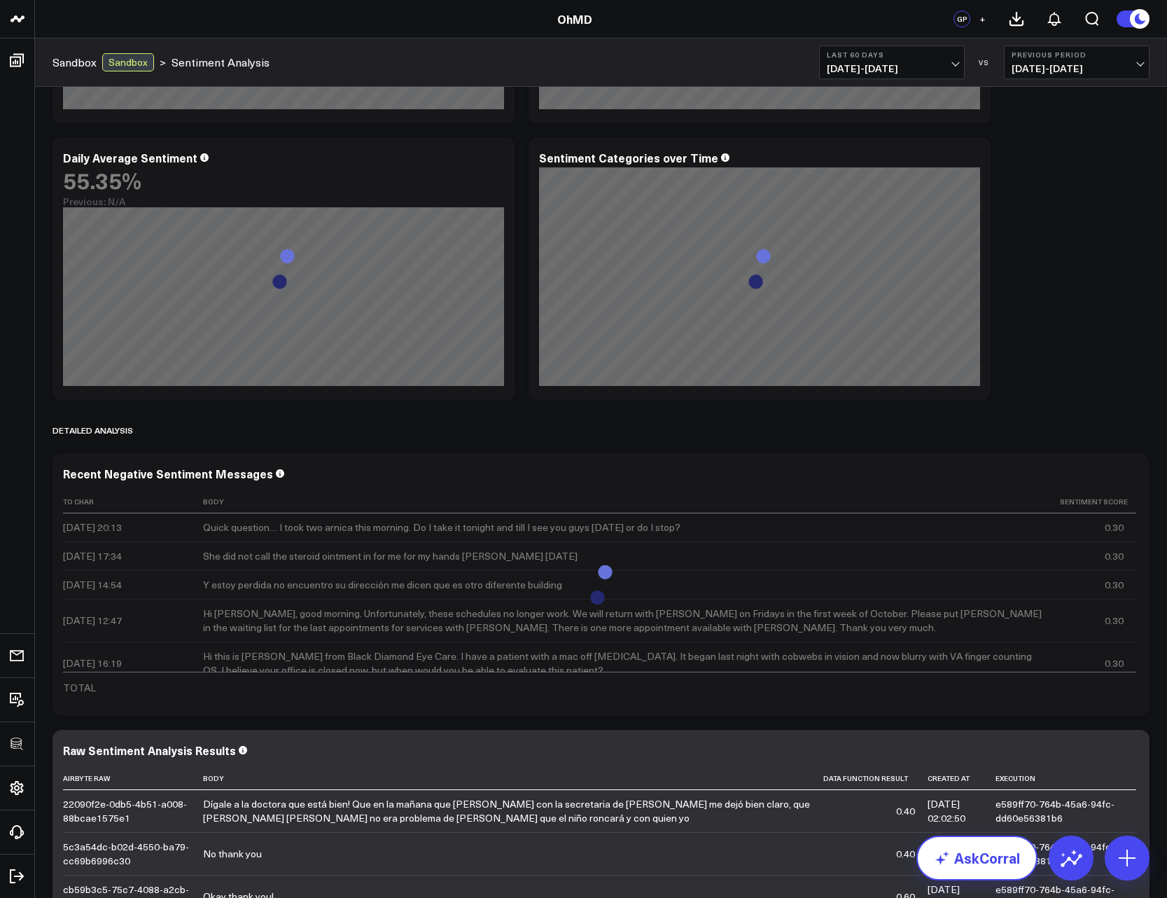
click at [1011, 851] on link "AskCorral" at bounding box center [977, 858] width 121 height 45
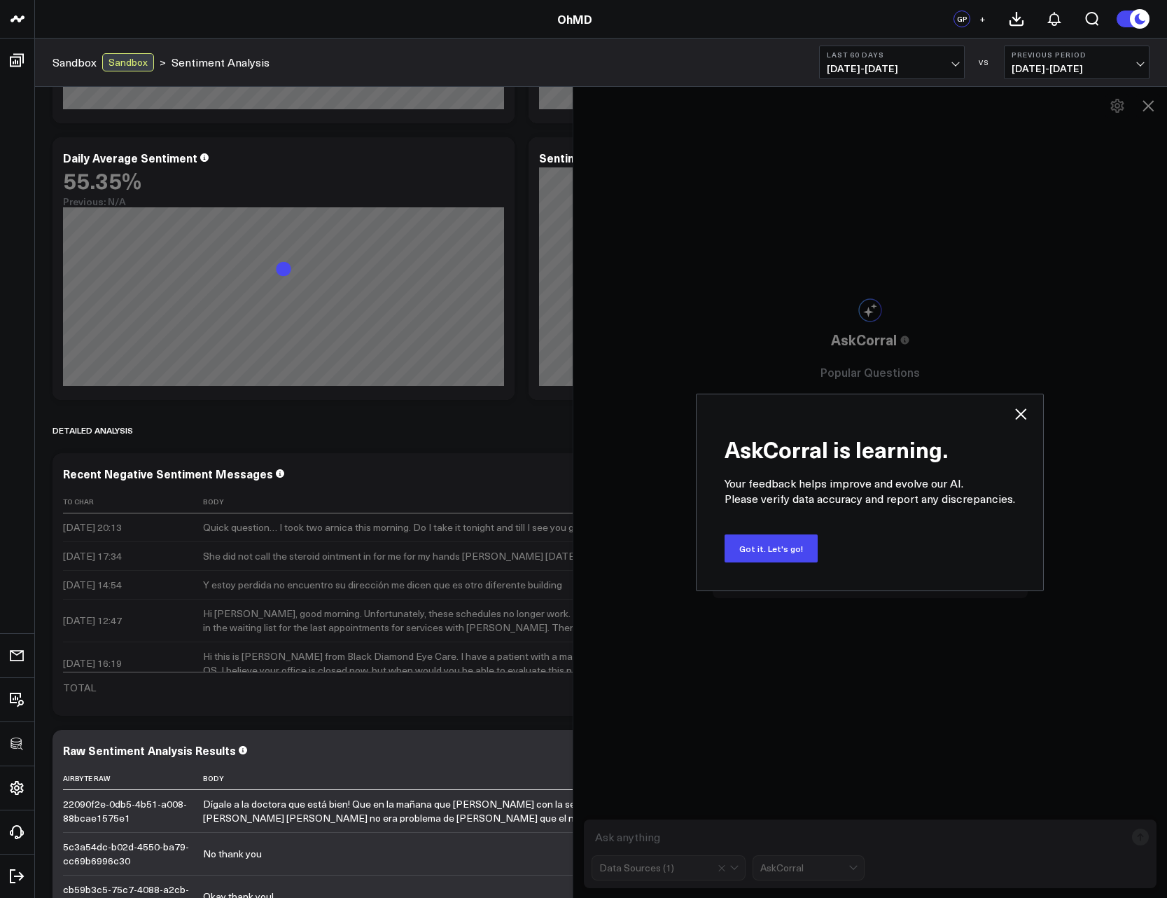
click at [771, 555] on button "Got it. Let's go!" at bounding box center [771, 548] width 93 height 28
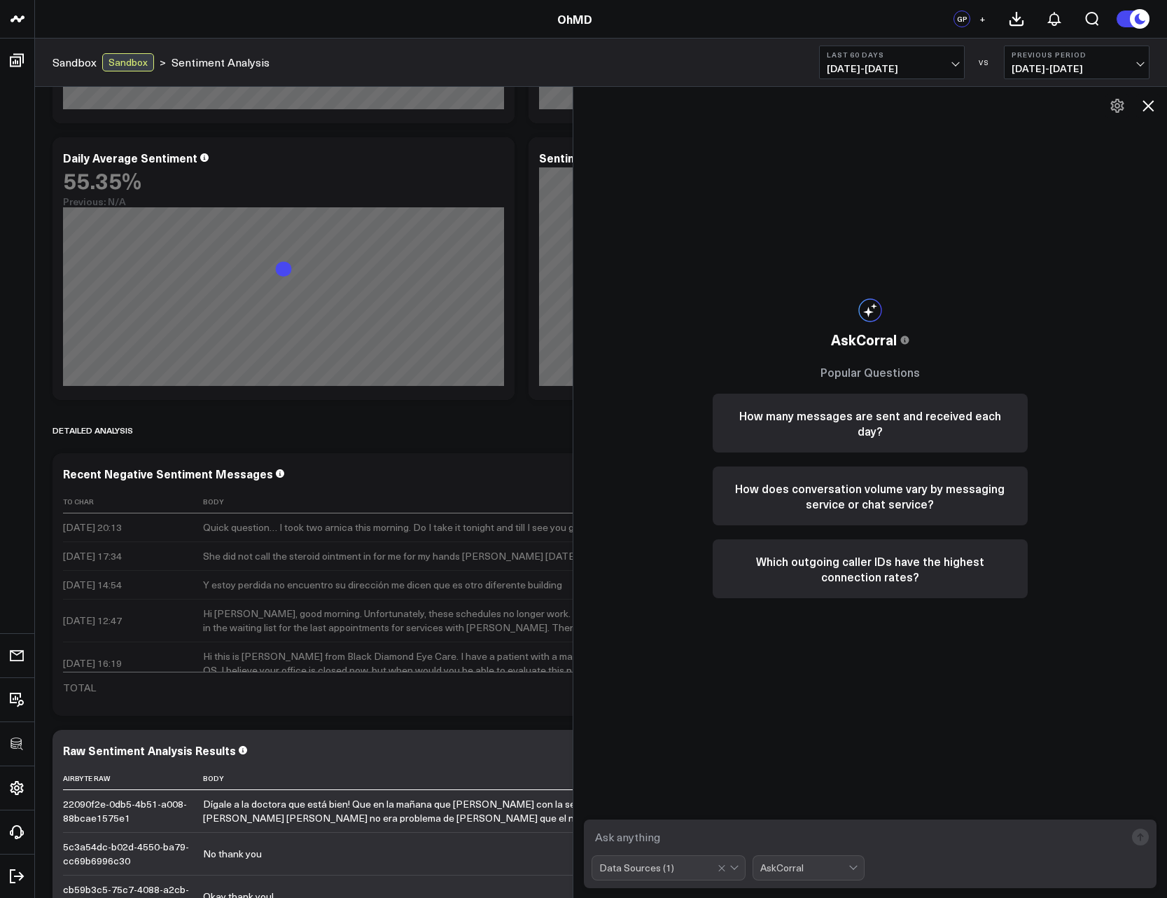
click at [754, 835] on textarea at bounding box center [859, 836] width 534 height 25
click at [742, 860] on div at bounding box center [730, 868] width 24 height 24
click at [781, 687] on div "AskCorral This feature is experimental, yet powerful. Always check your answers…" at bounding box center [870, 448] width 343 height 722
click at [843, 873] on div "AskCorral" at bounding box center [805, 867] width 88 height 11
drag, startPoint x: 868, startPoint y: 680, endPoint x: 849, endPoint y: 719, distance: 43.2
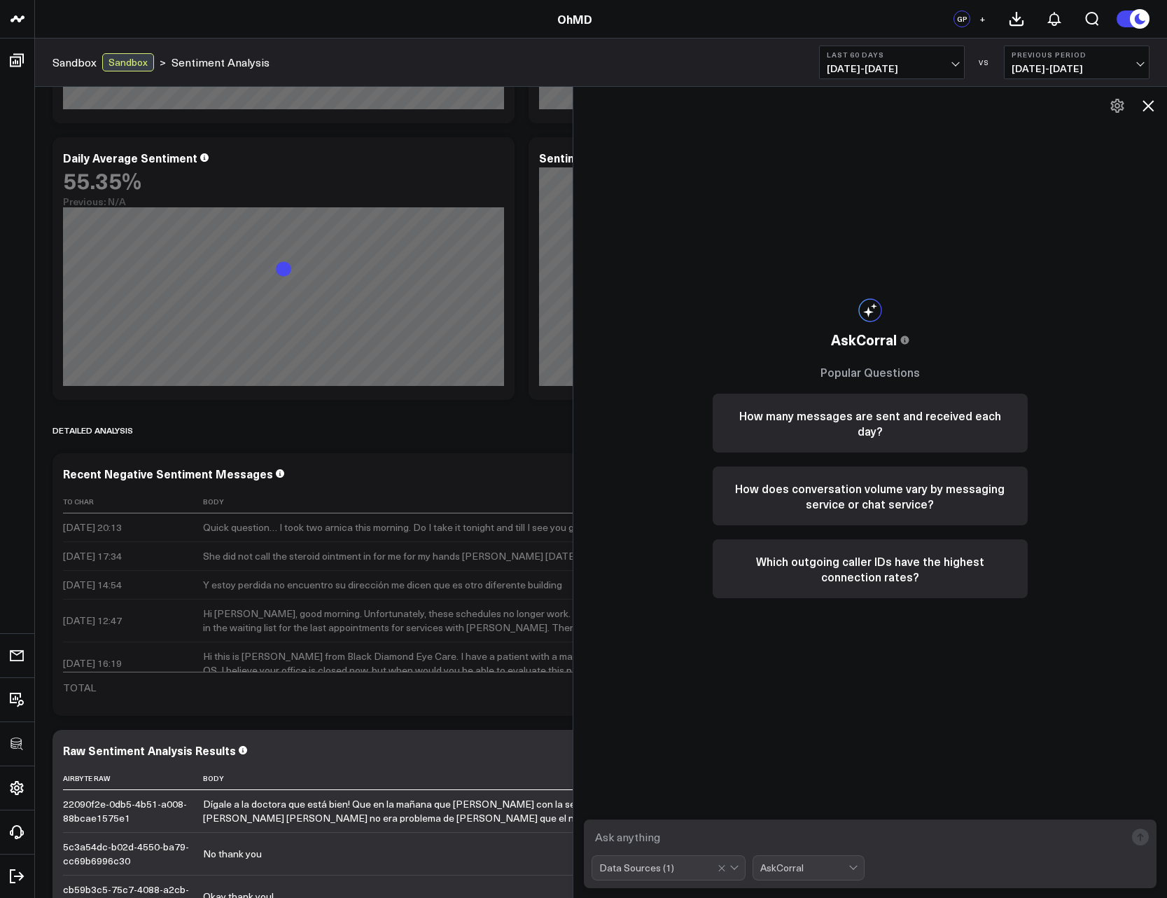
click at [868, 685] on div "AskCorral This feature is experimental, yet powerful. Always check your answers…" at bounding box center [870, 448] width 343 height 722
click at [793, 830] on textarea at bounding box center [859, 836] width 534 height 25
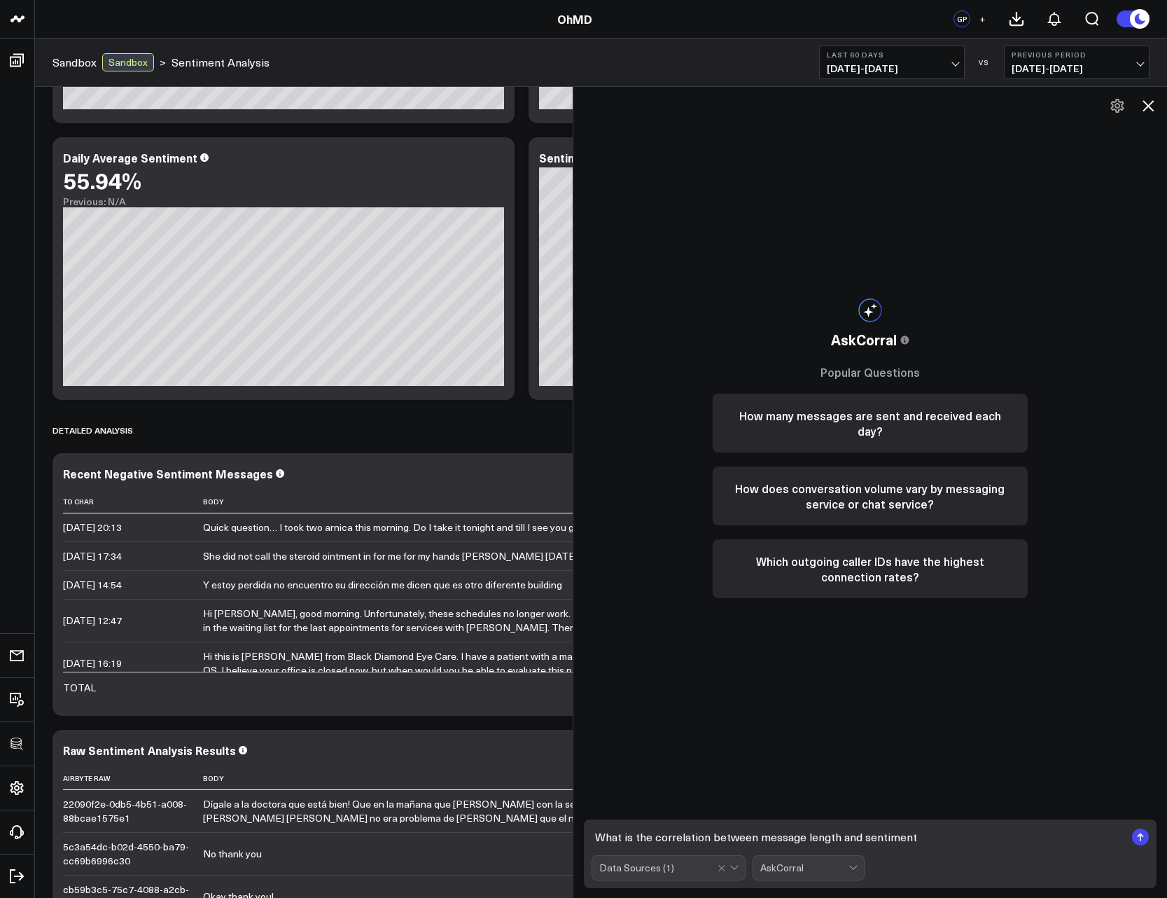
type textarea "What is the correlation between message length and sentiment?"
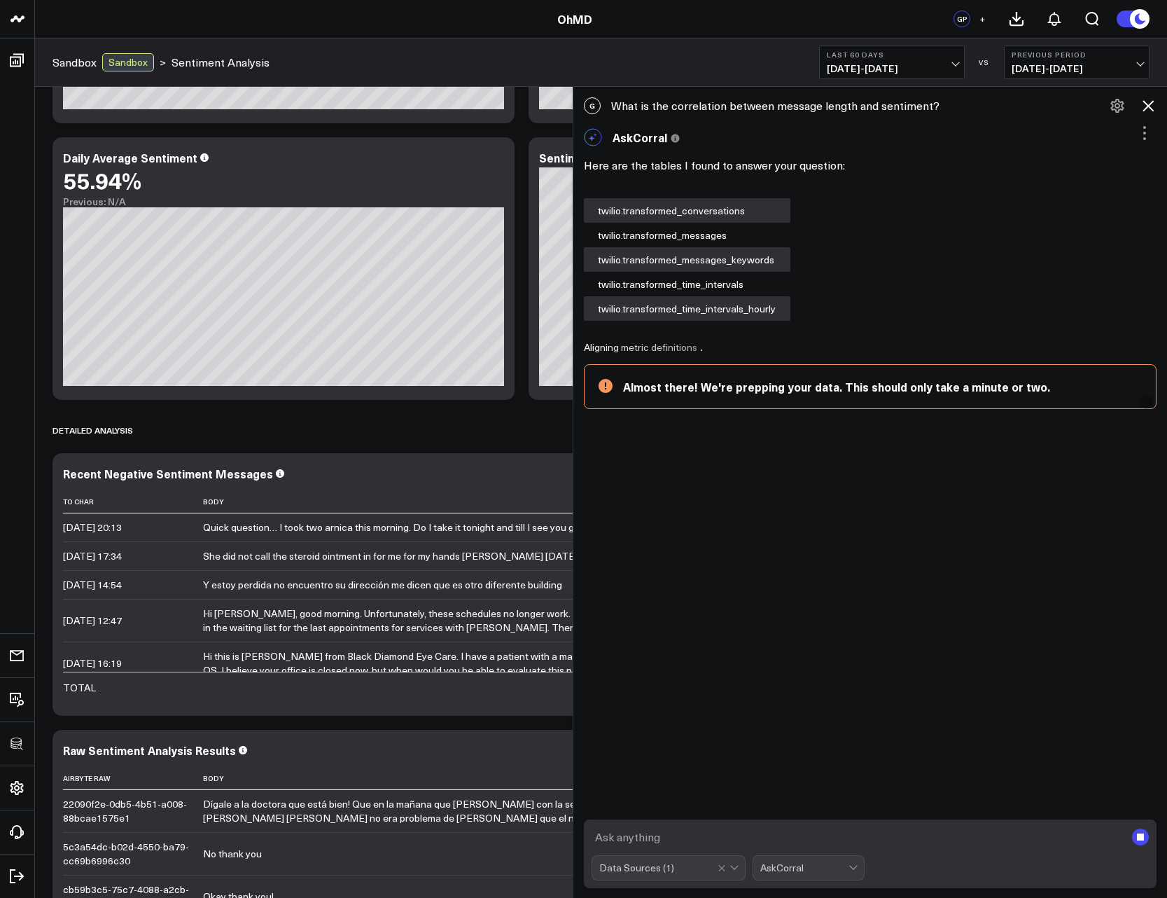
scroll to position [774, 0]
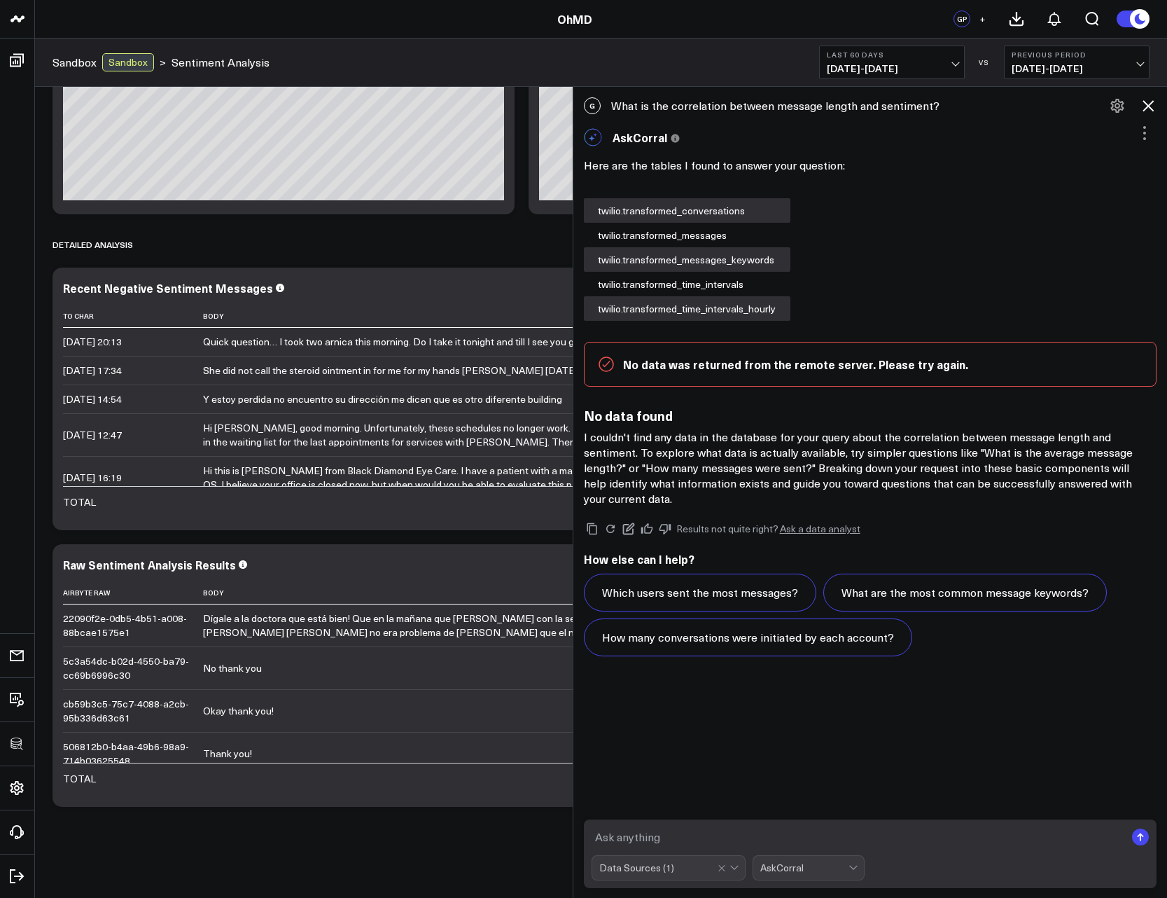
click at [1151, 104] on icon at bounding box center [1148, 105] width 11 height 11
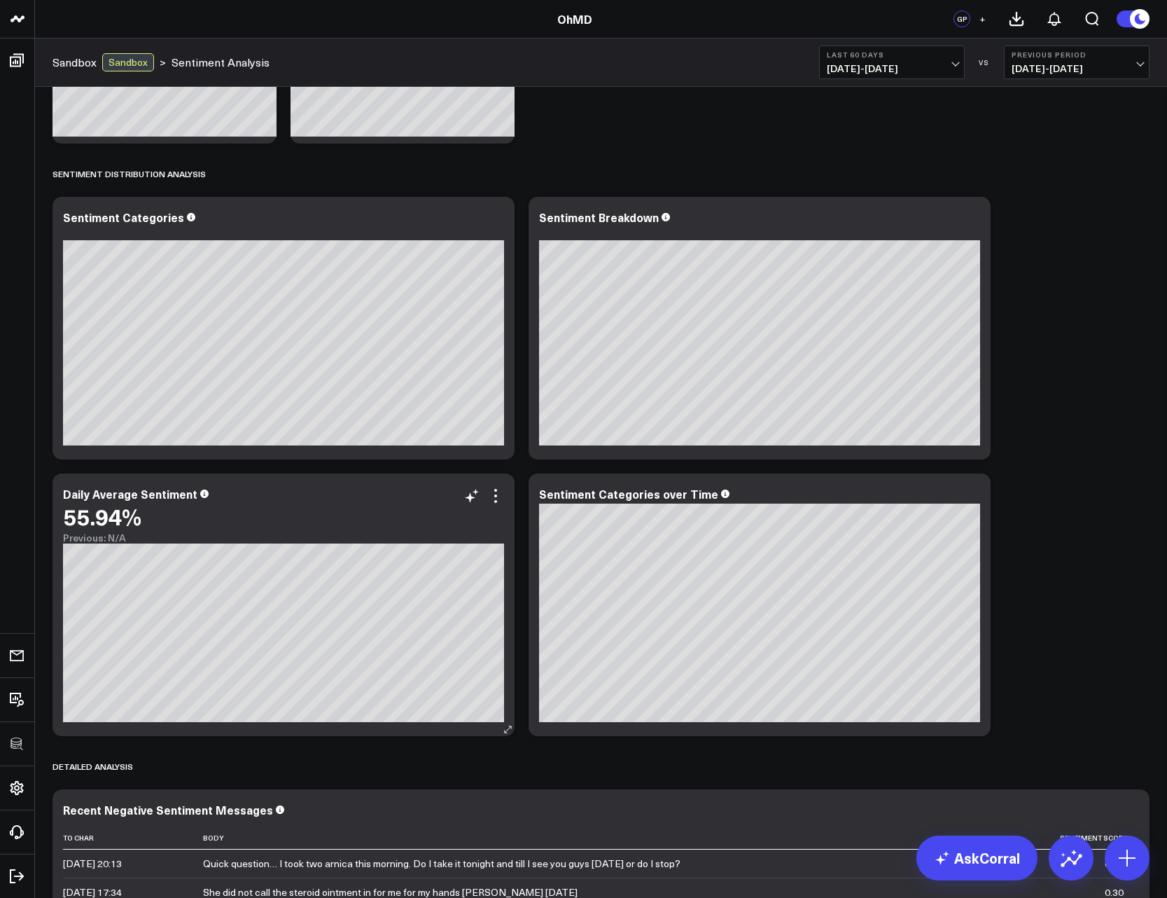
scroll to position [186, 0]
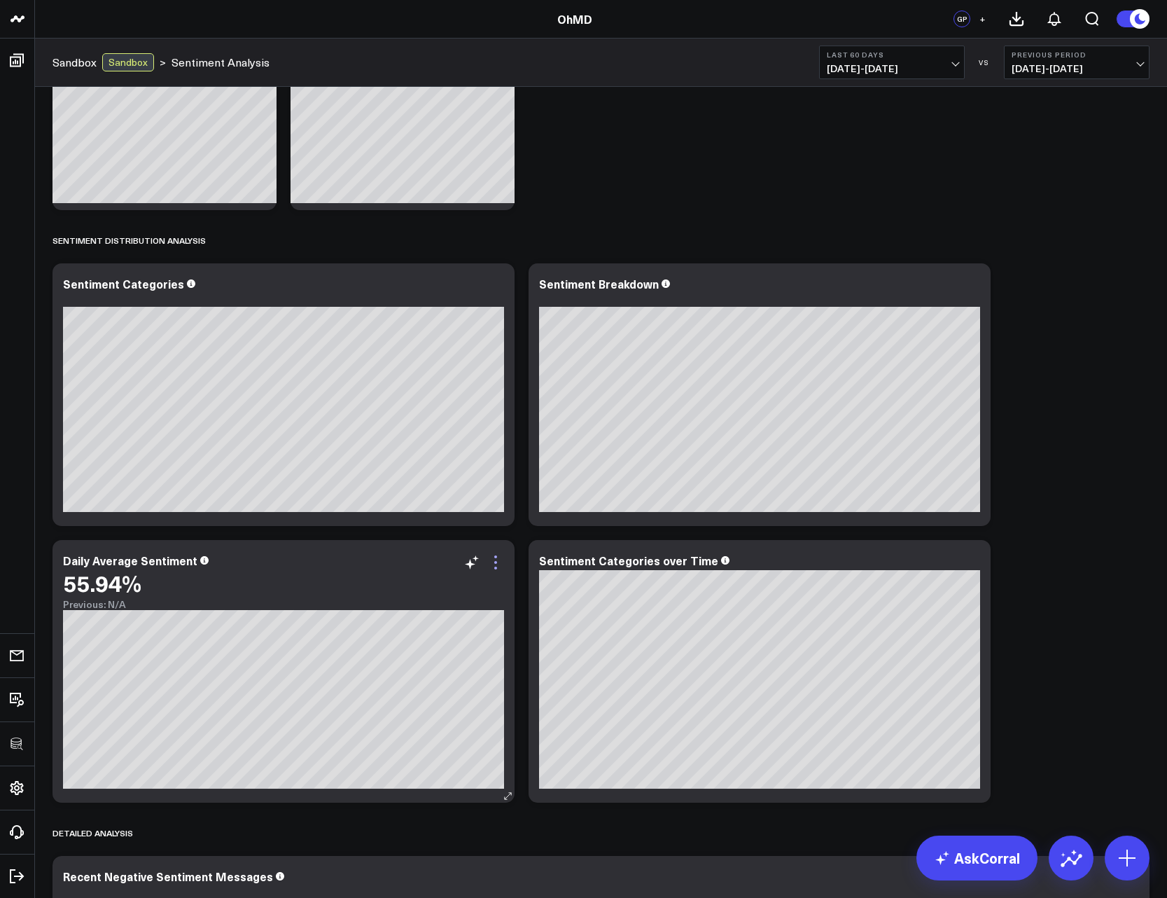
click at [497, 565] on icon at bounding box center [495, 562] width 17 height 17
click at [1045, 501] on div "Primary Sentiment Overview Modify via AI Copy link to widget Ask support Remove…" at bounding box center [601, 651] width 1111 height 1501
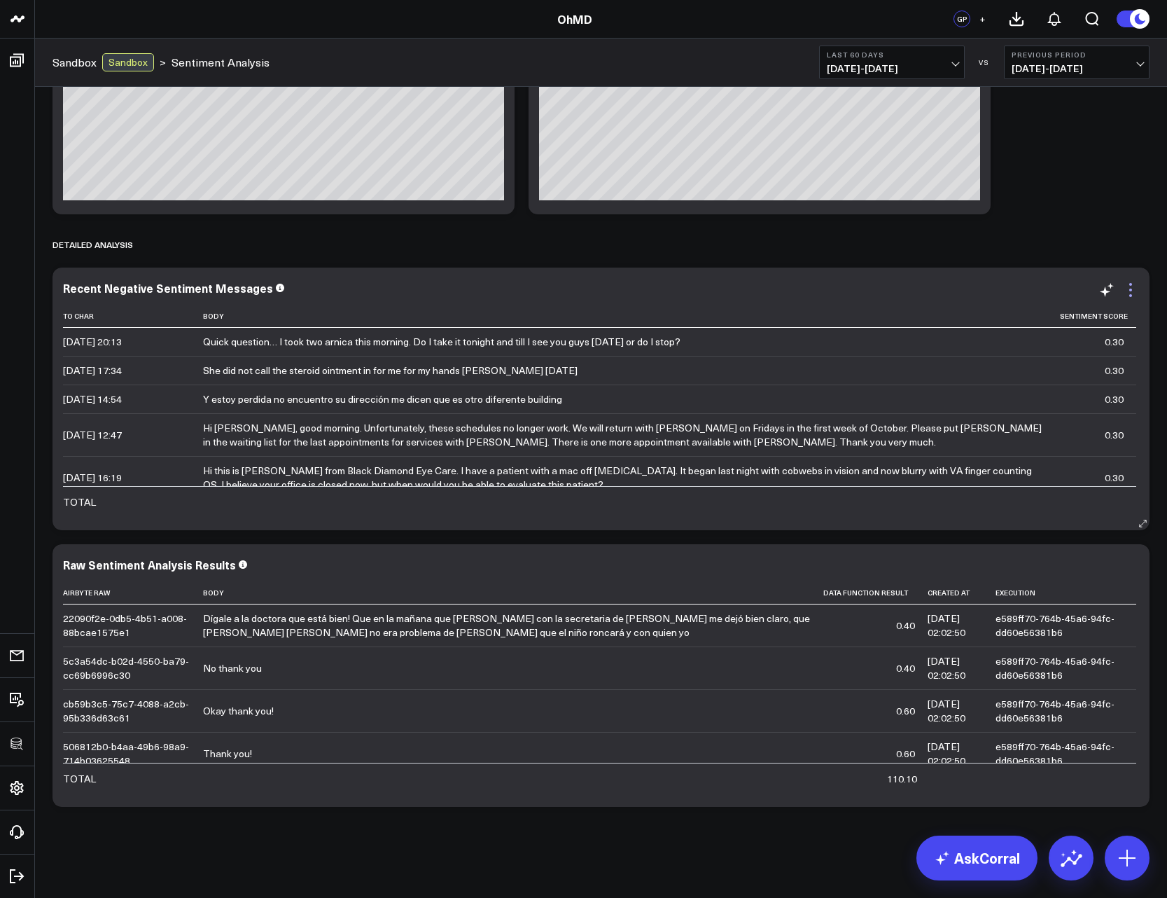
click at [1129, 288] on icon at bounding box center [1131, 290] width 17 height 17
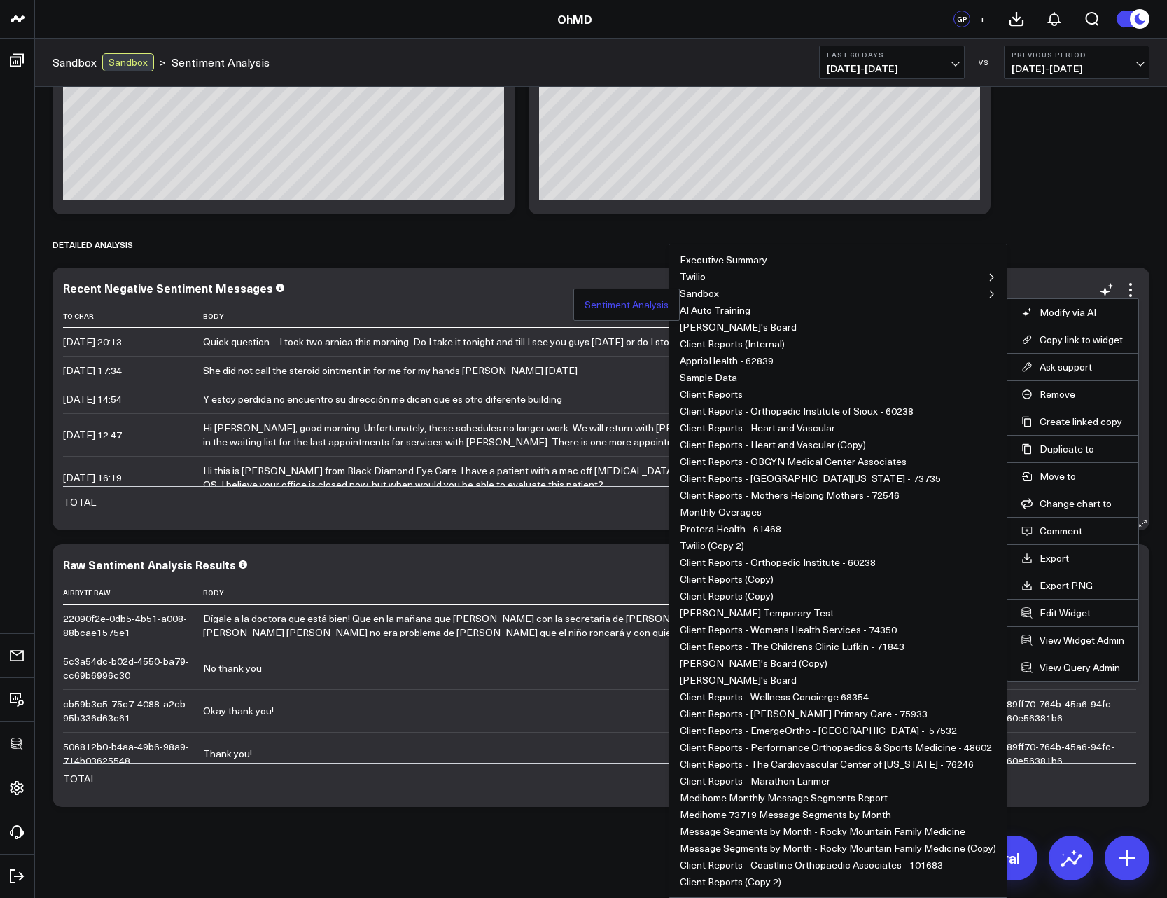
click at [643, 307] on button "Sentiment Analysis" at bounding box center [627, 305] width 84 height 10
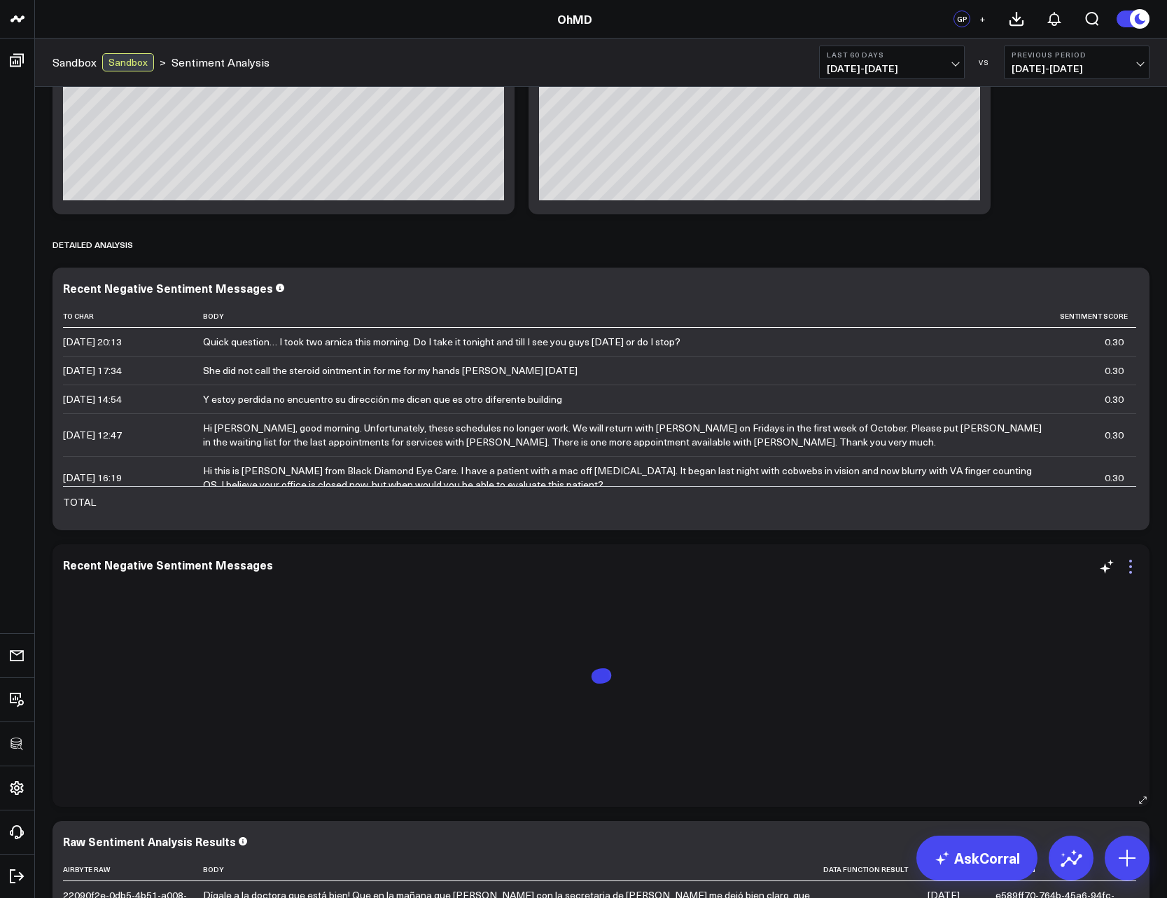
click at [1130, 564] on icon at bounding box center [1131, 566] width 17 height 17
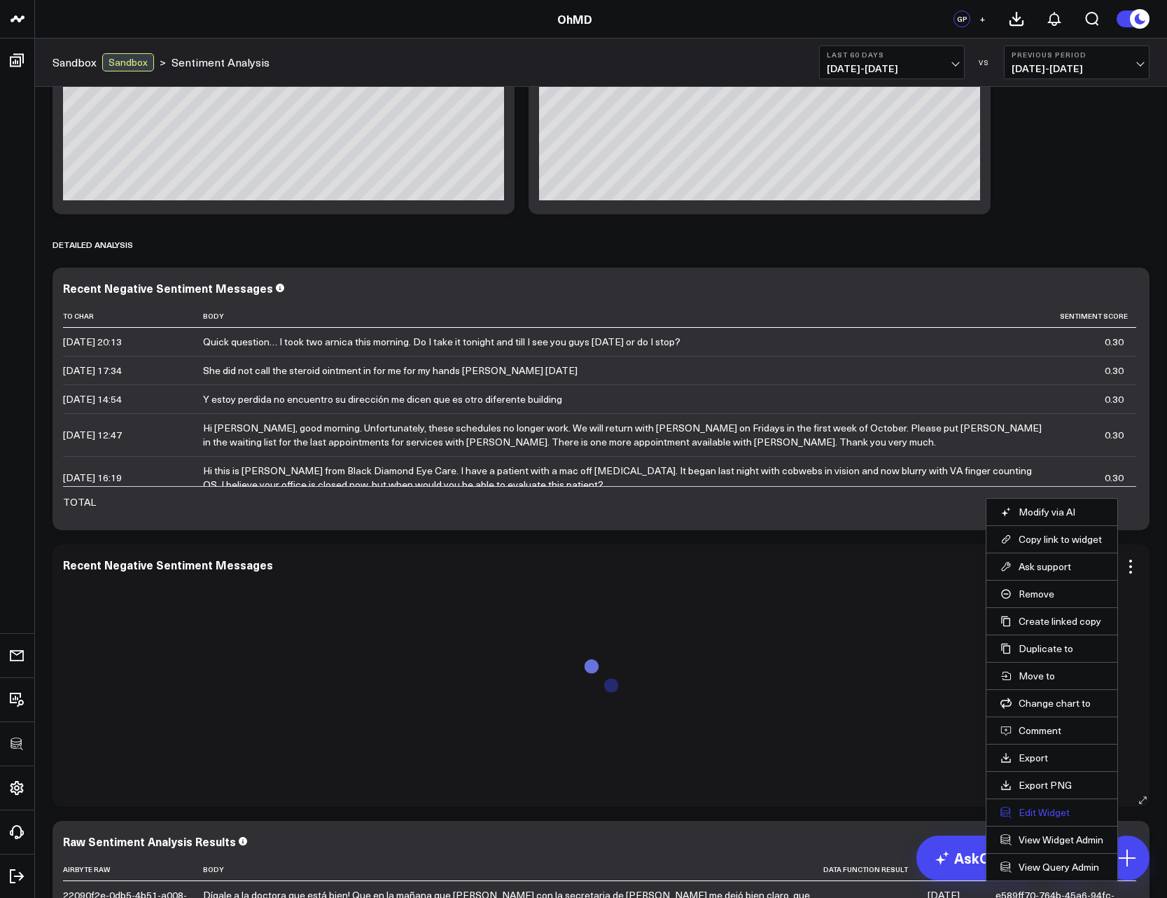
click at [1043, 809] on button "Edit Widget" at bounding box center [1052, 812] width 103 height 13
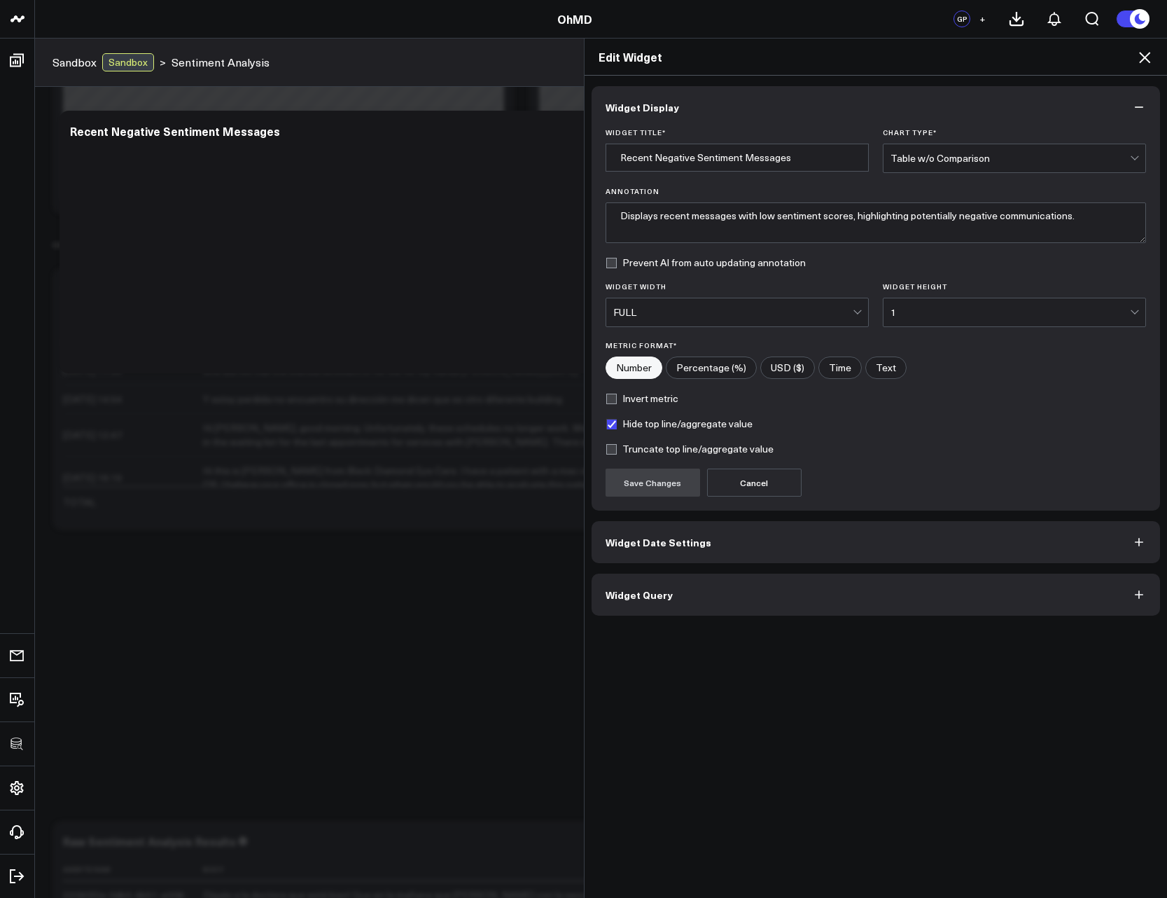
click at [699, 606] on button "Widget Query" at bounding box center [876, 595] width 569 height 42
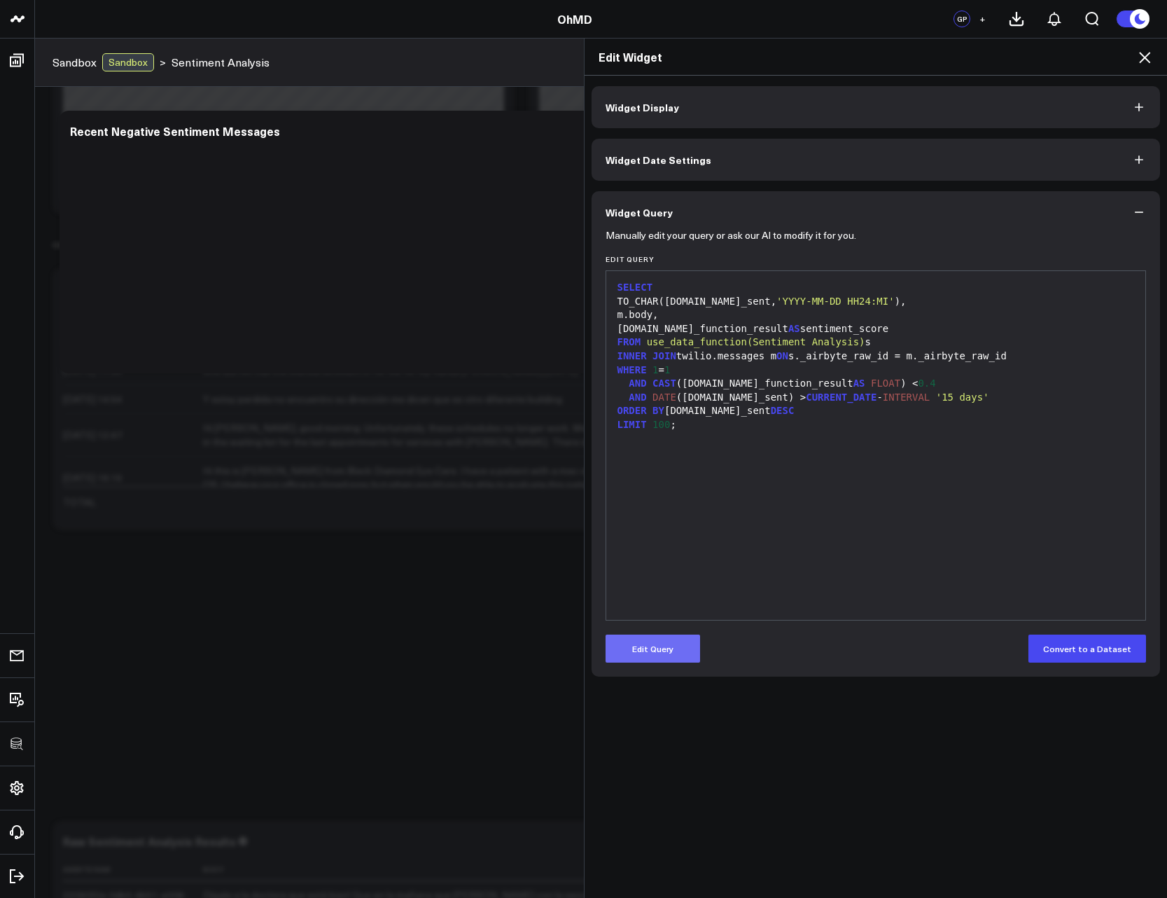
click at [648, 653] on button "Edit Query" at bounding box center [653, 649] width 95 height 28
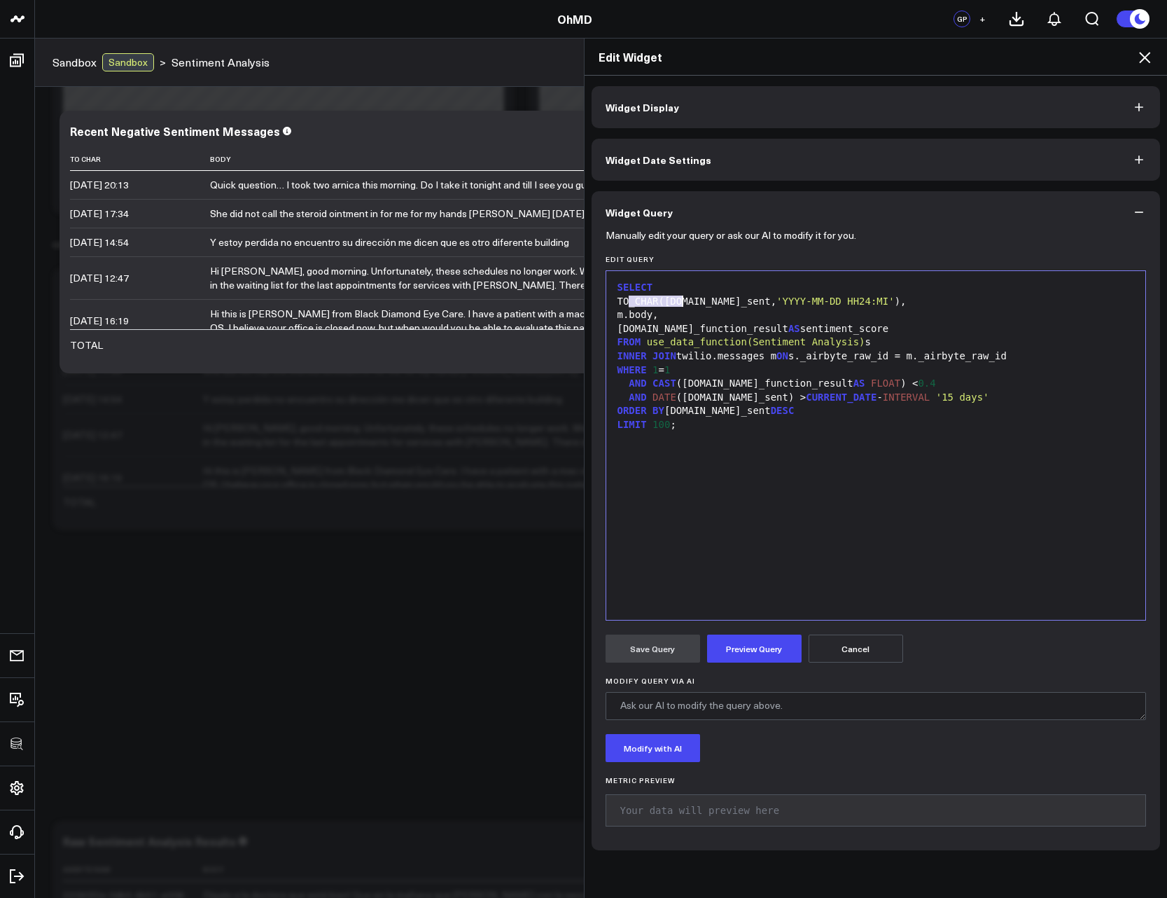
drag, startPoint x: 623, startPoint y: 300, endPoint x: 674, endPoint y: 303, distance: 51.9
click at [677, 303] on div "TO_CHAR([DOMAIN_NAME]_sent, 'YYYY-MM-DD HH24:MI' )," at bounding box center [876, 302] width 526 height 14
drag, startPoint x: 624, startPoint y: 314, endPoint x: 634, endPoint y: 315, distance: 9.9
click at [625, 315] on div "m.body," at bounding box center [876, 315] width 526 height 14
click at [751, 312] on div "LENGTH ( m.body," at bounding box center [876, 315] width 526 height 14
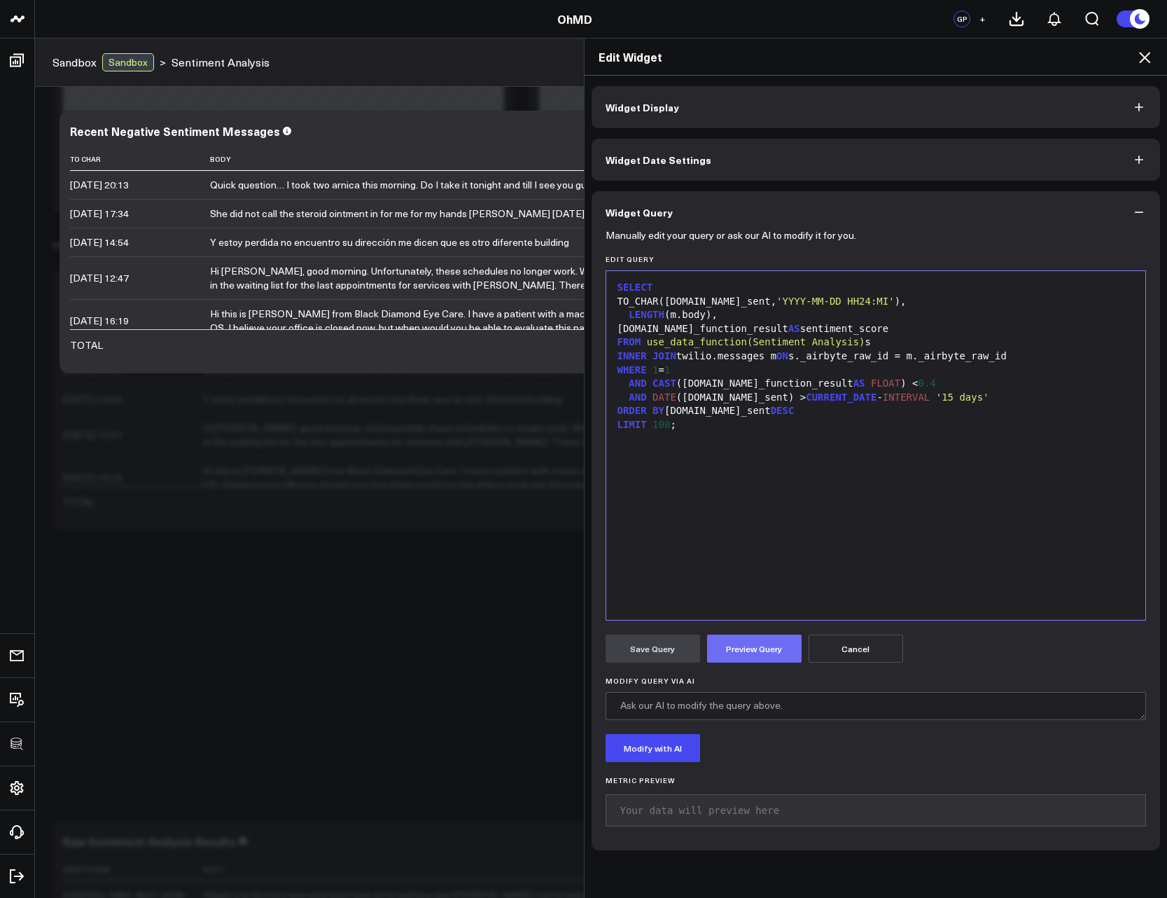
click at [761, 640] on button "Preview Query" at bounding box center [754, 649] width 95 height 28
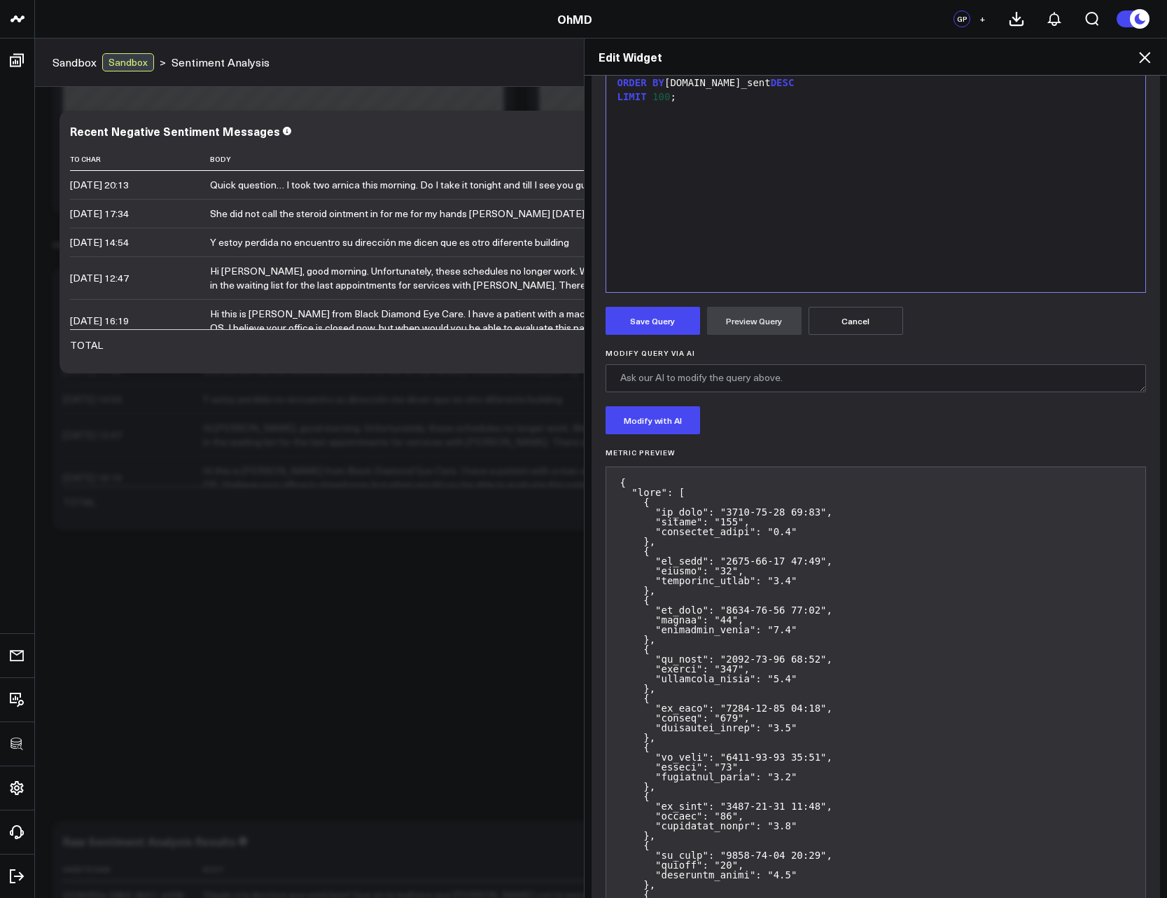
scroll to position [76, 0]
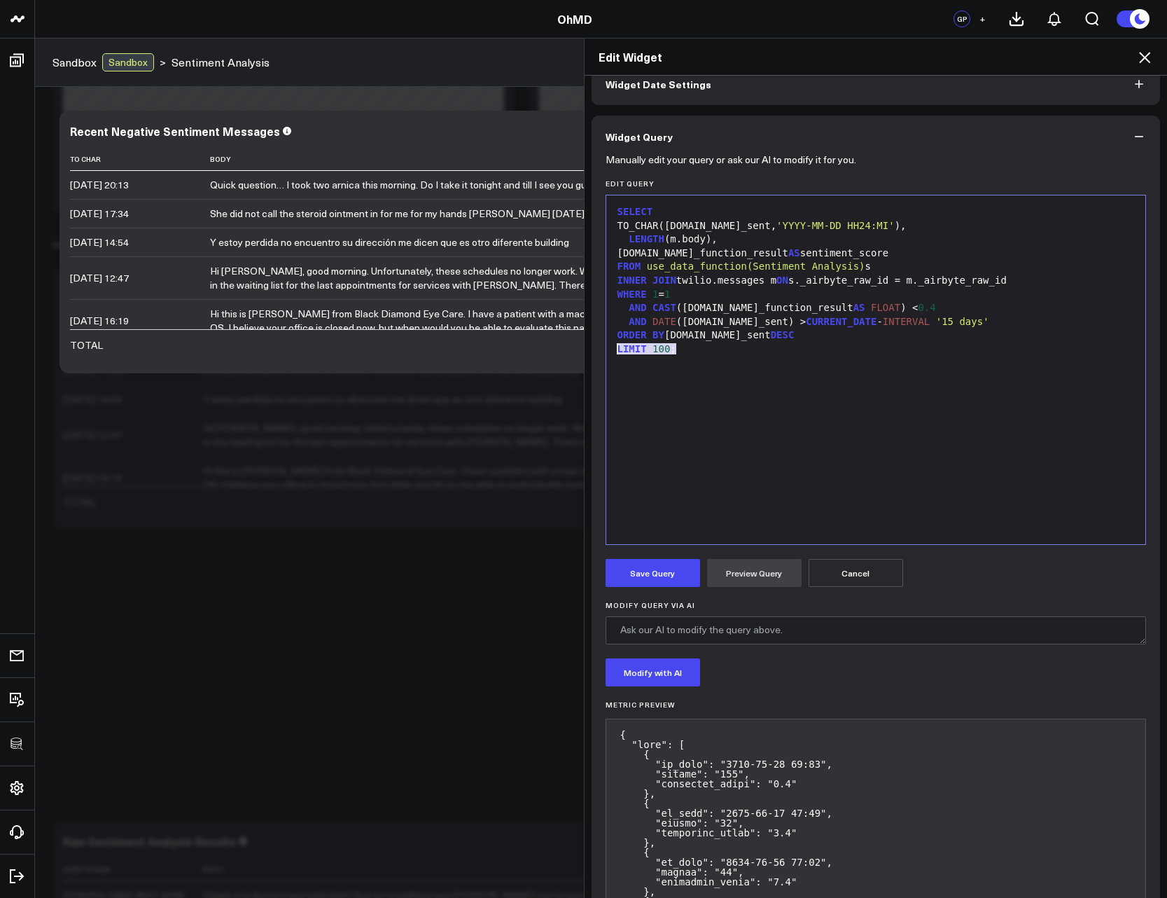
drag, startPoint x: 693, startPoint y: 352, endPoint x: 611, endPoint y: 354, distance: 82.0
click at [613, 354] on div "LIMIT 100 ;" at bounding box center [876, 349] width 526 height 14
click at [742, 576] on button "Preview Query" at bounding box center [754, 573] width 95 height 28
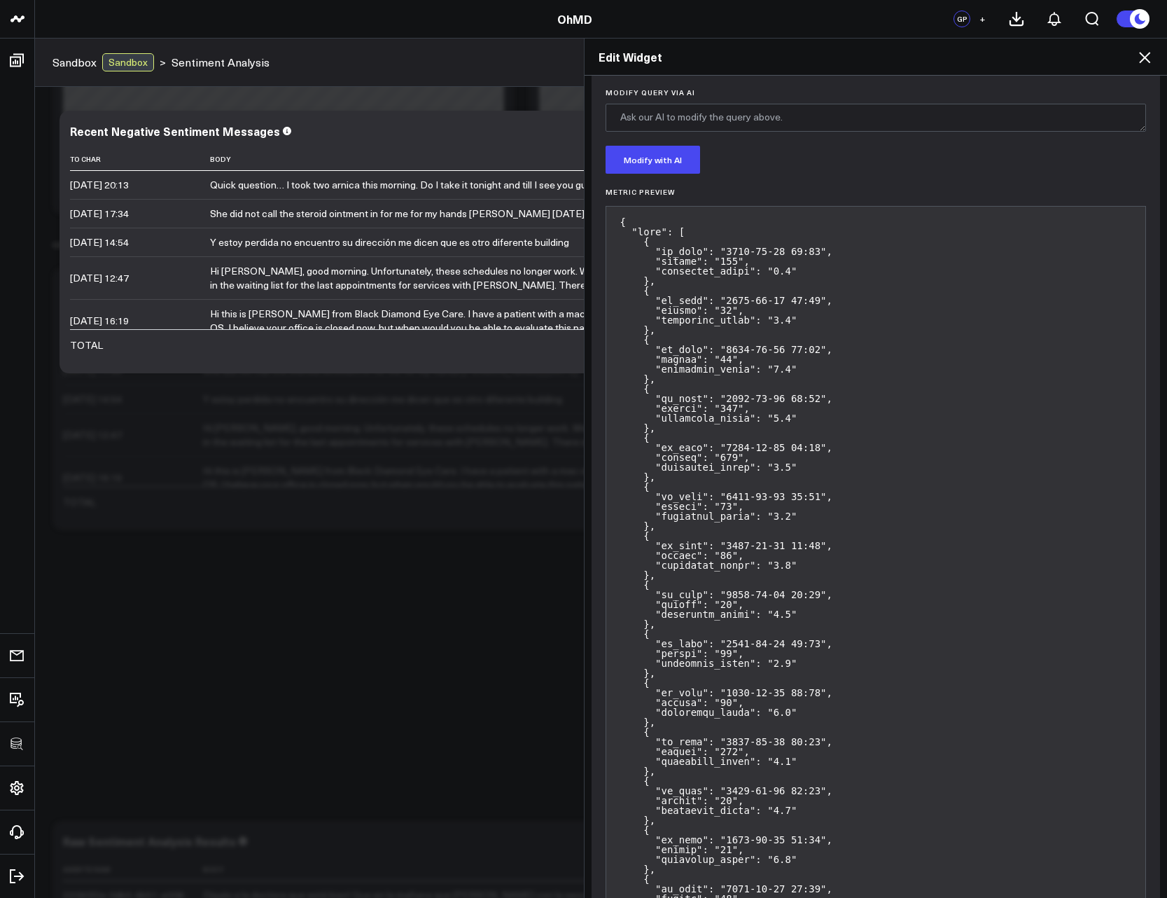
scroll to position [84, 0]
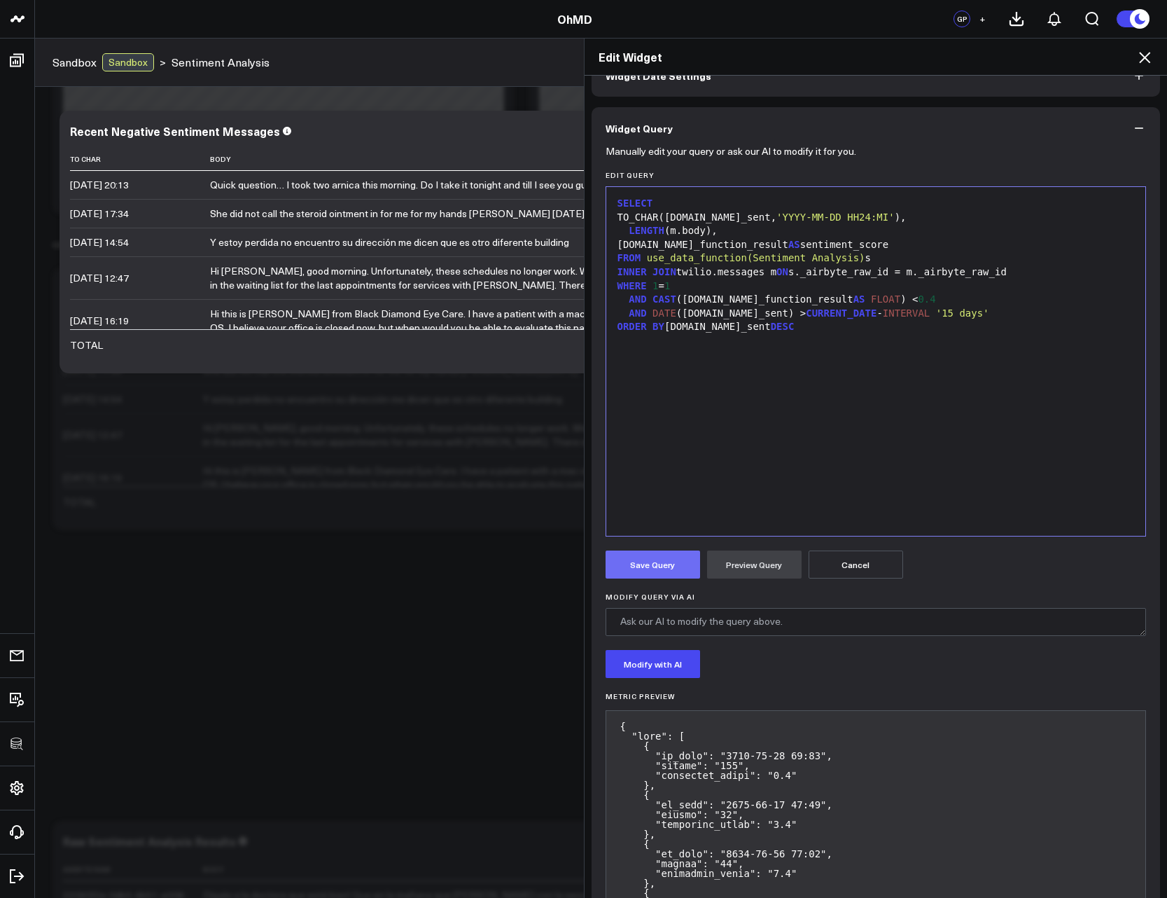
click at [663, 558] on button "Save Query" at bounding box center [653, 564] width 95 height 28
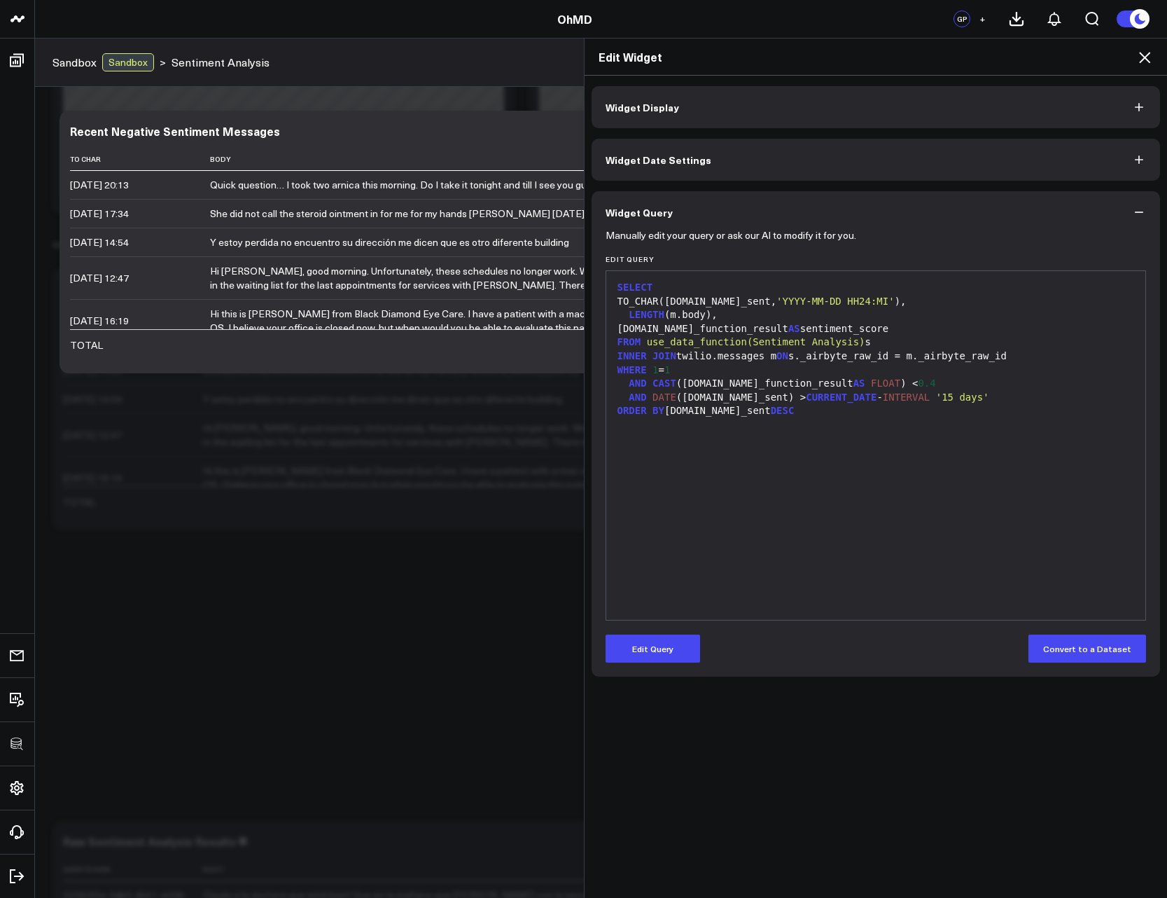
scroll to position [0, 0]
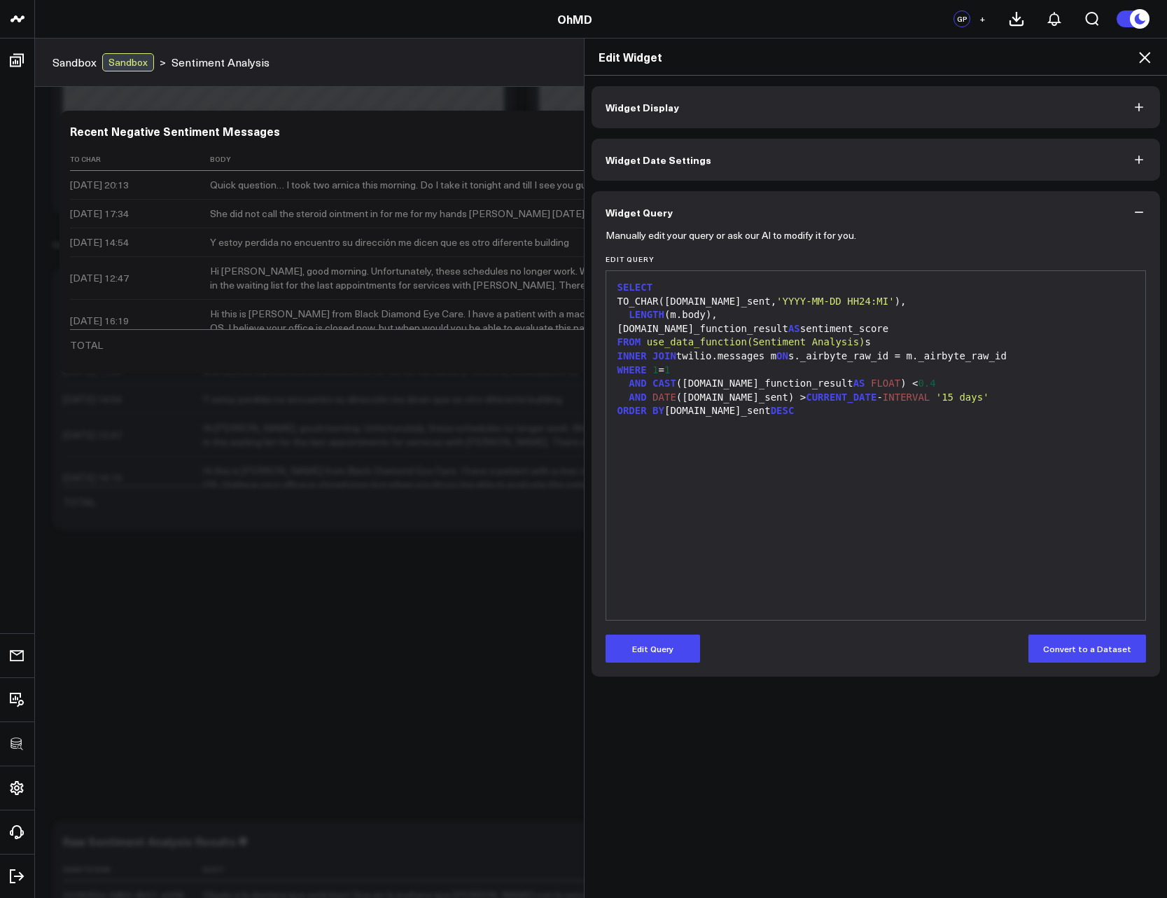
click at [1144, 60] on icon at bounding box center [1144, 57] width 11 height 11
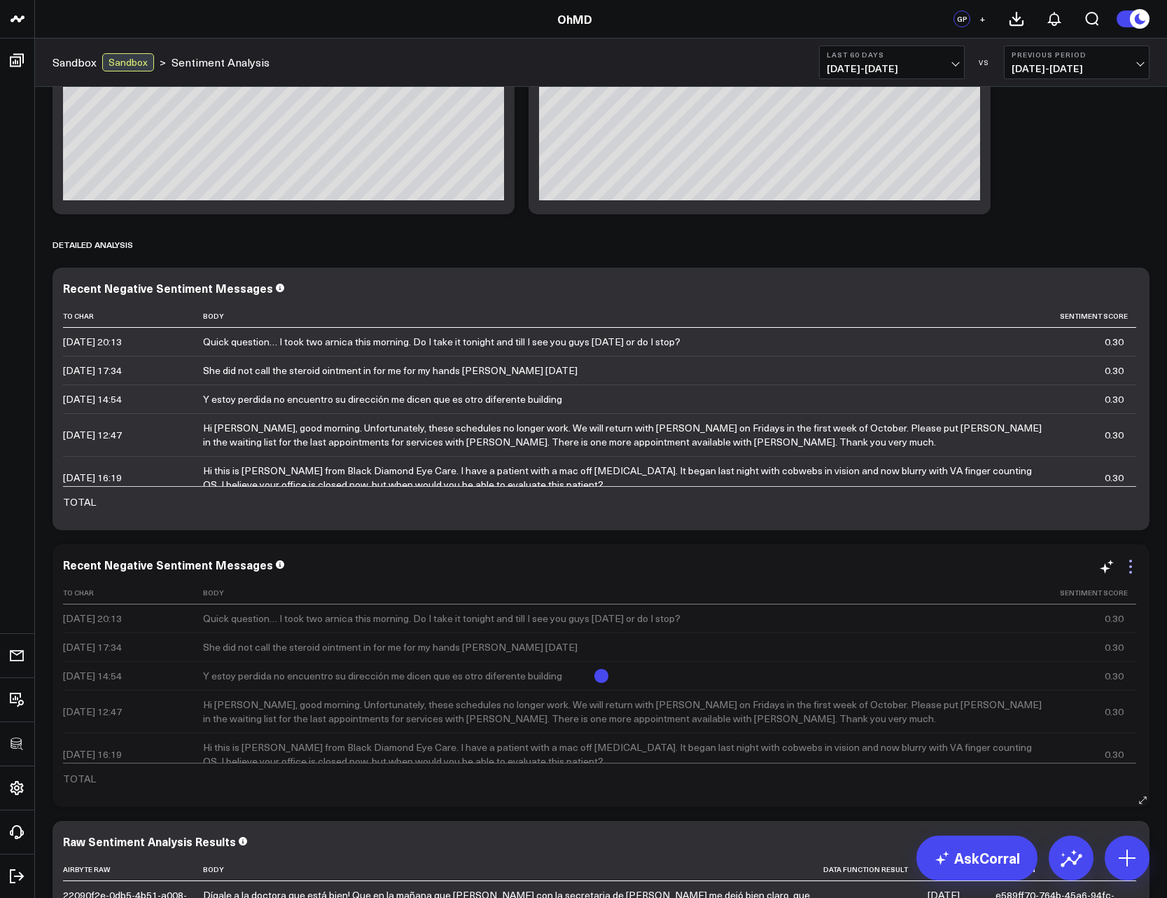
click at [1135, 561] on icon at bounding box center [1131, 566] width 17 height 17
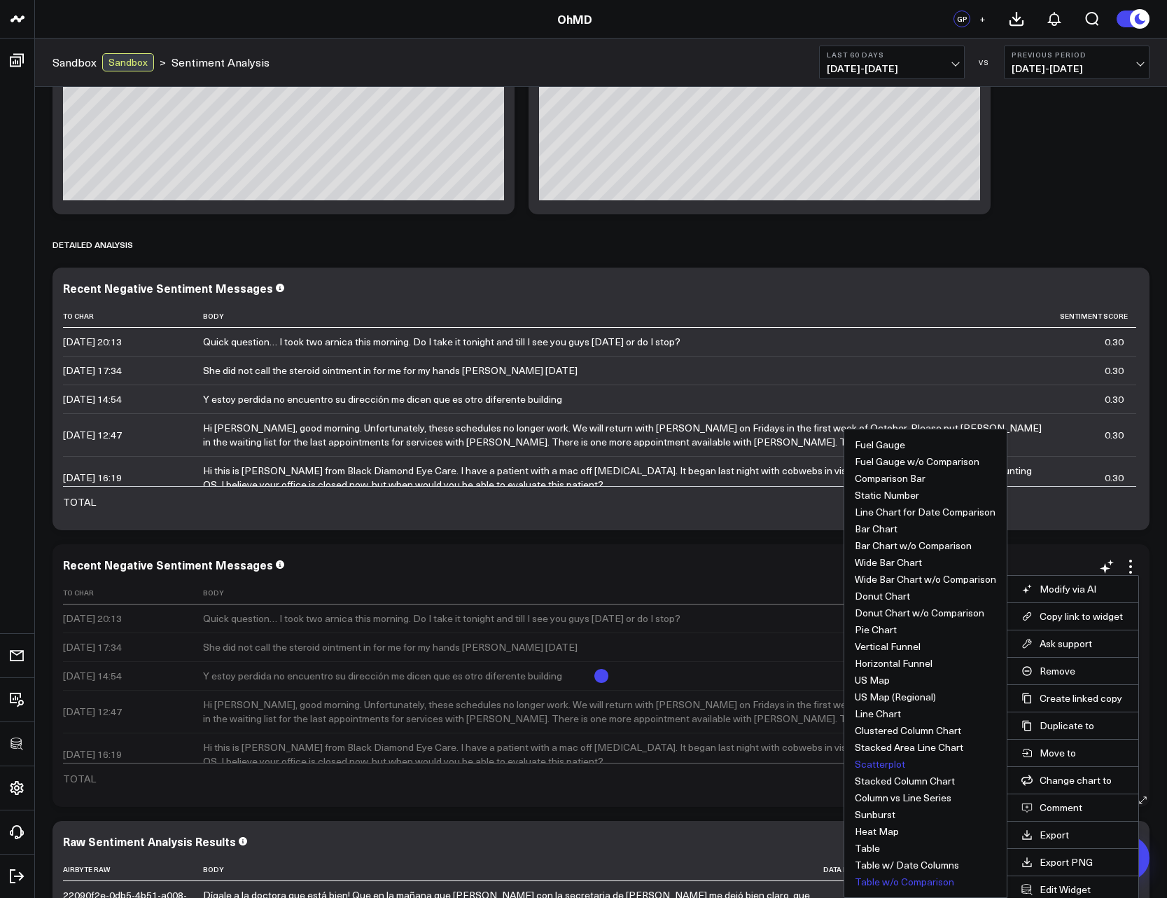
click at [880, 768] on button "Scatterplot" at bounding box center [880, 764] width 50 height 10
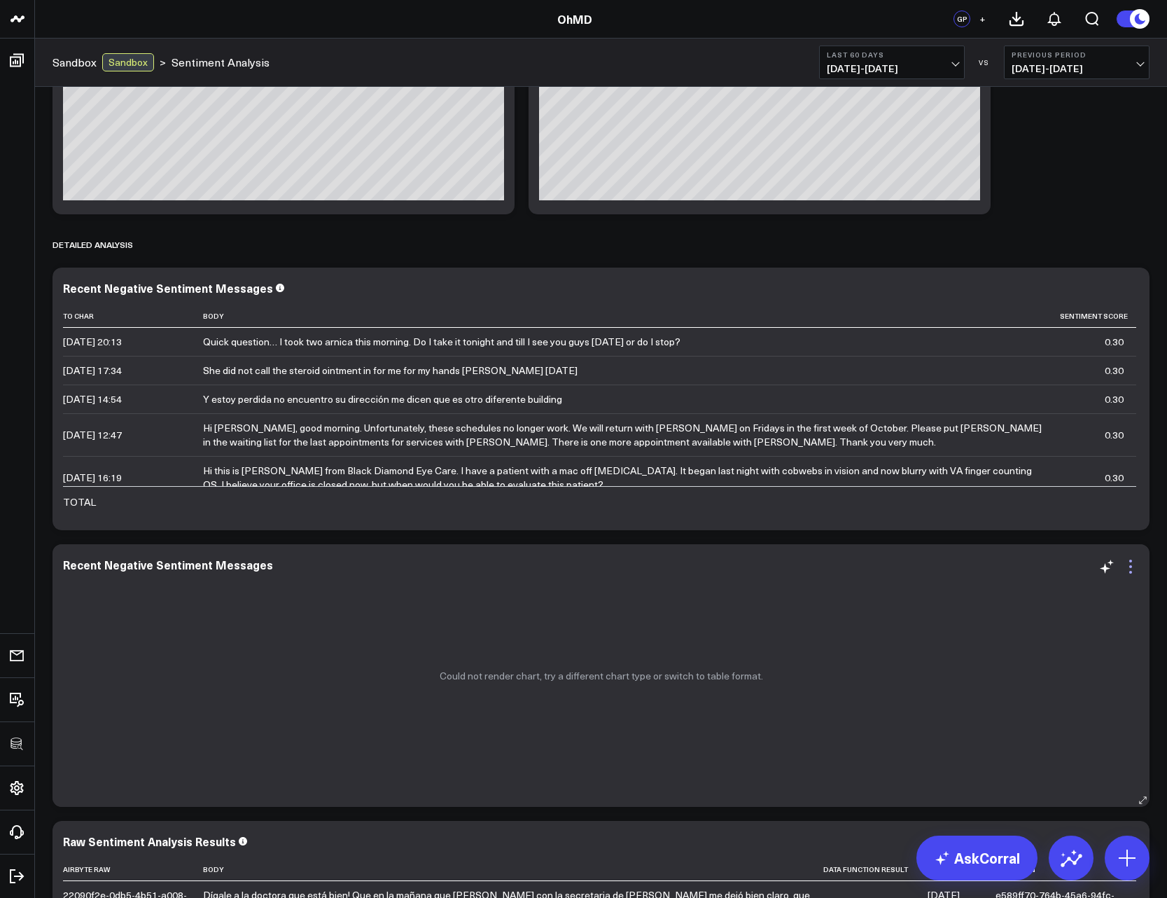
click at [1130, 567] on icon at bounding box center [1131, 566] width 3 height 3
click at [1019, 139] on div "Primary Sentiment Overview Modify via AI Copy link to widget Ask support Remove…" at bounding box center [601, 201] width 1111 height 1777
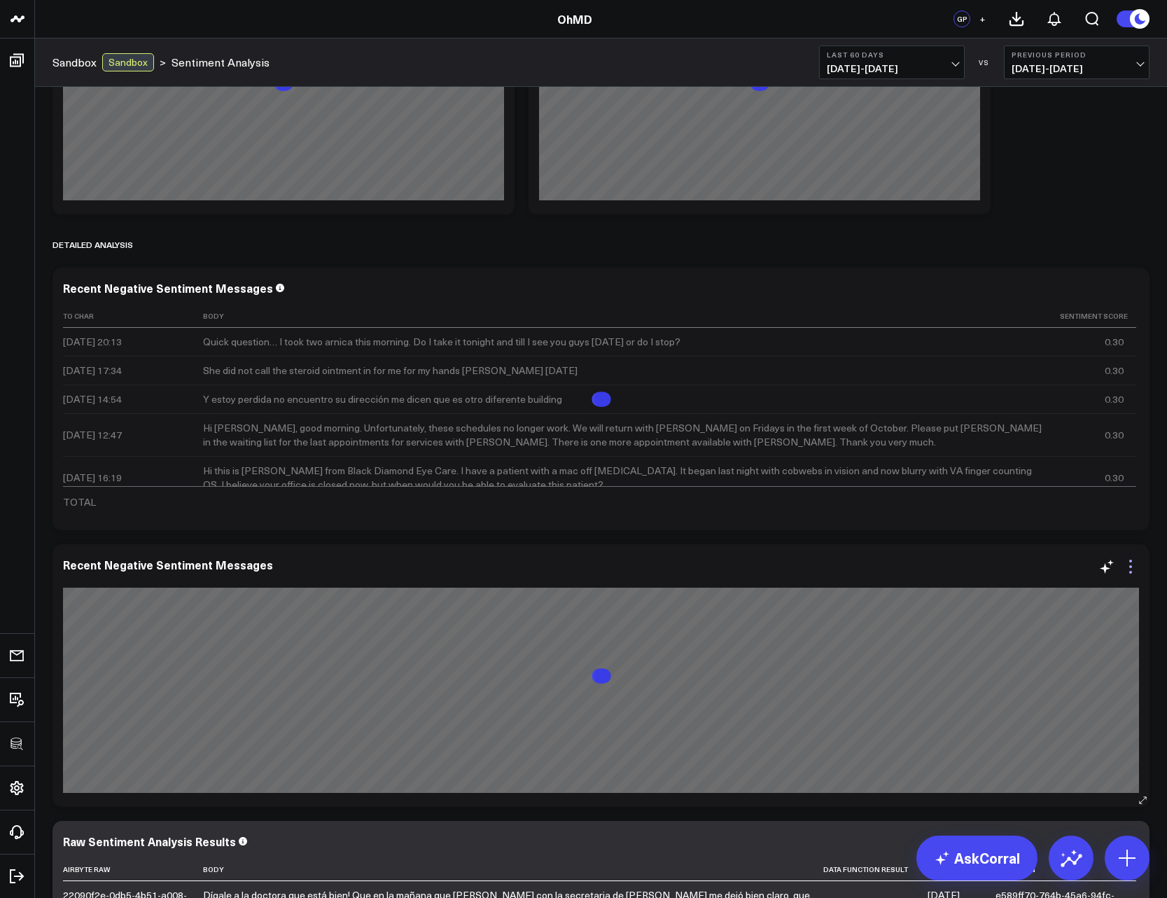
click at [1132, 569] on icon at bounding box center [1131, 566] width 17 height 17
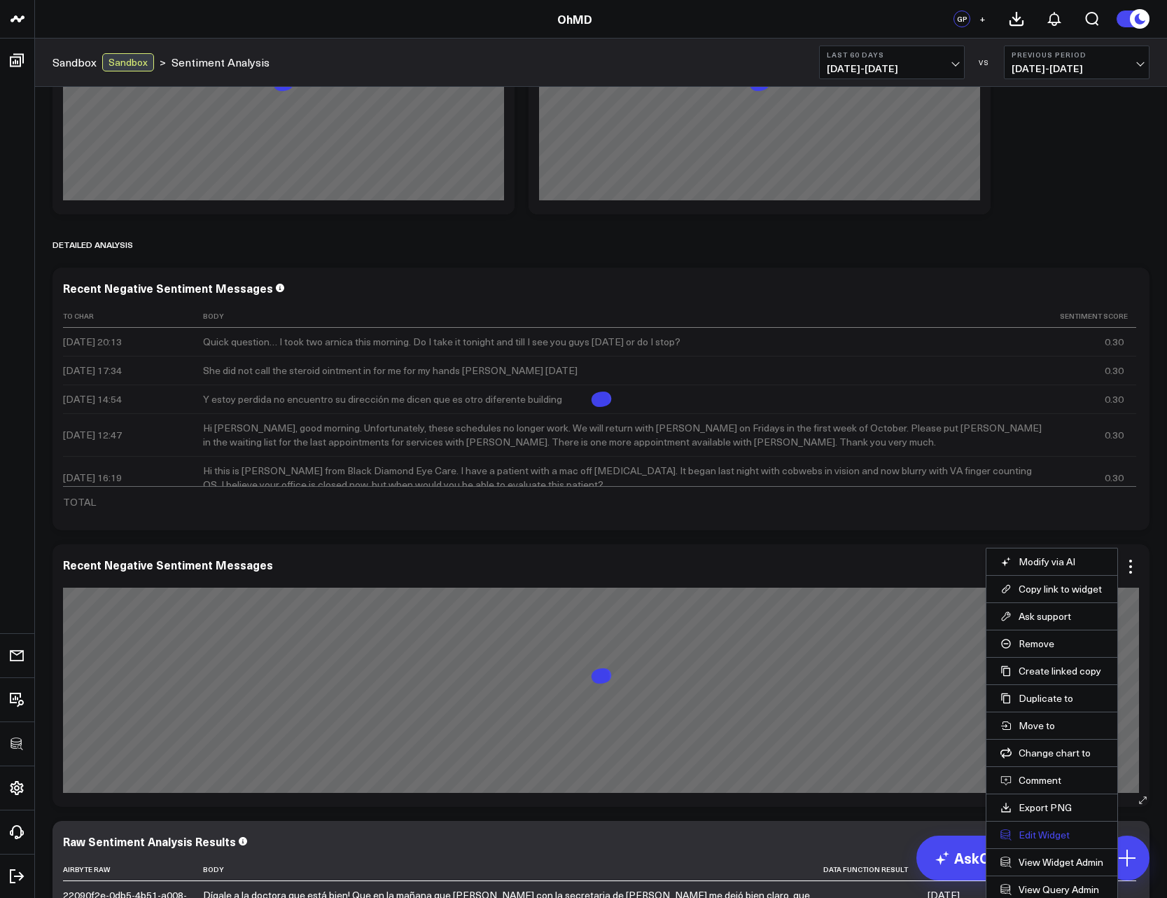
click at [1042, 838] on button "Edit Widget" at bounding box center [1052, 835] width 103 height 13
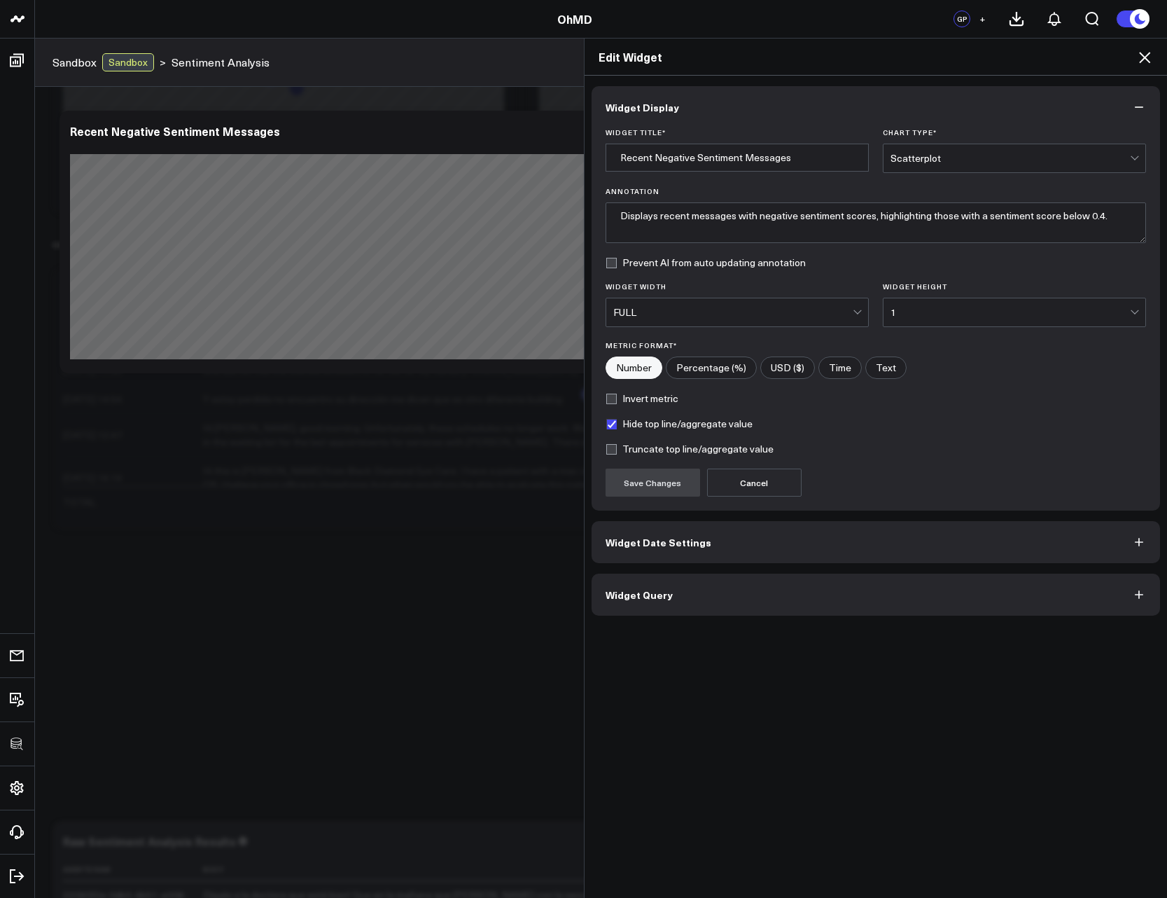
click at [665, 606] on button "Widget Query" at bounding box center [876, 595] width 569 height 42
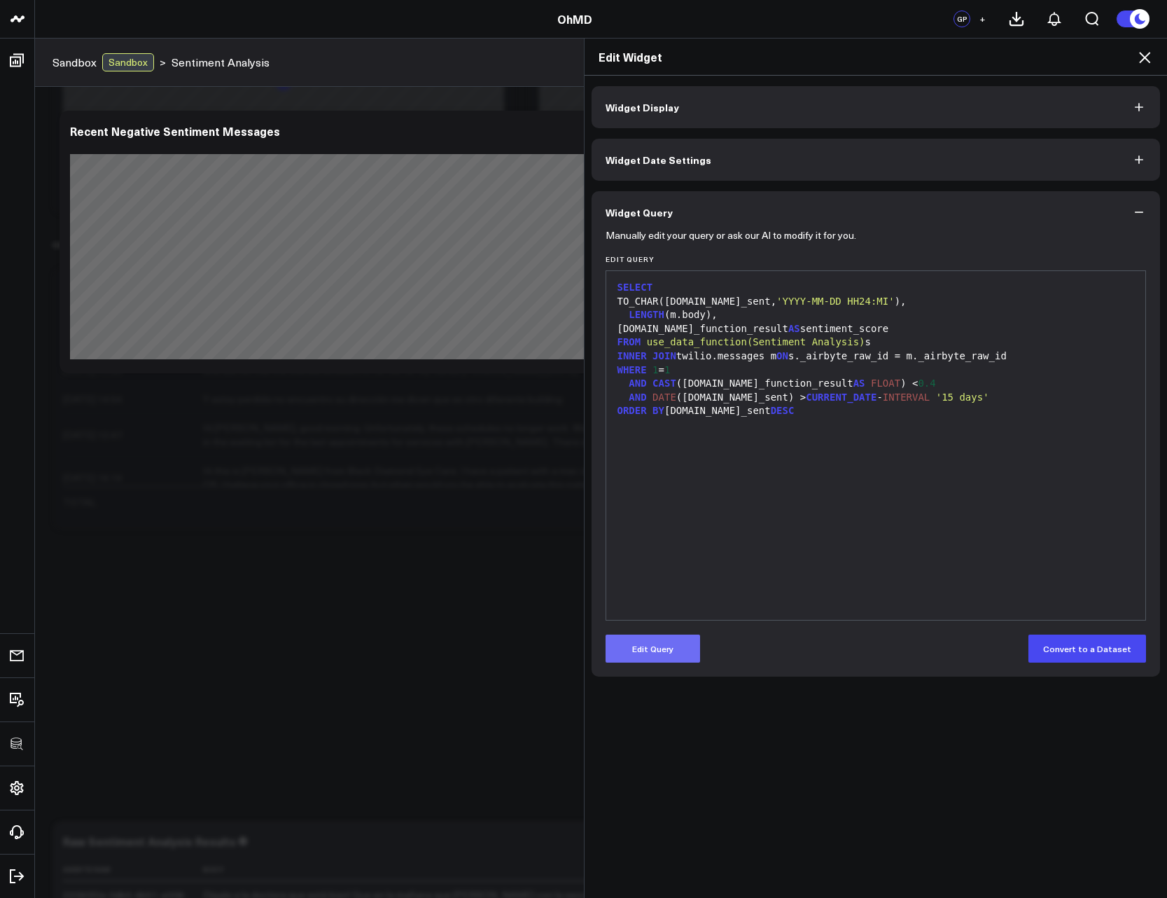
click at [657, 658] on button "Edit Query" at bounding box center [653, 649] width 95 height 28
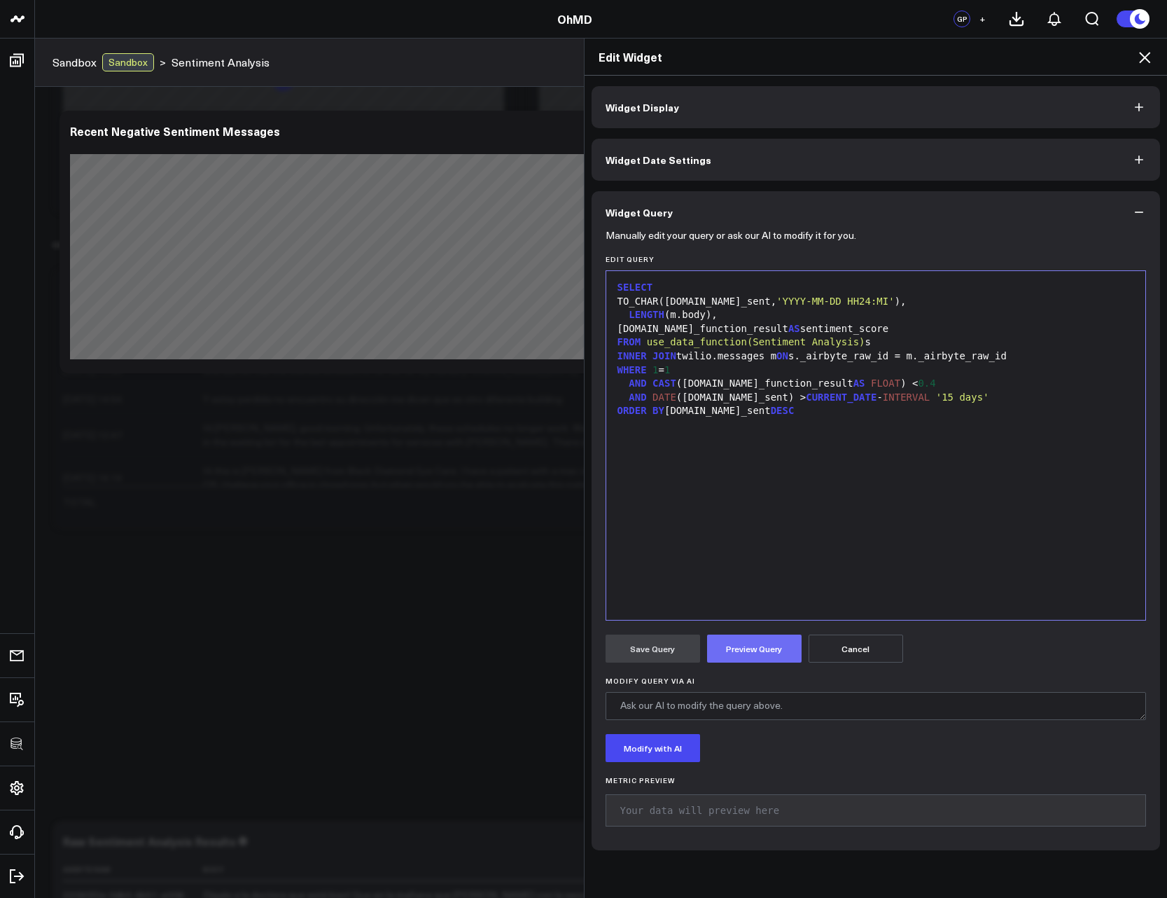
click at [751, 656] on button "Preview Query" at bounding box center [754, 649] width 95 height 28
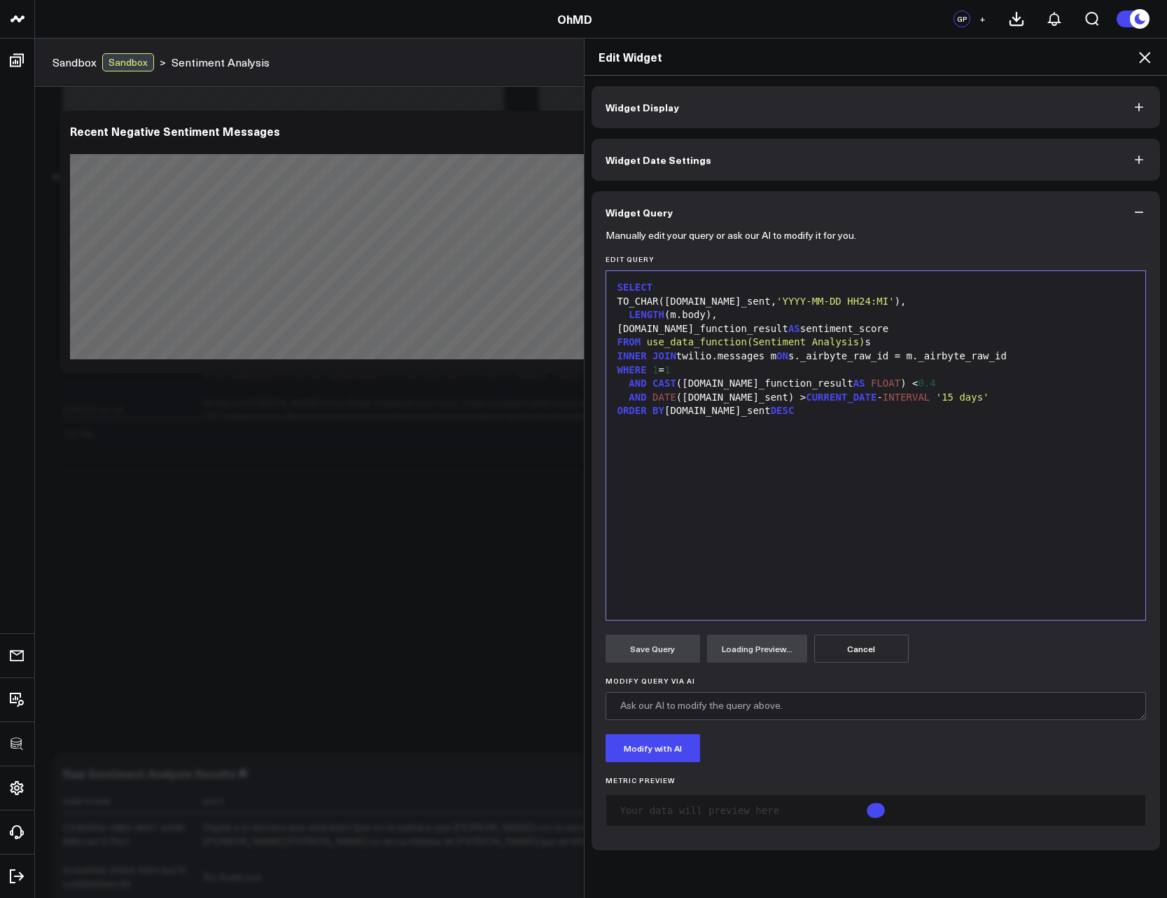
scroll to position [858, 0]
click at [777, 296] on span "'YYYY-MM-DD HH24:MI'" at bounding box center [836, 301] width 118 height 11
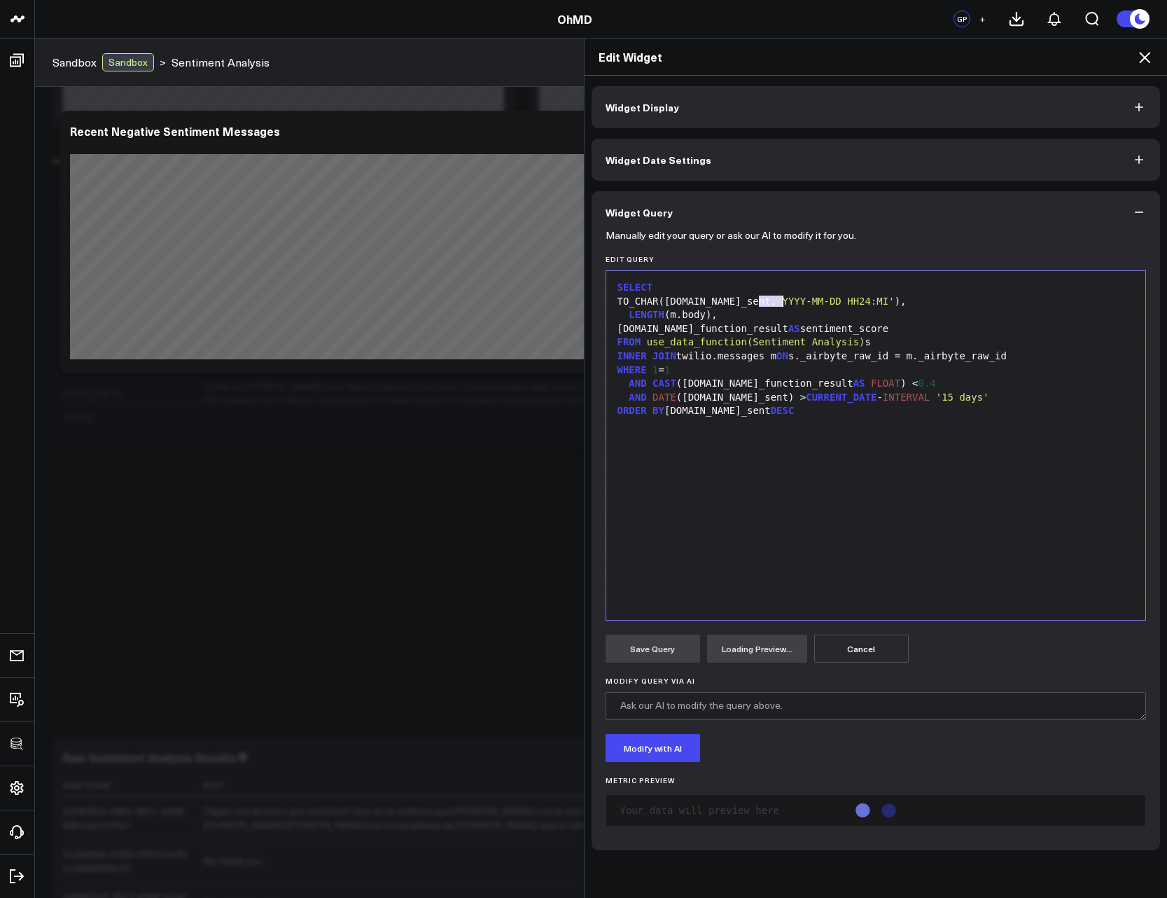
click at [777, 296] on span "'YYYY-MM-DD HH24:MI'" at bounding box center [836, 301] width 118 height 11
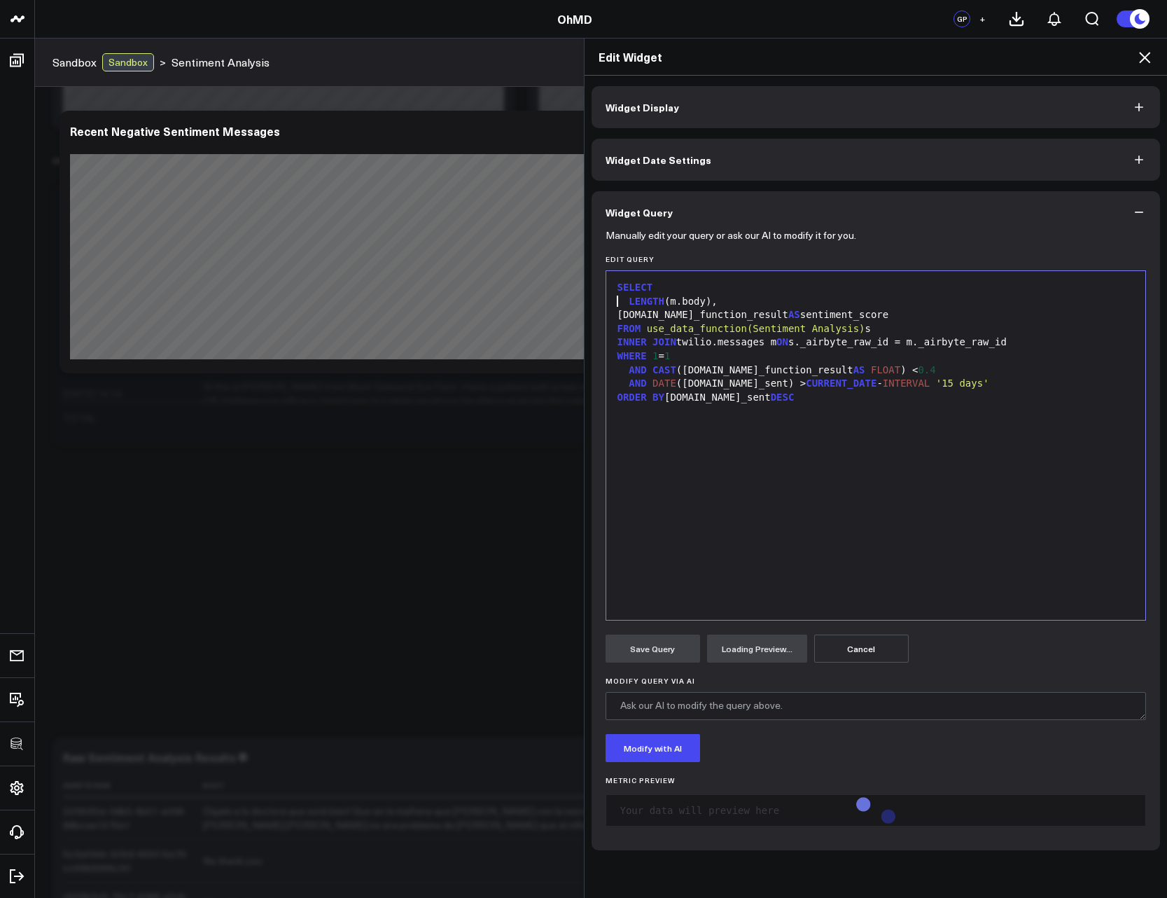
click at [728, 313] on div "[DOMAIN_NAME]_function_result AS sentiment_score" at bounding box center [876, 315] width 526 height 14
click at [719, 304] on div "LENGTH (m.body)," at bounding box center [876, 302] width 526 height 14
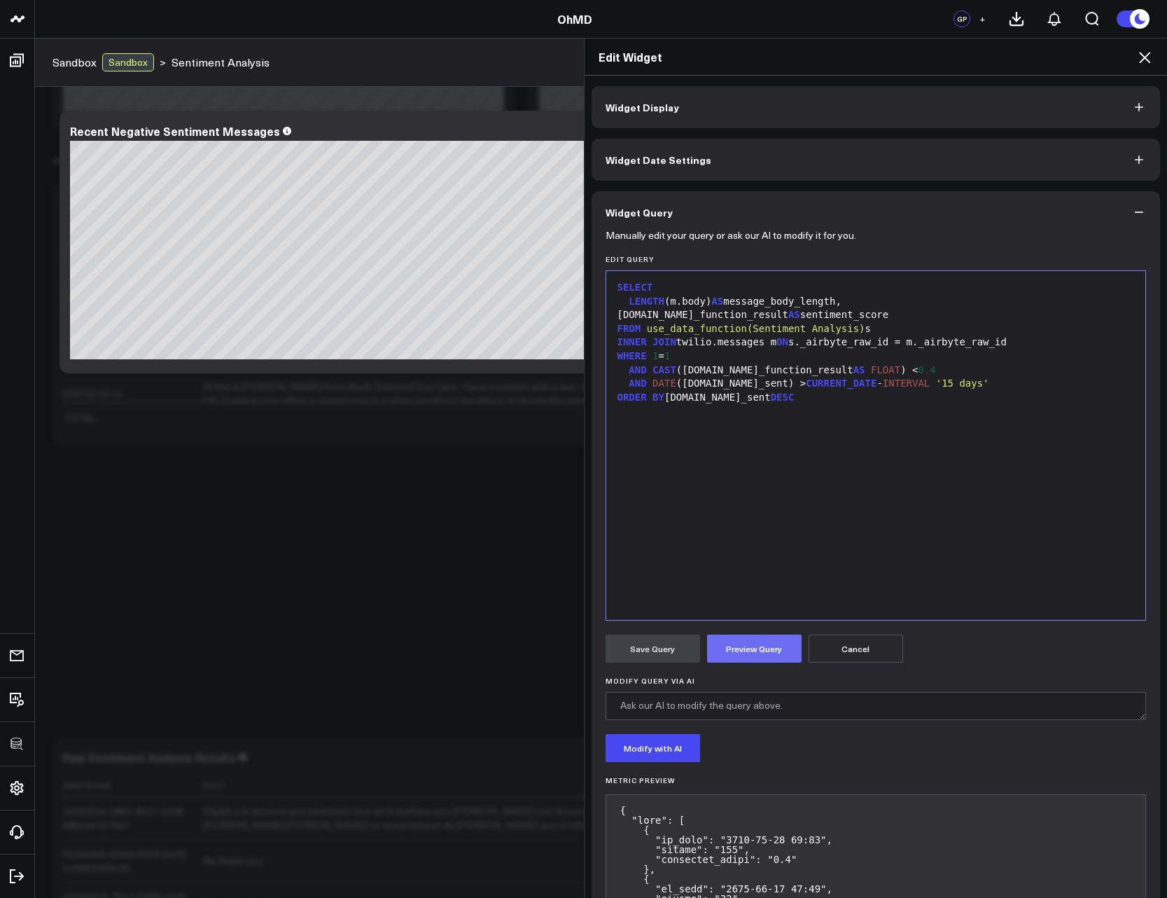
click at [754, 656] on button "Preview Query" at bounding box center [754, 649] width 95 height 28
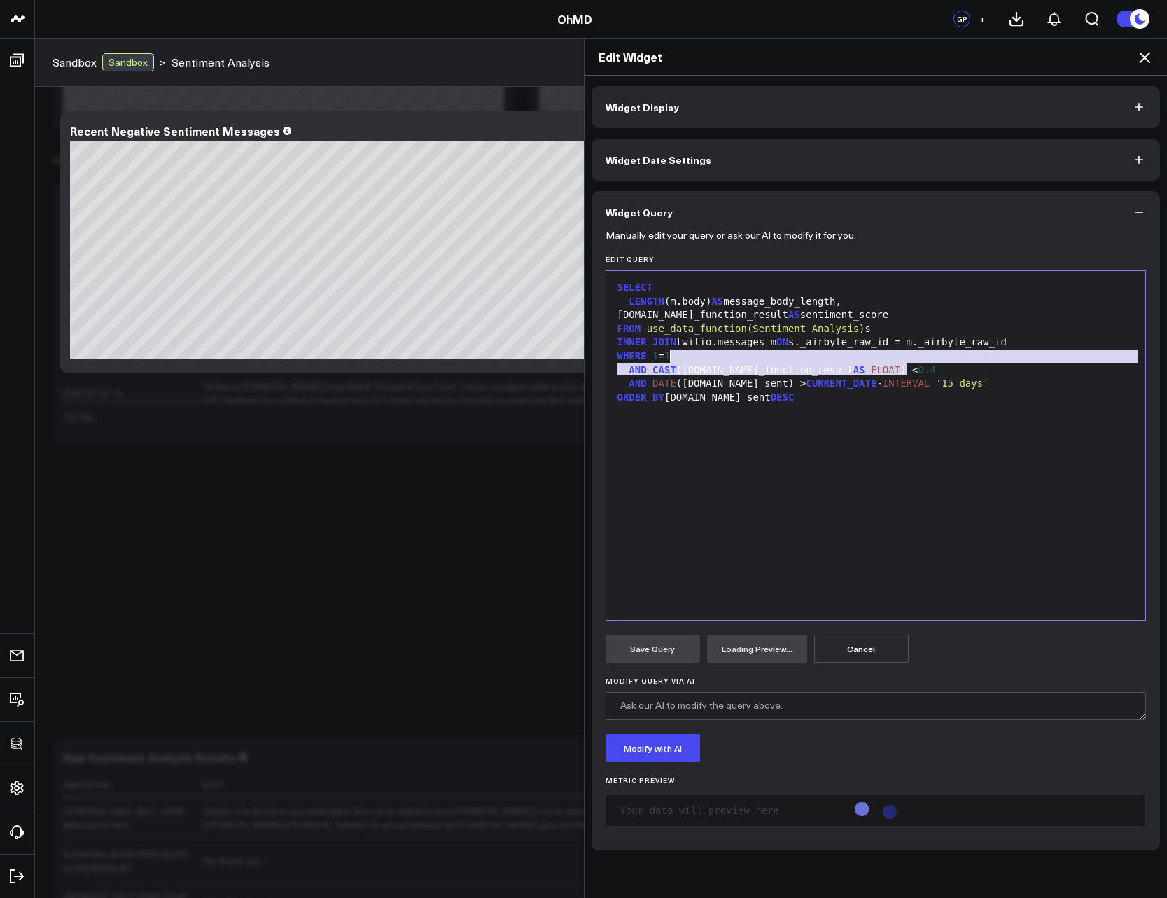
drag, startPoint x: 922, startPoint y: 365, endPoint x: 878, endPoint y: 361, distance: 43.6
click at [878, 361] on div "SELECT LENGTH (m.body) AS message_body_length, [DOMAIN_NAME]_function_result AS…" at bounding box center [876, 445] width 526 height 335
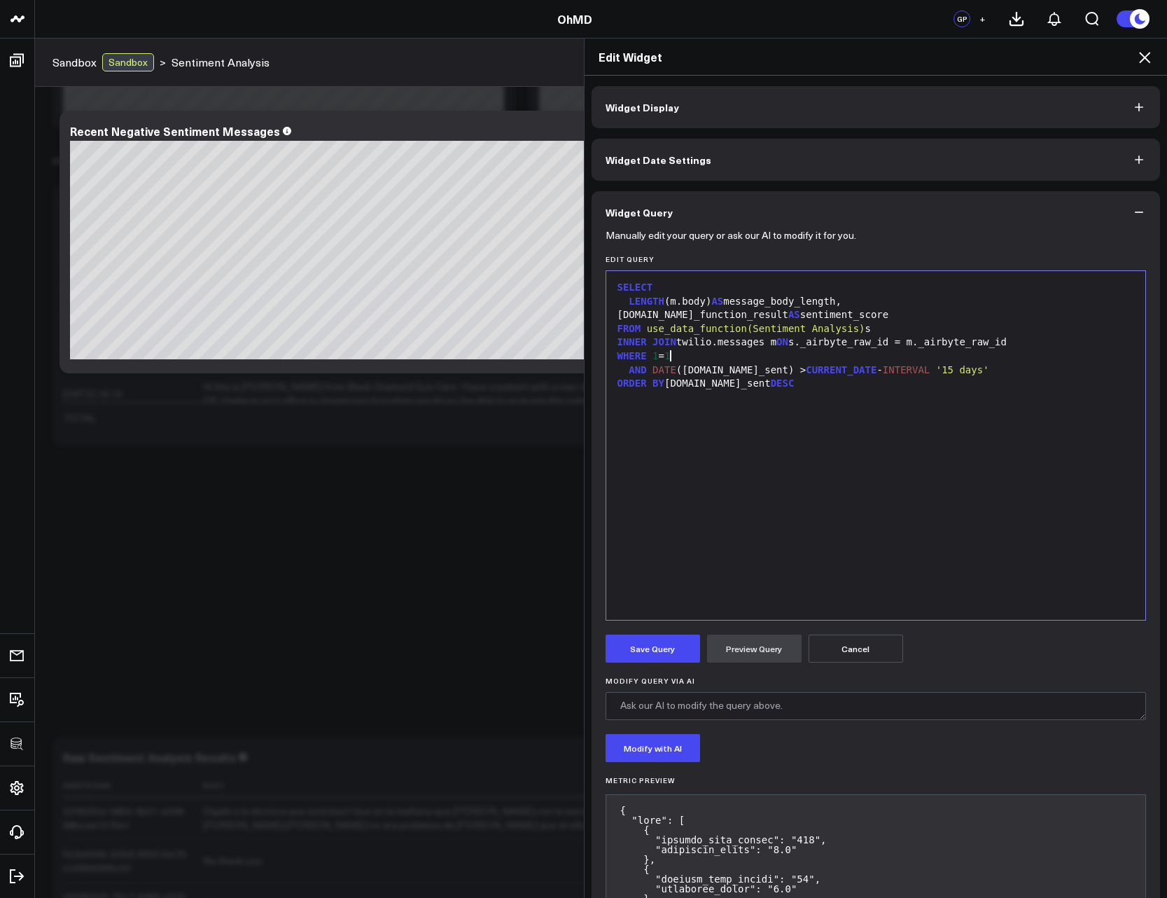
click at [832, 438] on div "SELECT LENGTH (m.body) AS message_body_length, [DOMAIN_NAME]_function_result AS…" at bounding box center [876, 445] width 526 height 335
click at [737, 646] on button "Preview Query" at bounding box center [754, 649] width 95 height 28
click at [674, 647] on button "Save Query" at bounding box center [653, 649] width 95 height 28
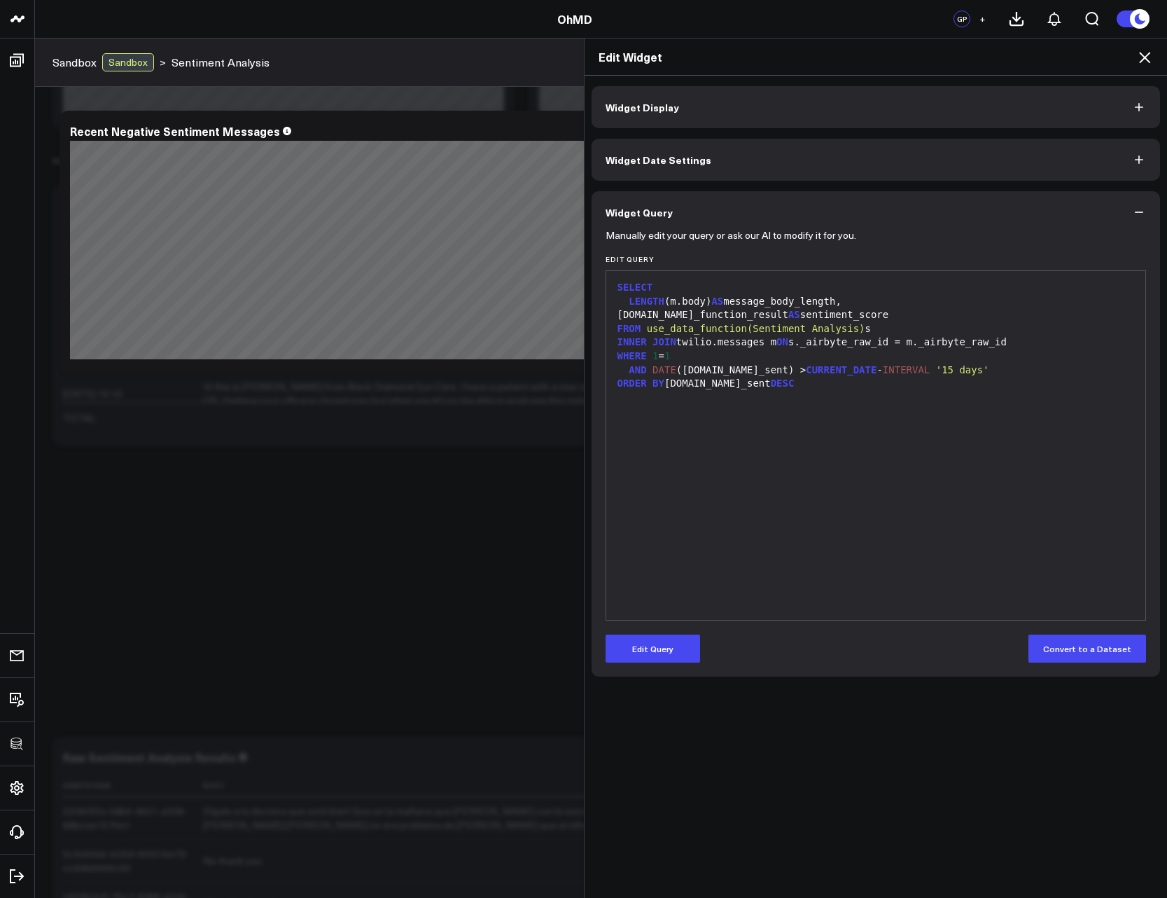
click at [1149, 51] on icon at bounding box center [1145, 57] width 17 height 17
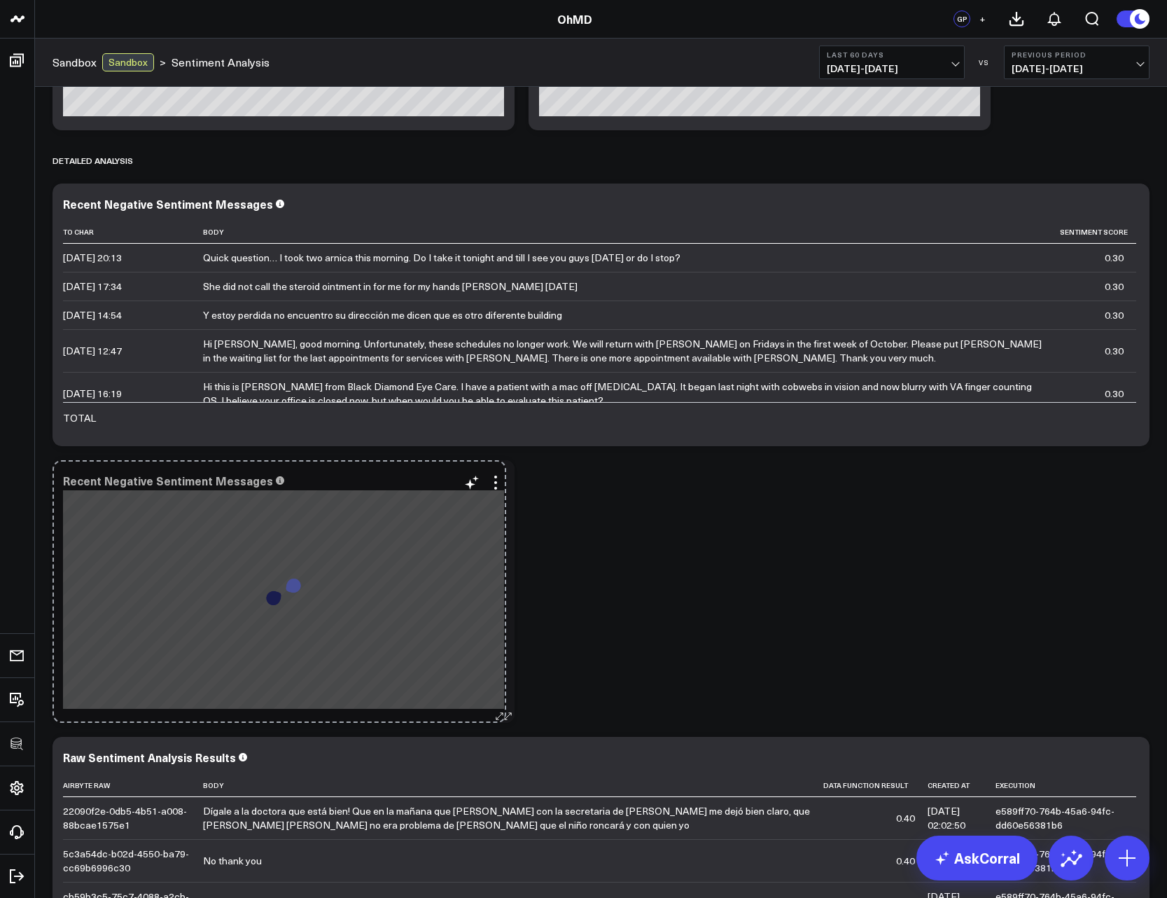
click at [497, 703] on div "Recent Negative Sentiment Messages So sorry. The query returned no results. Ask…" at bounding box center [284, 591] width 462 height 263
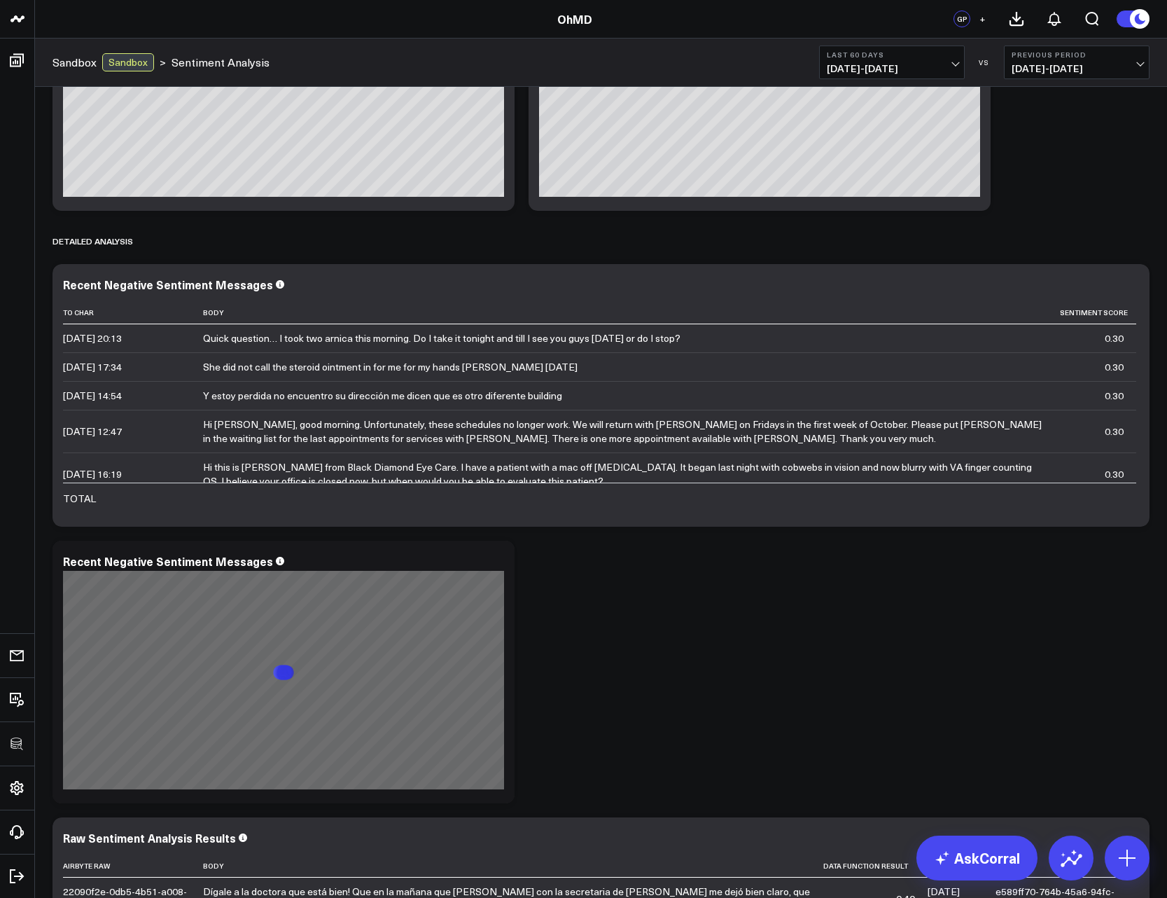
scroll to position [774, 0]
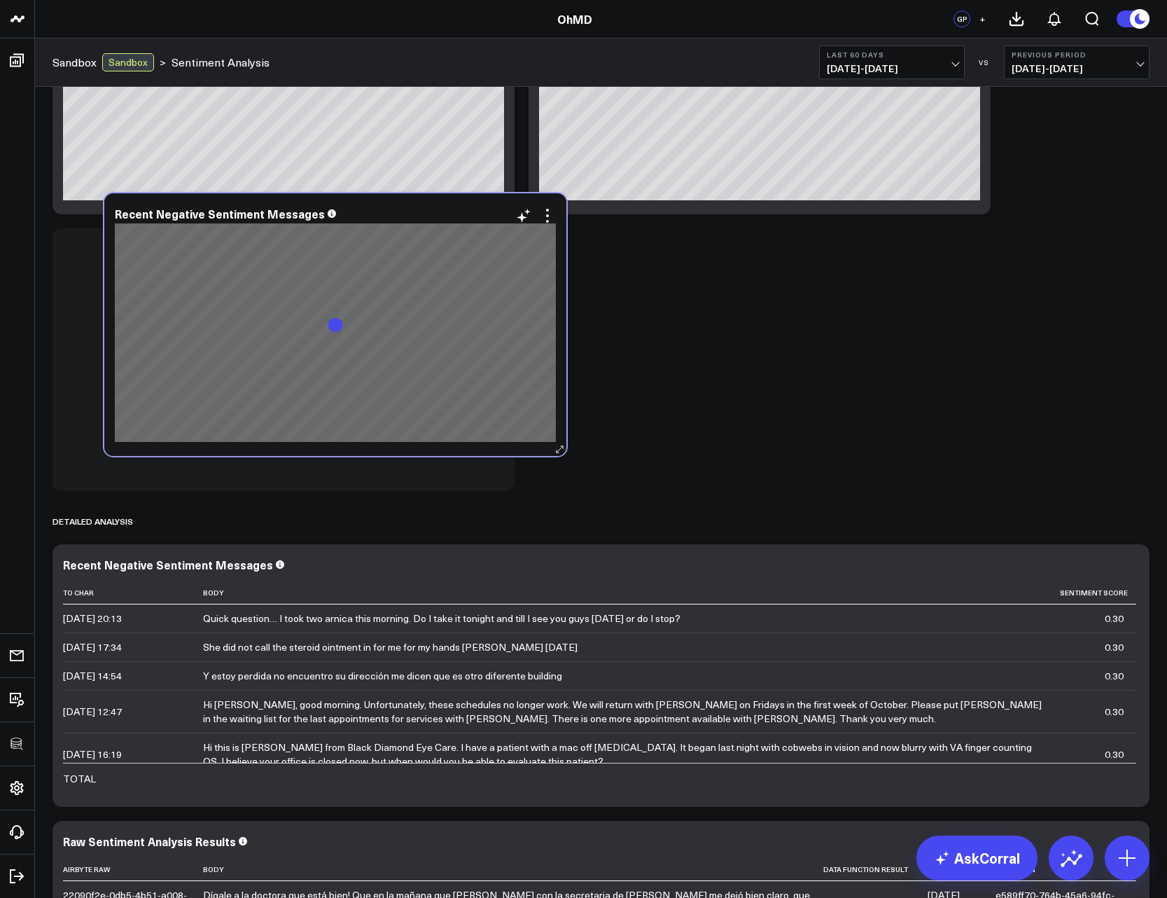
drag, startPoint x: 387, startPoint y: 567, endPoint x: 442, endPoint y: 222, distance: 348.9
click at [442, 220] on div "Recent Negative Sentiment Messages" at bounding box center [335, 213] width 441 height 13
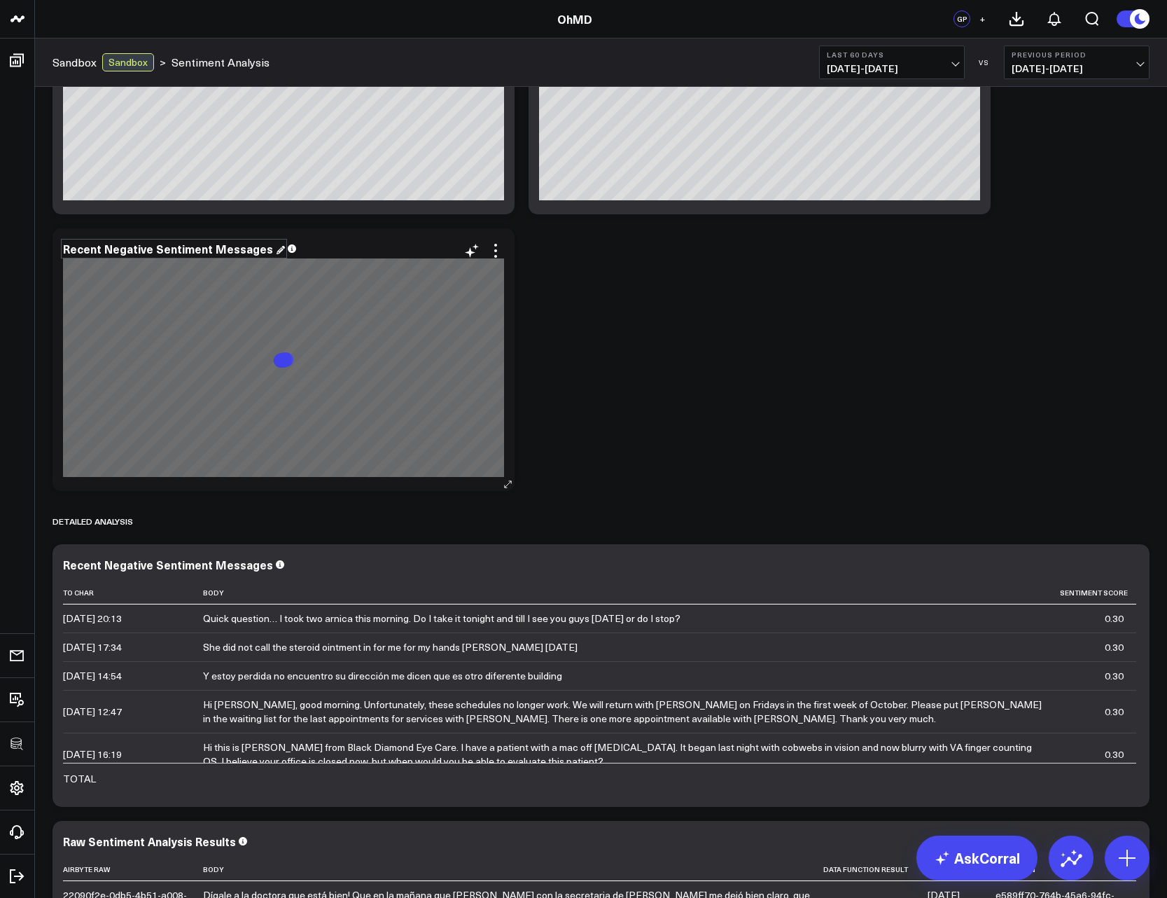
drag, startPoint x: 176, startPoint y: 244, endPoint x: 192, endPoint y: 242, distance: 15.5
click at [192, 242] on div "Recent Negative Sentiment Messages" at bounding box center [174, 248] width 222 height 15
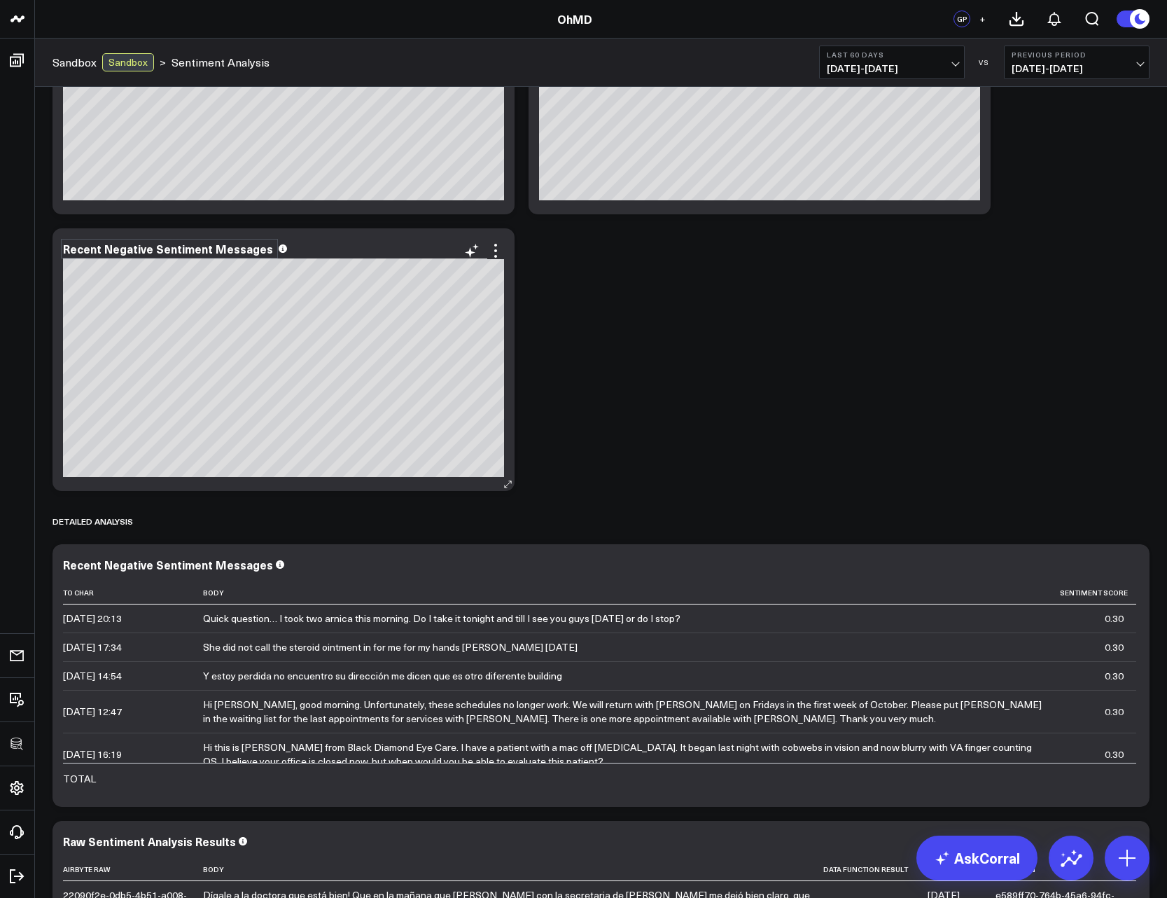
click at [198, 242] on div "Recent Negative Sentiment Messages" at bounding box center [169, 248] width 213 height 15
click at [571, 330] on div "Primary Sentiment Overview Modify via AI Copy link to widget Ask support Remove…" at bounding box center [601, 201] width 1111 height 1777
click at [495, 250] on icon at bounding box center [495, 250] width 17 height 17
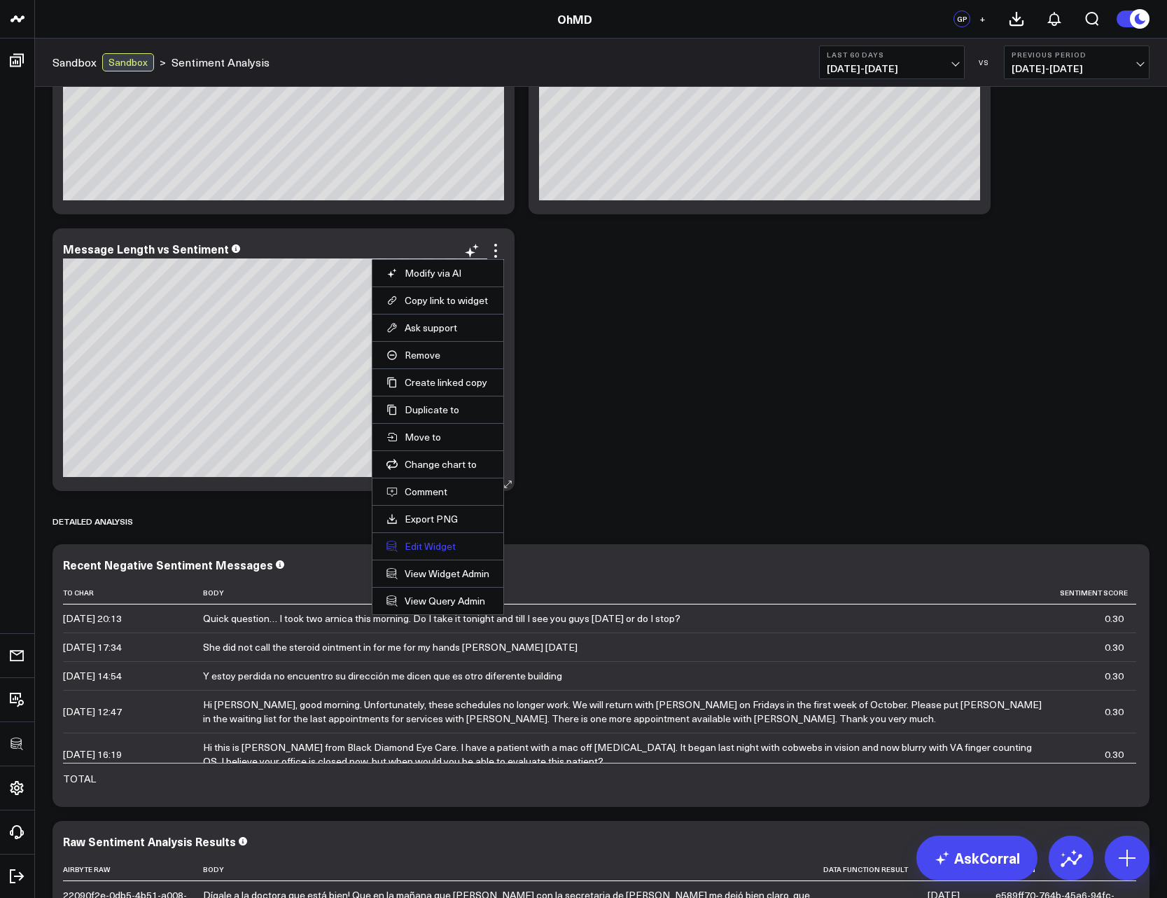
click at [427, 545] on button "Edit Widget" at bounding box center [438, 546] width 103 height 13
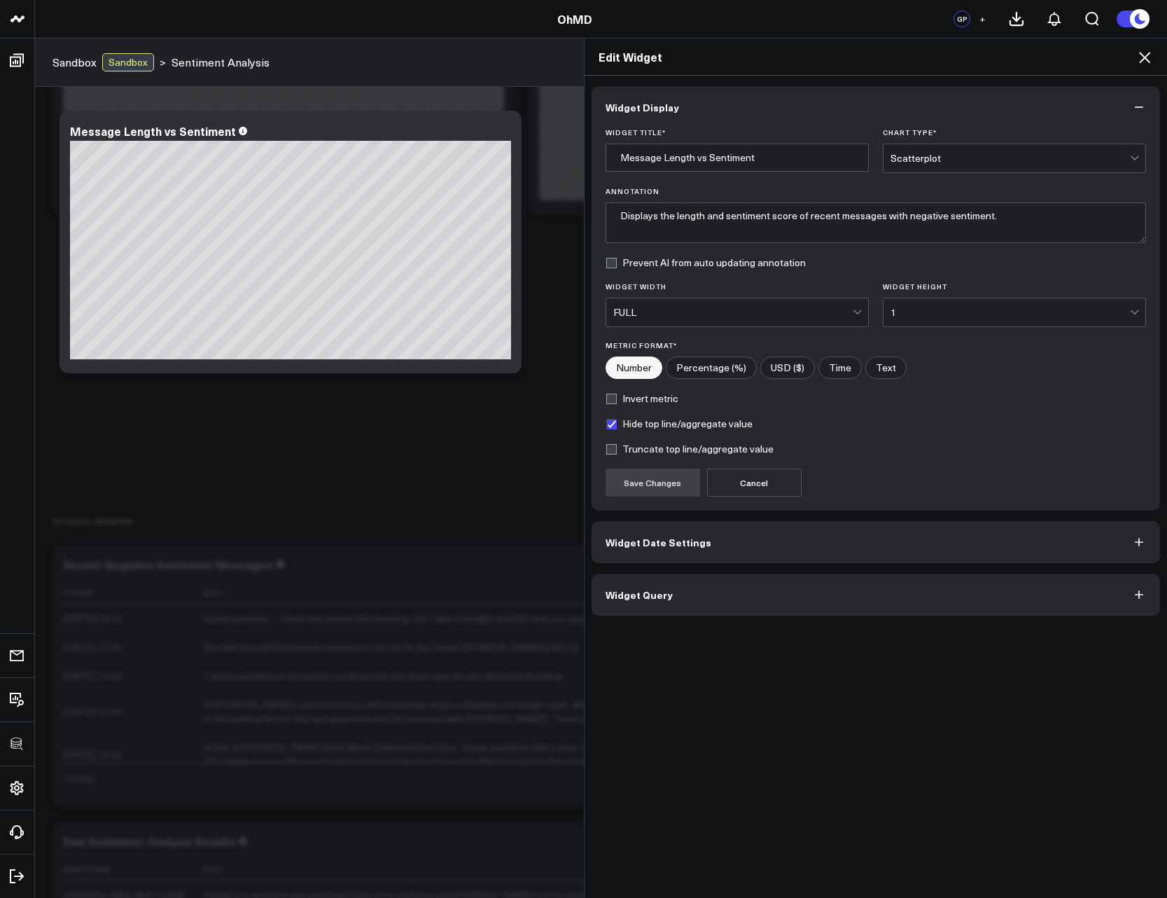
click at [633, 592] on span "Widget Query" at bounding box center [639, 594] width 67 height 11
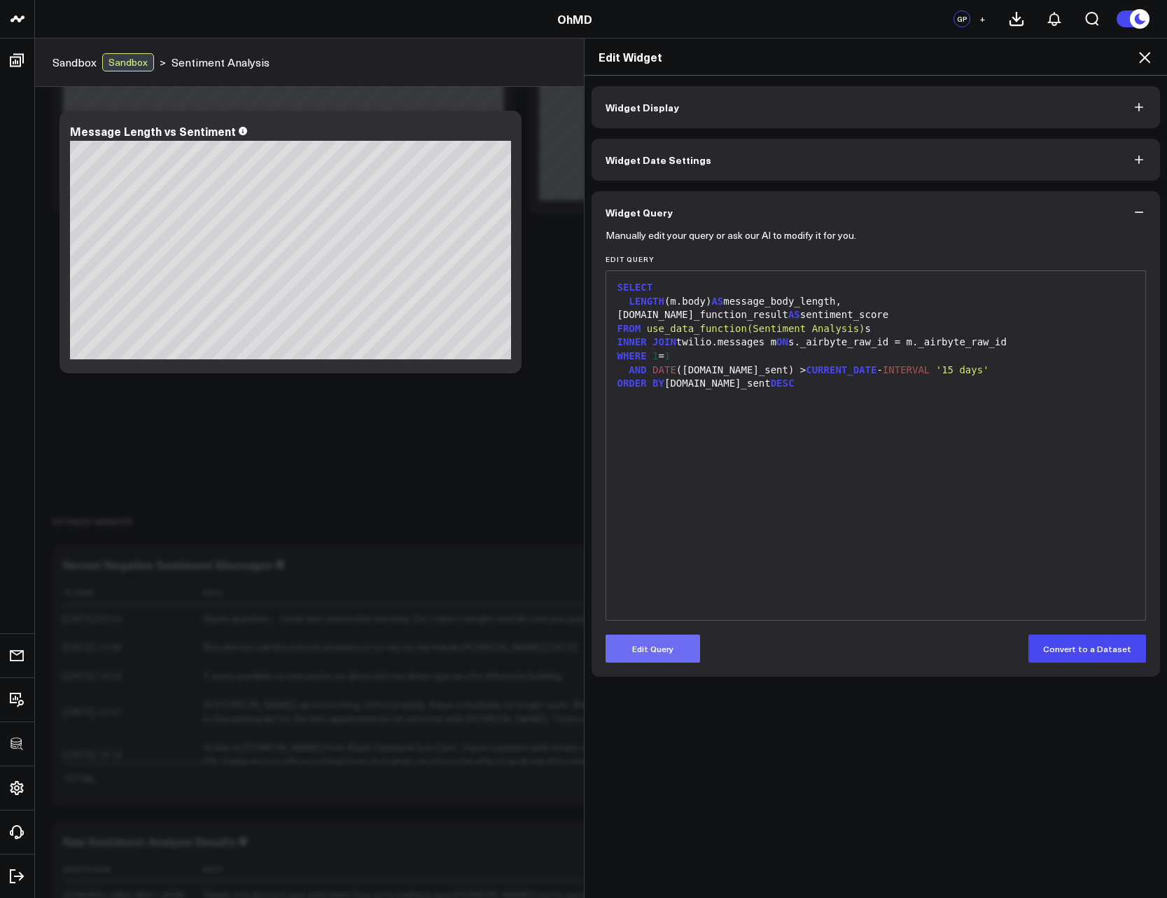
click at [654, 644] on button "Edit Query" at bounding box center [653, 649] width 95 height 28
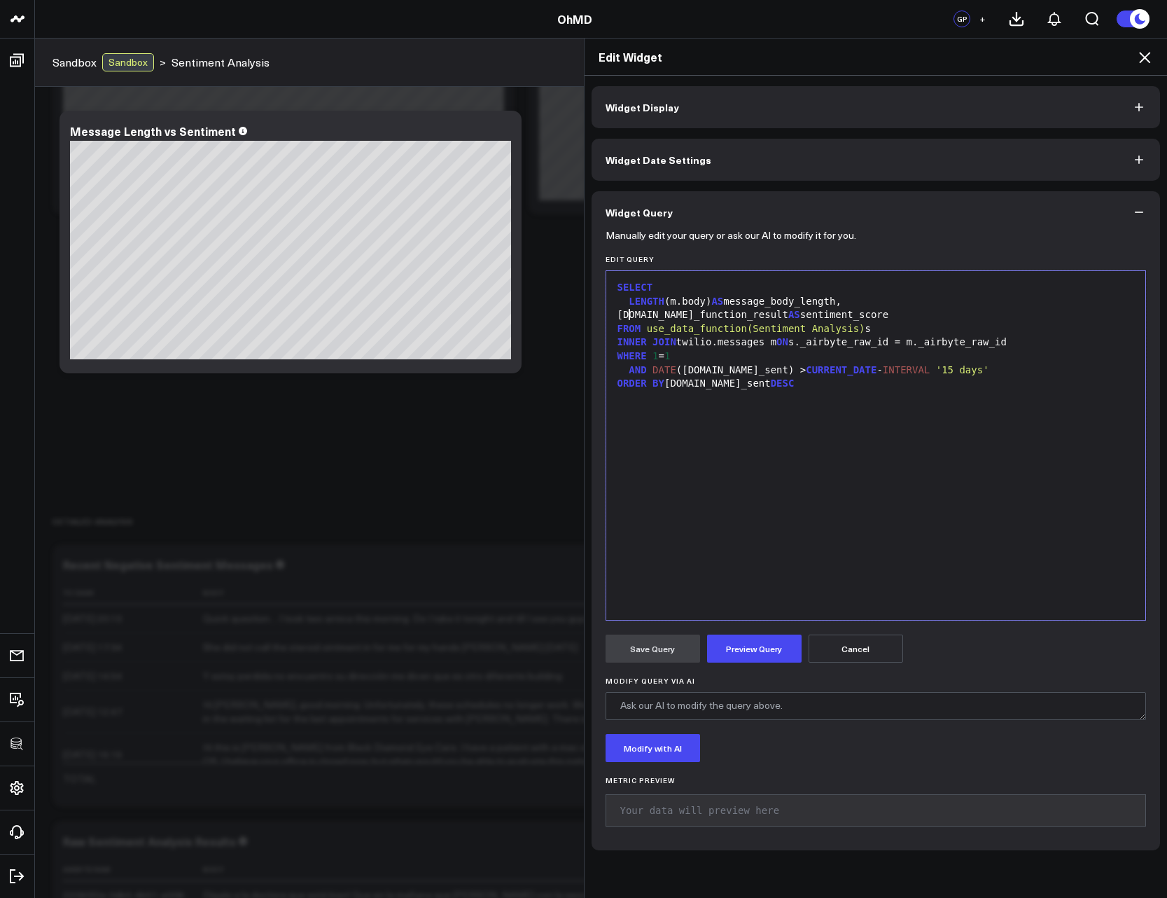
click at [624, 313] on div "[DOMAIN_NAME]_function_result AS sentiment_score" at bounding box center [876, 315] width 526 height 14
click at [779, 314] on div "AVG ( [DOMAIN_NAME]_function_result AS sentiment_score" at bounding box center [876, 315] width 526 height 14
click at [982, 375] on div "AND DATE ([DOMAIN_NAME]_sent) > CURRENT_DATE - INTERVAL '15 days'" at bounding box center [876, 370] width 526 height 14
drag, startPoint x: 623, startPoint y: 300, endPoint x: 705, endPoint y: 300, distance: 81.9
click at [705, 300] on div "LENGTH (m.body) AS message_body_length," at bounding box center [876, 302] width 526 height 14
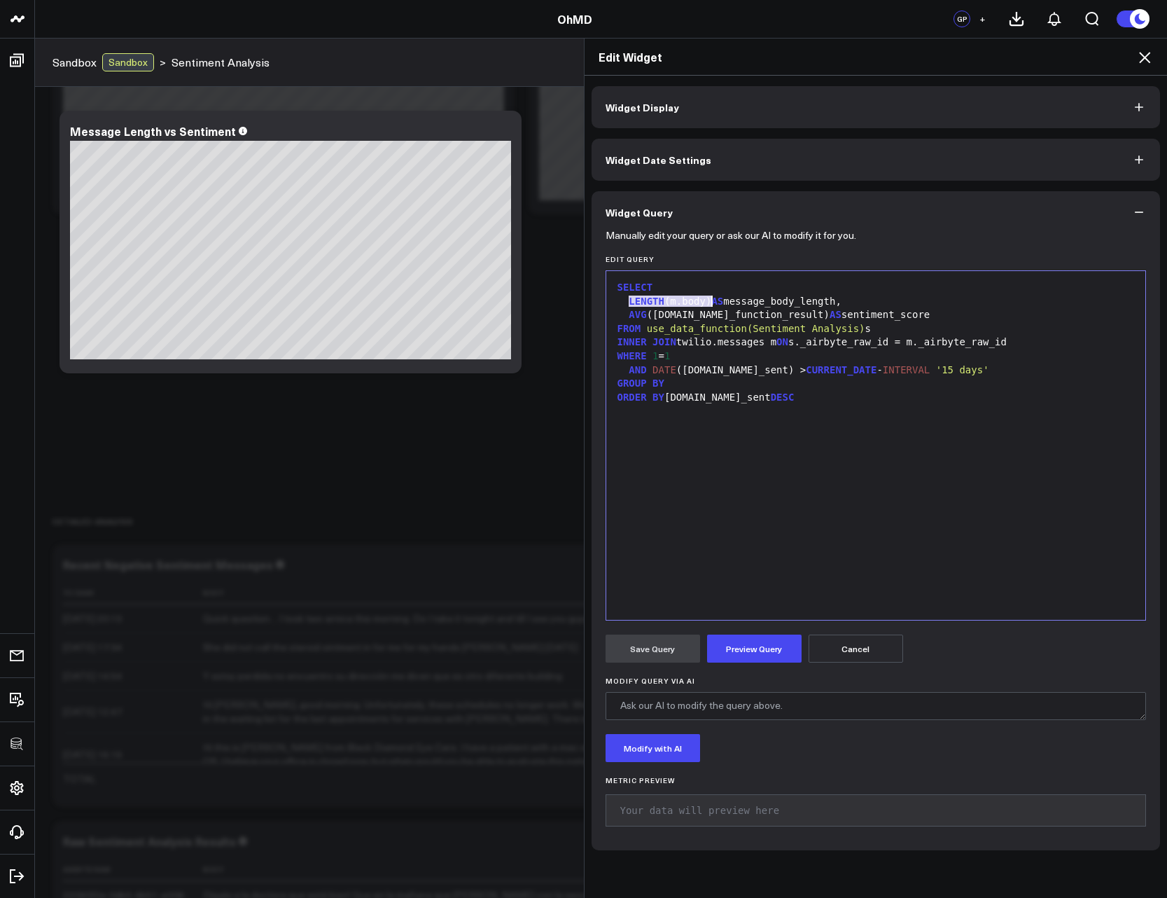
copy div "LENGTH (m.body)"
click at [674, 384] on div "GROUP BY" at bounding box center [876, 384] width 526 height 14
click at [760, 643] on button "Preview Query" at bounding box center [754, 649] width 95 height 28
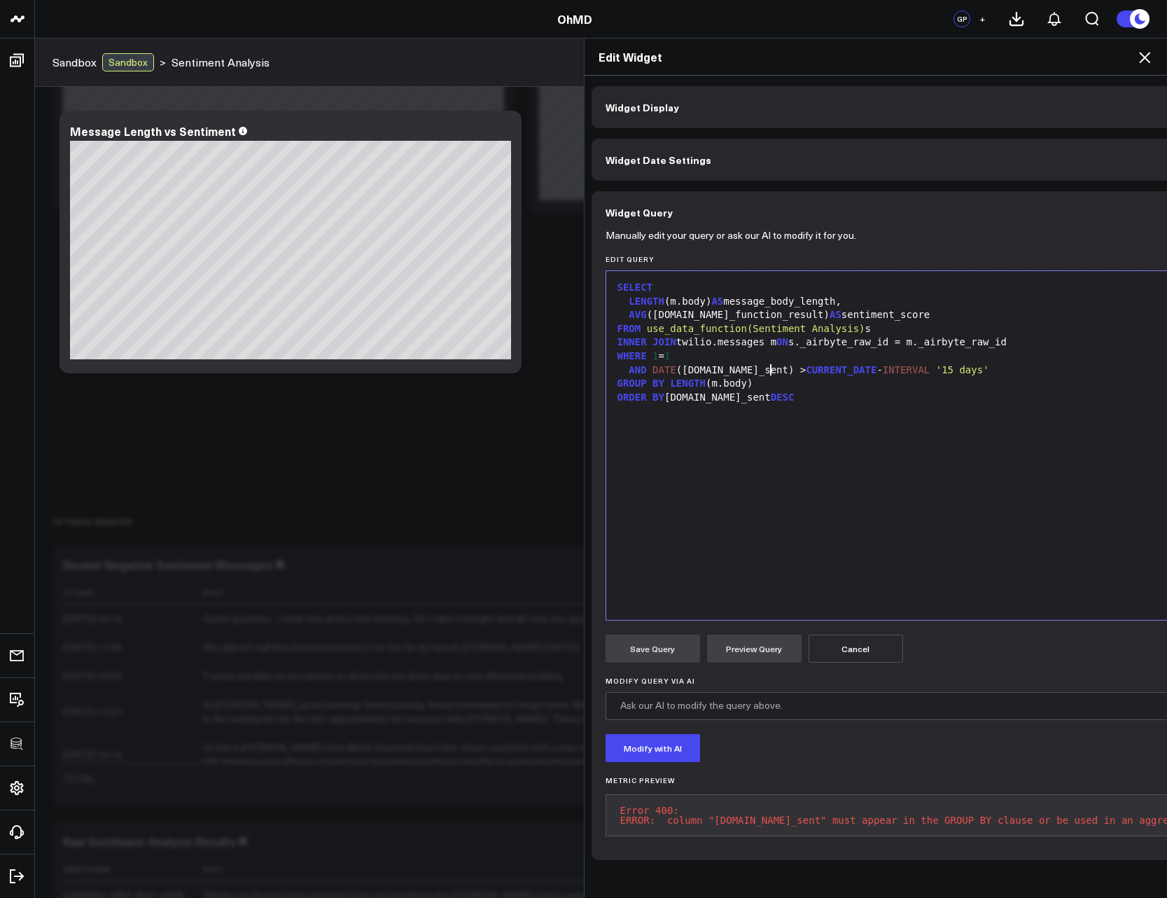
click at [768, 376] on div "AND DATE (m.date_sent) > CURRENT_DATE - INTERVAL '15 days'" at bounding box center [932, 370] width 639 height 14
click at [777, 391] on div "ORDER BY m.date_sent DESC" at bounding box center [932, 398] width 639 height 14
click at [758, 379] on div "GROUP BY LENGTH ( m.body )" at bounding box center [932, 384] width 639 height 14
drag, startPoint x: 646, startPoint y: 366, endPoint x: 744, endPoint y: 370, distance: 97.4
click at [744, 370] on div "AND DATE (m.date_sent) > CURRENT_DATE - INTERVAL '15 days'" at bounding box center [932, 370] width 639 height 14
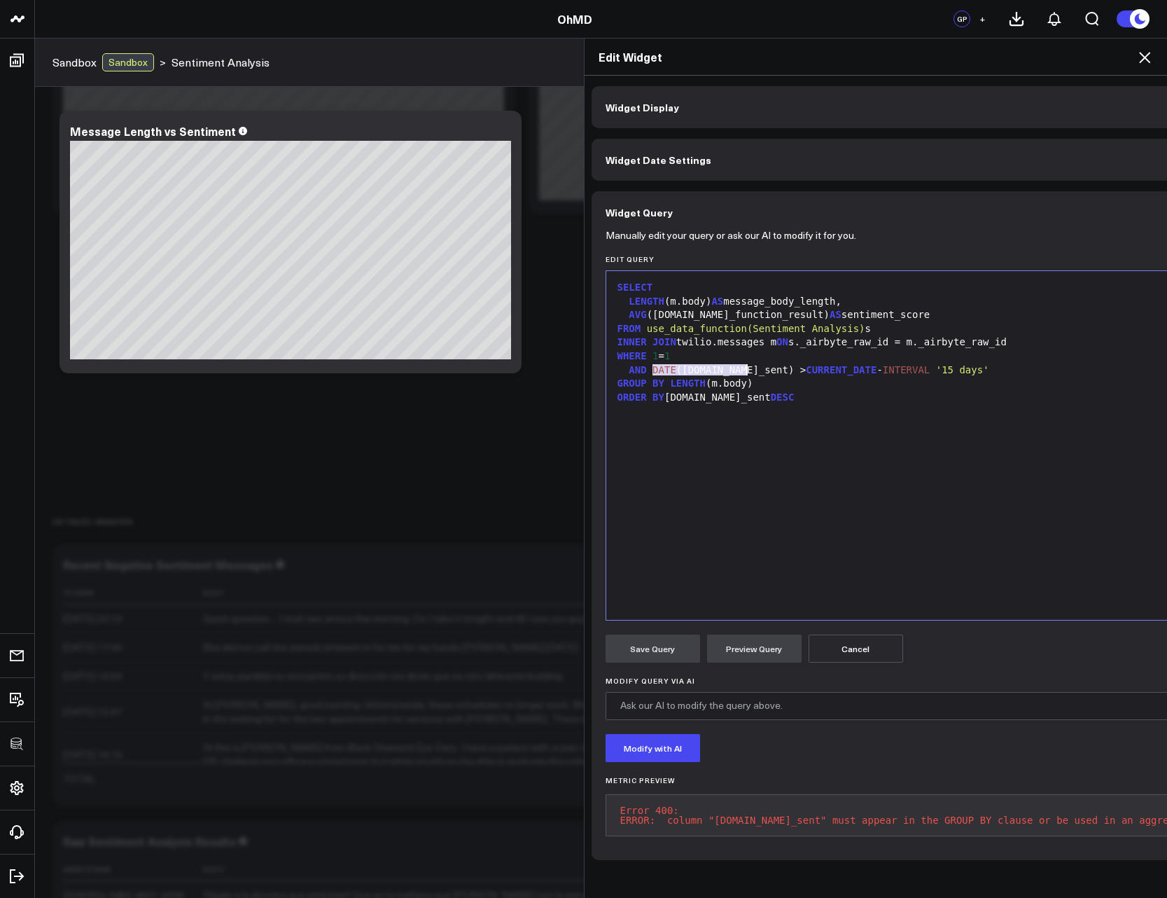
click at [778, 378] on div "GROUP BY LENGTH (m.body)" at bounding box center [932, 384] width 639 height 14
click at [656, 372] on span "DATE" at bounding box center [665, 369] width 24 height 11
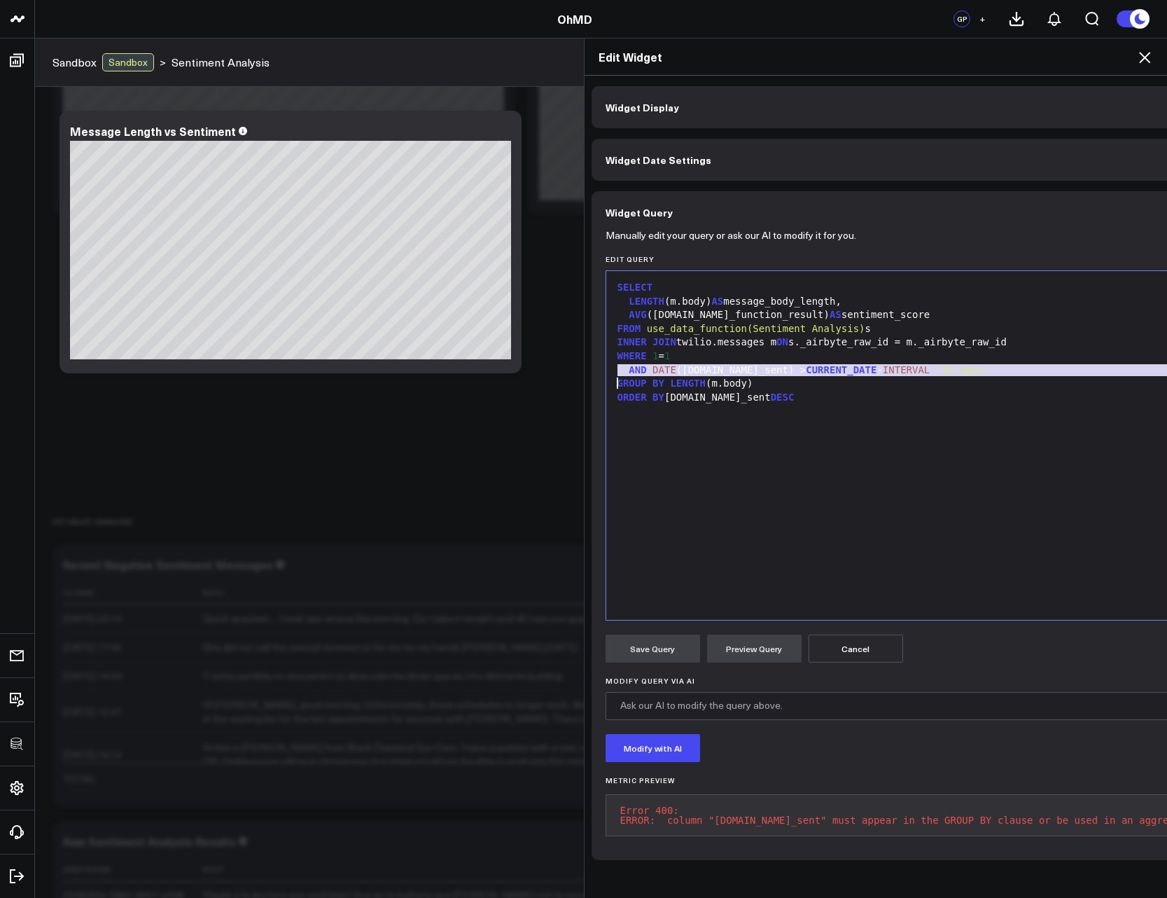
click at [633, 371] on span "AND" at bounding box center [638, 369] width 18 height 11
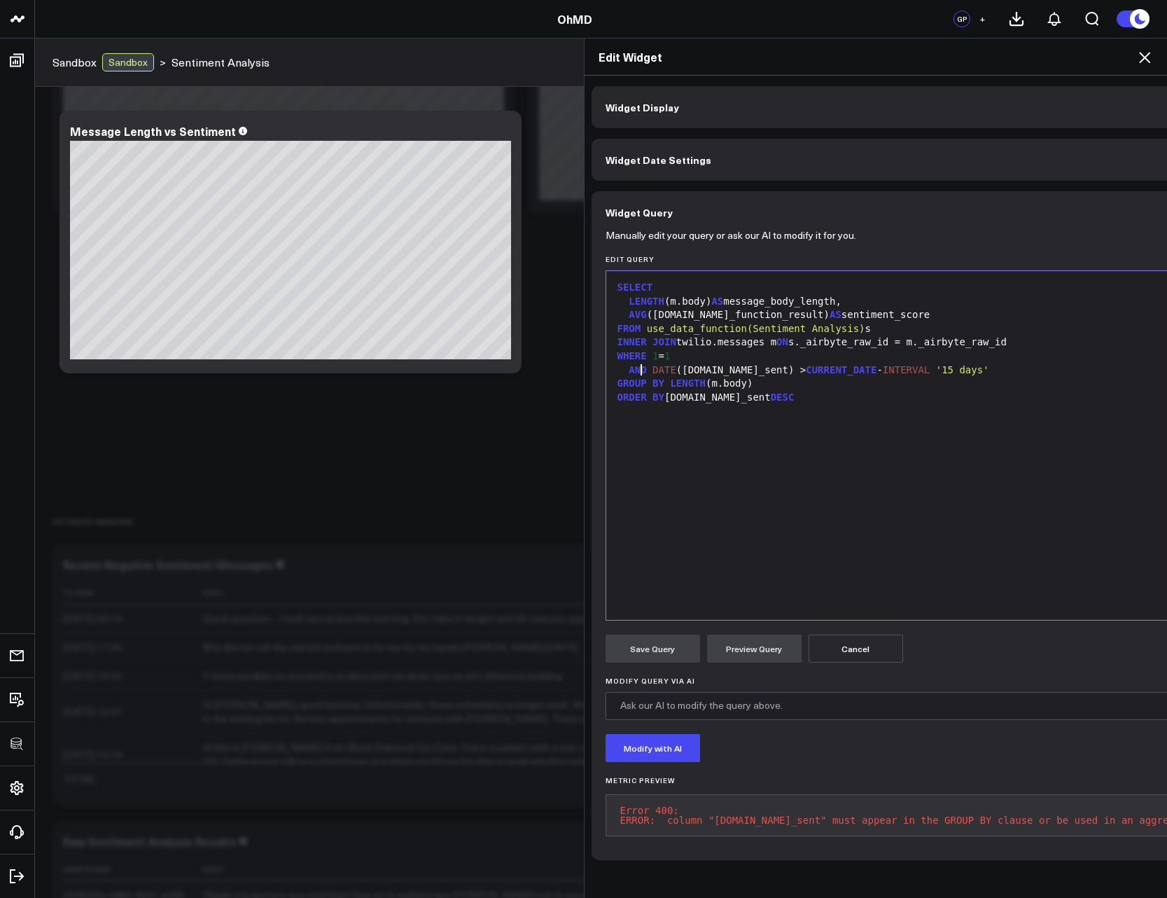
click at [633, 371] on span "AND" at bounding box center [638, 369] width 18 height 11
click at [726, 644] on button "Preview Query" at bounding box center [754, 649] width 95 height 28
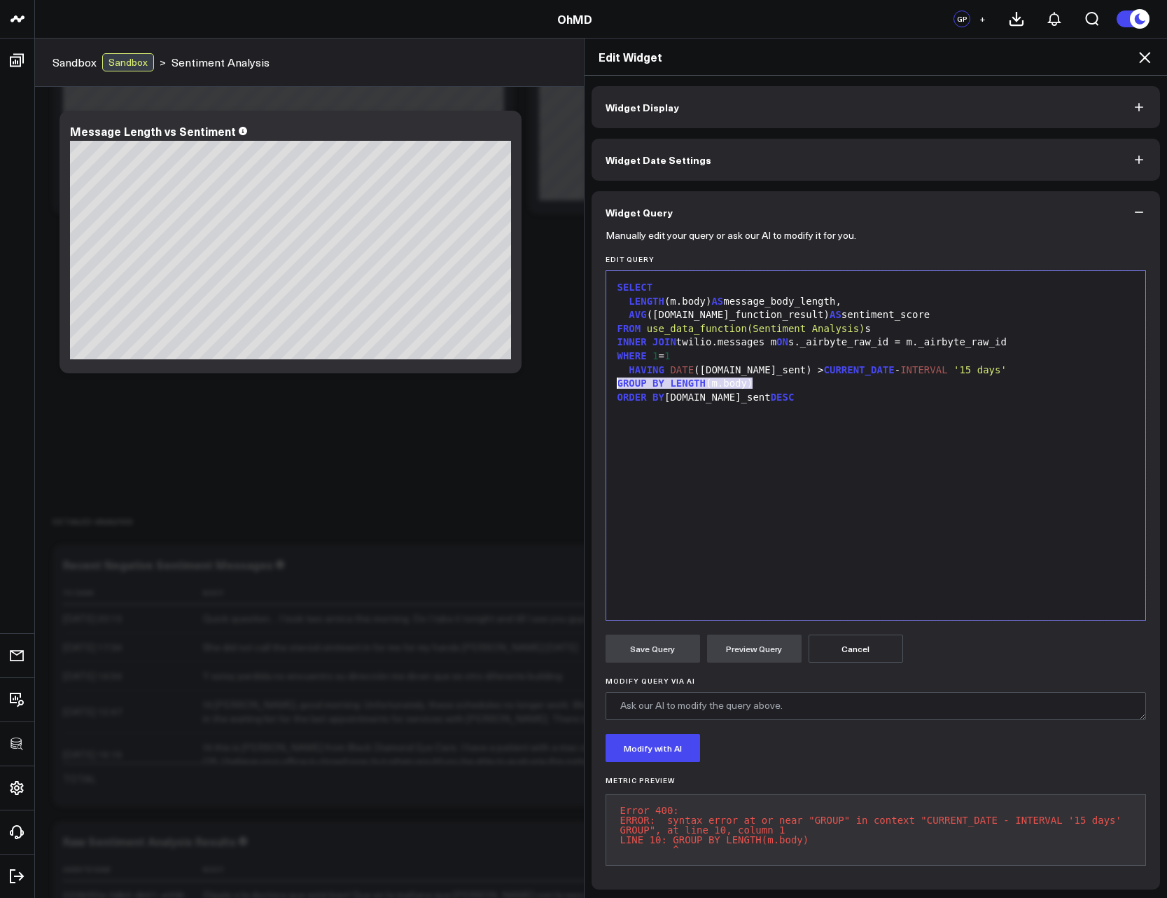
drag, startPoint x: 750, startPoint y: 383, endPoint x: 592, endPoint y: 389, distance: 158.4
click at [592, 389] on div "Manually edit your query or ask our AI to modify it for you. Edit Query 9 1 2 3…" at bounding box center [876, 561] width 569 height 656
click at [717, 352] on div "WHERE 1 = 1" at bounding box center [876, 356] width 526 height 14
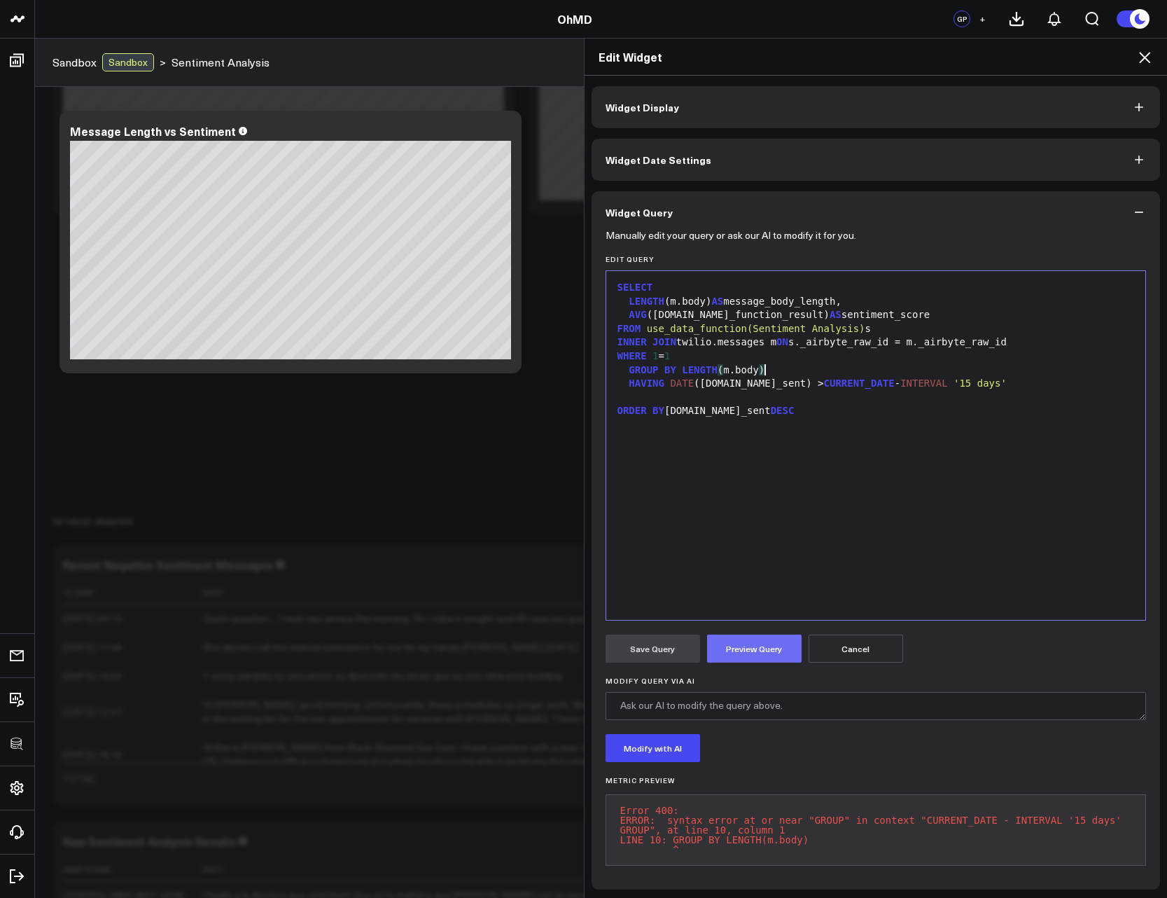
click at [760, 648] on button "Preview Query" at bounding box center [754, 649] width 95 height 28
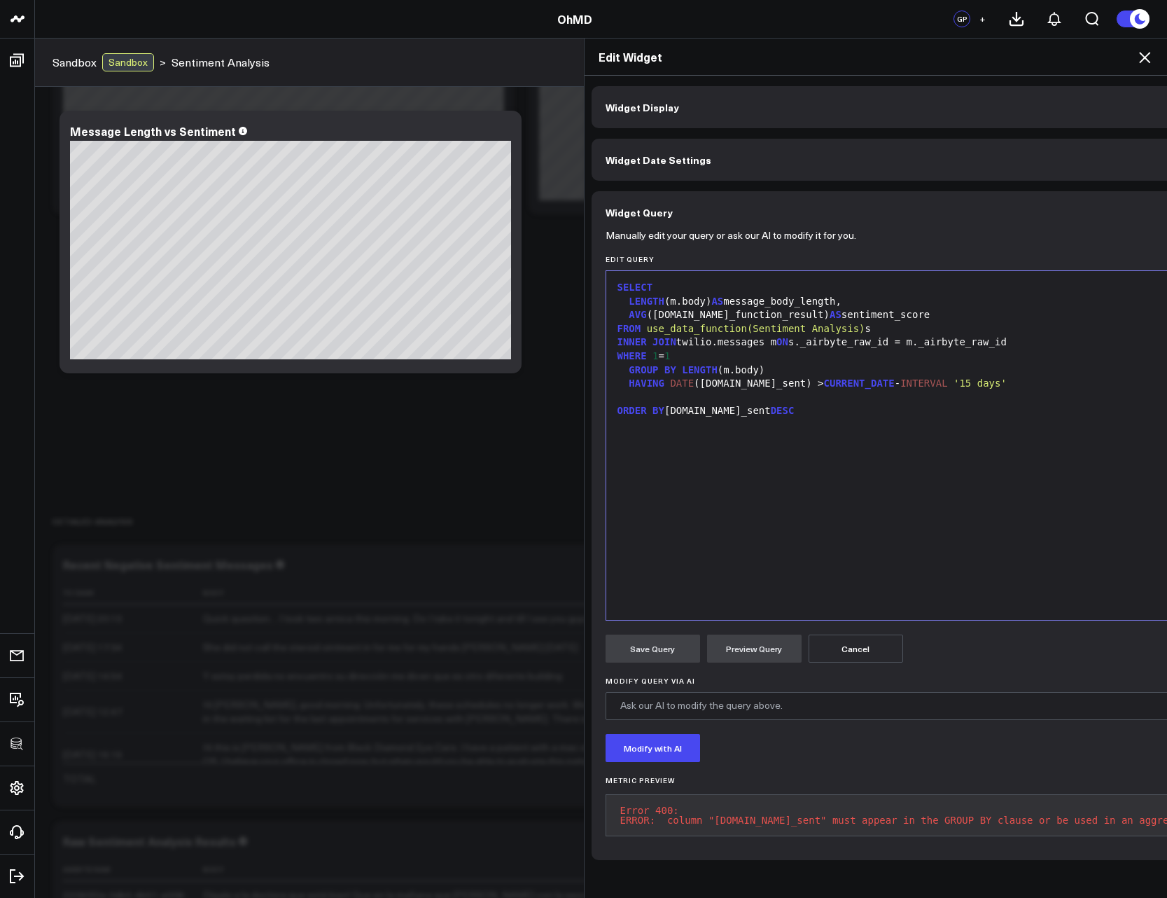
click at [745, 492] on div "SELECT LENGTH (m.body) AS message_body_length, AVG (s.data_function_result) AS …" at bounding box center [932, 445] width 639 height 335
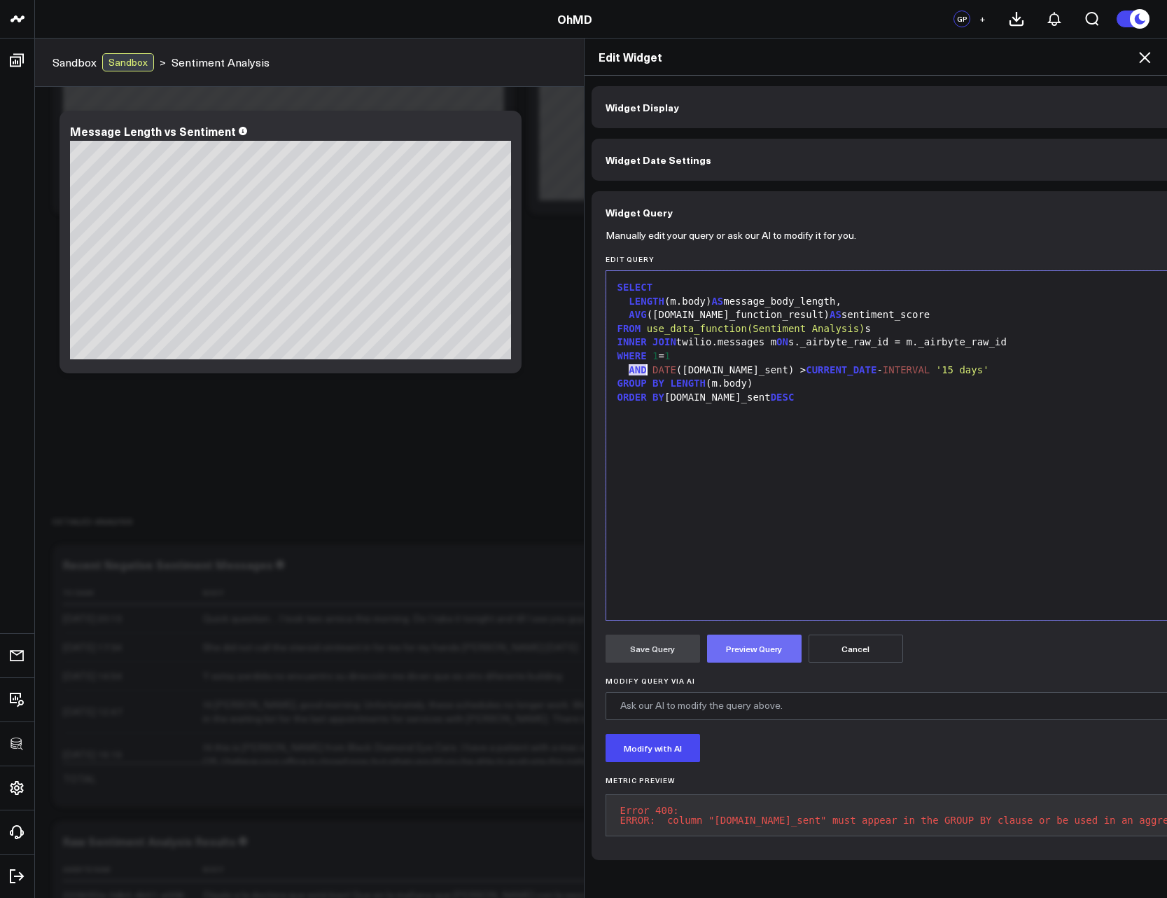
click at [730, 653] on button "Preview Query" at bounding box center [754, 649] width 95 height 28
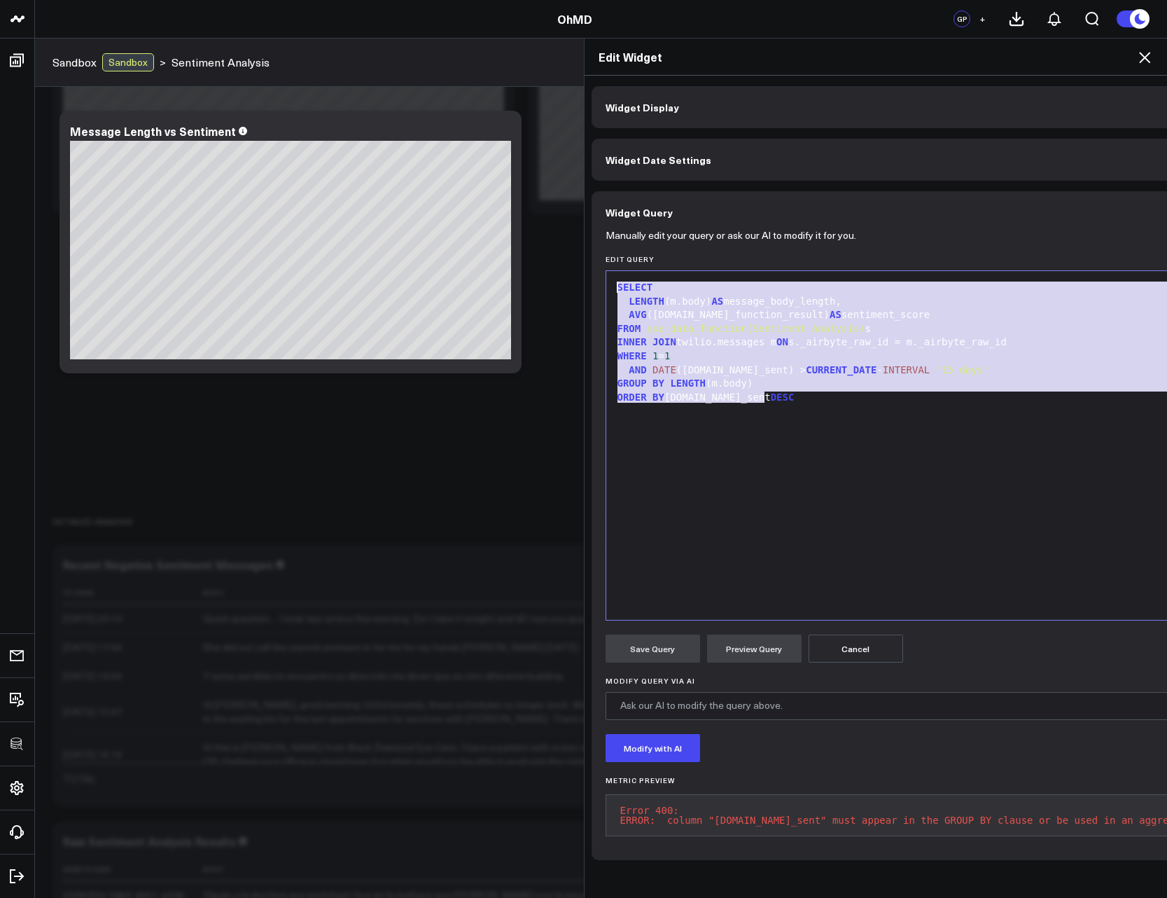
drag, startPoint x: 779, startPoint y: 407, endPoint x: 493, endPoint y: 253, distance: 324.6
click at [493, 253] on div "Edit Widget Widget Display Widget Date Settings Widget Query Manually edit your…" at bounding box center [583, 468] width 1167 height 860
copy div "SELECT LENGTH (m.body) AS message_body_length, AVG (s.data_function_result) AS …"
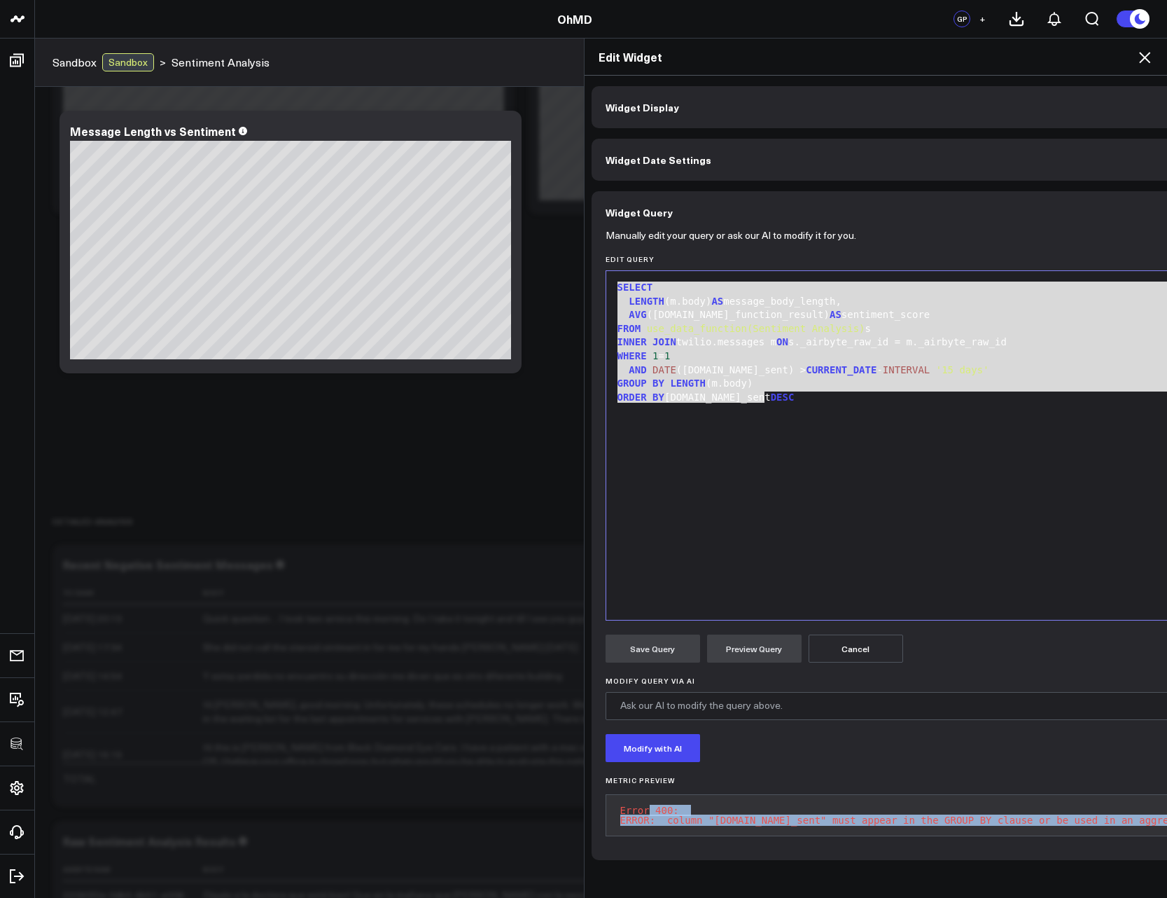
drag, startPoint x: 646, startPoint y: 811, endPoint x: 706, endPoint y: 827, distance: 61.7
click at [706, 827] on pre "Error 400: ERROR: column "m.date_sent" must appear in the GROUP BY clause or be…" at bounding box center [933, 815] width 655 height 42
copy pre "400: ERROR: column "m.date_sent" must appear in the GROUP BY clause or be used …"
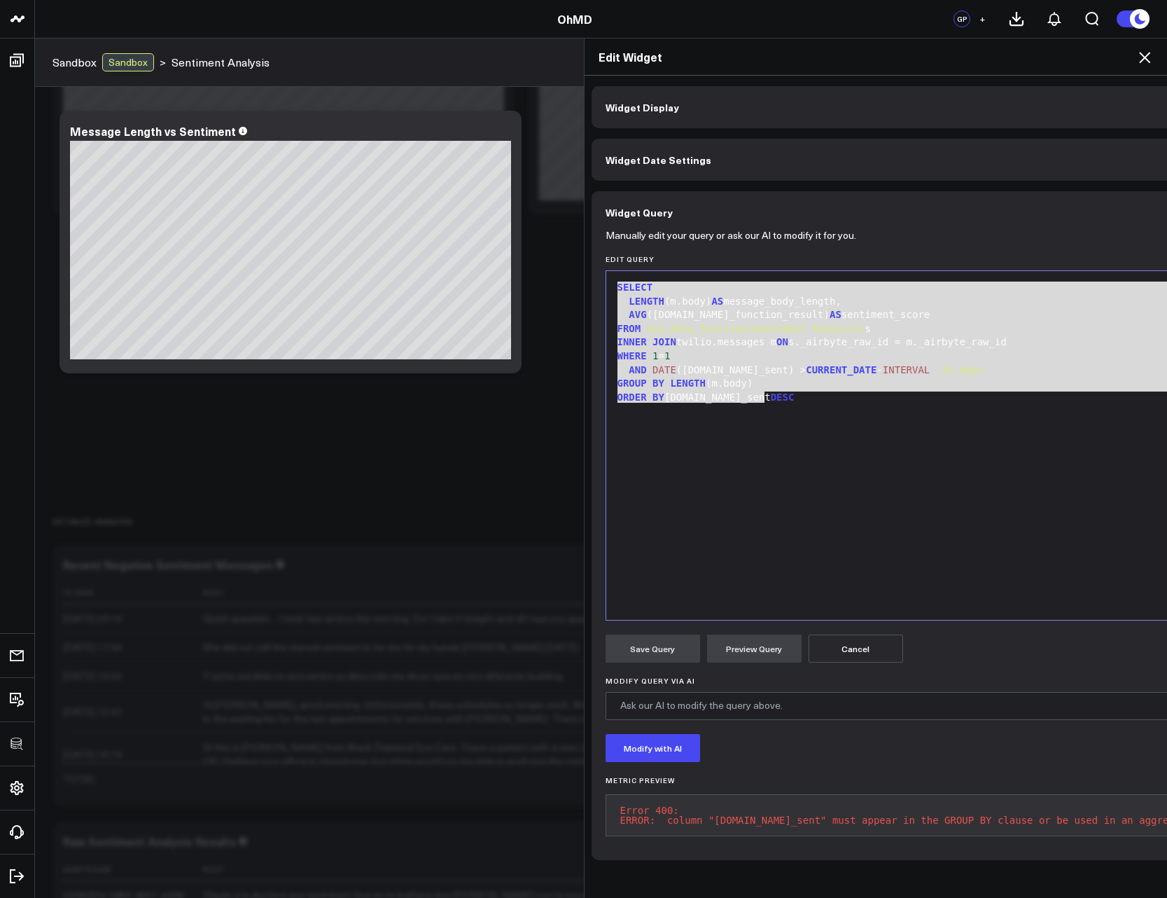
click at [921, 443] on div "SELECT LENGTH (m.body) AS message_body_length, AVG (s.data_function_result) AS …" at bounding box center [932, 445] width 639 height 335
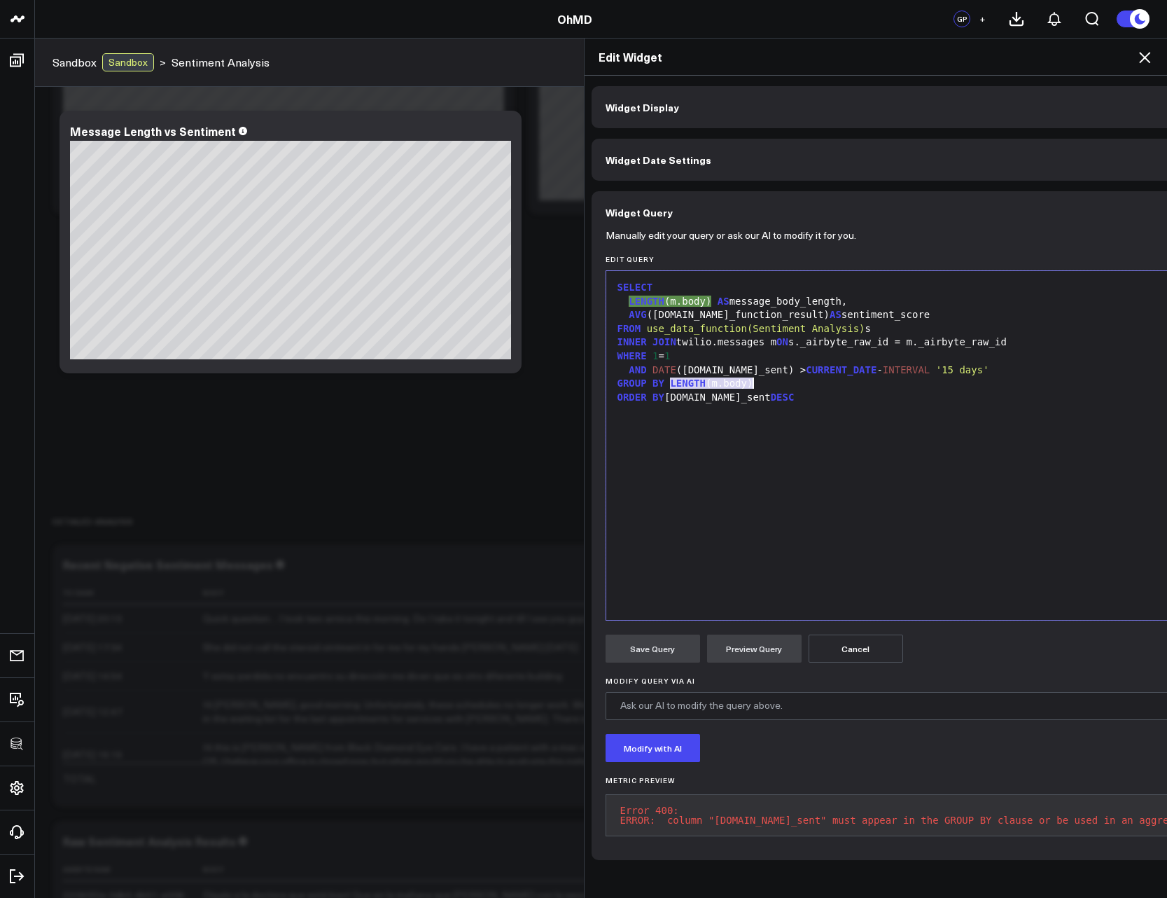
drag, startPoint x: 666, startPoint y: 382, endPoint x: 762, endPoint y: 383, distance: 96.0
click at [762, 383] on div "GROUP BY LENGTH (m.body)" at bounding box center [932, 384] width 639 height 14
copy div "LENGTH (m.body)"
drag, startPoint x: 667, startPoint y: 399, endPoint x: 731, endPoint y: 395, distance: 63.9
click at [731, 395] on div "ORDER BY m.date_sent DESC" at bounding box center [932, 398] width 639 height 14
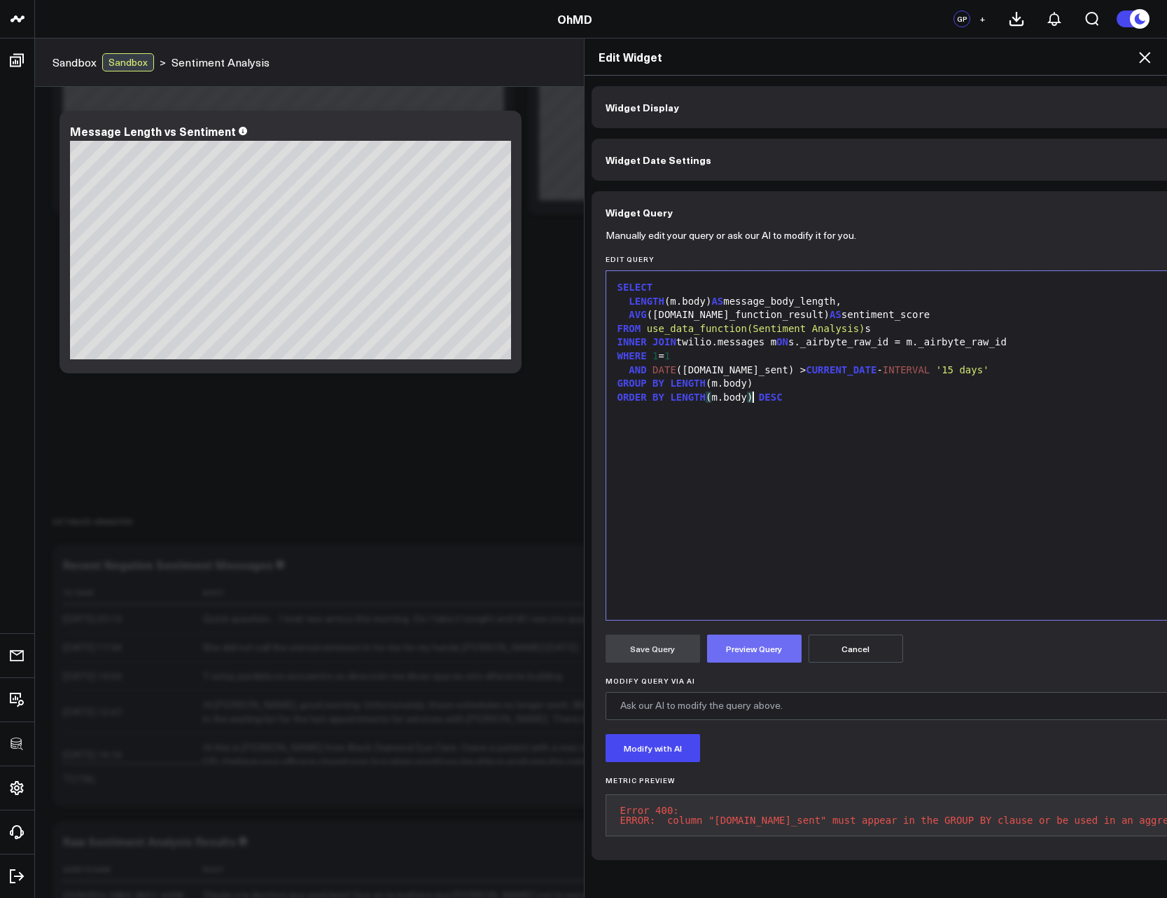
click at [749, 644] on button "Preview Query" at bounding box center [754, 649] width 95 height 28
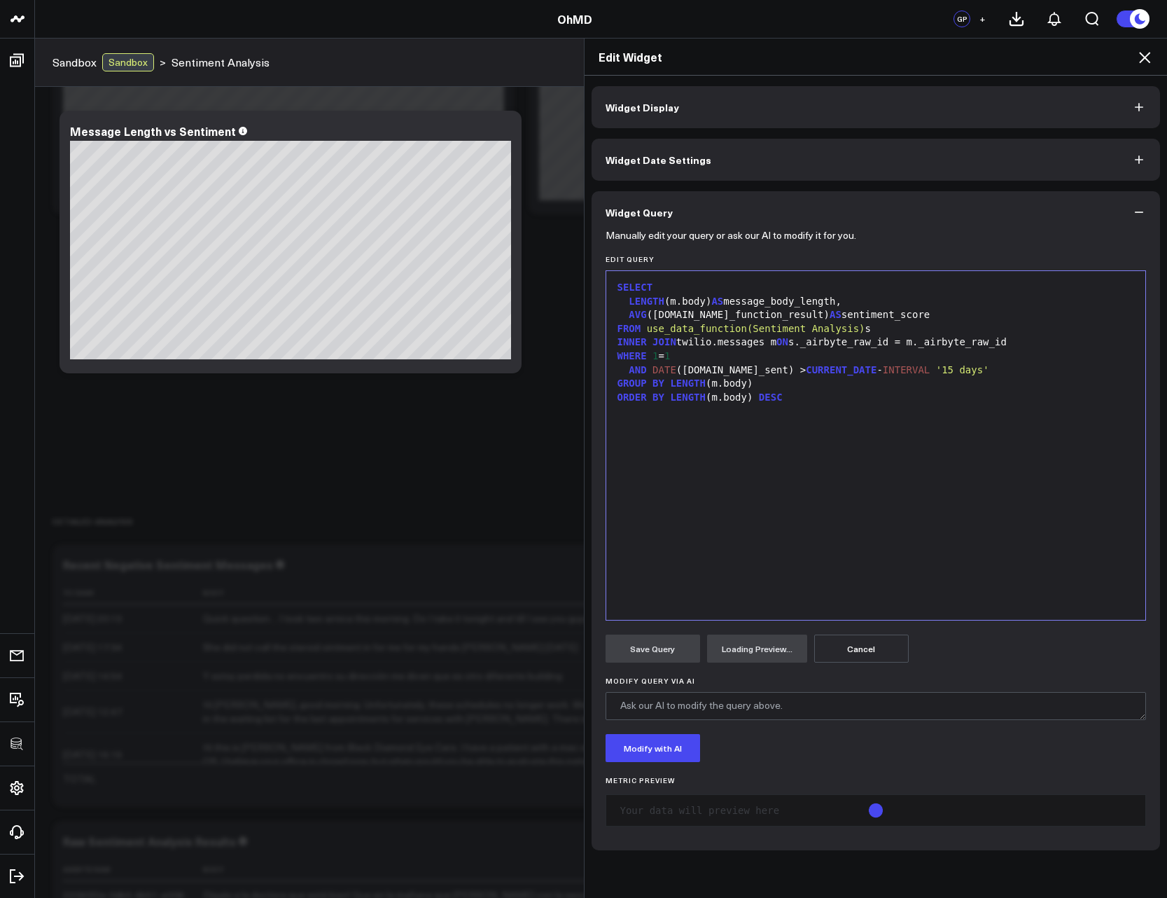
click at [763, 394] on span "DESC" at bounding box center [771, 396] width 24 height 11
click at [763, 394] on span "DESC" at bounding box center [765, 396] width 24 height 11
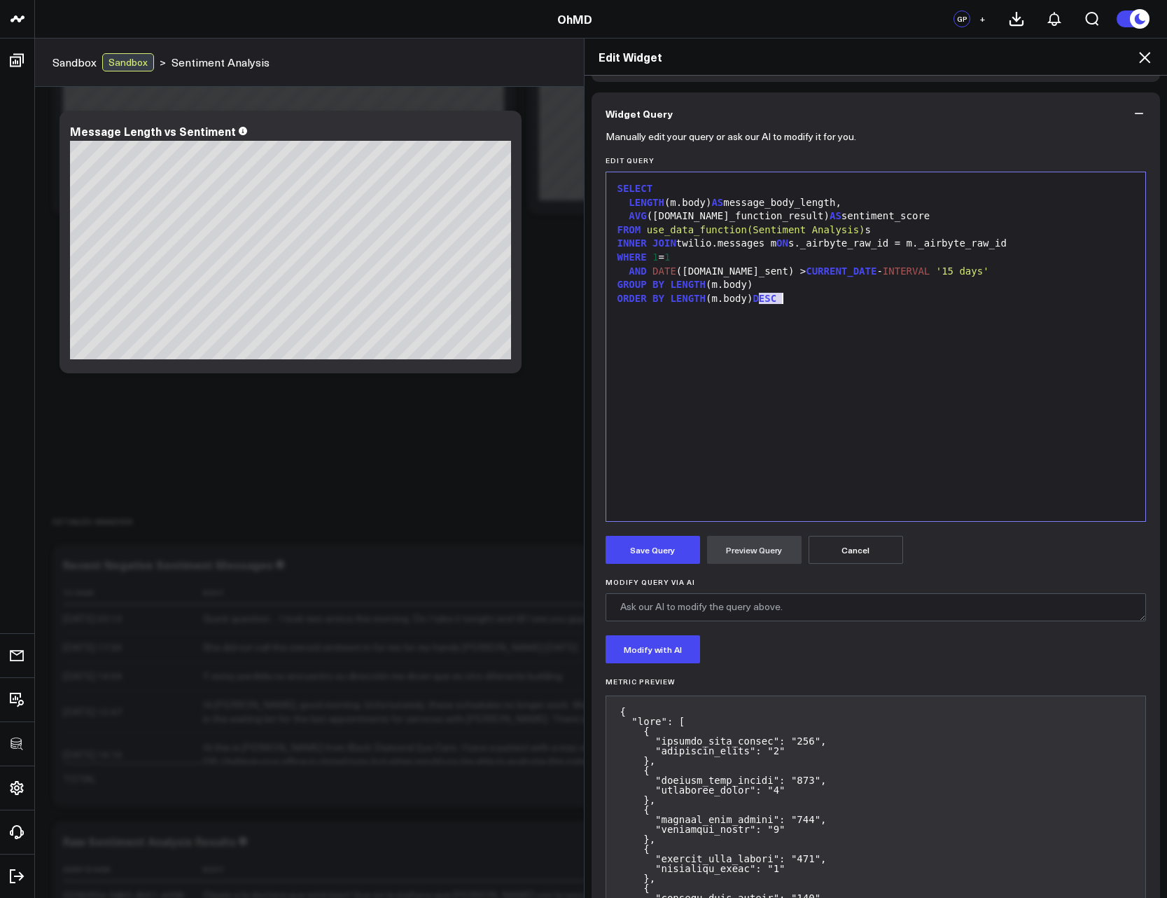
scroll to position [168, 0]
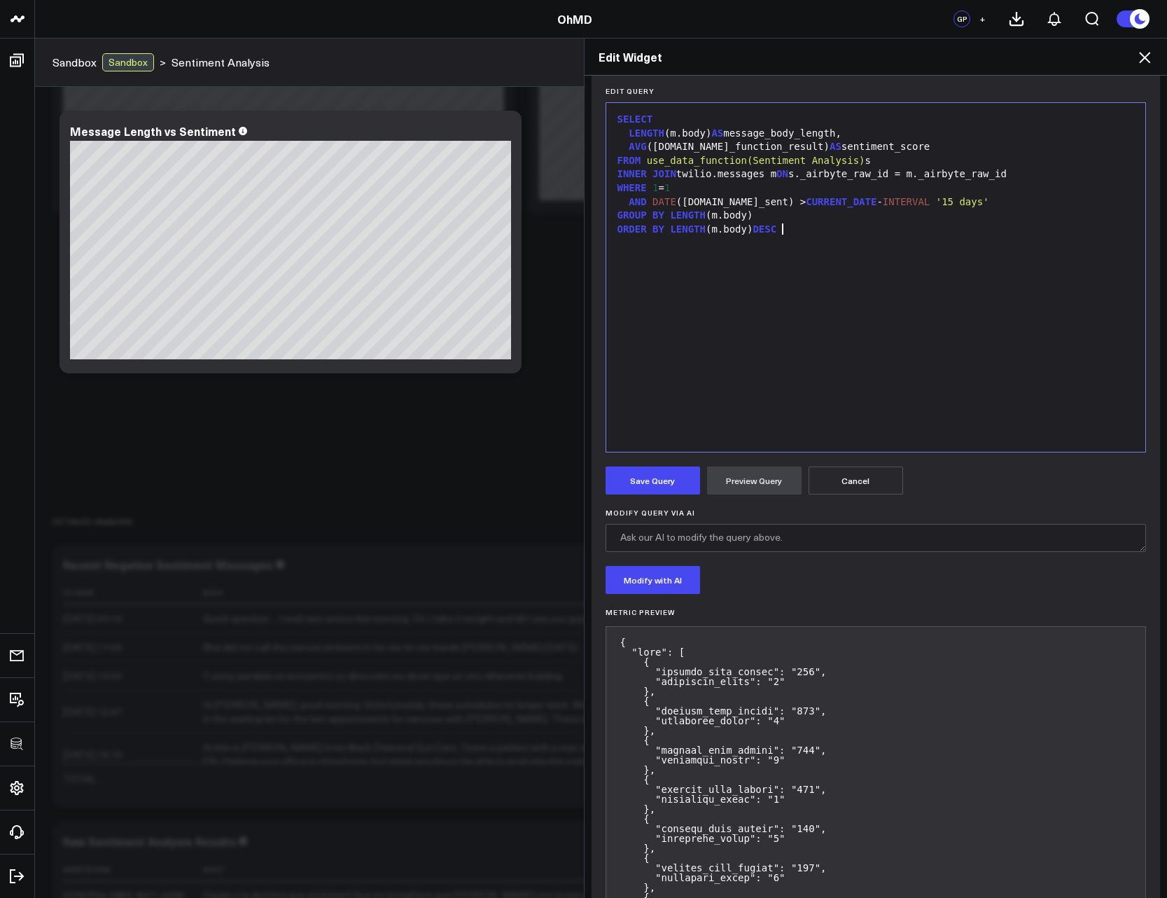
click at [788, 321] on div "SELECT LENGTH (m.body) AS message_body_length, AVG (s.data_function_result) AS …" at bounding box center [876, 277] width 526 height 335
click at [644, 489] on button "Save Query" at bounding box center [653, 480] width 95 height 28
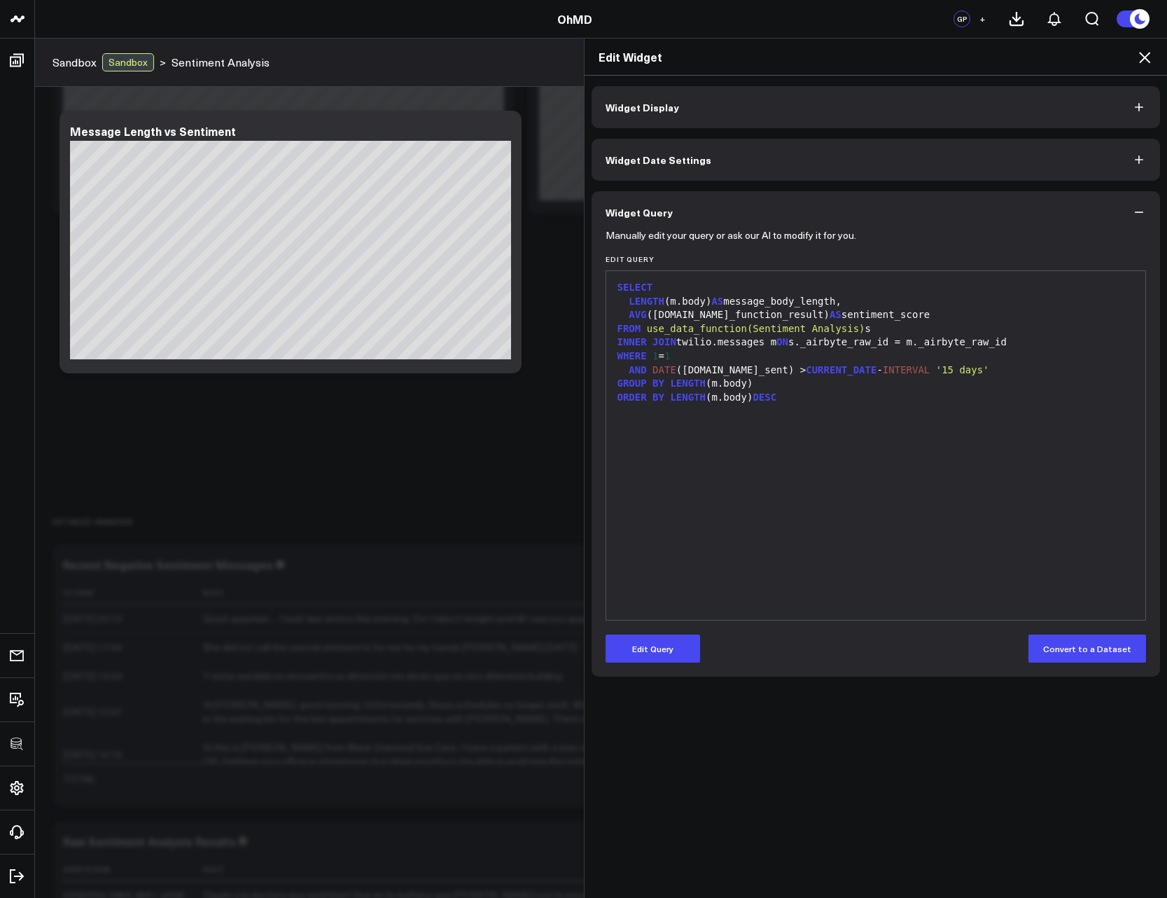
scroll to position [0, 0]
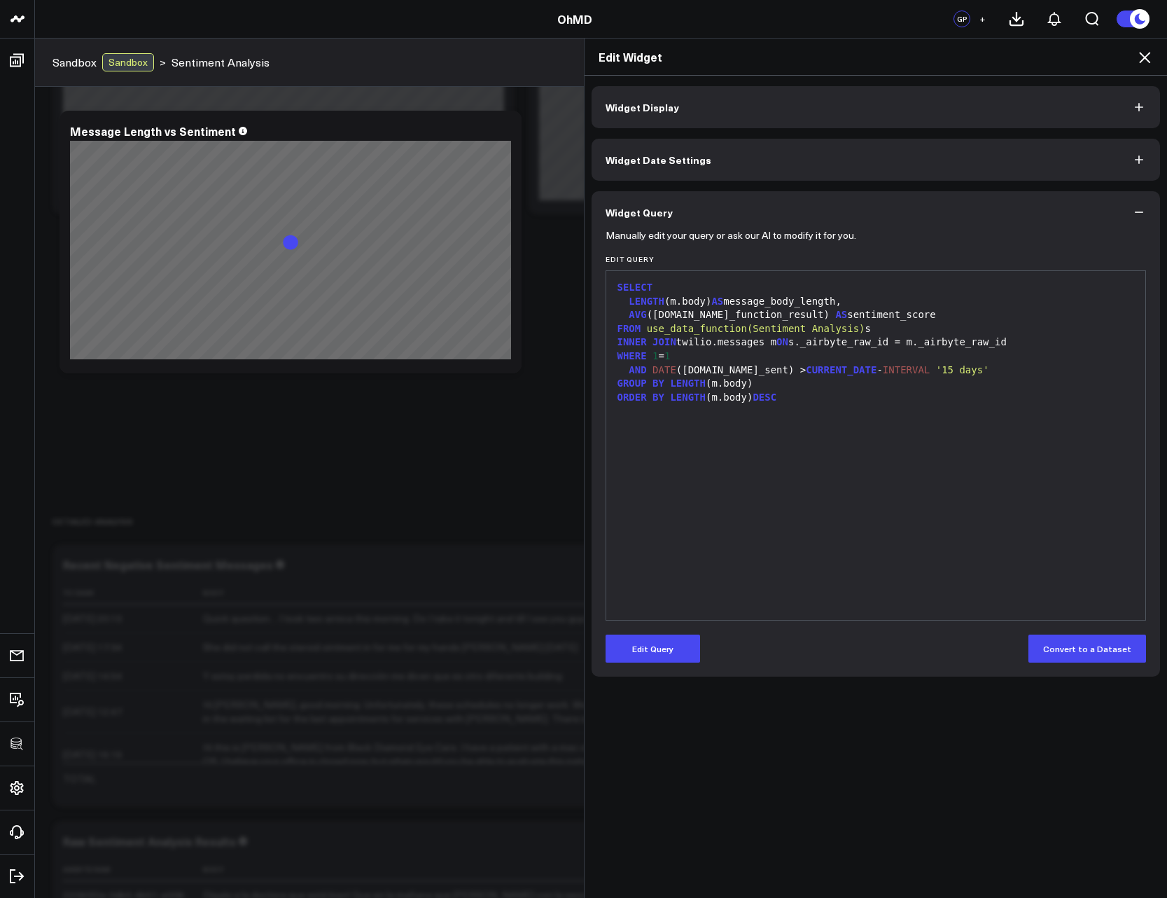
click at [646, 310] on div "AVG ( s.data_function_result ) AS sentiment_score" at bounding box center [876, 315] width 526 height 14
click at [665, 649] on button "Edit Query" at bounding box center [653, 649] width 95 height 28
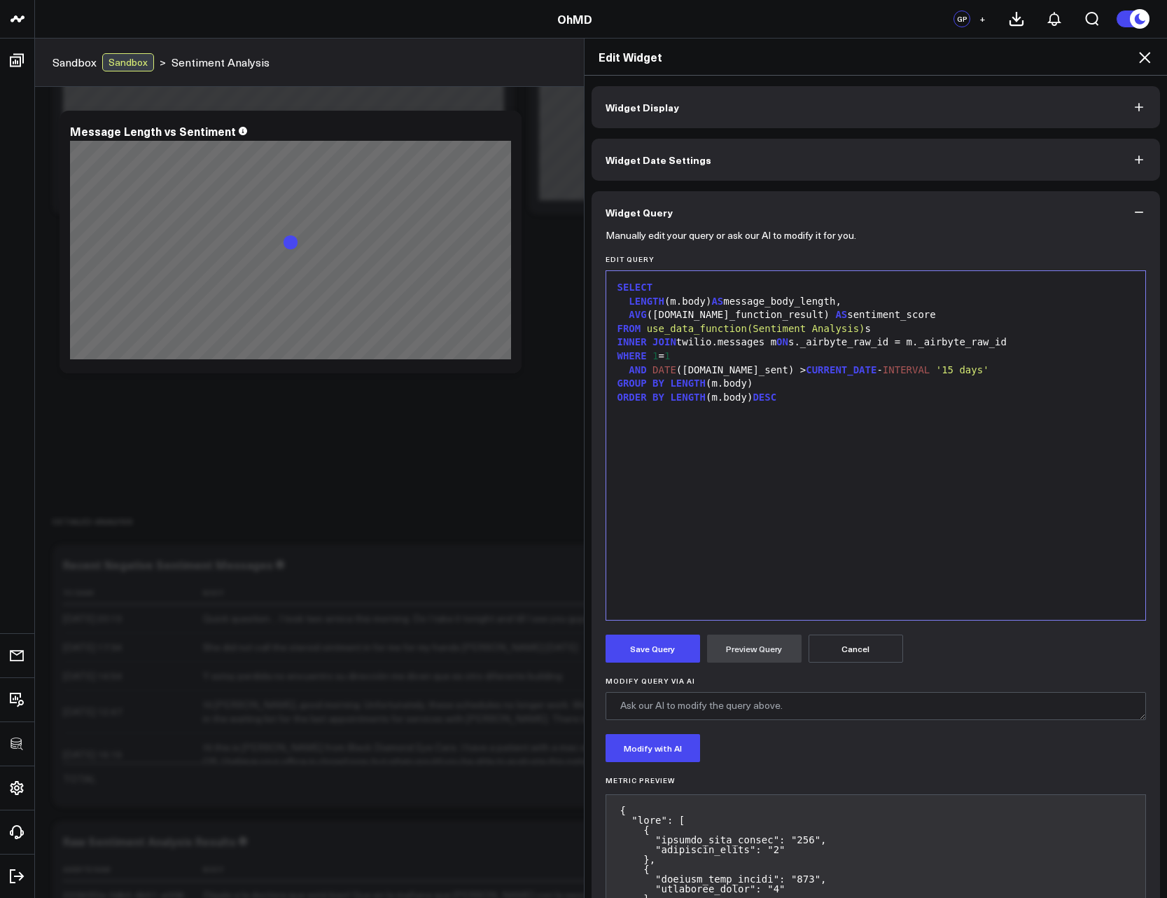
click at [648, 318] on div "AVG ( s.data_function_result ) AS sentiment_score" at bounding box center [876, 315] width 526 height 14
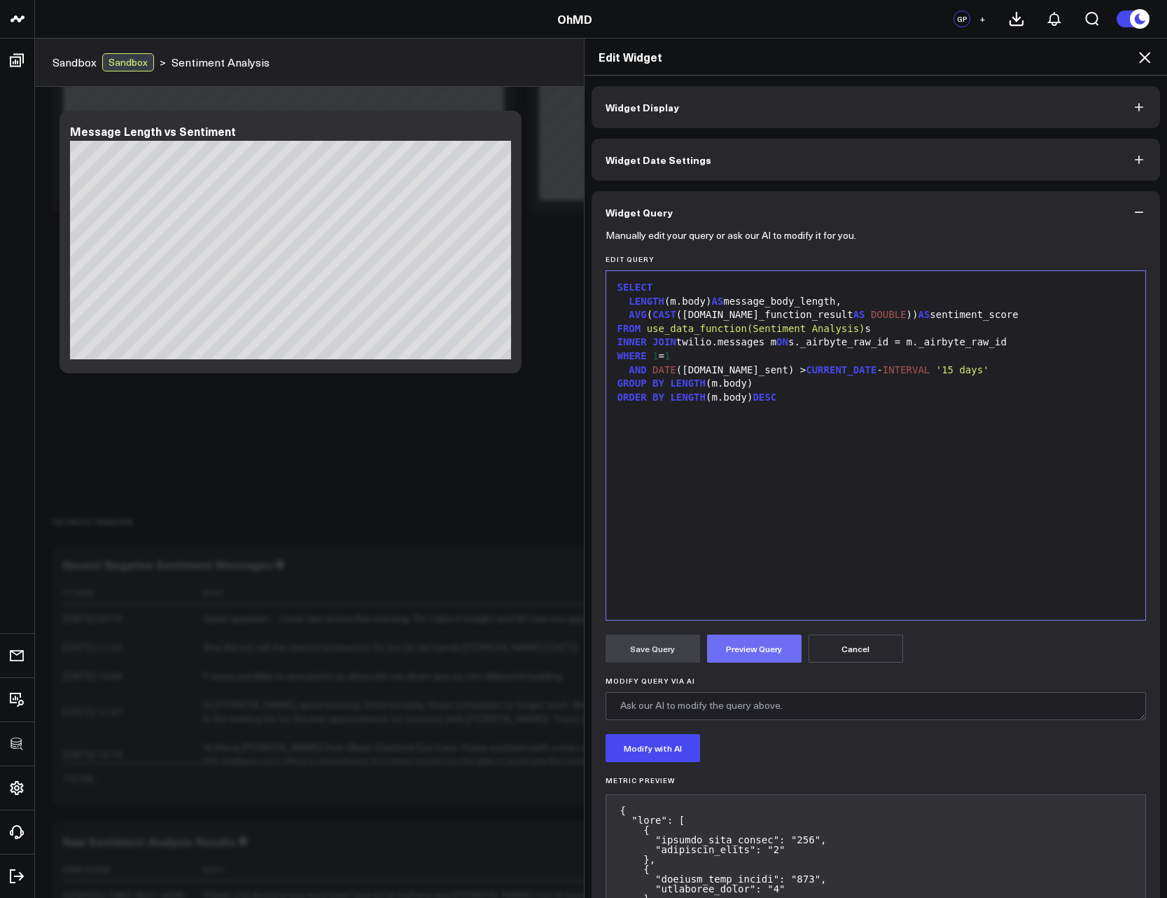
click at [737, 654] on button "Preview Query" at bounding box center [754, 649] width 95 height 28
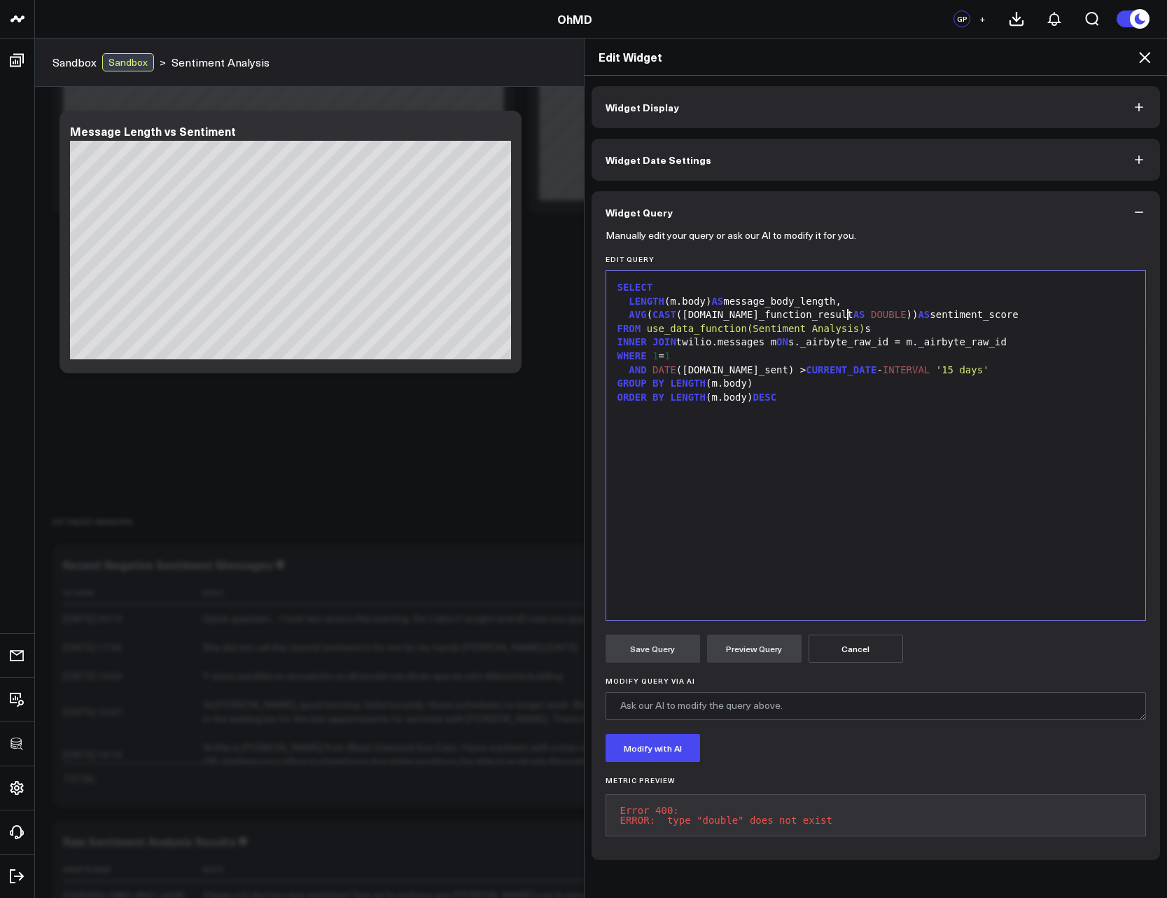
click at [871, 315] on span "DOUBLE" at bounding box center [889, 314] width 36 height 11
click at [776, 651] on button "Preview Query" at bounding box center [754, 649] width 95 height 28
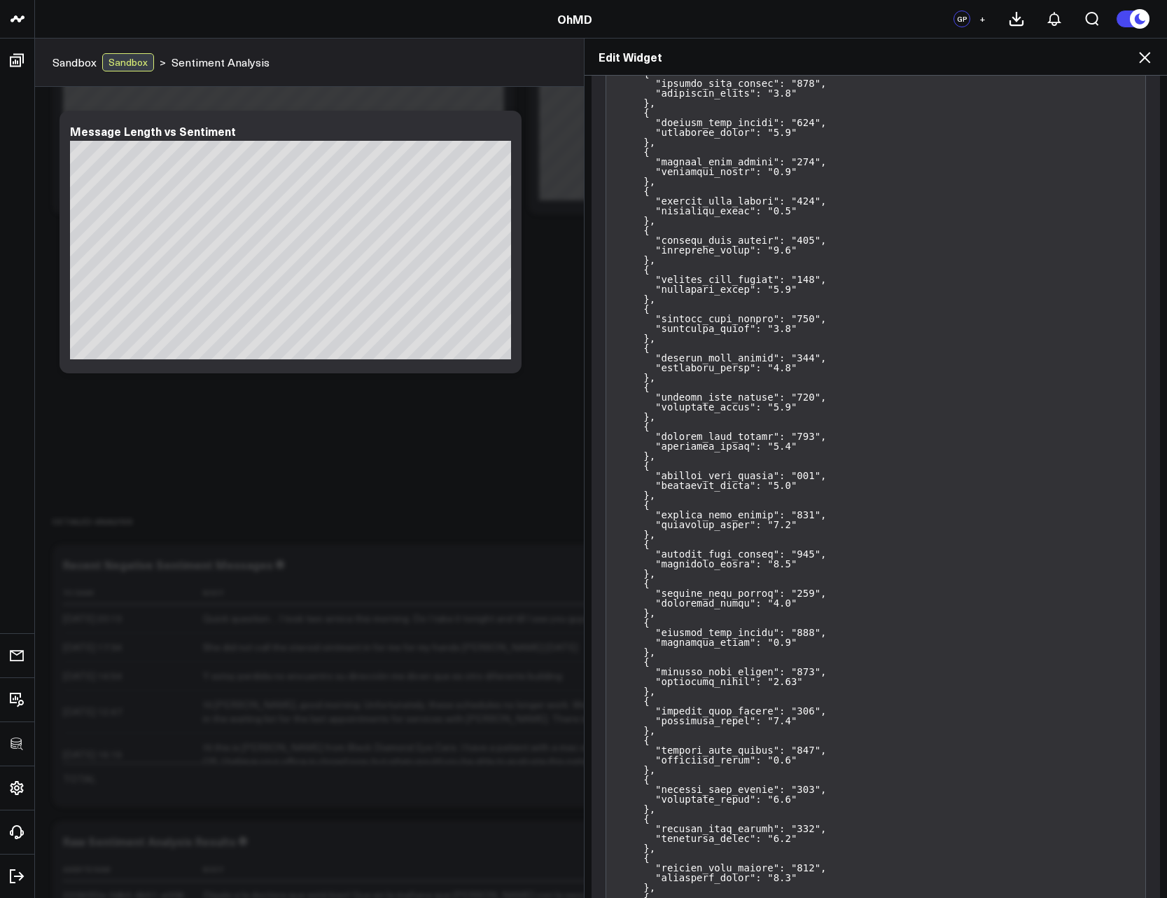
scroll to position [252, 0]
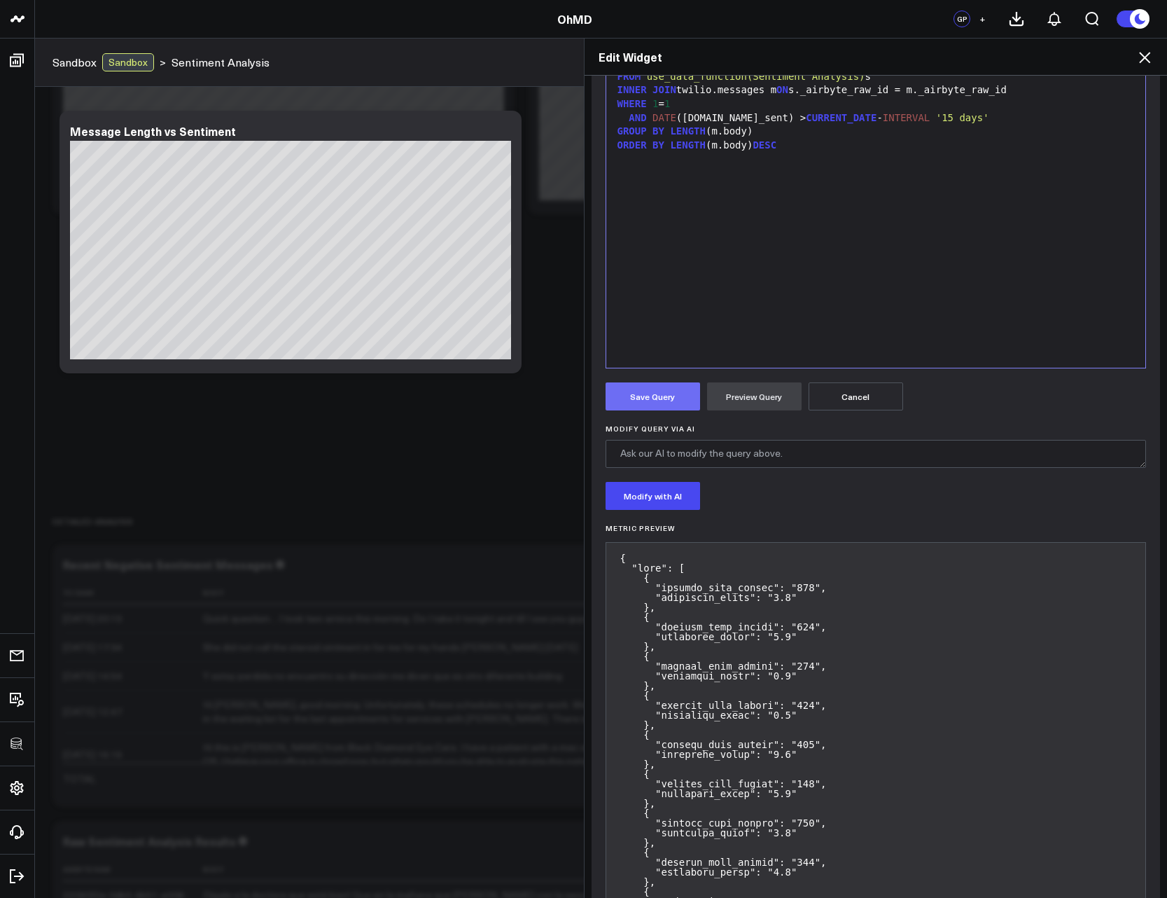
click at [644, 400] on button "Save Query" at bounding box center [653, 396] width 95 height 28
click at [1149, 62] on icon at bounding box center [1144, 57] width 11 height 11
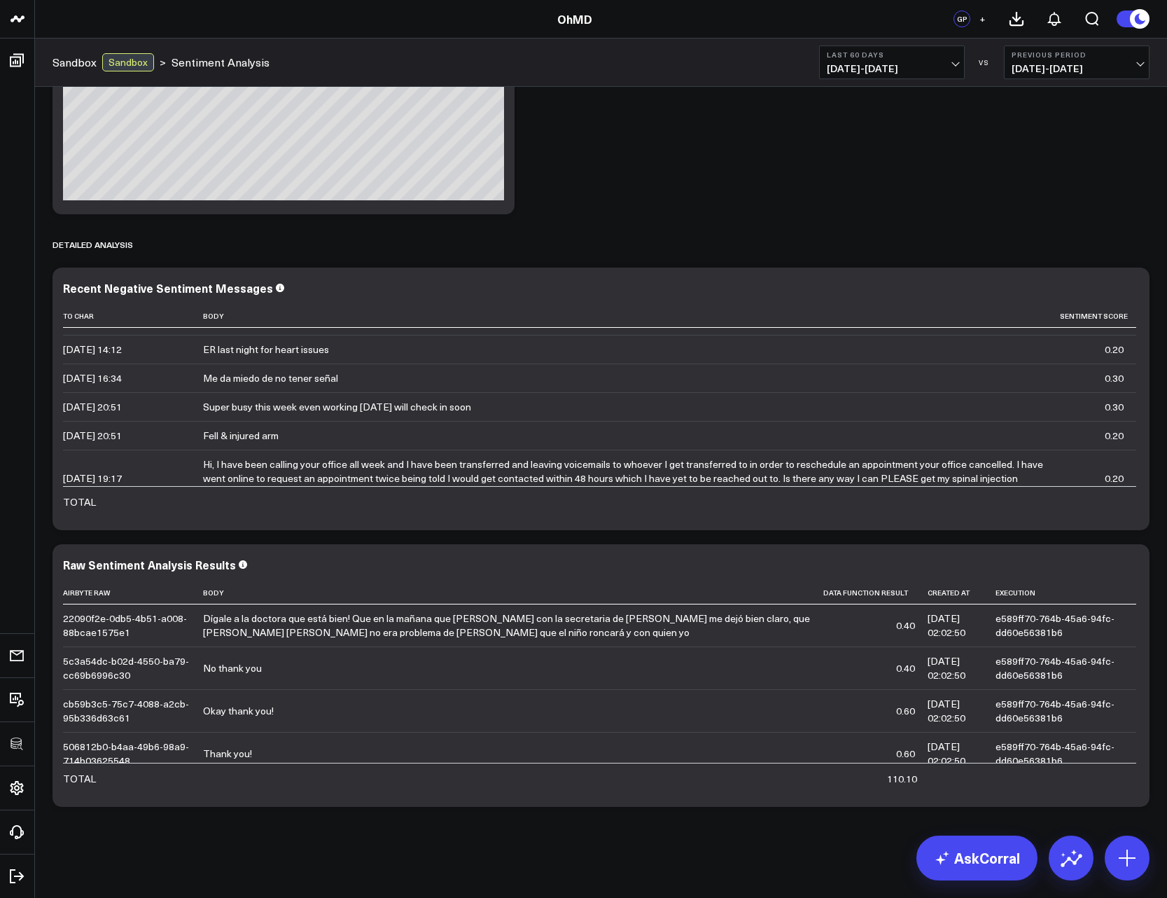
scroll to position [630, 0]
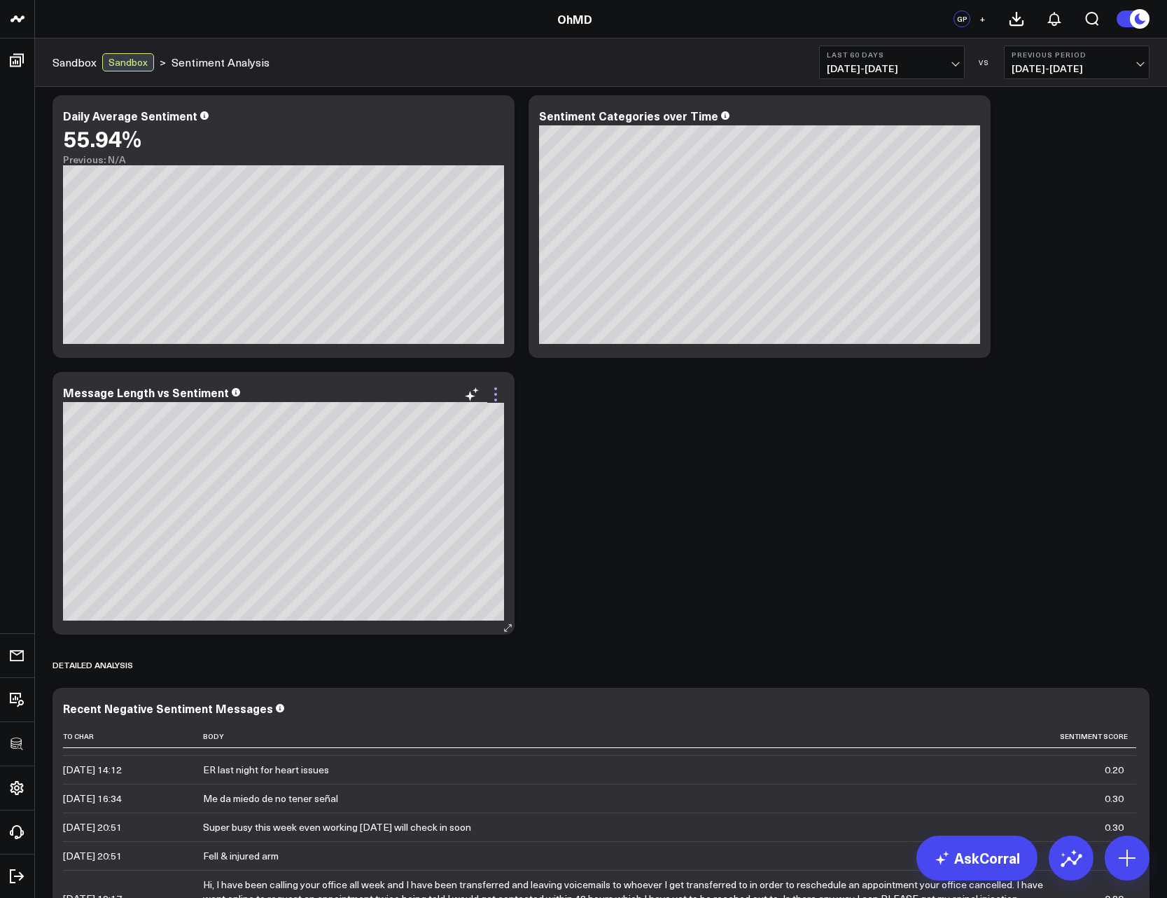
click at [498, 399] on icon at bounding box center [495, 394] width 17 height 17
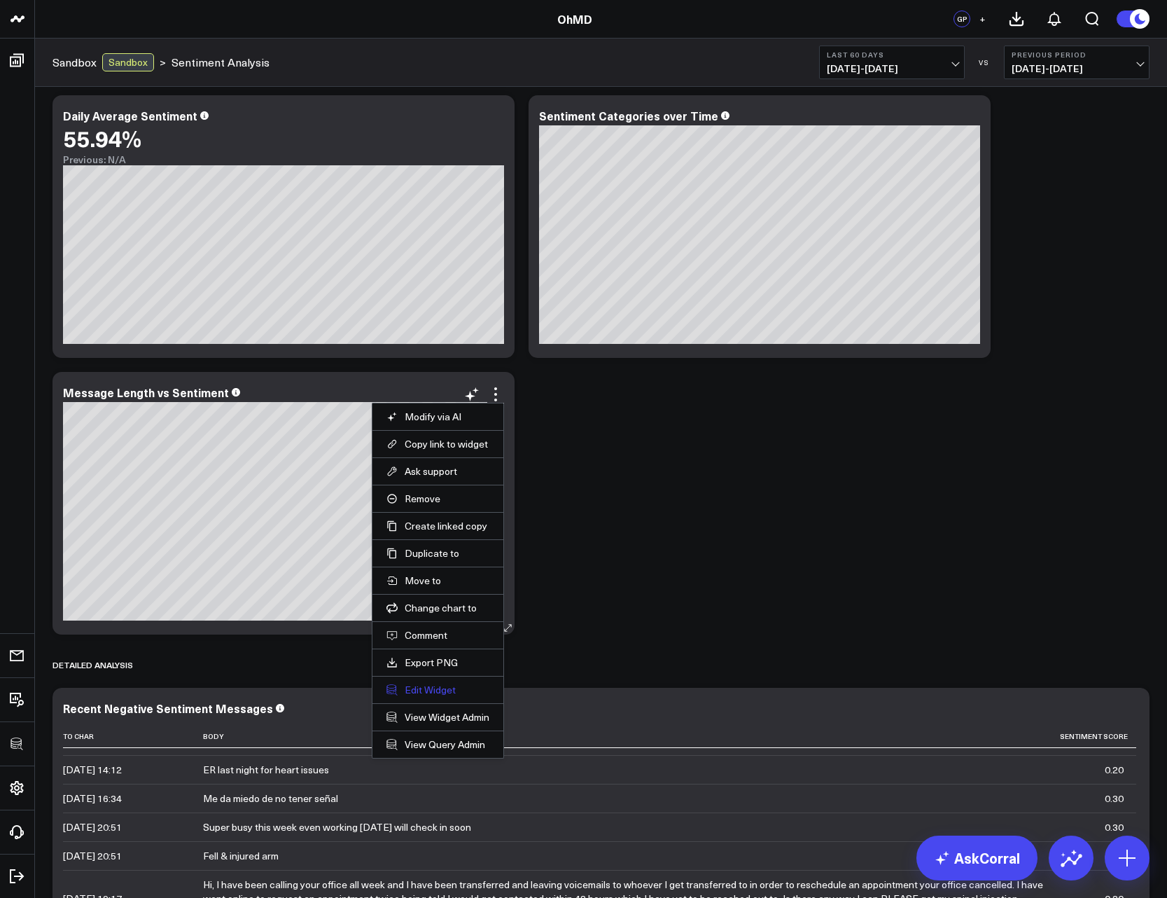
click at [449, 693] on button "Edit Widget" at bounding box center [438, 690] width 103 height 13
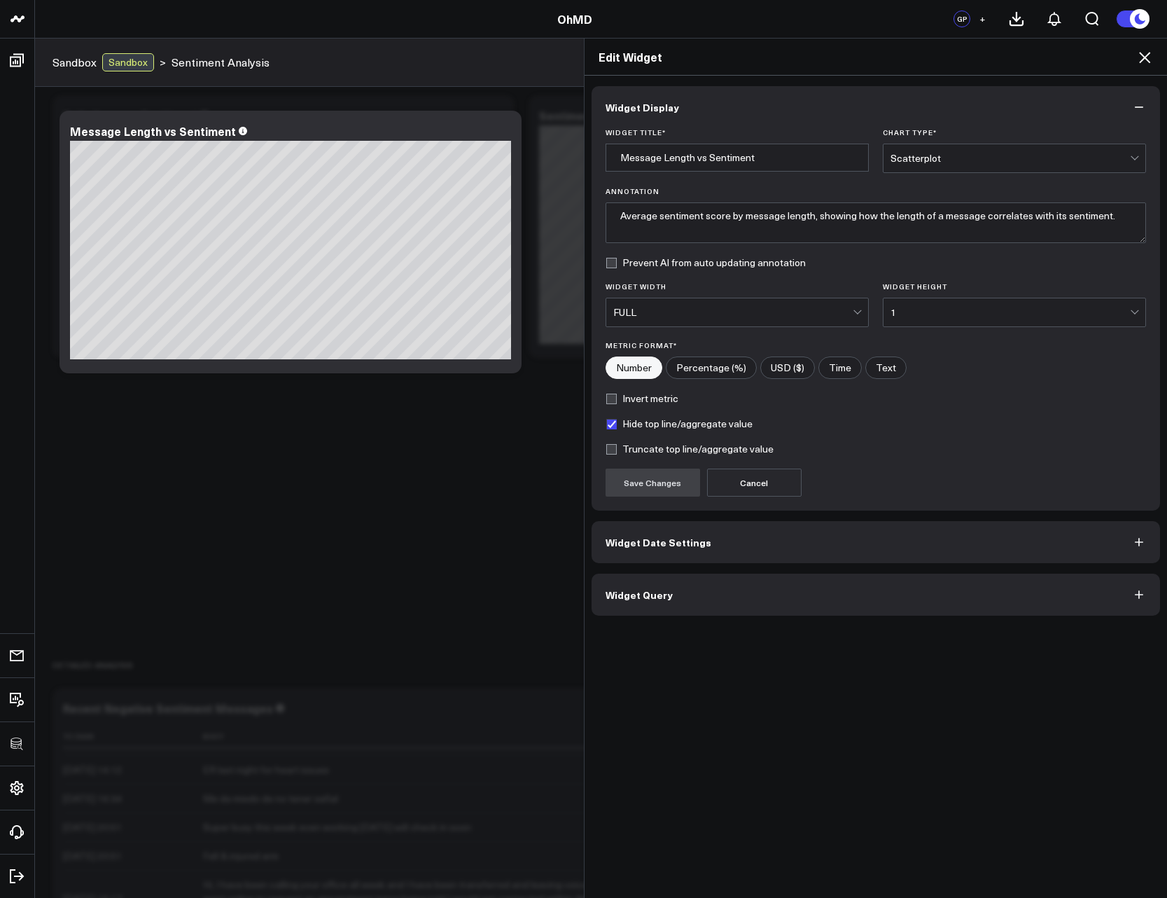
click at [647, 425] on label "Hide top line/aggregate value" at bounding box center [679, 423] width 147 height 11
click at [617, 425] on input "Hide top line/aggregate value" at bounding box center [611, 423] width 11 height 11
checkbox input "false"
click at [639, 482] on button "Save Changes" at bounding box center [653, 483] width 95 height 28
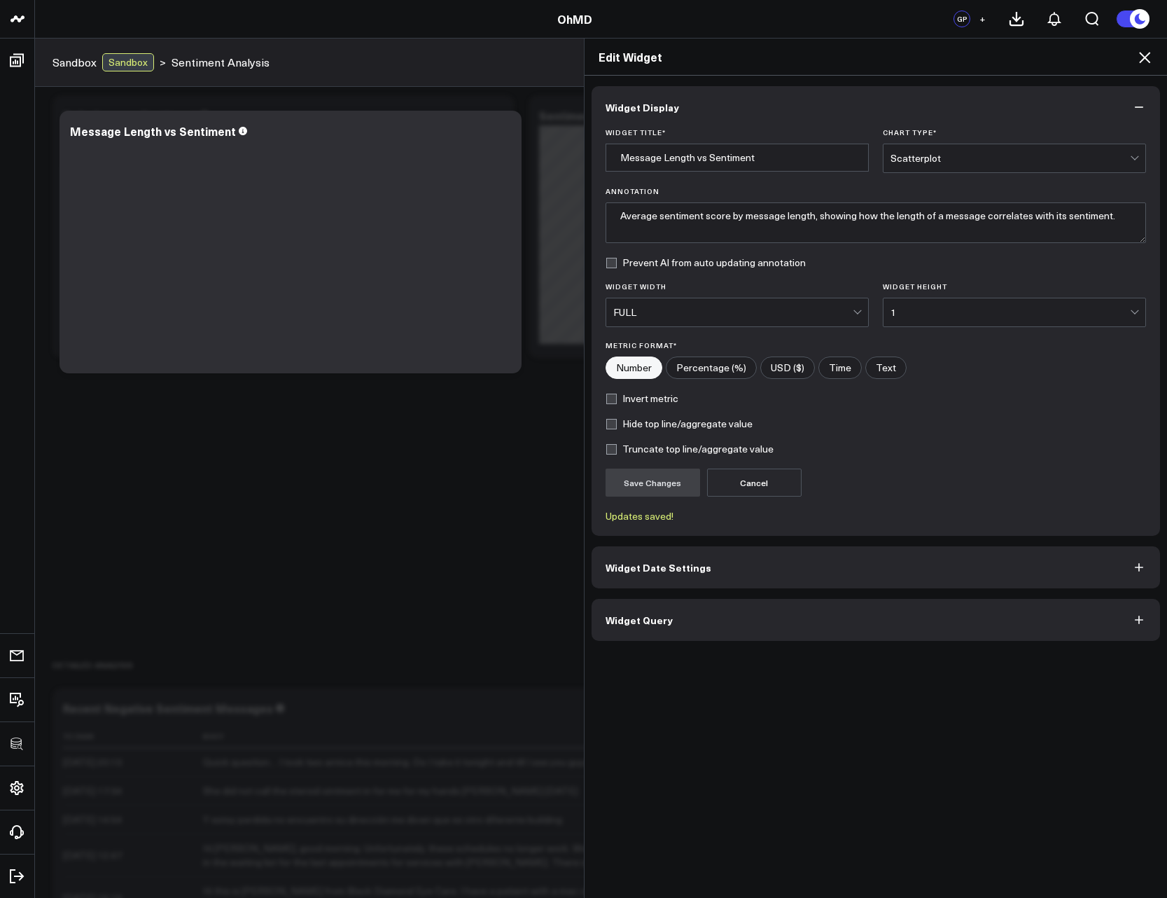
click at [1145, 53] on icon at bounding box center [1145, 57] width 17 height 17
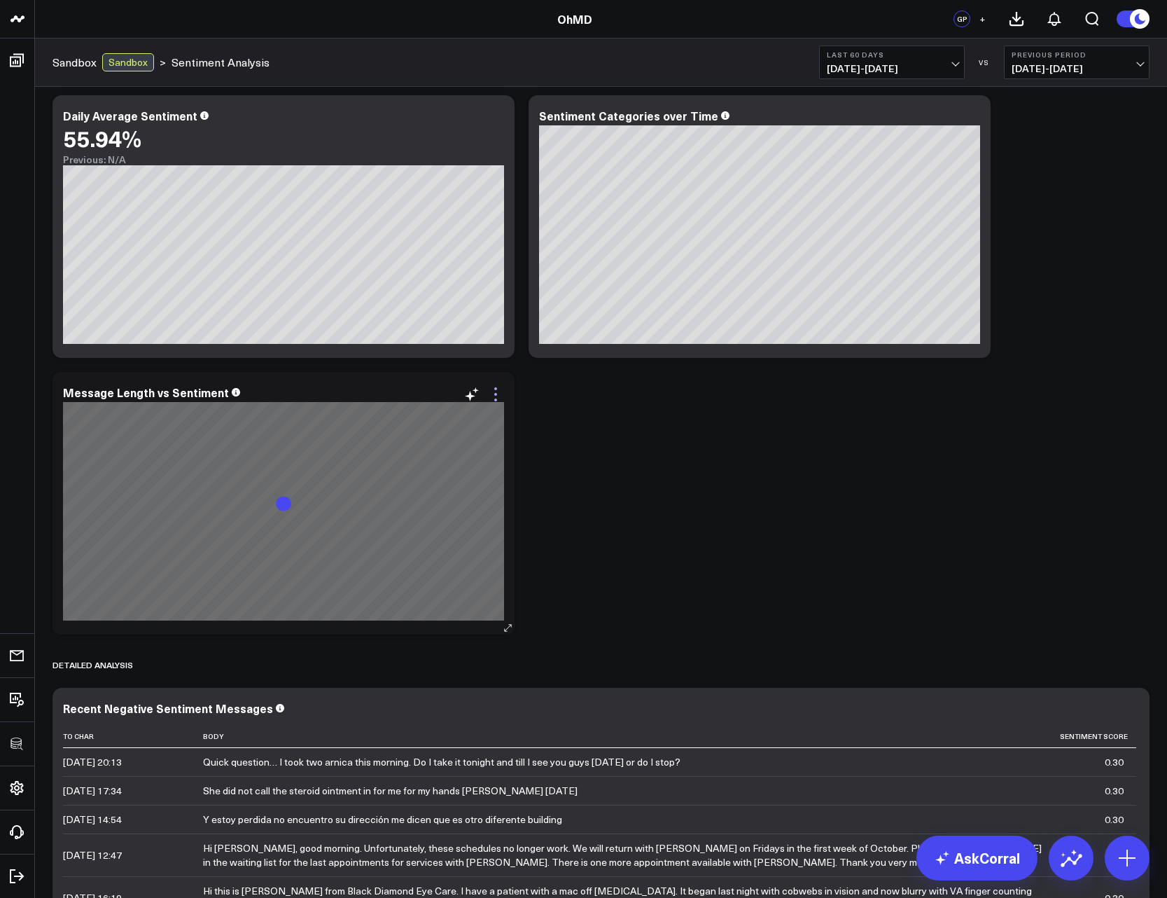
click at [501, 394] on icon at bounding box center [495, 394] width 17 height 17
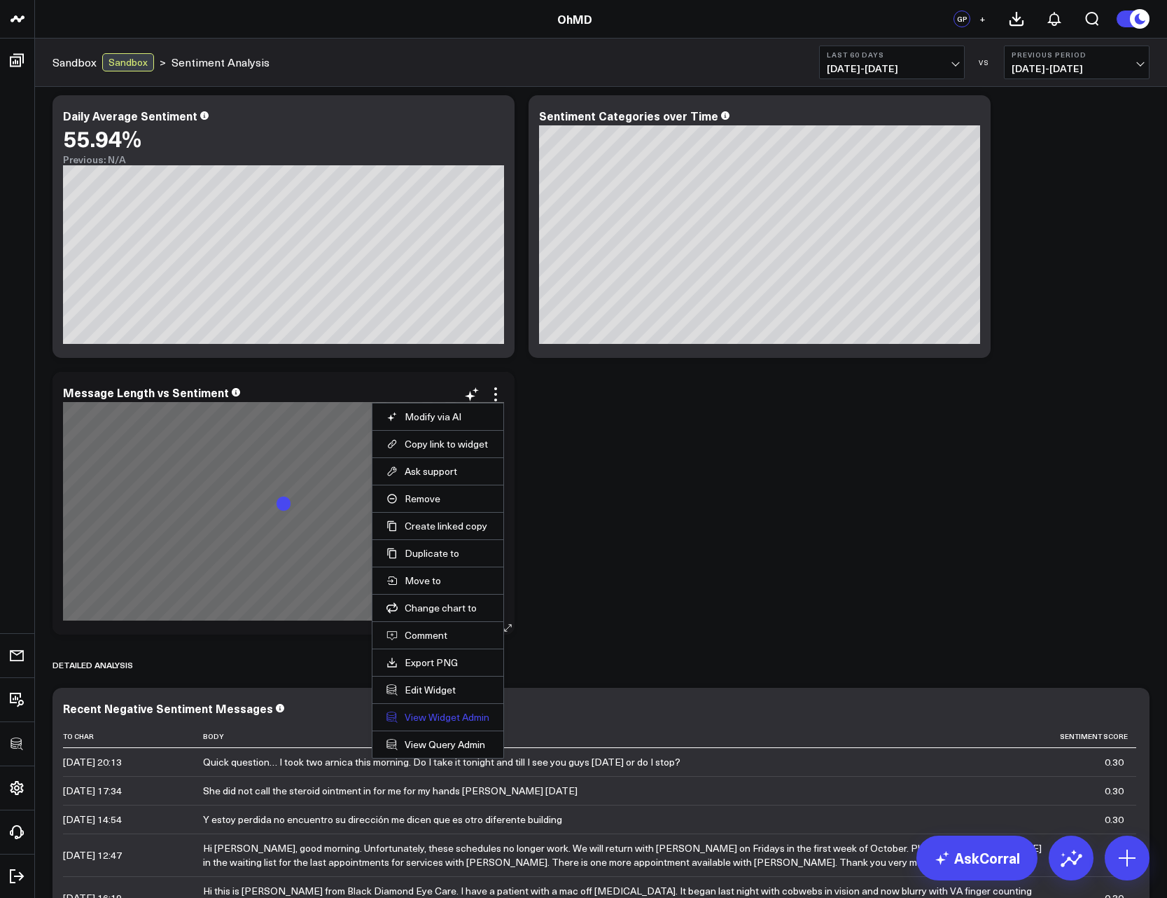
click at [439, 721] on link "View Widget Admin" at bounding box center [438, 717] width 103 height 13
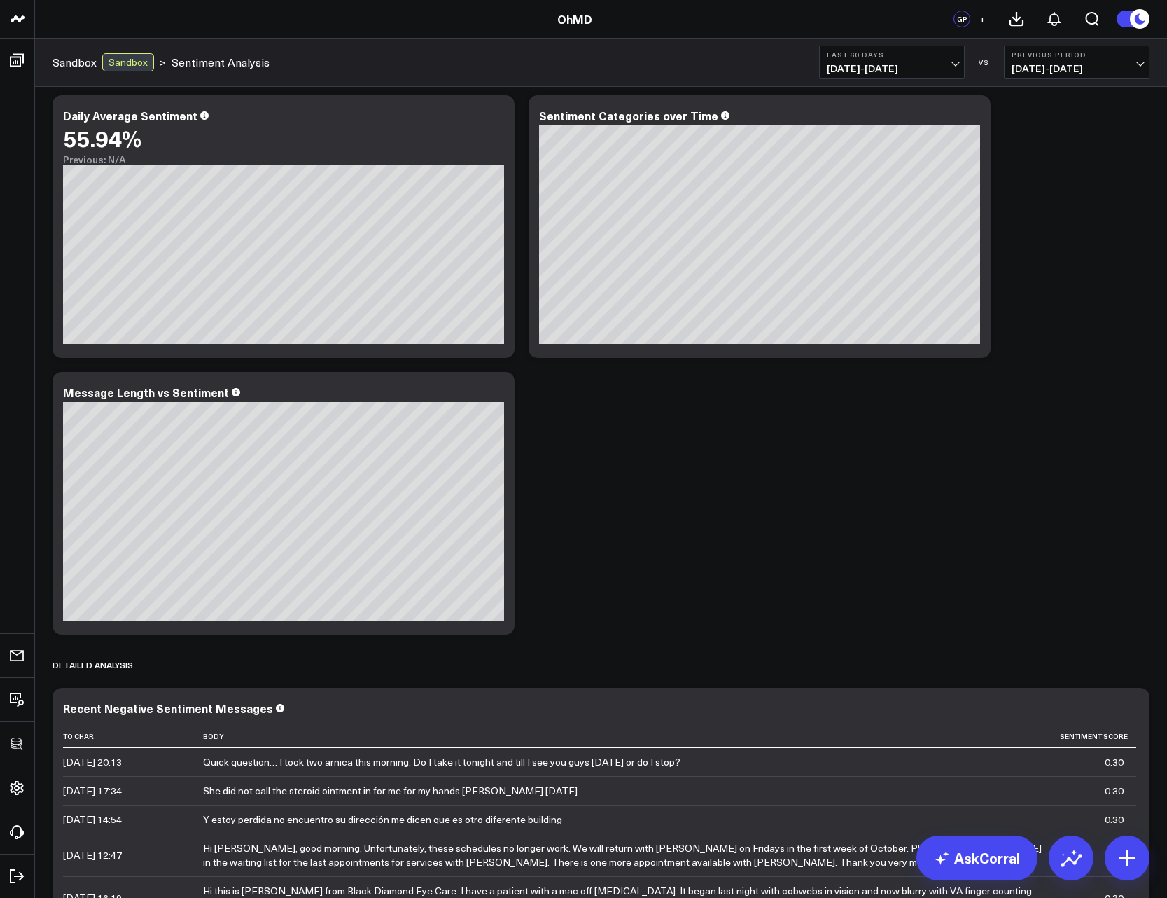
click at [618, 459] on div "Primary Sentiment Overview Modify via AI Copy link to widget Ask support Remove…" at bounding box center [601, 345] width 1111 height 1777
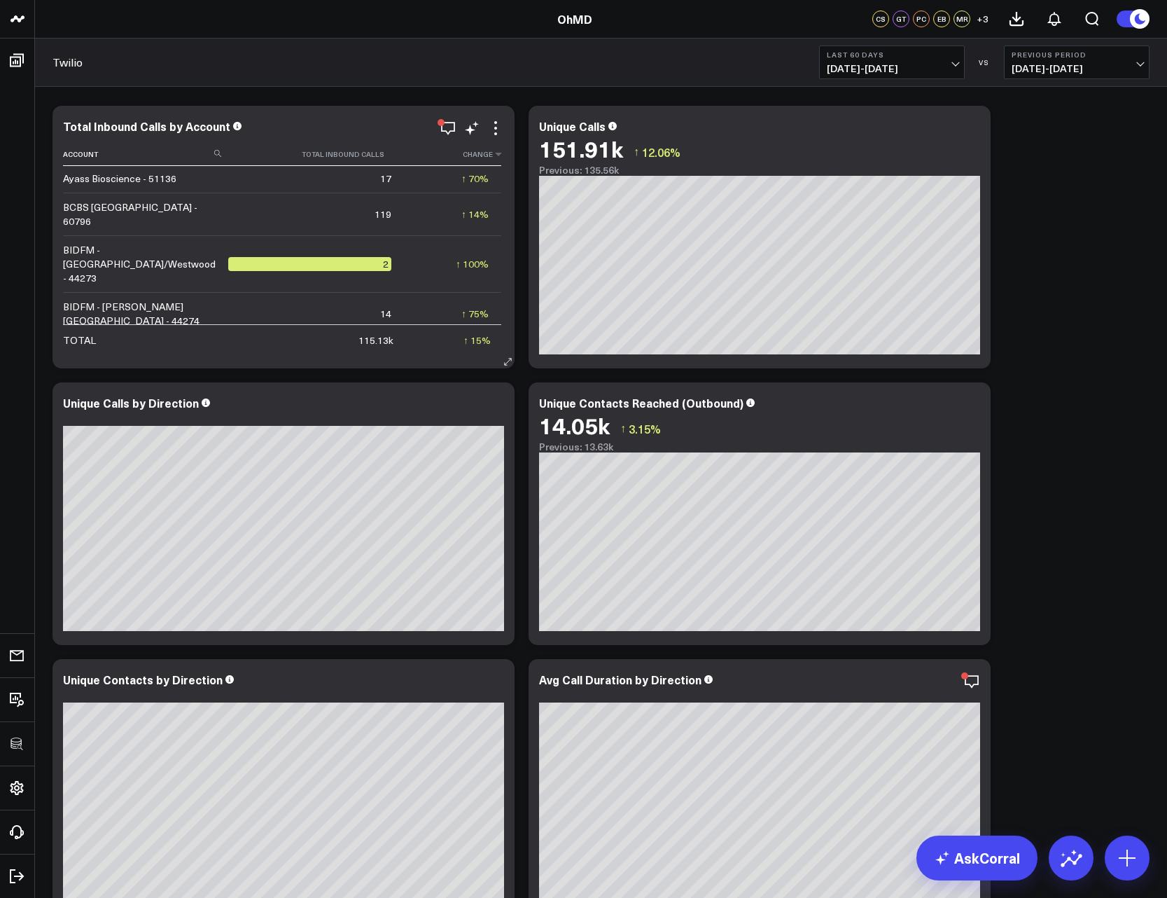
scroll to position [2161, 0]
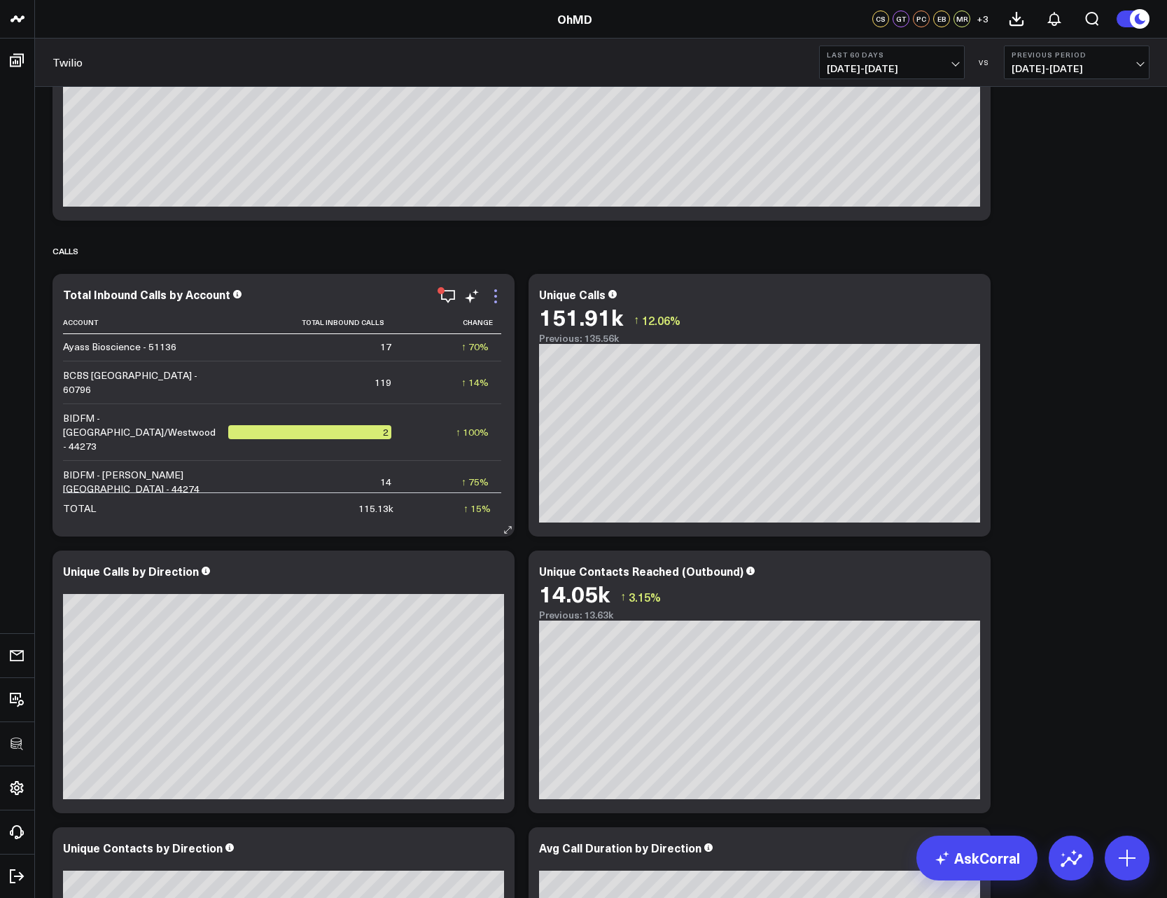
click at [498, 291] on icon at bounding box center [495, 296] width 17 height 17
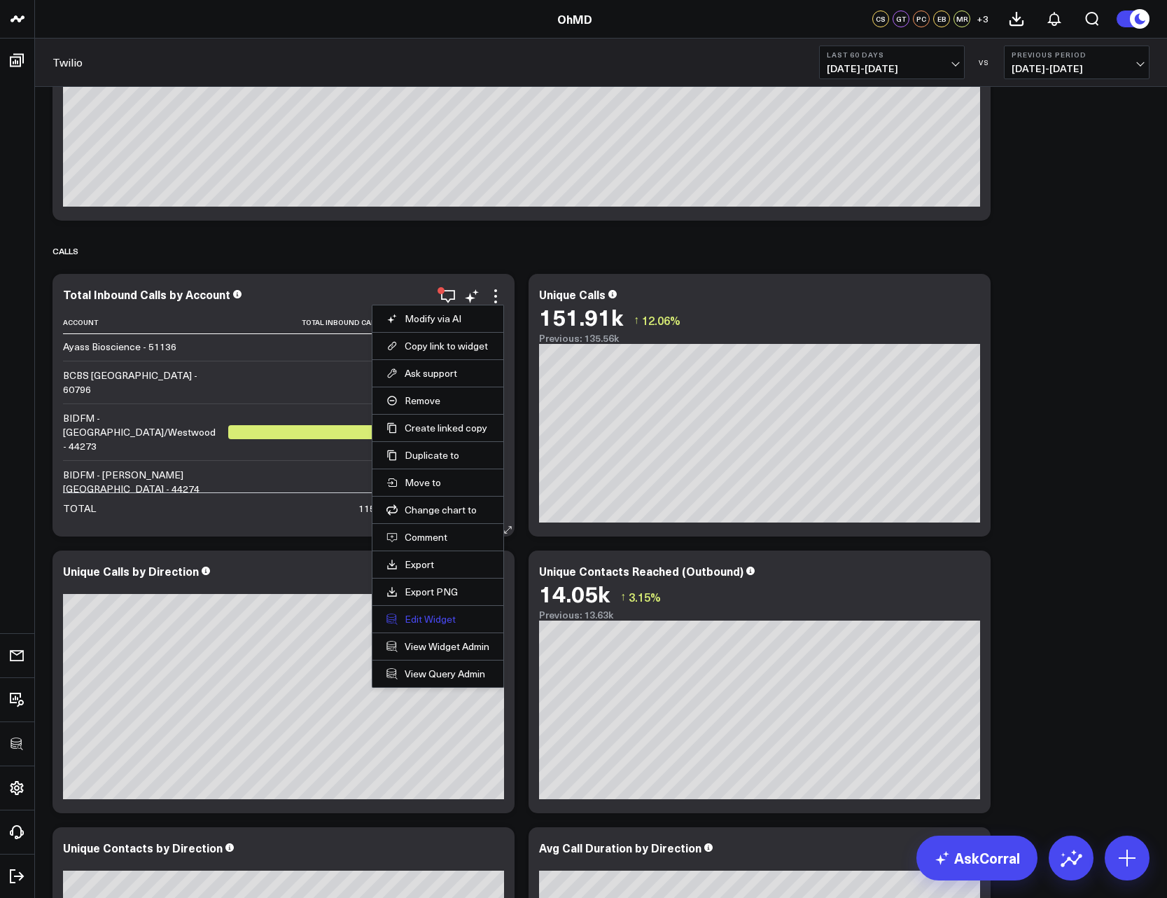
click at [419, 618] on button "Edit Widget" at bounding box center [438, 619] width 103 height 13
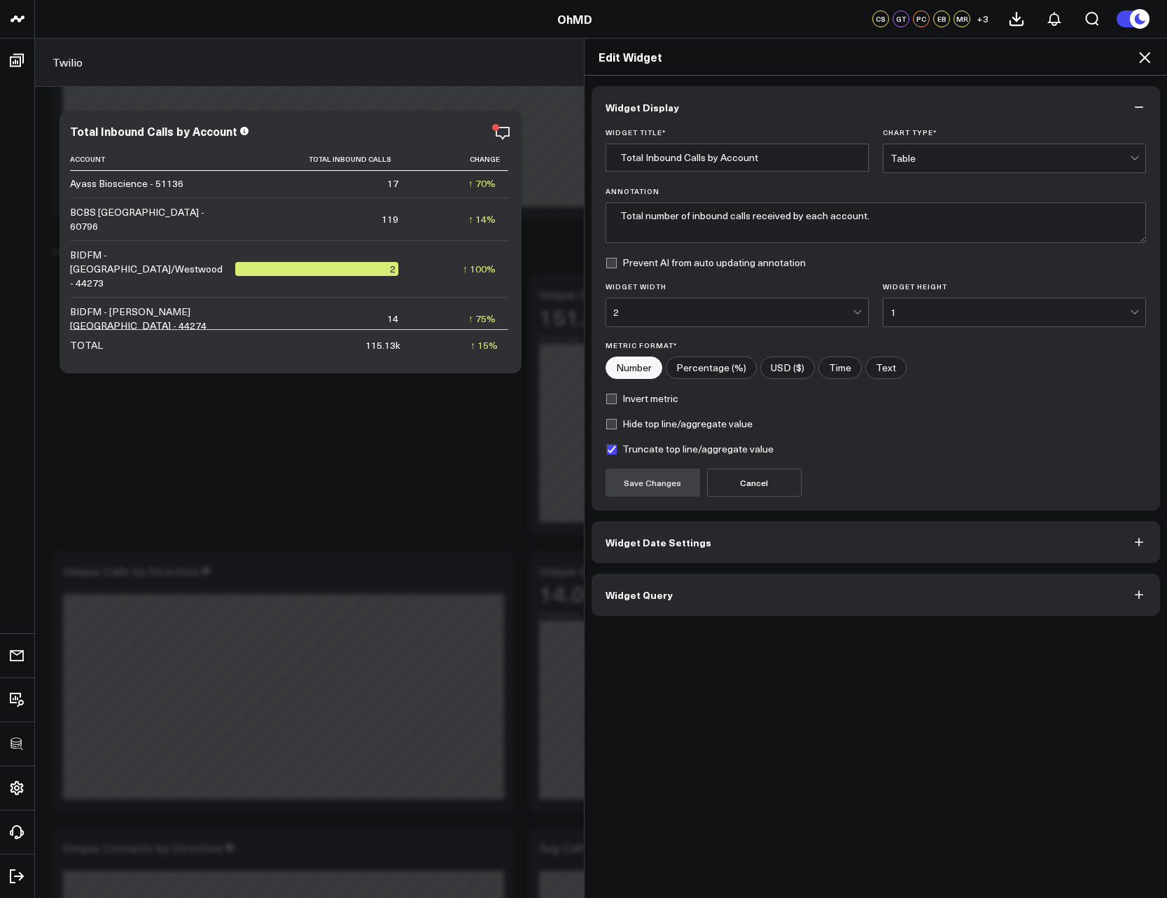
click at [678, 592] on button "Widget Query" at bounding box center [876, 595] width 569 height 42
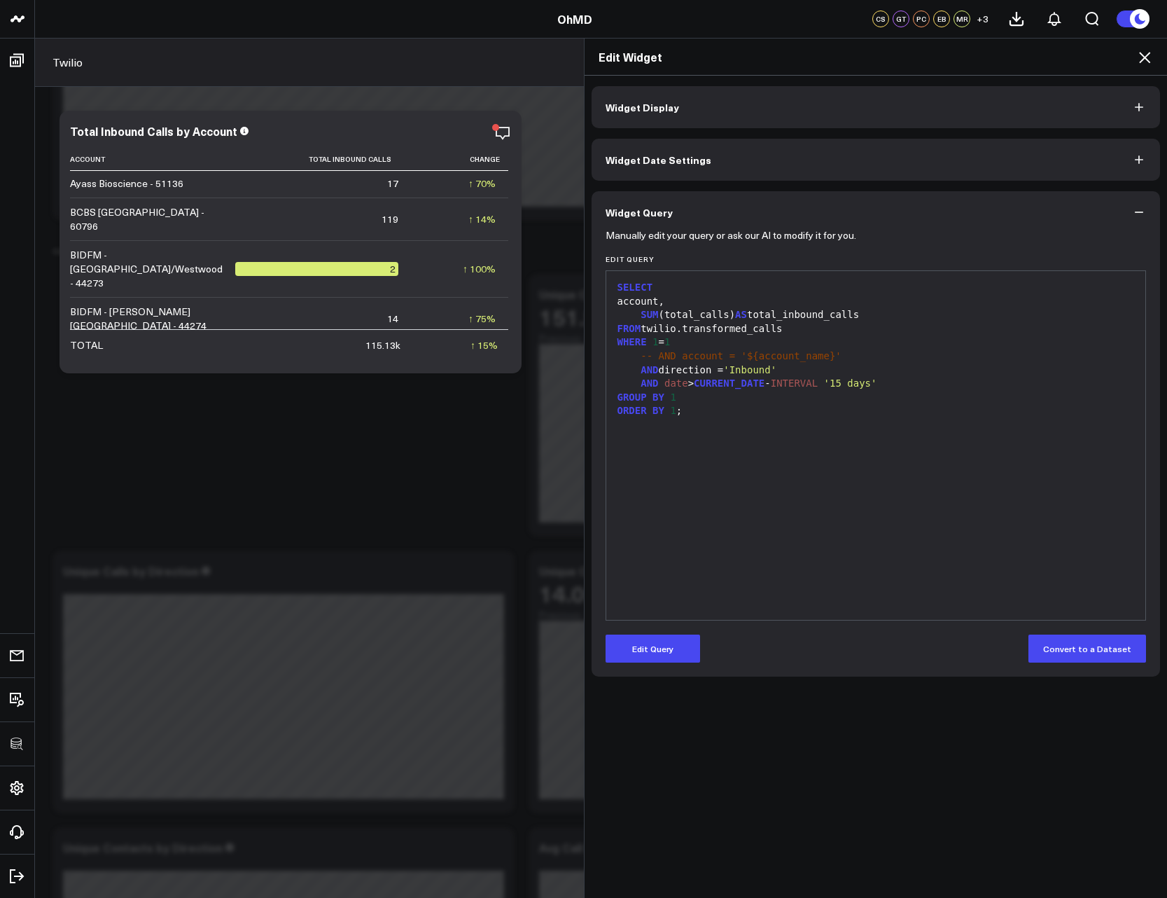
click at [1141, 58] on icon at bounding box center [1145, 57] width 17 height 17
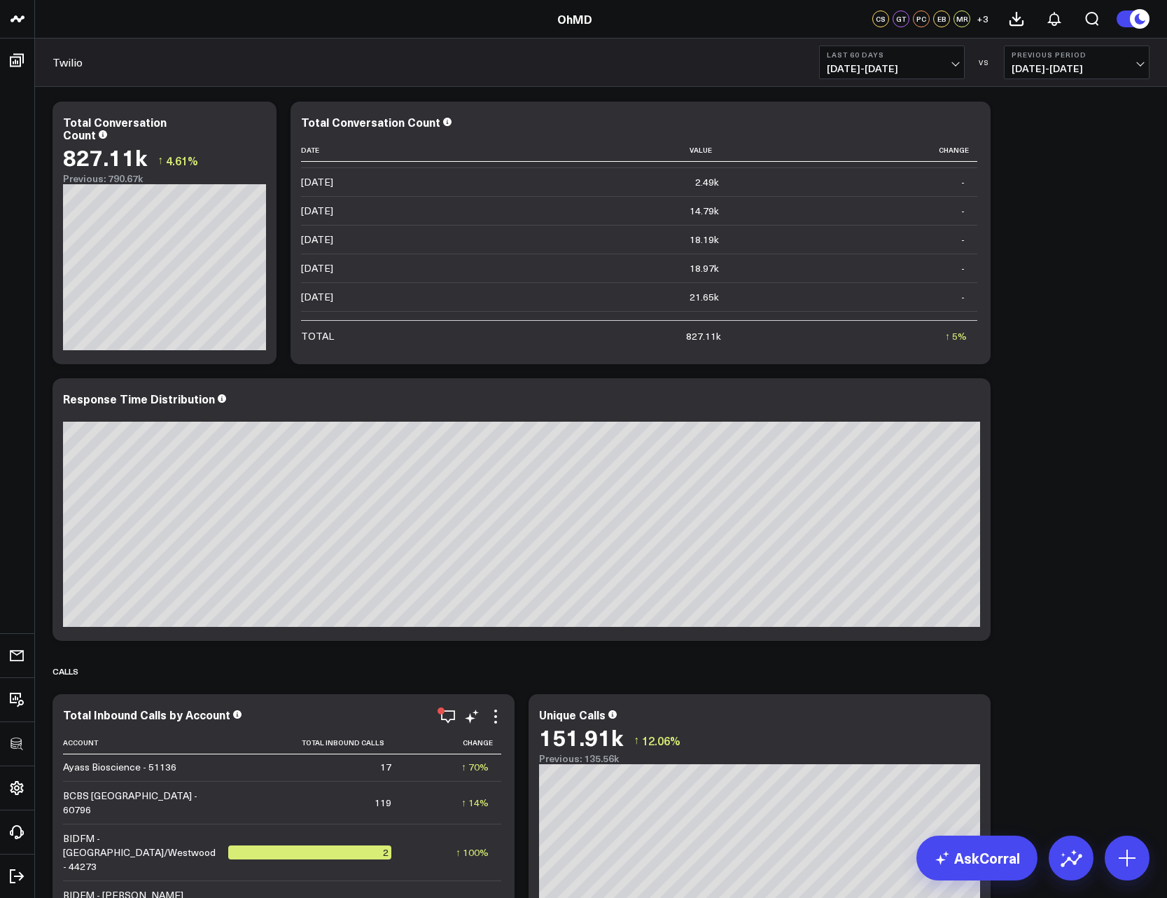
scroll to position [1909, 0]
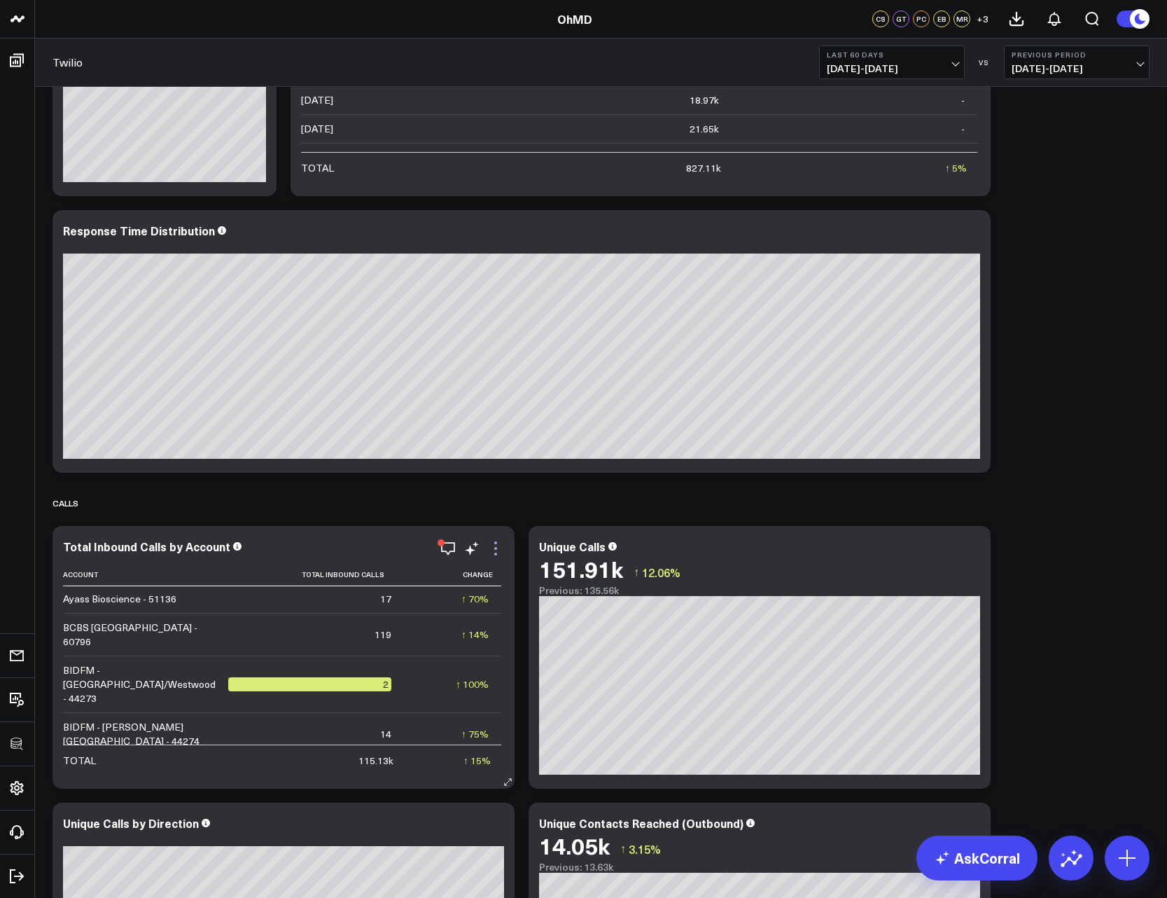
click at [490, 548] on icon at bounding box center [495, 548] width 17 height 17
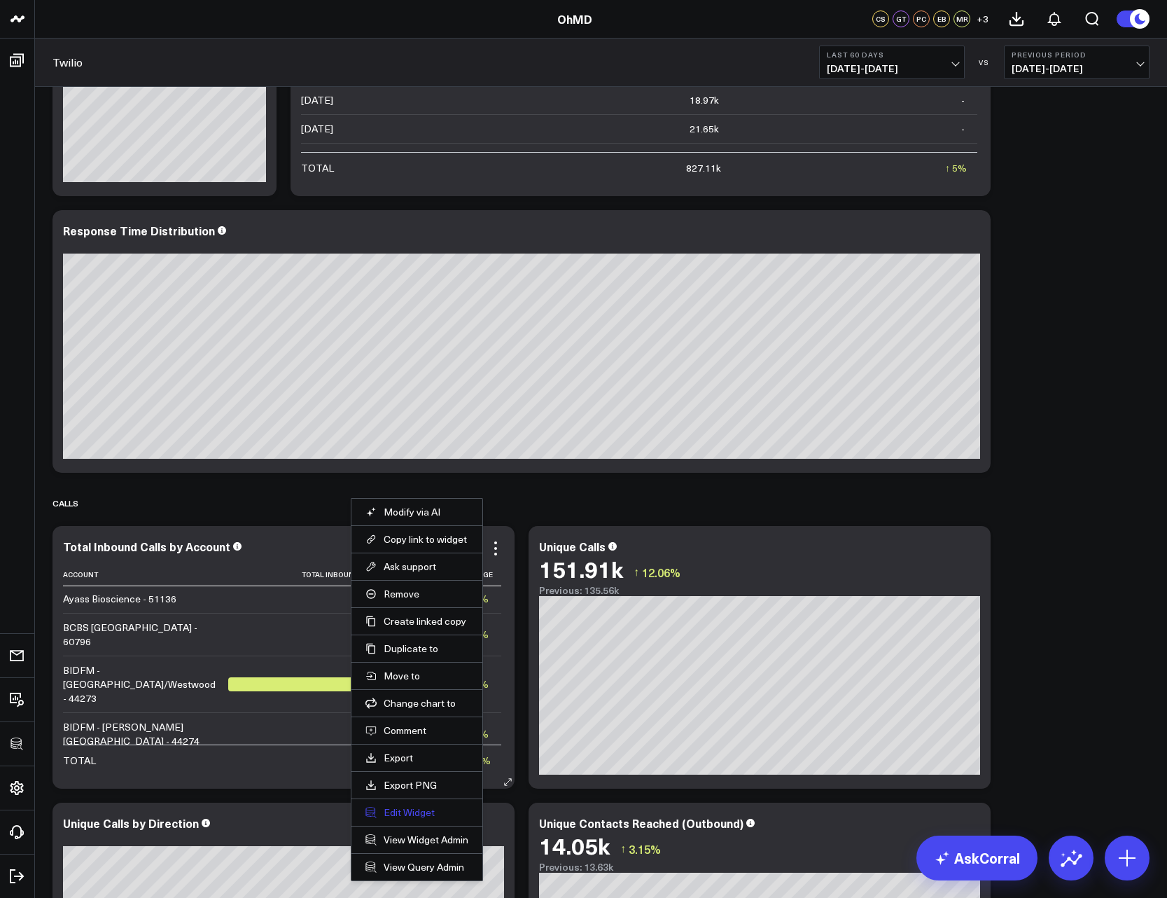
click at [408, 810] on button "Edit Widget" at bounding box center [417, 812] width 103 height 13
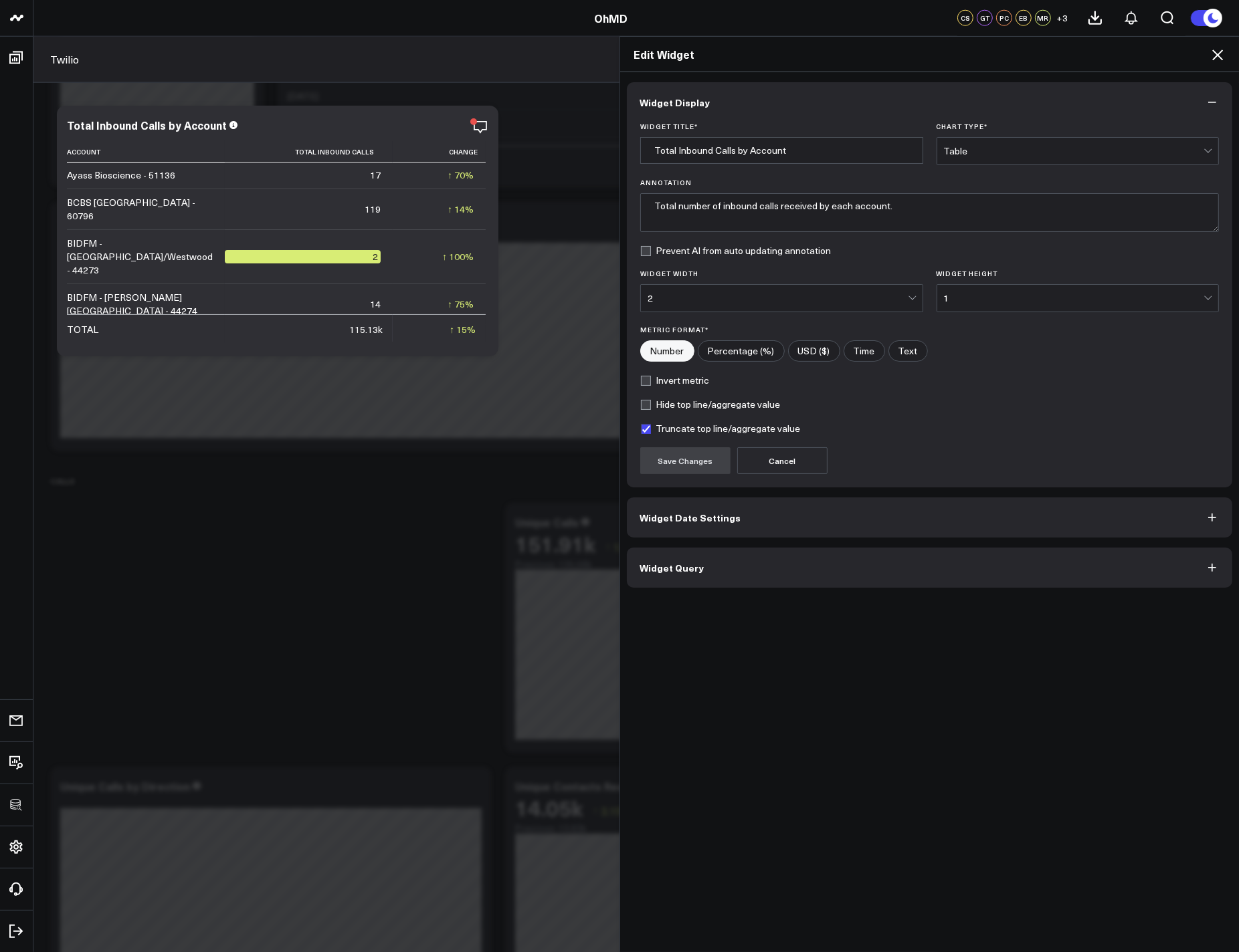
scroll to position [1284, 0]
drag, startPoint x: 1215, startPoint y: 55, endPoint x: 1033, endPoint y: 99, distance: 187.2
click at [1115, 55] on icon at bounding box center [1217, 54] width 16 height 16
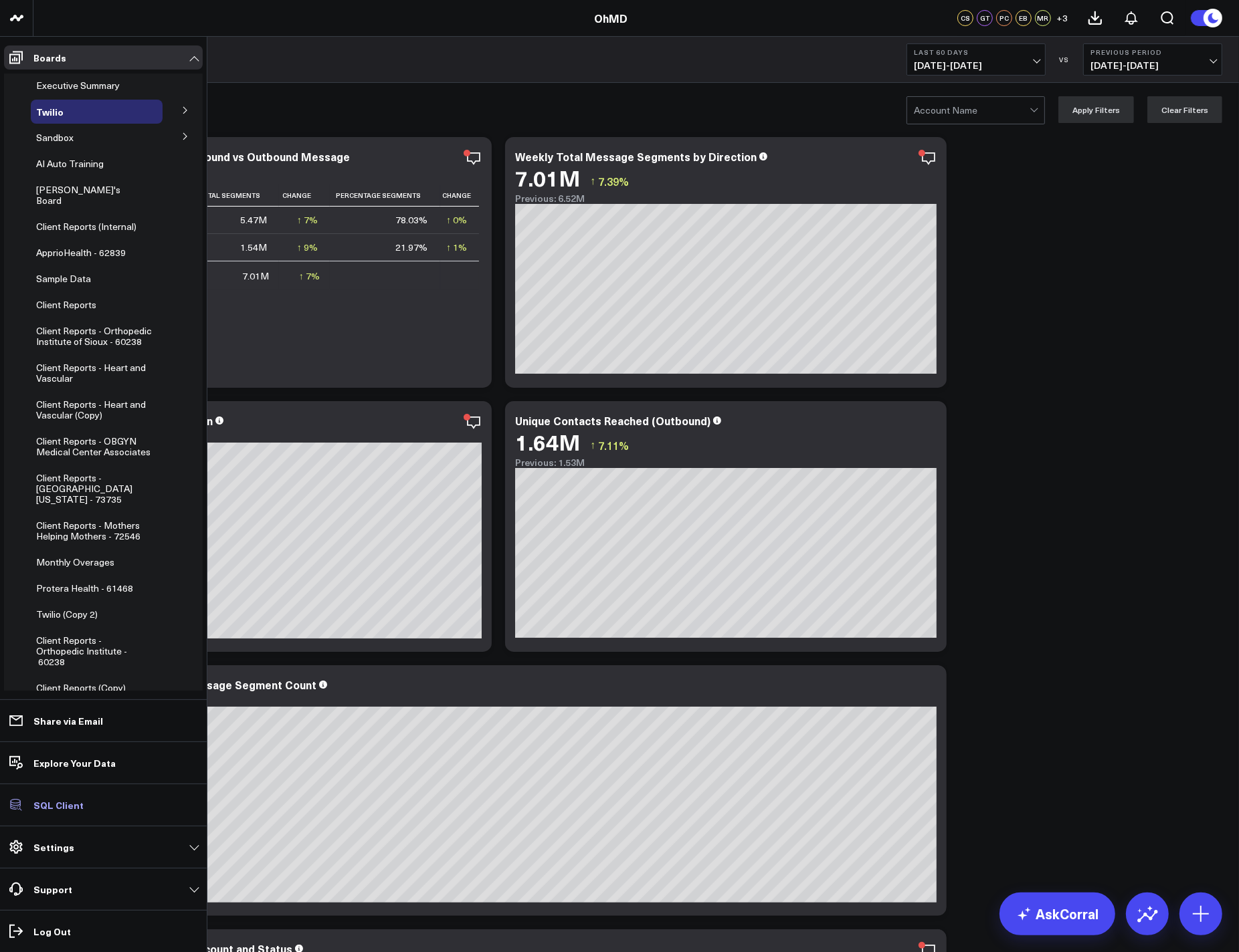
click at [54, 801] on p "SQL Client" at bounding box center [58, 805] width 51 height 11
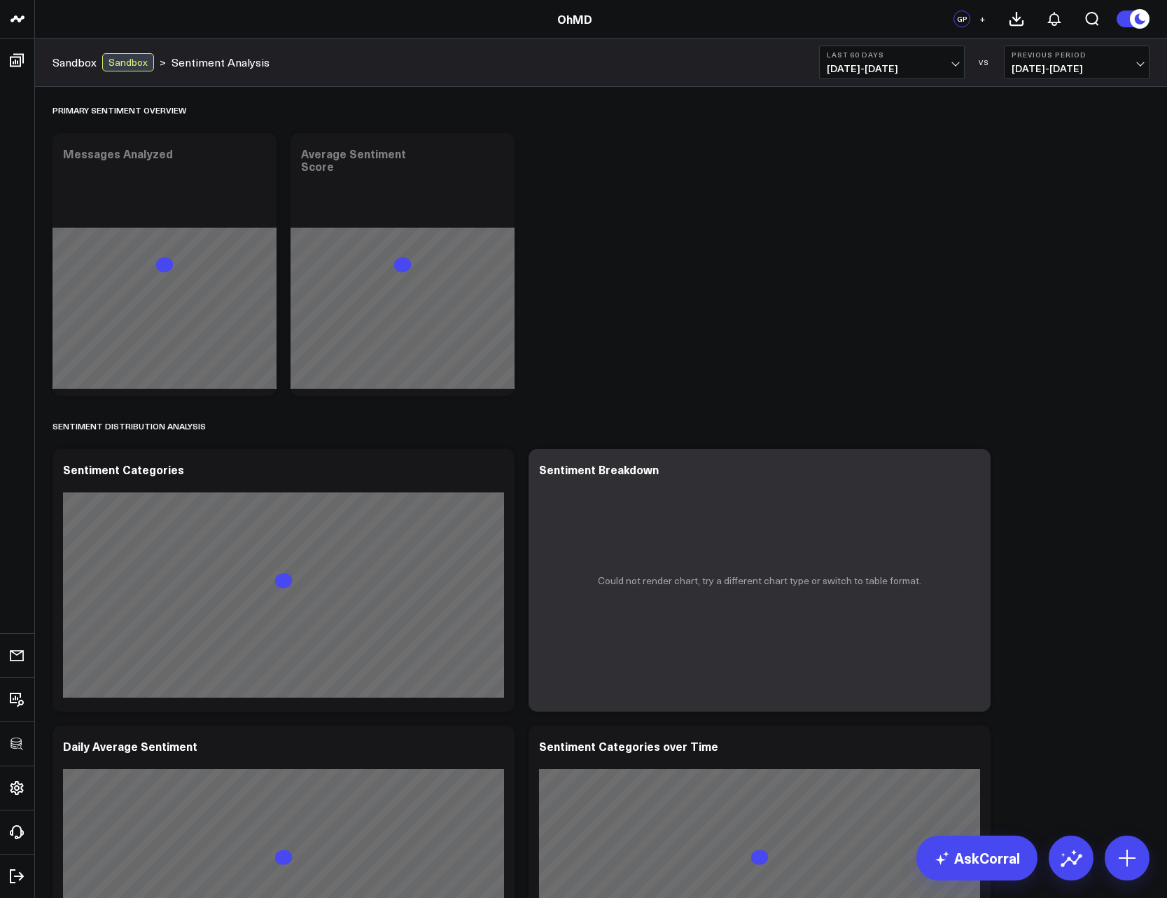
click at [856, 73] on span "[DATE] - [DATE]" at bounding box center [892, 68] width 130 height 11
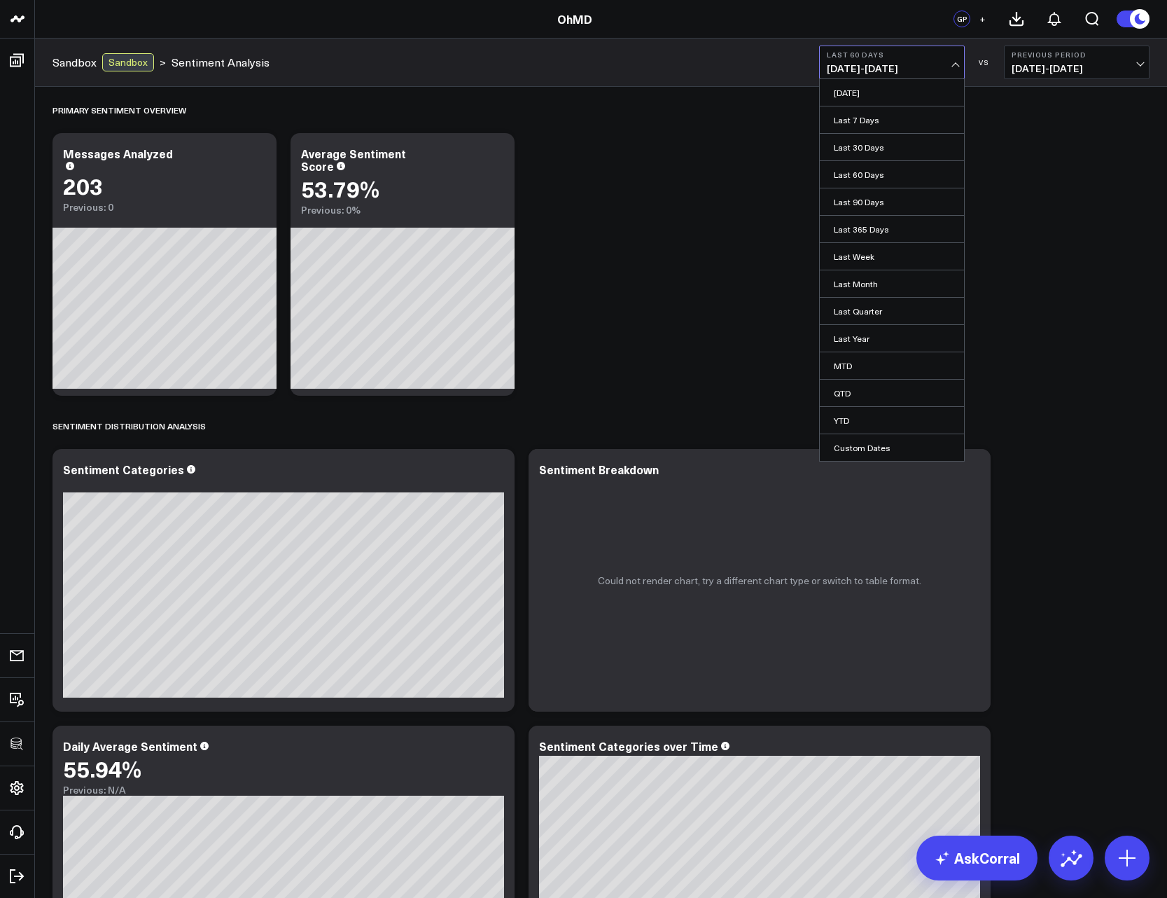
click at [971, 471] on icon at bounding box center [972, 471] width 3 height 3
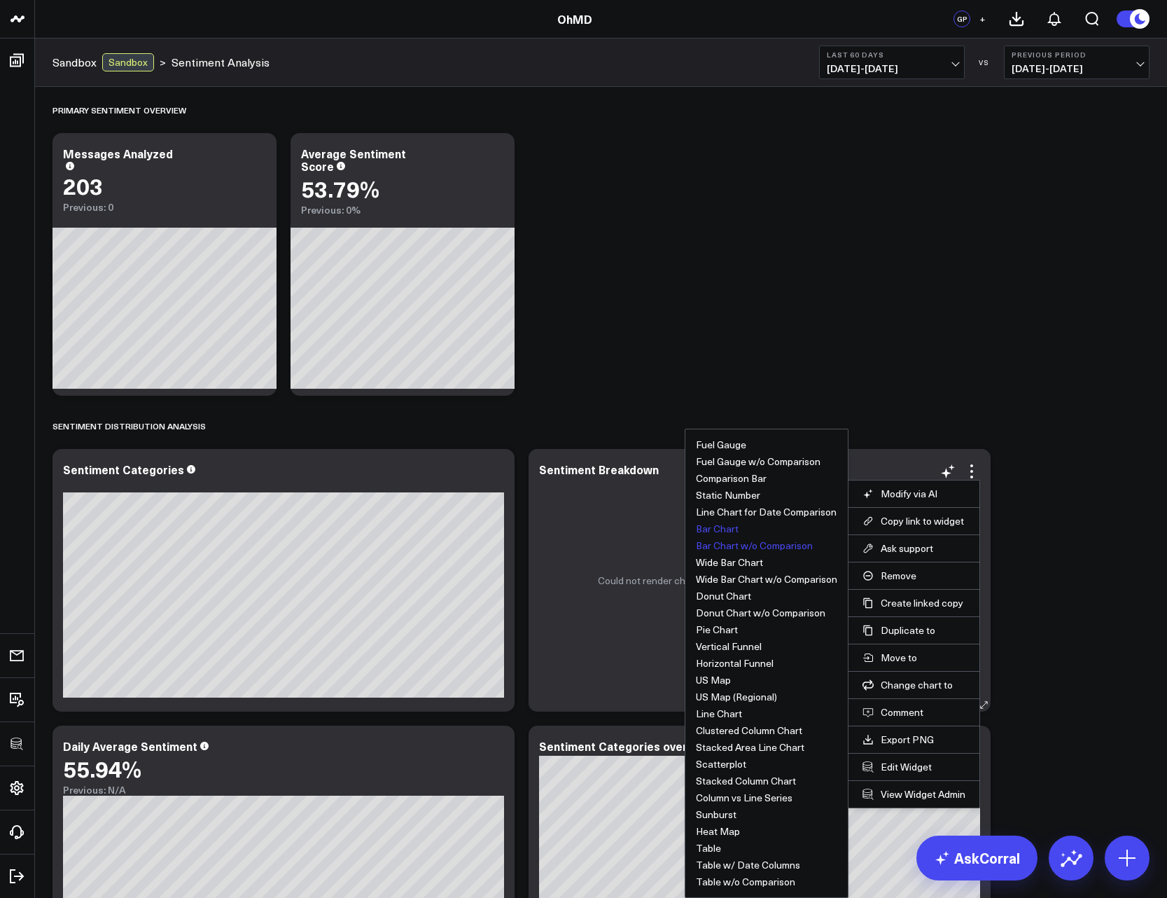
click at [709, 528] on button "Bar Chart" at bounding box center [717, 529] width 43 height 10
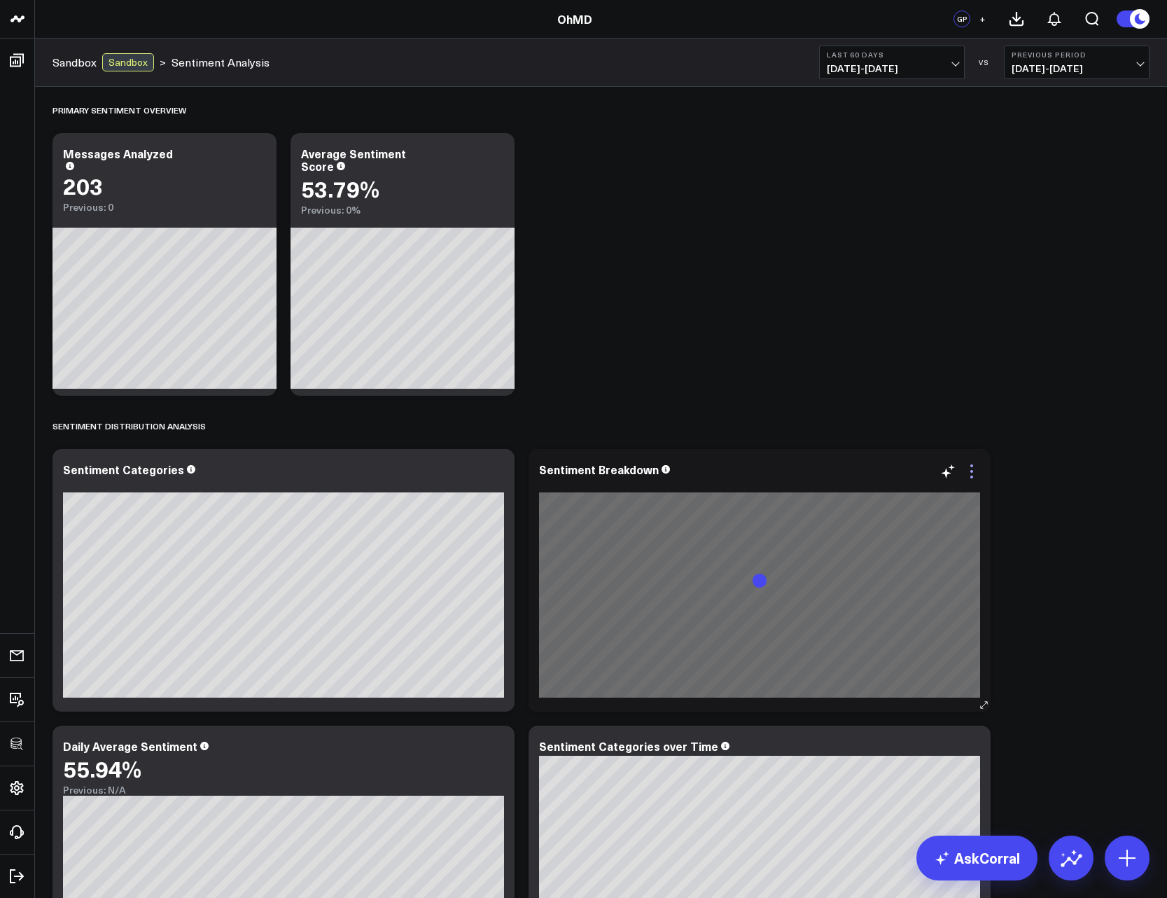
click at [972, 472] on icon at bounding box center [972, 471] width 3 height 3
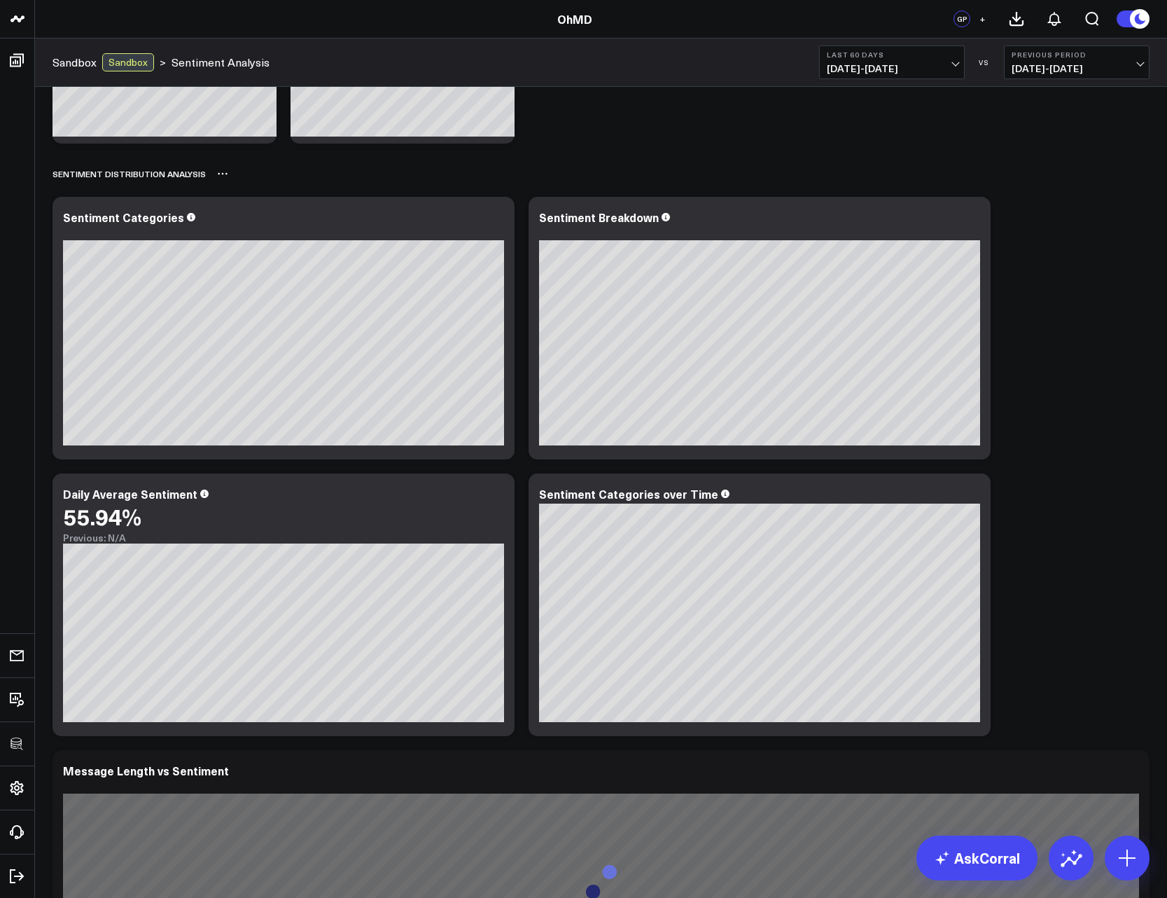
scroll to position [672, 0]
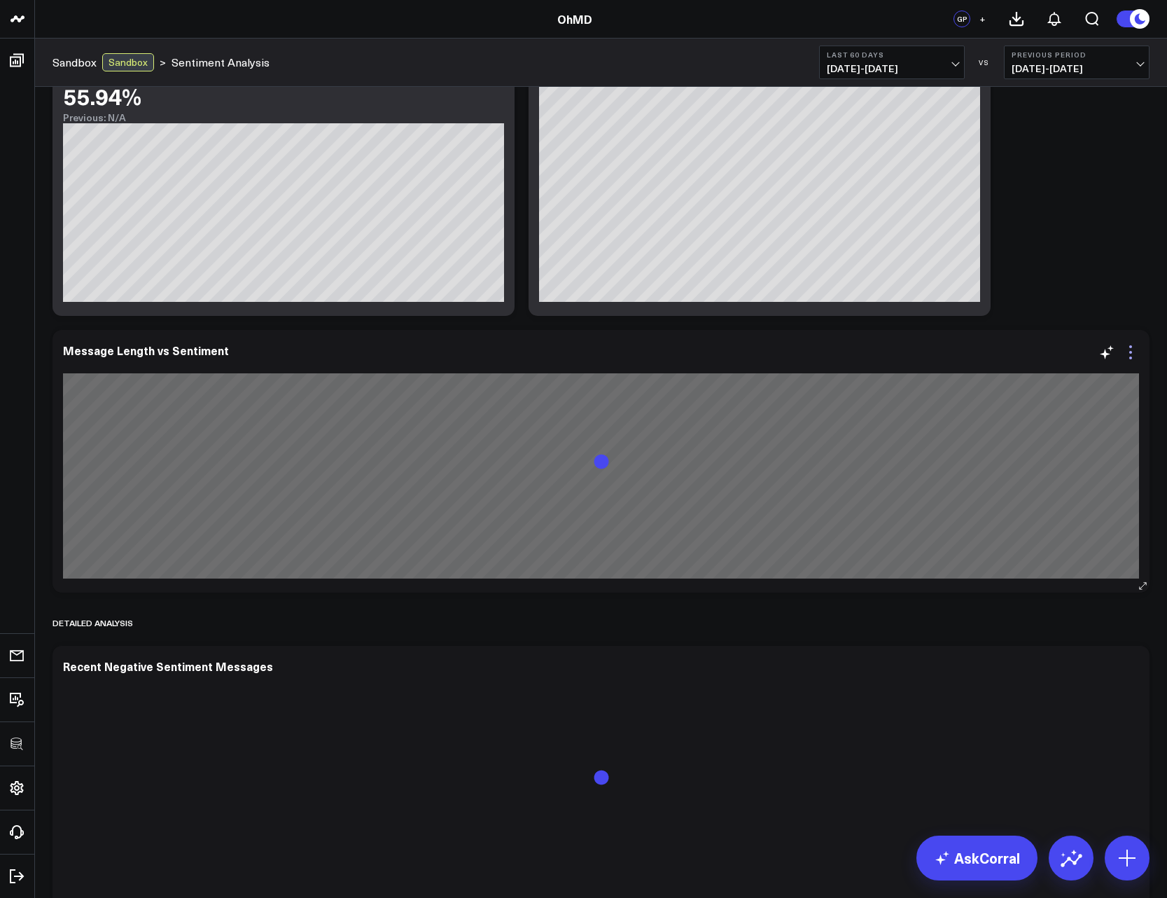
click at [1127, 356] on icon at bounding box center [1131, 352] width 17 height 17
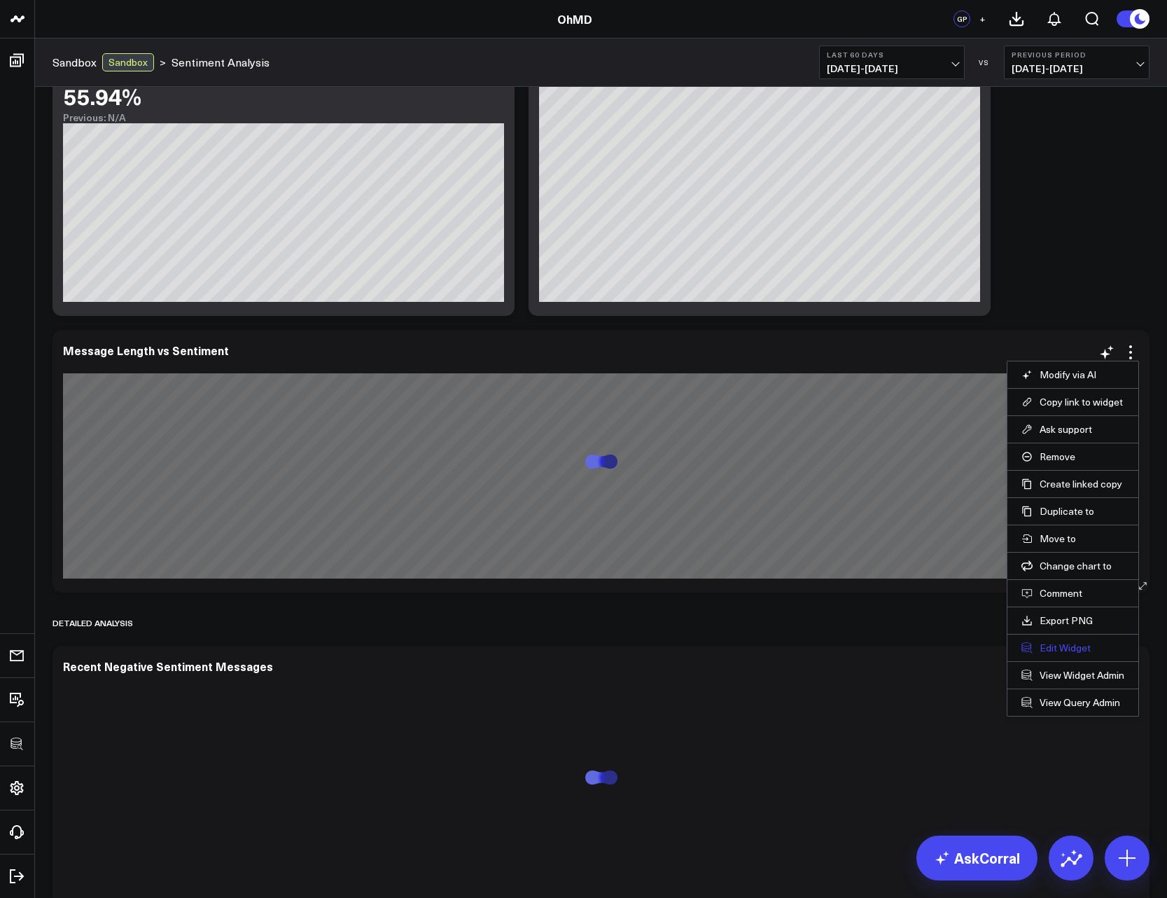
click at [1059, 644] on button "Edit Widget" at bounding box center [1073, 648] width 103 height 13
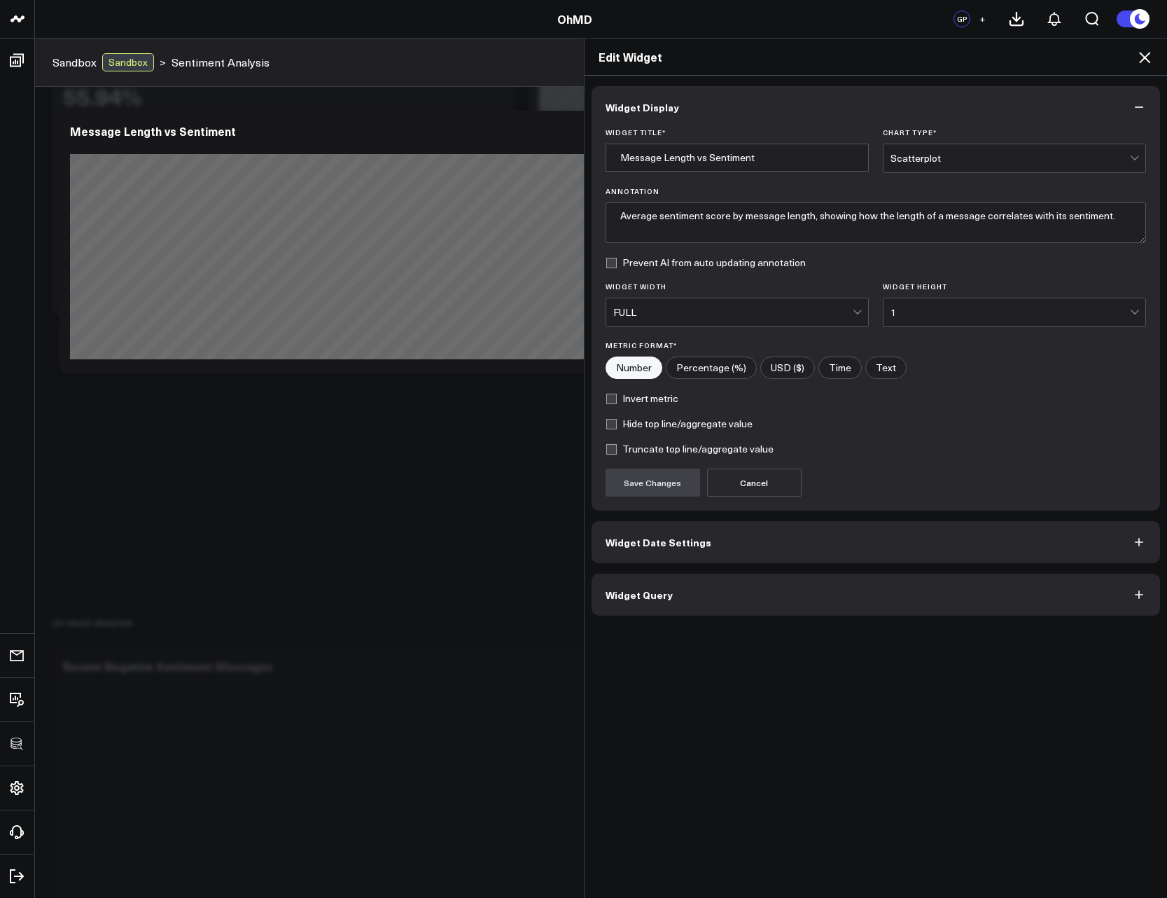
click at [772, 607] on button "Widget Query" at bounding box center [876, 595] width 569 height 42
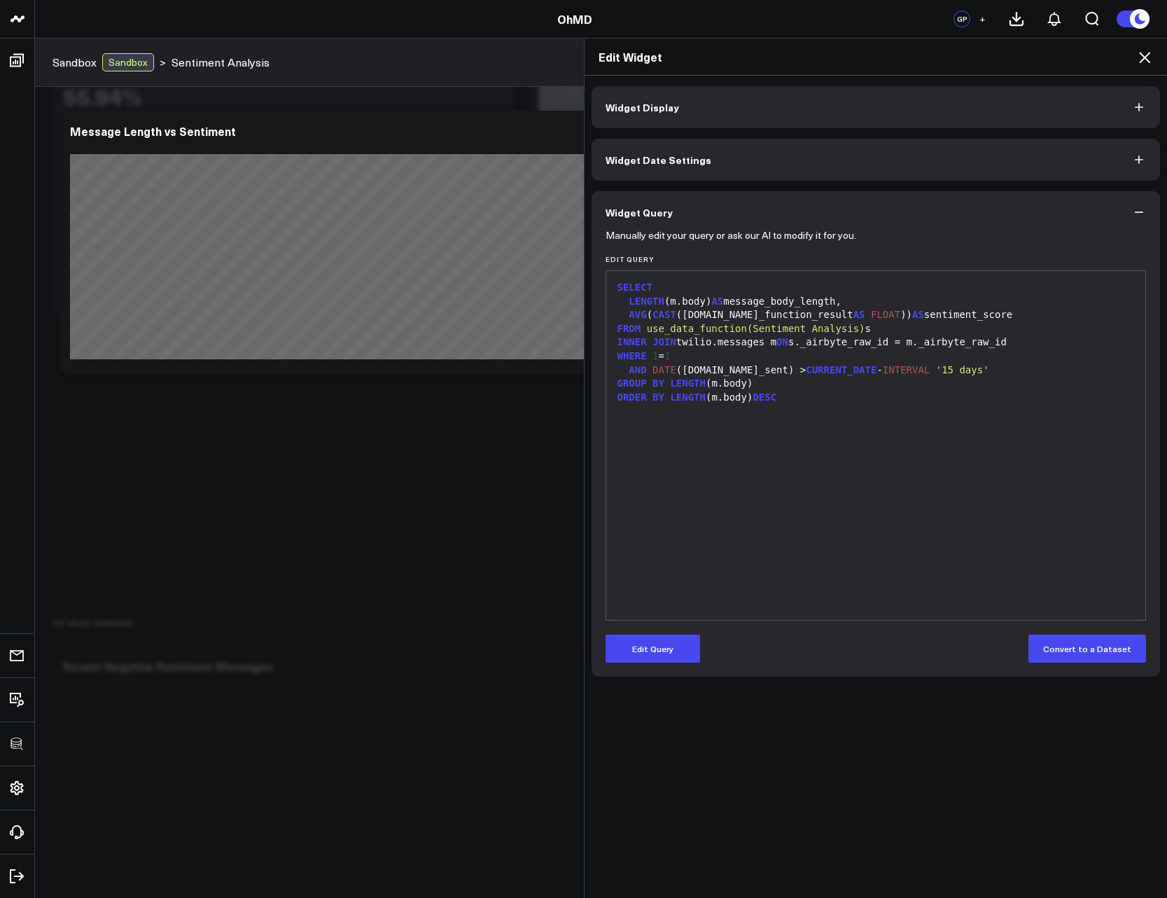
drag, startPoint x: 668, startPoint y: 108, endPoint x: 674, endPoint y: 118, distance: 11.3
click at [671, 114] on button "Widget Display" at bounding box center [876, 107] width 569 height 42
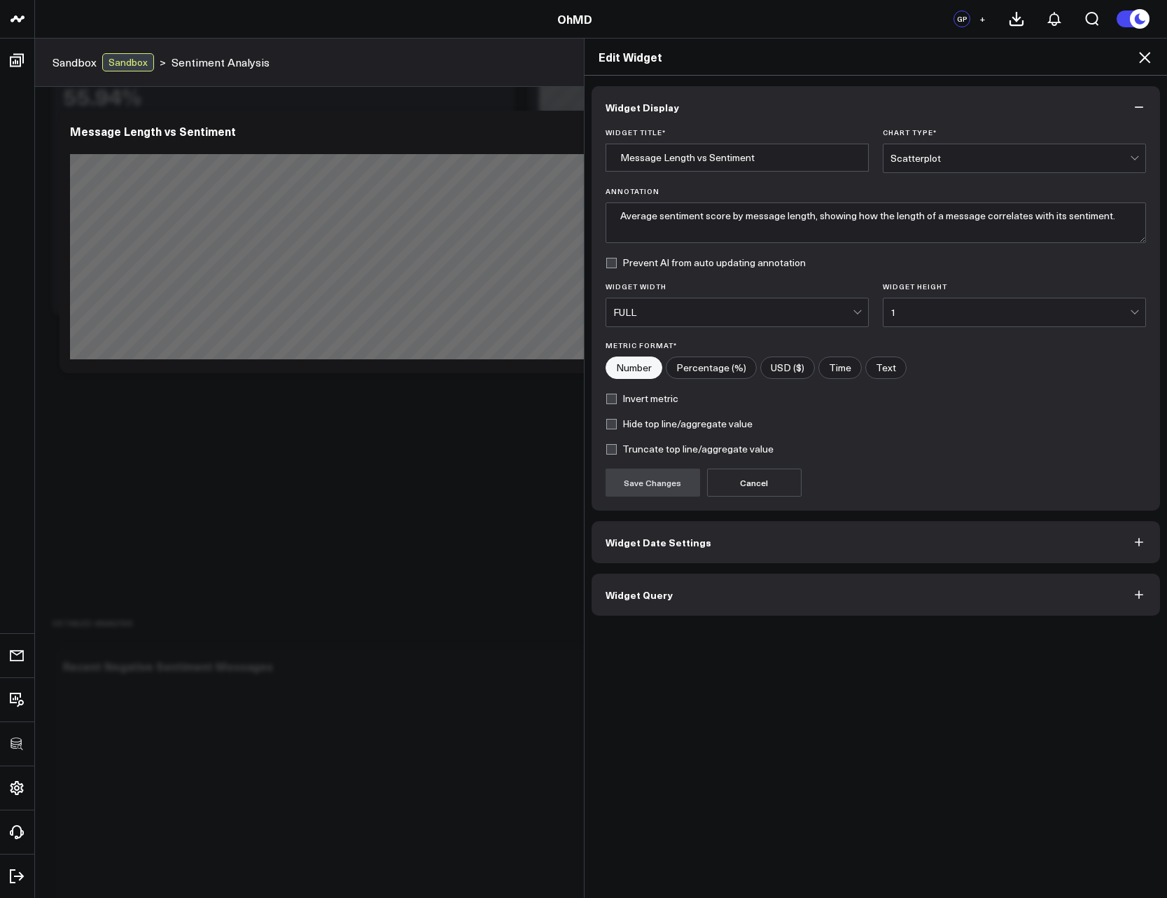
click at [842, 298] on div "FULL" at bounding box center [737, 312] width 263 height 29
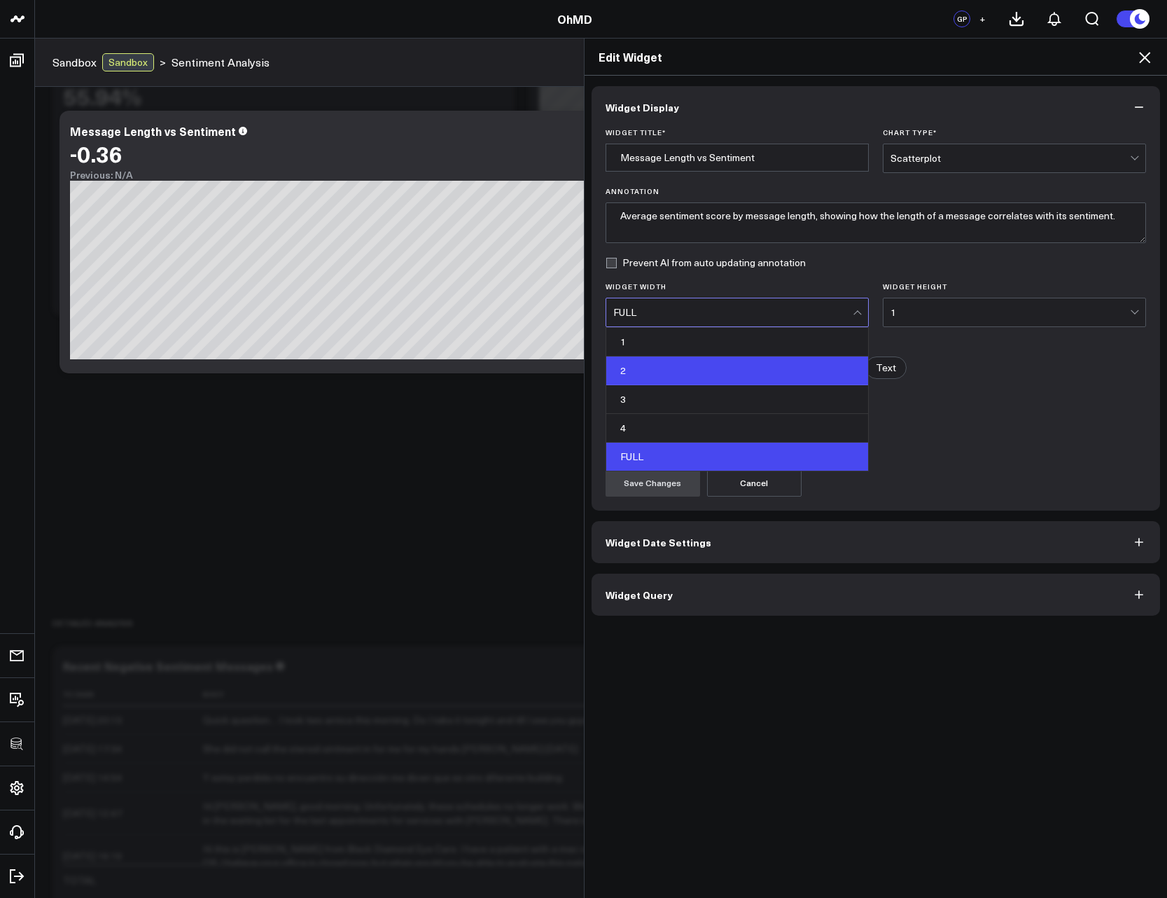
click at [731, 363] on div "2" at bounding box center [737, 370] width 262 height 29
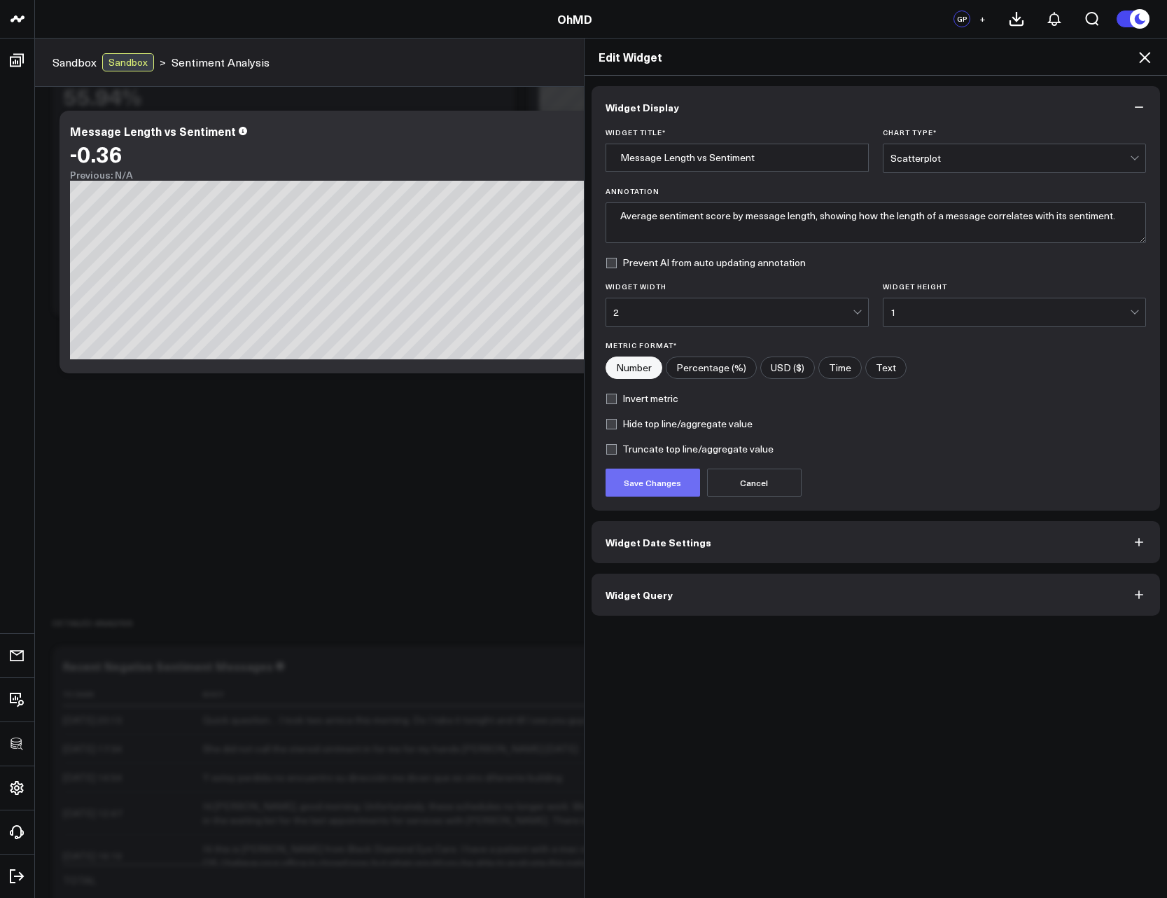
click at [660, 481] on button "Save Changes" at bounding box center [653, 483] width 95 height 28
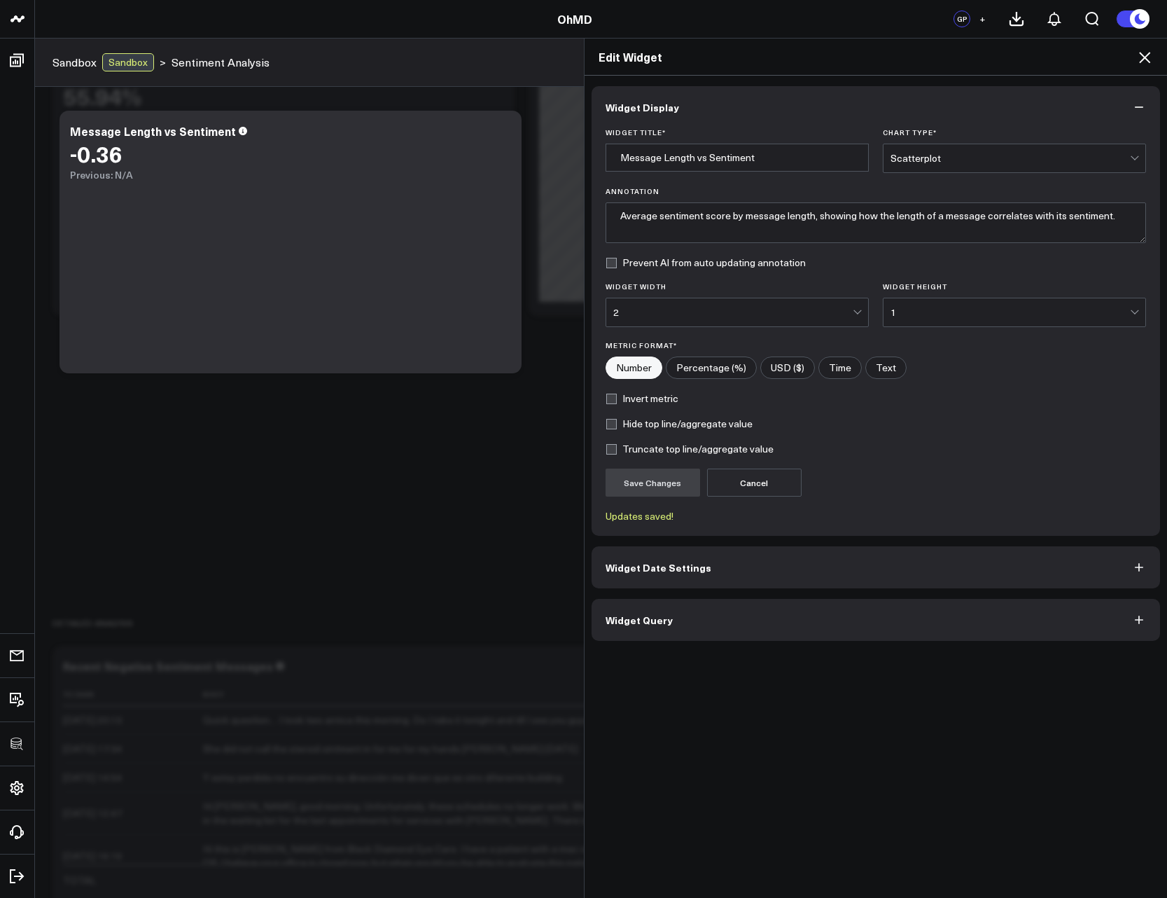
click at [1152, 57] on icon at bounding box center [1145, 57] width 17 height 17
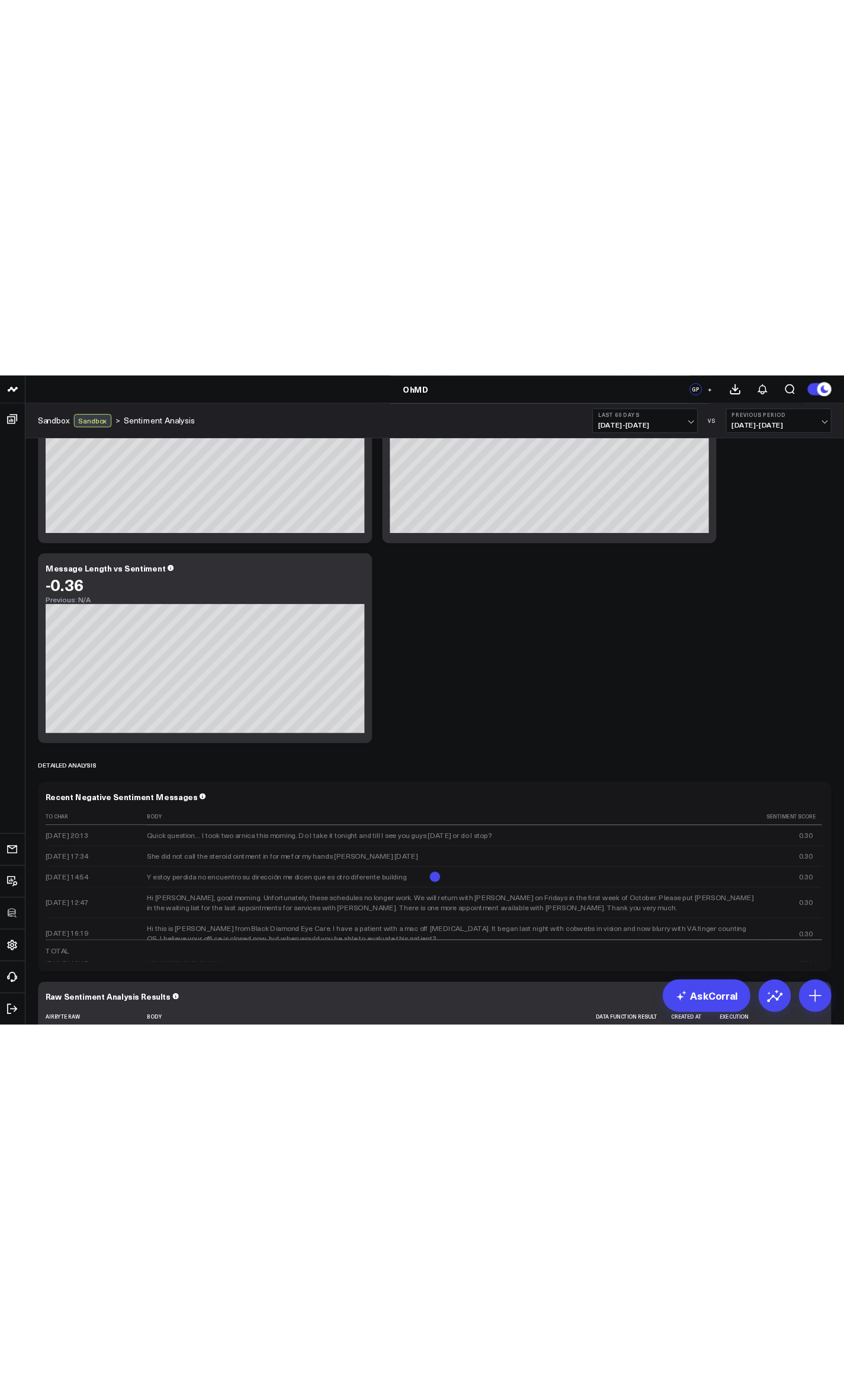
scroll to position [248, 0]
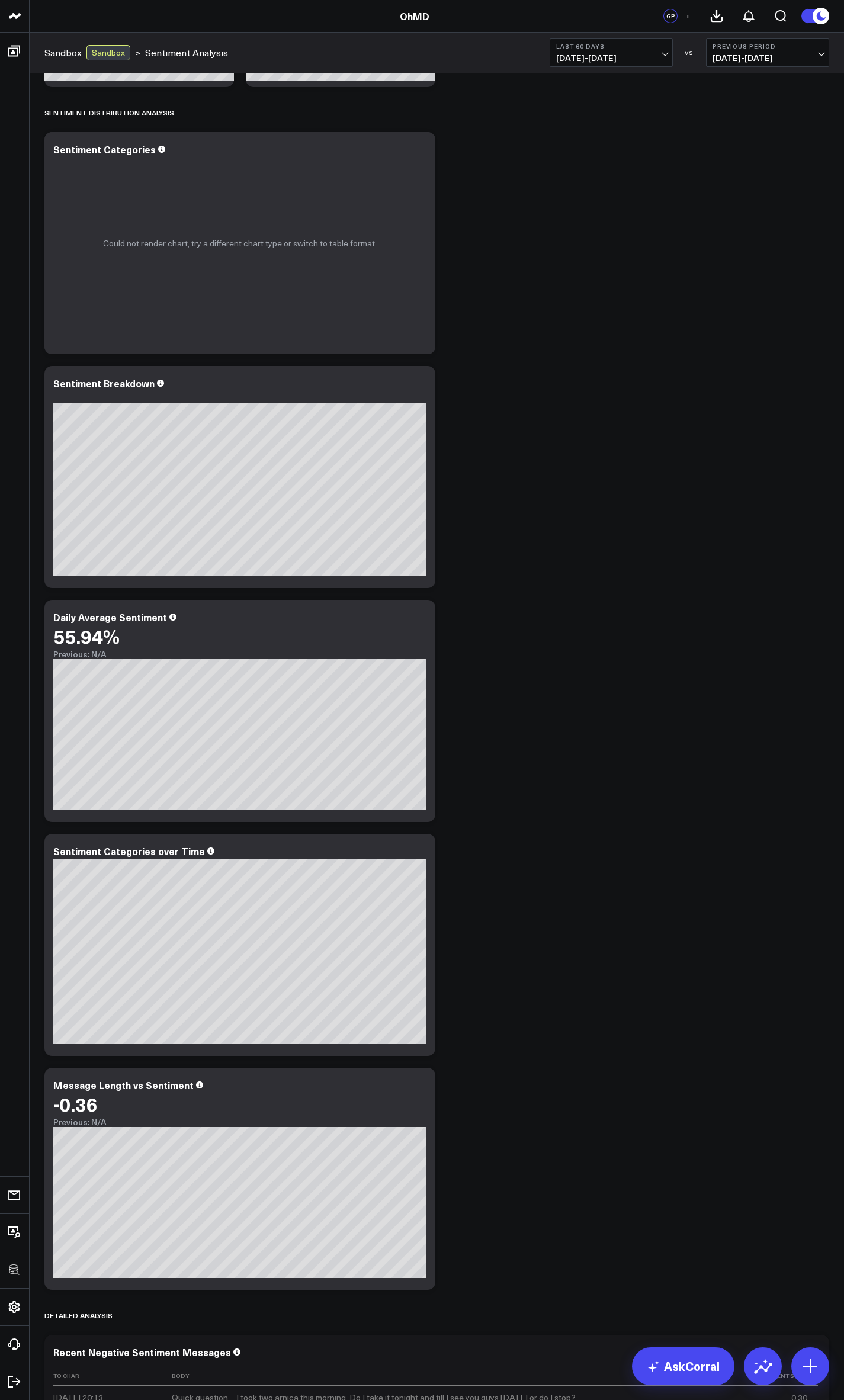
click at [616, 758] on div "Primary Sentiment Overview Modify via AI Copy link to widget Ask support Remove…" at bounding box center [437, 811] width 797 height 1971
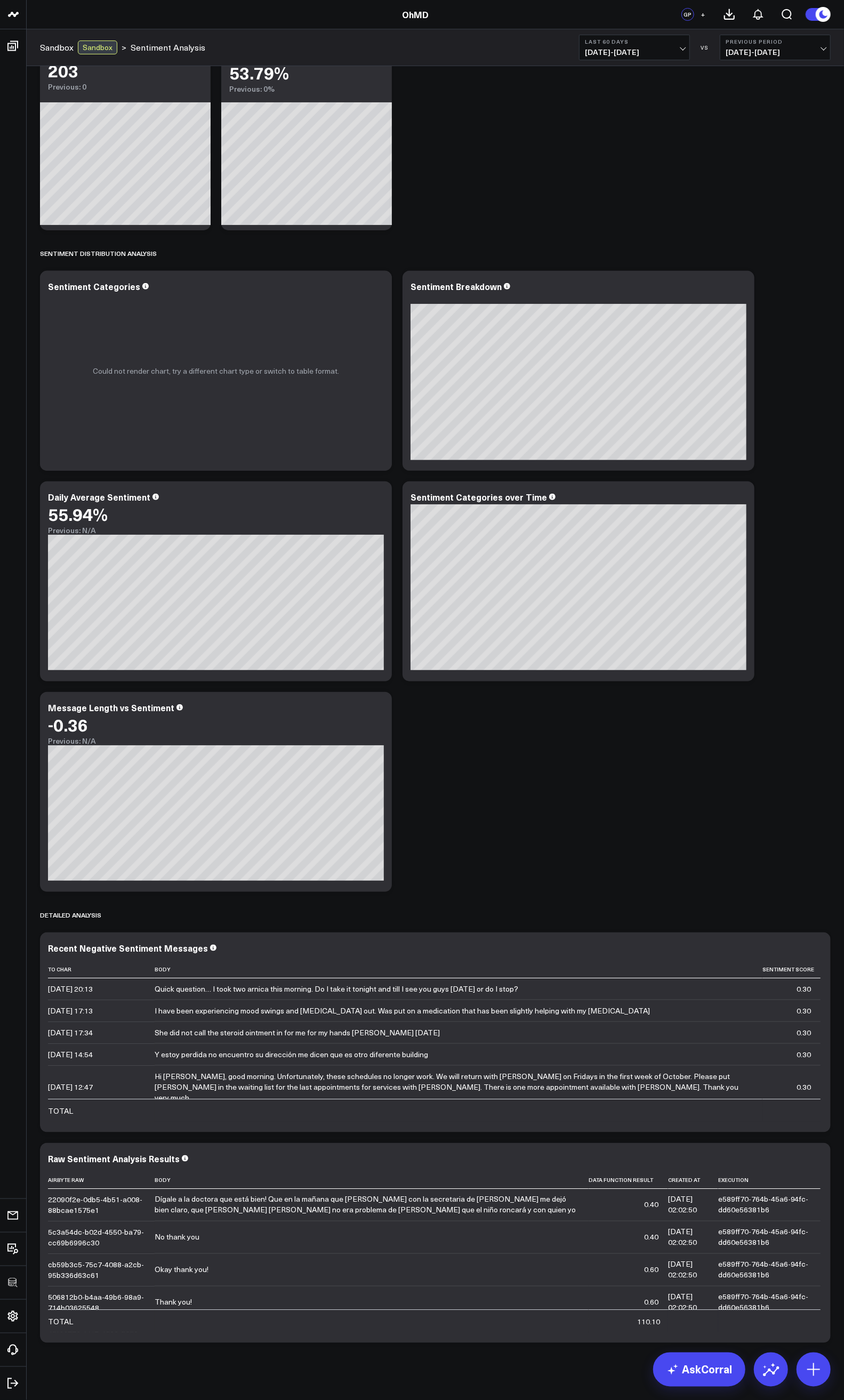
scroll to position [0, 0]
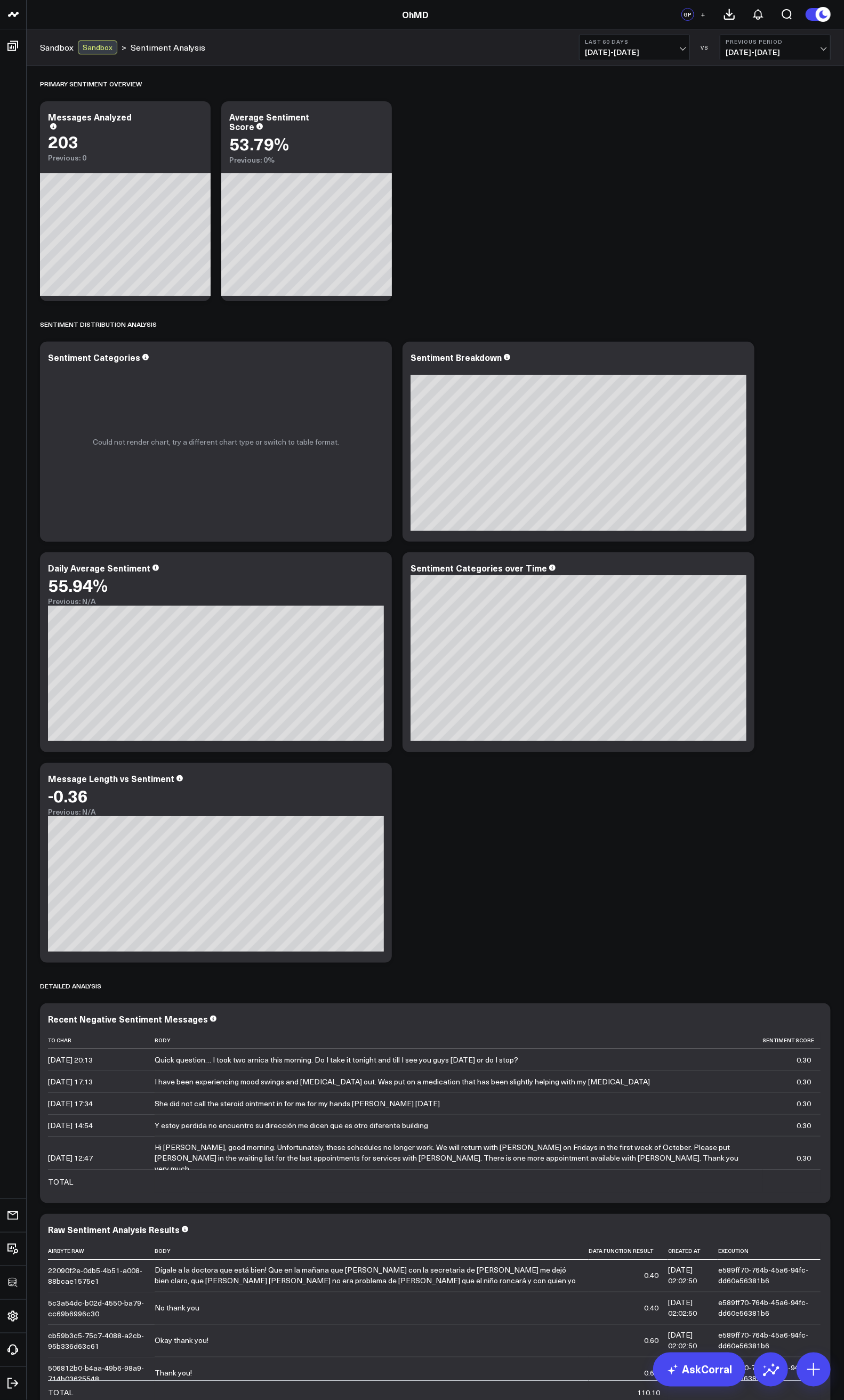
click at [635, 54] on span "07/12/25 - 09/09/25" at bounding box center [634, 52] width 99 height 8
click at [613, 151] on link "Last 90 Days" at bounding box center [634, 153] width 110 height 21
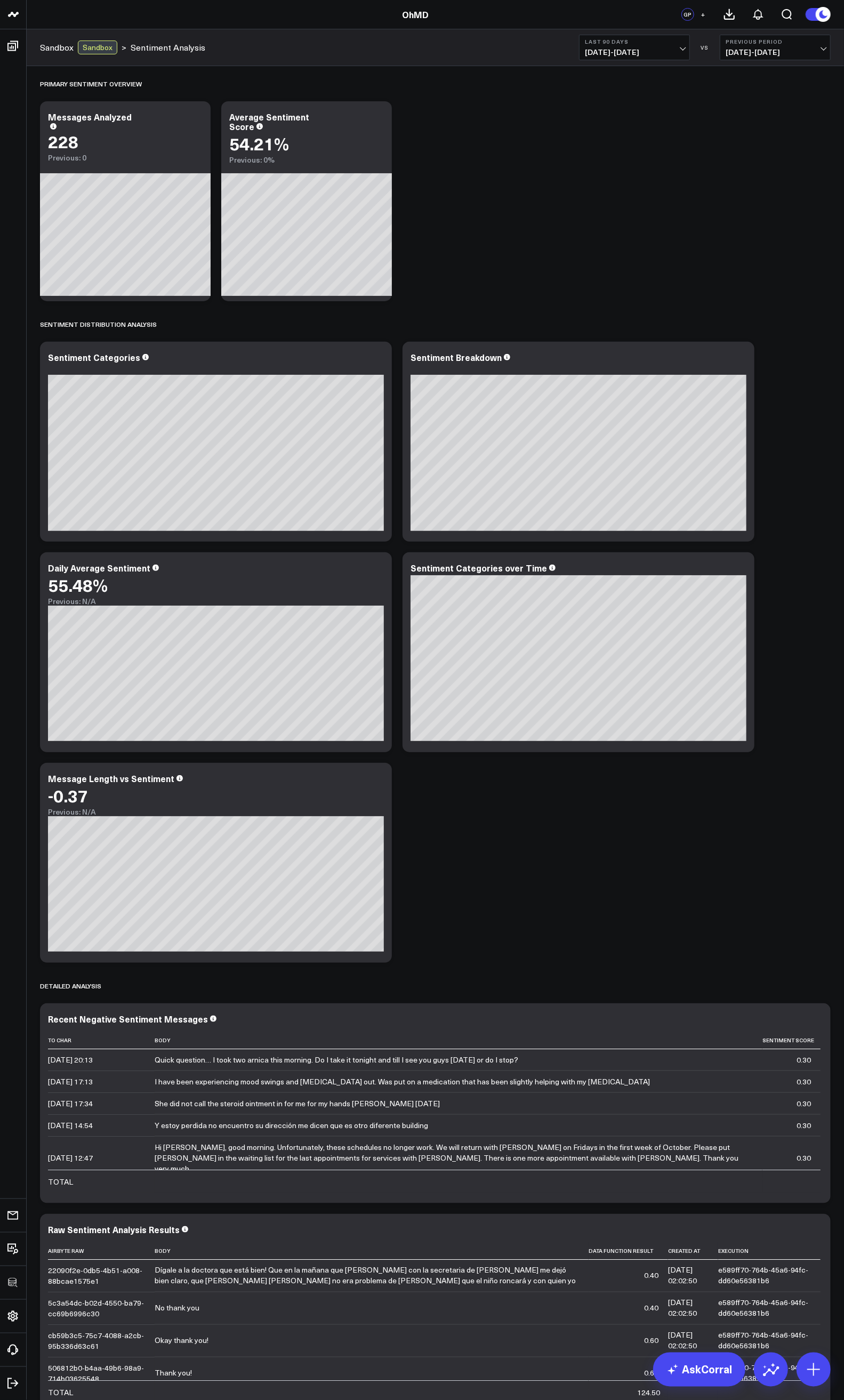
click at [579, 683] on div "Primary Sentiment Overview Modify via AI Copy link to widget Ask support Remove…" at bounding box center [435, 742] width 801 height 1353
click at [631, 56] on button "Last 90 Days [DATE] - [DATE]" at bounding box center [635, 48] width 111 height 26
click at [618, 175] on link "Last 365 Days" at bounding box center [634, 174] width 110 height 21
click at [654, 245] on div "Primary Sentiment Overview Modify via AI Copy link to widget Ask support Remove…" at bounding box center [435, 742] width 801 height 1353
click at [381, 120] on icon at bounding box center [377, 118] width 13 height 13
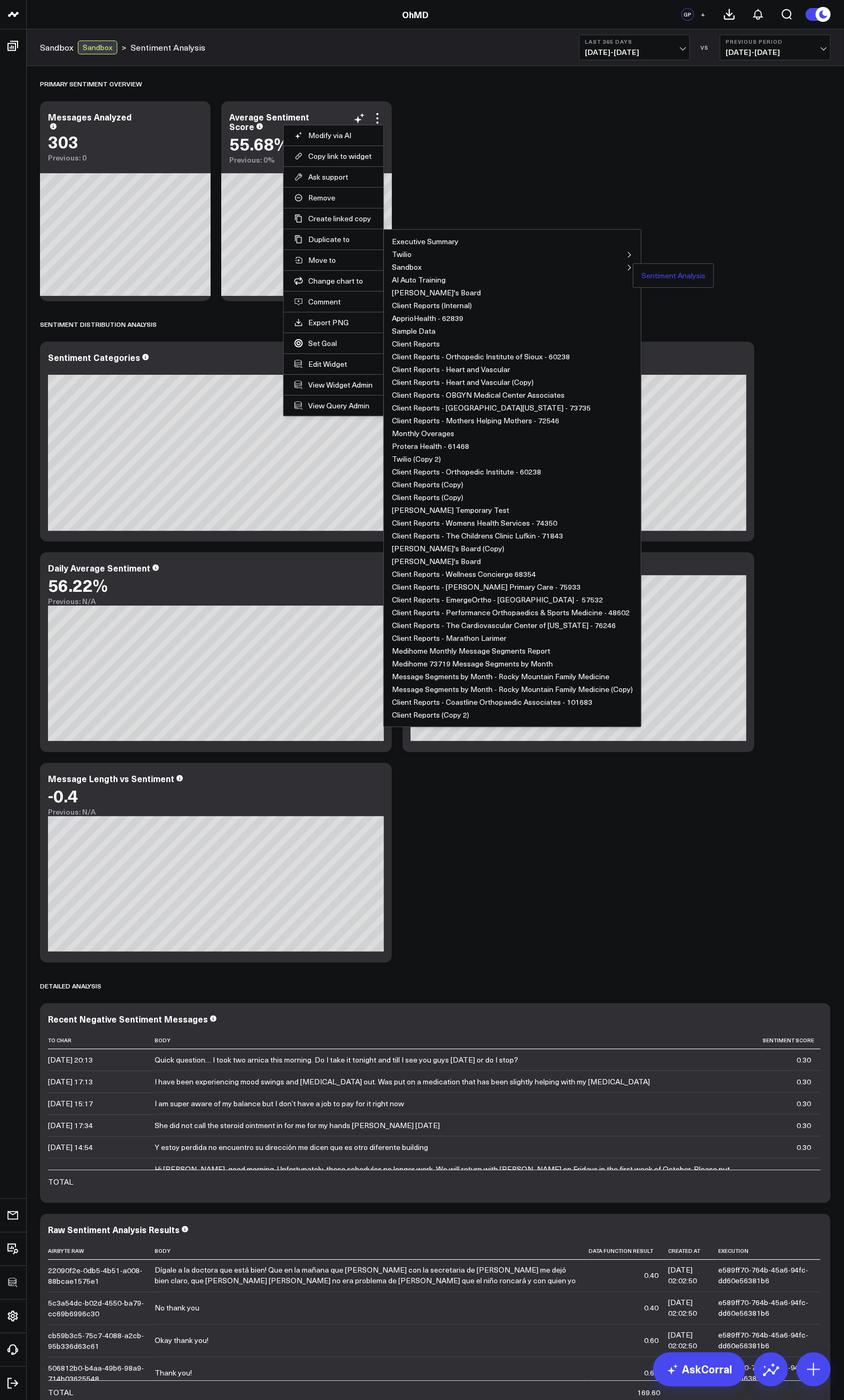
click at [652, 273] on button "Sentiment Analysis" at bounding box center [674, 276] width 64 height 8
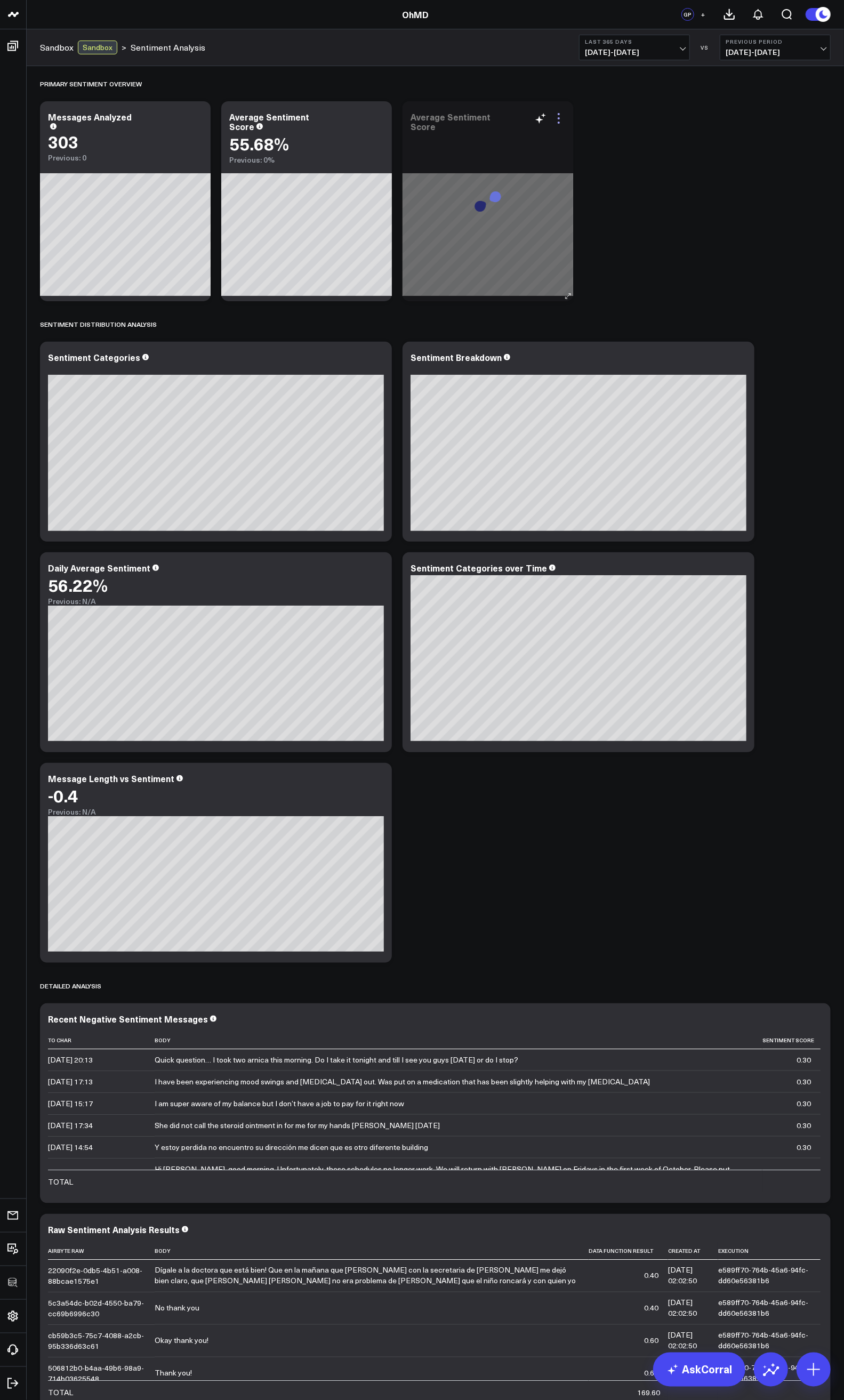
click at [561, 120] on icon at bounding box center [559, 118] width 13 height 13
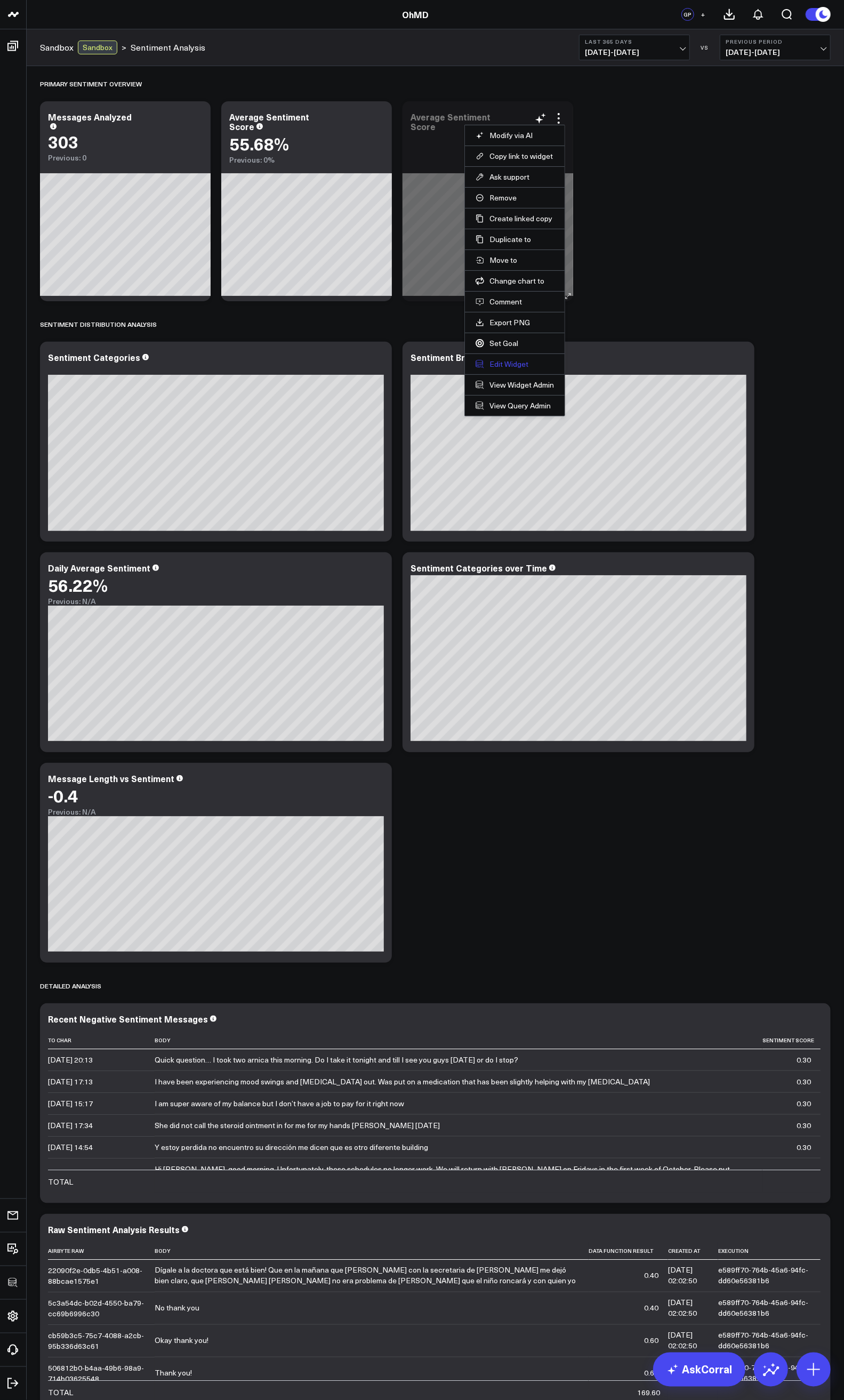
click at [507, 364] on button "Edit Widget" at bounding box center [514, 364] width 78 height 10
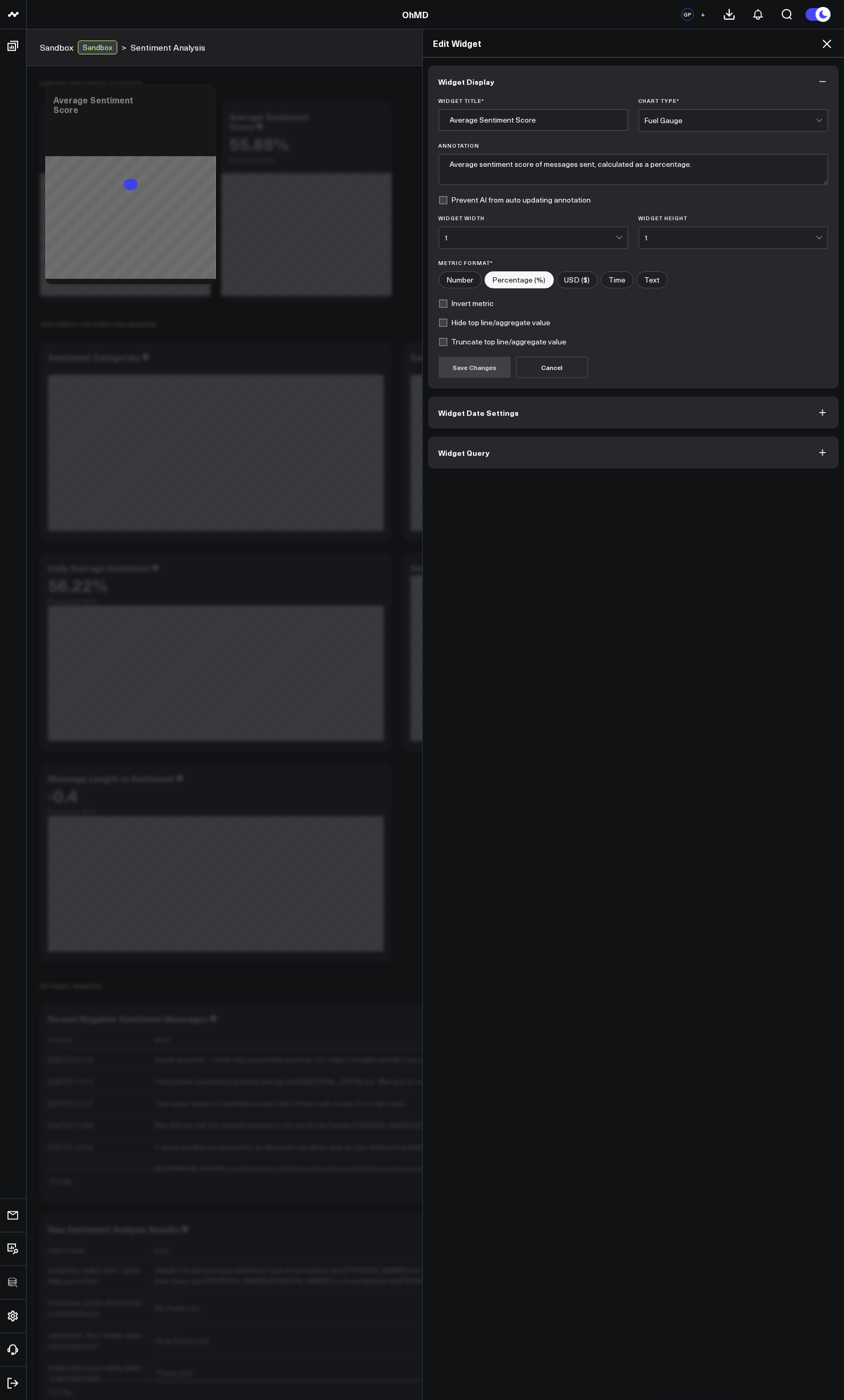
click at [476, 454] on span "Widget Query" at bounding box center [463, 452] width 51 height 8
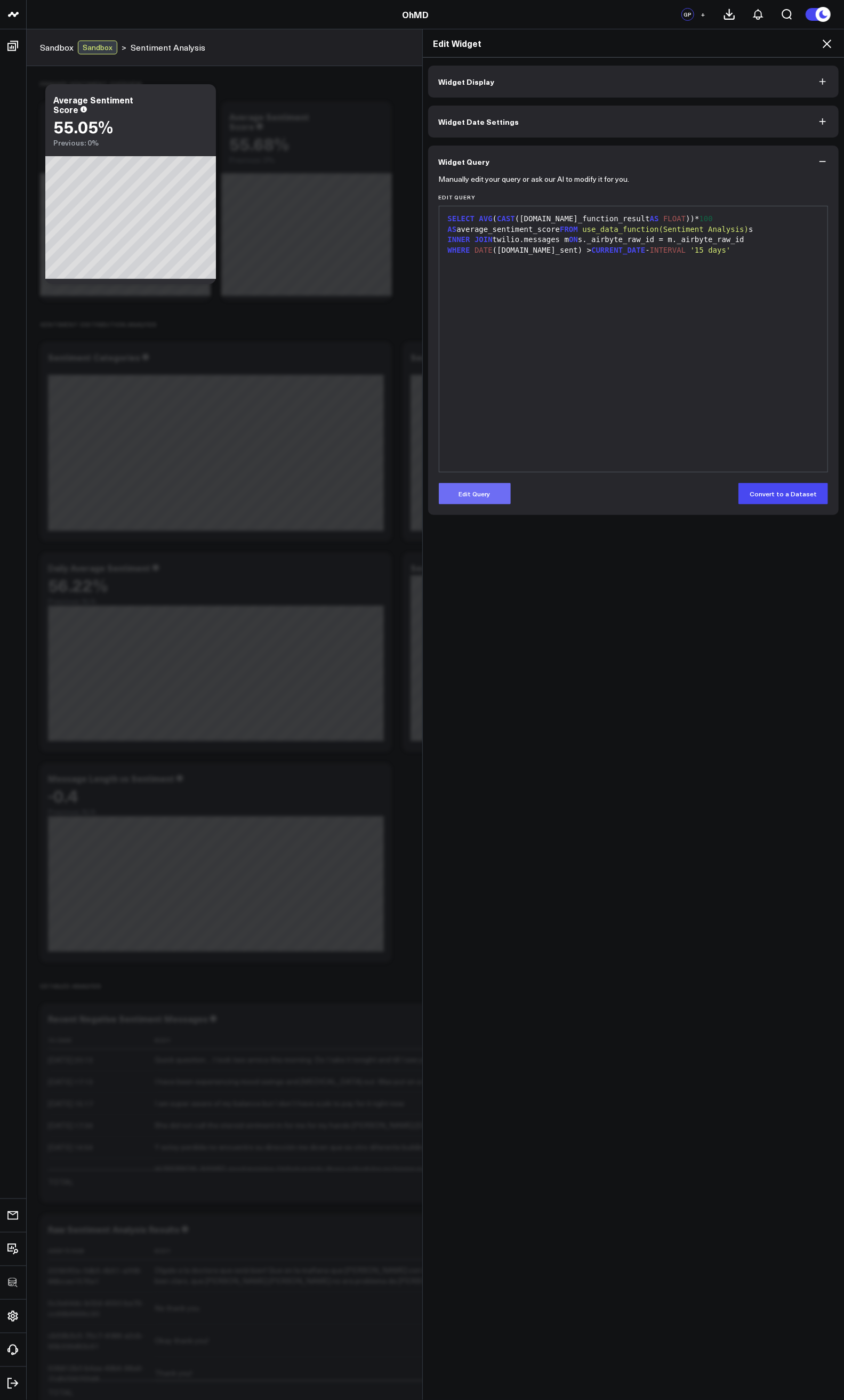
click at [481, 493] on button "Edit Query" at bounding box center [474, 494] width 72 height 21
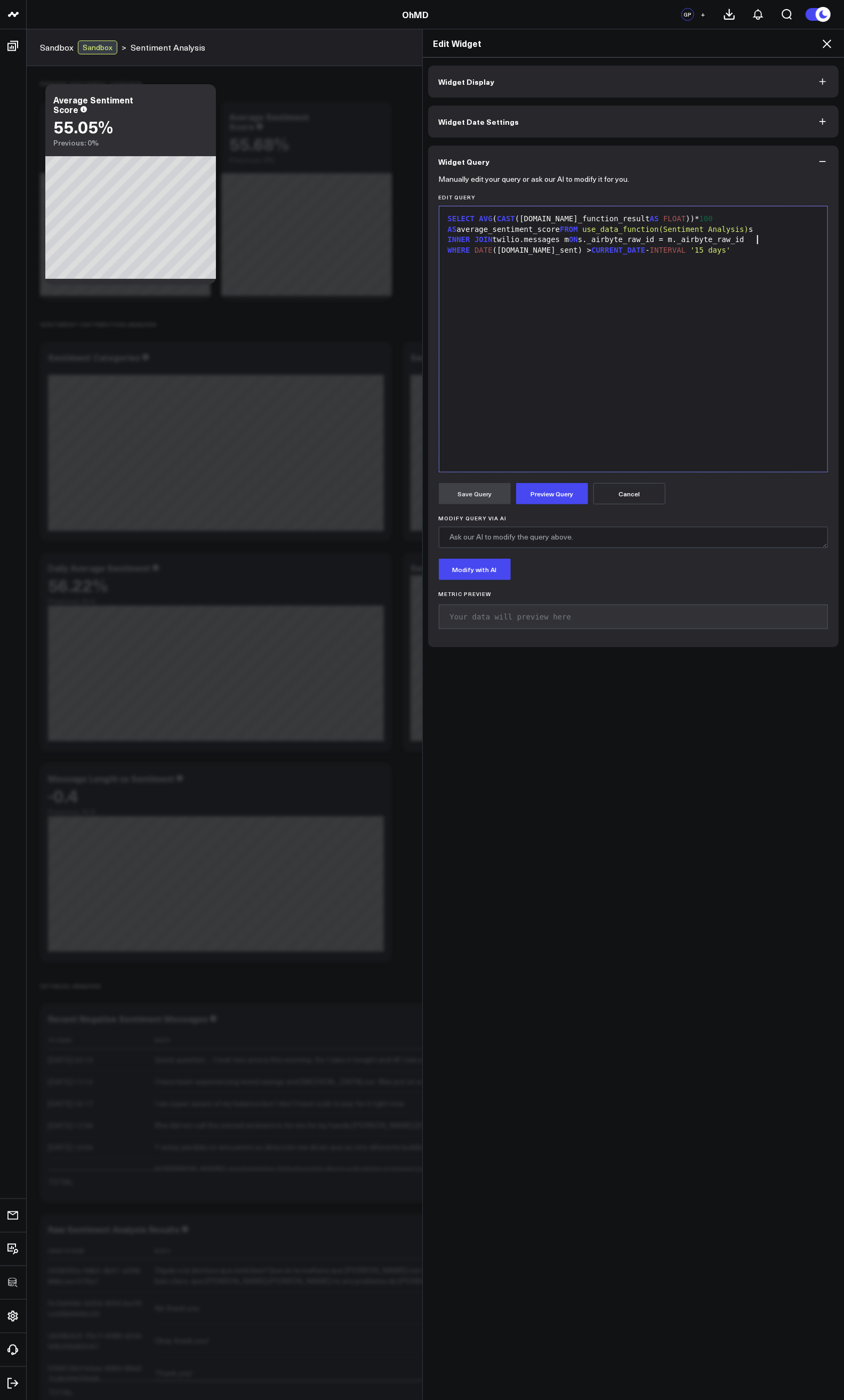
click at [764, 241] on div "INNER JOIN twilio.messages m ON s._airbyte_raw_id = m._airbyte_raw_id" at bounding box center [633, 240] width 378 height 11
click at [563, 250] on div "INNER JOIN twilio.accounts ON m.account_sid = a.sid" at bounding box center [633, 250] width 378 height 11
click at [479, 219] on span "AVG" at bounding box center [486, 218] width 14 height 8
click at [723, 263] on div "WHERE DATE (m.date_sent) > CURRENT_DATE - INTERVAL '15 days'" at bounding box center [633, 260] width 378 height 11
click at [554, 496] on button "Preview Query" at bounding box center [552, 494] width 72 height 21
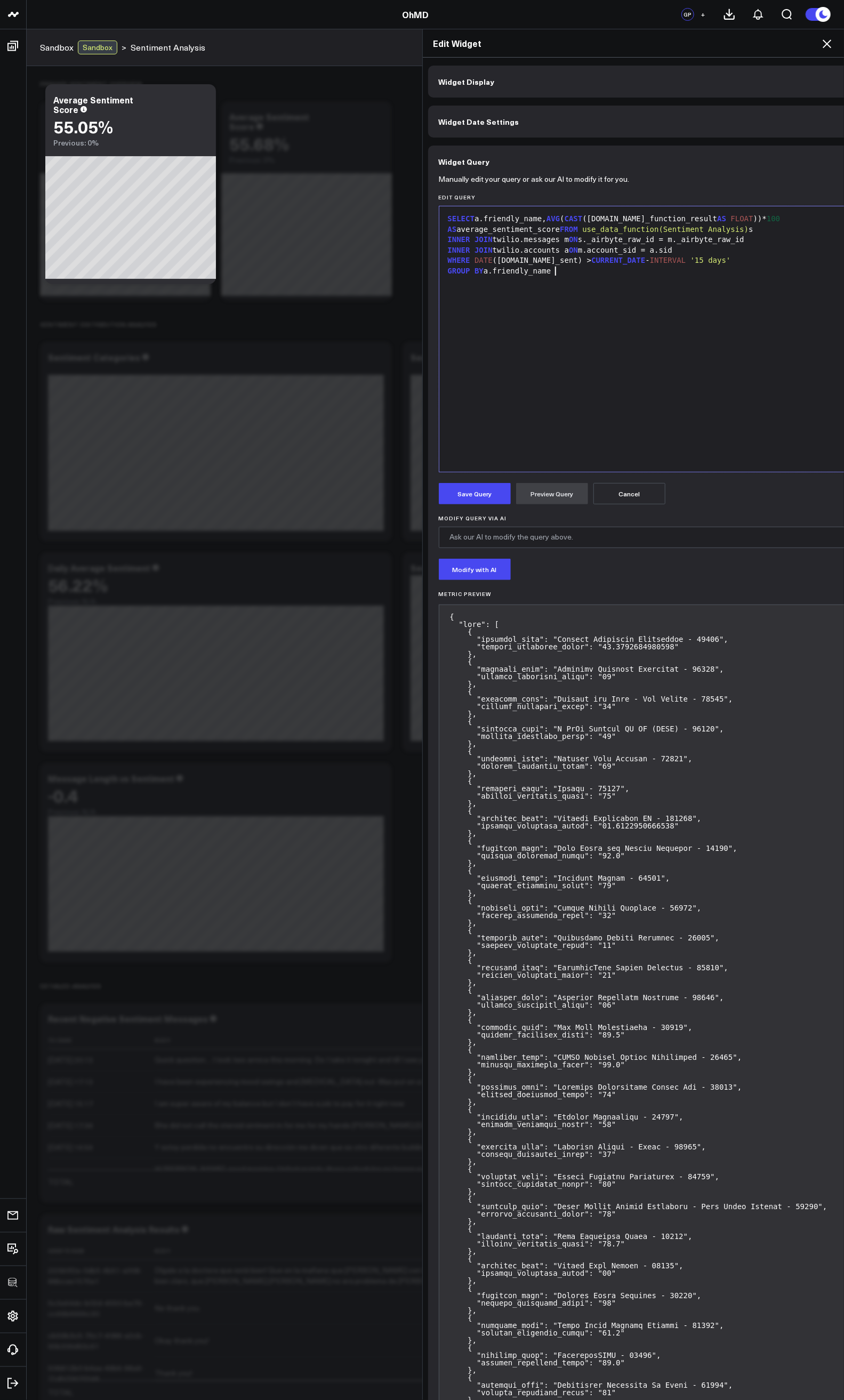
click at [559, 298] on div "SELECT a.friendly_name, AVG ( CAST (s.data_function_result AS FLOAT ))* 100 AS …" at bounding box center [648, 339] width 406 height 255
click at [555, 499] on button "Preview Query" at bounding box center [552, 494] width 72 height 21
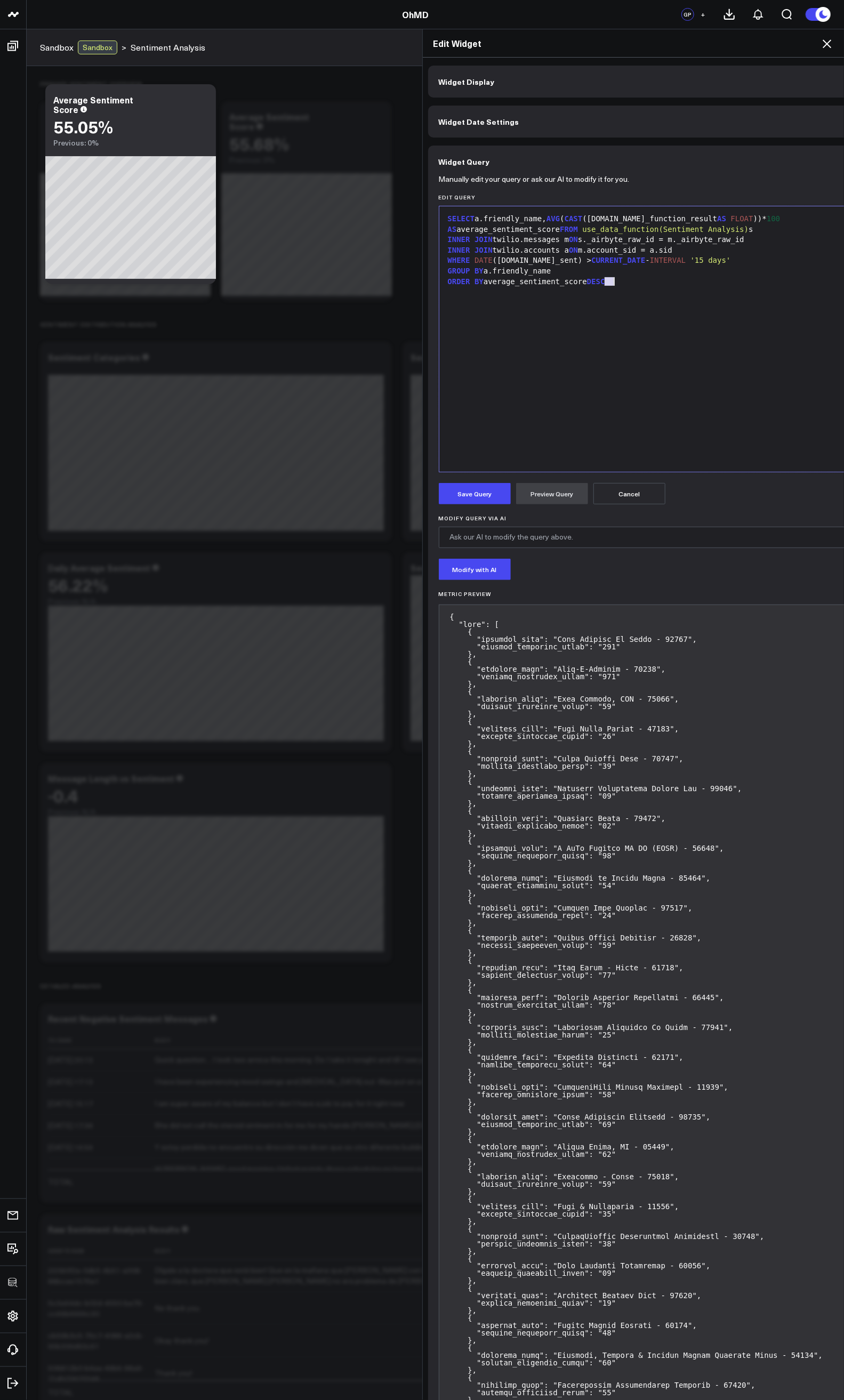
drag, startPoint x: 600, startPoint y: 280, endPoint x: 564, endPoint y: 690, distance: 411.6
click at [600, 332] on div "SELECT a.friendly_name, AVG ( CAST (s.data_function_result AS FLOAT ))* 100 AS …" at bounding box center [648, 339] width 406 height 255
click at [549, 489] on button "Preview Query" at bounding box center [552, 494] width 72 height 21
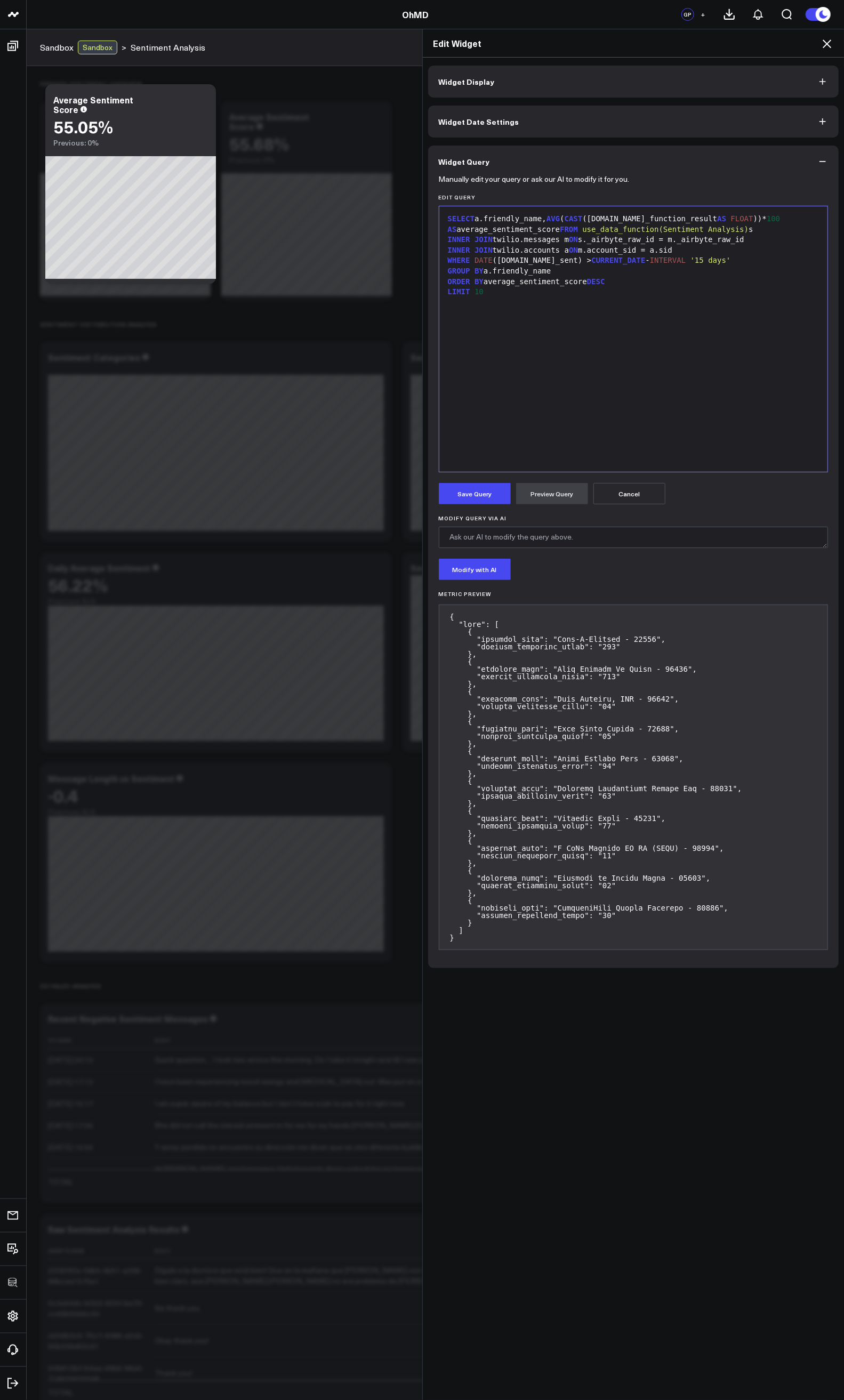
click at [505, 81] on button "Widget Display" at bounding box center [633, 81] width 411 height 32
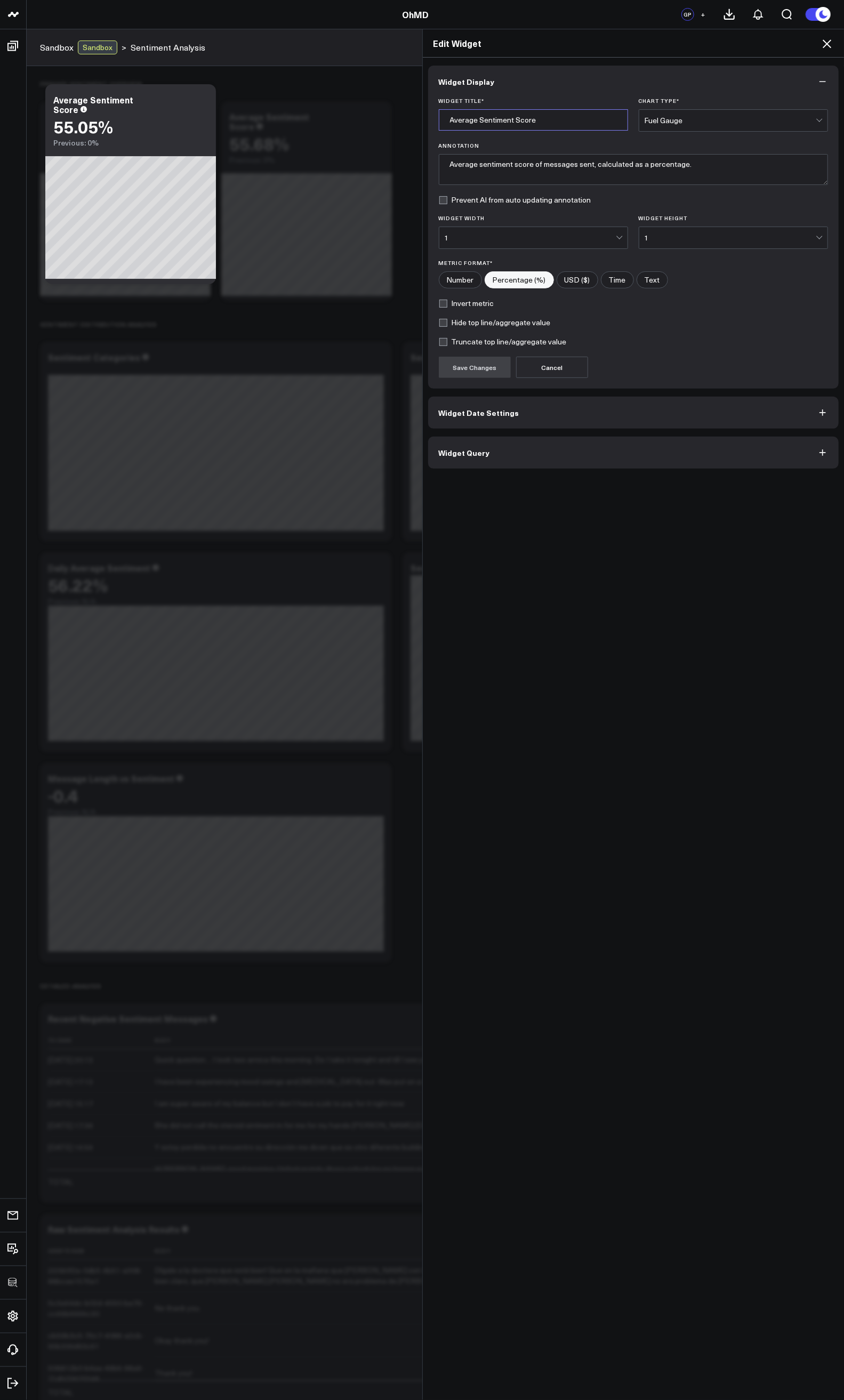
drag, startPoint x: 518, startPoint y: 113, endPoint x: 524, endPoint y: 118, distance: 7.8
click at [521, 115] on input "Average Sentiment Score" at bounding box center [533, 120] width 190 height 21
type input "Top 10 Accounts by Sentiment"
click at [734, 123] on div "Fuel Gauge" at bounding box center [730, 120] width 171 height 8
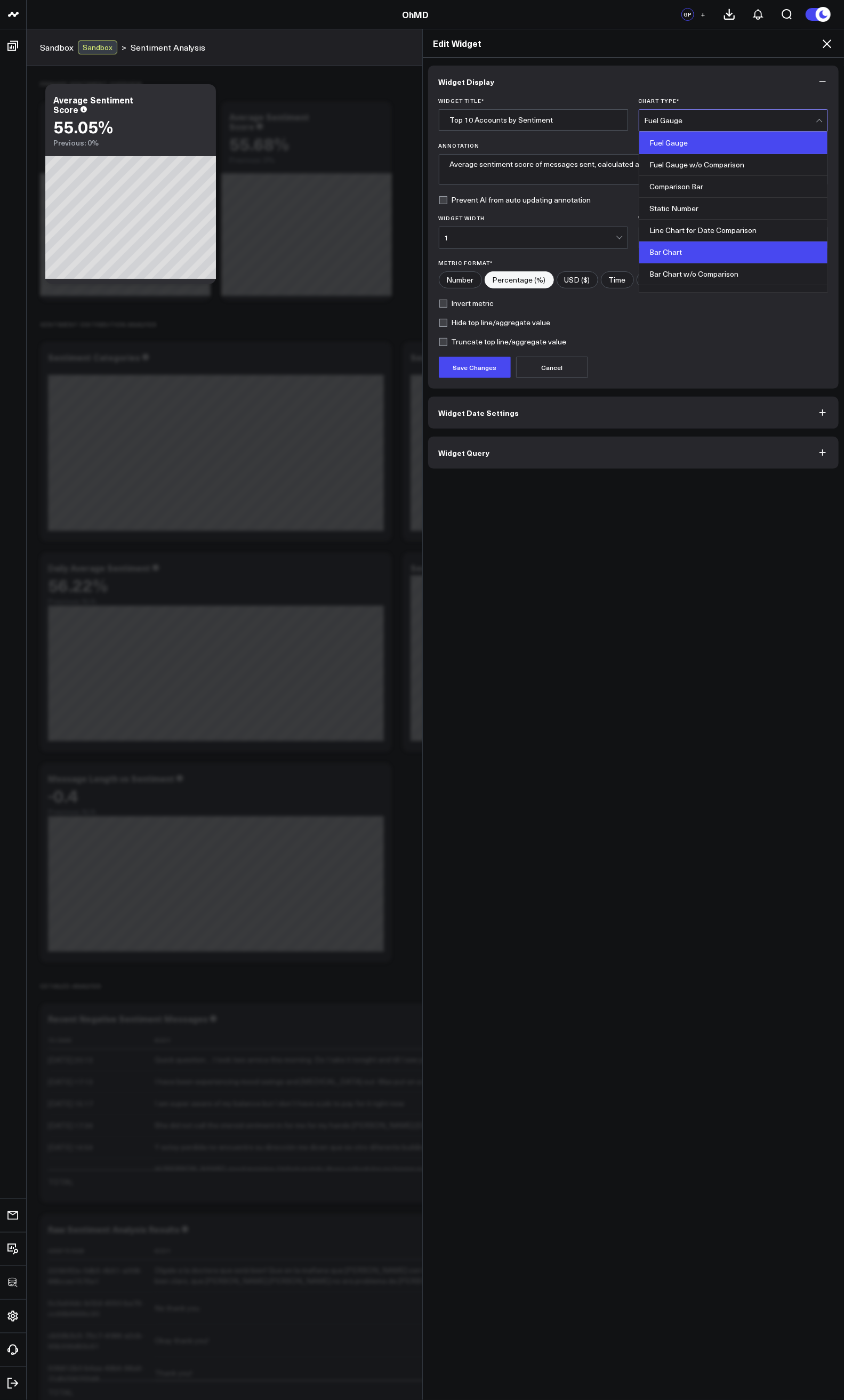
click at [699, 247] on div "Bar Chart" at bounding box center [733, 252] width 188 height 22
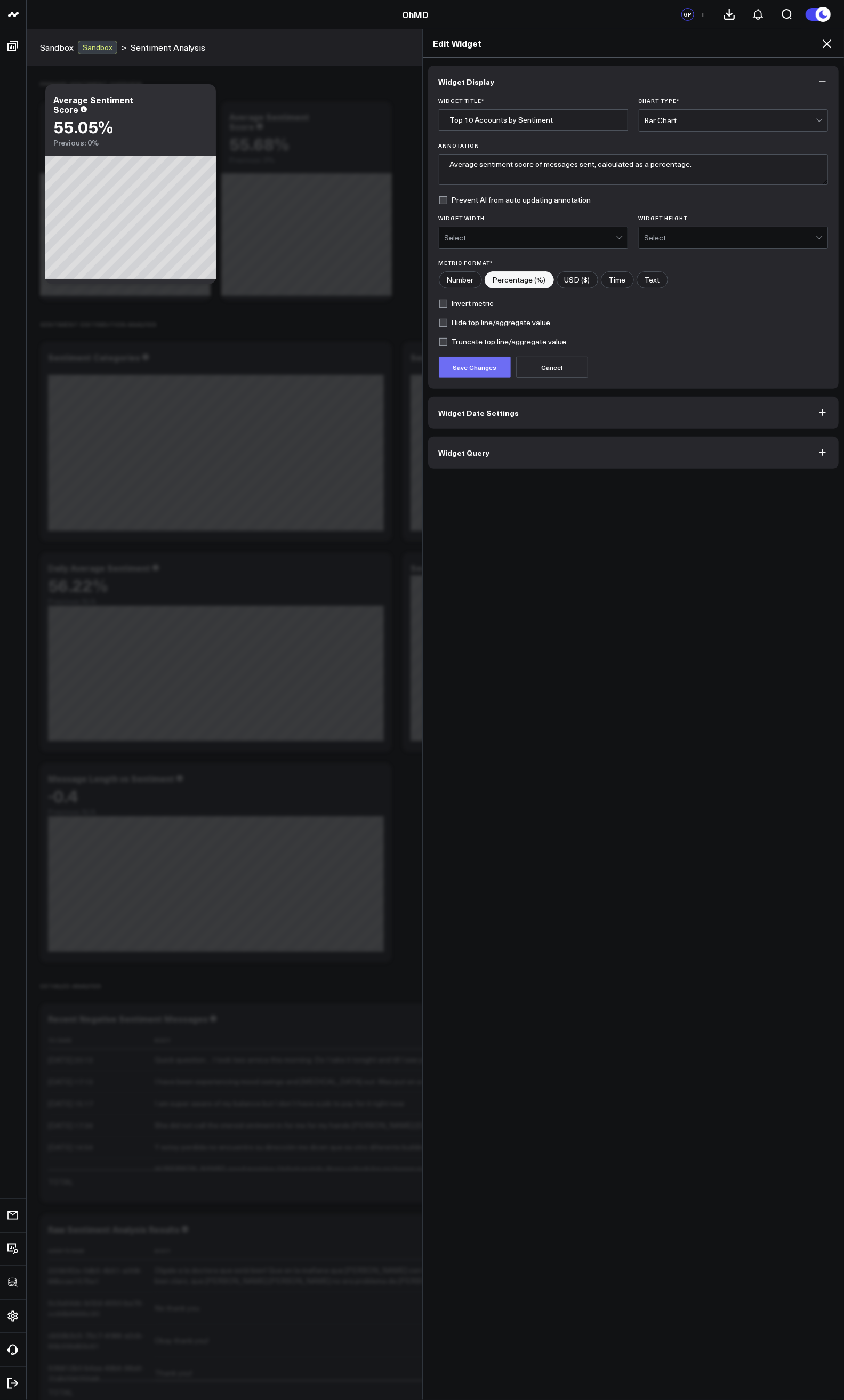
click at [473, 365] on button "Save Changes" at bounding box center [474, 368] width 72 height 21
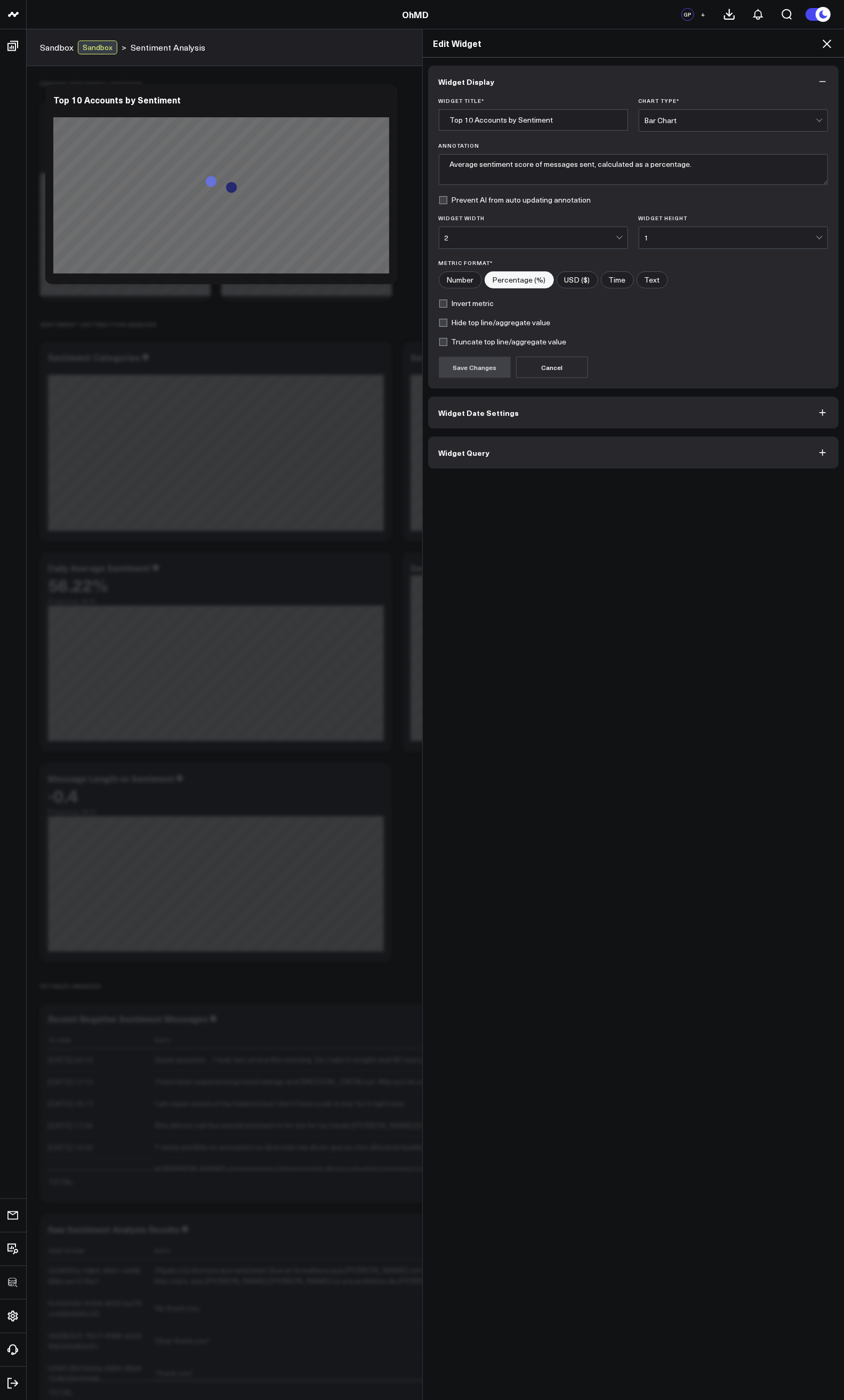
click at [834, 40] on div "Edit Widget" at bounding box center [633, 43] width 422 height 28
click at [824, 45] on icon at bounding box center [826, 43] width 13 height 13
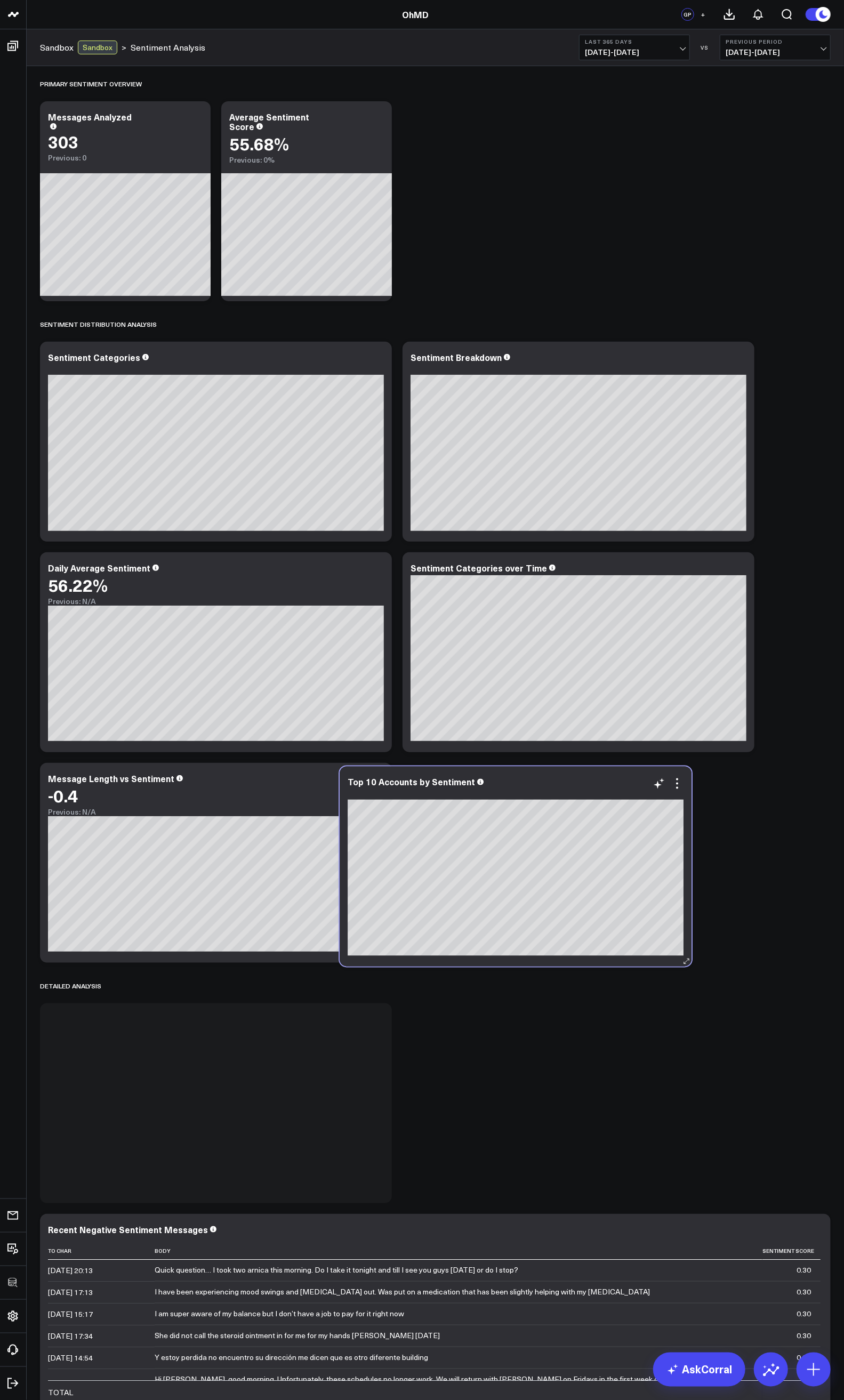
drag, startPoint x: 618, startPoint y: 127, endPoint x: 556, endPoint y: 792, distance: 667.9
click at [556, 792] on div at bounding box center [515, 793] width 336 height 8
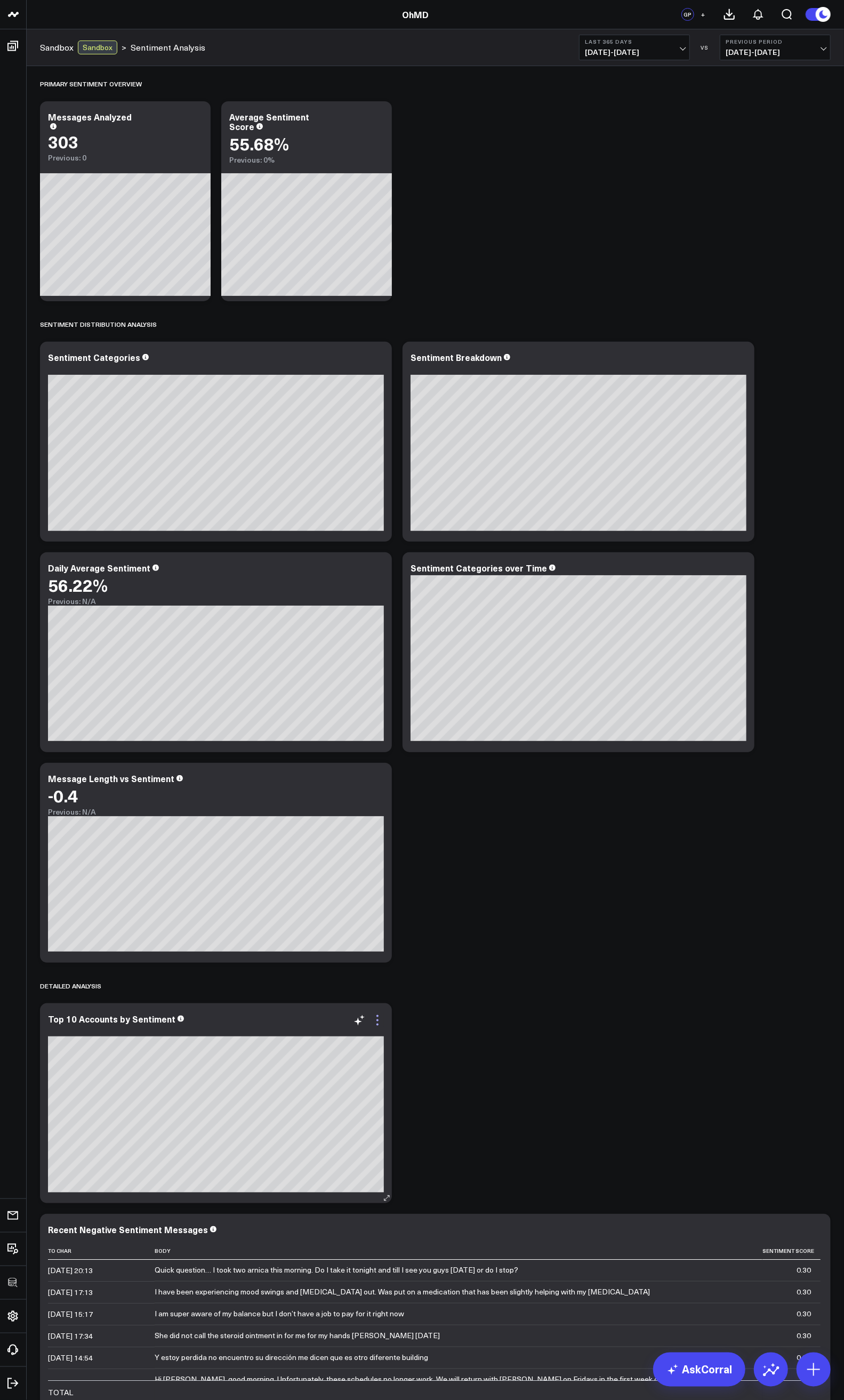
click at [376, 1017] on icon at bounding box center [377, 1020] width 13 height 13
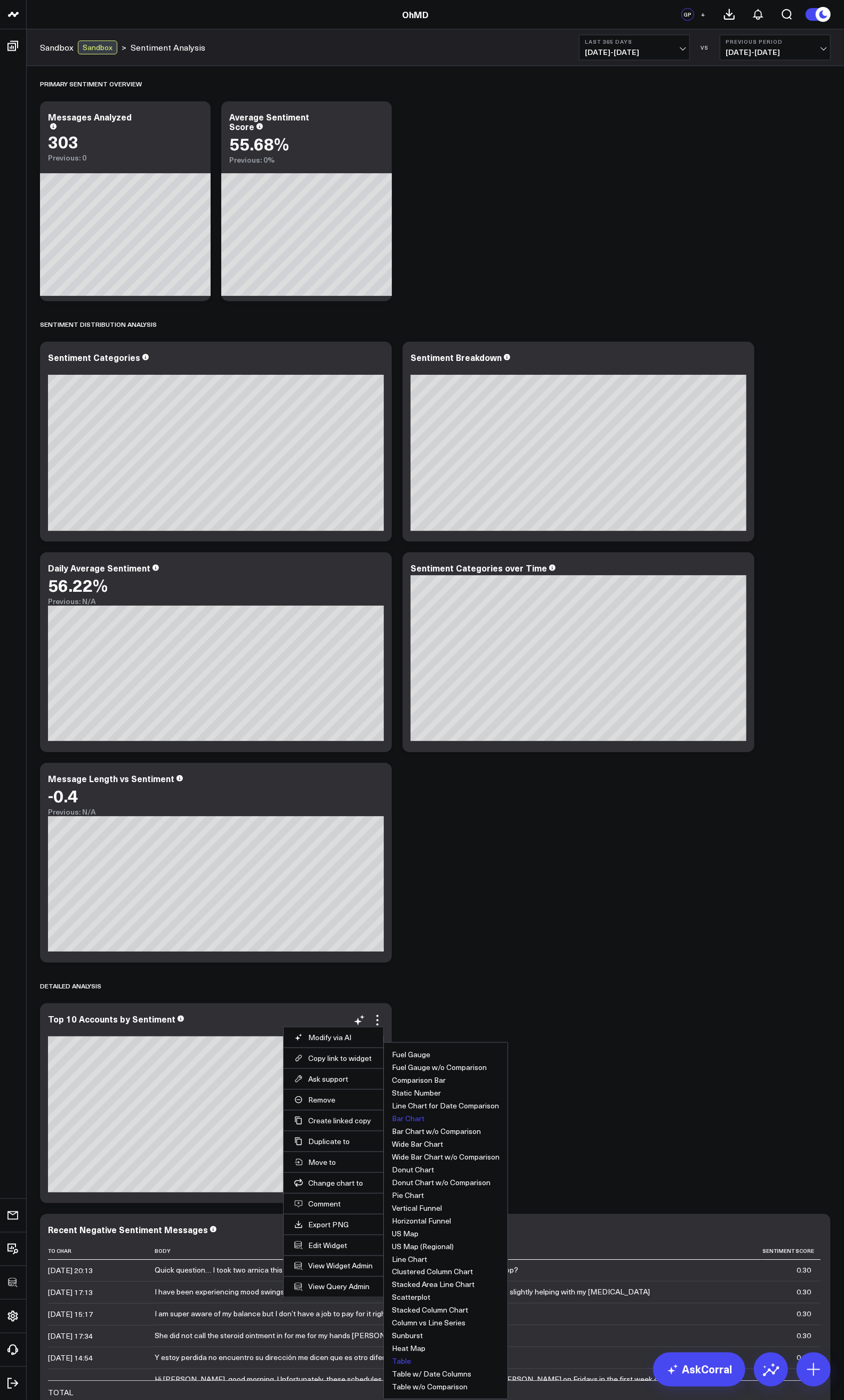
click at [401, 1366] on button "Table" at bounding box center [401, 1362] width 19 height 8
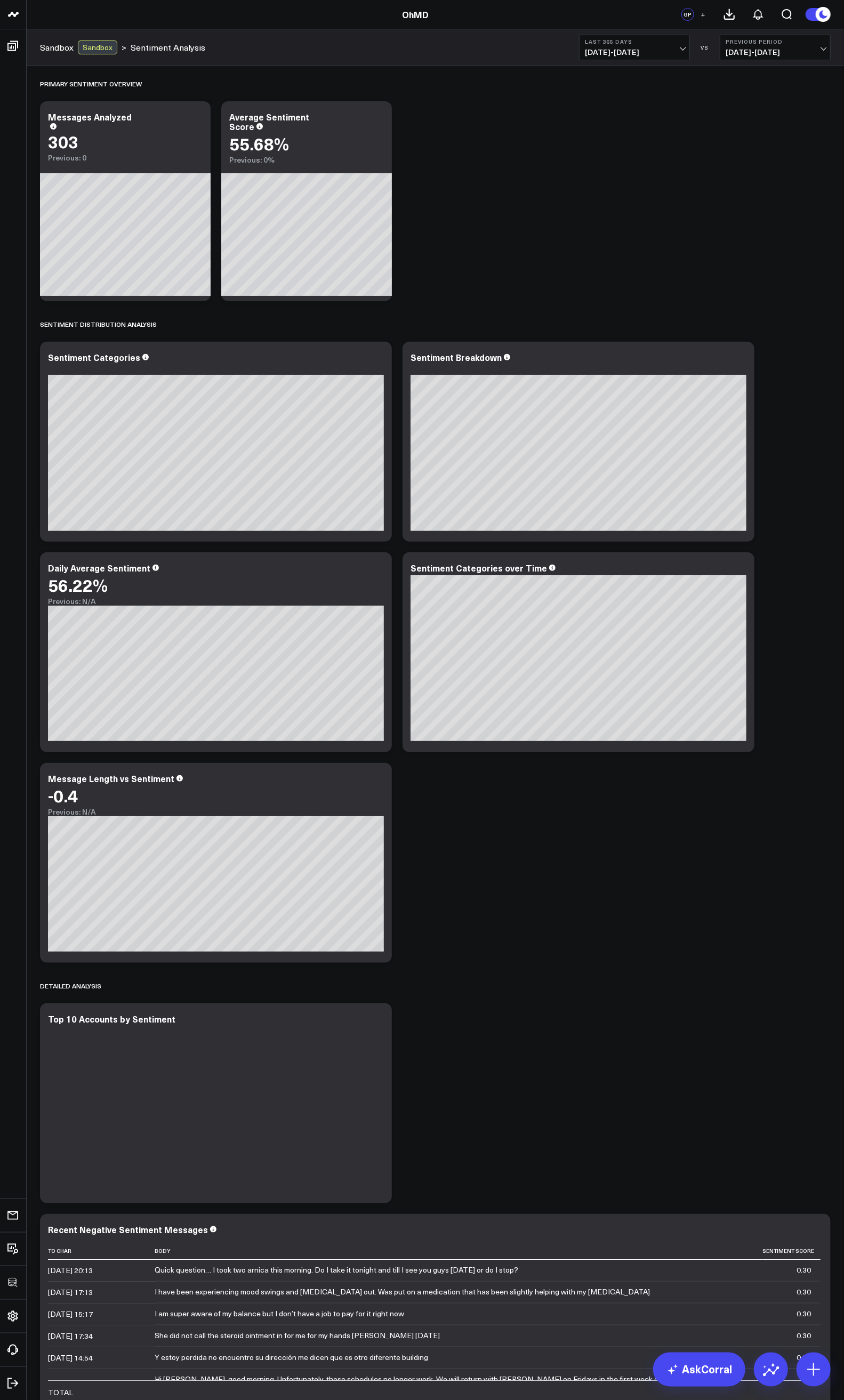
scroll to position [213, 0]
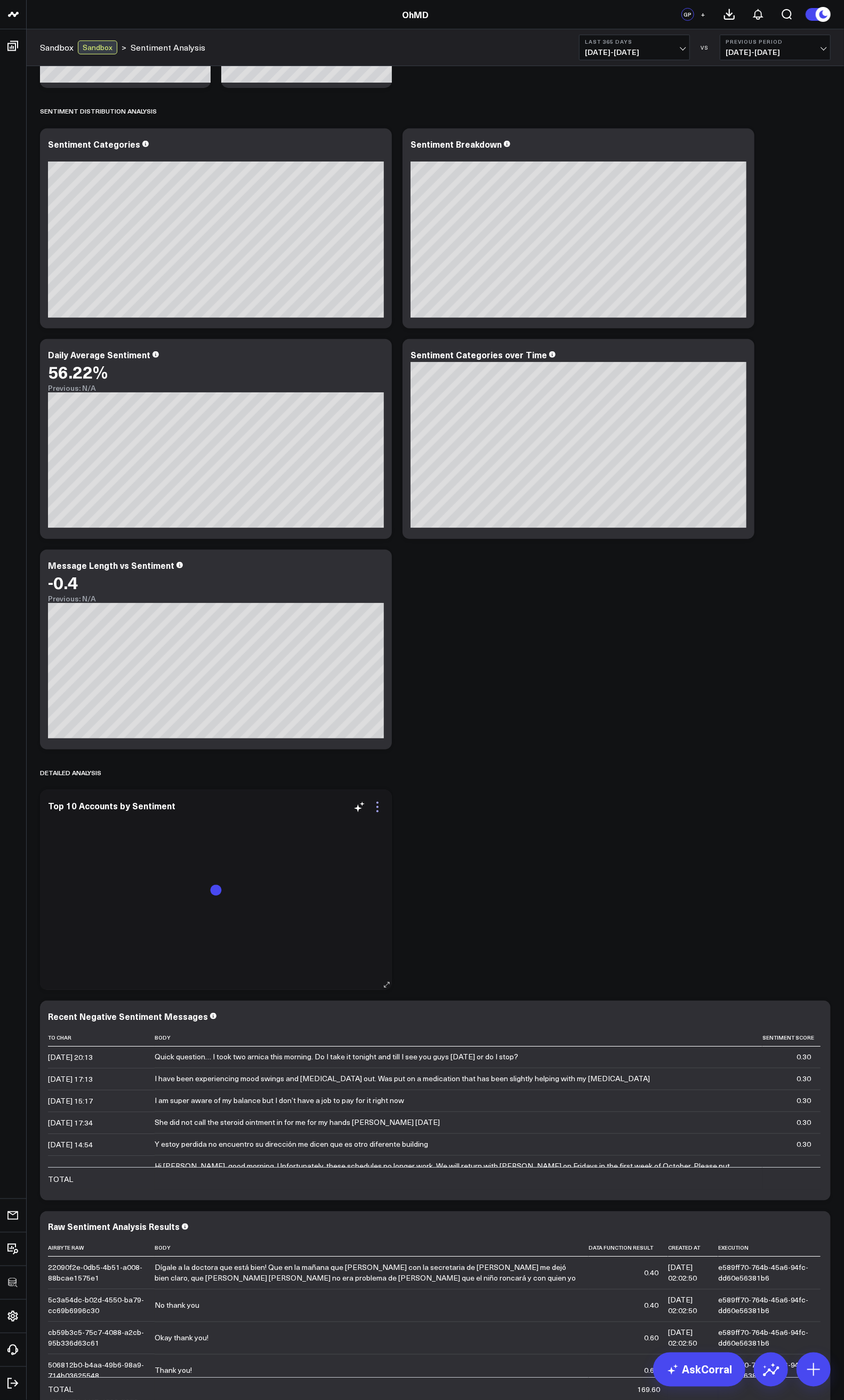
click at [376, 812] on icon at bounding box center [377, 807] width 13 height 13
click at [445, 820] on div "Primary Sentiment Overview Modify via AI Copy link to widget Ask support Remove…" at bounding box center [435, 635] width 801 height 1564
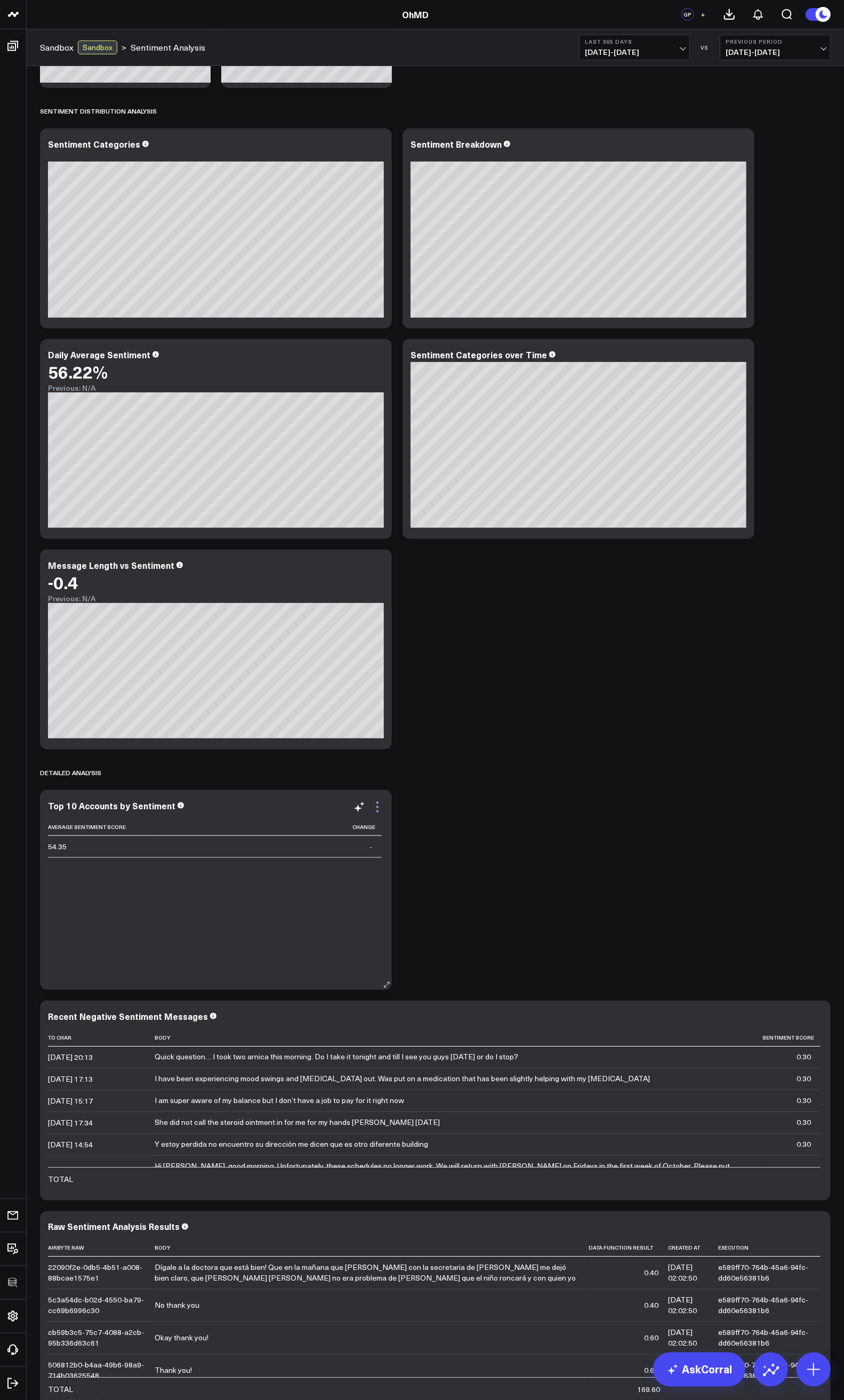
click at [381, 806] on icon at bounding box center [377, 807] width 13 height 13
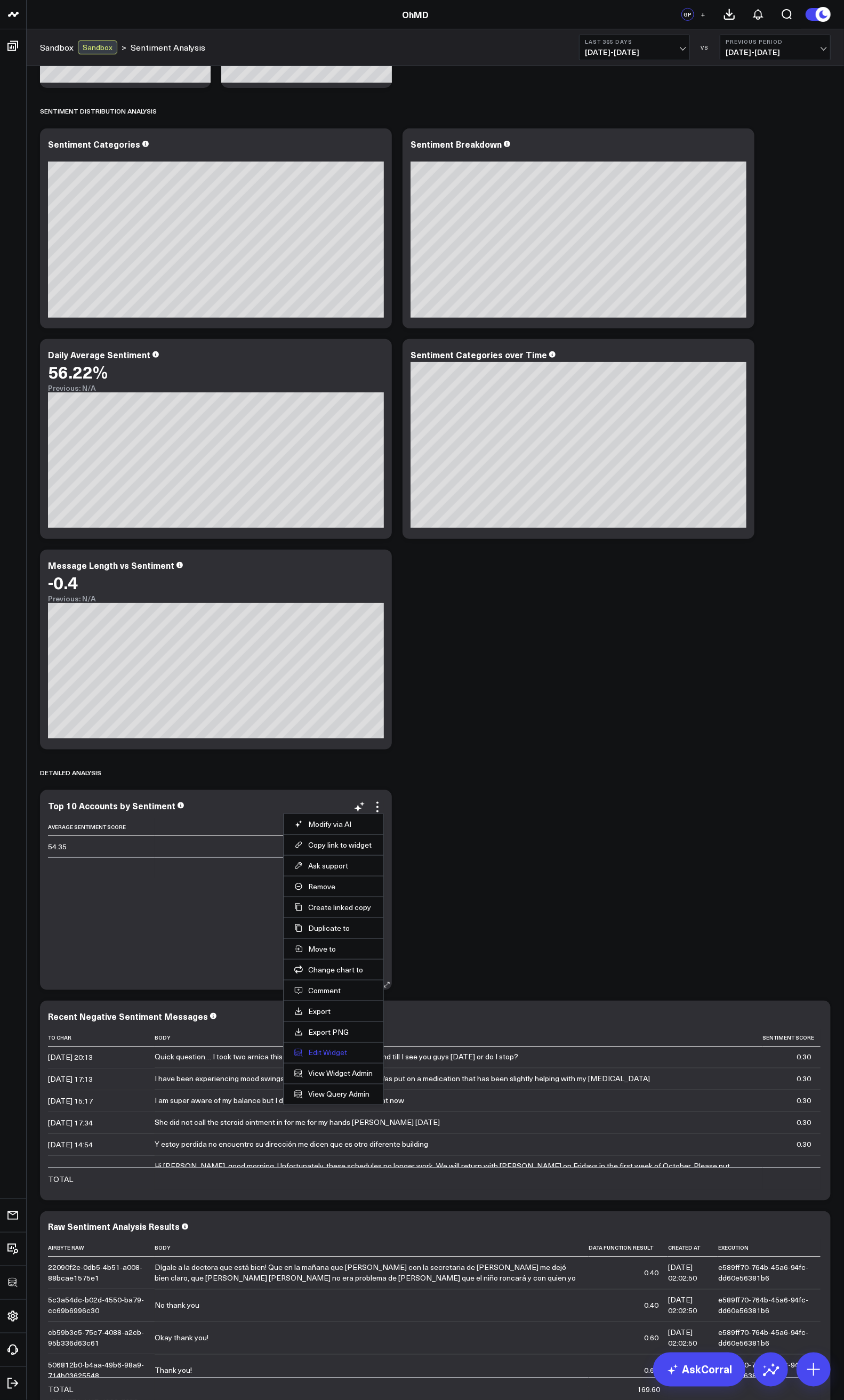
click at [337, 1052] on button "Edit Widget" at bounding box center [333, 1053] width 78 height 10
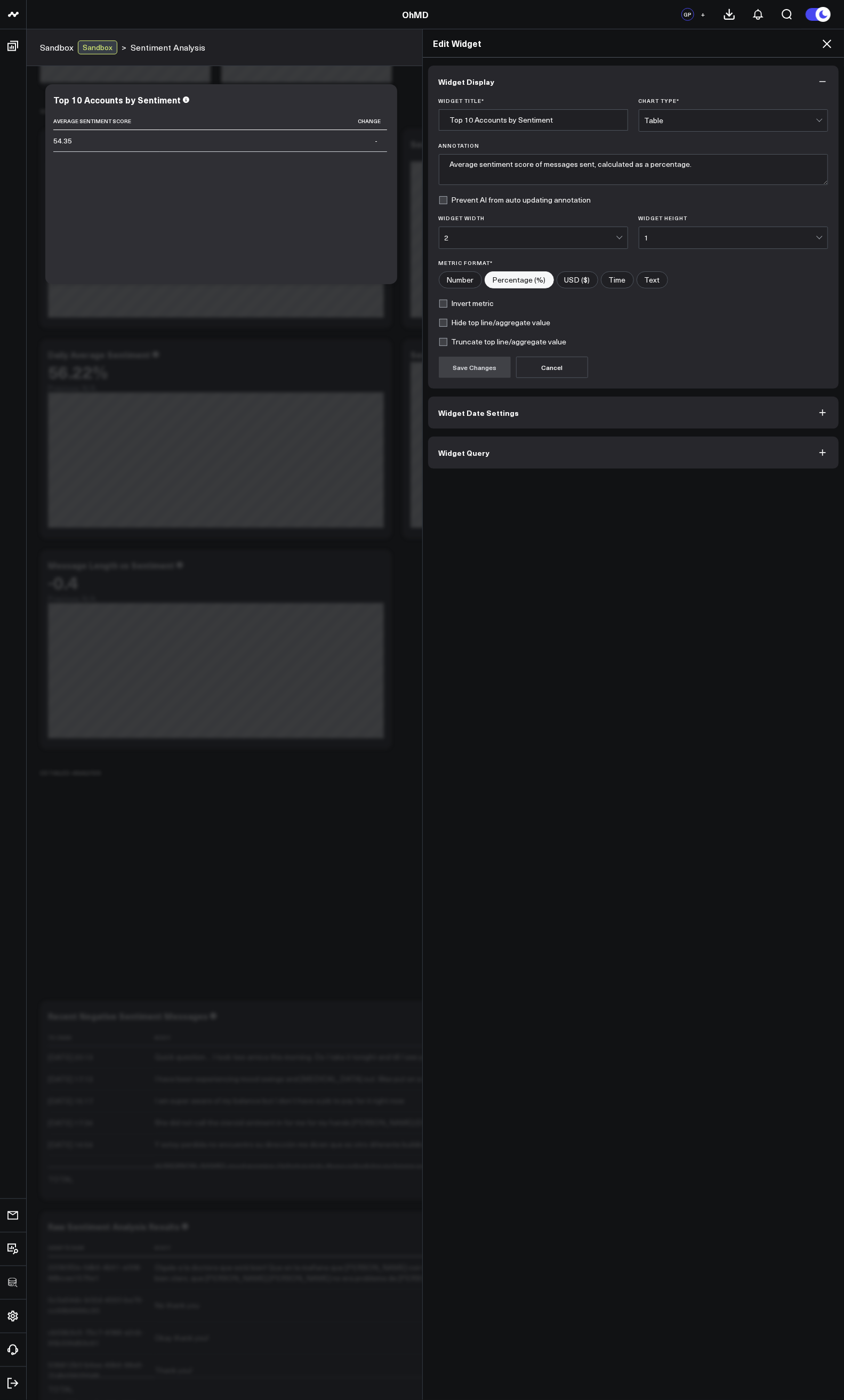
click at [505, 460] on button "Widget Query" at bounding box center [633, 453] width 411 height 32
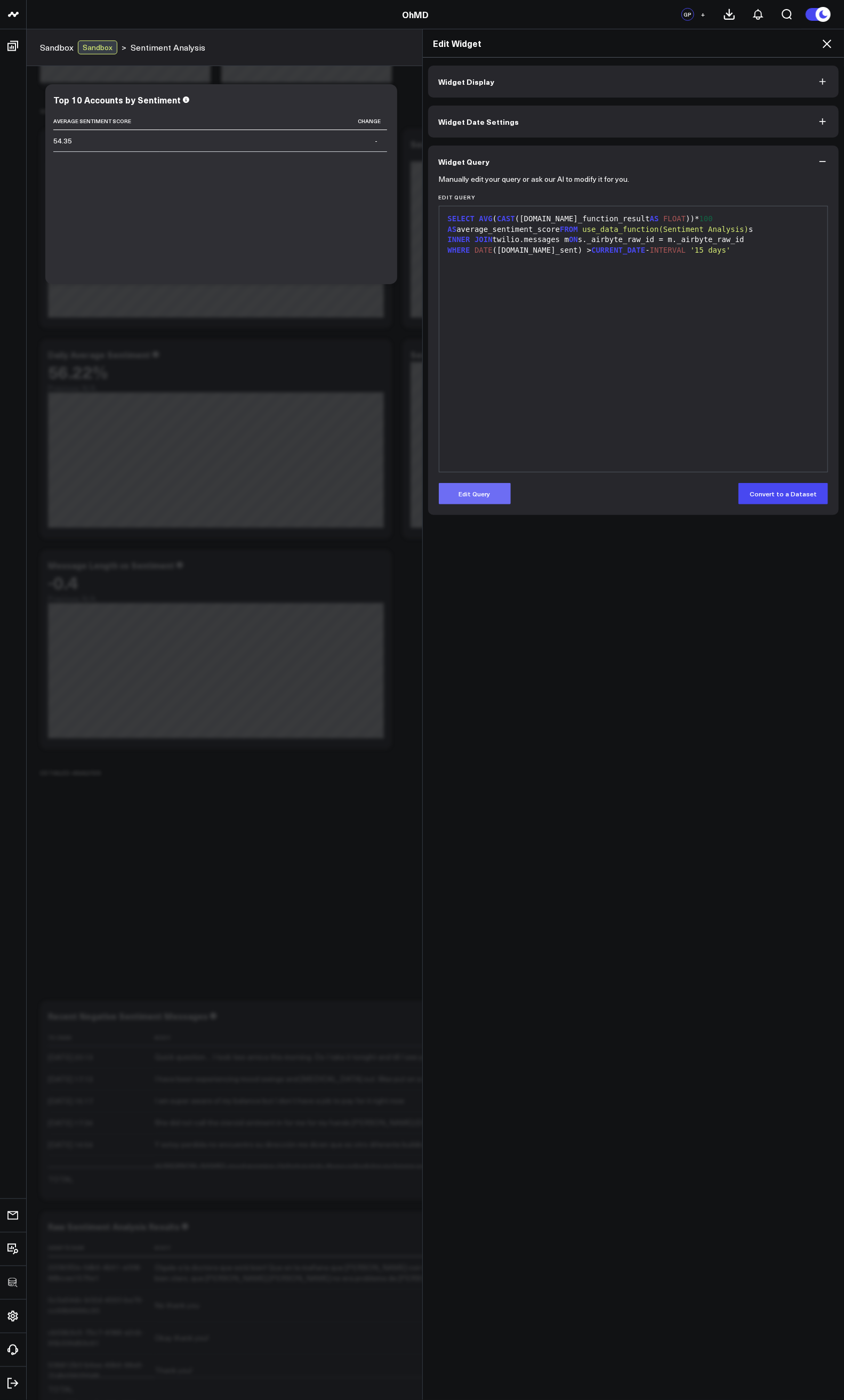
click at [485, 486] on button "Edit Query" at bounding box center [474, 494] width 72 height 21
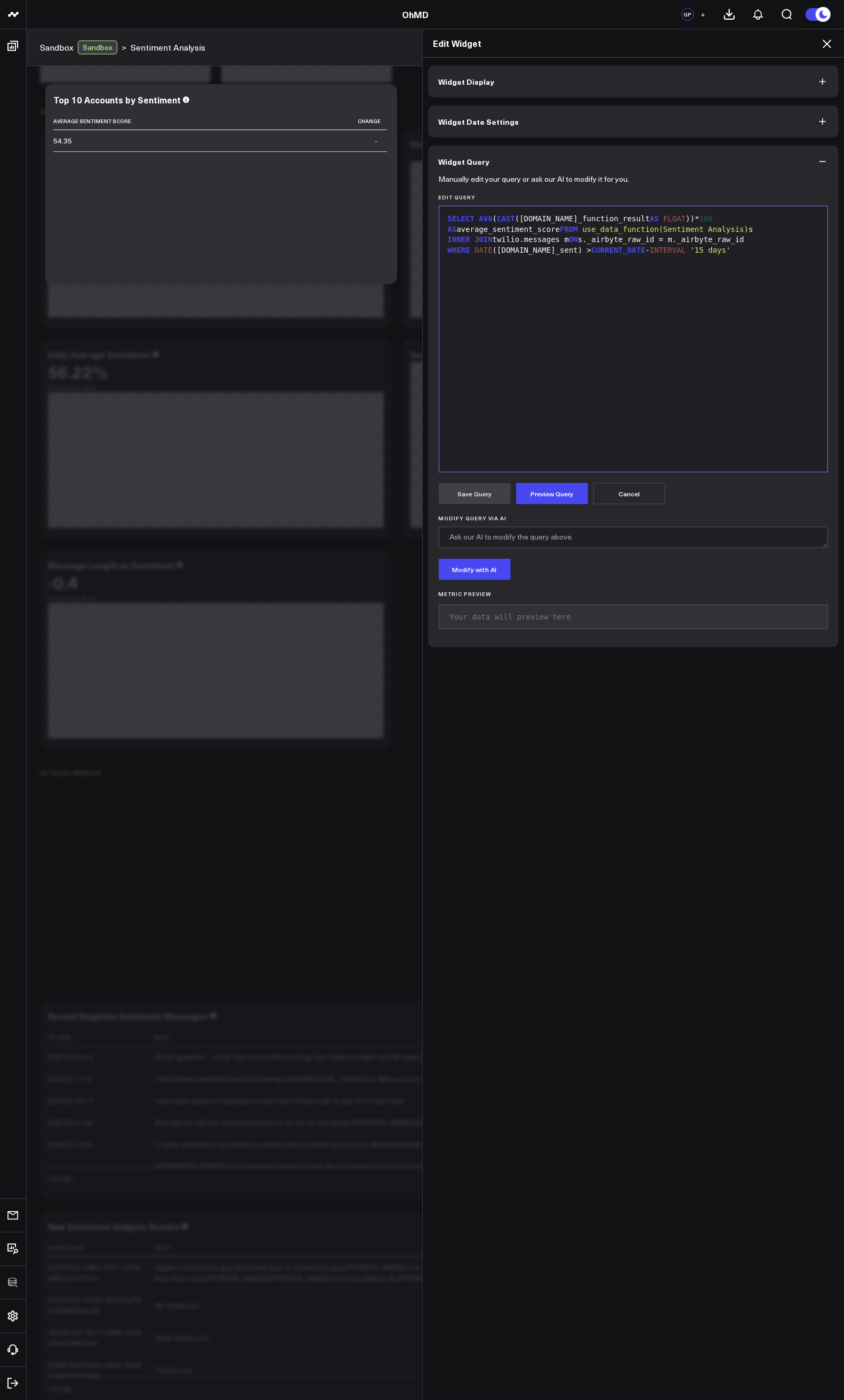
click at [673, 278] on div "SELECT AVG ( CAST (s.data_function_result AS FLOAT ))* 100 AS average_sentiment…" at bounding box center [633, 339] width 378 height 255
click at [764, 240] on div "INNER JOIN twilio.messages m ON s._airbyte_raw_id = m._airbyte_raw_id" at bounding box center [633, 240] width 378 height 11
click at [472, 218] on div "SELECT AVG ( CAST (s.data_function_result AS FLOAT ))* 100 AS average_sentiment…" at bounding box center [633, 224] width 378 height 21
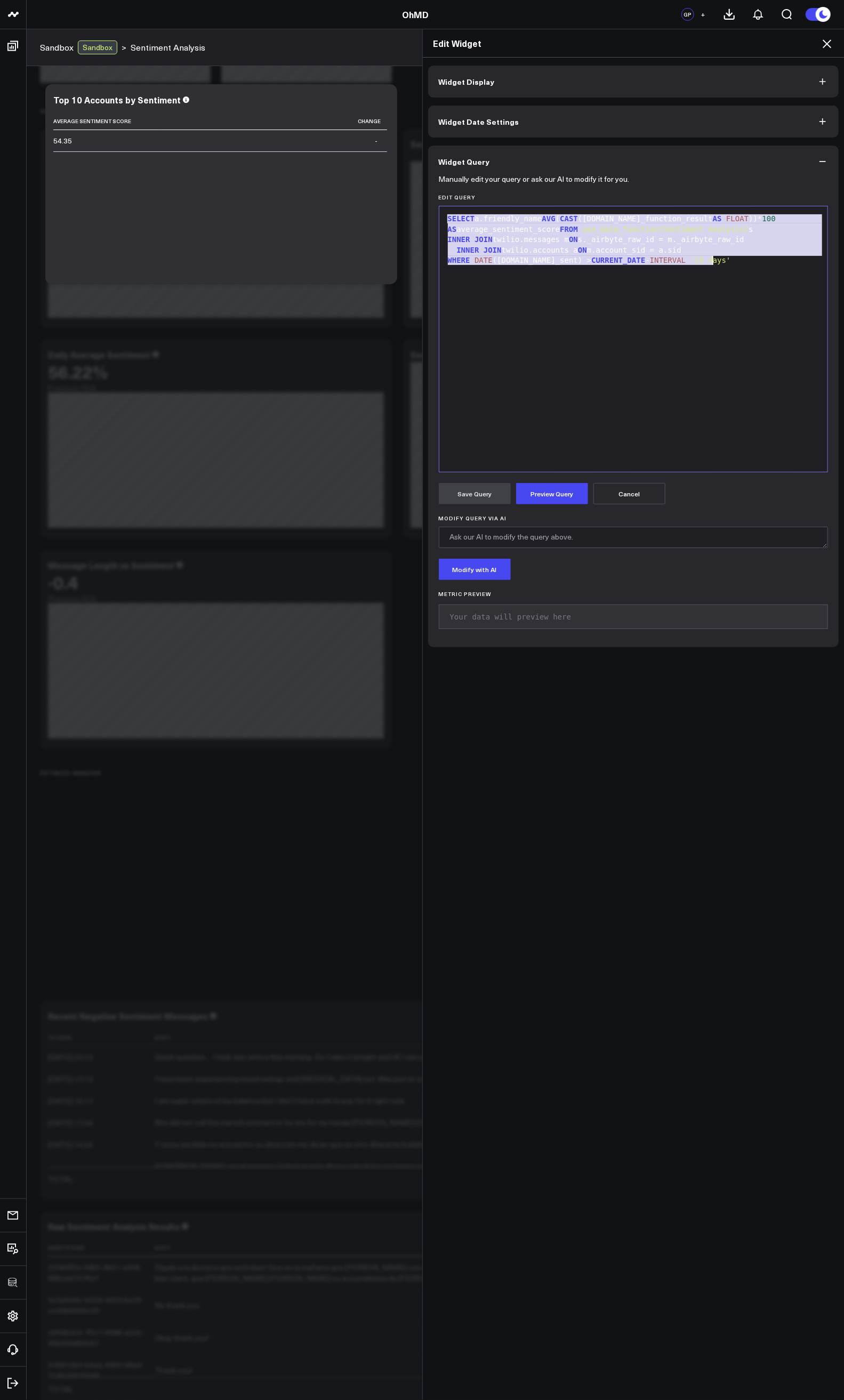
copy div "SELECT a.friendly_name AVG ( CAST (s.data_function_result AS FLOAT ))* 100 AS a…"
click at [822, 42] on icon at bounding box center [826, 43] width 13 height 13
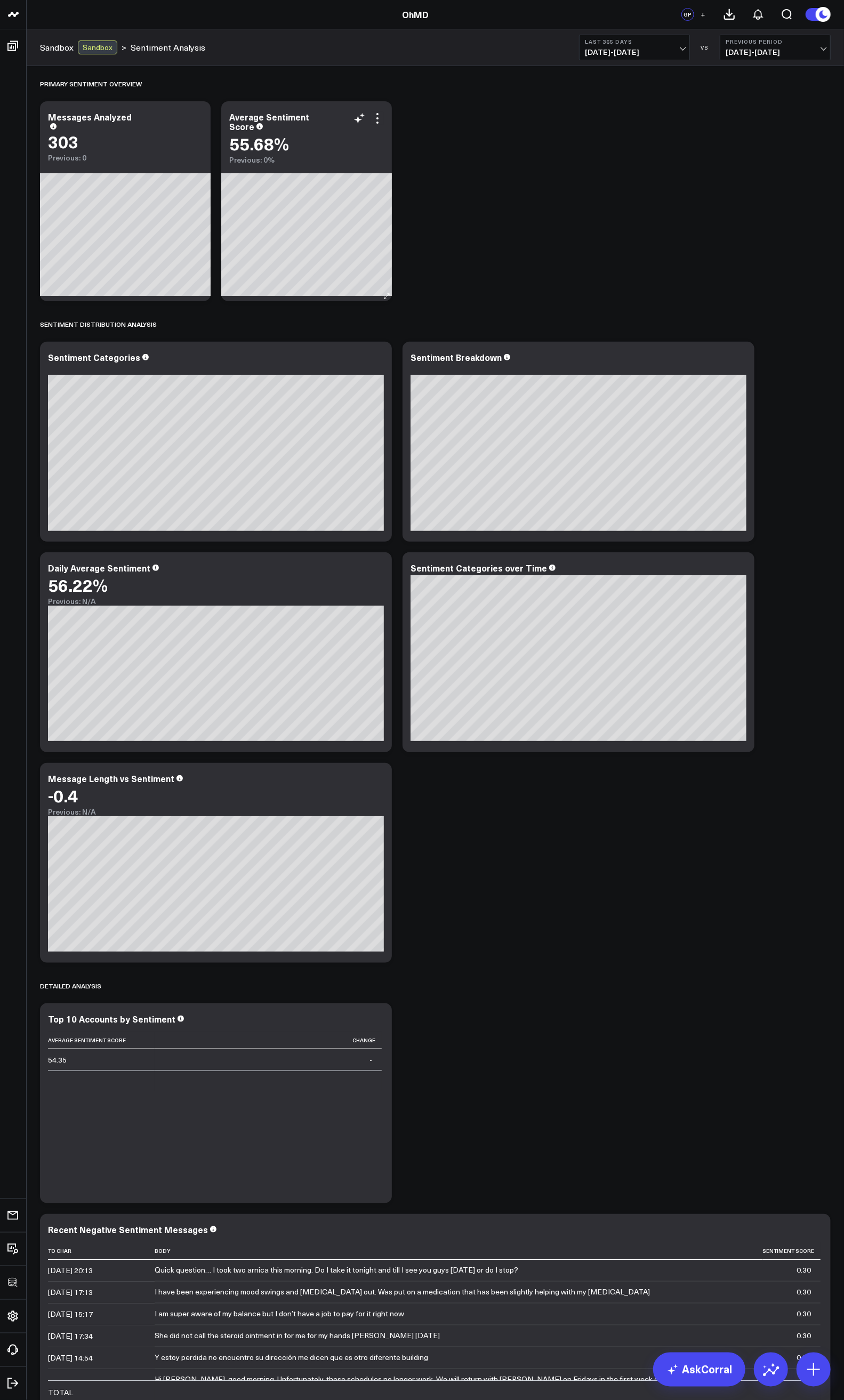
click at [370, 119] on div "Modify via AI Copy link to widget Ask support Remove Create linked copy Executi…" at bounding box center [368, 118] width 31 height 13
click at [376, 120] on icon at bounding box center [377, 118] width 13 height 13
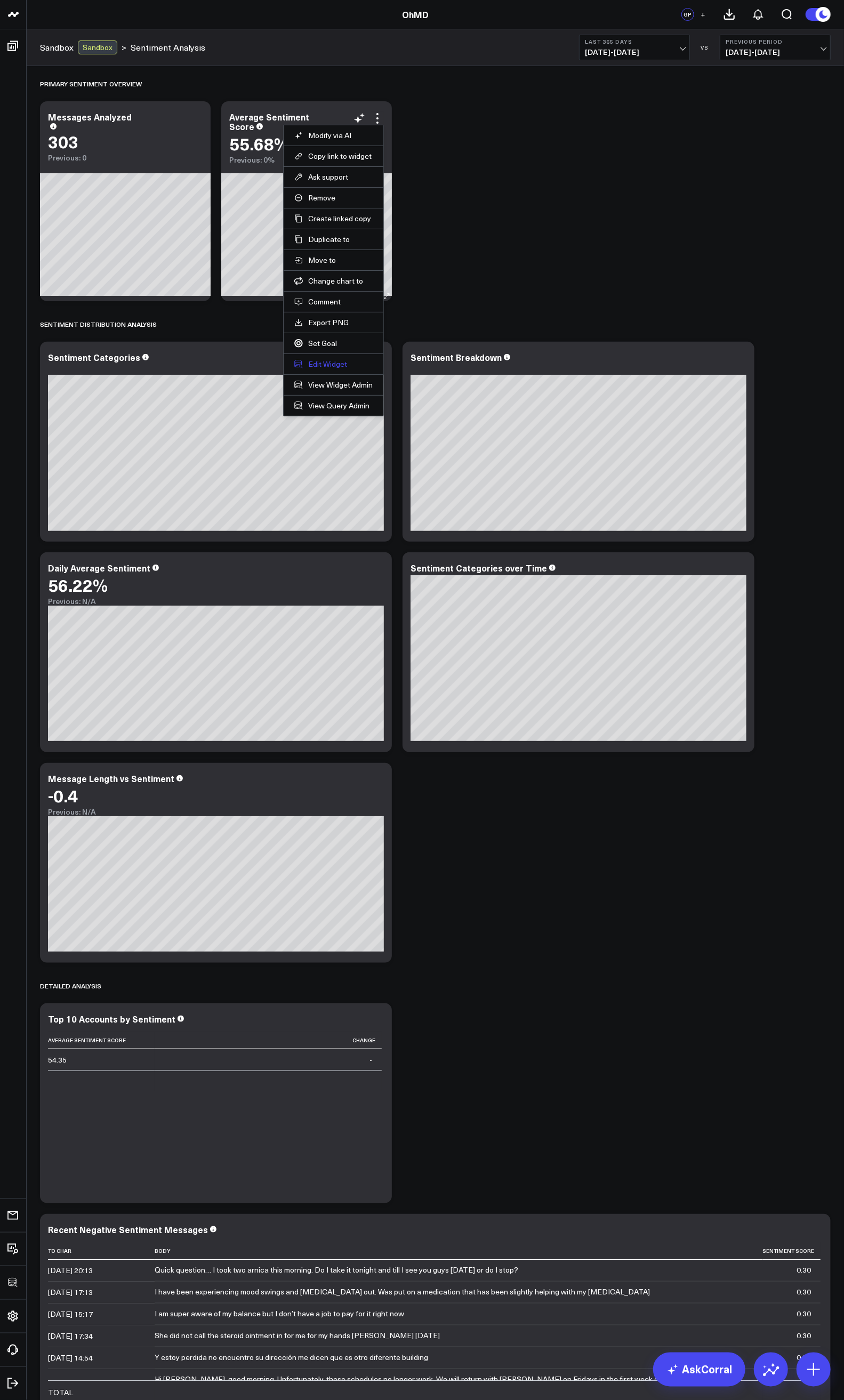
click at [323, 365] on button "Edit Widget" at bounding box center [333, 364] width 78 height 10
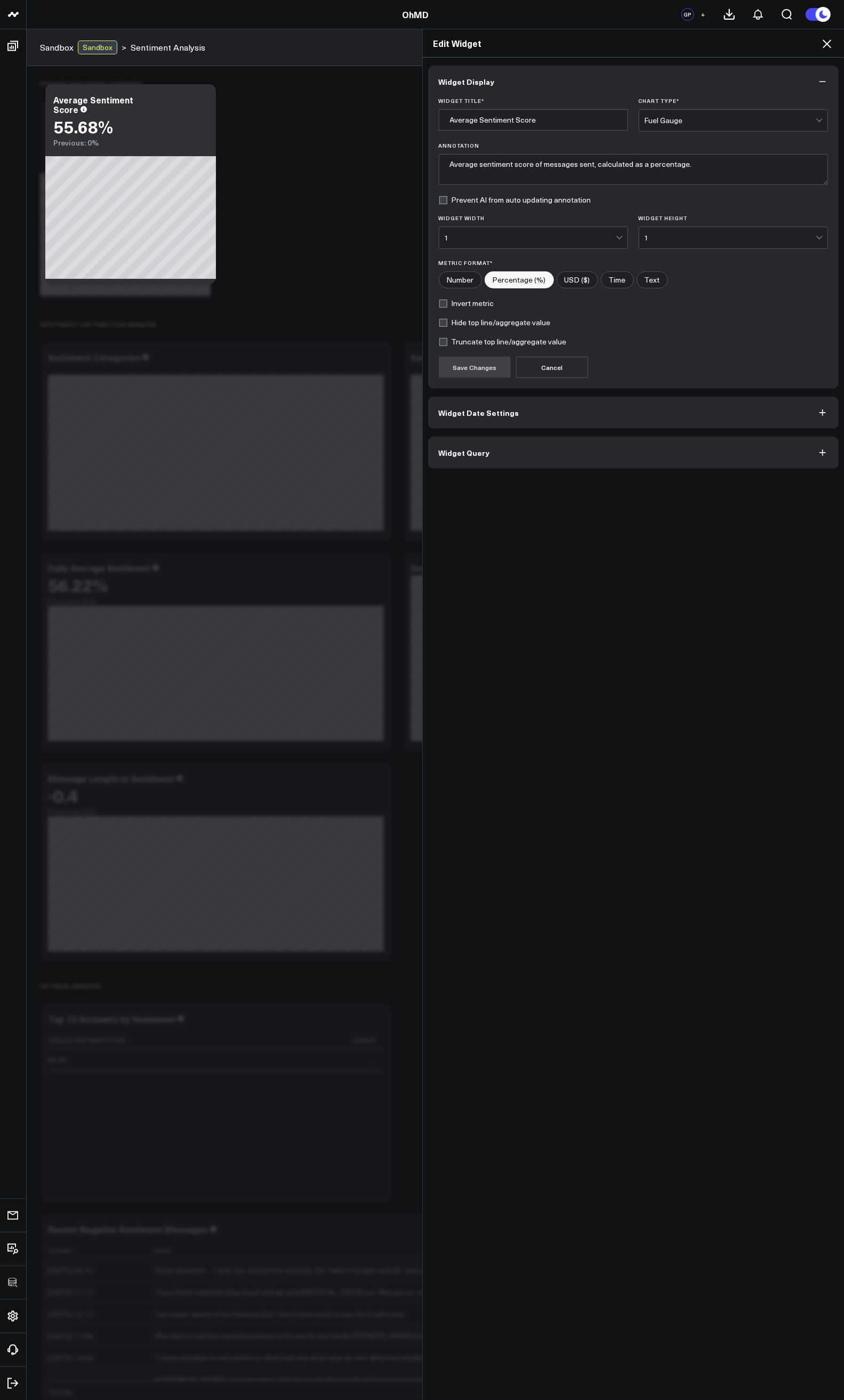
click at [522, 451] on button "Widget Query" at bounding box center [633, 453] width 411 height 32
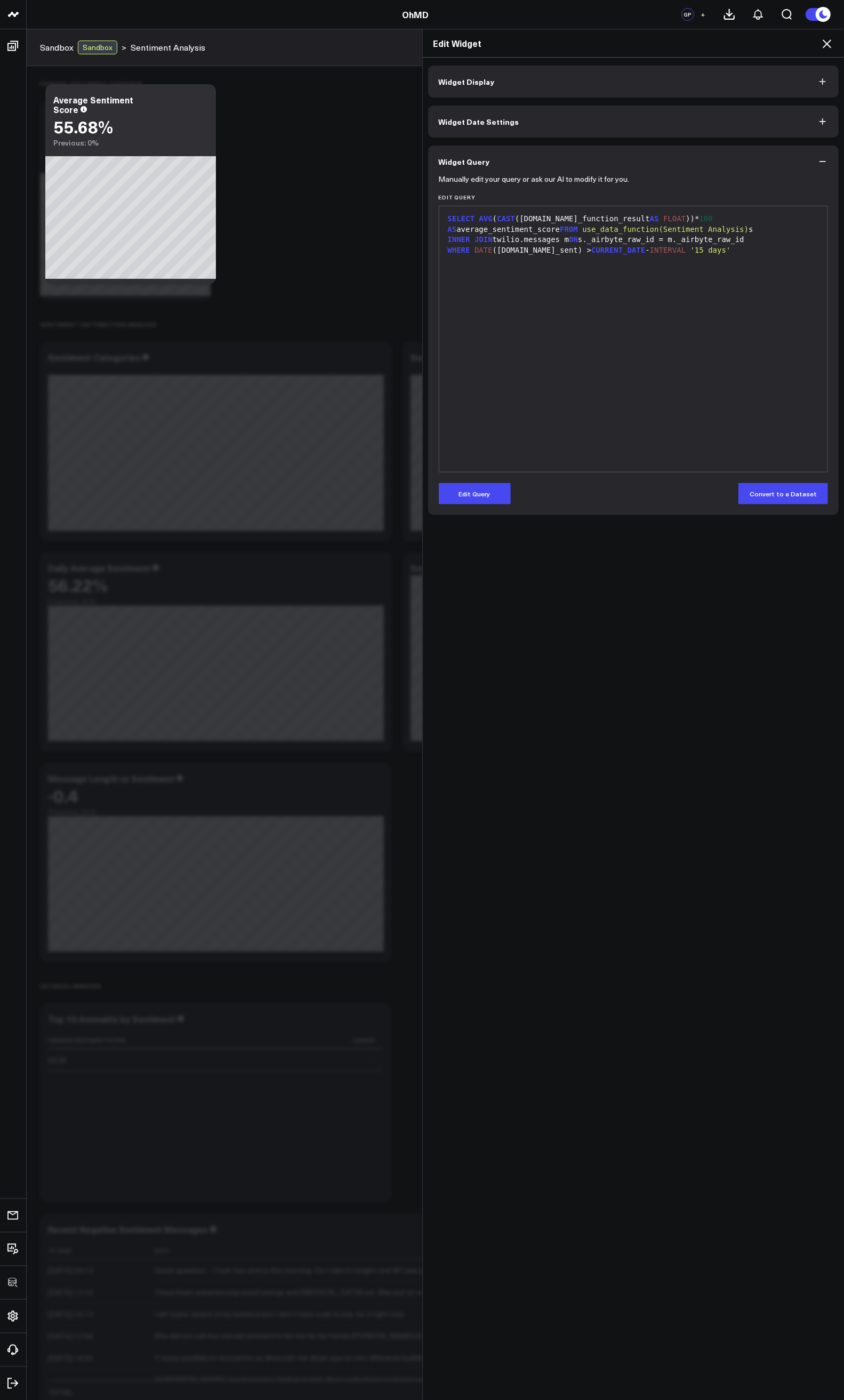
click at [830, 43] on icon at bounding box center [826, 43] width 13 height 13
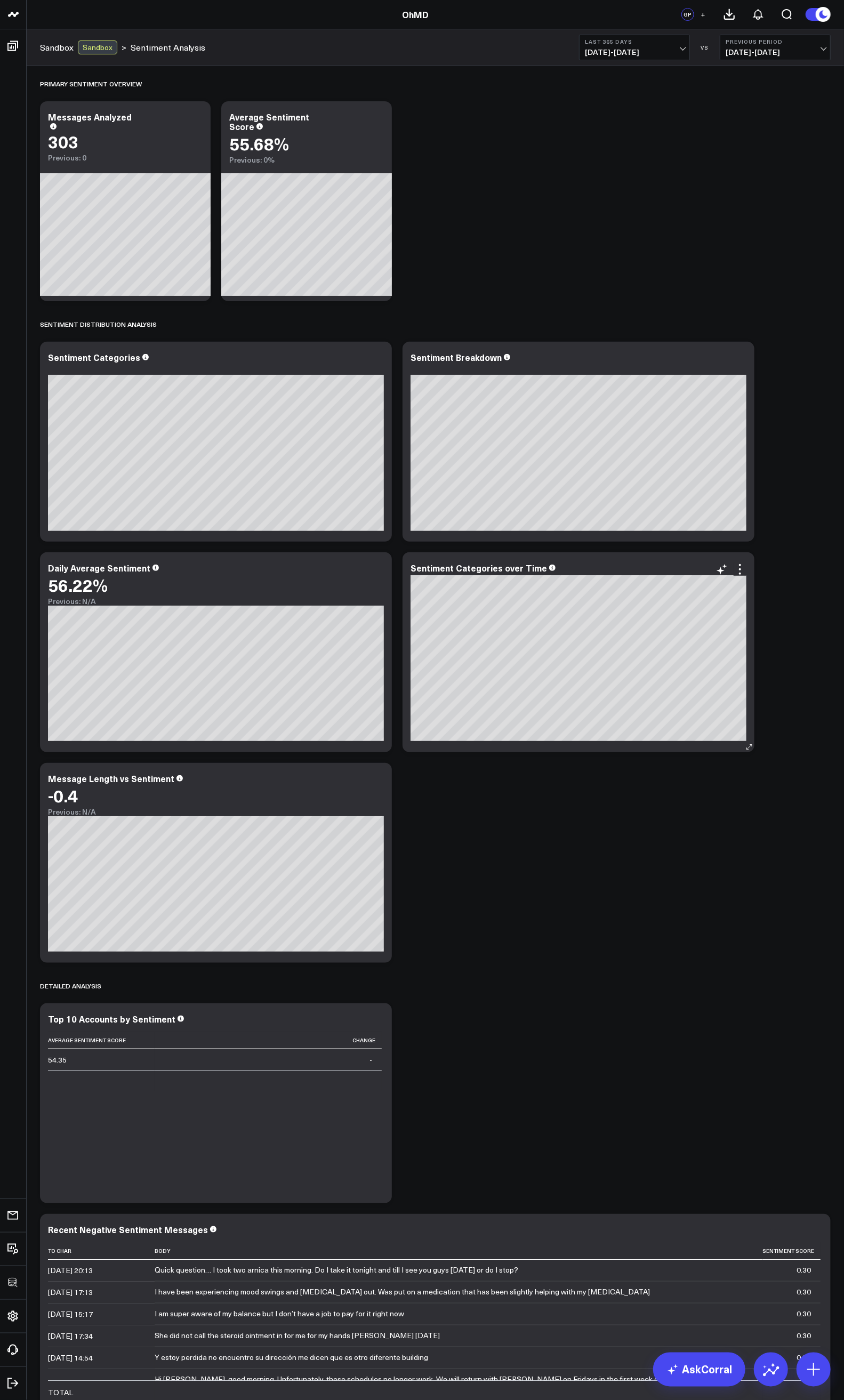
scroll to position [293, 0]
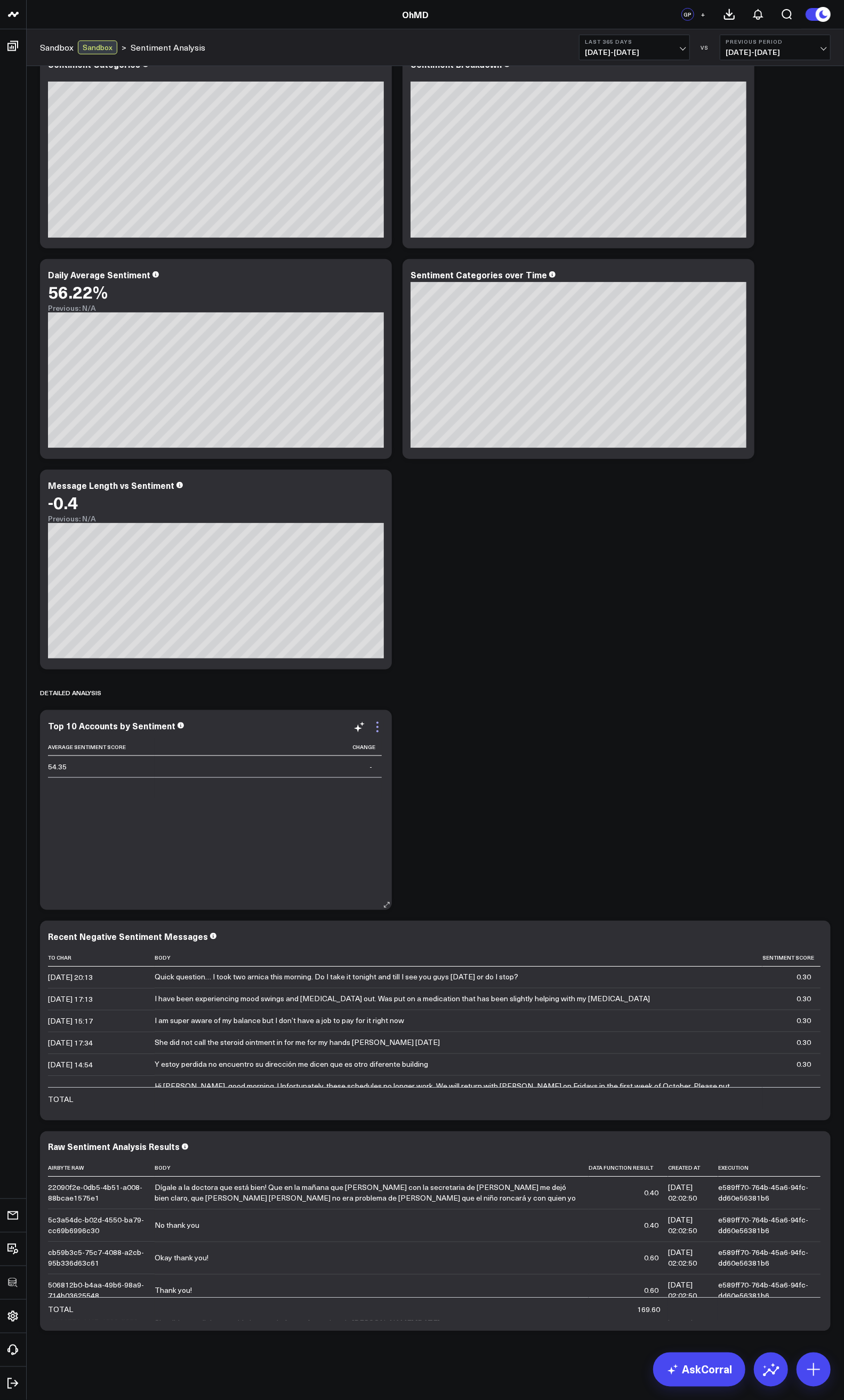
click at [377, 726] on icon at bounding box center [377, 727] width 13 height 13
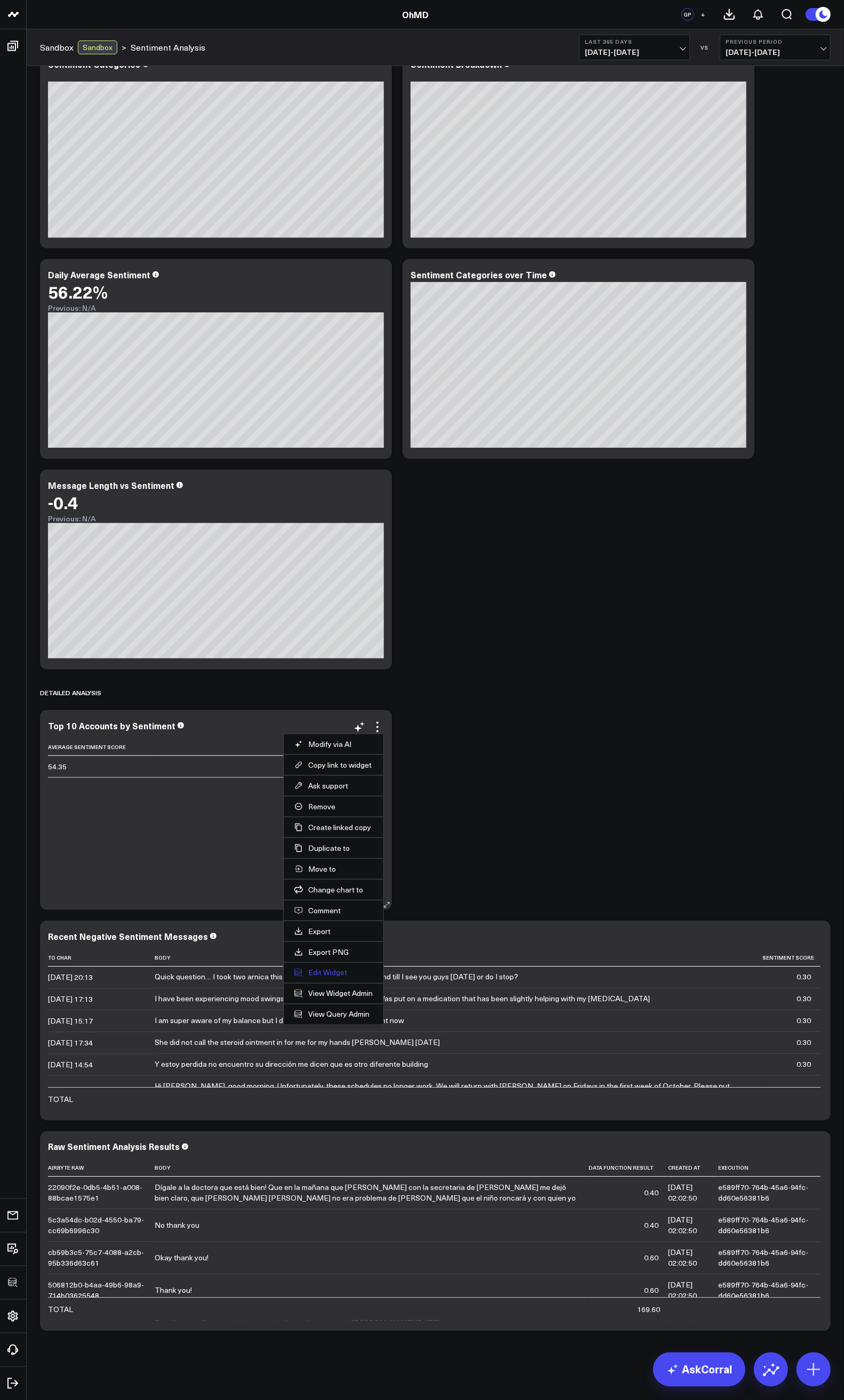
click at [335, 972] on button "Edit Widget" at bounding box center [333, 973] width 78 height 10
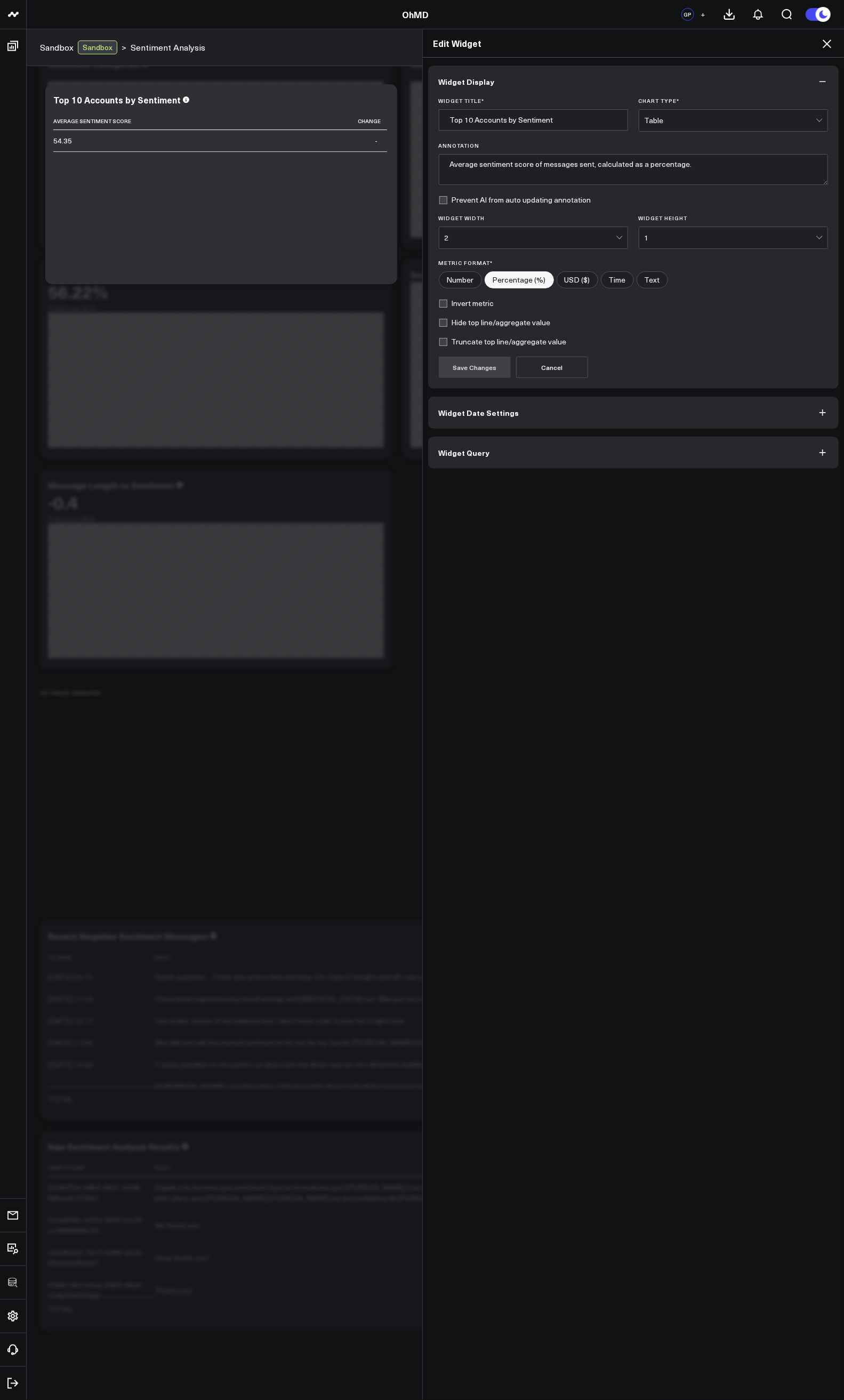
click at [478, 464] on button "Widget Query" at bounding box center [633, 453] width 411 height 32
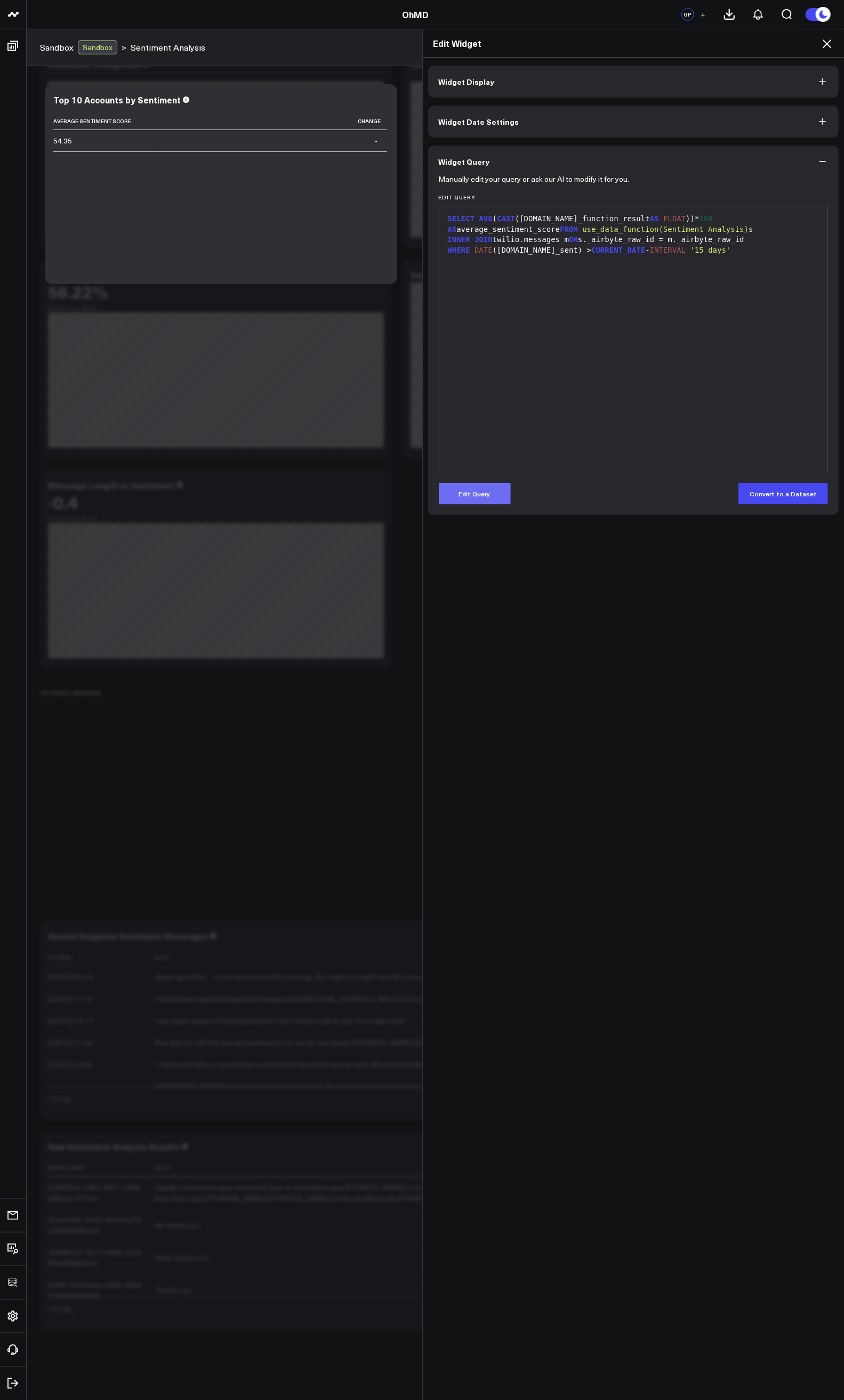
click at [492, 493] on button "Edit Query" at bounding box center [474, 494] width 72 height 21
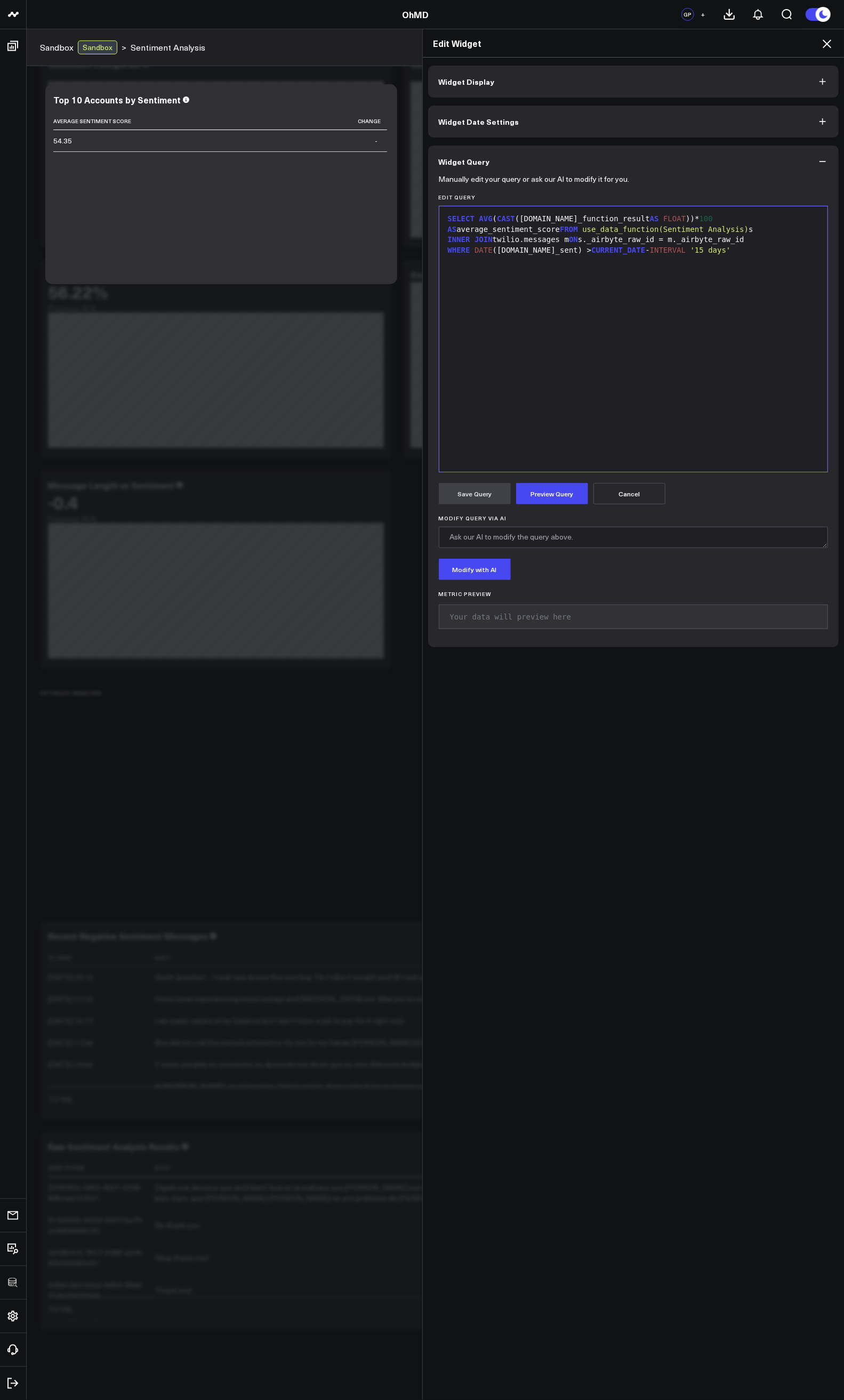
click at [524, 362] on div "SELECT AVG ( CAST (s.data_function_result AS FLOAT ))* 100 AS average_sentiment…" at bounding box center [633, 339] width 378 height 255
click at [537, 501] on button "Preview Query" at bounding box center [552, 494] width 72 height 21
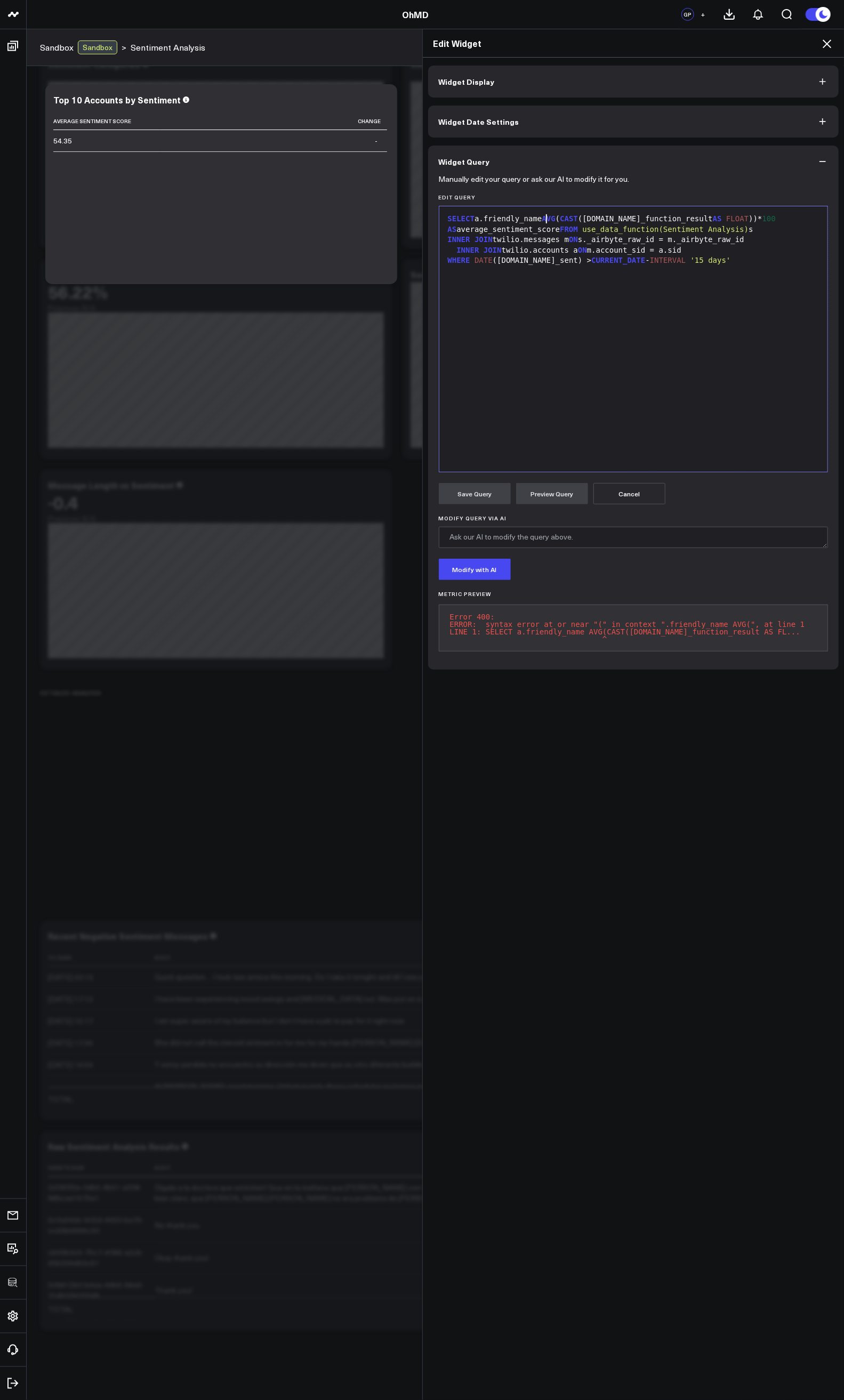
drag, startPoint x: 543, startPoint y: 218, endPoint x: 550, endPoint y: 228, distance: 12.2
click at [543, 219] on div "SELECT a.friendly_name AVG ( CAST (s.data_function_result AS FLOAT ))* 100 AS a…" at bounding box center [633, 224] width 378 height 21
click at [659, 292] on div "SELECT a.friendly_name, AVG ( CAST (s.data_function_result AS FLOAT ))* 100 AS …" at bounding box center [633, 339] width 378 height 255
click at [553, 499] on button "Preview Query" at bounding box center [552, 494] width 72 height 21
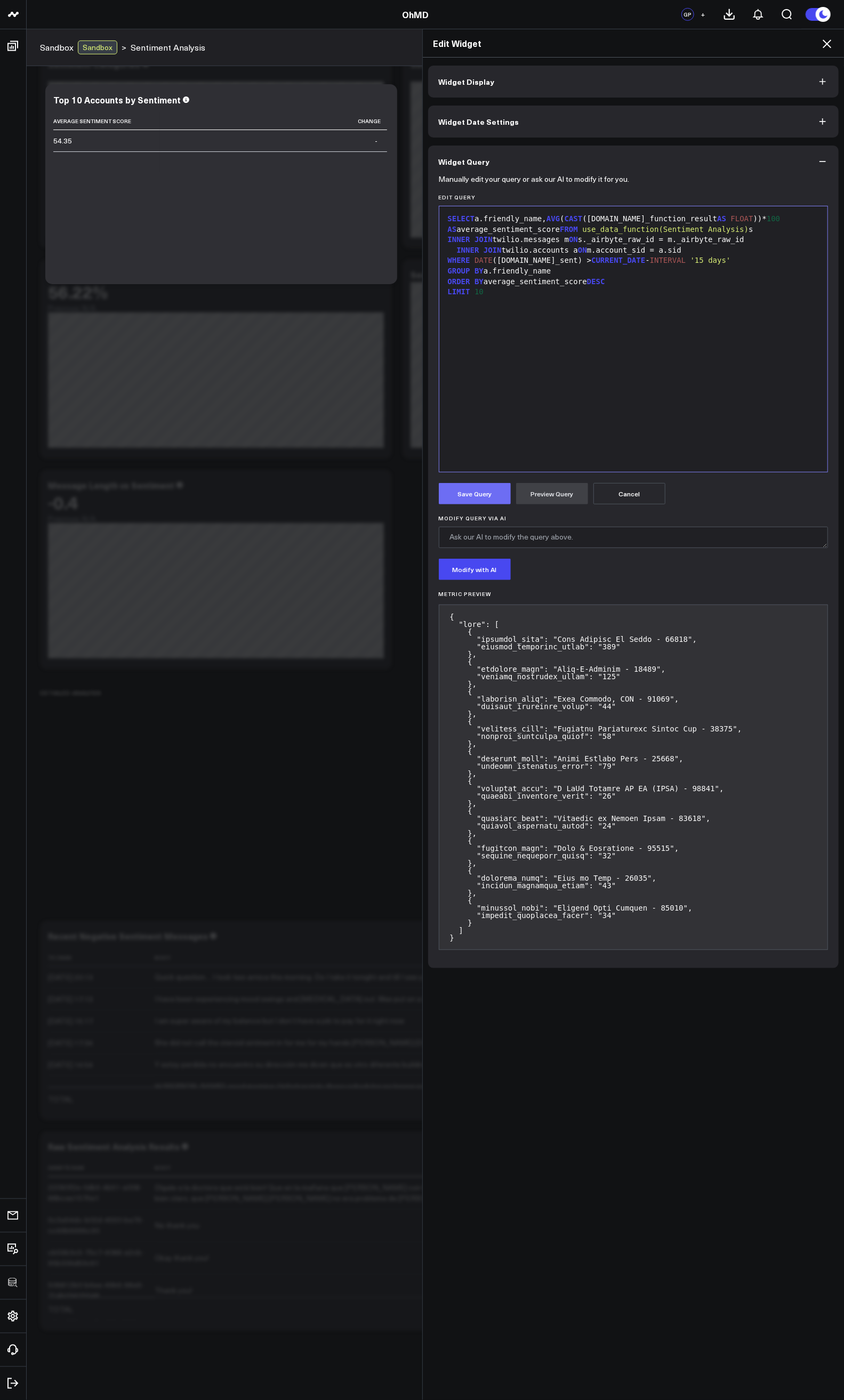
click at [465, 499] on button "Save Query" at bounding box center [474, 494] width 72 height 21
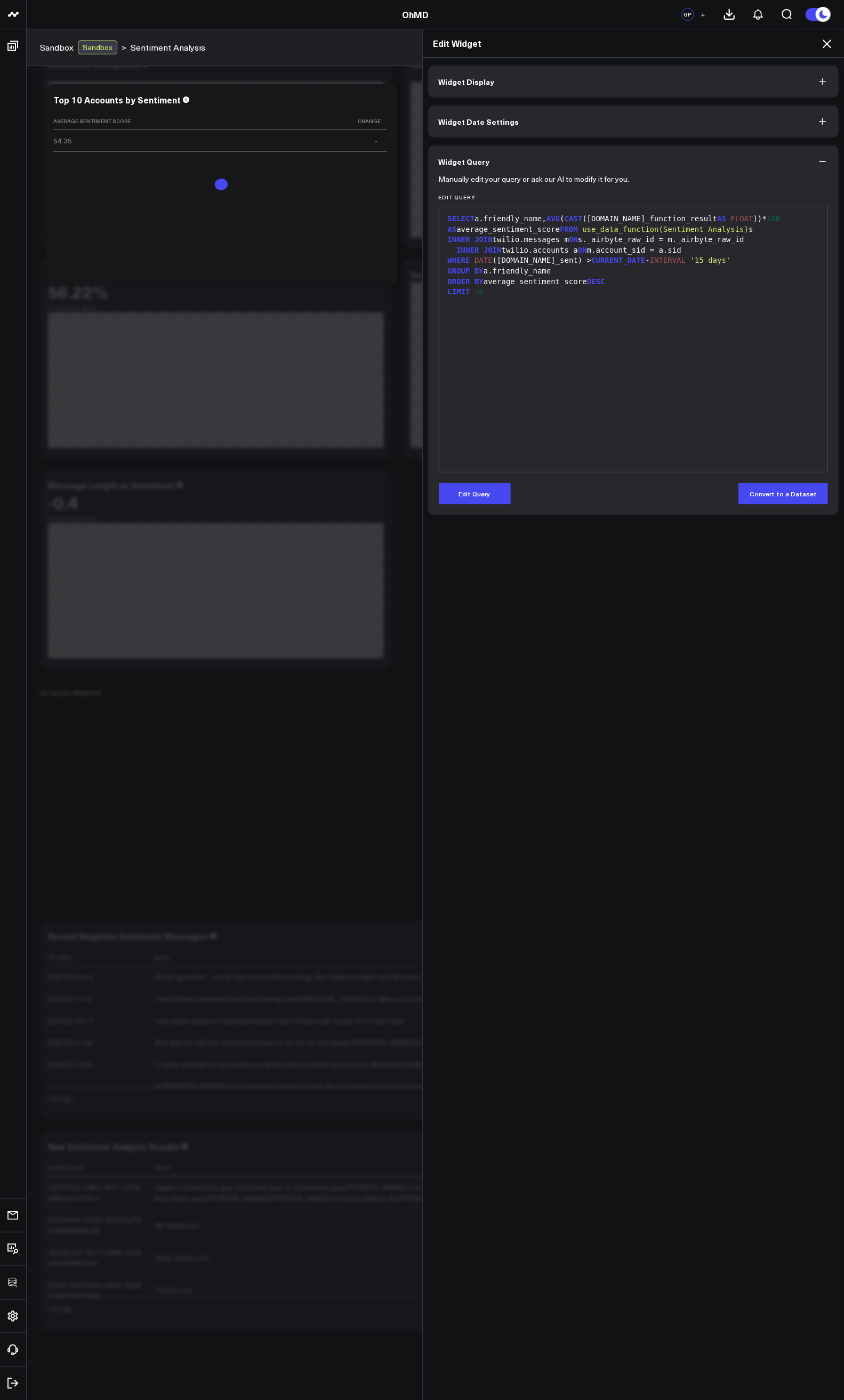
click at [563, 306] on div "SELECT a.friendly_name, AVG ( CAST (s.data_function_result AS FLOAT ))* 100 AS …" at bounding box center [633, 339] width 378 height 255
click at [548, 284] on div "ORDER BY average_sentiment_score DESC" at bounding box center [633, 282] width 378 height 11
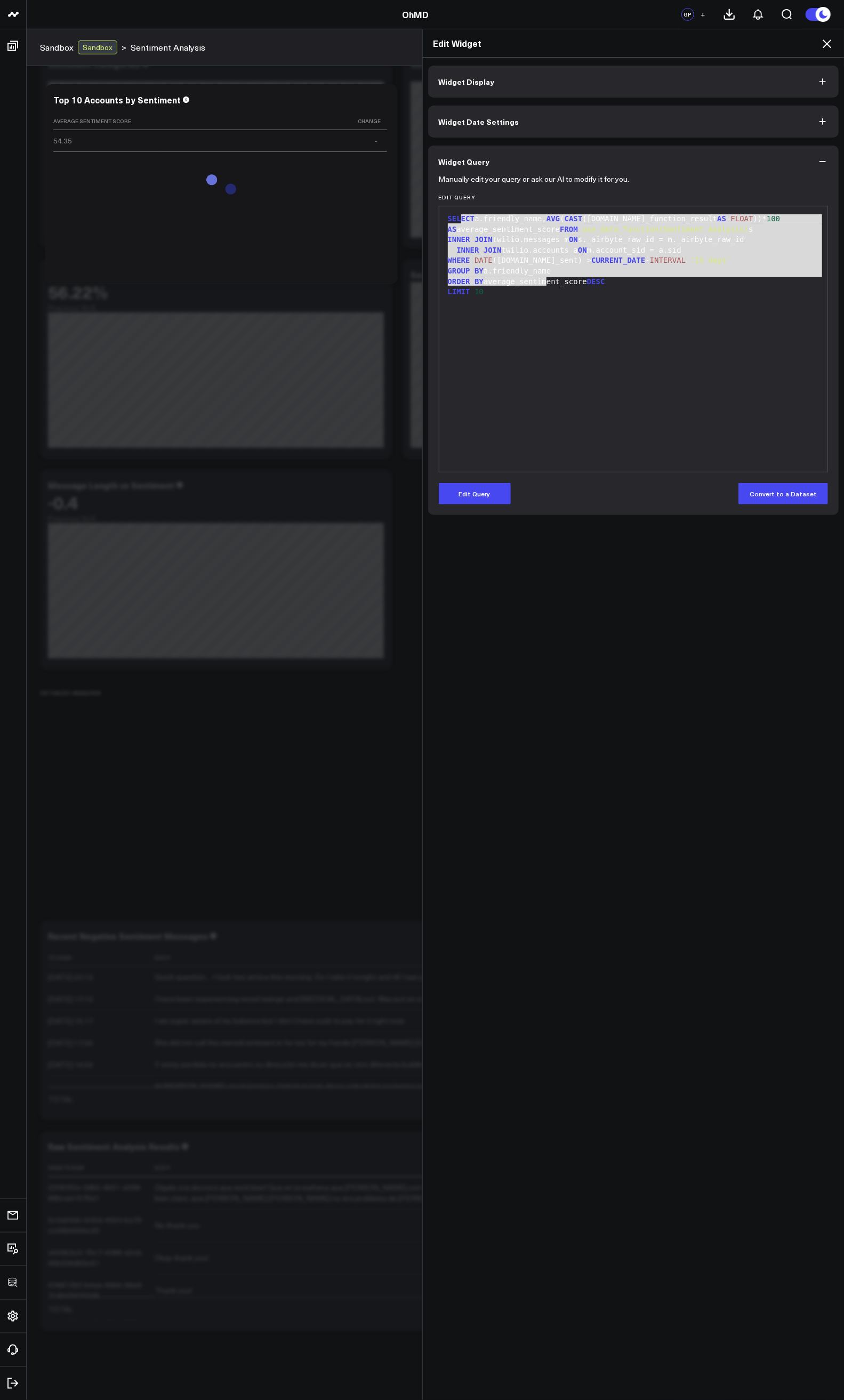
drag, startPoint x: 542, startPoint y: 287, endPoint x: 450, endPoint y: 199, distance: 127.3
click at [450, 199] on div "Edit Query 9 1 2 3 4 5 6 7 › ⌄ SELECT a.friendly_name, AVG ( CAST (s.data_funct…" at bounding box center [633, 333] width 390 height 279
click at [463, 227] on div "SELECT a.friendly_name, AVG ( CAST (s.data_function_result AS FLOAT ))* 100 AS …" at bounding box center [633, 224] width 378 height 21
drag, startPoint x: 443, startPoint y: 217, endPoint x: 518, endPoint y: 321, distance: 128.2
click at [518, 321] on div "SELECT a.friendly_name, AVG ( CAST (s.data_function_result AS FLOAT ))* 100 AS …" at bounding box center [633, 339] width 378 height 255
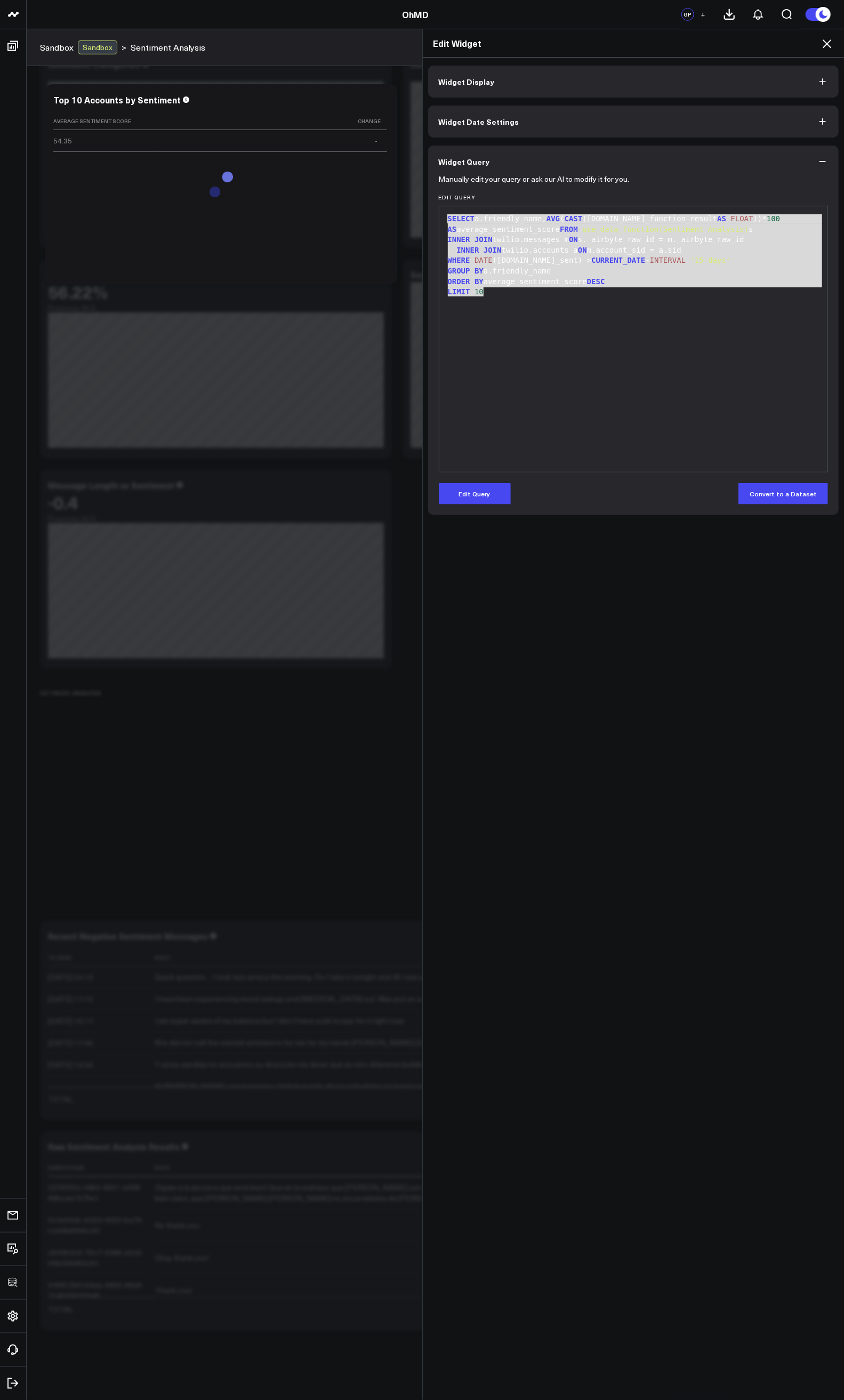
copy div "SELECT a.friendly_name, AVG ( CAST (s.data_function_result AS FLOAT ))* 100 AS …"
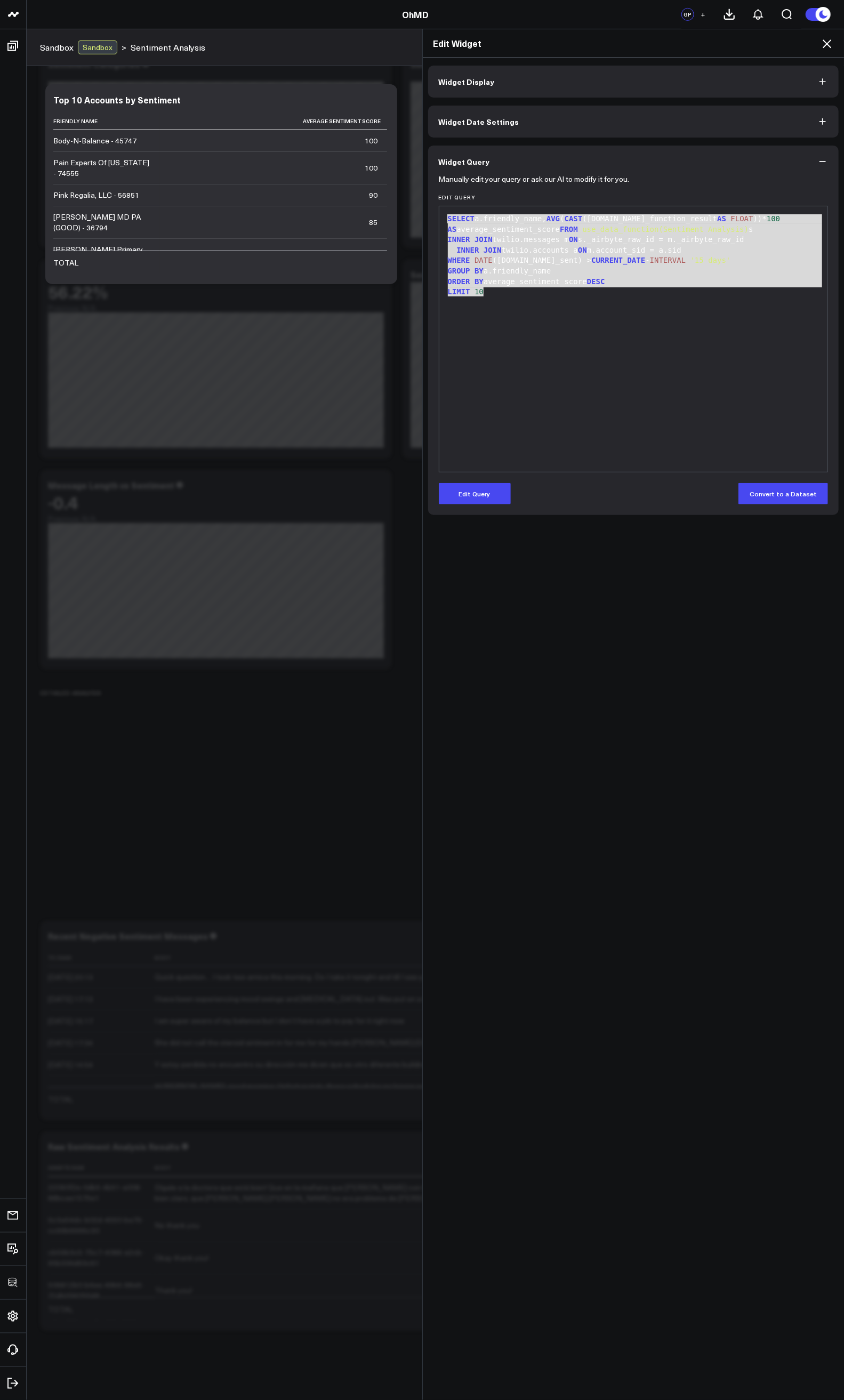
click at [830, 44] on icon at bounding box center [826, 43] width 13 height 13
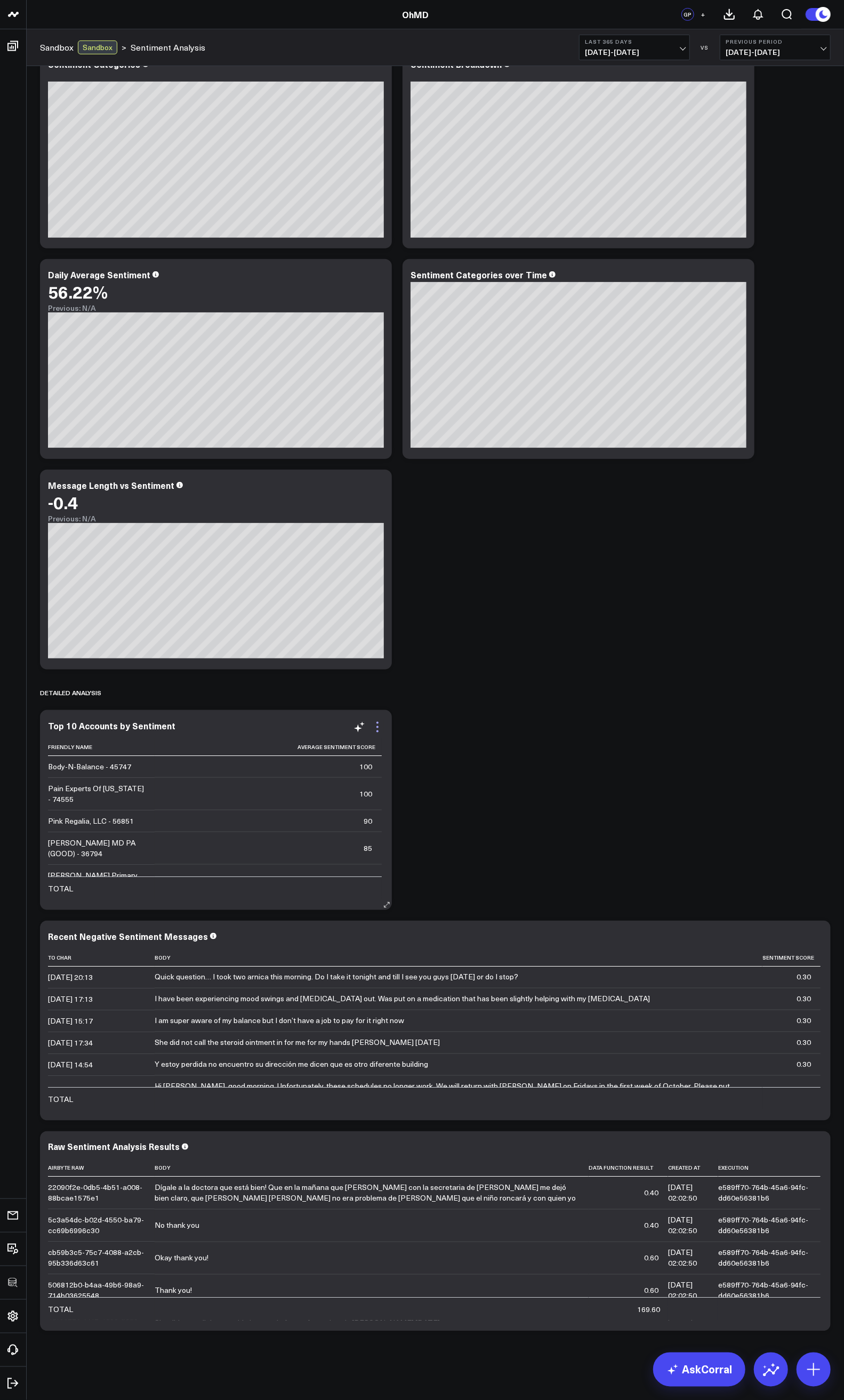
click at [381, 724] on icon at bounding box center [377, 727] width 13 height 13
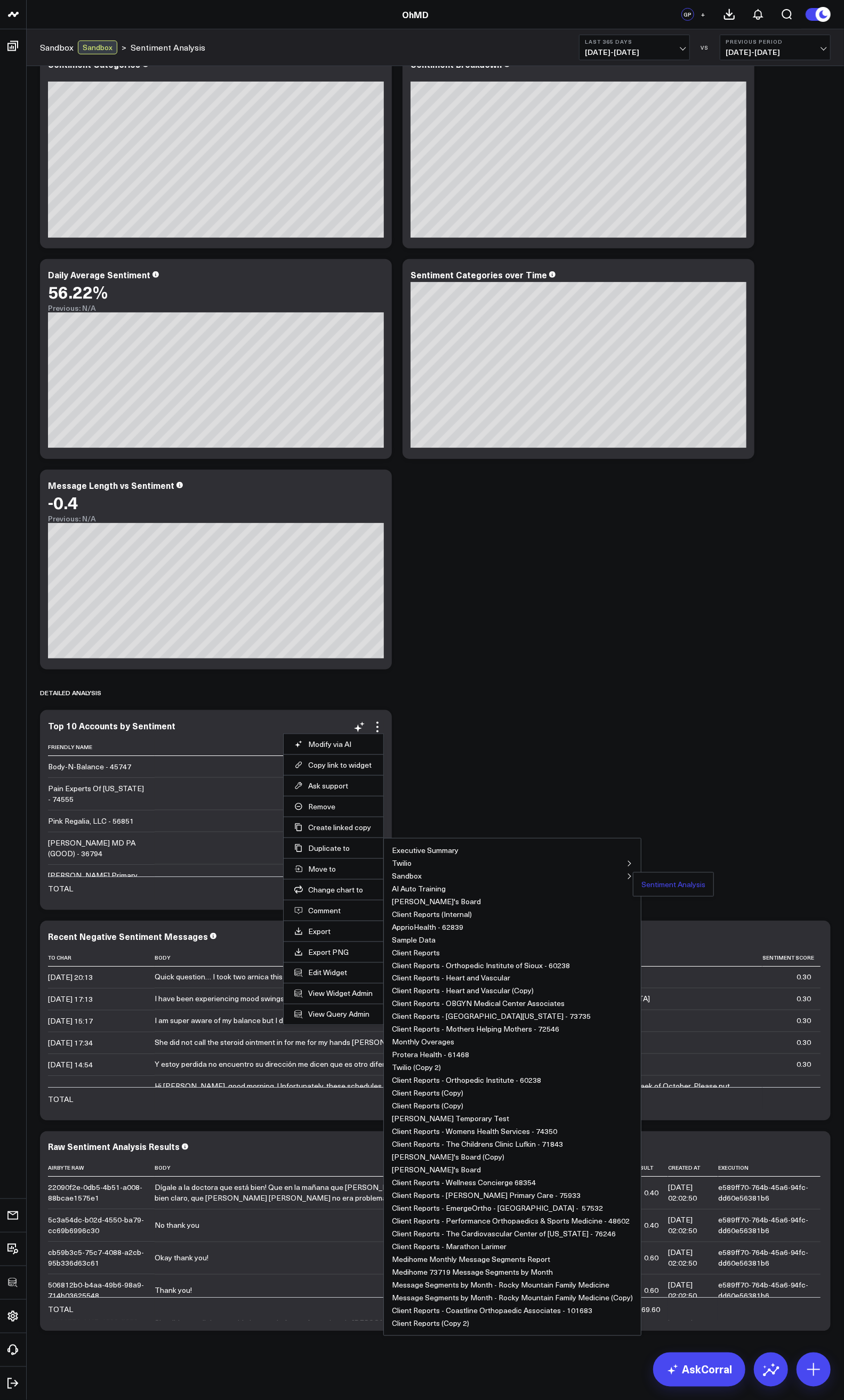
click at [649, 883] on button "Sentiment Analysis" at bounding box center [674, 885] width 64 height 8
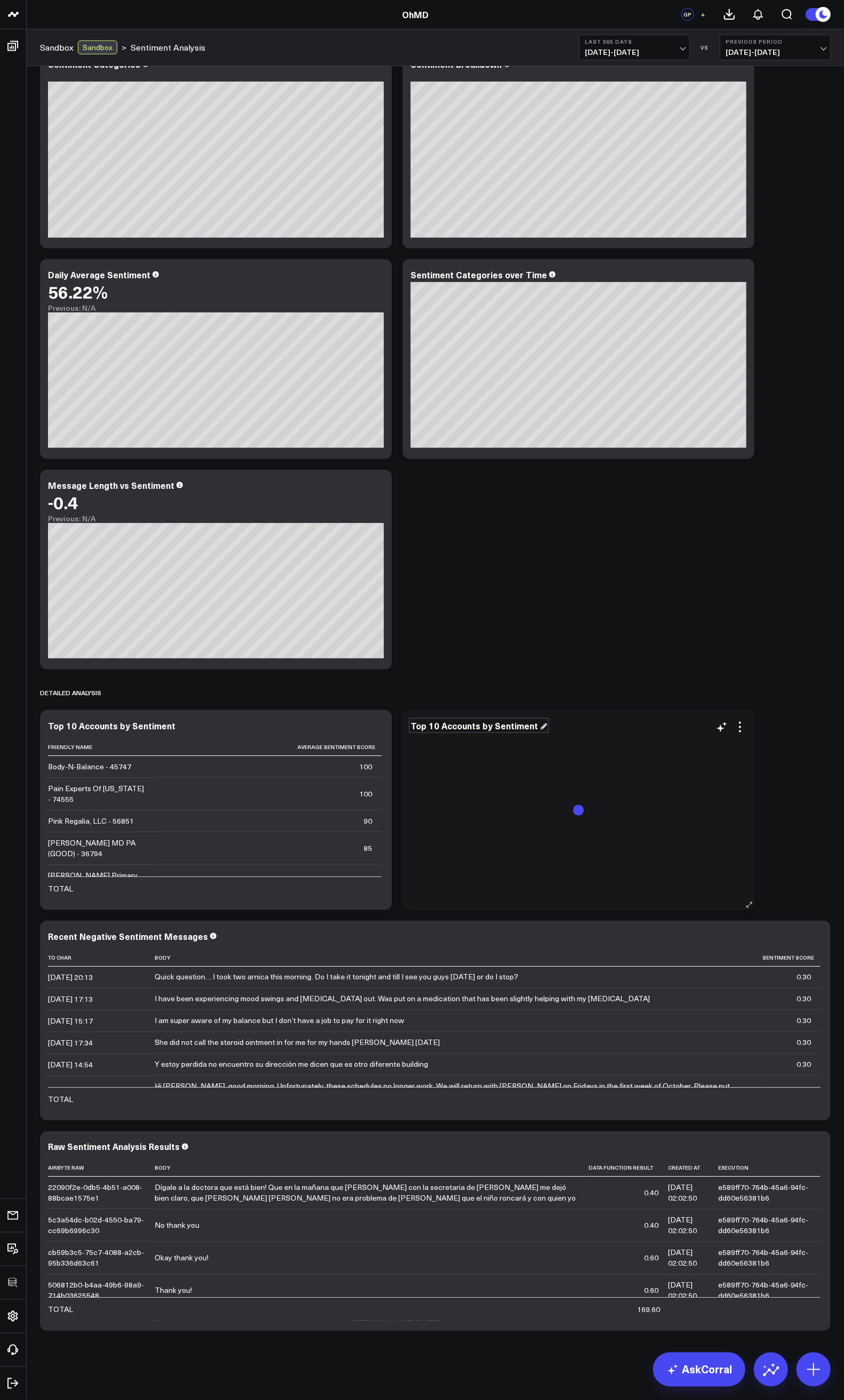
click at [480, 729] on div "Top 10 Accounts by Sentiment" at bounding box center [478, 725] width 136 height 11
click at [480, 729] on div "Bottom 10 Accounts by Sentiment" at bounding box center [481, 725] width 142 height 11
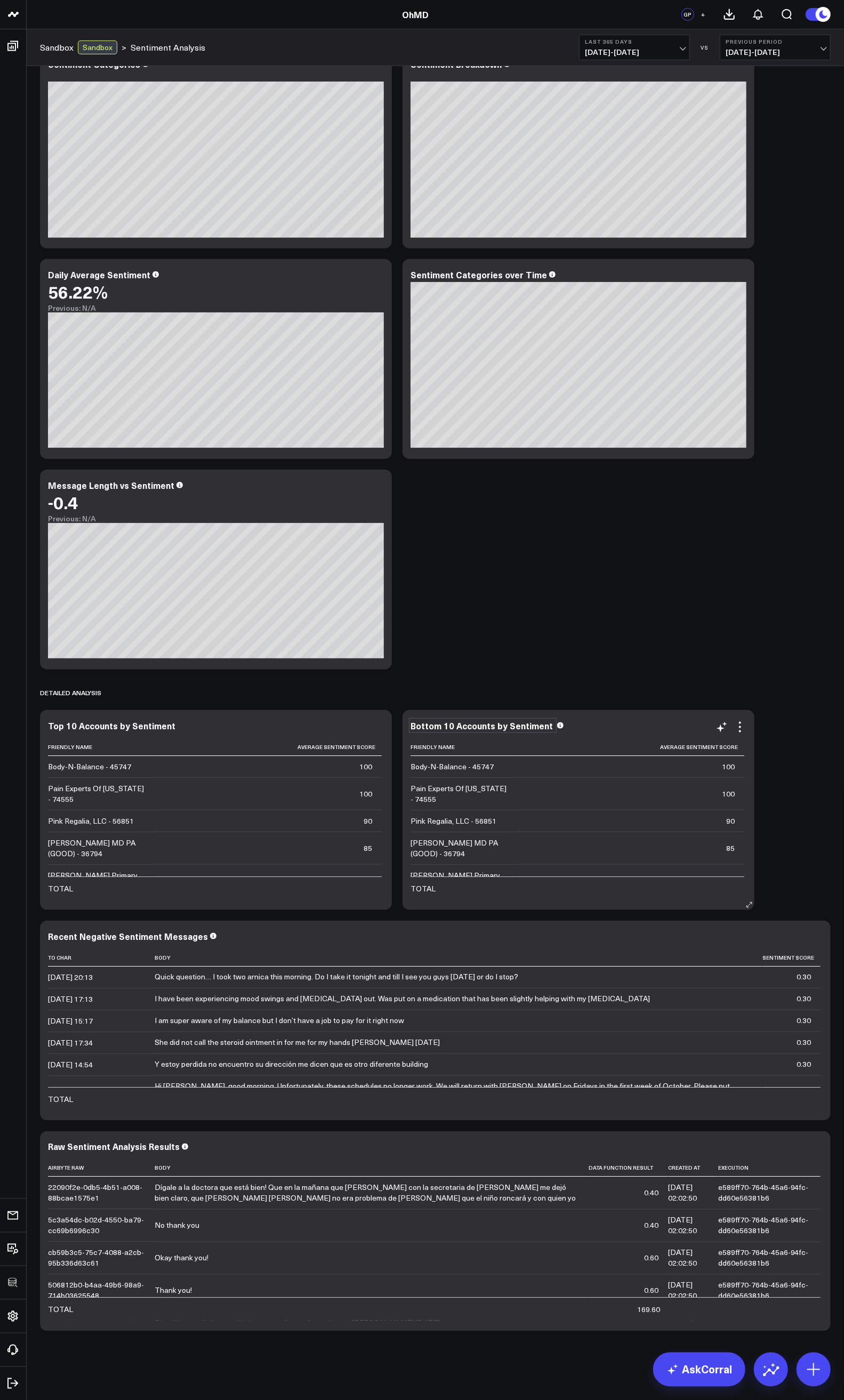
click at [457, 729] on div "Bottom 10 Accounts by Sentiment" at bounding box center [483, 725] width 145 height 11
click at [511, 662] on div "Primary Sentiment Overview Modify via AI Copy link to widget Ask support Remove…" at bounding box center [435, 555] width 801 height 1564
click at [97, 730] on div "Top 10 Accounts by Sentiment" at bounding box center [215, 727] width 336 height 12
click at [78, 727] on div "Top 10 Accounts by Sentiment" at bounding box center [116, 725] width 136 height 11
click at [72, 727] on div "Top 10 Accounts by Sentiment" at bounding box center [113, 725] width 129 height 11
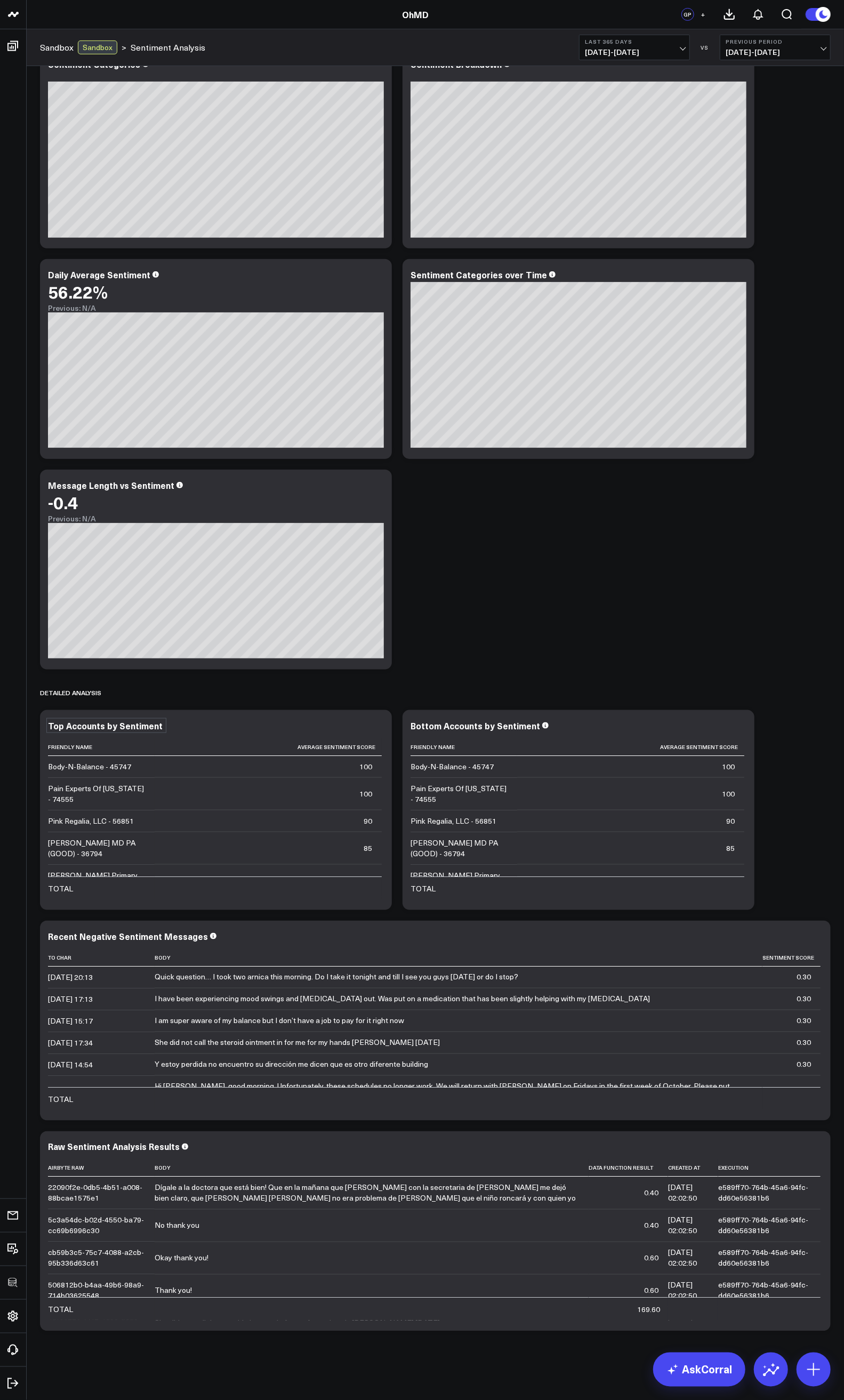
click at [721, 664] on div "Primary Sentiment Overview Modify via AI Copy link to widget Ask support Remove…" at bounding box center [435, 555] width 801 height 1564
click at [739, 729] on icon at bounding box center [740, 727] width 13 height 13
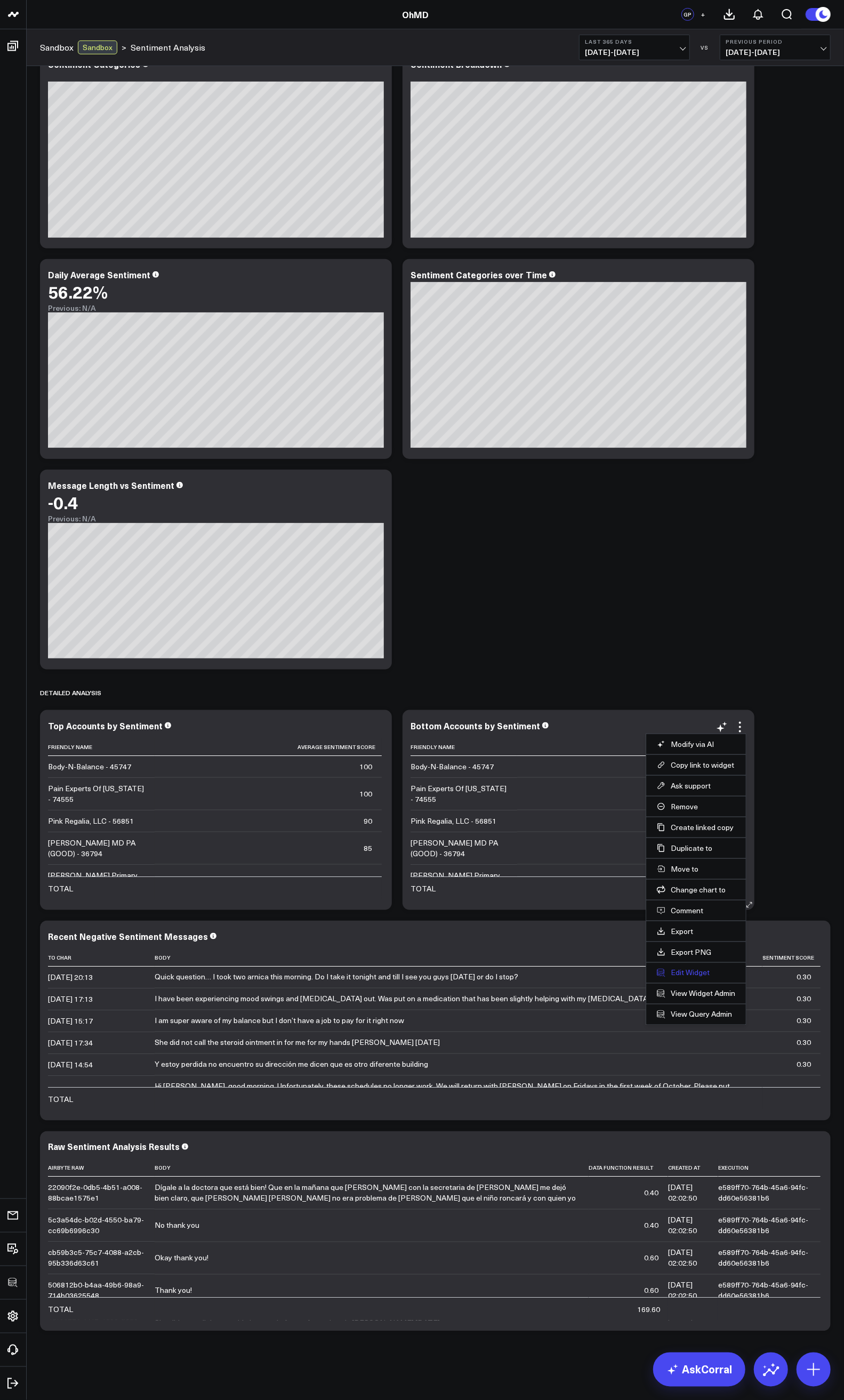
click at [686, 972] on button "Edit Widget" at bounding box center [696, 973] width 78 height 10
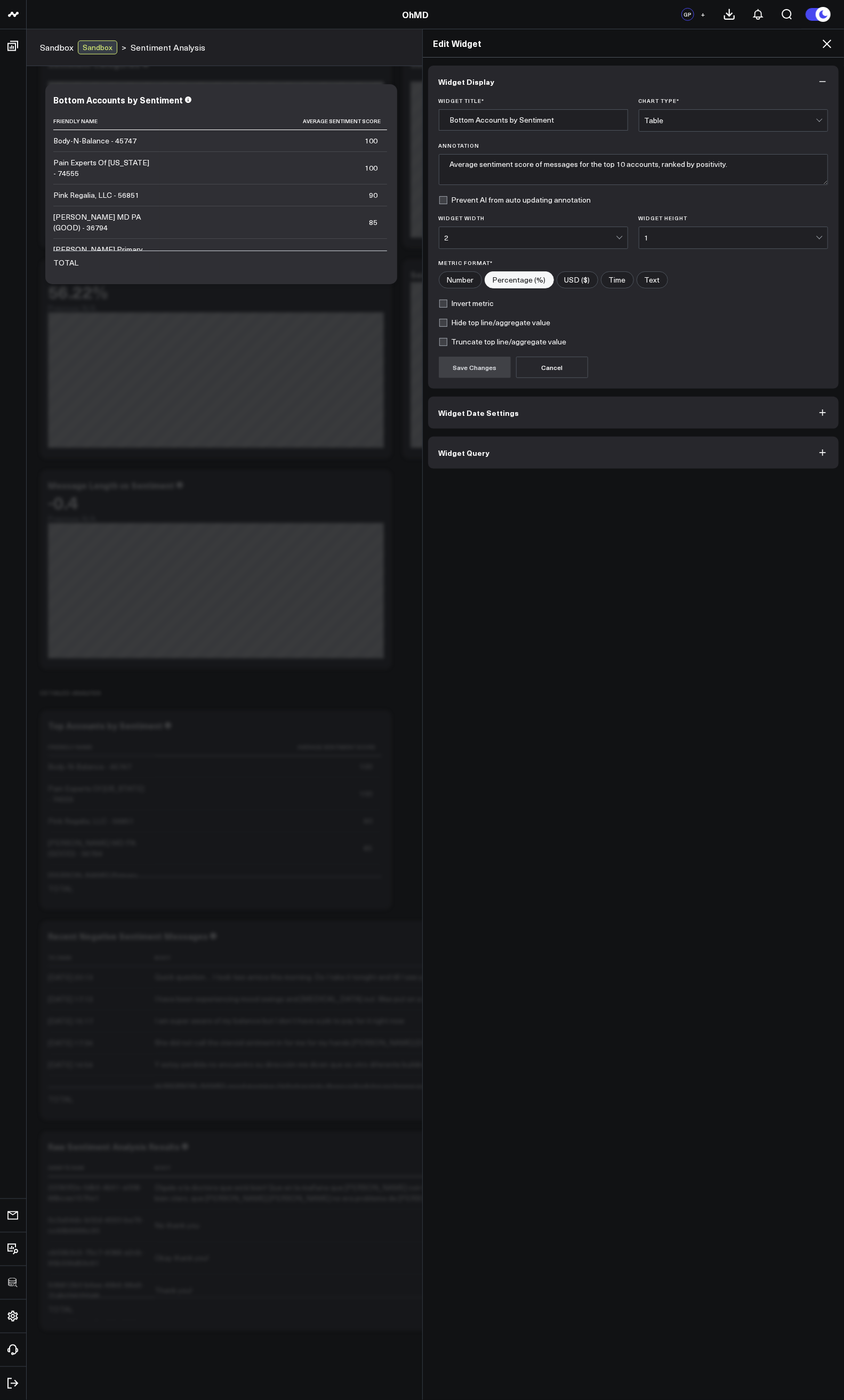
click at [460, 464] on button "Widget Query" at bounding box center [633, 453] width 411 height 32
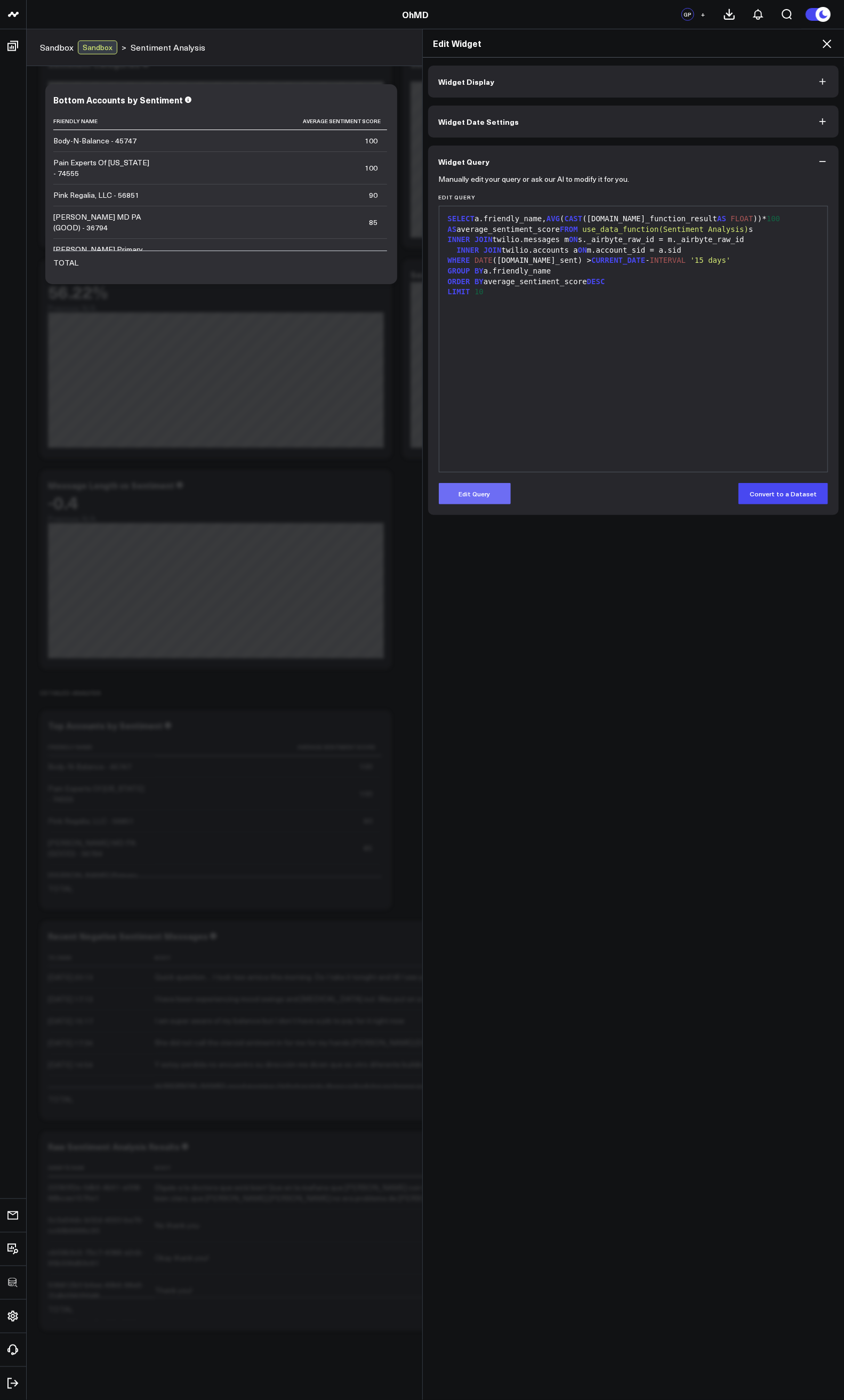
click at [476, 483] on button "Edit Query" at bounding box center [474, 494] width 72 height 21
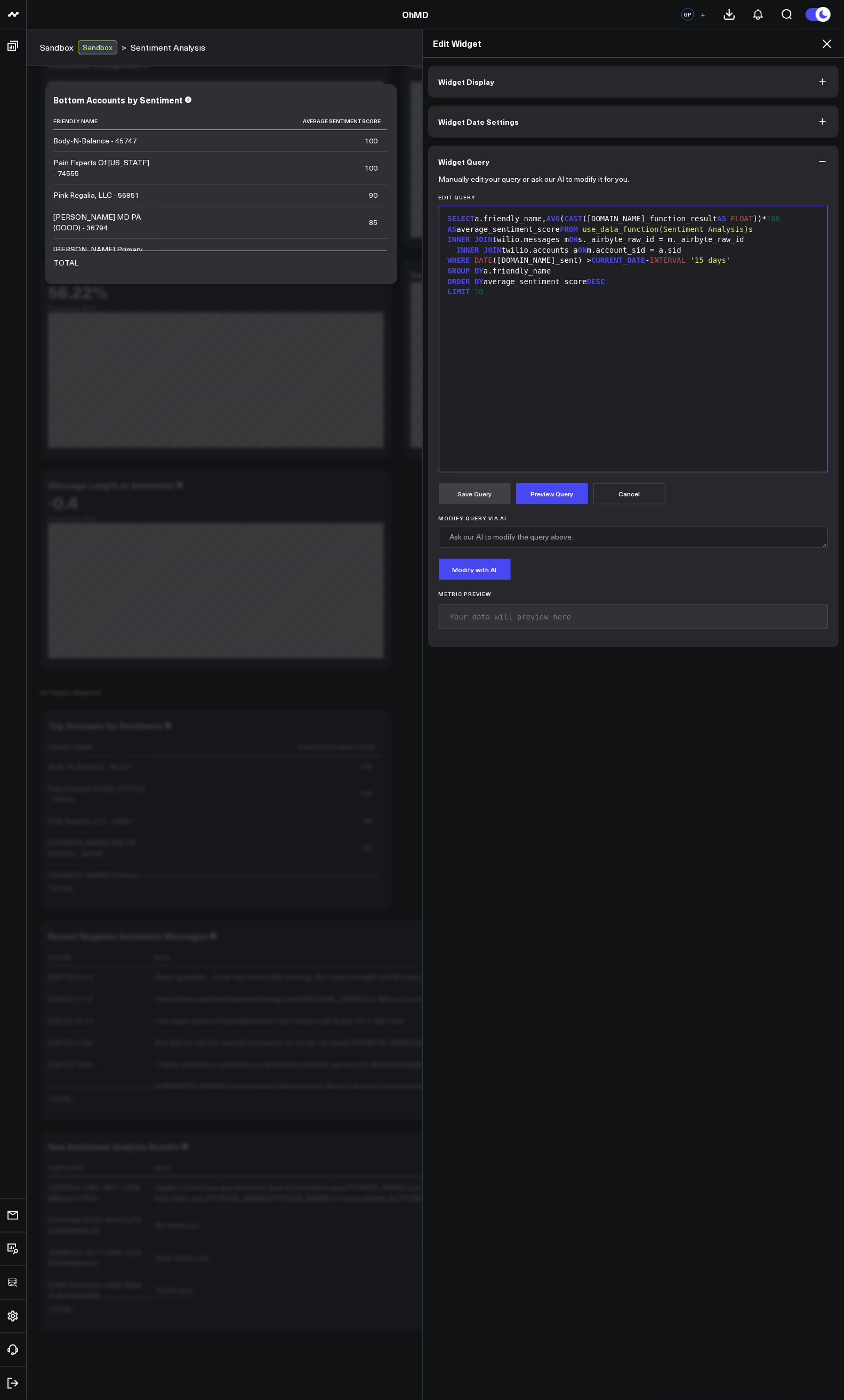
click at [646, 301] on div "SELECT a.friendly_name, AVG ( CAST (s.data_function_result AS FLOAT ))* 100 AS …" at bounding box center [633, 339] width 378 height 255
click at [636, 284] on div "ORDER BY average_sentiment_score DESC" at bounding box center [633, 282] width 378 height 11
click at [517, 495] on button "Preview Query" at bounding box center [552, 494] width 72 height 21
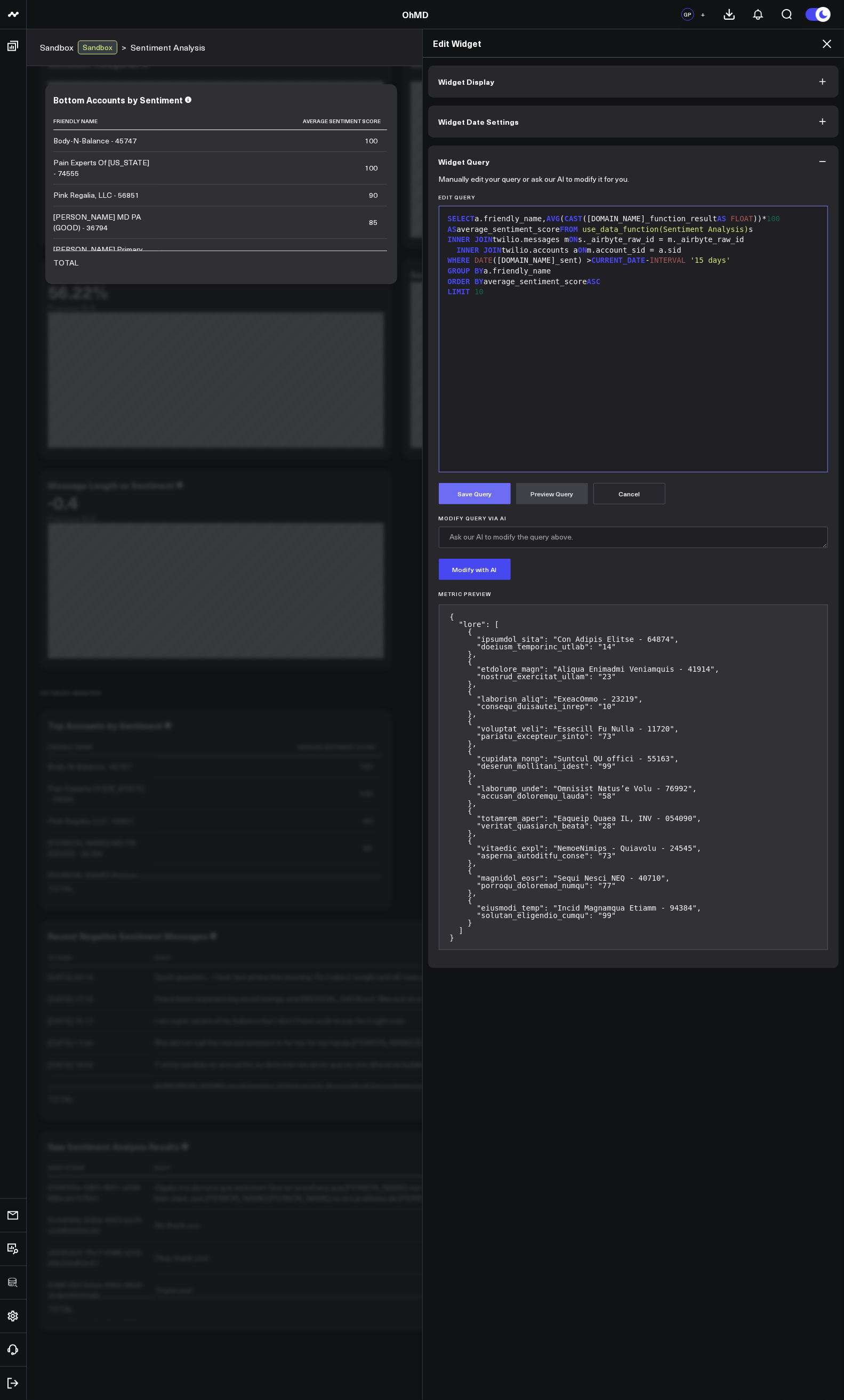
click at [475, 495] on button "Save Query" at bounding box center [474, 494] width 72 height 21
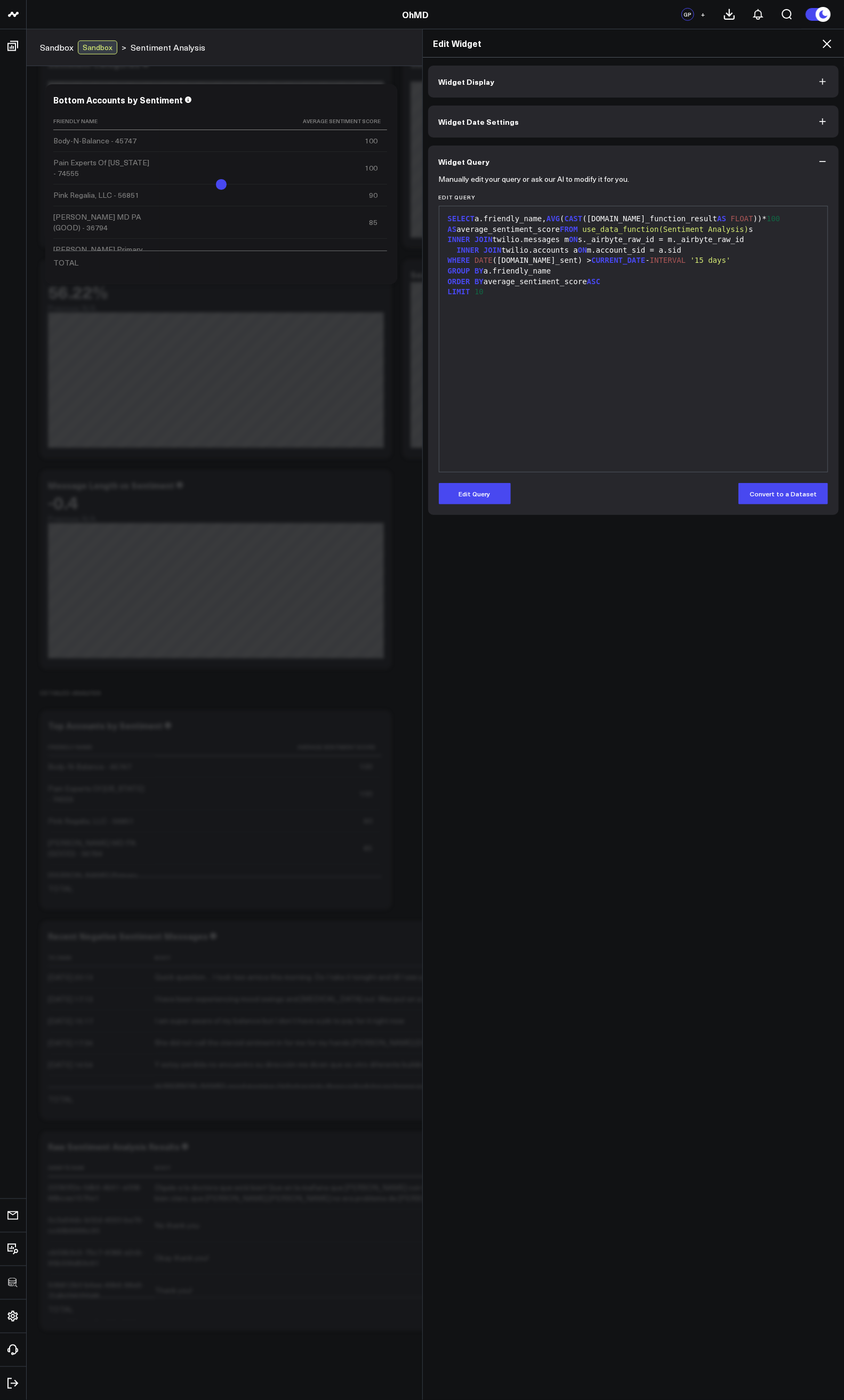
click at [829, 43] on icon at bounding box center [826, 43] width 13 height 13
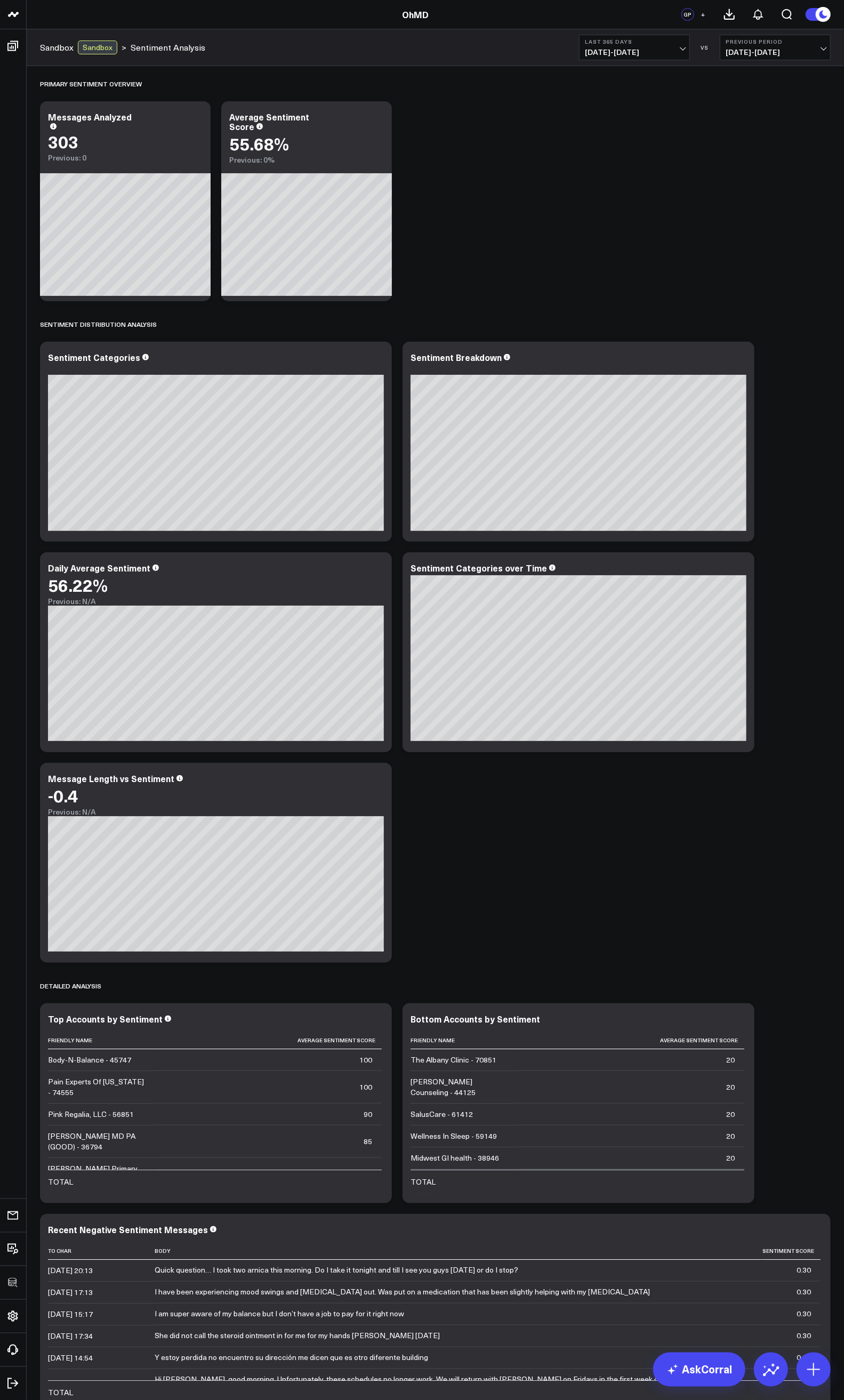
scroll to position [213, 0]
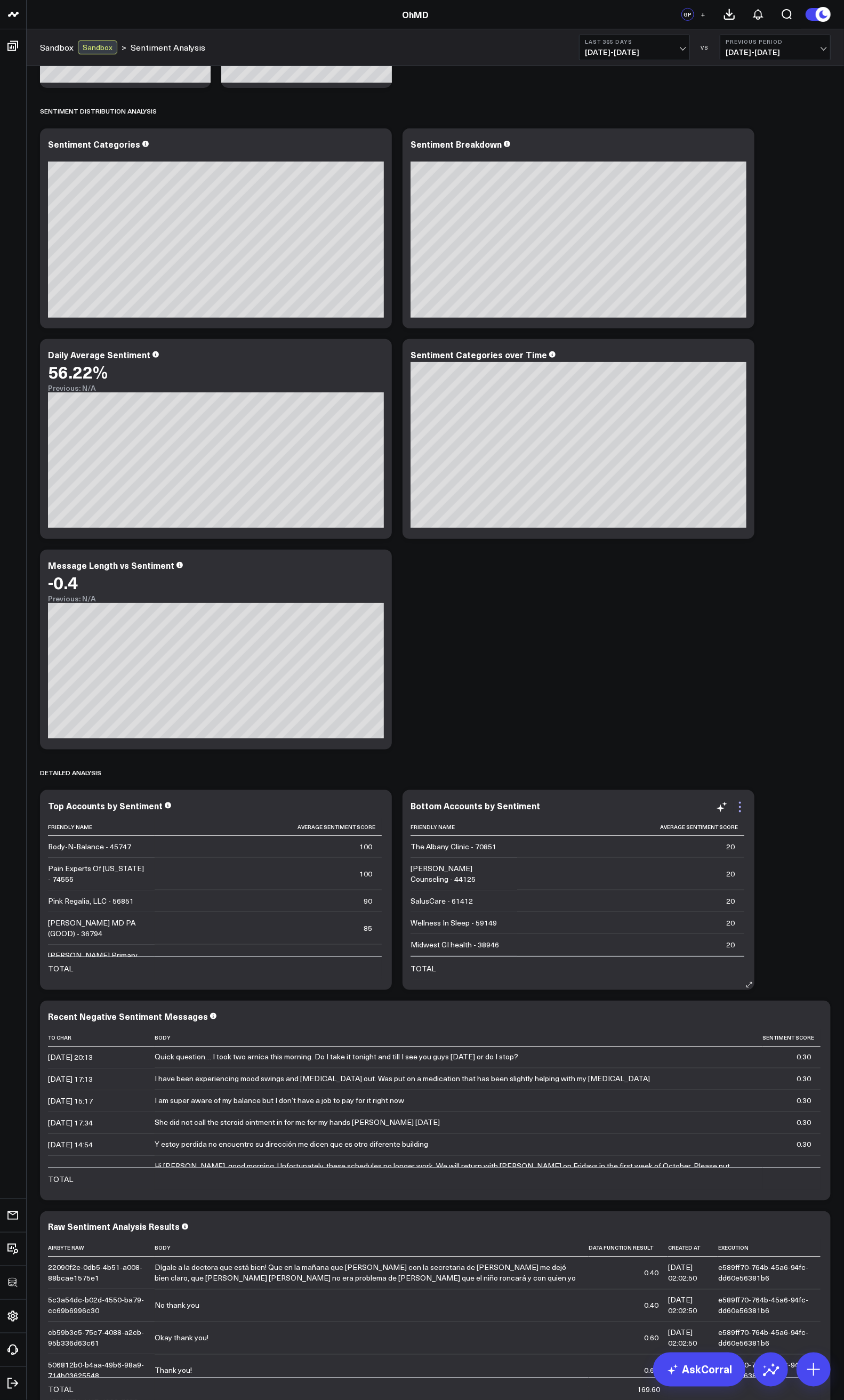
click at [743, 805] on icon at bounding box center [740, 807] width 13 height 13
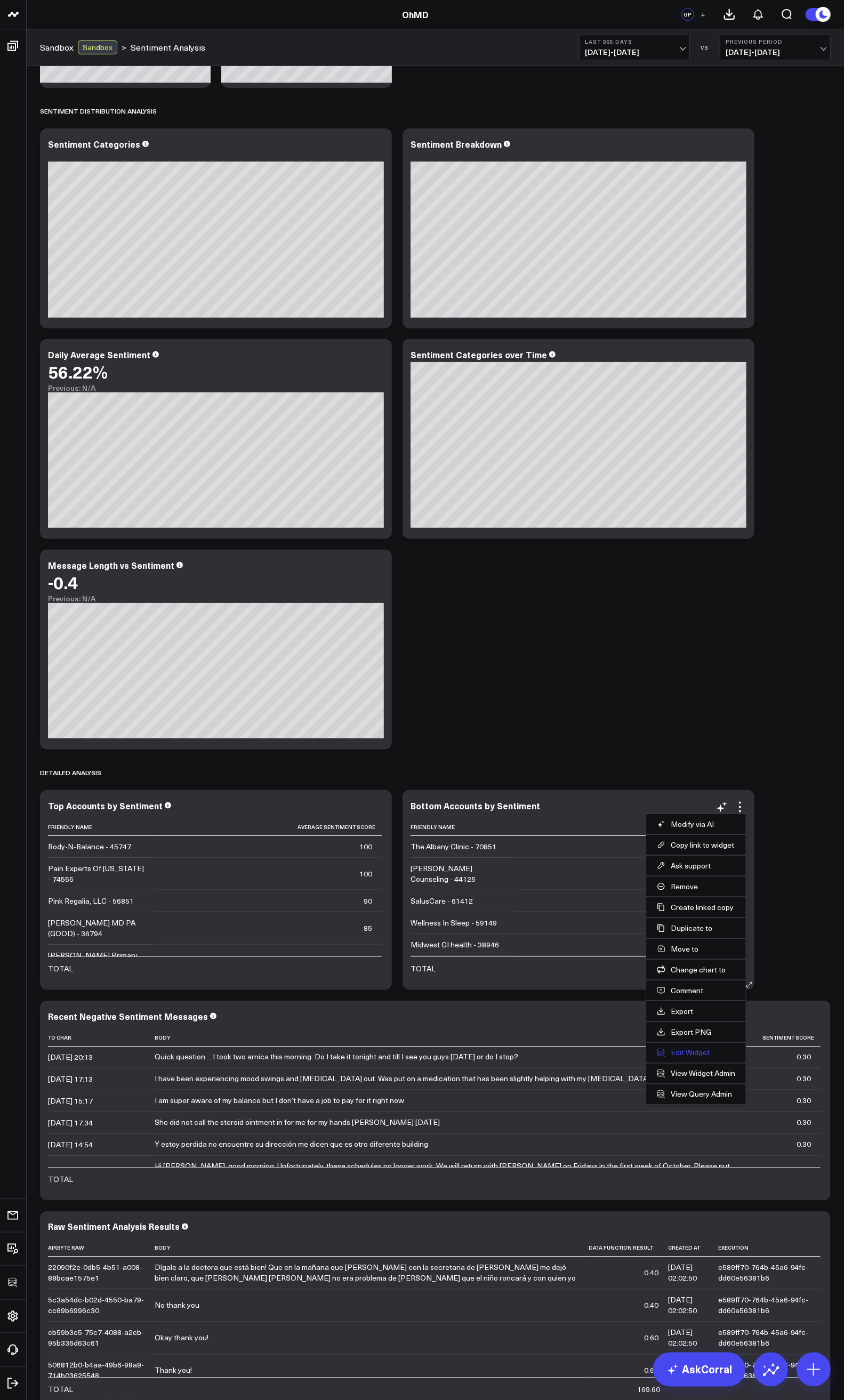
click at [686, 1053] on button "Edit Widget" at bounding box center [696, 1053] width 78 height 10
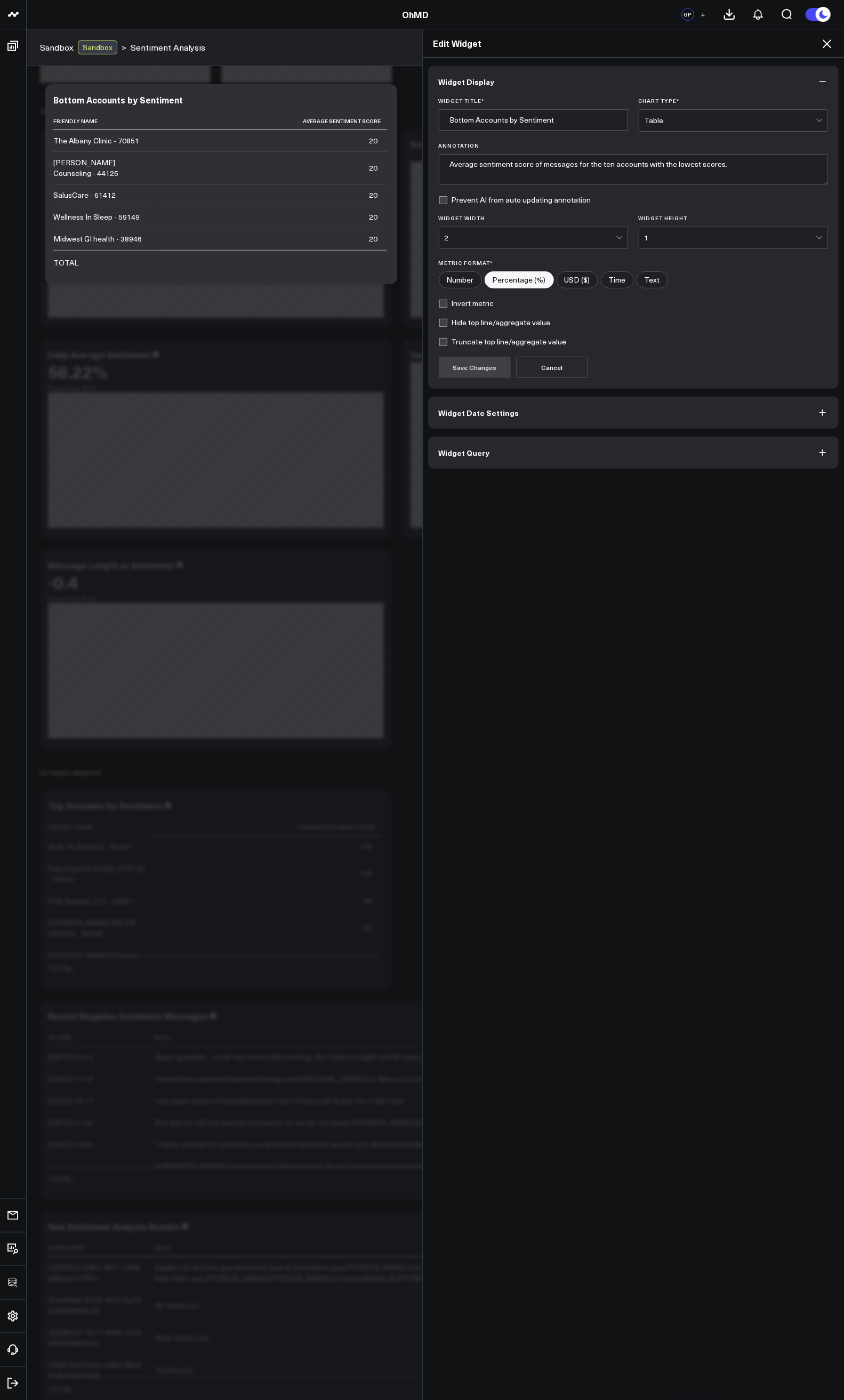
click at [483, 461] on button "Widget Query" at bounding box center [633, 453] width 411 height 32
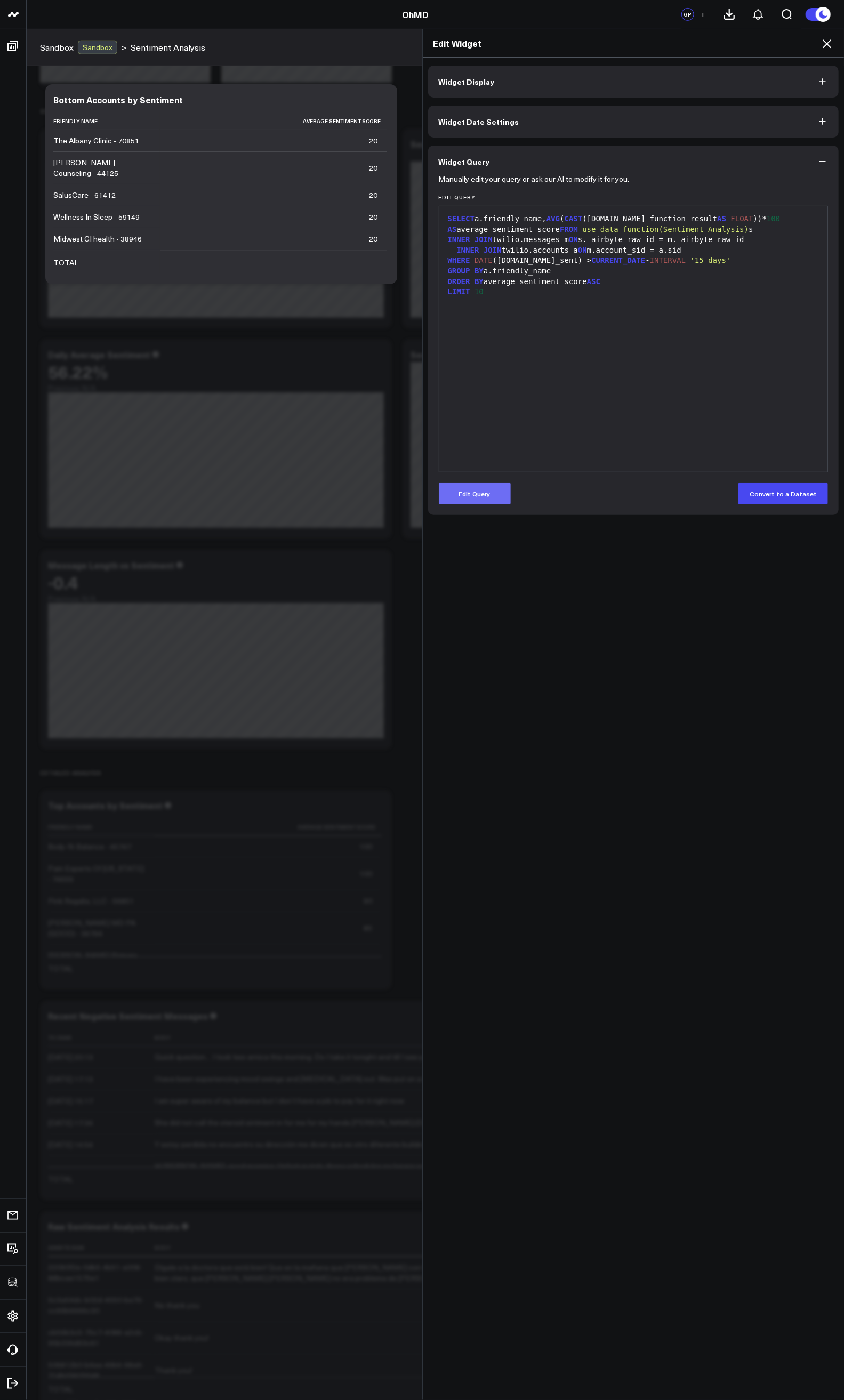
click at [474, 488] on button "Edit Query" at bounding box center [474, 494] width 72 height 21
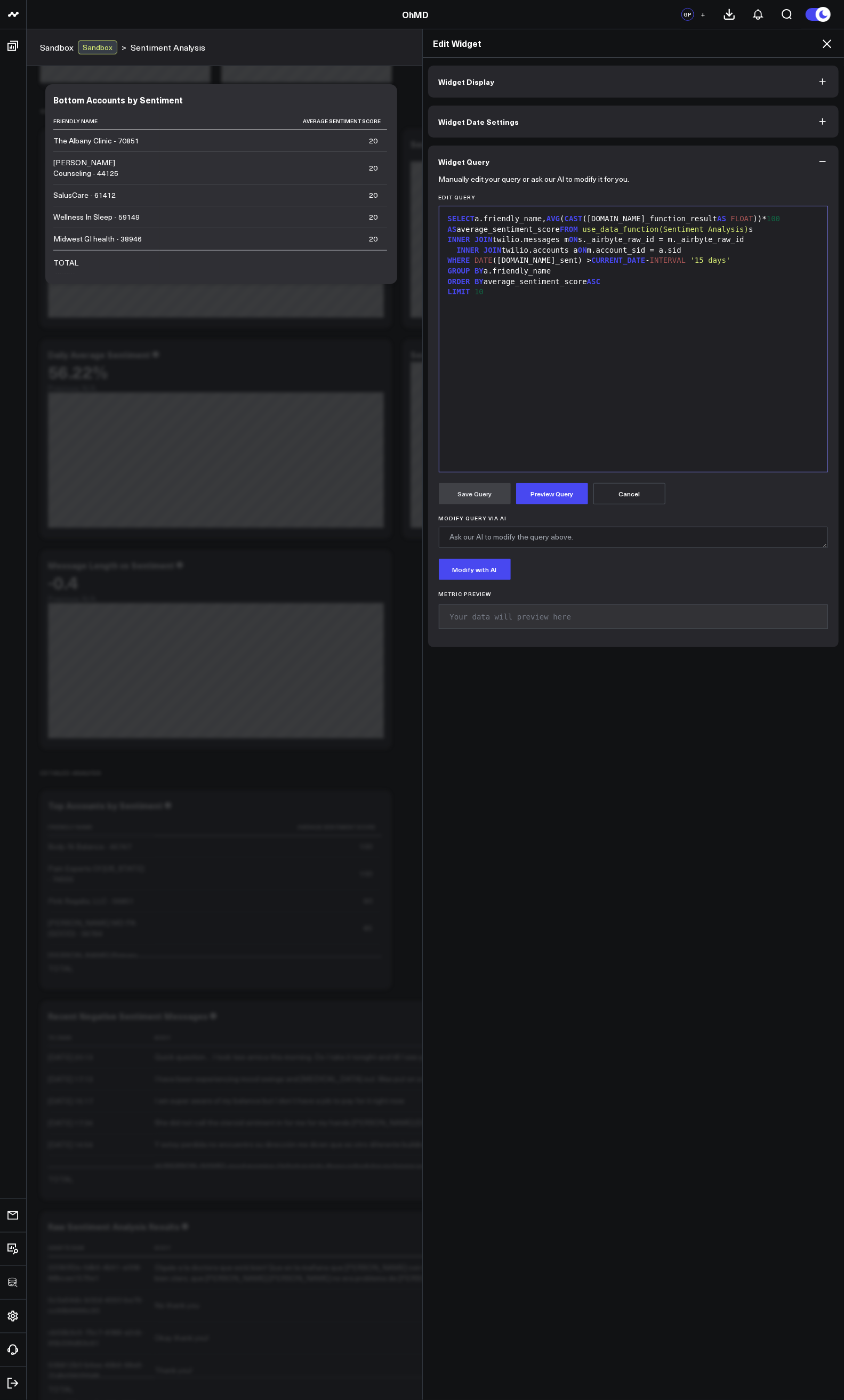
click at [533, 231] on div "SELECT a.friendly_name, AVG ( CAST (s.data_function_result AS FLOAT ))* 100 AS …" at bounding box center [633, 224] width 378 height 21
click at [550, 496] on button "Preview Query" at bounding box center [552, 494] width 72 height 21
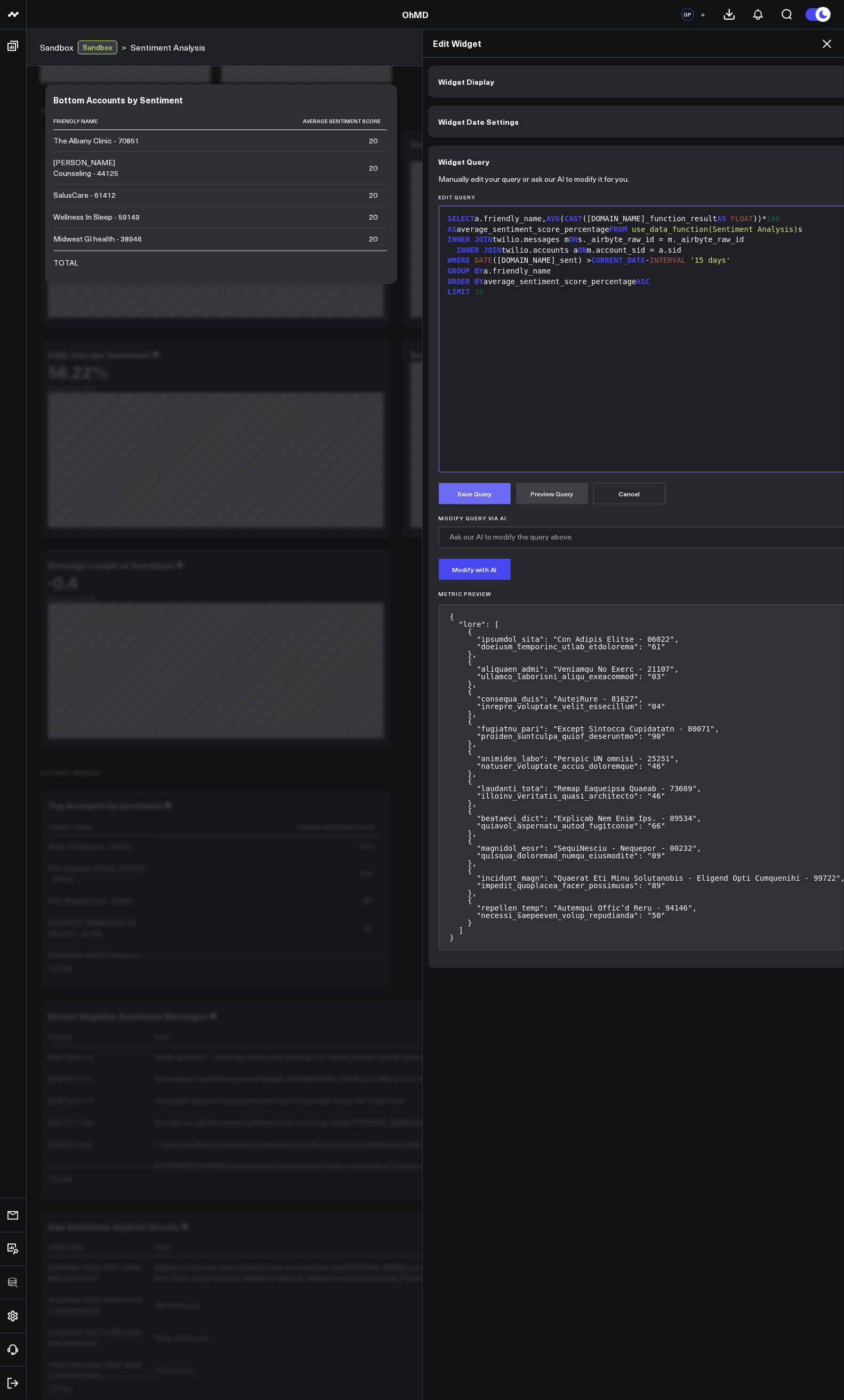
click at [476, 493] on button "Save Query" at bounding box center [474, 494] width 72 height 21
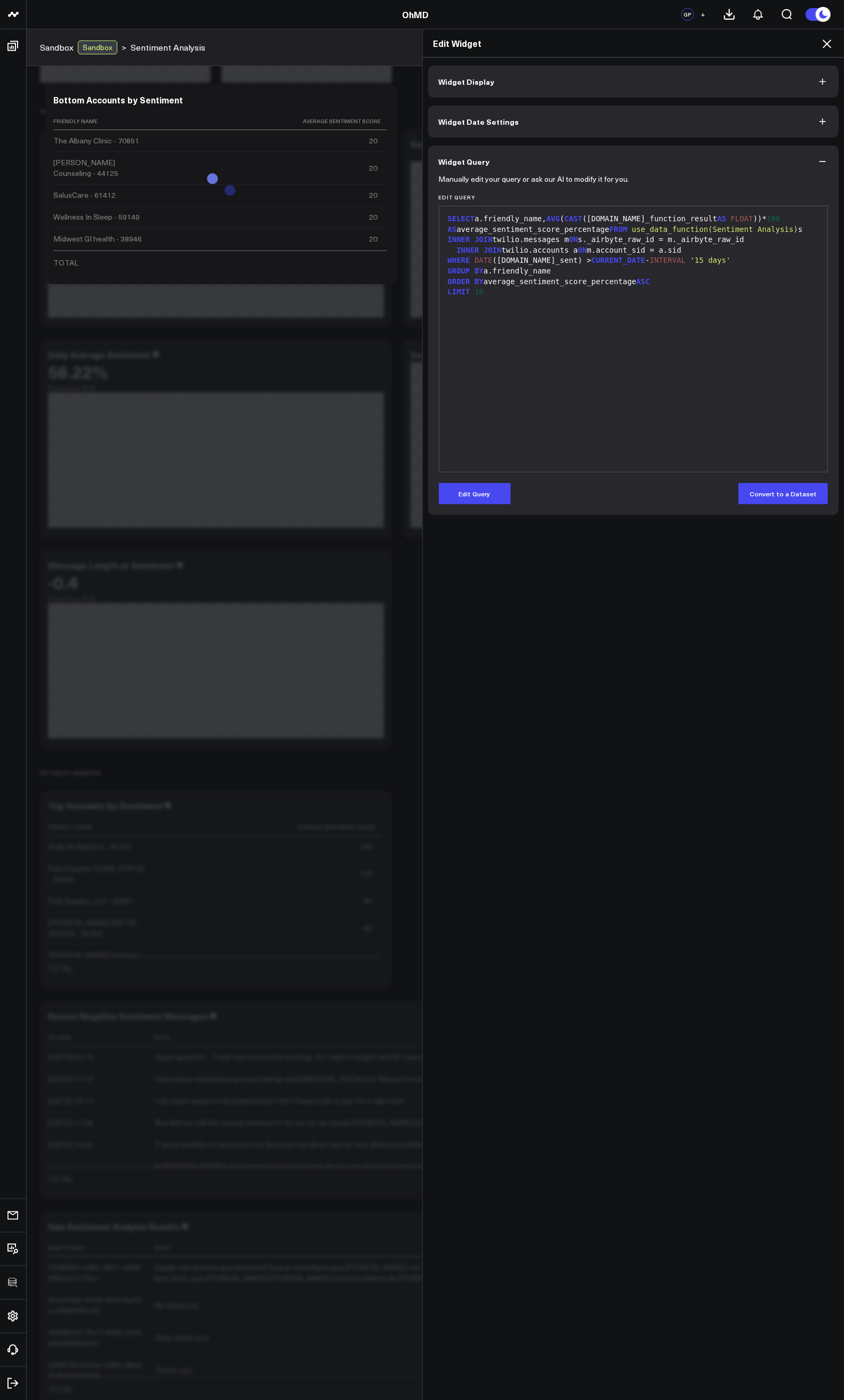
click at [829, 37] on icon at bounding box center [826, 43] width 13 height 13
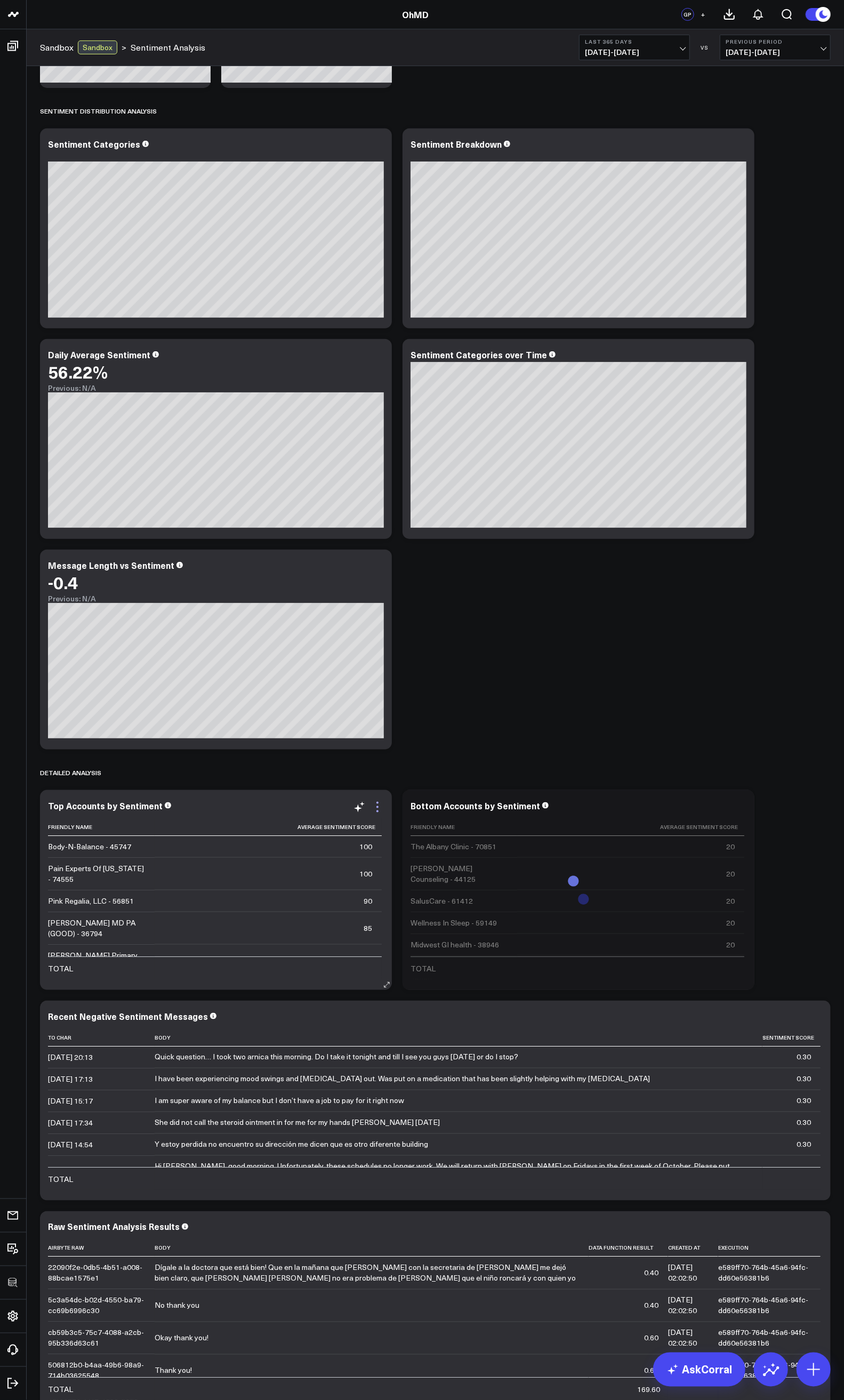
click at [378, 808] on icon at bounding box center [377, 807] width 13 height 13
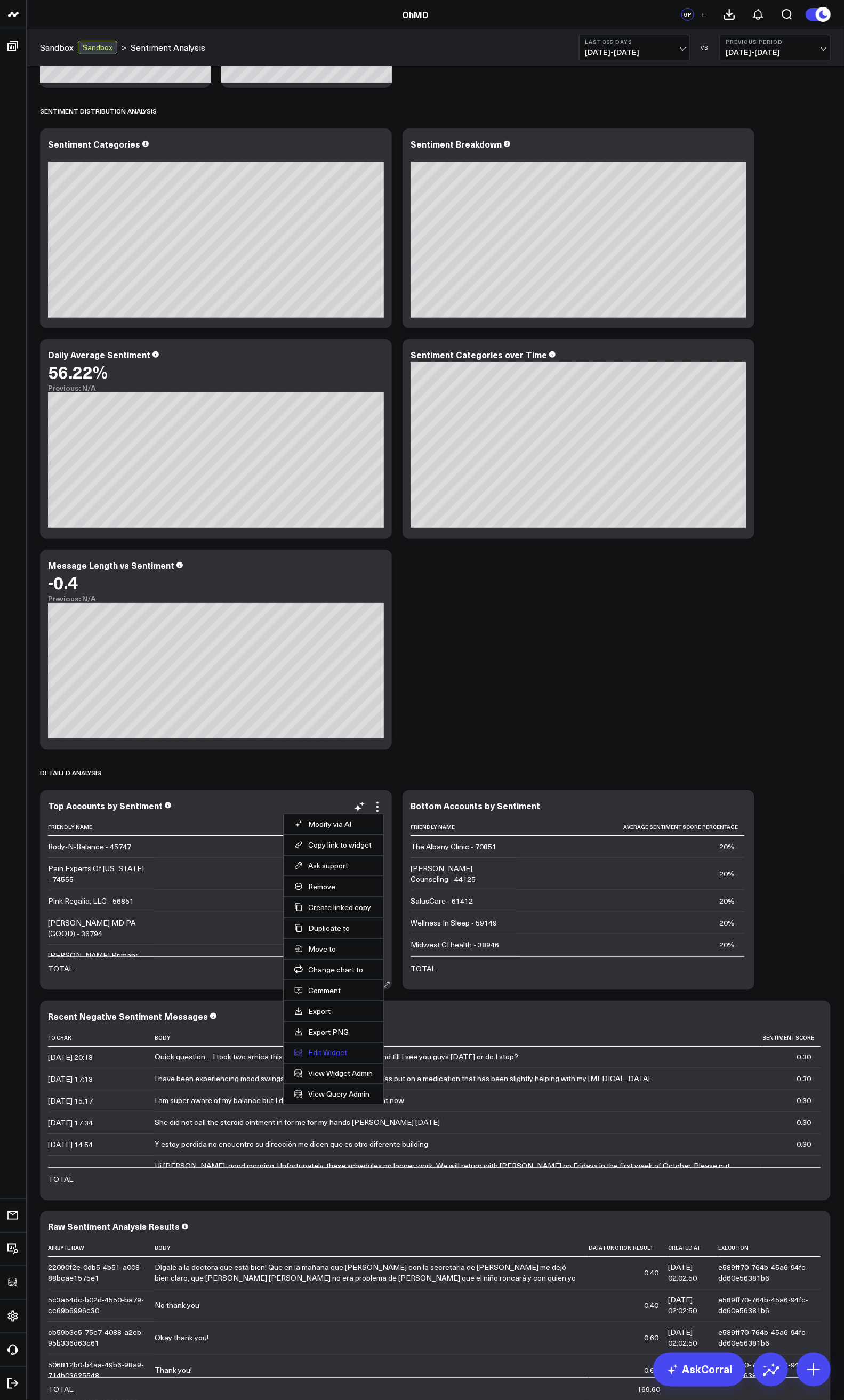
click at [334, 1053] on button "Edit Widget" at bounding box center [333, 1053] width 78 height 10
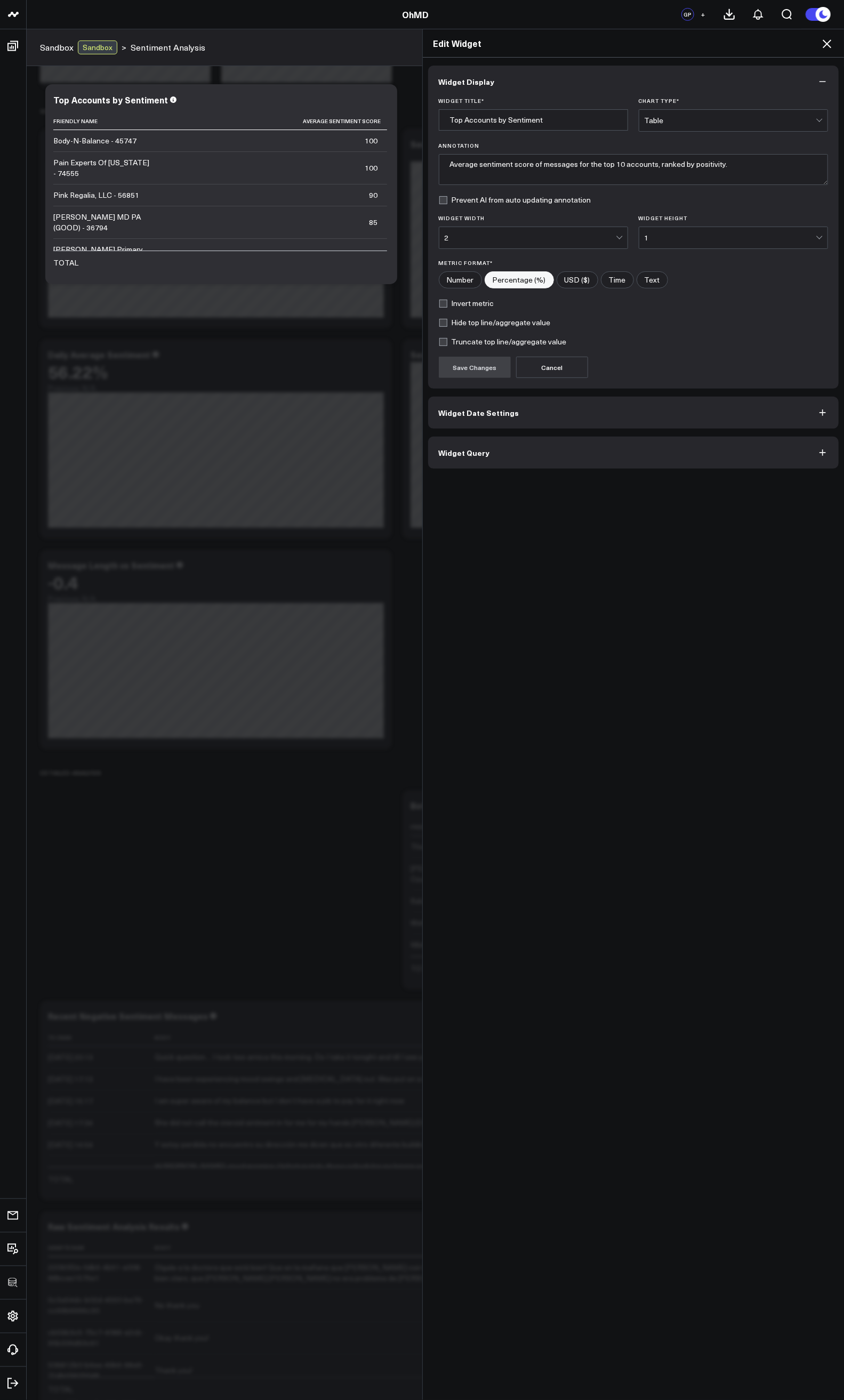
click at [511, 461] on button "Widget Query" at bounding box center [633, 453] width 411 height 32
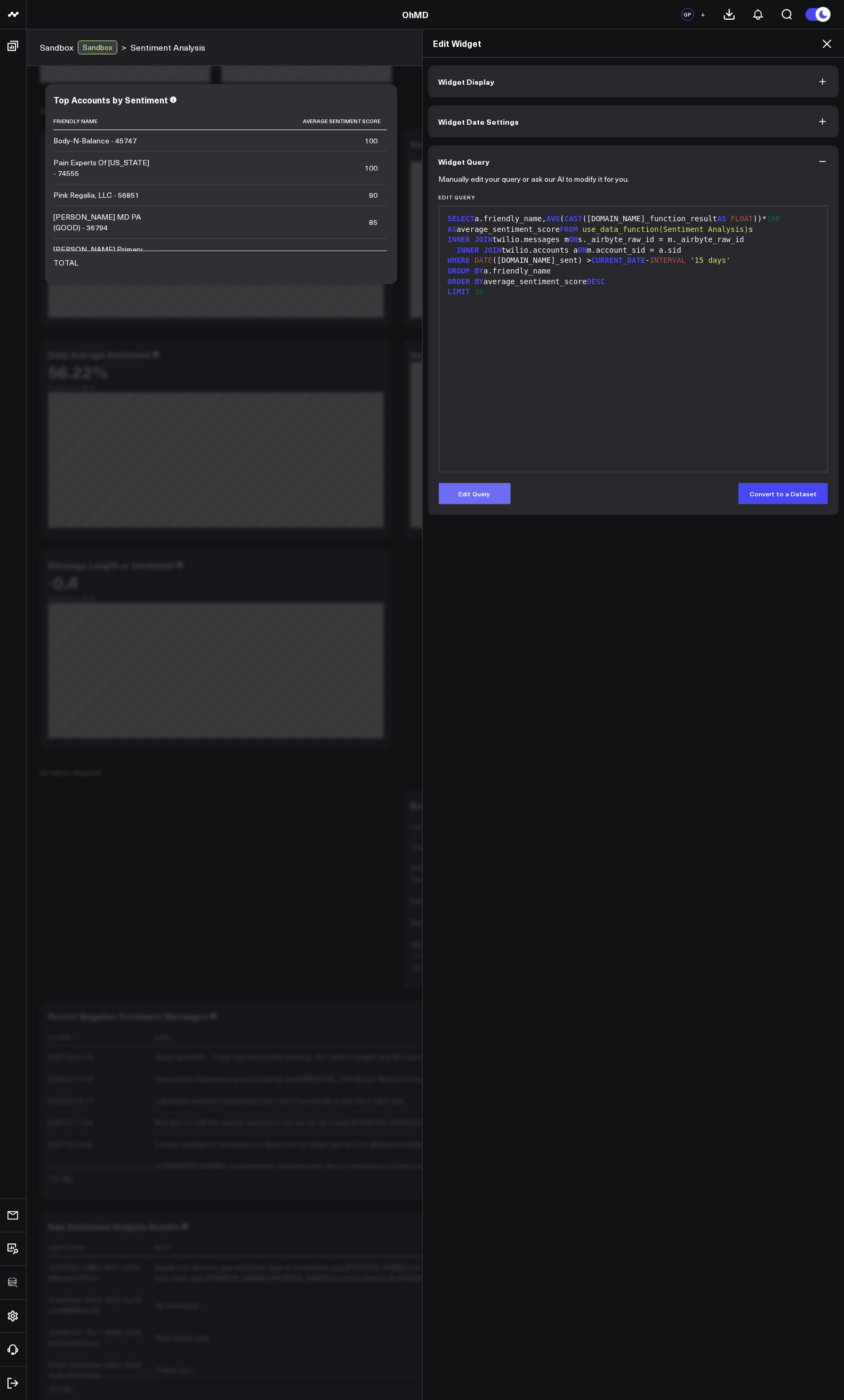
click at [465, 494] on button "Edit Query" at bounding box center [474, 494] width 72 height 21
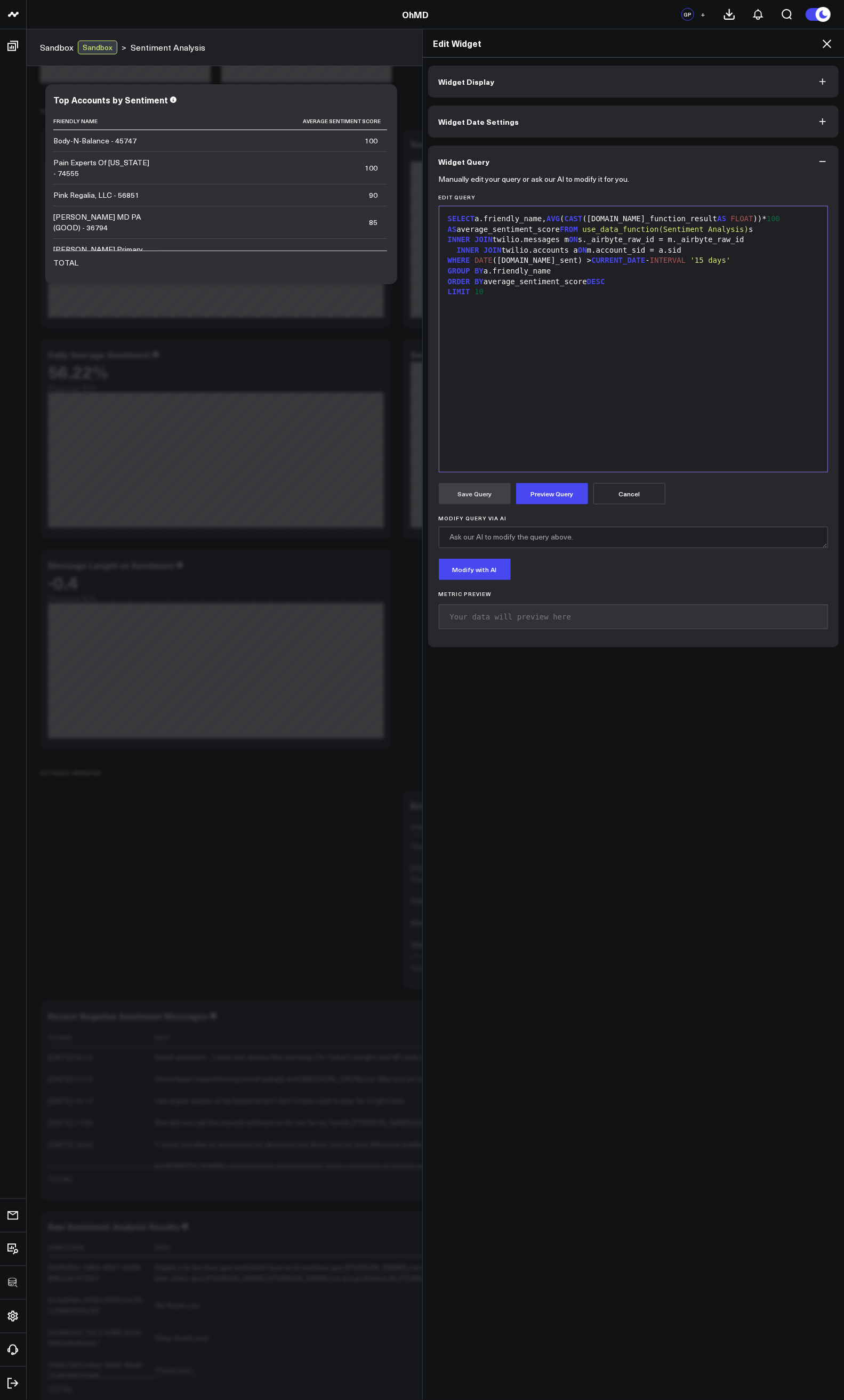
click at [514, 228] on div "SELECT a.friendly_name, AVG ( CAST (s.data_function_result AS FLOAT ))* 100 AS …" at bounding box center [633, 224] width 378 height 21
click at [532, 497] on button "Preview Query" at bounding box center [552, 494] width 72 height 21
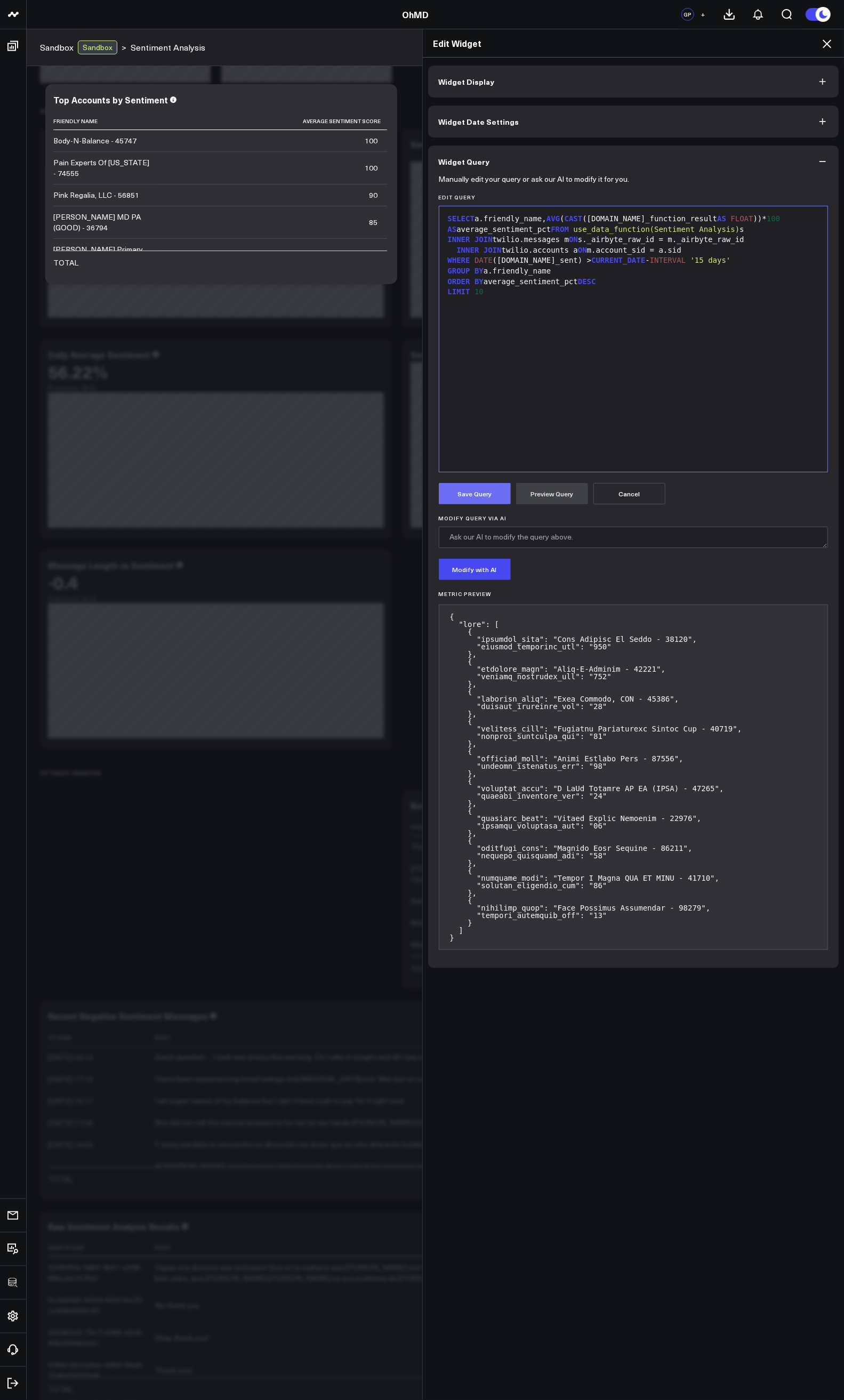
click at [475, 498] on button "Save Query" at bounding box center [474, 494] width 72 height 21
click at [826, 43] on icon at bounding box center [826, 43] width 8 height 8
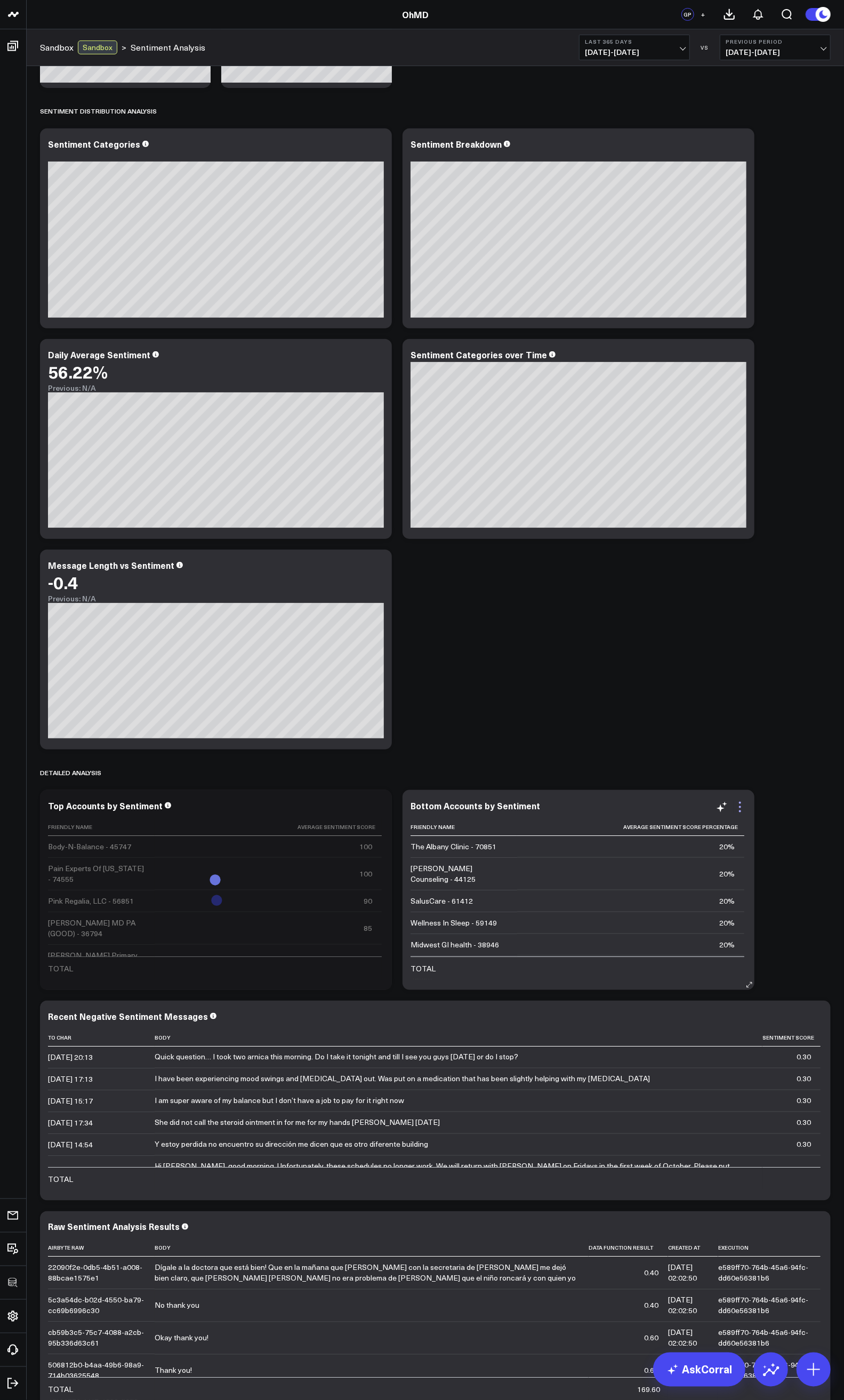
click at [742, 807] on icon at bounding box center [740, 807] width 13 height 13
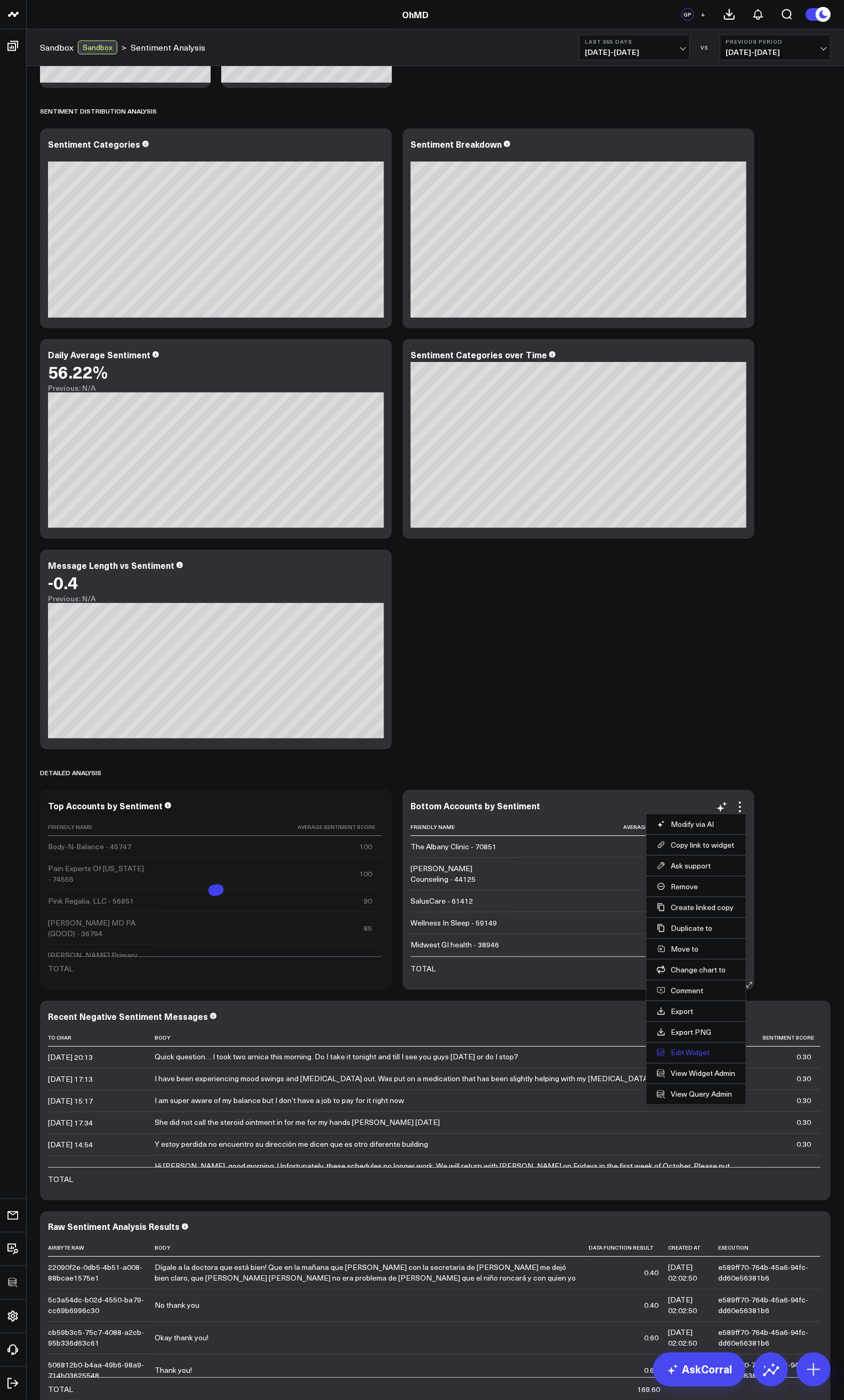
click at [687, 1051] on button "Edit Widget" at bounding box center [696, 1053] width 78 height 10
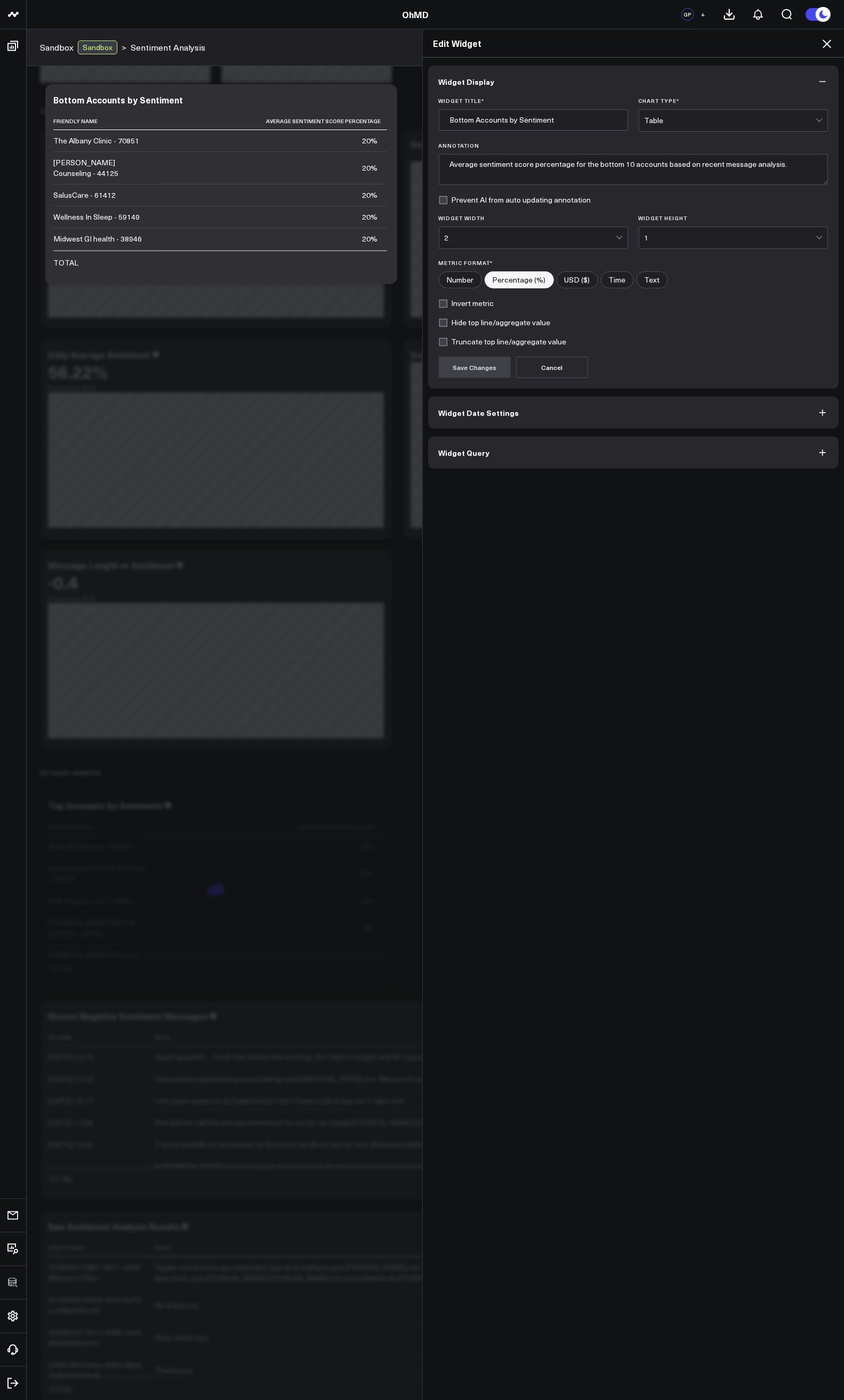
click at [481, 465] on button "Widget Query" at bounding box center [633, 453] width 411 height 32
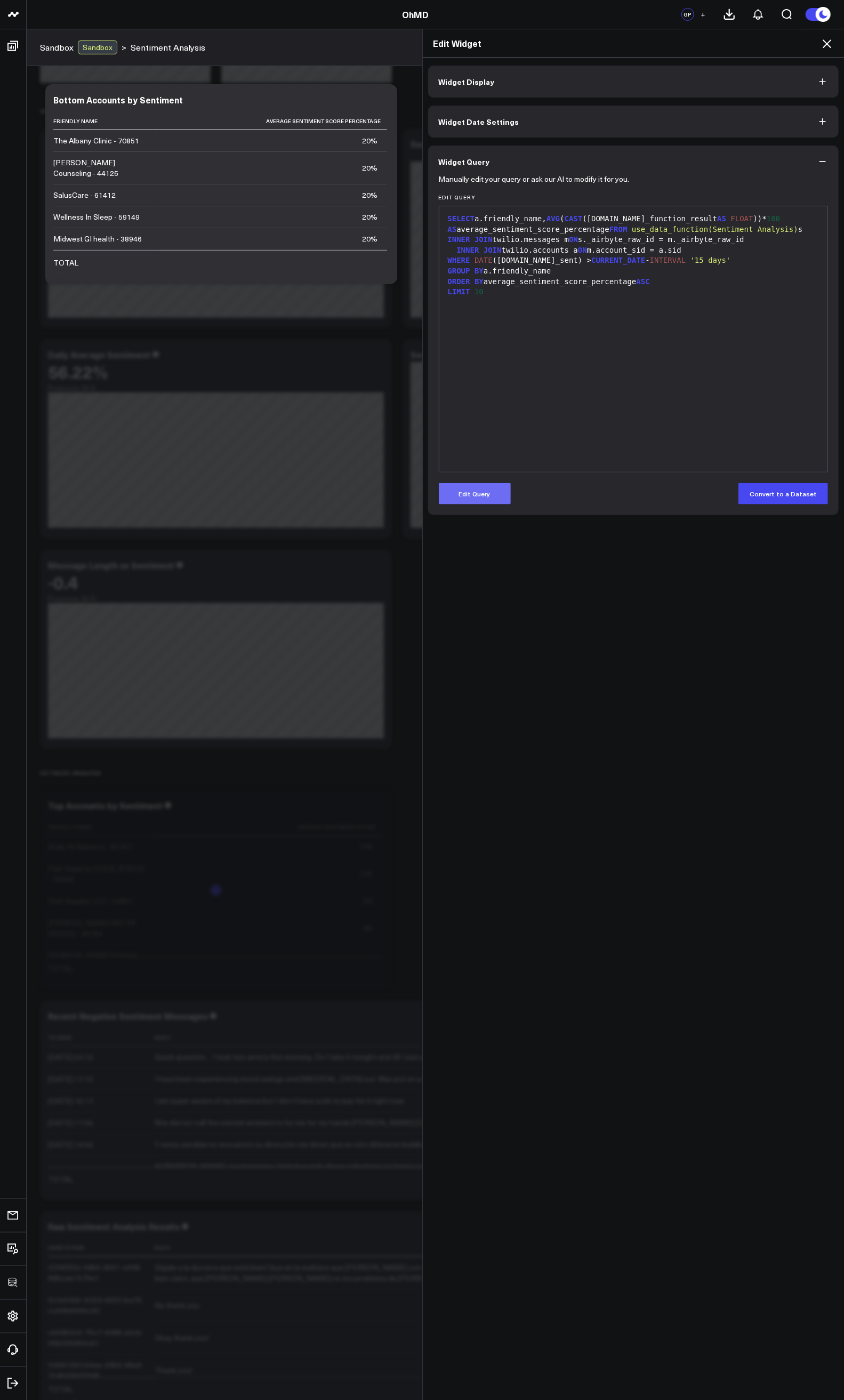
click at [473, 494] on button "Edit Query" at bounding box center [474, 494] width 72 height 21
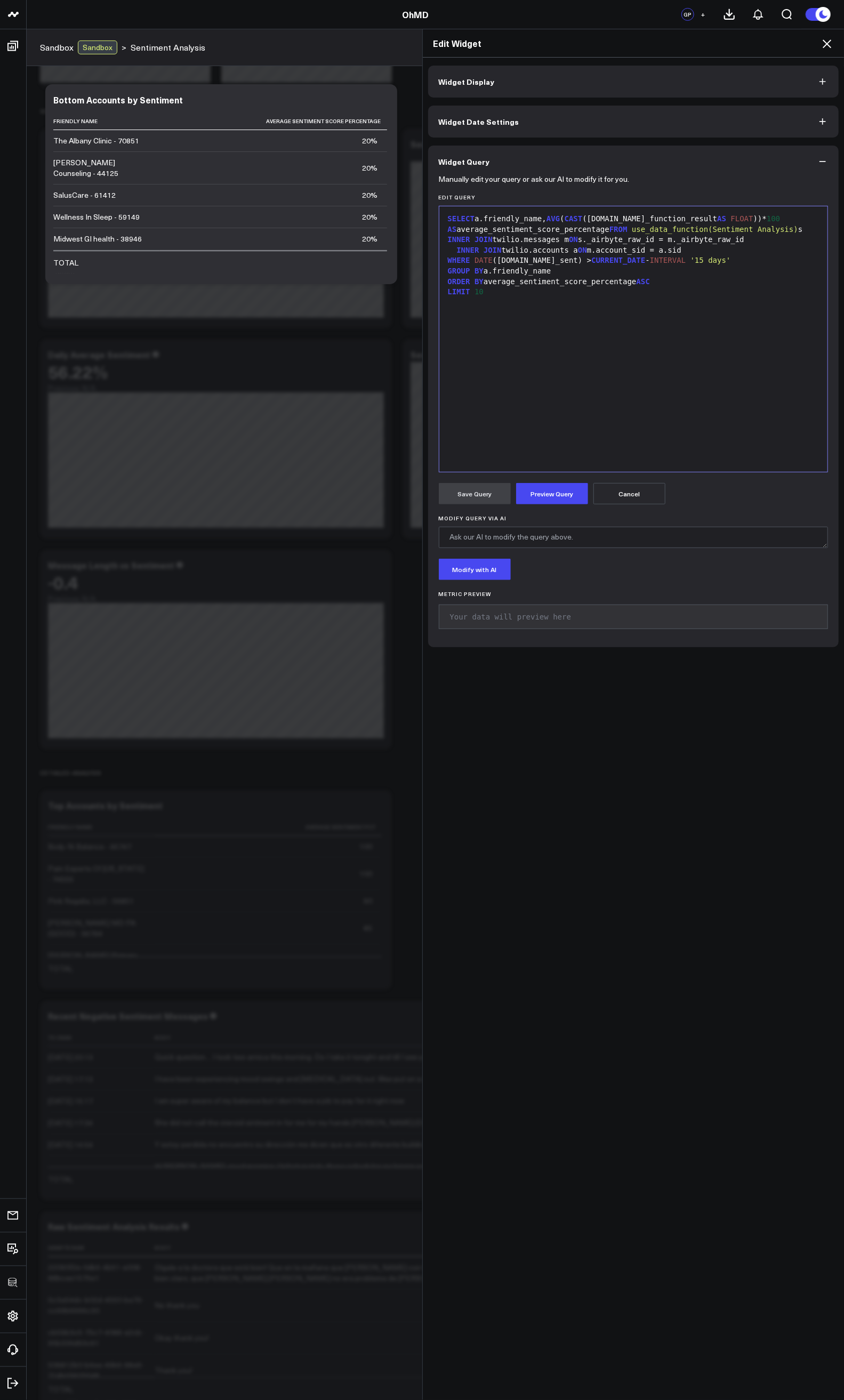
click at [529, 227] on div "SELECT a.friendly_name, AVG ( CAST (s.data_function_result AS FLOAT ))* 100 AS …" at bounding box center [633, 224] width 378 height 21
click at [529, 228] on div "SELECT a.friendly_name, AVG ( CAST (s.data_function_result AS FLOAT ))* 100 AS …" at bounding box center [633, 224] width 378 height 21
click at [562, 502] on button "Preview Query" at bounding box center [552, 494] width 72 height 21
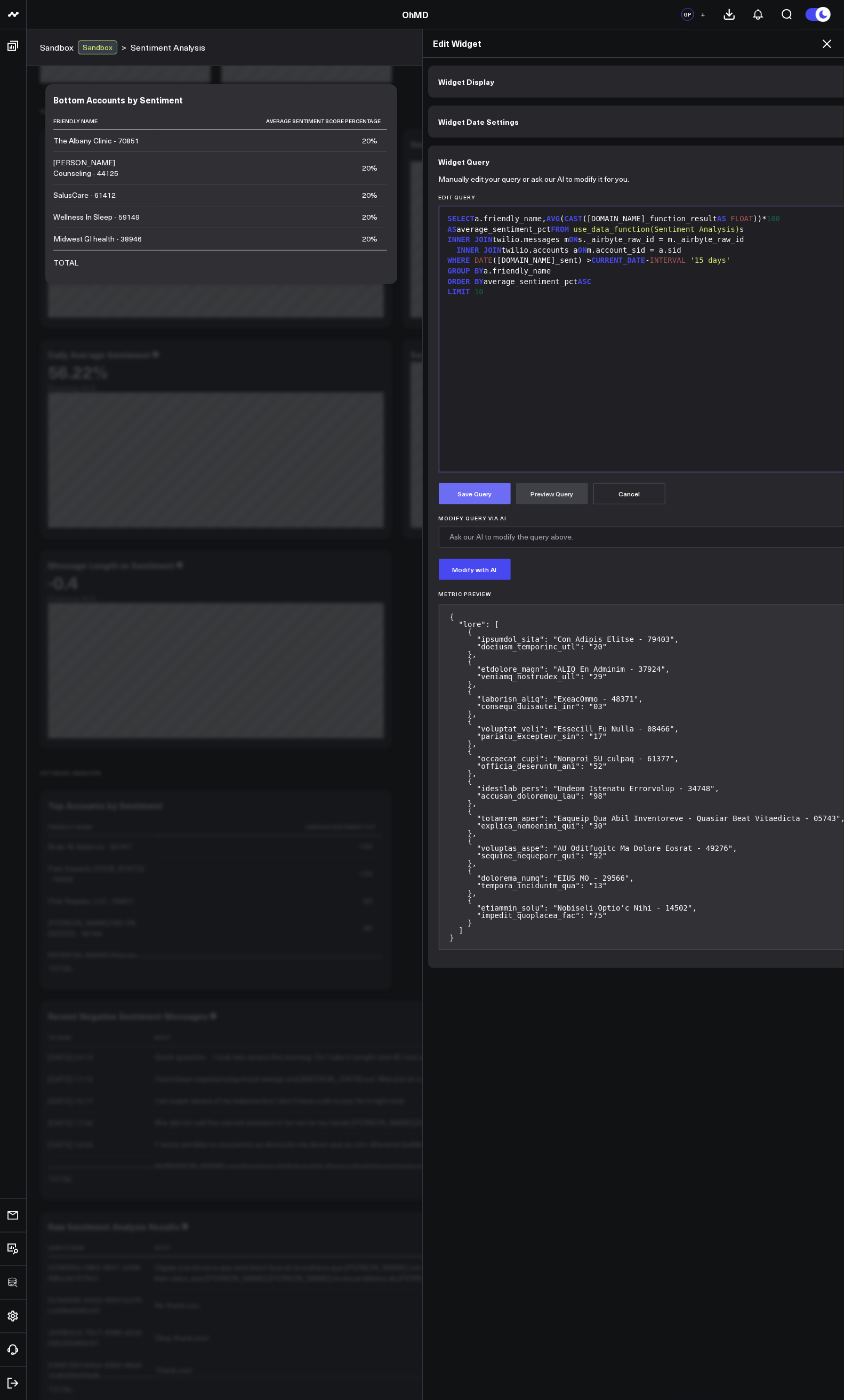
click at [470, 494] on button "Save Query" at bounding box center [474, 494] width 72 height 21
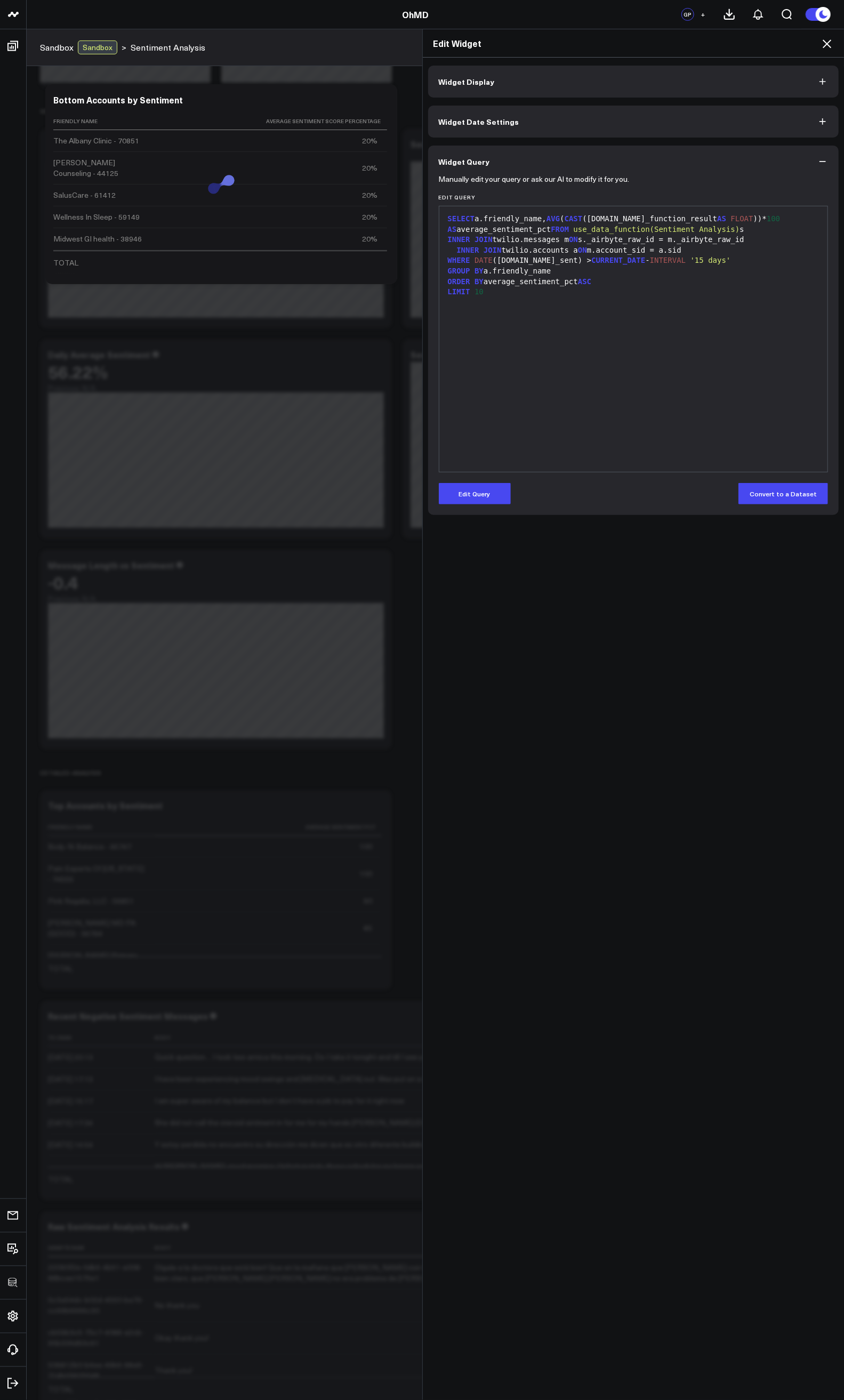
click at [827, 49] on icon at bounding box center [826, 43] width 13 height 13
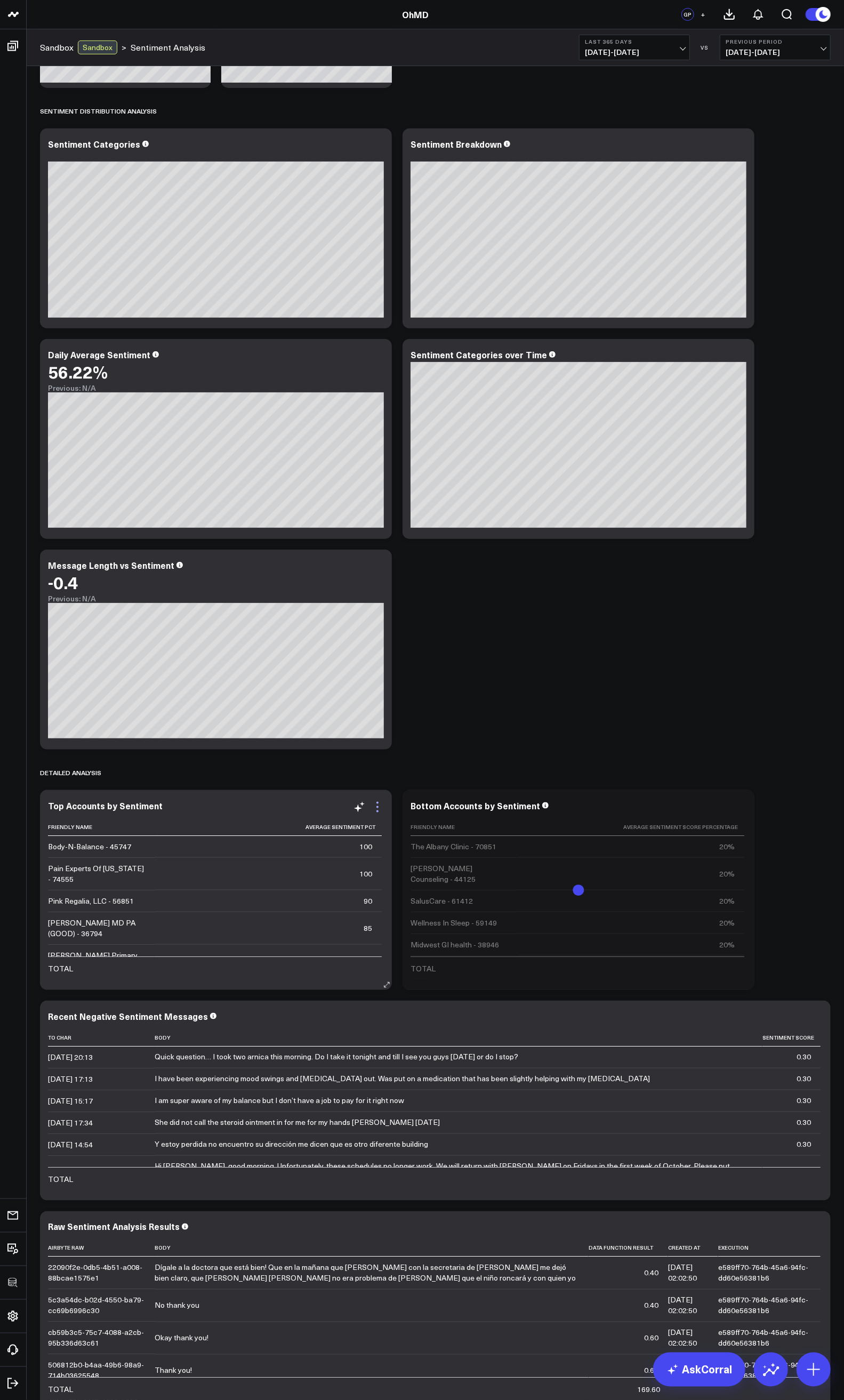
click at [376, 808] on icon at bounding box center [377, 807] width 2 height 2
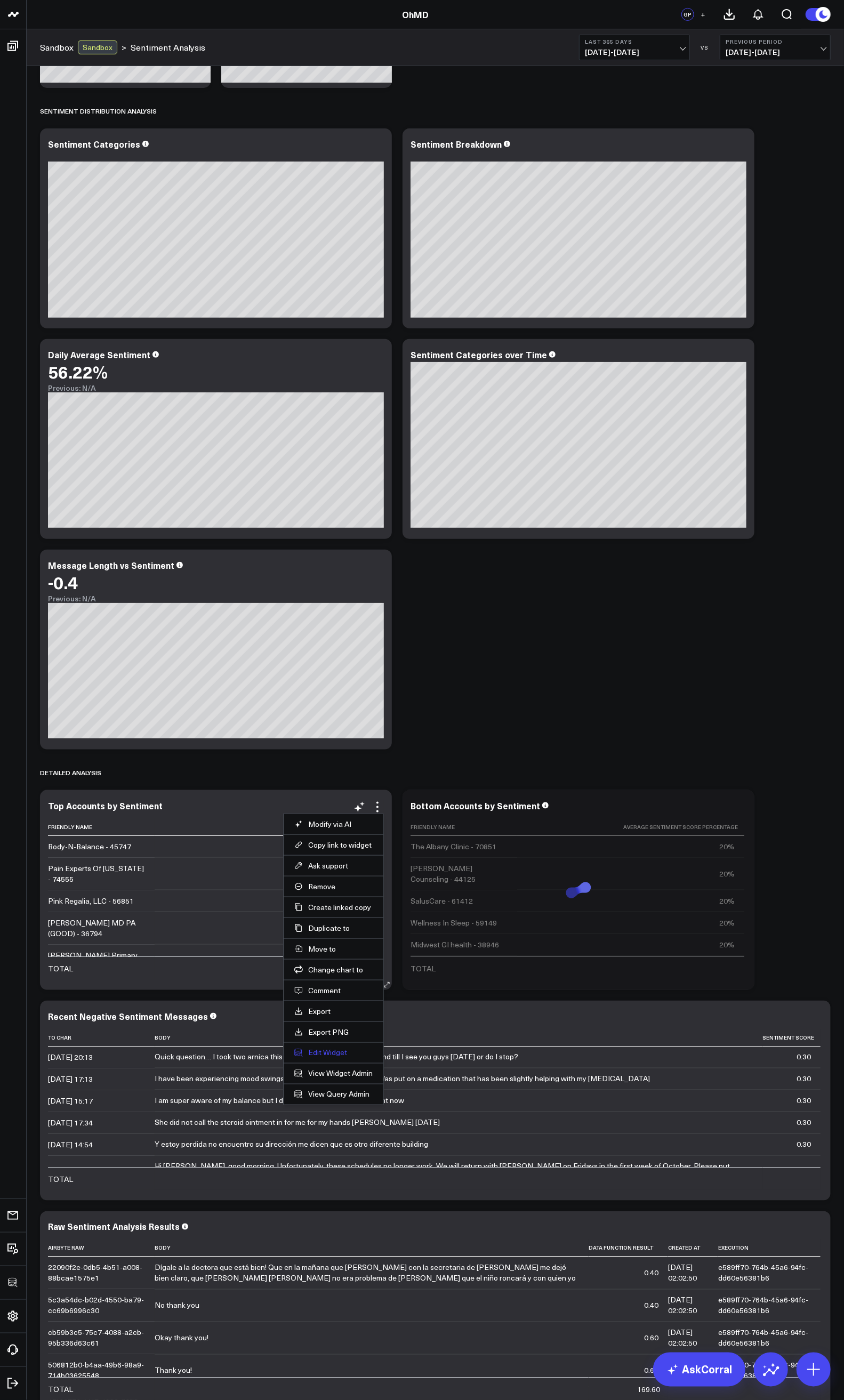
click at [326, 1052] on button "Edit Widget" at bounding box center [333, 1053] width 78 height 10
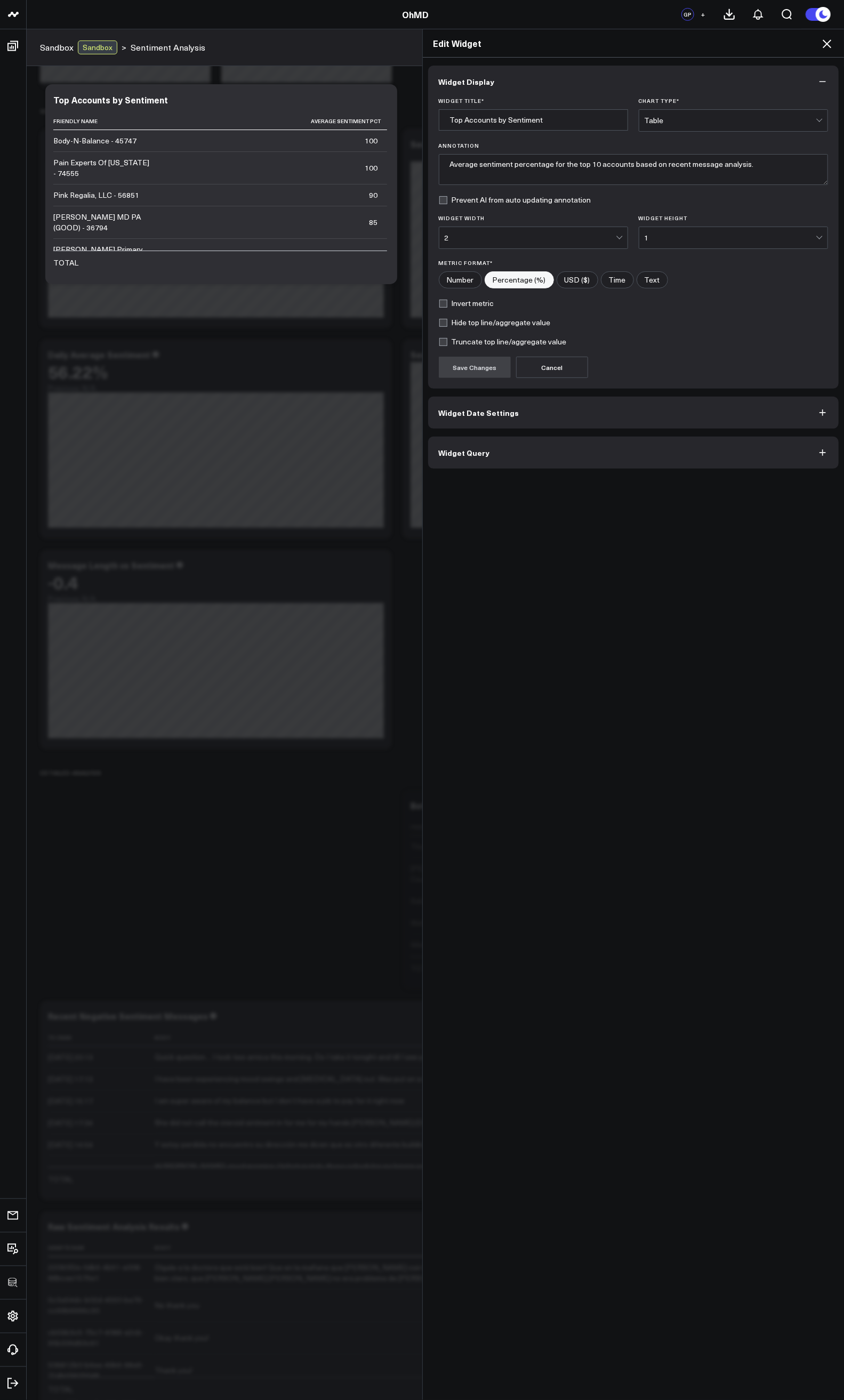
click at [486, 454] on button "Widget Query" at bounding box center [633, 453] width 411 height 32
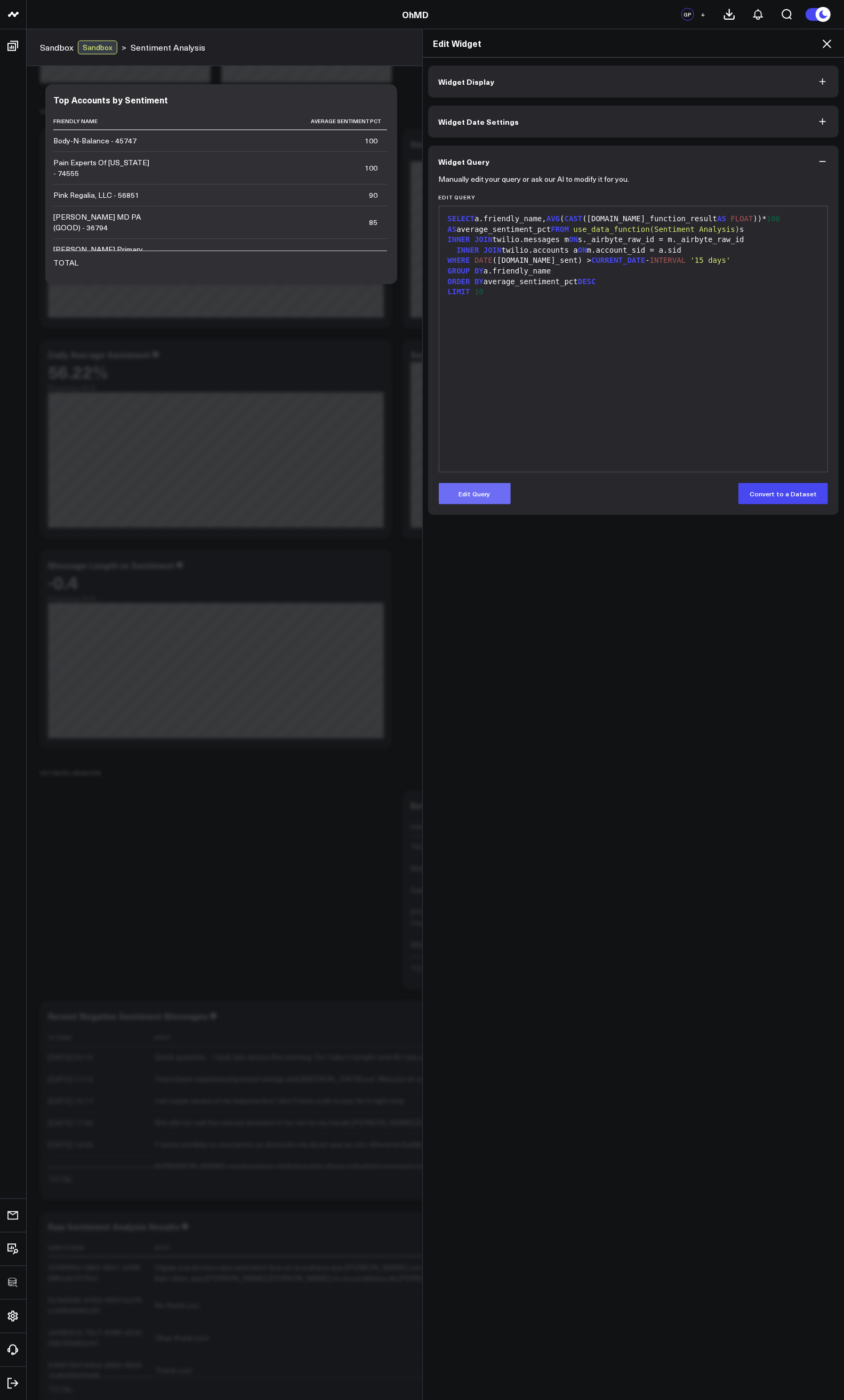
click at [472, 491] on button "Edit Query" at bounding box center [474, 494] width 72 height 21
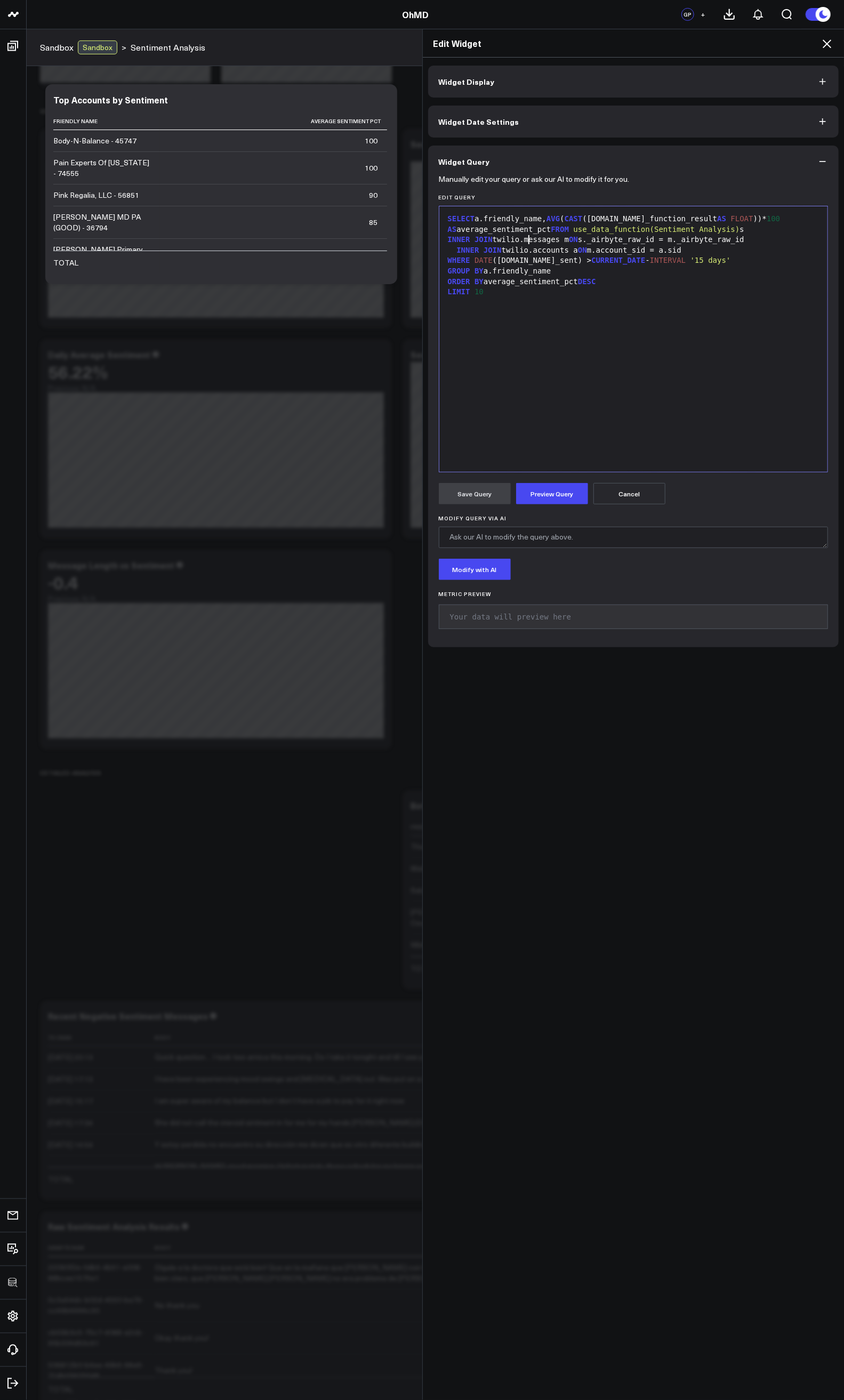
click at [524, 236] on div "INNER JOIN twilio.messages m ON s._airbyte_raw_id = m._airbyte_raw_id" at bounding box center [633, 240] width 378 height 11
click at [519, 230] on div "SELECT a.friendly_name, AVG ( CAST (s.data_function_result AS FLOAT ))* 100 AS …" at bounding box center [633, 224] width 378 height 21
click at [549, 492] on button "Preview Query" at bounding box center [552, 494] width 72 height 21
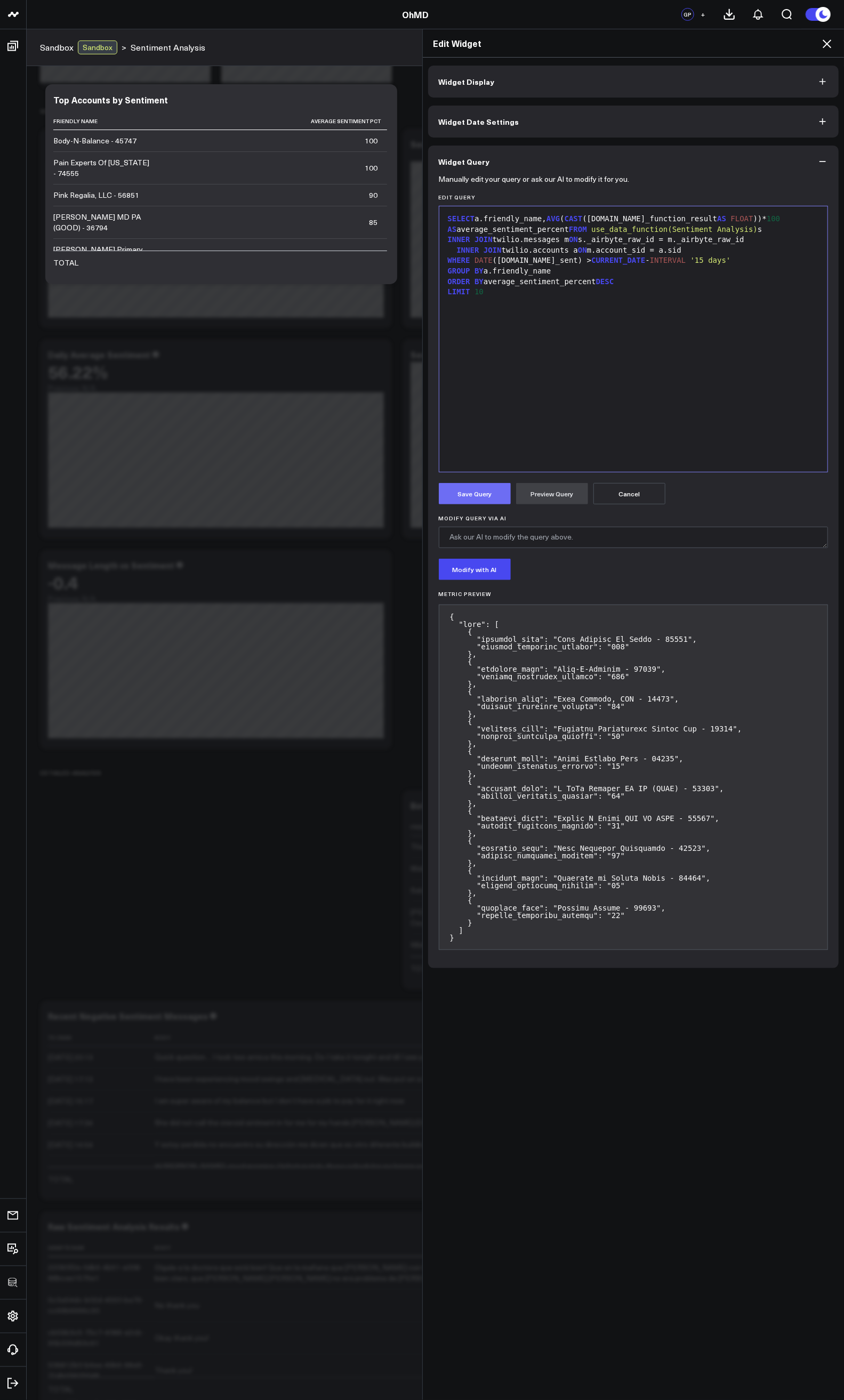
click at [475, 497] on button "Save Query" at bounding box center [474, 494] width 72 height 21
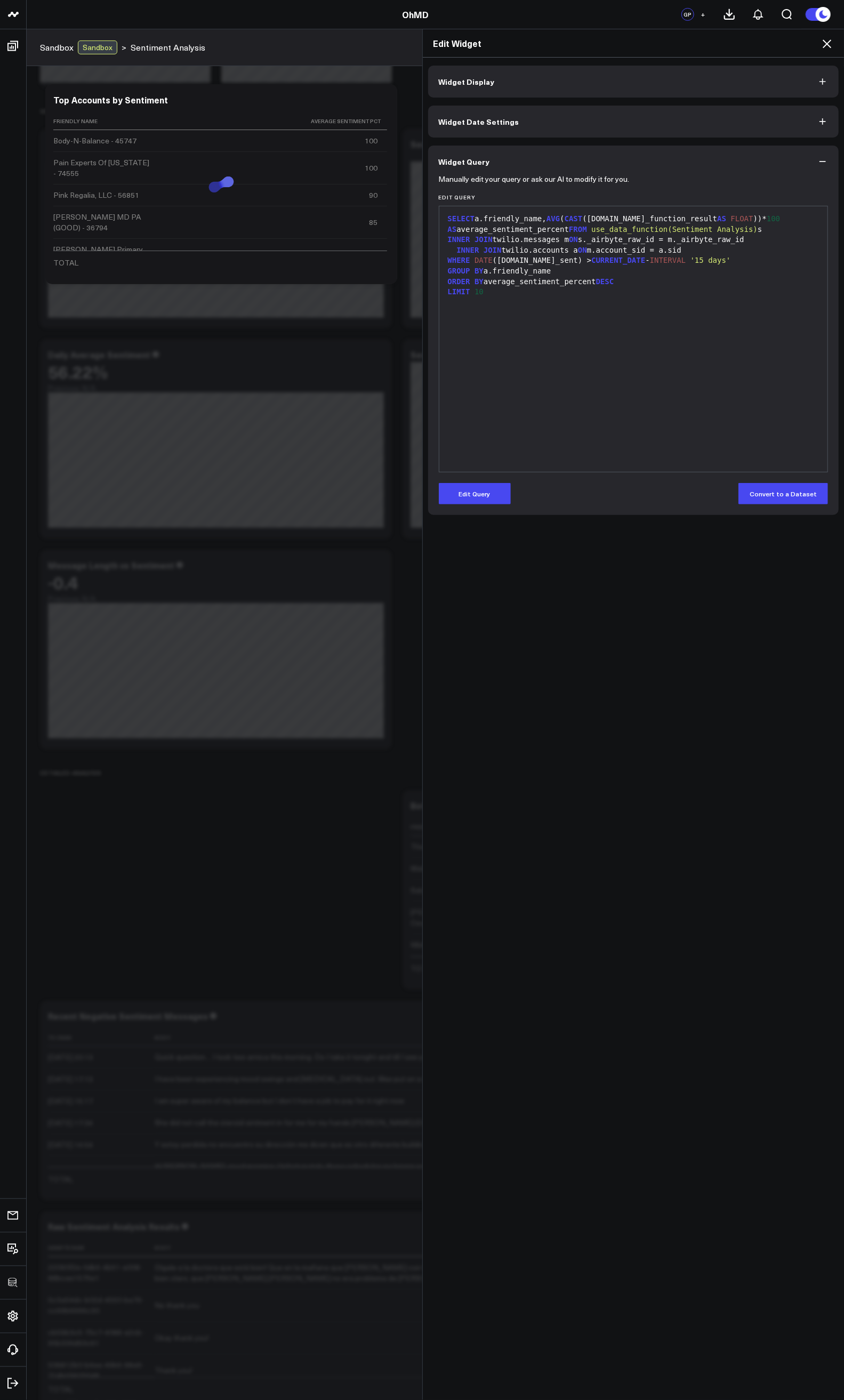
click at [828, 42] on icon at bounding box center [826, 43] width 13 height 13
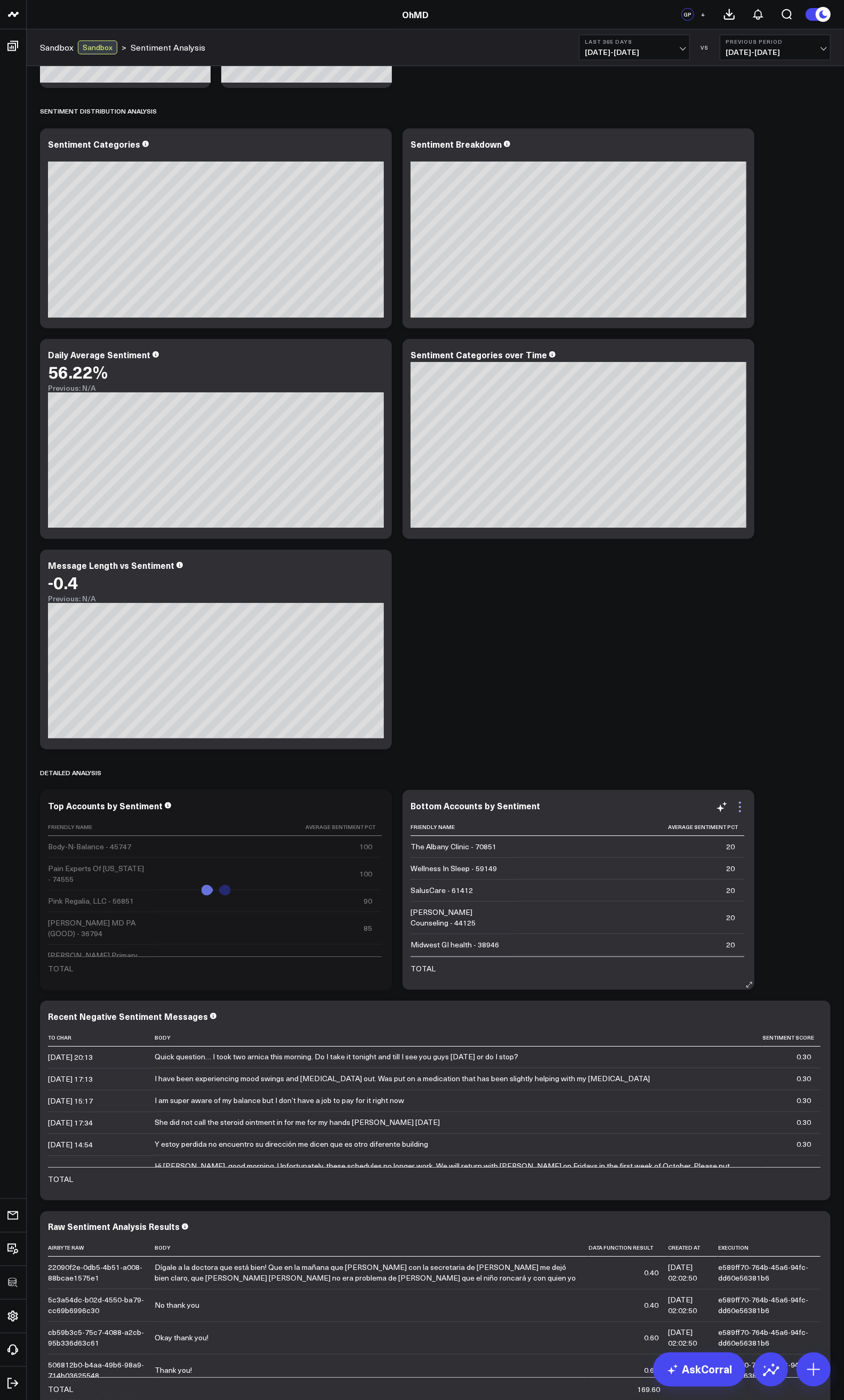
click at [737, 807] on icon at bounding box center [740, 807] width 13 height 13
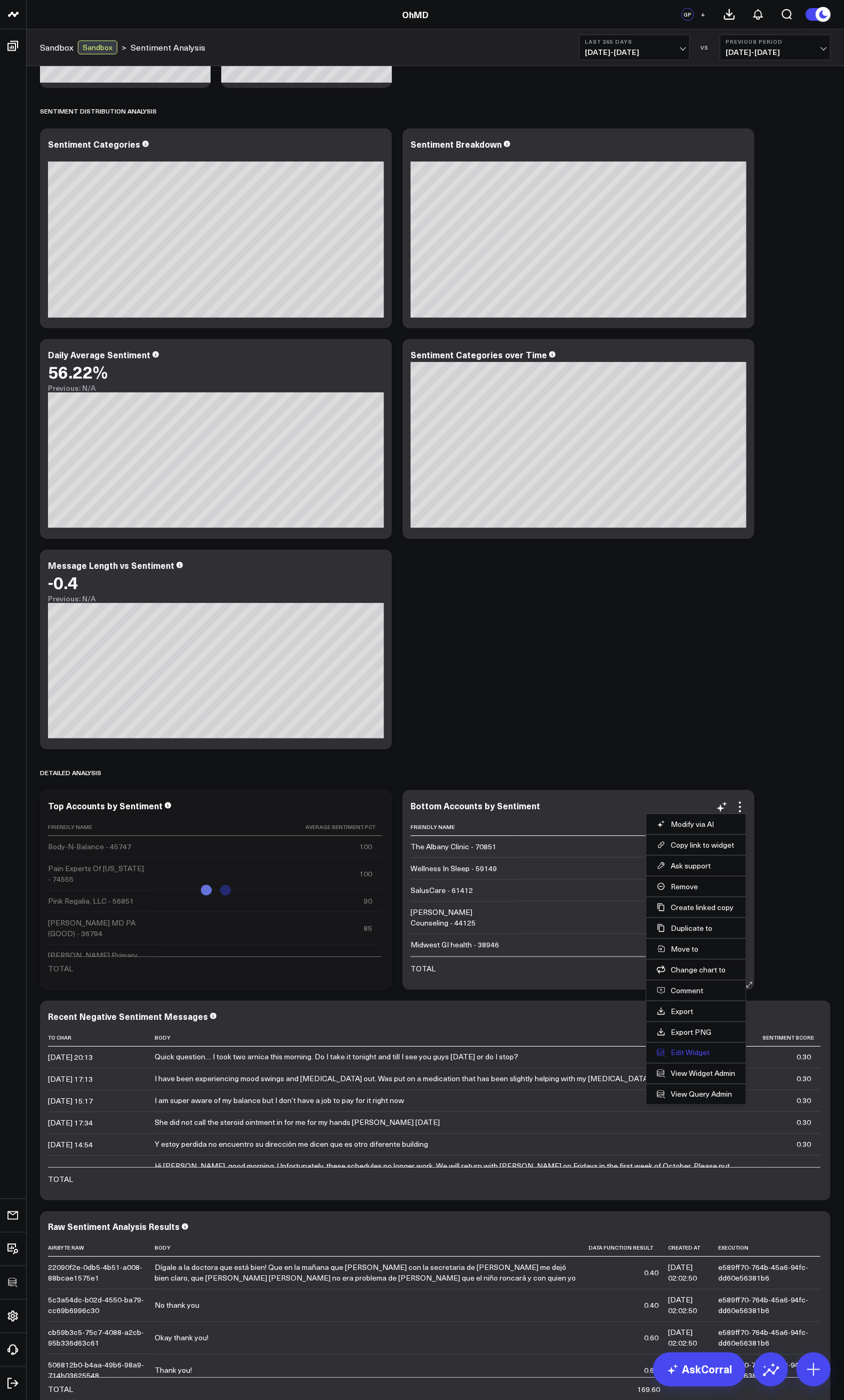
click at [685, 1051] on button "Edit Widget" at bounding box center [696, 1053] width 78 height 10
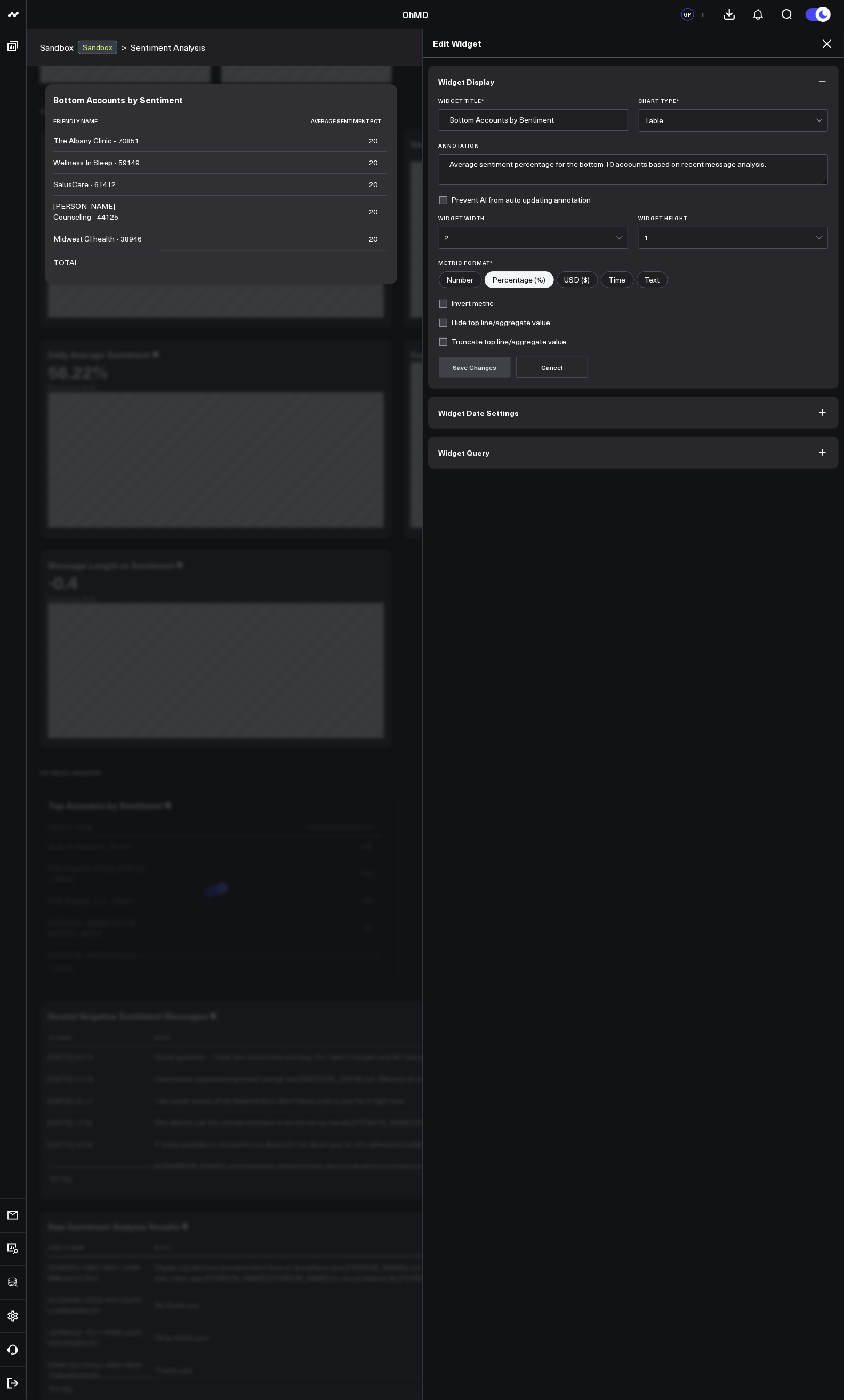
click at [449, 456] on span "Widget Query" at bounding box center [463, 452] width 51 height 8
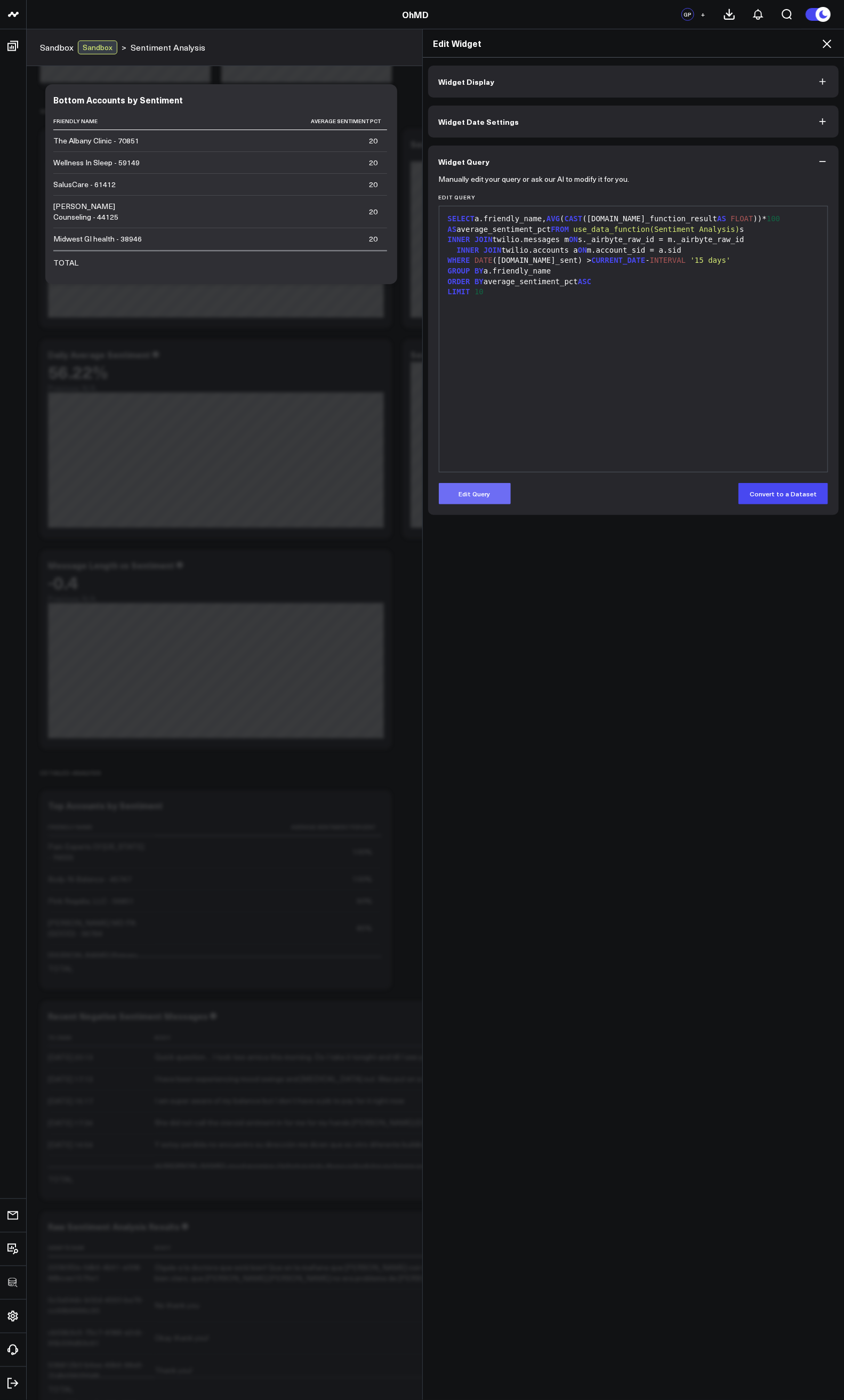
click at [473, 502] on button "Edit Query" at bounding box center [474, 494] width 72 height 21
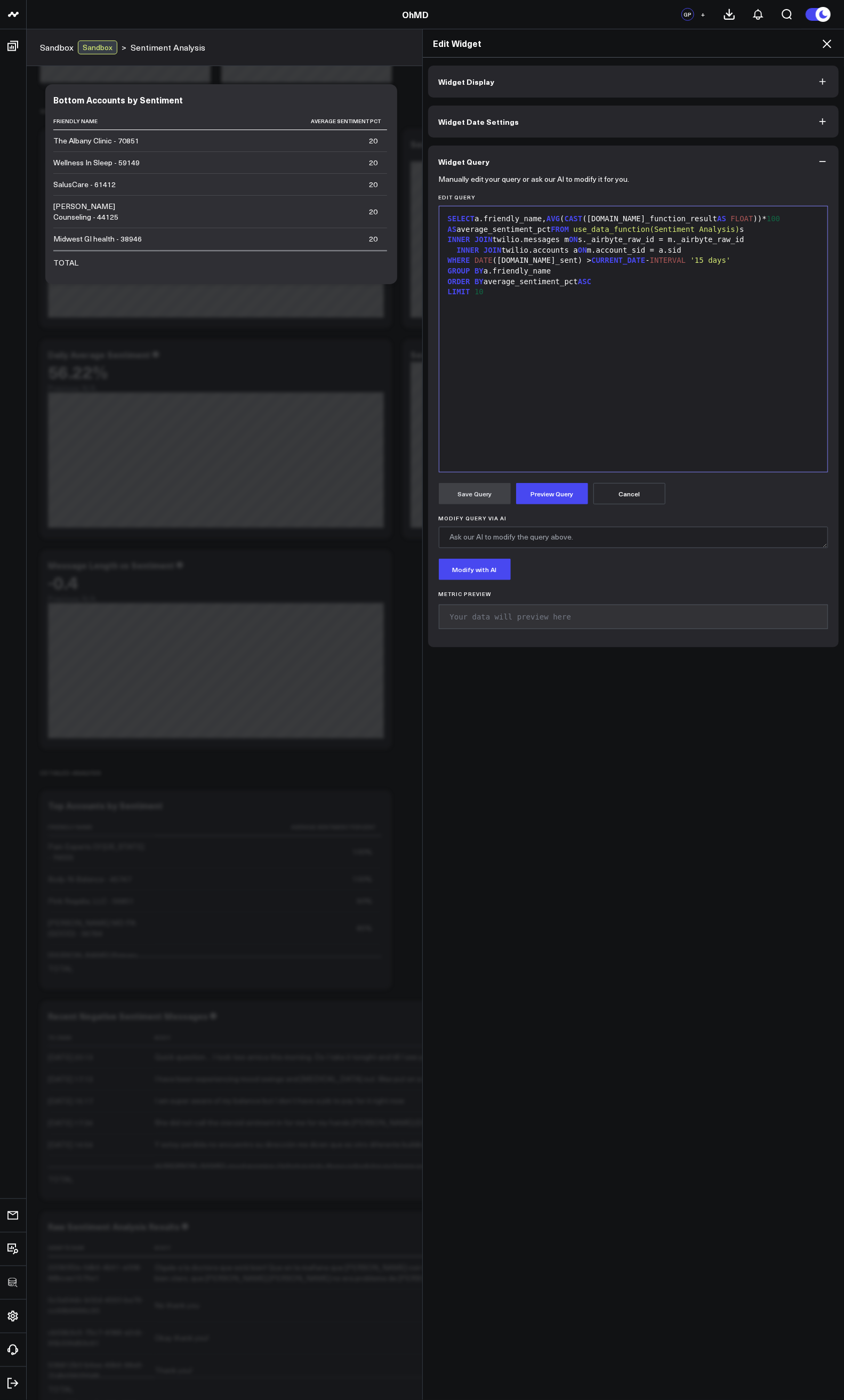
click at [505, 228] on div "SELECT a.friendly_name, AVG ( CAST (s.data_function_result AS FLOAT ))* 100 AS …" at bounding box center [633, 224] width 378 height 21
click at [542, 495] on button "Preview Query" at bounding box center [552, 494] width 72 height 21
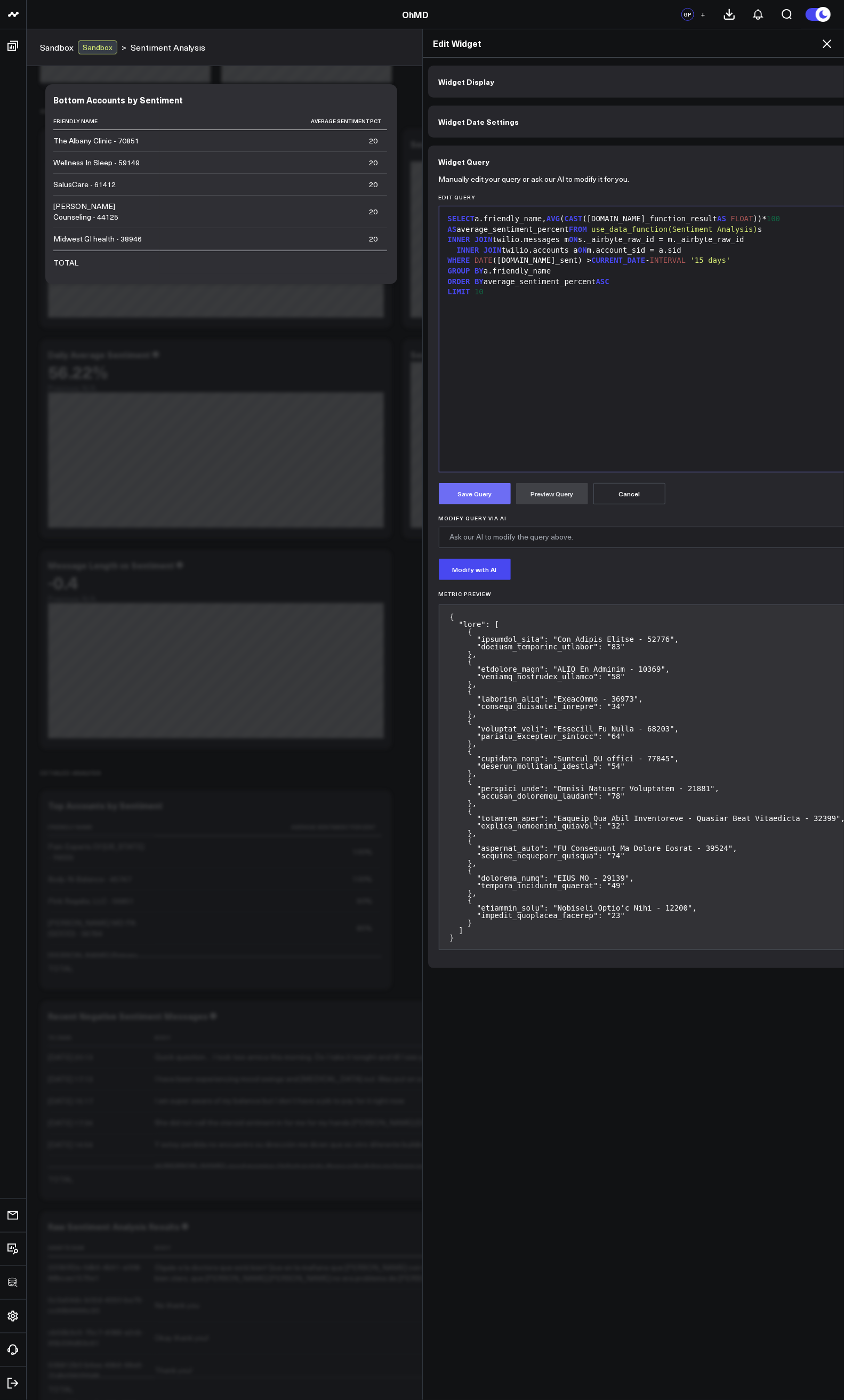
click at [479, 496] on button "Save Query" at bounding box center [474, 494] width 72 height 21
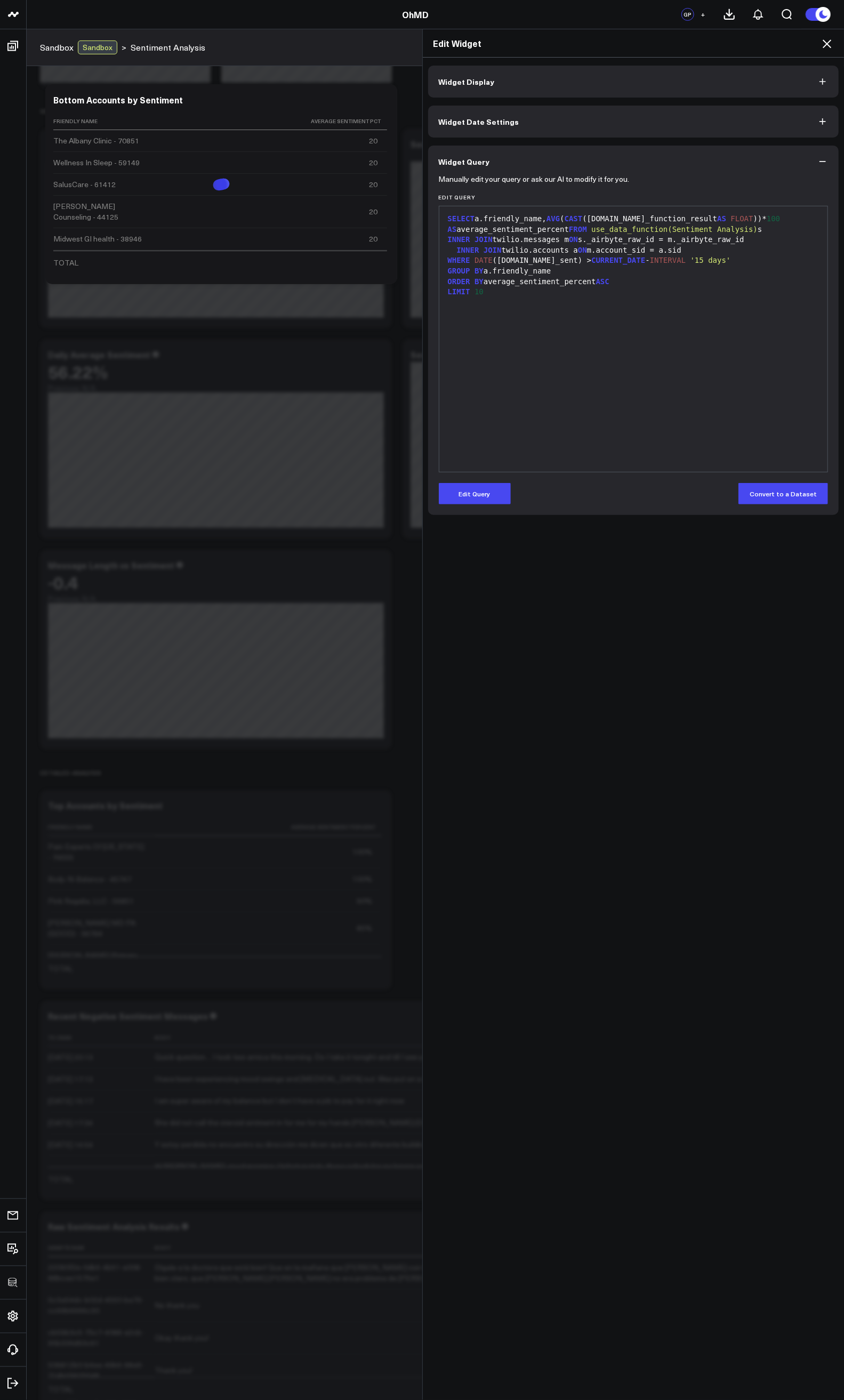
click at [829, 44] on icon at bounding box center [826, 43] width 13 height 13
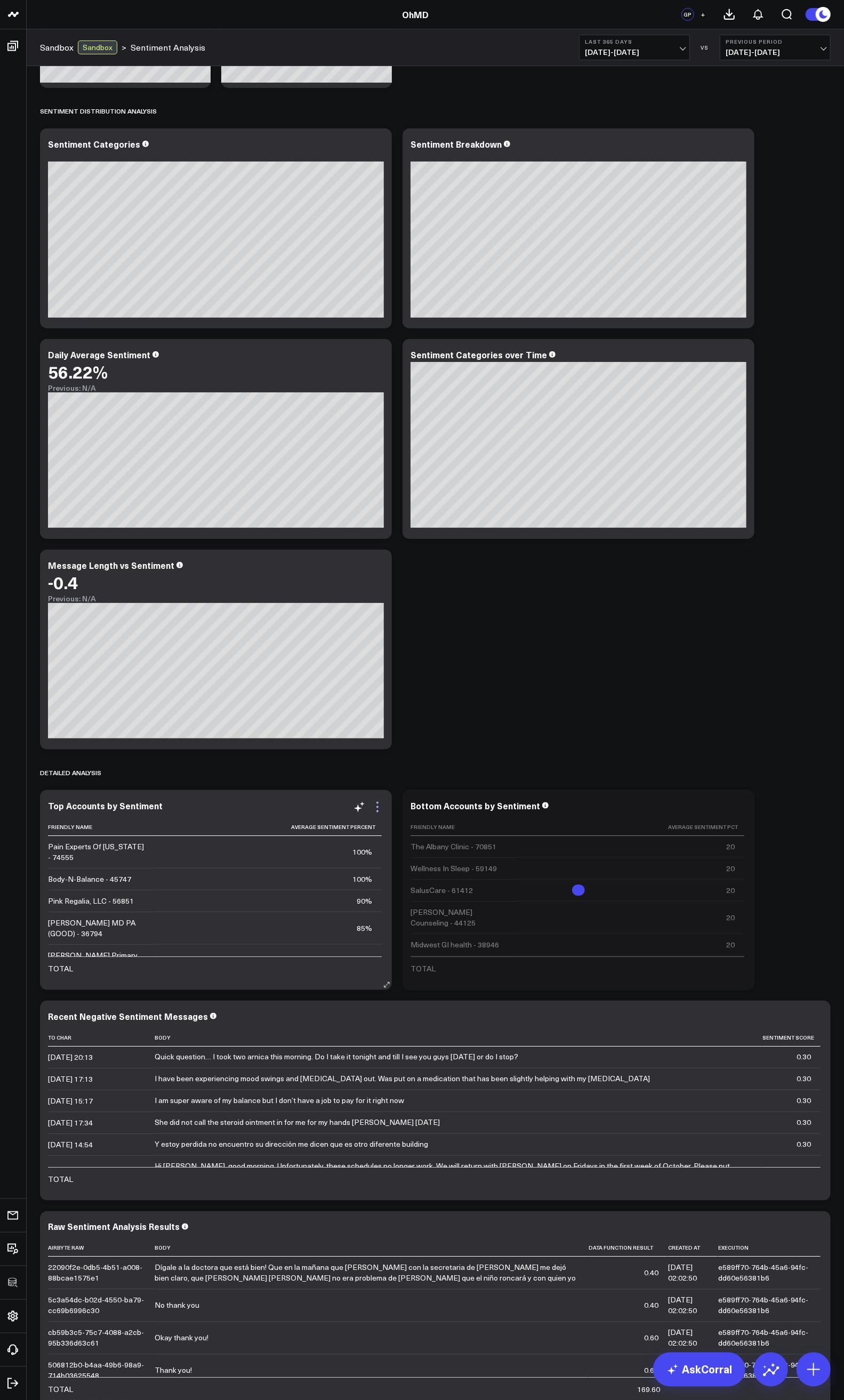
click at [379, 807] on icon at bounding box center [377, 807] width 13 height 13
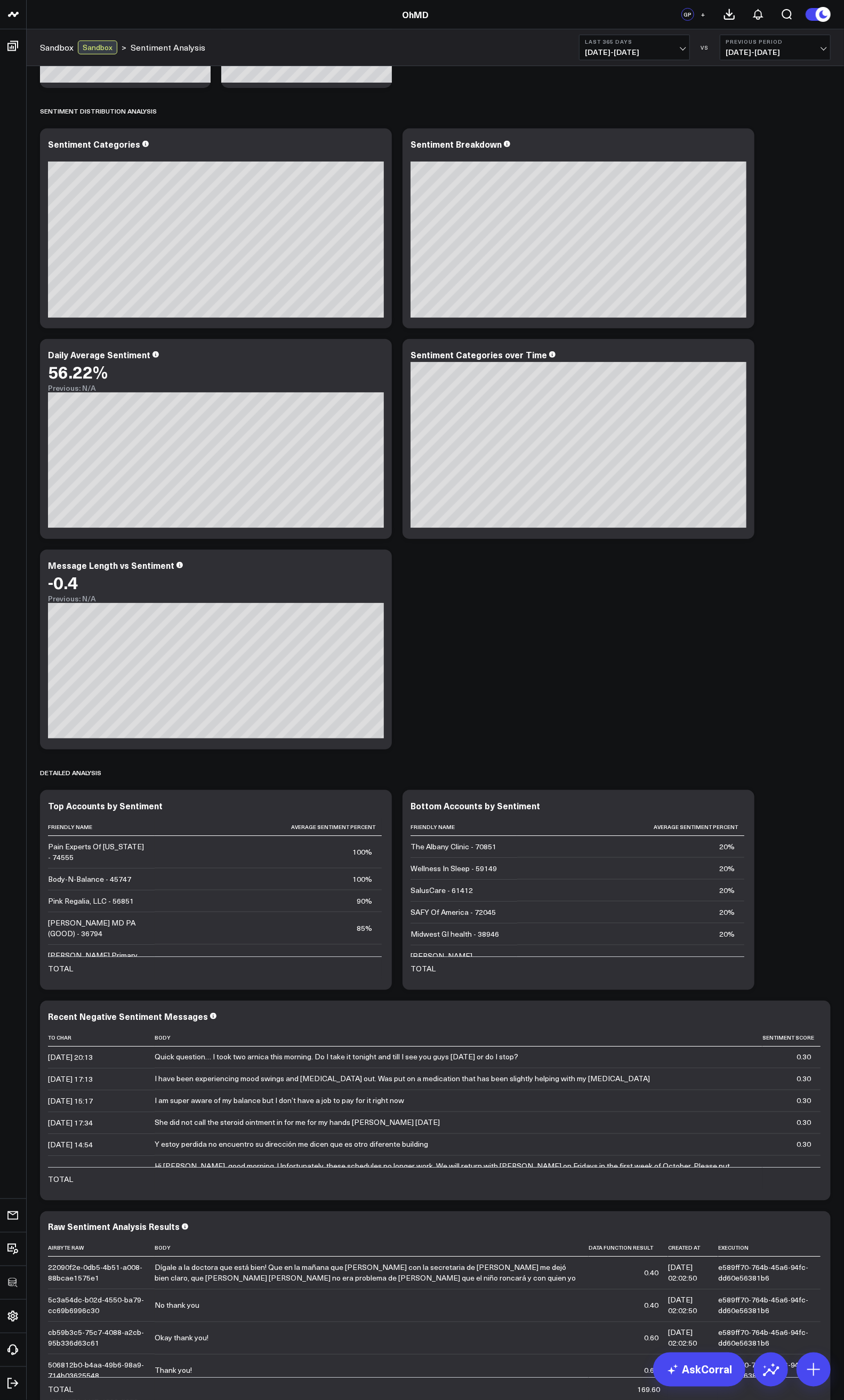
click at [668, 700] on div "Primary Sentiment Overview Modify via AI Copy link to widget Ask support Remove…" at bounding box center [435, 635] width 801 height 1564
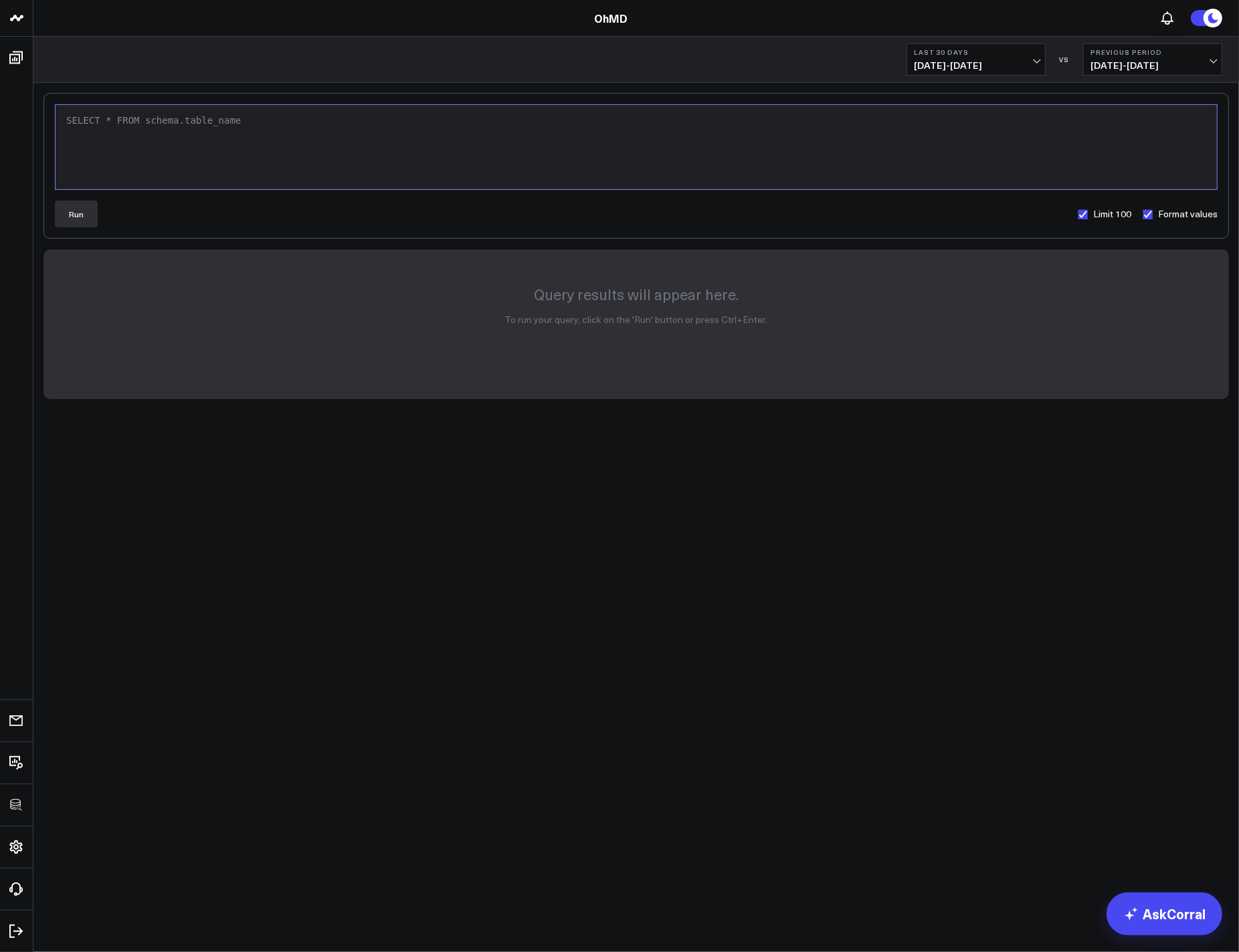
click at [325, 163] on div "SELECT * FROM schema.table_name" at bounding box center [636, 147] width 1148 height 71
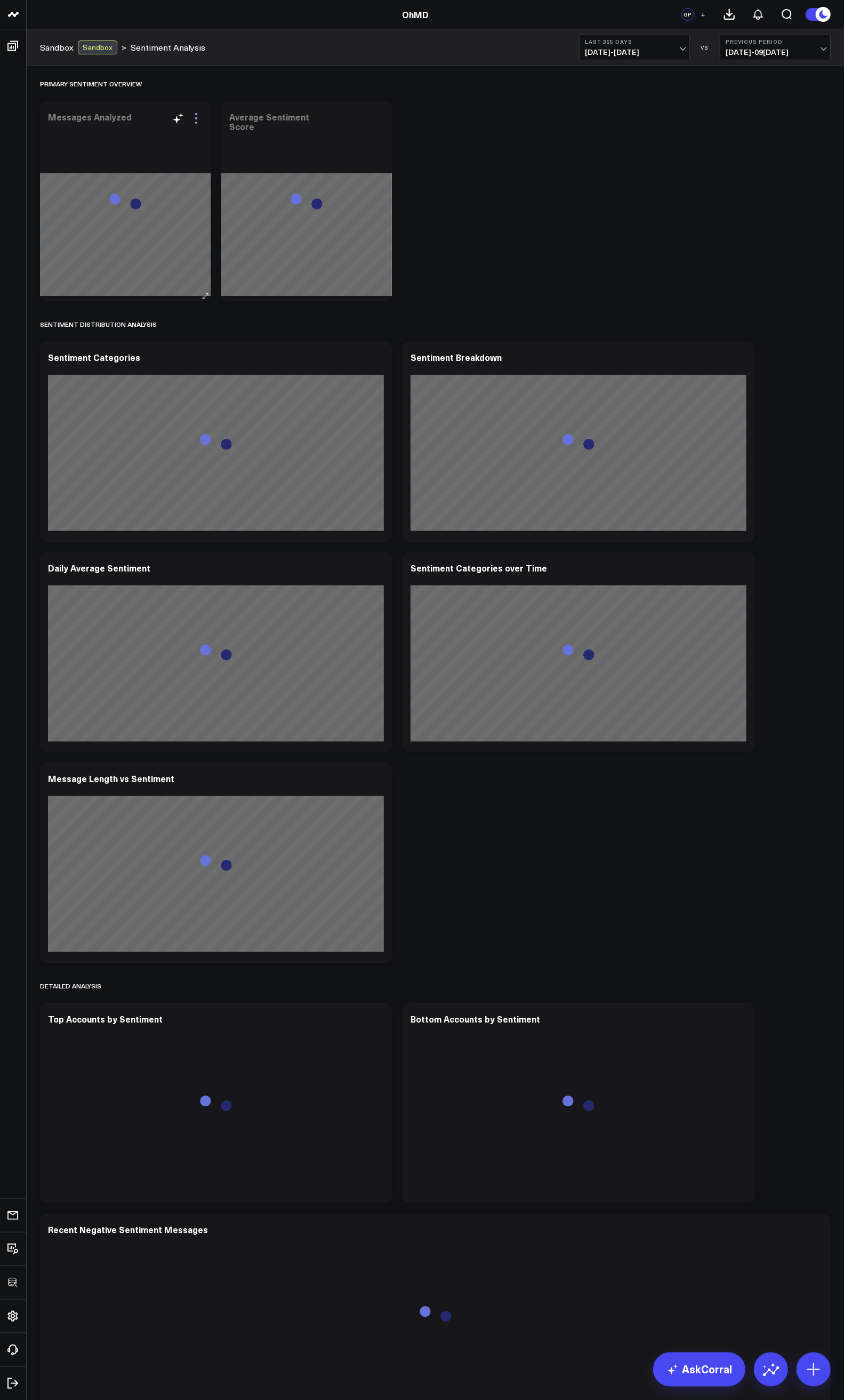
click at [191, 123] on icon at bounding box center [196, 118] width 13 height 13
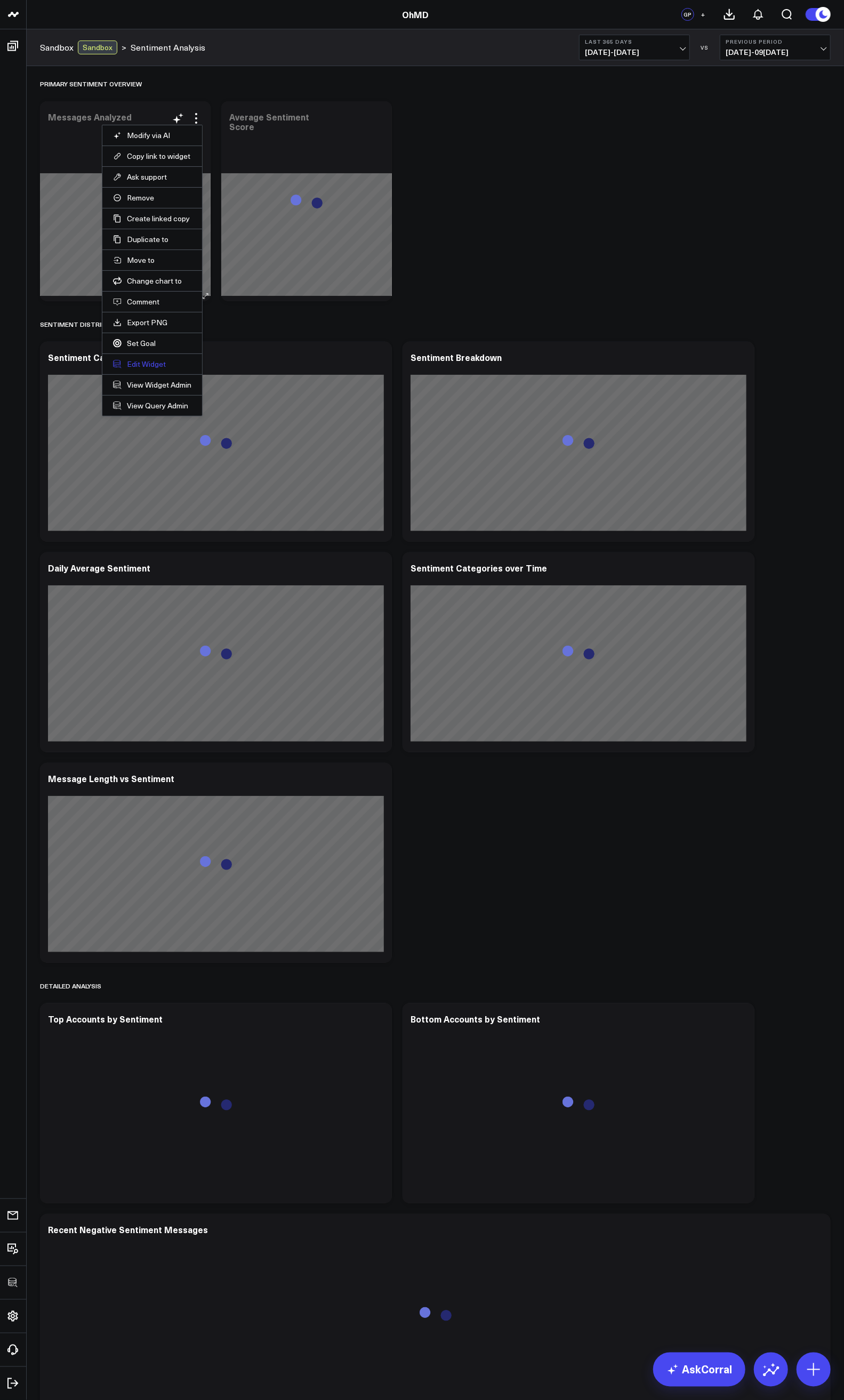
click at [147, 365] on button "Edit Widget" at bounding box center [151, 364] width 78 height 10
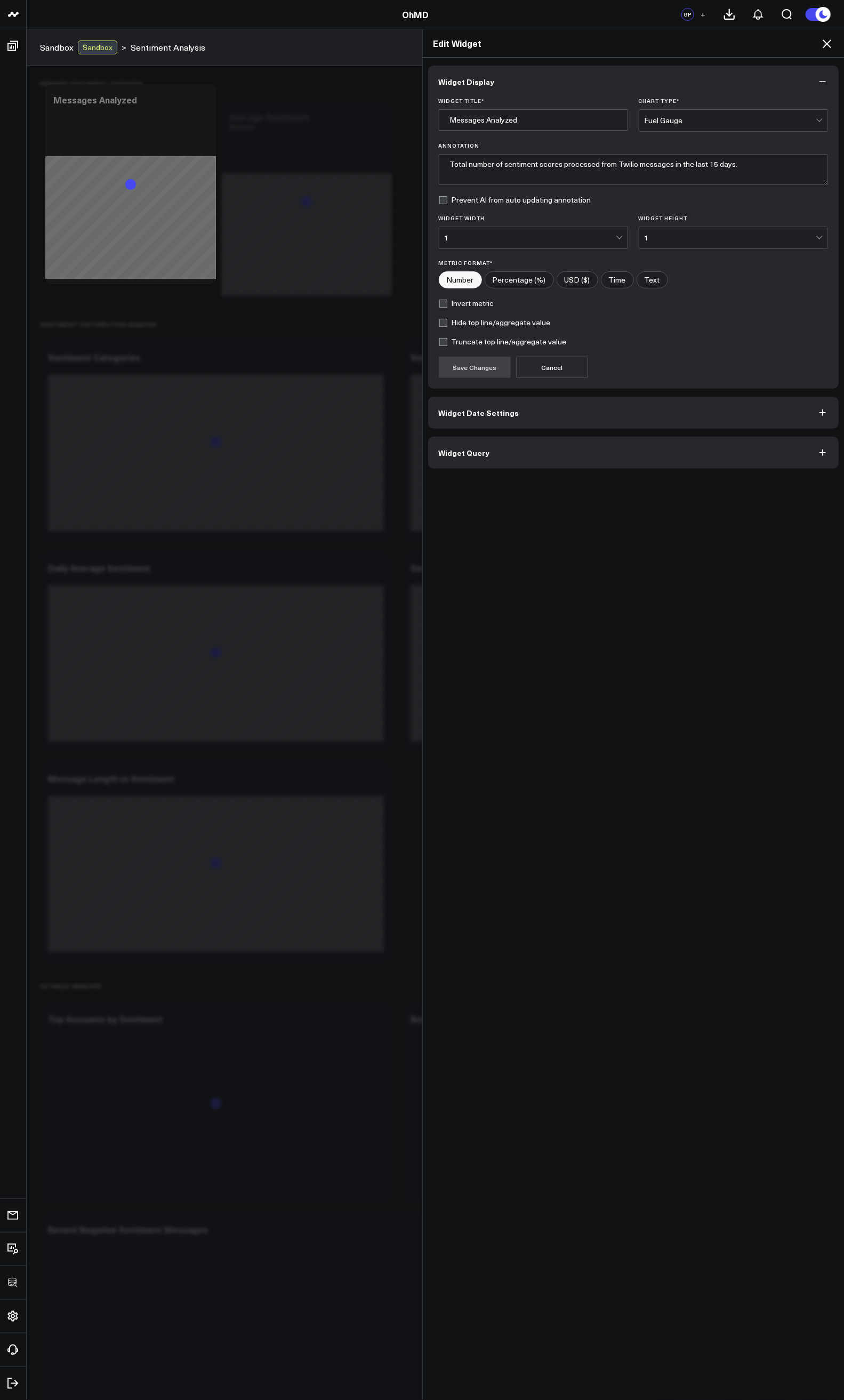
click at [470, 465] on button "Widget Query" at bounding box center [633, 453] width 411 height 32
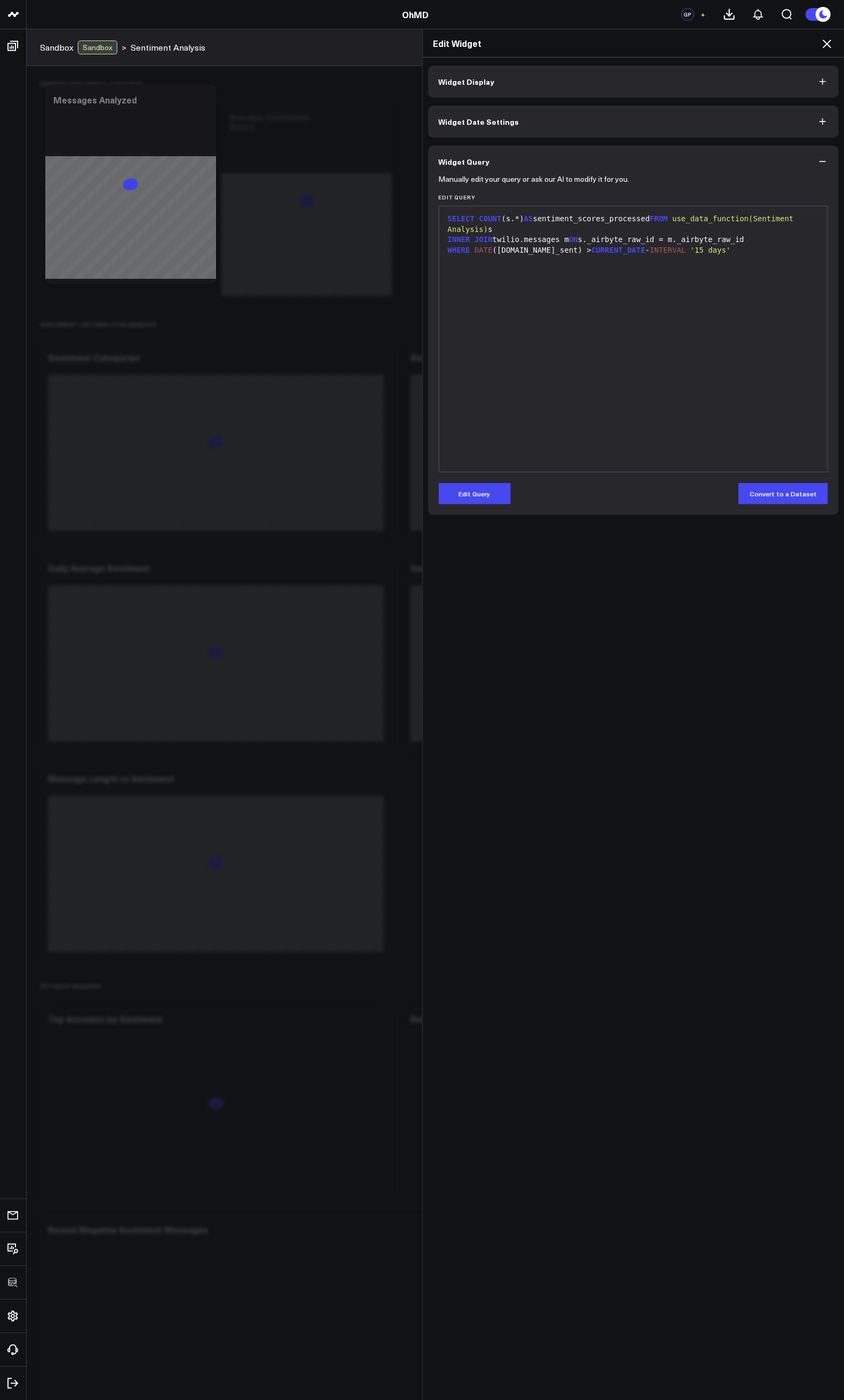
click at [462, 515] on div "Manually edit your query or ask our AI to modify it for you. Edit Query 9 1 2 3…" at bounding box center [633, 346] width 411 height 337
click at [460, 508] on div "Manually edit your query or ask our AI to modify it for you. Edit Query 9 1 2 3…" at bounding box center [633, 346] width 411 height 337
click at [460, 502] on button "Edit Query" at bounding box center [474, 494] width 72 height 21
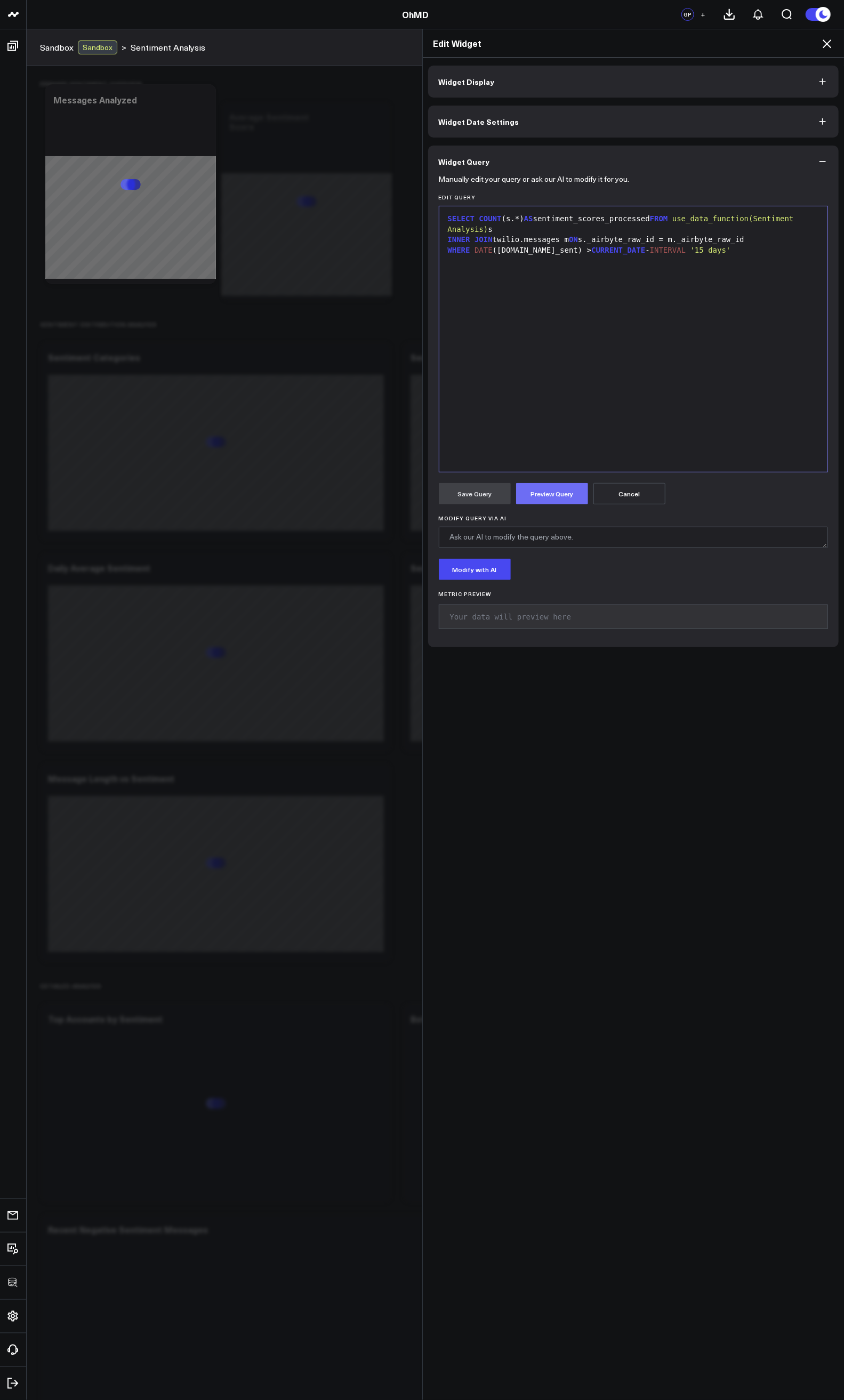
click at [540, 498] on button "Preview Query" at bounding box center [552, 494] width 72 height 21
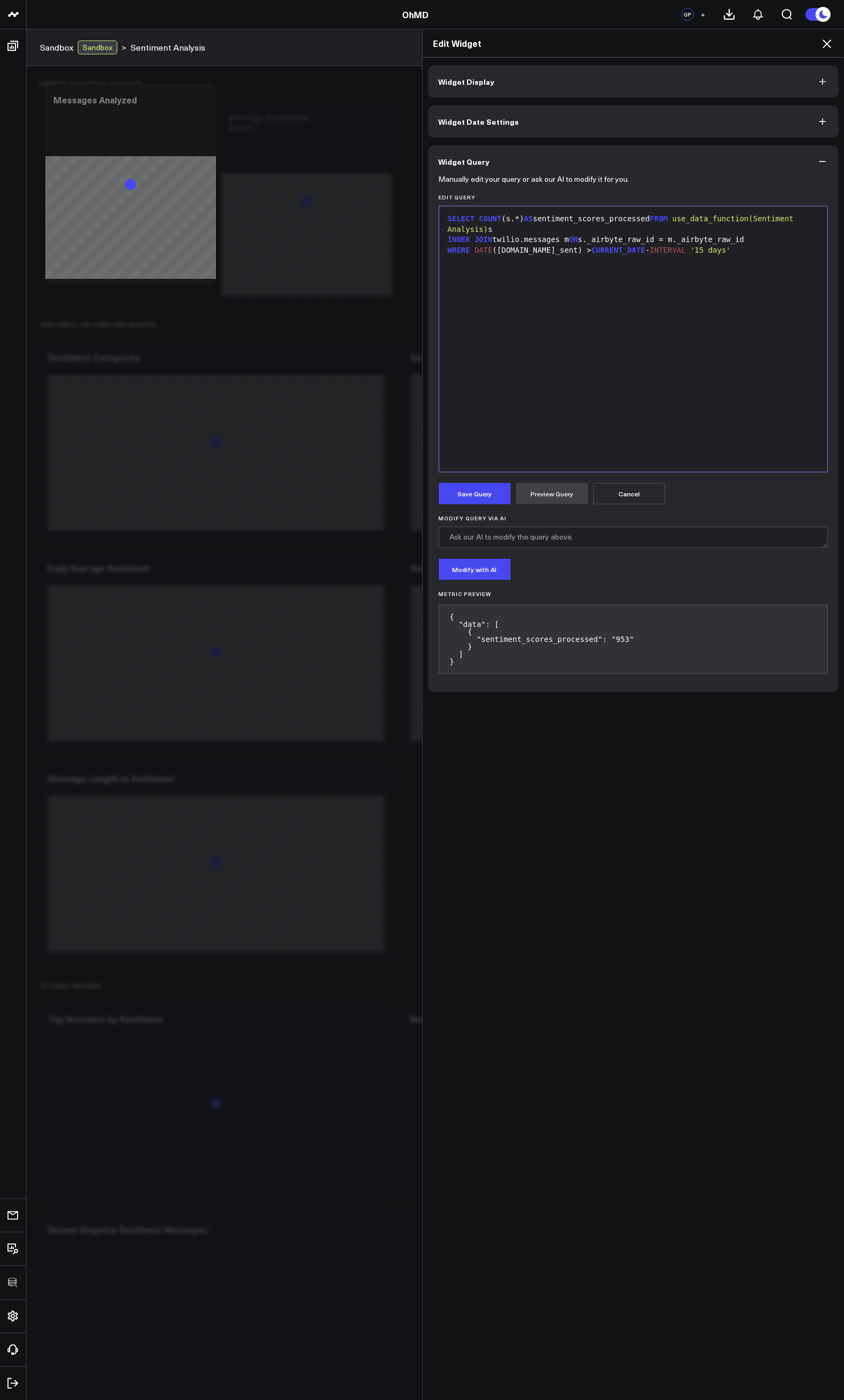
click at [830, 43] on icon at bounding box center [826, 43] width 13 height 13
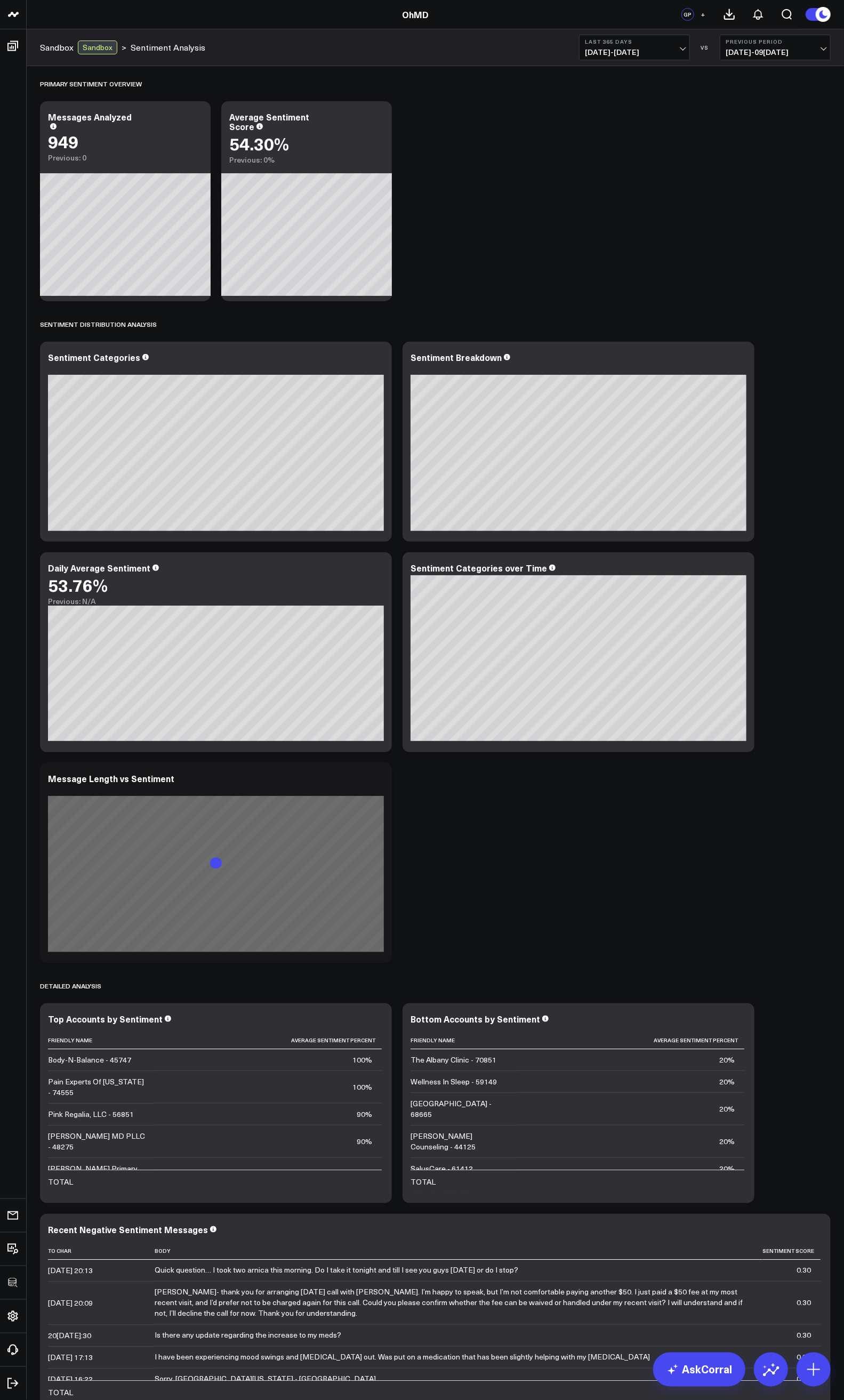
click at [679, 946] on div "Primary Sentiment Overview Modify via AI Copy link to widget Ask support Remove…" at bounding box center [435, 848] width 801 height 1564
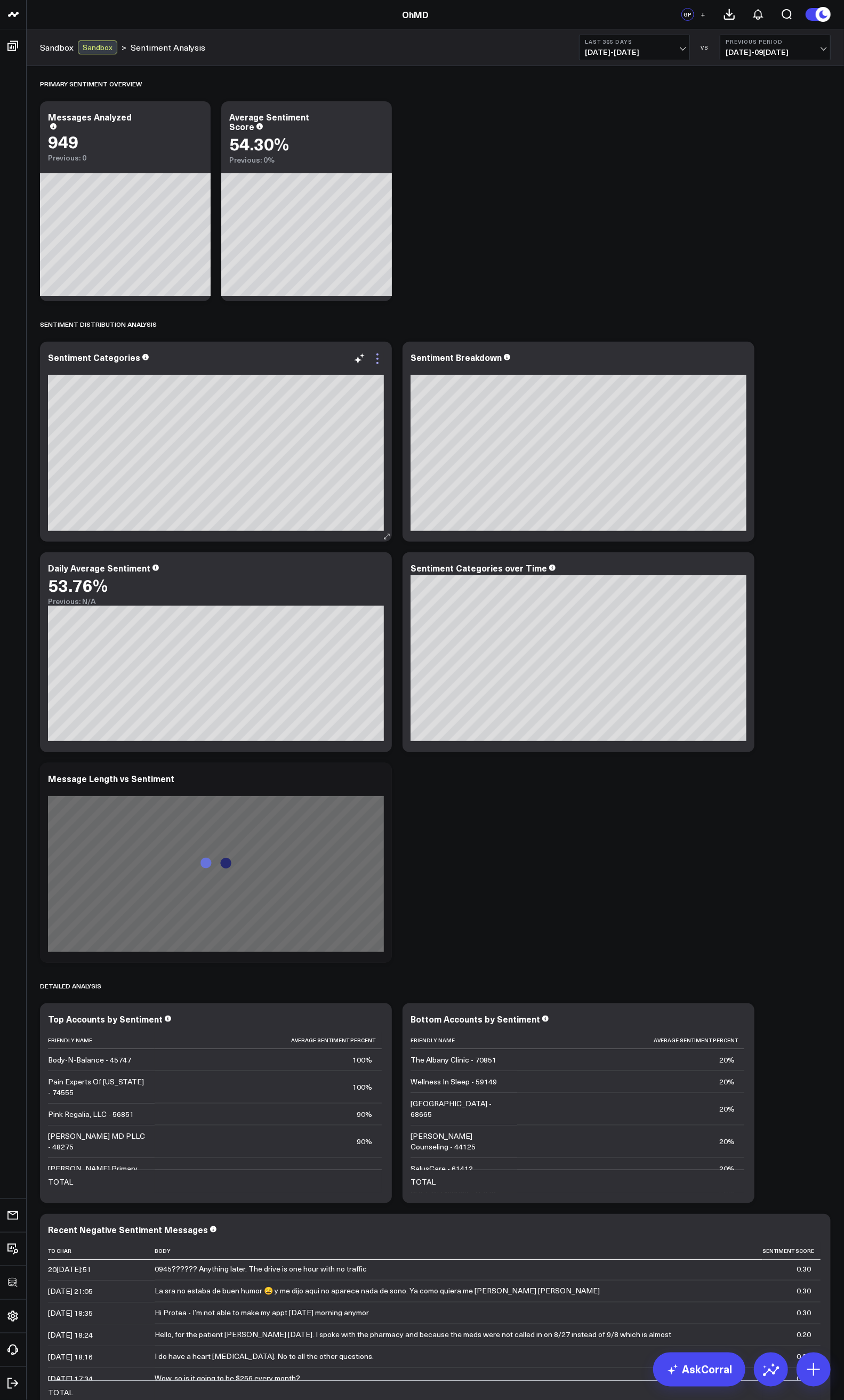
click at [377, 355] on icon at bounding box center [377, 354] width 2 height 2
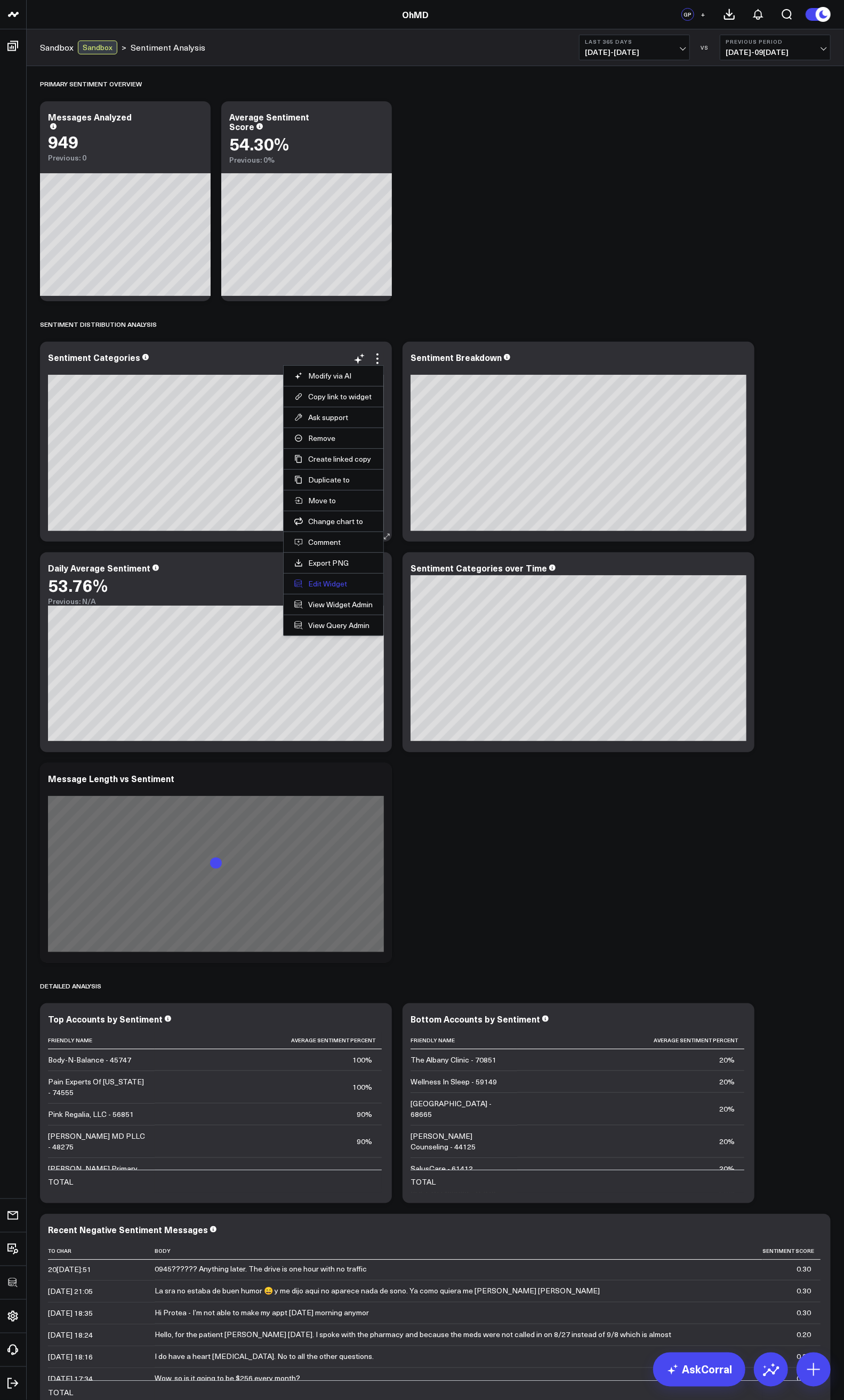
click at [318, 587] on button "Edit Widget" at bounding box center [333, 584] width 78 height 10
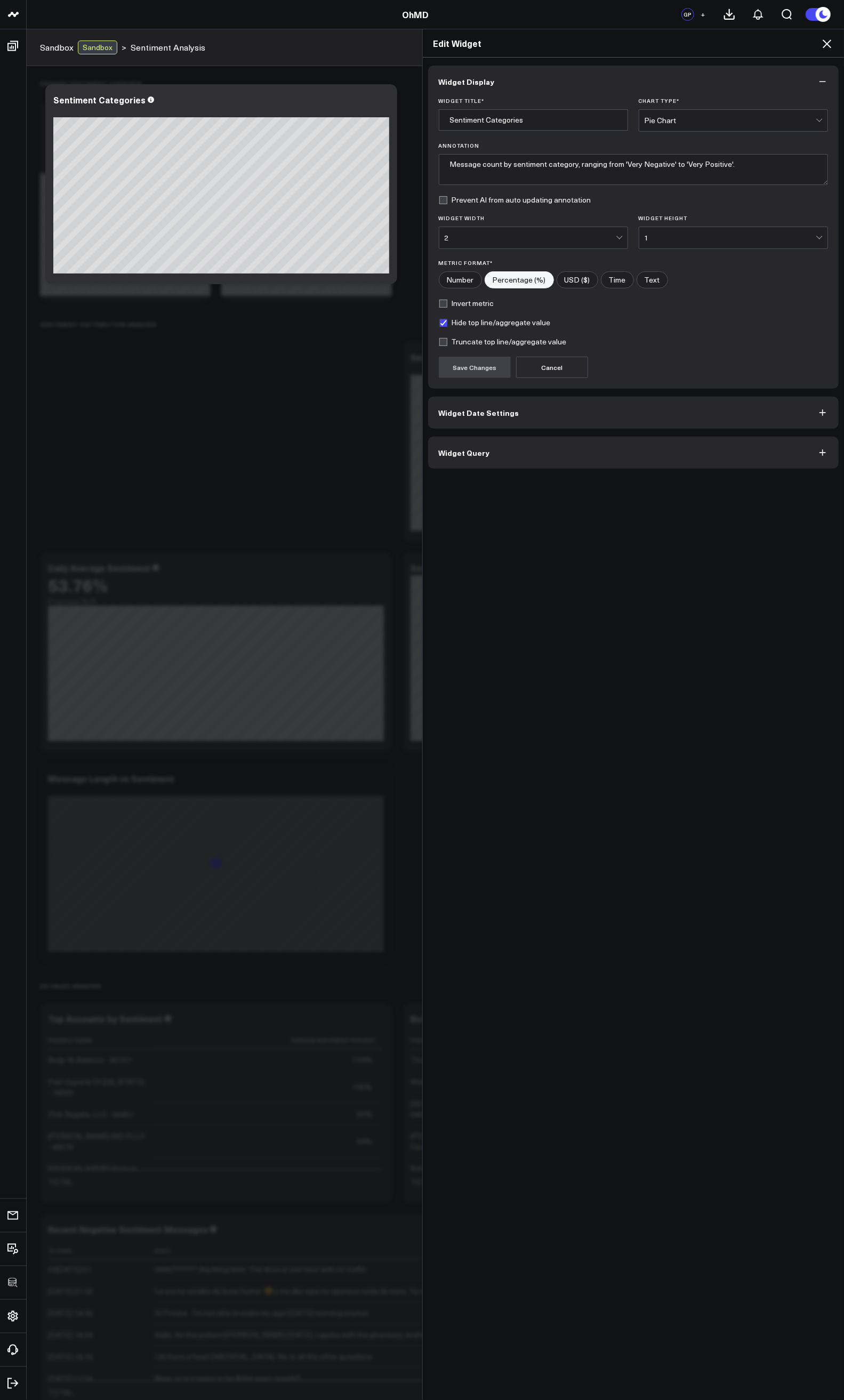
click at [463, 279] on input"] "Number" at bounding box center [460, 279] width 42 height 16
radio input"] "true"
click at [460, 381] on div "Widget Title * Sentiment Categories Chart Type * Pie Chart Annotation Message c…" at bounding box center [633, 243] width 411 height 291
click at [455, 368] on button "Save Changes" at bounding box center [474, 368] width 72 height 21
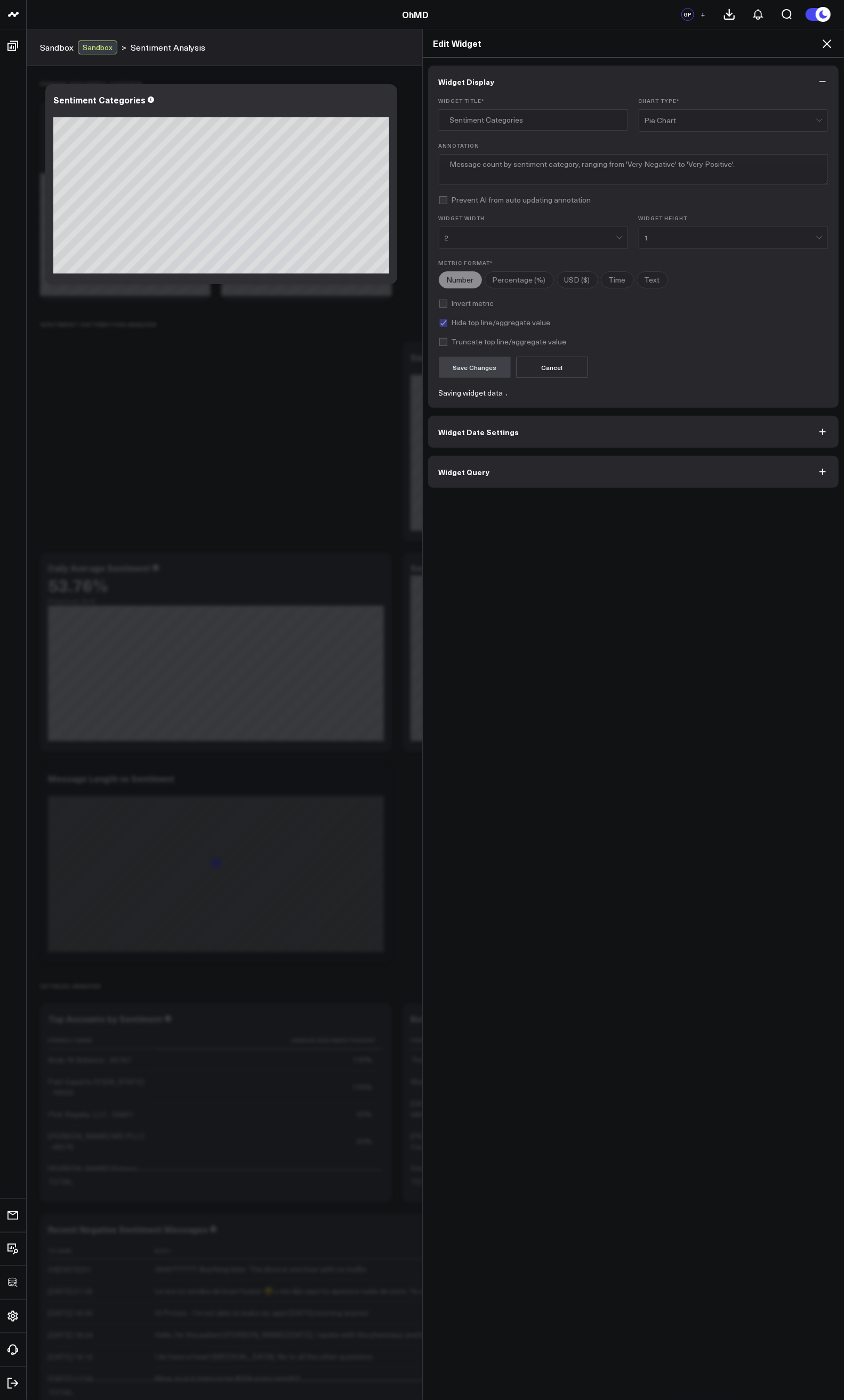
click at [824, 43] on icon at bounding box center [826, 43] width 13 height 13
